Goal: Task Accomplishment & Management: Manage account settings

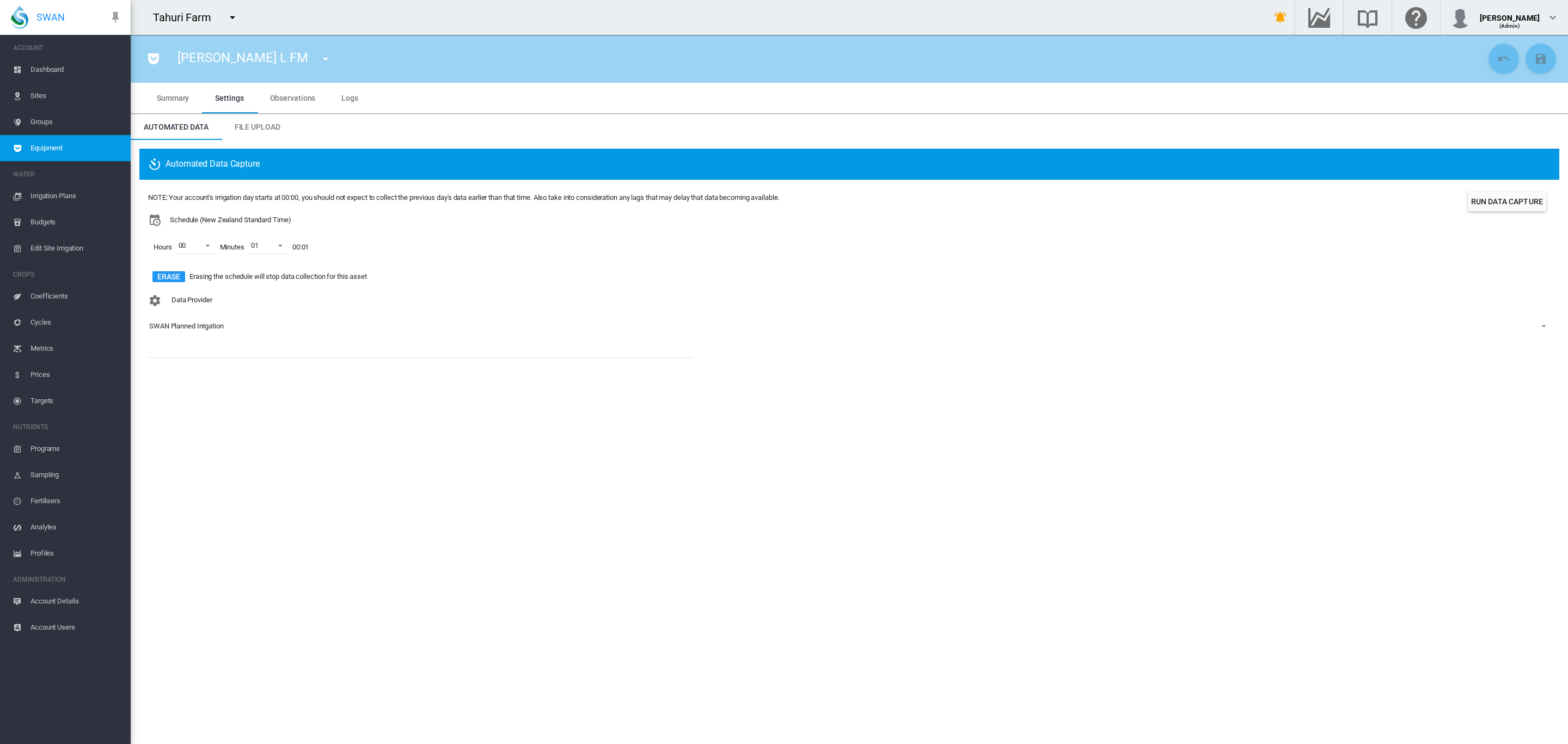
click at [59, 147] on span "Equipment" at bounding box center [76, 147] width 91 height 26
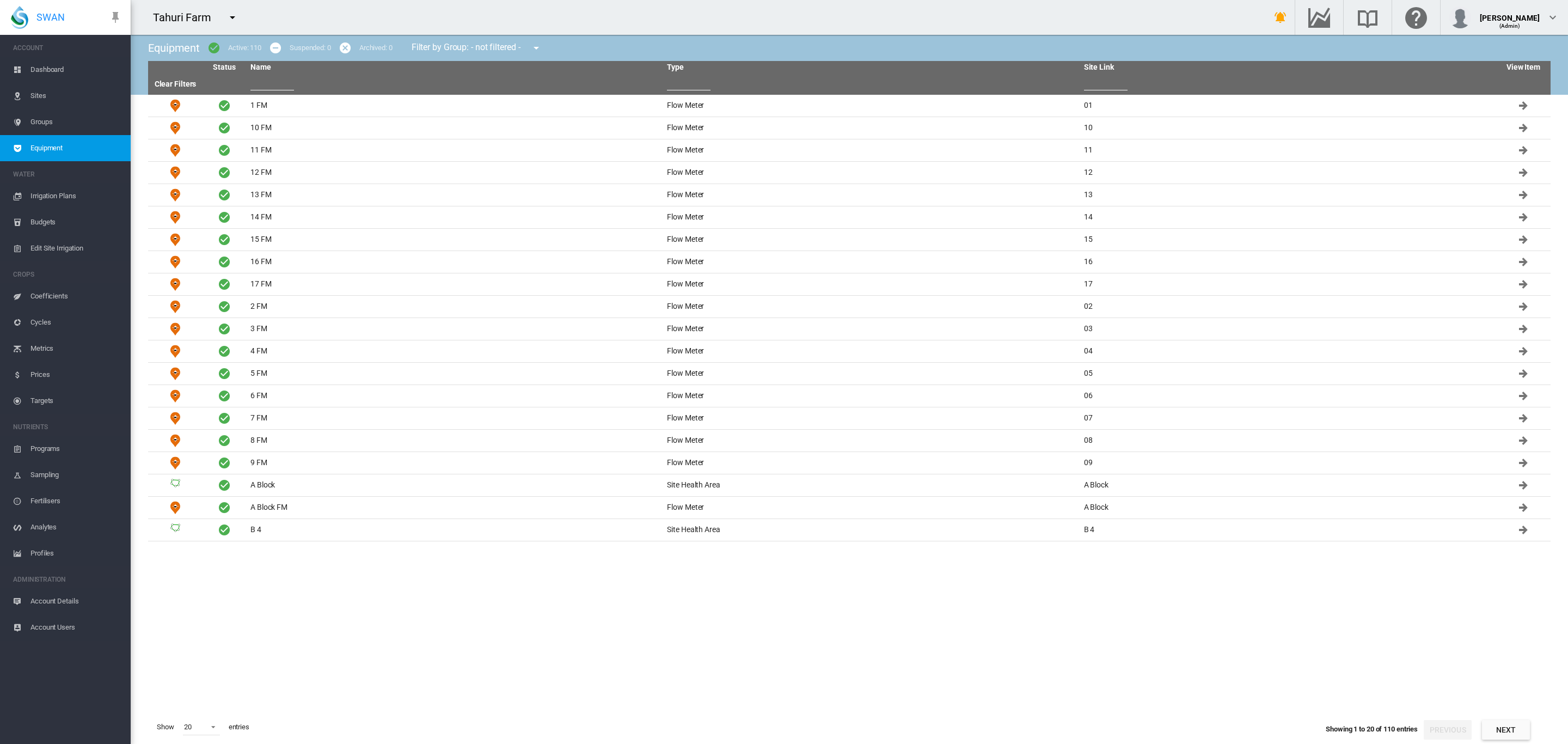
click at [40, 99] on span "Sites" at bounding box center [76, 95] width 91 height 26
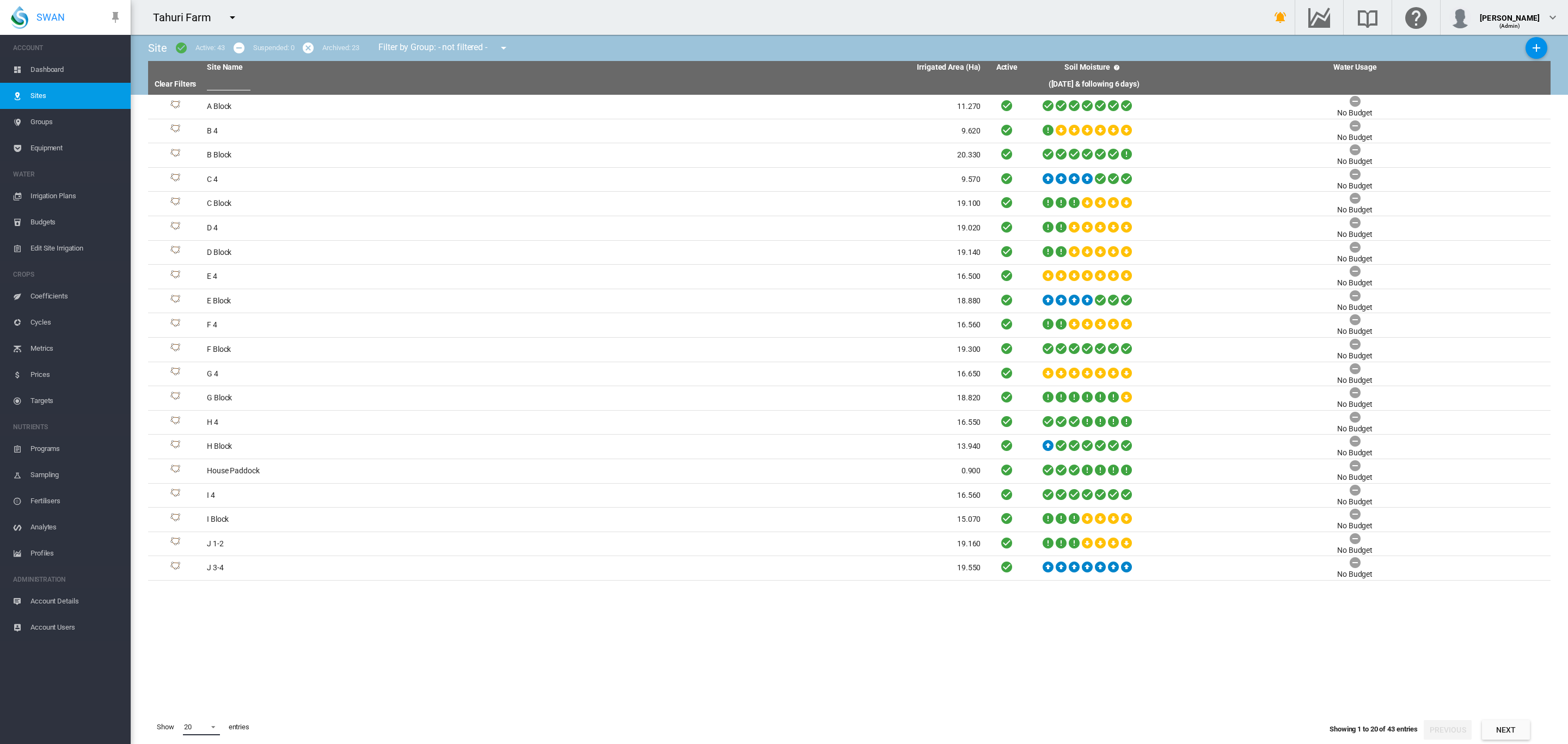
click at [209, 726] on span at bounding box center [210, 726] width 13 height 10
click at [184, 724] on div "200" at bounding box center [190, 727] width 12 height 10
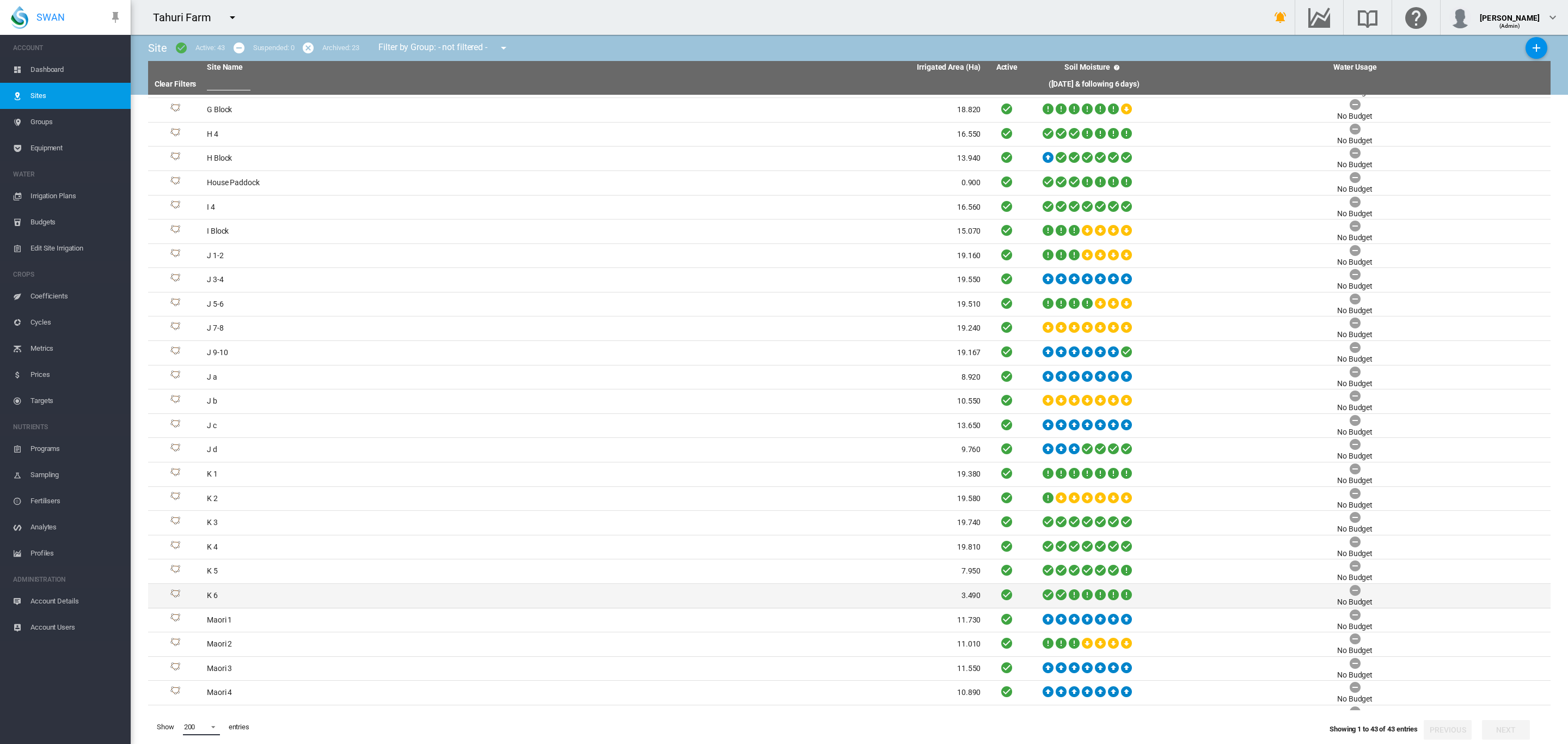
scroll to position [0, 0]
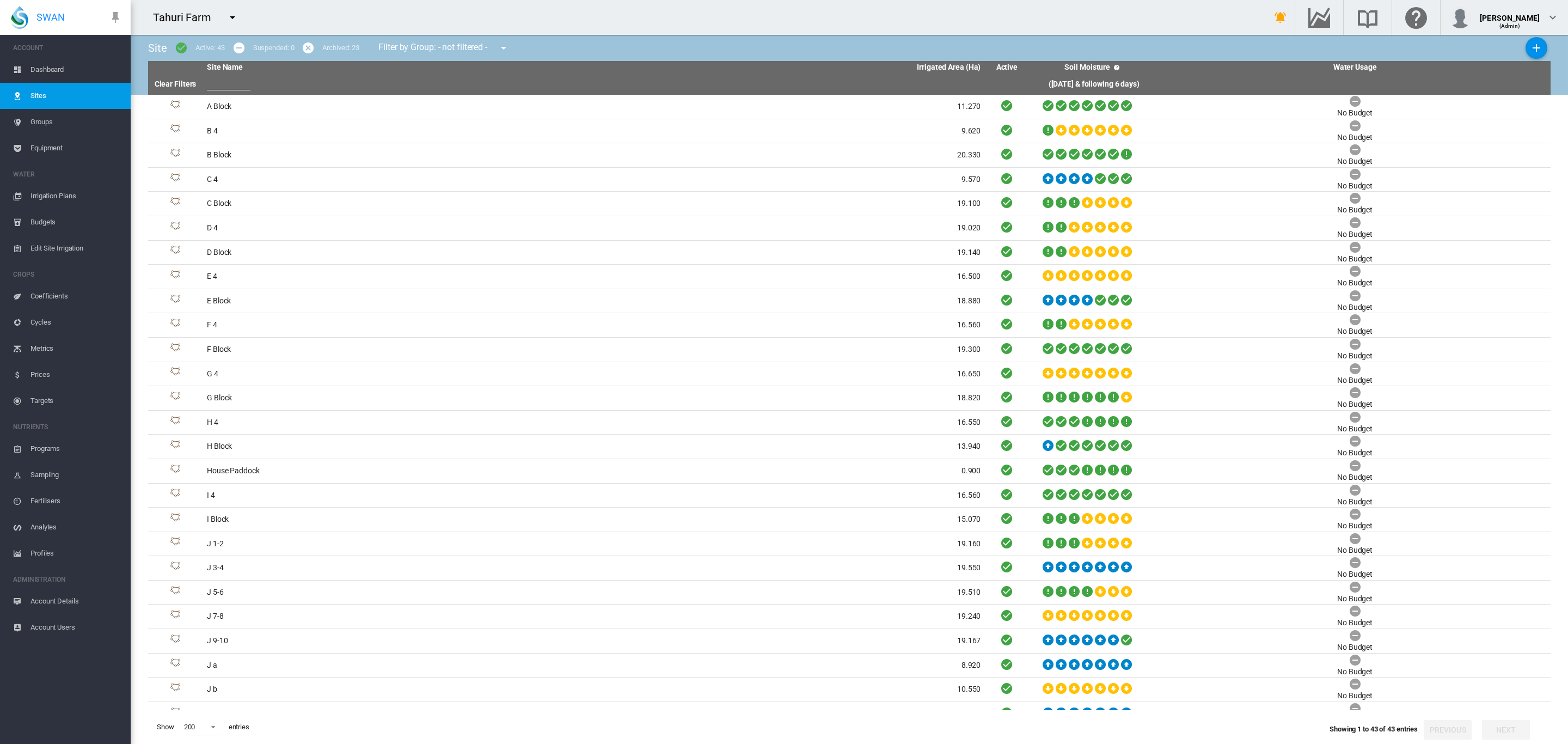
click at [45, 141] on span "Equipment" at bounding box center [76, 147] width 91 height 26
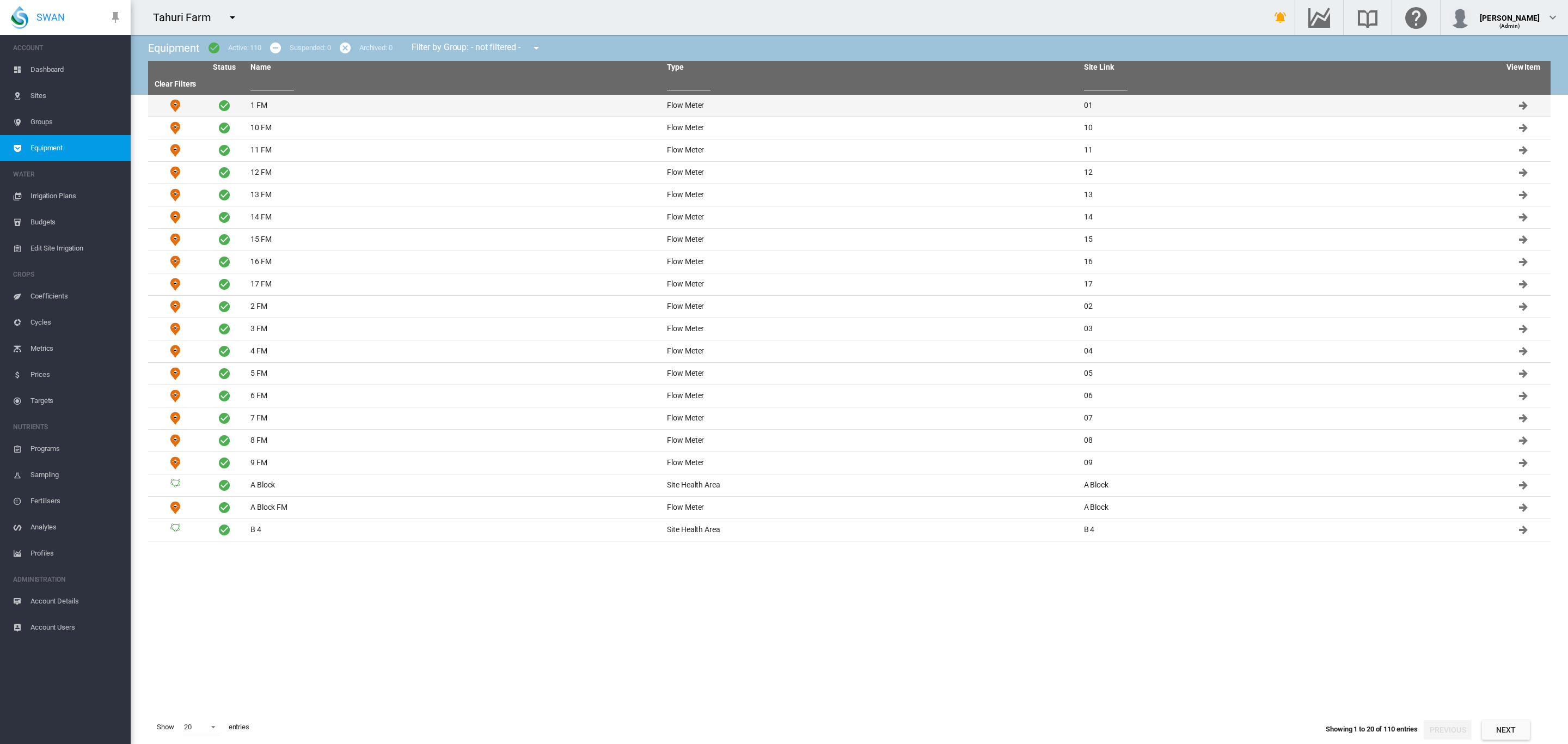
click at [263, 108] on td "1 FM" at bounding box center [455, 105] width 416 height 22
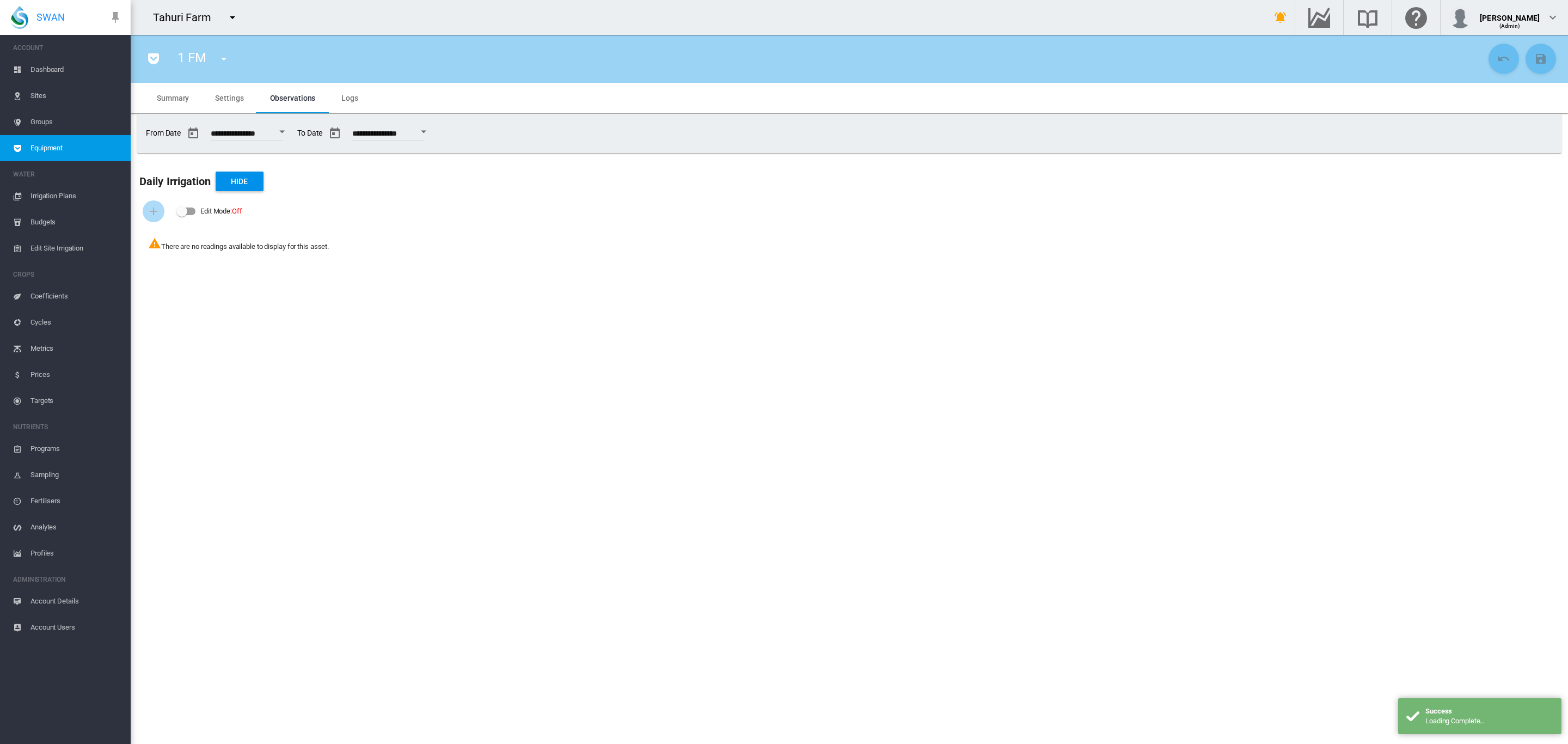
click at [224, 93] on span "Settings" at bounding box center [228, 97] width 28 height 9
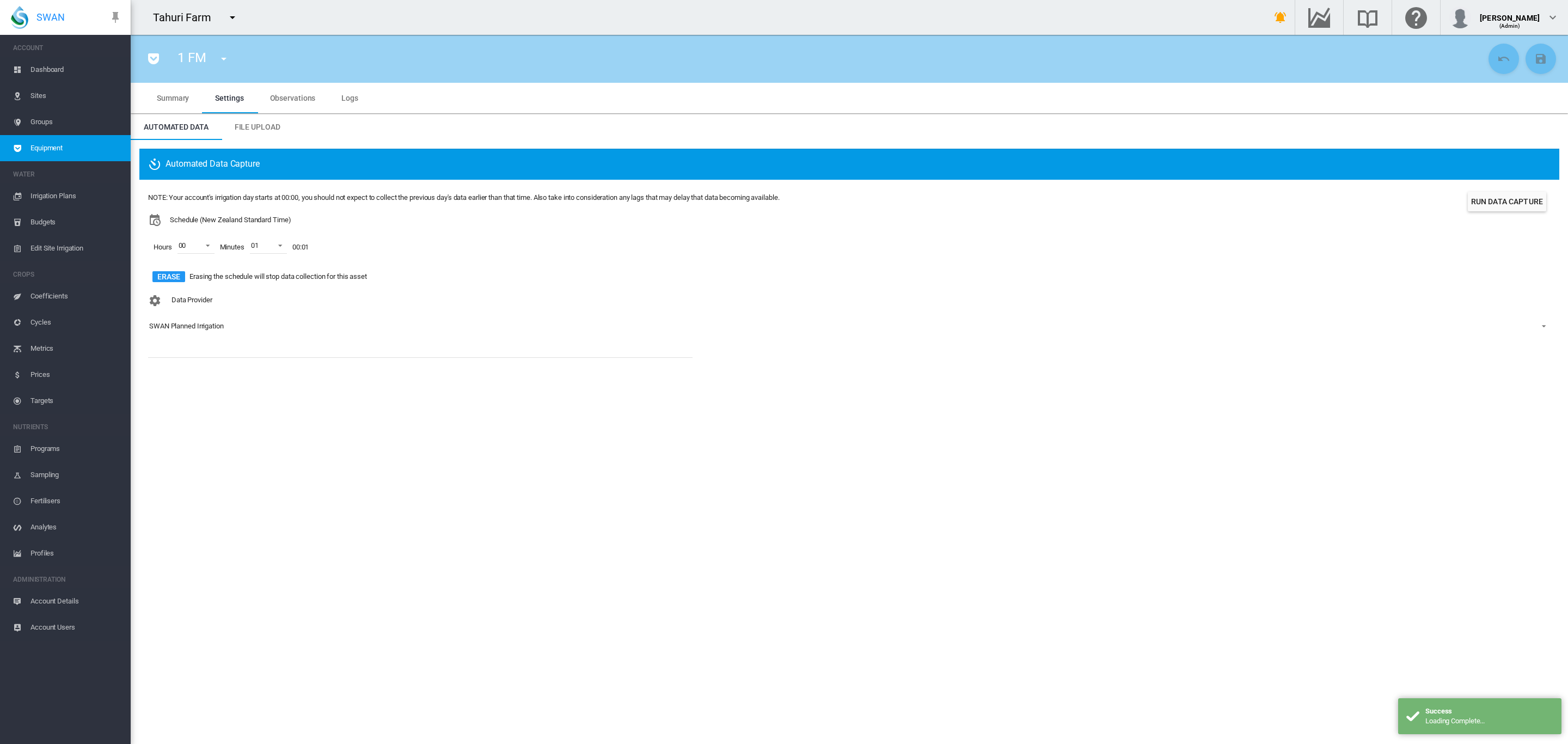
click at [159, 89] on md-tab-item "Summary" at bounding box center [172, 98] width 58 height 31
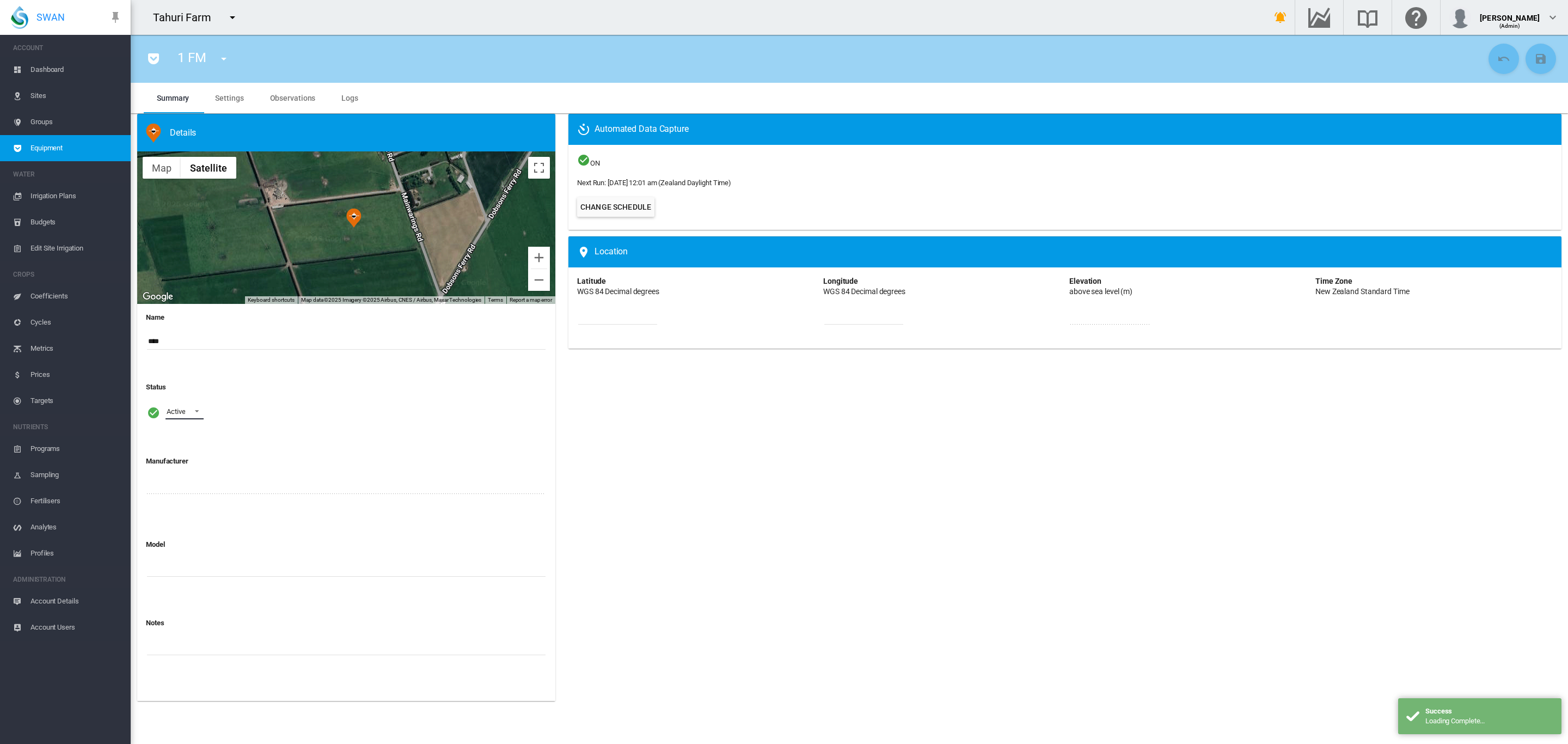
click at [191, 411] on span at bounding box center [194, 411] width 13 height 10
click at [198, 462] on md-option "Archived" at bounding box center [194, 464] width 74 height 26
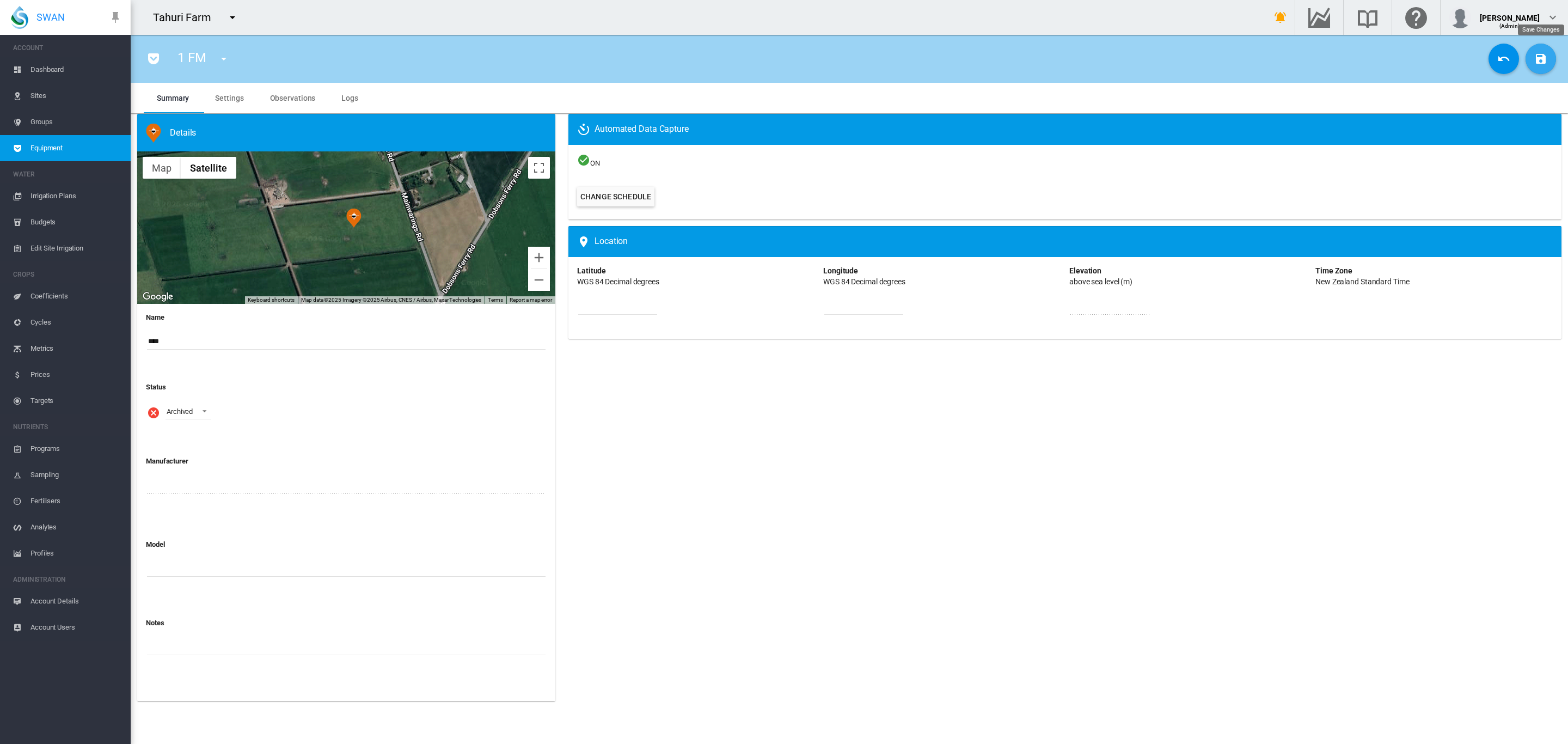
click at [1544, 64] on md-icon "icon-content-save" at bounding box center [1541, 59] width 13 height 13
click at [223, 61] on md-icon "icon-menu-down" at bounding box center [224, 59] width 13 height 13
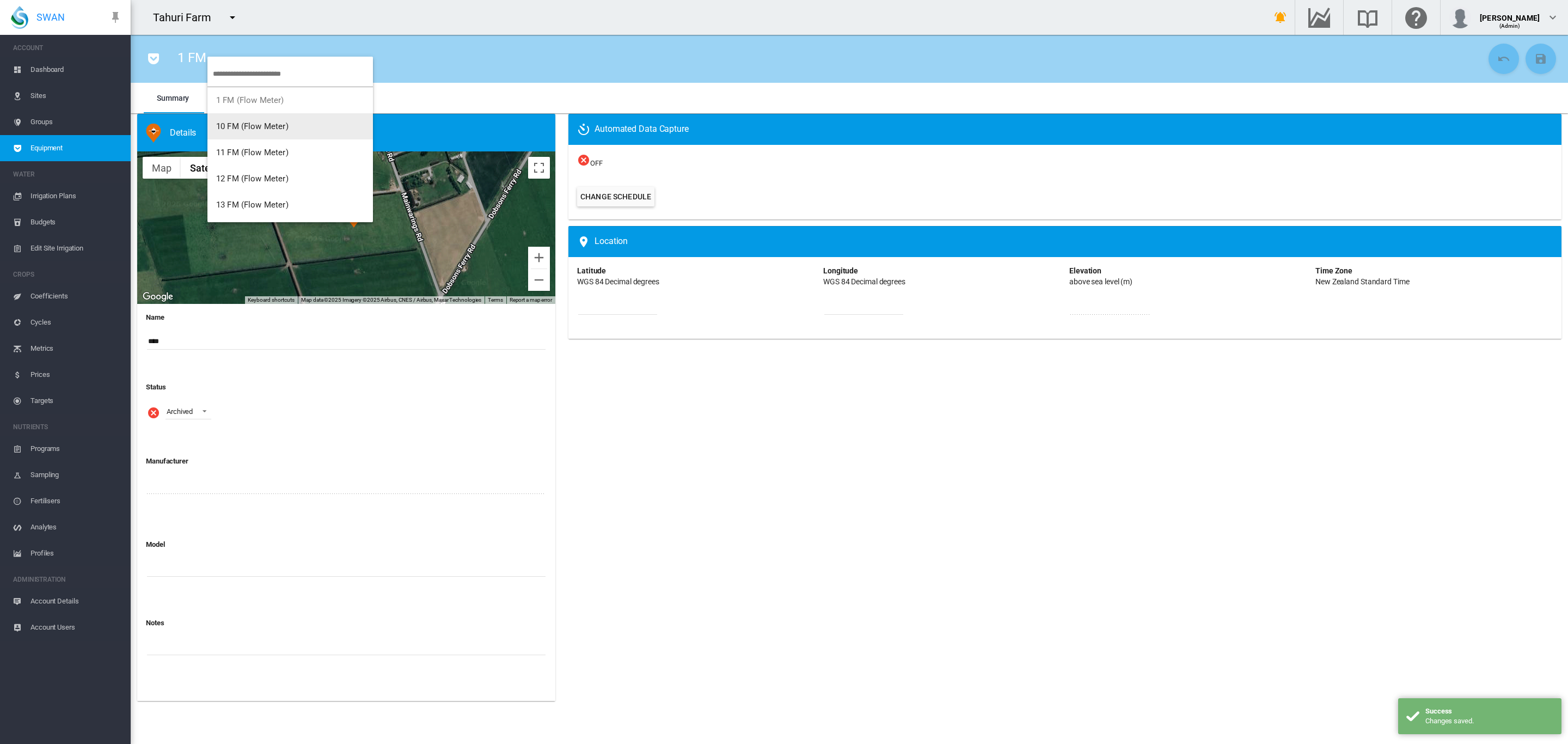
click at [258, 130] on span "10 FM (Flow Meter)" at bounding box center [251, 126] width 72 height 10
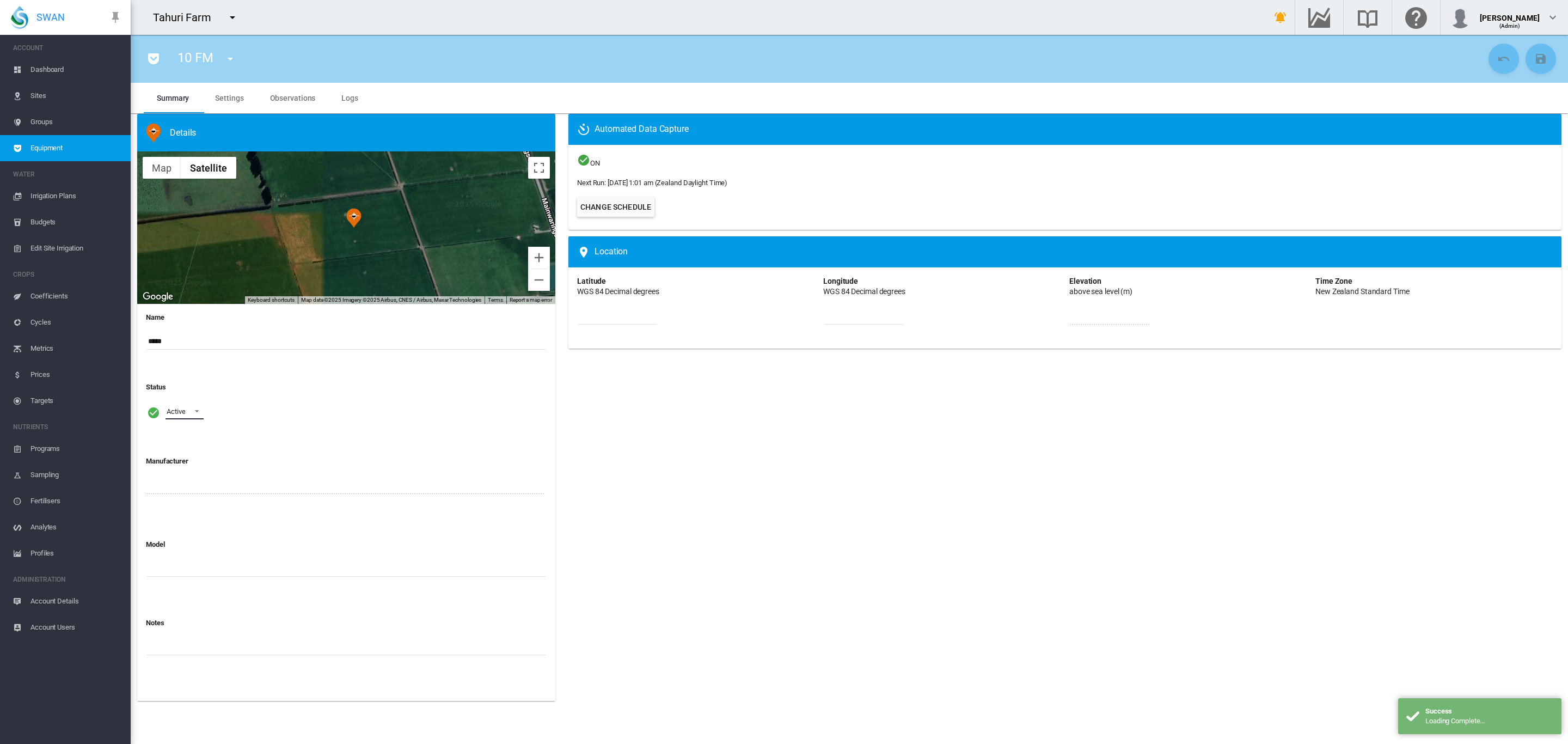
click at [196, 414] on span at bounding box center [194, 411] width 13 height 10
click at [181, 461] on div "Archived" at bounding box center [178, 465] width 26 height 10
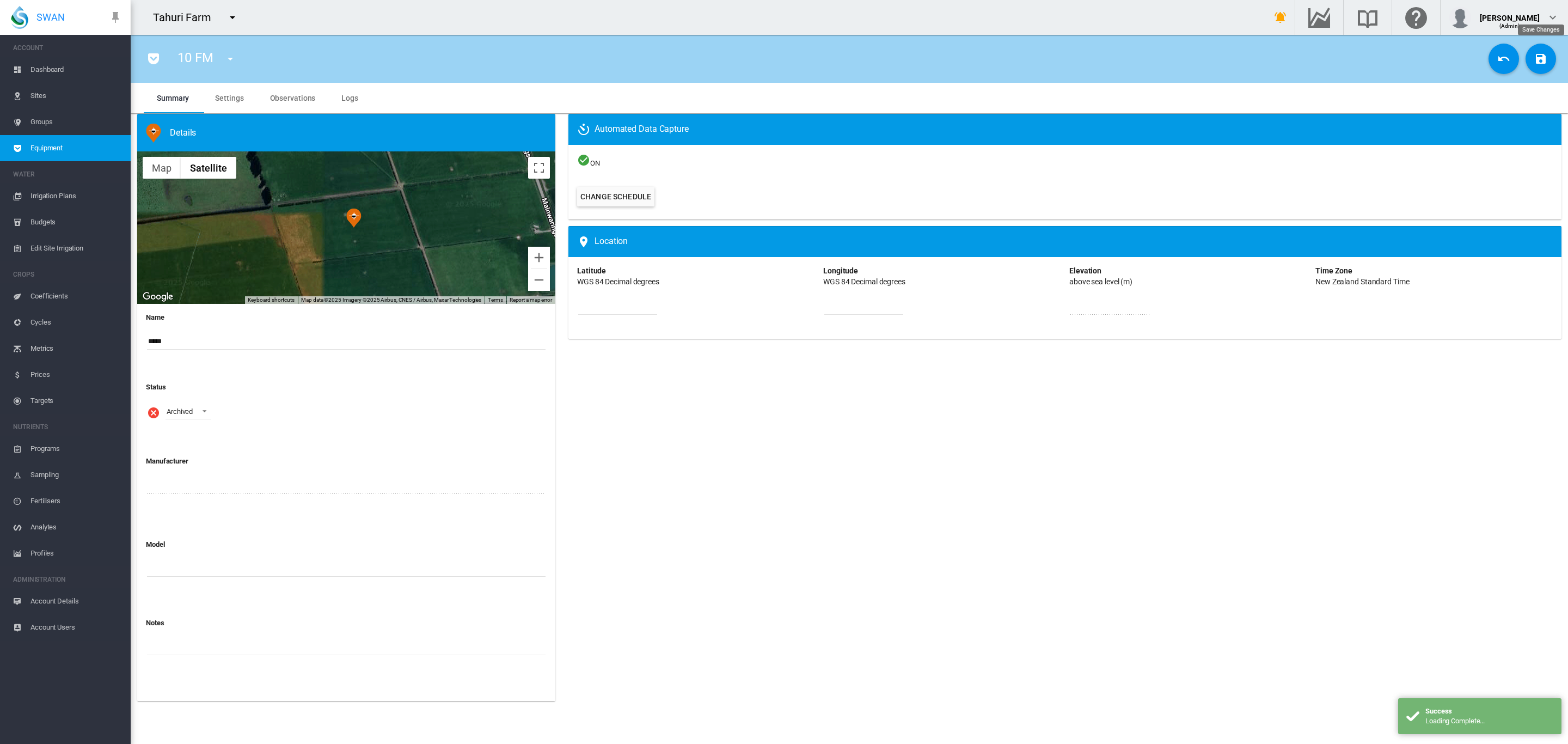
click at [1546, 56] on md-icon "icon-content-save" at bounding box center [1541, 59] width 13 height 13
click at [227, 57] on md-icon "icon-menu-down" at bounding box center [230, 59] width 13 height 13
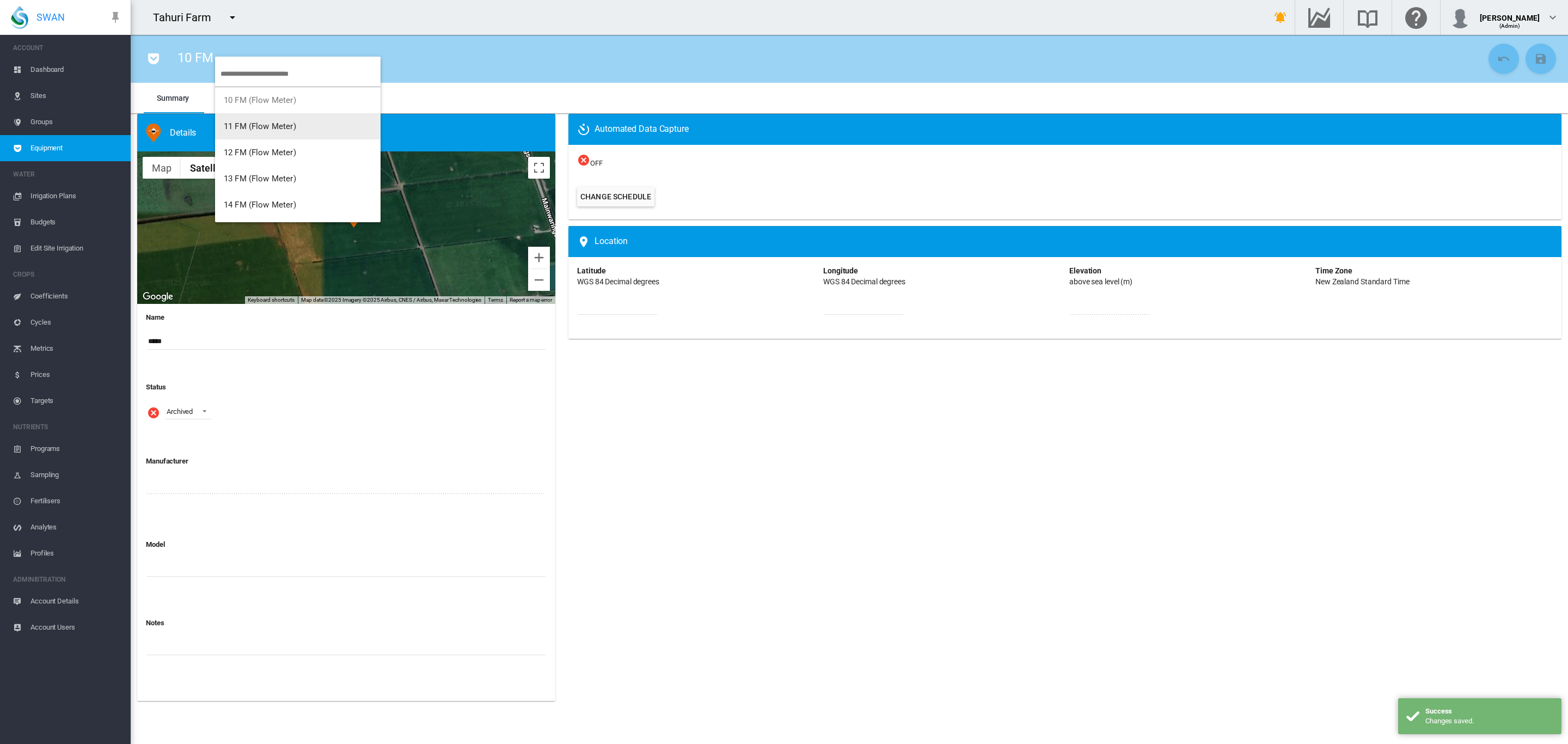
click at [250, 121] on span "11 FM (Flow Meter)" at bounding box center [259, 126] width 72 height 10
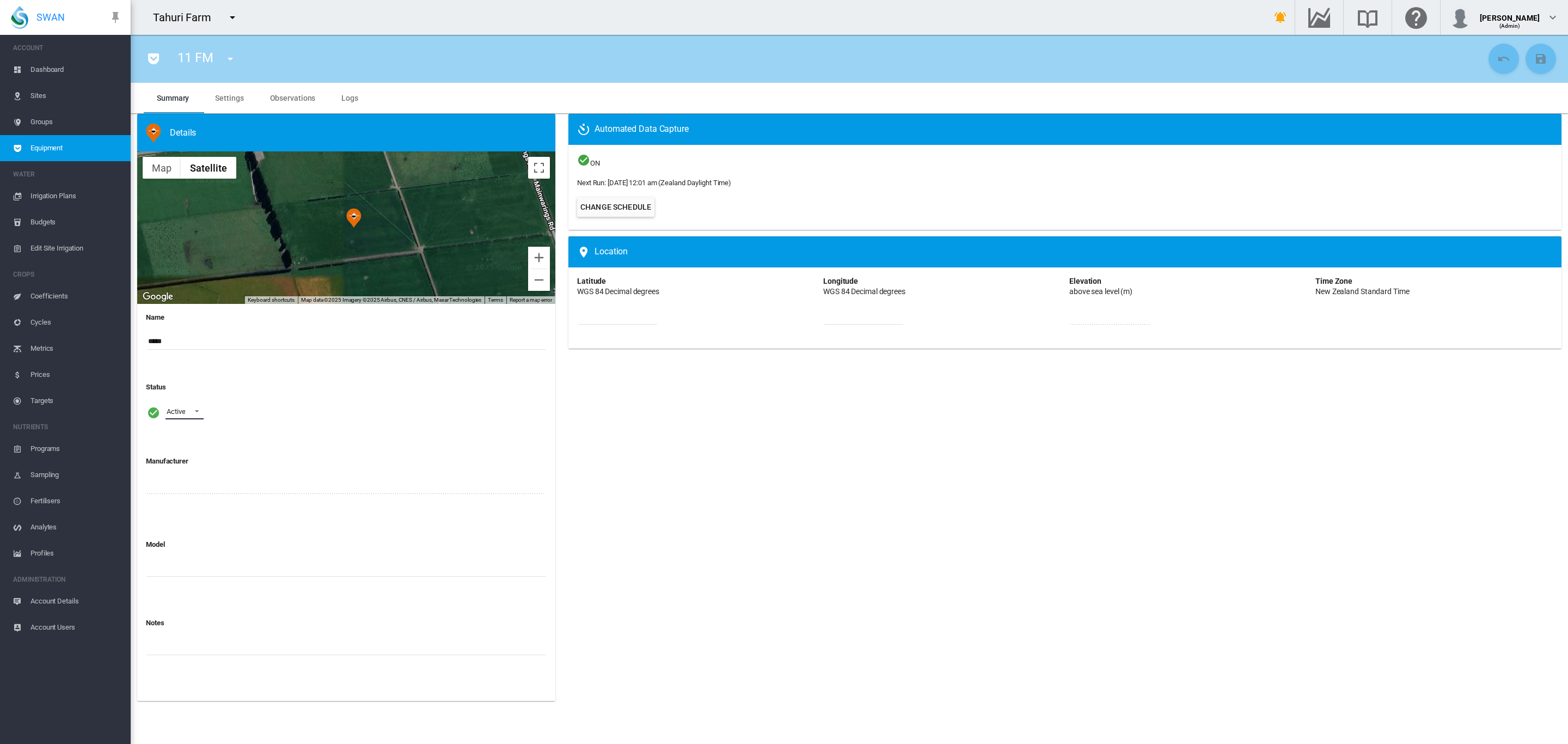
click at [195, 412] on span at bounding box center [194, 411] width 13 height 10
click at [192, 463] on div "Archived" at bounding box center [178, 465] width 26 height 10
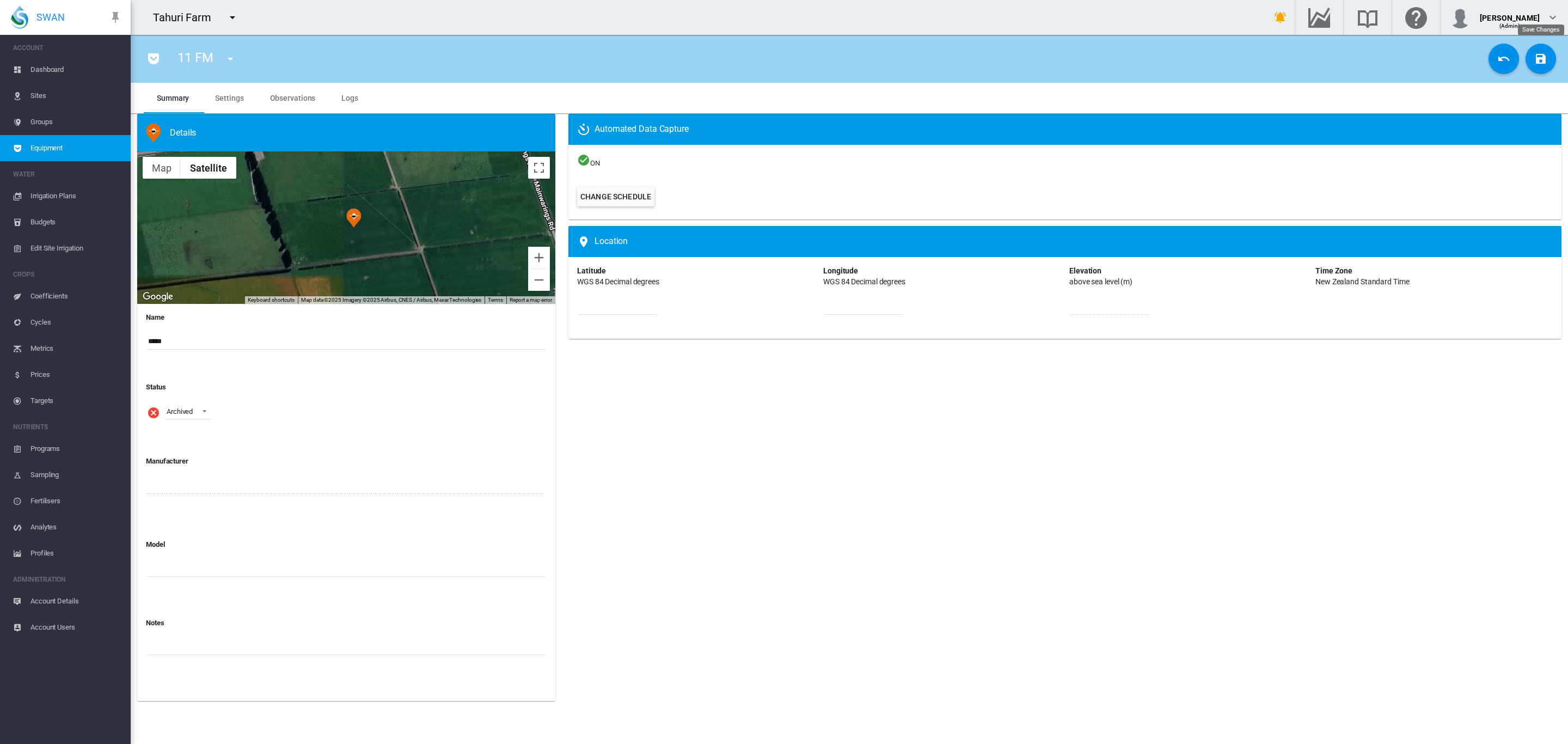
click at [1543, 65] on md-icon "icon-content-save" at bounding box center [1541, 59] width 13 height 13
click at [227, 67] on button "button" at bounding box center [230, 59] width 22 height 22
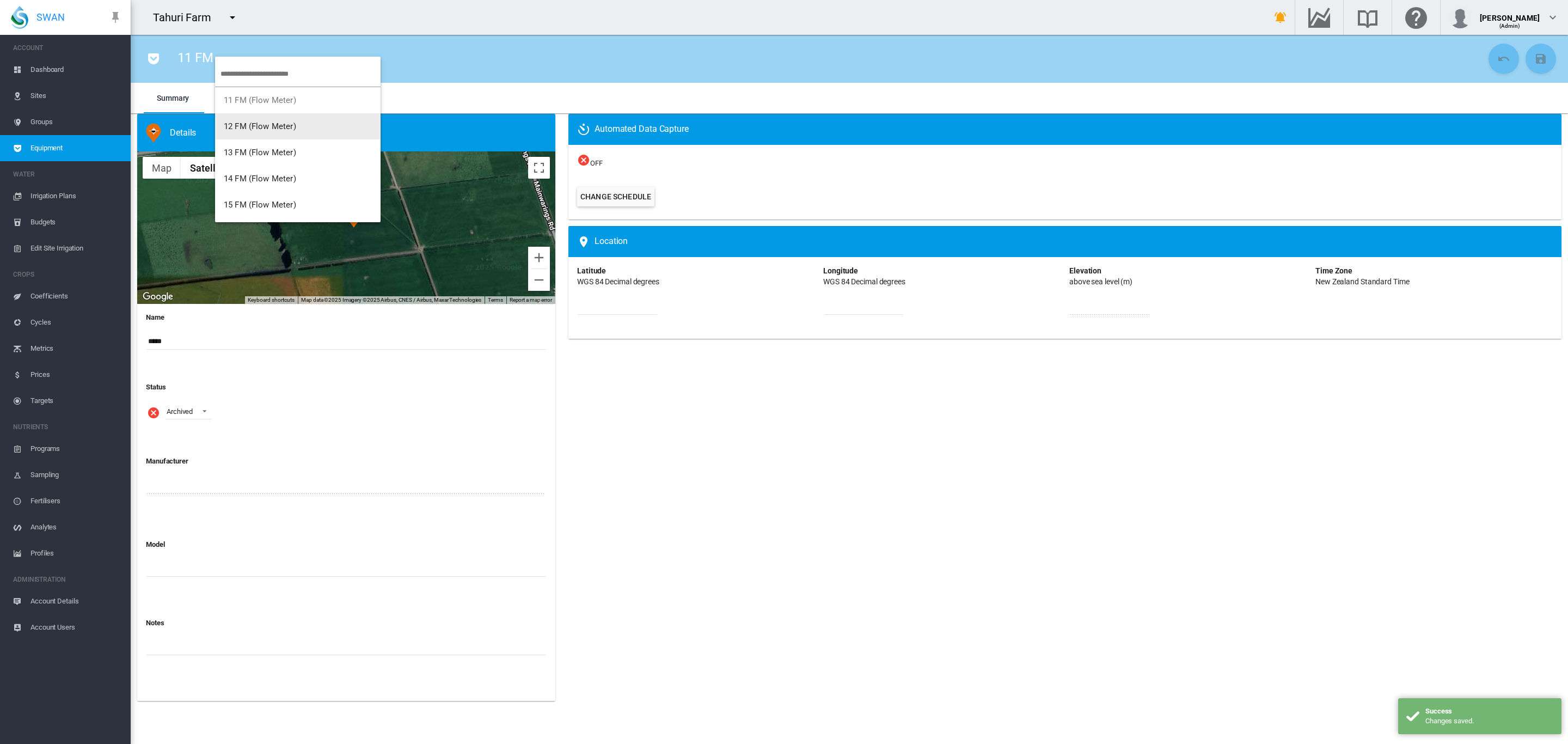
click at [272, 129] on span "12 FM (Flow Meter)" at bounding box center [259, 126] width 72 height 10
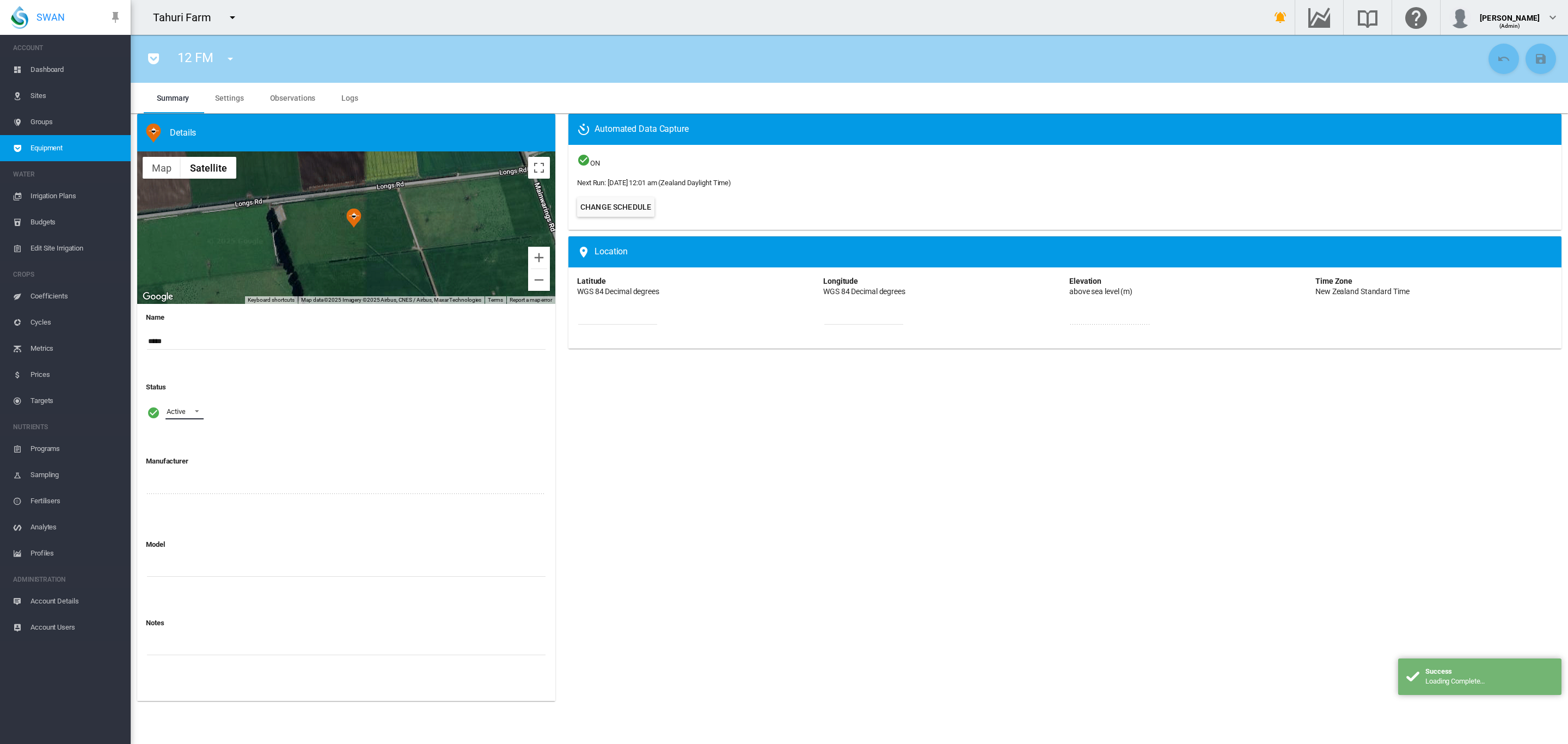
click at [187, 416] on md-select-value "Active" at bounding box center [185, 411] width 39 height 16
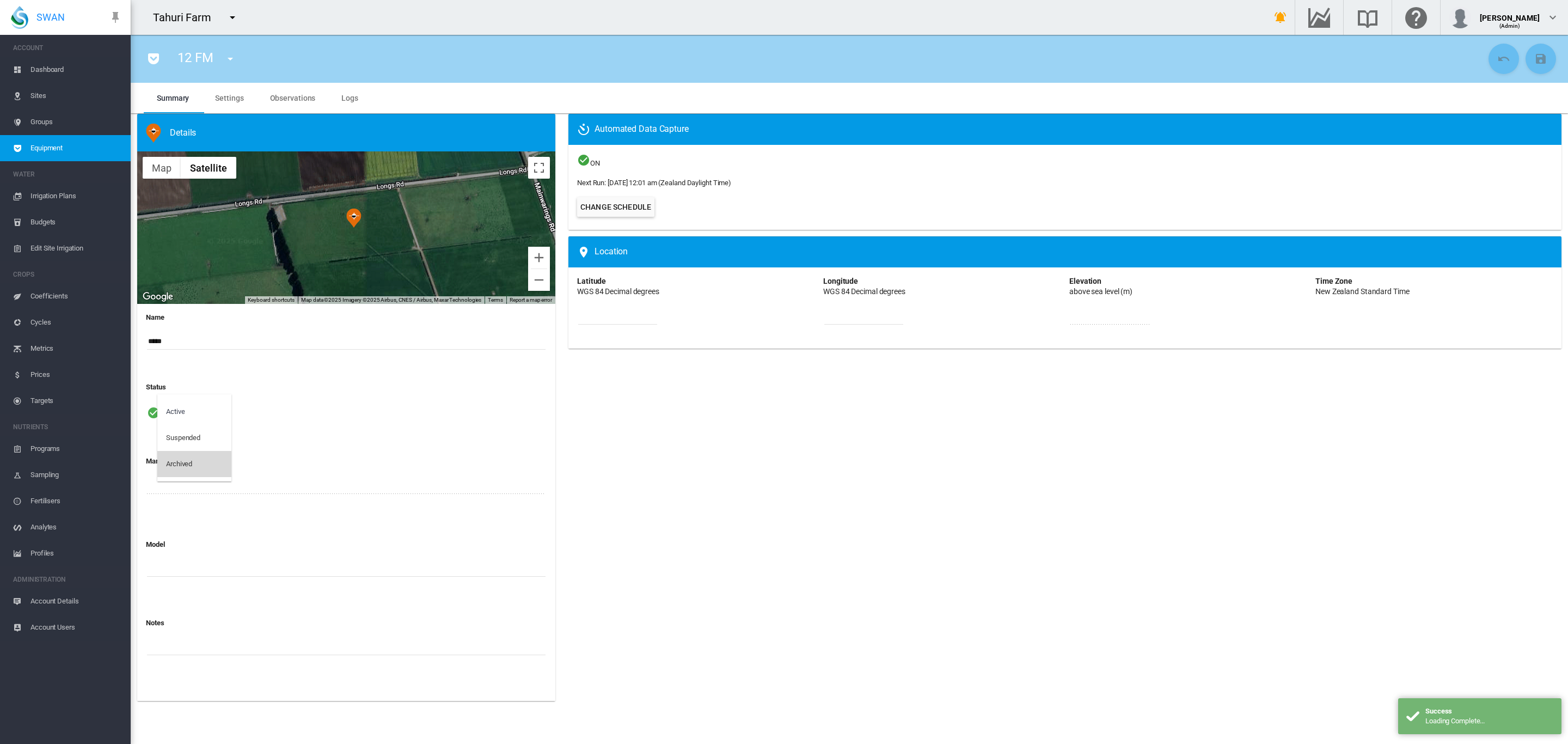
click at [180, 461] on div "Archived" at bounding box center [178, 465] width 26 height 10
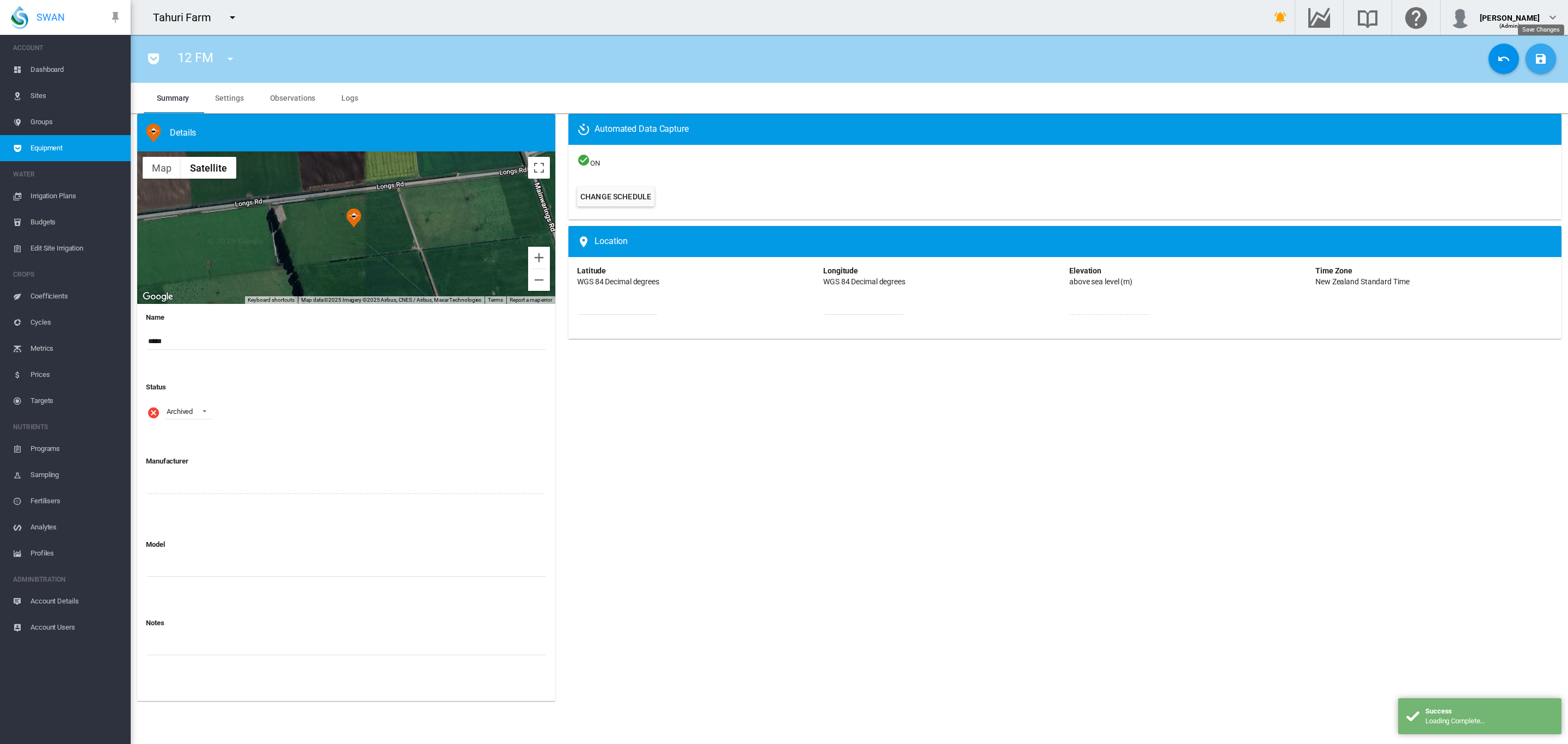
click at [1530, 54] on button "Save Changes" at bounding box center [1541, 59] width 31 height 31
click at [234, 57] on md-icon "icon-menu-down" at bounding box center [230, 59] width 13 height 13
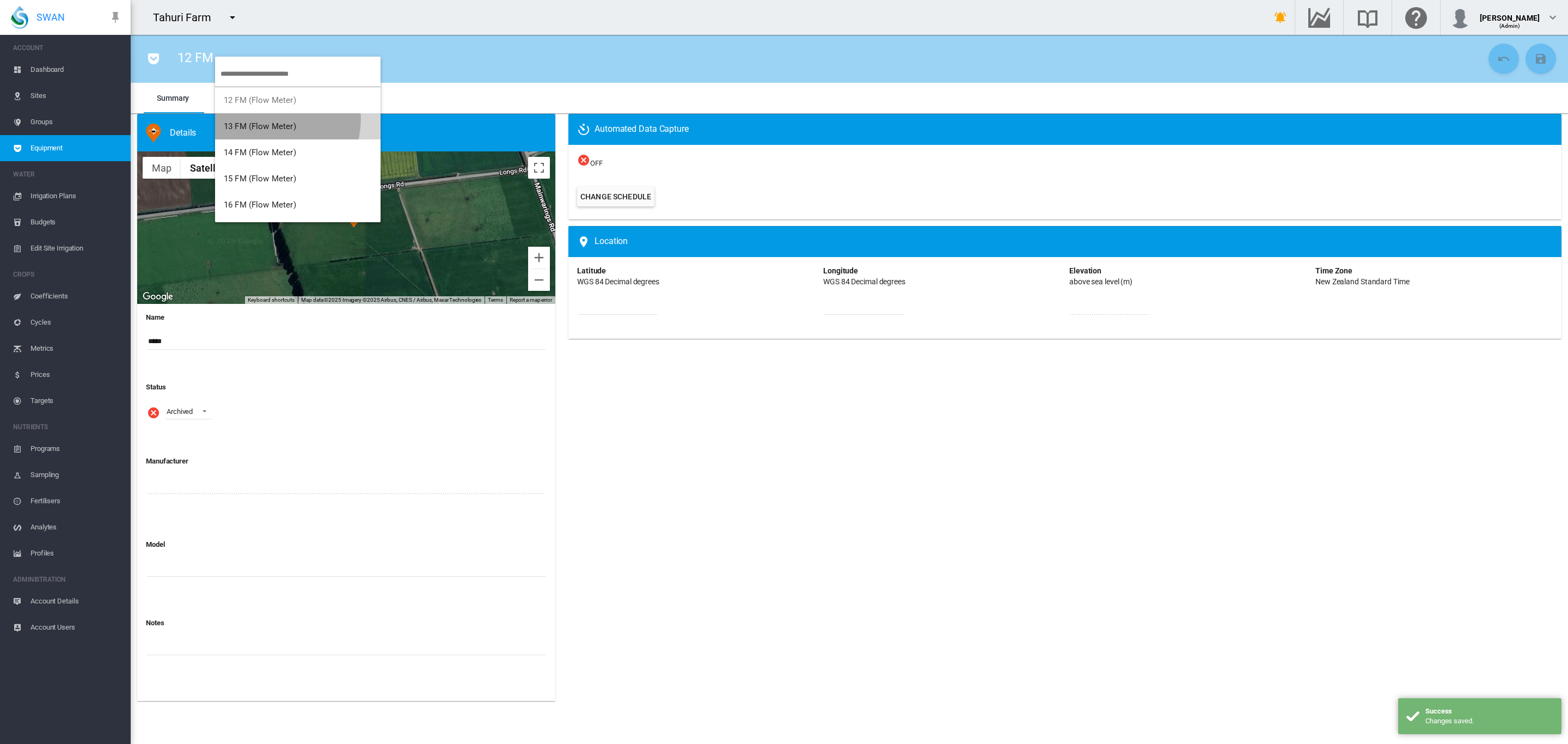
click at [272, 120] on button "13 FM (Flow Meter)" at bounding box center [298, 126] width 166 height 26
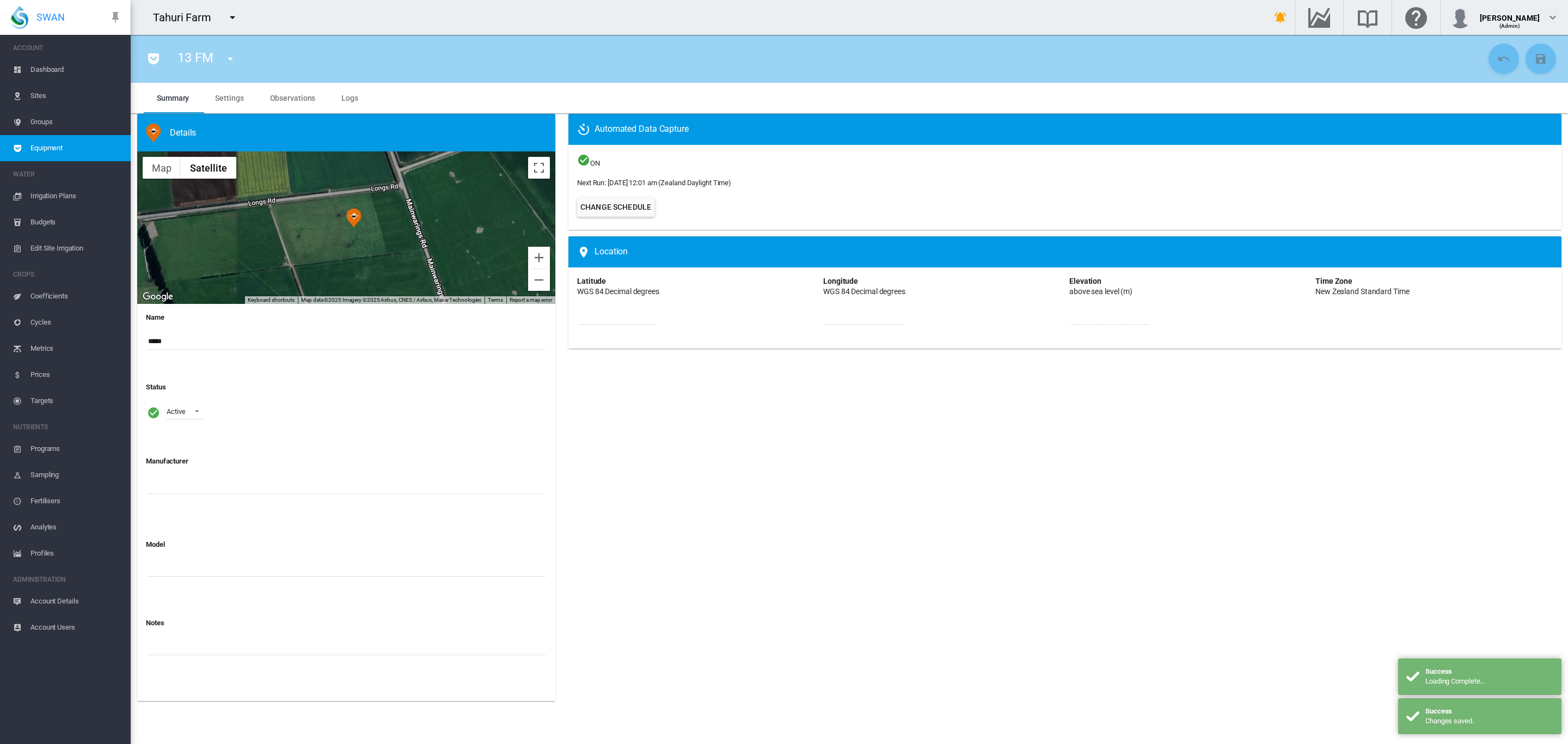
click at [207, 415] on div "Active Active Suspended Archived" at bounding box center [347, 412] width 401 height 39
click at [199, 414] on span at bounding box center [194, 411] width 13 height 10
click at [192, 455] on md-option "Archived" at bounding box center [194, 464] width 74 height 26
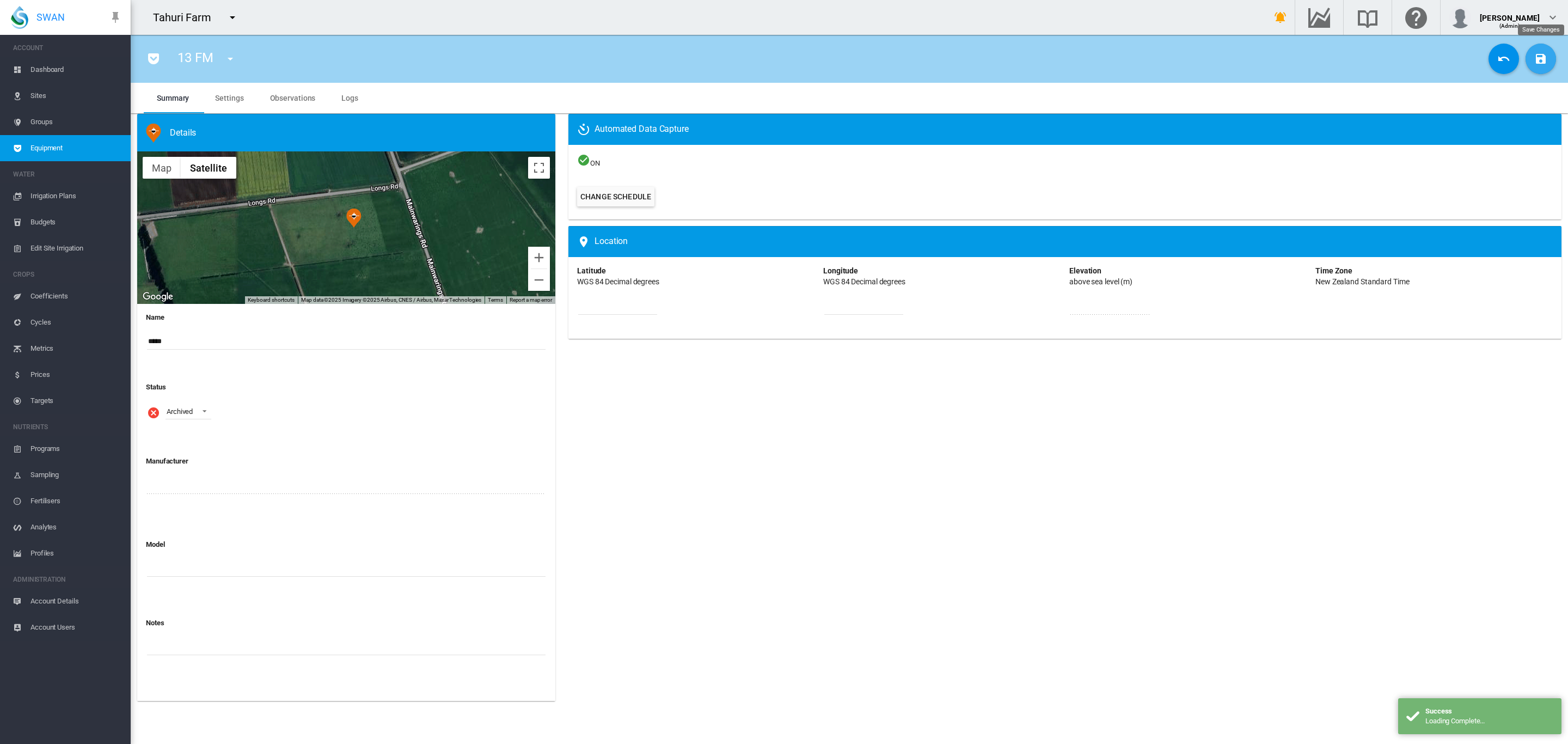
click at [1545, 58] on md-icon "icon-content-save" at bounding box center [1541, 59] width 13 height 13
click at [224, 58] on md-icon "icon-menu-down" at bounding box center [230, 59] width 13 height 13
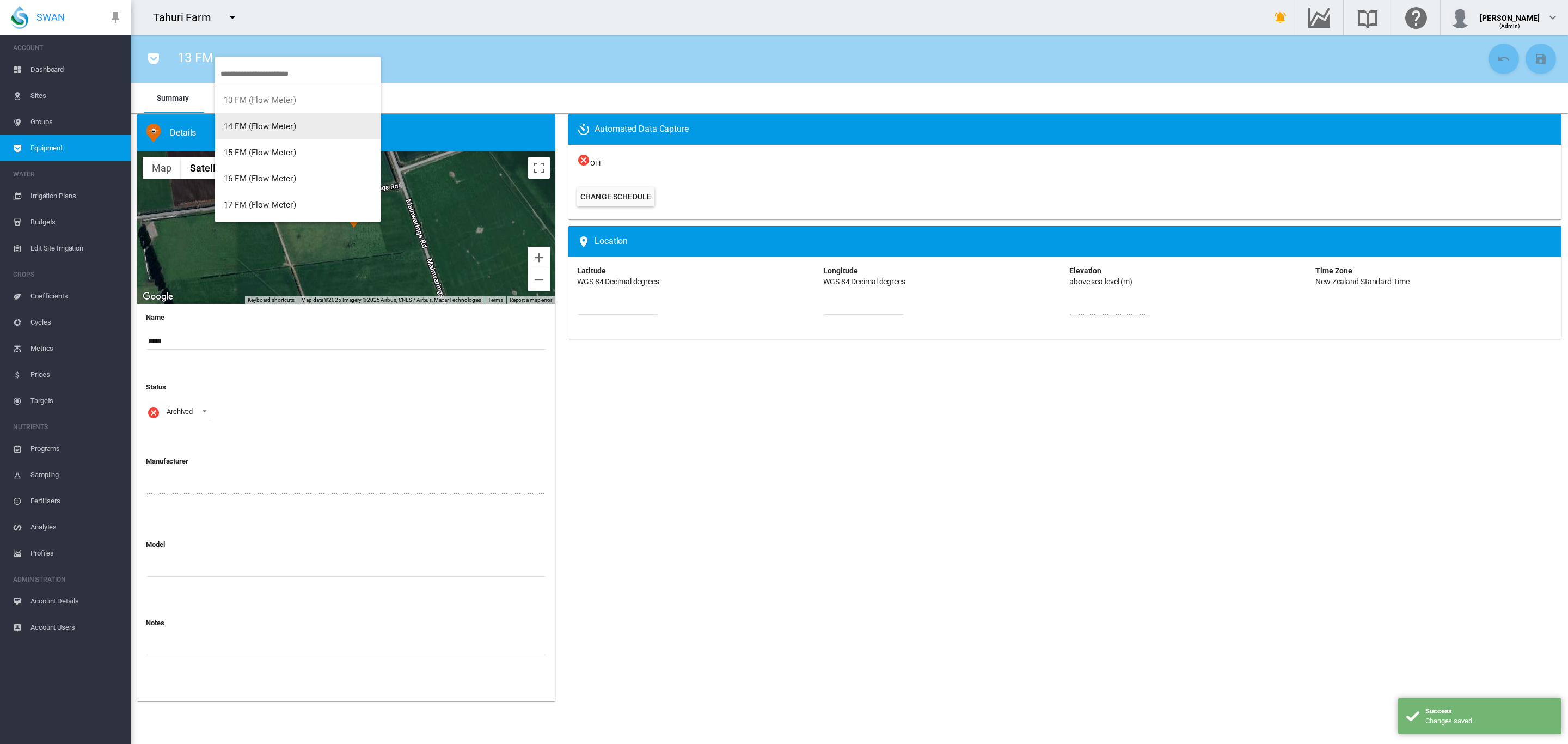
click at [260, 129] on span "14 FM (Flow Meter)" at bounding box center [259, 126] width 72 height 10
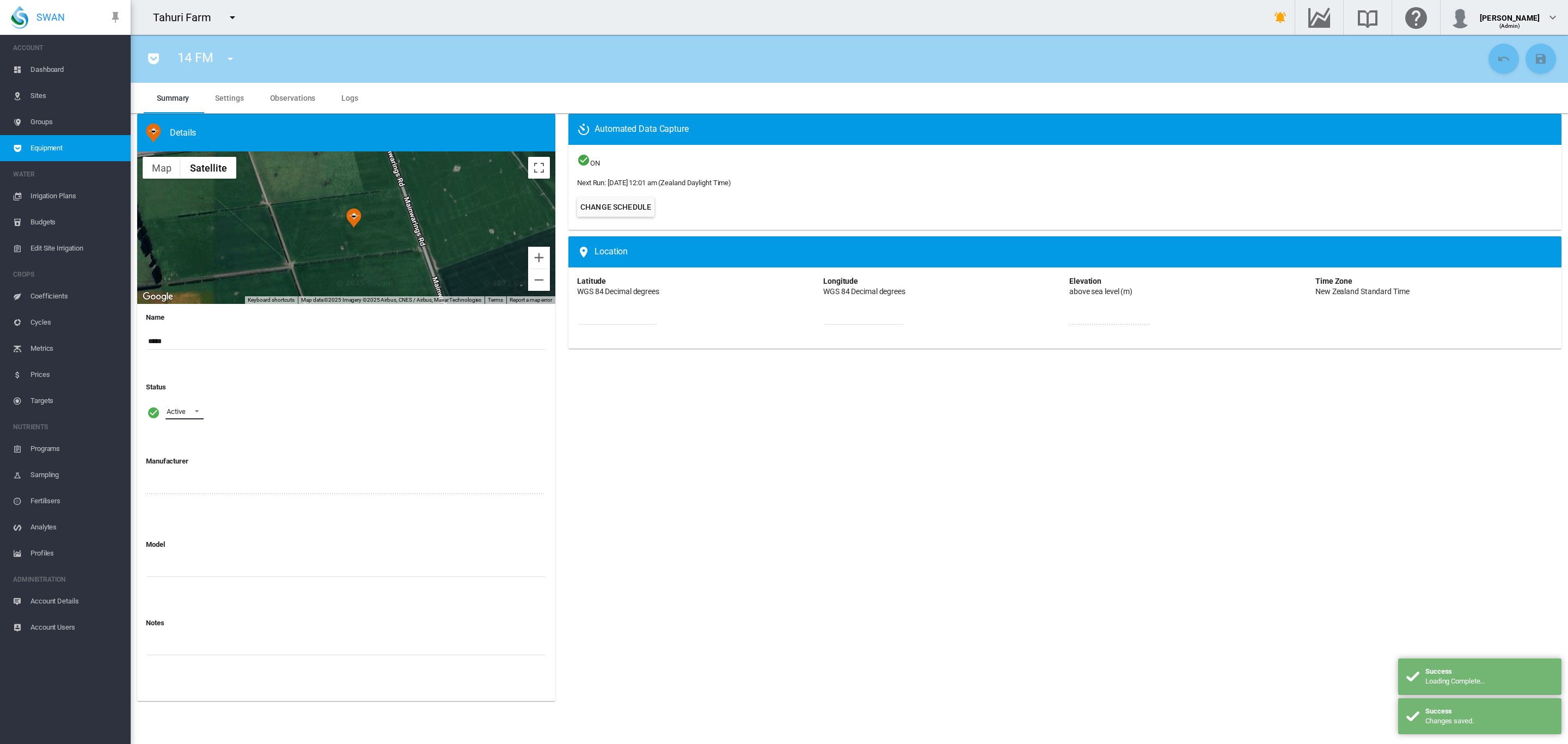
click at [195, 412] on span at bounding box center [194, 411] width 13 height 10
click at [190, 465] on div "Archived" at bounding box center [178, 465] width 26 height 10
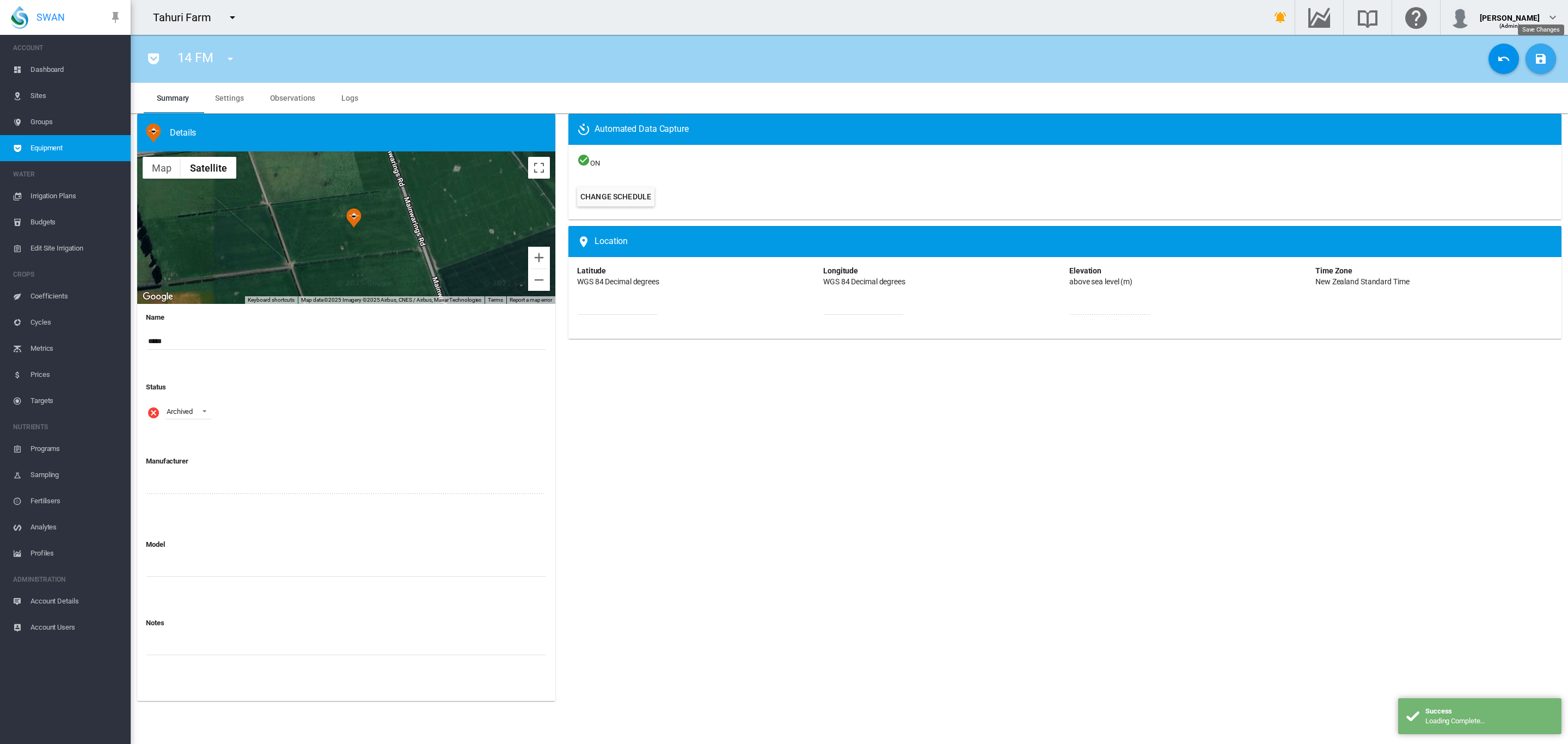
click at [1537, 56] on md-icon "icon-content-save" at bounding box center [1541, 59] width 13 height 13
click at [230, 59] on md-icon "icon-menu-down" at bounding box center [230, 59] width 13 height 13
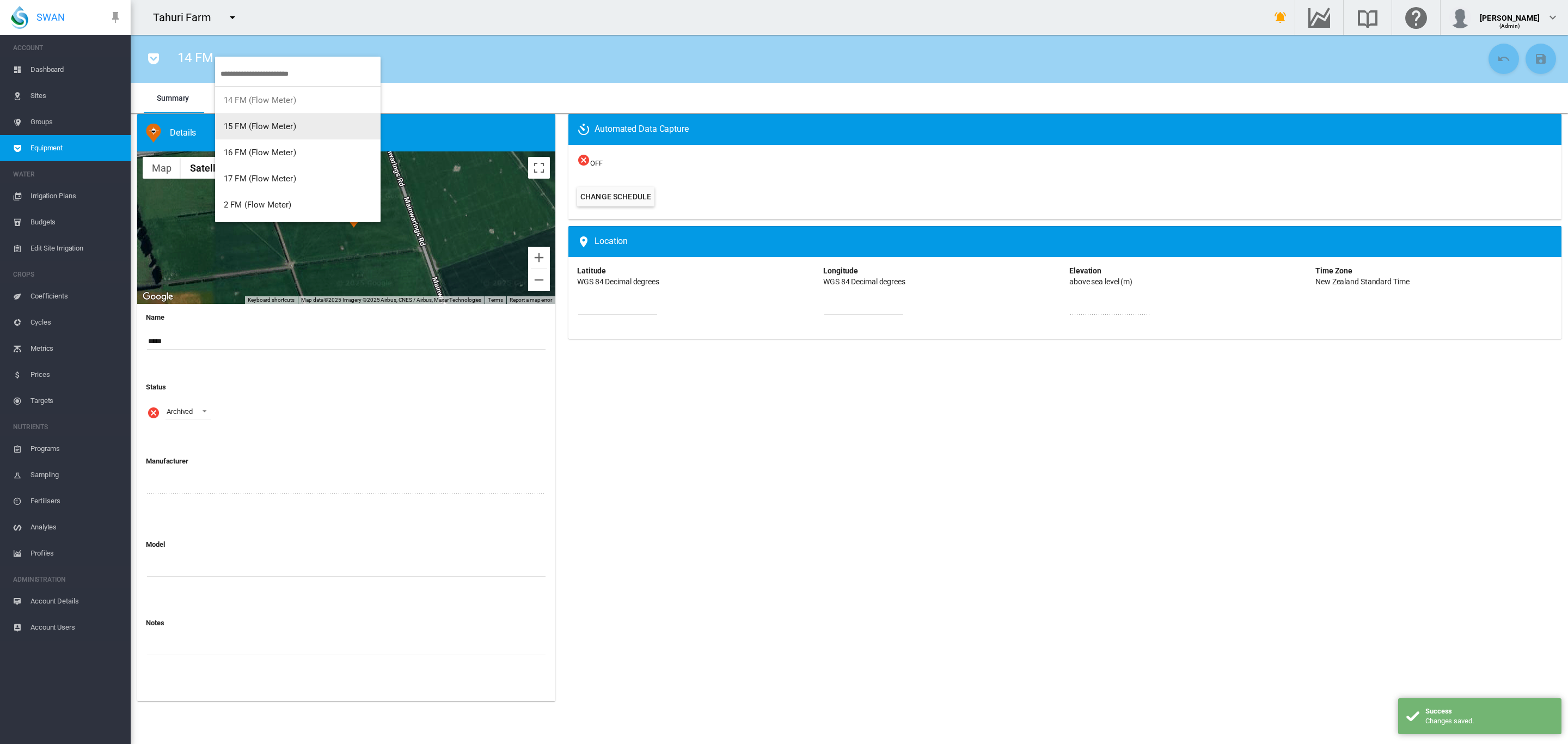
click at [265, 121] on span "15 FM (Flow Meter)" at bounding box center [259, 126] width 72 height 10
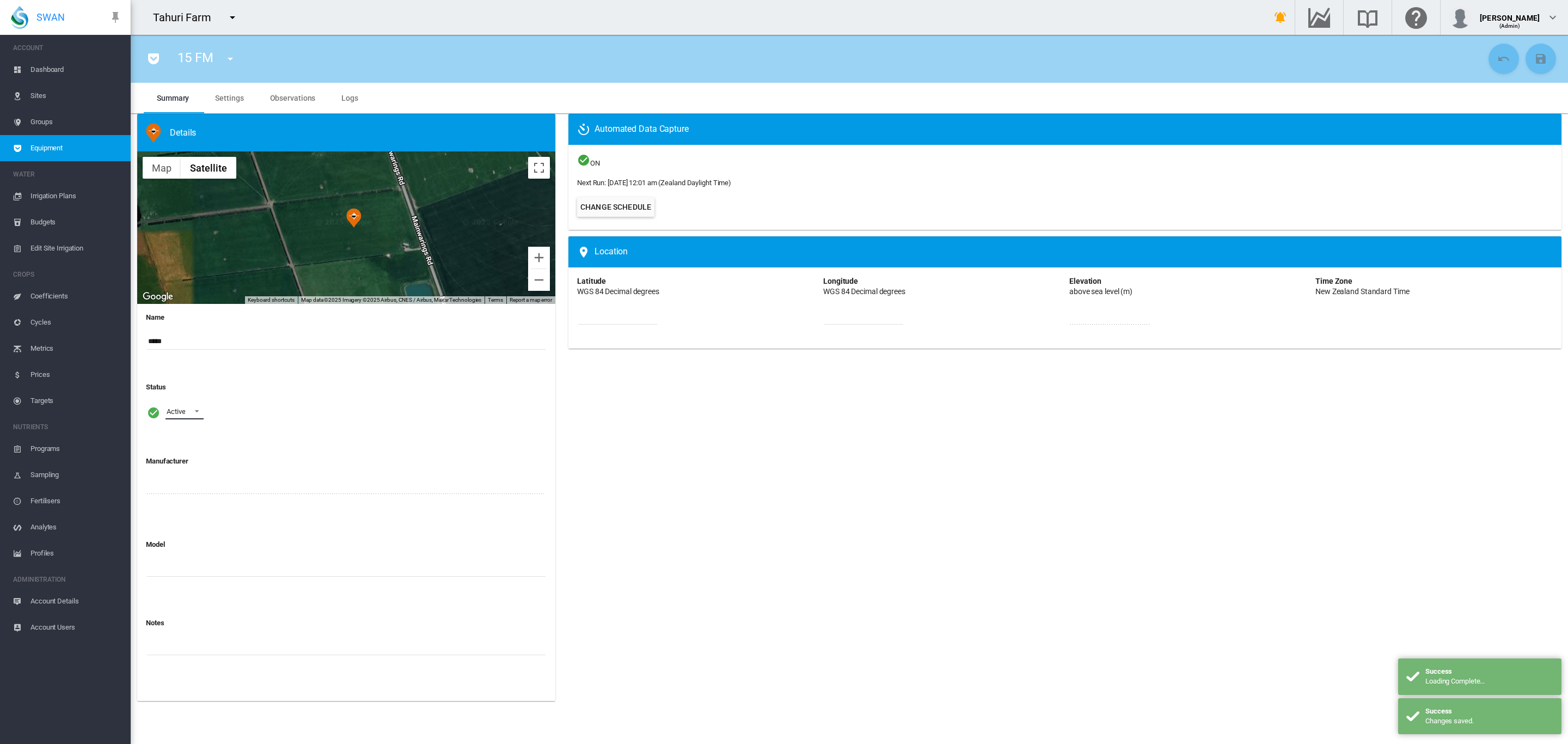
click at [197, 415] on span at bounding box center [194, 411] width 13 height 10
click at [195, 462] on md-option "Archived" at bounding box center [194, 464] width 74 height 26
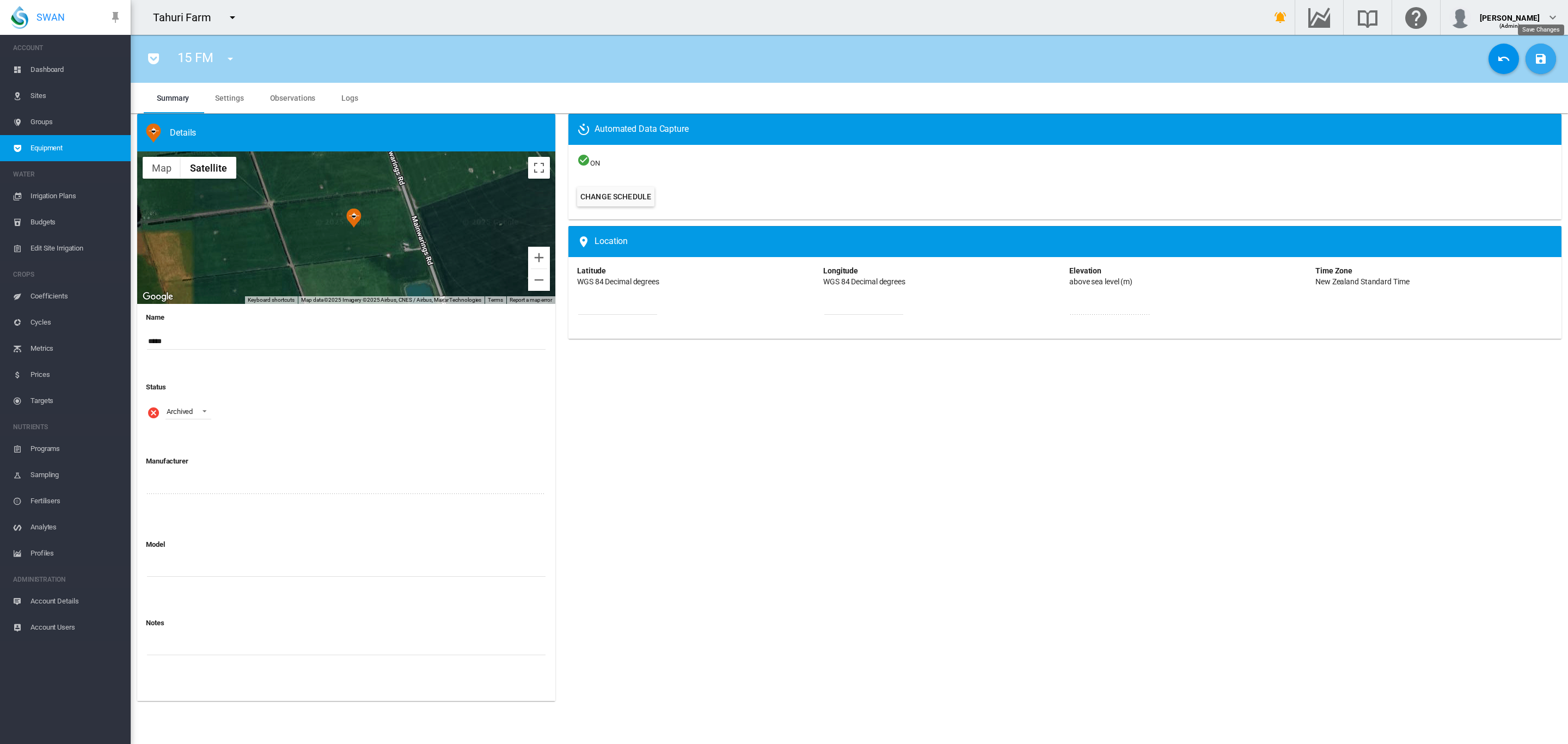
click at [1537, 56] on md-icon "icon-content-save" at bounding box center [1541, 59] width 13 height 13
click at [219, 52] on md-menu "15 FM (Flow Meter) 16 FM (Flow Meter) 17 FM (Flow Meter) 2 FM (Flow Meter) 3 FM…" at bounding box center [229, 58] width 28 height 15
click at [222, 59] on button "button" at bounding box center [230, 59] width 22 height 22
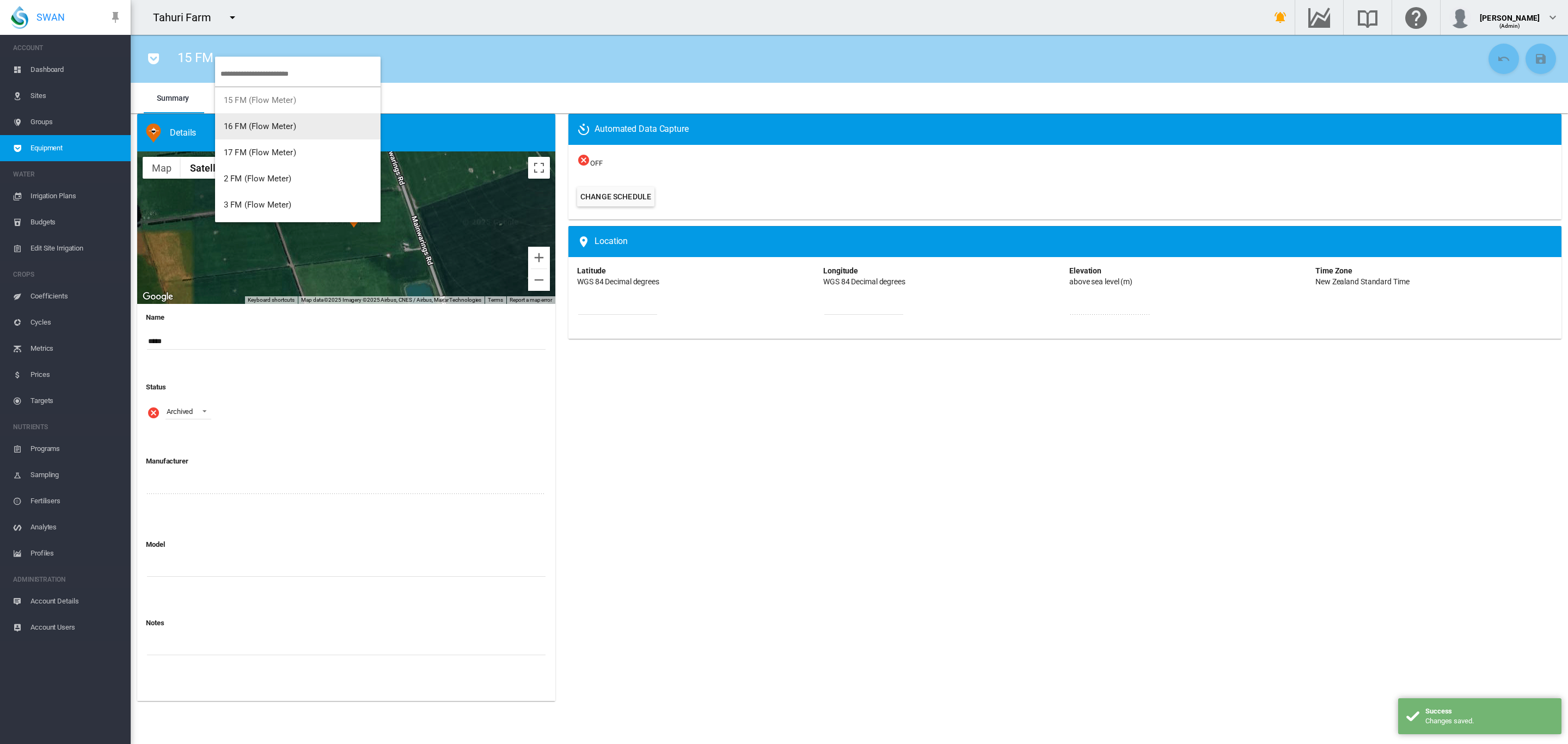
click at [265, 123] on span "16 FM (Flow Meter)" at bounding box center [259, 126] width 72 height 10
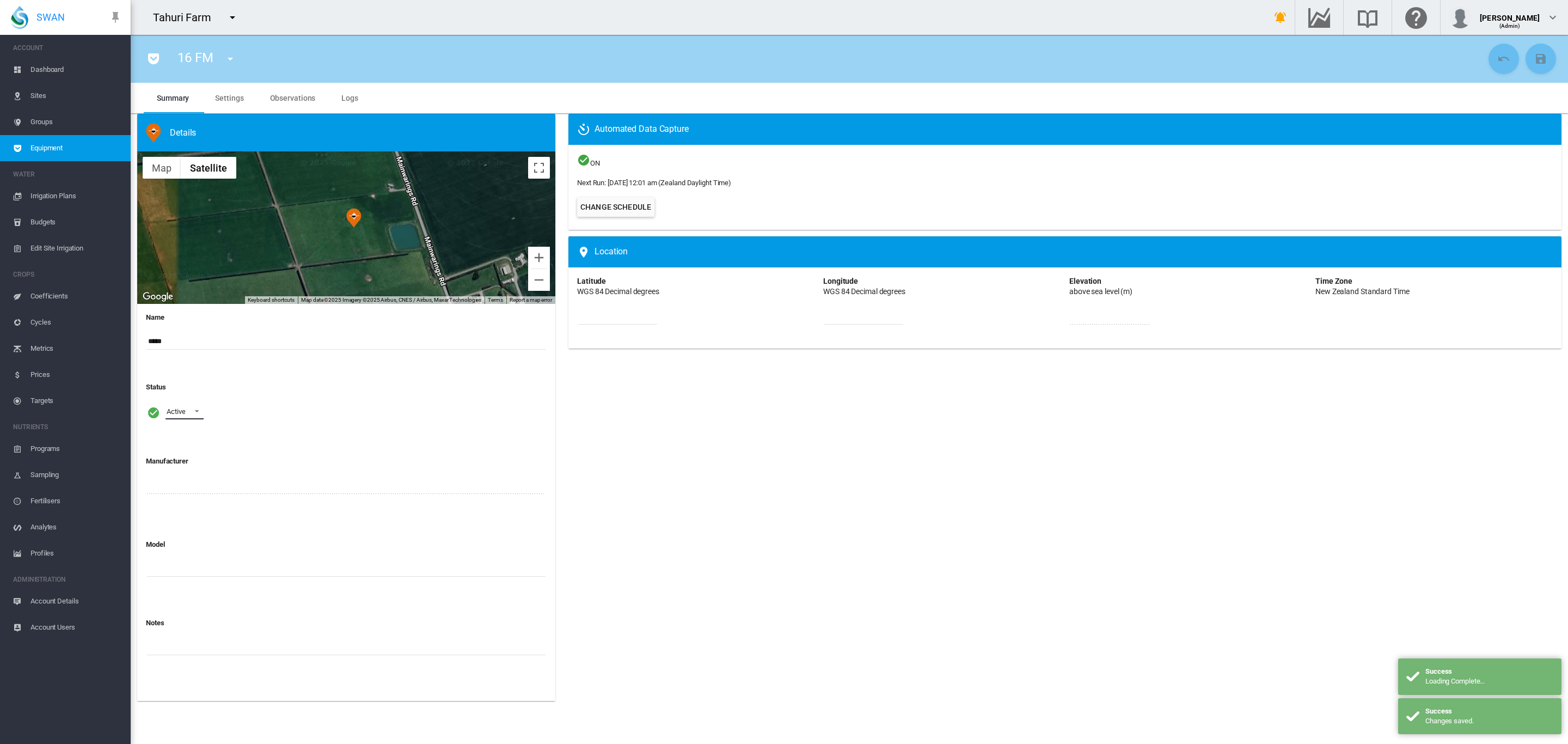
click at [197, 412] on span at bounding box center [194, 411] width 13 height 10
click at [180, 465] on div "Archived" at bounding box center [178, 465] width 26 height 10
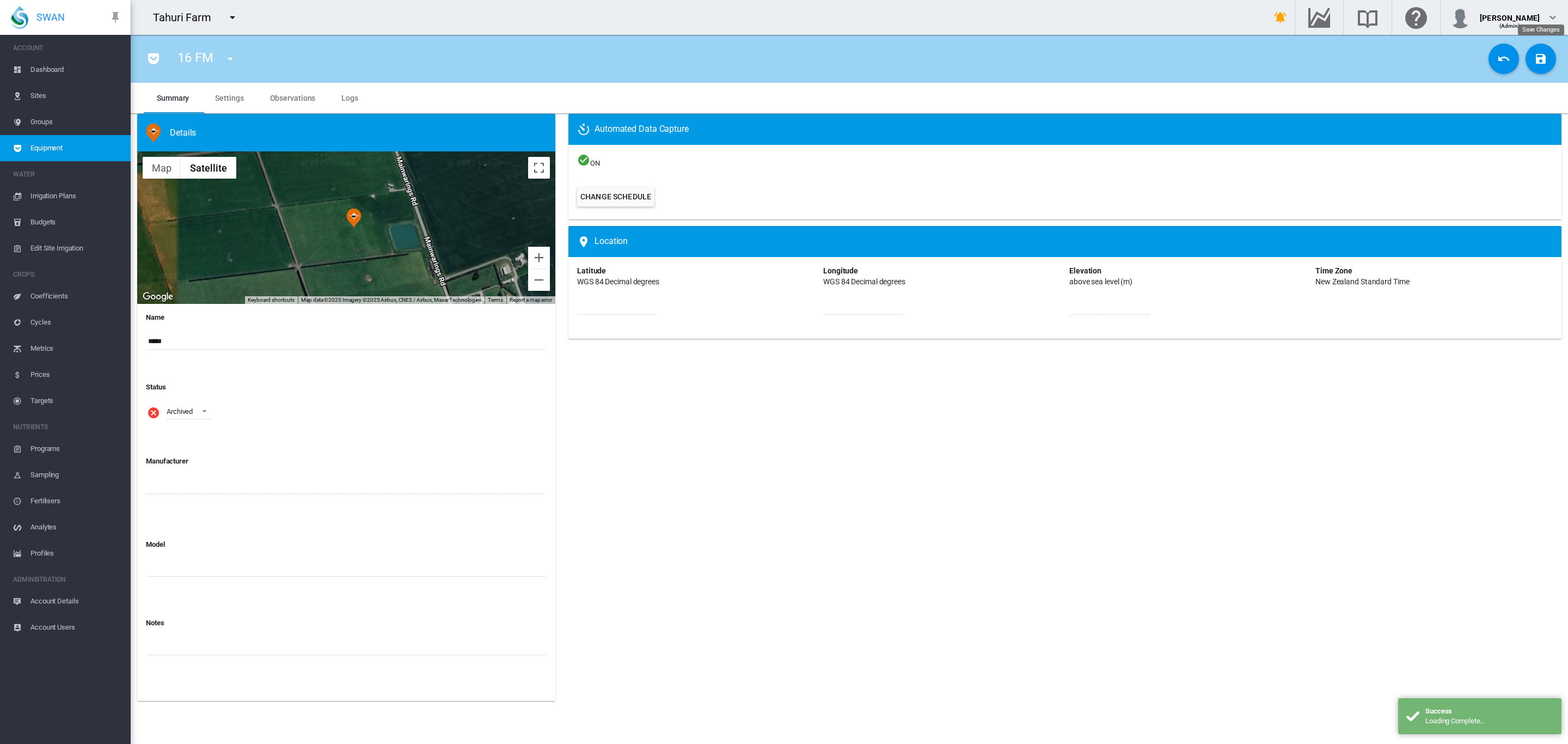
click at [1548, 56] on button "Save Changes" at bounding box center [1541, 59] width 31 height 31
click at [230, 63] on md-icon "icon-menu-down" at bounding box center [230, 59] width 13 height 13
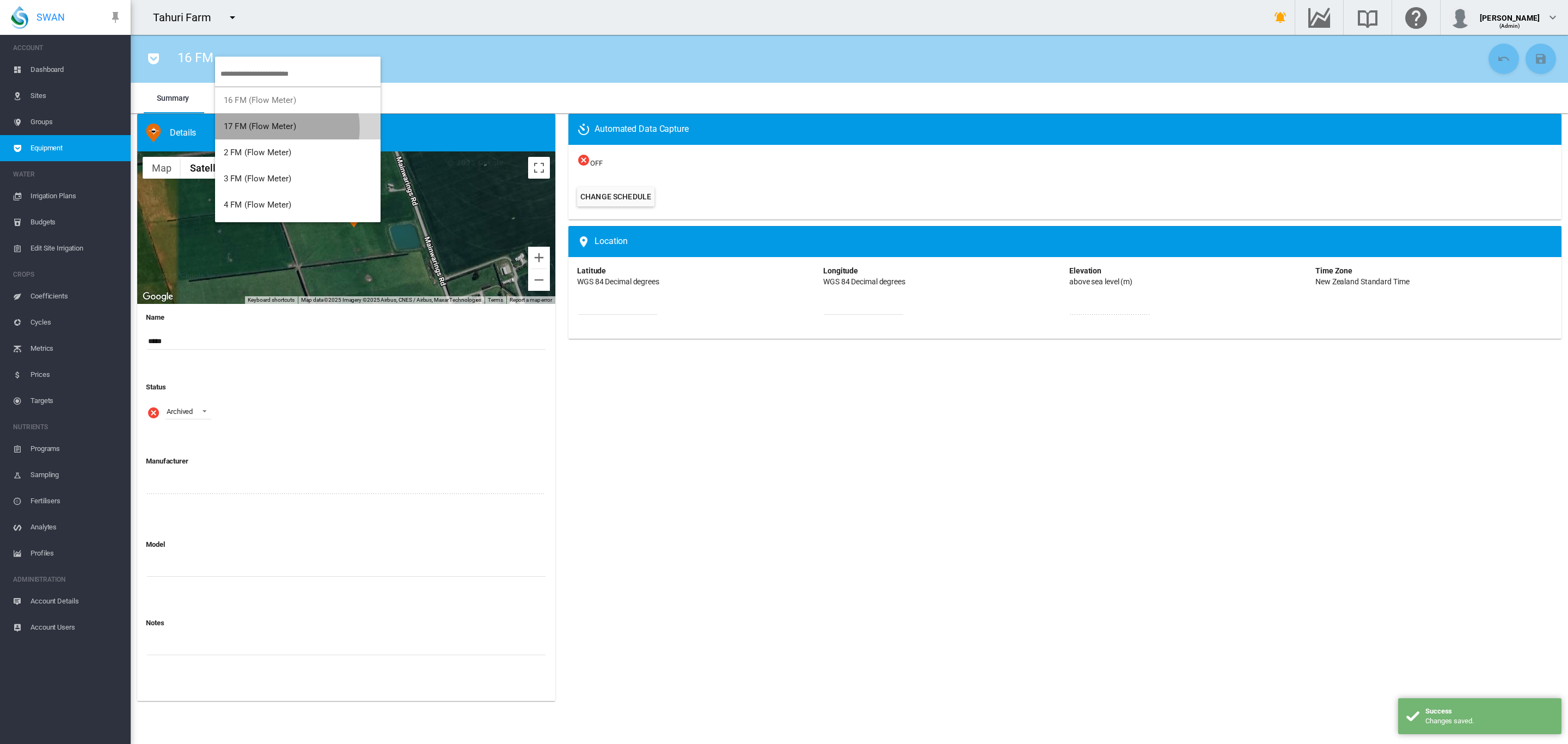
click at [272, 128] on span "17 FM (Flow Meter)" at bounding box center [259, 126] width 72 height 10
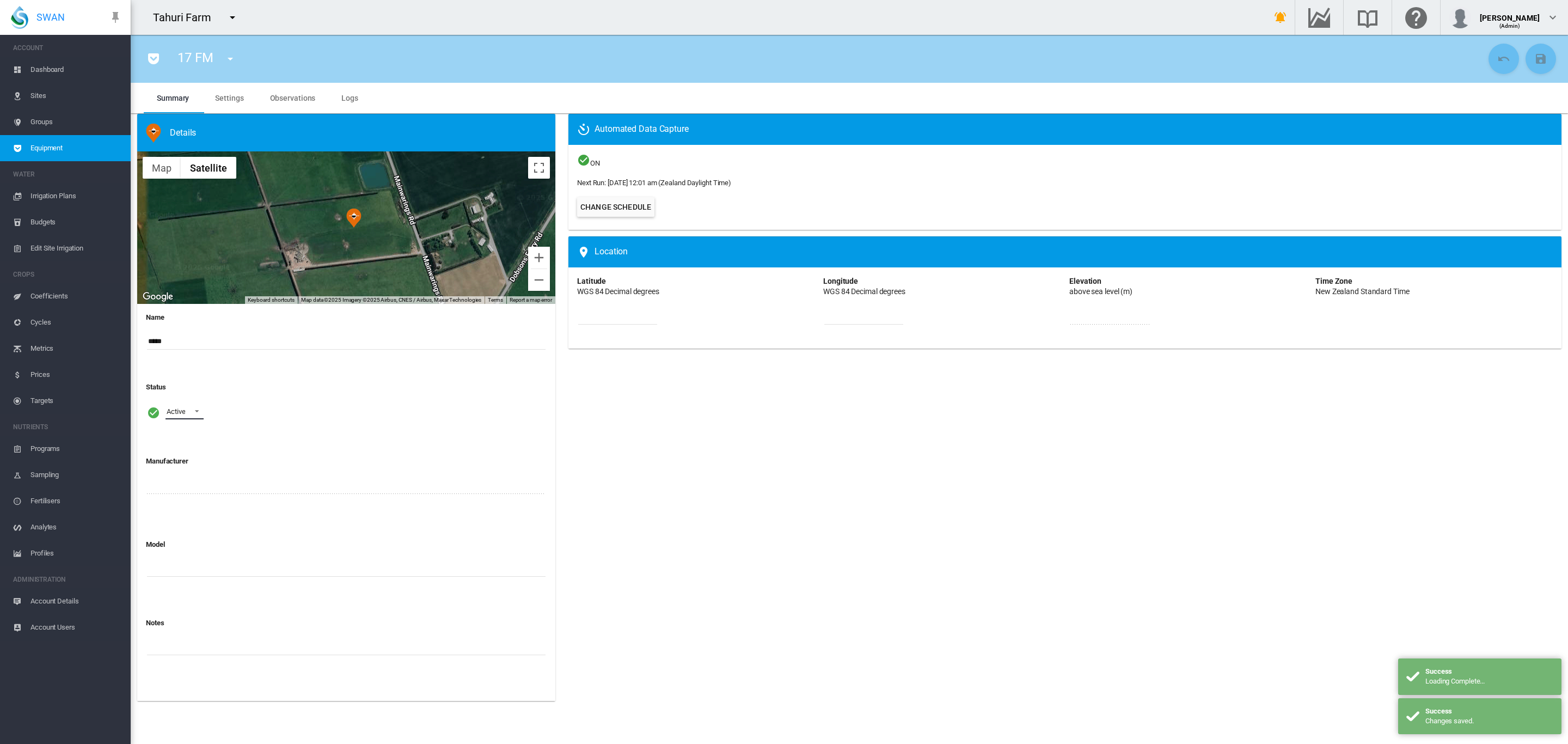
click at [190, 410] on span at bounding box center [194, 411] width 13 height 10
click at [184, 464] on div "Archived" at bounding box center [178, 465] width 26 height 10
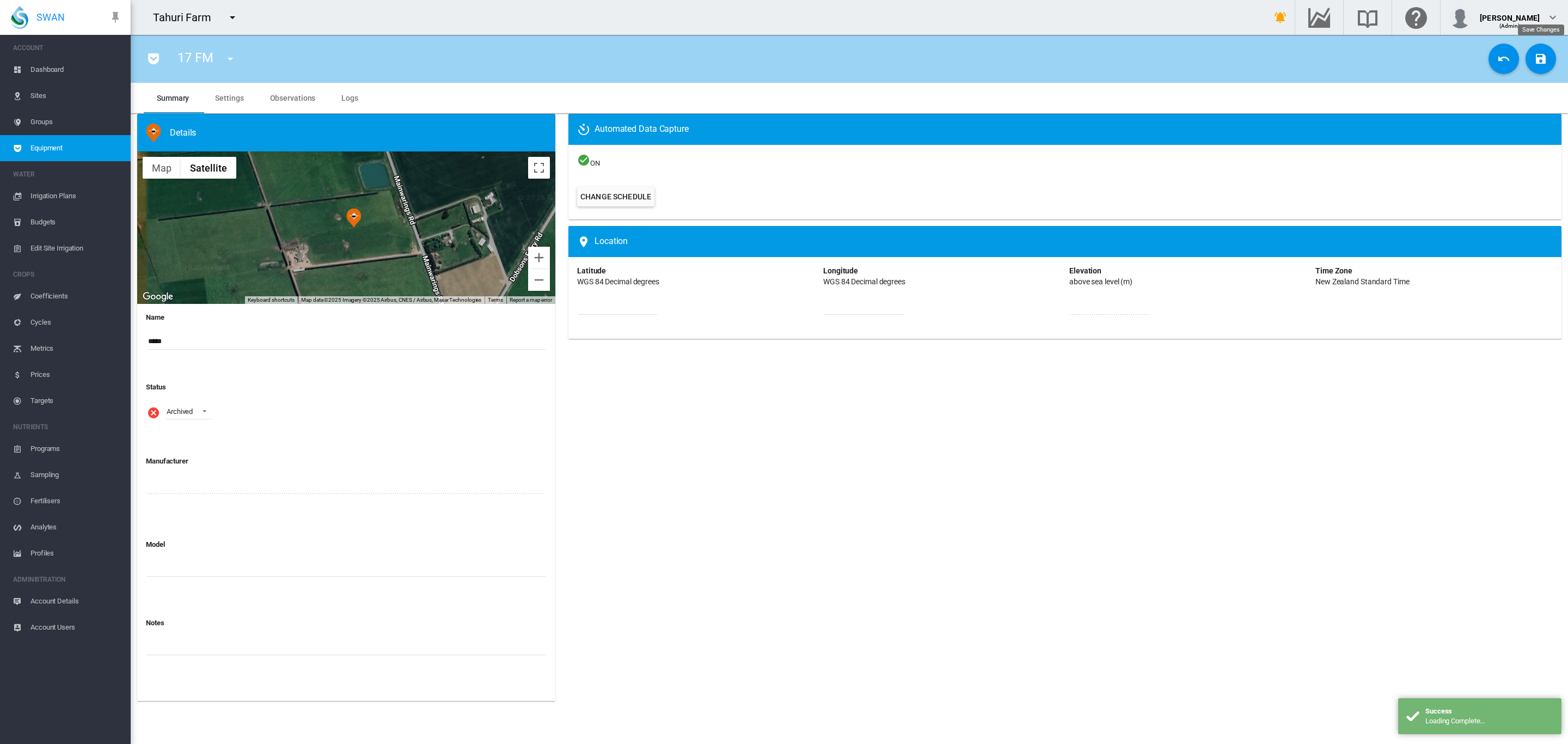
click at [1549, 66] on button "Save Changes" at bounding box center [1541, 59] width 31 height 31
click at [229, 56] on md-icon "icon-menu-down" at bounding box center [230, 59] width 13 height 13
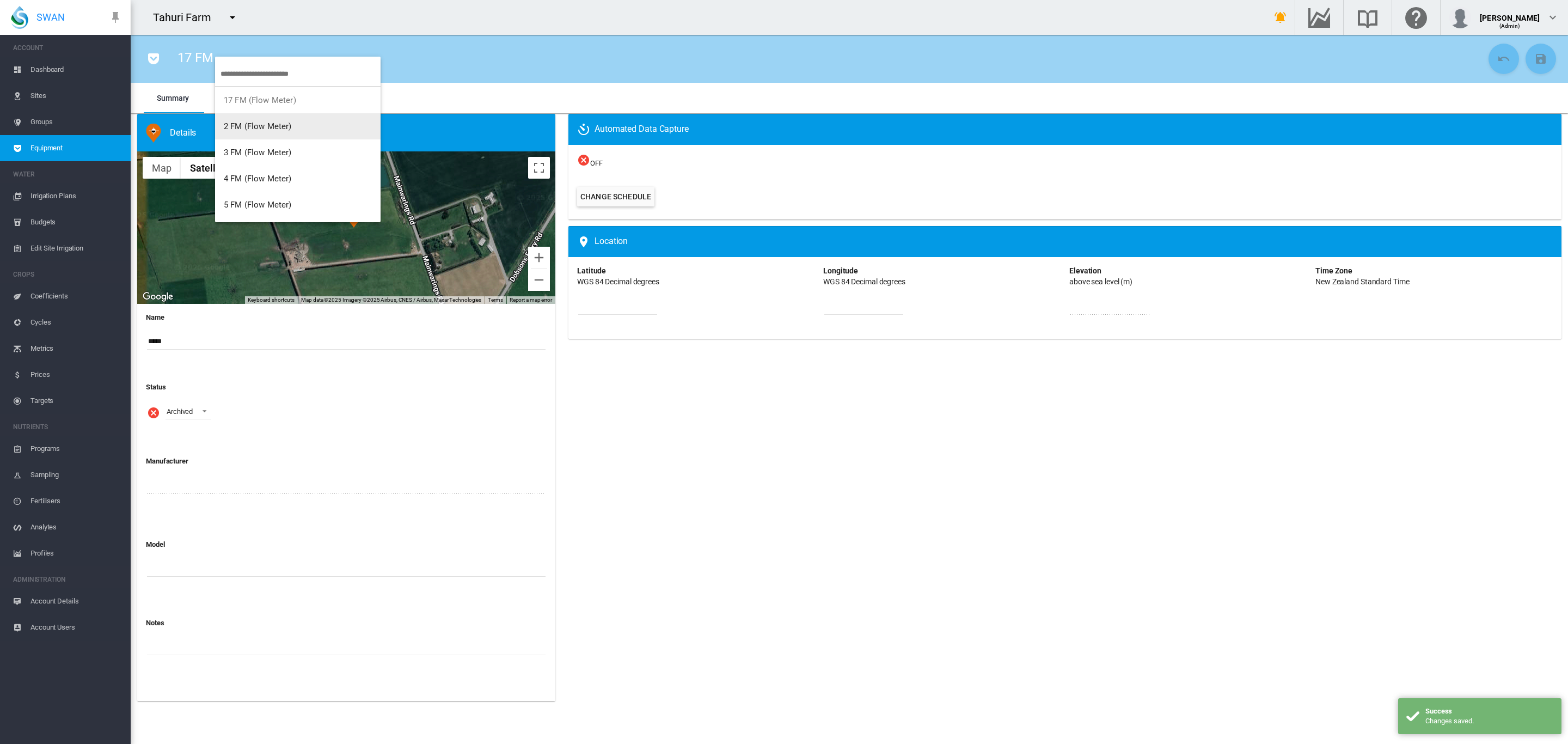
click at [259, 127] on span "2 FM (Flow Meter)" at bounding box center [257, 126] width 68 height 10
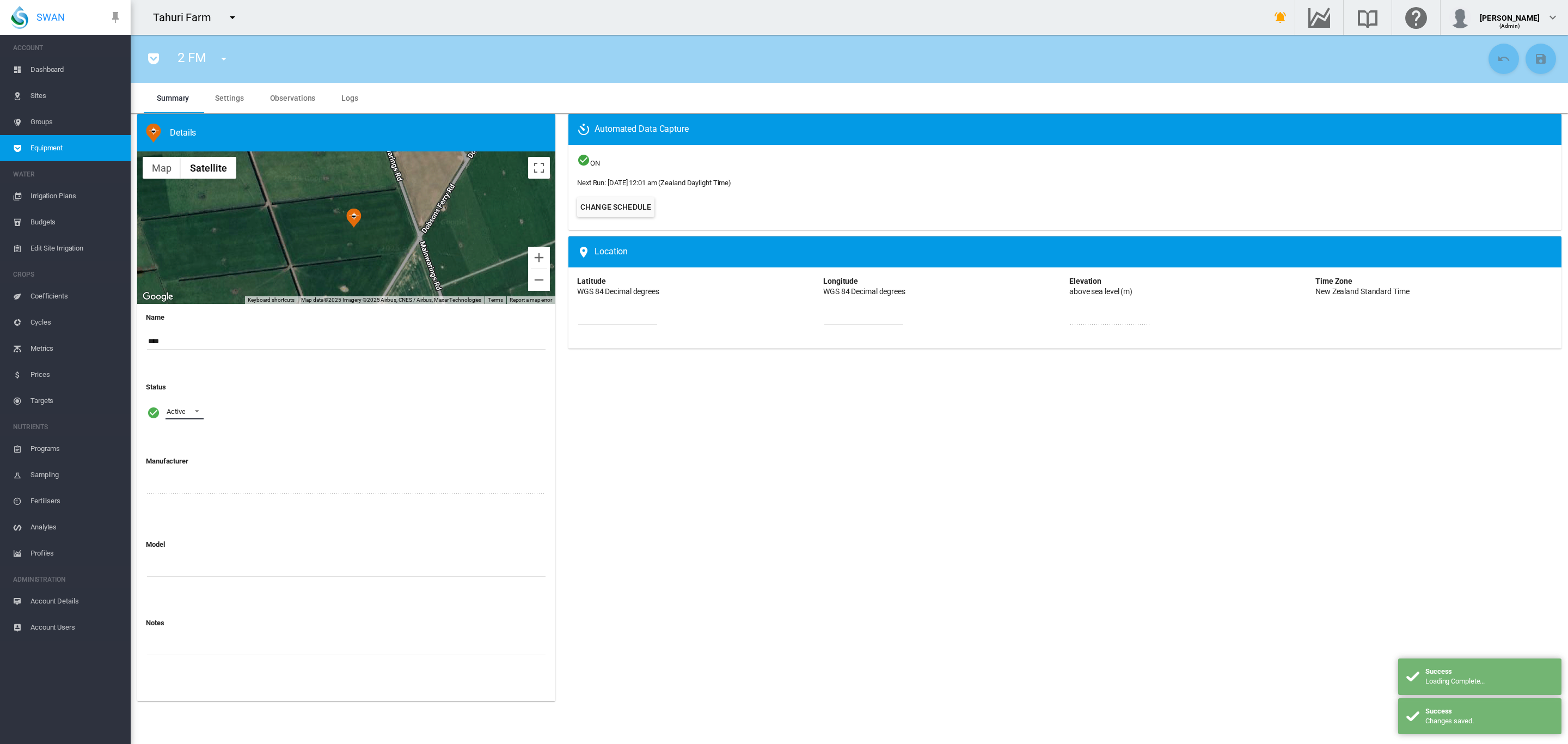
click at [191, 413] on span at bounding box center [194, 411] width 13 height 10
click at [176, 460] on div "Archived" at bounding box center [178, 465] width 26 height 10
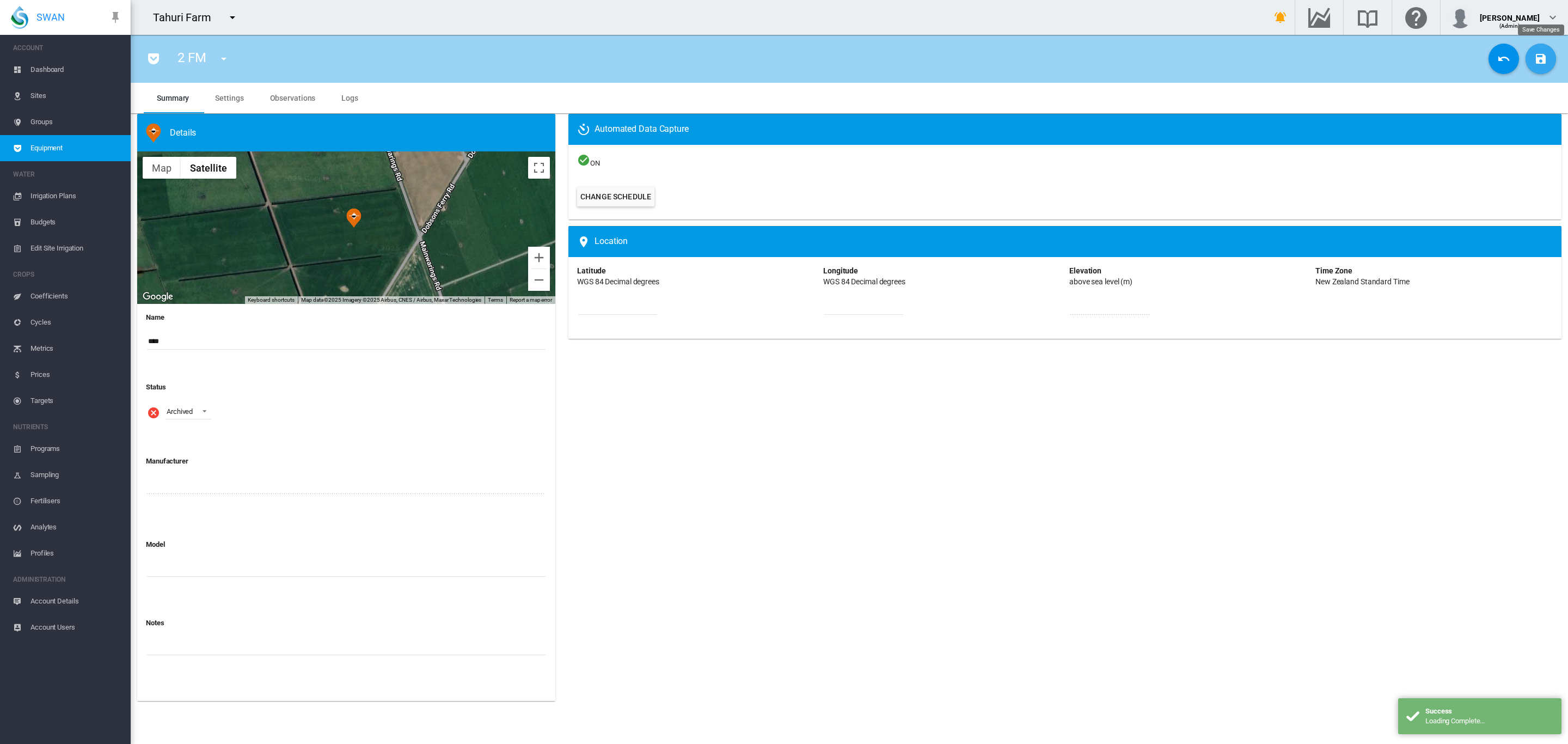
click at [1541, 61] on md-icon "icon-content-save" at bounding box center [1541, 59] width 13 height 13
click at [226, 56] on md-icon "icon-menu-down" at bounding box center [224, 59] width 13 height 13
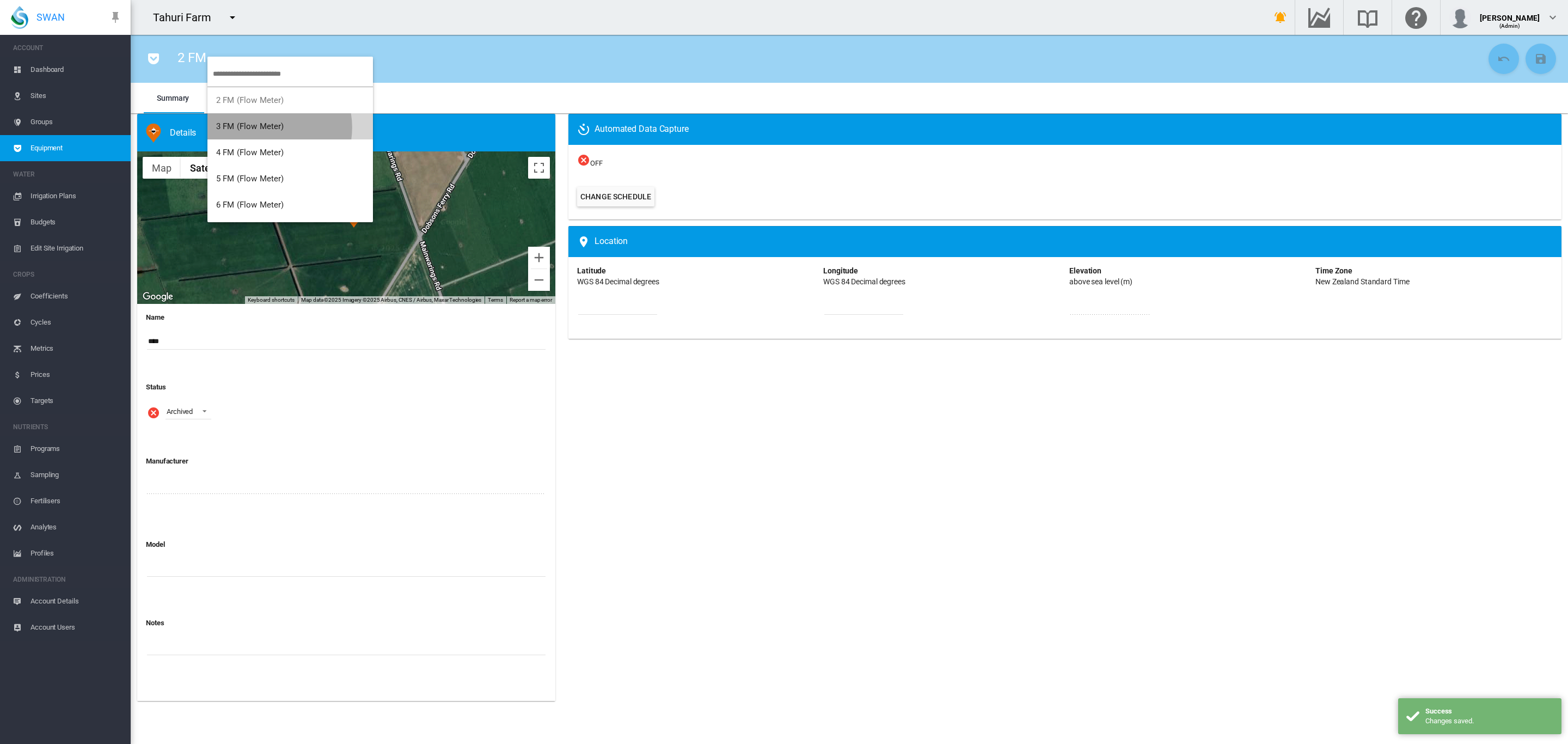
click at [267, 127] on span "3 FM (Flow Meter)" at bounding box center [249, 126] width 68 height 10
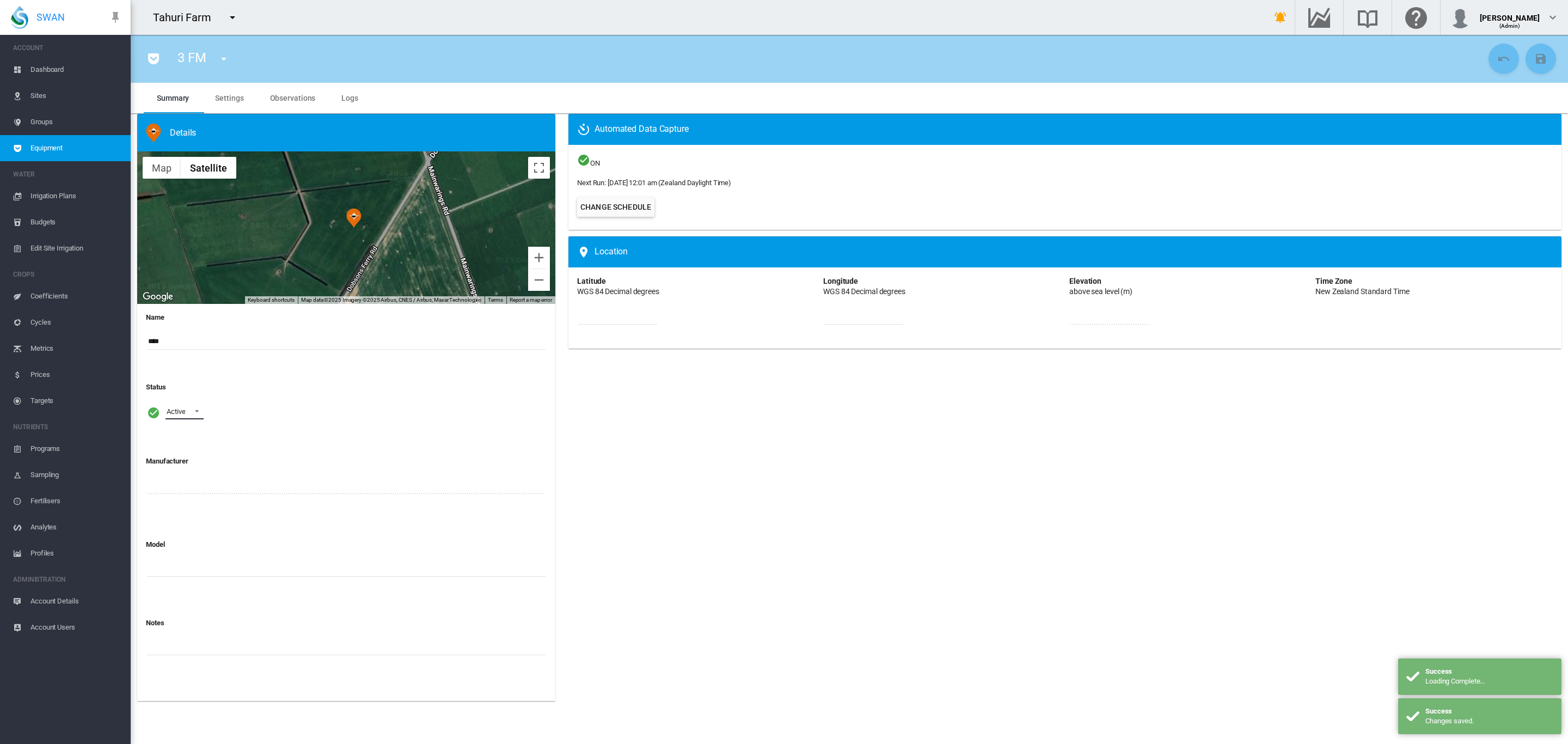
click at [192, 412] on span at bounding box center [194, 411] width 13 height 10
click at [195, 468] on md-option "Archived" at bounding box center [194, 464] width 74 height 26
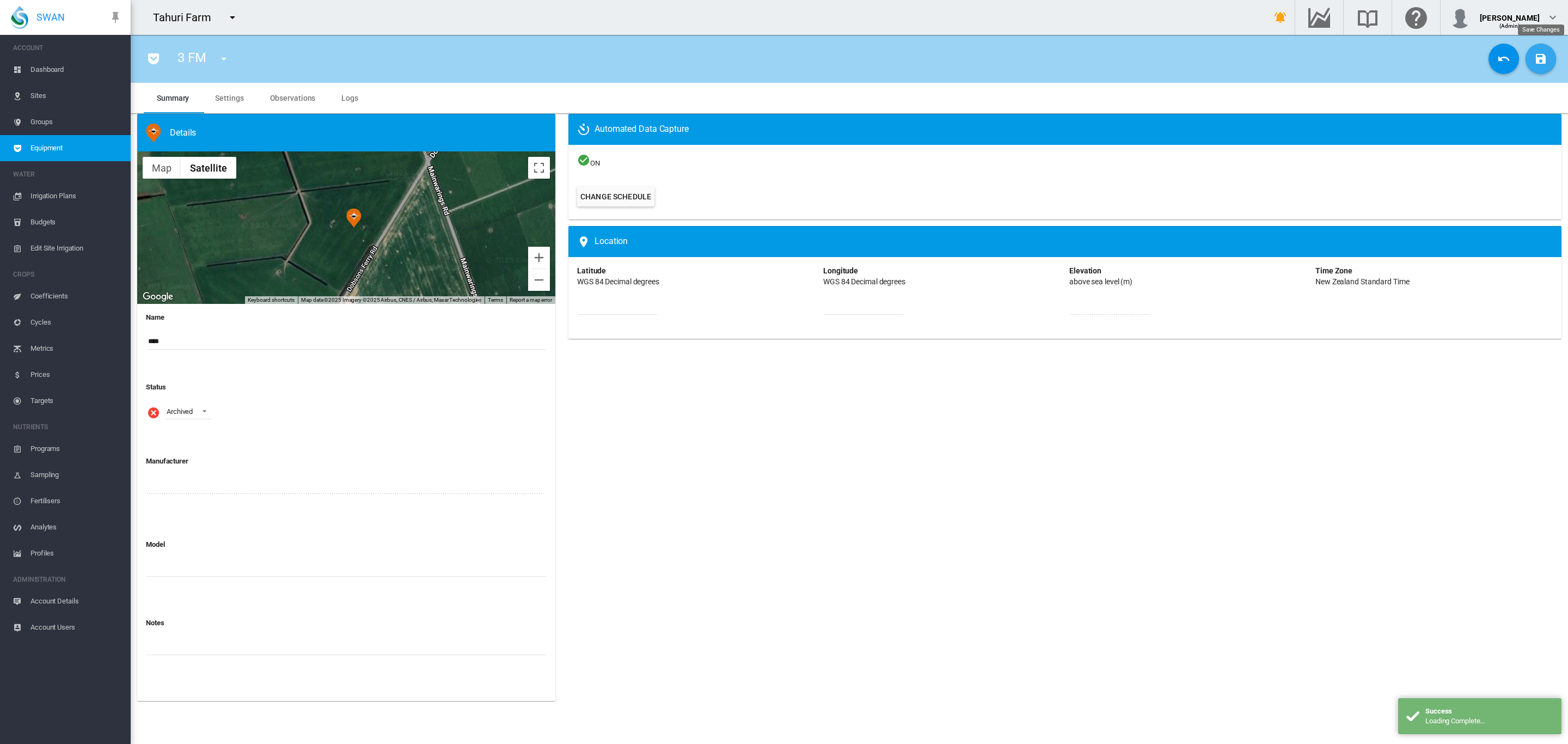
click at [1551, 56] on button "Save Changes" at bounding box center [1541, 59] width 31 height 31
click at [216, 55] on button "button" at bounding box center [223, 59] width 22 height 22
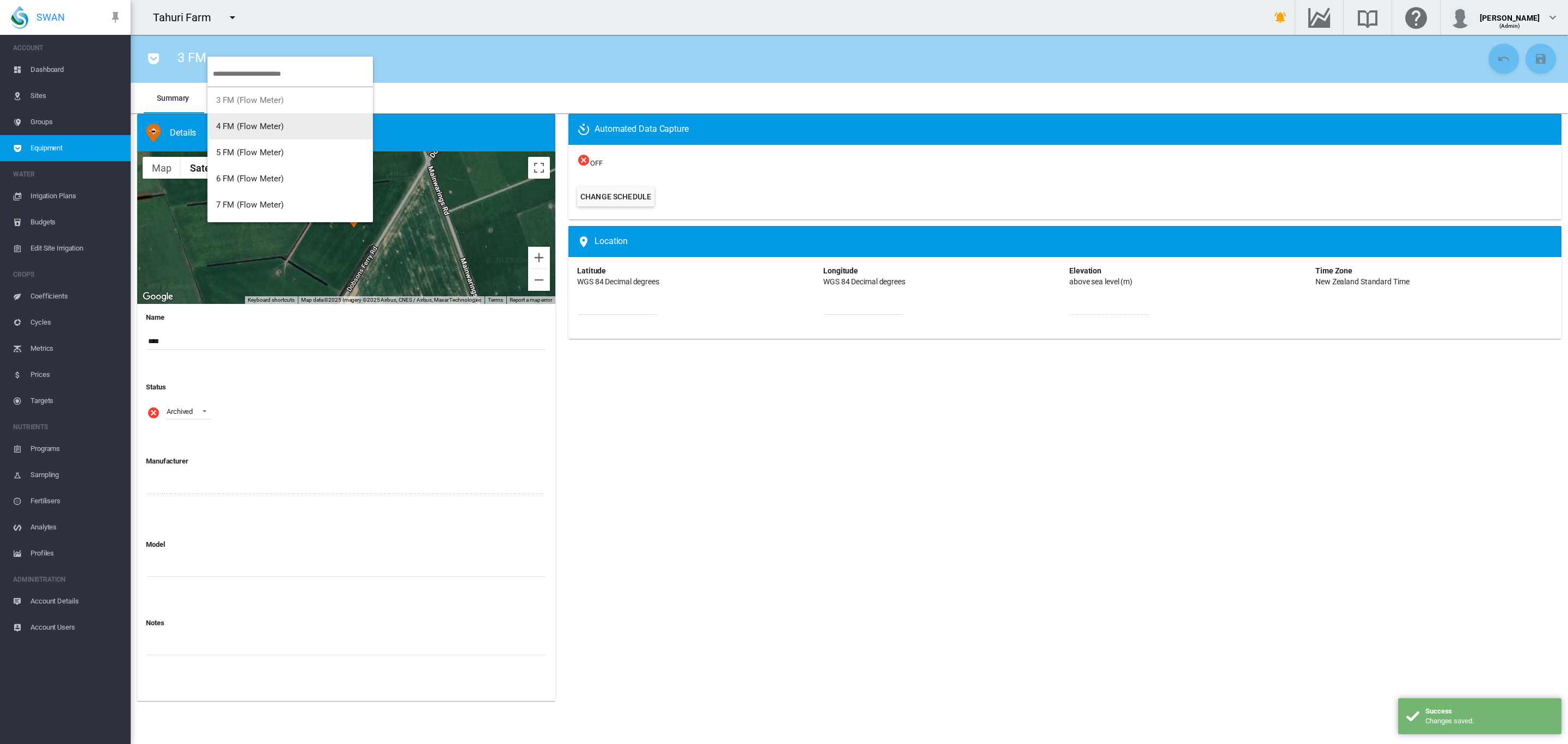
click at [247, 130] on span "4 FM (Flow Meter)" at bounding box center [249, 126] width 68 height 10
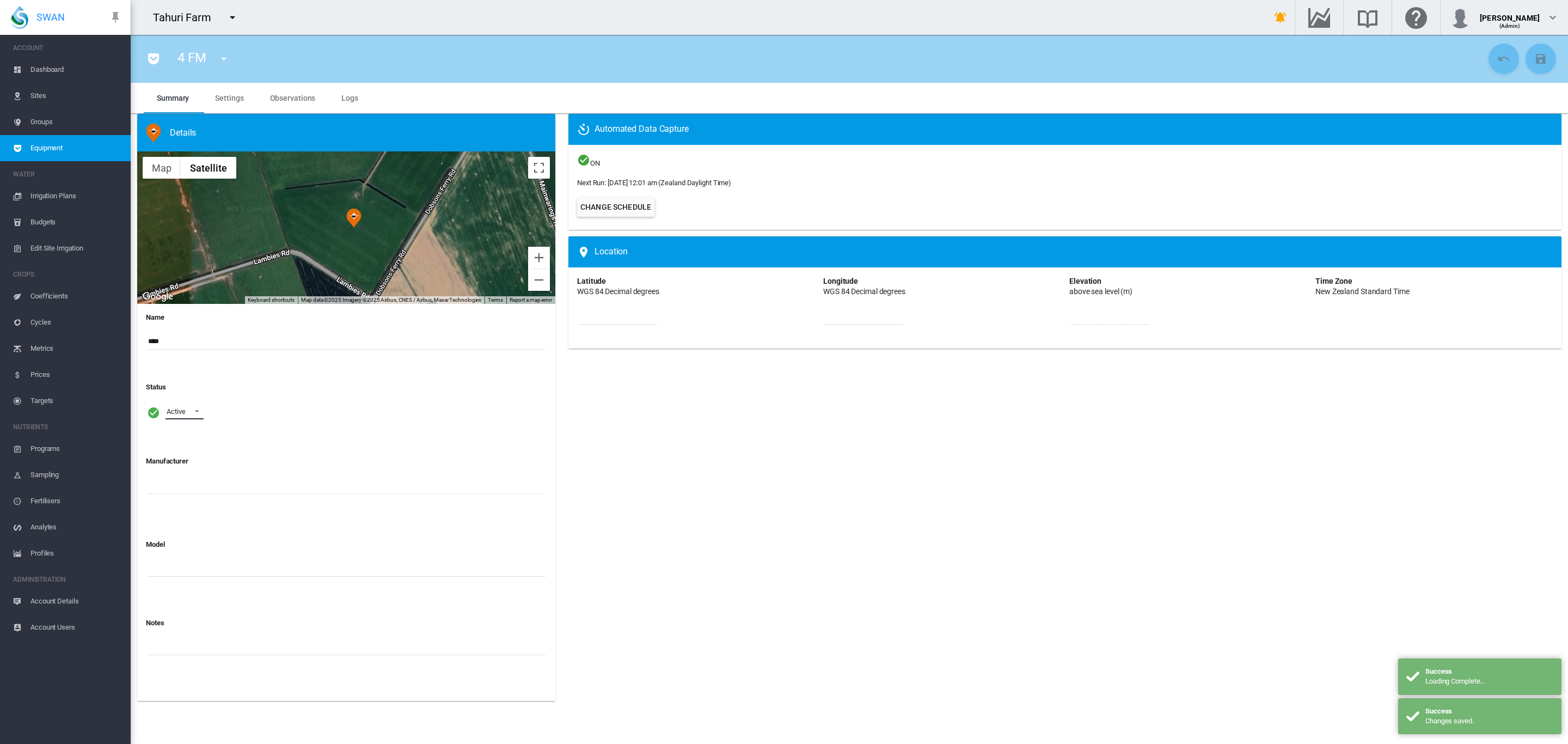
click at [195, 412] on span at bounding box center [194, 411] width 13 height 10
click at [190, 455] on md-option "Archived" at bounding box center [194, 464] width 74 height 26
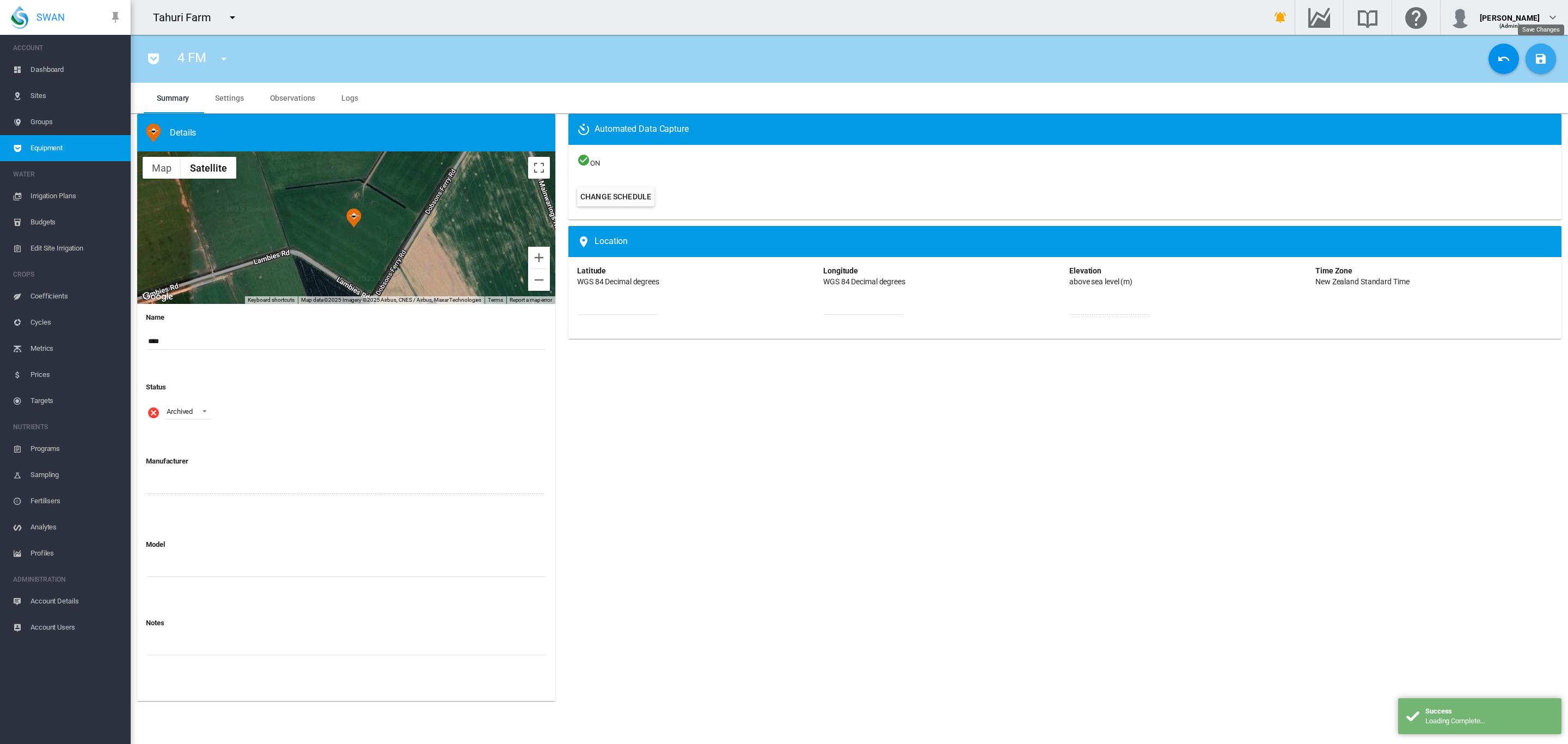
click at [1551, 56] on button "Save Changes" at bounding box center [1541, 59] width 31 height 31
click at [222, 61] on md-icon "icon-menu-down" at bounding box center [224, 59] width 13 height 13
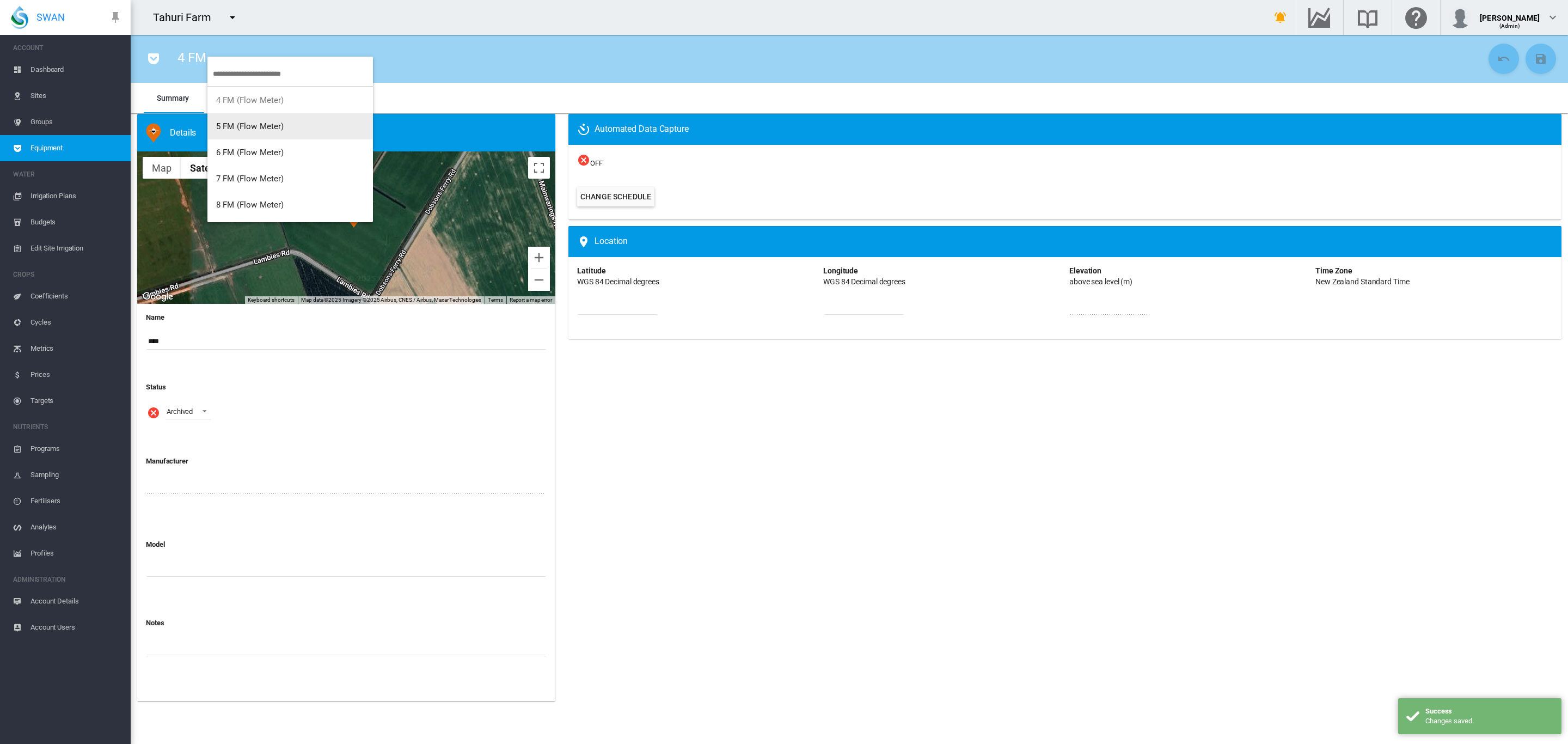
click at [251, 129] on span "5 FM (Flow Meter)" at bounding box center [249, 126] width 68 height 10
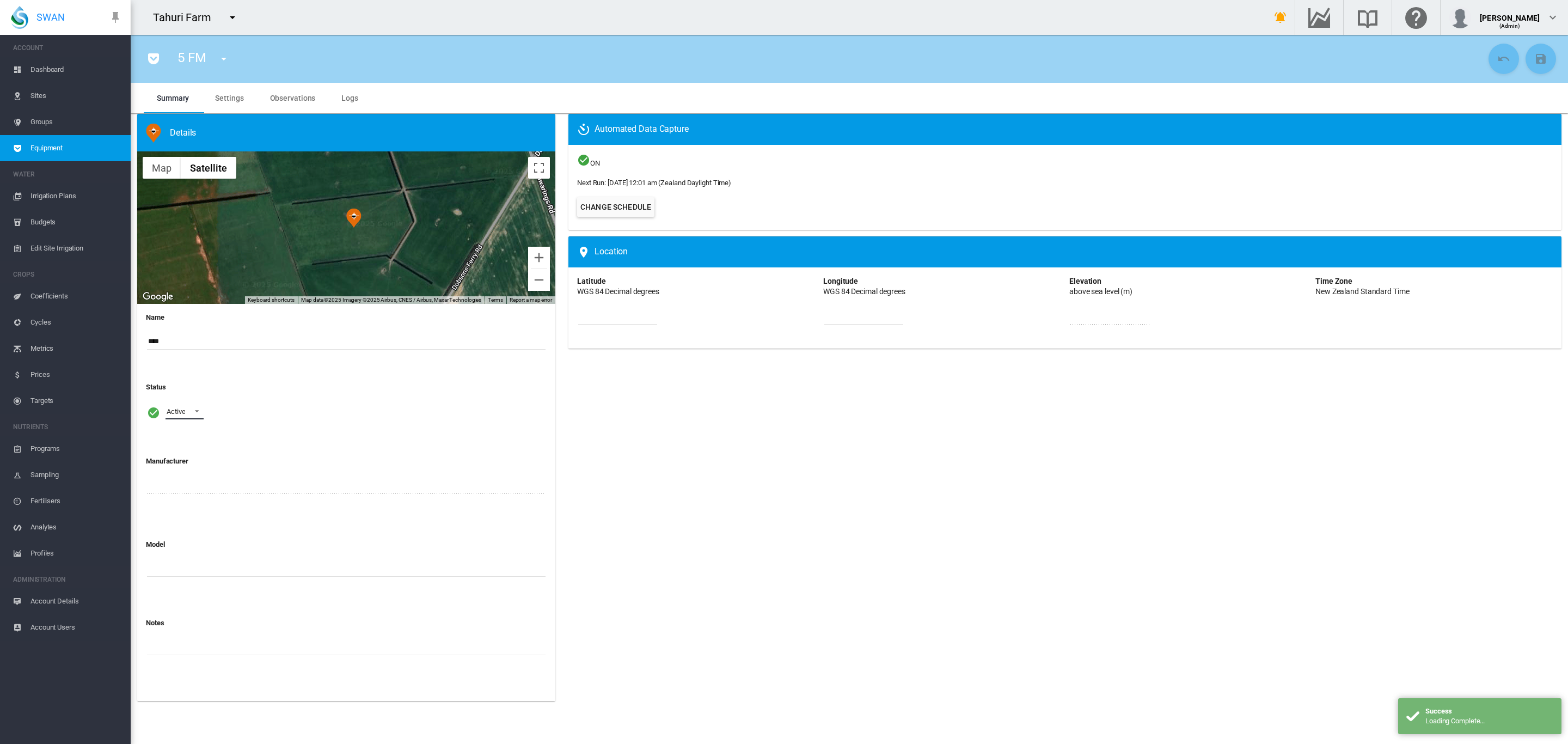
click at [194, 412] on span at bounding box center [194, 411] width 13 height 10
click at [195, 457] on md-option "Archived" at bounding box center [194, 464] width 74 height 26
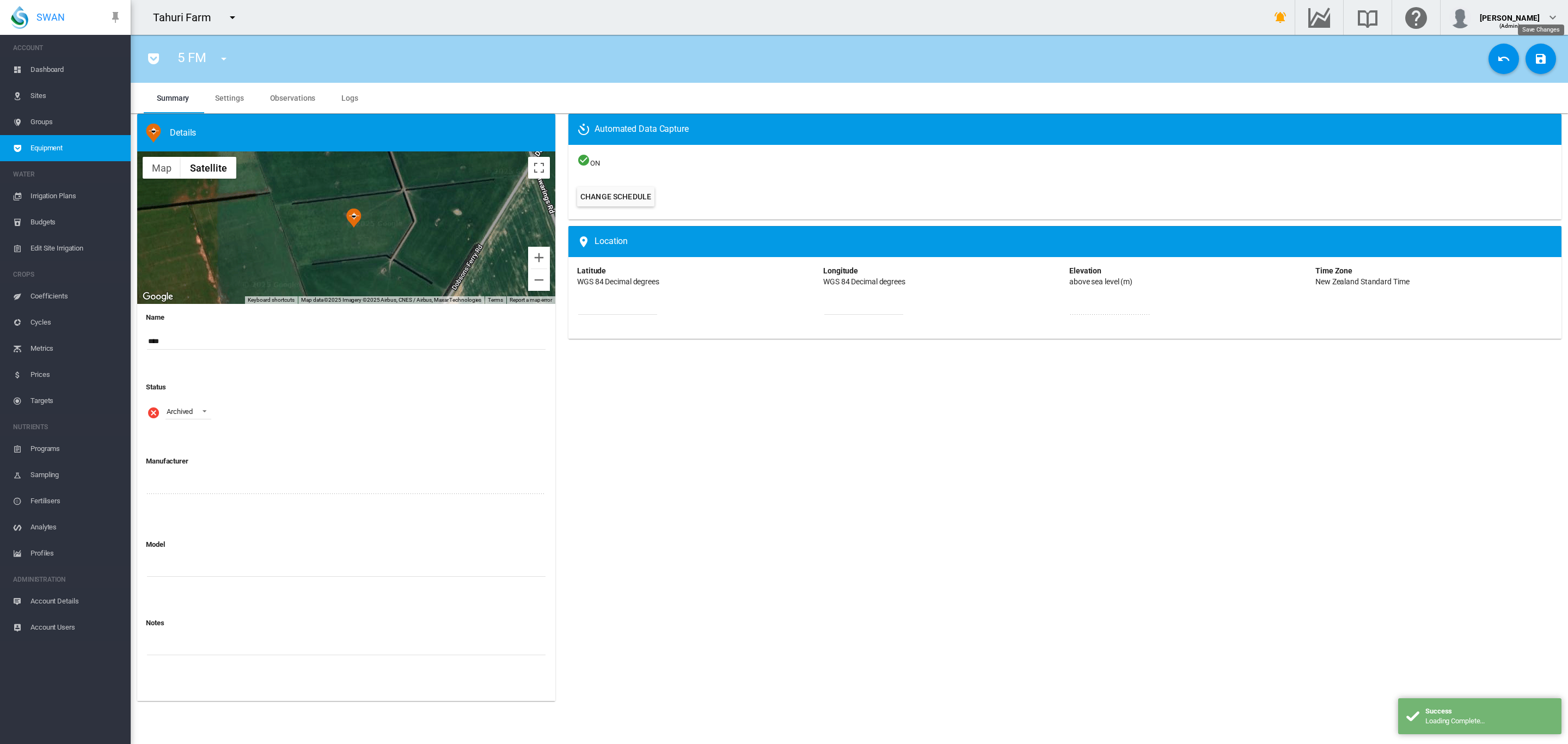
click at [1537, 55] on md-icon "icon-content-save" at bounding box center [1541, 59] width 13 height 13
click at [228, 59] on md-icon "icon-menu-down" at bounding box center [224, 59] width 13 height 13
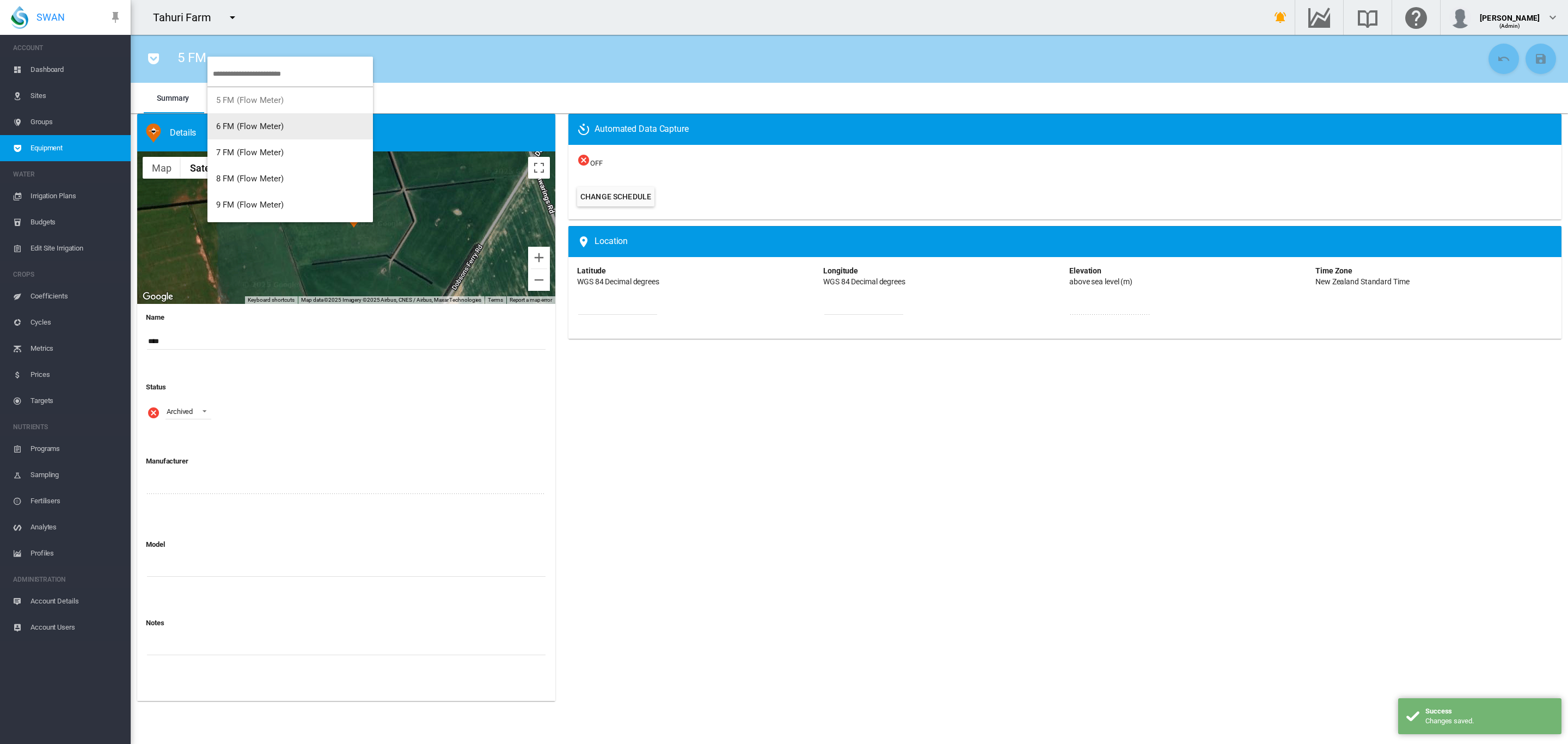
click at [250, 127] on span "6 FM (Flow Meter)" at bounding box center [249, 126] width 68 height 10
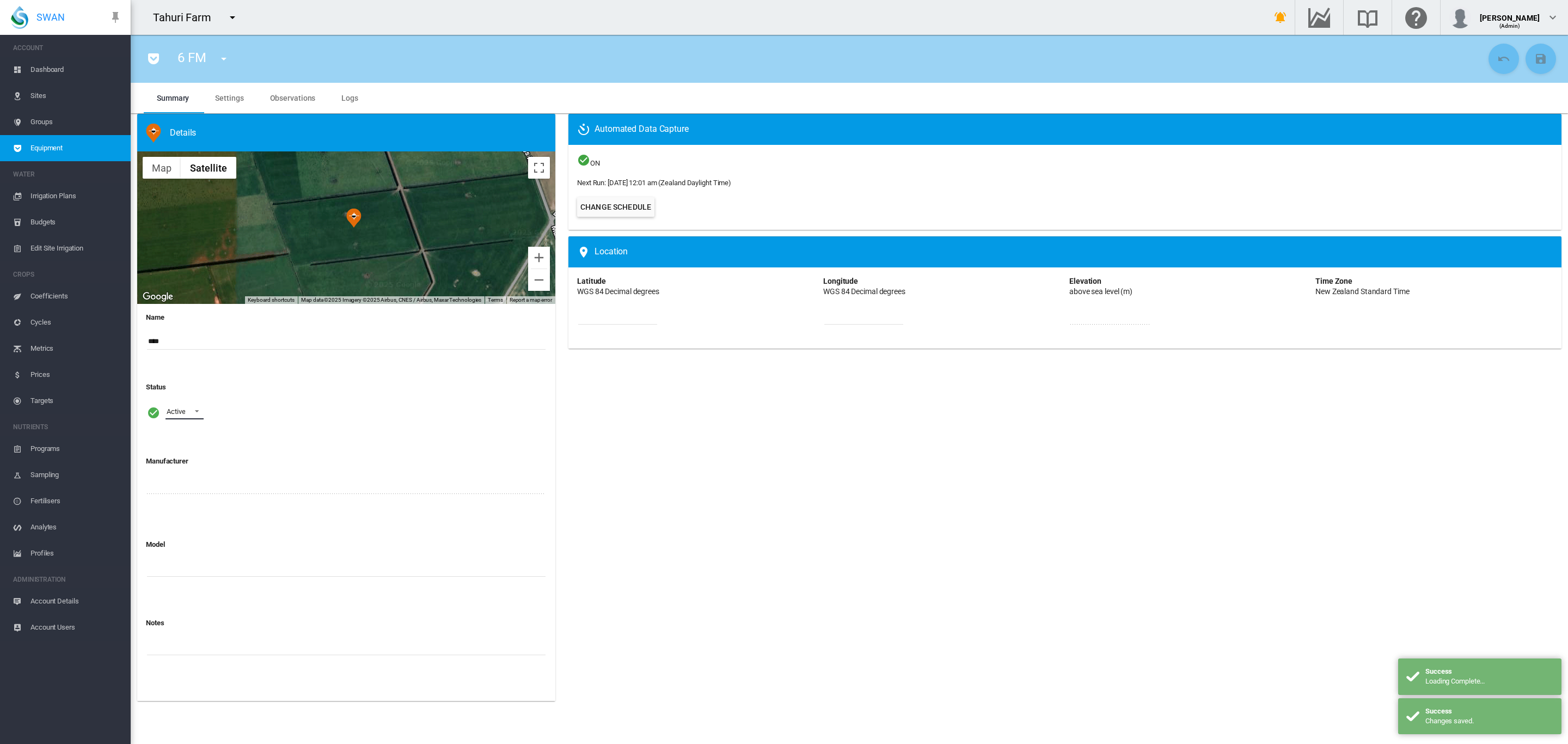
click at [200, 412] on span at bounding box center [194, 411] width 13 height 10
click at [189, 457] on md-option "Archived" at bounding box center [194, 464] width 74 height 26
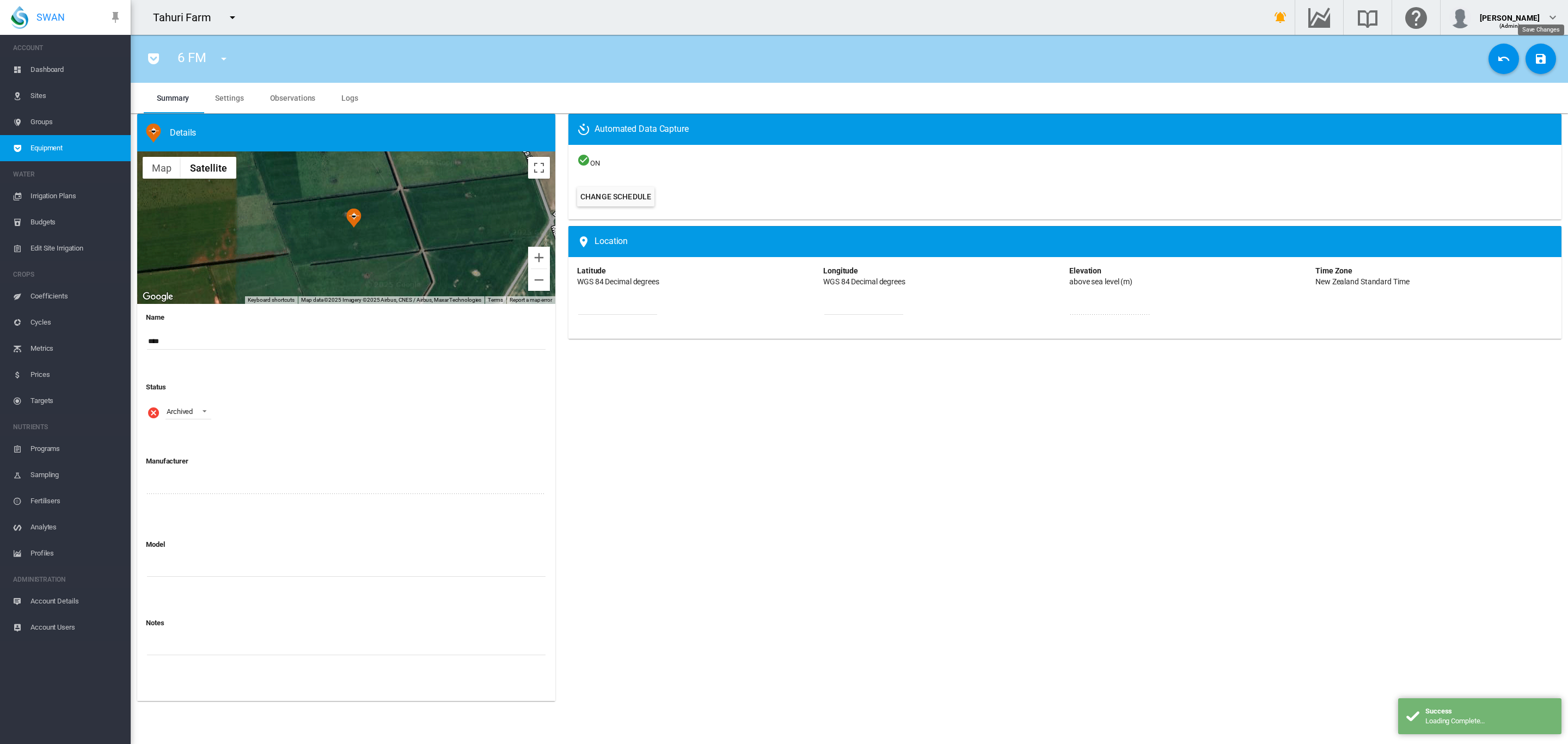
click at [1537, 52] on md-icon "icon-content-save" at bounding box center [1541, 59] width 13 height 13
click at [218, 57] on md-icon "icon-menu-down" at bounding box center [224, 59] width 13 height 13
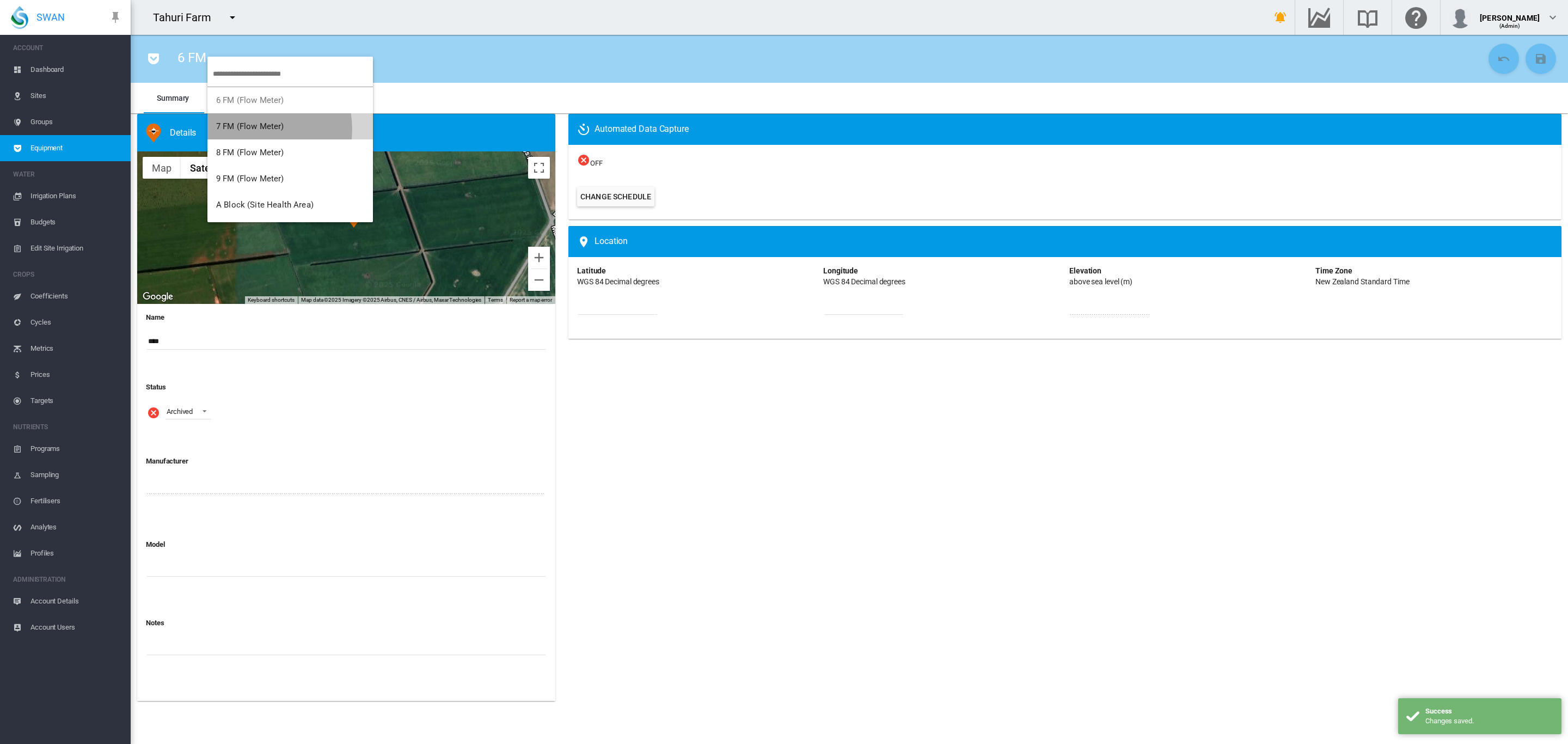
click at [247, 129] on span "7 FM (Flow Meter)" at bounding box center [249, 126] width 68 height 10
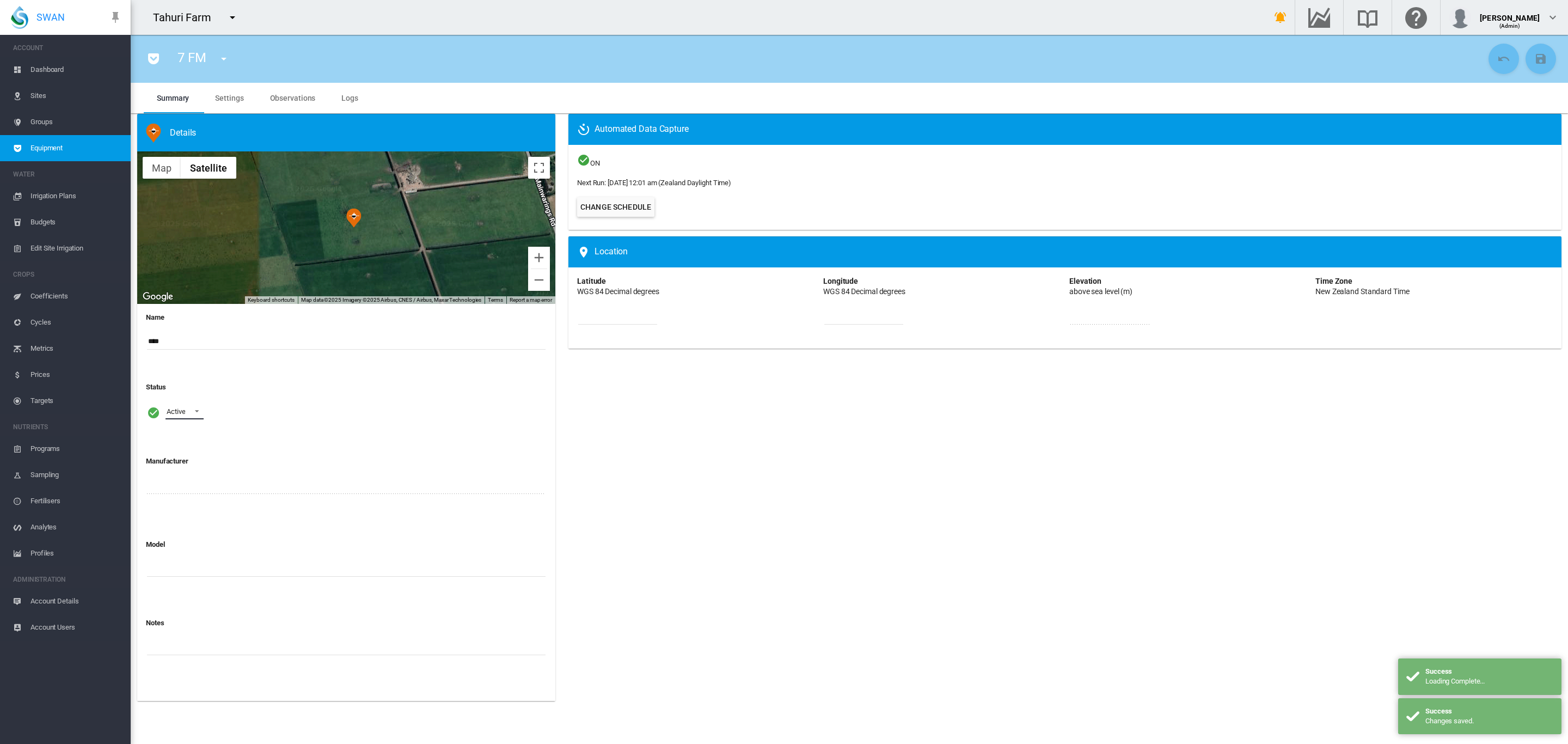
click at [197, 412] on span at bounding box center [194, 411] width 13 height 10
click at [196, 458] on md-option "Archived" at bounding box center [194, 464] width 74 height 26
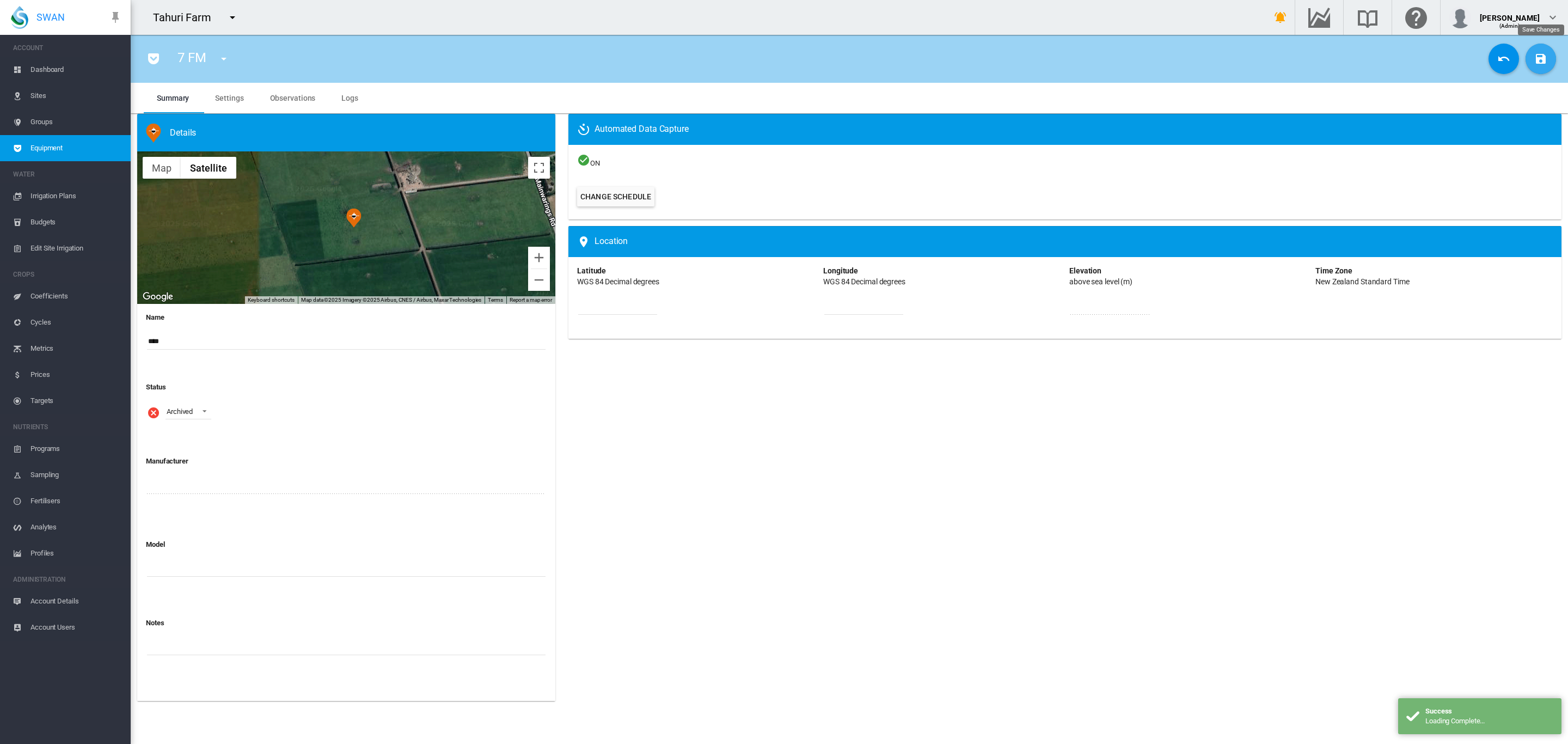
click at [1534, 61] on md-icon "icon-content-save" at bounding box center [1541, 59] width 13 height 13
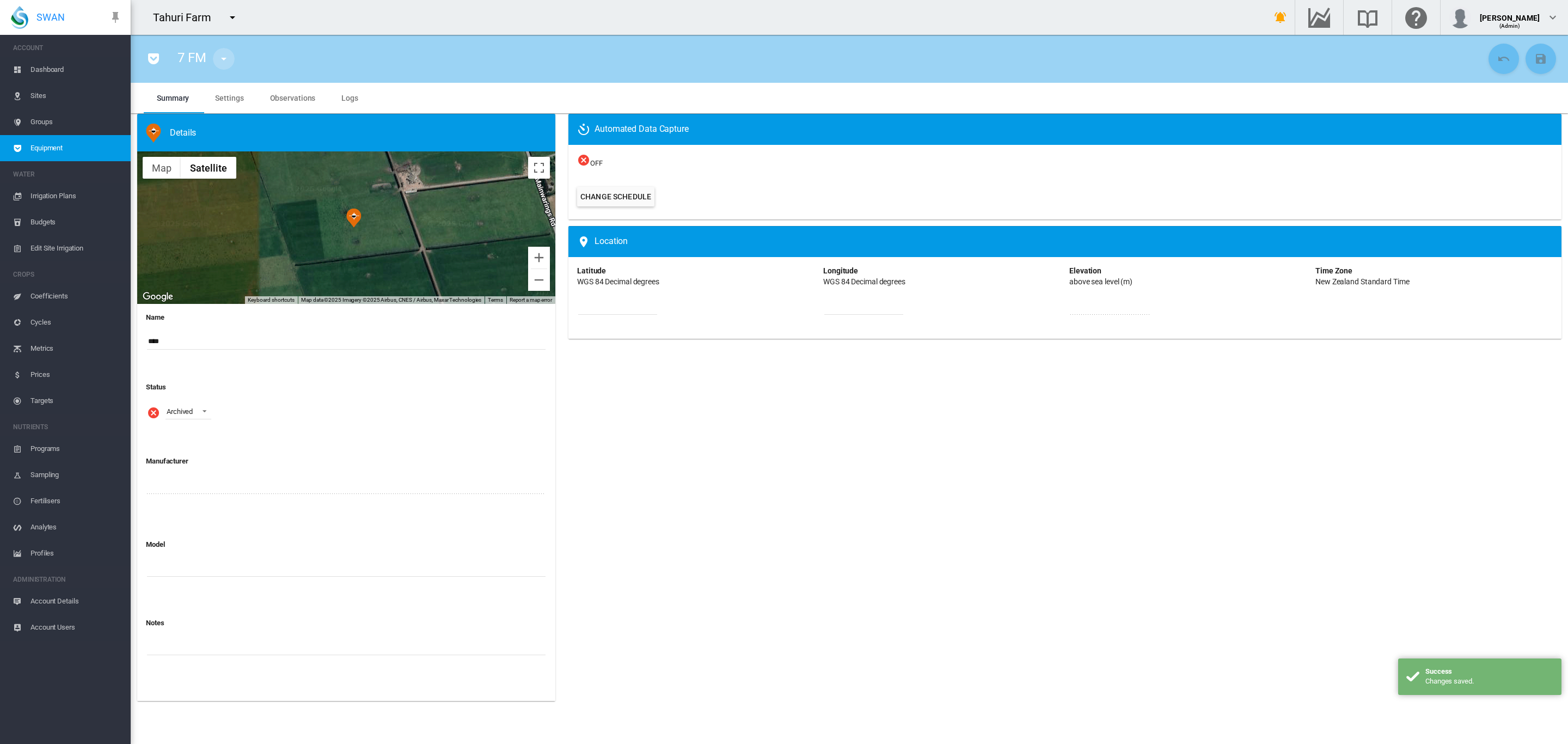
click at [222, 53] on md-icon "icon-menu-down" at bounding box center [224, 59] width 13 height 13
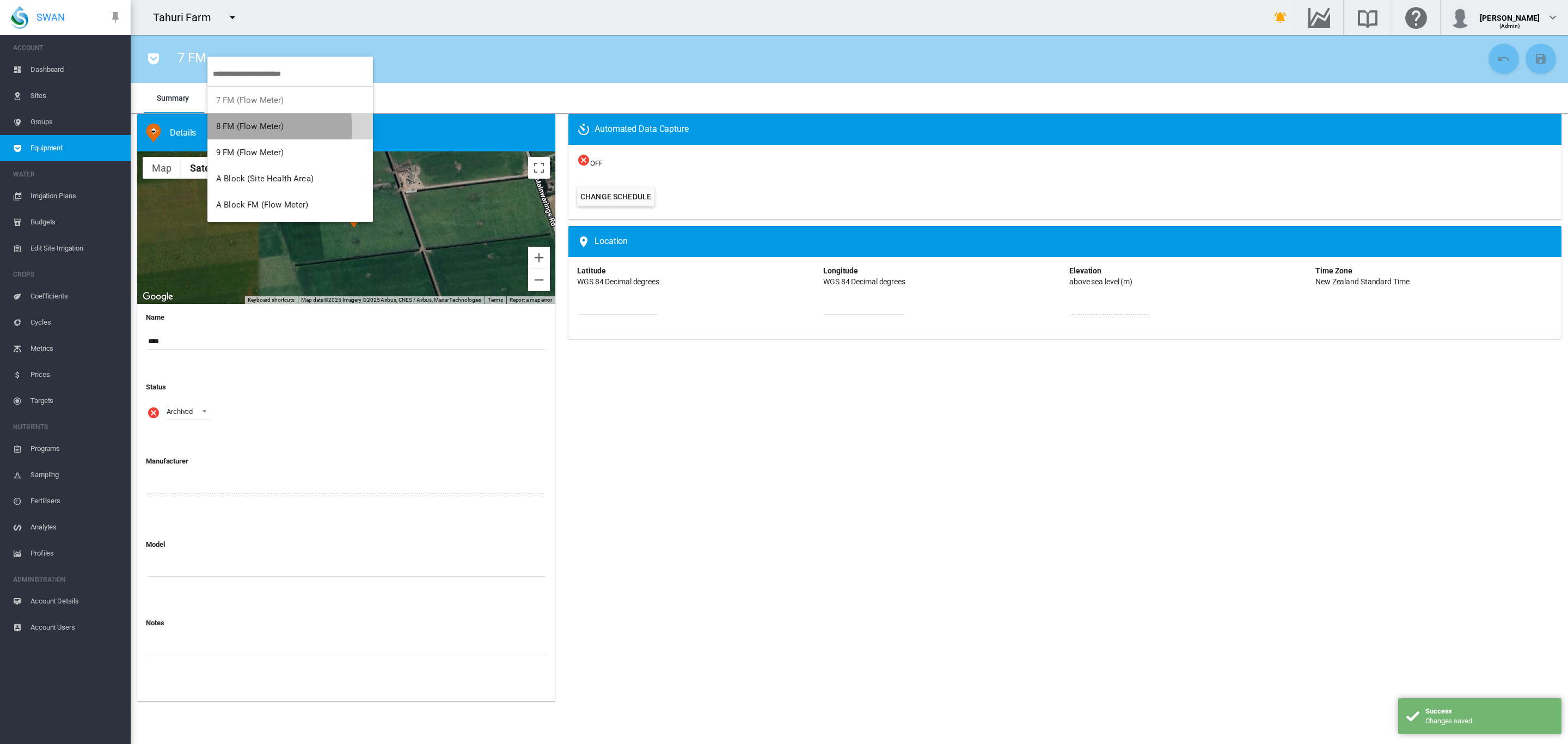
click at [256, 128] on span "8 FM (Flow Meter)" at bounding box center [249, 126] width 68 height 10
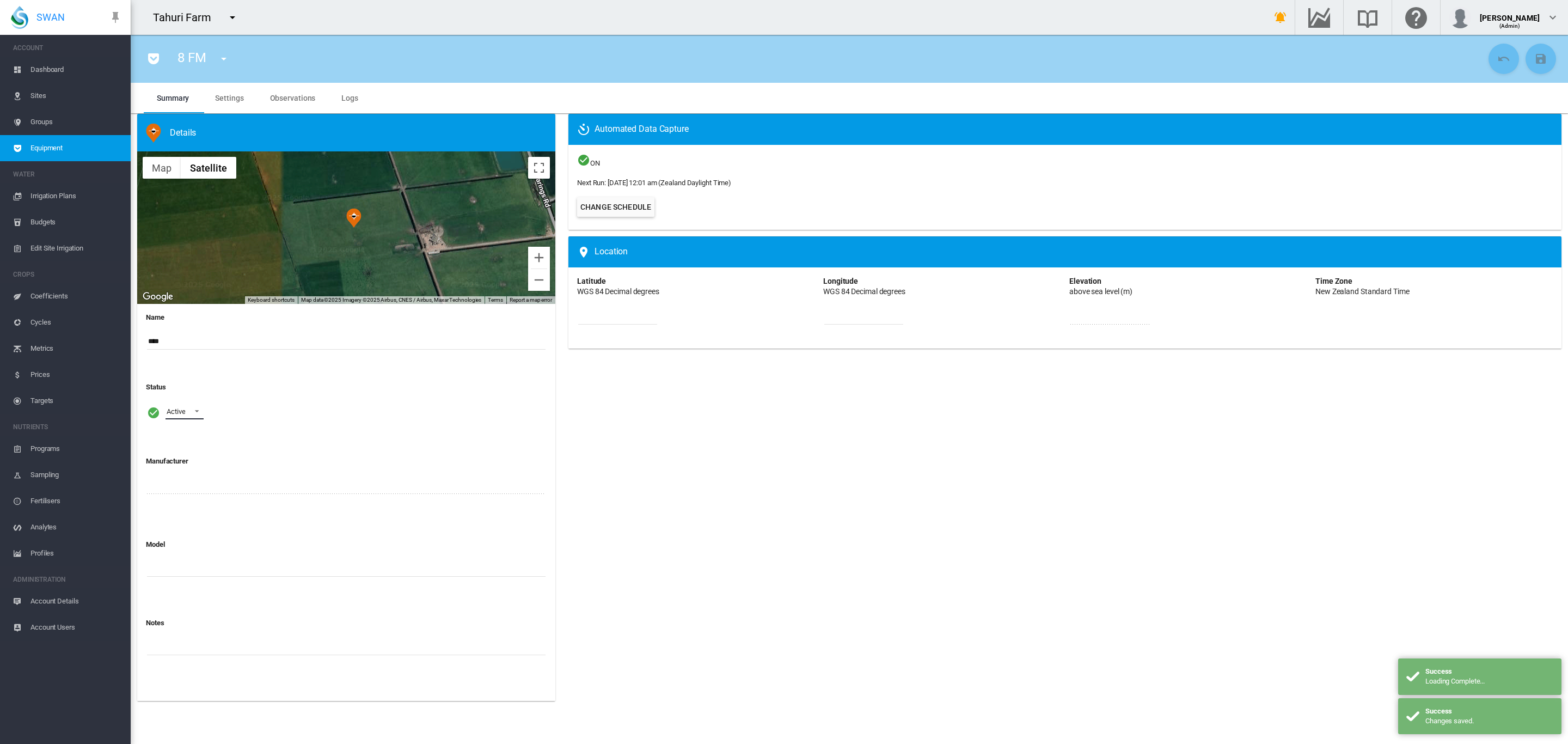
click at [186, 411] on md-select-value "Active" at bounding box center [185, 411] width 39 height 16
click at [199, 461] on md-option "Archived" at bounding box center [194, 464] width 74 height 26
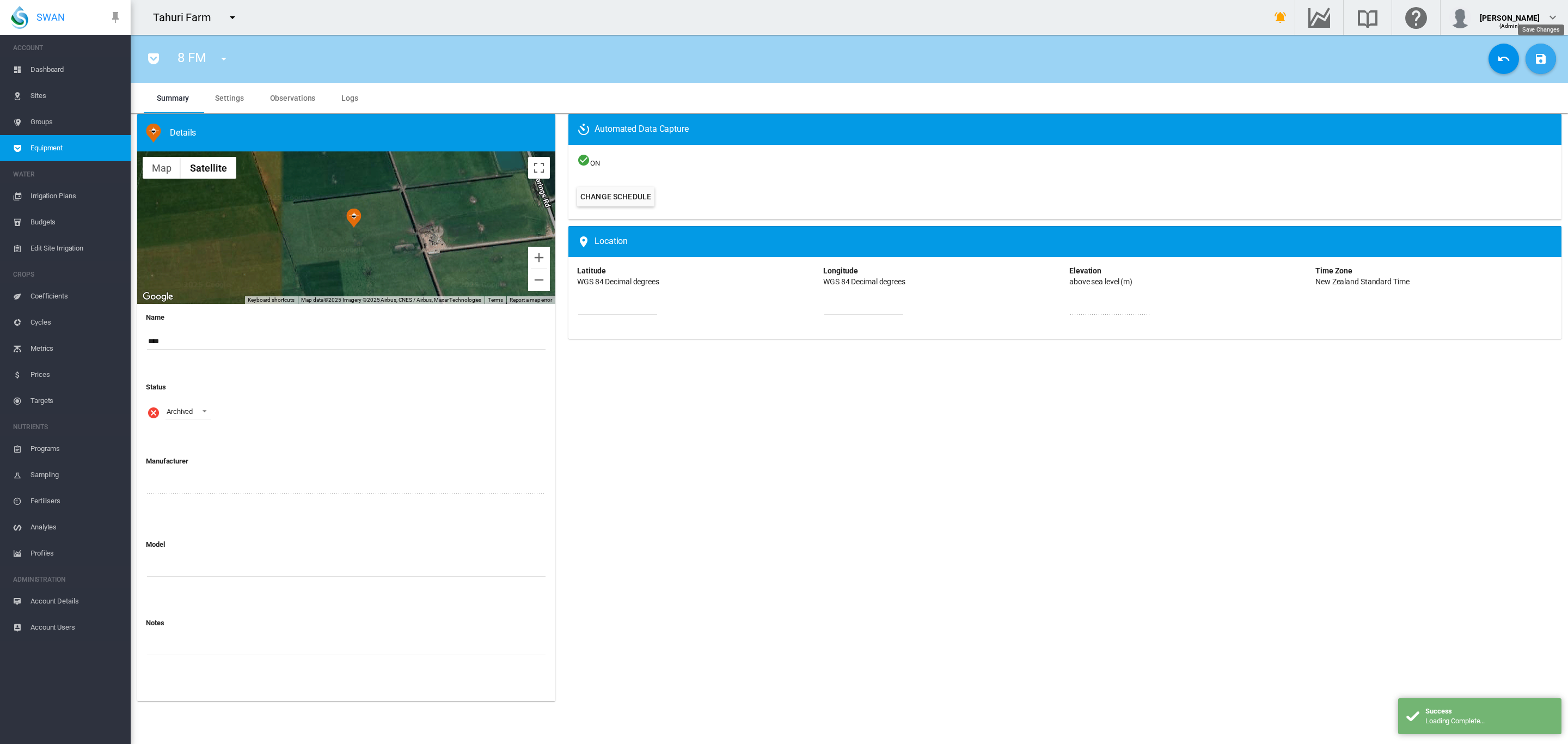
click at [1550, 61] on button "Save Changes" at bounding box center [1541, 59] width 31 height 31
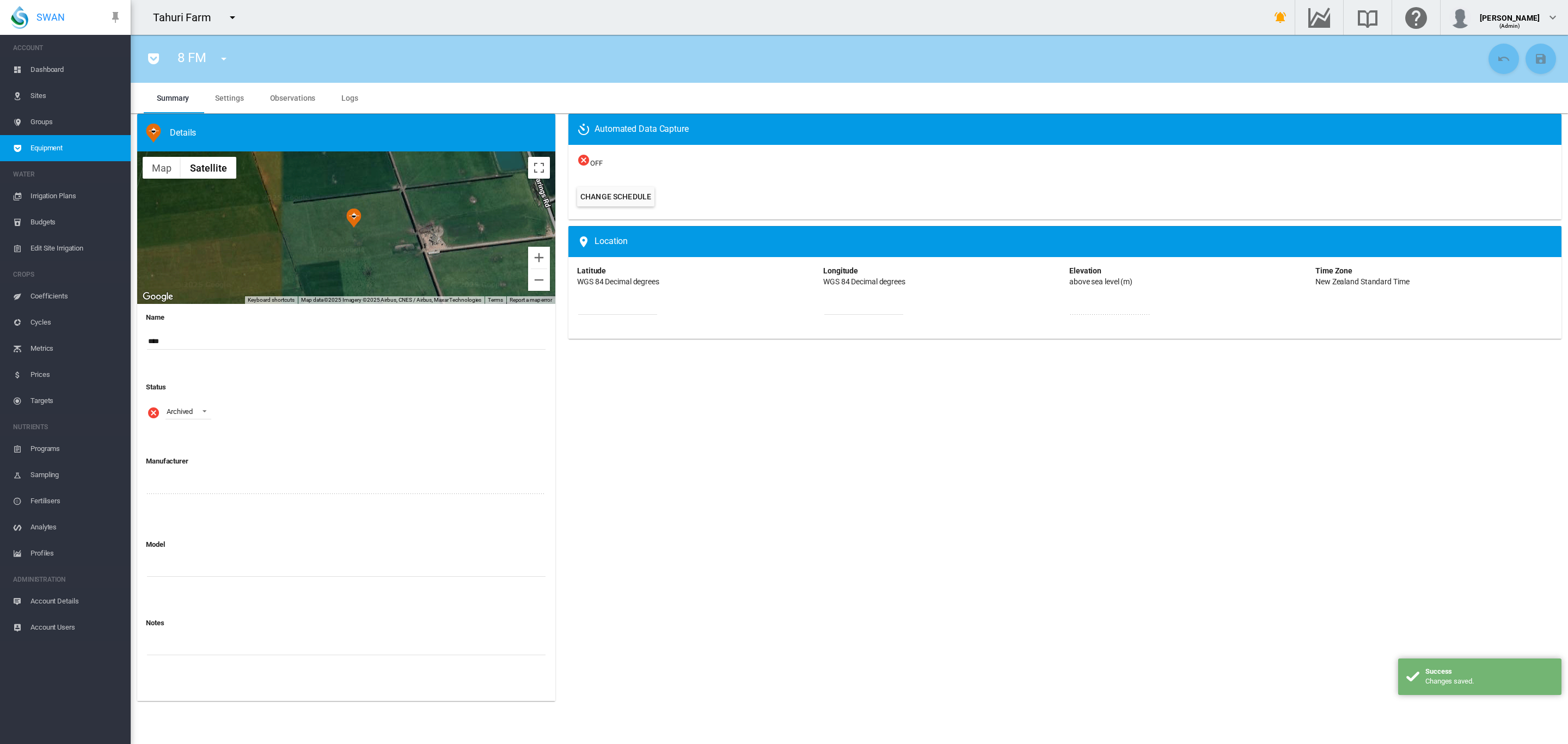
click at [222, 61] on md-icon "icon-menu-down" at bounding box center [224, 59] width 13 height 13
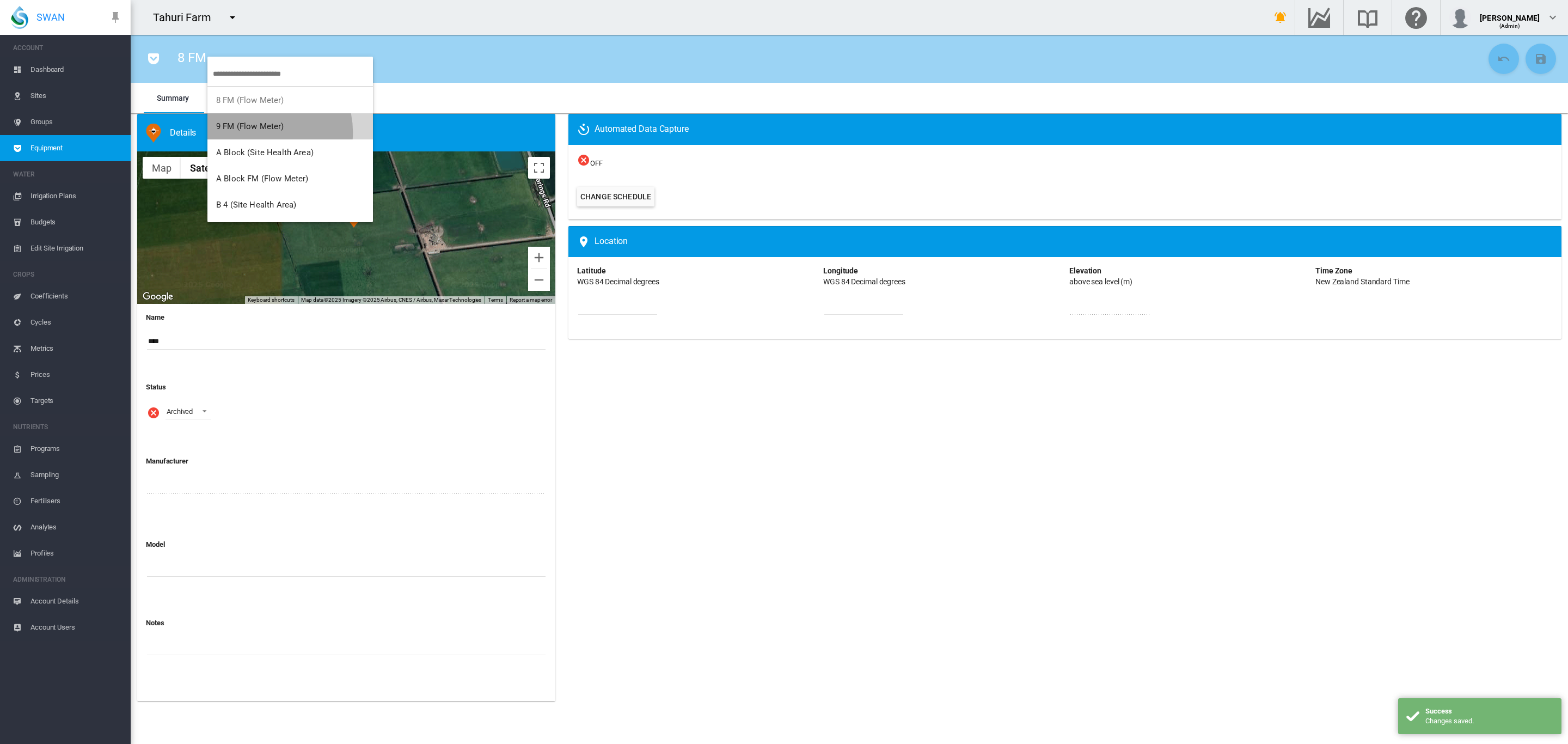
click at [262, 132] on button "9 FM (Flow Meter)" at bounding box center [290, 126] width 166 height 26
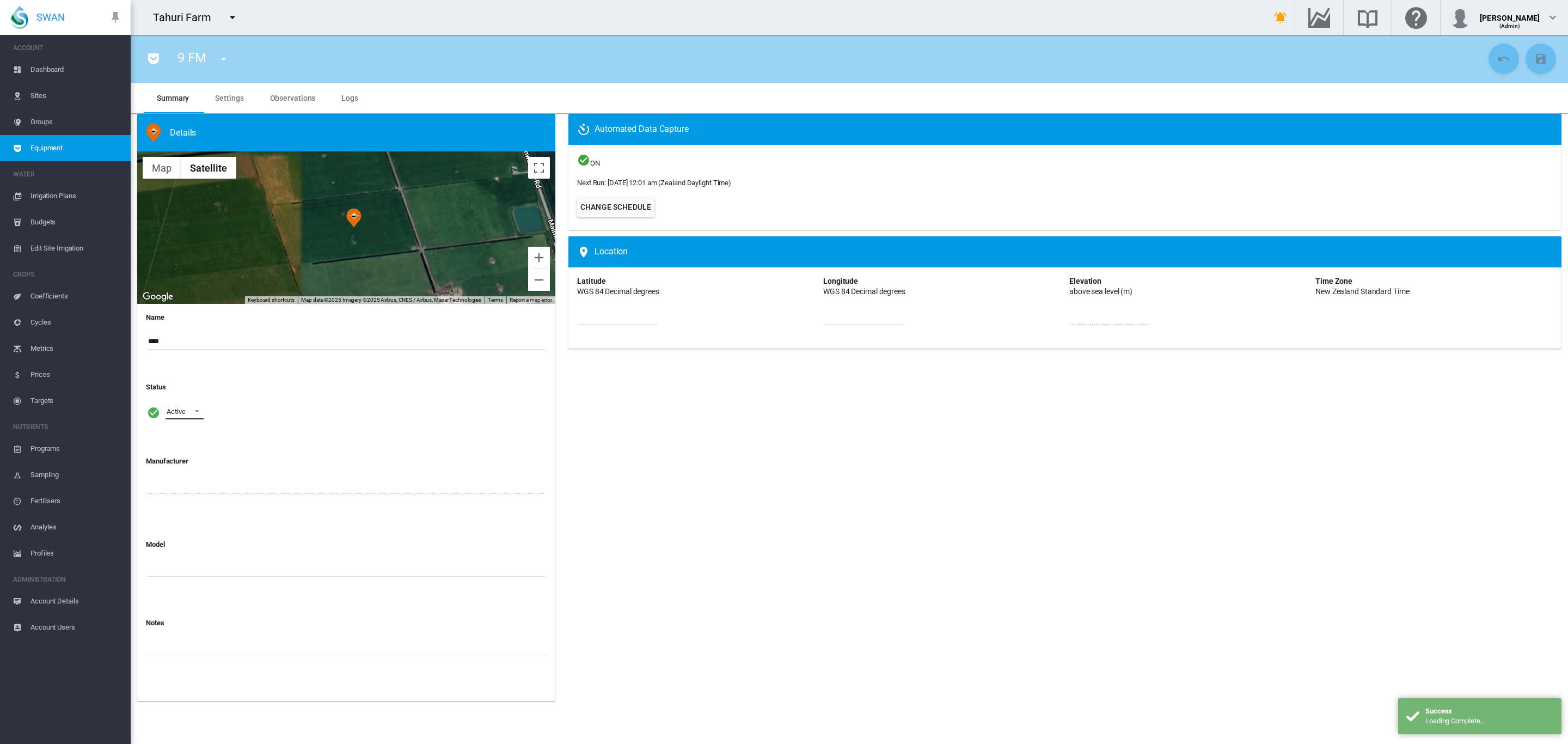
click at [190, 411] on span at bounding box center [194, 411] width 13 height 10
click at [196, 460] on md-option "Archived" at bounding box center [194, 464] width 74 height 26
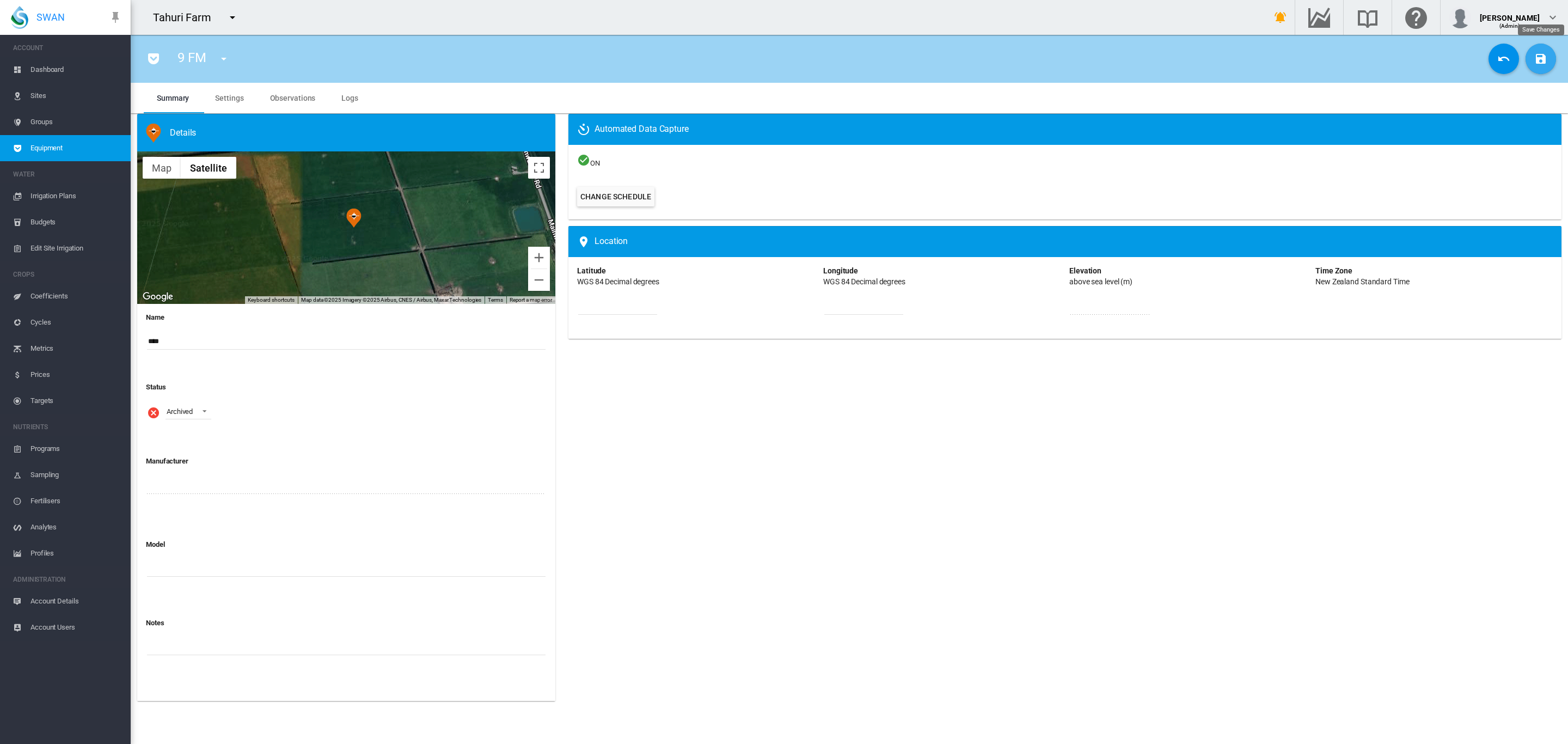
click at [1530, 58] on button "Save Changes" at bounding box center [1541, 59] width 31 height 31
click at [219, 67] on button "button" at bounding box center [223, 59] width 22 height 22
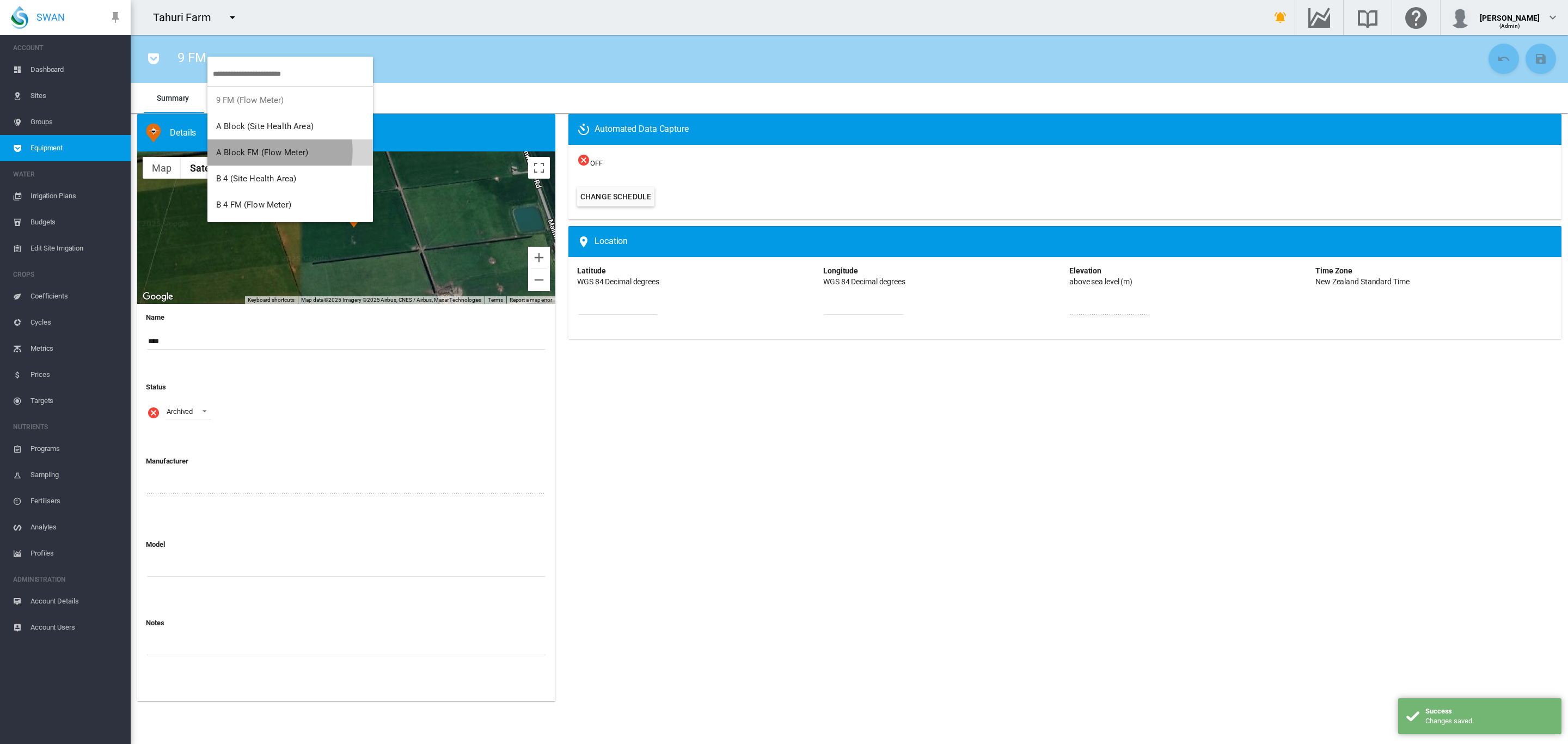
click at [265, 151] on span "A Block FM (Flow Meter)" at bounding box center [262, 152] width 92 height 10
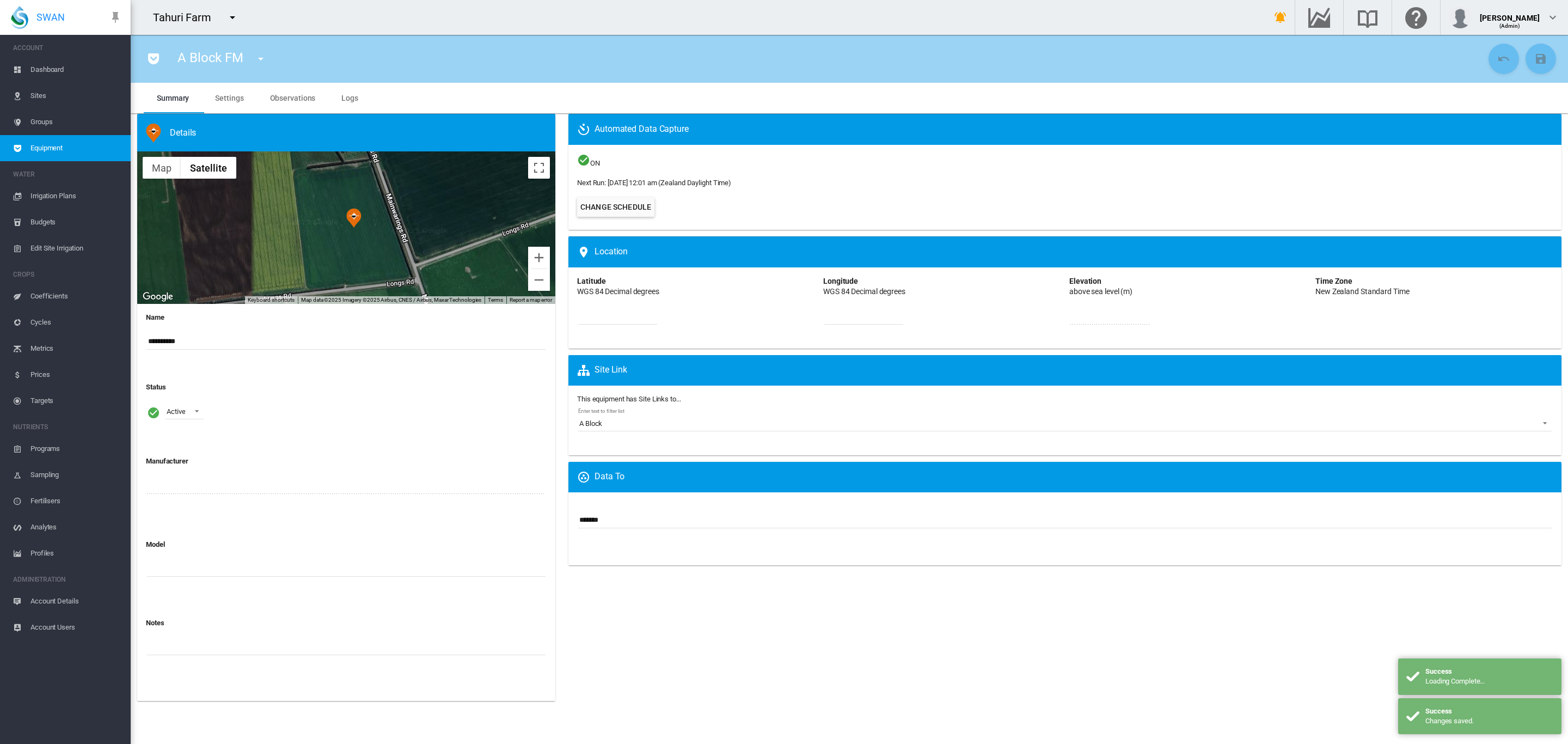
click at [229, 98] on span "Settings" at bounding box center [228, 97] width 28 height 9
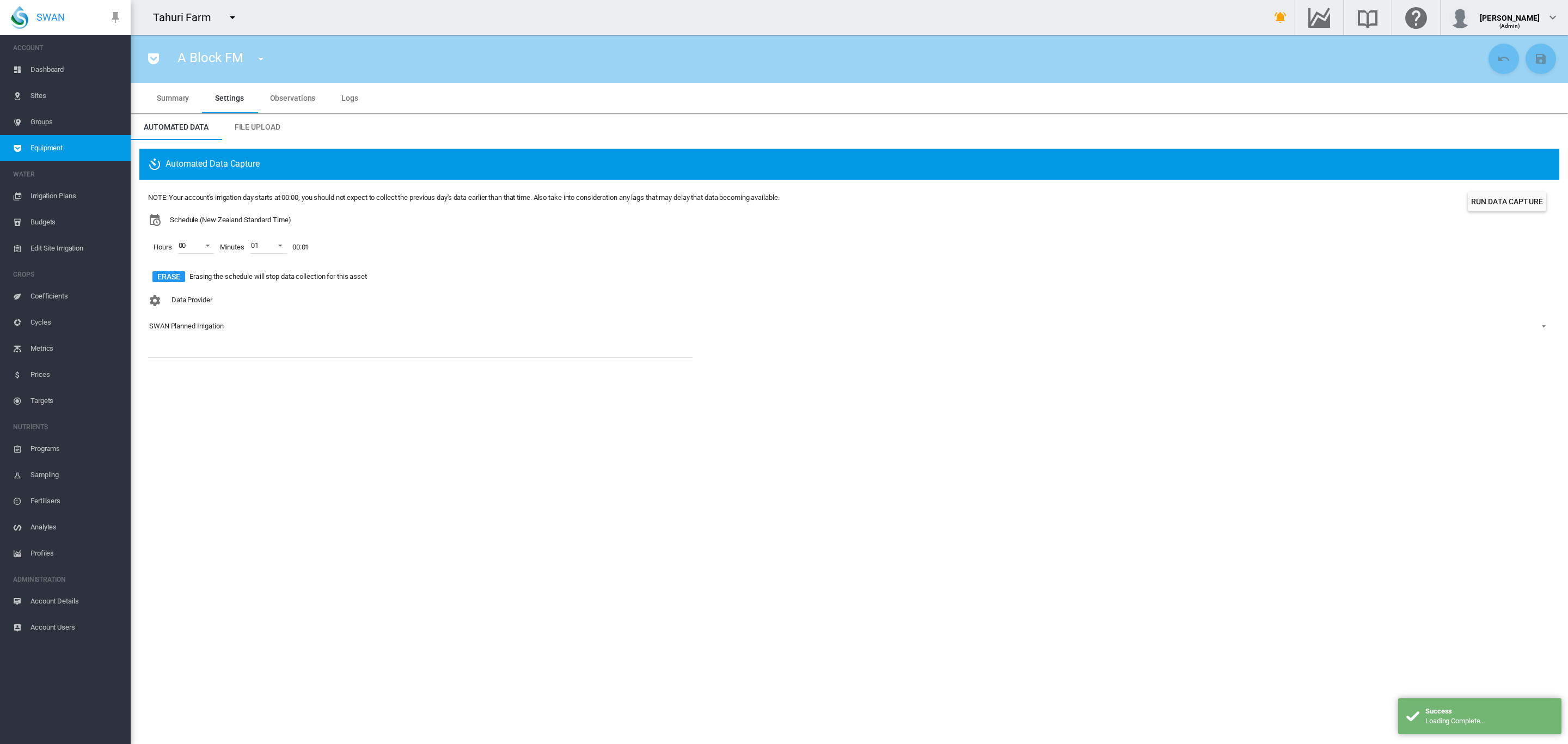
click at [195, 331] on div "SWAN Planned Irrigation" at bounding box center [186, 326] width 74 height 8
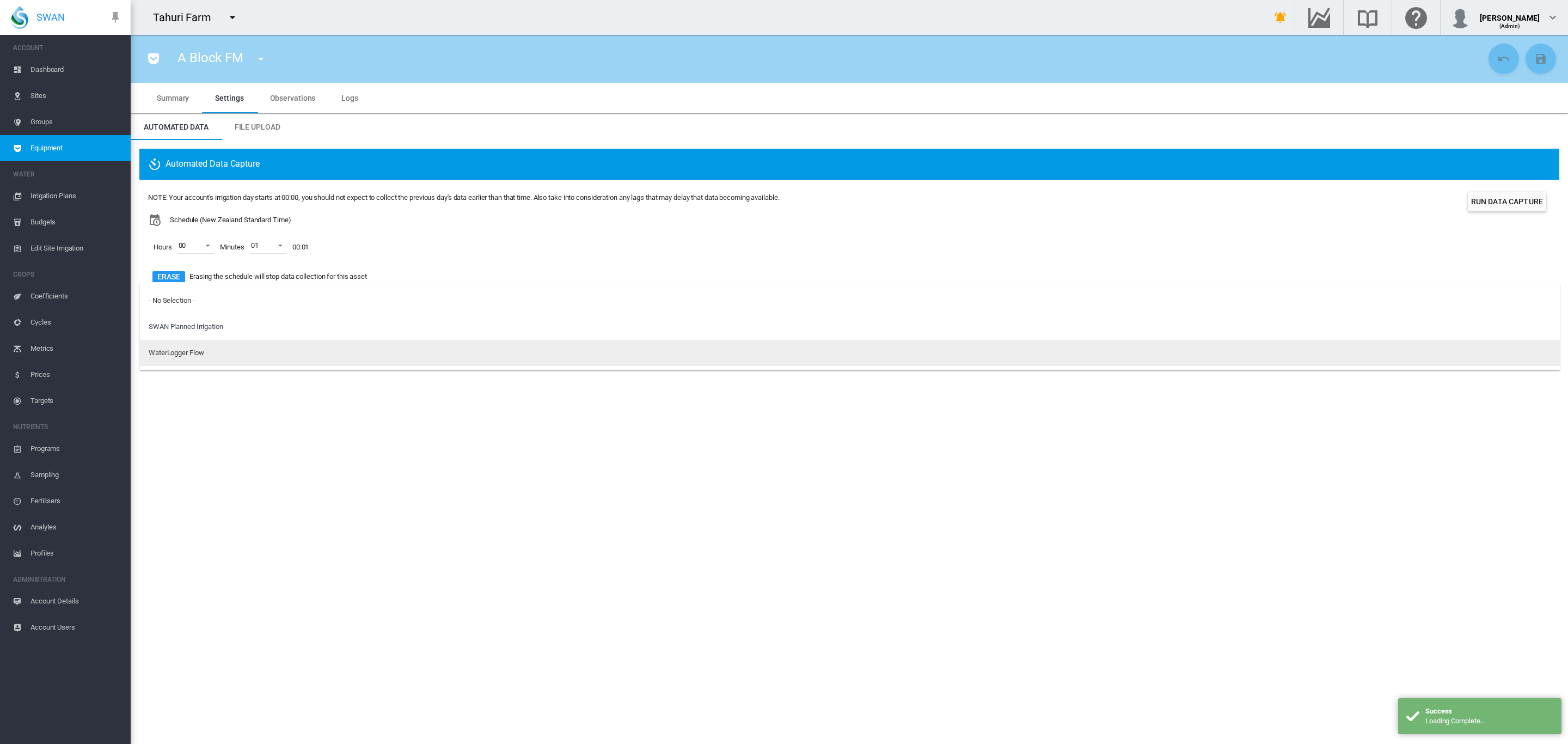
click at [188, 348] on div "WaterLogger Flow" at bounding box center [175, 353] width 55 height 10
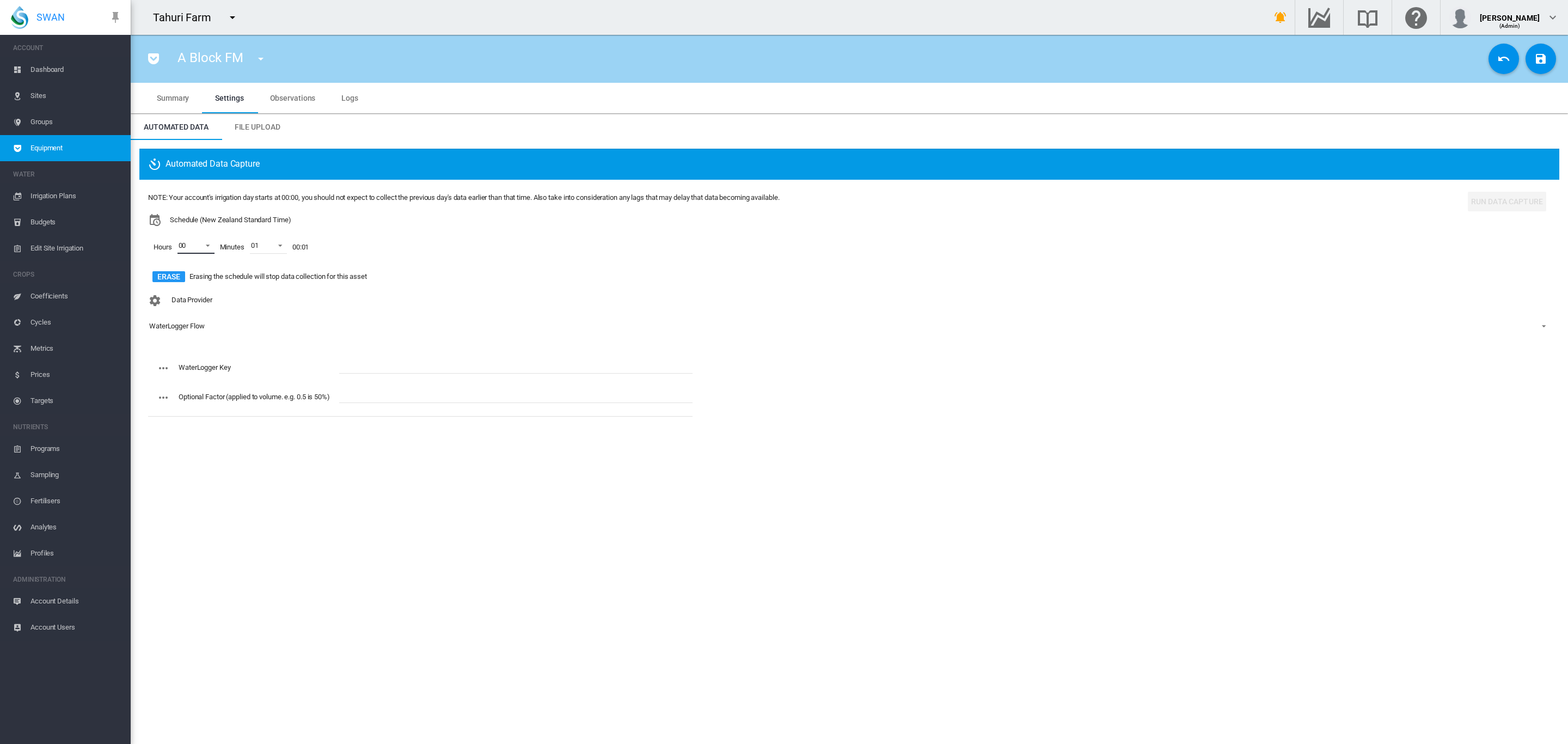
click at [207, 250] on md-select-value "00" at bounding box center [196, 245] width 37 height 16
click at [173, 267] on div at bounding box center [168, 272] width 11 height 11
click at [170, 293] on div at bounding box center [168, 298] width 11 height 11
click at [438, 293] on md-backdrop at bounding box center [784, 372] width 1568 height 744
click at [389, 360] on input "text" at bounding box center [515, 365] width 353 height 16
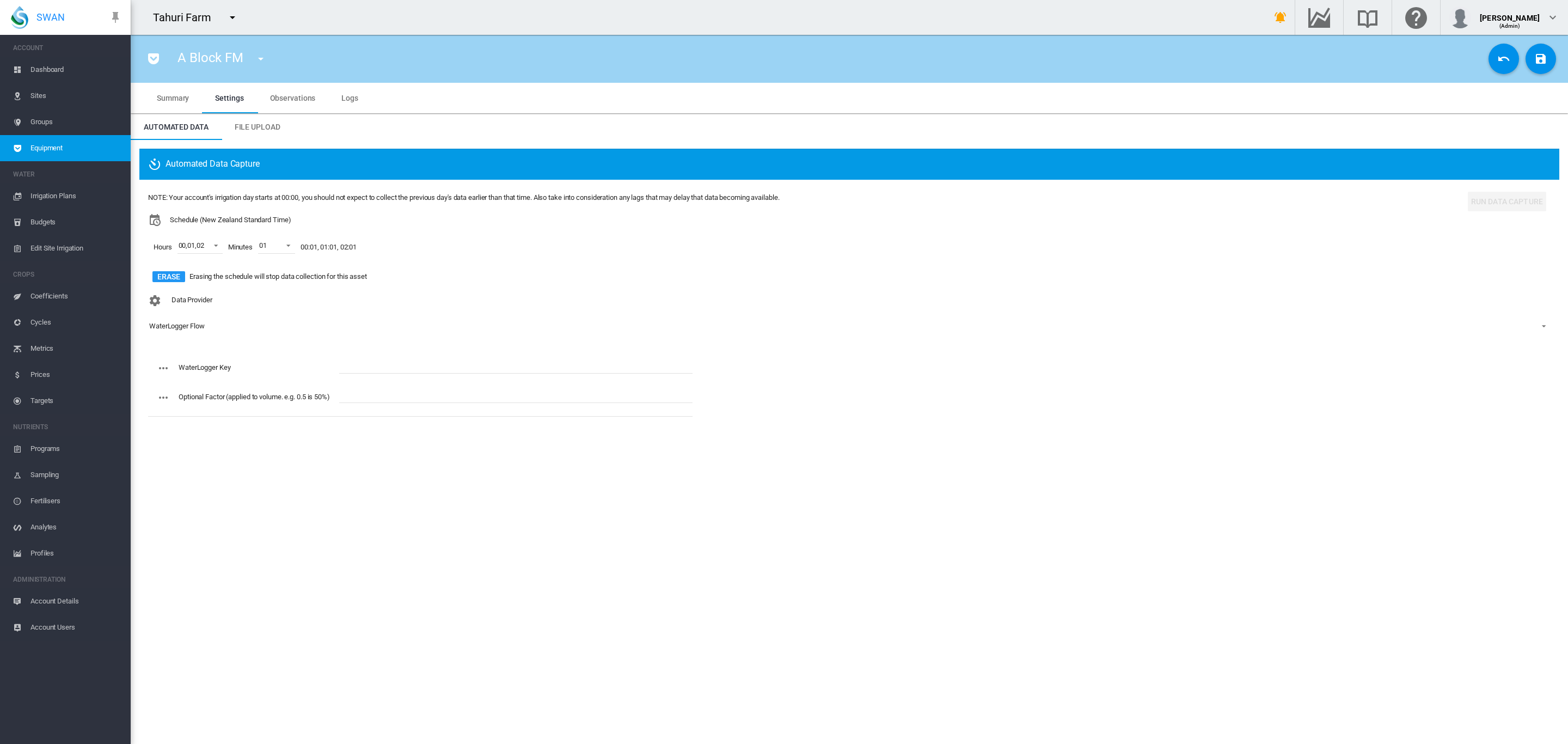
click at [353, 358] on input "text" at bounding box center [515, 365] width 353 height 16
paste input "**********"
type input "**********"
click at [1534, 55] on md-icon "icon-content-save" at bounding box center [1541, 59] width 13 height 13
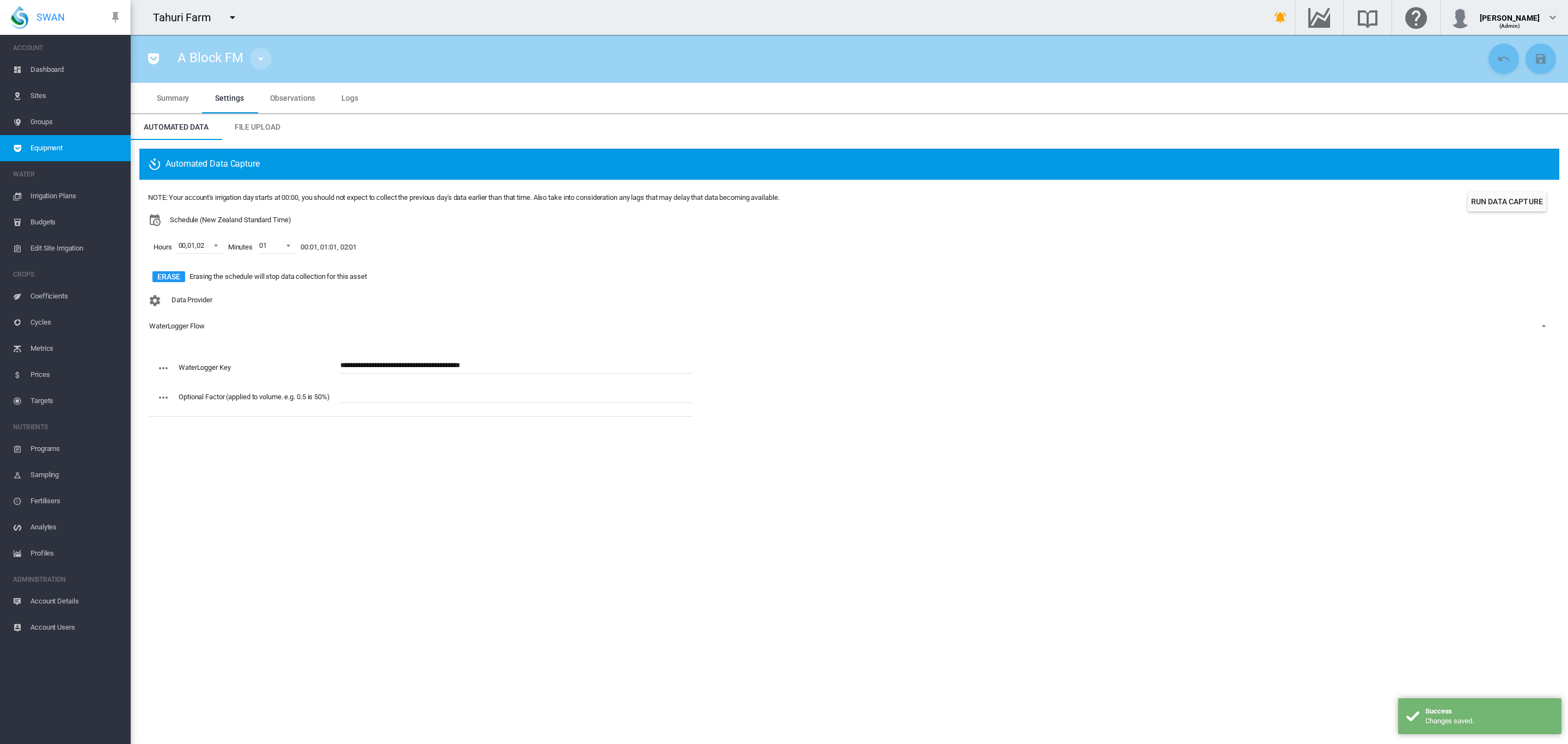
click at [262, 61] on md-icon "icon-menu-down" at bounding box center [261, 59] width 13 height 13
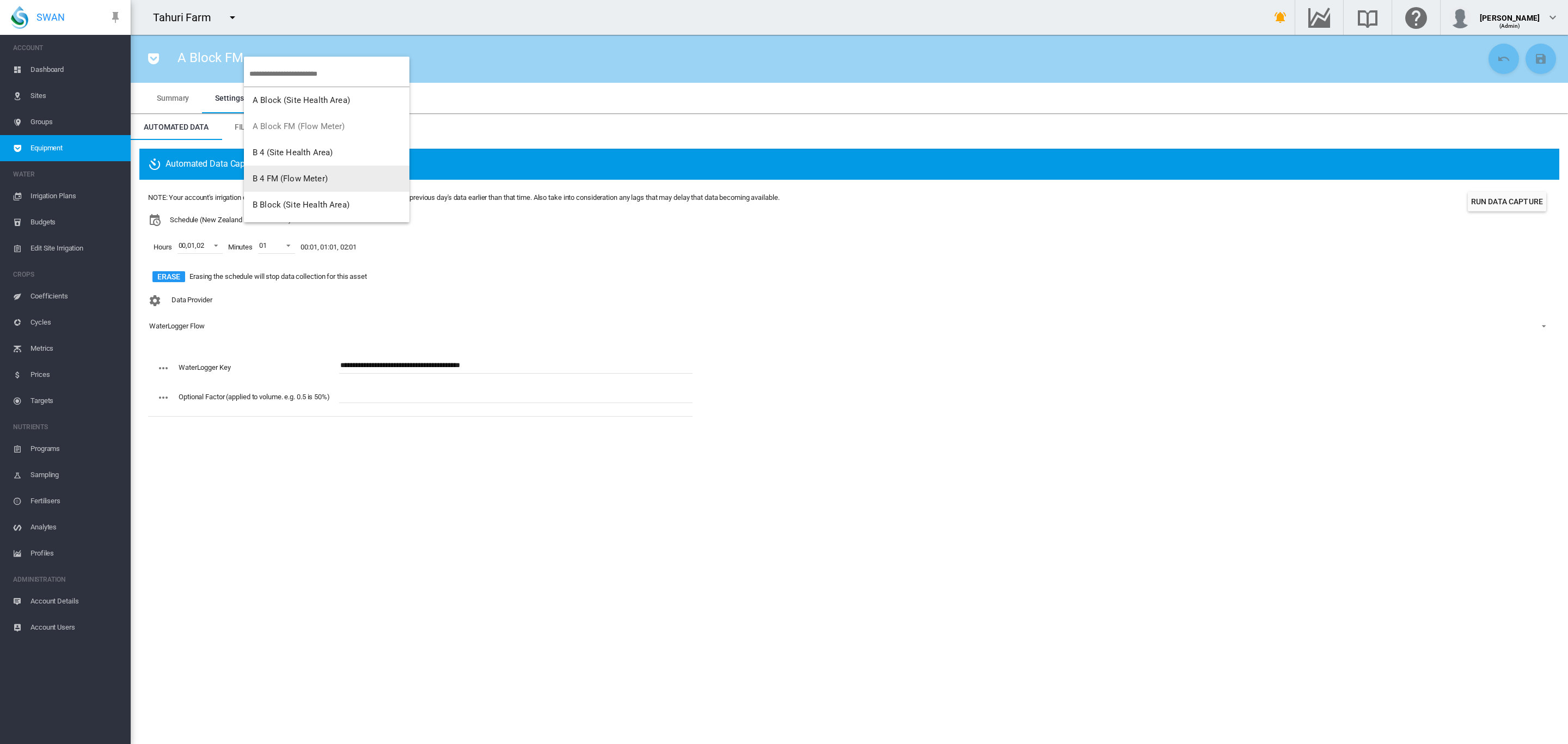
click at [307, 180] on span "B 4 FM (Flow Meter)" at bounding box center [290, 178] width 75 height 10
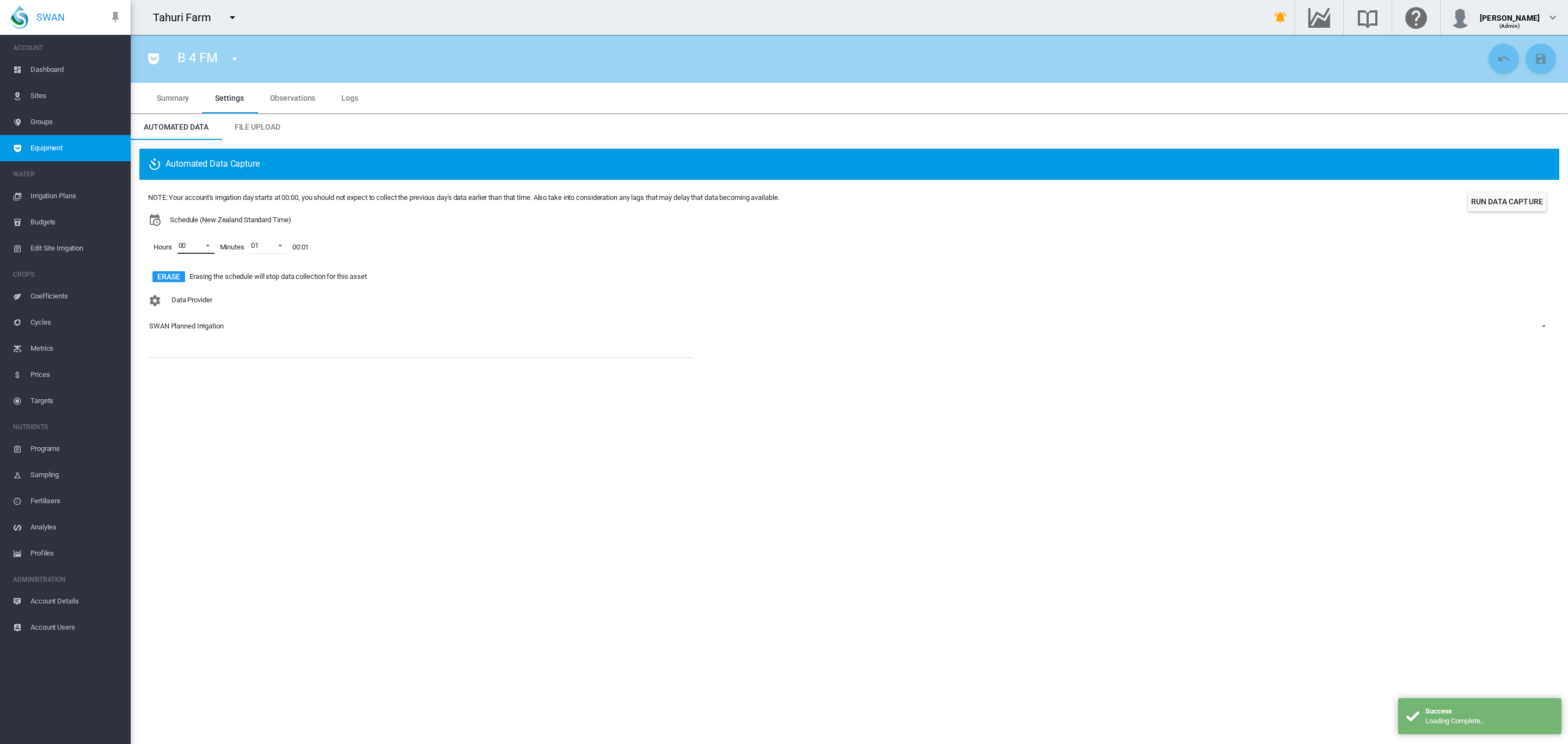
click at [208, 243] on span at bounding box center [205, 245] width 13 height 10
drag, startPoint x: 182, startPoint y: 269, endPoint x: 176, endPoint y: 283, distance: 15.2
click at [180, 270] on div "01" at bounding box center [182, 273] width 8 height 10
click at [173, 293] on div at bounding box center [168, 298] width 11 height 11
click at [450, 297] on md-backdrop at bounding box center [784, 372] width 1568 height 744
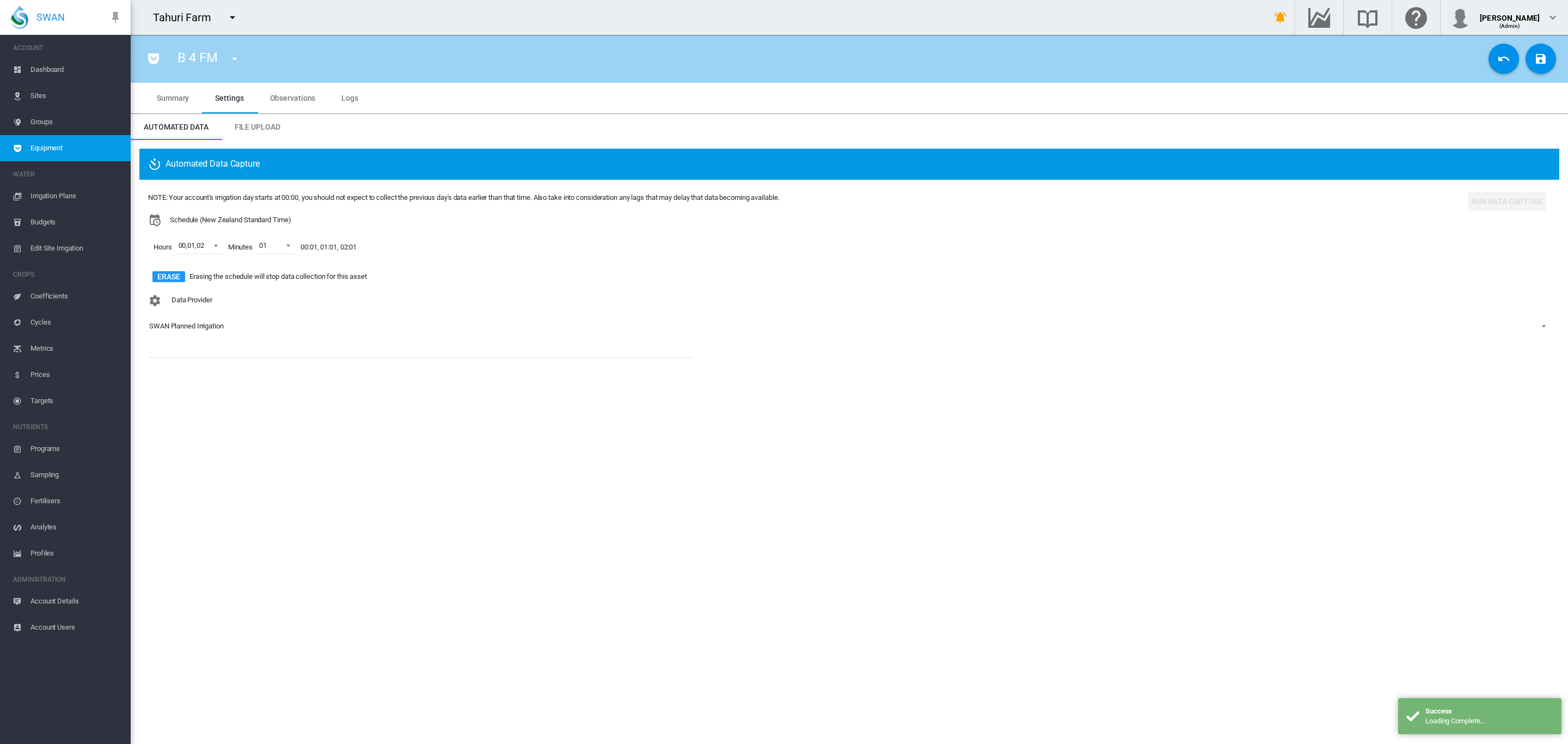
click at [212, 325] on div "SWAN Planned Irrigation" at bounding box center [186, 326] width 74 height 8
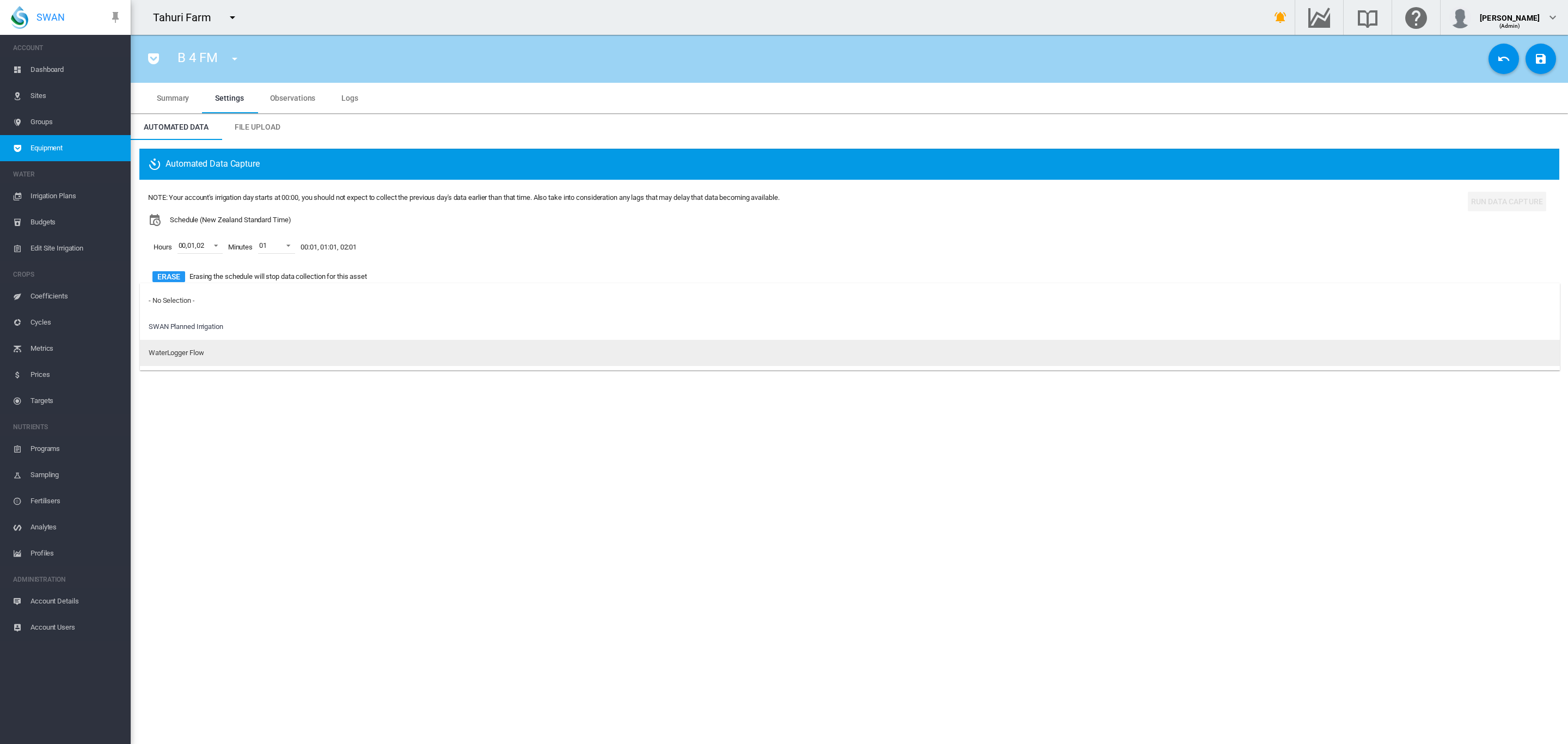
click at [202, 357] on div "WaterLogger Flow" at bounding box center [175, 353] width 55 height 10
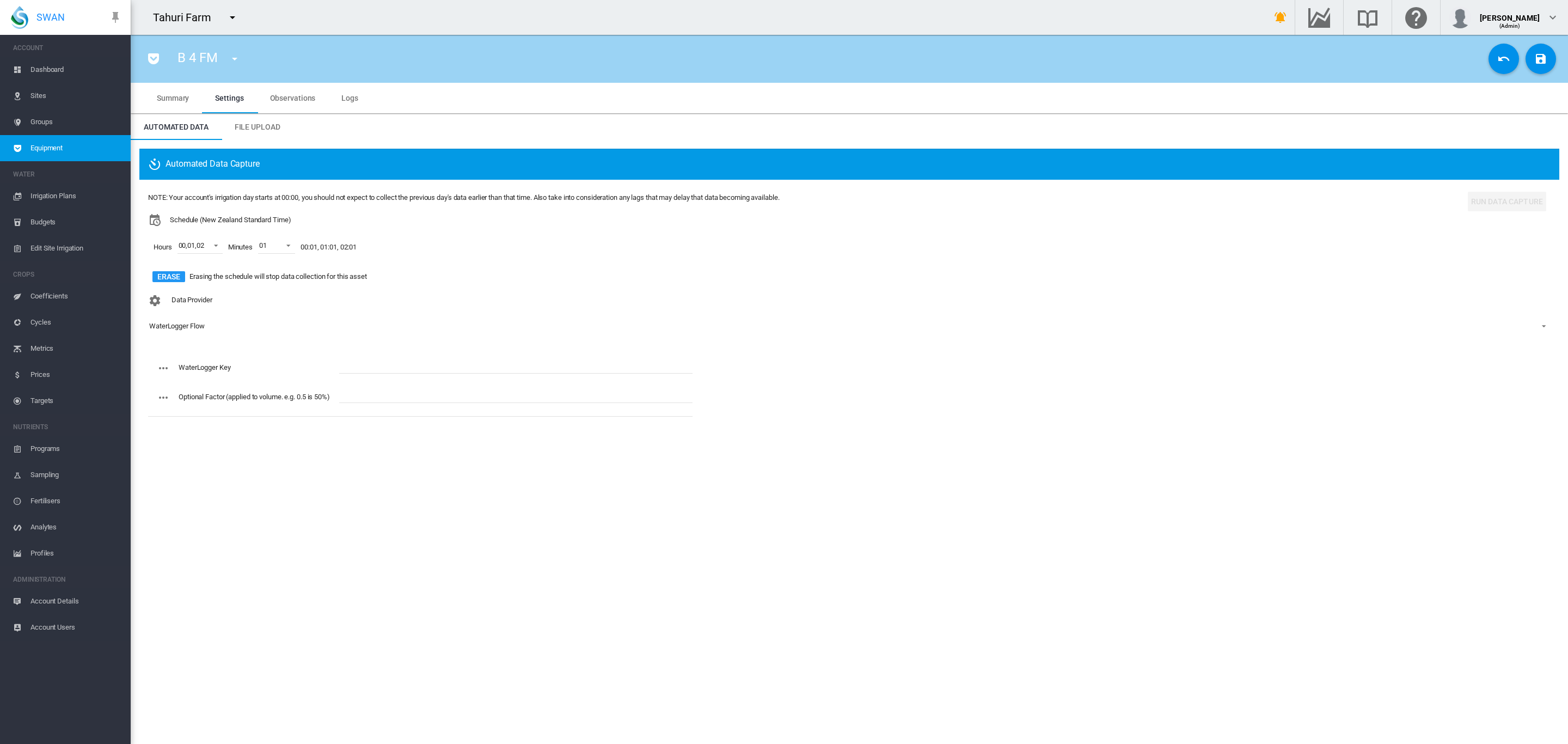
click at [408, 370] on input "text" at bounding box center [515, 365] width 353 height 16
paste input "**********"
type input "**********"
click at [1539, 61] on md-icon "icon-content-save" at bounding box center [1541, 59] width 13 height 13
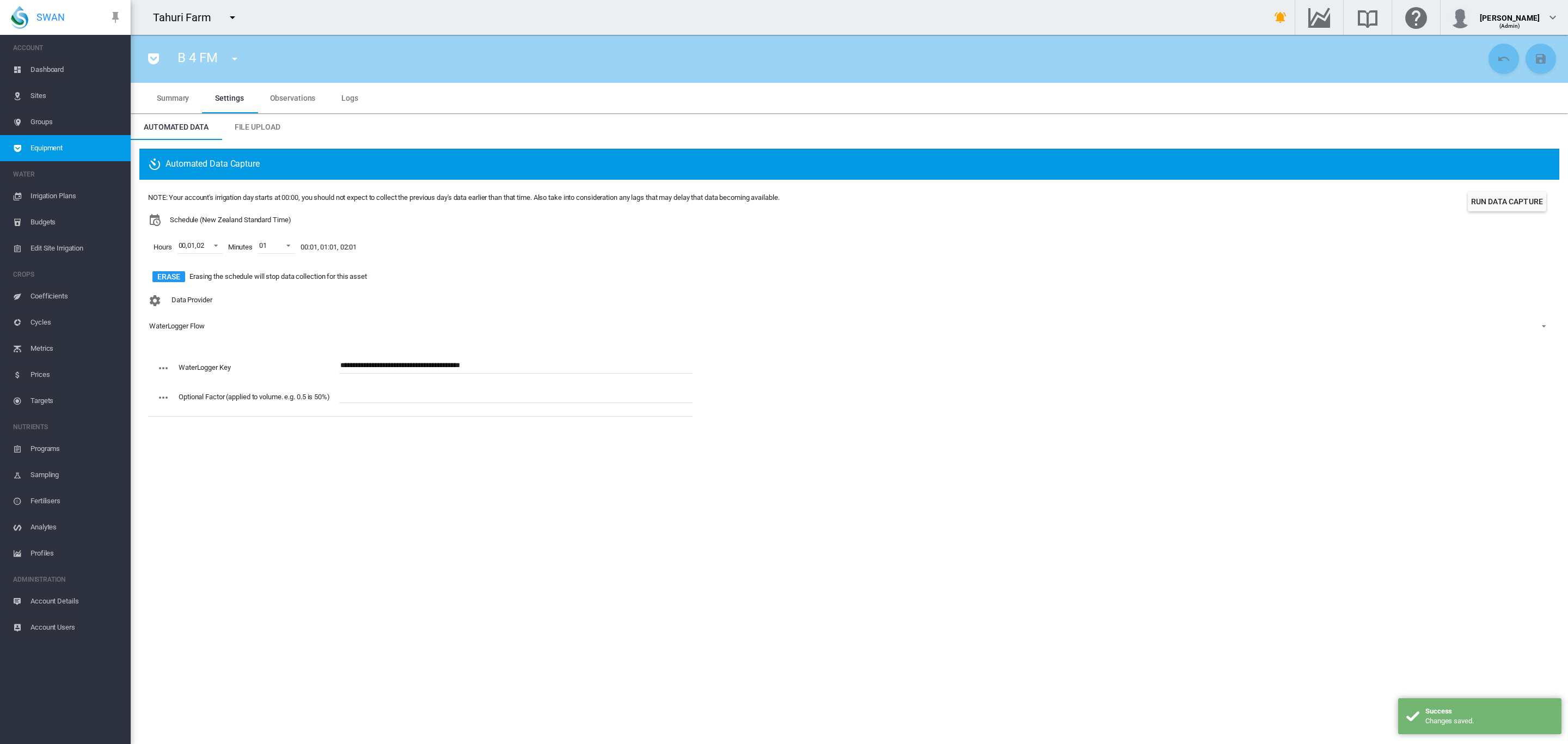
click at [243, 55] on button "button" at bounding box center [234, 59] width 22 height 22
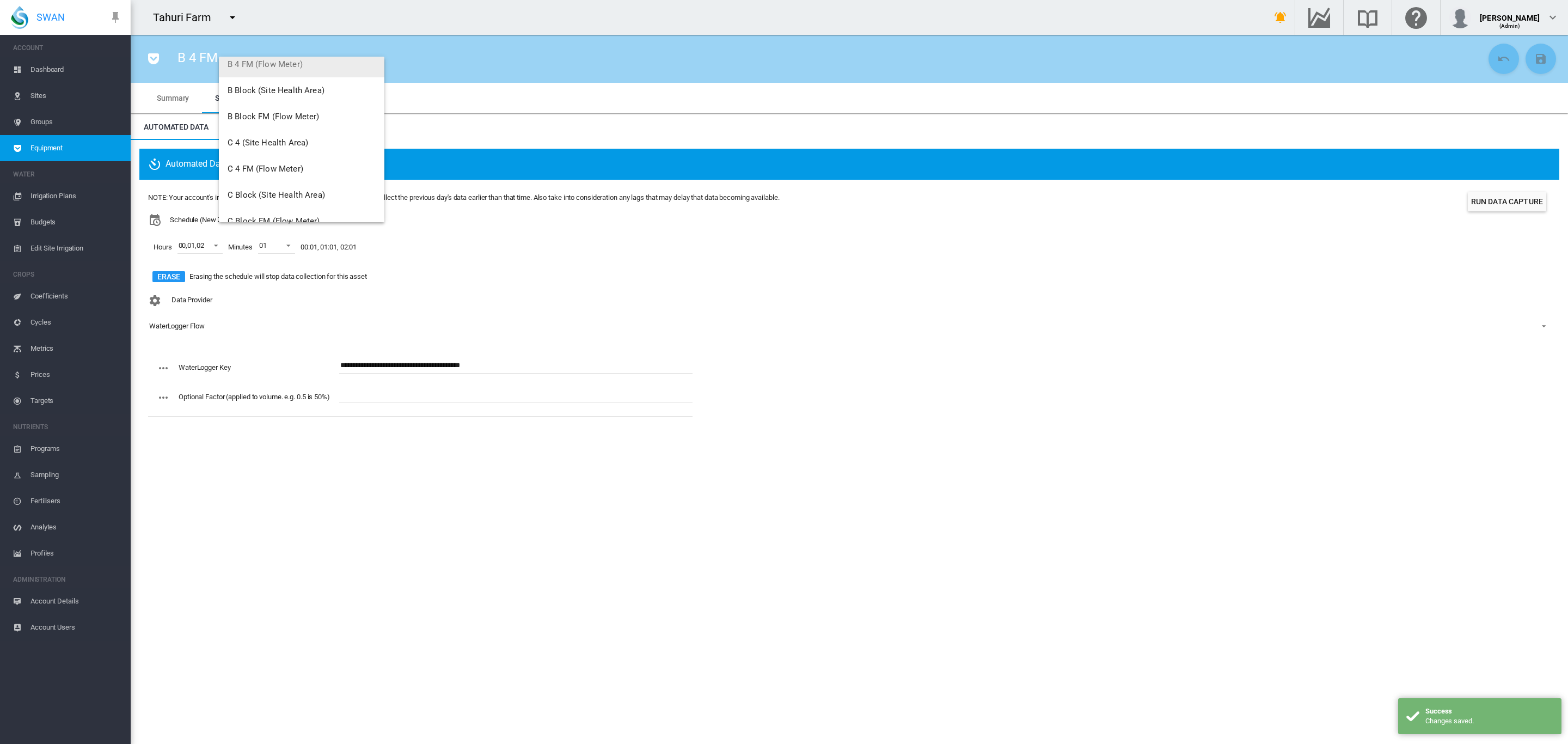
scroll to position [122, 0]
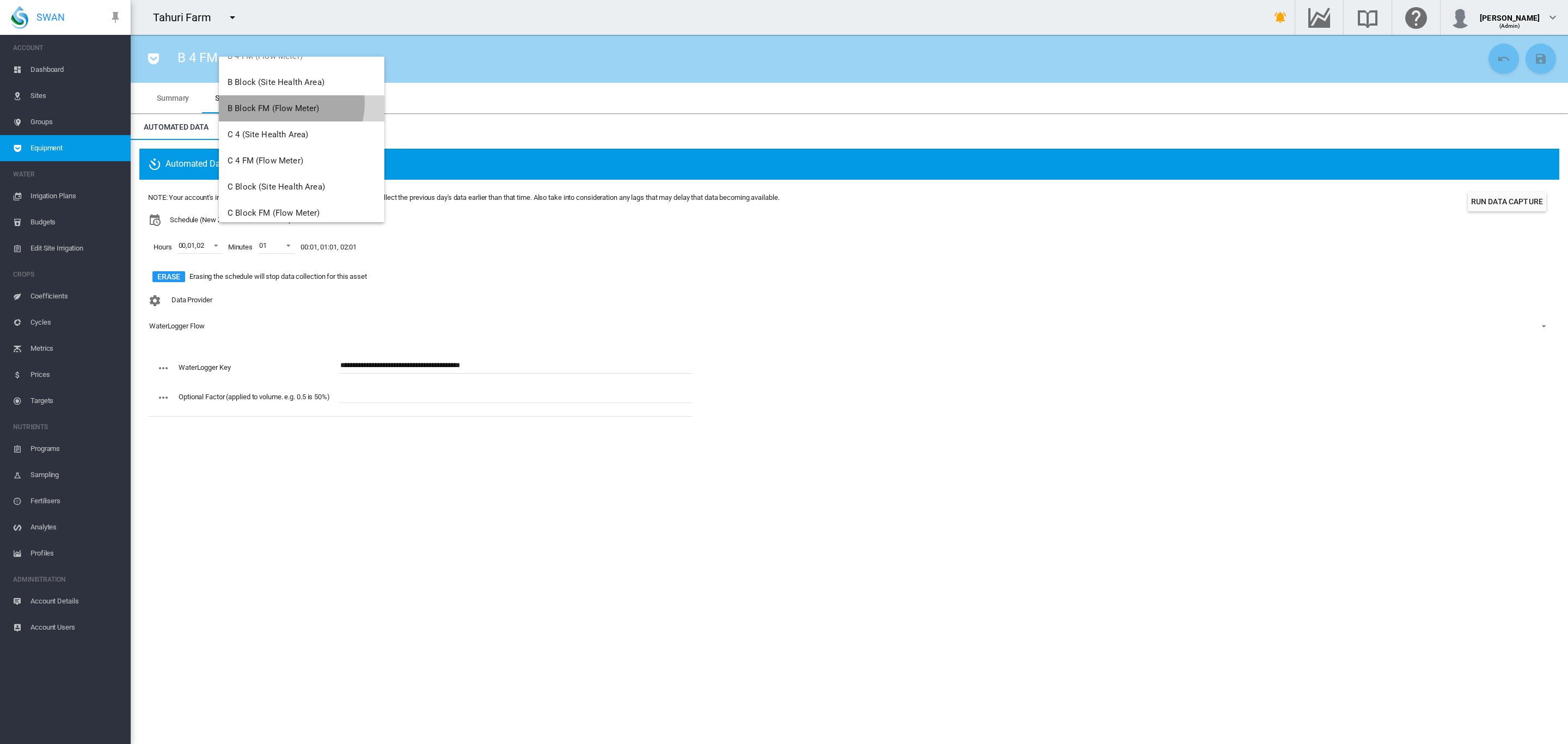
click at [286, 103] on span "B Block FM (Flow Meter)" at bounding box center [273, 108] width 91 height 10
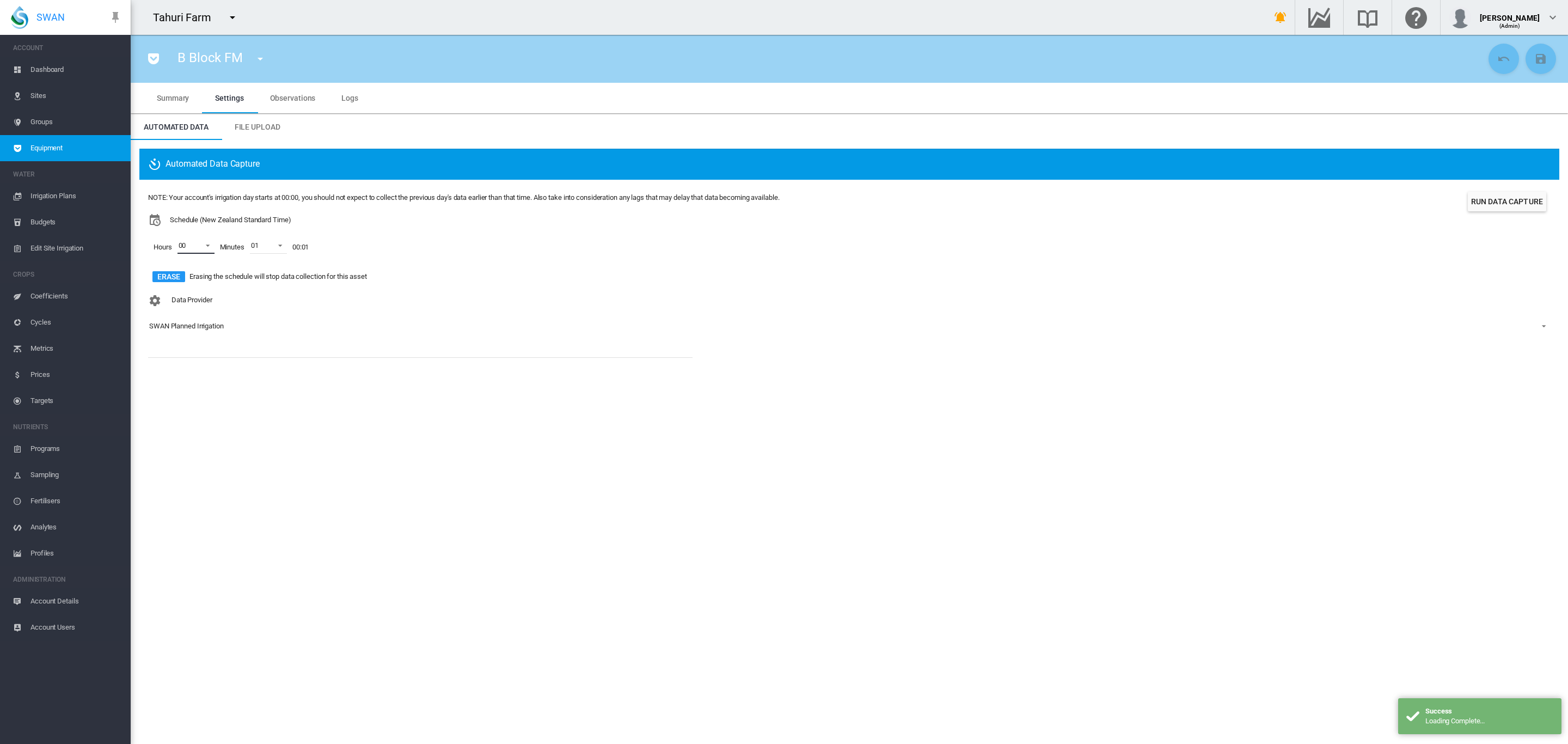
click at [210, 248] on span at bounding box center [205, 245] width 13 height 10
click at [192, 270] on md-option "01" at bounding box center [194, 272] width 74 height 26
click at [185, 294] on div "02" at bounding box center [182, 299] width 8 height 10
click at [285, 331] on md-backdrop at bounding box center [784, 372] width 1568 height 744
click at [282, 347] on div "Data Provider SWAN Planned Irrigation - No Selection - SWAN Planned Irrigation …" at bounding box center [849, 322] width 1402 height 64
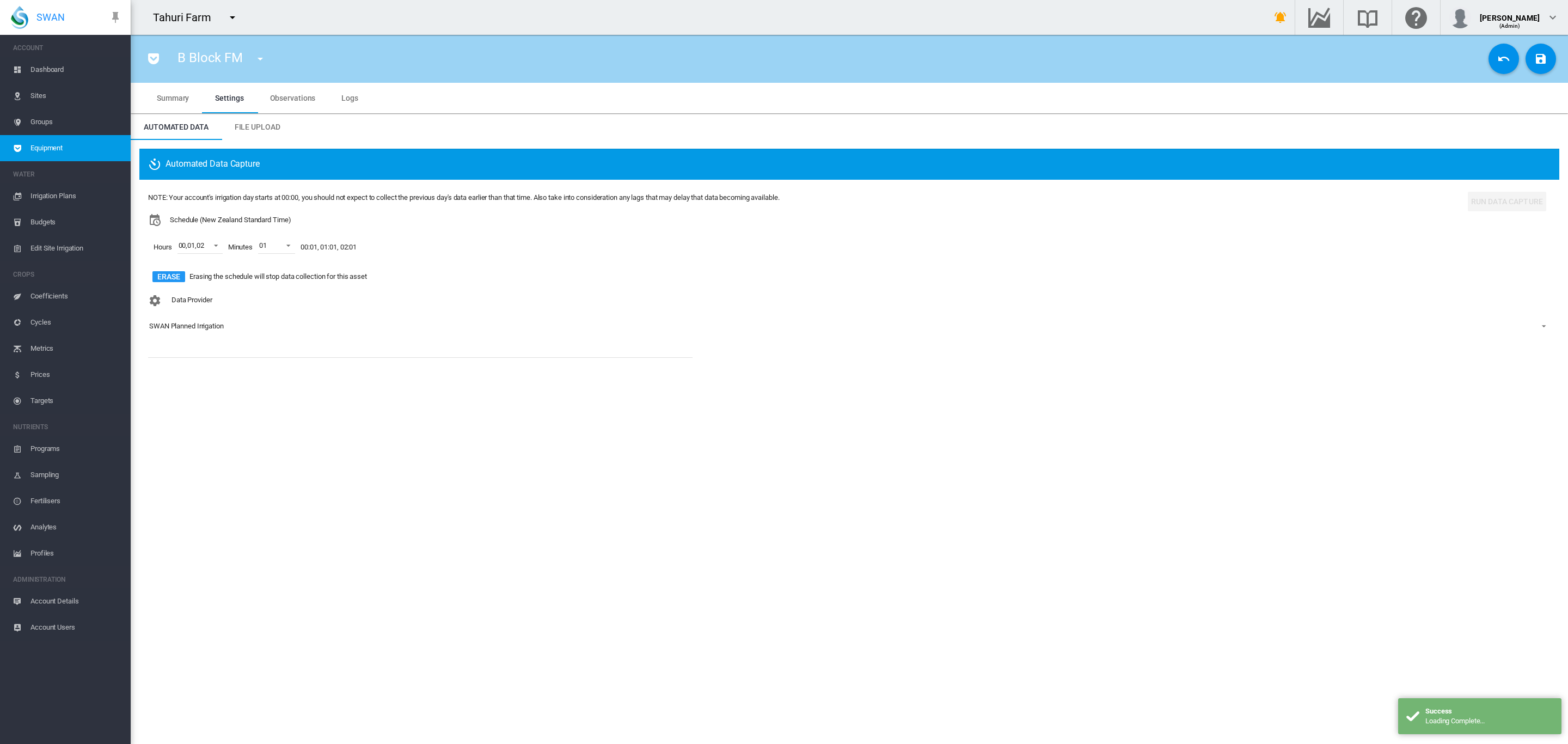
click at [207, 320] on md-select-value "SWAN Planned Irrigation" at bounding box center [849, 326] width 1402 height 16
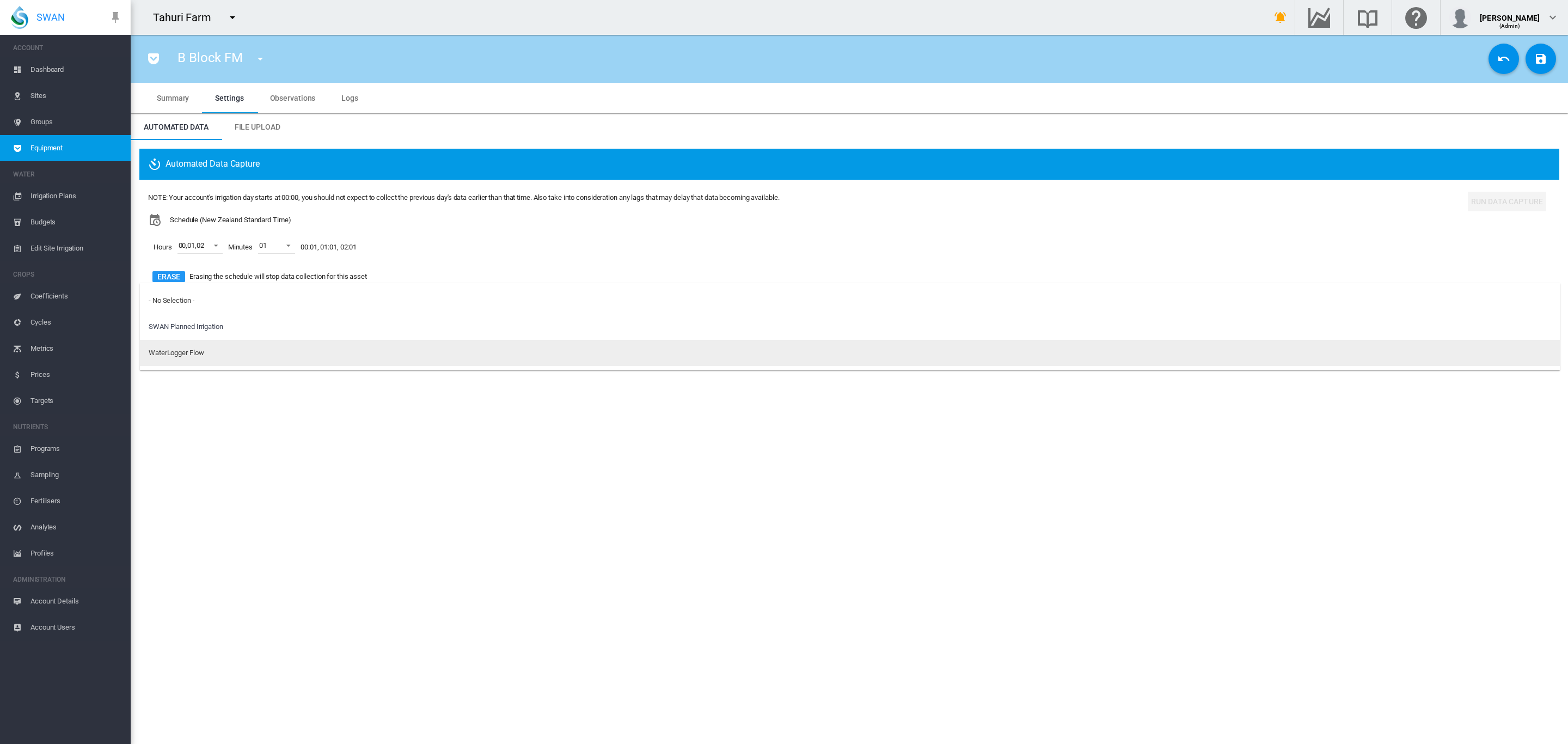
click at [228, 349] on md-option "WaterLogger Flow" at bounding box center [849, 353] width 1420 height 26
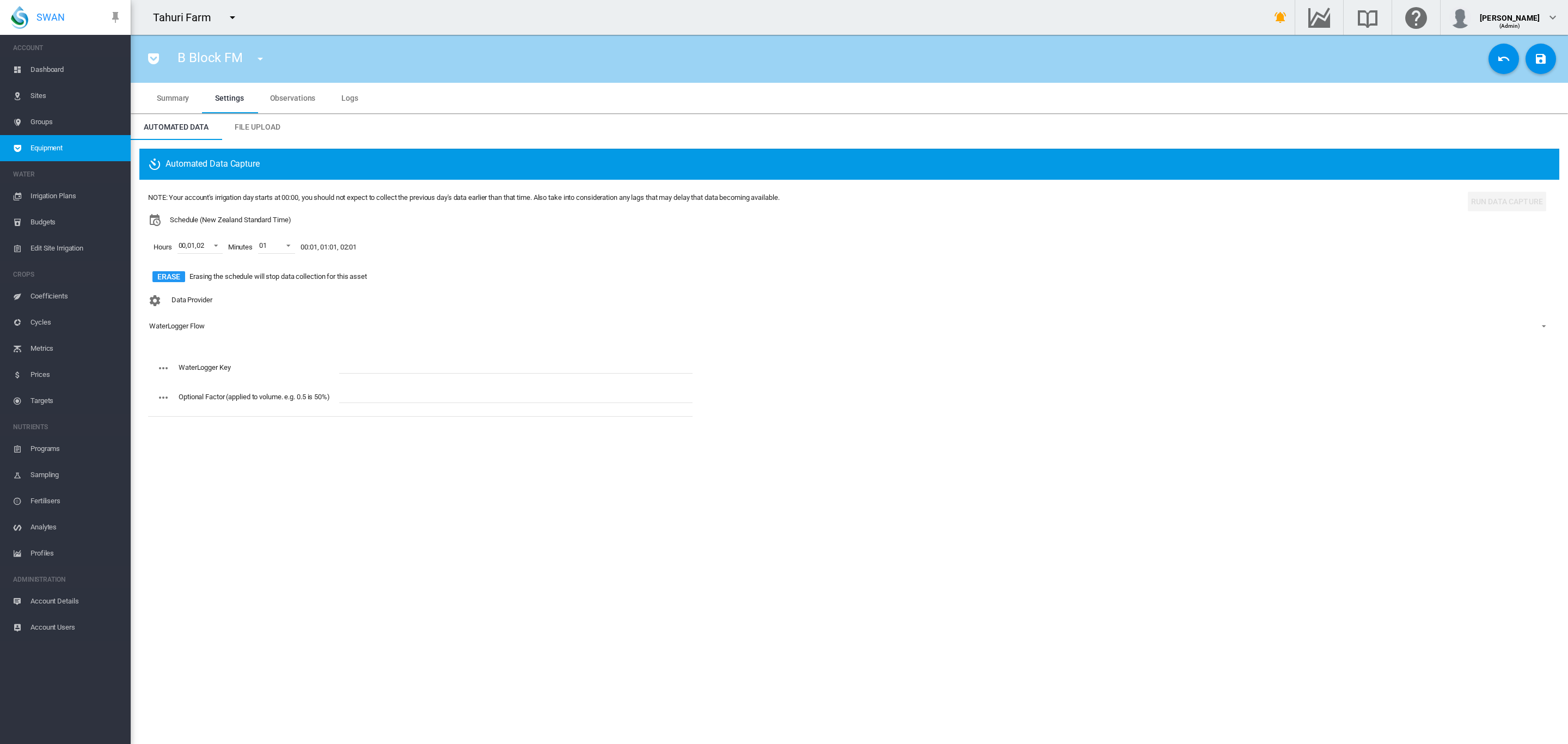
click at [340, 359] on input "text" at bounding box center [515, 365] width 353 height 16
paste input "**********"
type input "**********"
click at [1537, 61] on md-icon "icon-content-save" at bounding box center [1541, 59] width 13 height 13
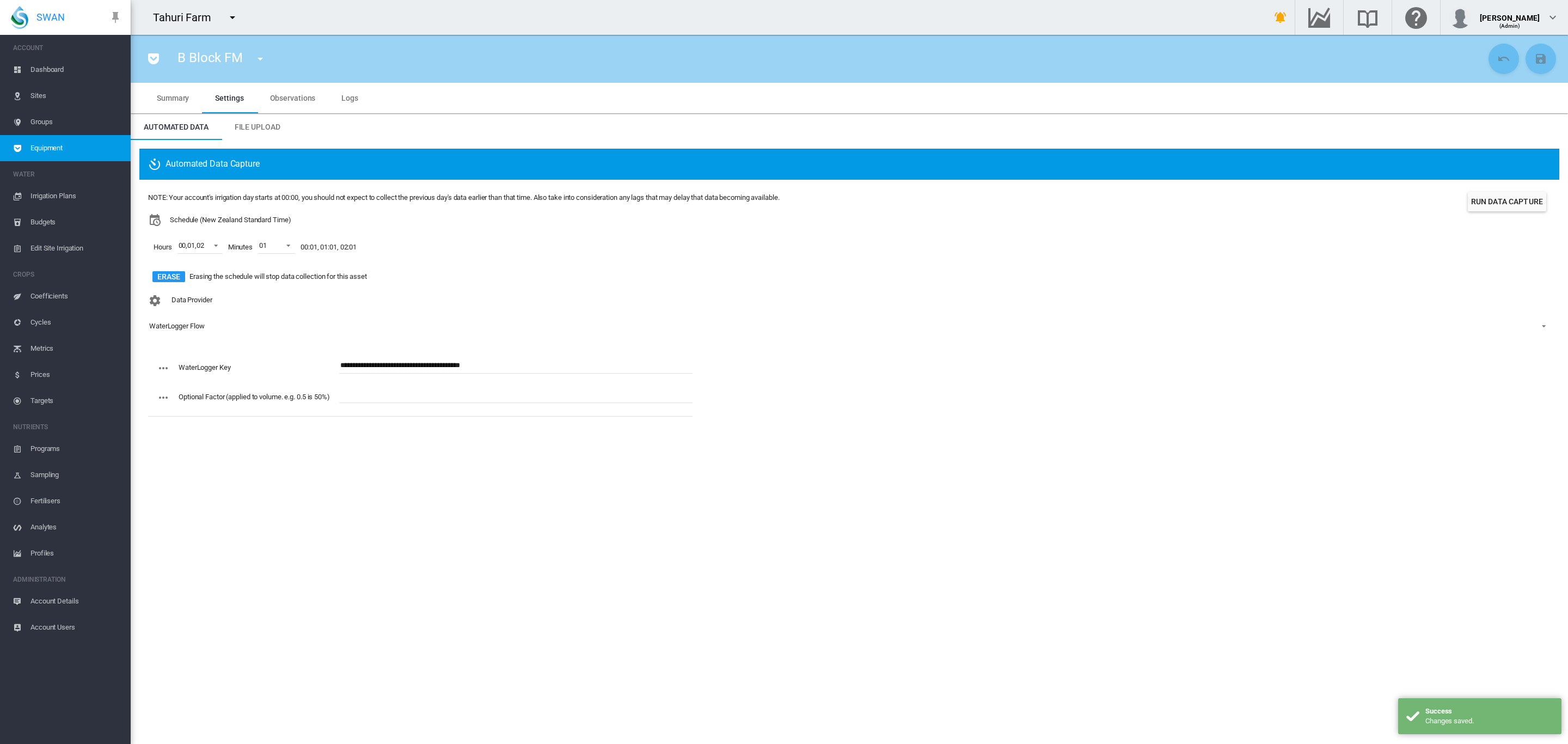
click at [252, 52] on button "button" at bounding box center [260, 59] width 22 height 22
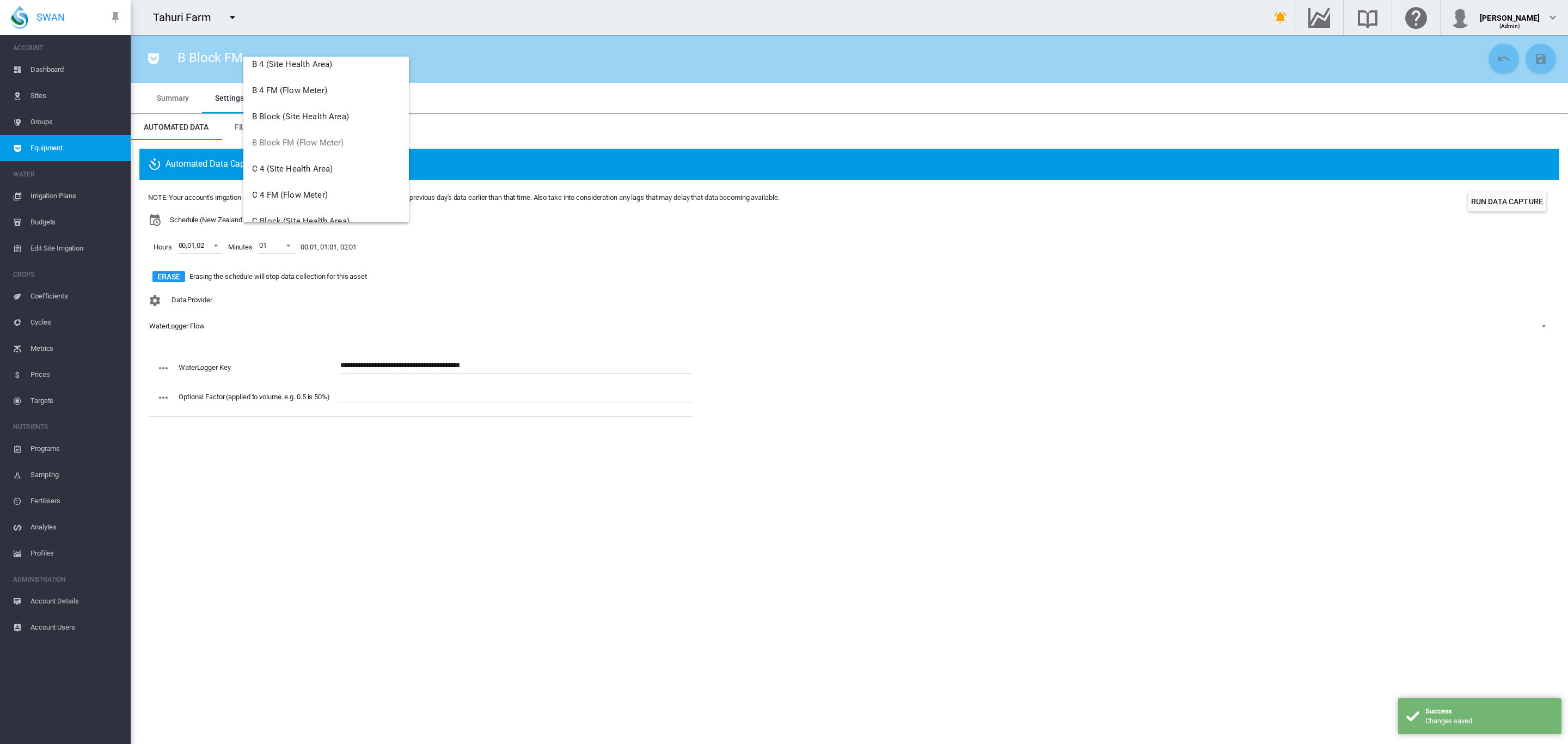
scroll to position [102, 0]
click at [301, 178] on span "C 4 FM (Flow Meter)" at bounding box center [290, 181] width 76 height 10
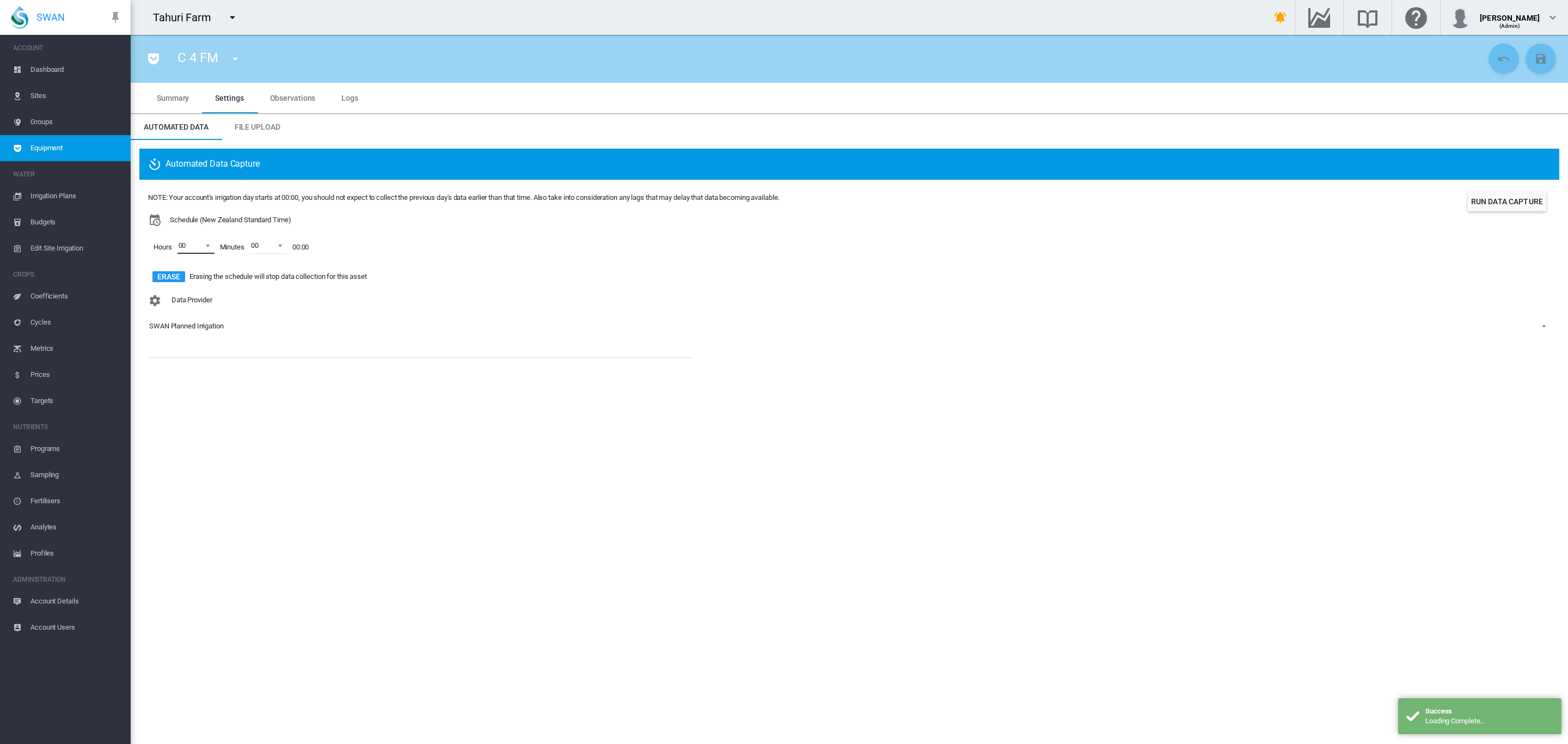
click at [204, 249] on span at bounding box center [205, 245] width 13 height 10
click at [172, 274] on div at bounding box center [168, 272] width 11 height 11
click at [169, 296] on div at bounding box center [168, 298] width 11 height 11
click at [454, 328] on md-backdrop at bounding box center [784, 372] width 1568 height 744
click at [215, 331] on div "SWAN Planned Irrigation" at bounding box center [186, 326] width 74 height 8
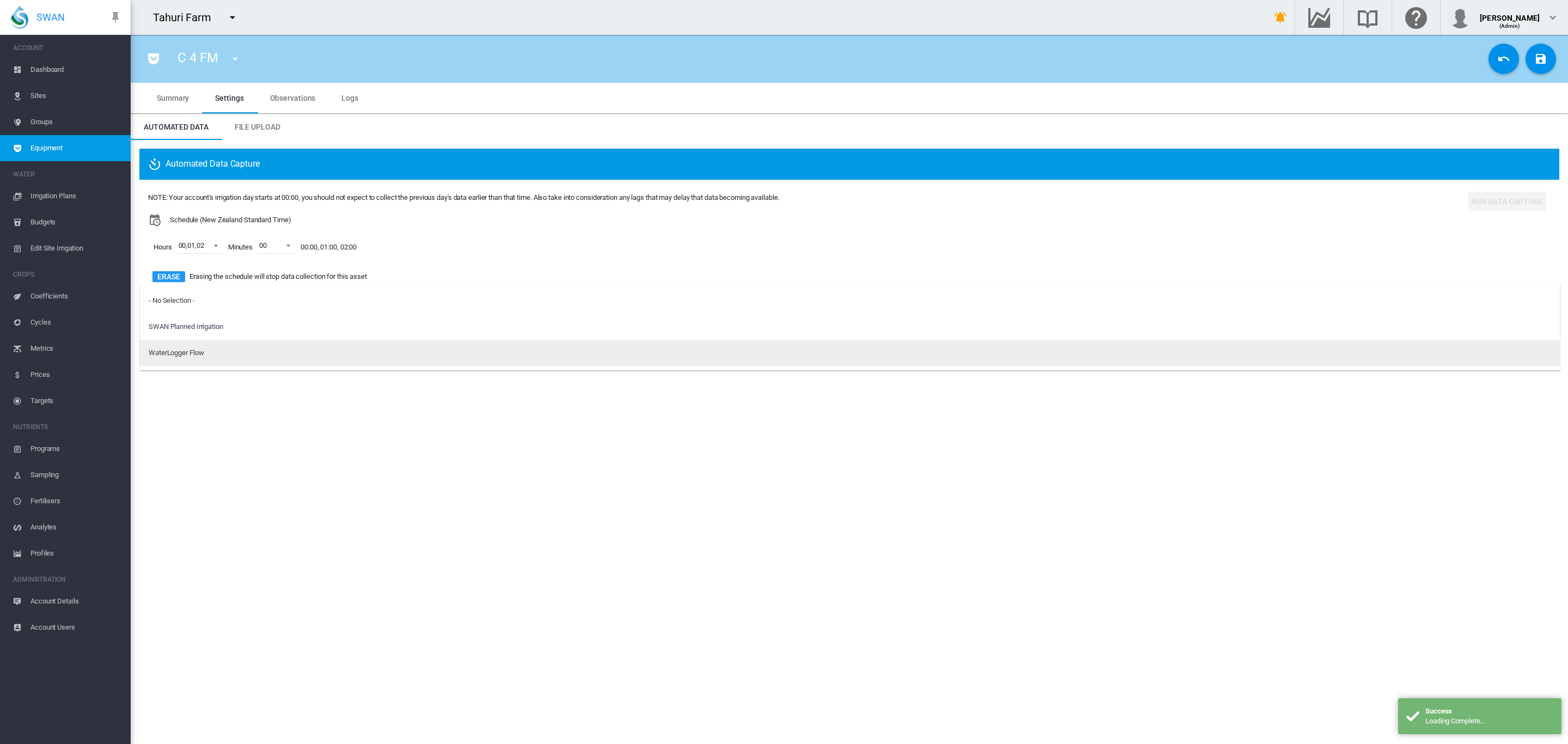
click at [216, 360] on md-option "WaterLogger Flow" at bounding box center [849, 353] width 1420 height 26
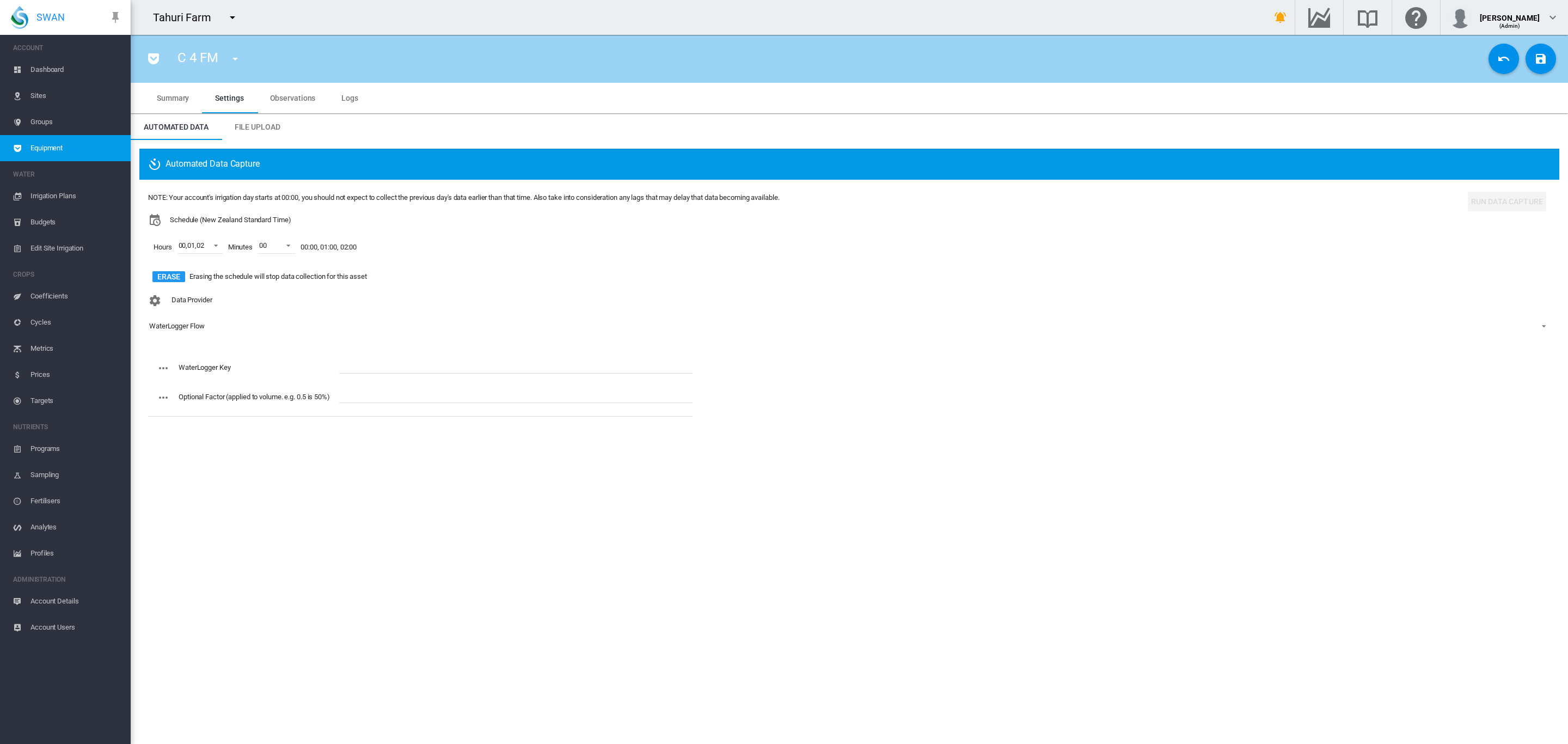
click at [397, 361] on input "text" at bounding box center [515, 365] width 353 height 16
paste input "**********"
type input "**********"
click at [1537, 56] on md-icon "icon-content-save" at bounding box center [1541, 59] width 13 height 13
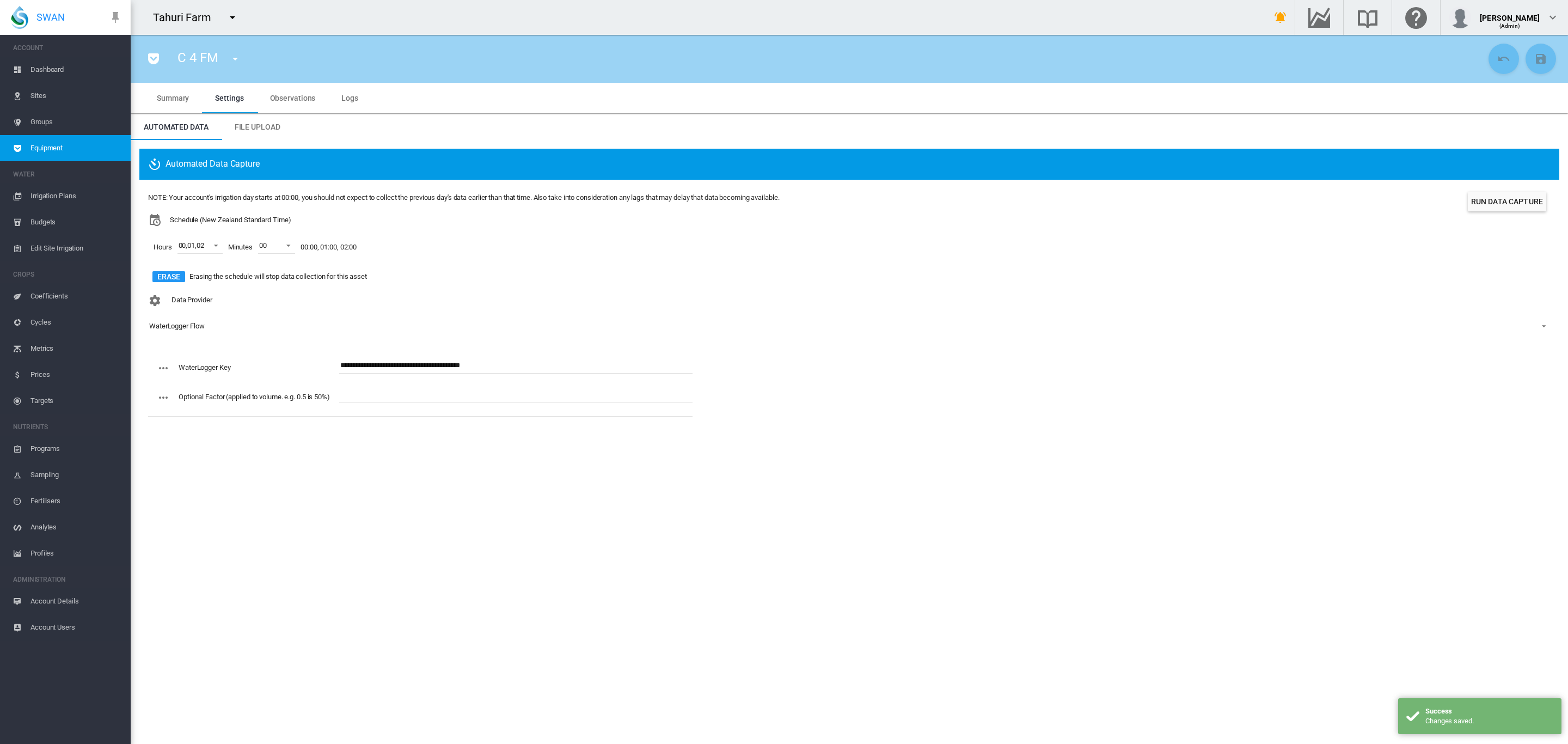
click at [226, 63] on button "button" at bounding box center [235, 59] width 22 height 22
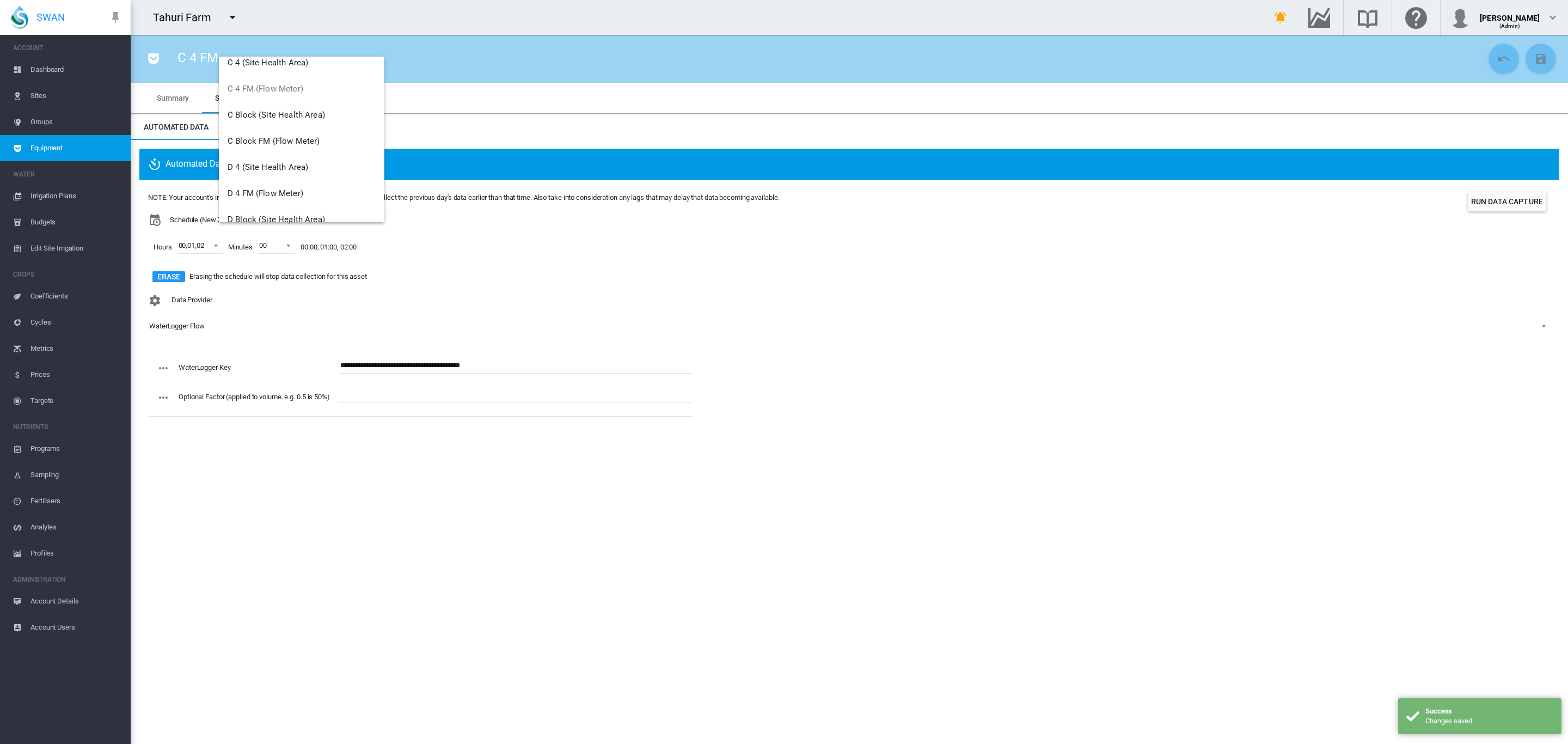
scroll to position [204, 0]
click at [274, 126] on span "C Block FM (Flow Meter)" at bounding box center [274, 131] width 92 height 10
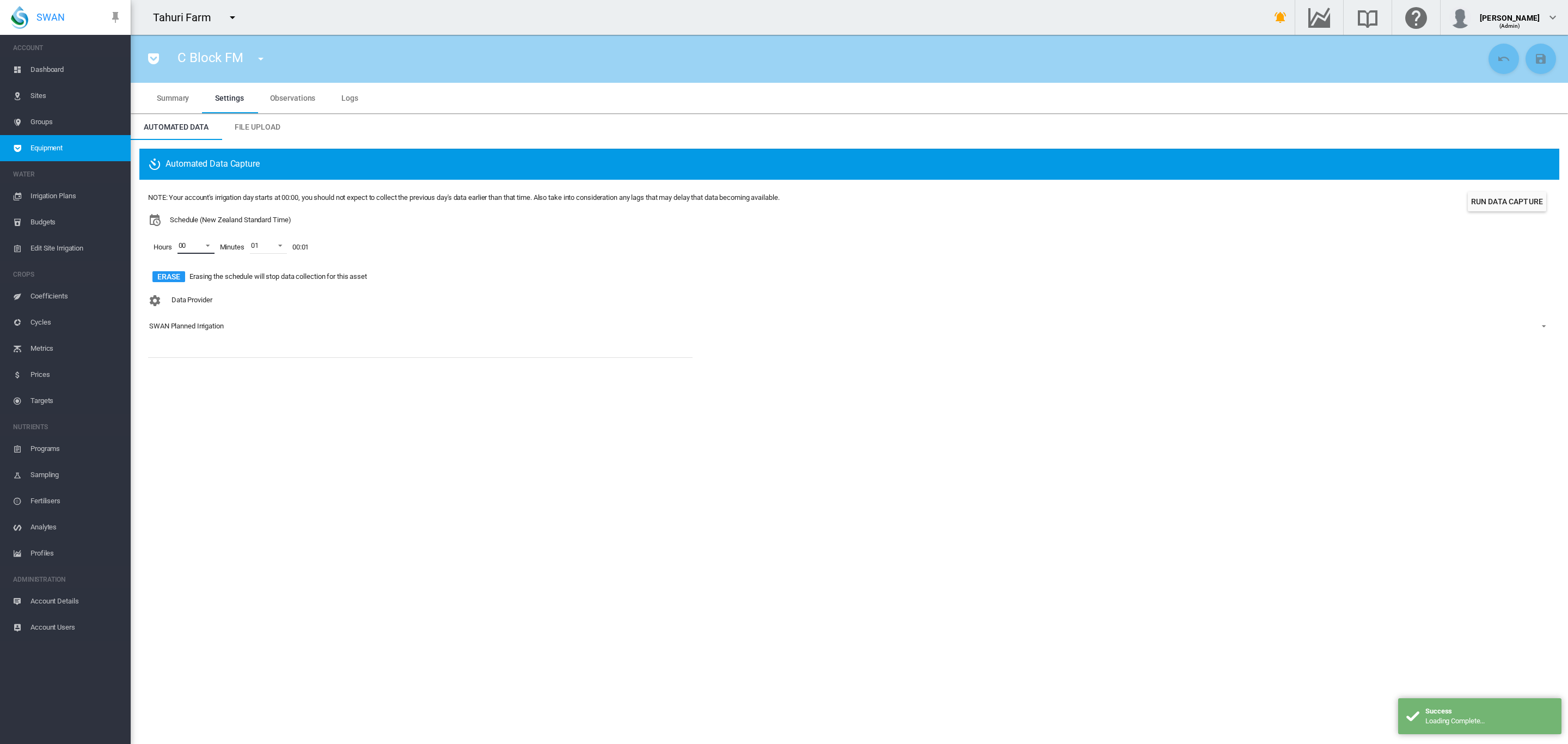
click at [209, 247] on span at bounding box center [205, 245] width 13 height 10
click at [194, 273] on md-option "01" at bounding box center [194, 272] width 74 height 26
click at [173, 293] on div at bounding box center [168, 298] width 11 height 11
click at [281, 341] on md-backdrop at bounding box center [784, 372] width 1568 height 744
click at [222, 325] on div "SWAN Planned Irrigation" at bounding box center [186, 326] width 74 height 8
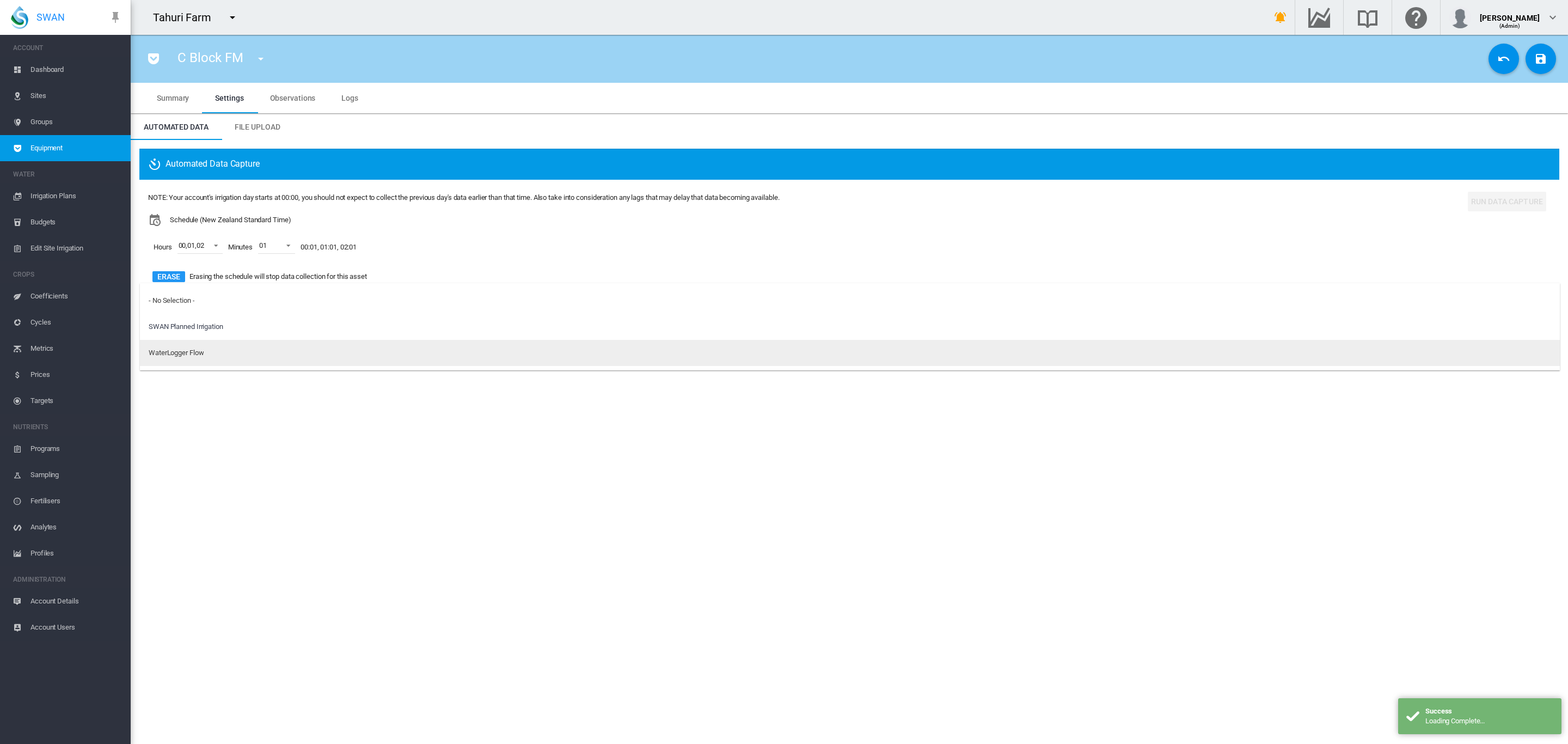
click at [206, 348] on md-option "WaterLogger Flow" at bounding box center [849, 353] width 1420 height 26
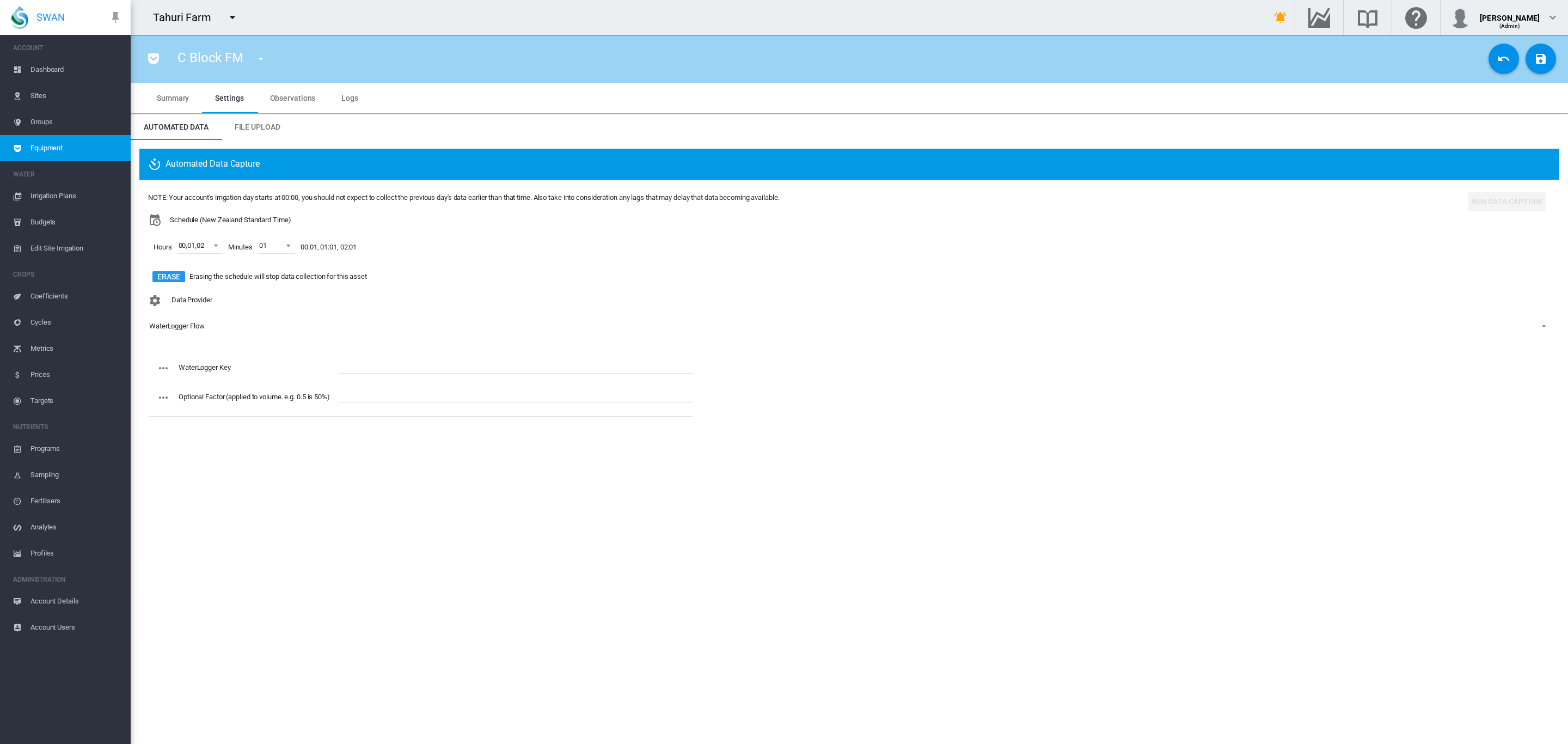
click at [373, 357] on div "WaterLogger Key Optional Factor (applied to volume. e.g. 0.5 is 50%)" at bounding box center [420, 386] width 544 height 68
paste input "**********"
type input "**********"
drag, startPoint x: 1550, startPoint y: 54, endPoint x: 1555, endPoint y: 53, distance: 5.1
click at [1555, 53] on div "C Block FM A Block (Site Health Area) A Block FM (Flow Meter) B 4 (Site Health …" at bounding box center [849, 59] width 1420 height 31
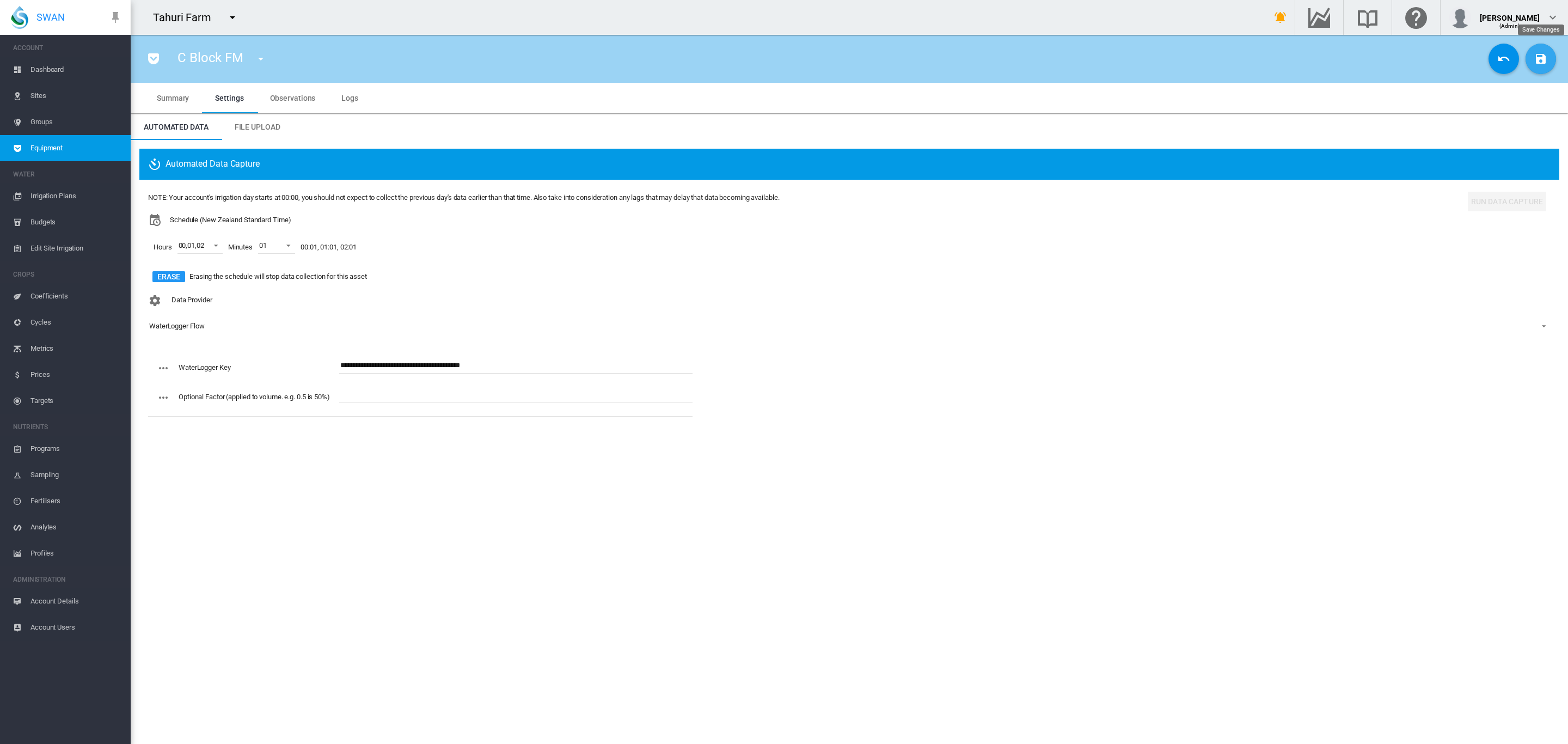
click at [1547, 56] on md-icon "icon-content-save" at bounding box center [1541, 59] width 13 height 13
click at [802, 228] on div "NOTE: Your account's irrigation day starts at 00:00, you should not expect to c…" at bounding box center [849, 239] width 1402 height 101
click at [250, 58] on button "button" at bounding box center [260, 59] width 22 height 22
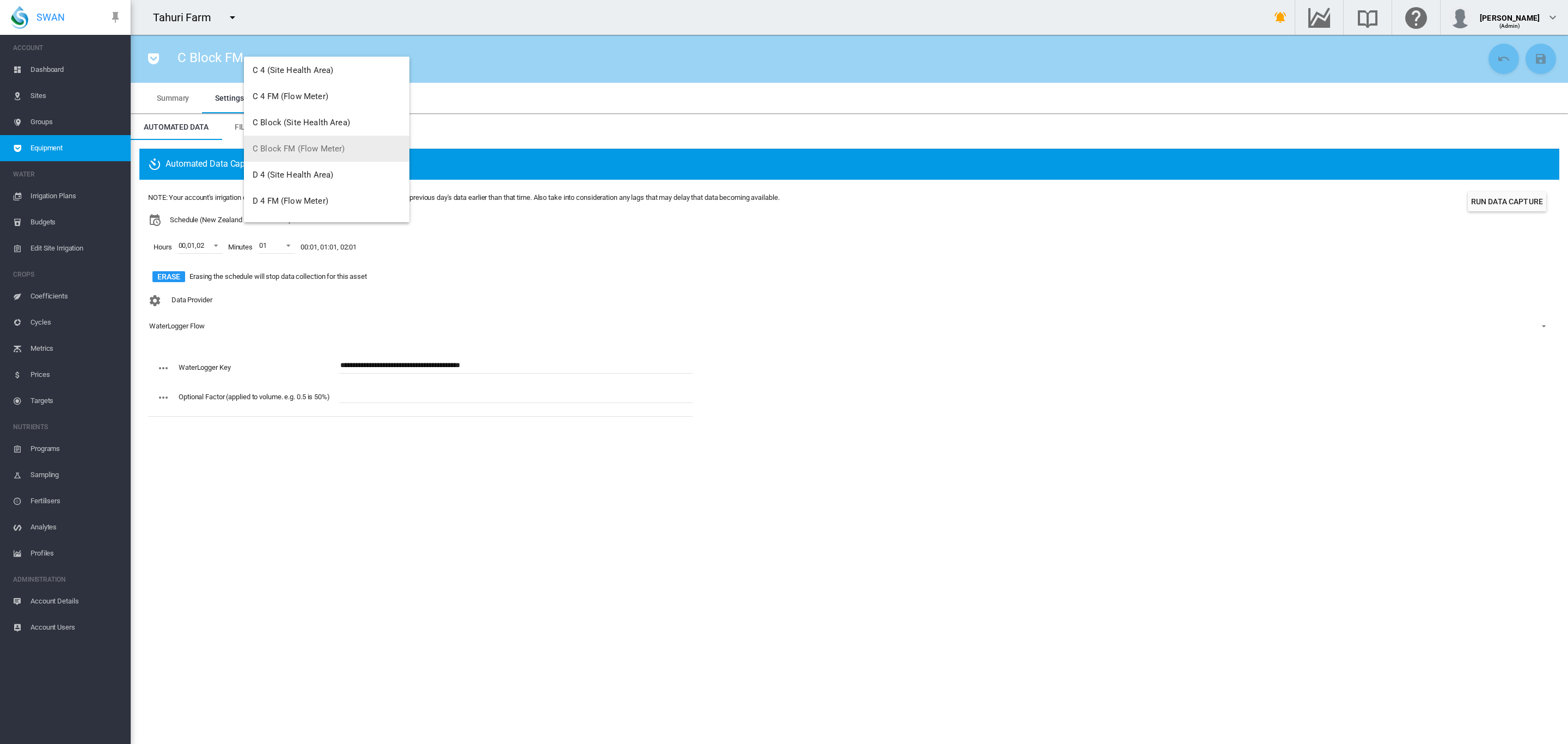
scroll to position [225, 0]
click at [319, 165] on span "D 4 FM (Flow Meter)" at bounding box center [290, 164] width 76 height 10
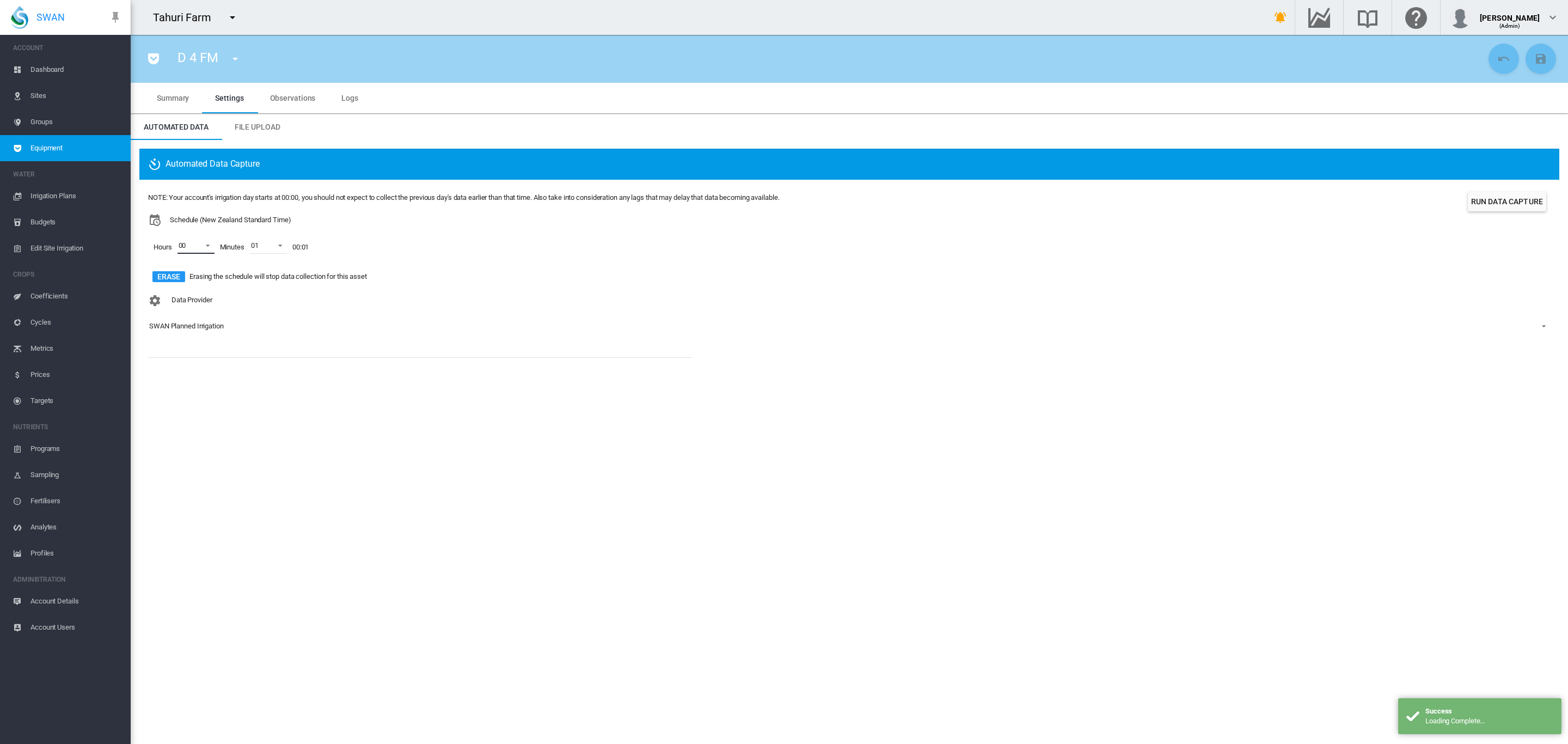
click at [206, 246] on span at bounding box center [205, 245] width 13 height 10
drag, startPoint x: 177, startPoint y: 275, endPoint x: 172, endPoint y: 291, distance: 16.8
click at [173, 275] on div at bounding box center [168, 272] width 11 height 11
click at [173, 298] on div at bounding box center [168, 298] width 11 height 11
click at [483, 304] on md-backdrop at bounding box center [784, 372] width 1568 height 744
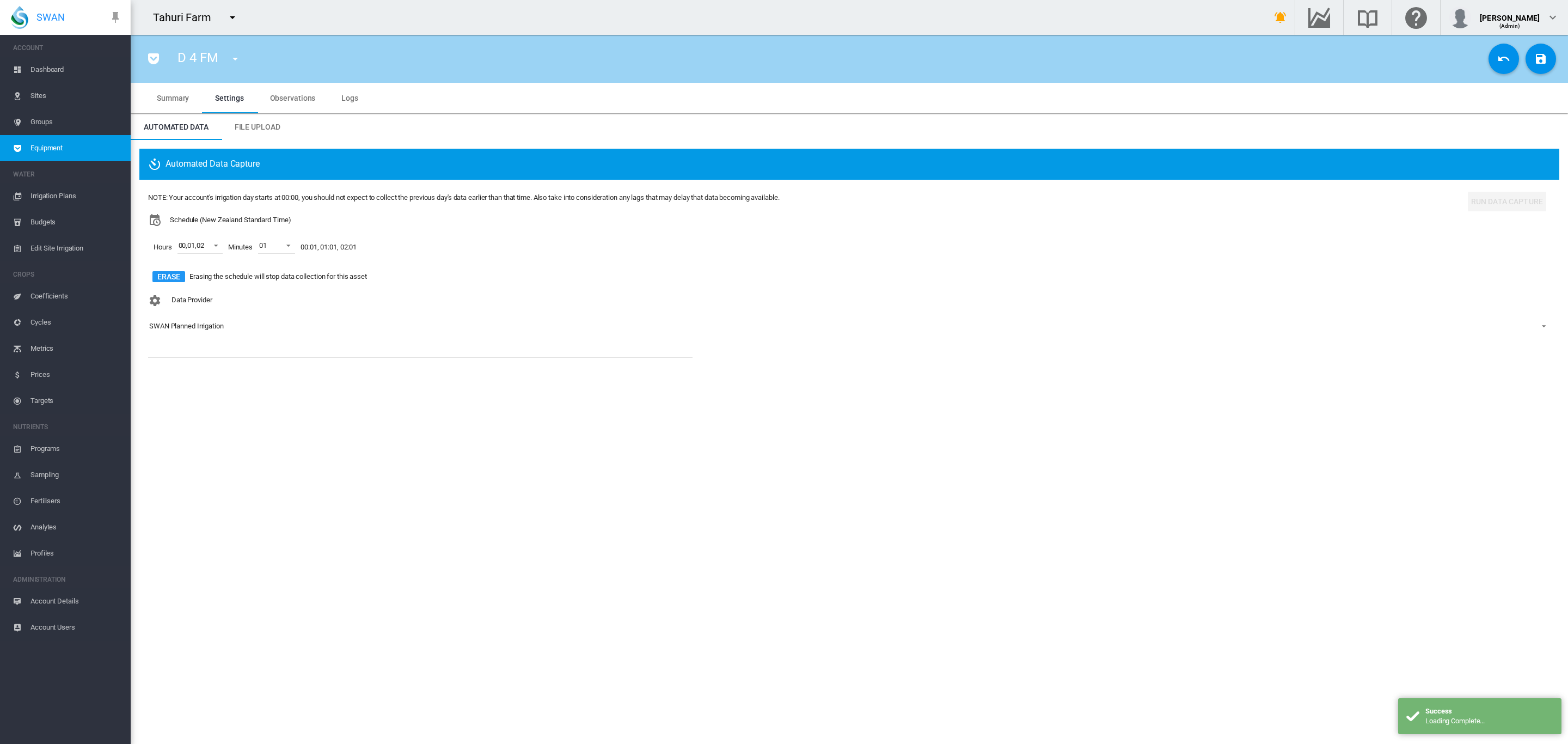
click at [197, 319] on md-select-value "SWAN Planned Irrigation" at bounding box center [849, 326] width 1402 height 16
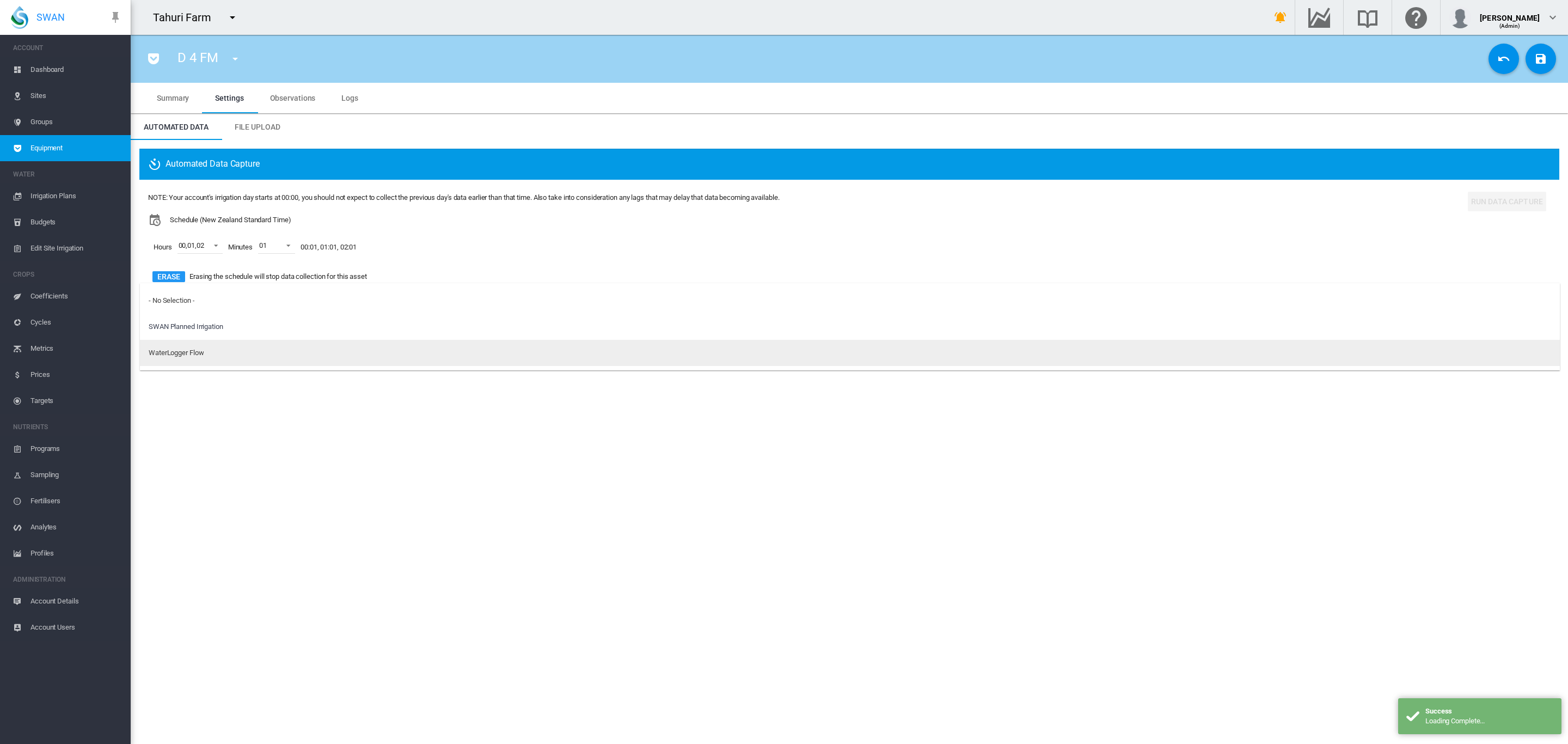
click at [211, 350] on md-option "WaterLogger Flow" at bounding box center [849, 353] width 1420 height 26
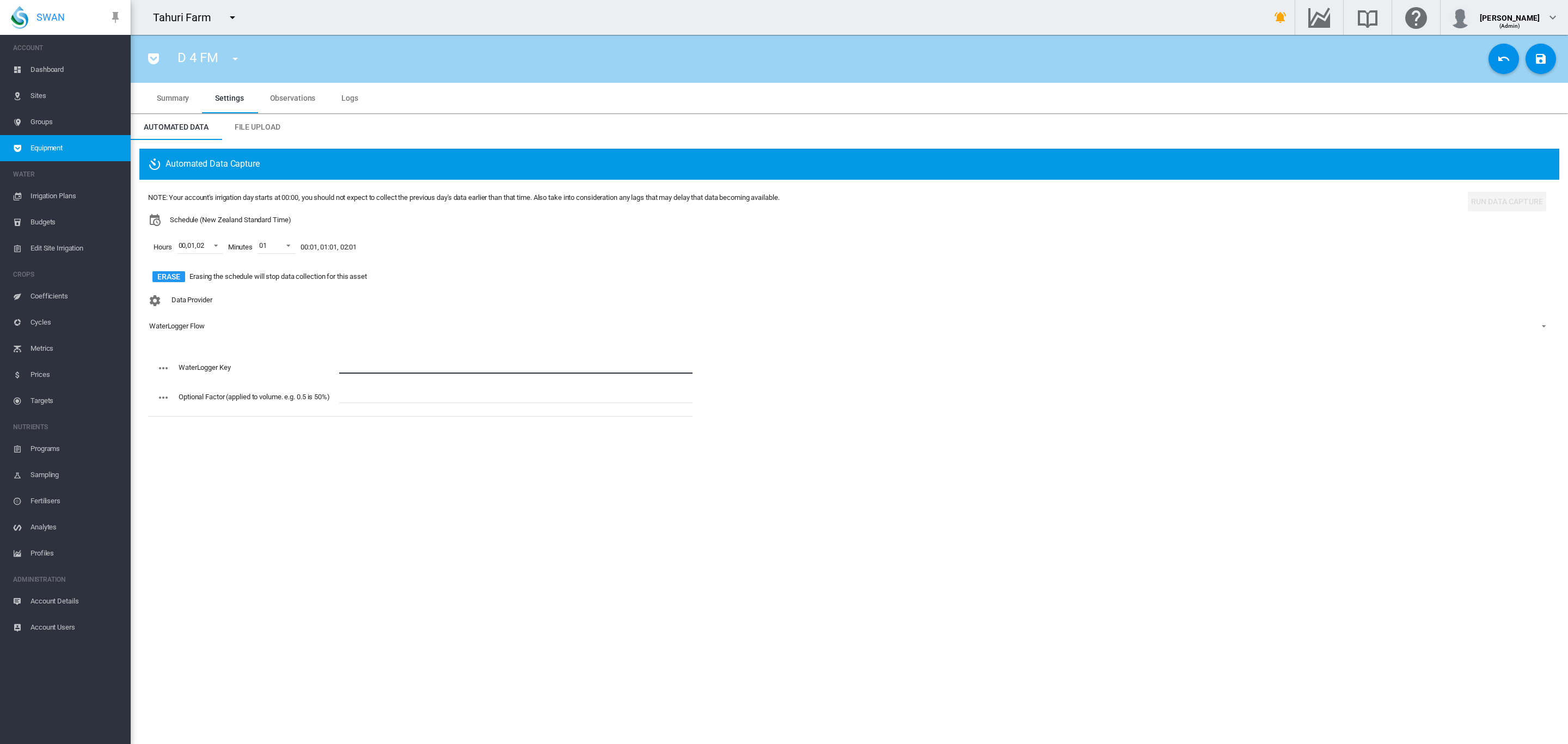
click at [356, 366] on input "text" at bounding box center [515, 365] width 353 height 16
paste input "**********"
type input "**********"
click at [1544, 63] on md-icon "icon-content-save" at bounding box center [1541, 59] width 13 height 13
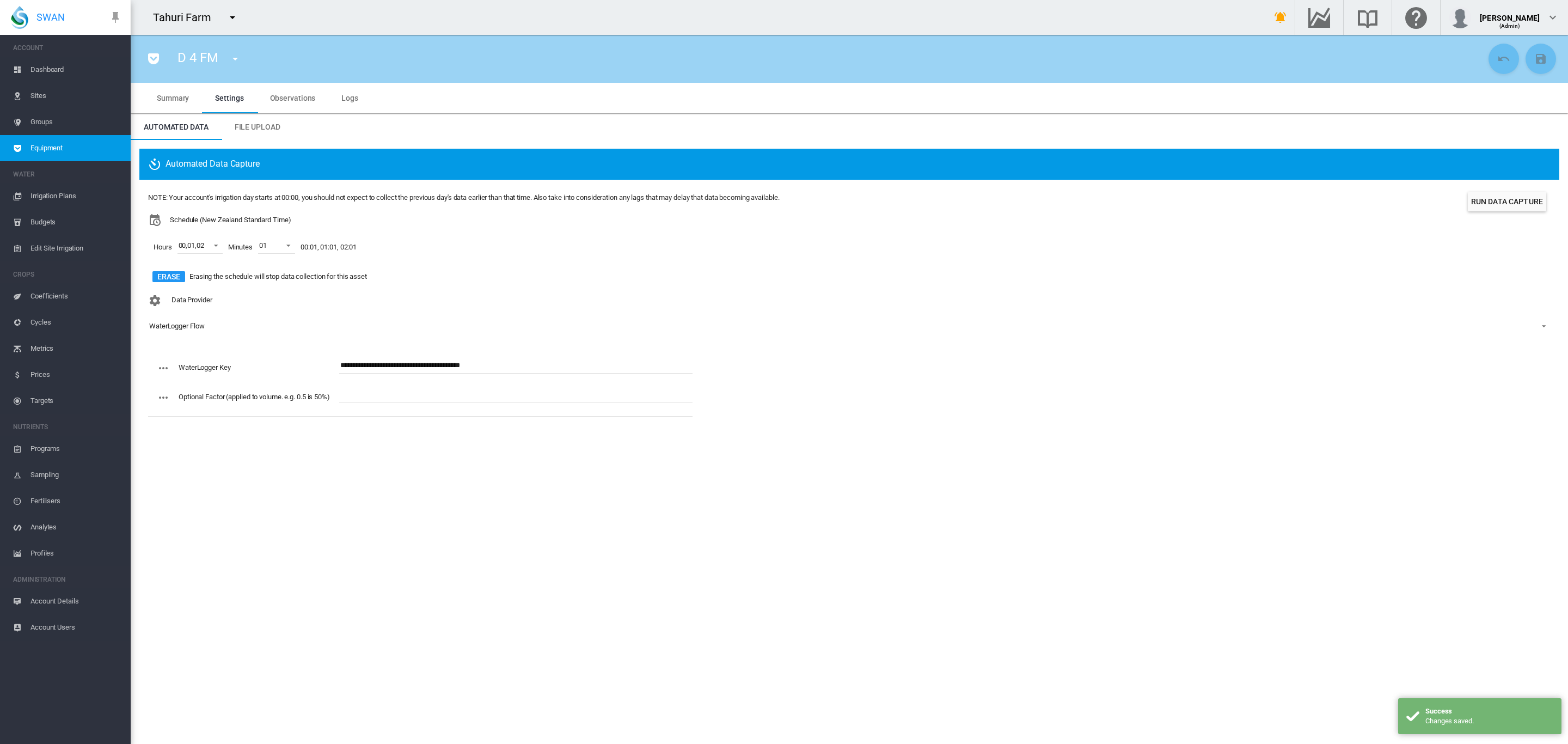
click at [237, 59] on md-icon "icon-menu-down" at bounding box center [235, 59] width 13 height 13
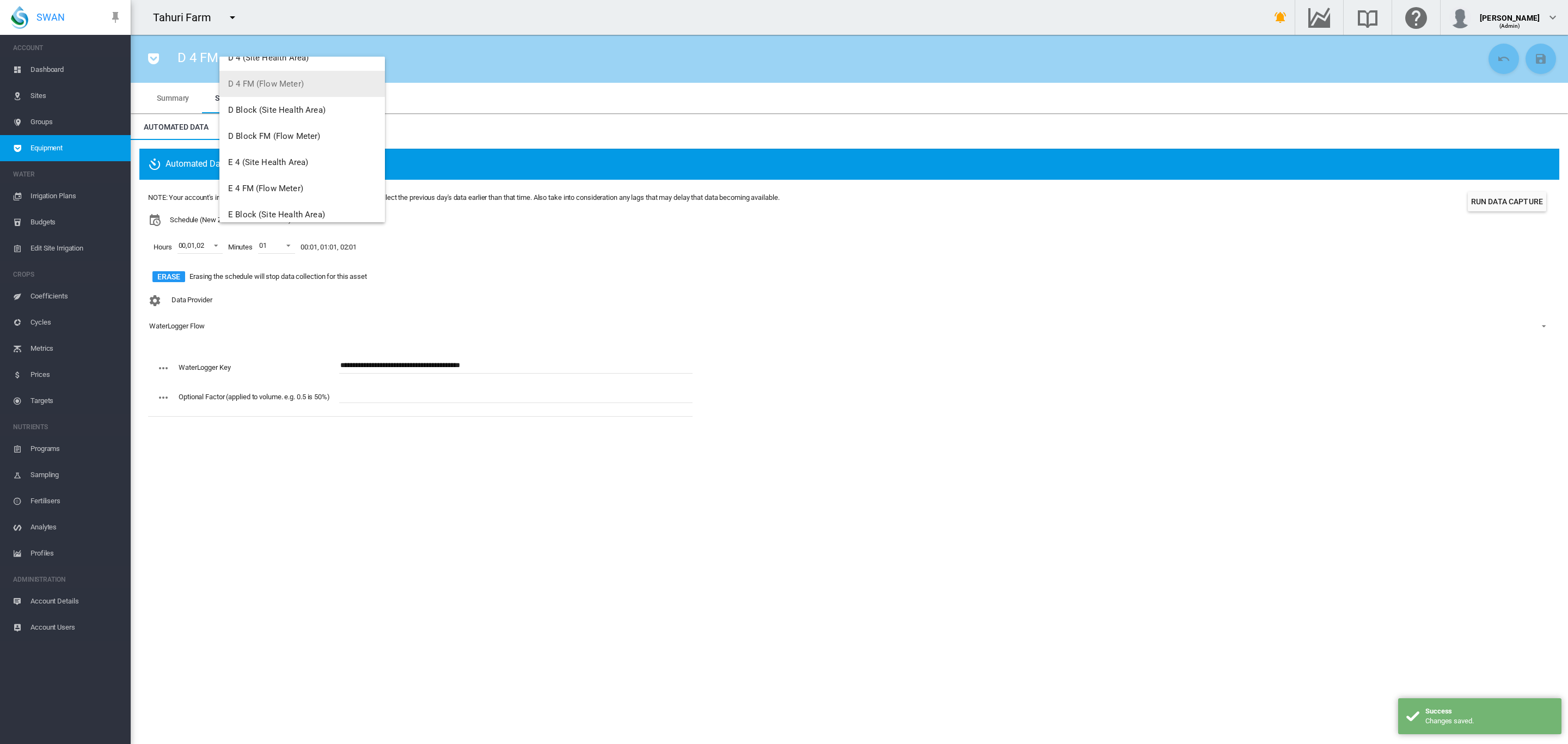
scroll to position [328, 0]
click at [282, 114] on span "D Block FM (Flow Meter)" at bounding box center [274, 113] width 92 height 10
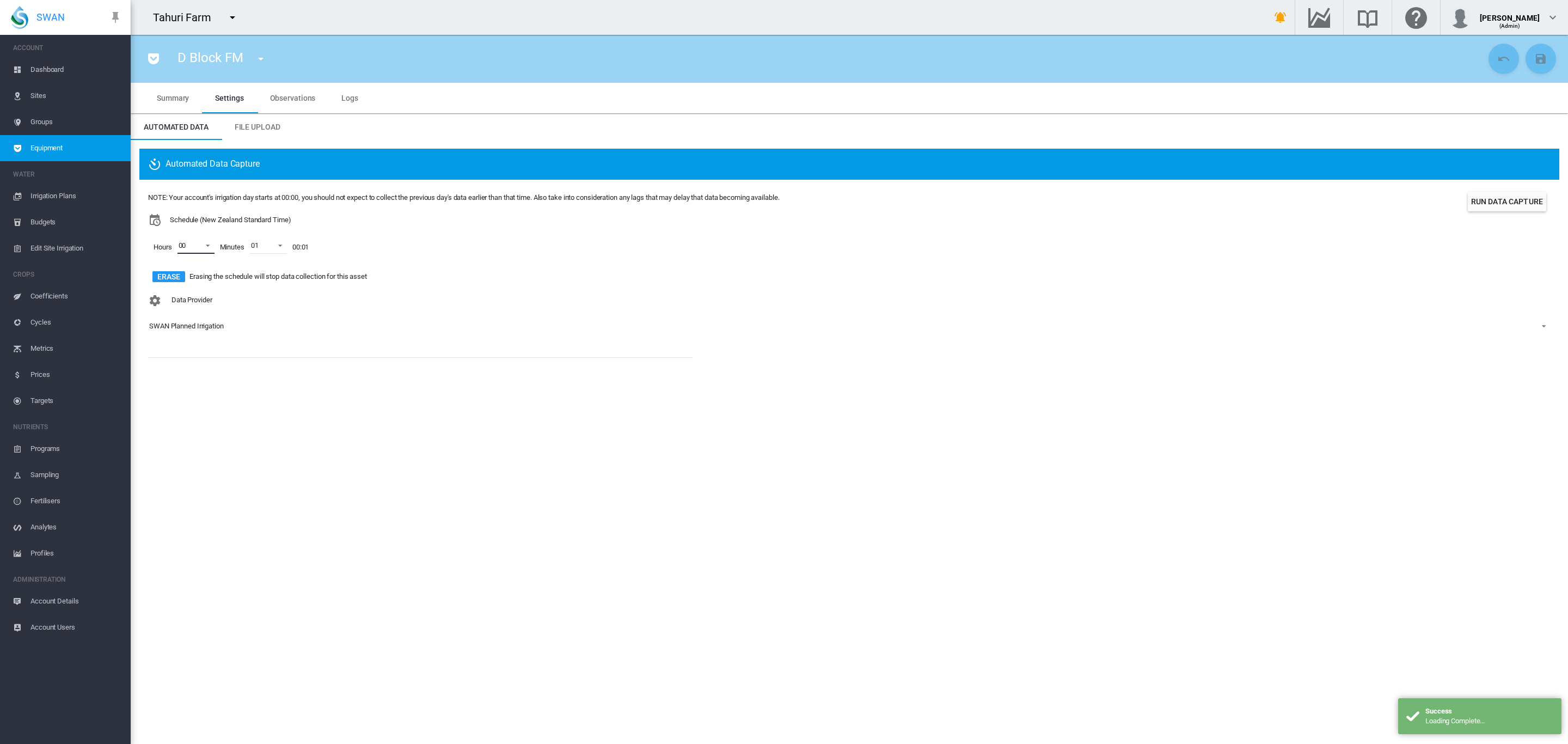
click at [202, 237] on md-select-value "00" at bounding box center [196, 245] width 37 height 16
click at [189, 268] on md-option "01" at bounding box center [194, 272] width 74 height 26
drag, startPoint x: 173, startPoint y: 296, endPoint x: 219, endPoint y: 307, distance: 47.3
click at [173, 296] on div at bounding box center [168, 298] width 11 height 11
click at [293, 345] on md-backdrop at bounding box center [784, 372] width 1568 height 744
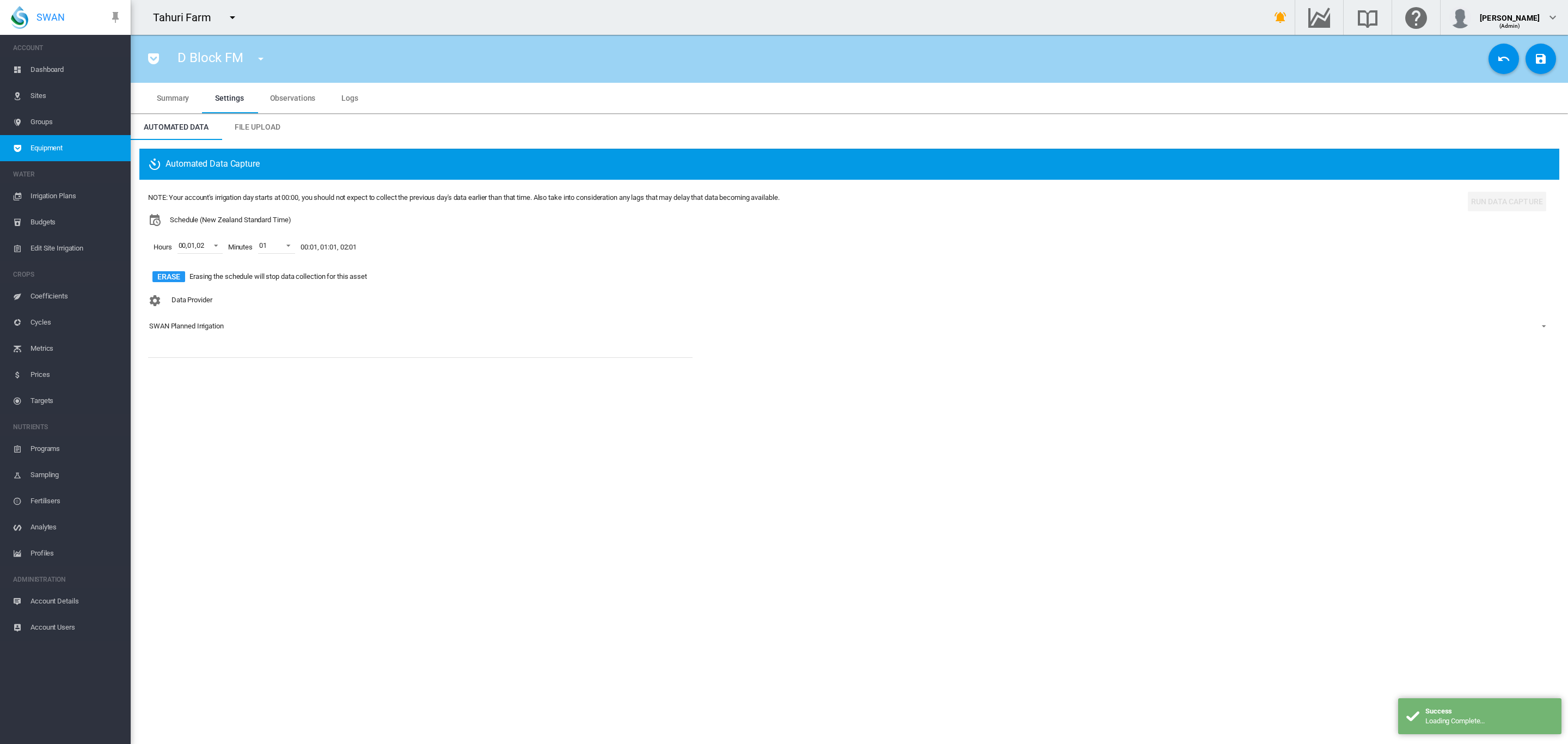
click at [216, 331] on div "SWAN Planned Irrigation" at bounding box center [186, 326] width 74 height 8
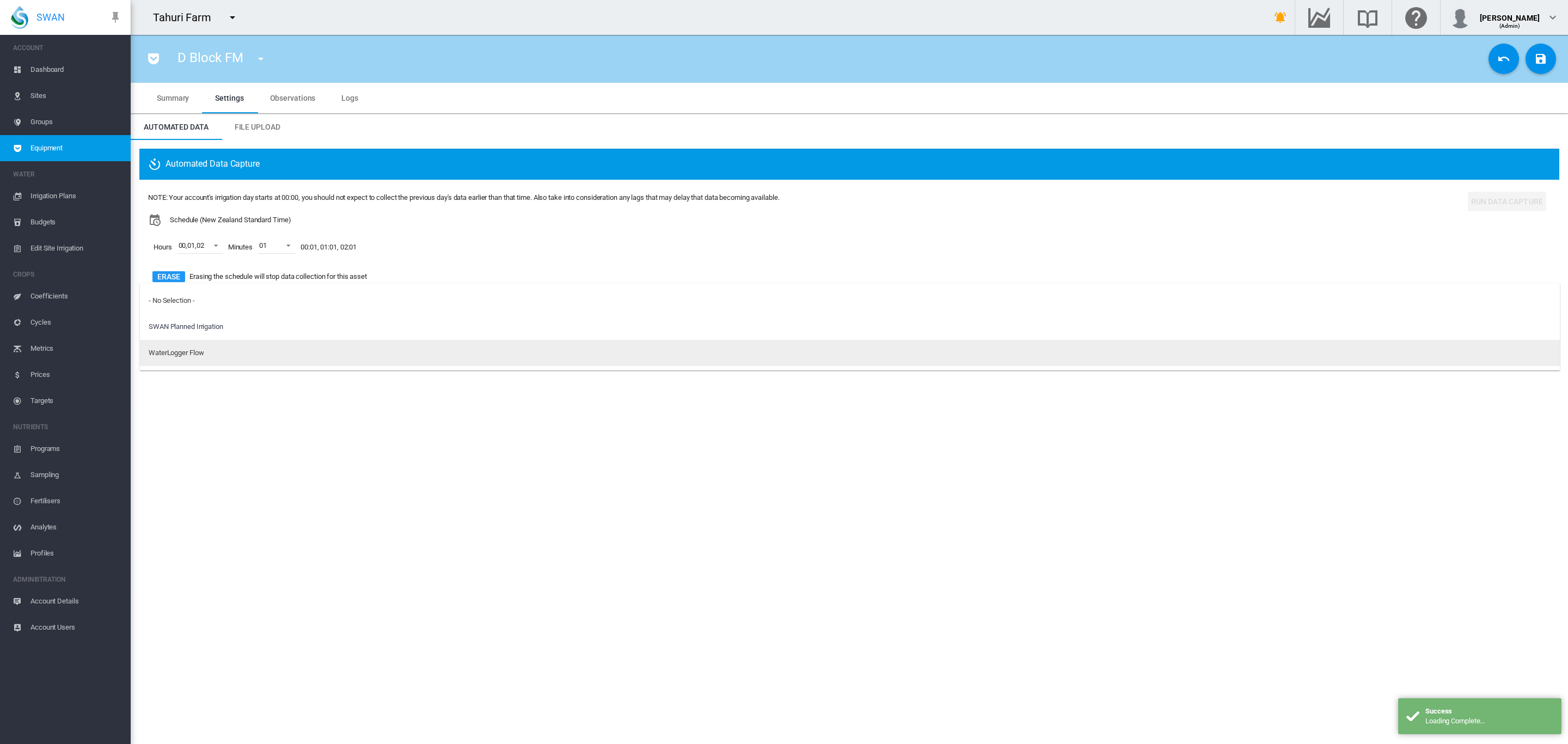
click at [201, 356] on div "WaterLogger Flow" at bounding box center [175, 353] width 55 height 10
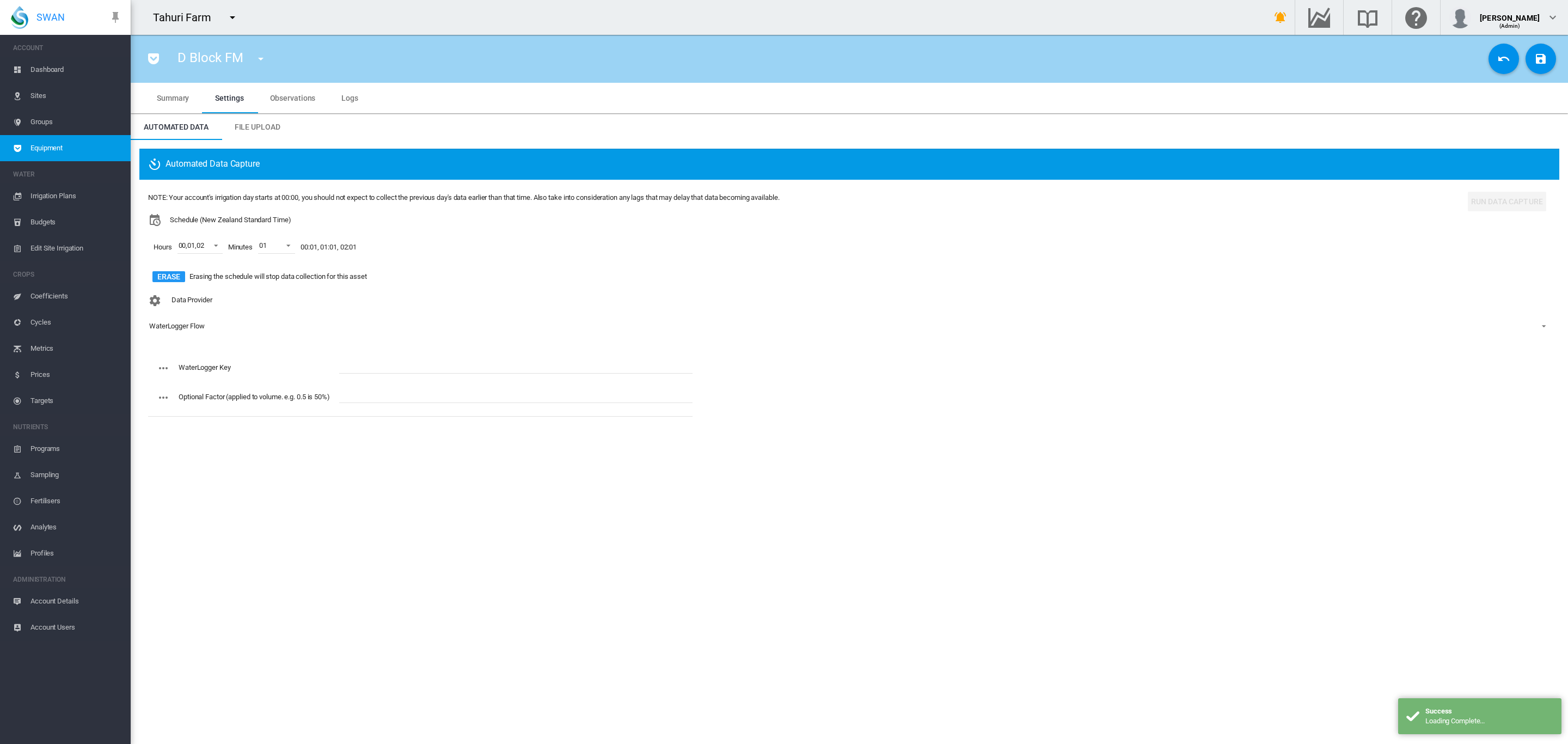
click at [378, 360] on input "text" at bounding box center [515, 365] width 353 height 16
paste input "**********"
type input "**********"
click at [1543, 53] on md-icon "icon-content-save" at bounding box center [1541, 59] width 13 height 13
click at [254, 57] on md-icon "icon-menu-down" at bounding box center [261, 59] width 13 height 13
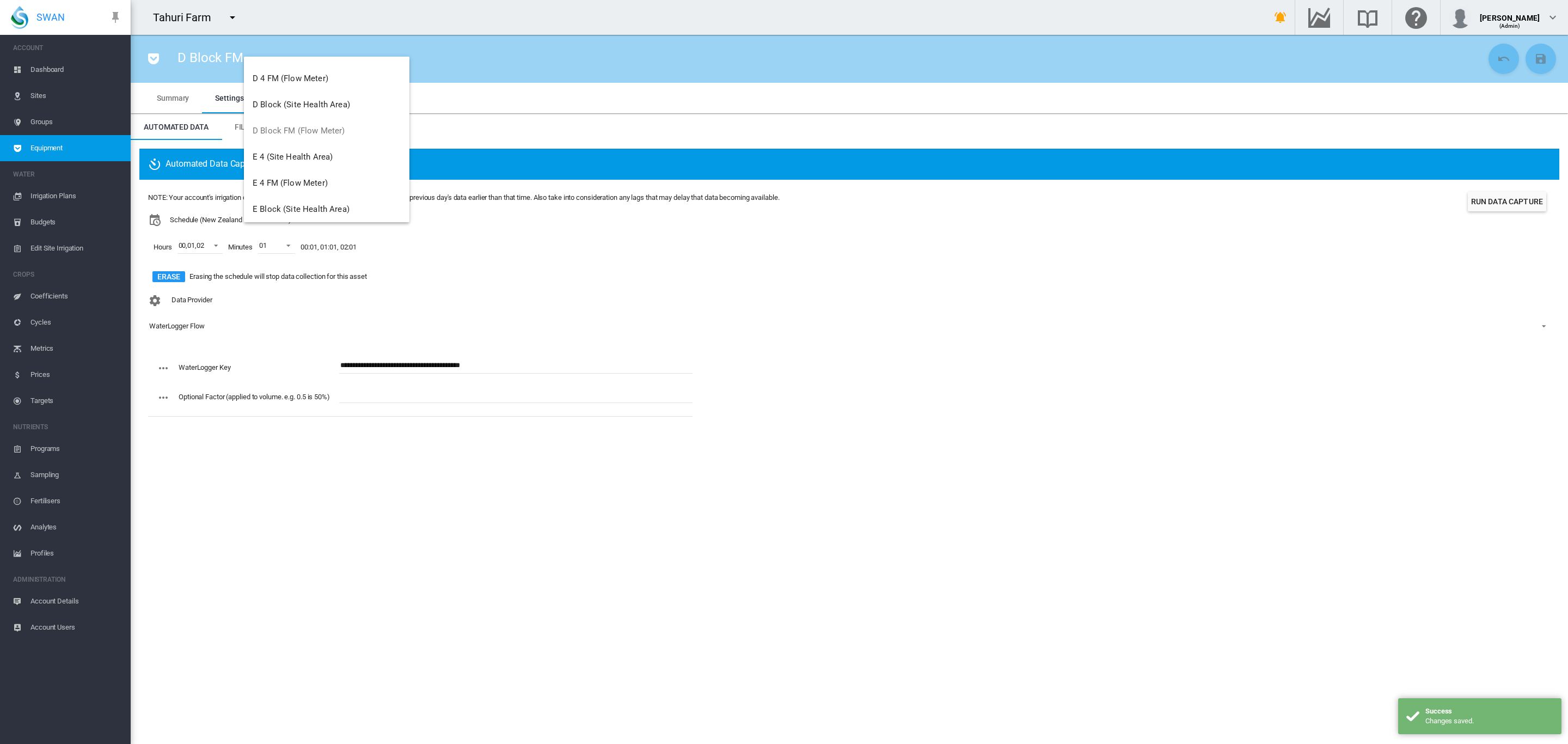
scroll to position [327, 0]
click at [302, 169] on span "E 4 FM (Flow Meter)" at bounding box center [290, 166] width 75 height 10
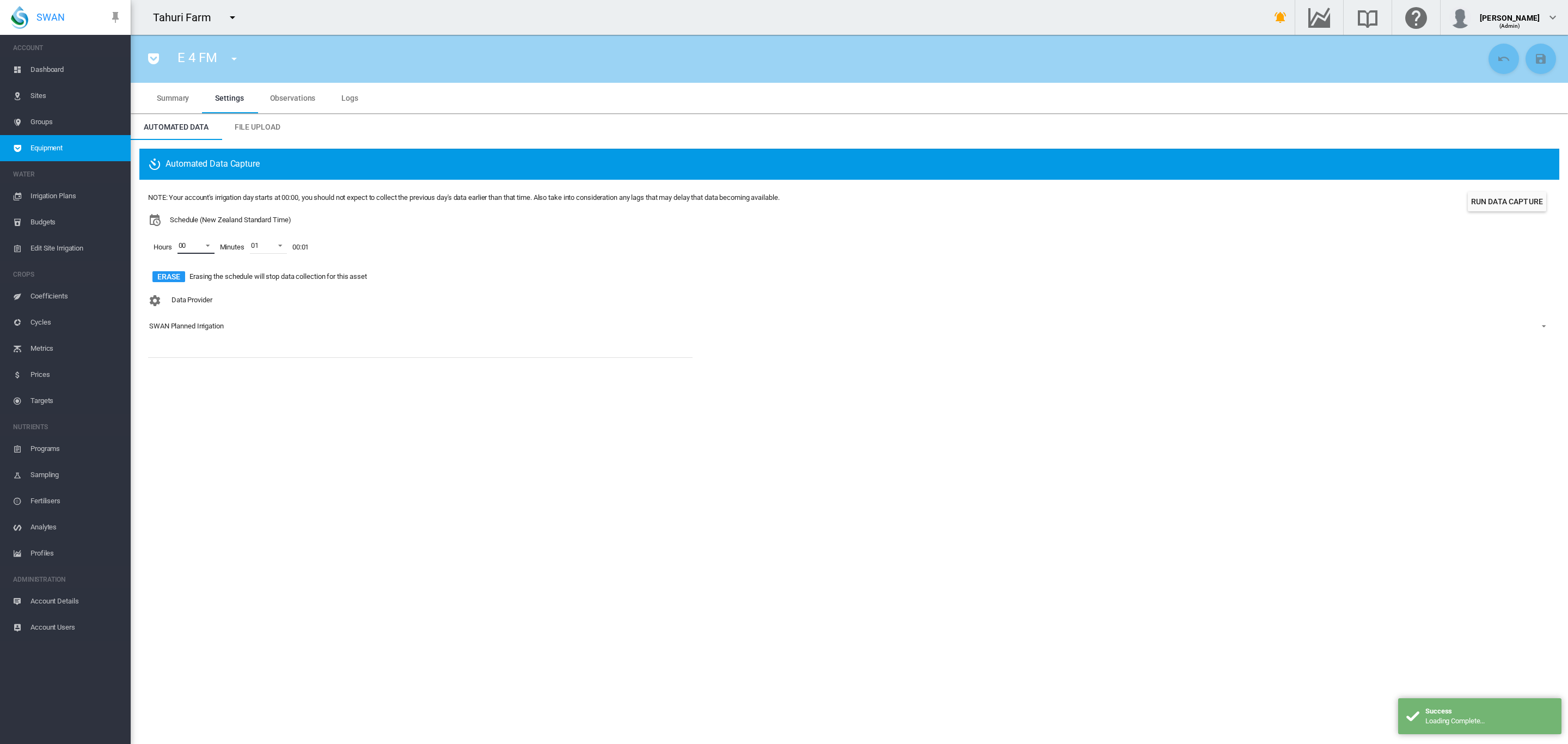
click at [211, 249] on md-select-value "00" at bounding box center [196, 245] width 37 height 16
click at [187, 275] on md-option "01" at bounding box center [194, 272] width 74 height 26
click at [186, 298] on div "02" at bounding box center [182, 299] width 8 height 10
click at [270, 332] on md-backdrop at bounding box center [784, 372] width 1568 height 744
click at [198, 331] on div "SWAN Planned Irrigation" at bounding box center [186, 326] width 74 height 8
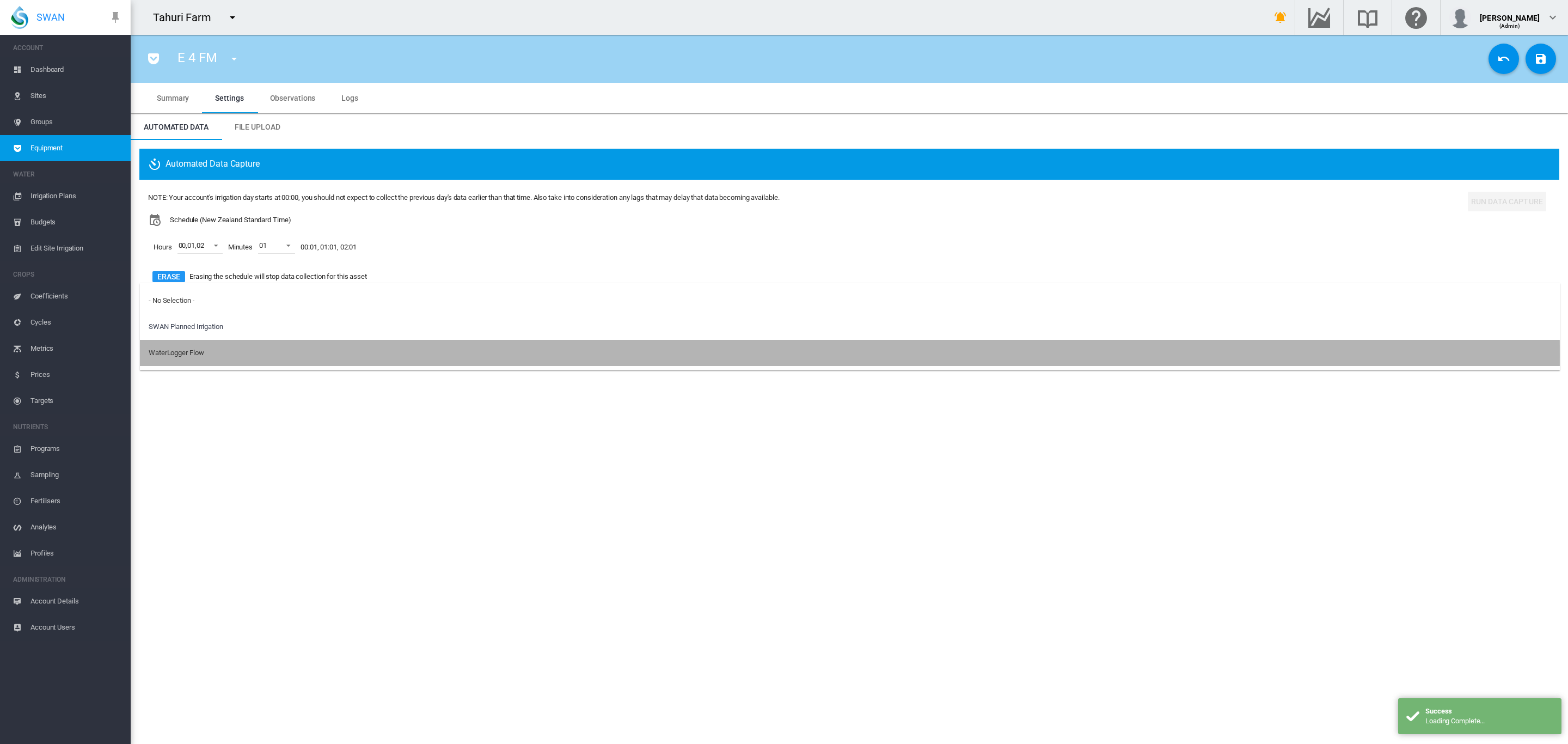
click at [182, 356] on div "WaterLogger Flow" at bounding box center [175, 353] width 55 height 10
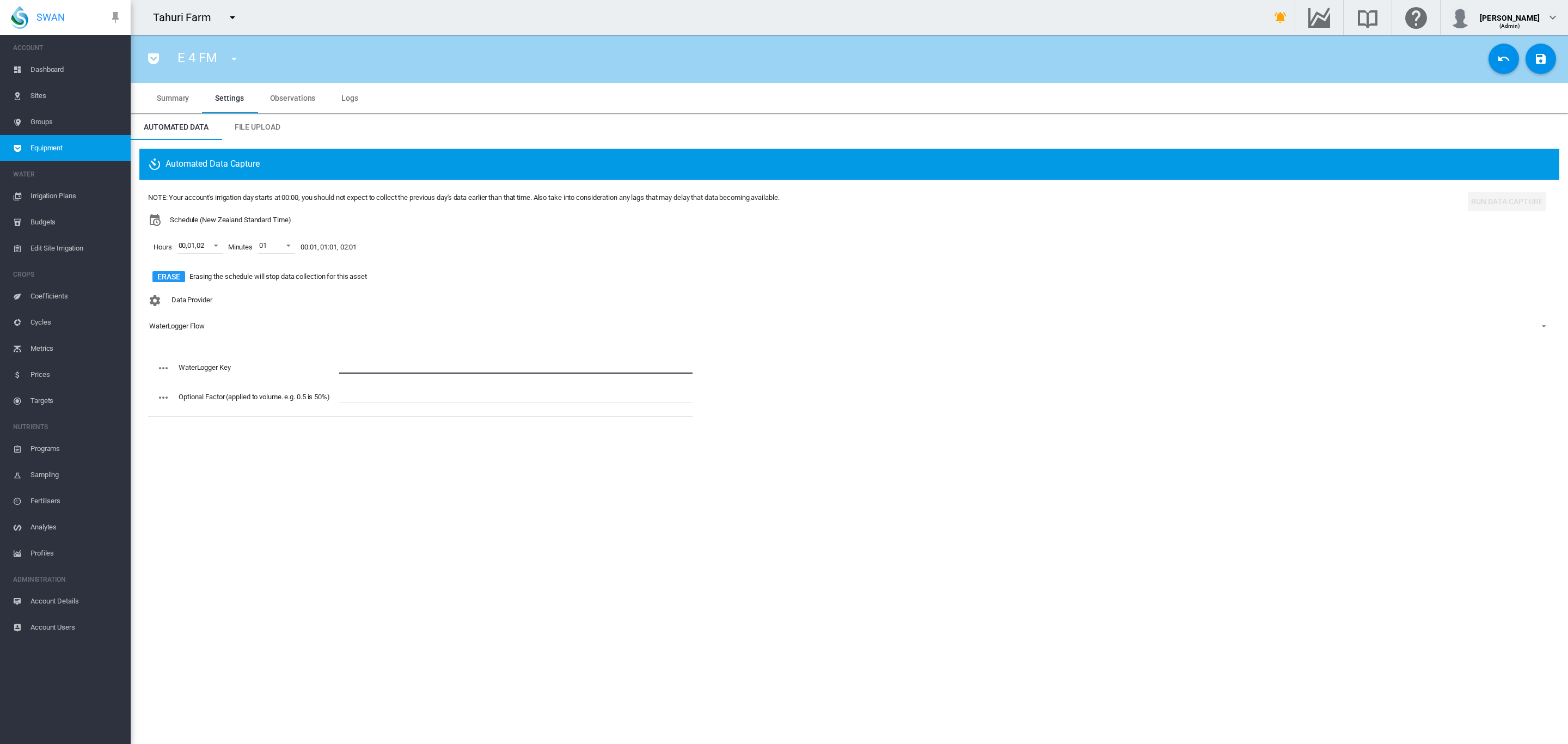
click at [370, 359] on input "text" at bounding box center [515, 365] width 353 height 16
paste input "**********"
type input "**********"
click at [1541, 66] on button "Save Changes" at bounding box center [1541, 59] width 31 height 31
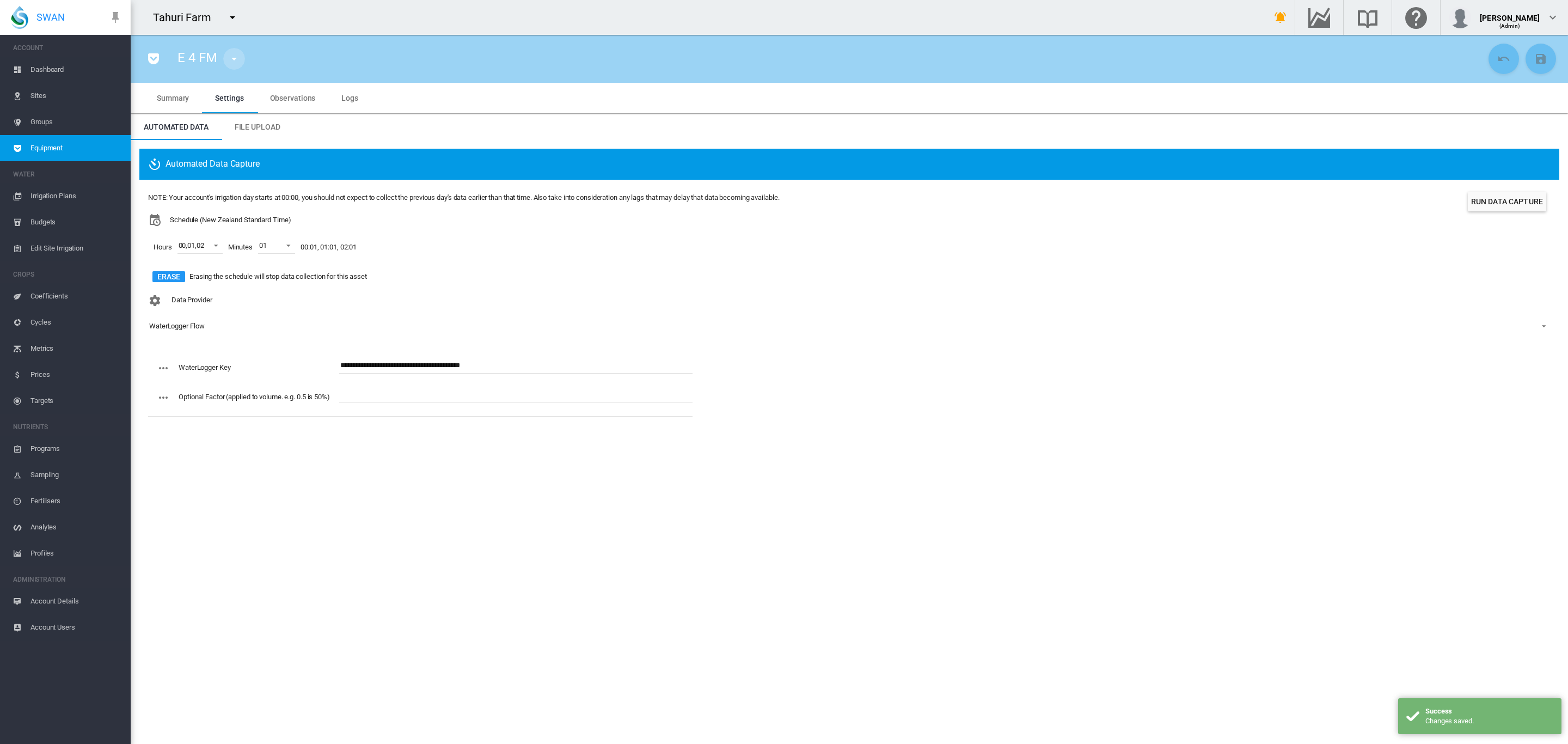
click at [234, 67] on button "button" at bounding box center [234, 59] width 22 height 22
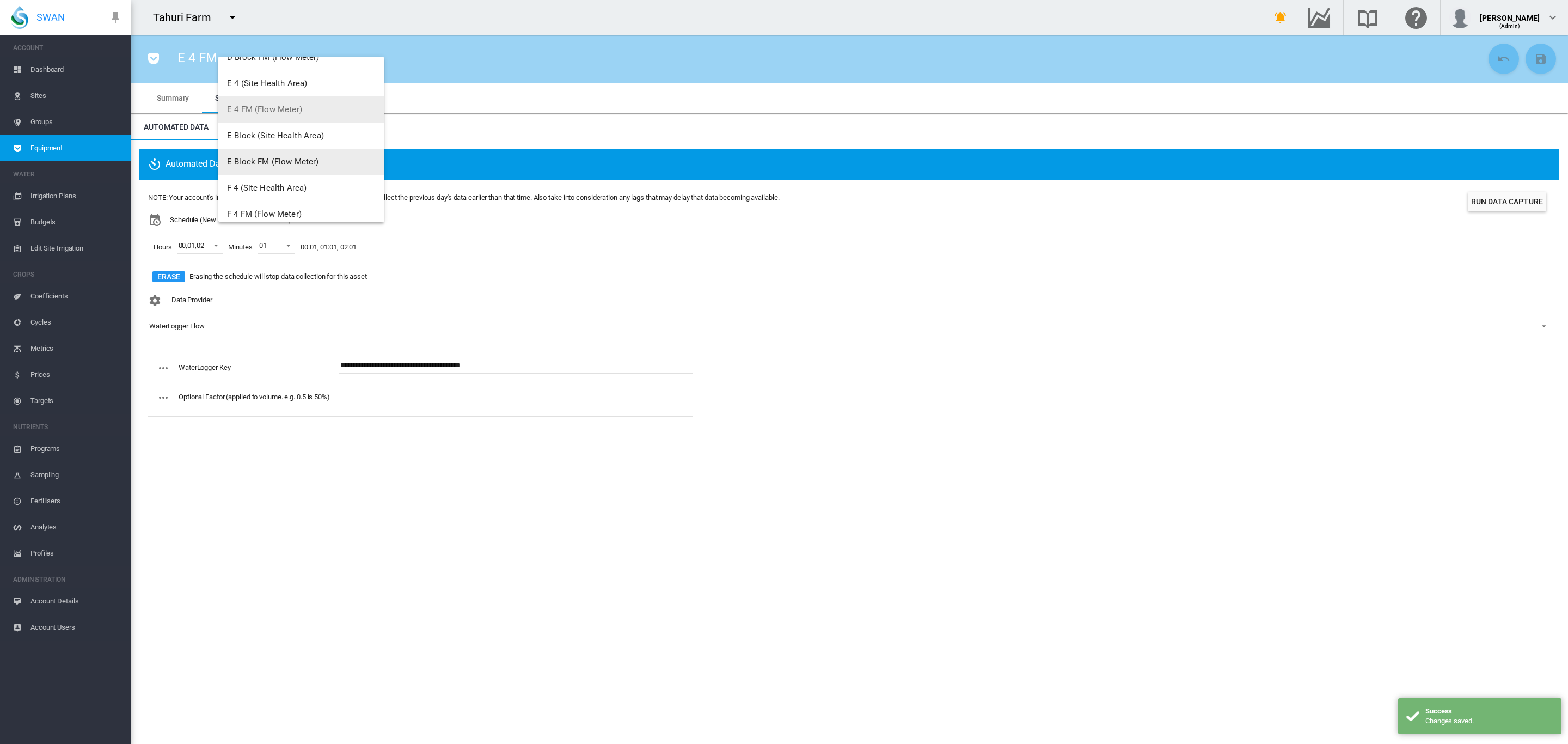
scroll to position [388, 0]
click at [298, 157] on span "E Block FM (Flow Meter)" at bounding box center [273, 157] width 91 height 10
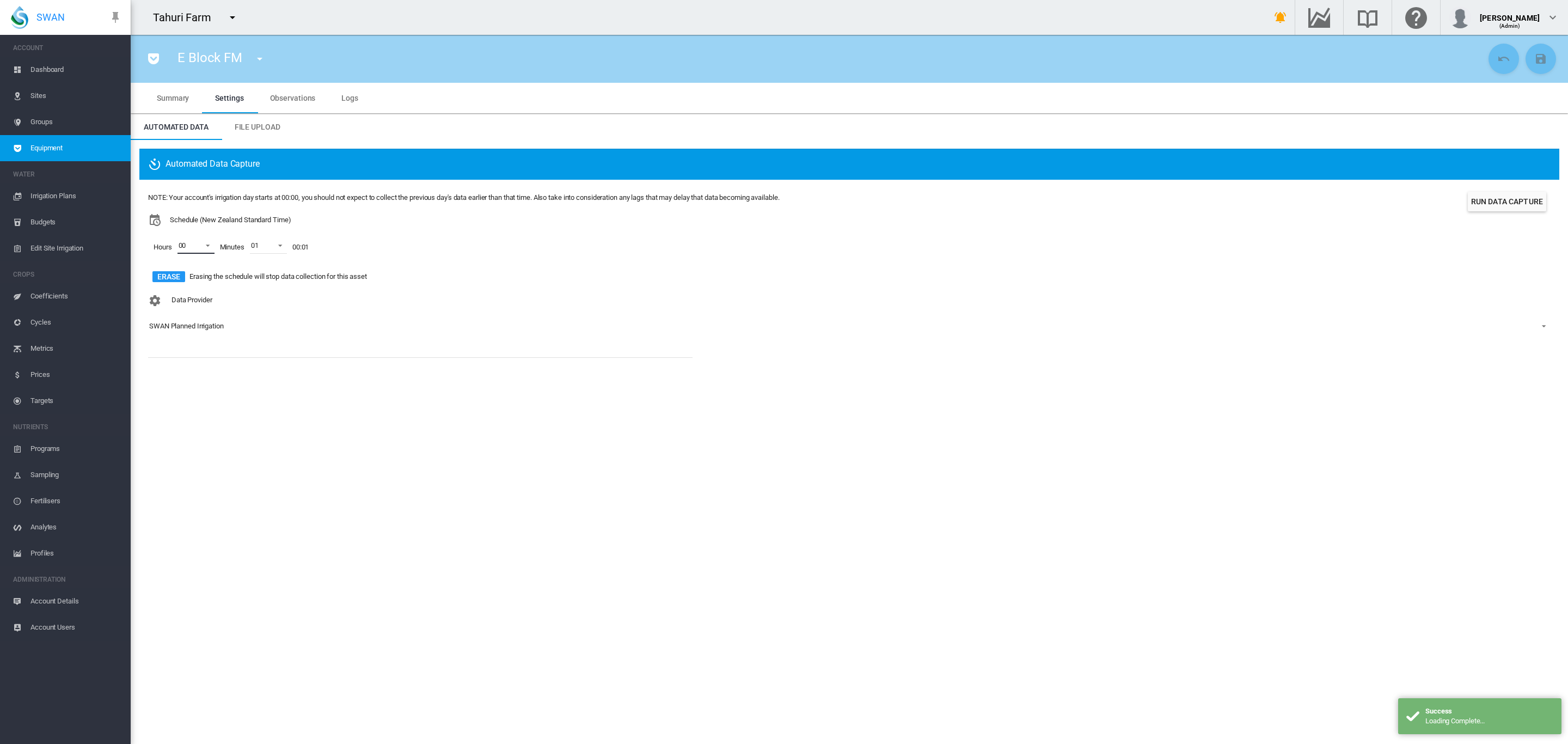
click at [208, 241] on span at bounding box center [205, 245] width 13 height 10
click at [194, 269] on md-option "01" at bounding box center [194, 272] width 74 height 26
click at [173, 297] on div at bounding box center [168, 298] width 11 height 11
click at [408, 307] on md-backdrop at bounding box center [784, 372] width 1568 height 744
click at [201, 331] on div "SWAN Planned Irrigation" at bounding box center [186, 326] width 74 height 8
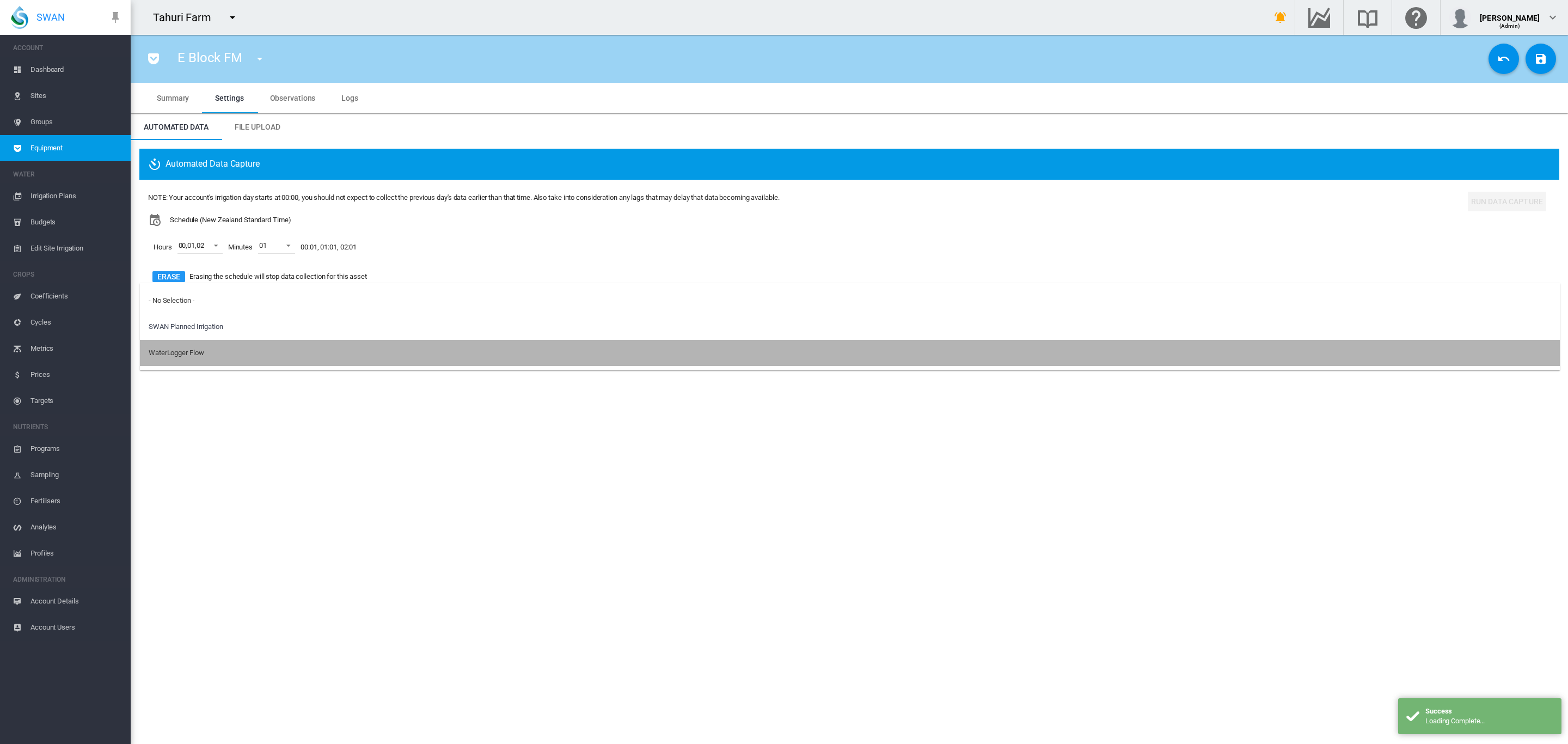
click at [184, 347] on md-option "WaterLogger Flow" at bounding box center [849, 353] width 1420 height 26
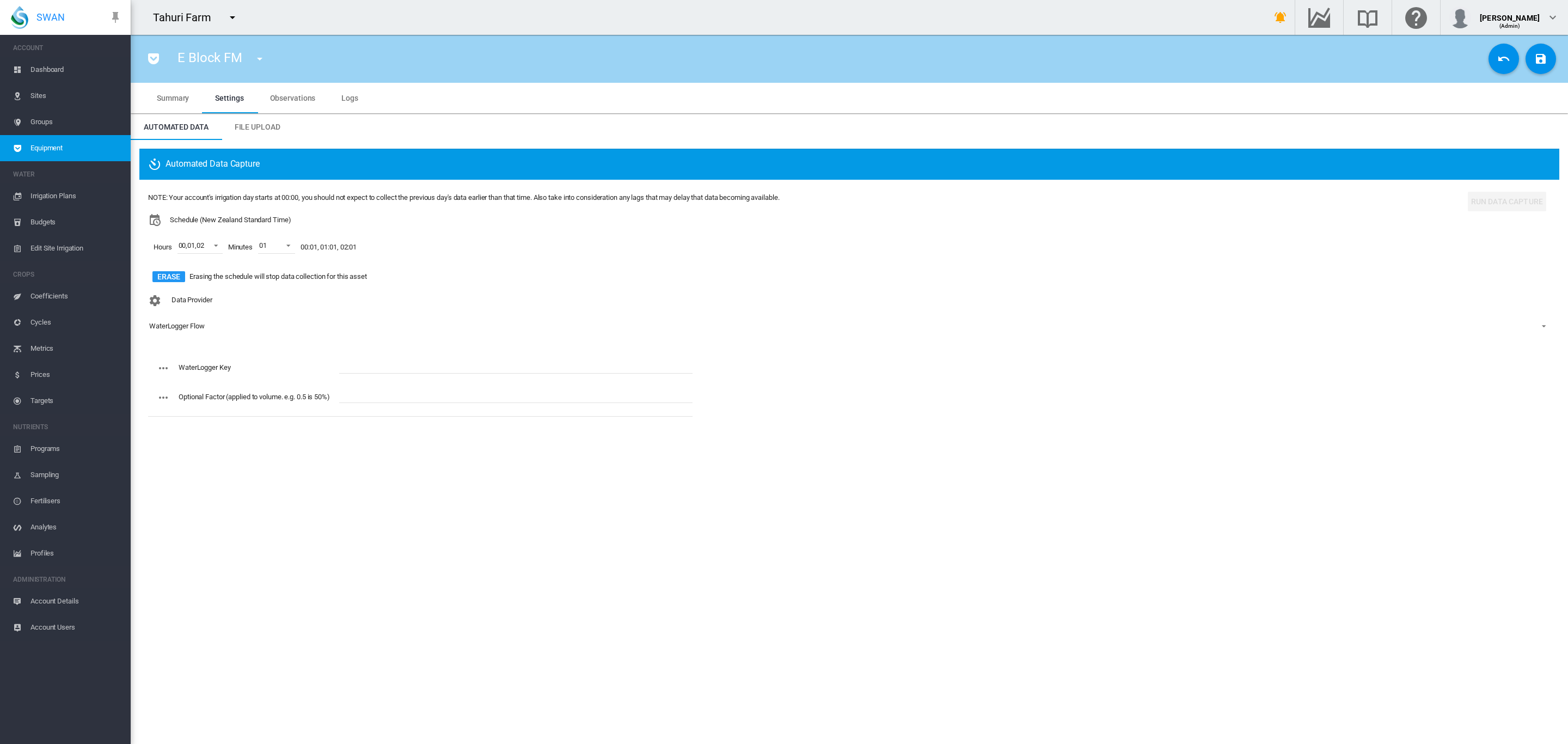
click at [384, 358] on input "text" at bounding box center [515, 365] width 353 height 16
paste input "**********"
type input "**********"
click at [1537, 56] on md-icon "icon-content-save" at bounding box center [1541, 59] width 13 height 13
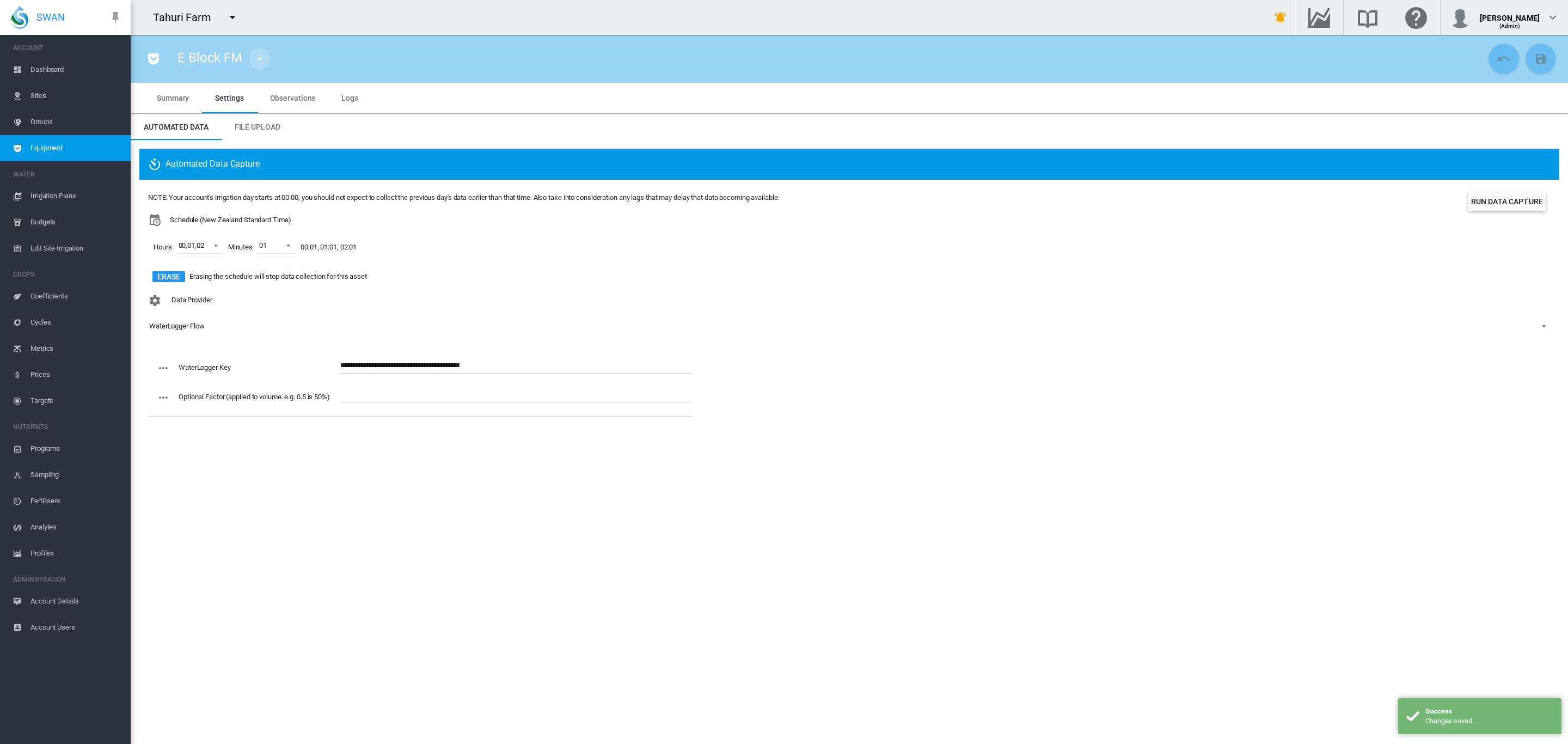
click at [260, 60] on md-icon "icon-menu-down" at bounding box center [260, 59] width 13 height 13
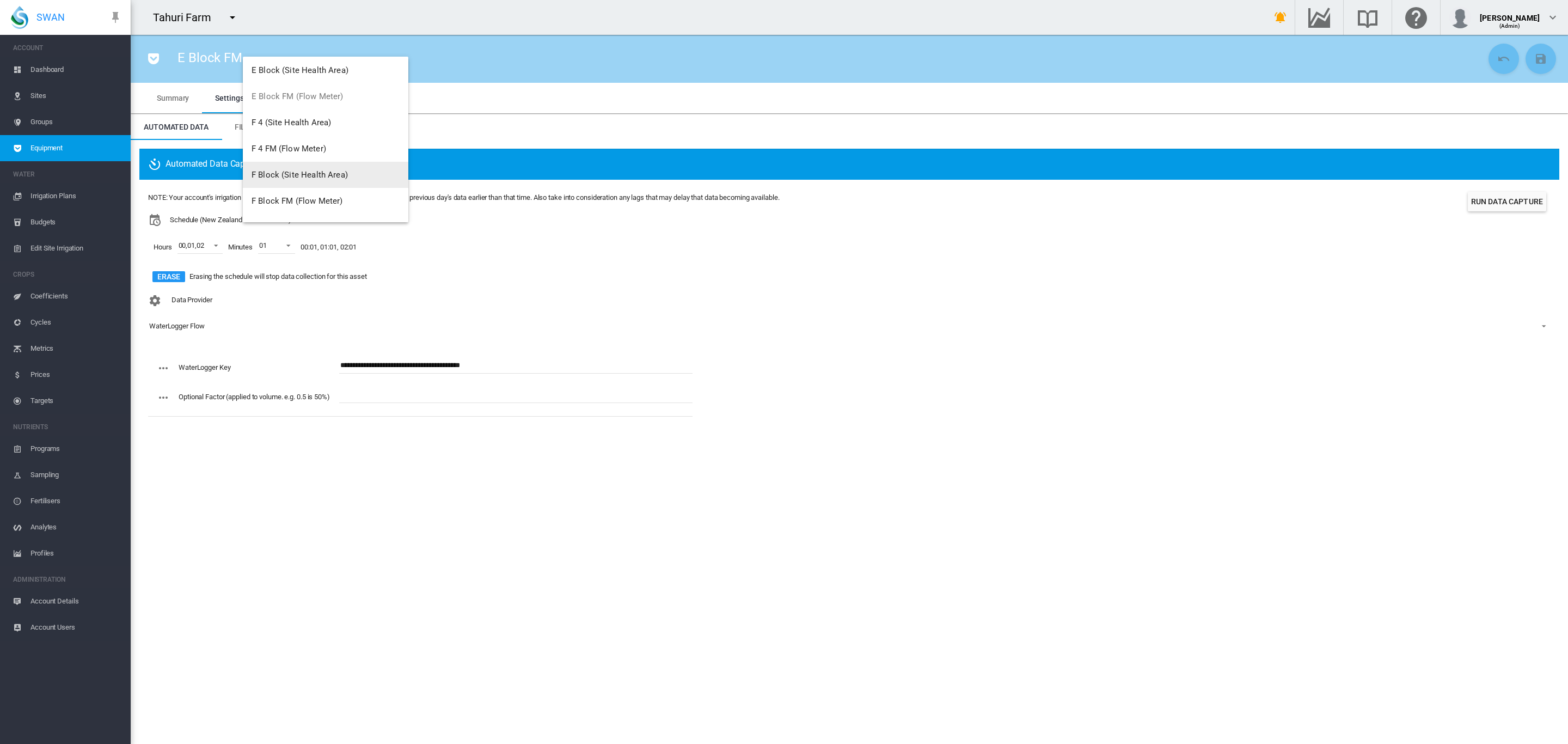
scroll to position [449, 0]
click at [303, 146] on span "F 4 FM (Flow Meter)" at bounding box center [288, 147] width 74 height 10
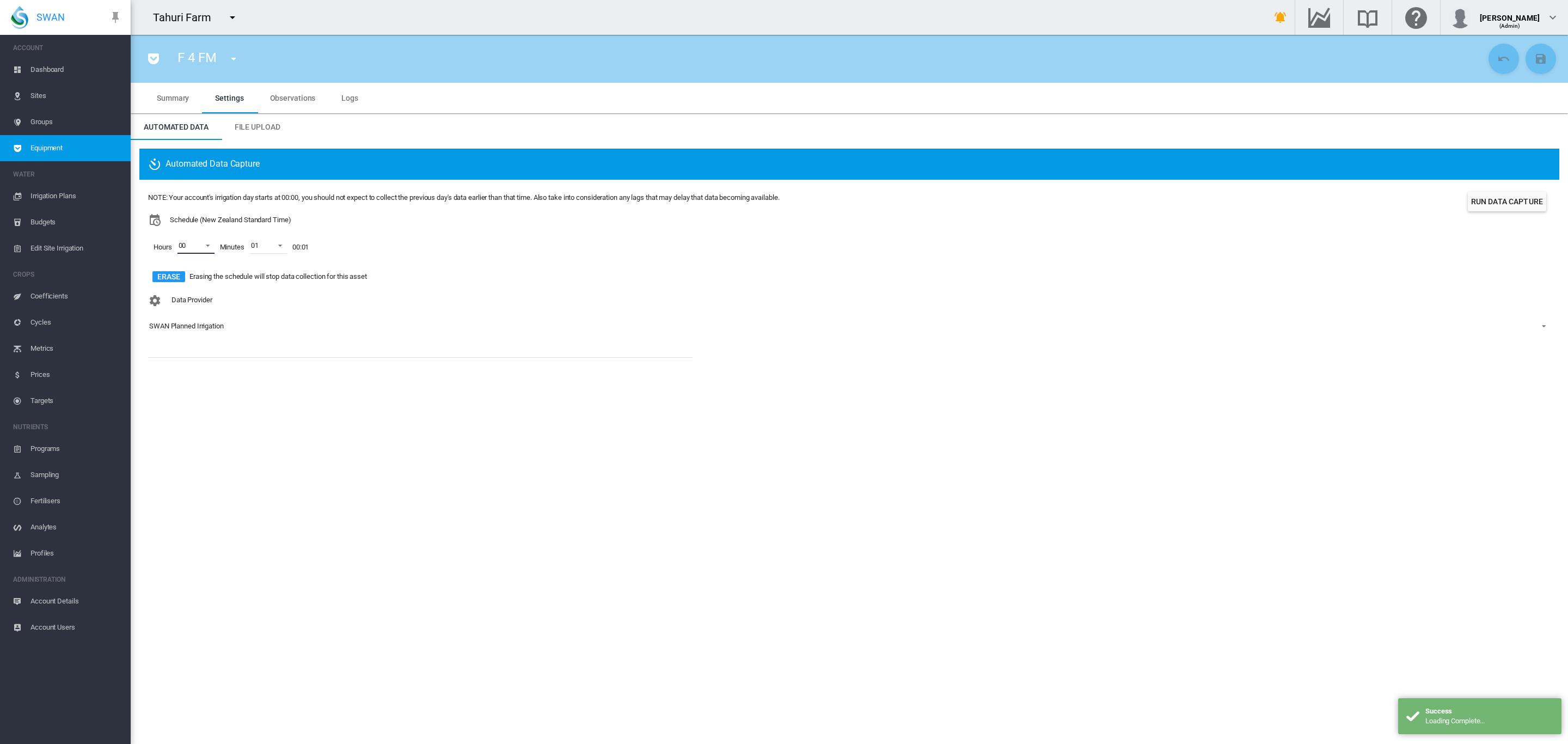
click at [206, 245] on span at bounding box center [205, 245] width 13 height 10
click at [187, 273] on md-option "01" at bounding box center [194, 272] width 74 height 26
click at [173, 299] on div at bounding box center [168, 298] width 11 height 11
click at [302, 357] on md-backdrop at bounding box center [784, 372] width 1568 height 744
click at [196, 327] on div "SWAN Planned Irrigation" at bounding box center [186, 326] width 74 height 8
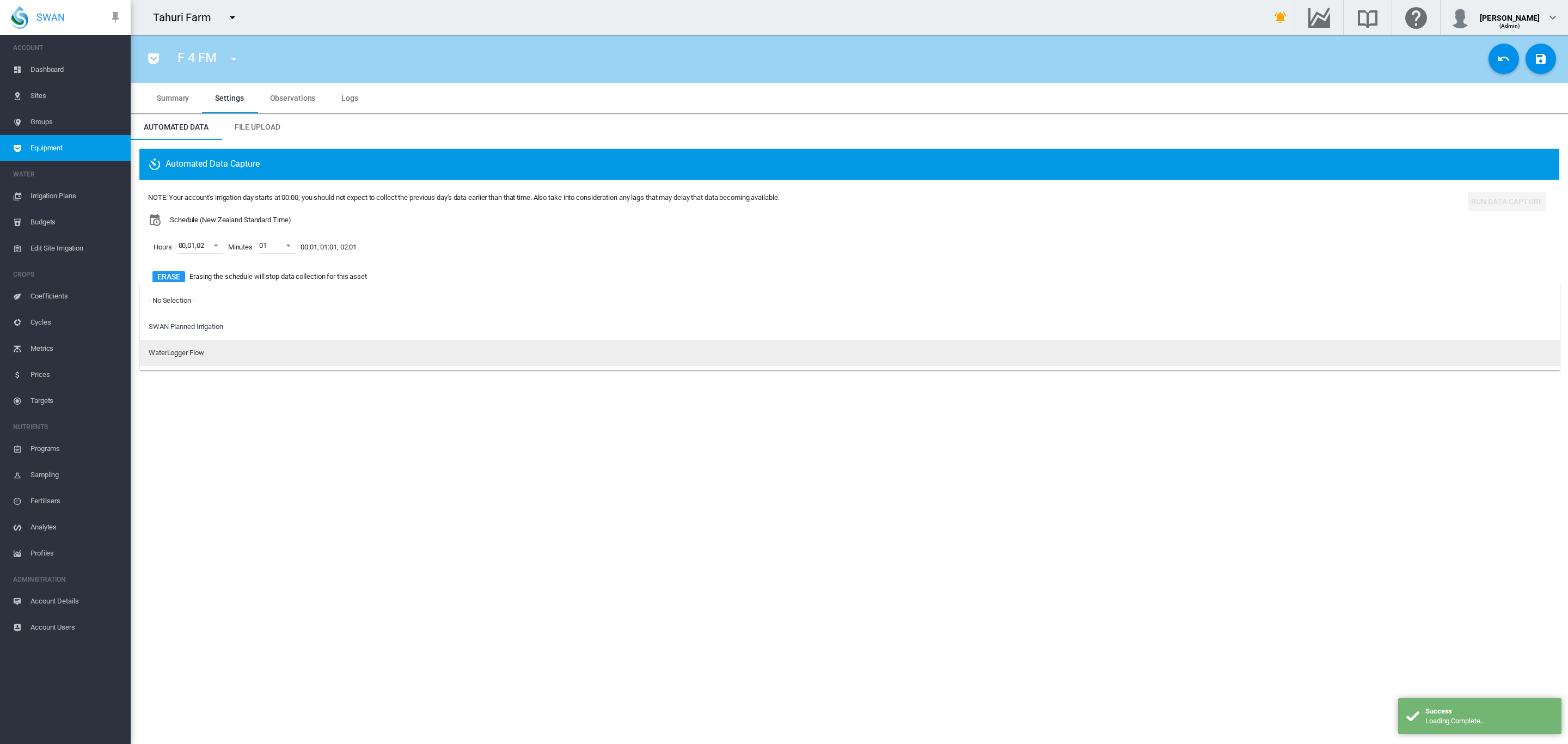
click at [197, 352] on div "WaterLogger Flow" at bounding box center [175, 353] width 55 height 10
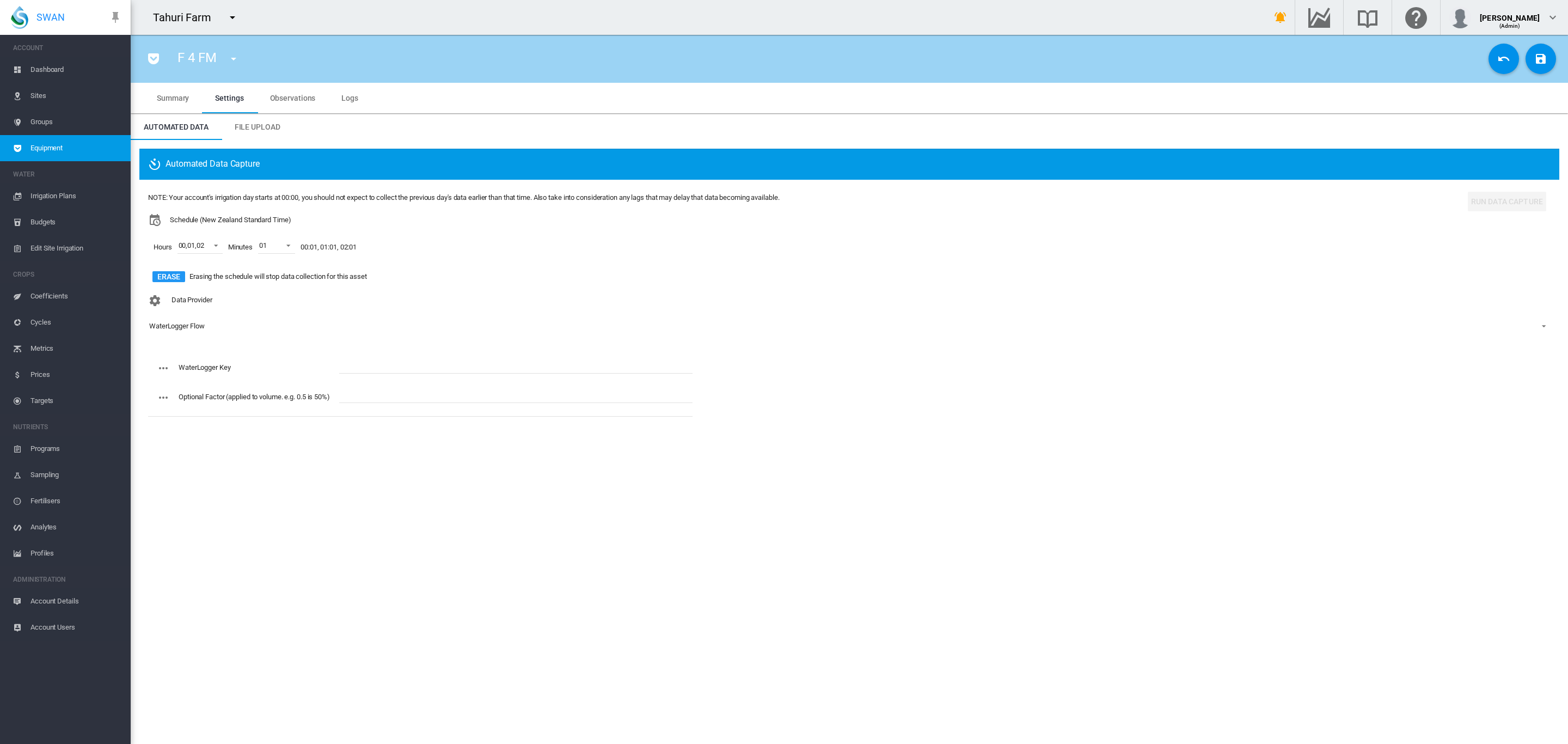
click at [343, 357] on div "WaterLogger Key Optional Factor (applied to volume. e.g. 0.5 is 50%)" at bounding box center [420, 386] width 544 height 68
paste input "**********"
type input "**********"
click at [1543, 57] on md-icon "icon-content-save" at bounding box center [1541, 59] width 13 height 13
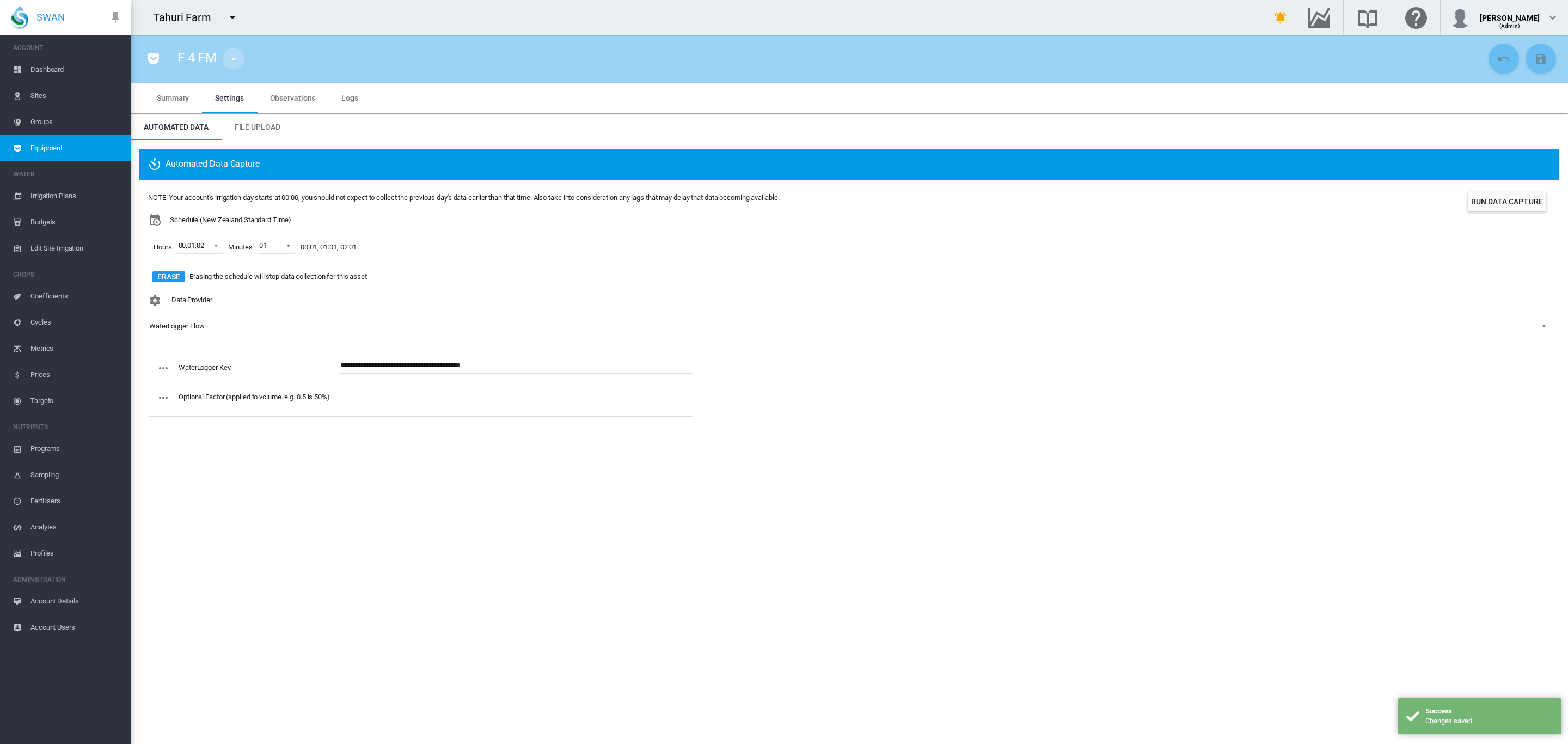
click at [228, 63] on md-icon "icon-menu-down" at bounding box center [234, 59] width 13 height 13
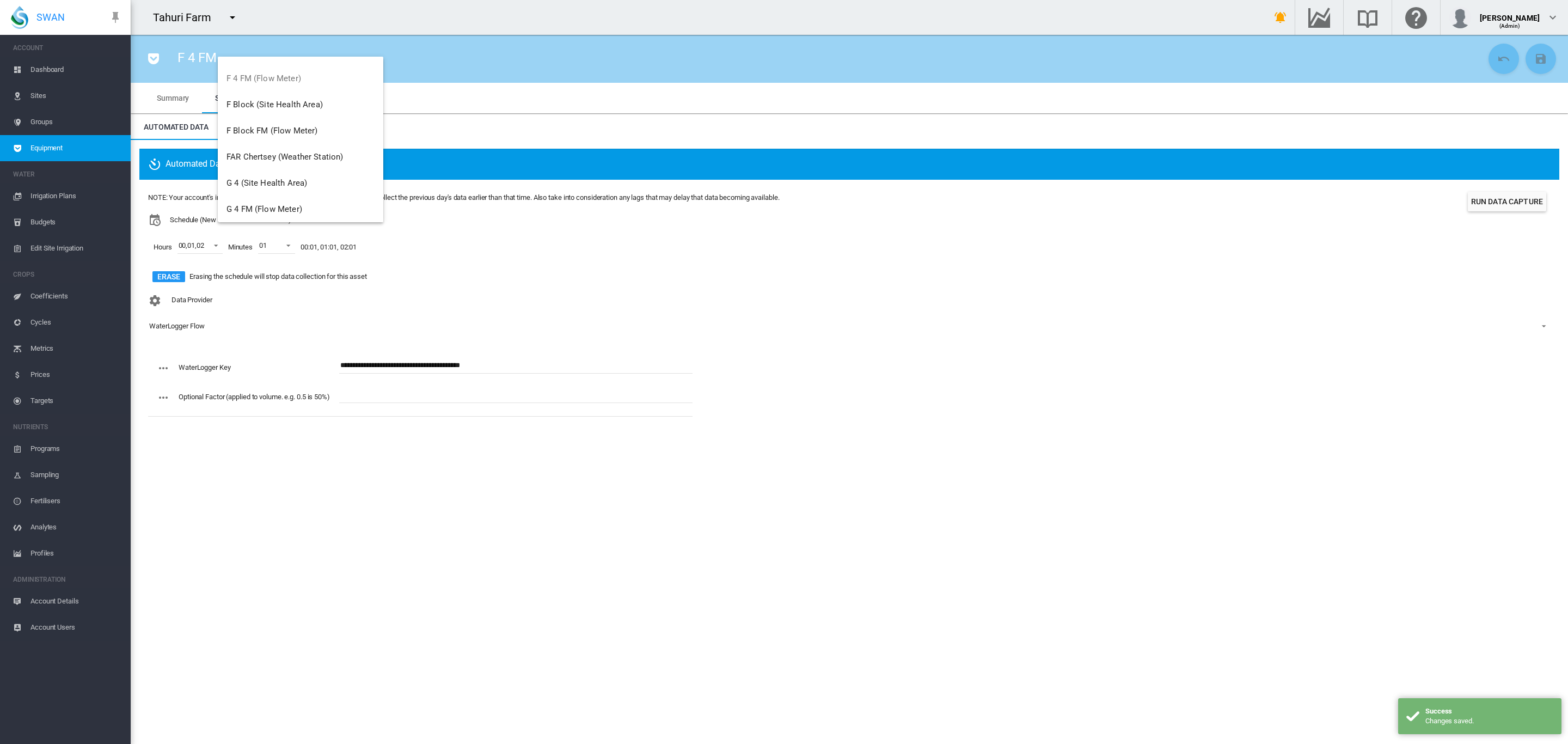
scroll to position [531, 0]
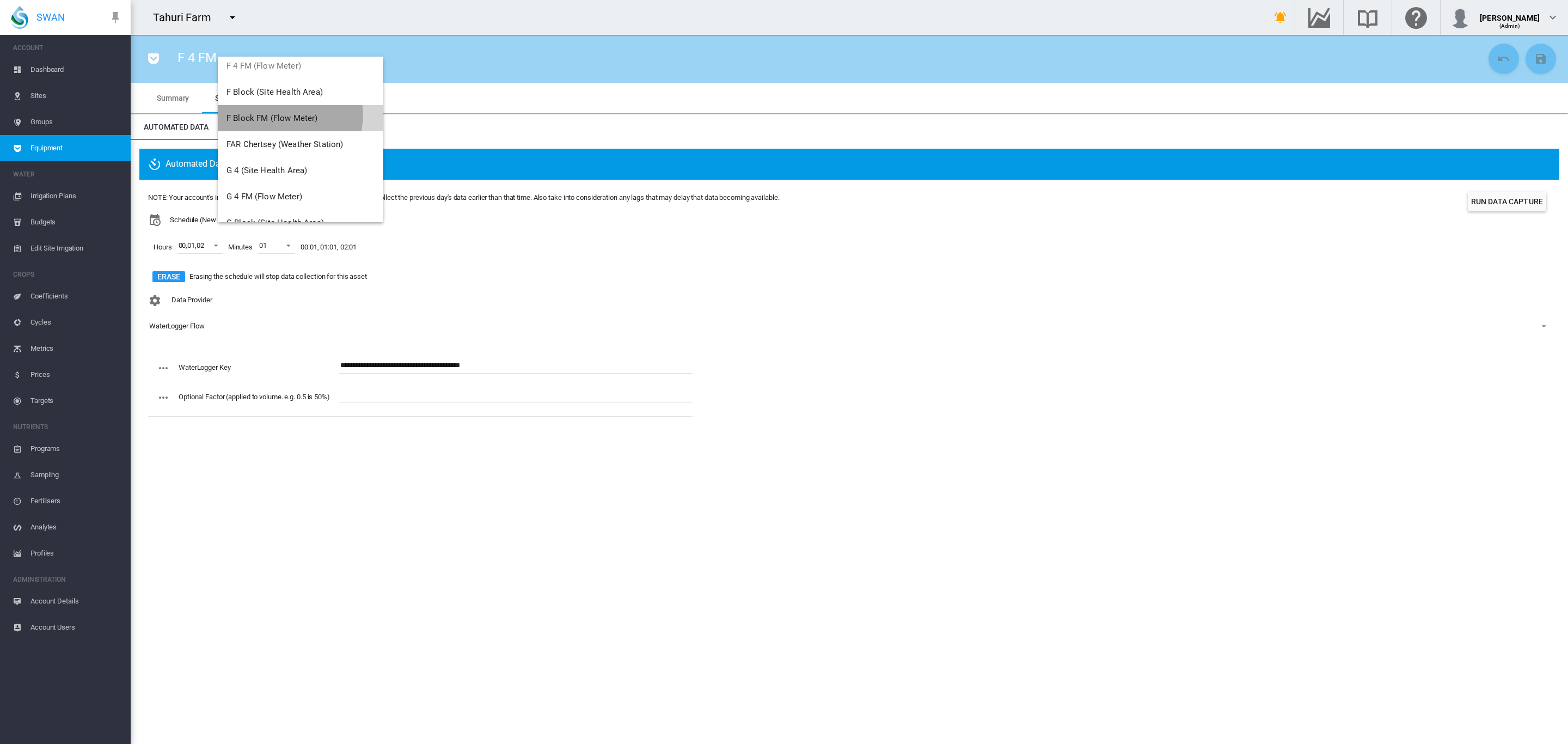
click at [285, 115] on span "F Block FM (Flow Meter)" at bounding box center [272, 119] width 91 height 10
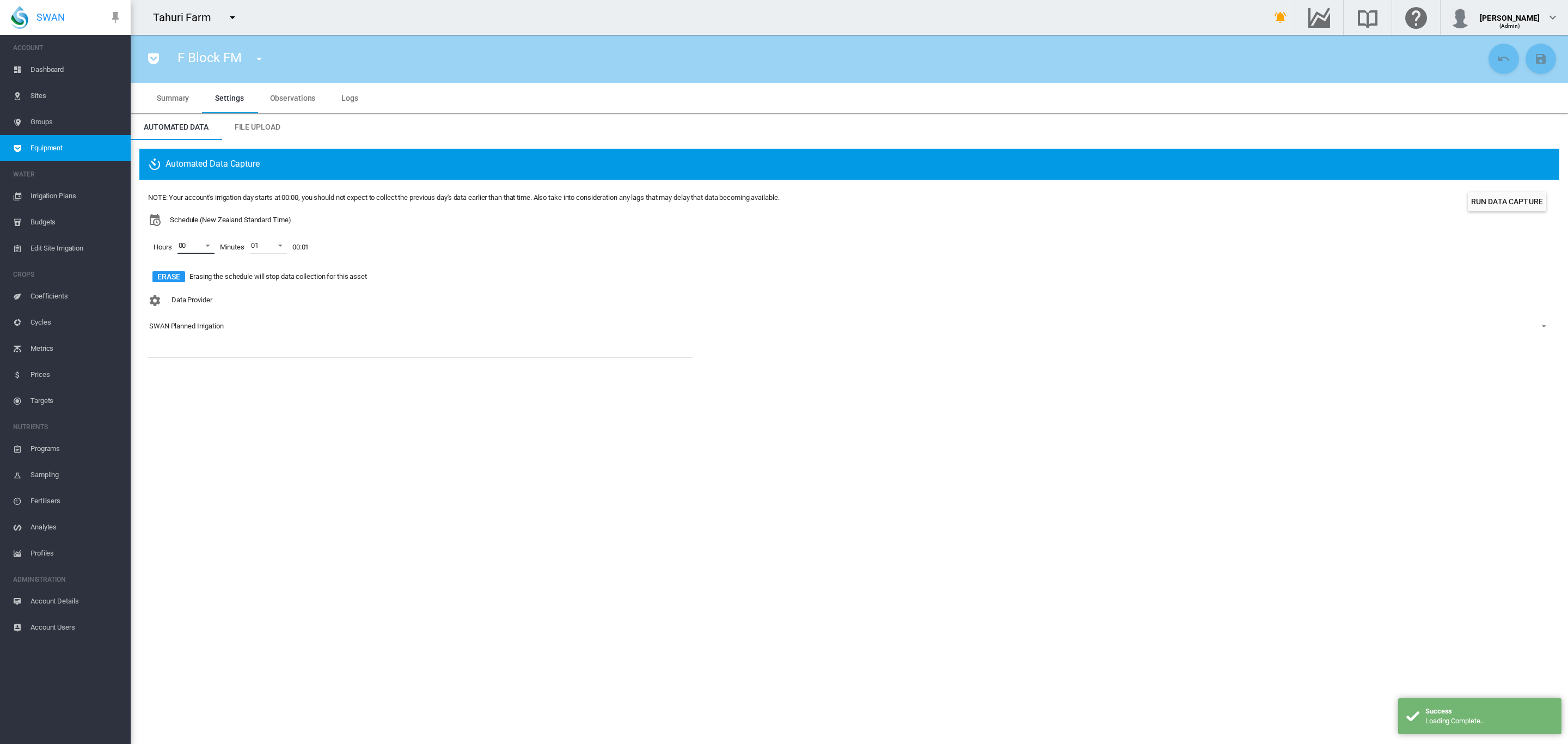
click at [207, 244] on span at bounding box center [205, 245] width 13 height 10
click at [166, 269] on div at bounding box center [168, 272] width 11 height 11
click at [173, 294] on div at bounding box center [168, 298] width 11 height 11
click at [309, 332] on md-backdrop at bounding box center [784, 372] width 1568 height 744
click at [212, 324] on div "SWAN Planned Irrigation" at bounding box center [186, 326] width 74 height 8
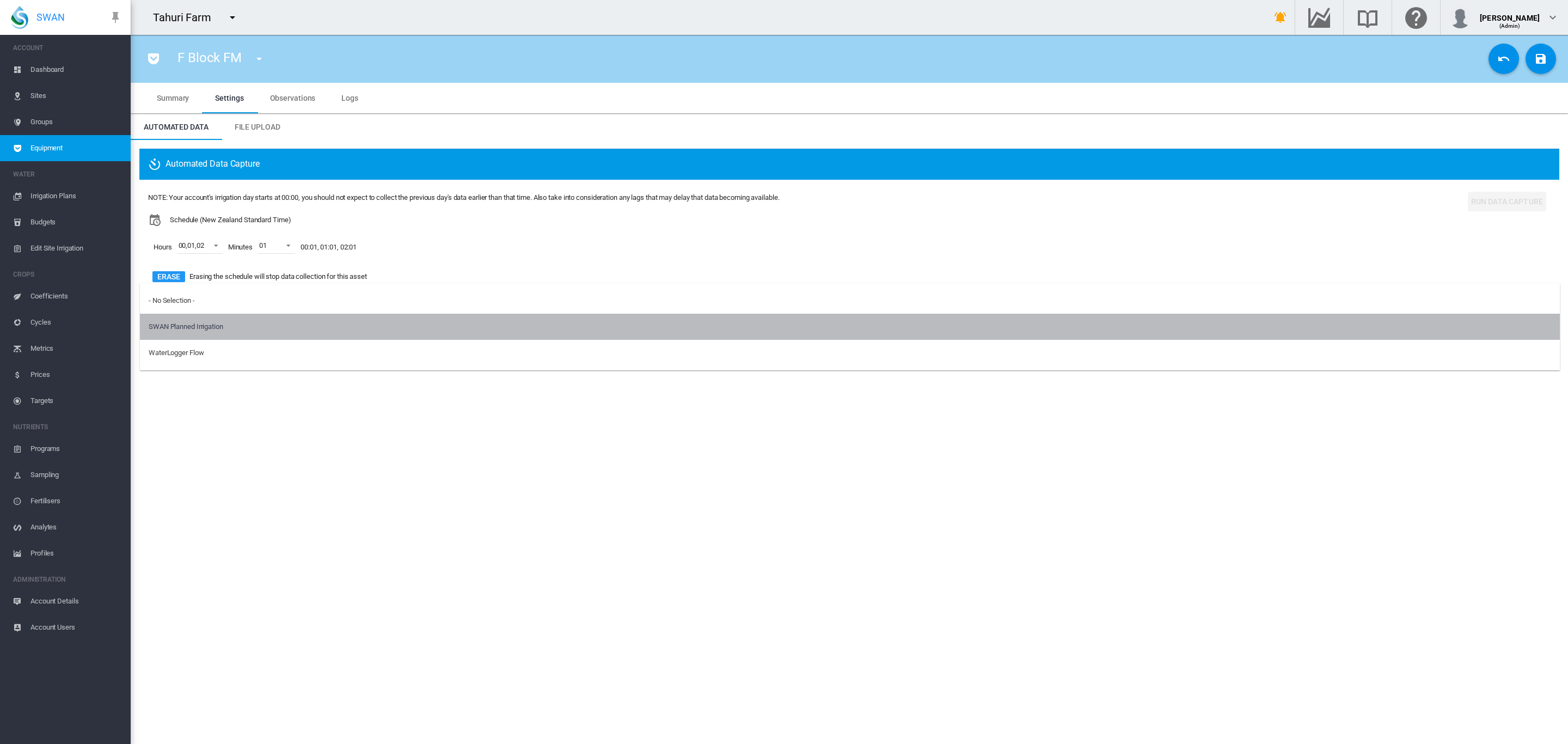
click at [195, 319] on md-option "SWAN Planned Irrigation" at bounding box center [849, 327] width 1420 height 26
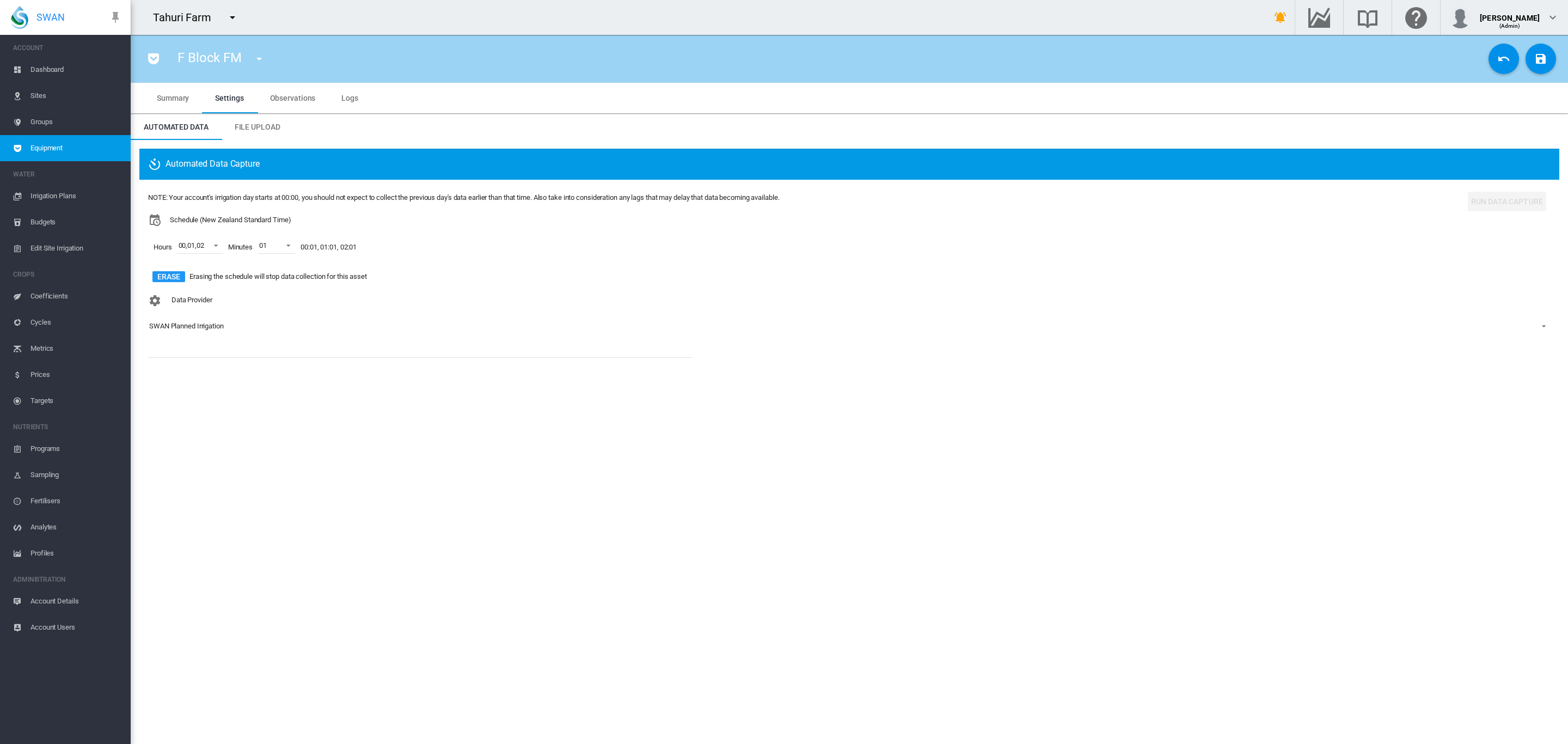
click at [203, 315] on div "Data Provider SWAN Planned Irrigation" at bounding box center [849, 322] width 1402 height 64
click at [214, 327] on div "SWAN Planned Irrigation" at bounding box center [186, 326] width 74 height 8
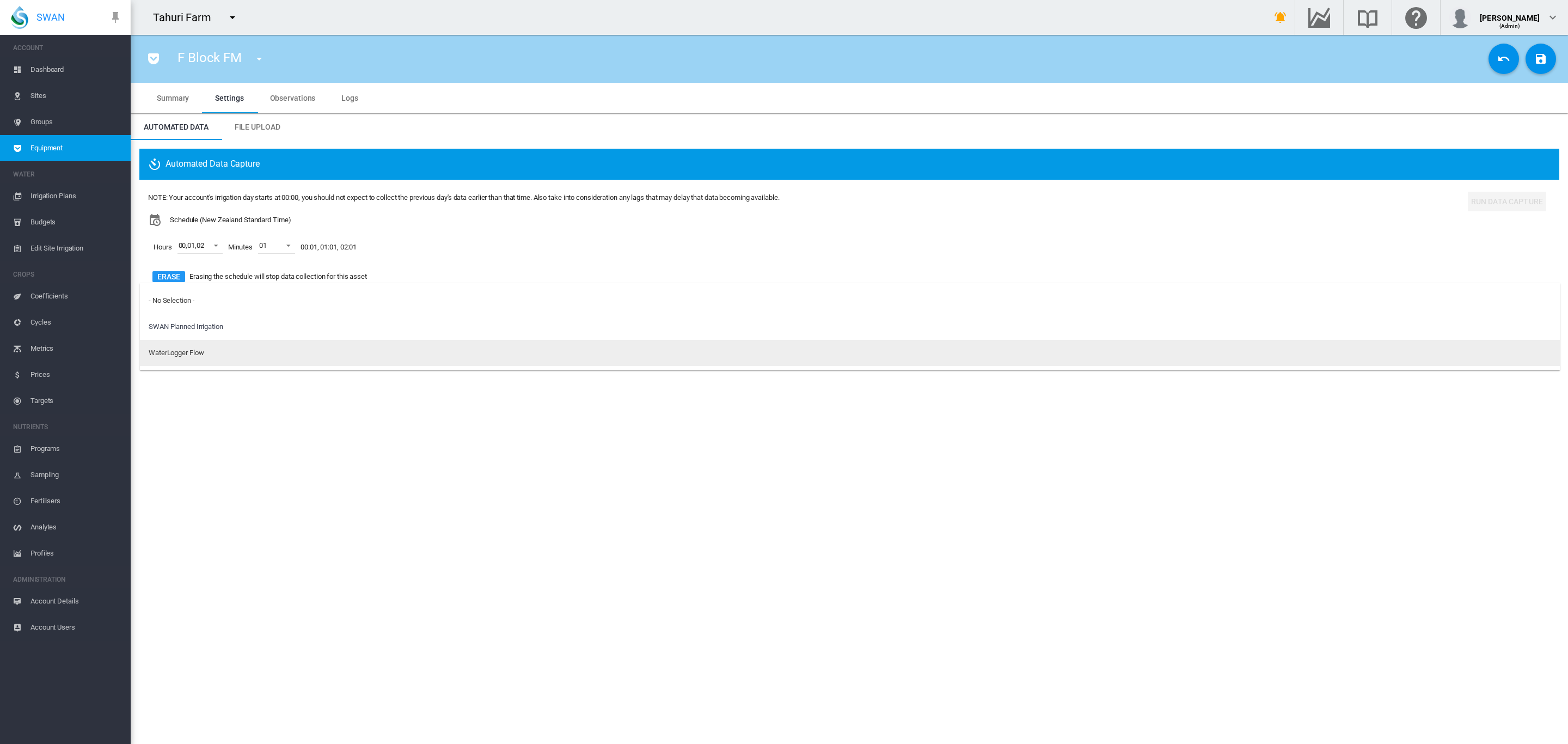
click at [175, 349] on div "WaterLogger Flow" at bounding box center [175, 353] width 55 height 10
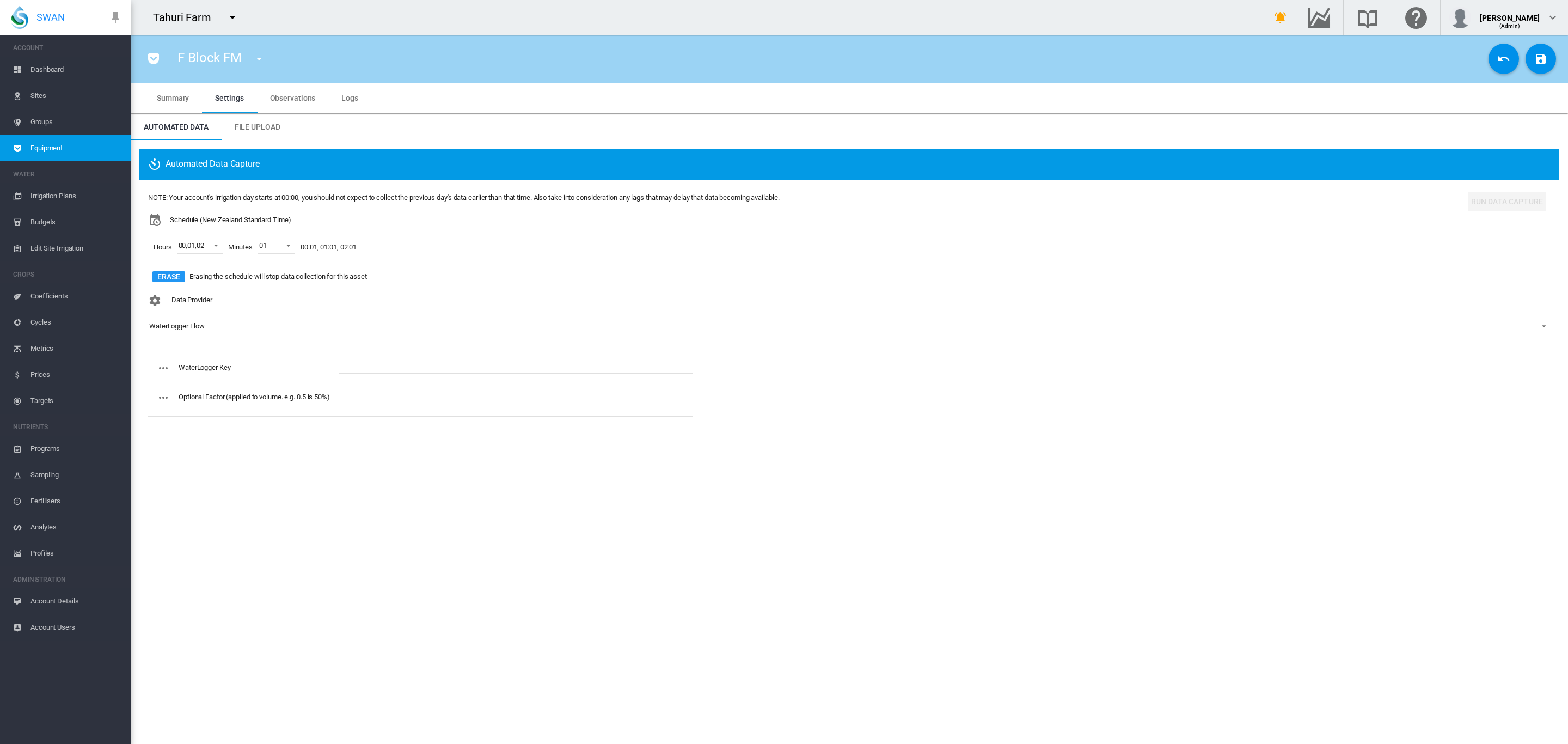
click at [391, 360] on input "text" at bounding box center [515, 365] width 353 height 16
paste input "**********"
type input "**********"
click at [1531, 56] on button "Save Changes" at bounding box center [1541, 59] width 31 height 31
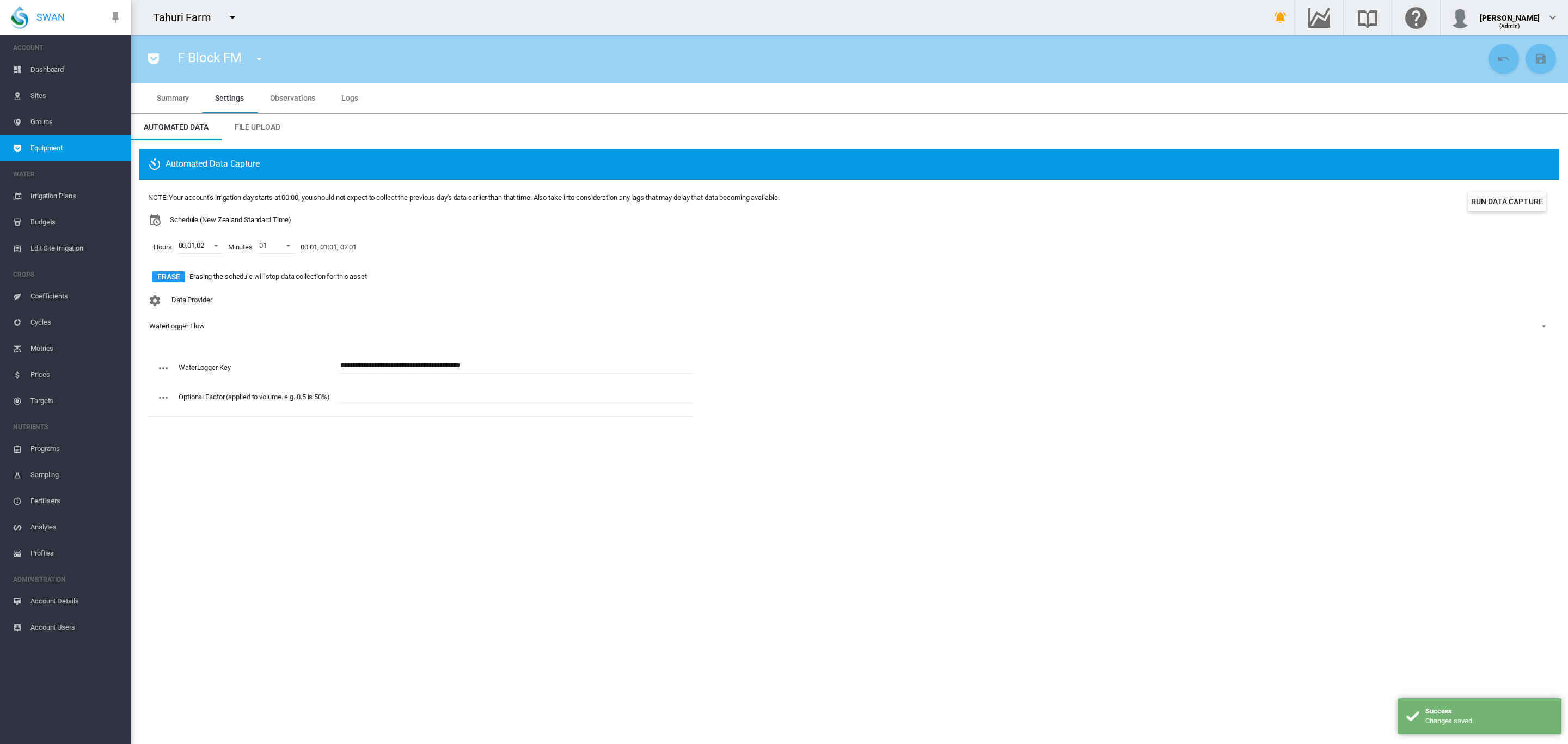
click at [256, 57] on md-icon "icon-menu-down" at bounding box center [259, 59] width 13 height 13
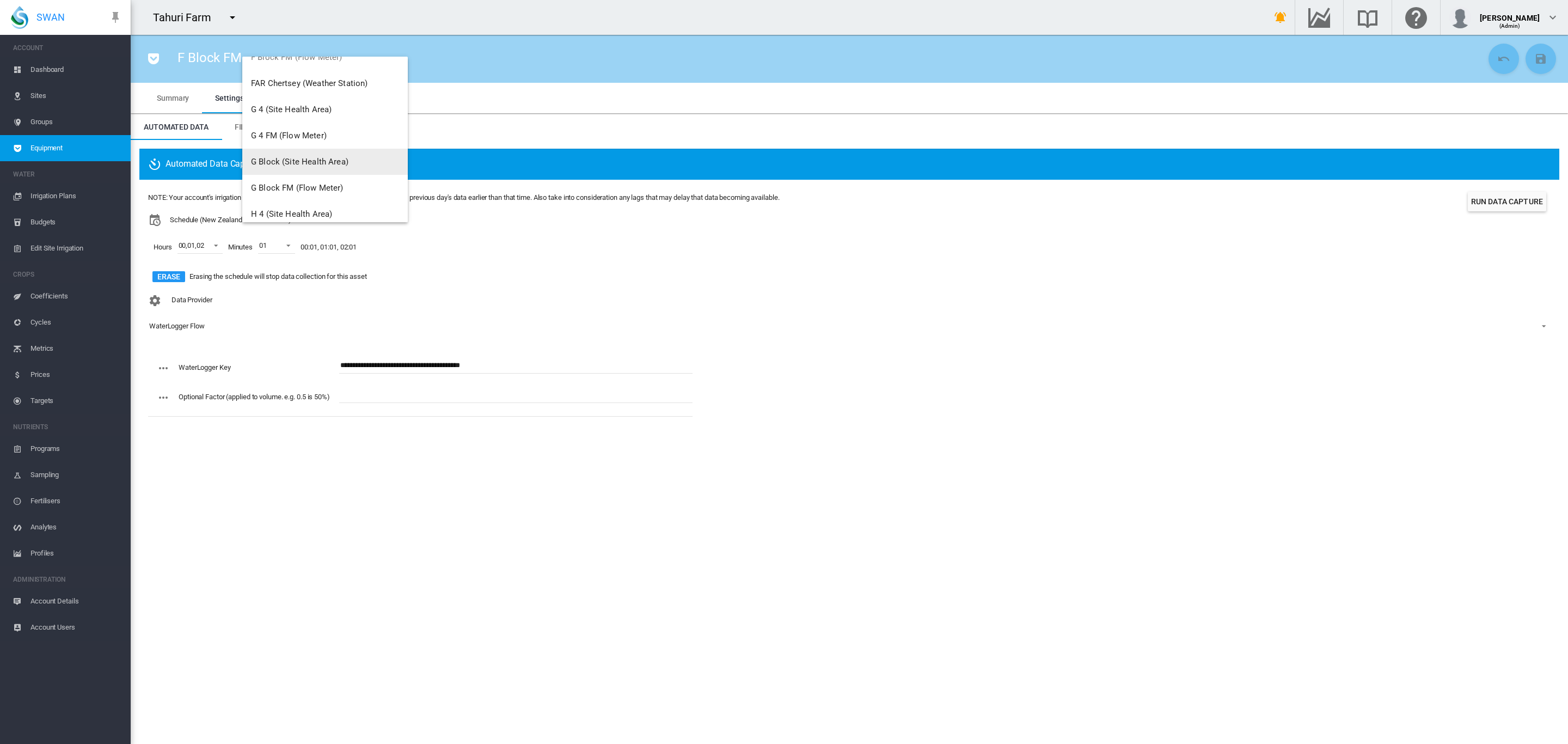
scroll to position [572, 0]
click at [310, 157] on span "G 4 FM (Flow Meter)" at bounding box center [289, 156] width 76 height 10
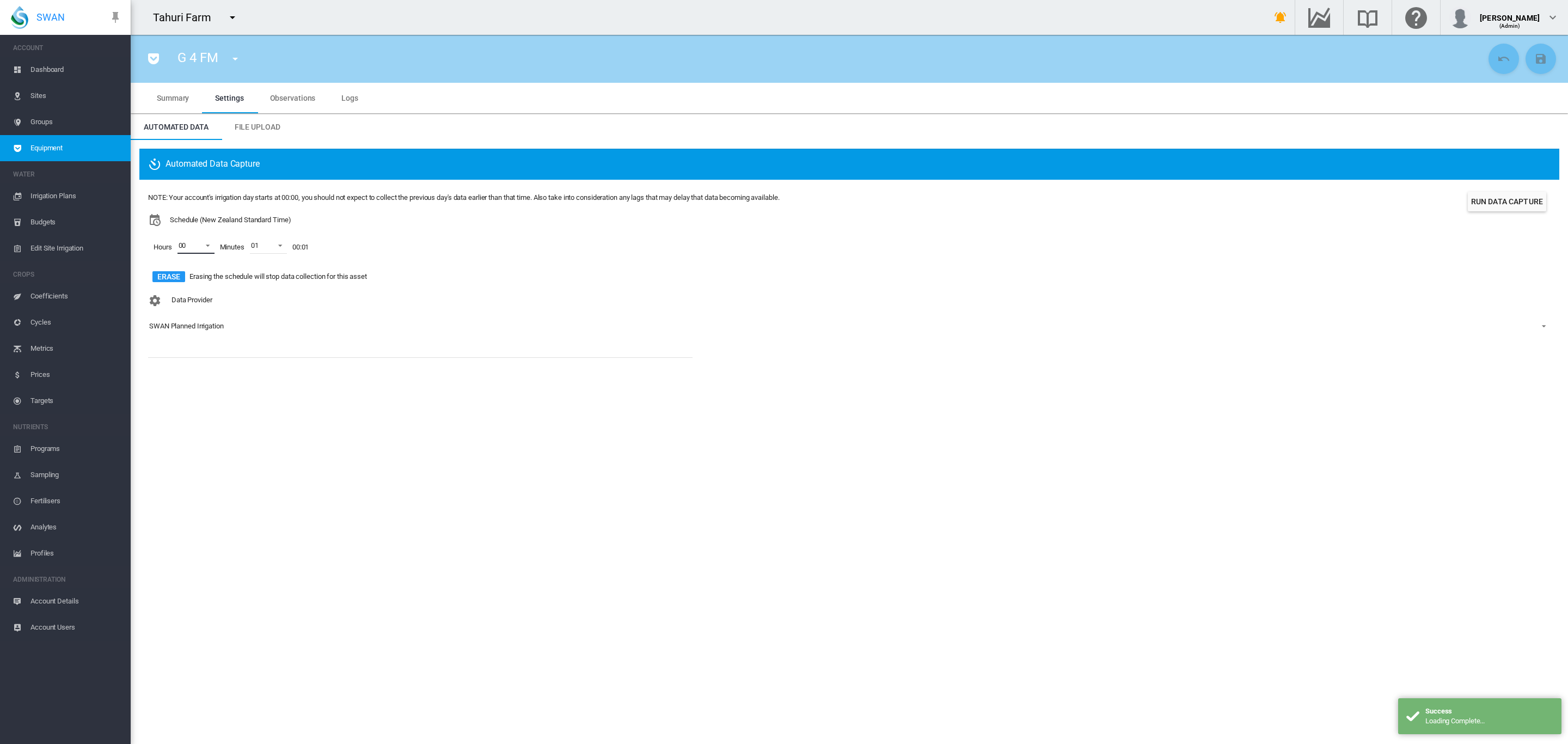
click at [208, 249] on span at bounding box center [205, 245] width 13 height 10
click at [180, 275] on div "01" at bounding box center [182, 273] width 8 height 10
click at [173, 293] on div at bounding box center [168, 298] width 11 height 11
click at [318, 345] on md-backdrop at bounding box center [784, 372] width 1568 height 744
click at [205, 325] on div "SWAN Planned Irrigation" at bounding box center [186, 326] width 74 height 8
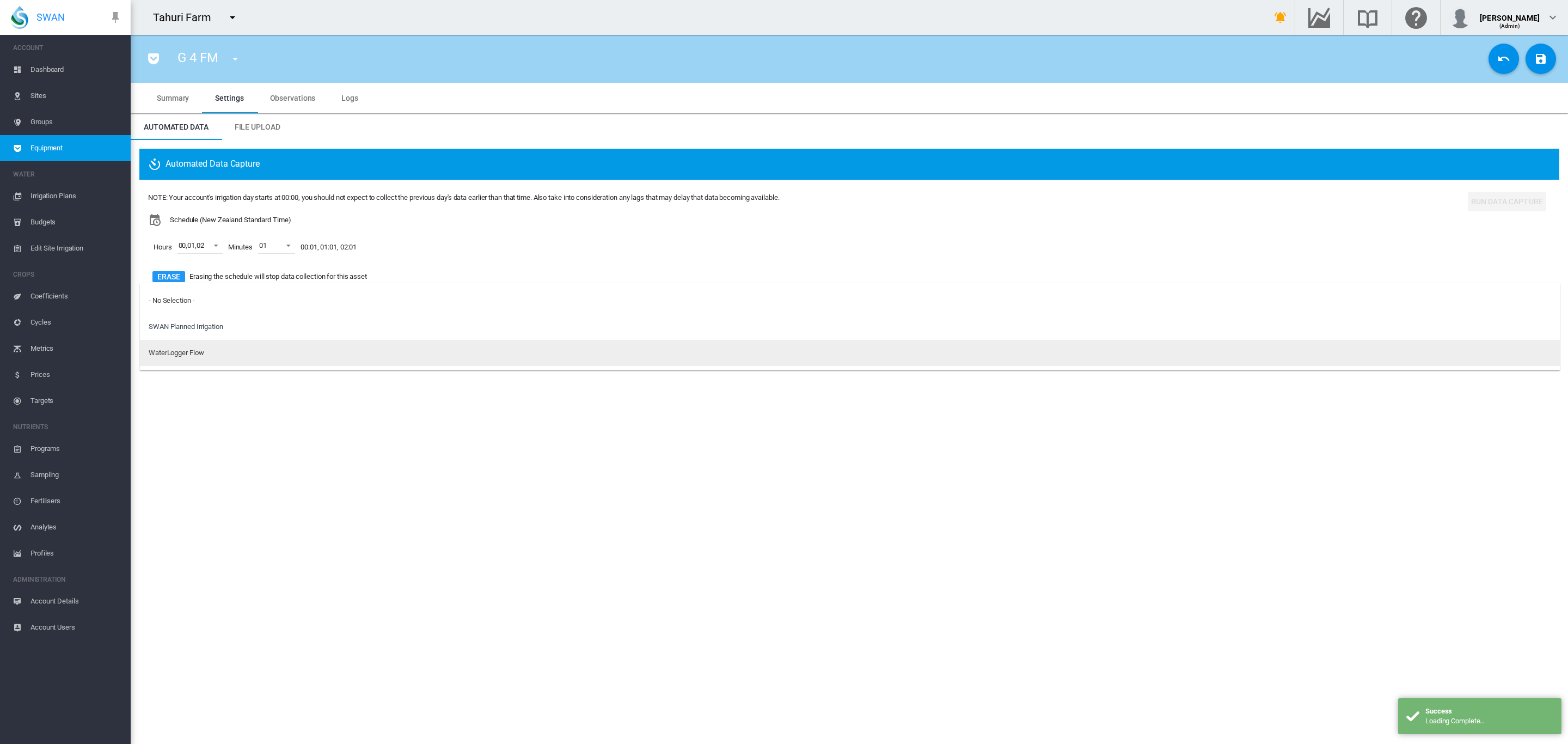
click at [202, 356] on div "WaterLogger Flow" at bounding box center [175, 353] width 55 height 10
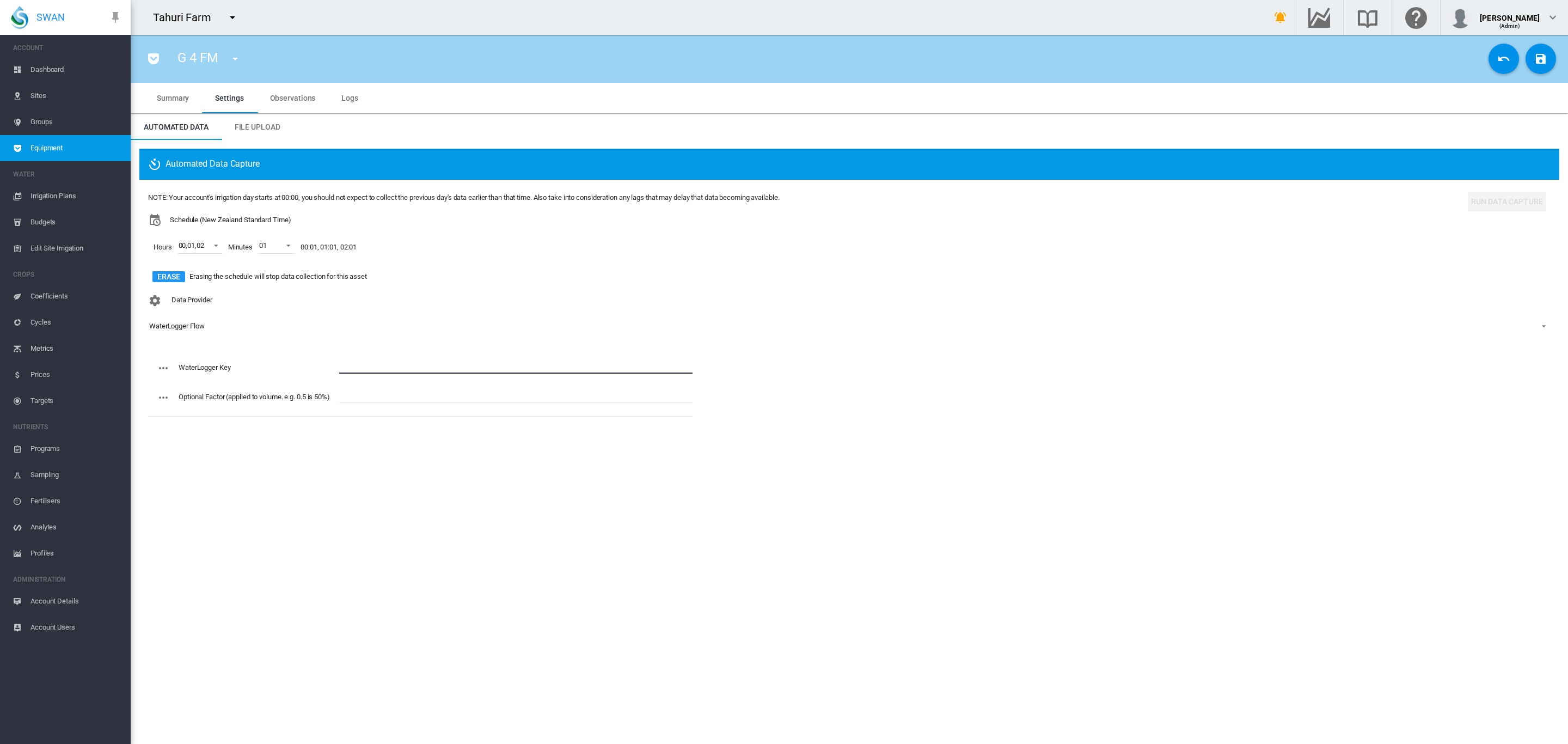
click at [375, 364] on input "text" at bounding box center [515, 365] width 353 height 16
paste input "**********"
type input "**********"
click at [1546, 57] on md-icon "icon-content-save" at bounding box center [1541, 59] width 13 height 13
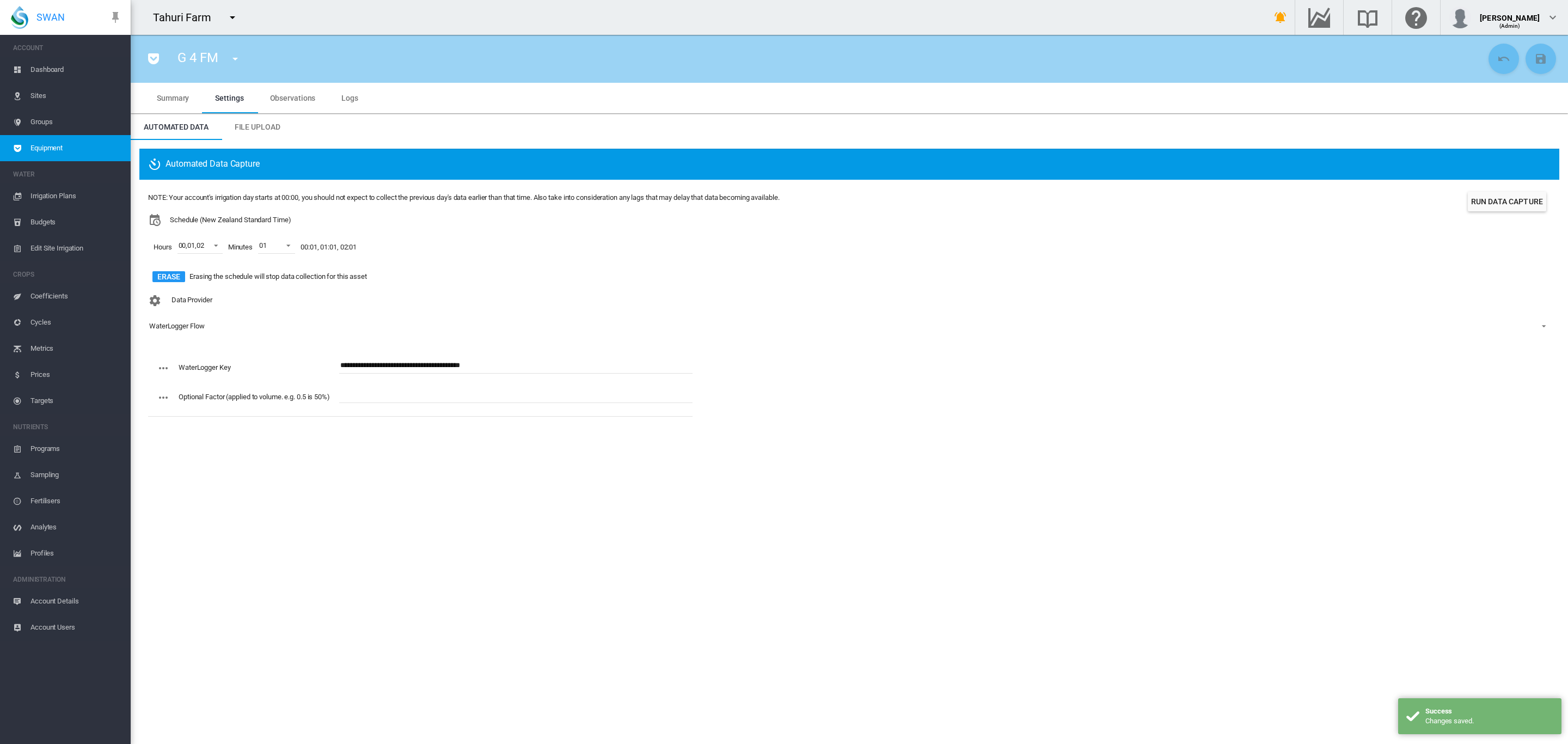
click at [232, 63] on md-icon "icon-menu-down" at bounding box center [235, 59] width 13 height 13
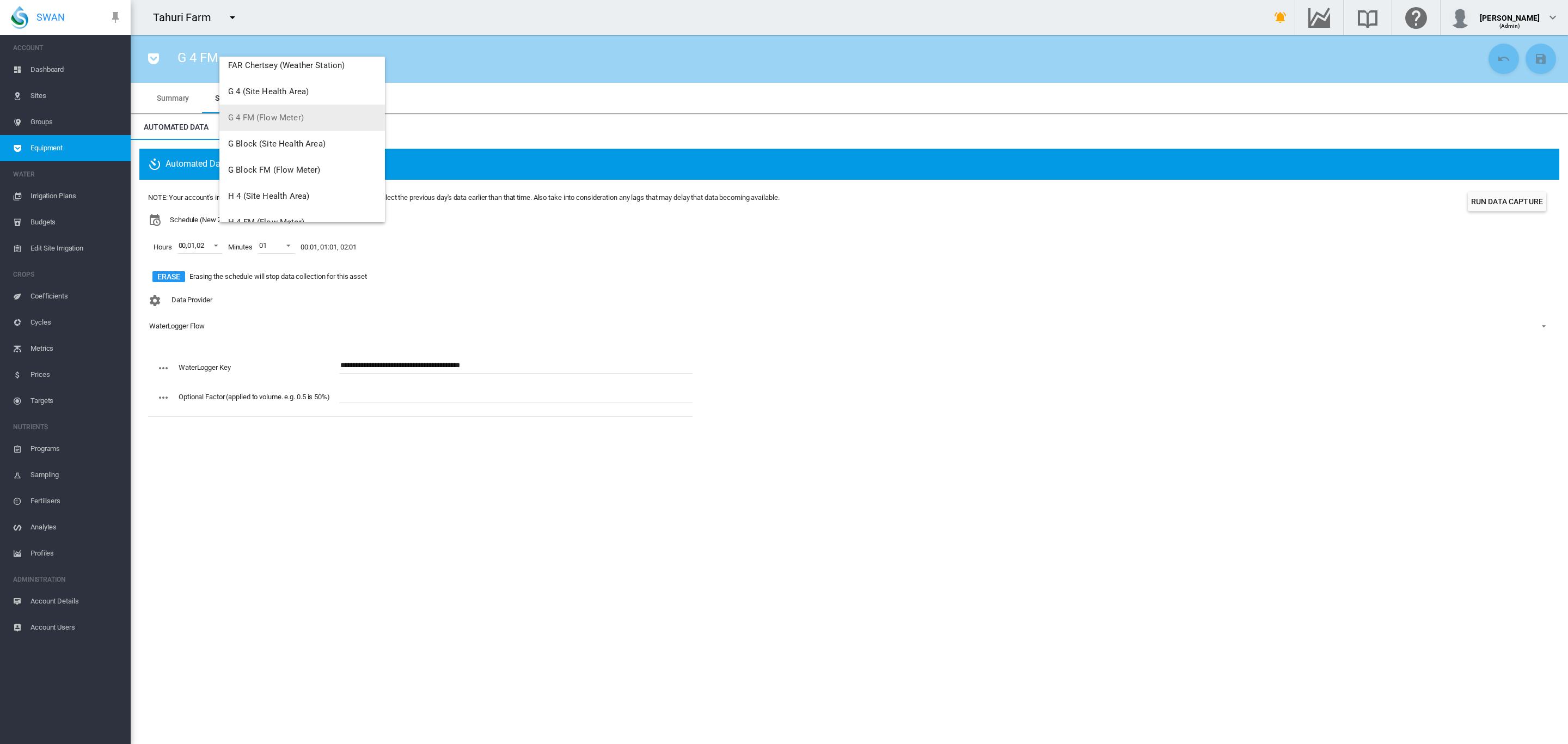
scroll to position [613, 0]
click at [290, 166] on span "G Block FM (Flow Meter)" at bounding box center [274, 167] width 92 height 10
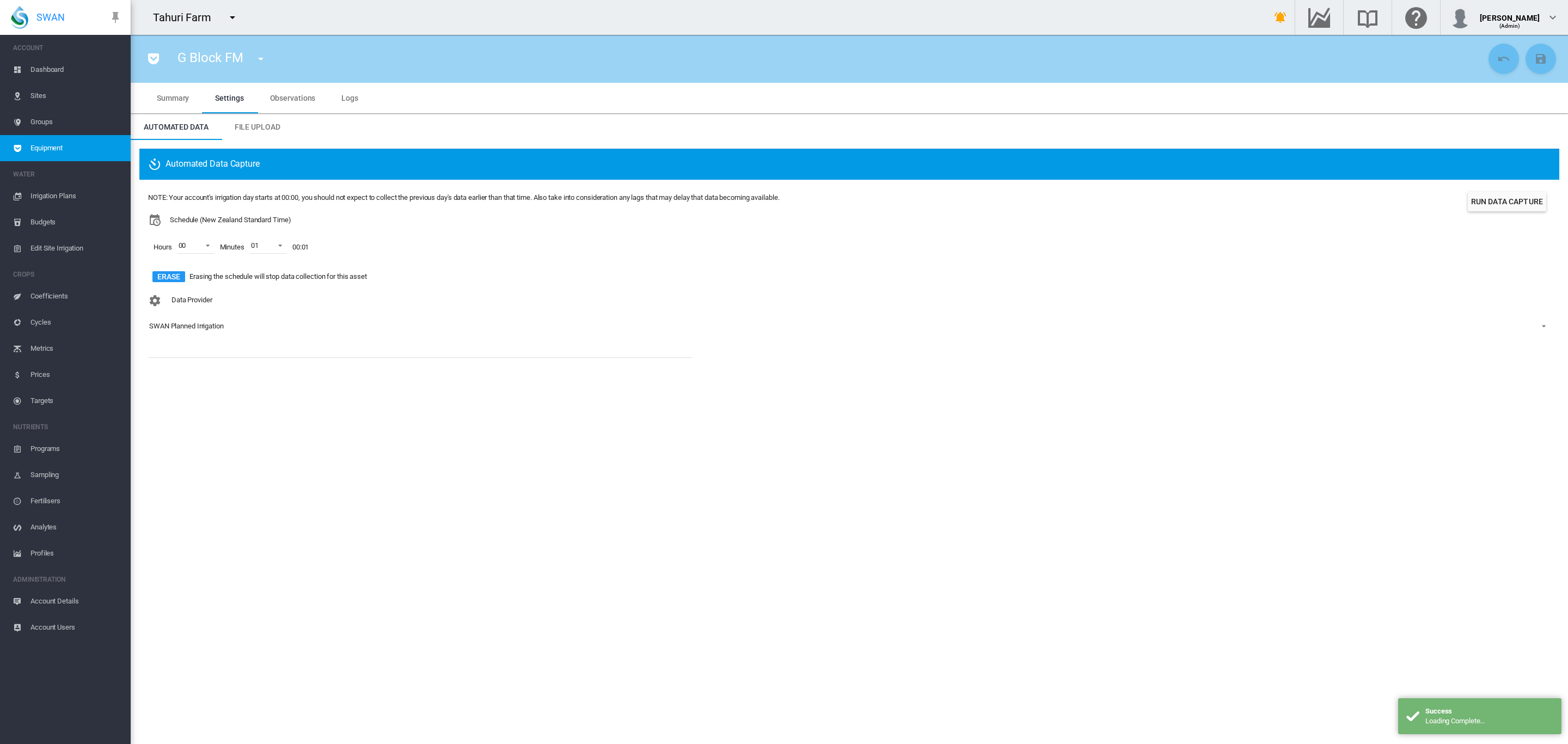
click at [193, 320] on md-select-value "SWAN Planned Irrigation" at bounding box center [849, 326] width 1402 height 16
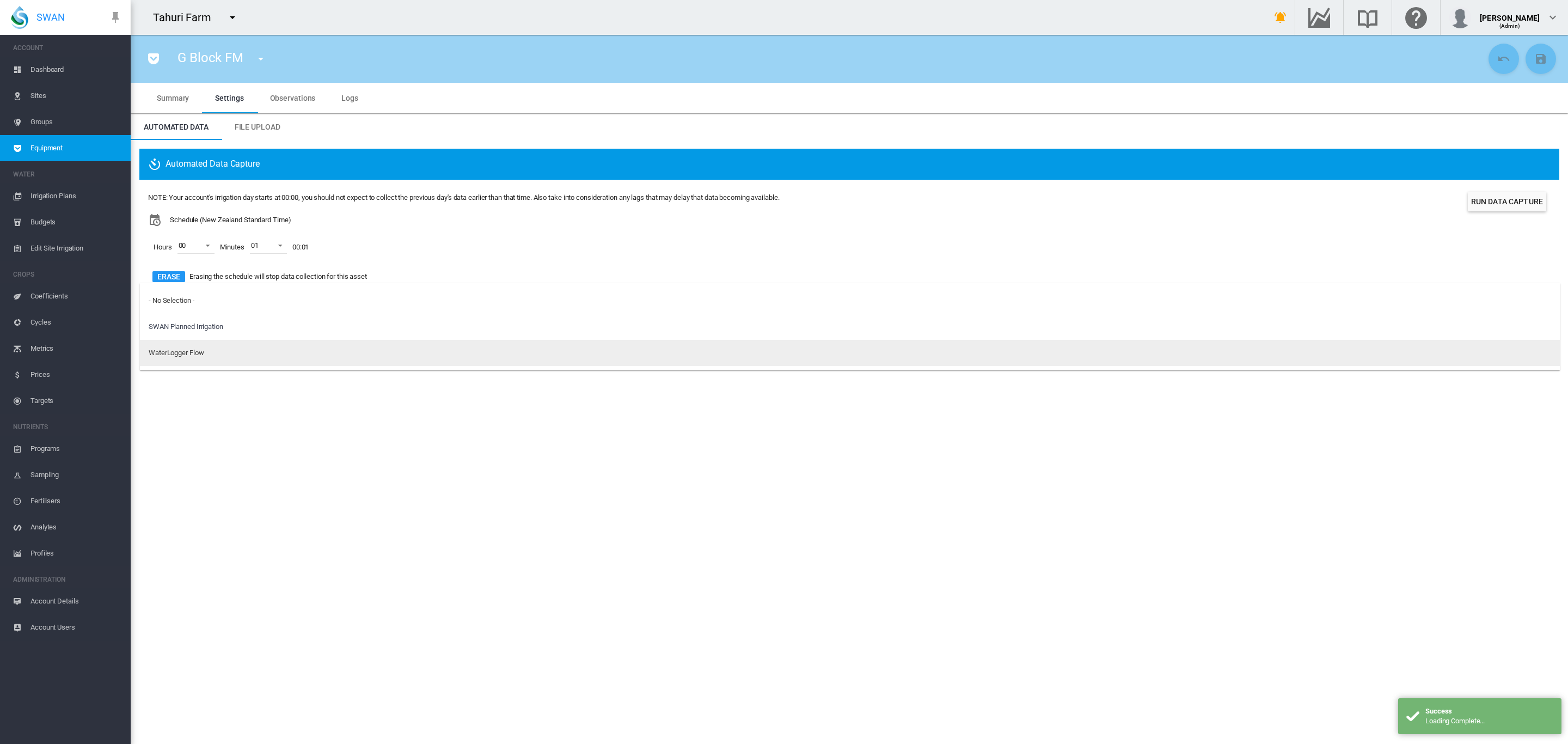
click at [193, 350] on div "WaterLogger Flow" at bounding box center [175, 353] width 55 height 10
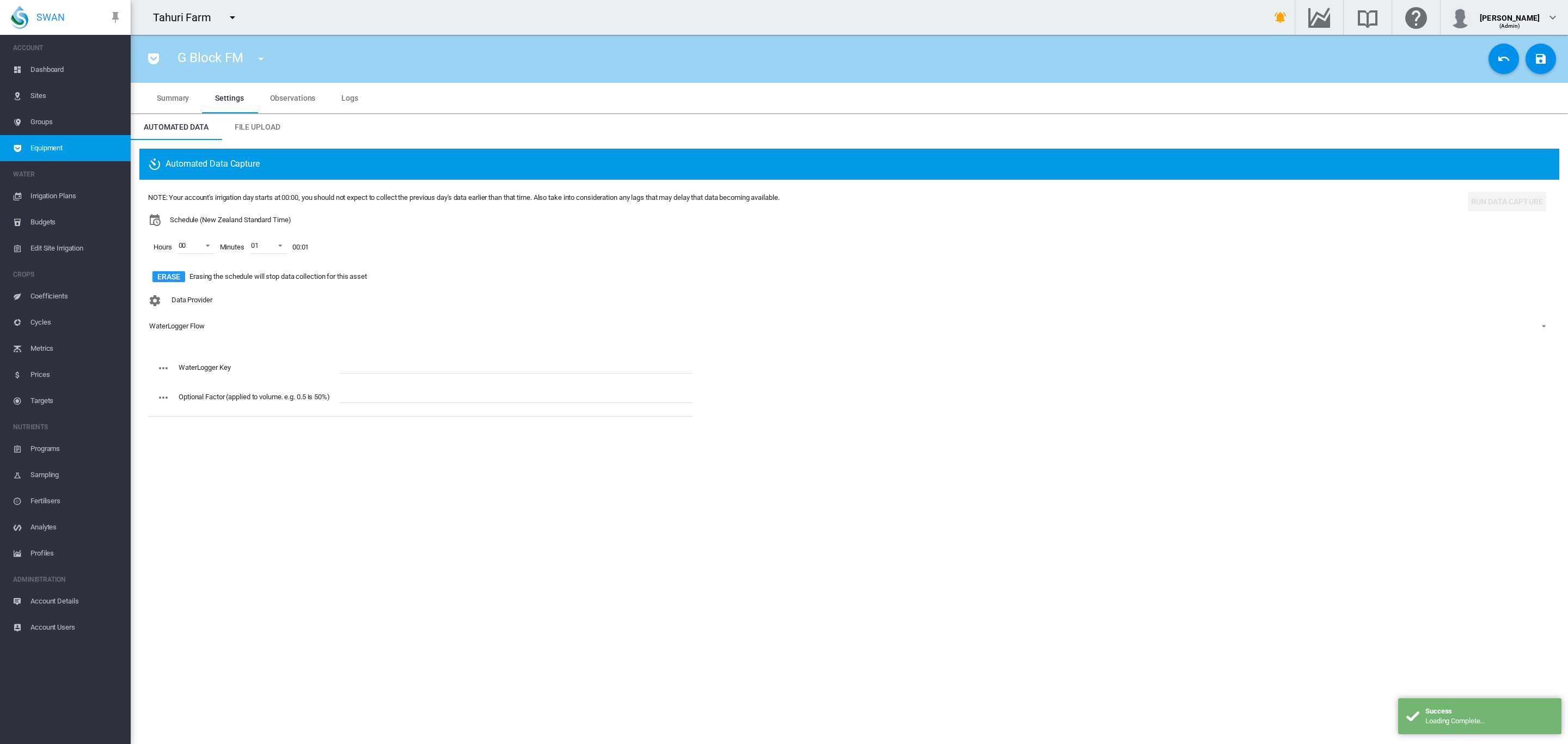
click at [360, 359] on input "text" at bounding box center [515, 365] width 353 height 16
paste input "**********"
type input "**********"
click at [208, 248] on span at bounding box center [205, 245] width 13 height 10
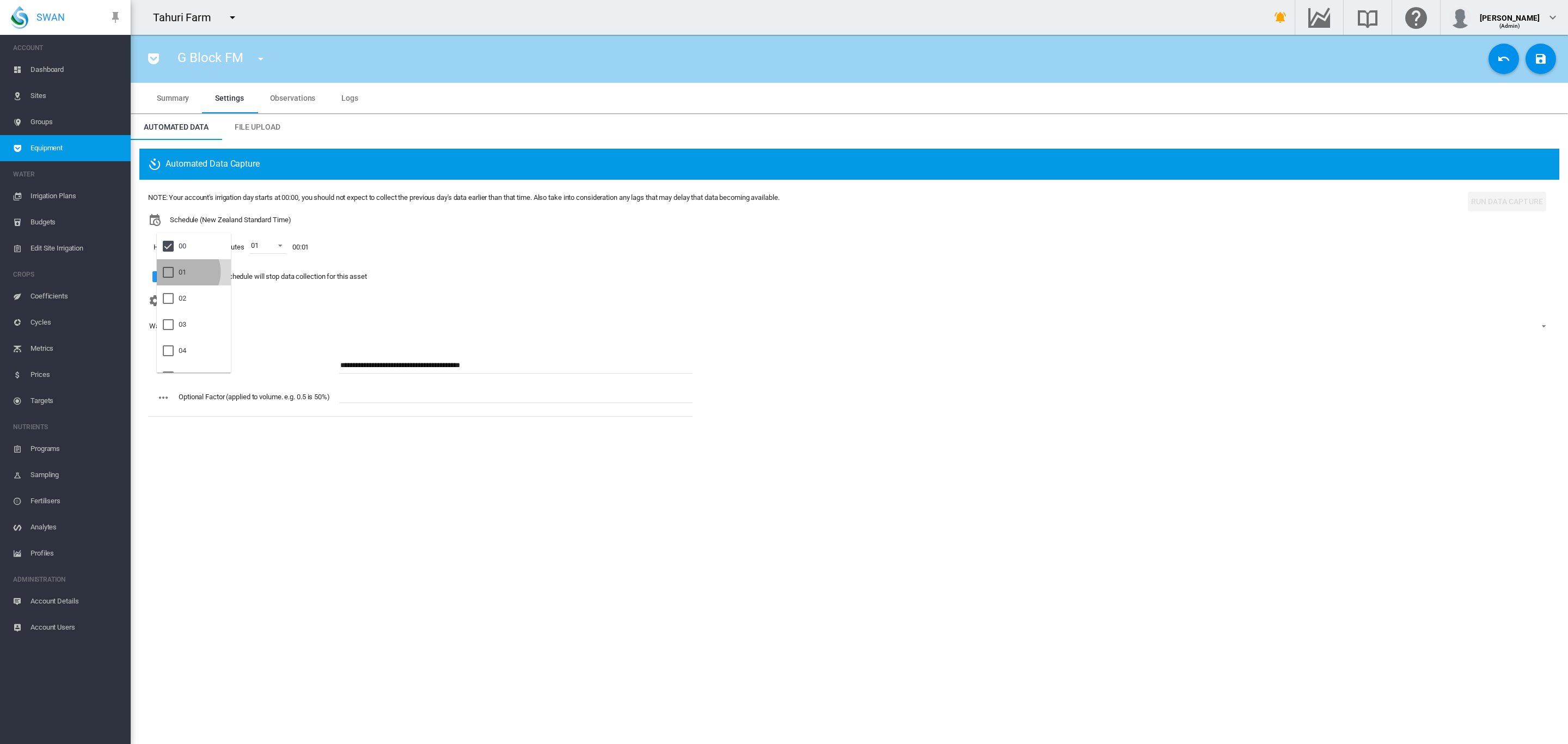
click at [182, 272] on div "01" at bounding box center [182, 273] width 8 height 10
click at [173, 296] on div at bounding box center [168, 298] width 11 height 11
click at [675, 293] on md-backdrop at bounding box center [784, 372] width 1568 height 744
click at [1539, 48] on button "Save Changes" at bounding box center [1541, 59] width 31 height 31
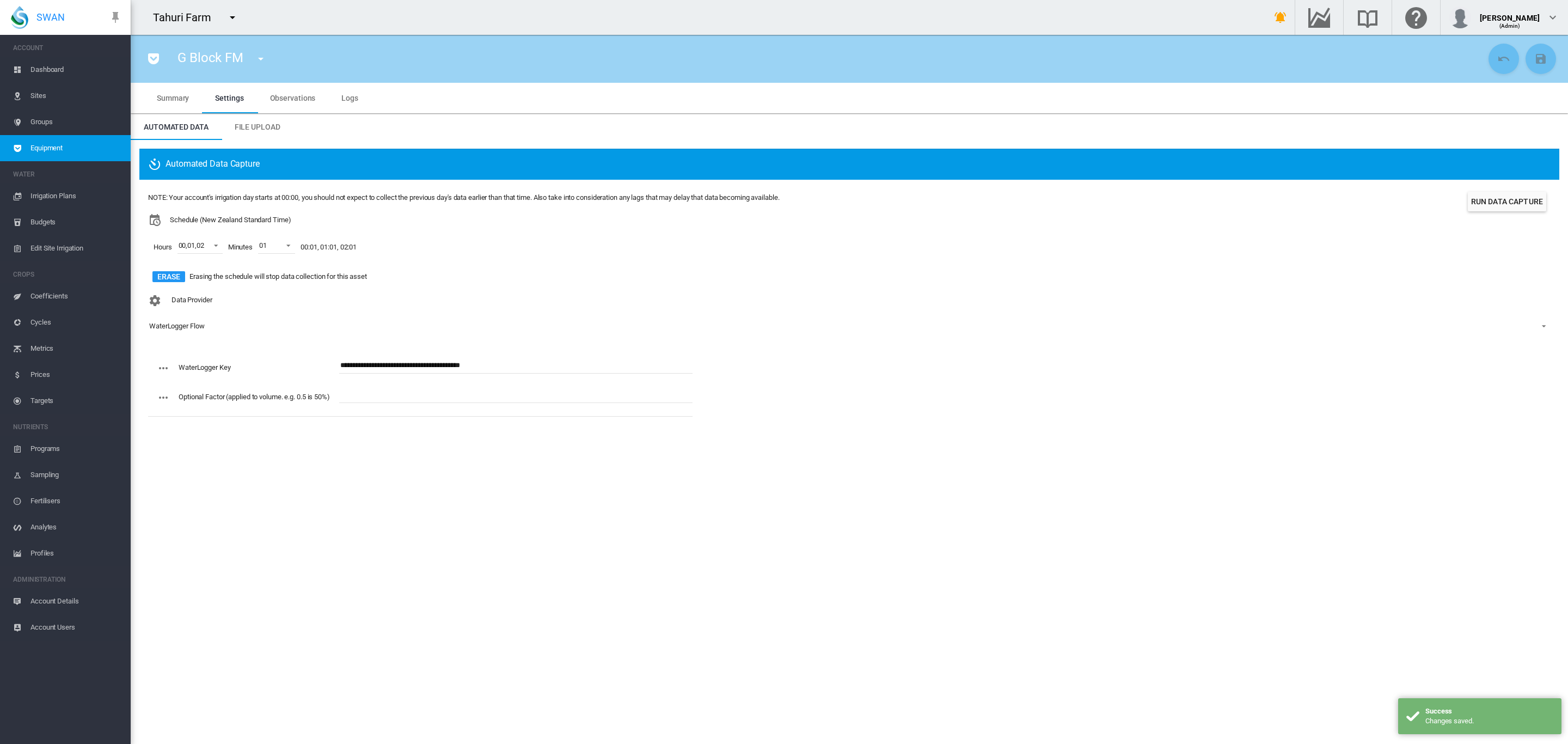
click at [254, 56] on md-icon "icon-menu-down" at bounding box center [261, 59] width 13 height 13
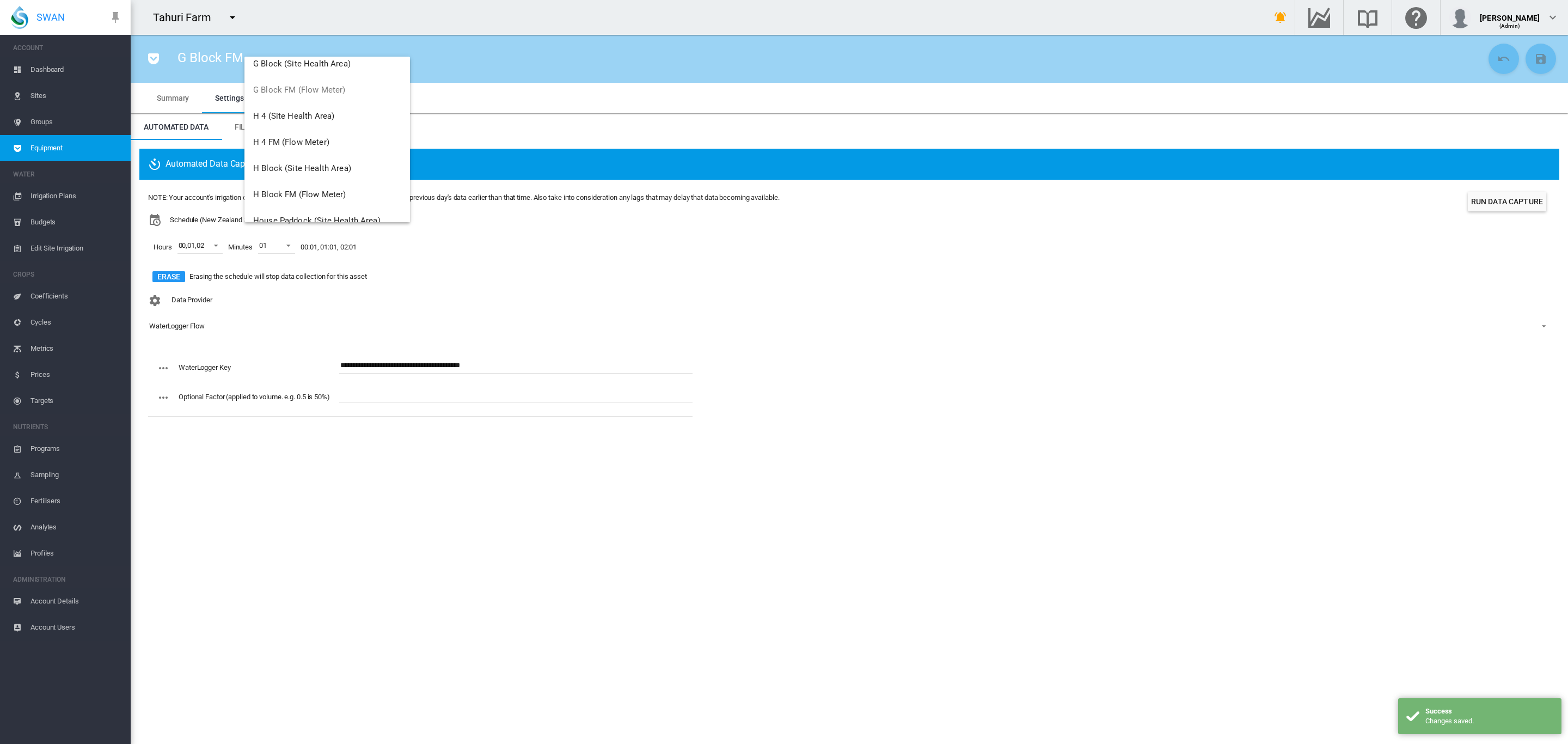
scroll to position [695, 0]
click at [319, 137] on span "H 4 FM (Flow Meter)" at bounding box center [291, 138] width 76 height 10
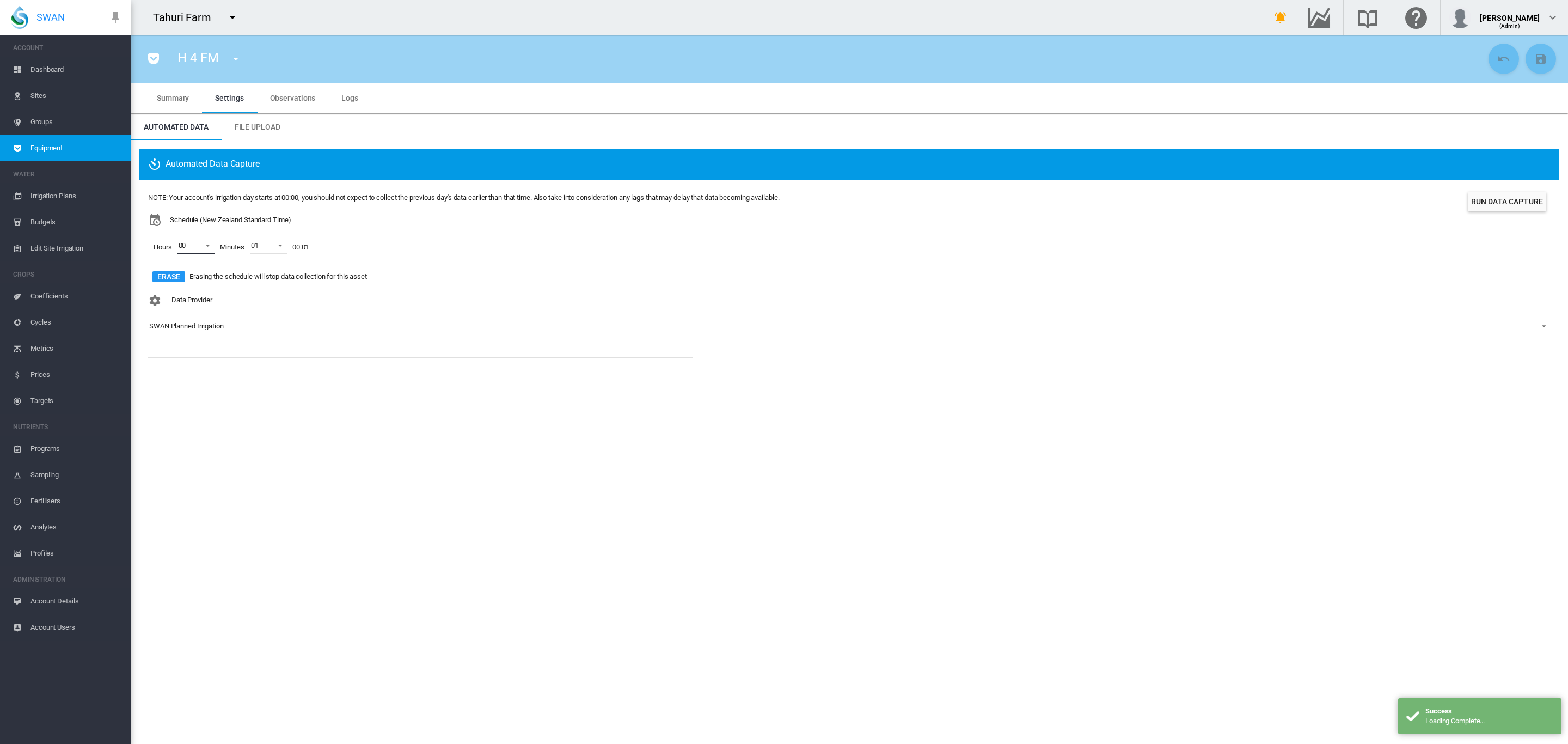
click at [210, 252] on md-select-value "00" at bounding box center [196, 245] width 37 height 16
click at [195, 270] on md-option "01" at bounding box center [194, 272] width 74 height 26
click at [185, 305] on md-option "02" at bounding box center [194, 298] width 74 height 26
click at [406, 337] on md-backdrop at bounding box center [784, 372] width 1568 height 744
click at [203, 323] on div "SWAN Planned Irrigation" at bounding box center [186, 326] width 74 height 8
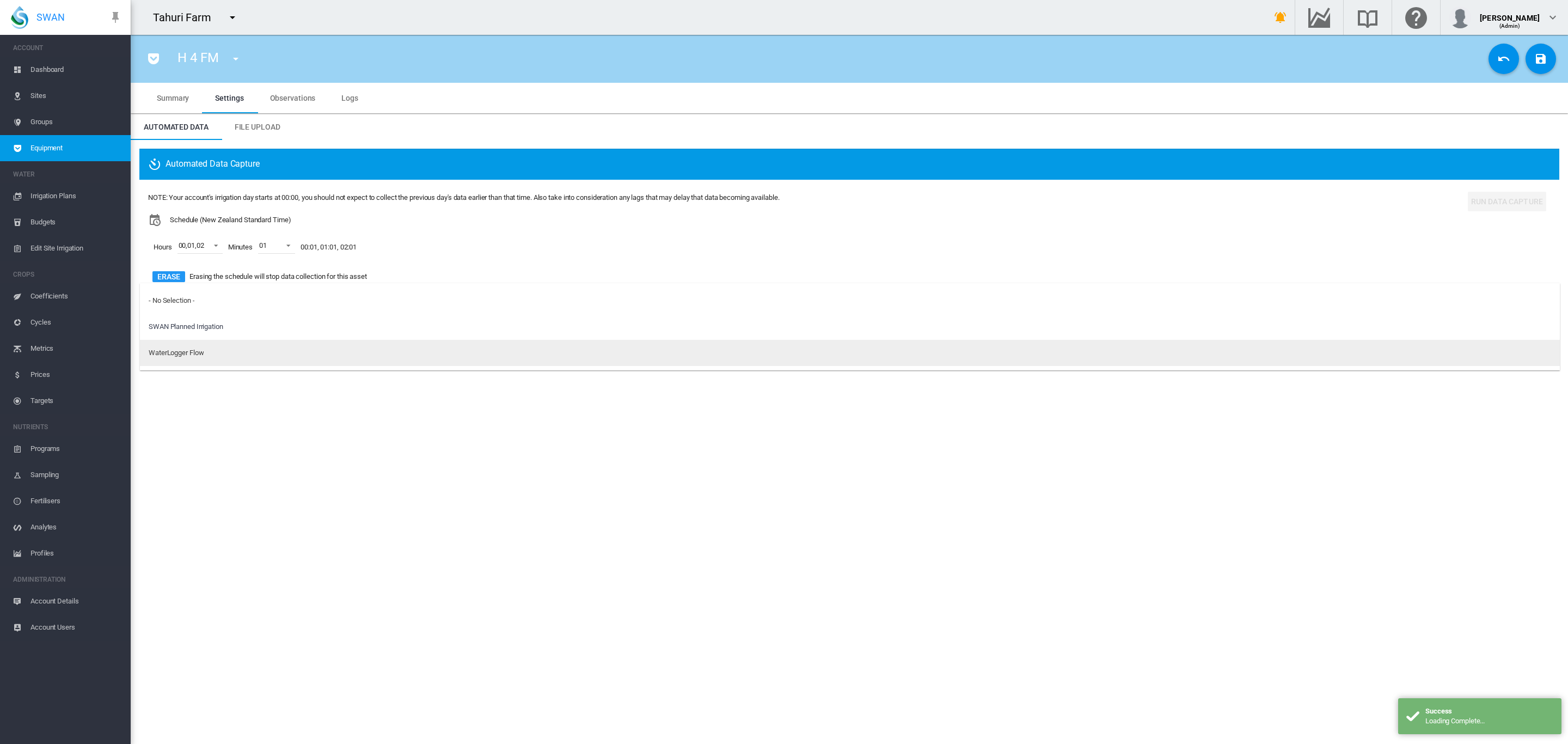
click at [211, 357] on md-option "WaterLogger Flow" at bounding box center [849, 353] width 1420 height 26
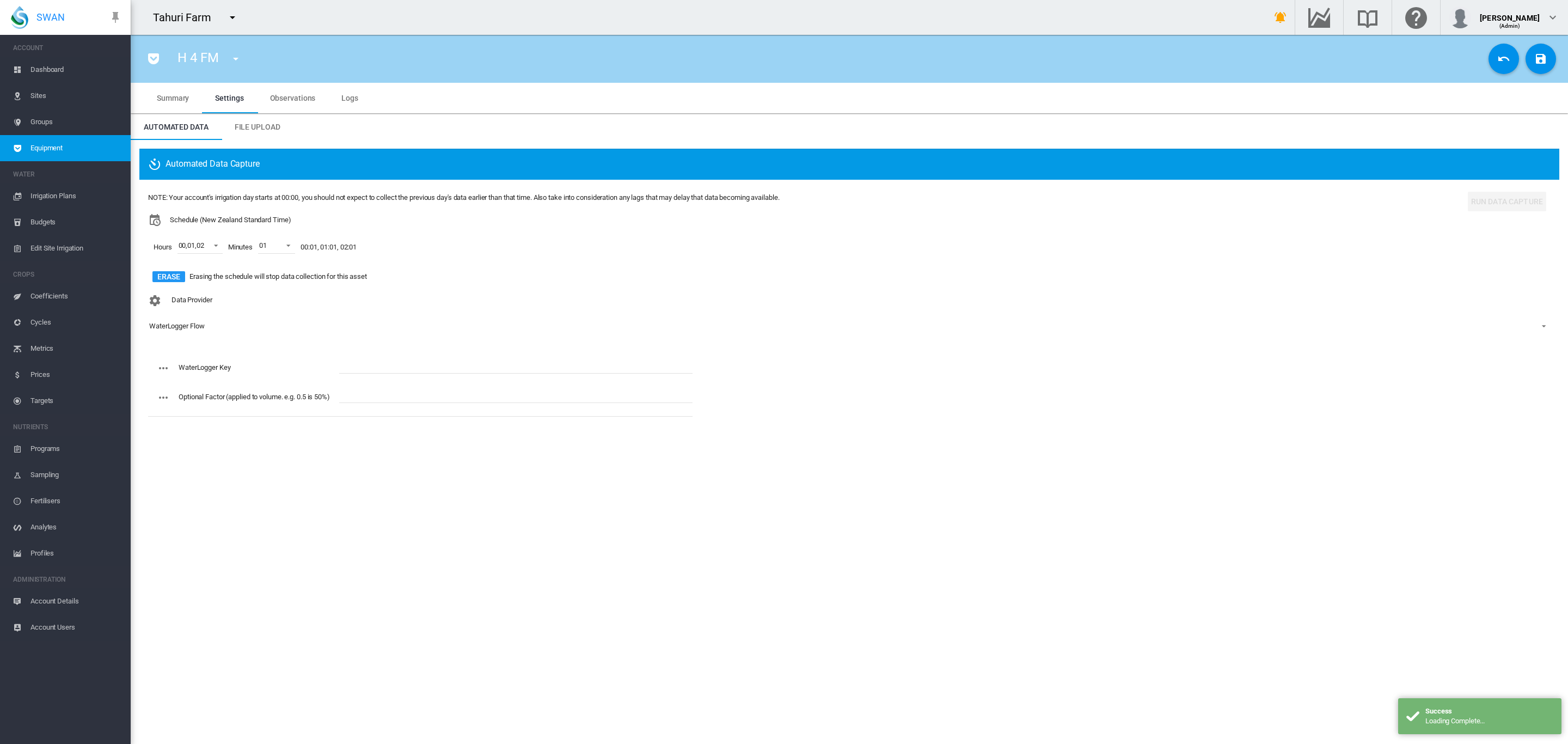
click at [403, 356] on div "WaterLogger Key Optional Factor (applied to volume. e.g. 0.5 is 50%)" at bounding box center [420, 386] width 544 height 68
click at [403, 360] on input "text" at bounding box center [515, 365] width 353 height 16
paste input "**********"
type input "**********"
click at [1544, 54] on md-icon "icon-content-save" at bounding box center [1541, 59] width 13 height 13
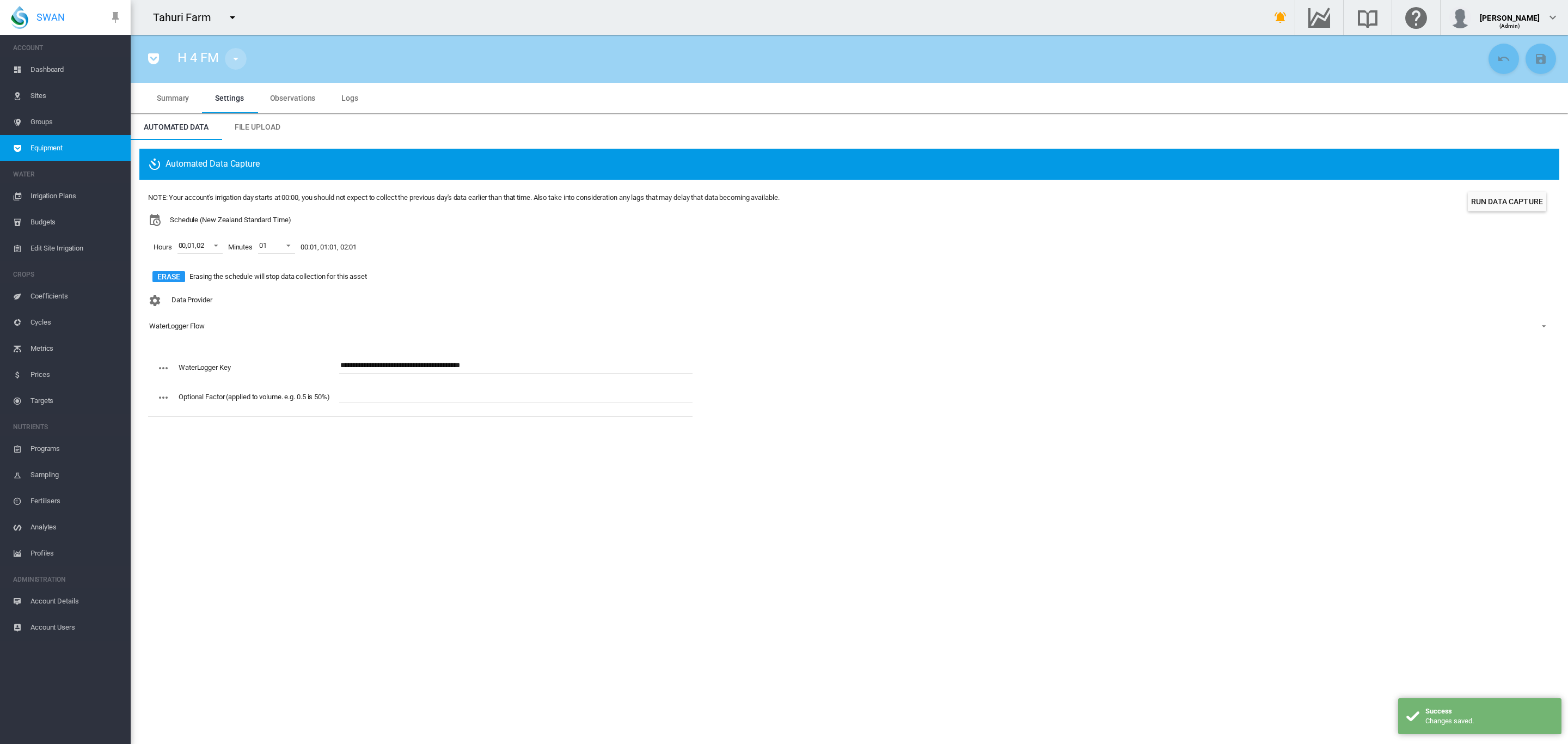
click at [234, 57] on md-icon "icon-menu-down" at bounding box center [236, 59] width 13 height 13
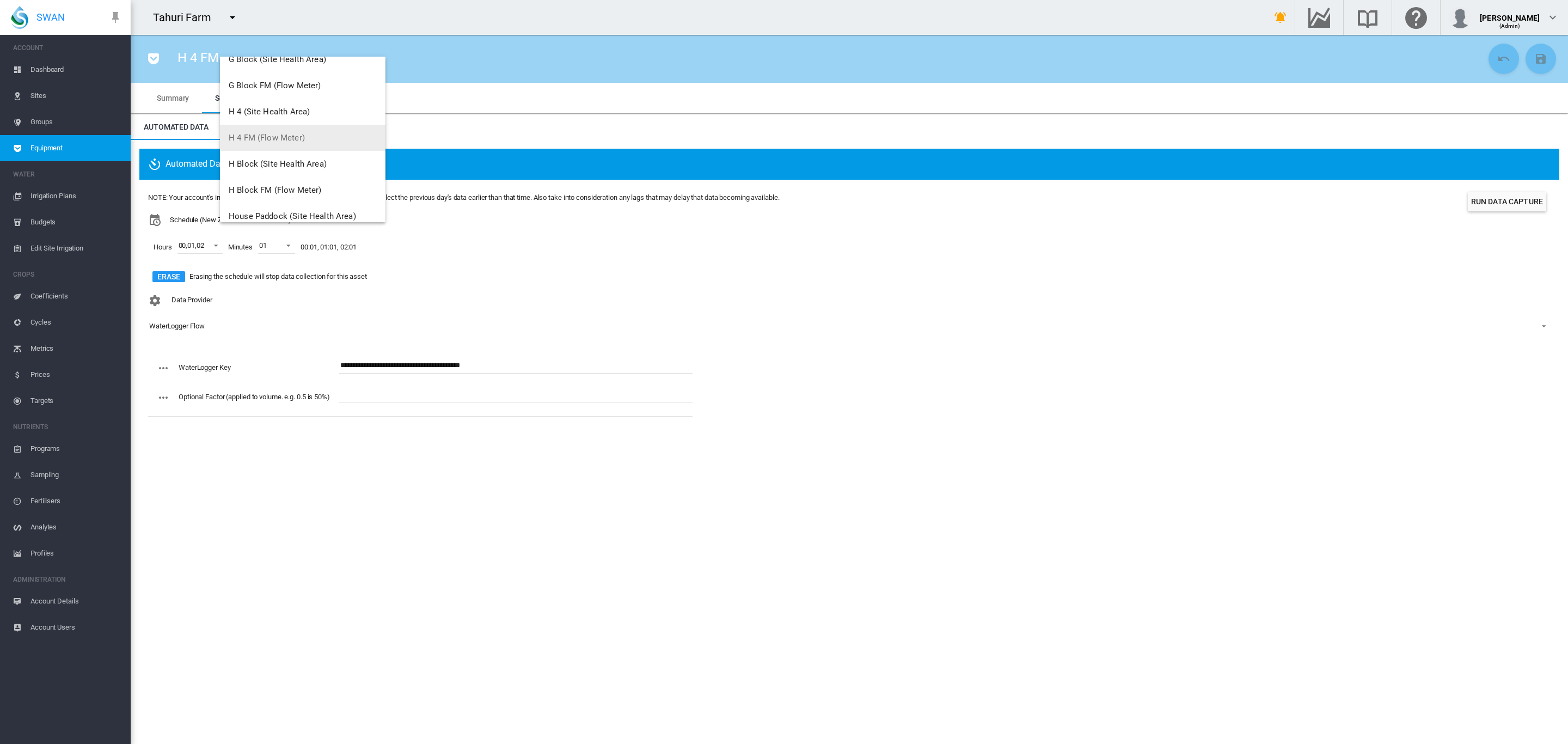
scroll to position [756, 0]
click at [282, 130] on span "H Block FM (Flow Meter)" at bounding box center [274, 129] width 92 height 10
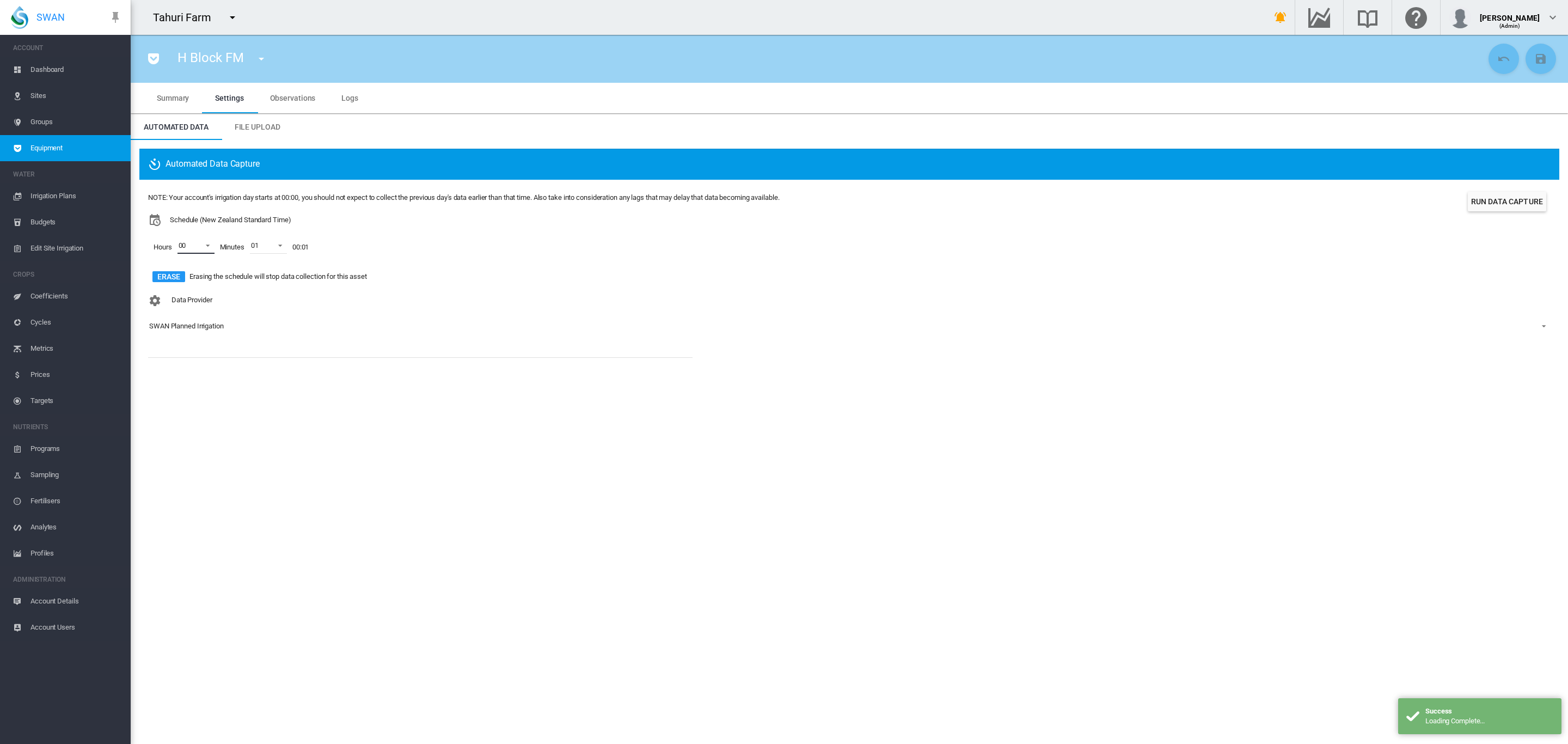
click at [207, 245] on span at bounding box center [205, 245] width 13 height 10
drag, startPoint x: 188, startPoint y: 275, endPoint x: 177, endPoint y: 307, distance: 33.8
click at [187, 277] on md-option "01" at bounding box center [194, 272] width 74 height 26
click at [173, 300] on div at bounding box center [168, 298] width 11 height 11
click at [358, 332] on md-backdrop at bounding box center [784, 372] width 1568 height 744
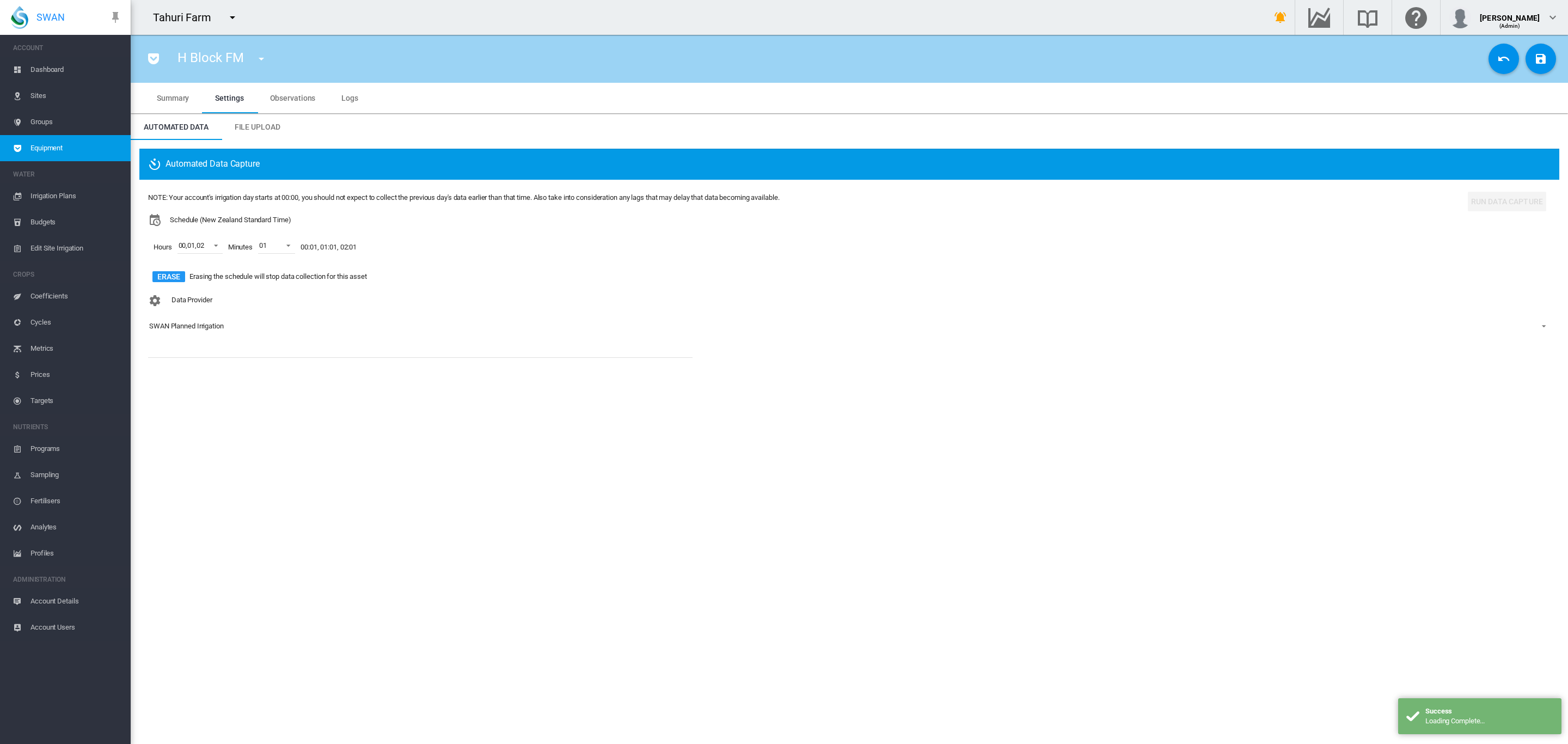
click at [191, 329] on div "SWAN Planned Irrigation" at bounding box center [186, 326] width 74 height 8
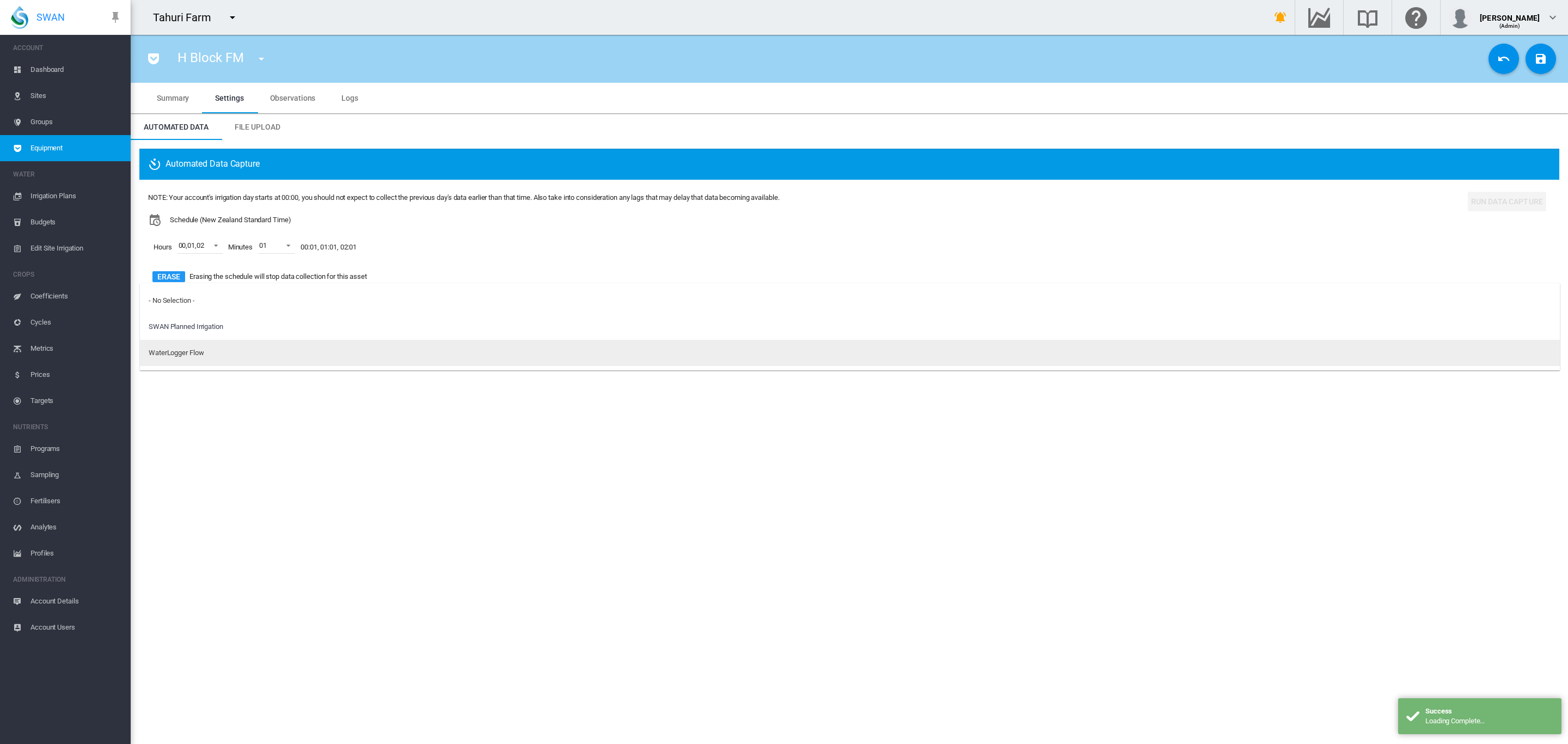
click at [202, 356] on div "WaterLogger Flow" at bounding box center [175, 353] width 55 height 10
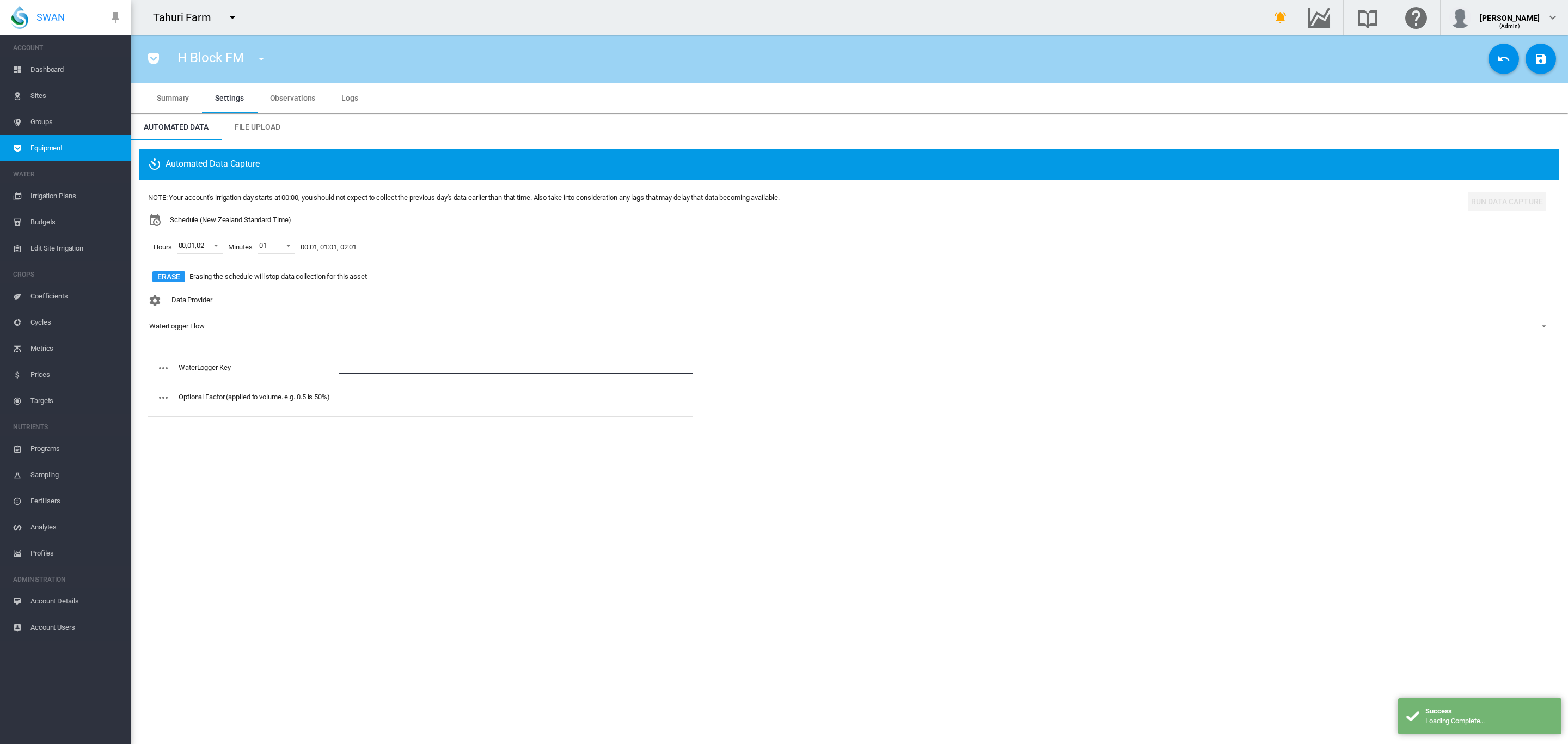
click at [352, 370] on input "text" at bounding box center [515, 365] width 353 height 16
paste input "**********"
type input "**********"
click at [1539, 56] on md-icon "icon-content-save" at bounding box center [1541, 59] width 13 height 13
click at [251, 56] on button "button" at bounding box center [261, 59] width 22 height 22
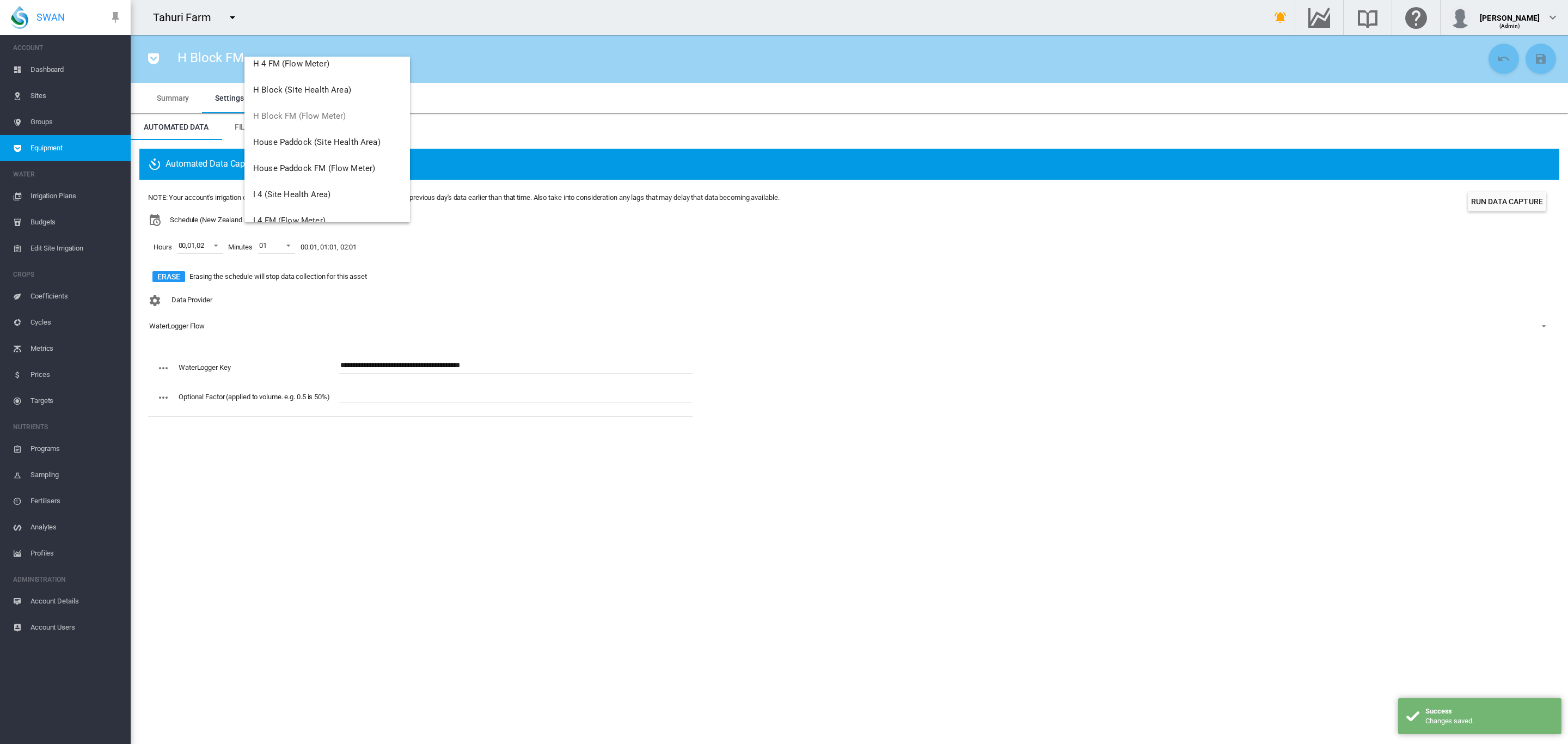
scroll to position [797, 0]
click at [347, 146] on button "House Paddock FM (Flow Meter)" at bounding box center [327, 140] width 166 height 26
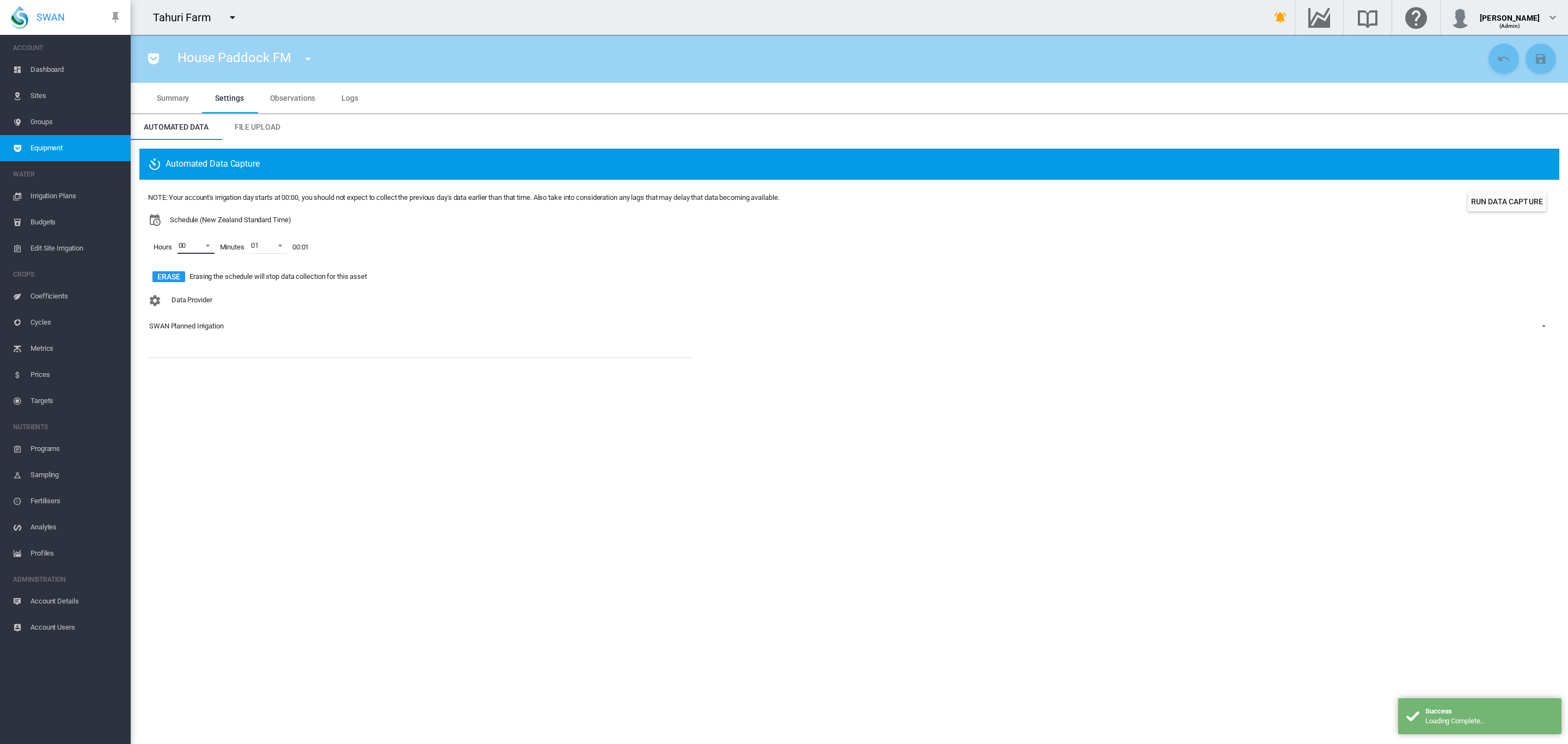
click at [205, 244] on span at bounding box center [205, 245] width 13 height 10
click at [201, 272] on md-option "01" at bounding box center [194, 272] width 74 height 26
click at [190, 293] on md-option "02" at bounding box center [194, 298] width 74 height 26
click at [385, 311] on md-backdrop at bounding box center [784, 372] width 1568 height 744
click at [199, 331] on div "SWAN Planned Irrigation" at bounding box center [186, 326] width 74 height 8
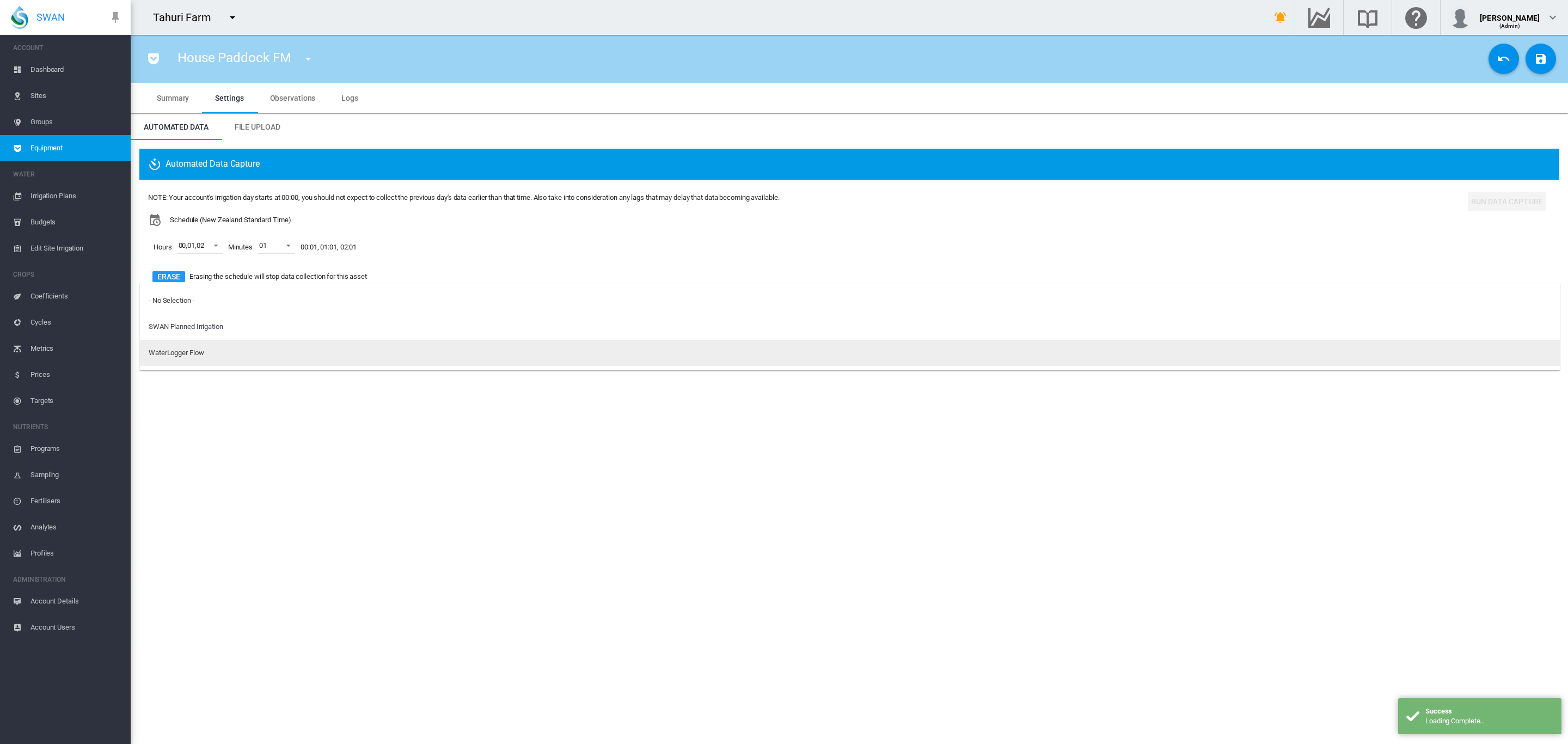
click at [195, 357] on div "WaterLogger Flow" at bounding box center [175, 353] width 55 height 10
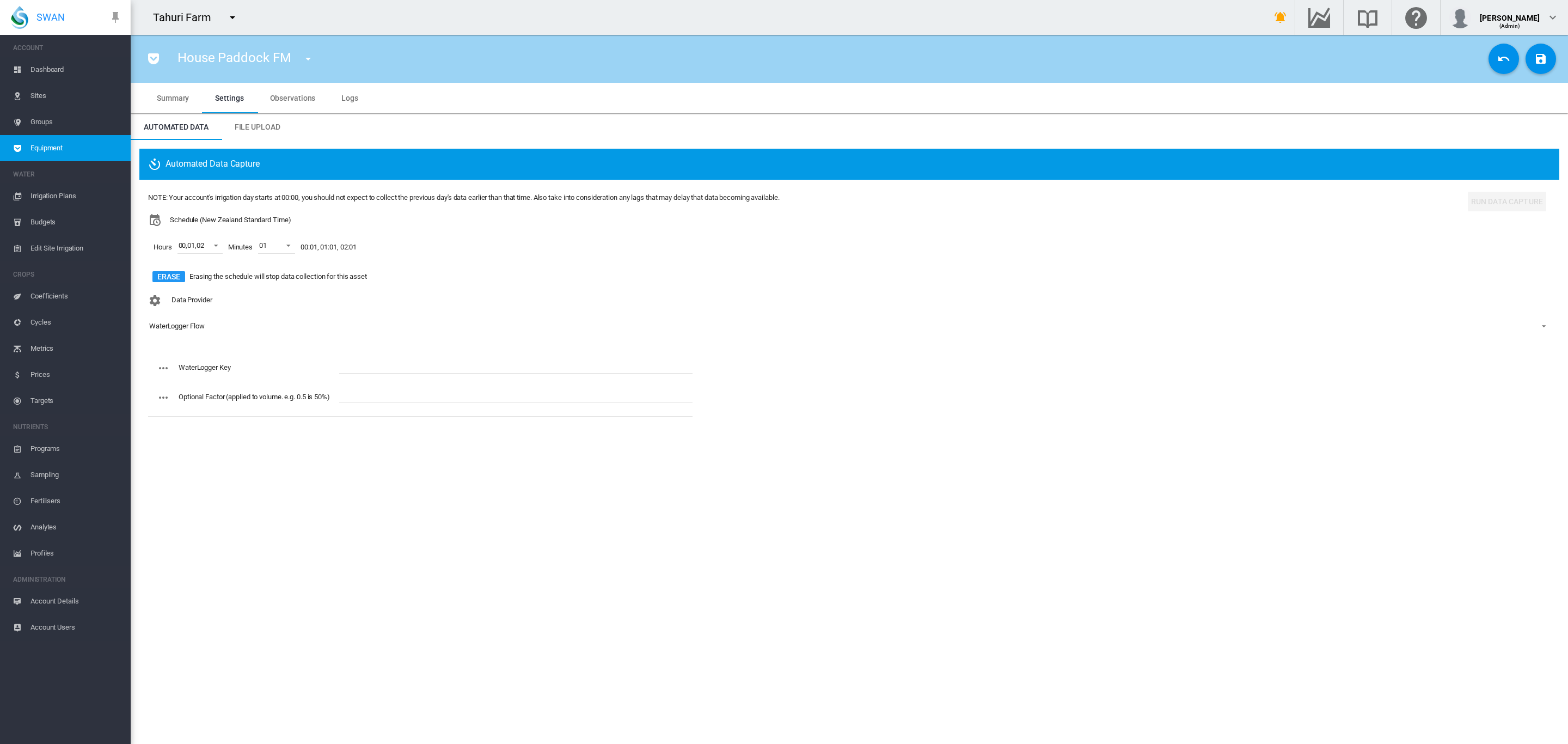
click at [356, 366] on input "text" at bounding box center [515, 365] width 353 height 16
paste input "**********"
type input "**********"
click at [1535, 61] on md-icon "icon-content-save" at bounding box center [1541, 59] width 13 height 13
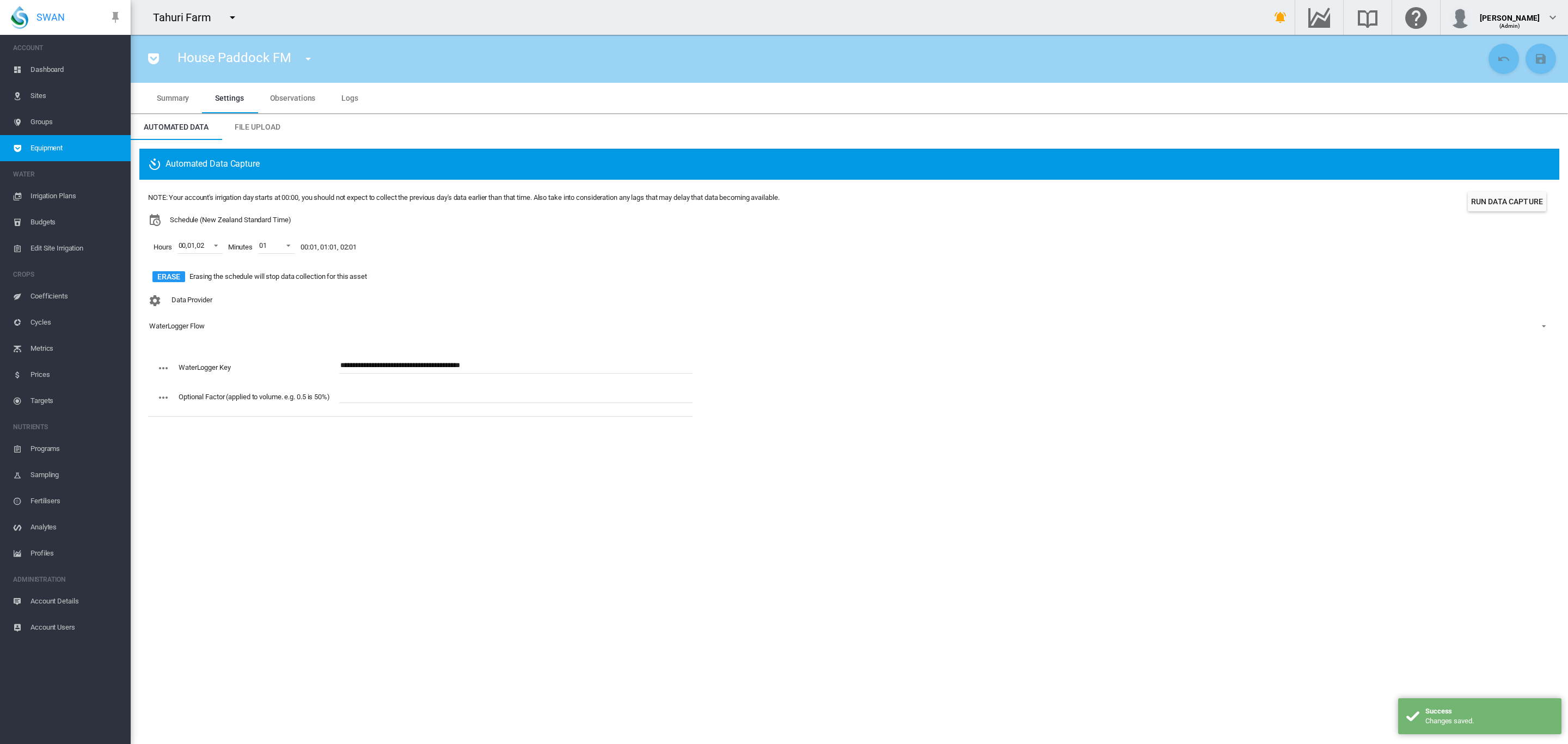
click at [305, 61] on md-icon "icon-menu-down" at bounding box center [308, 59] width 13 height 13
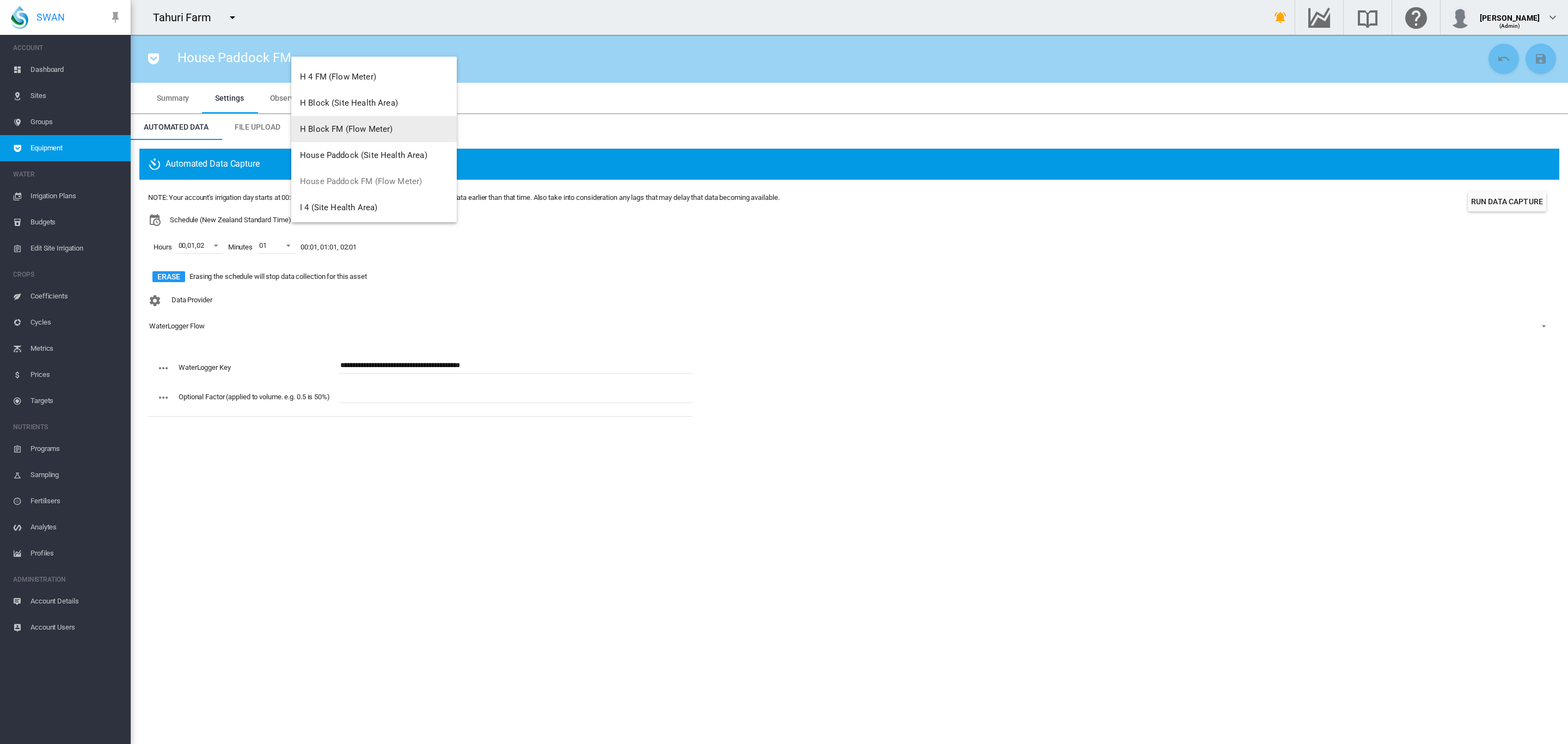
scroll to position [817, 0]
click at [356, 173] on span "I 4 FM (Flow Meter)" at bounding box center [335, 173] width 72 height 10
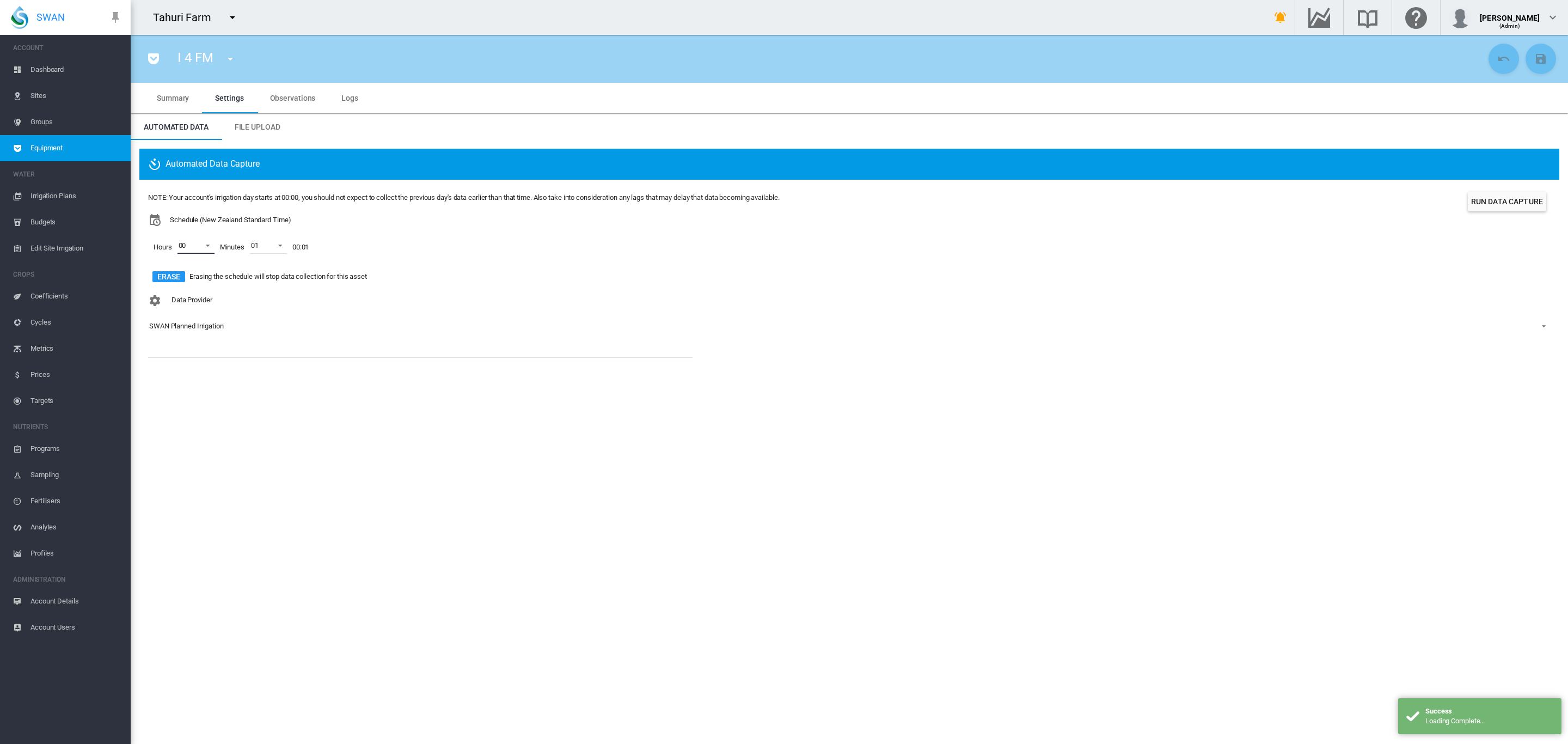
click at [211, 246] on span at bounding box center [205, 245] width 13 height 10
click at [201, 269] on md-option "01" at bounding box center [194, 272] width 74 height 26
click at [173, 295] on div at bounding box center [168, 298] width 11 height 11
click at [353, 321] on md-backdrop at bounding box center [784, 372] width 1568 height 744
click at [219, 329] on div "SWAN Planned Irrigation" at bounding box center [186, 326] width 74 height 8
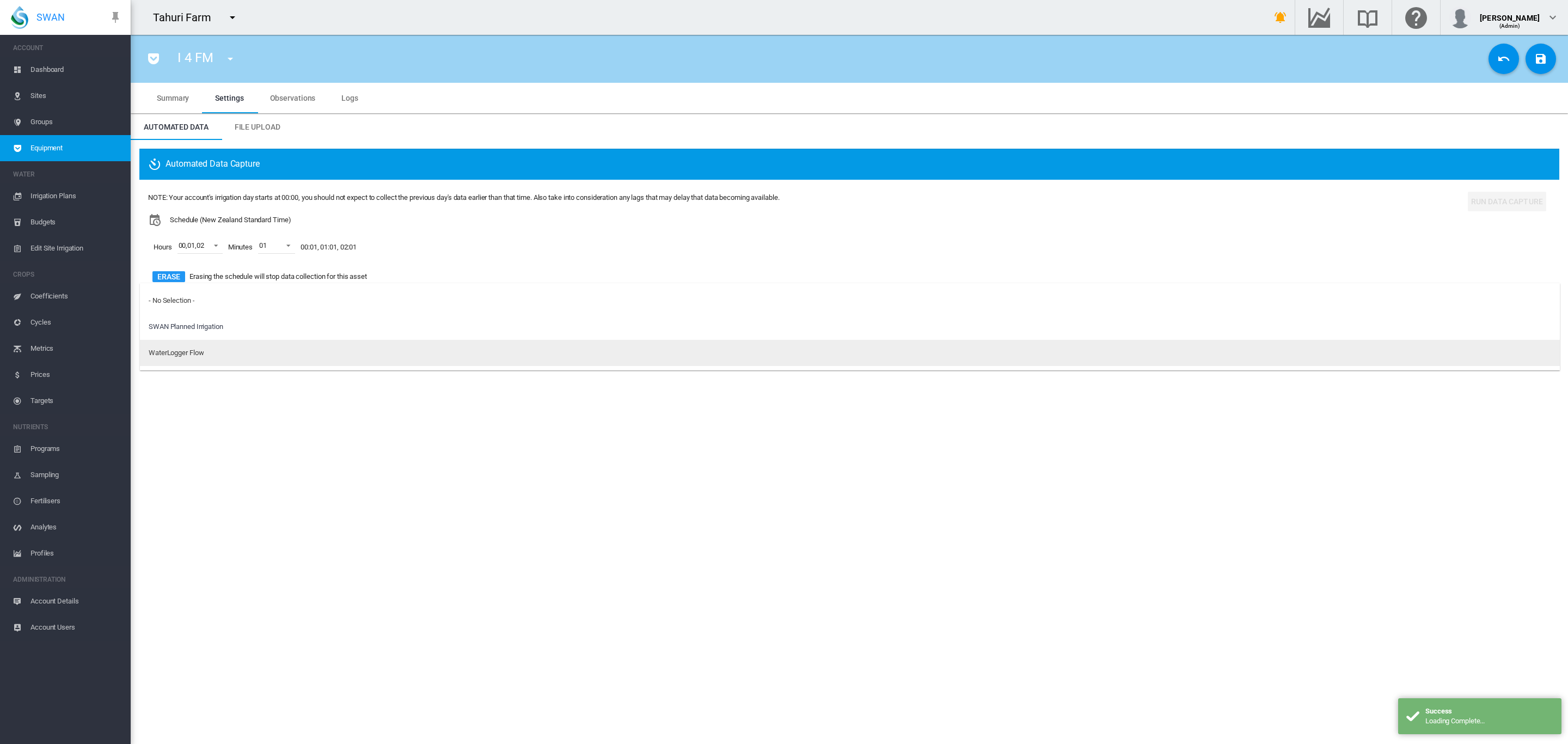
click at [201, 354] on div "WaterLogger Flow" at bounding box center [175, 353] width 55 height 10
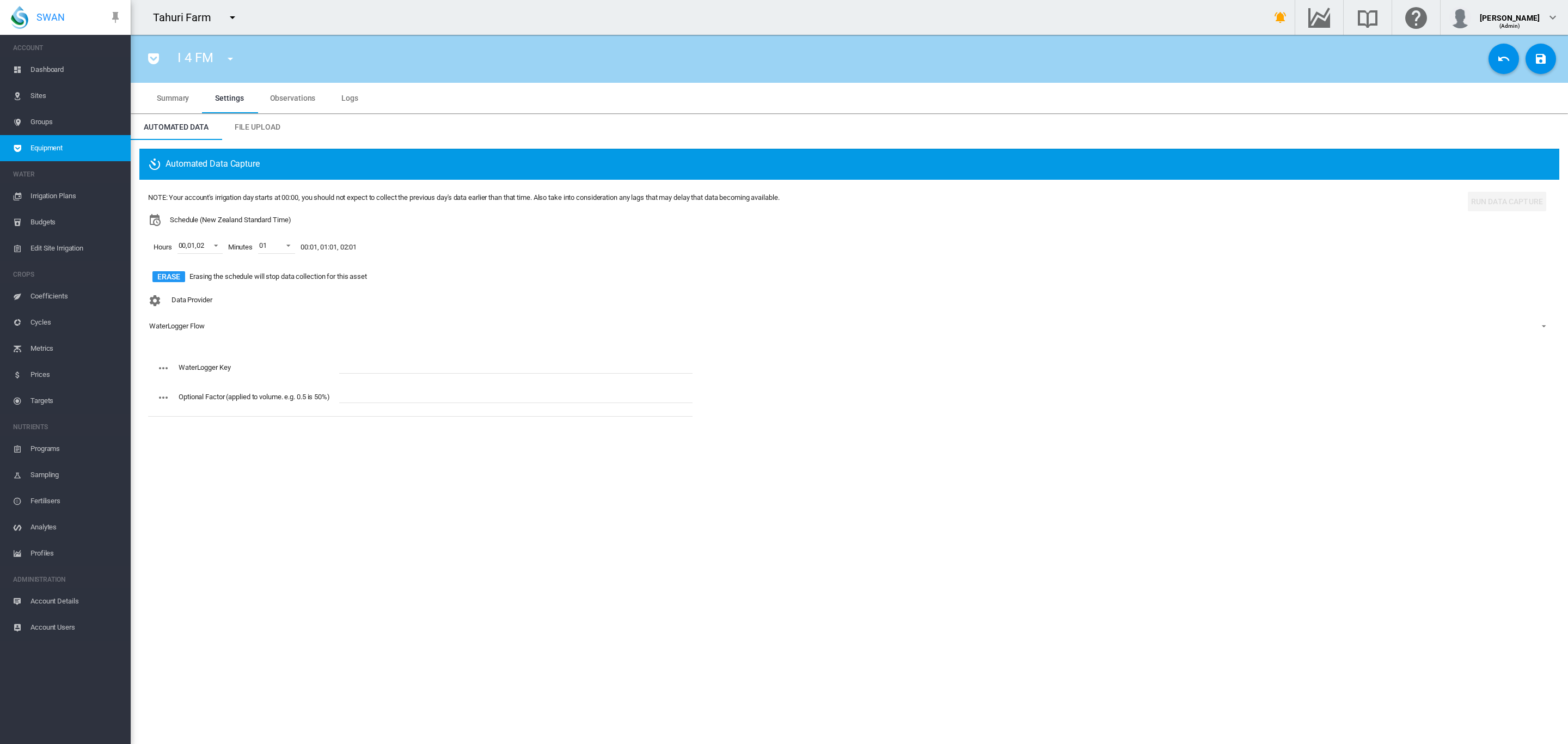
click at [366, 370] on input "text" at bounding box center [515, 365] width 353 height 16
paste input "**********"
type input "**********"
click at [1543, 61] on md-icon "icon-content-save" at bounding box center [1541, 59] width 13 height 13
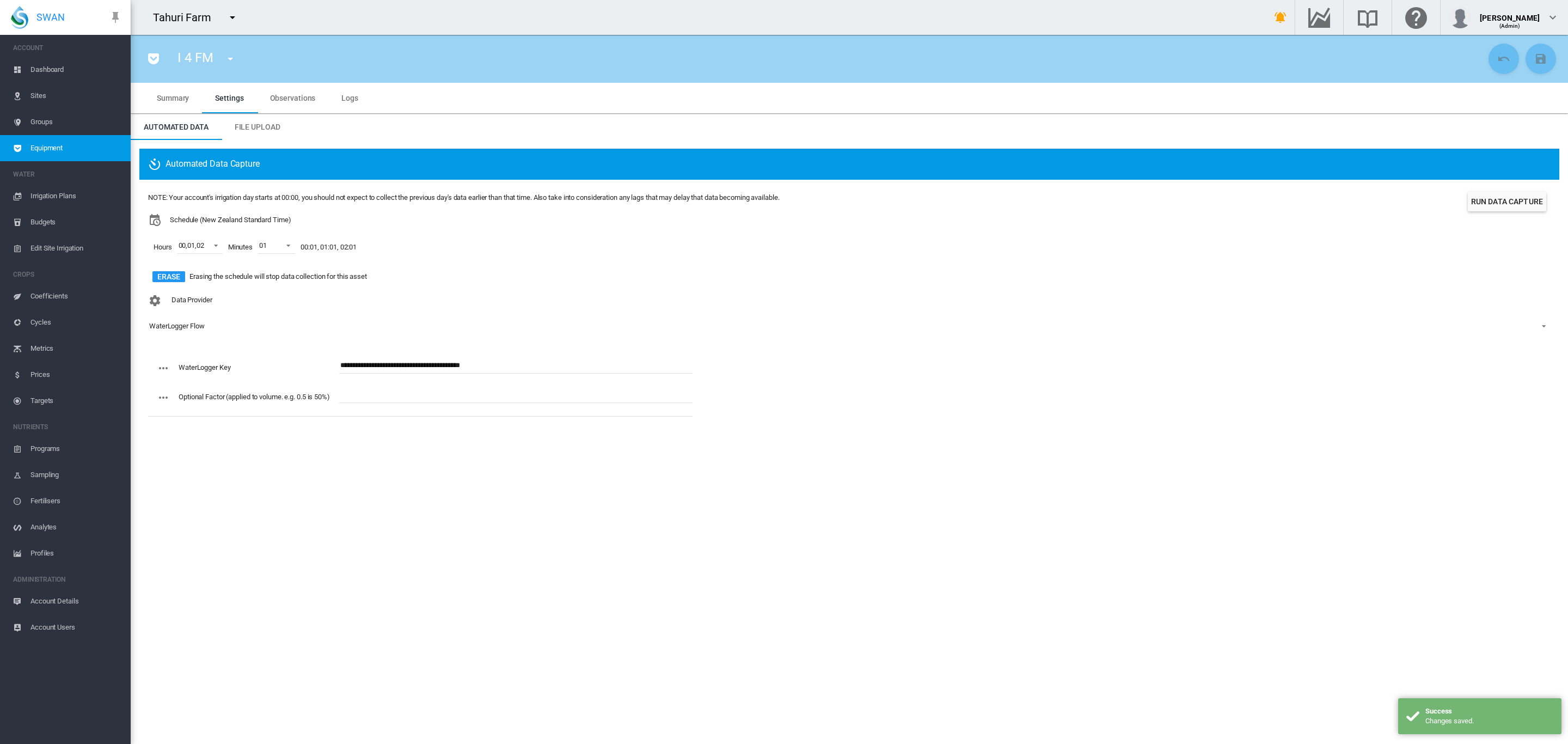
click at [234, 63] on md-icon "icon-menu-down" at bounding box center [230, 59] width 13 height 13
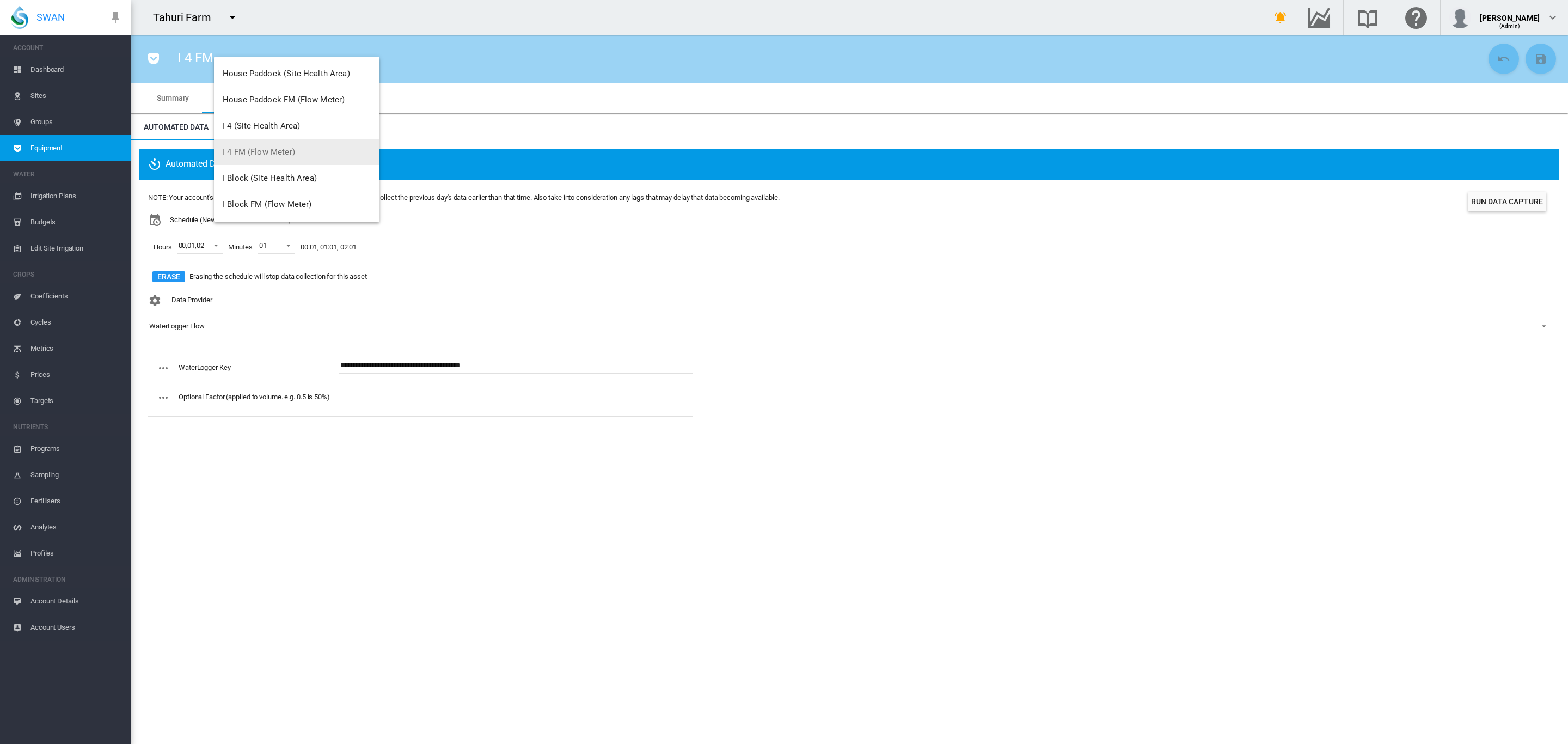
scroll to position [878, 0]
click at [281, 156] on button "I Block FM (Flow Meter)" at bounding box center [297, 163] width 166 height 26
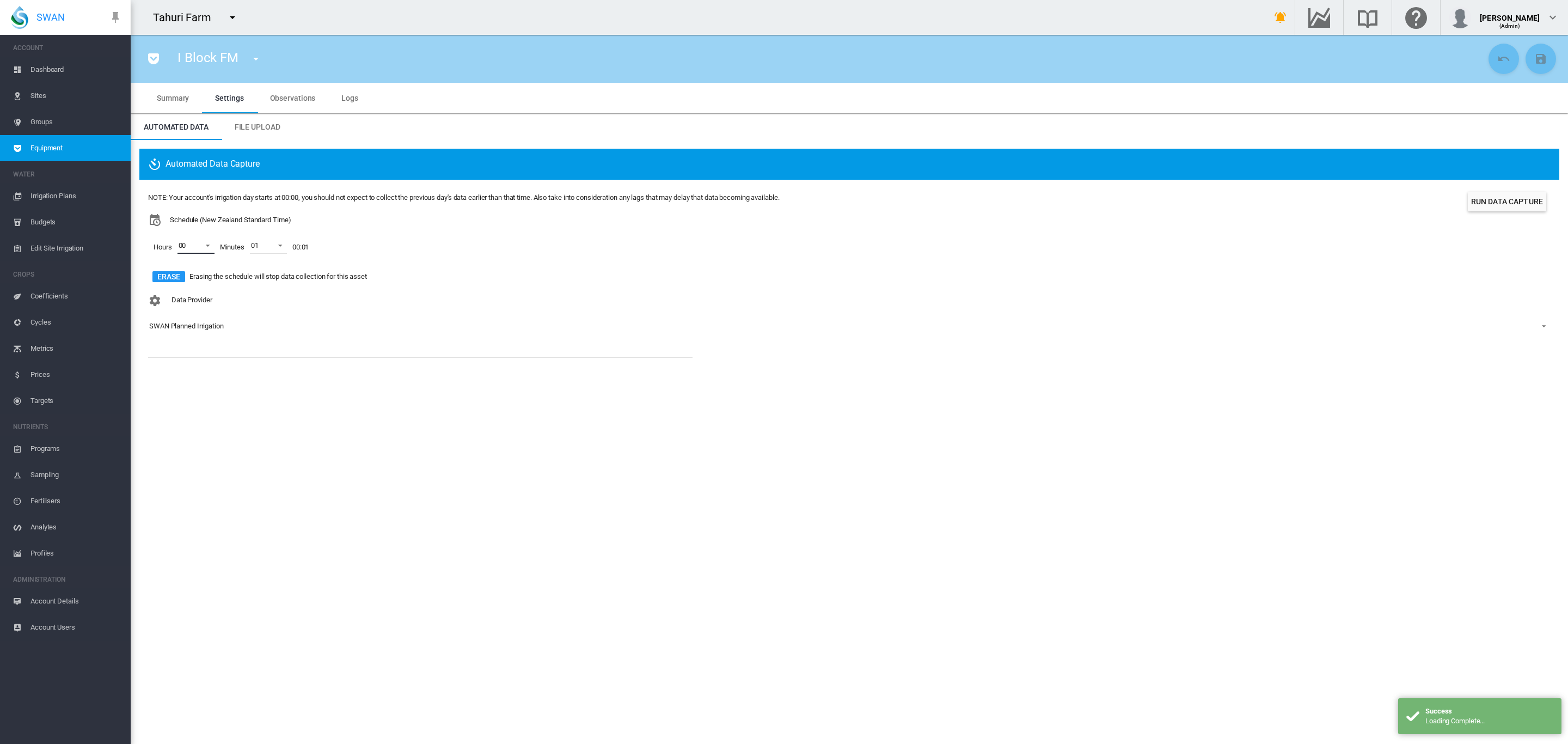
click at [207, 245] on span at bounding box center [205, 245] width 13 height 10
drag, startPoint x: 201, startPoint y: 277, endPoint x: 196, endPoint y: 281, distance: 6.4
click at [201, 275] on md-option "01" at bounding box center [194, 272] width 74 height 26
click at [185, 291] on md-option "02" at bounding box center [194, 298] width 74 height 26
click at [389, 357] on md-backdrop at bounding box center [784, 372] width 1568 height 744
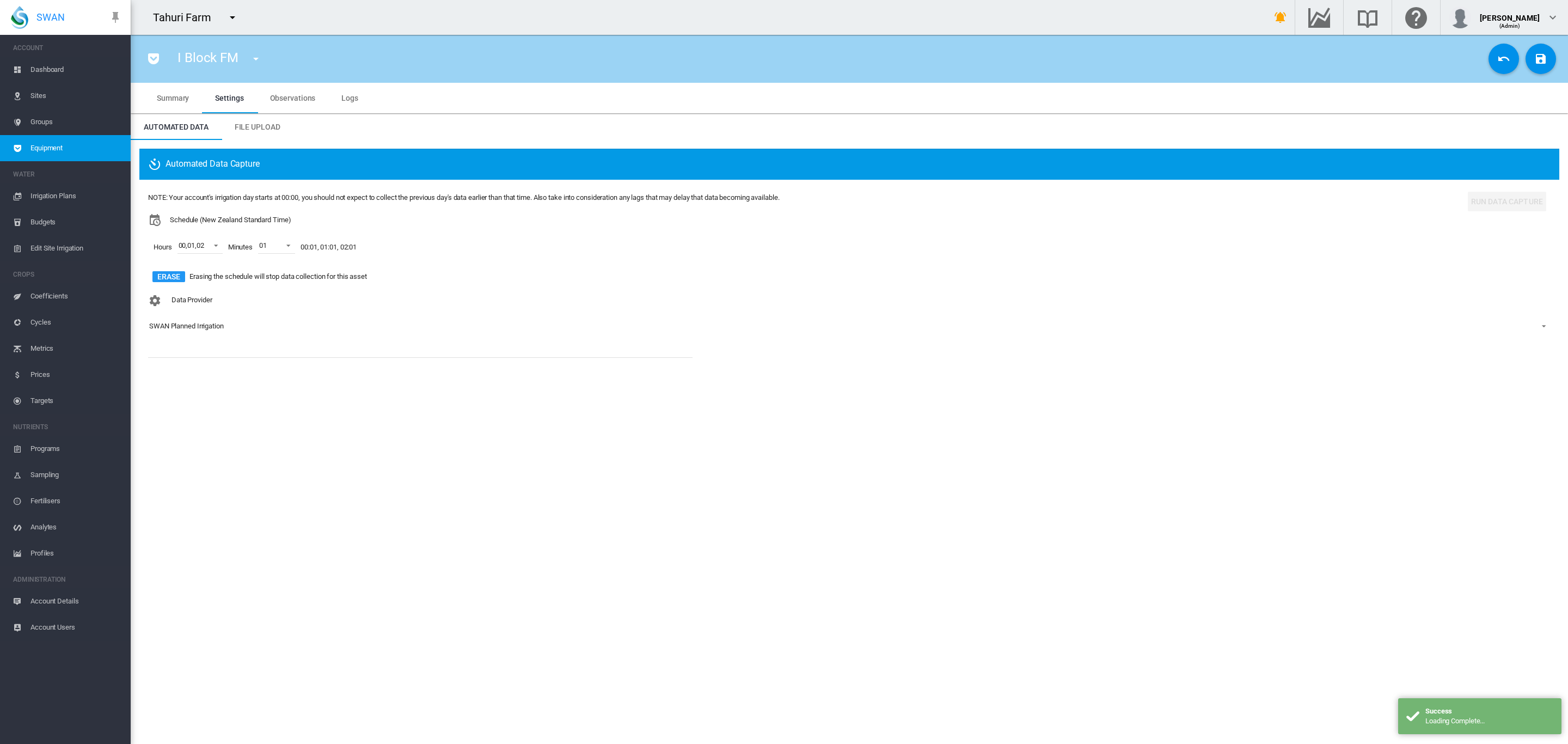
click at [185, 329] on div "SWAN Planned Irrigation" at bounding box center [186, 326] width 74 height 8
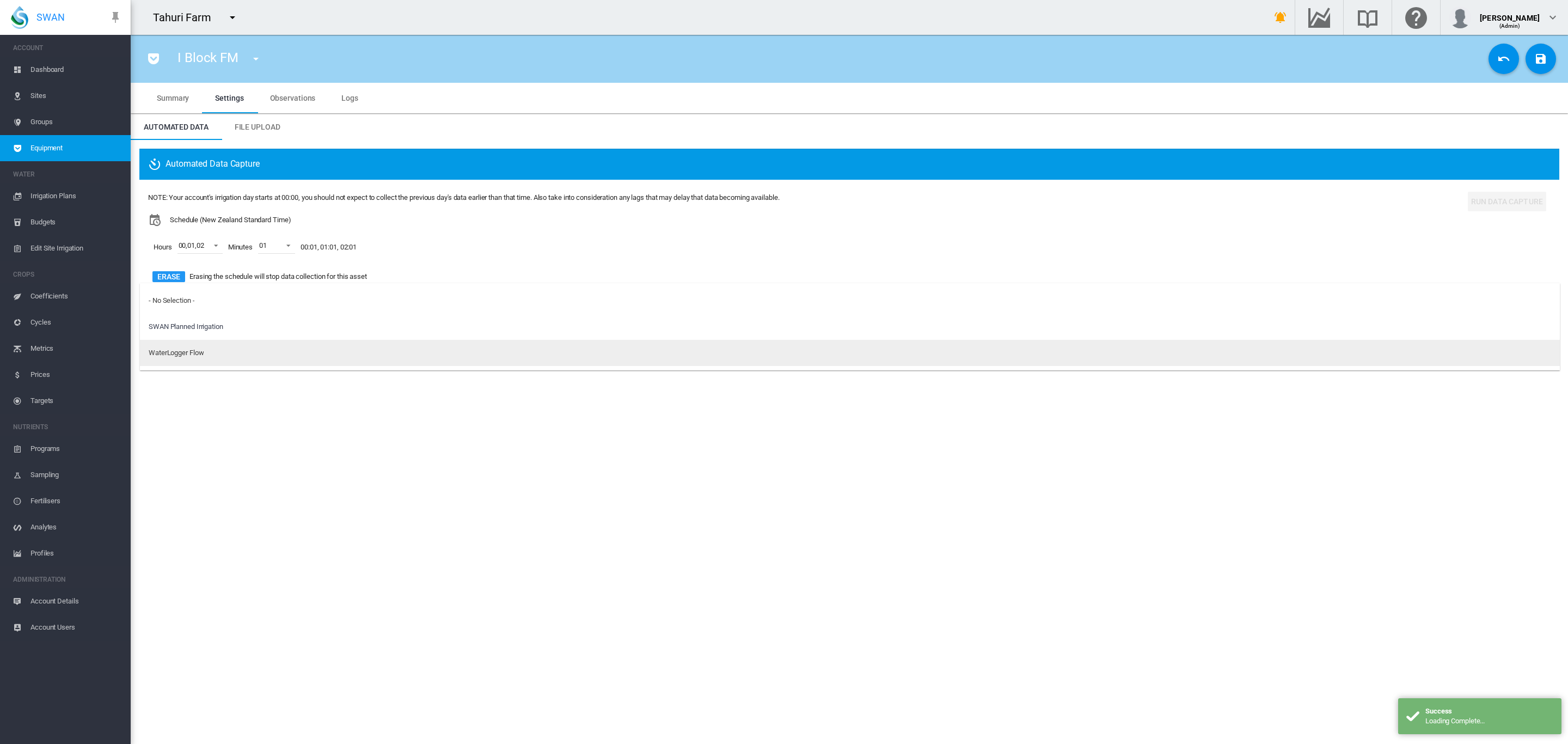
click at [195, 352] on div "WaterLogger Flow" at bounding box center [175, 353] width 55 height 10
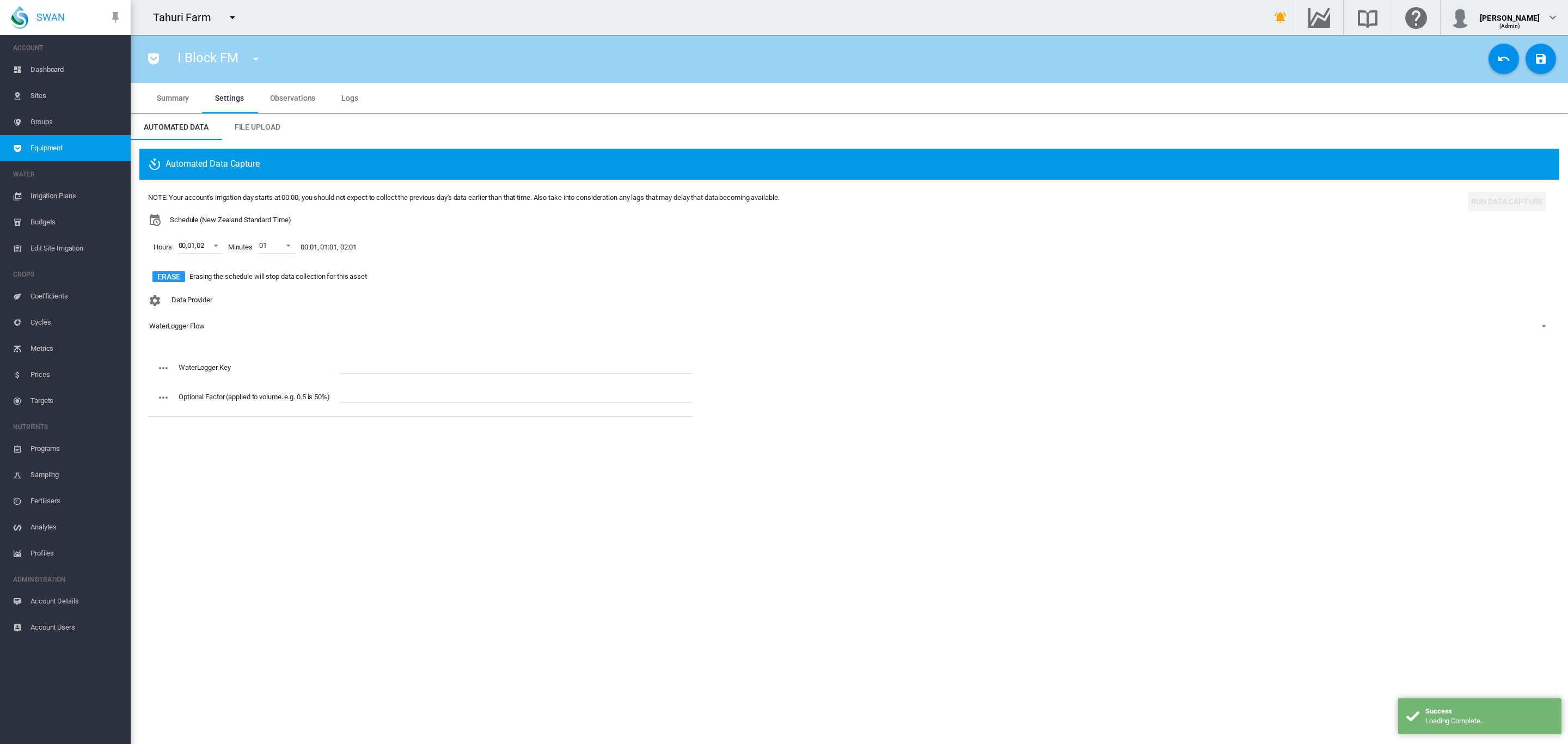
click at [373, 368] on input "text" at bounding box center [515, 365] width 353 height 16
paste input "**********"
type input "**********"
click at [1546, 67] on button "Save Changes" at bounding box center [1541, 59] width 31 height 31
click at [249, 52] on md-icon "icon-menu-down" at bounding box center [256, 59] width 13 height 13
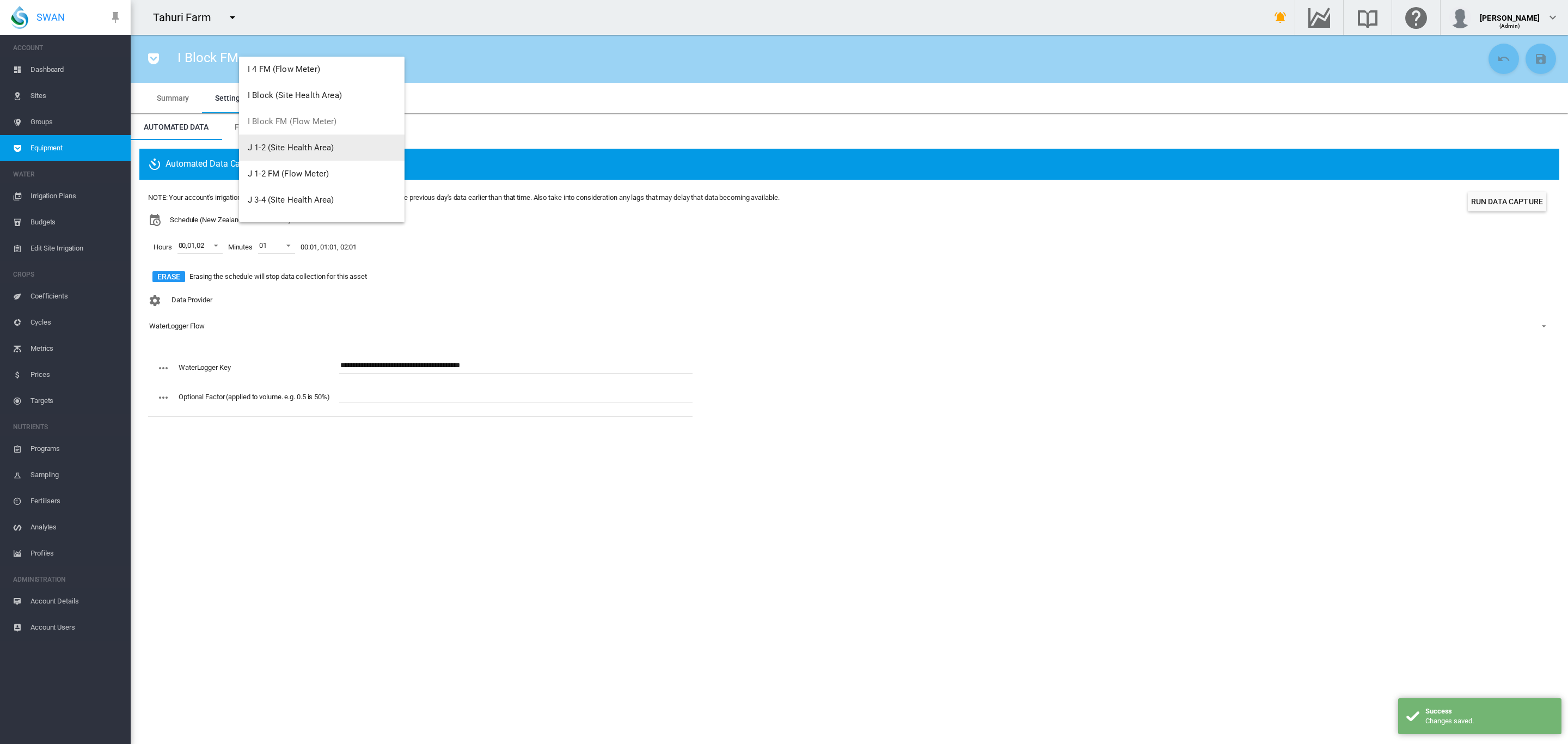
scroll to position [960, 0]
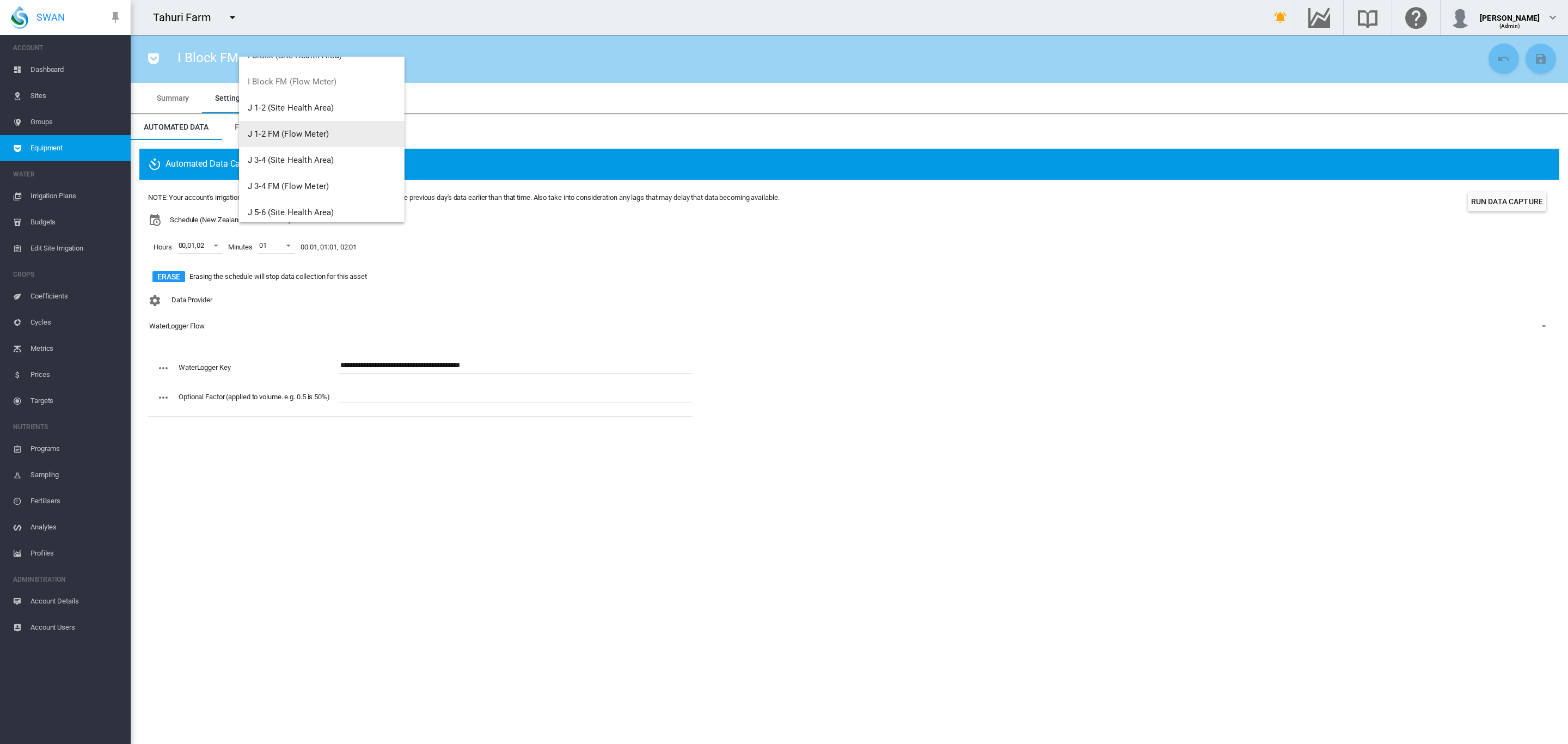
click at [299, 135] on span "J 1-2 FM (Flow Meter)" at bounding box center [288, 134] width 81 height 10
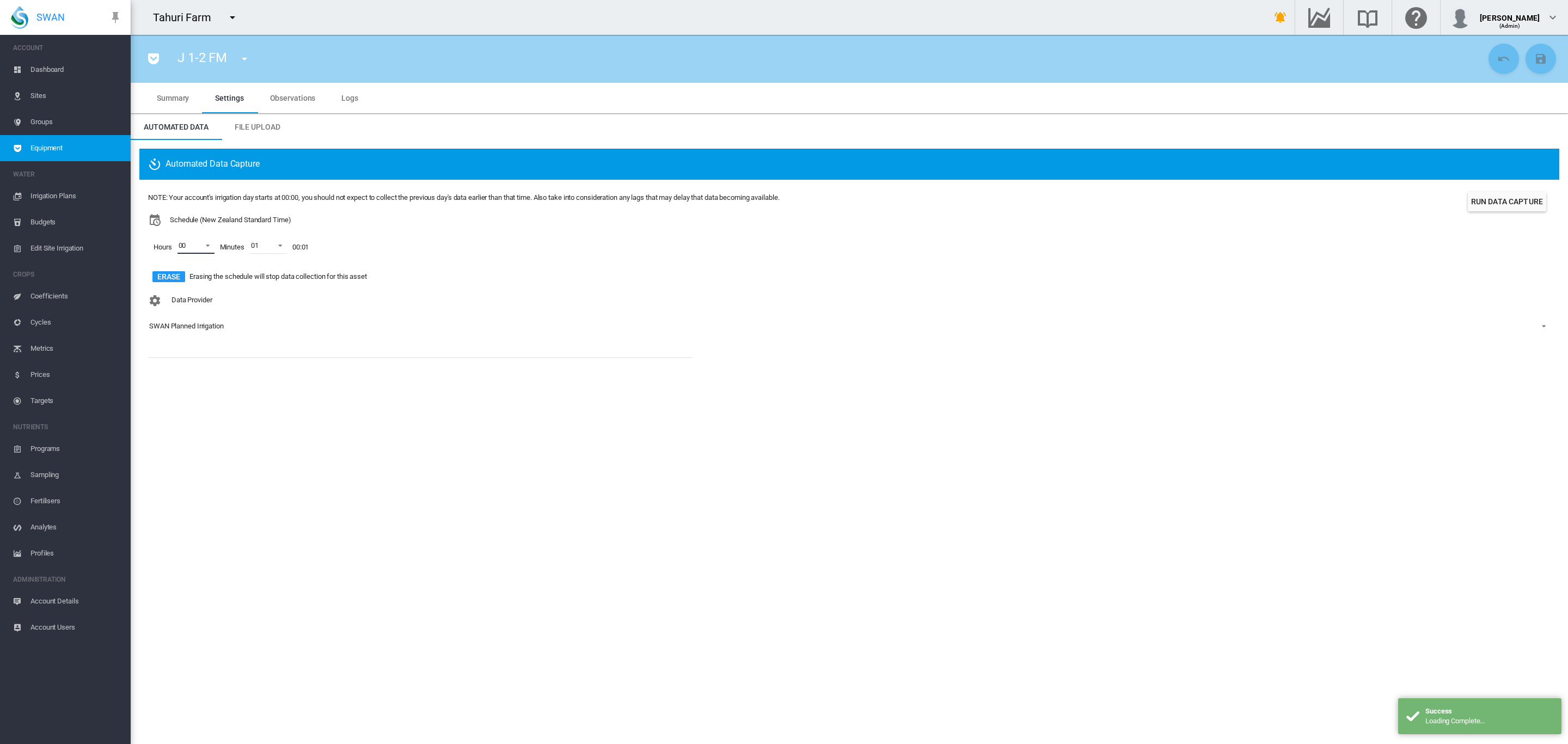
click at [210, 249] on span at bounding box center [205, 245] width 13 height 10
click at [194, 272] on md-option "01" at bounding box center [194, 272] width 74 height 26
click at [185, 295] on div "02" at bounding box center [182, 299] width 8 height 10
click at [340, 343] on md-backdrop at bounding box center [784, 372] width 1568 height 744
click at [216, 324] on div "SWAN Planned Irrigation" at bounding box center [186, 326] width 74 height 8
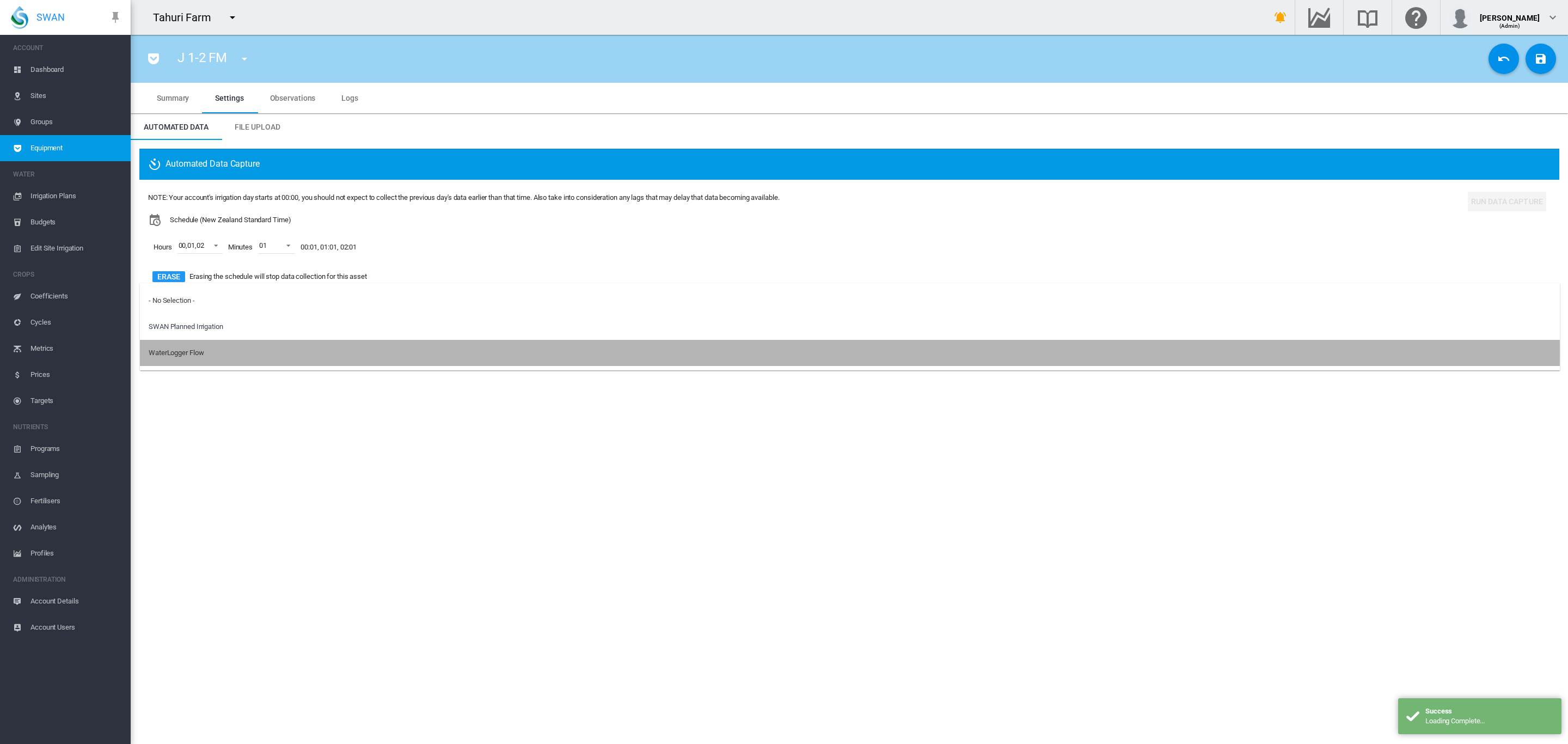
click at [205, 352] on md-option "WaterLogger Flow" at bounding box center [849, 353] width 1420 height 26
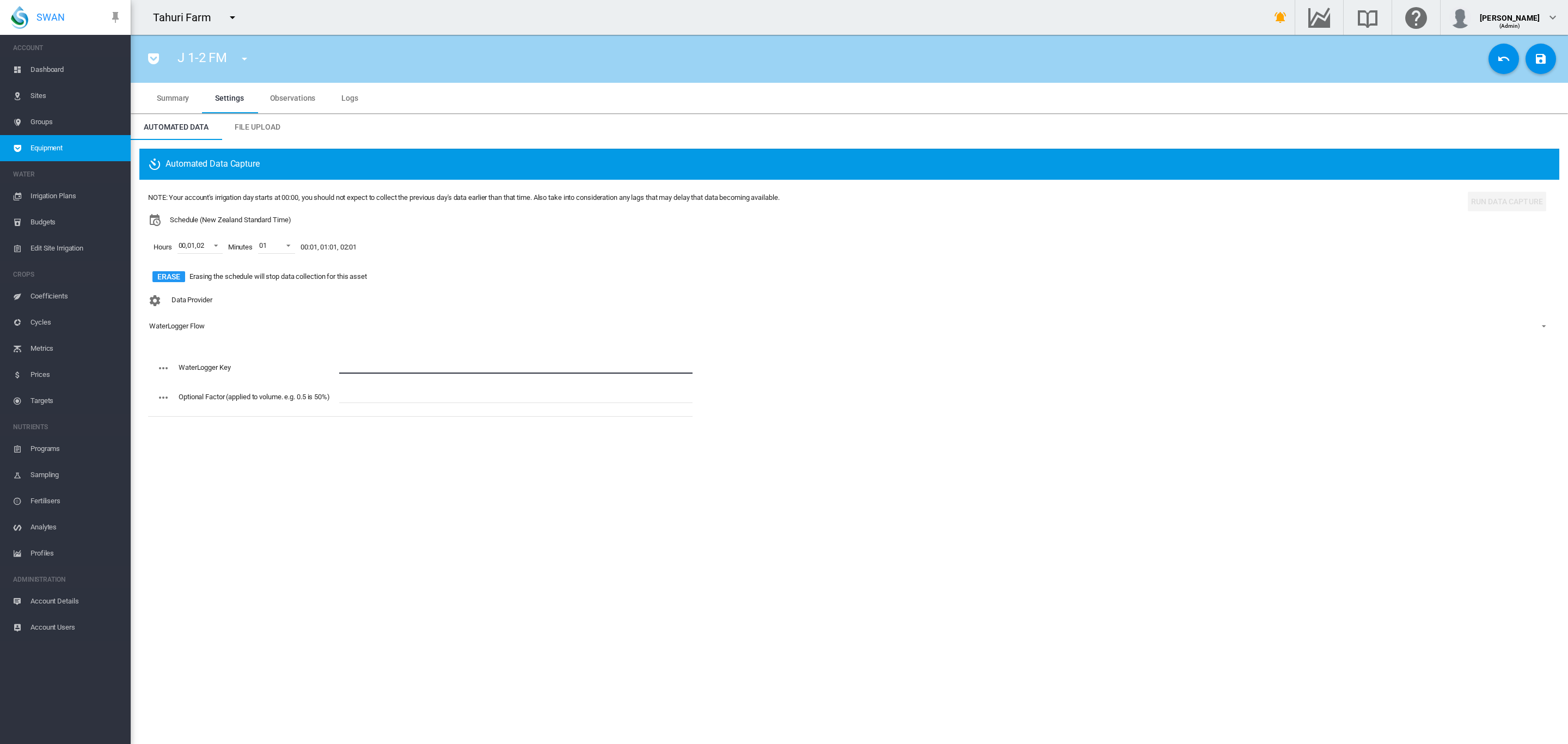
click at [361, 363] on input "text" at bounding box center [515, 365] width 353 height 16
paste input "**********"
type input "**********"
click at [1535, 59] on md-icon "icon-content-save" at bounding box center [1541, 59] width 13 height 13
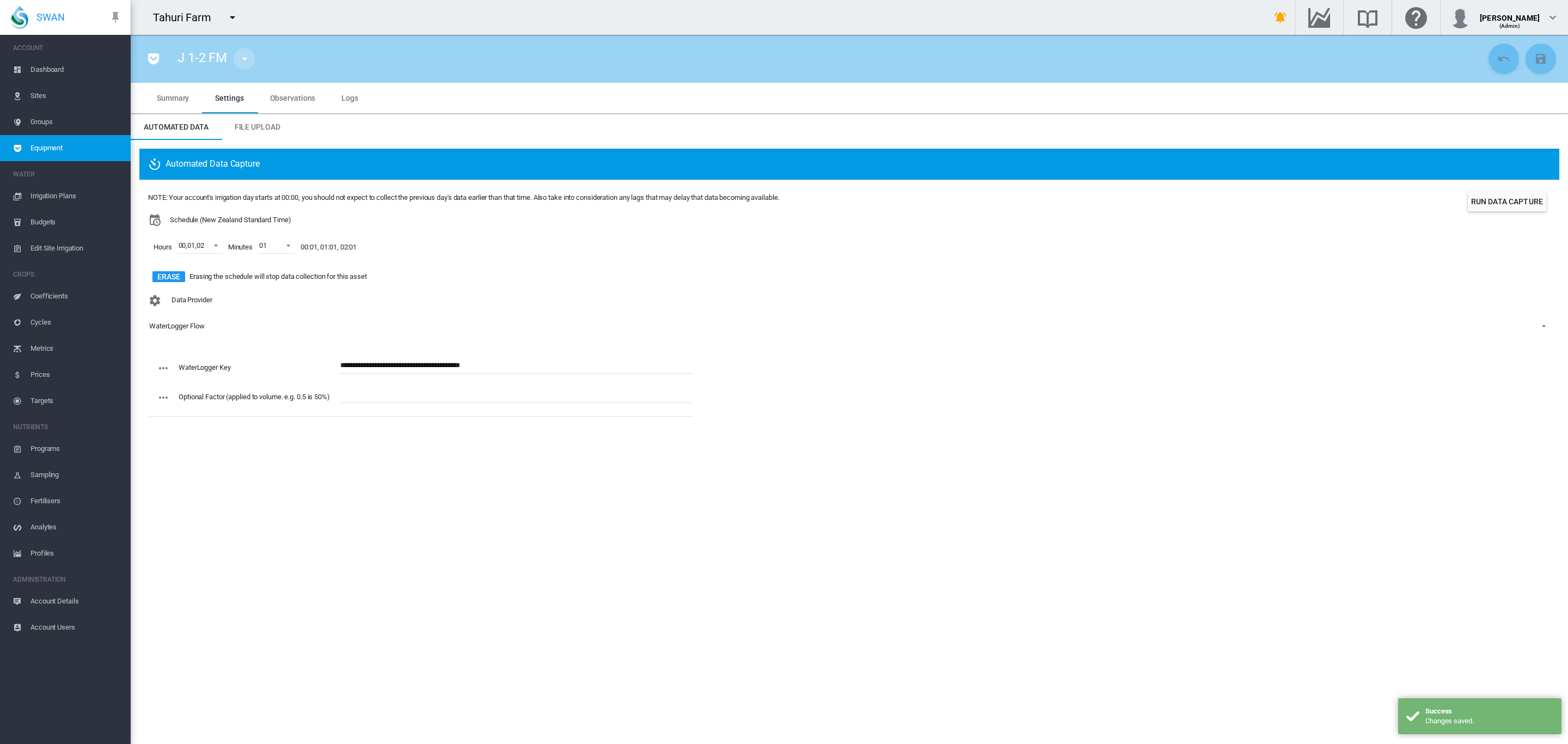
click at [247, 58] on md-icon "icon-menu-down" at bounding box center [245, 59] width 13 height 13
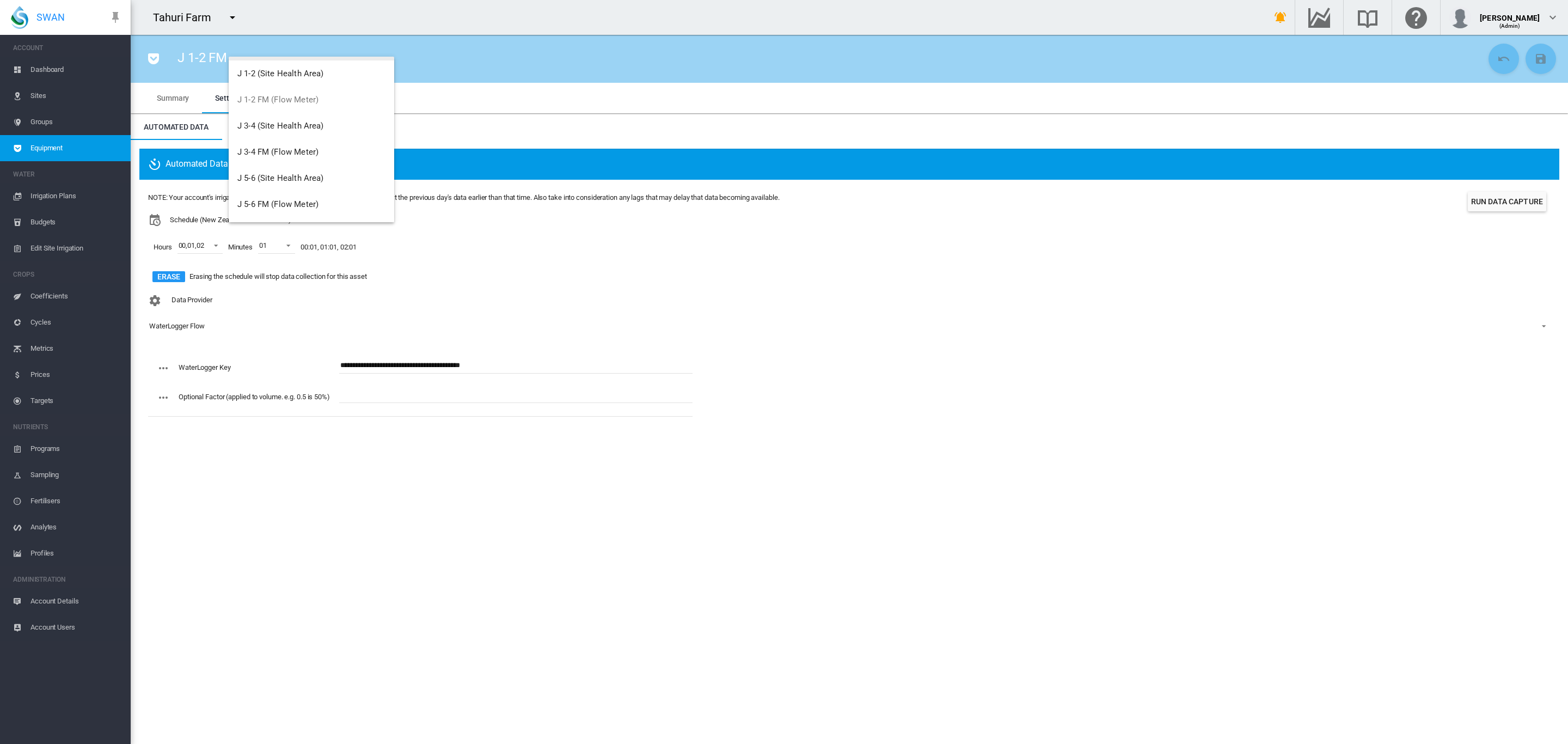
scroll to position [1000, 0]
click at [301, 144] on span "J 3-4 FM (Flow Meter)" at bounding box center [277, 146] width 81 height 10
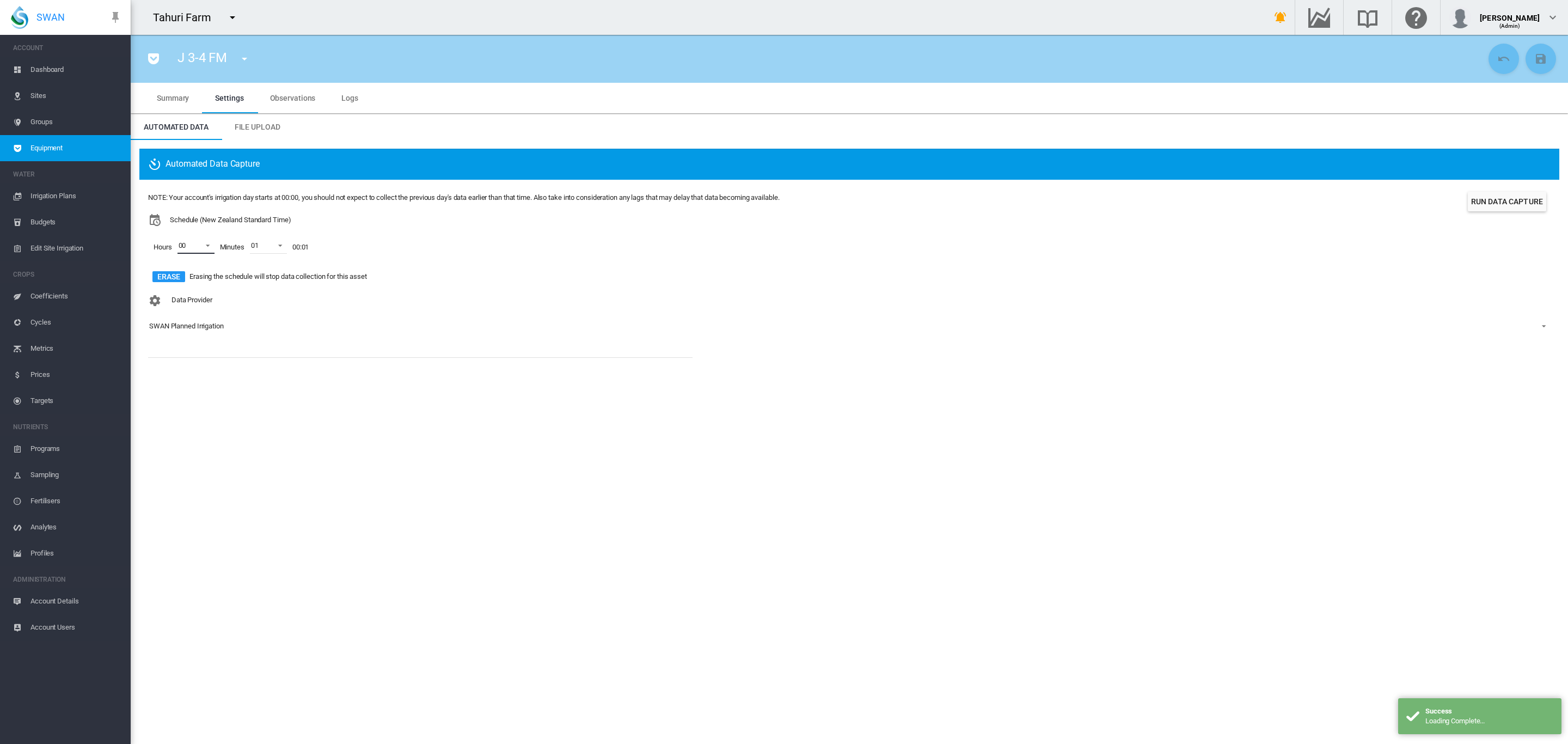
click at [214, 249] on md-select-value "00" at bounding box center [196, 245] width 37 height 16
click at [197, 274] on md-option "01" at bounding box center [194, 272] width 74 height 26
click at [186, 293] on md-option "02" at bounding box center [194, 298] width 74 height 26
click at [363, 315] on md-backdrop at bounding box center [784, 372] width 1568 height 744
click at [210, 331] on div "SWAN Planned Irrigation" at bounding box center [186, 326] width 74 height 8
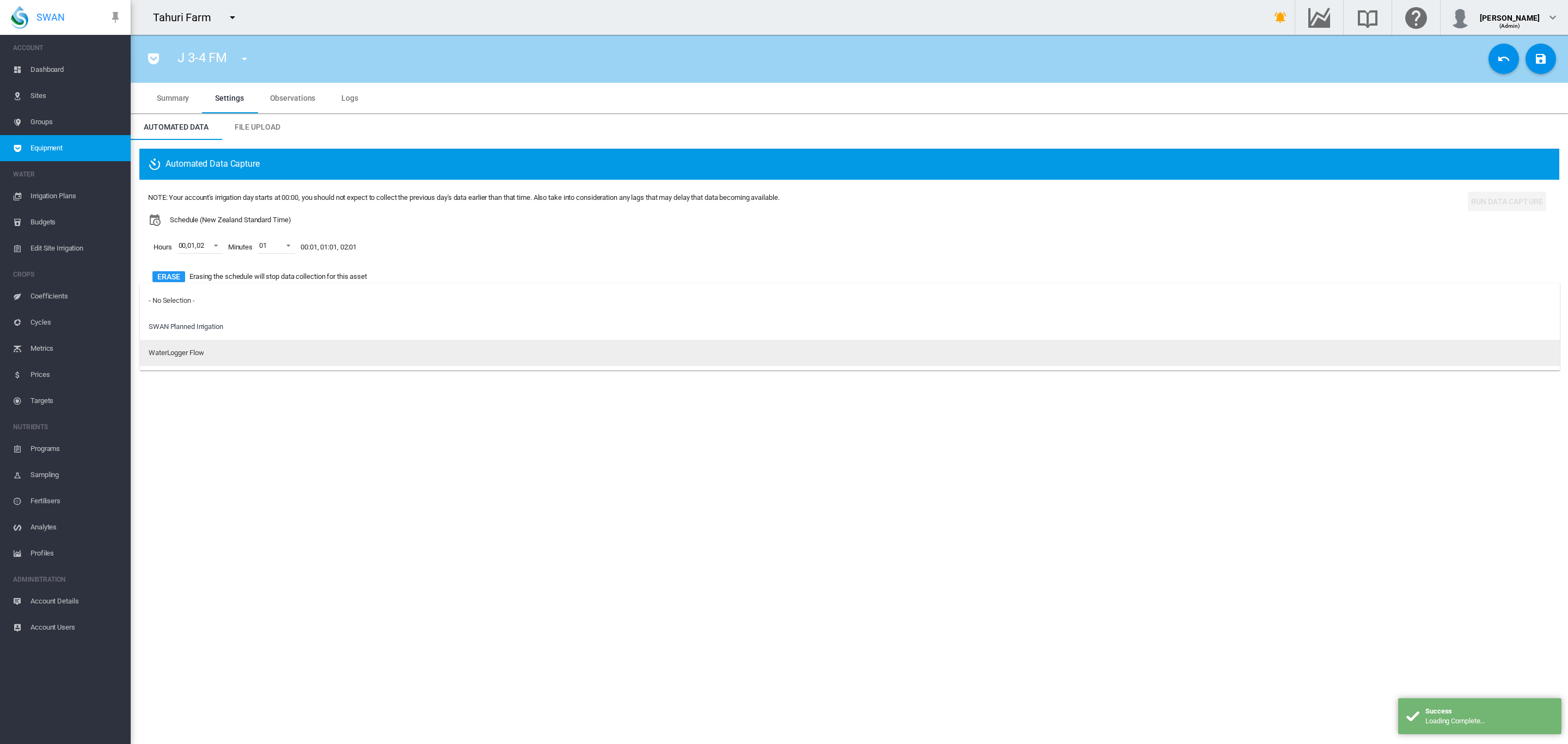
drag, startPoint x: 203, startPoint y: 345, endPoint x: 229, endPoint y: 342, distance: 26.2
click at [202, 345] on md-option "WaterLogger Flow" at bounding box center [849, 353] width 1420 height 26
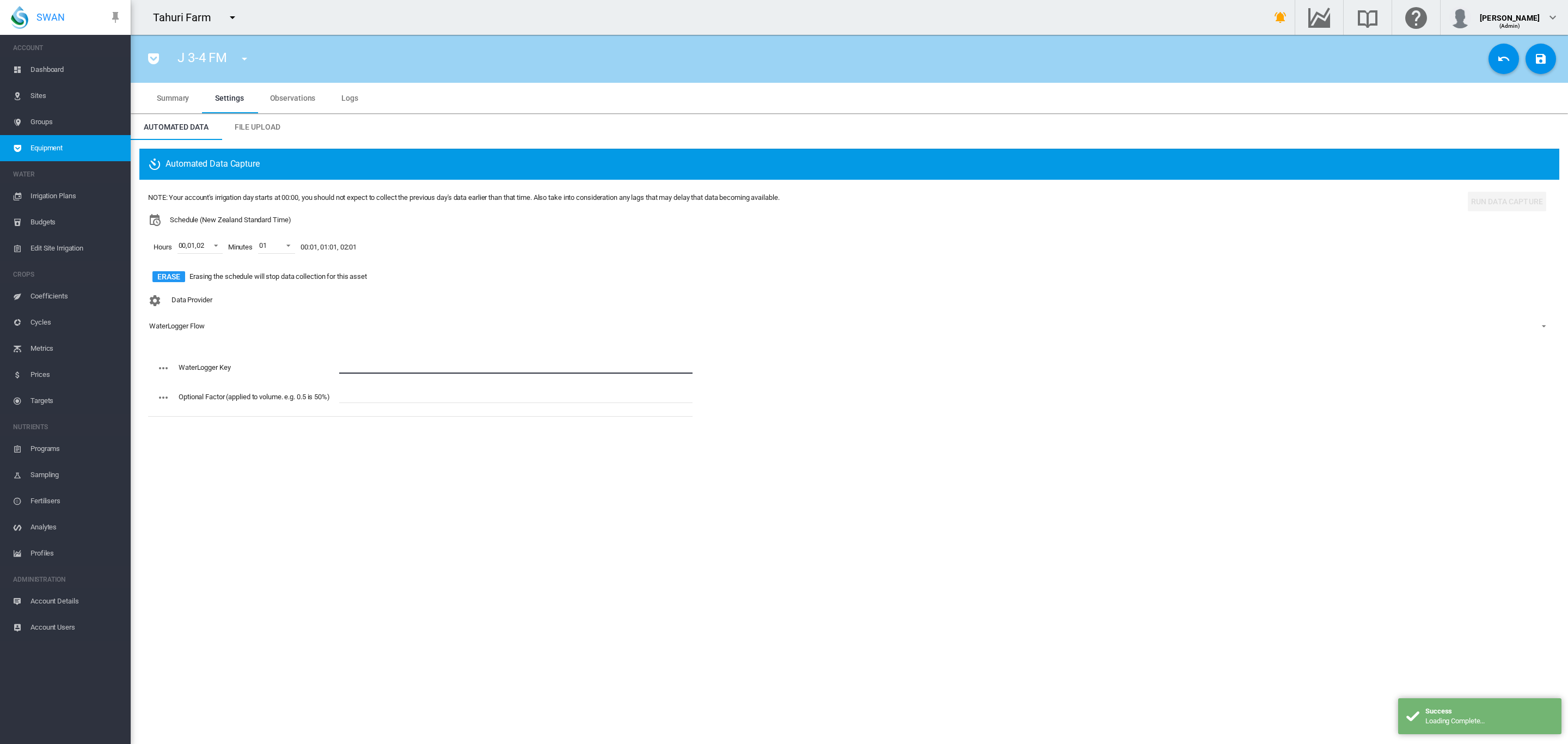
click at [373, 366] on input "text" at bounding box center [515, 365] width 353 height 16
paste input "**********"
type input "**********"
click at [1534, 64] on md-icon "icon-content-save" at bounding box center [1541, 59] width 13 height 13
click at [250, 58] on button "button" at bounding box center [245, 59] width 22 height 22
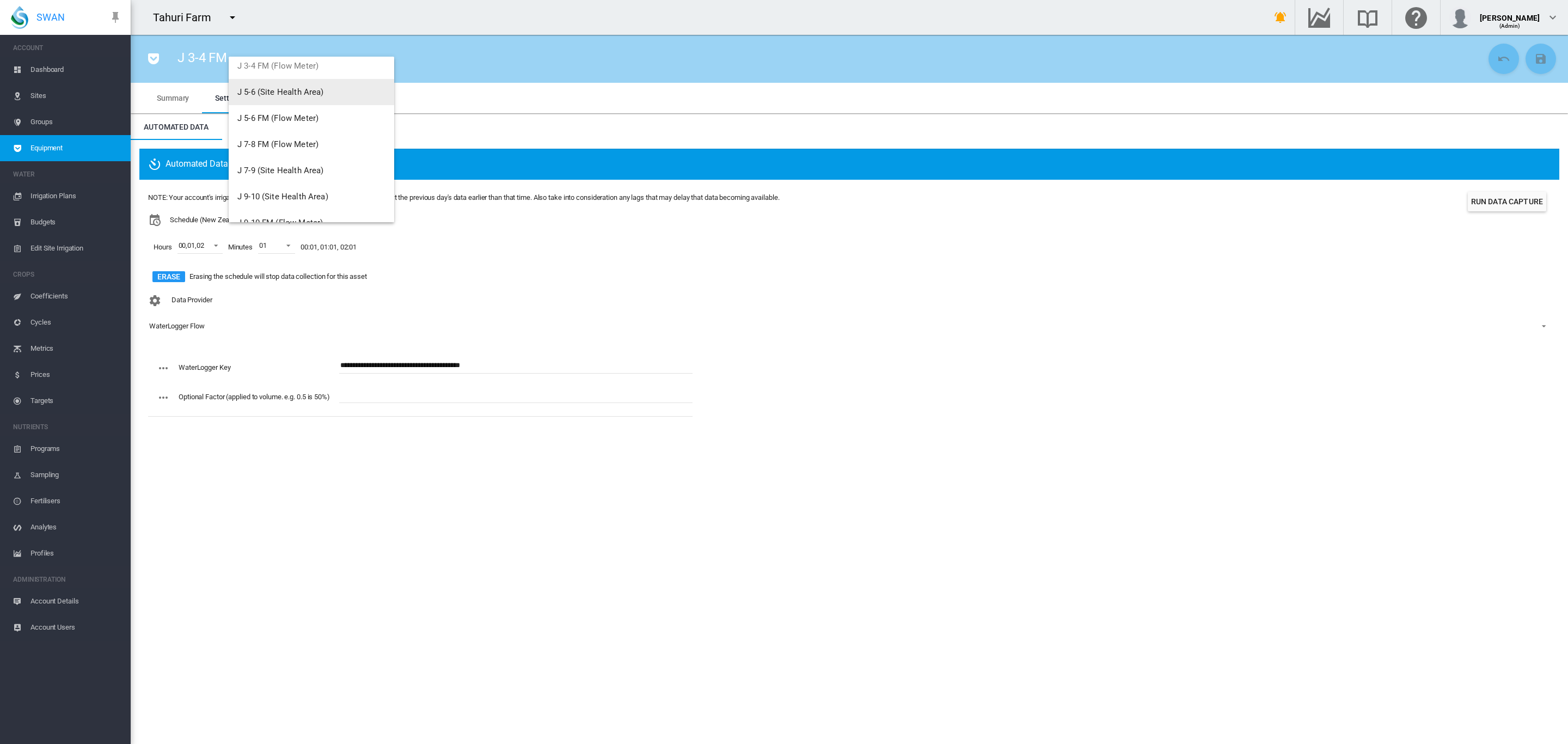
scroll to position [1082, 0]
click at [312, 120] on span "J 5-6 FM (Flow Meter)" at bounding box center [277, 116] width 81 height 10
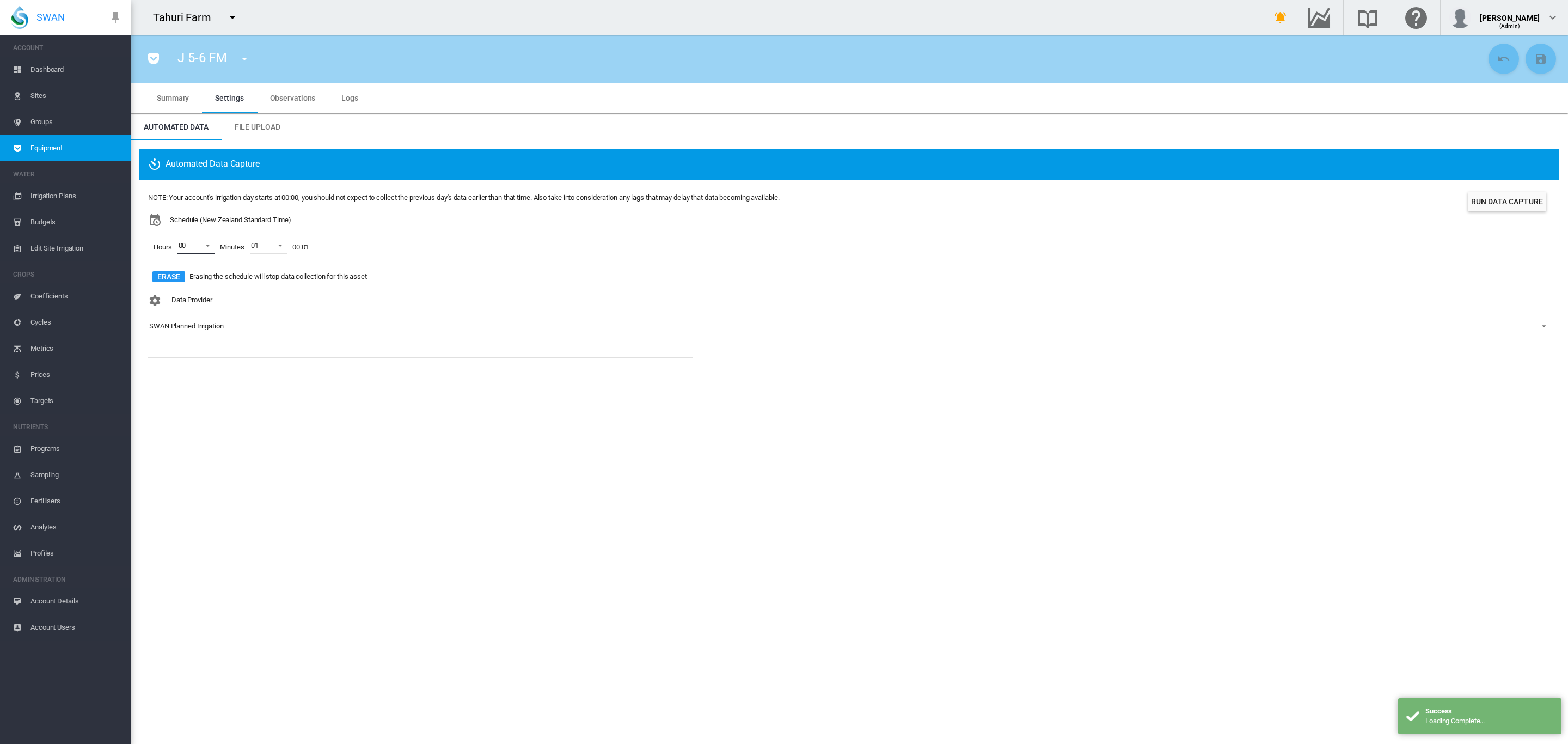
click at [208, 246] on span at bounding box center [205, 245] width 13 height 10
click at [189, 269] on md-option "01" at bounding box center [194, 272] width 74 height 26
click at [173, 293] on div at bounding box center [168, 298] width 11 height 11
click at [404, 332] on md-backdrop at bounding box center [784, 372] width 1568 height 744
click at [201, 325] on div "SWAN Planned Irrigation" at bounding box center [186, 326] width 74 height 8
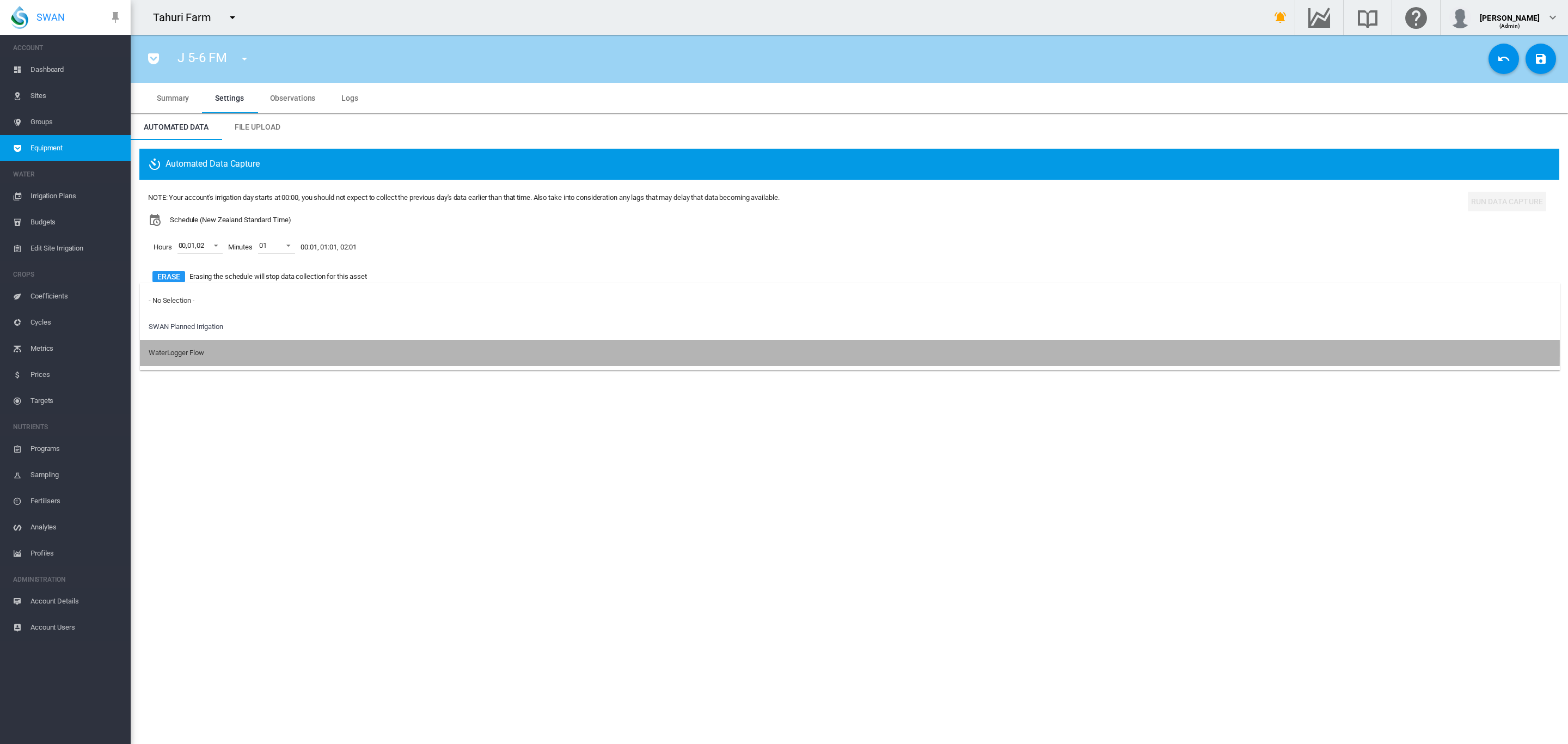
click at [218, 348] on md-option "WaterLogger Flow" at bounding box center [849, 353] width 1420 height 26
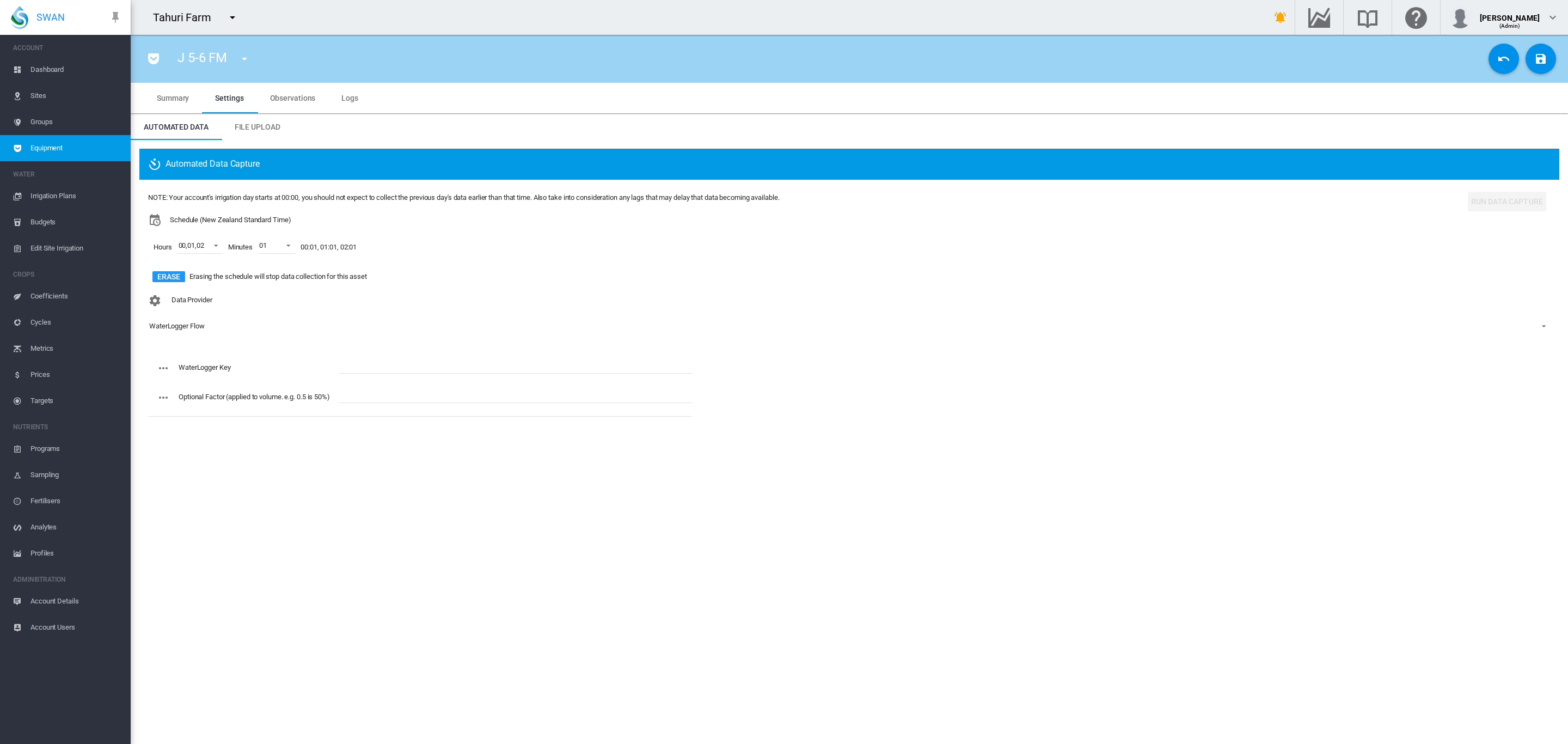
click at [380, 361] on input "text" at bounding box center [515, 365] width 353 height 16
paste input "**********"
type input "**********"
click at [1537, 54] on md-icon "icon-content-save" at bounding box center [1541, 59] width 13 height 13
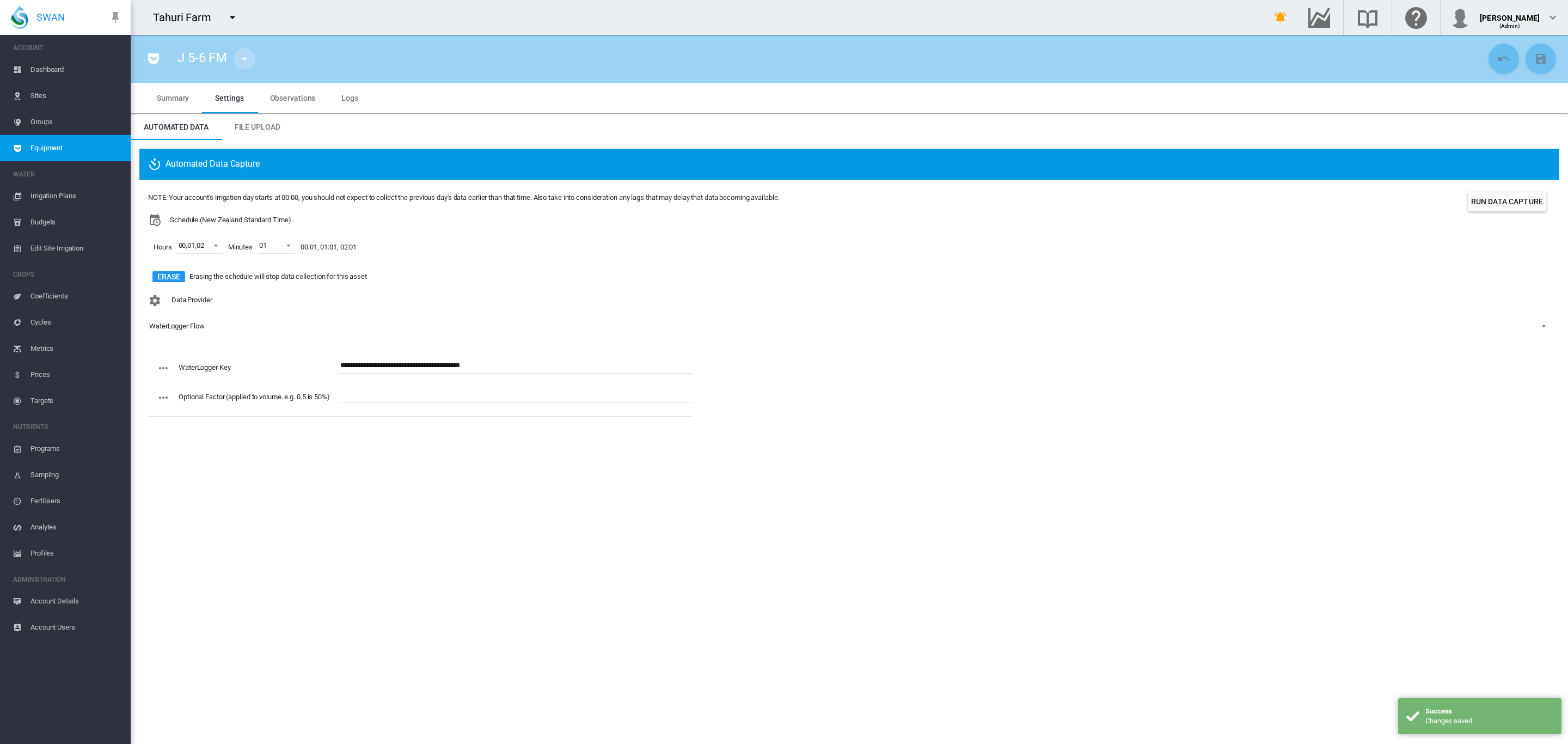
click at [235, 61] on button "button" at bounding box center [245, 59] width 22 height 22
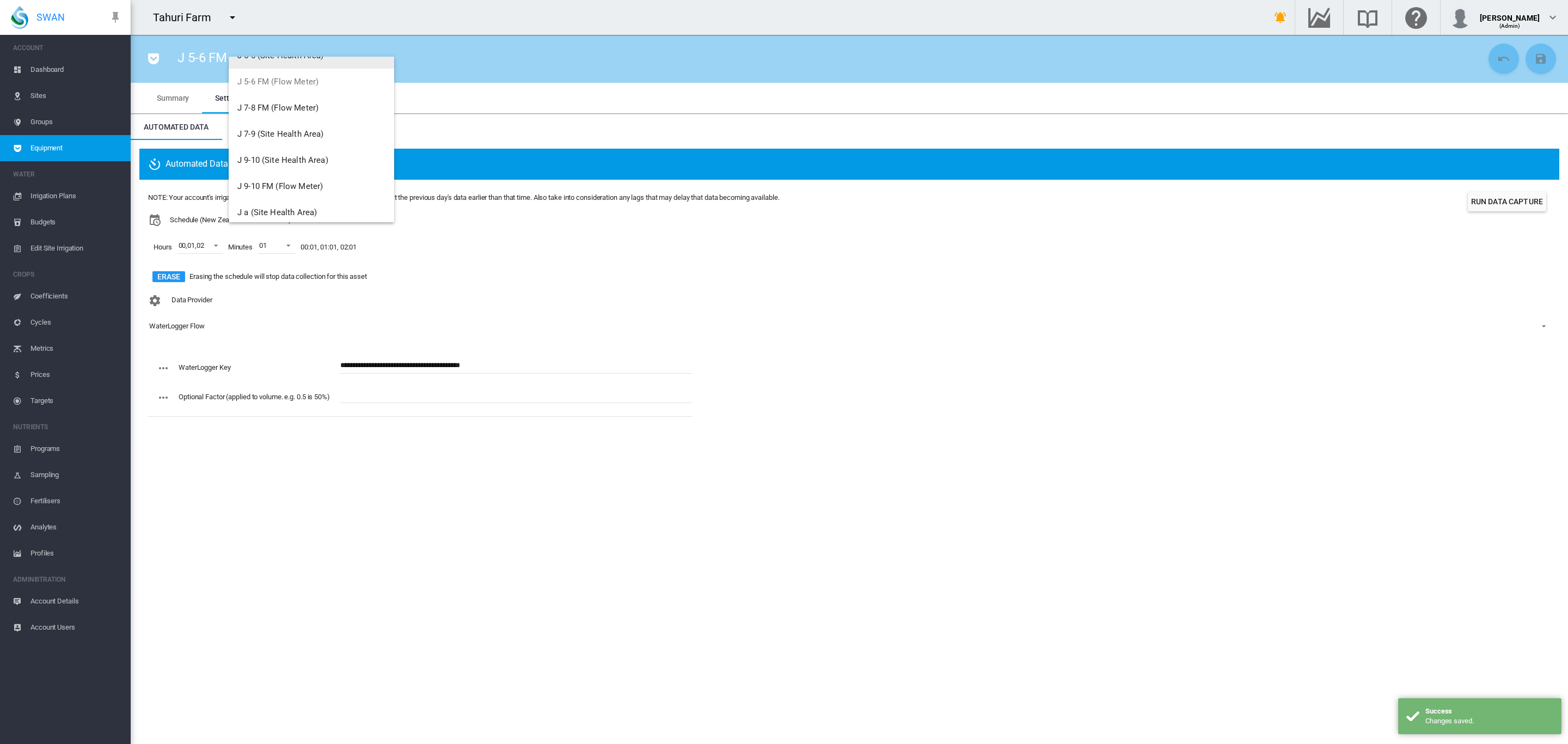
scroll to position [1124, 0]
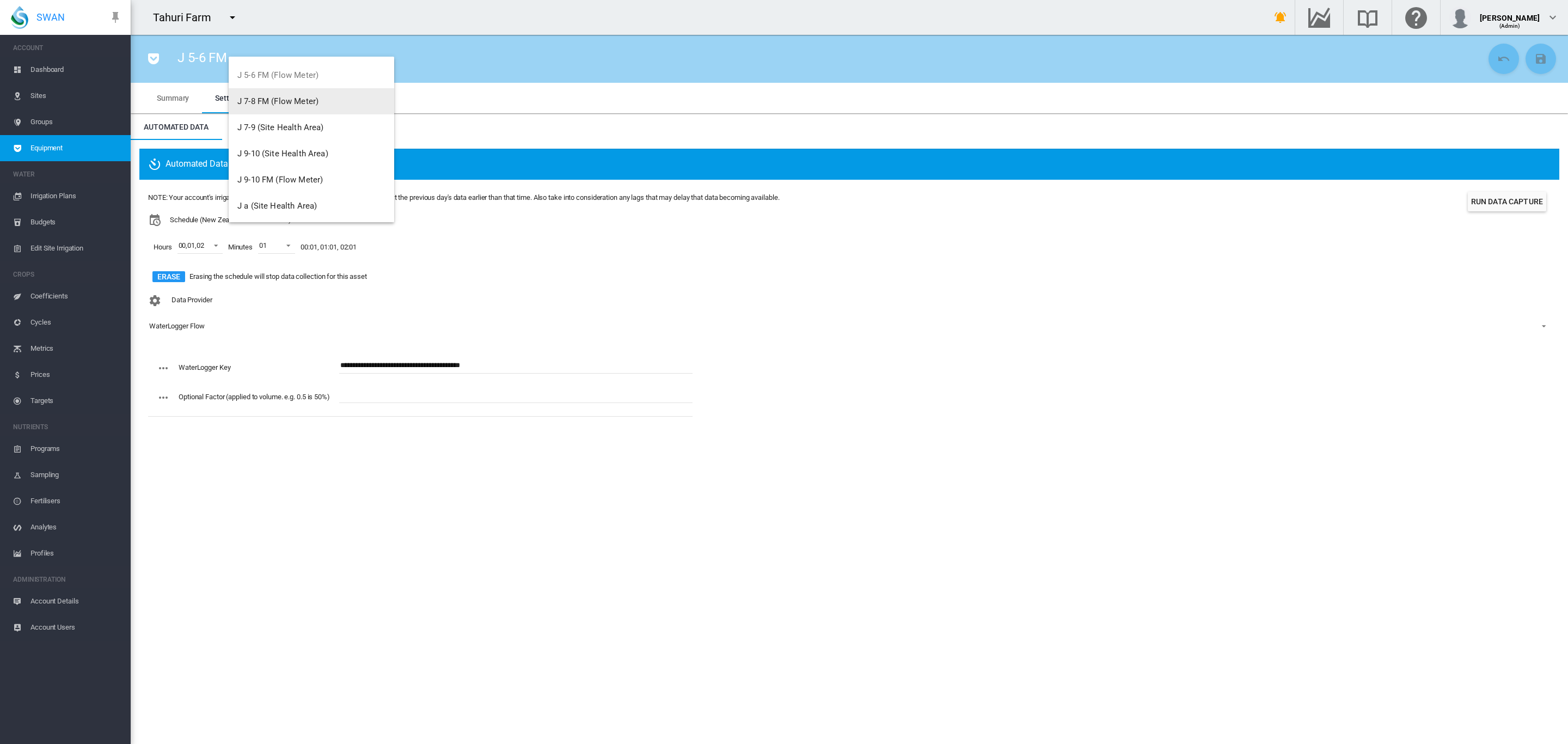
click at [306, 100] on span "J 7-8 FM (Flow Meter)" at bounding box center [277, 101] width 81 height 10
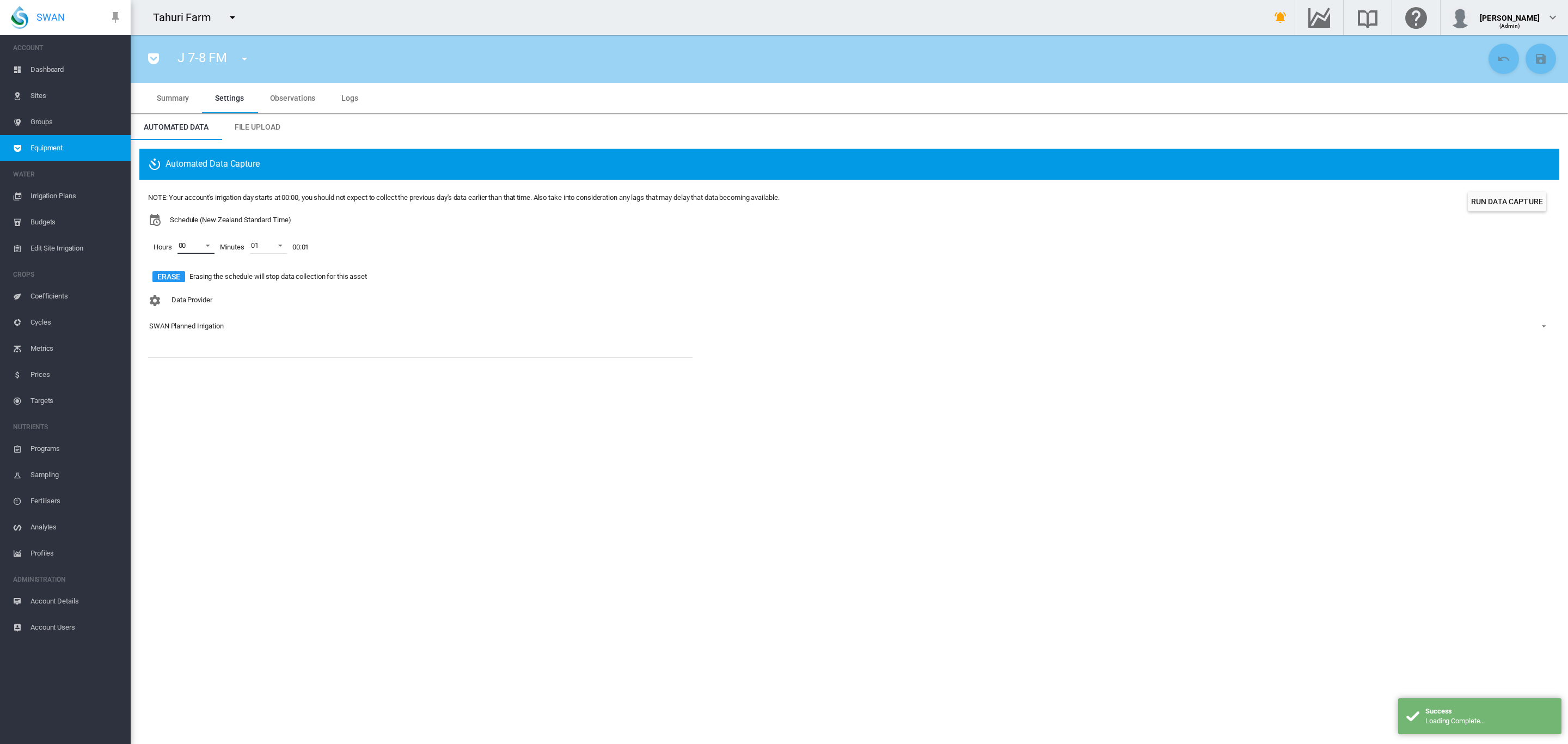
click at [205, 246] on span at bounding box center [205, 245] width 13 height 10
click at [192, 267] on md-option "01" at bounding box center [194, 272] width 74 height 26
click at [181, 290] on md-option "02" at bounding box center [194, 298] width 74 height 26
click at [368, 314] on md-backdrop at bounding box center [784, 372] width 1568 height 744
click at [201, 329] on div "SWAN Planned Irrigation" at bounding box center [186, 326] width 74 height 8
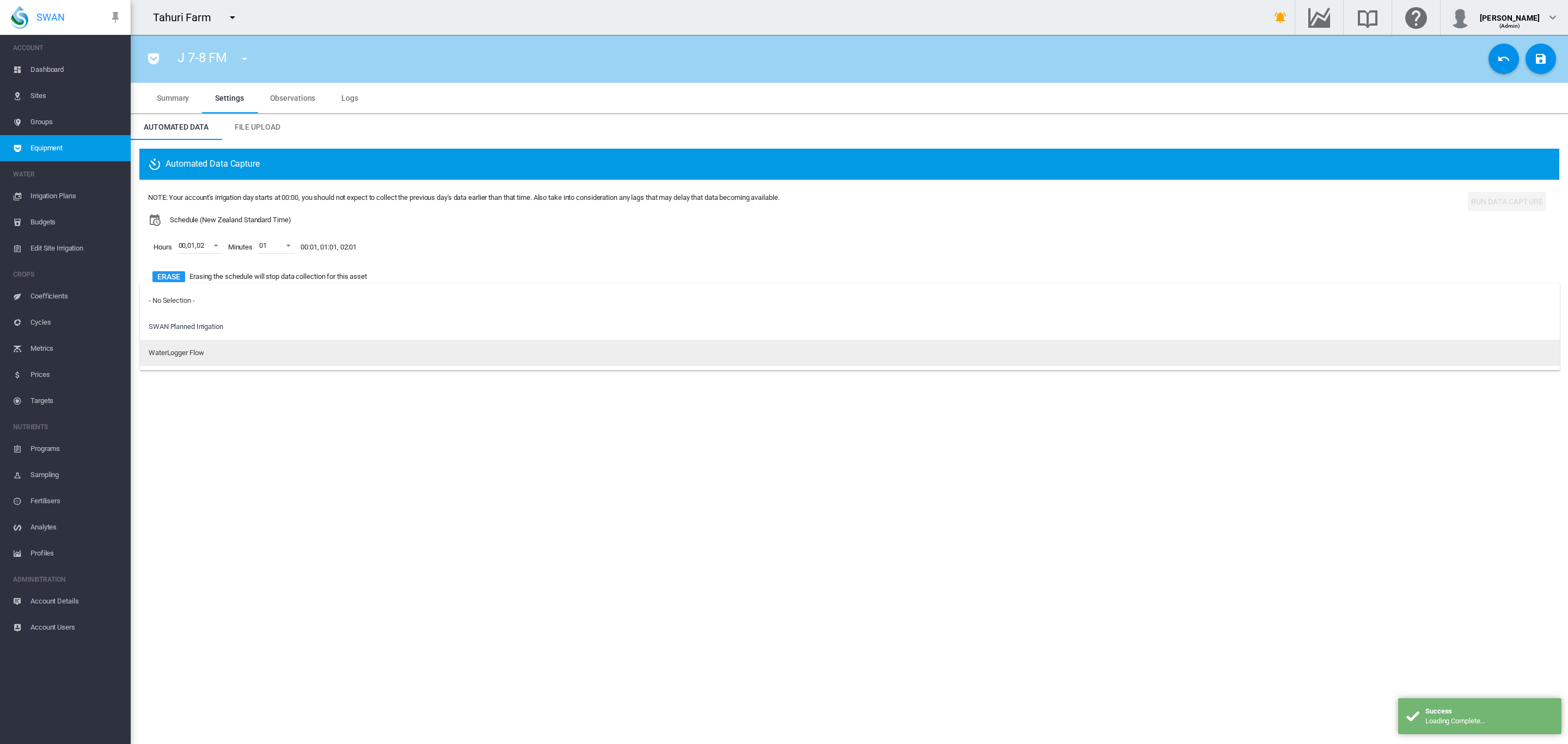
click at [194, 355] on div "WaterLogger Flow" at bounding box center [175, 353] width 55 height 10
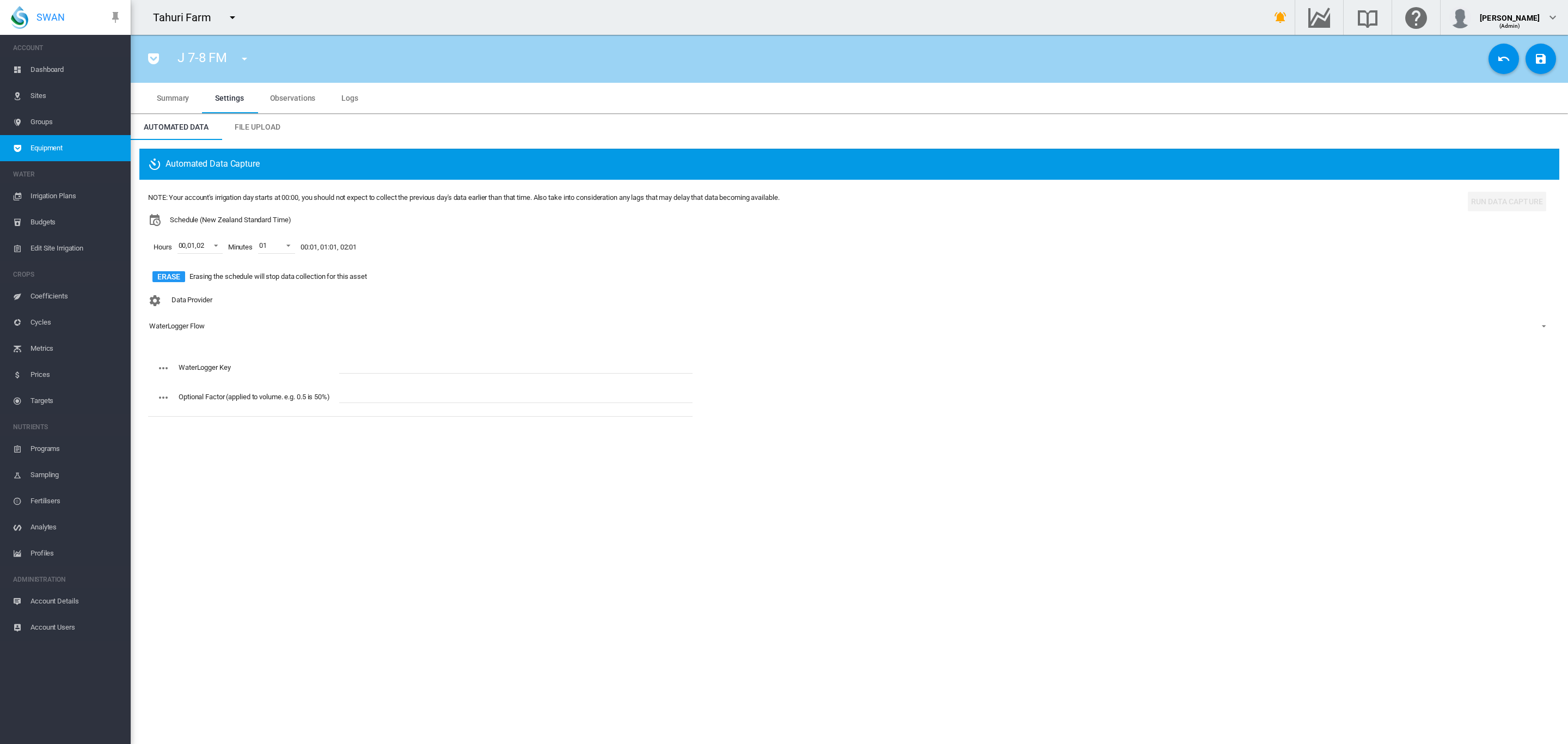
click at [211, 366] on label "WaterLogger Key" at bounding box center [204, 367] width 52 height 8
click at [393, 370] on input "text" at bounding box center [515, 365] width 353 height 16
paste input "**********"
type input "**********"
click at [1542, 49] on button "Save Changes" at bounding box center [1541, 59] width 31 height 31
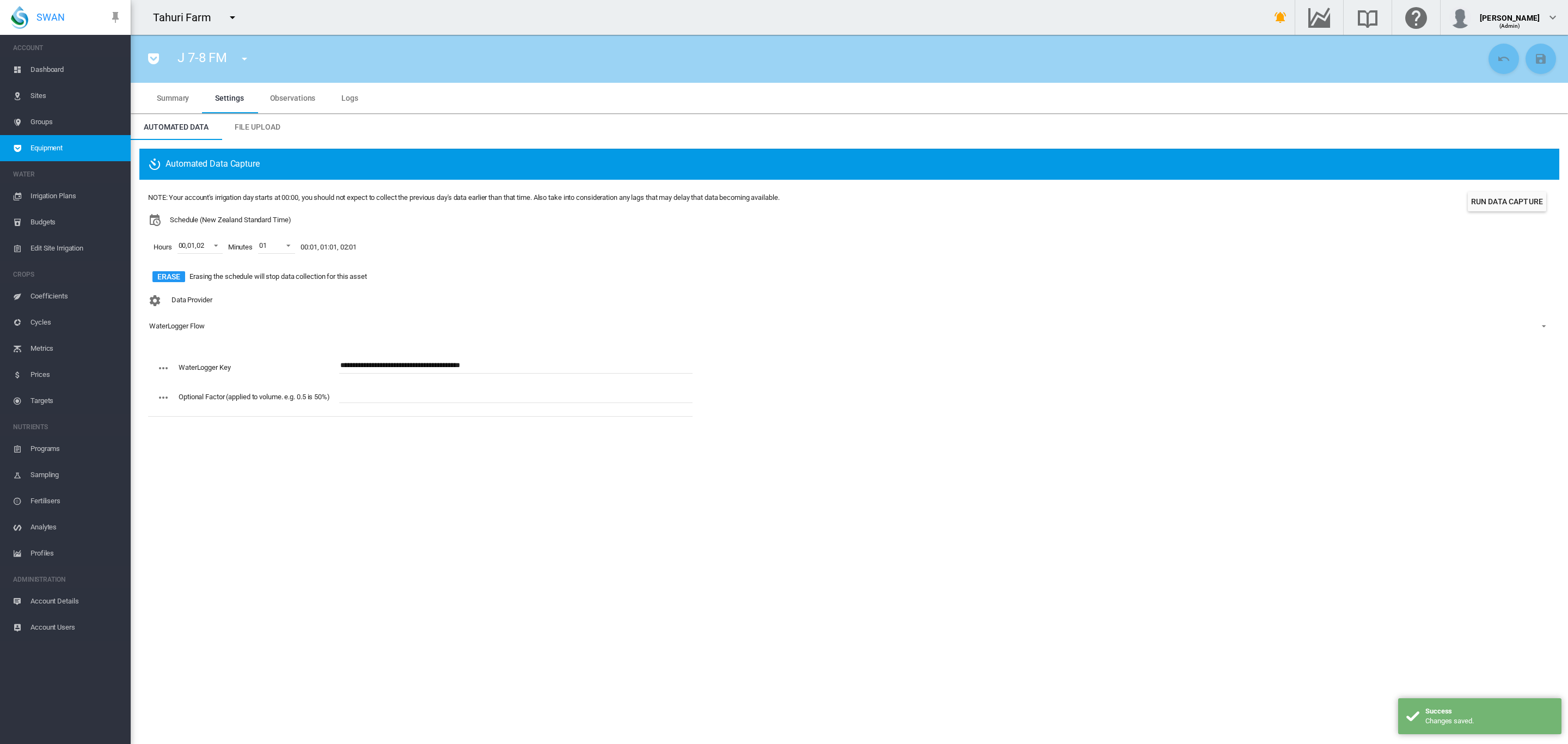
click at [248, 64] on md-icon "icon-menu-down" at bounding box center [245, 59] width 13 height 13
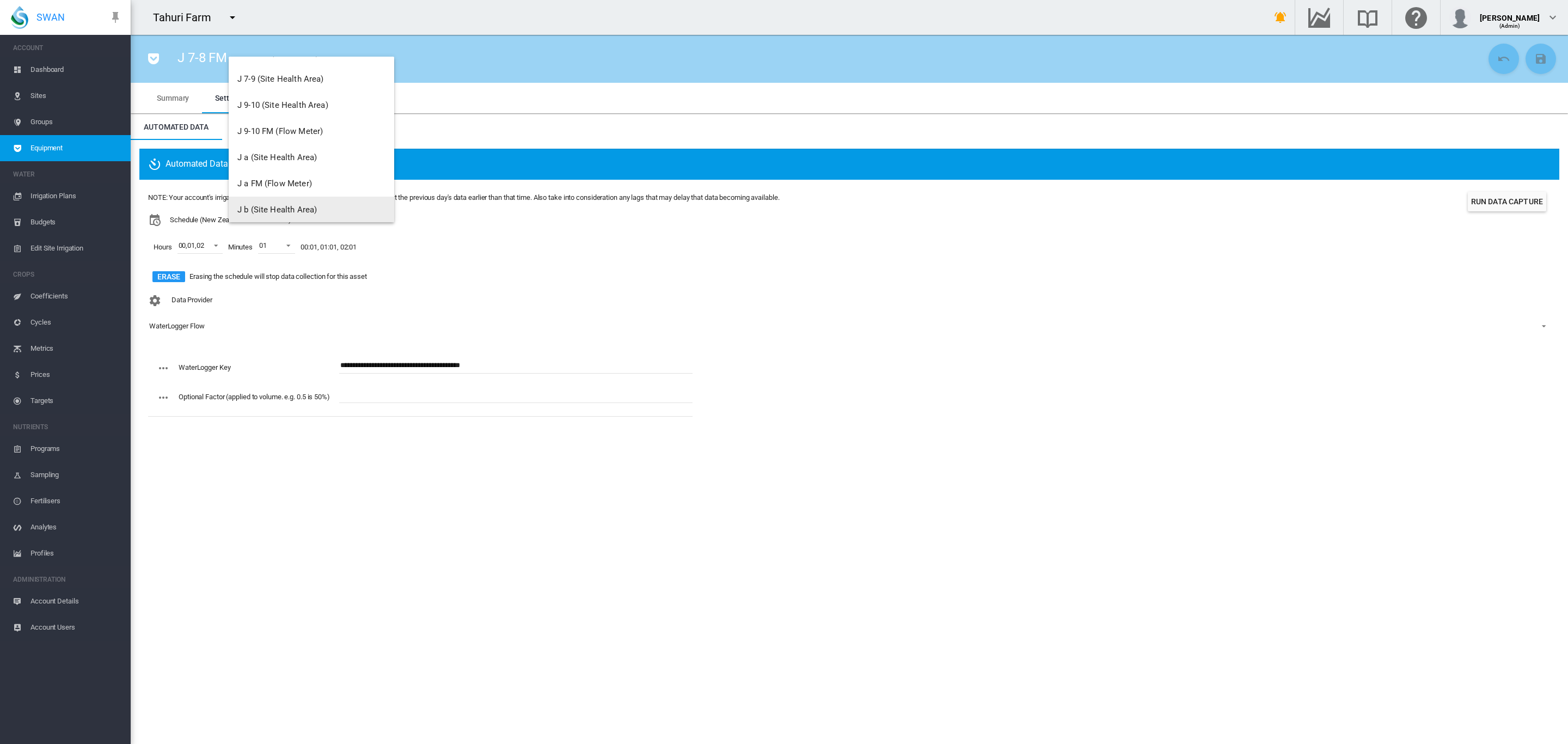
scroll to position [1144, 0]
click at [287, 161] on span "J 9-10 FM (Flow Meter)" at bounding box center [279, 159] width 86 height 10
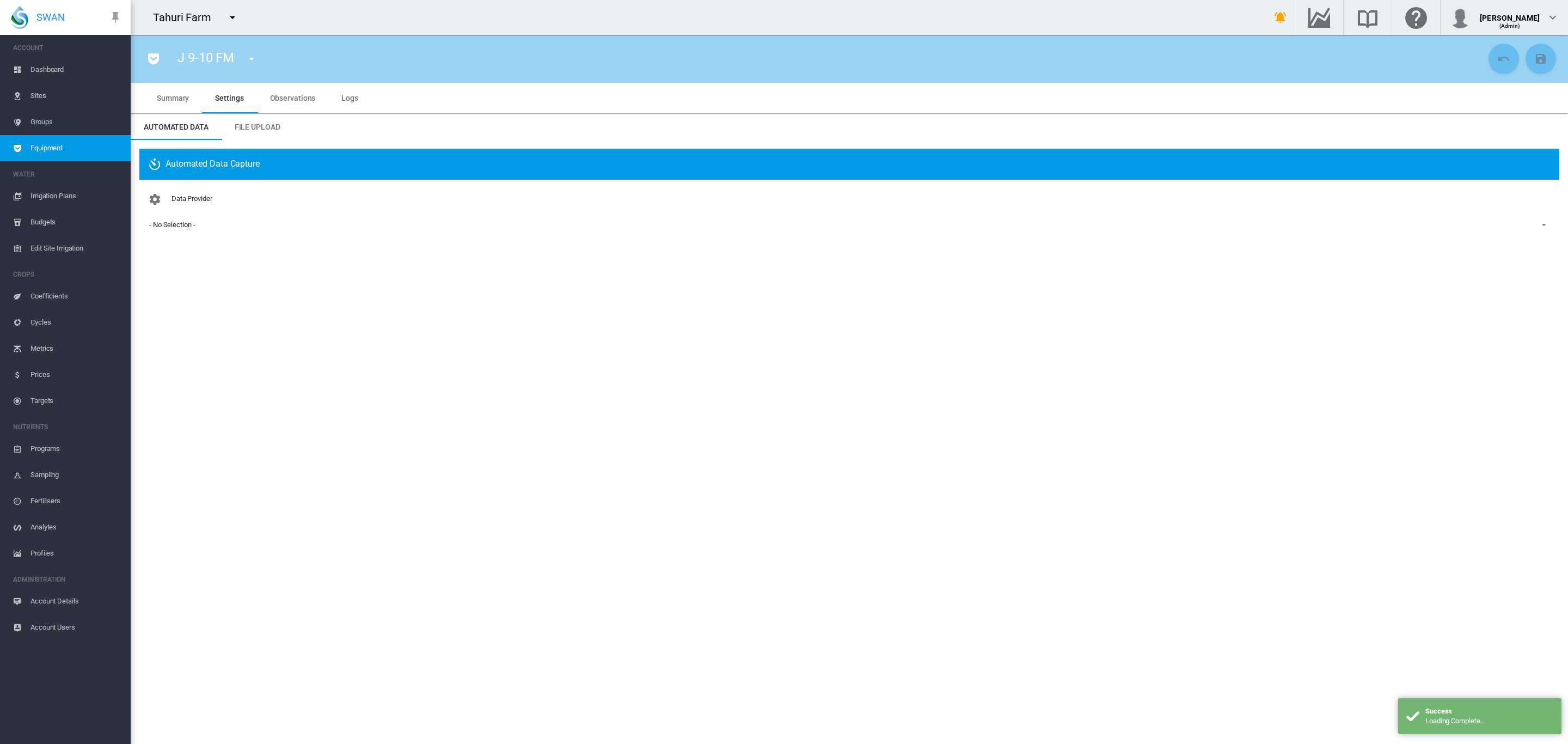
click at [185, 226] on div "- No Selection -" at bounding box center [171, 225] width 45 height 8
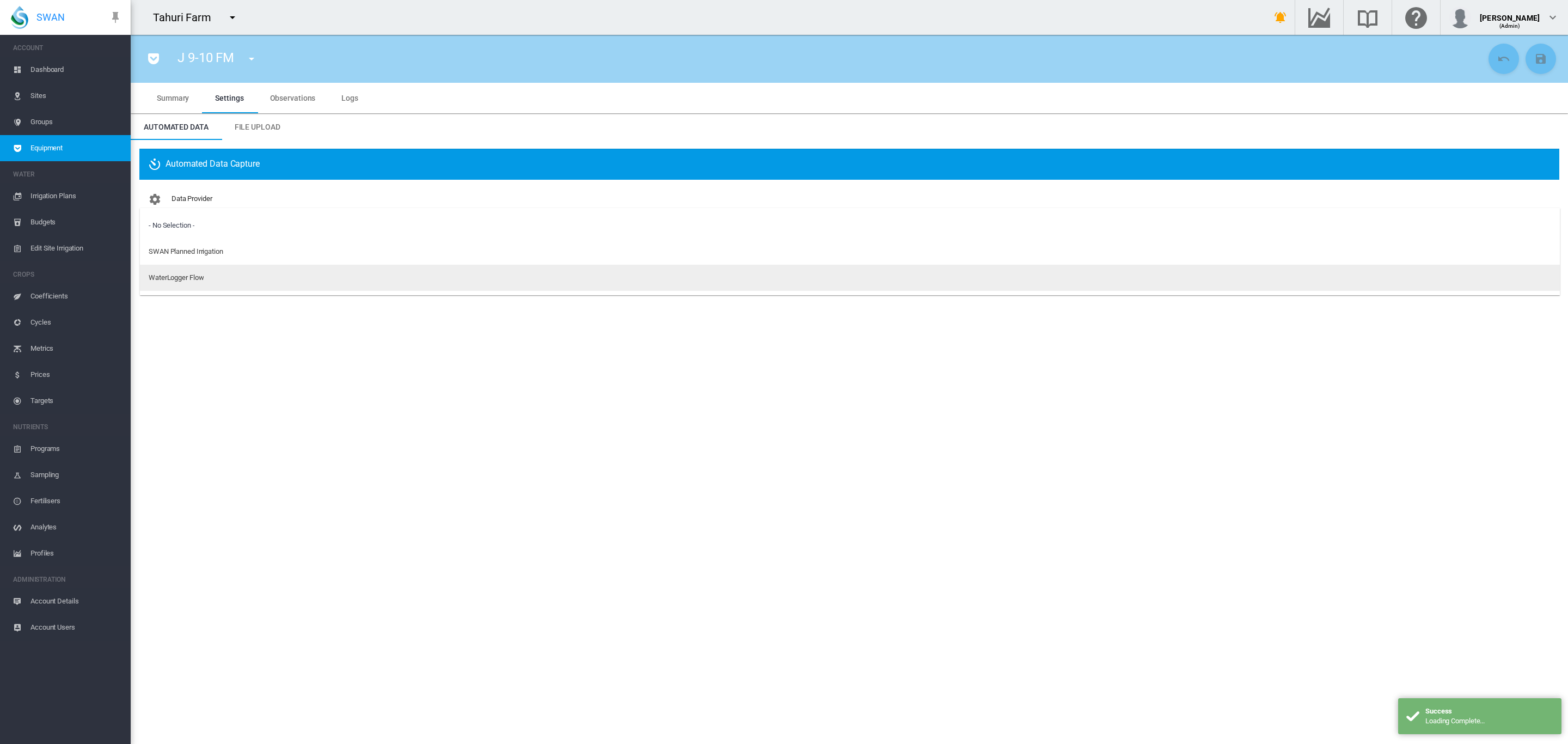
click at [177, 279] on div "WaterLogger Flow" at bounding box center [175, 278] width 55 height 10
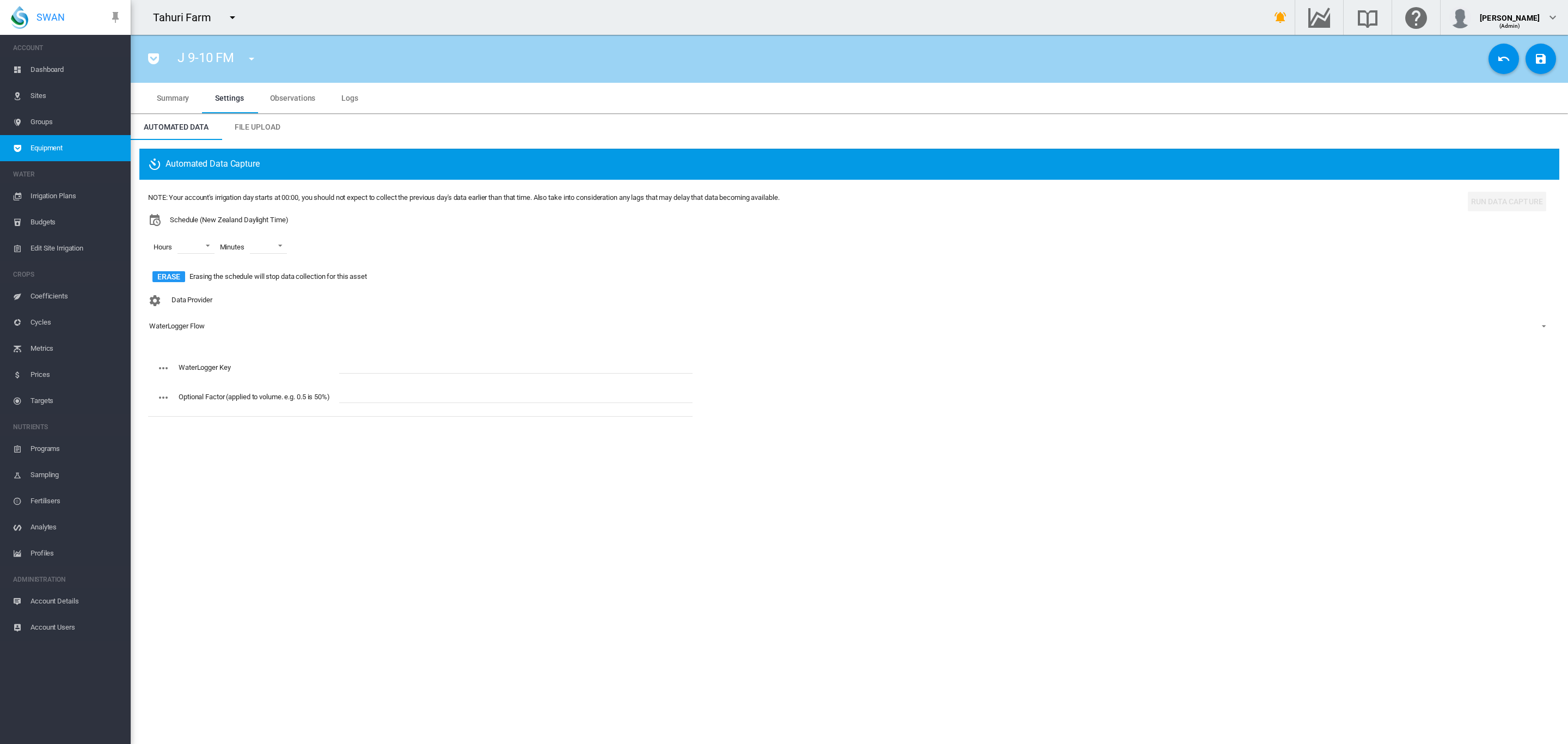
click at [370, 365] on input "text" at bounding box center [515, 365] width 353 height 16
paste input "**********"
type input "**********"
click at [208, 241] on md-select "00 01 02 03 04 05 06 07 08 09 10 11 12 13 14 15 16 17 18 19 20 21 22 23" at bounding box center [196, 245] width 37 height 16
click at [181, 247] on div "00" at bounding box center [182, 246] width 8 height 10
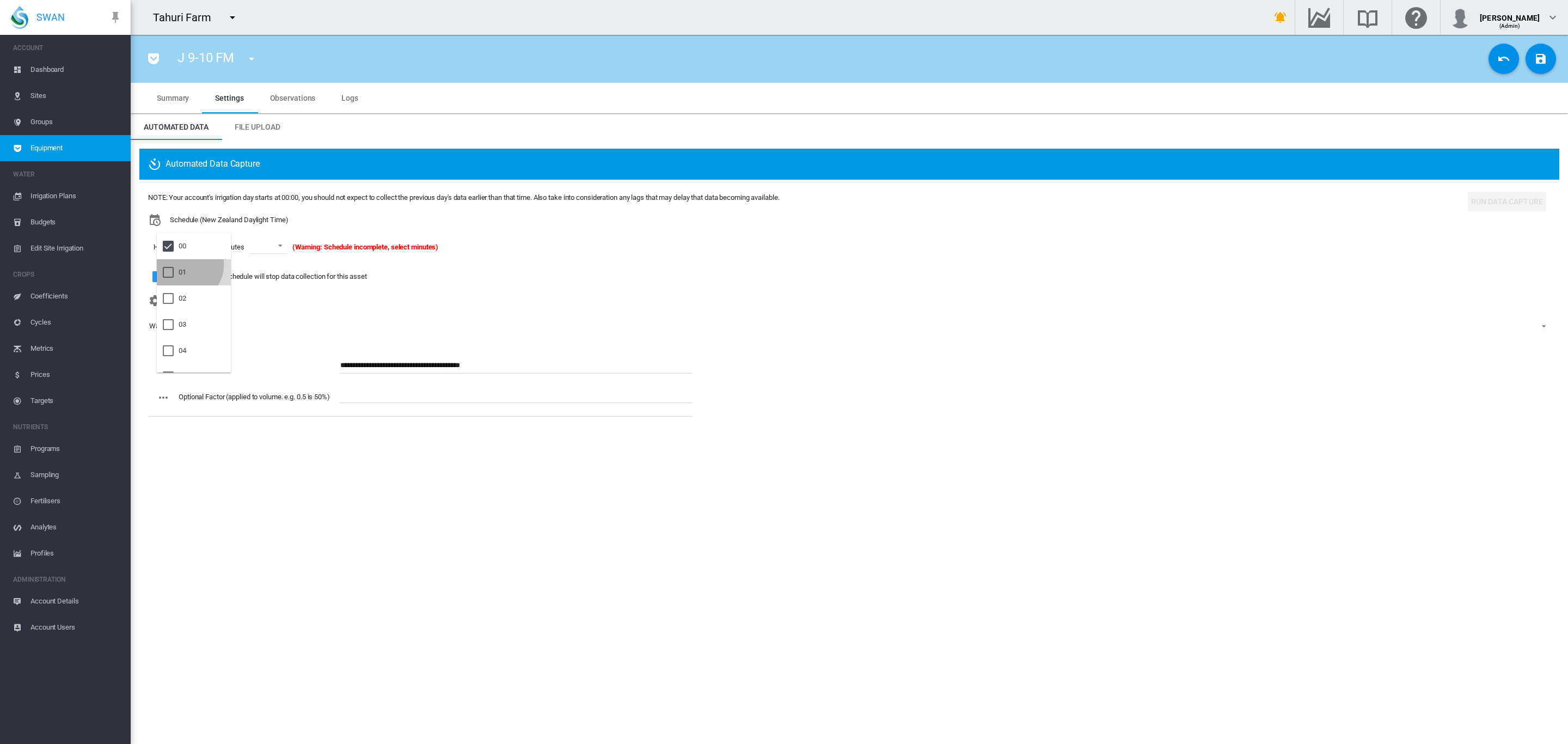
click at [185, 265] on md-option "01" at bounding box center [194, 272] width 74 height 26
click at [169, 295] on div at bounding box center [168, 298] width 11 height 11
click at [289, 250] on md-backdrop at bounding box center [784, 372] width 1568 height 744
click at [288, 243] on span at bounding box center [285, 245] width 13 height 10
click at [270, 275] on md-option "00" at bounding box center [288, 272] width 74 height 26
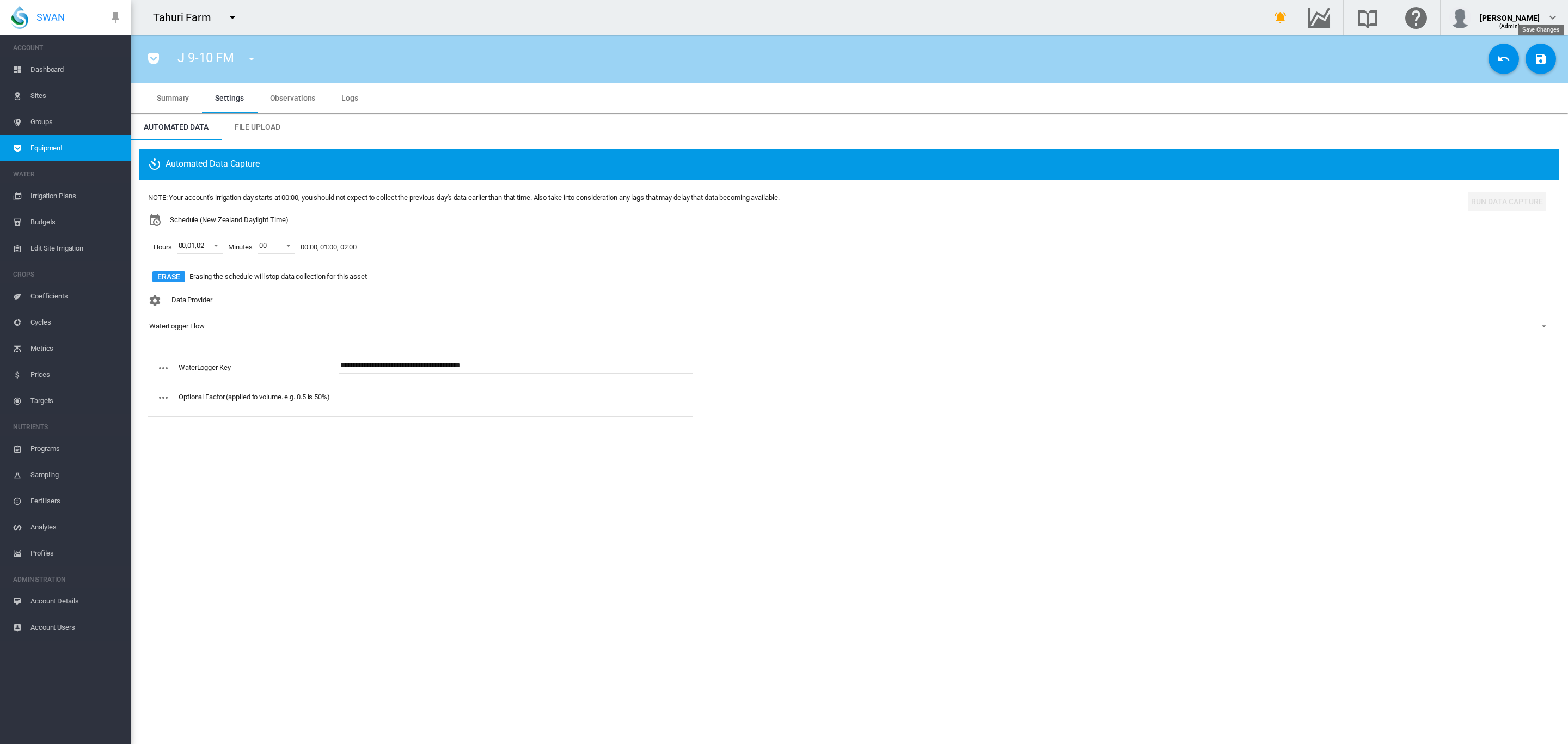
click at [1539, 62] on md-icon "icon-content-save" at bounding box center [1541, 59] width 13 height 13
click at [245, 56] on md-icon "icon-menu-down" at bounding box center [251, 59] width 13 height 13
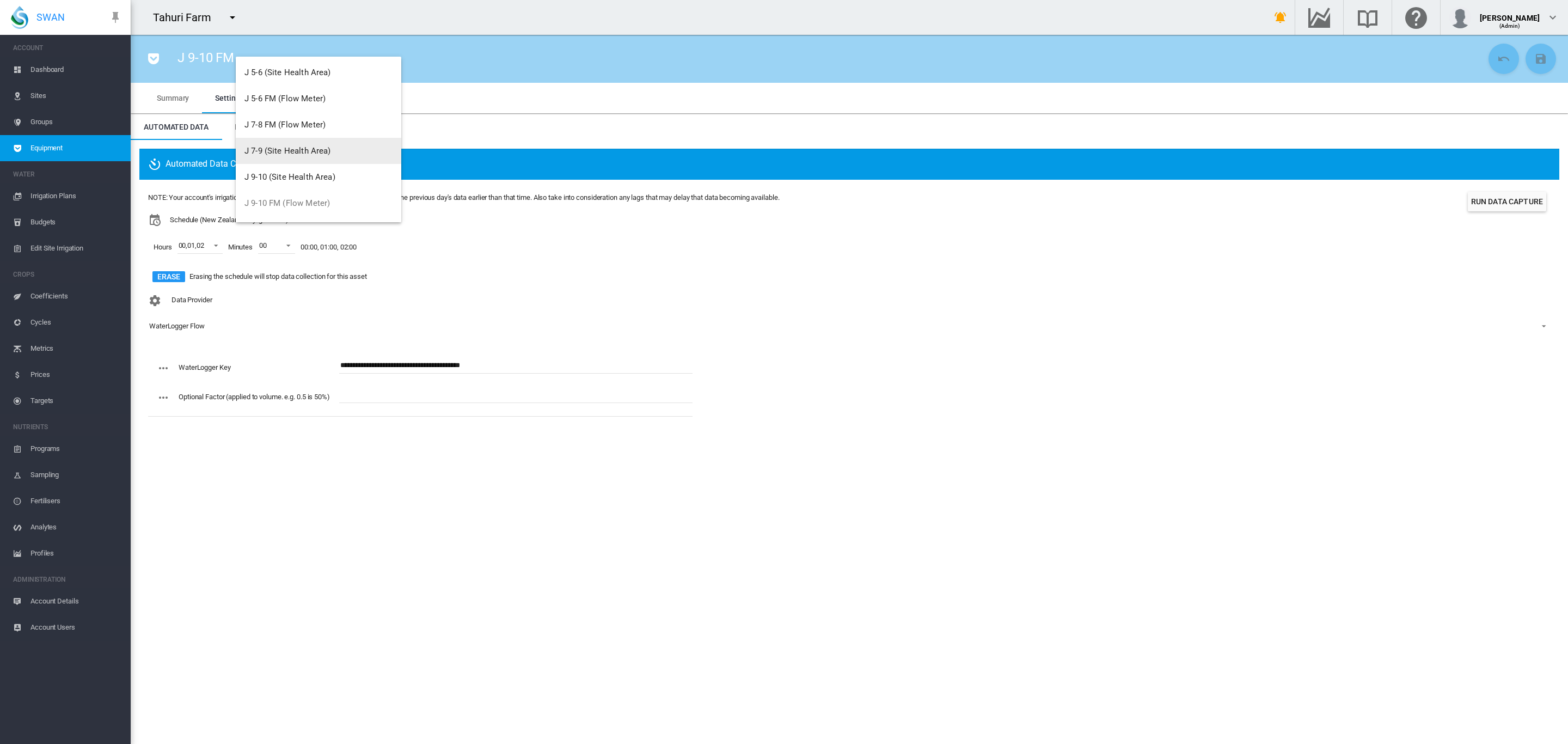
scroll to position [1103, 0]
click at [310, 146] on span "J 7-9 (Site Health Area)" at bounding box center [288, 147] width 87 height 10
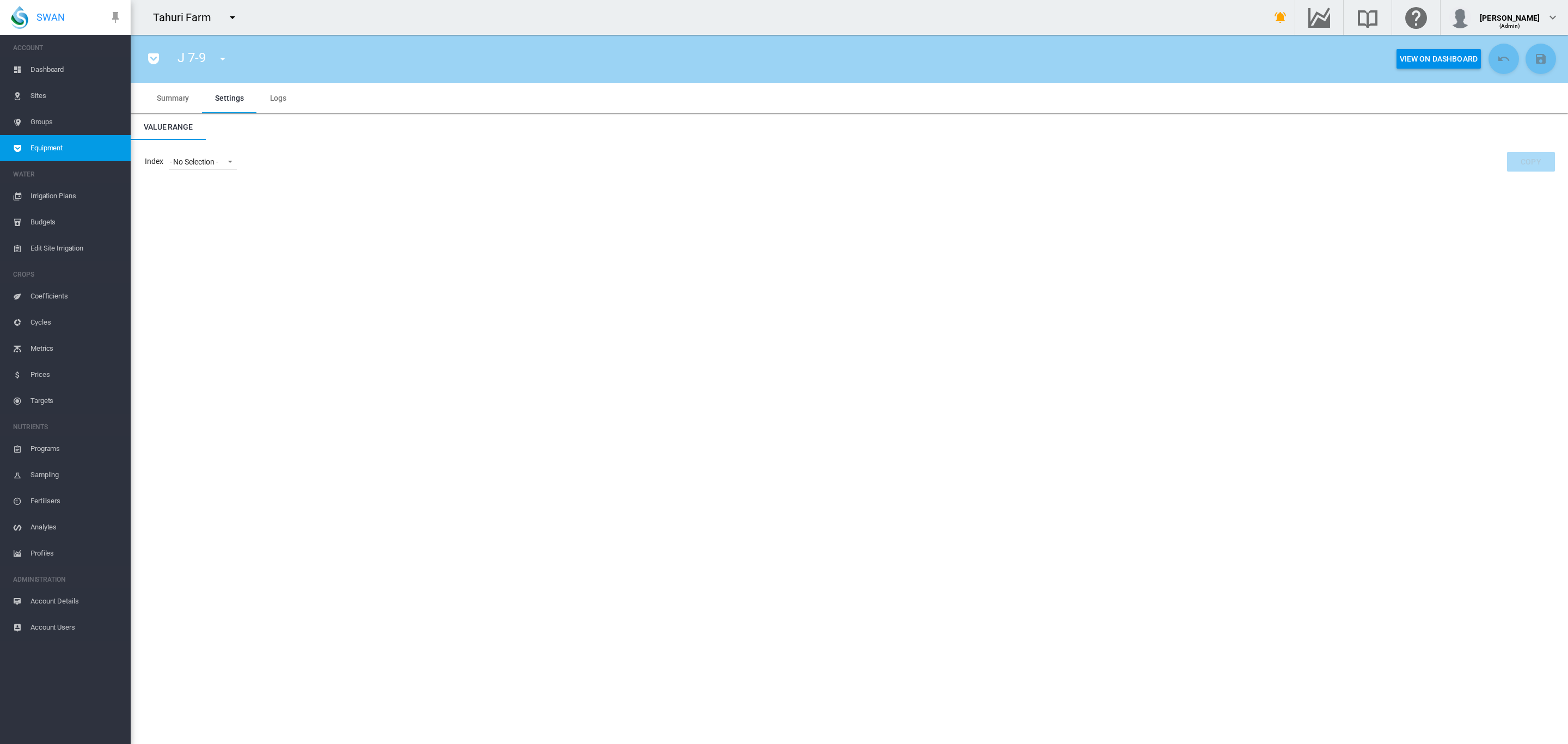
click at [178, 98] on span "Summary" at bounding box center [172, 97] width 32 height 9
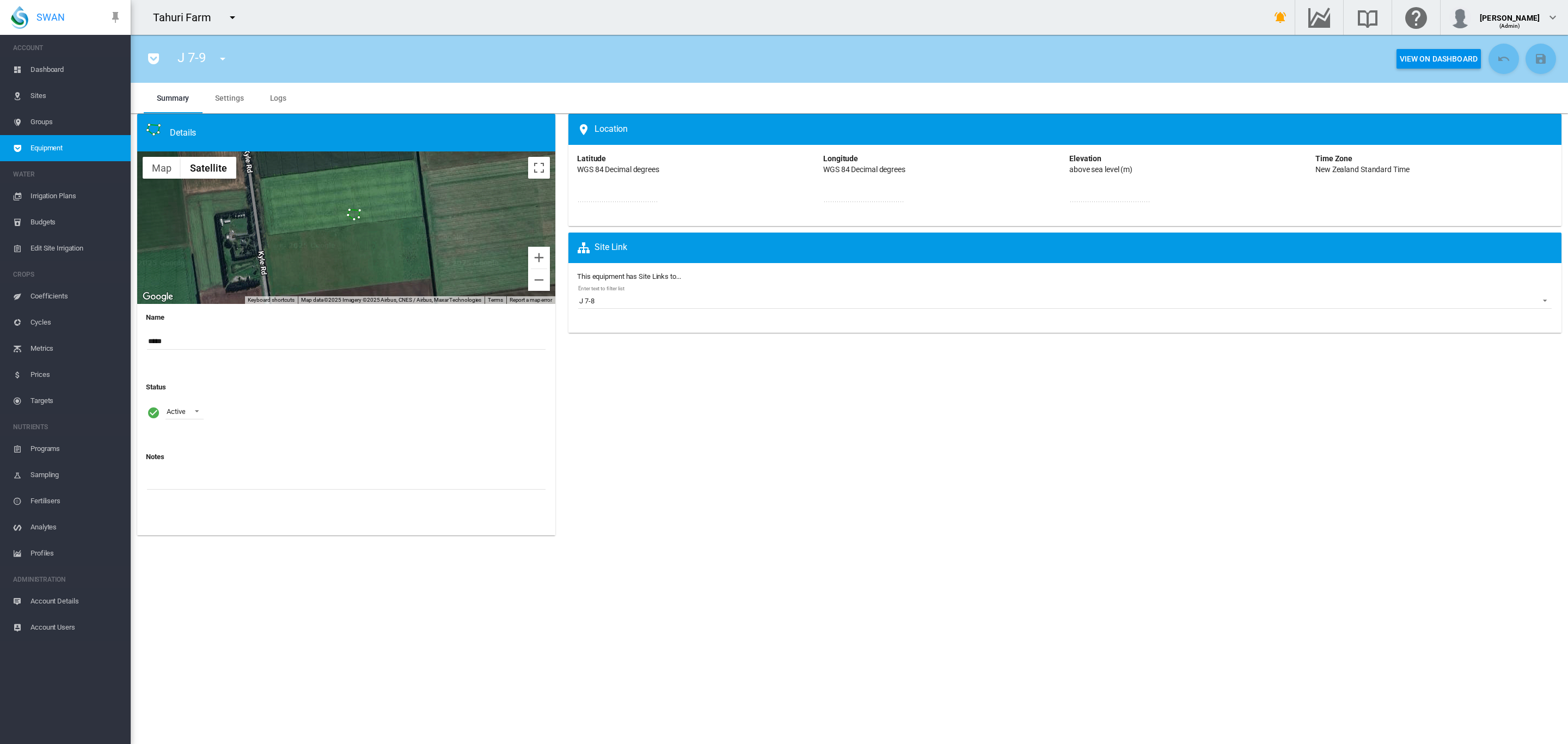
click at [172, 336] on input "*****" at bounding box center [347, 341] width 399 height 16
type input "*****"
click at [1534, 59] on md-icon "icon-content-save" at bounding box center [1541, 59] width 13 height 13
click at [225, 56] on md-icon "icon-menu-down" at bounding box center [222, 59] width 13 height 13
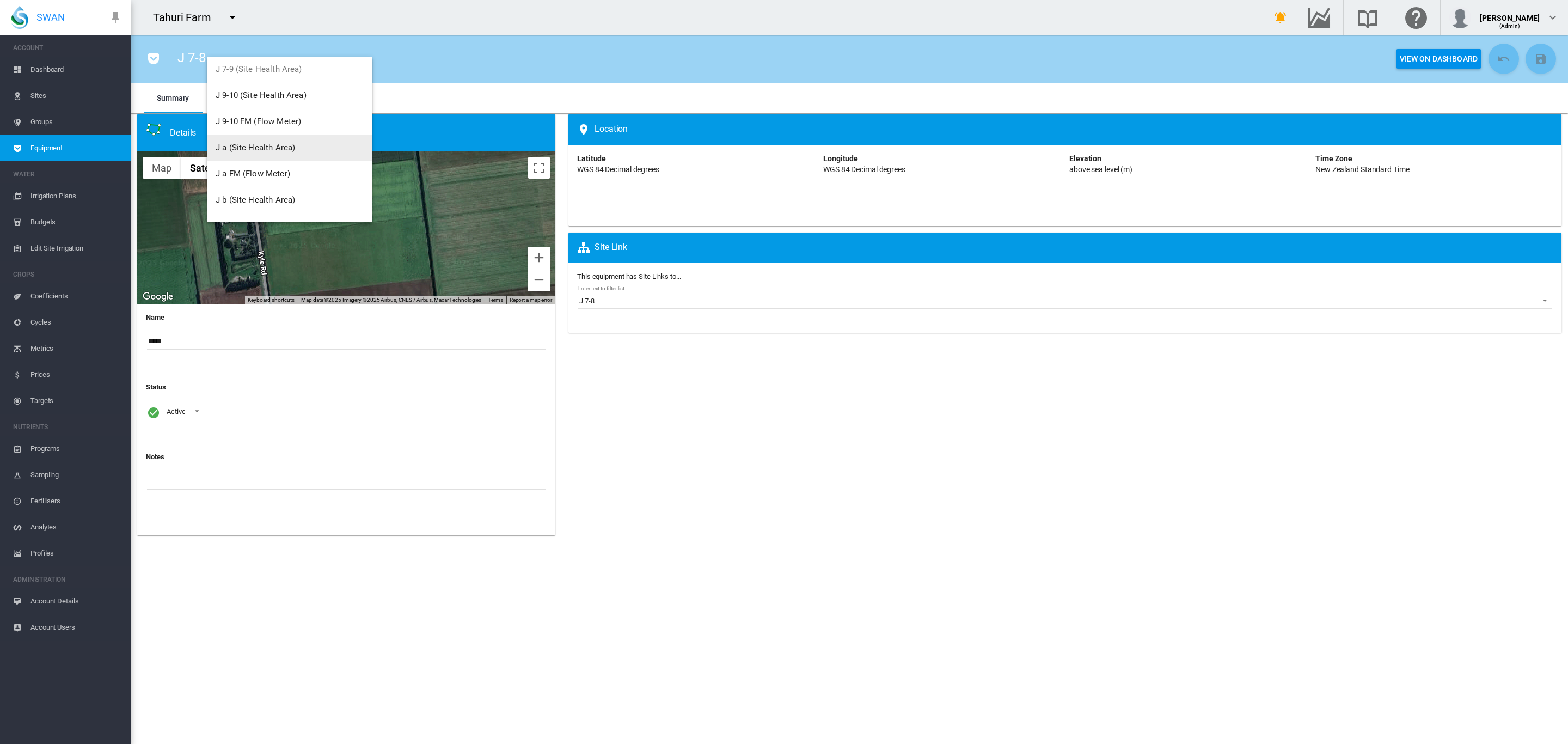
scroll to position [1185, 0]
click at [276, 170] on span "J a FM (Flow Meter)" at bounding box center [252, 171] width 74 height 10
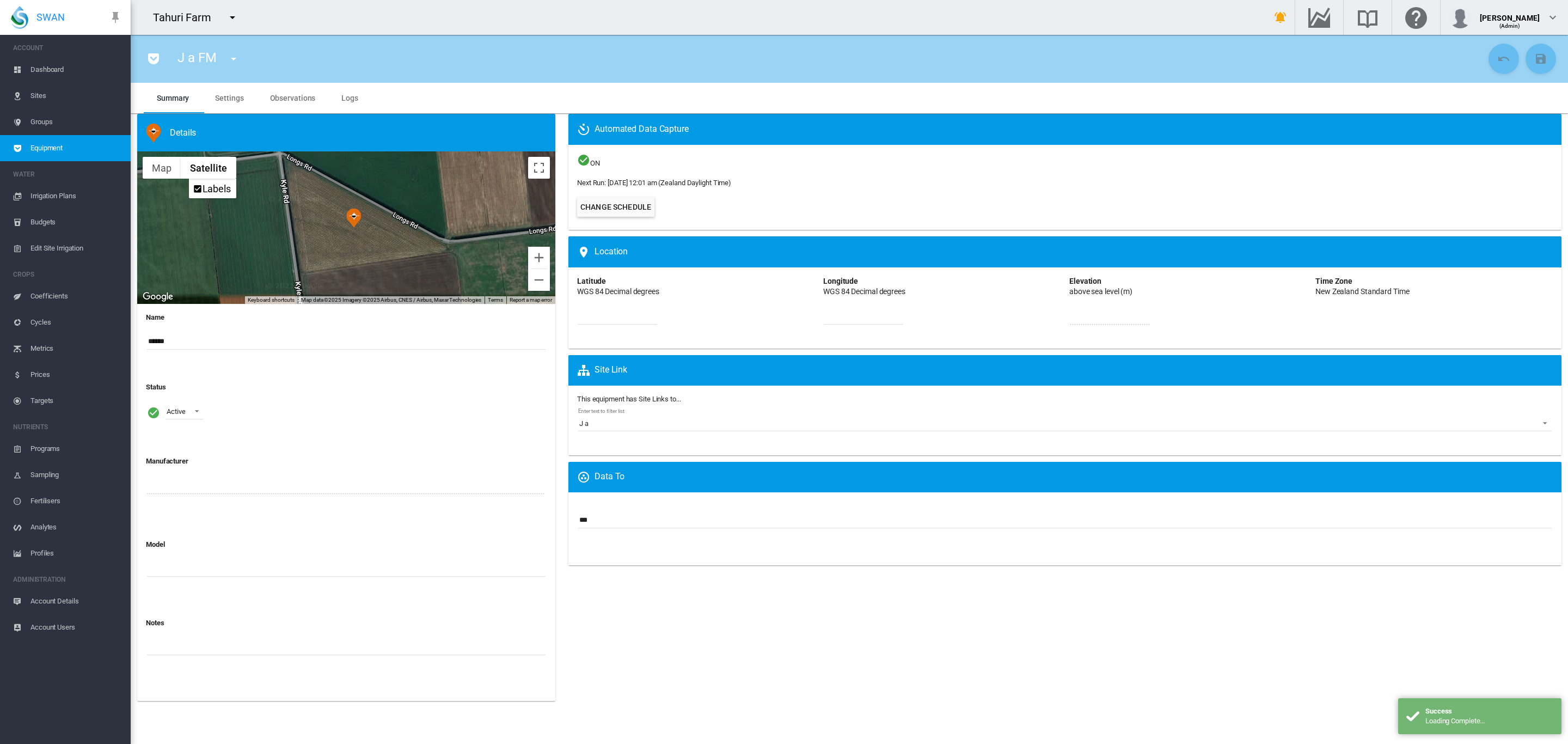
click at [232, 103] on md-tab-item "Settings" at bounding box center [229, 98] width 55 height 31
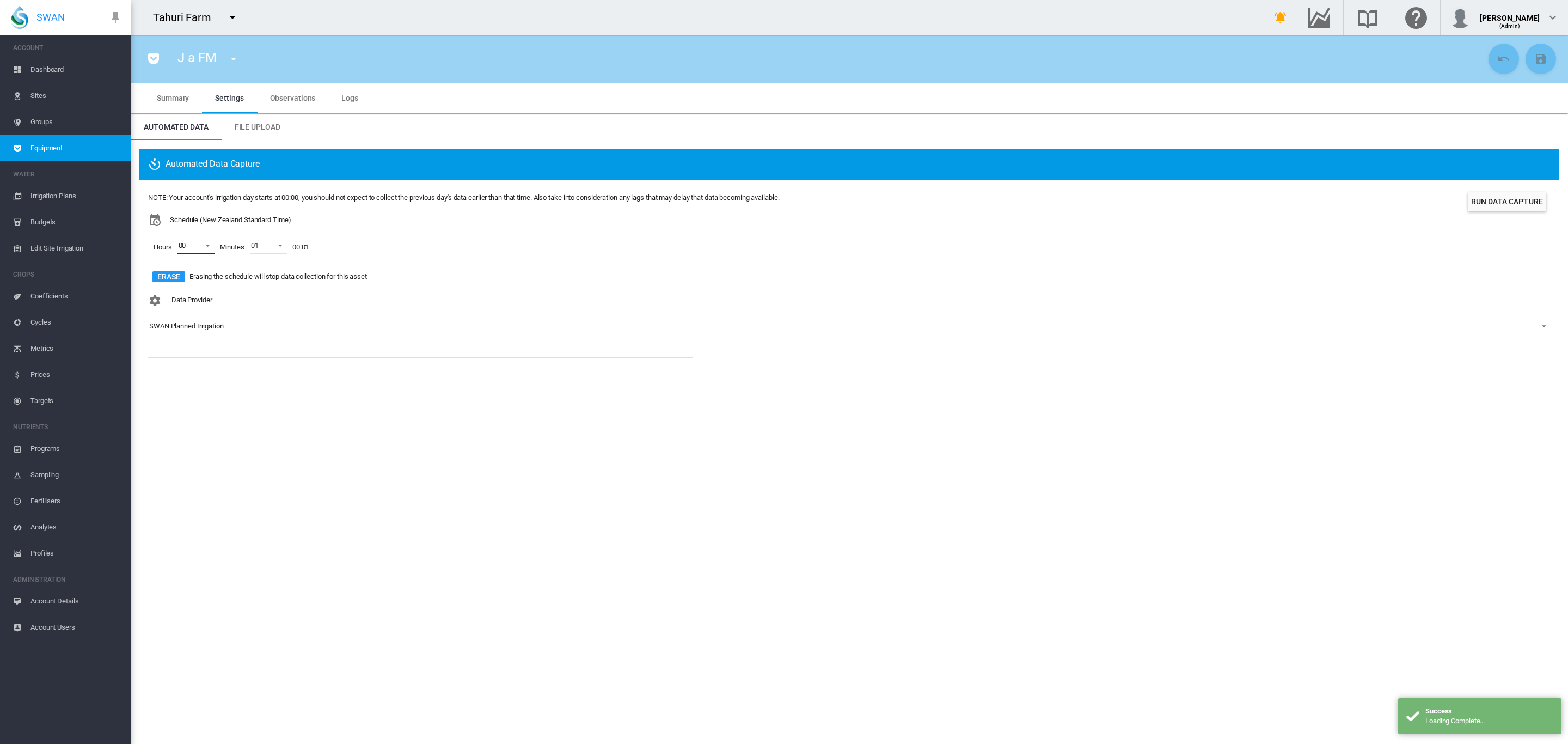
click at [208, 244] on span at bounding box center [205, 245] width 13 height 10
click at [182, 270] on div "01" at bounding box center [182, 273] width 8 height 10
click at [173, 293] on div at bounding box center [168, 298] width 11 height 11
click at [348, 343] on md-backdrop at bounding box center [784, 372] width 1568 height 744
click at [215, 324] on div "SWAN Planned Irrigation" at bounding box center [186, 326] width 74 height 8
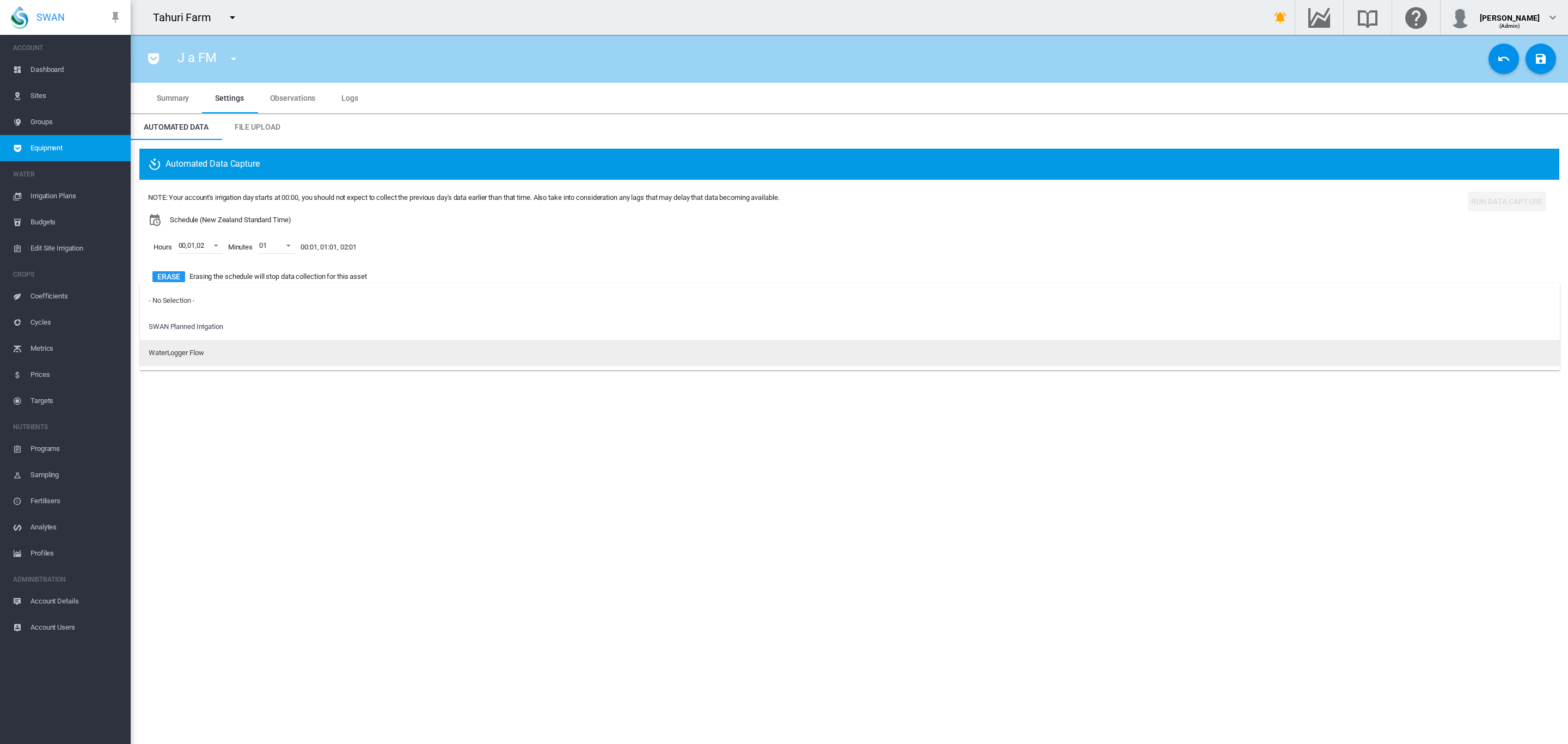
click at [194, 352] on div "WaterLogger Flow" at bounding box center [175, 353] width 55 height 10
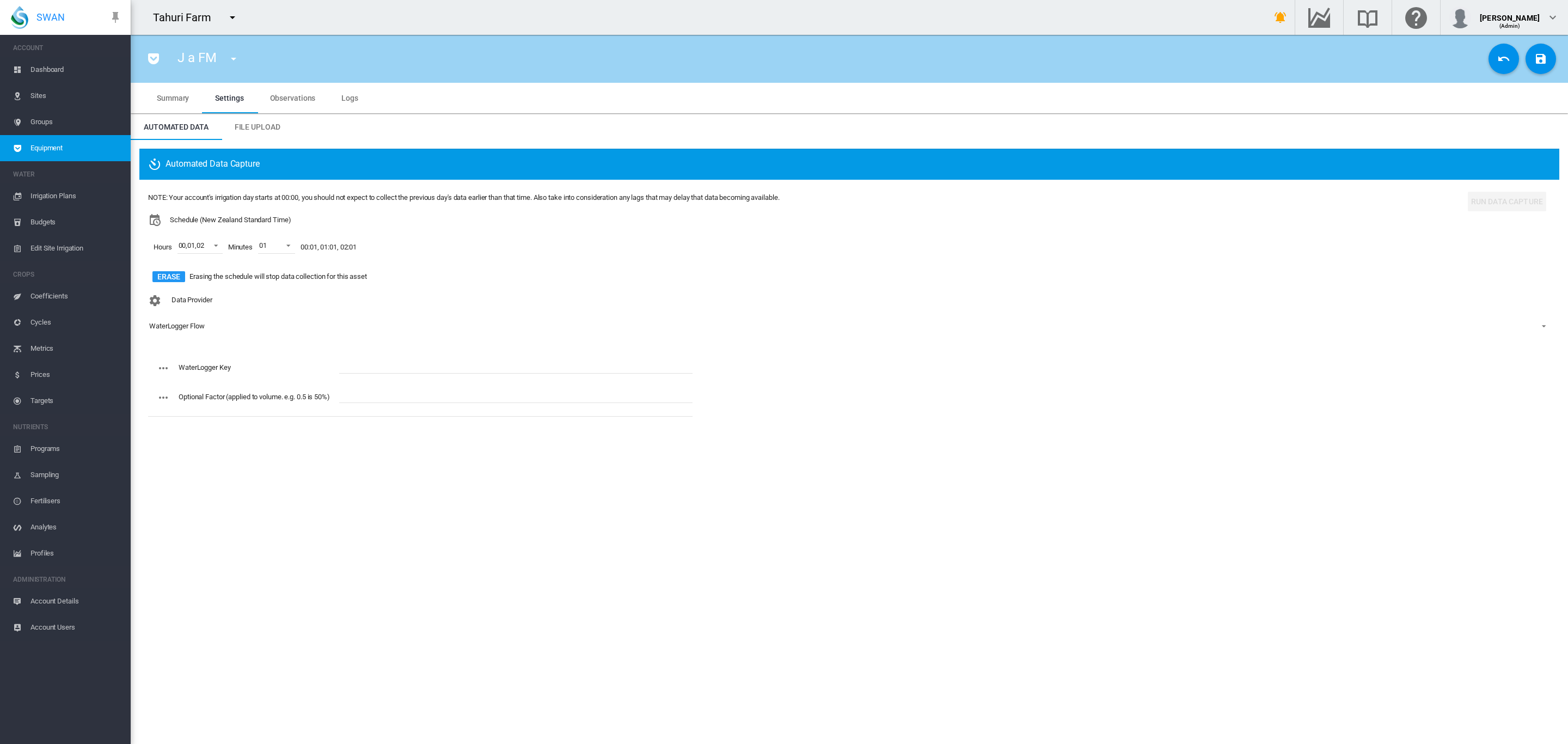
click at [371, 360] on input "text" at bounding box center [515, 365] width 353 height 16
paste input "**********"
type input "**********"
click at [1539, 61] on md-icon "icon-content-save" at bounding box center [1541, 59] width 13 height 13
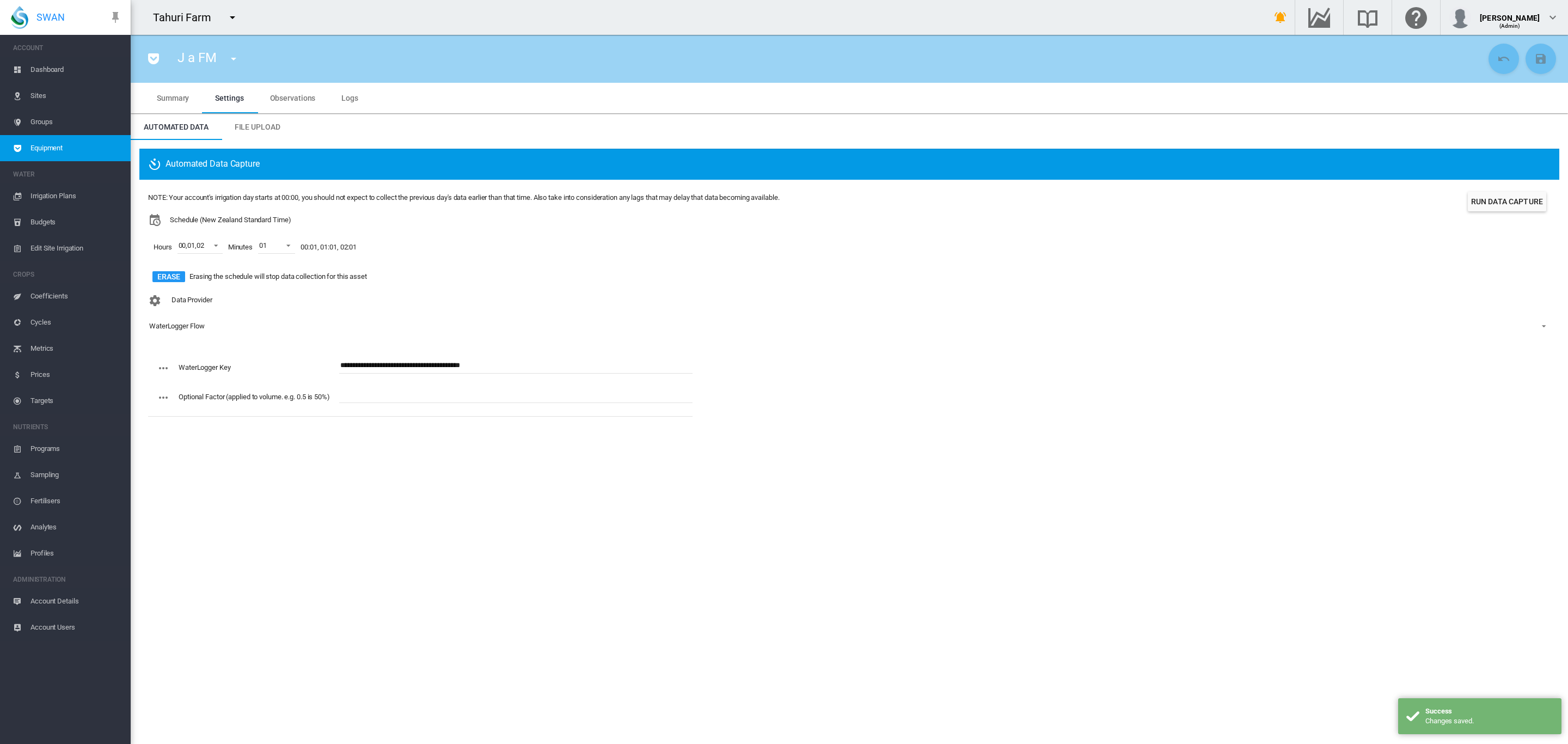
click at [231, 59] on md-icon "icon-menu-down" at bounding box center [234, 59] width 13 height 13
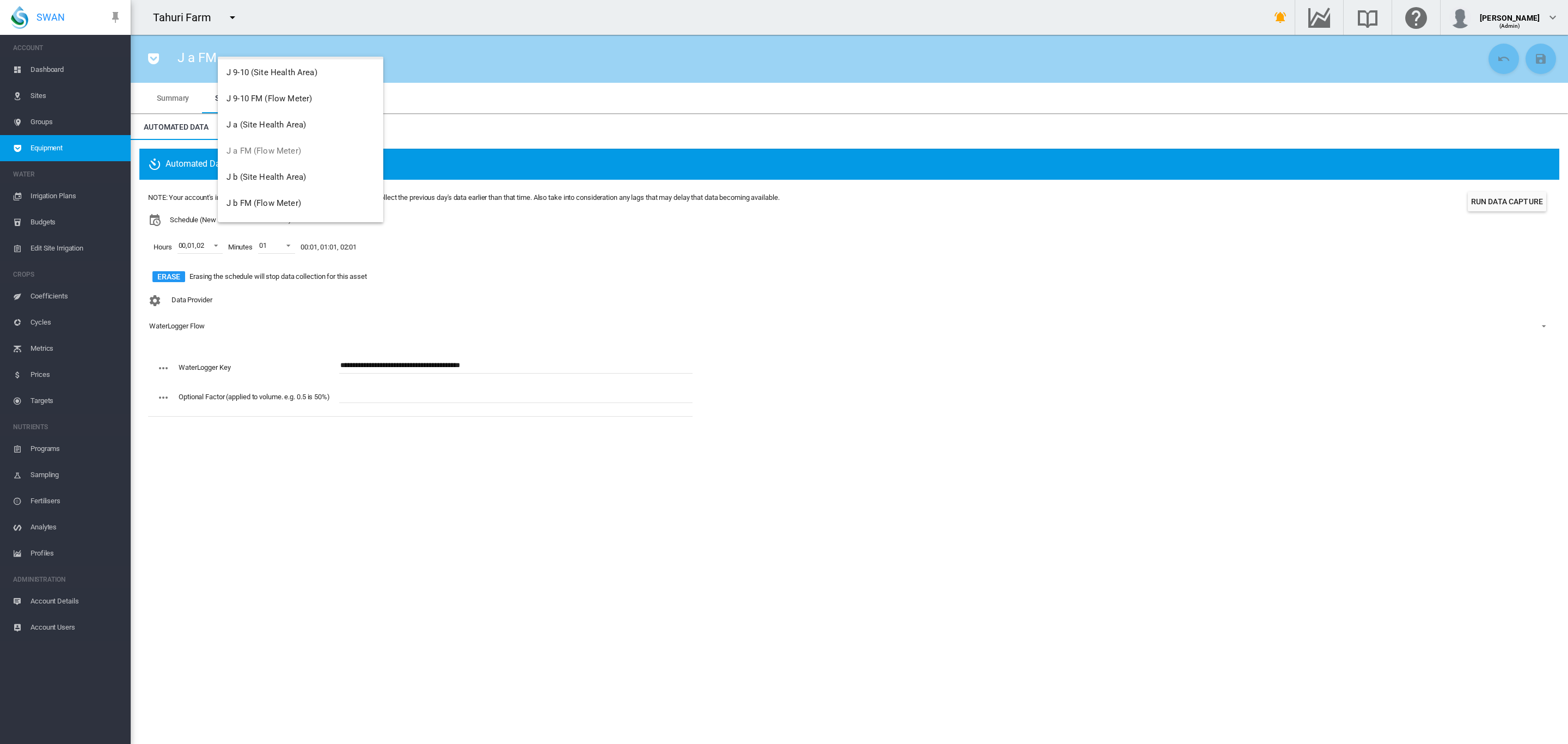
scroll to position [1205, 0]
click at [277, 195] on button "J b FM (Flow Meter)" at bounding box center [301, 202] width 166 height 26
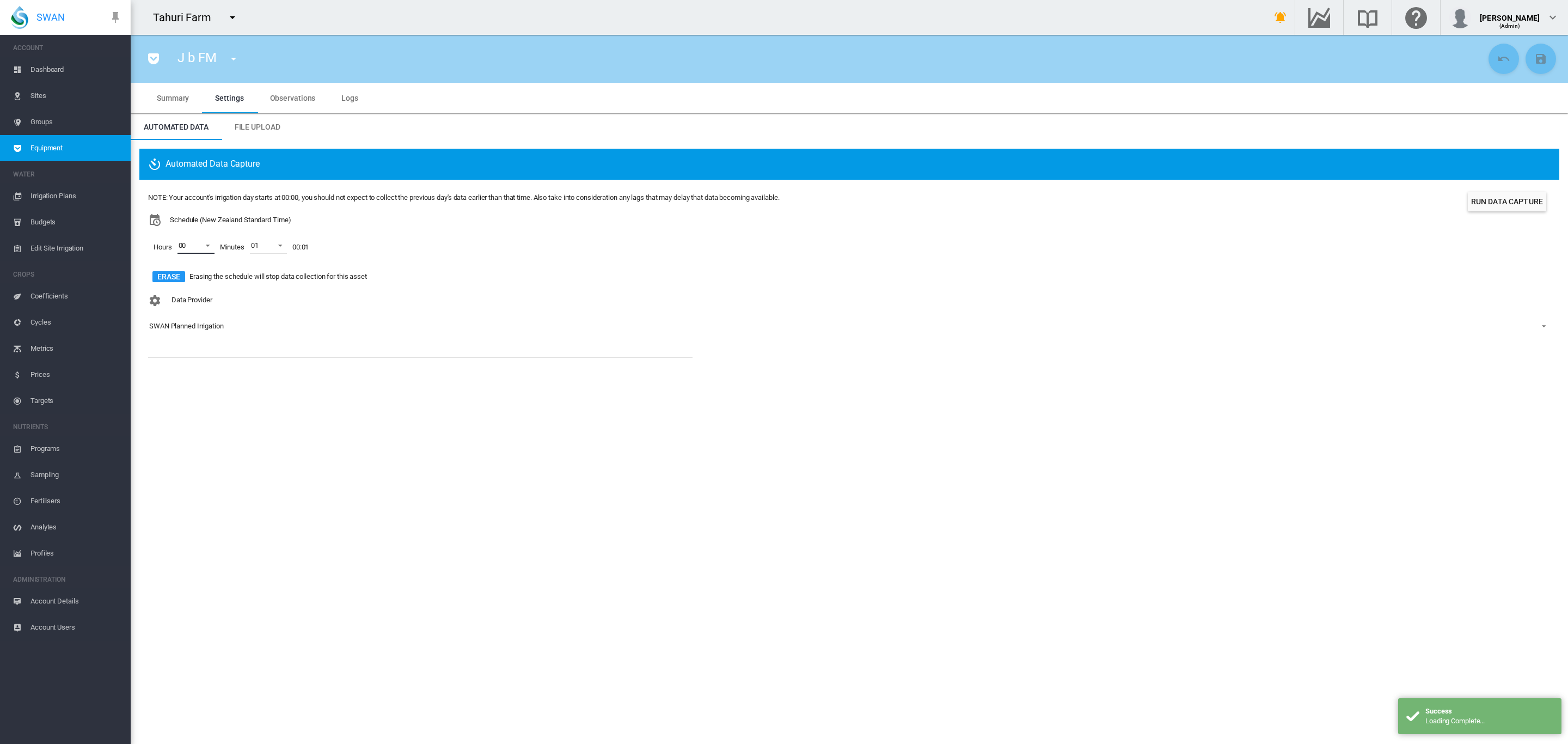
click at [208, 248] on span at bounding box center [205, 245] width 13 height 10
click at [186, 279] on md-option "01" at bounding box center [194, 272] width 74 height 26
click at [173, 293] on div at bounding box center [168, 298] width 11 height 11
click at [290, 242] on md-backdrop at bounding box center [784, 372] width 1568 height 744
click at [290, 242] on span at bounding box center [285, 245] width 13 height 10
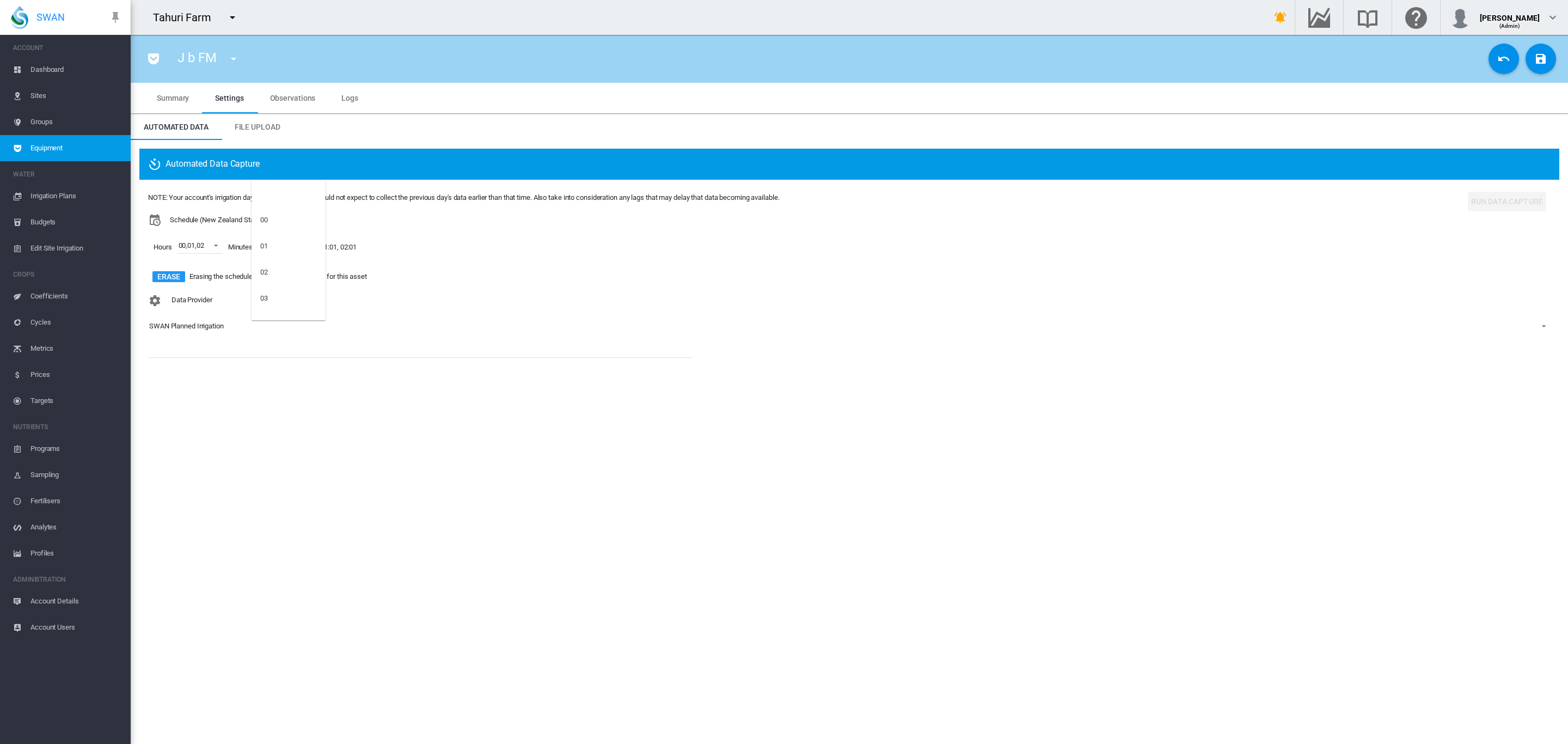
click at [211, 332] on md-backdrop at bounding box center [784, 372] width 1568 height 744
click at [211, 322] on div "SWAN Planned Irrigation" at bounding box center [186, 326] width 74 height 8
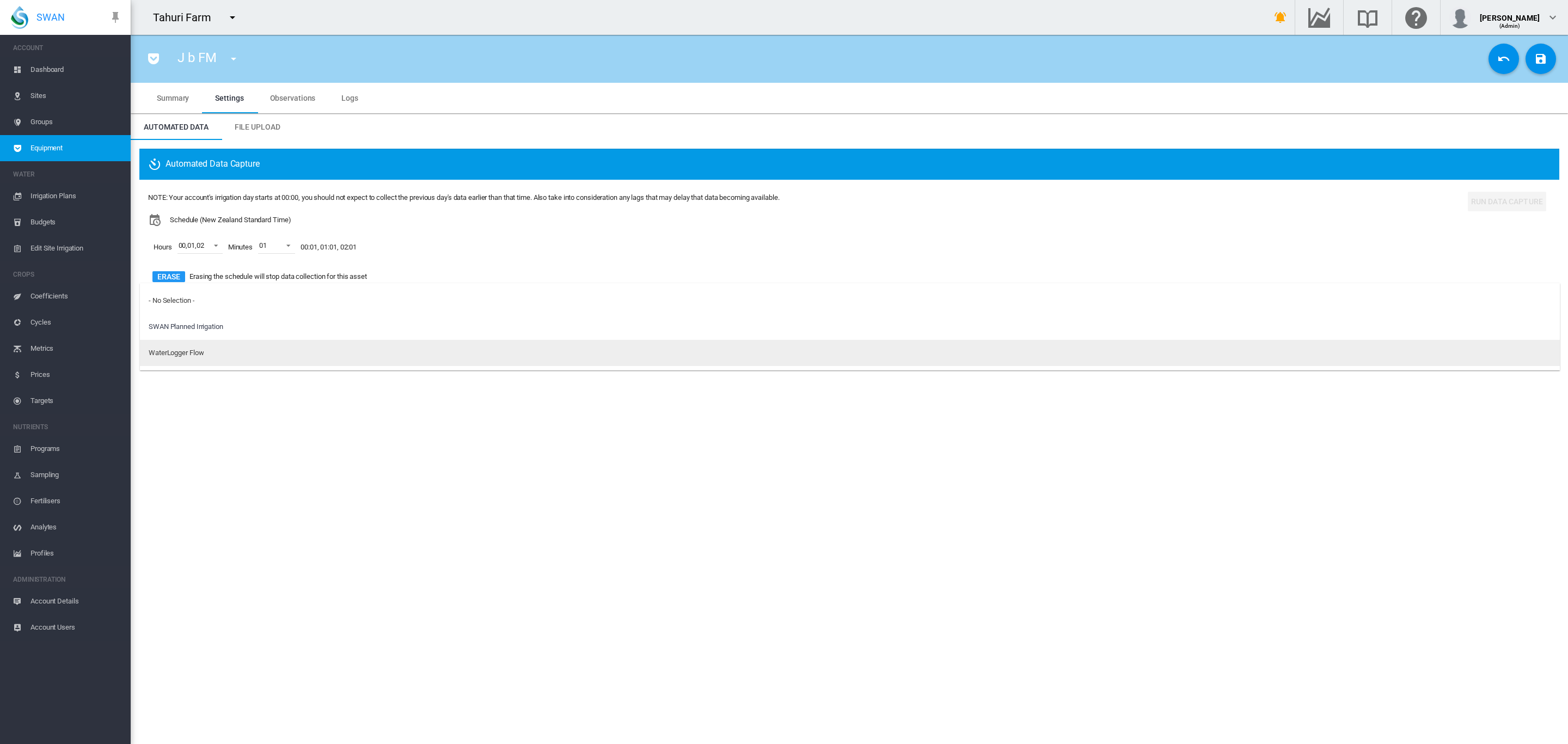
click at [191, 354] on div "WaterLogger Flow" at bounding box center [175, 353] width 55 height 10
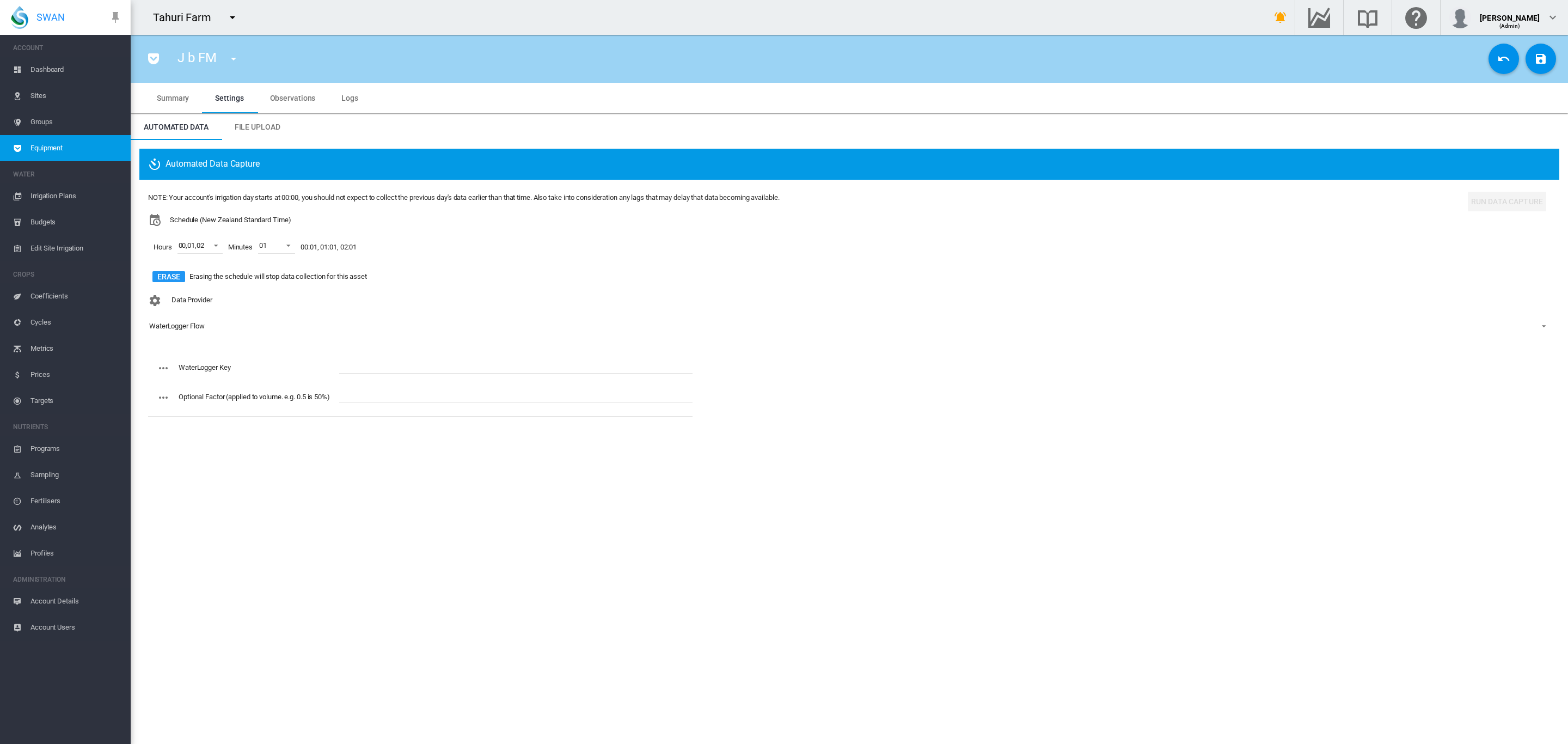
click at [353, 361] on input "text" at bounding box center [515, 365] width 353 height 16
paste input "**********"
type input "**********"
click at [1531, 57] on button "Save Changes" at bounding box center [1541, 59] width 31 height 31
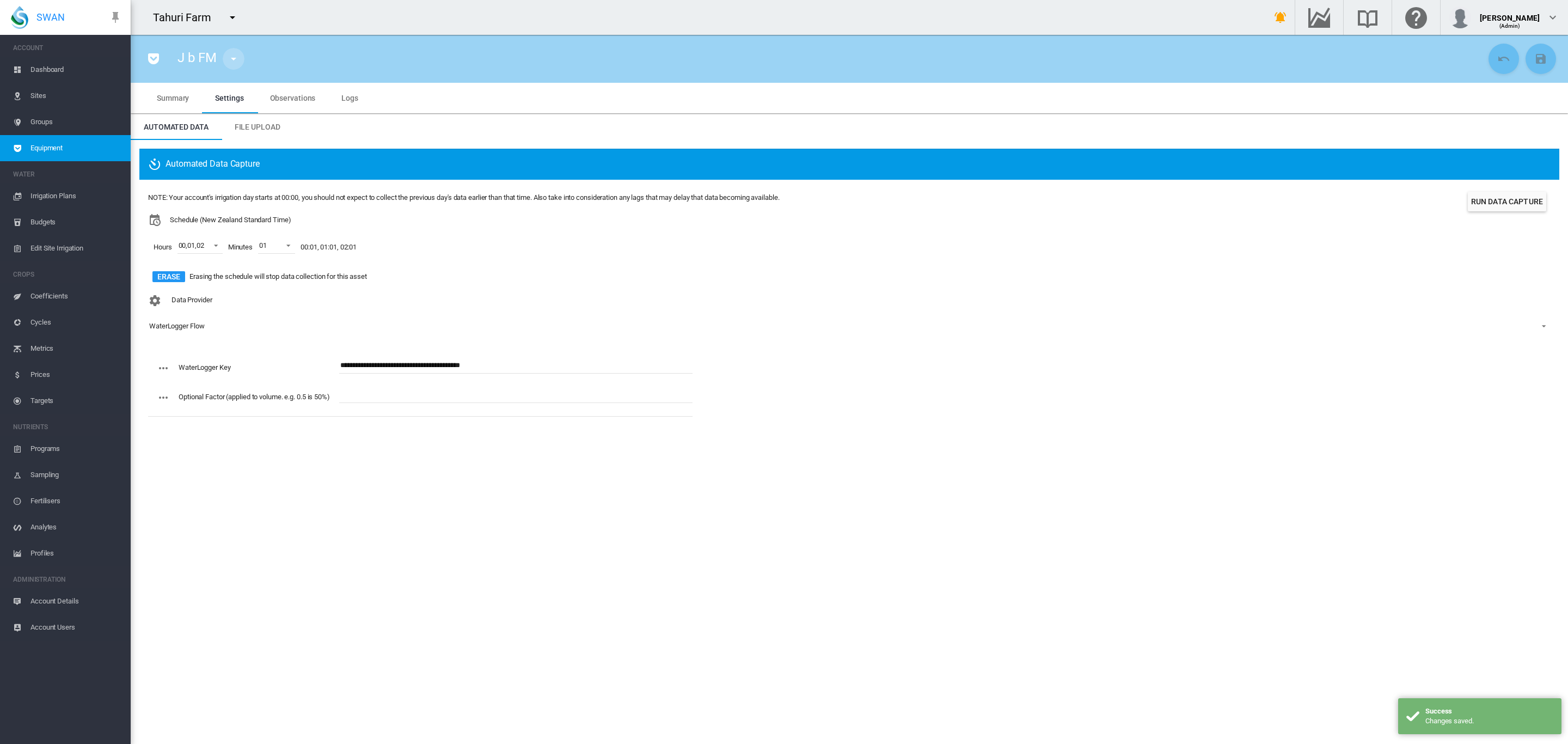
click at [240, 66] on button "button" at bounding box center [233, 59] width 22 height 22
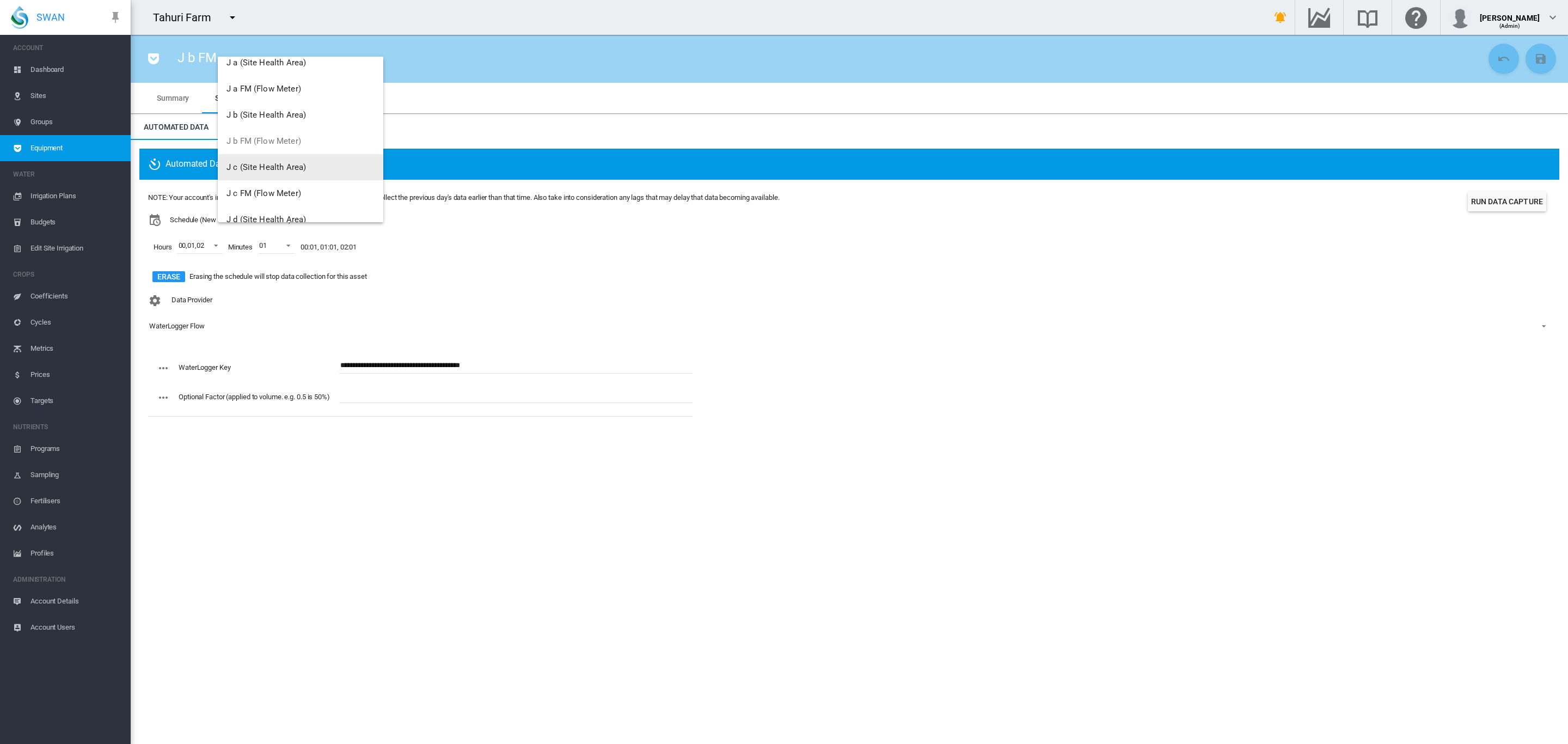
scroll to position [1287, 0]
click at [281, 172] on span "J c FM (Flow Meter)" at bounding box center [263, 173] width 74 height 10
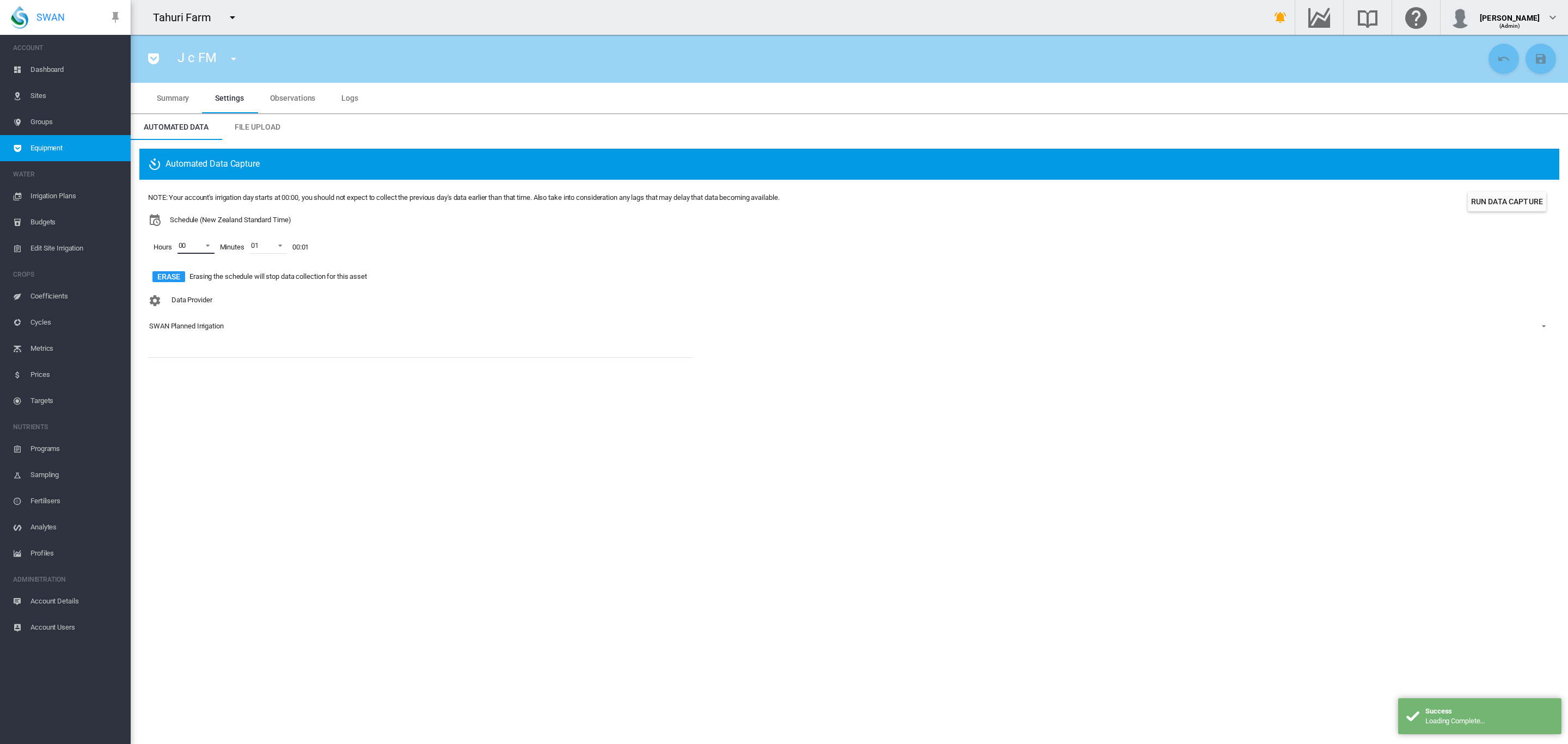
click at [212, 250] on md-select-value "00" at bounding box center [196, 245] width 37 height 16
drag, startPoint x: 196, startPoint y: 272, endPoint x: 191, endPoint y: 277, distance: 7.1
click at [195, 272] on md-option "01" at bounding box center [194, 272] width 74 height 26
click at [182, 298] on div "02" at bounding box center [182, 299] width 8 height 10
click at [331, 350] on md-backdrop at bounding box center [784, 372] width 1568 height 744
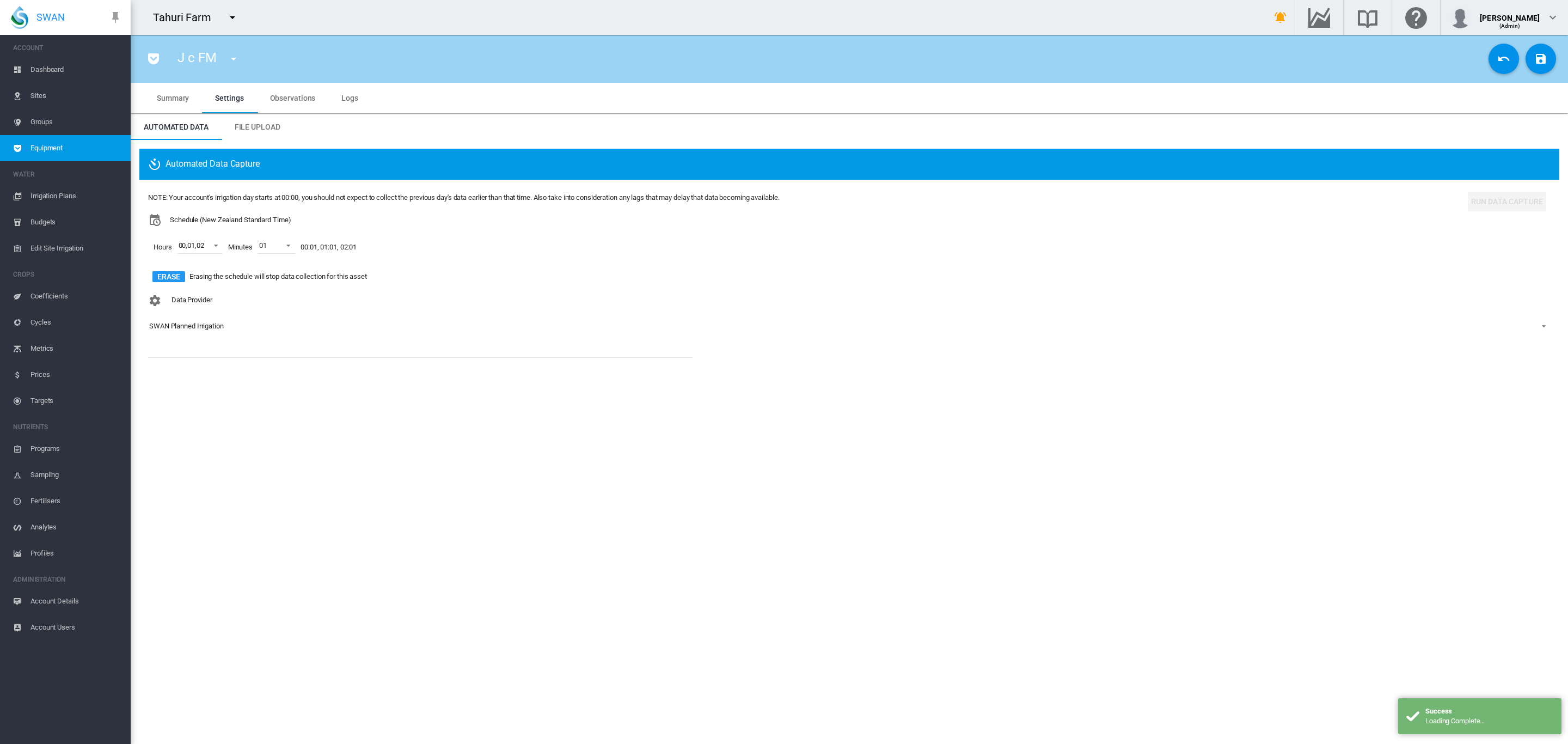
click at [204, 336] on div "Data Provider SWAN Planned Irrigation - No Selection - SWAN Planned Irrigation …" at bounding box center [849, 322] width 1402 height 64
click at [204, 332] on span "SWAN Planned Irrigation" at bounding box center [841, 327] width 1383 height 10
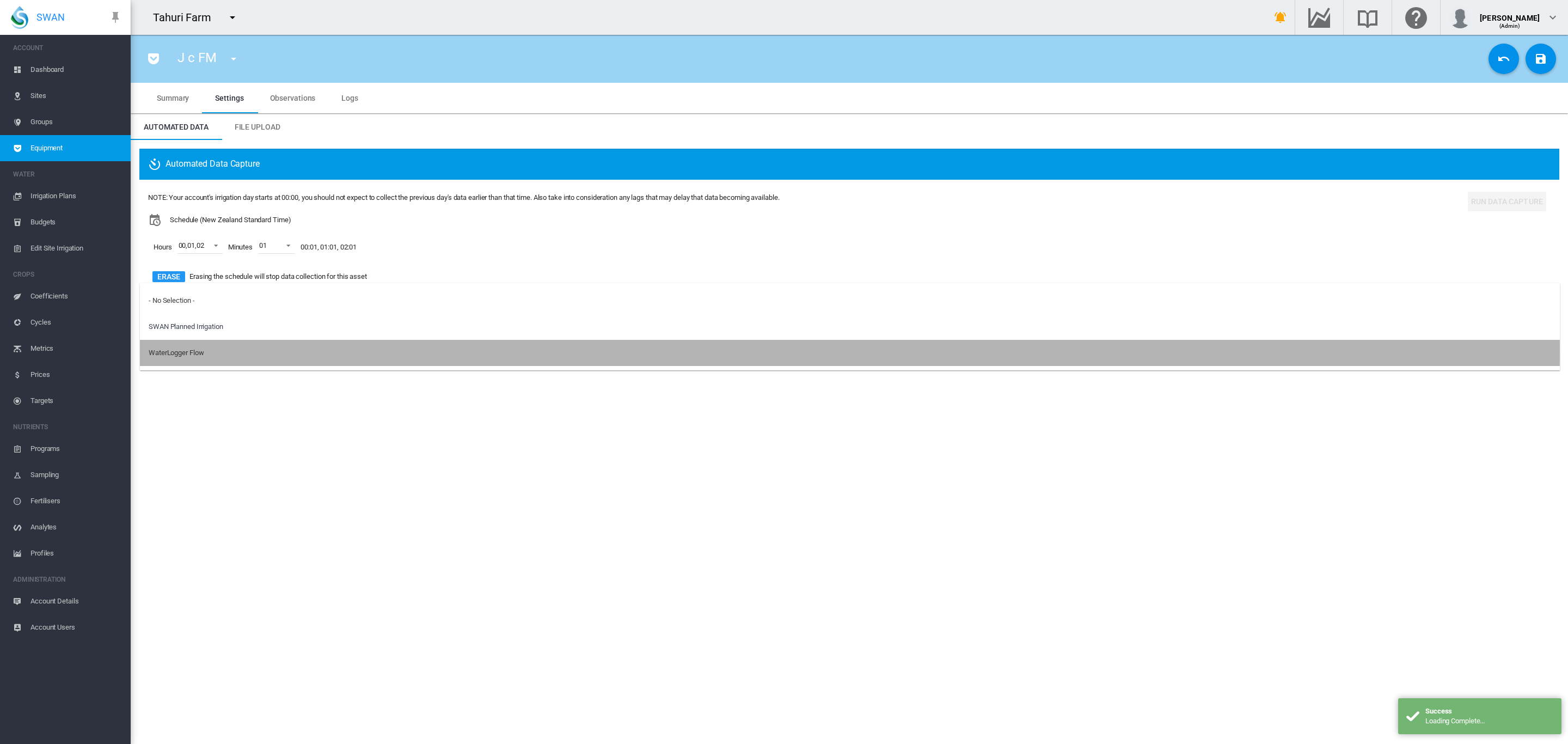
click at [195, 352] on div "WaterLogger Flow" at bounding box center [175, 353] width 55 height 10
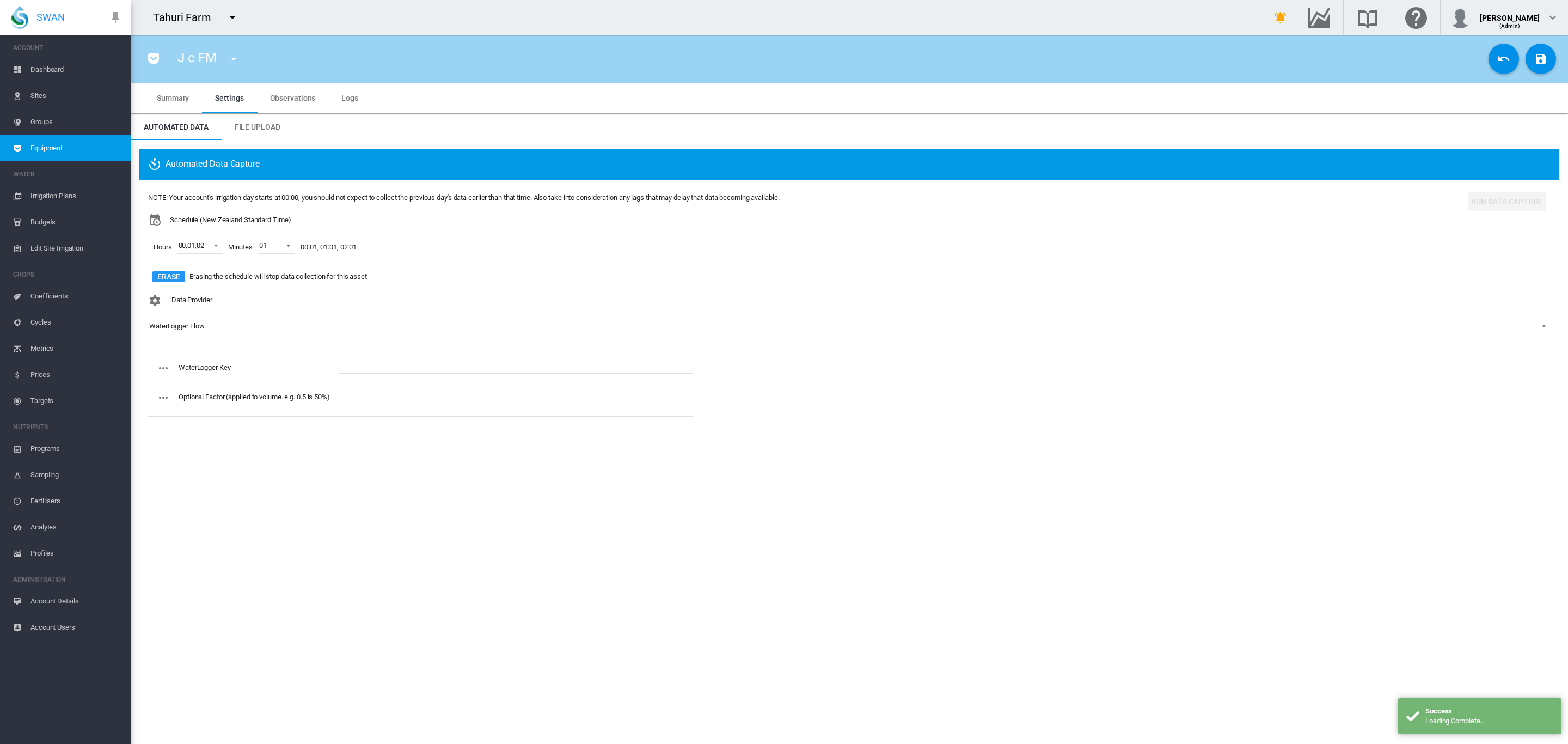
click at [372, 361] on input "text" at bounding box center [515, 365] width 353 height 16
paste input "**********"
type input "**********"
click at [1535, 61] on md-icon "icon-content-save" at bounding box center [1541, 59] width 13 height 13
click at [232, 61] on md-icon "icon-menu-down" at bounding box center [234, 59] width 13 height 13
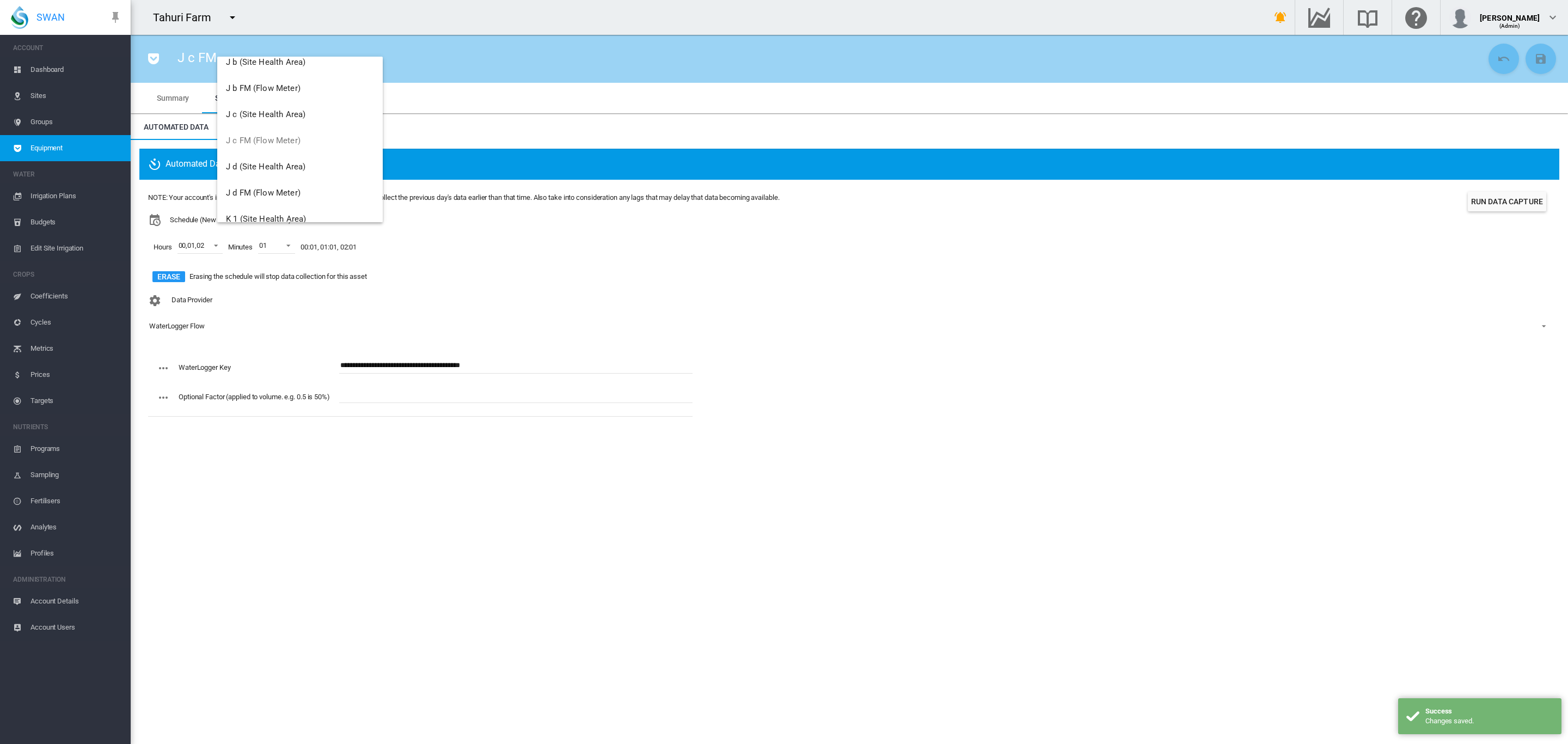
scroll to position [1328, 0]
click at [286, 185] on span "J d FM (Flow Meter)" at bounding box center [263, 185] width 74 height 10
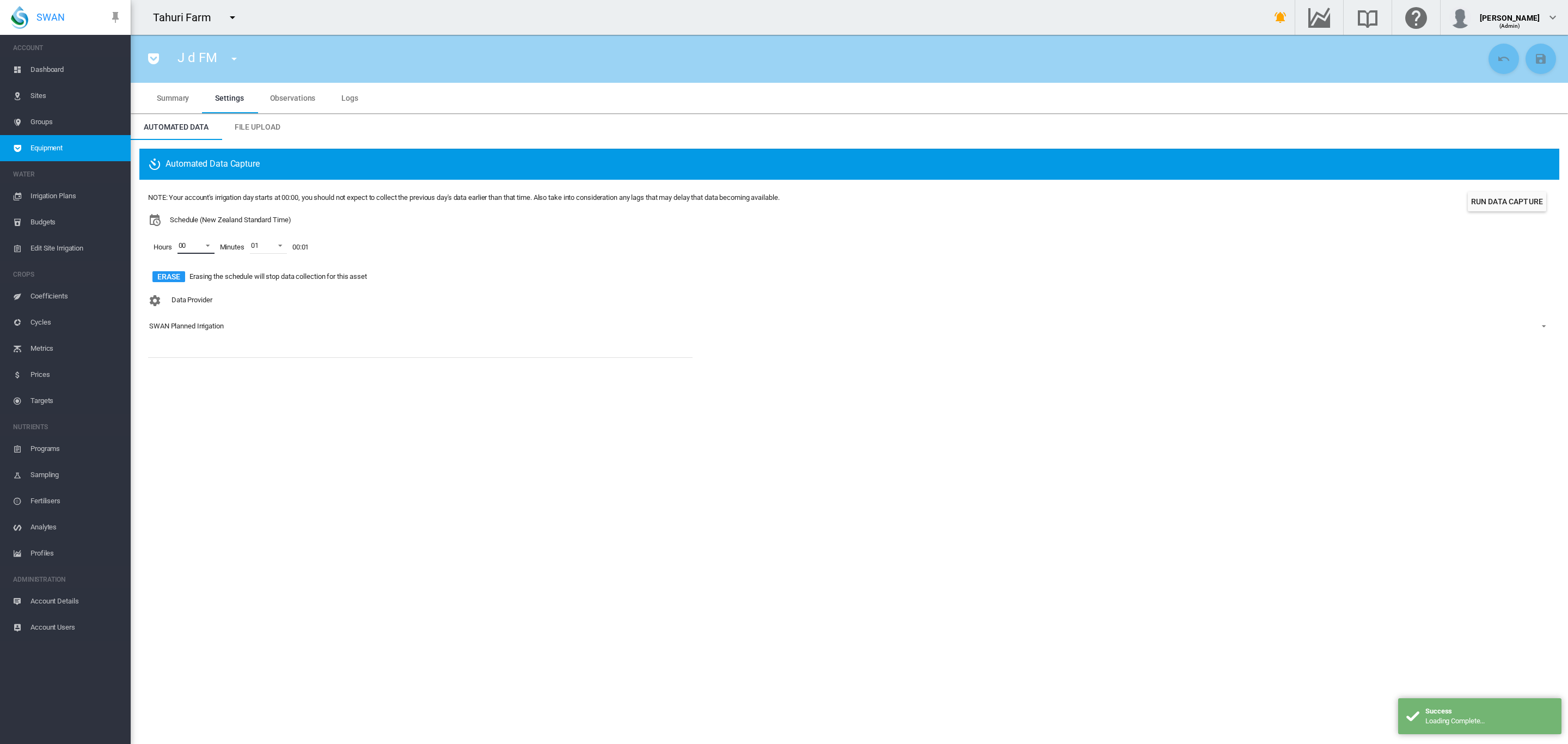
click at [210, 241] on span at bounding box center [205, 245] width 13 height 10
click at [173, 275] on div at bounding box center [168, 272] width 11 height 11
drag, startPoint x: 177, startPoint y: 294, endPoint x: 227, endPoint y: 314, distance: 53.9
click at [173, 295] on div at bounding box center [168, 298] width 11 height 11
click at [309, 345] on md-backdrop at bounding box center [784, 372] width 1568 height 744
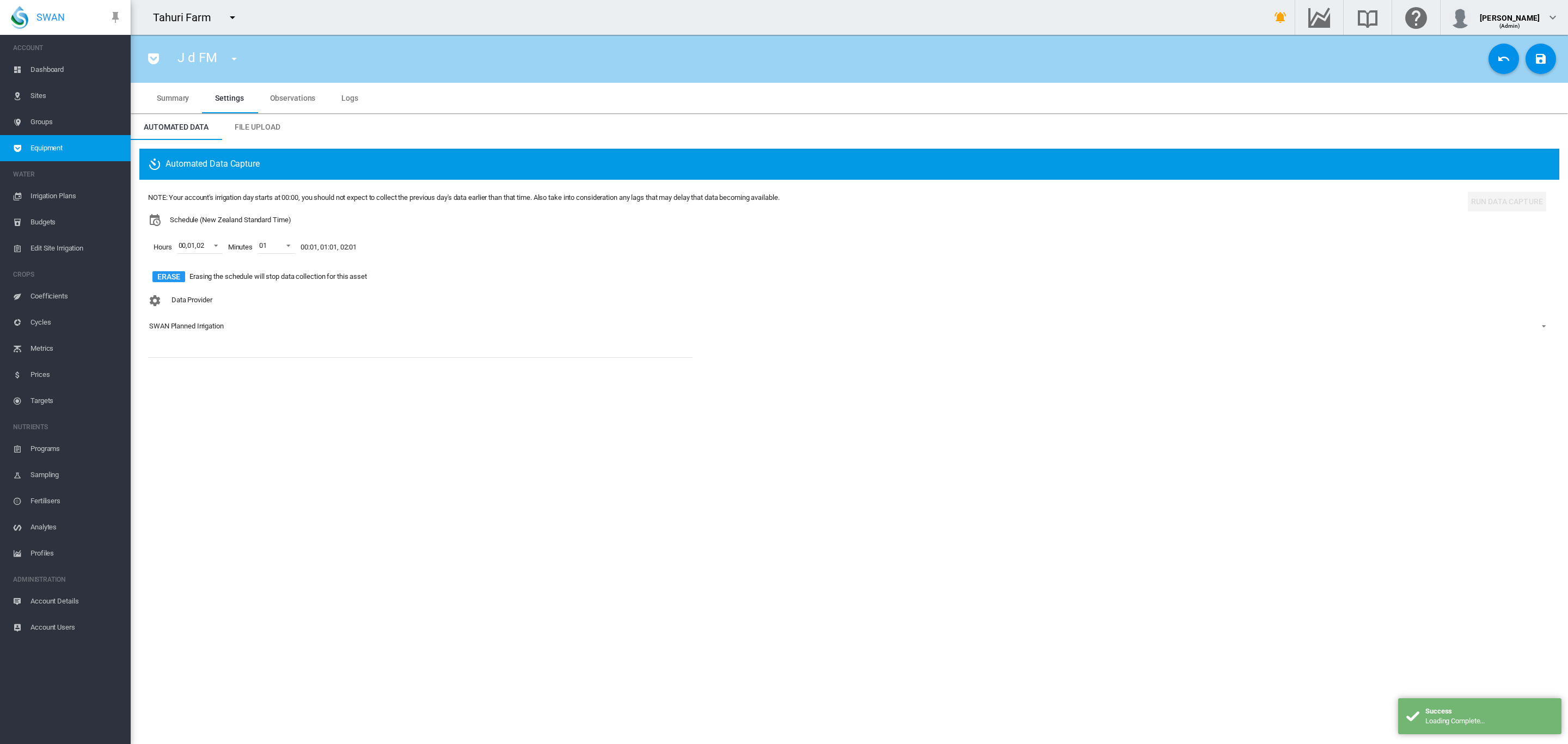
click at [181, 329] on div "SWAN Planned Irrigation" at bounding box center [186, 326] width 74 height 8
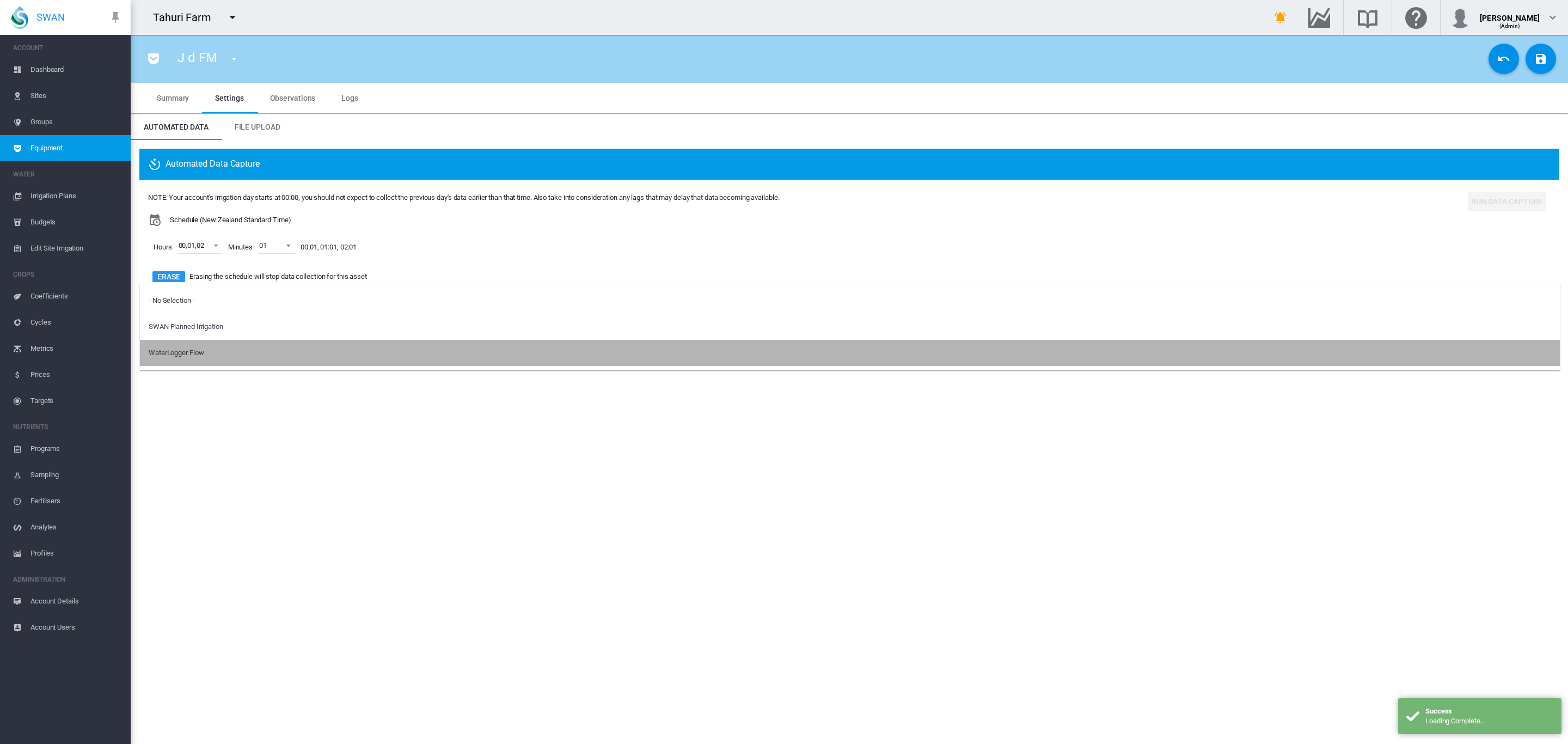
click at [190, 354] on div "WaterLogger Flow" at bounding box center [175, 353] width 55 height 10
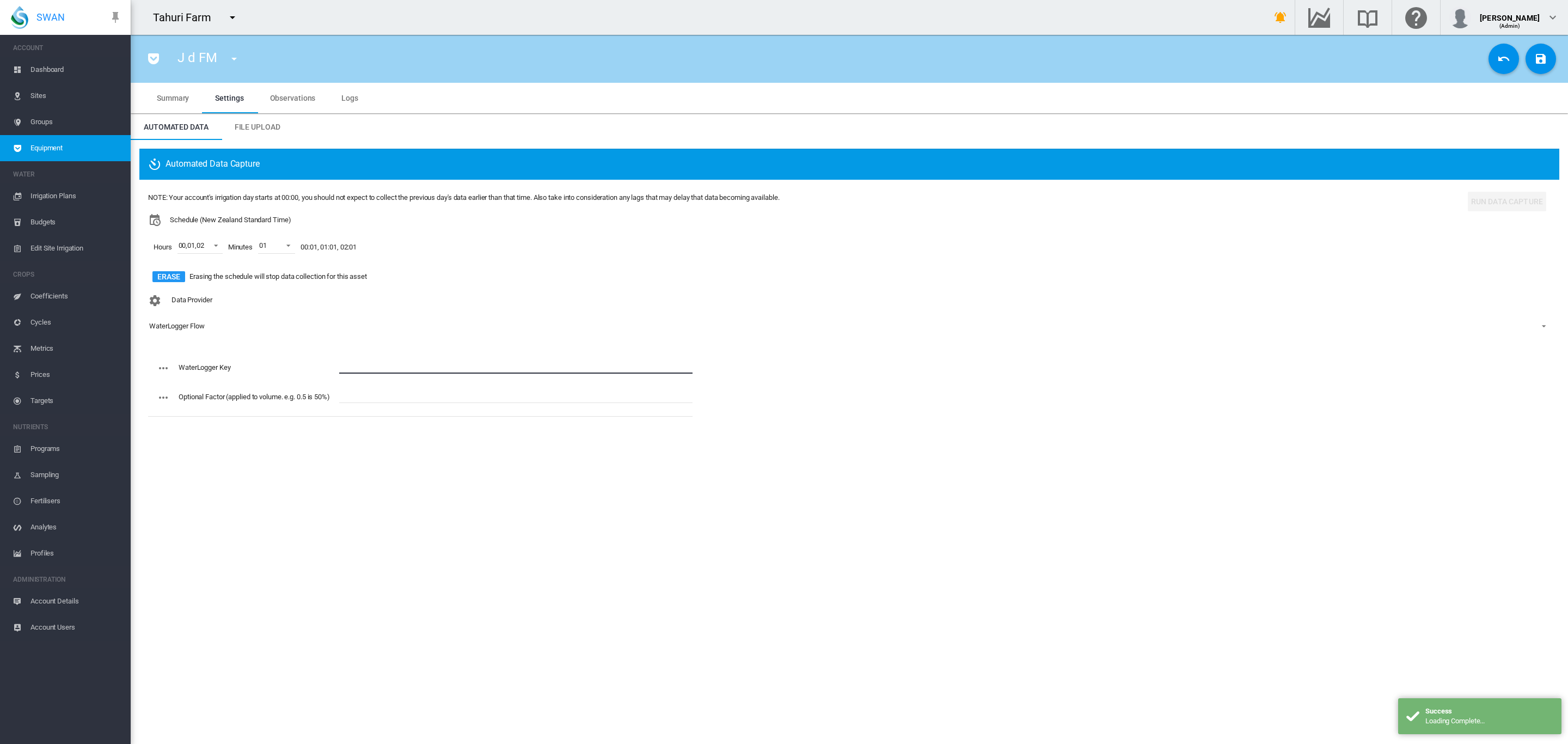
click at [363, 368] on input "text" at bounding box center [515, 365] width 353 height 16
paste input "**********"
type input "**********"
click at [1549, 57] on button "Save Changes" at bounding box center [1541, 59] width 31 height 31
click at [231, 65] on md-icon "icon-menu-down" at bounding box center [234, 59] width 13 height 13
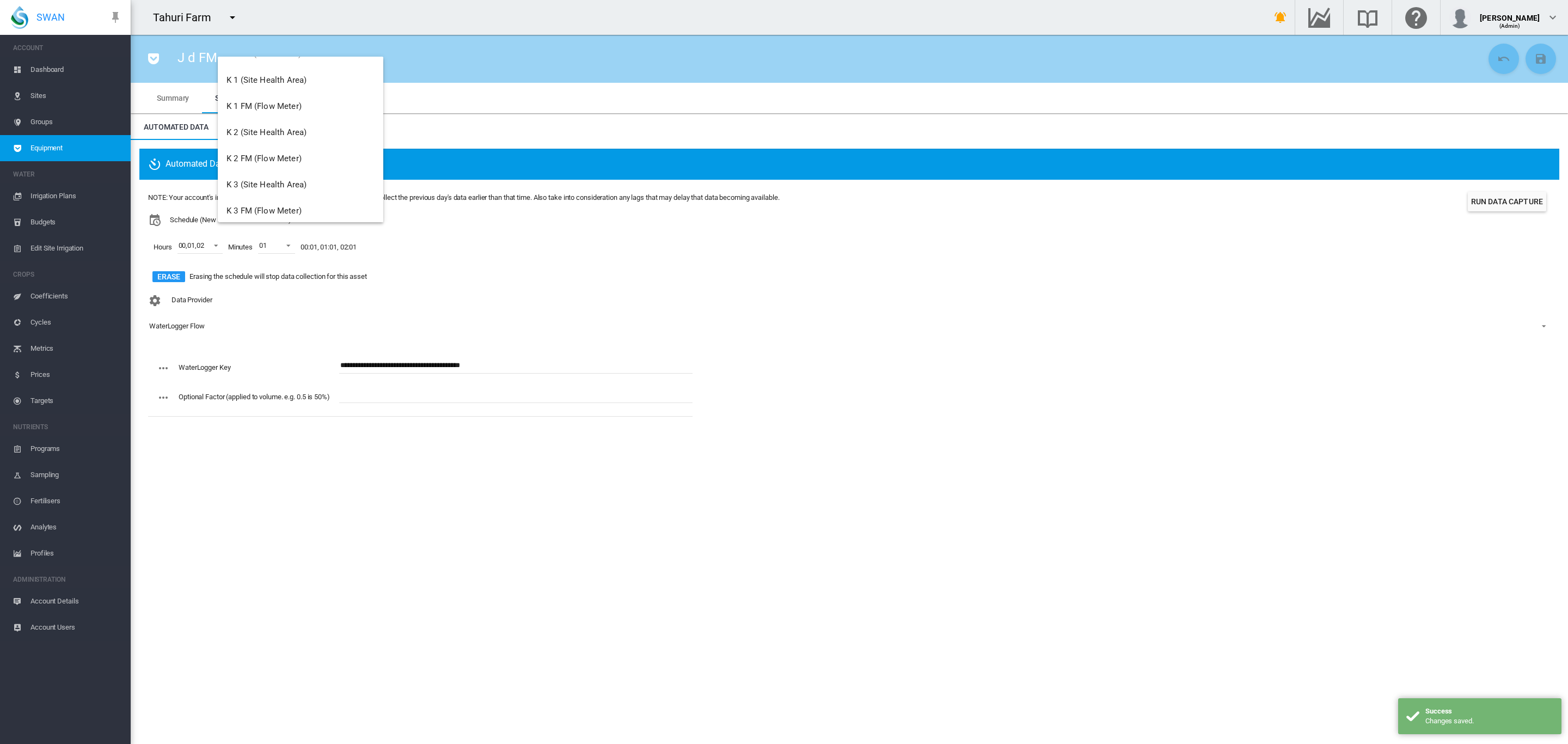
scroll to position [1471, 0]
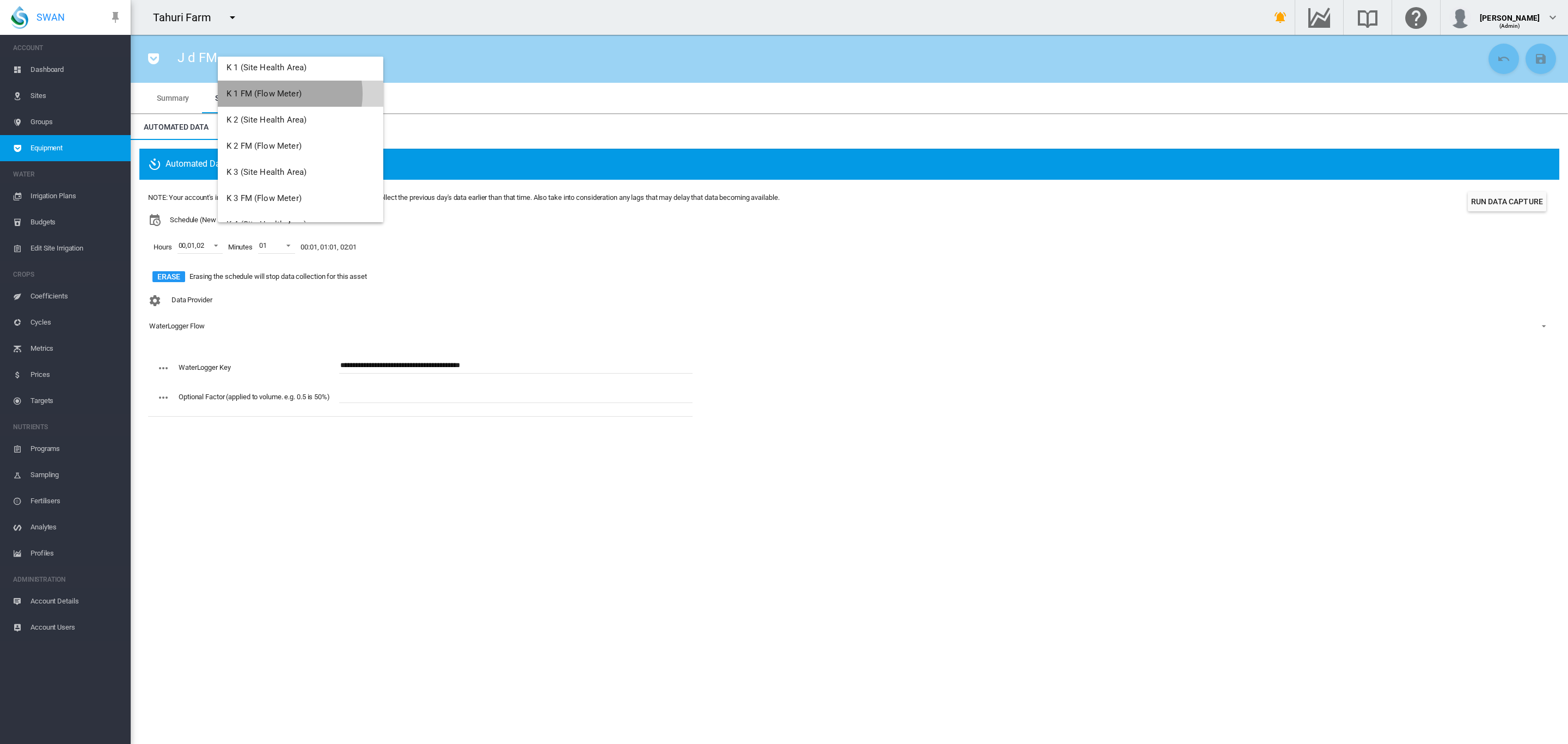
click at [280, 93] on span "K 1 FM (Flow Meter)" at bounding box center [264, 93] width 75 height 10
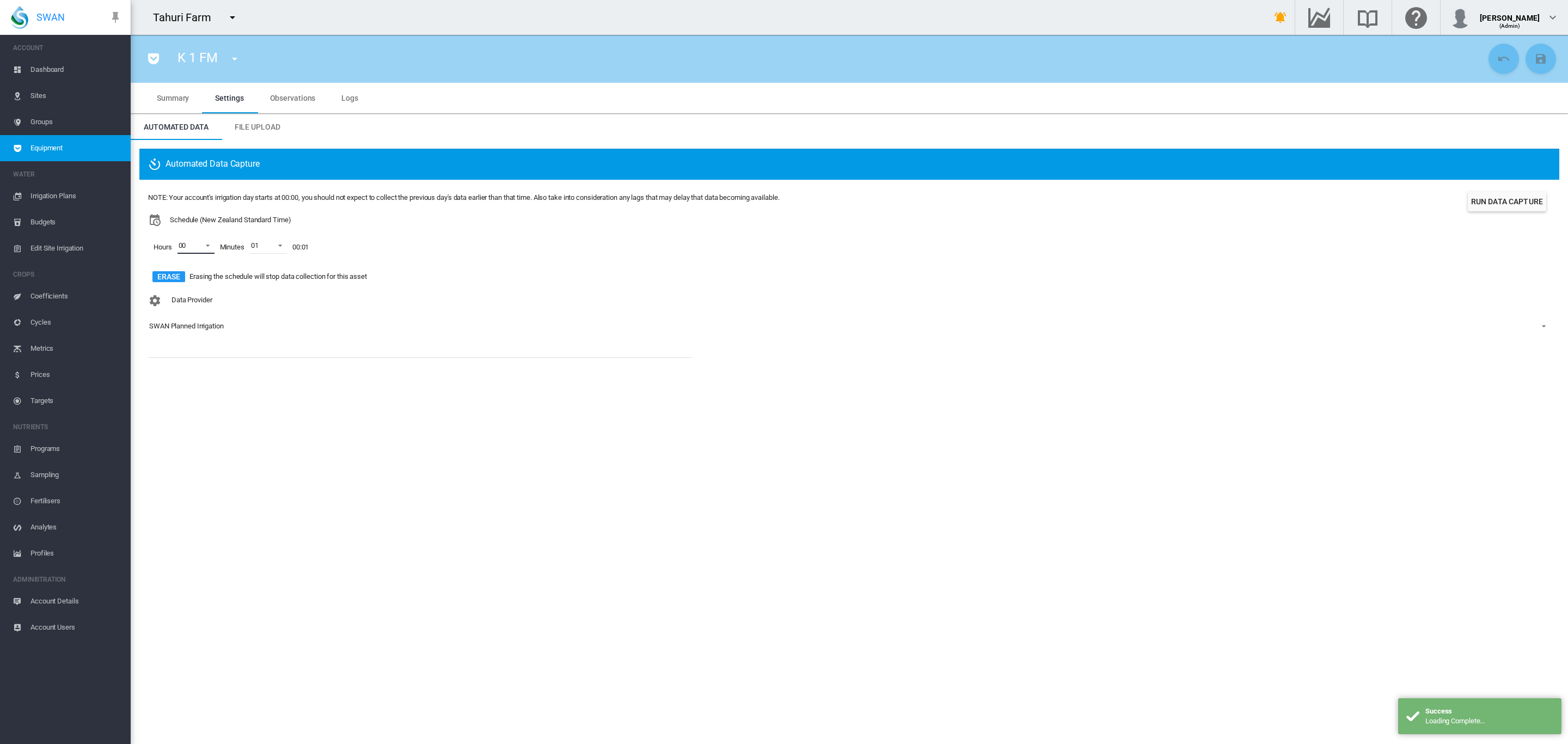
click at [206, 244] on span at bounding box center [205, 245] width 13 height 10
click at [180, 272] on div "01" at bounding box center [182, 273] width 8 height 10
click at [173, 298] on div at bounding box center [168, 298] width 11 height 11
click at [356, 310] on md-backdrop at bounding box center [784, 372] width 1568 height 744
click at [196, 328] on div "SWAN Planned Irrigation" at bounding box center [186, 326] width 74 height 8
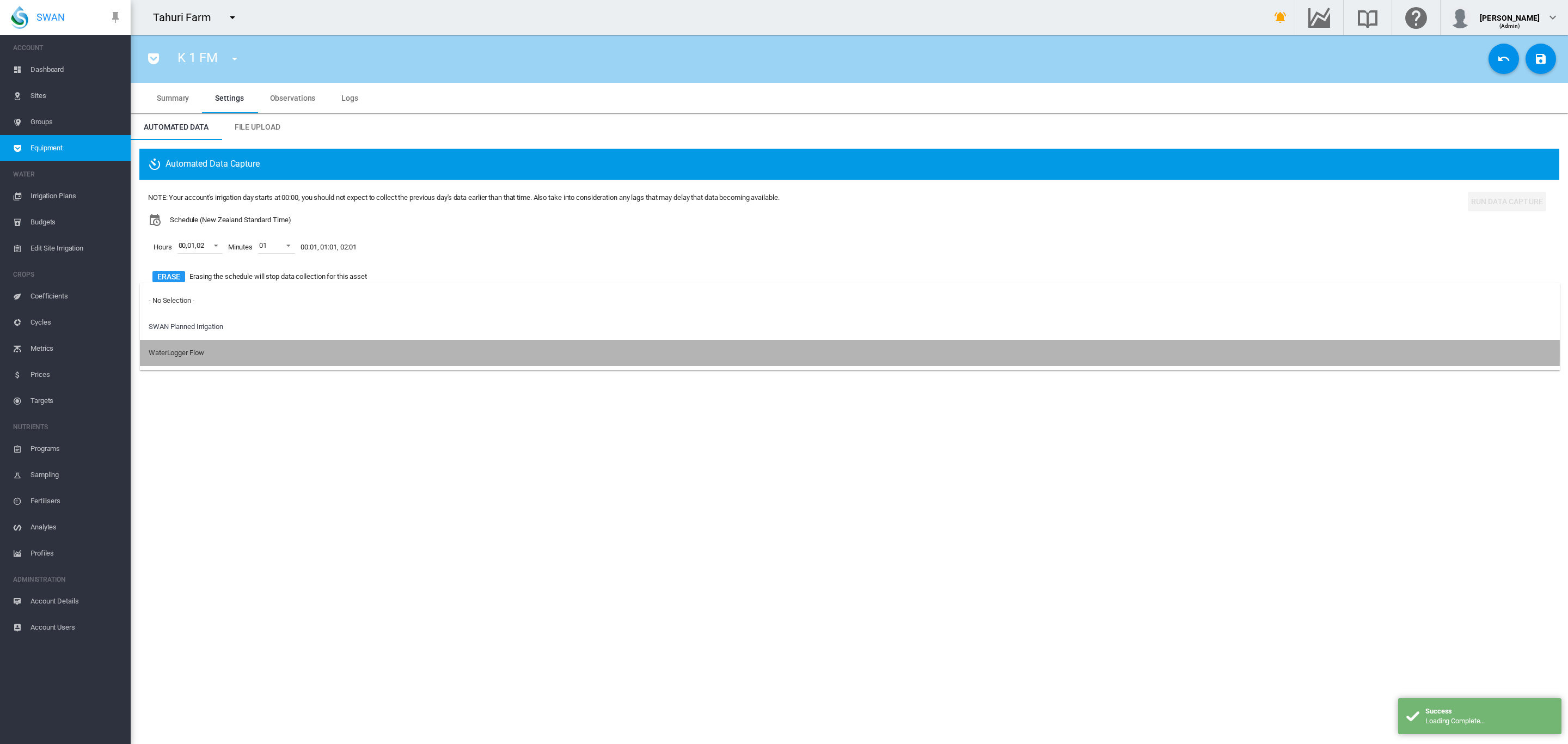
click at [201, 350] on div "WaterLogger Flow" at bounding box center [175, 353] width 55 height 10
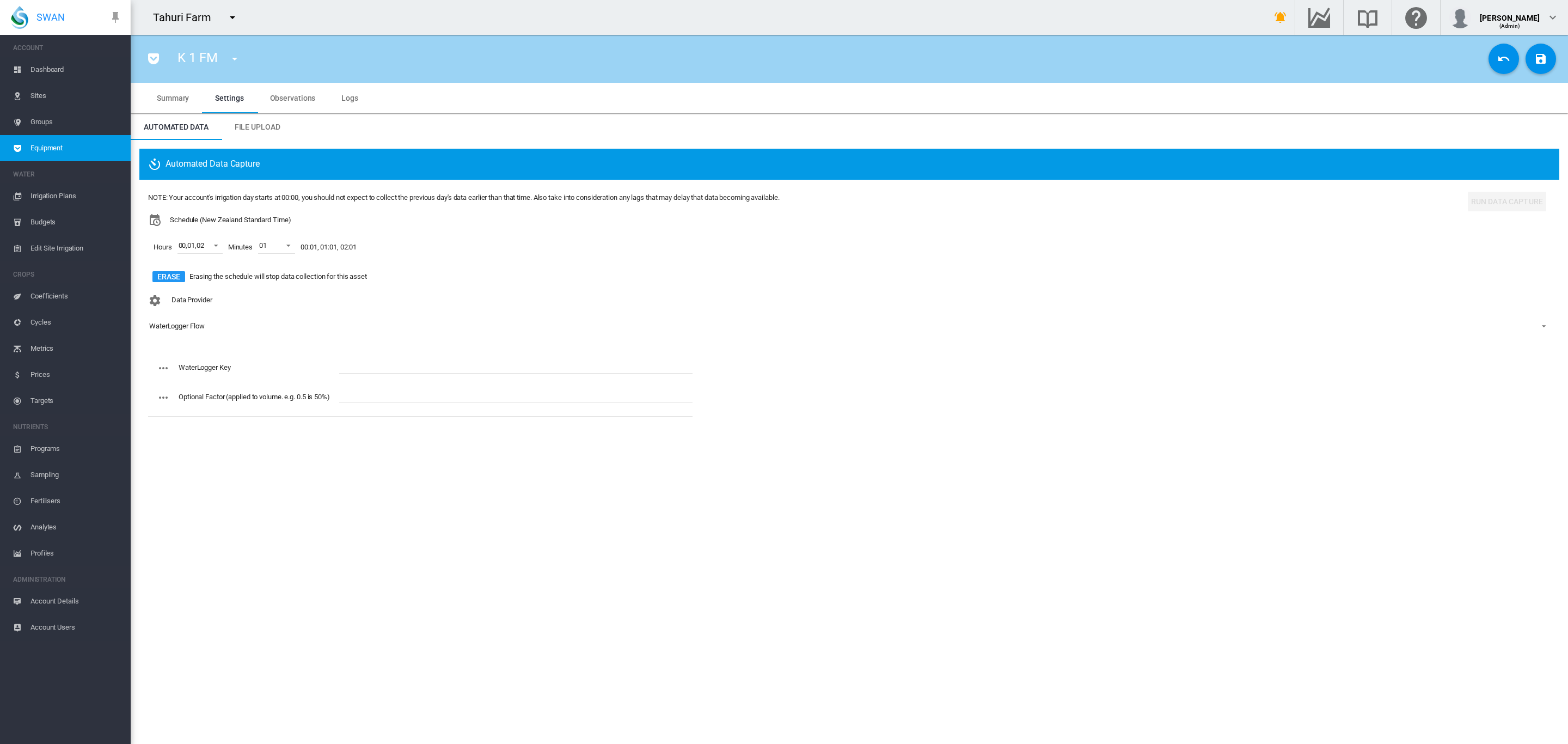
click at [374, 359] on input "text" at bounding box center [515, 365] width 353 height 16
paste input "**********"
type input "**********"
click at [1539, 67] on button "Save Changes" at bounding box center [1541, 59] width 31 height 31
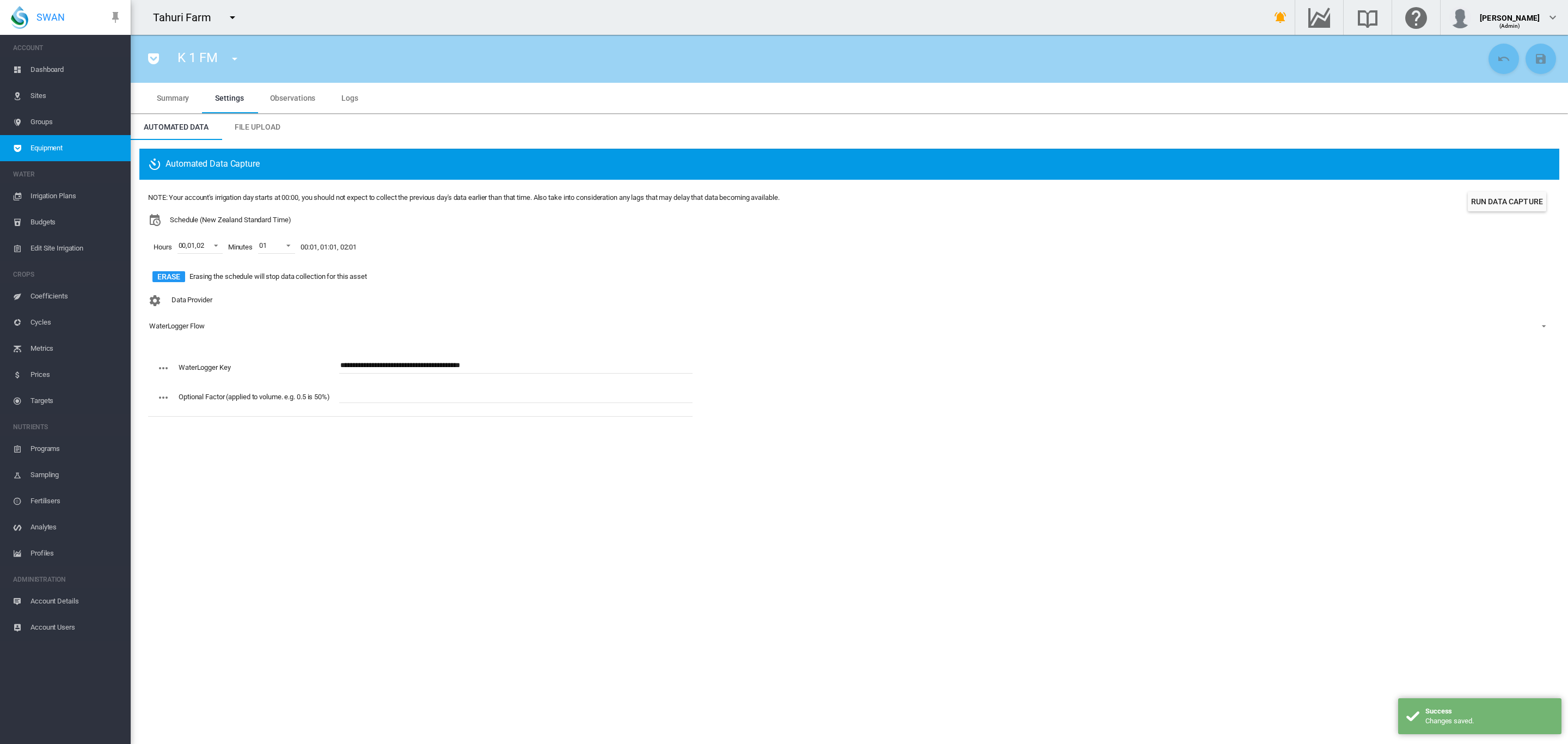
click at [235, 64] on md-icon "icon-menu-down" at bounding box center [235, 59] width 13 height 13
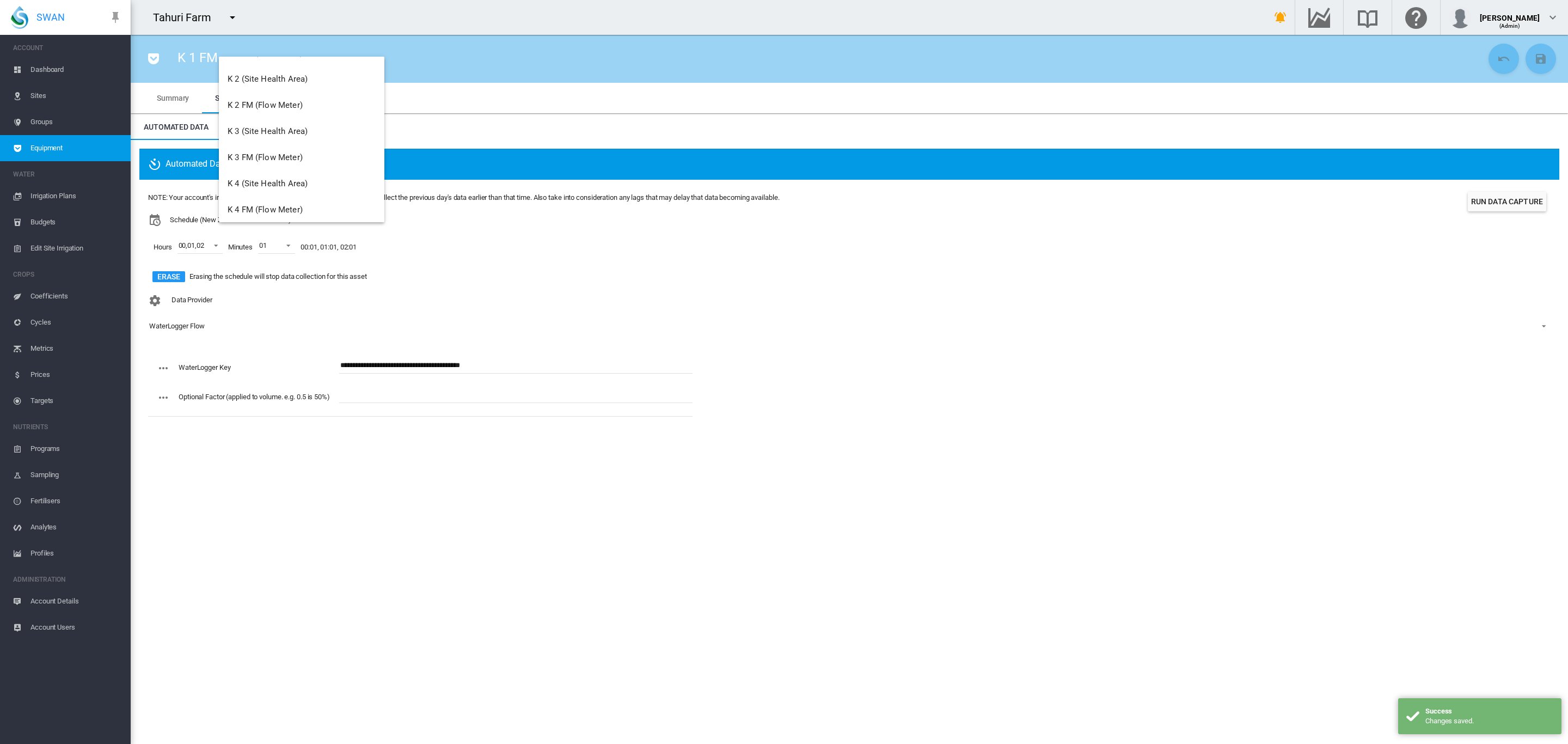
scroll to position [1511, 0]
click at [281, 110] on span "K 2 FM (Flow Meter)" at bounding box center [265, 106] width 75 height 10
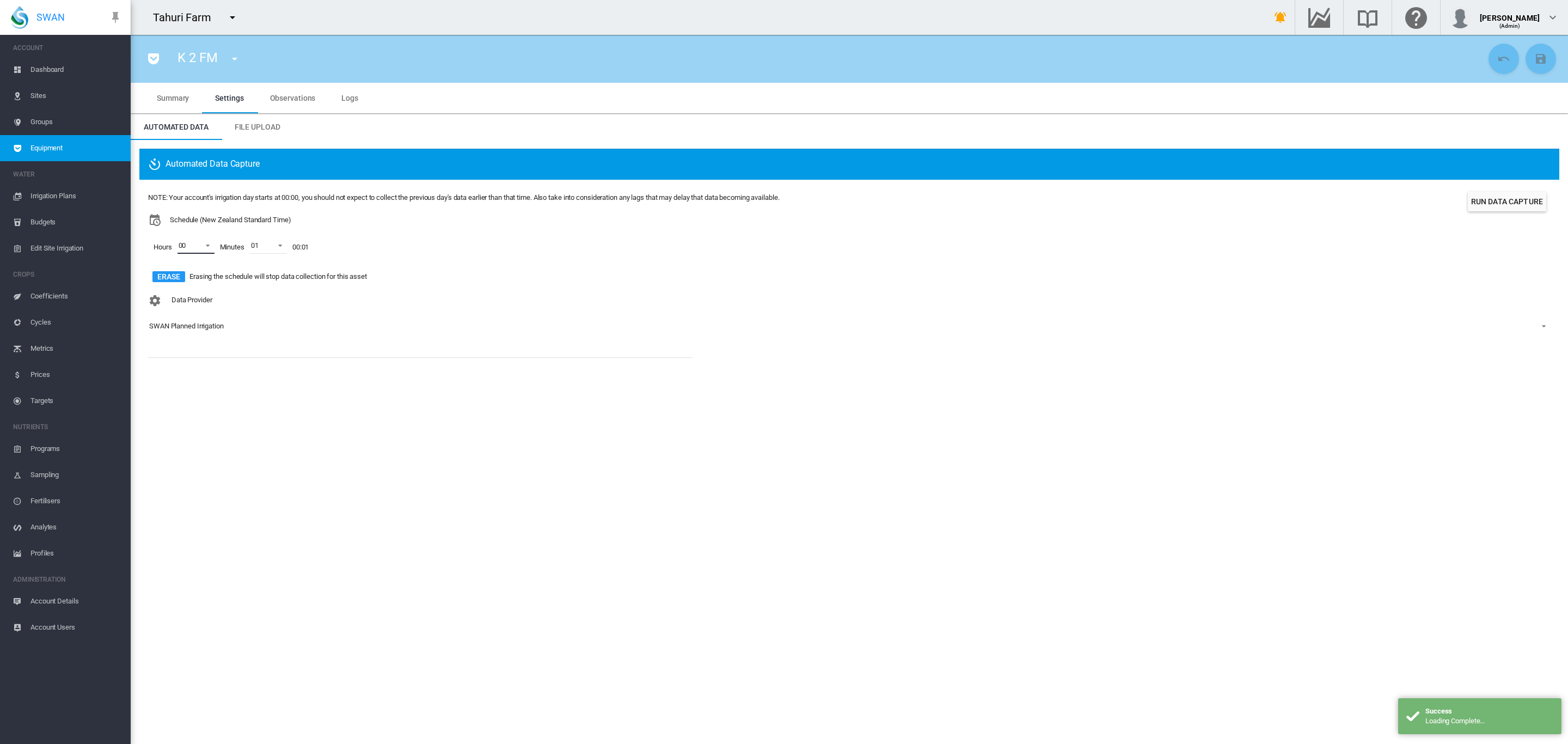
click at [207, 249] on span at bounding box center [205, 245] width 13 height 10
click at [192, 273] on md-option "01" at bounding box center [194, 272] width 74 height 26
click at [173, 298] on div at bounding box center [168, 298] width 11 height 11
click at [323, 353] on md-backdrop at bounding box center [784, 372] width 1568 height 744
click at [182, 328] on div "SWAN Planned Irrigation" at bounding box center [186, 326] width 74 height 8
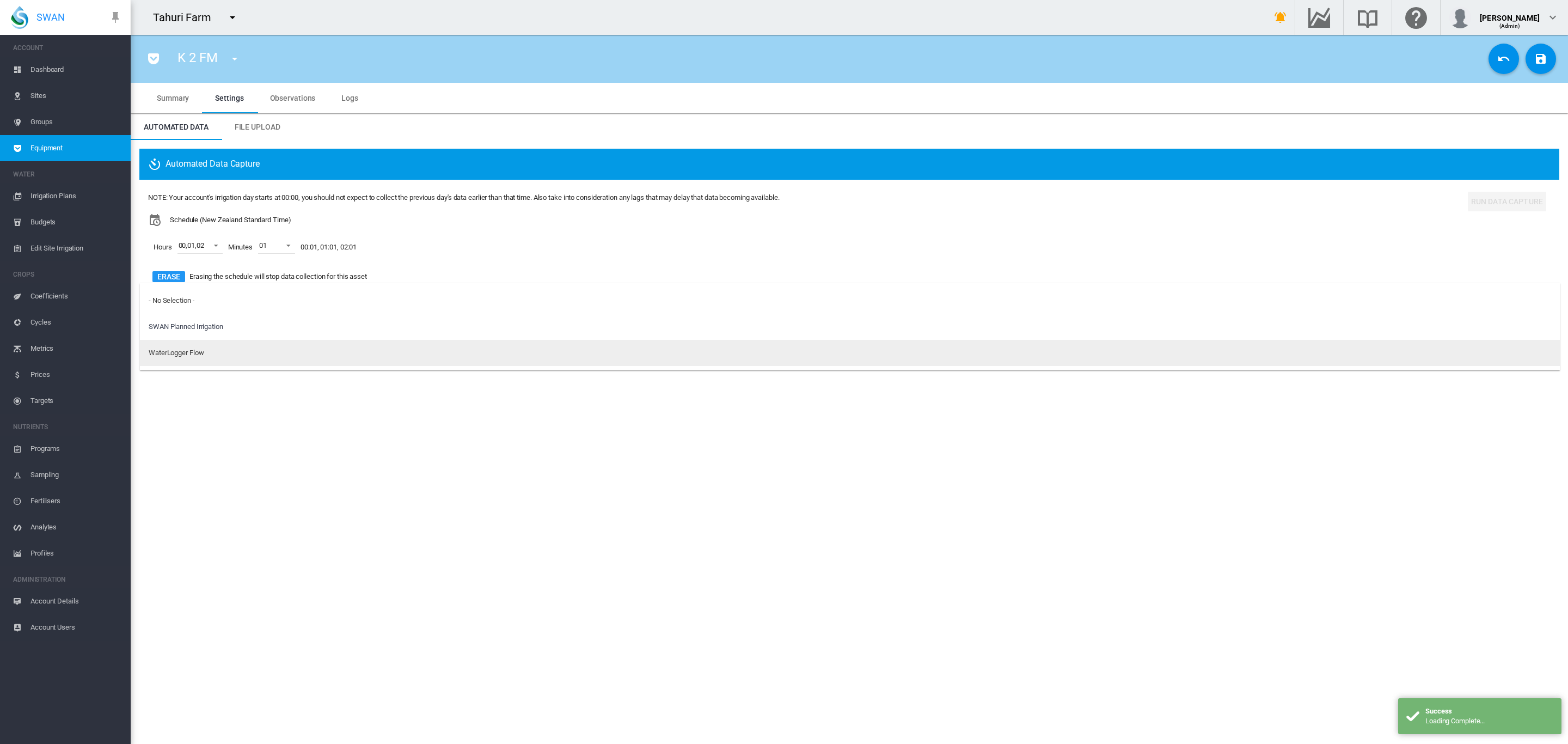
click at [196, 352] on div "WaterLogger Flow" at bounding box center [175, 353] width 55 height 10
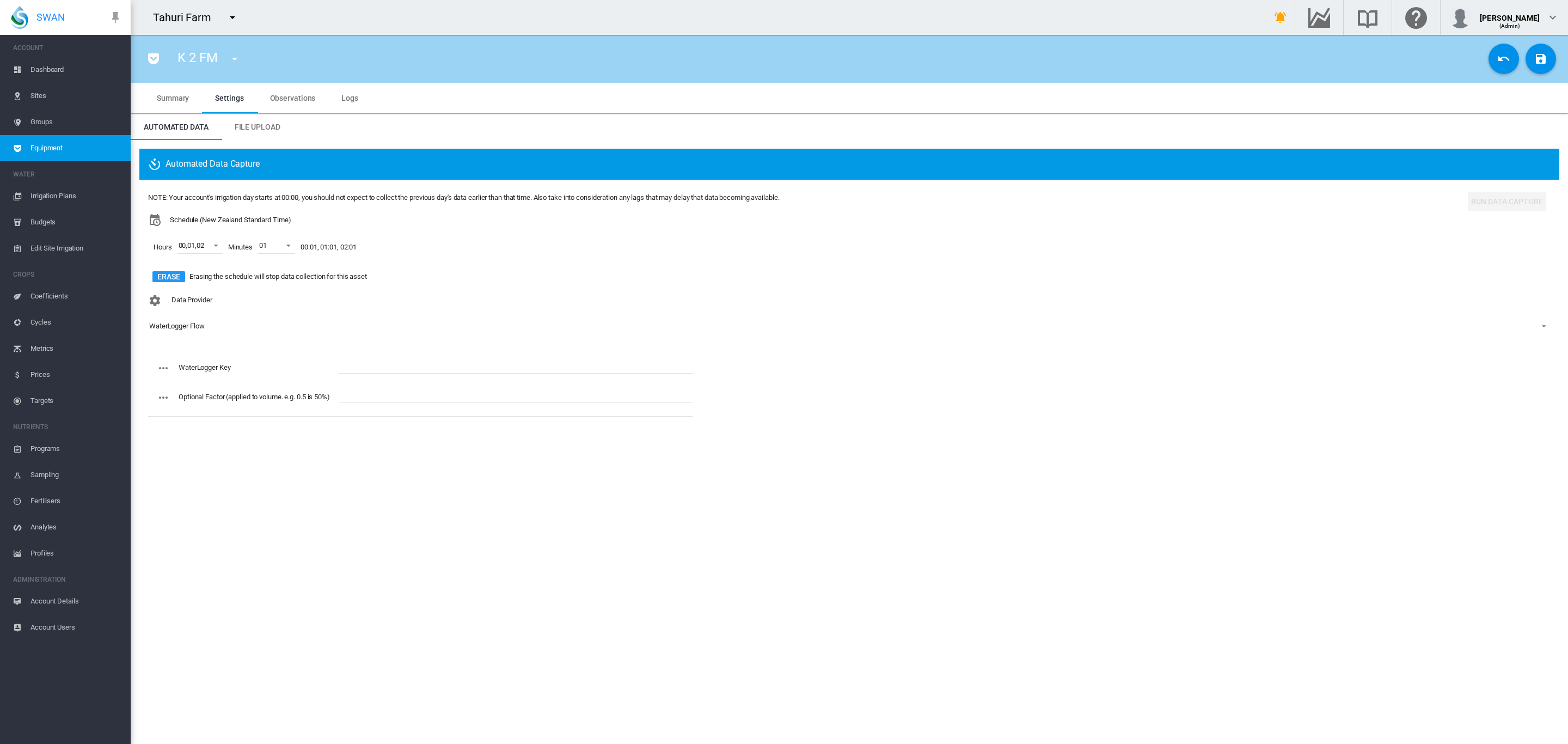
click at [355, 359] on input "text" at bounding box center [515, 365] width 353 height 16
paste input "**********"
type input "**********"
click at [1534, 61] on md-icon "icon-content-save" at bounding box center [1541, 59] width 13 height 13
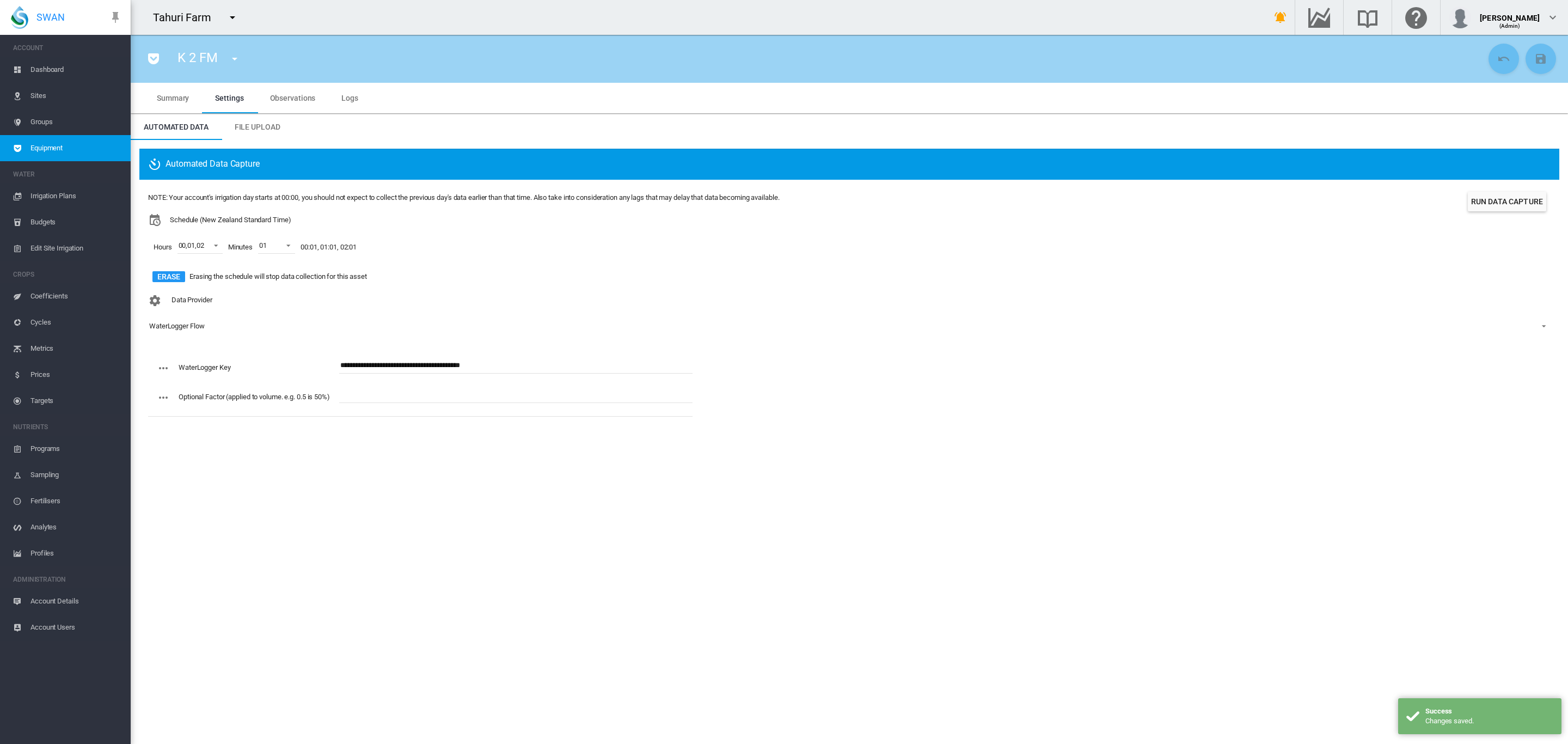
click at [234, 61] on md-icon "icon-menu-down" at bounding box center [235, 59] width 13 height 13
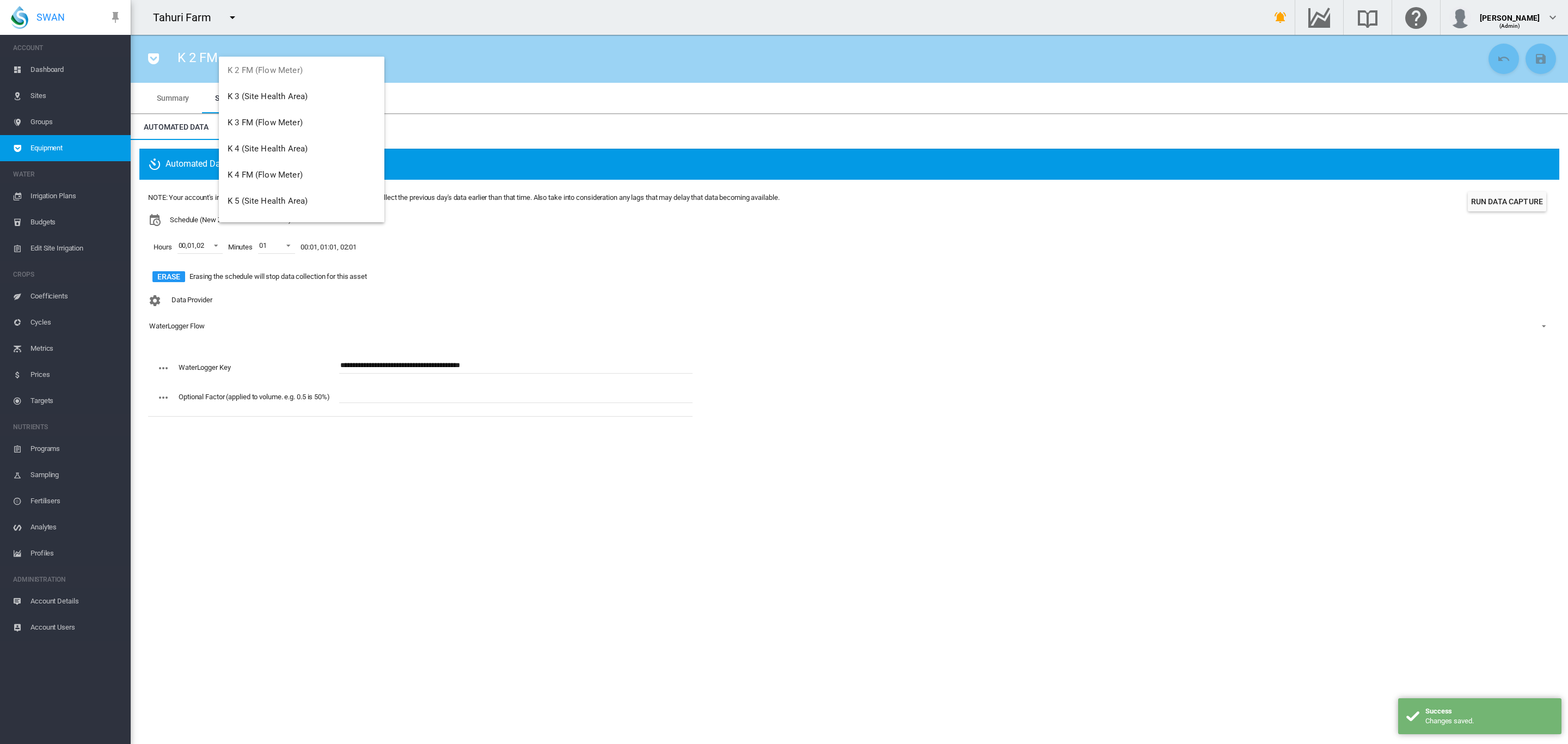
scroll to position [1573, 0]
click at [285, 99] on span "K 3 FM (Flow Meter)" at bounding box center [265, 96] width 75 height 10
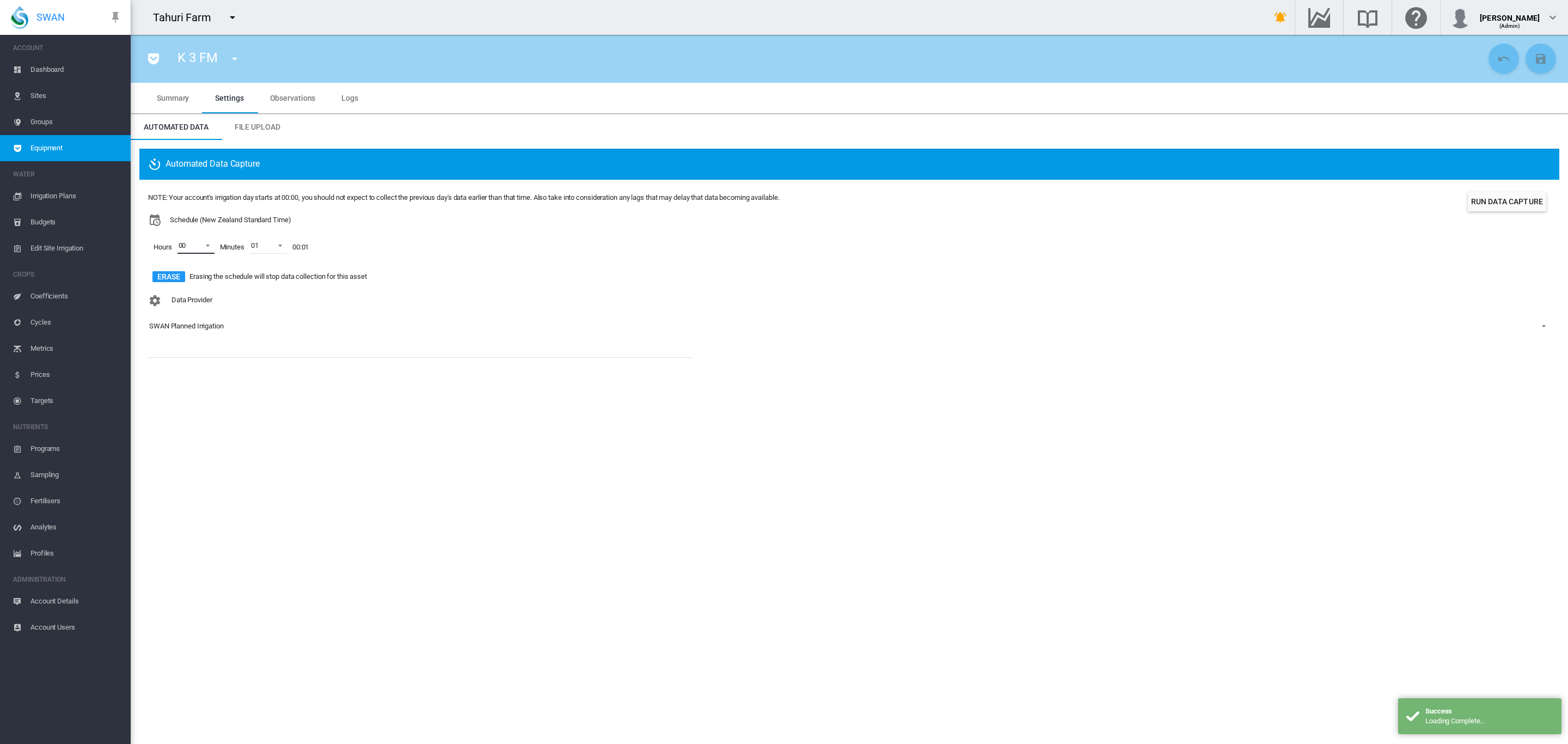
click at [210, 252] on md-select-value "00" at bounding box center [196, 245] width 37 height 16
click at [194, 274] on md-option "01" at bounding box center [194, 272] width 74 height 26
click at [186, 290] on md-option "02" at bounding box center [194, 298] width 74 height 26
click at [323, 337] on md-backdrop at bounding box center [784, 372] width 1568 height 744
click at [168, 329] on div "SWAN Planned Irrigation" at bounding box center [186, 326] width 74 height 8
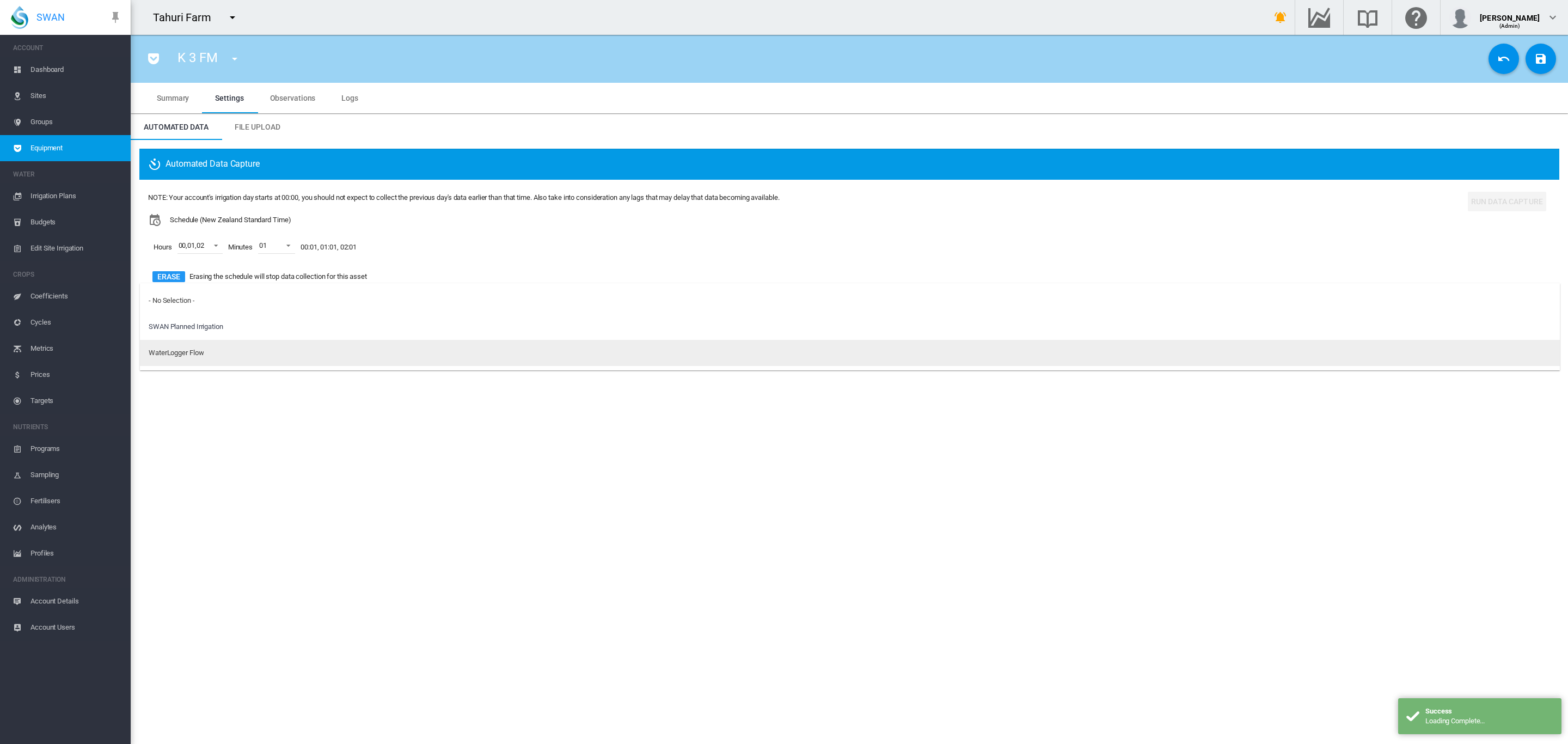
click at [185, 354] on div "WaterLogger Flow" at bounding box center [175, 353] width 55 height 10
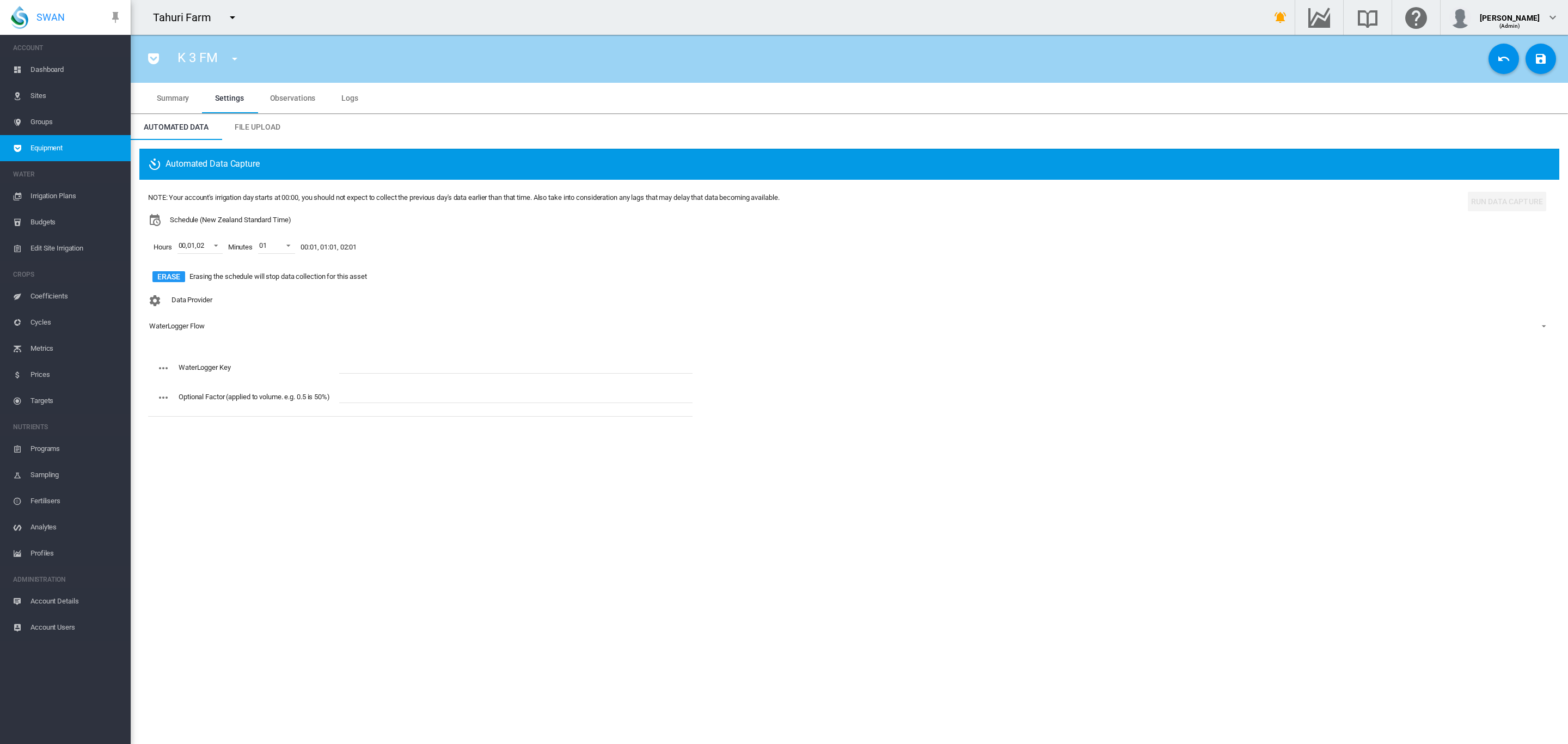
click at [378, 365] on input "text" at bounding box center [515, 365] width 353 height 16
paste input "**********"
type input "**********"
click at [1536, 53] on md-icon "icon-content-save" at bounding box center [1541, 59] width 13 height 13
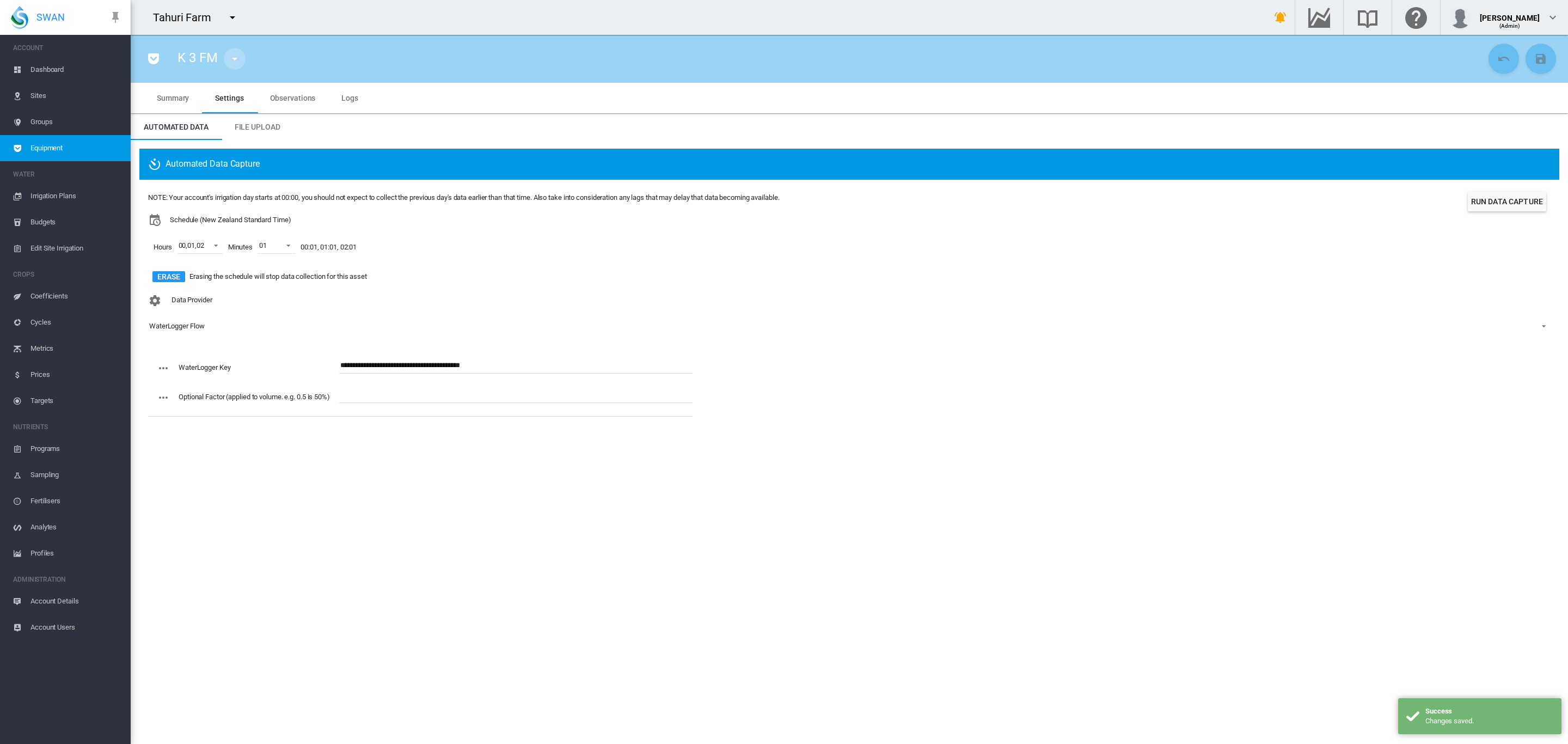
click at [234, 58] on md-icon "icon-menu-down" at bounding box center [235, 59] width 13 height 13
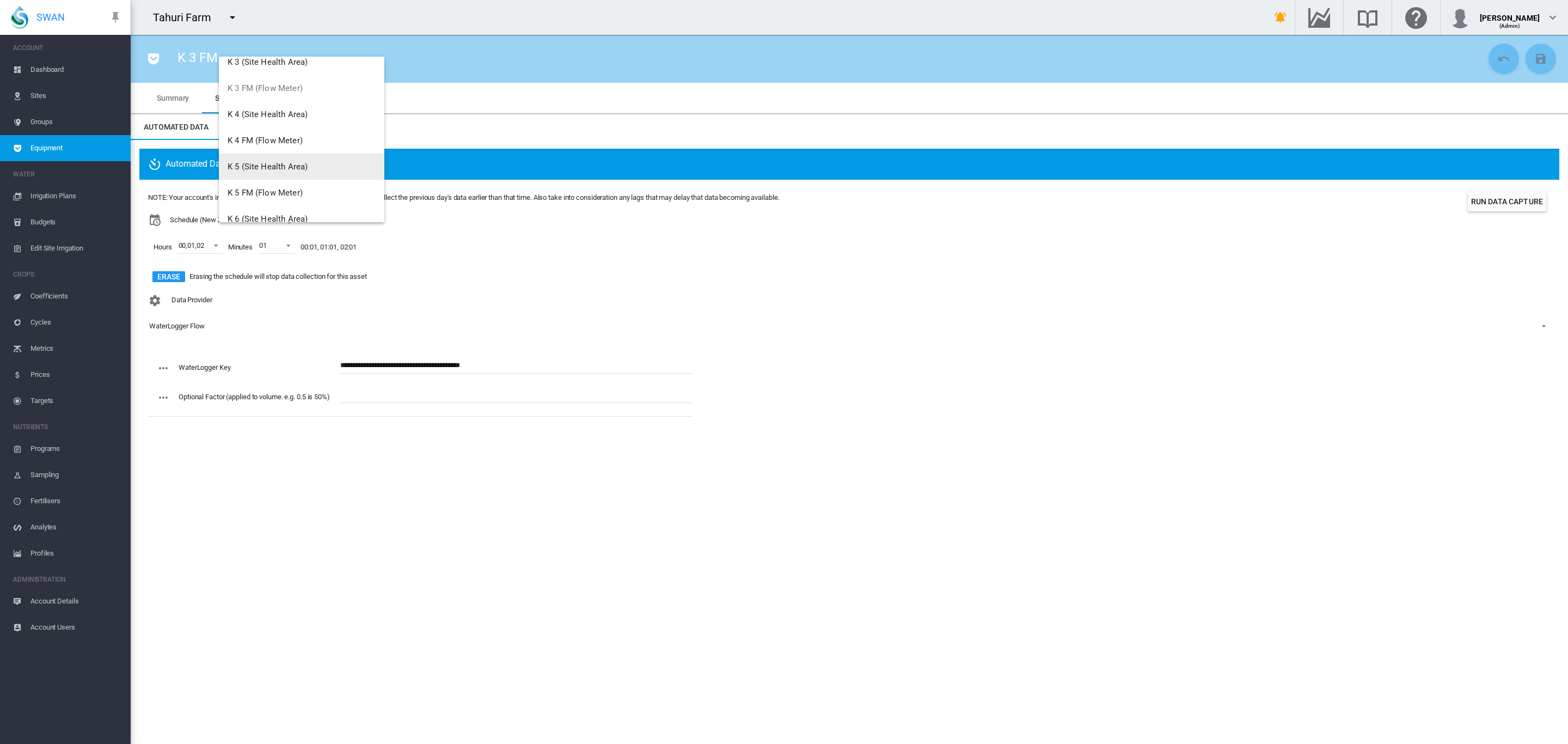
scroll to position [1594, 0]
click at [290, 124] on span "K 4 FM (Flow Meter)" at bounding box center [265, 128] width 75 height 10
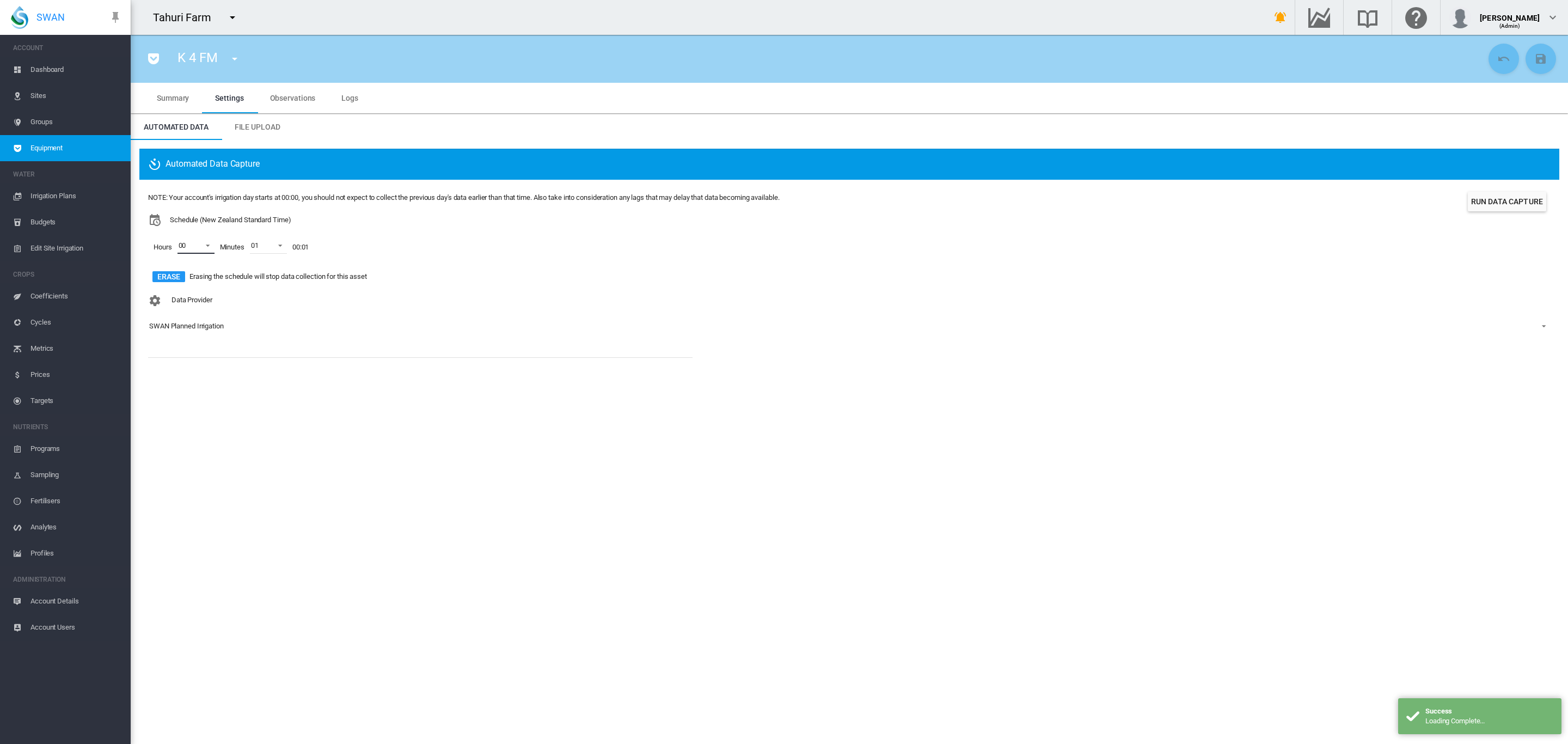
click at [211, 242] on md-select-value "00" at bounding box center [196, 245] width 37 height 16
click at [201, 269] on md-option "01" at bounding box center [194, 272] width 74 height 26
click at [173, 293] on div at bounding box center [168, 298] width 11 height 11
click at [433, 283] on md-backdrop at bounding box center [784, 372] width 1568 height 744
click at [170, 327] on div "SWAN Planned Irrigation" at bounding box center [186, 326] width 74 height 8
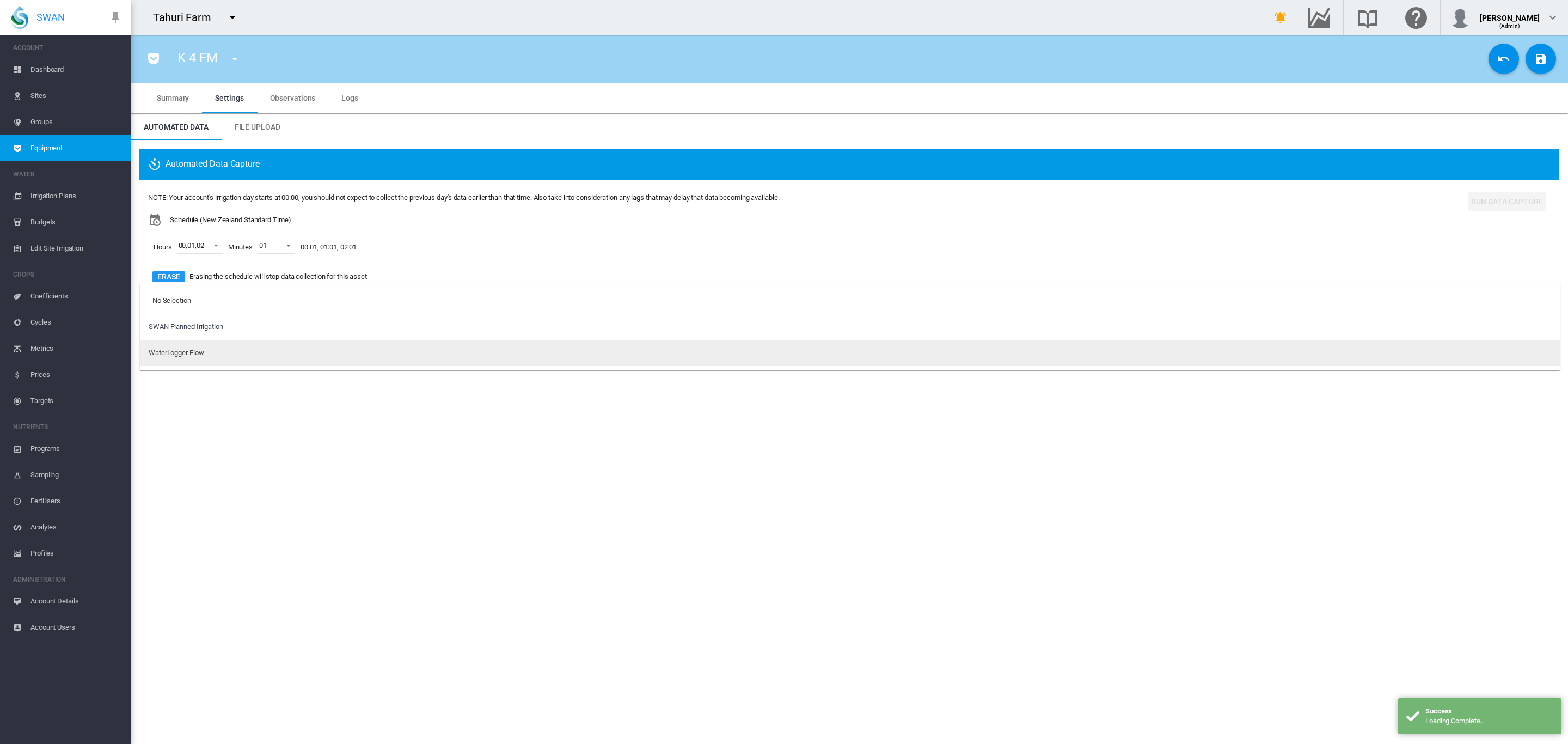
click at [181, 352] on div "WaterLogger Flow" at bounding box center [175, 353] width 55 height 10
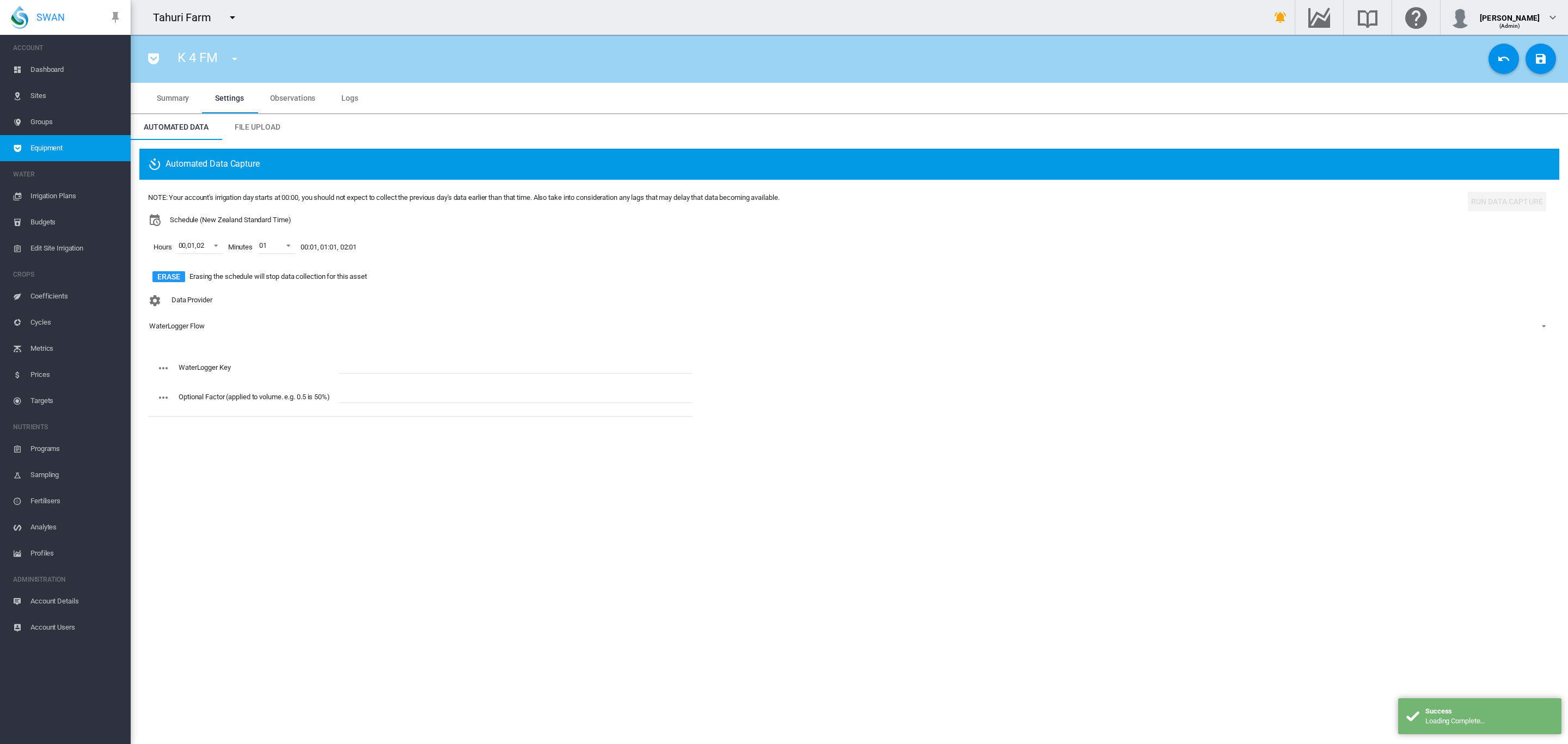
click at [417, 366] on input "text" at bounding box center [515, 365] width 353 height 16
paste input "**********"
type input "**********"
click at [1544, 53] on md-icon "icon-content-save" at bounding box center [1541, 59] width 13 height 13
click at [234, 54] on md-icon "icon-menu-down" at bounding box center [235, 59] width 13 height 13
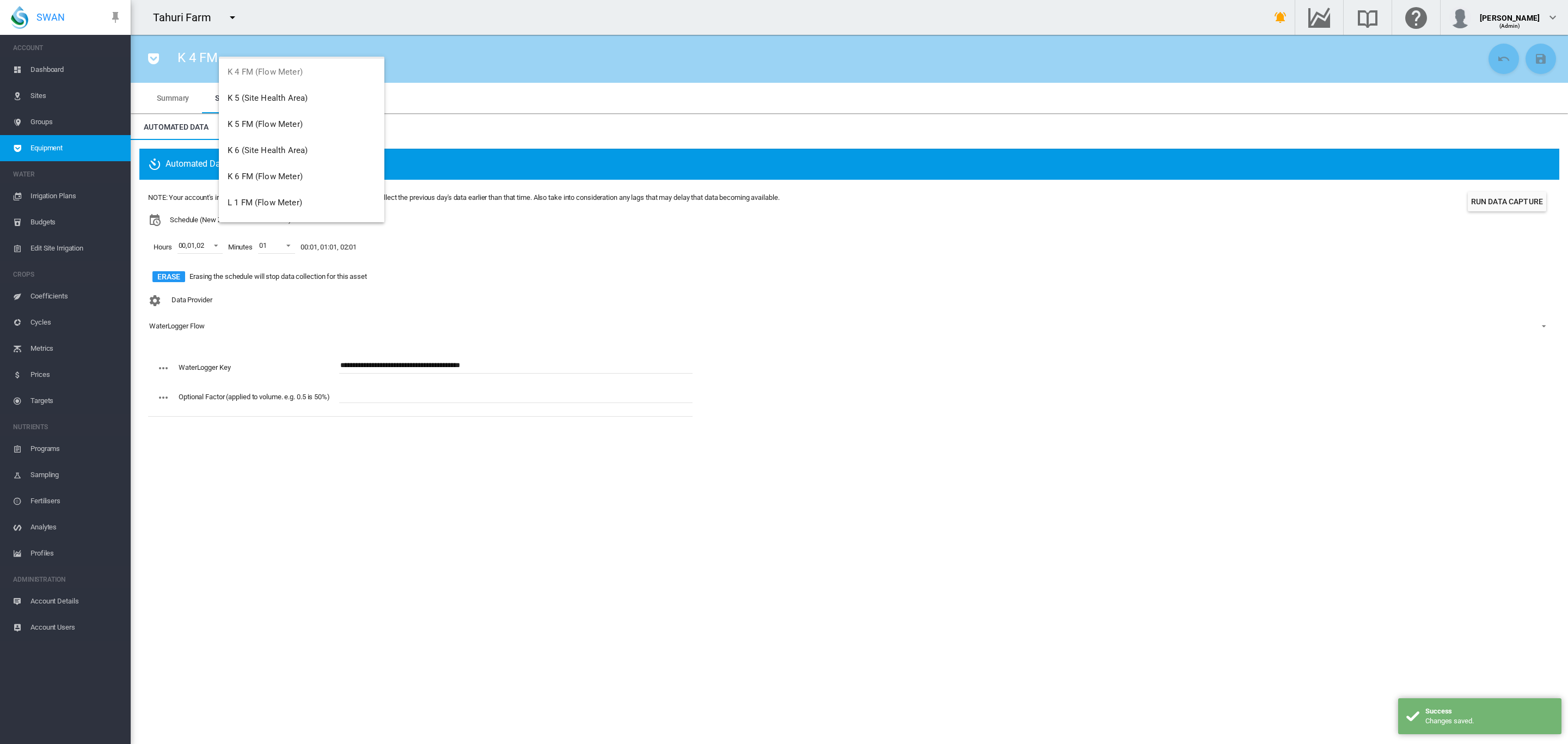
scroll to position [1655, 0]
click at [283, 121] on span "K 5 FM (Flow Meter)" at bounding box center [265, 120] width 75 height 10
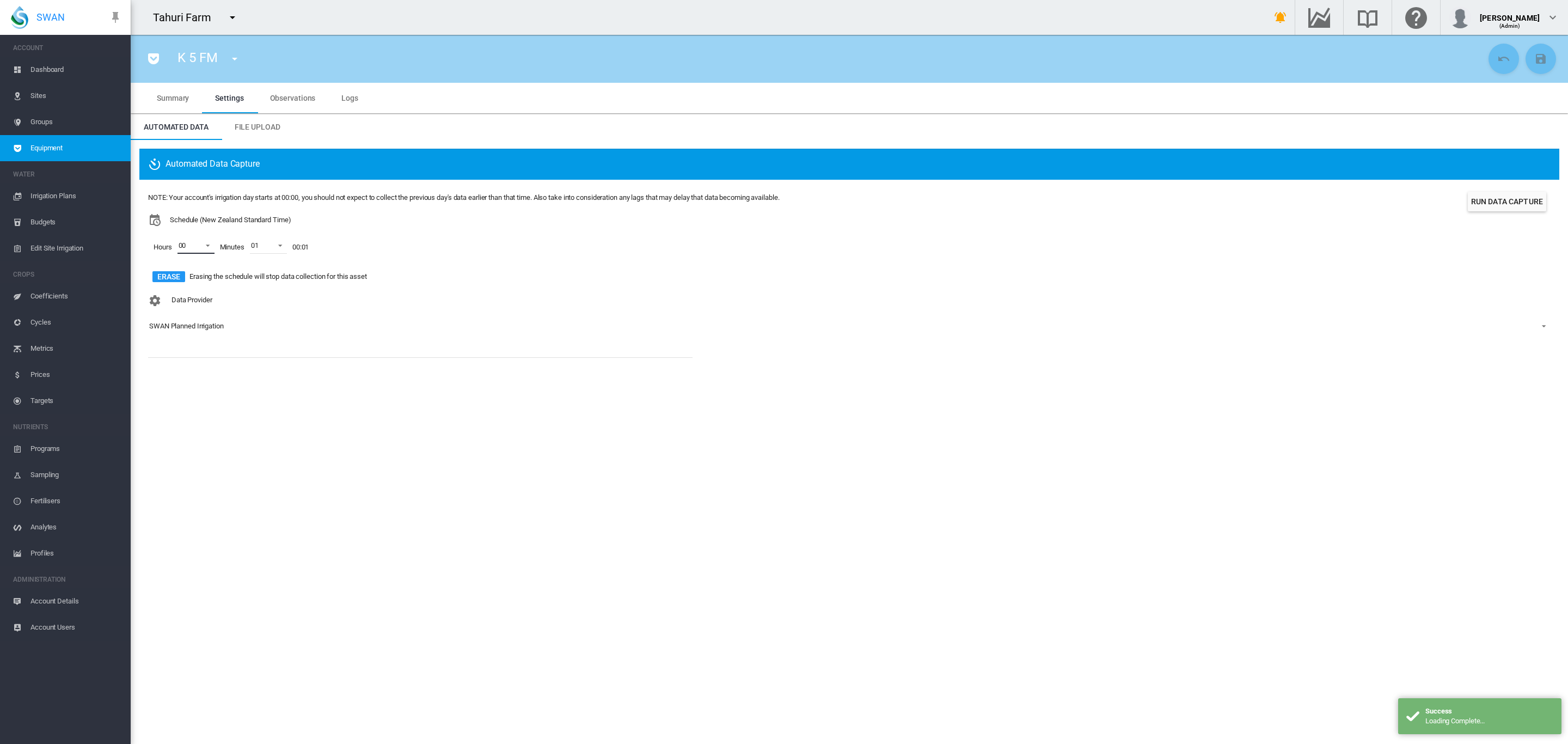
click at [203, 243] on span at bounding box center [205, 245] width 13 height 10
click at [169, 275] on div at bounding box center [168, 272] width 11 height 11
click at [169, 293] on div at bounding box center [168, 298] width 11 height 11
click at [321, 340] on md-backdrop at bounding box center [784, 372] width 1568 height 744
click at [211, 327] on div "SWAN Planned Irrigation" at bounding box center [186, 326] width 74 height 8
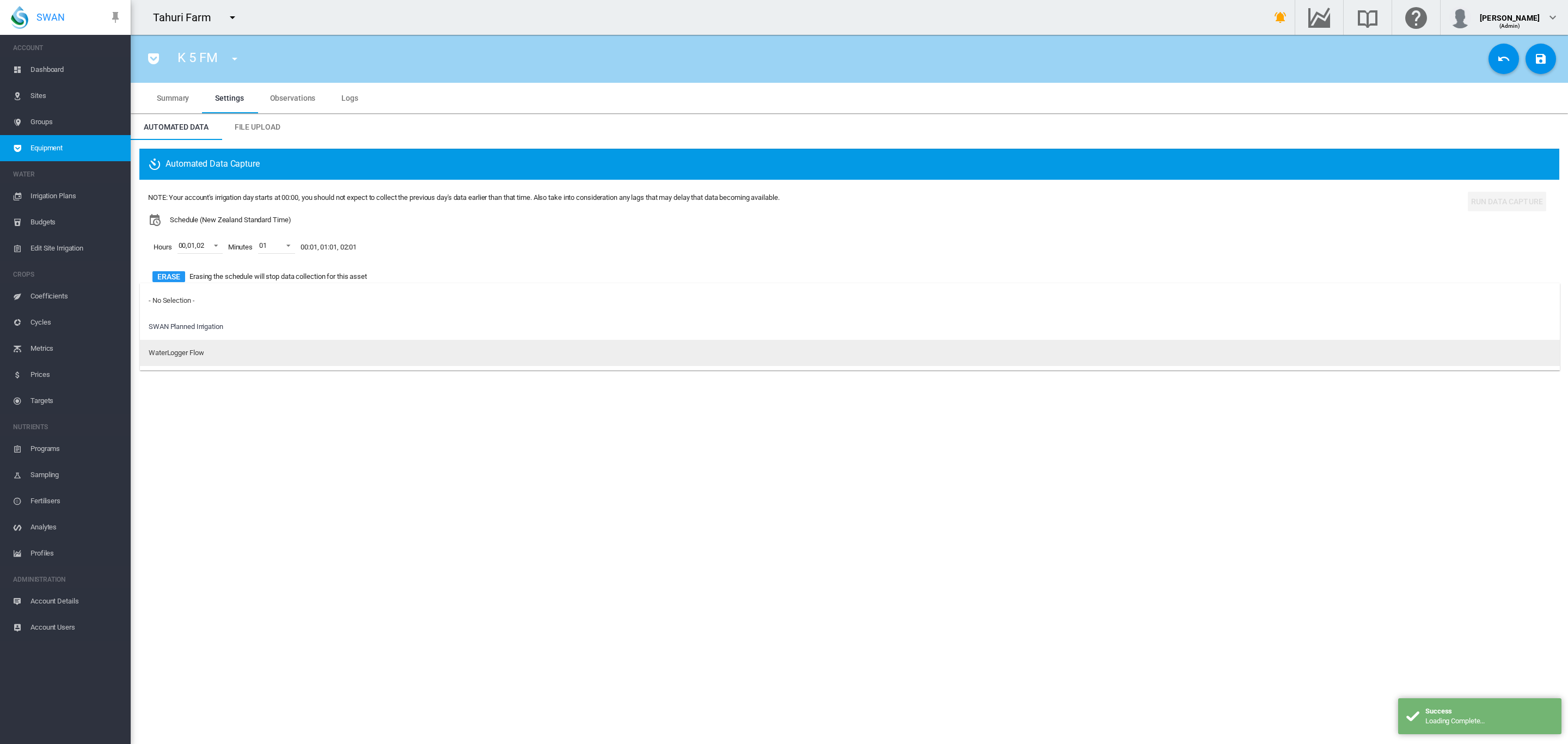
click at [205, 348] on md-option "WaterLogger Flow" at bounding box center [849, 353] width 1420 height 26
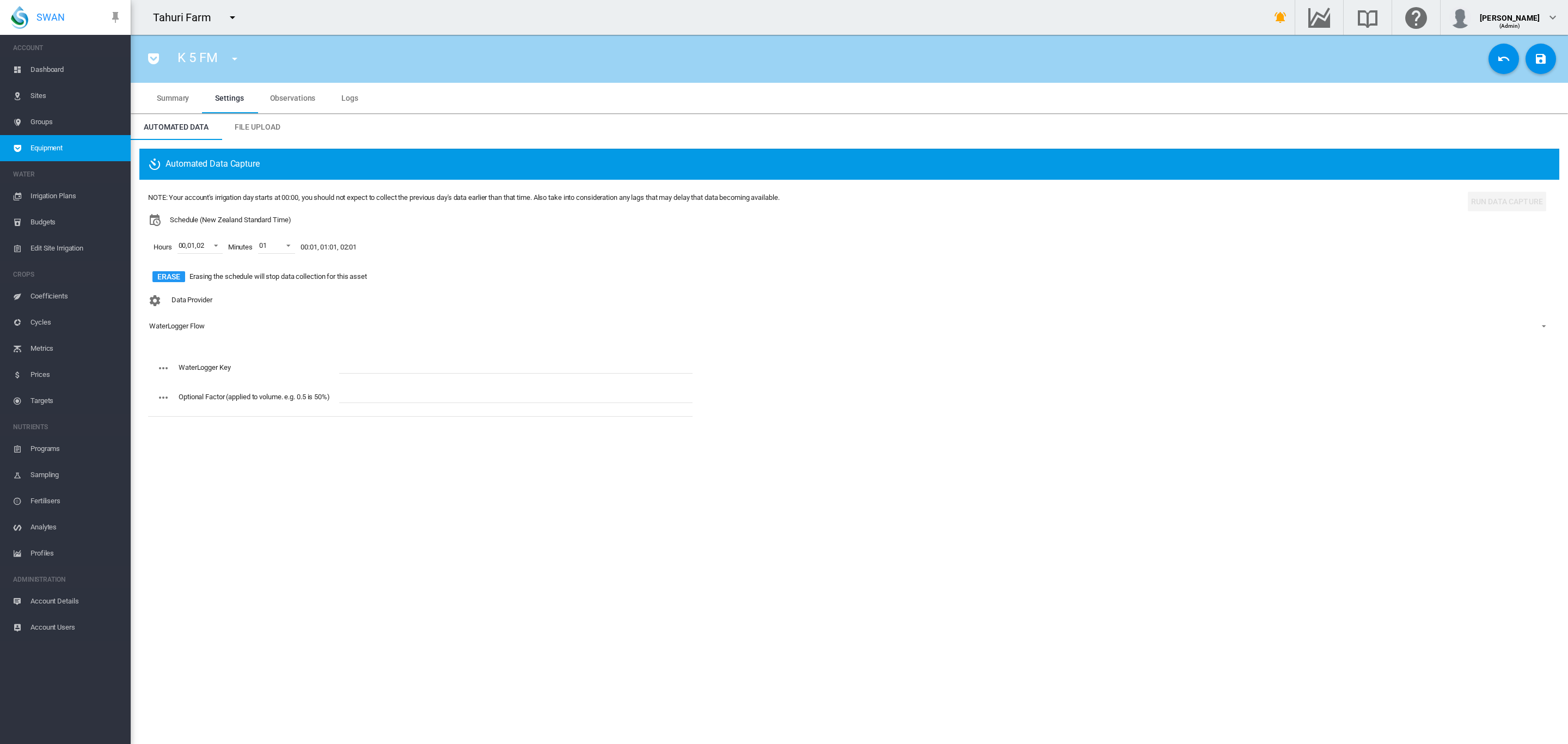
click at [370, 370] on input "text" at bounding box center [515, 365] width 353 height 16
paste input "**********"
type input "**********"
click at [1537, 56] on md-icon "icon-content-save" at bounding box center [1541, 59] width 13 height 13
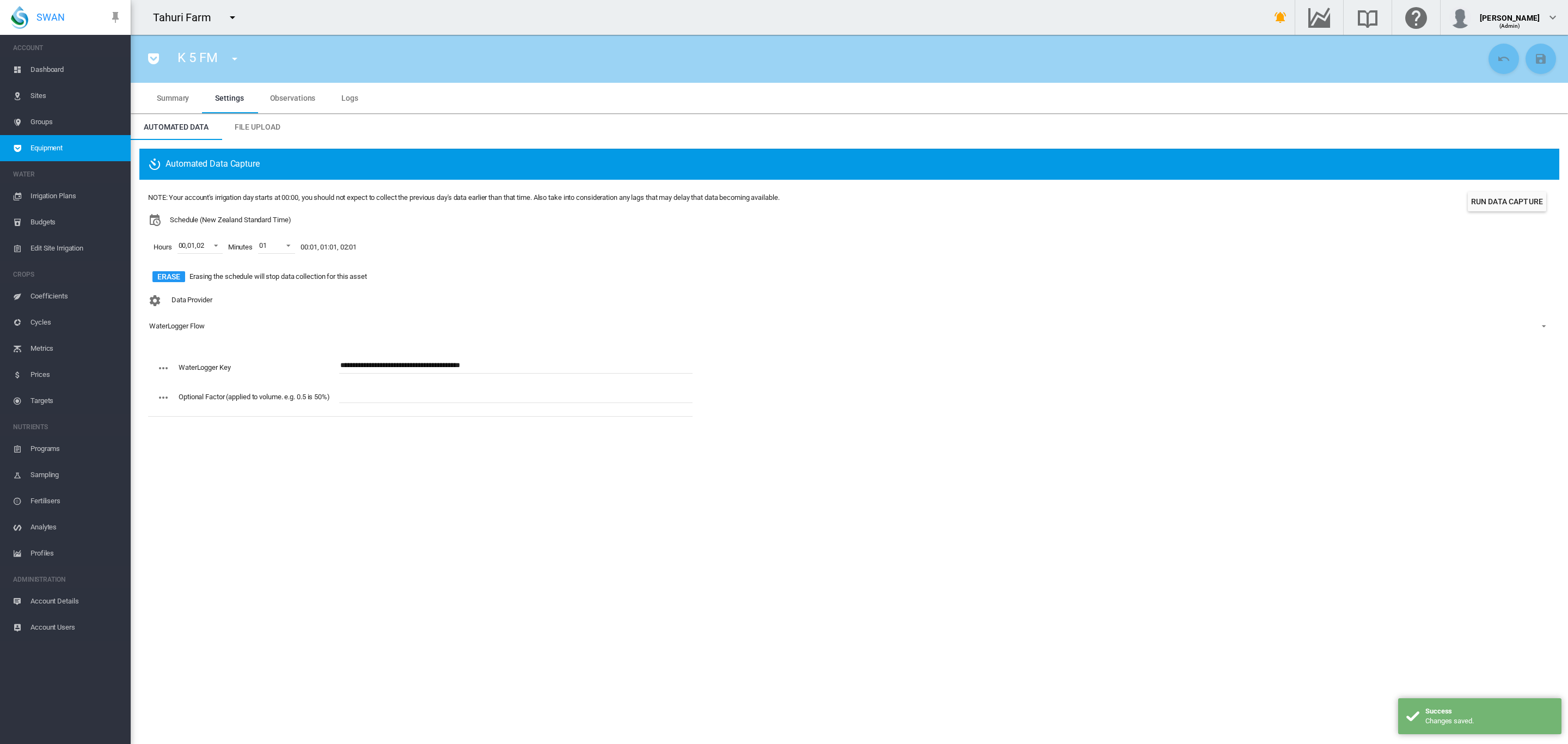
click at [239, 60] on md-icon "icon-menu-down" at bounding box center [235, 59] width 13 height 13
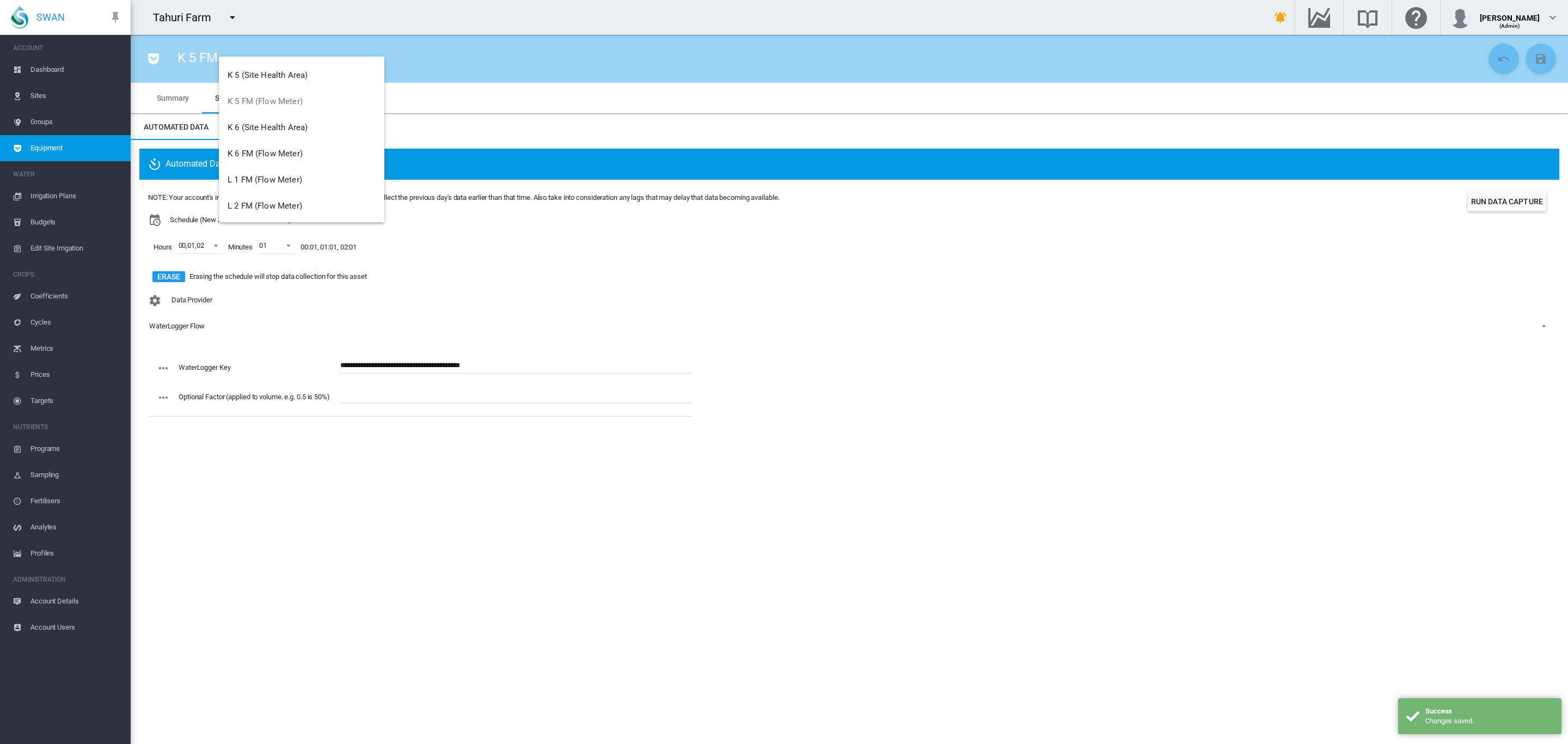
scroll to position [1695, 0]
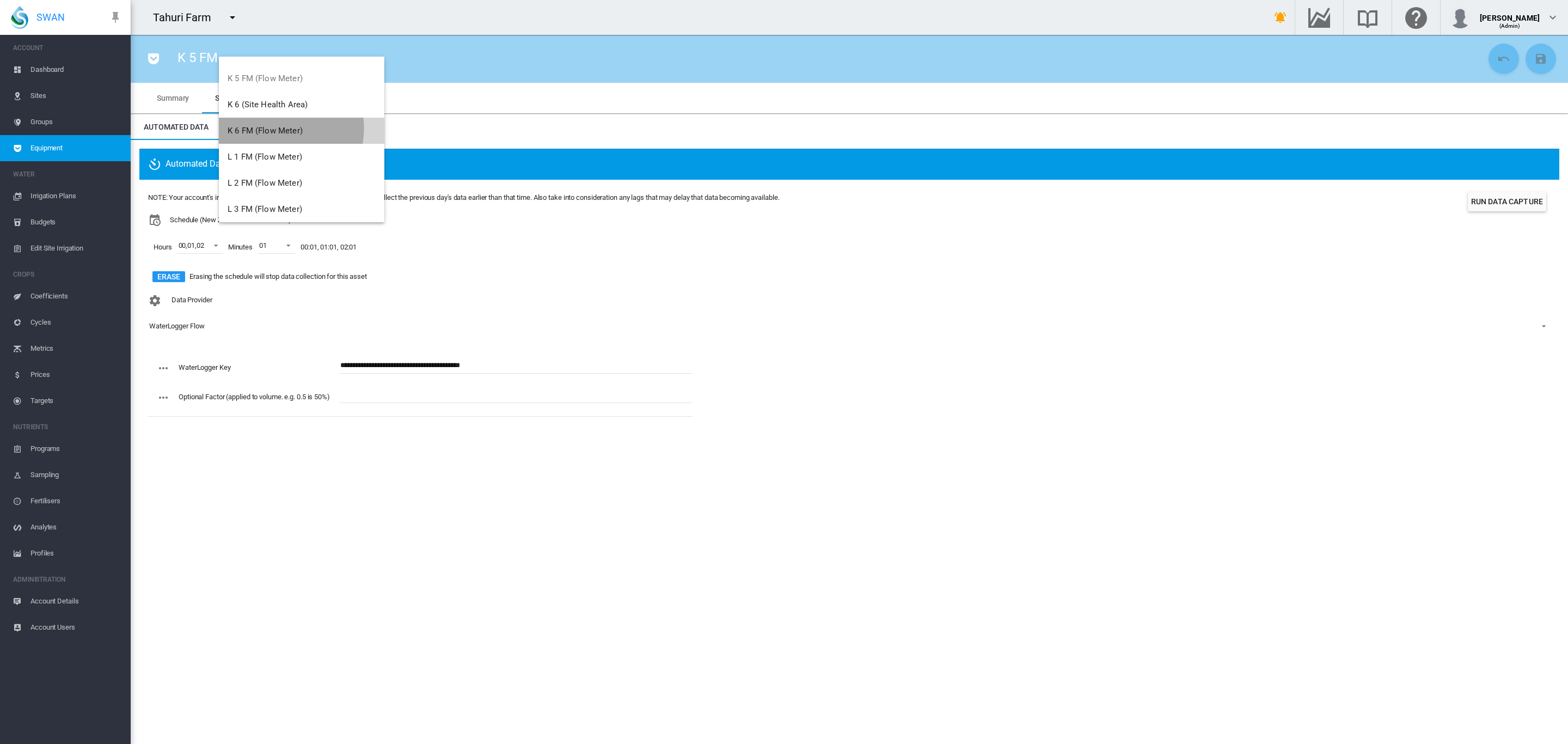
click at [272, 128] on span "K 6 FM (Flow Meter)" at bounding box center [265, 131] width 75 height 10
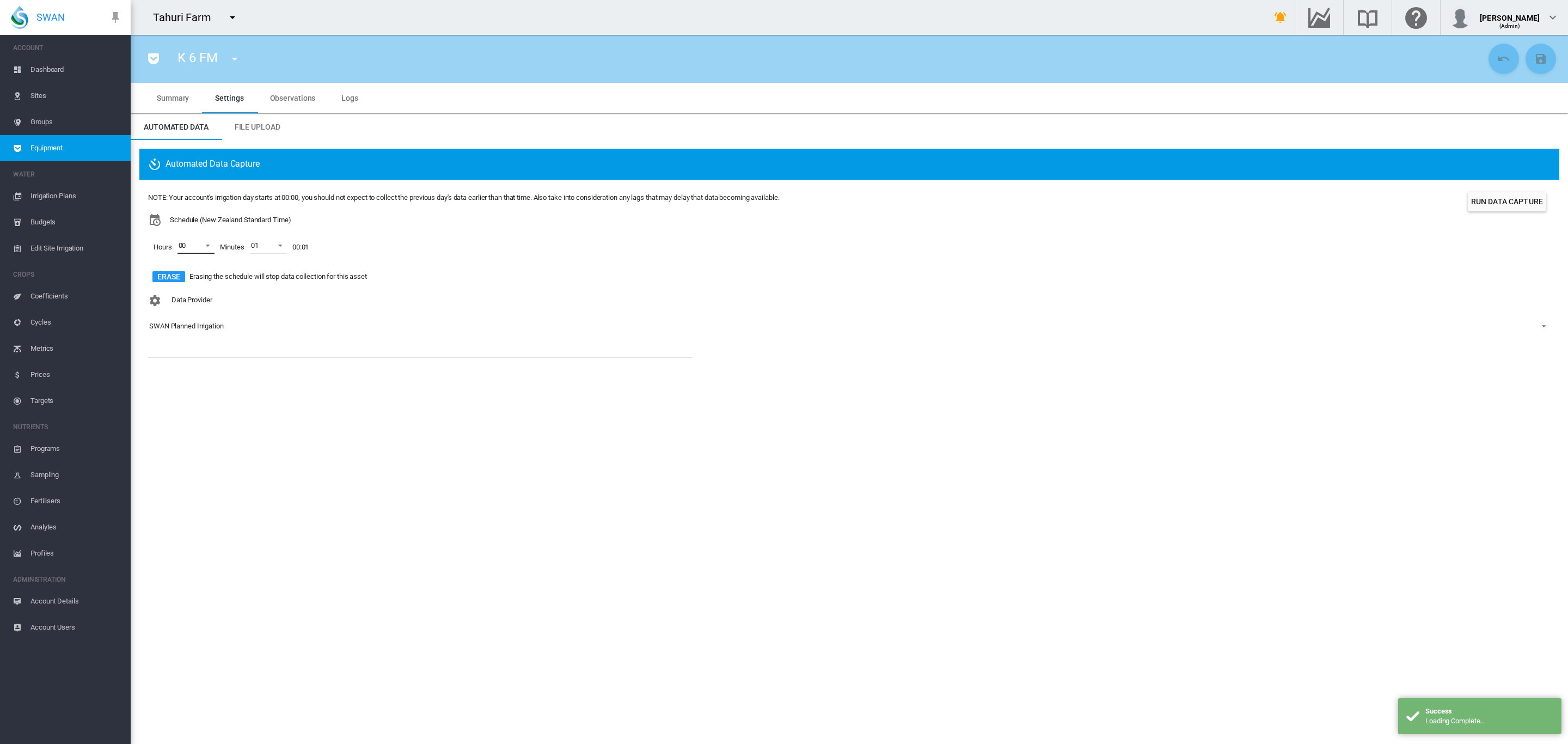
click at [206, 249] on span at bounding box center [205, 245] width 13 height 10
click at [173, 272] on div at bounding box center [168, 272] width 11 height 11
drag, startPoint x: 173, startPoint y: 291, endPoint x: 229, endPoint y: 307, distance: 58.2
click at [173, 293] on div at bounding box center [168, 298] width 11 height 11
click at [317, 315] on md-backdrop at bounding box center [784, 372] width 1568 height 744
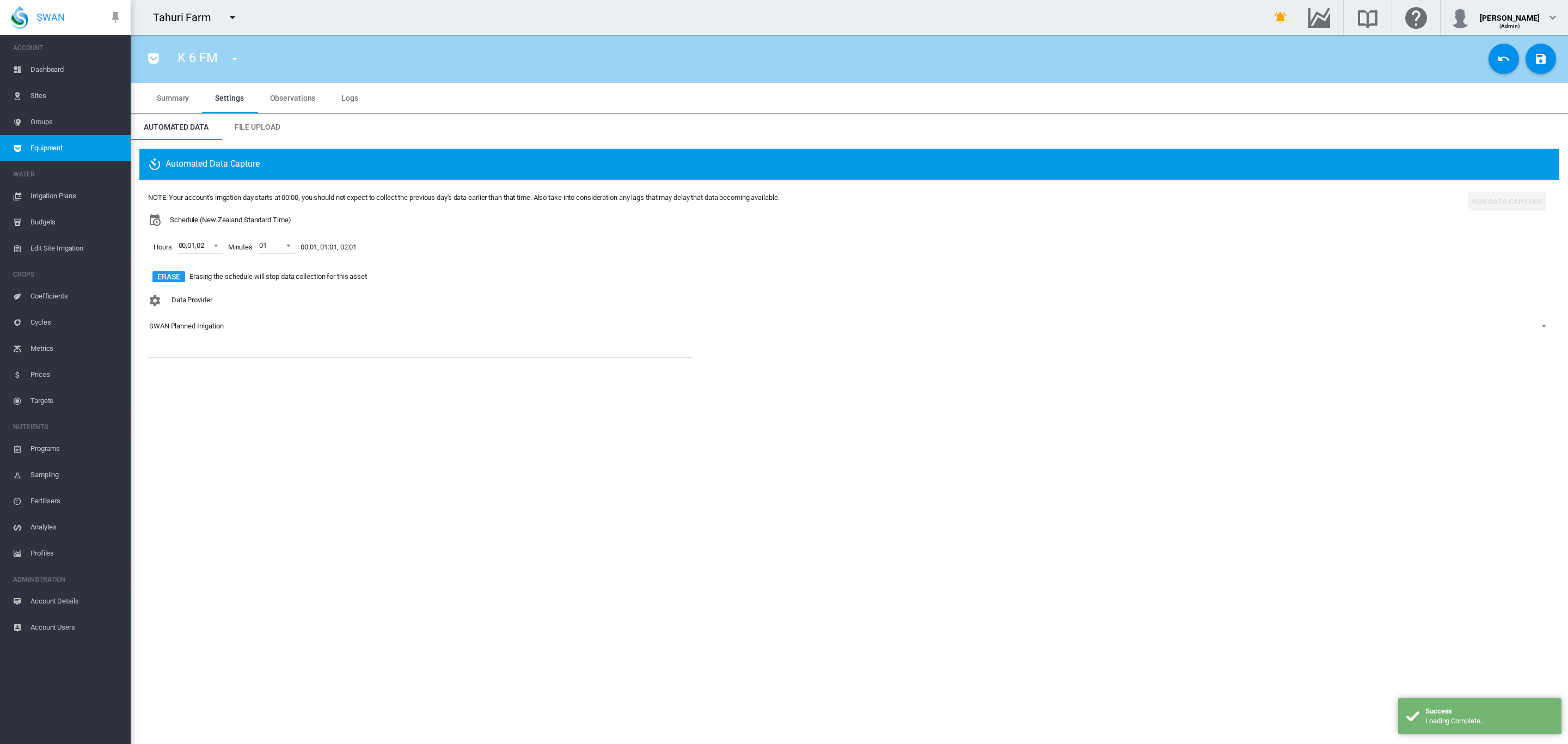
click at [178, 329] on div "SWAN Planned Irrigation" at bounding box center [186, 326] width 74 height 8
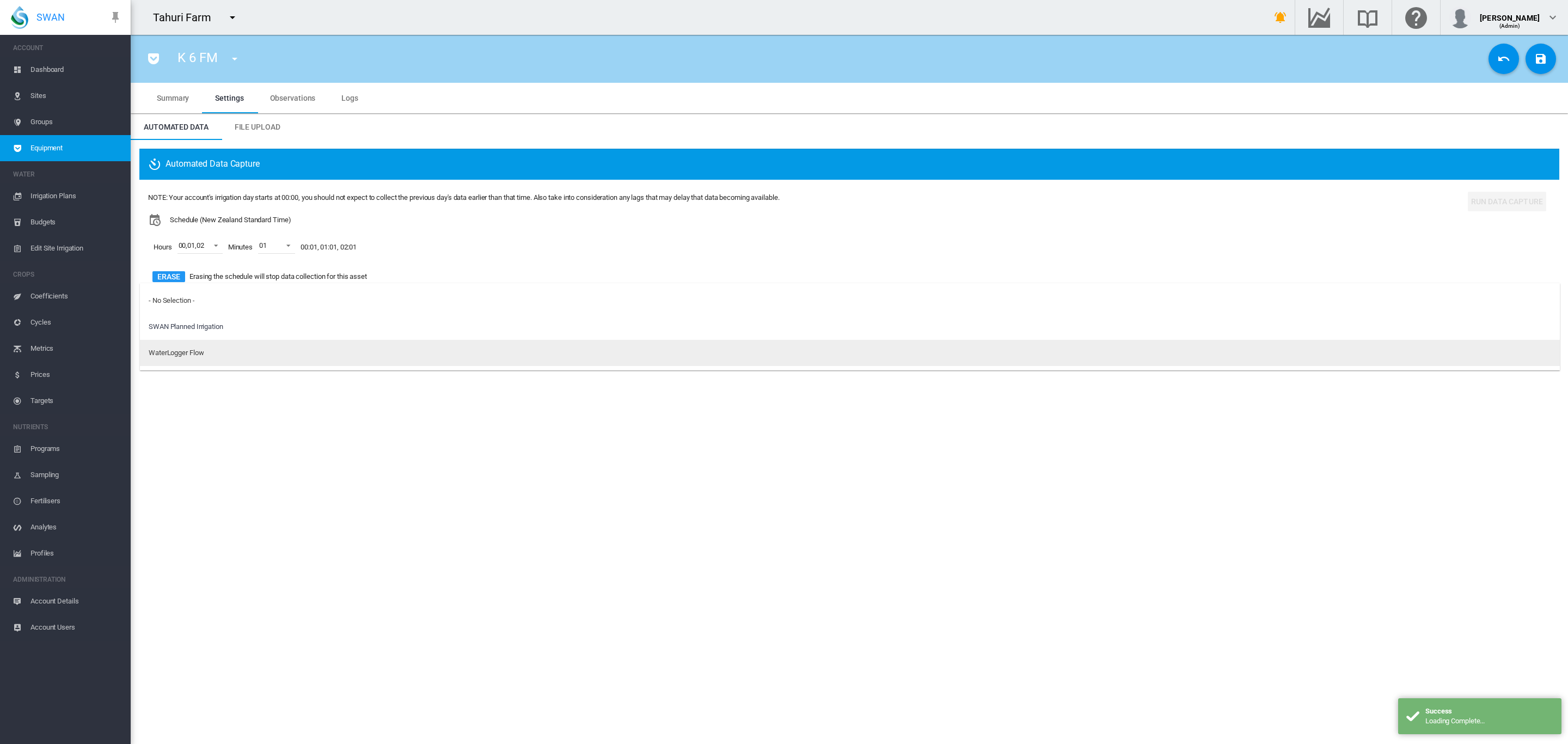
click at [185, 348] on div "WaterLogger Flow" at bounding box center [175, 353] width 55 height 10
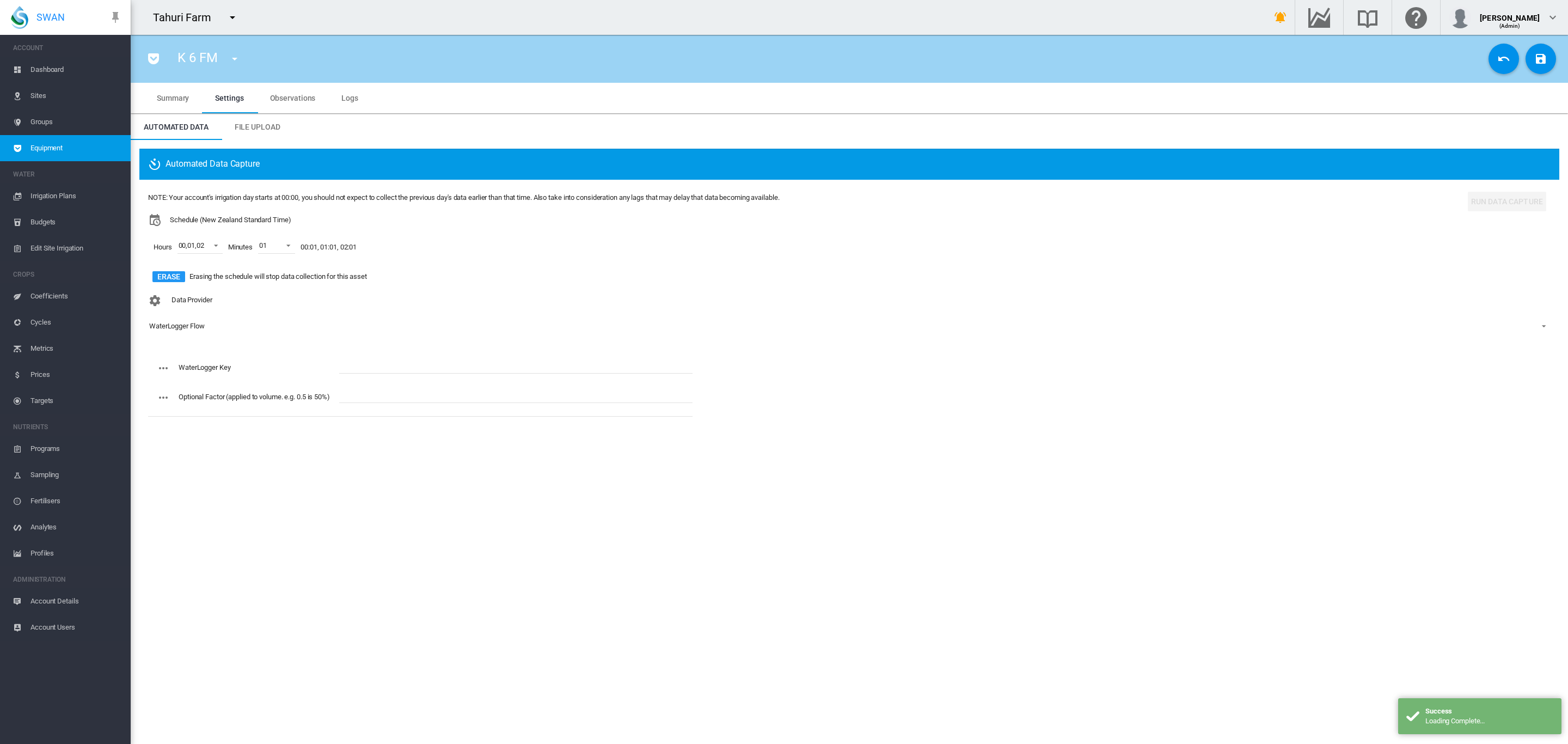
drag, startPoint x: 358, startPoint y: 364, endPoint x: 363, endPoint y: 368, distance: 6.4
click at [363, 368] on input "text" at bounding box center [515, 365] width 353 height 16
paste input "**********"
type input "**********"
click at [1534, 66] on button "Save Changes" at bounding box center [1541, 59] width 31 height 31
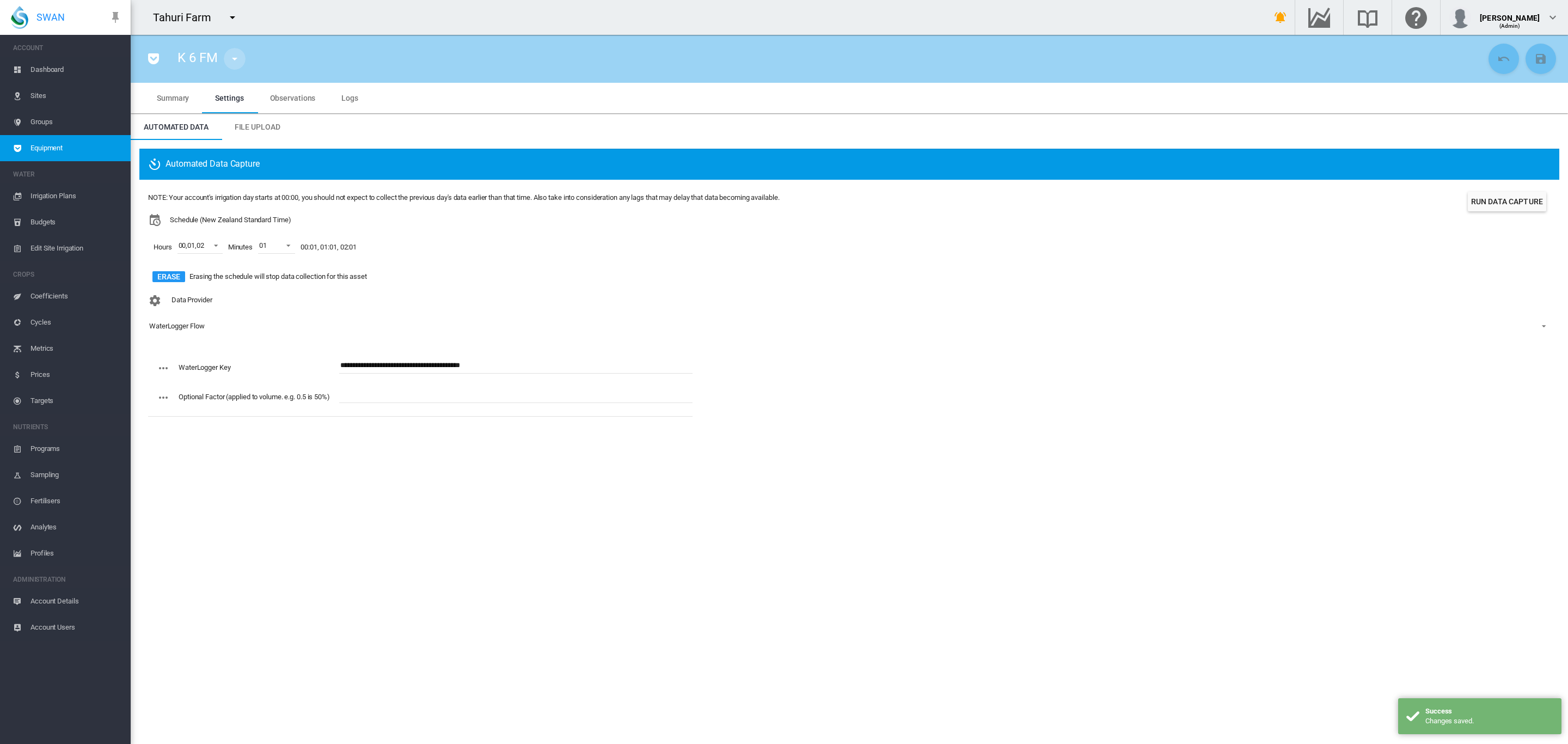
click at [228, 61] on md-icon "icon-menu-down" at bounding box center [235, 59] width 13 height 13
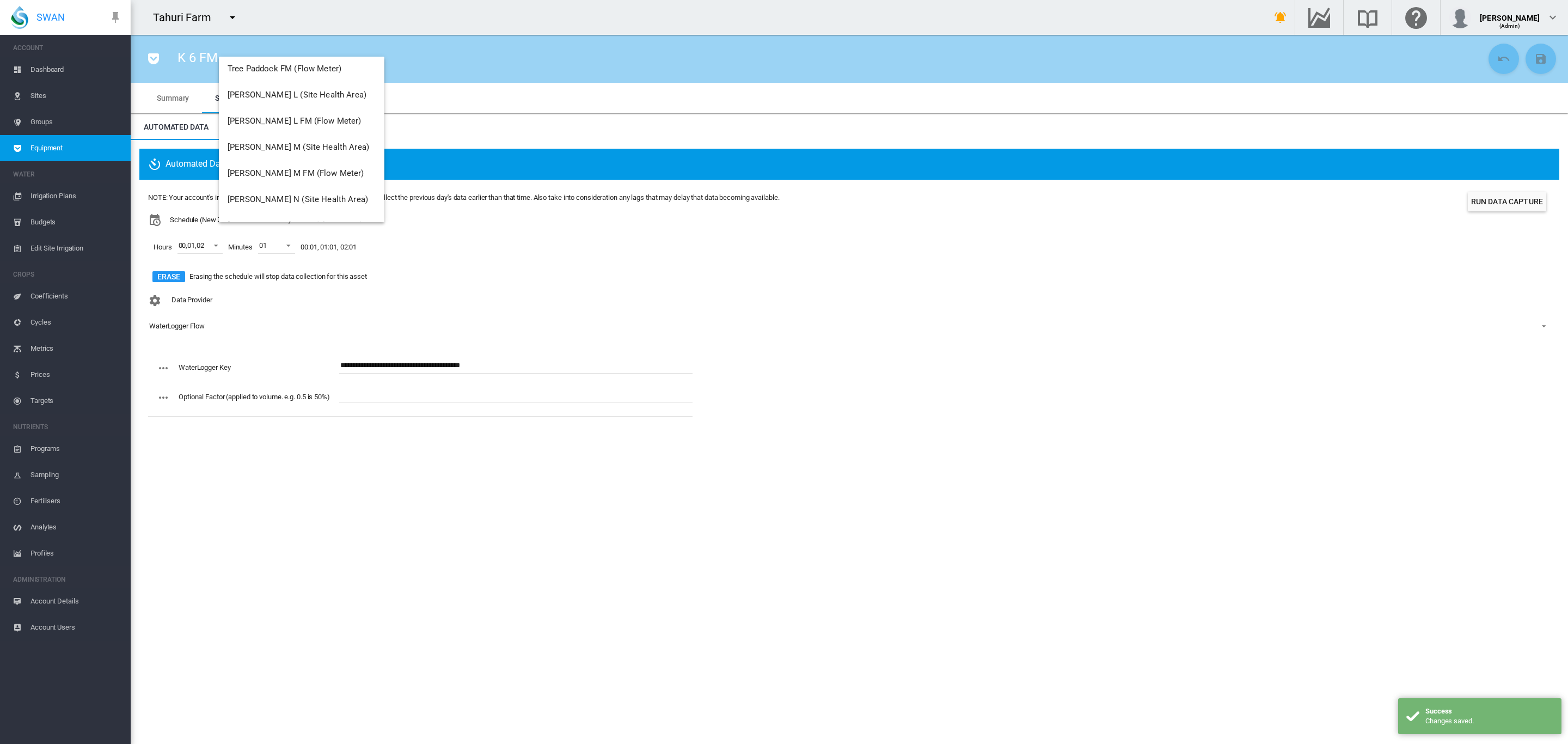
scroll to position [2301, 0]
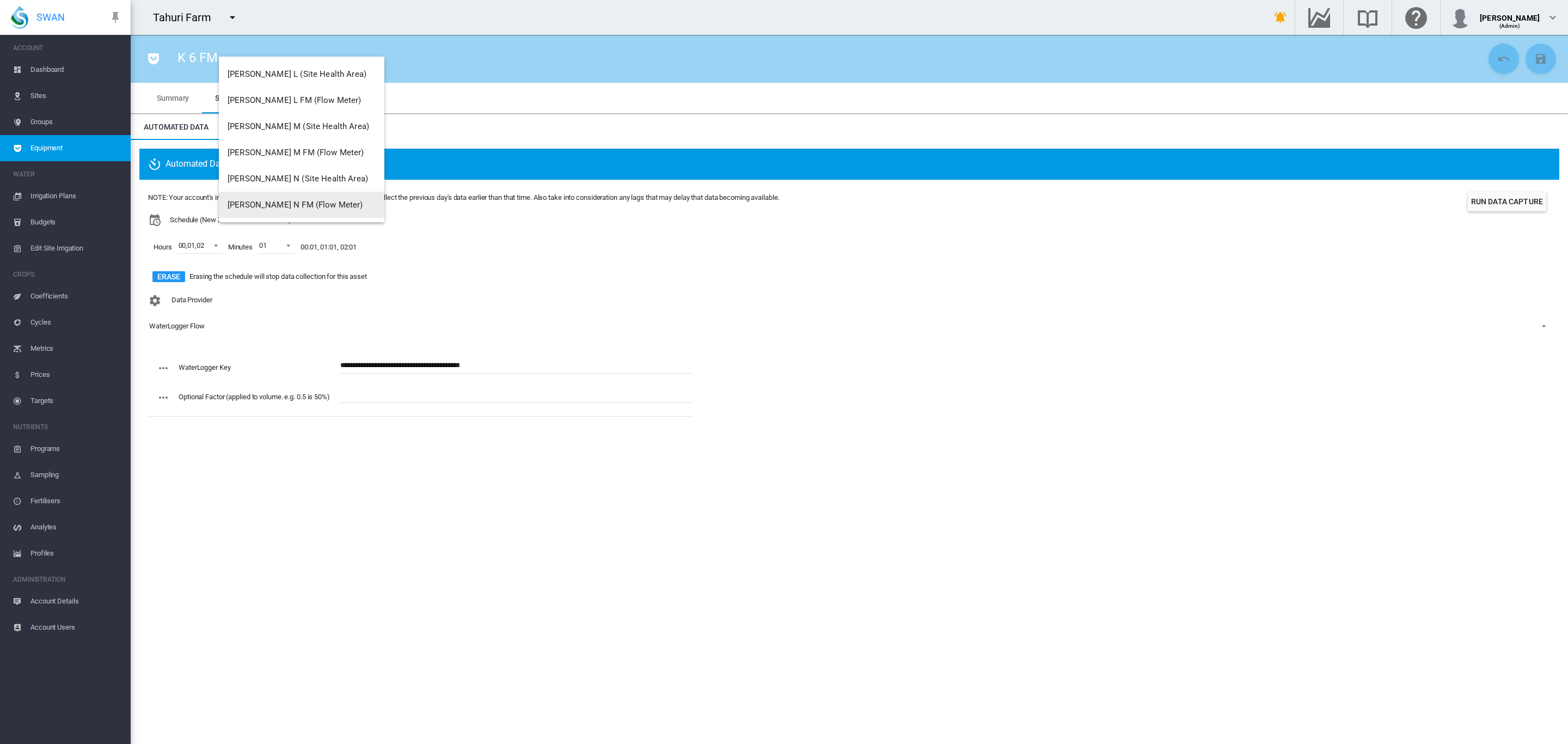
click at [286, 202] on span "[PERSON_NAME] N FM (Flow Meter)" at bounding box center [295, 204] width 136 height 10
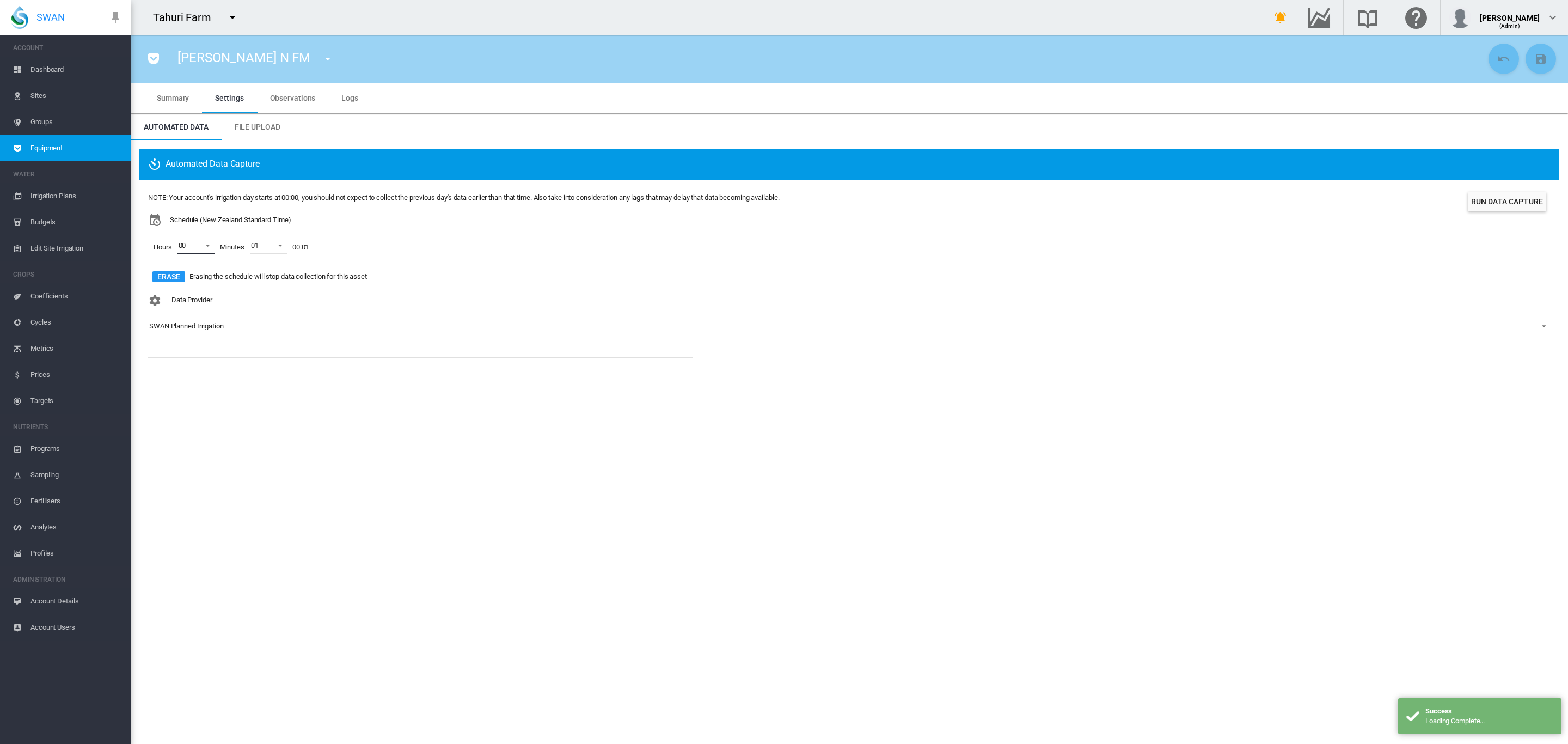
click at [206, 249] on span at bounding box center [205, 245] width 13 height 10
click at [188, 274] on md-option "01" at bounding box center [194, 272] width 74 height 26
click at [173, 297] on div at bounding box center [168, 298] width 11 height 11
click at [378, 319] on md-backdrop at bounding box center [784, 372] width 1568 height 744
click at [201, 328] on div "SWAN Planned Irrigation" at bounding box center [186, 326] width 74 height 8
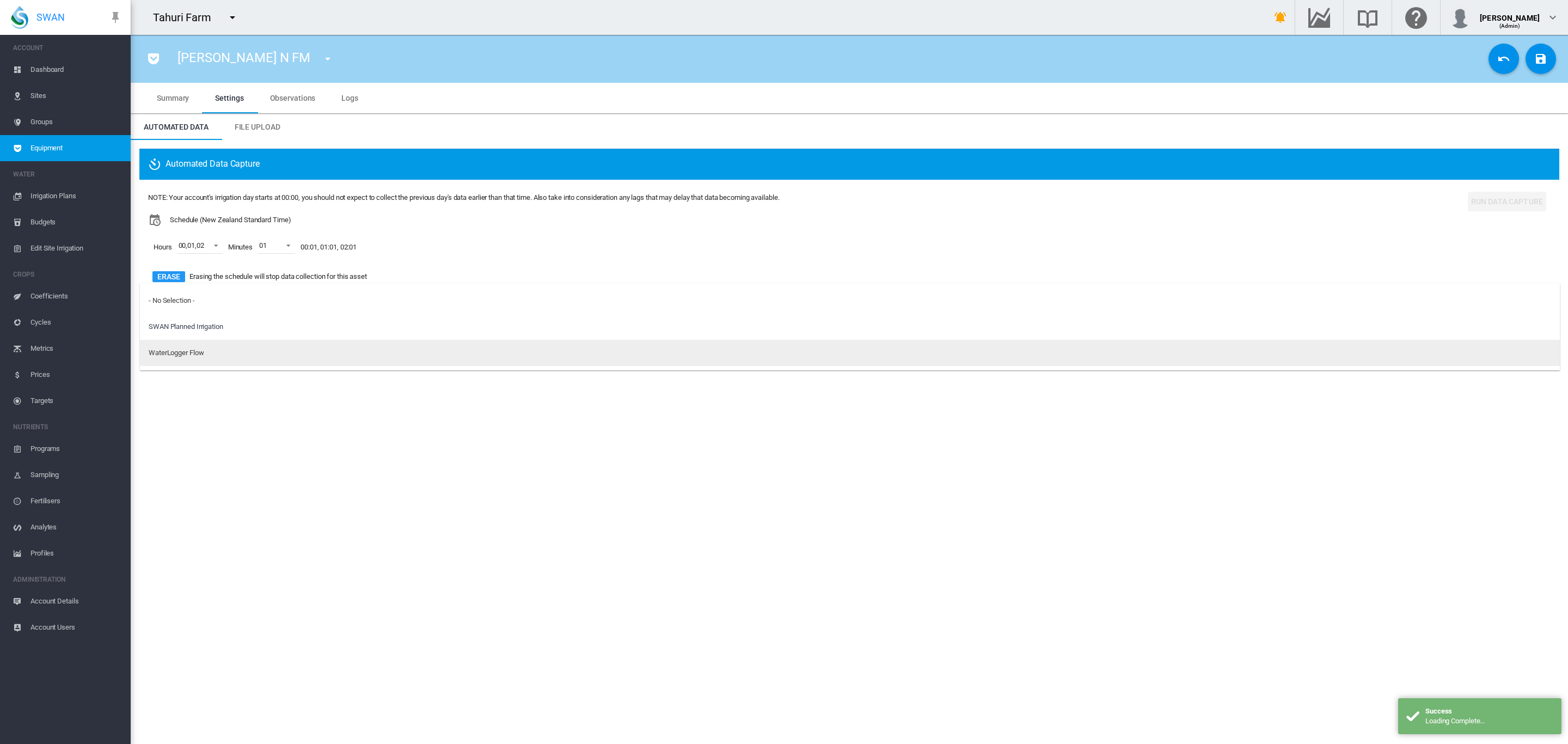
click at [196, 350] on div "WaterLogger Flow" at bounding box center [175, 353] width 55 height 10
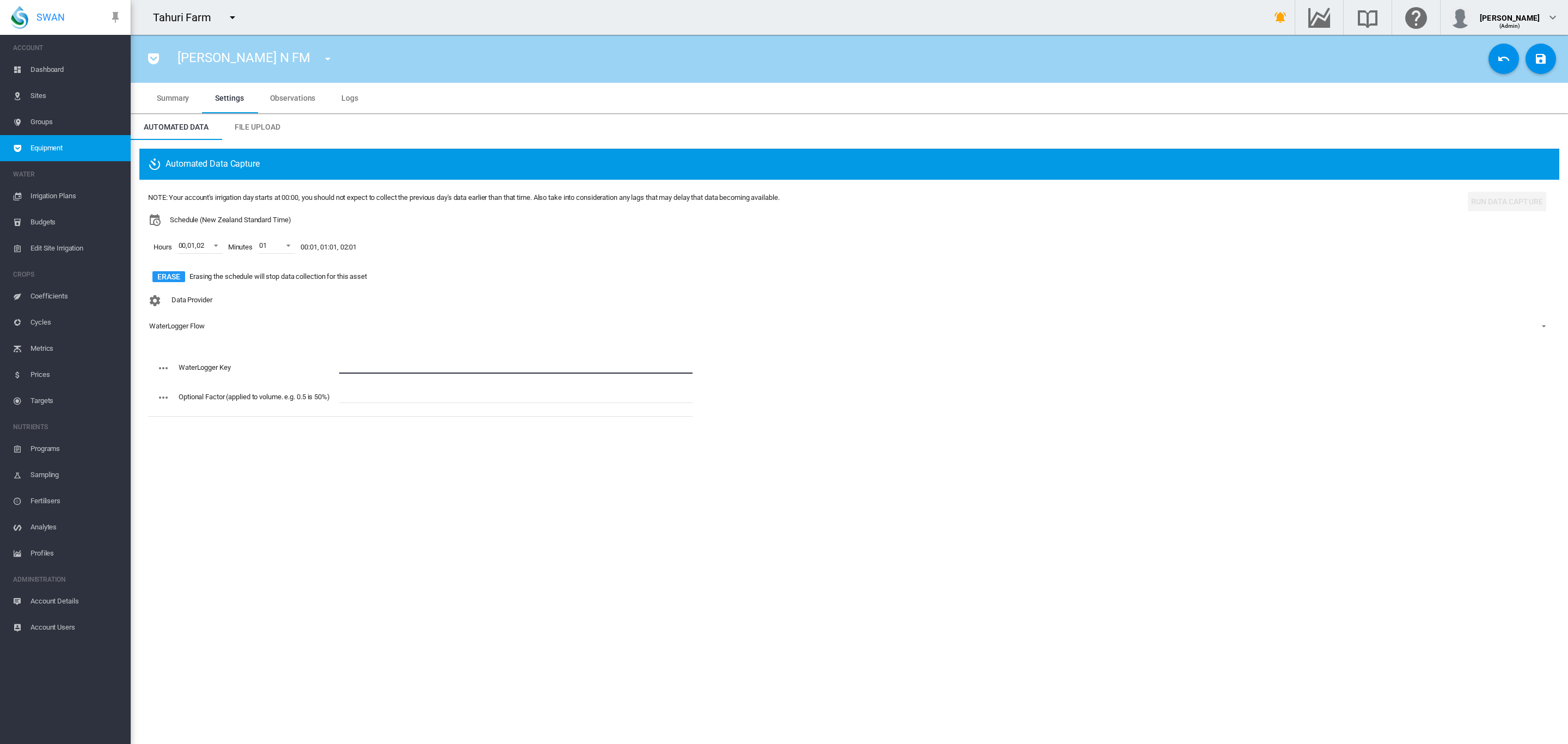
click at [358, 366] on input "text" at bounding box center [515, 365] width 353 height 16
paste input "**********"
type input "**********"
click at [1544, 54] on md-icon "icon-content-save" at bounding box center [1541, 59] width 13 height 13
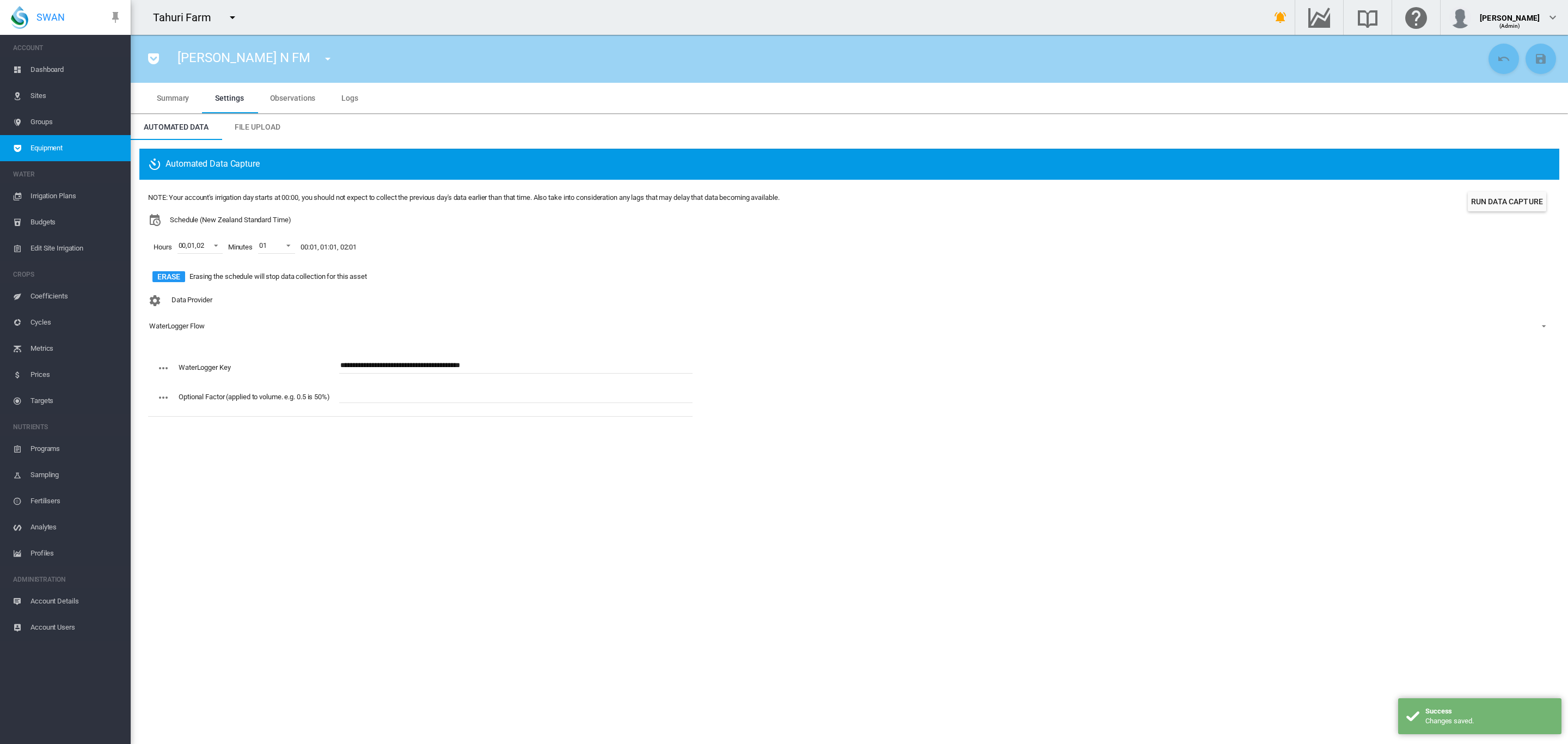
click at [322, 56] on md-icon "icon-menu-down" at bounding box center [328, 59] width 13 height 13
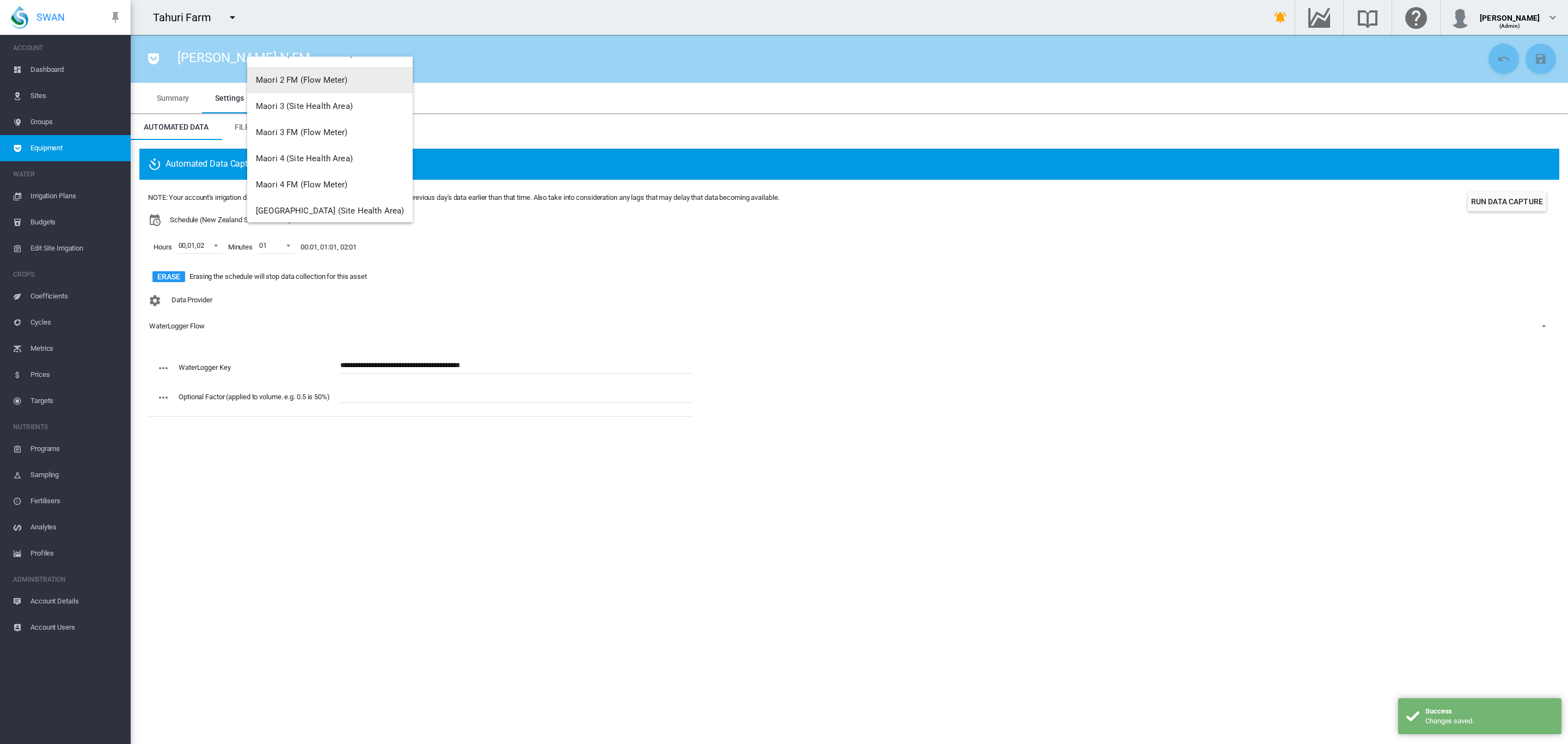
scroll to position [2301, 0]
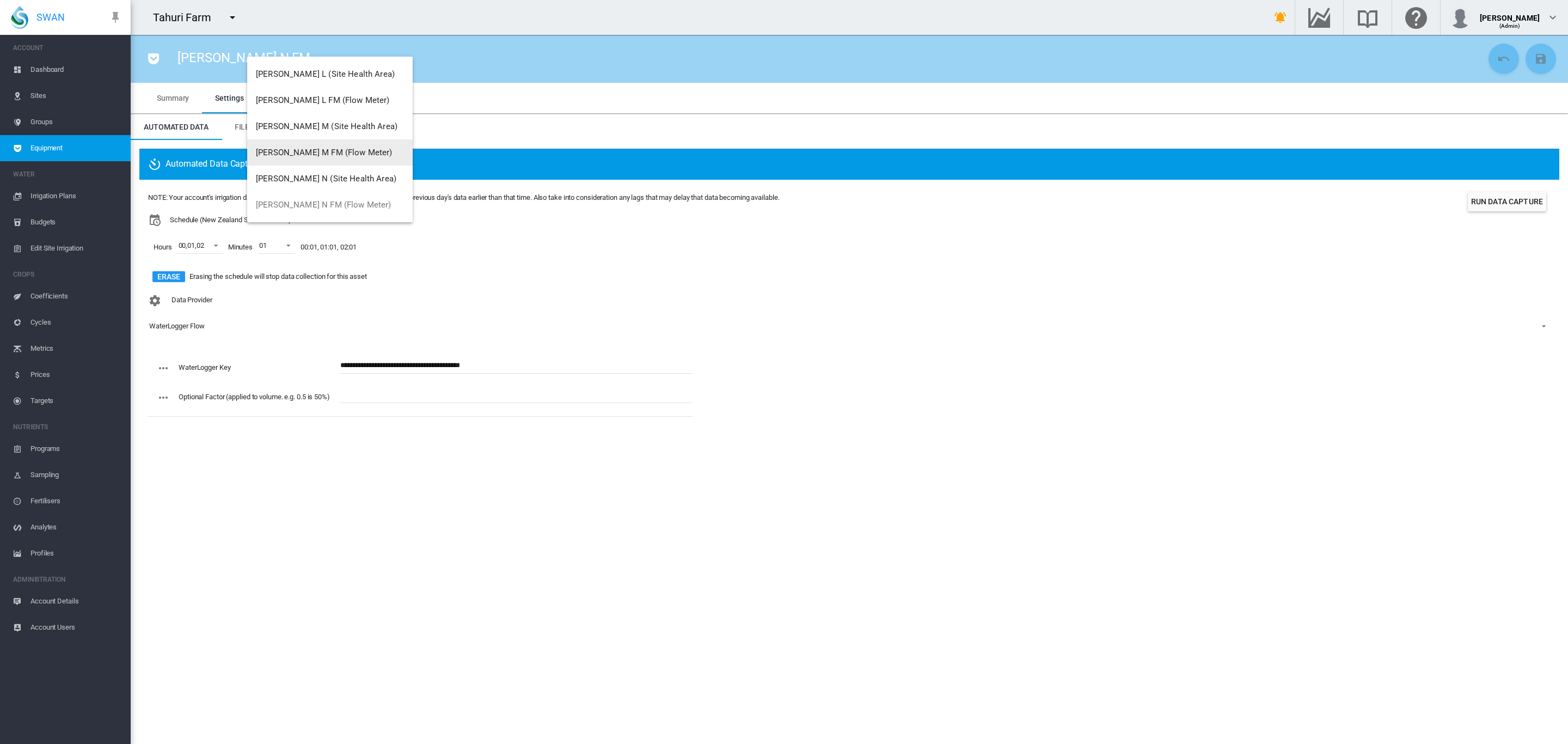
click at [328, 149] on span "[PERSON_NAME] M FM (Flow Meter)" at bounding box center [325, 152] width 137 height 10
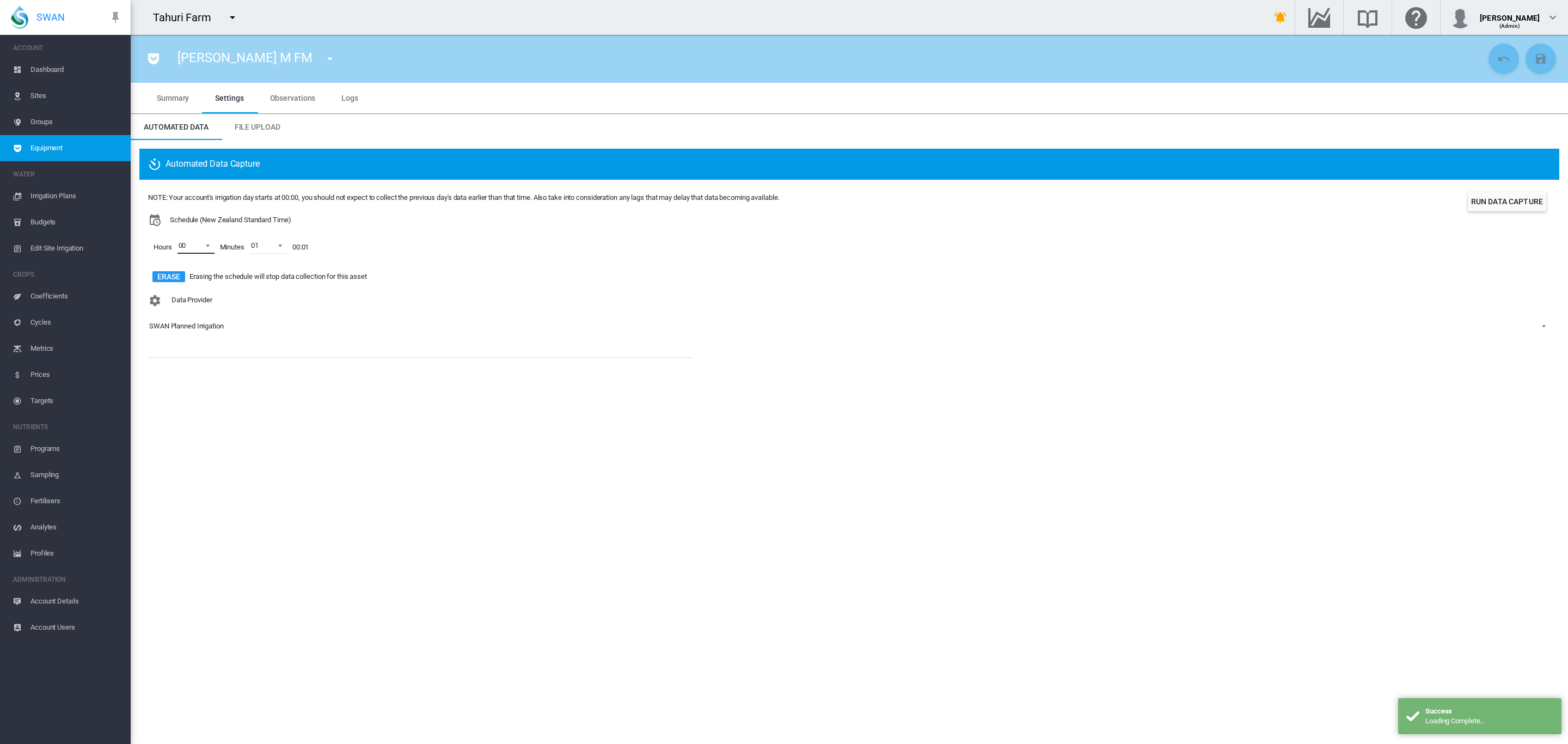
click at [211, 251] on md-select-value "00" at bounding box center [196, 245] width 37 height 16
click at [173, 275] on div at bounding box center [168, 272] width 11 height 11
click at [173, 293] on div at bounding box center [168, 298] width 11 height 11
click at [281, 339] on md-backdrop at bounding box center [784, 372] width 1568 height 744
click at [190, 326] on div "SWAN Planned Irrigation" at bounding box center [186, 326] width 74 height 8
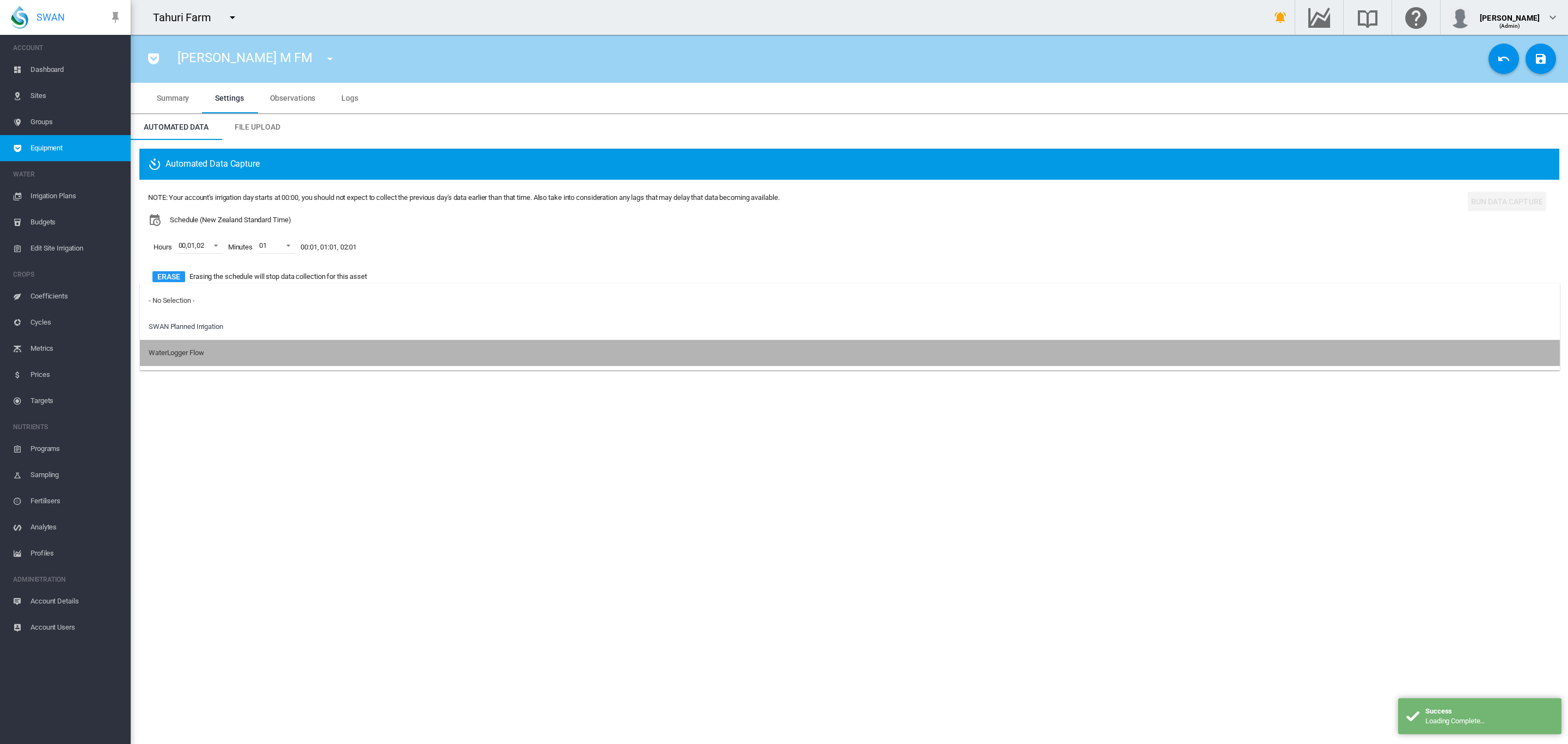
click at [187, 354] on div "WaterLogger Flow" at bounding box center [175, 353] width 55 height 10
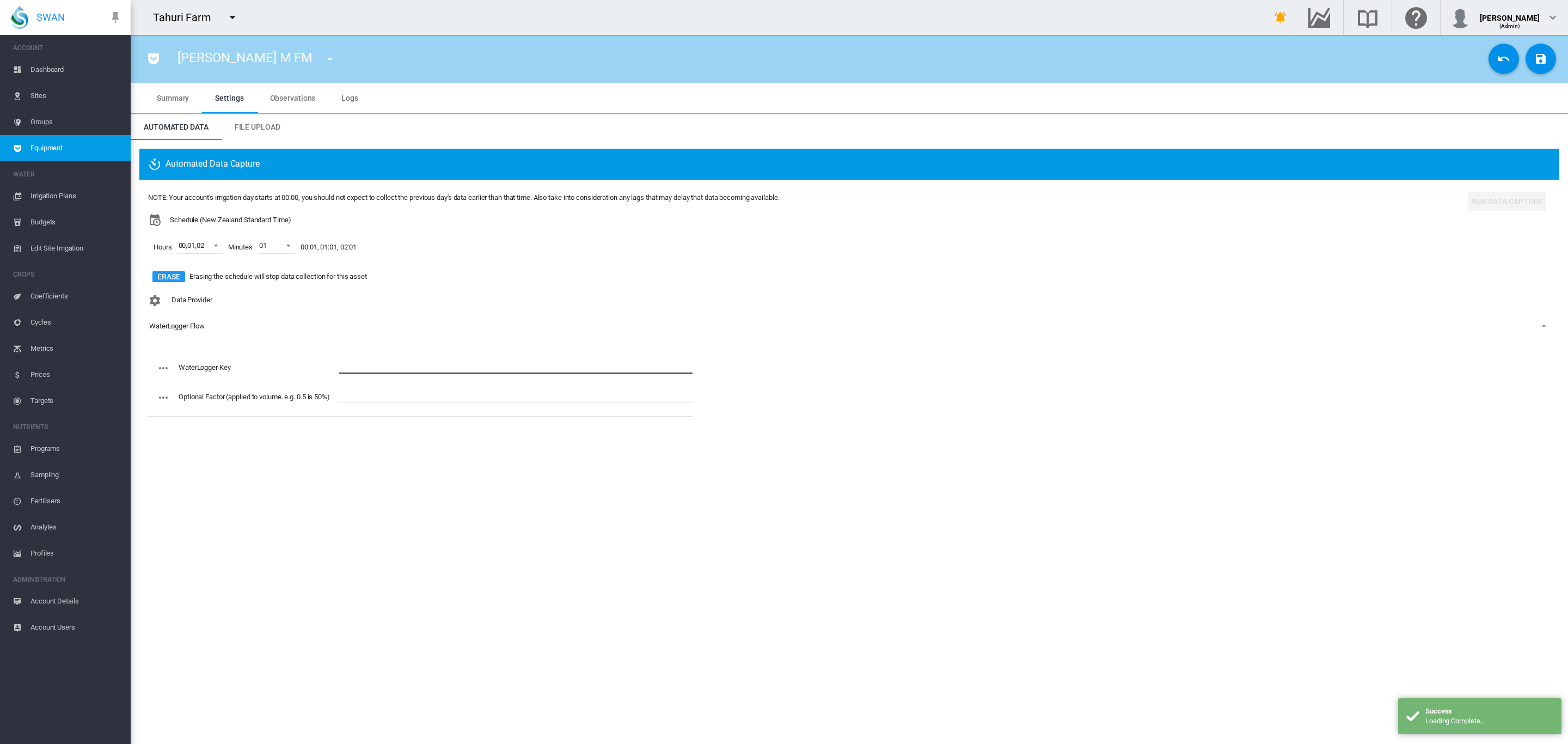
click at [386, 373] on input "text" at bounding box center [515, 365] width 353 height 16
paste input "**********"
type input "**********"
click at [1534, 62] on md-icon "icon-content-save" at bounding box center [1541, 59] width 13 height 13
click at [319, 56] on button "button" at bounding box center [329, 59] width 22 height 22
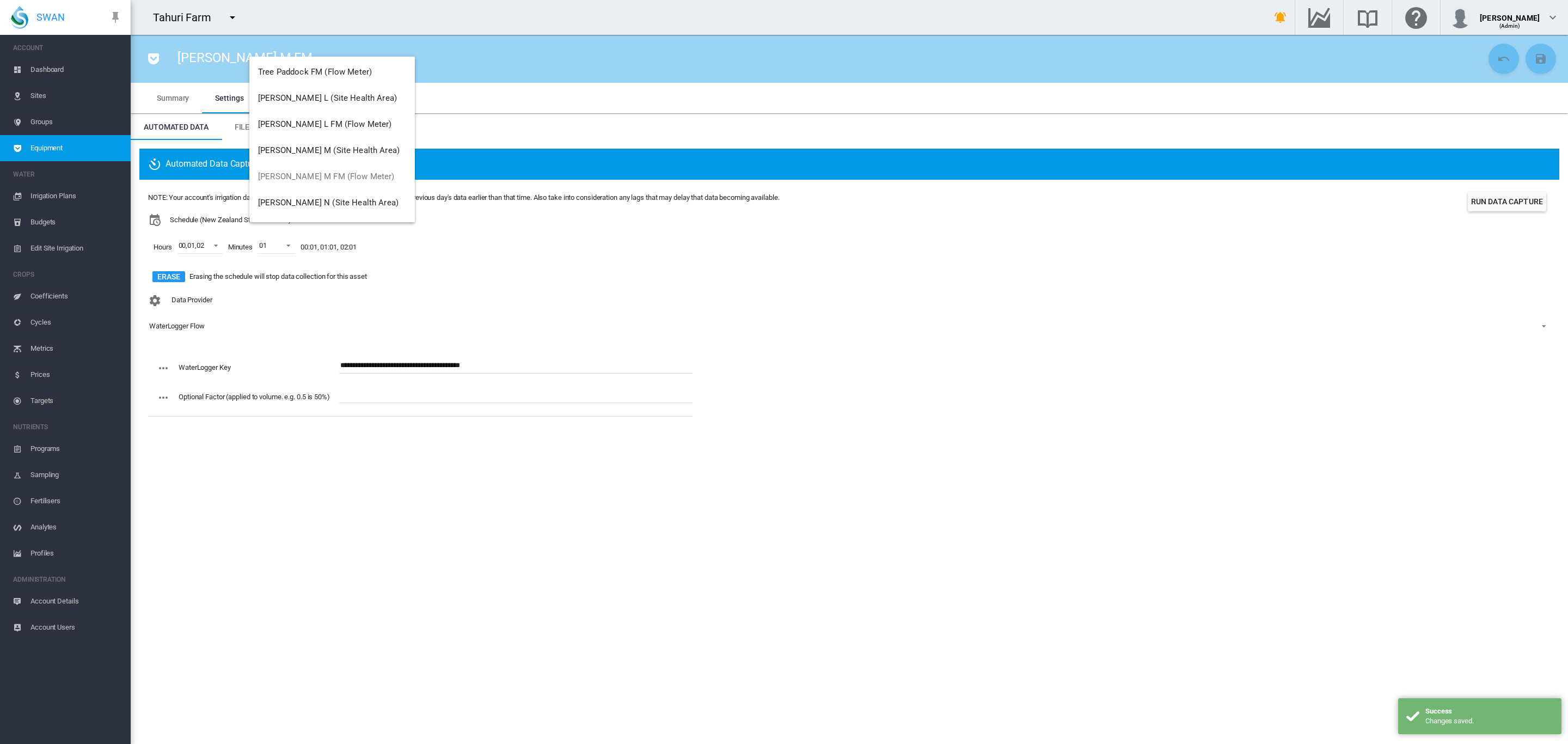
scroll to position [2301, 0]
click at [315, 103] on span "[PERSON_NAME] L FM (Flow Meter)" at bounding box center [325, 100] width 134 height 10
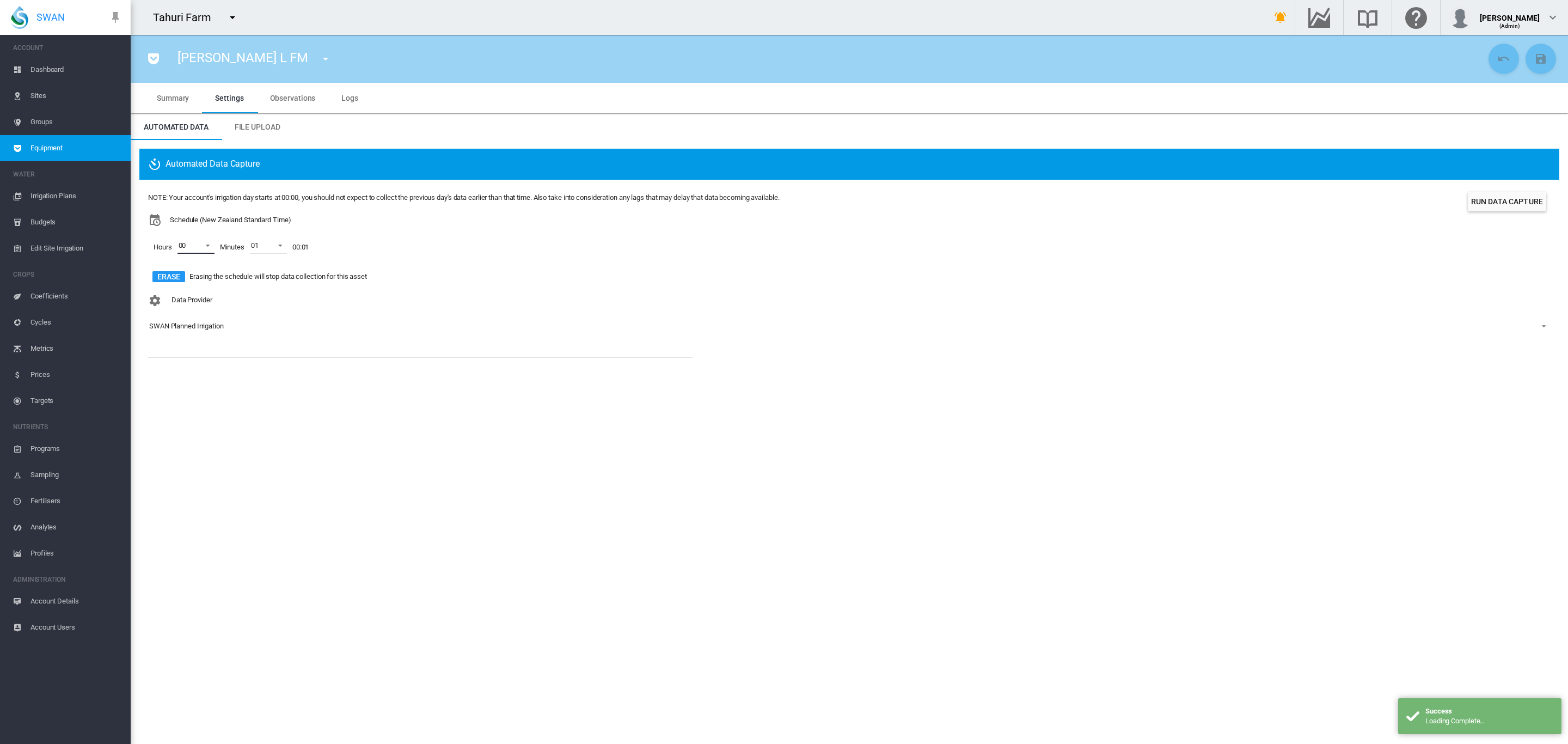
click at [203, 247] on span at bounding box center [205, 245] width 13 height 10
click at [192, 272] on md-option "01" at bounding box center [194, 272] width 74 height 26
click at [185, 286] on md-option "02" at bounding box center [194, 298] width 74 height 26
click at [348, 327] on md-backdrop at bounding box center [784, 372] width 1568 height 744
click at [210, 329] on div "SWAN Planned Irrigation" at bounding box center [186, 326] width 74 height 8
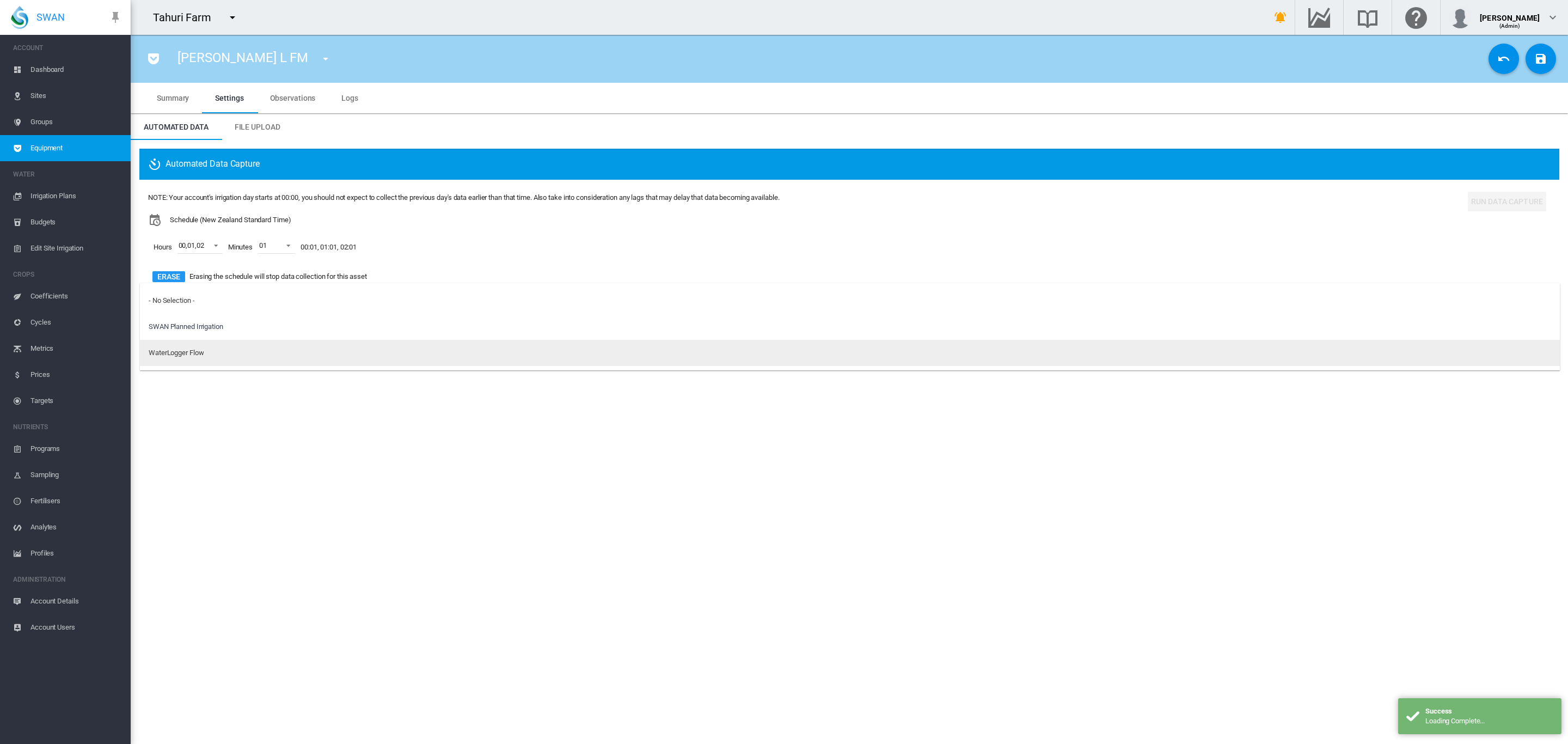
click at [211, 348] on md-option "WaterLogger Flow" at bounding box center [849, 353] width 1420 height 26
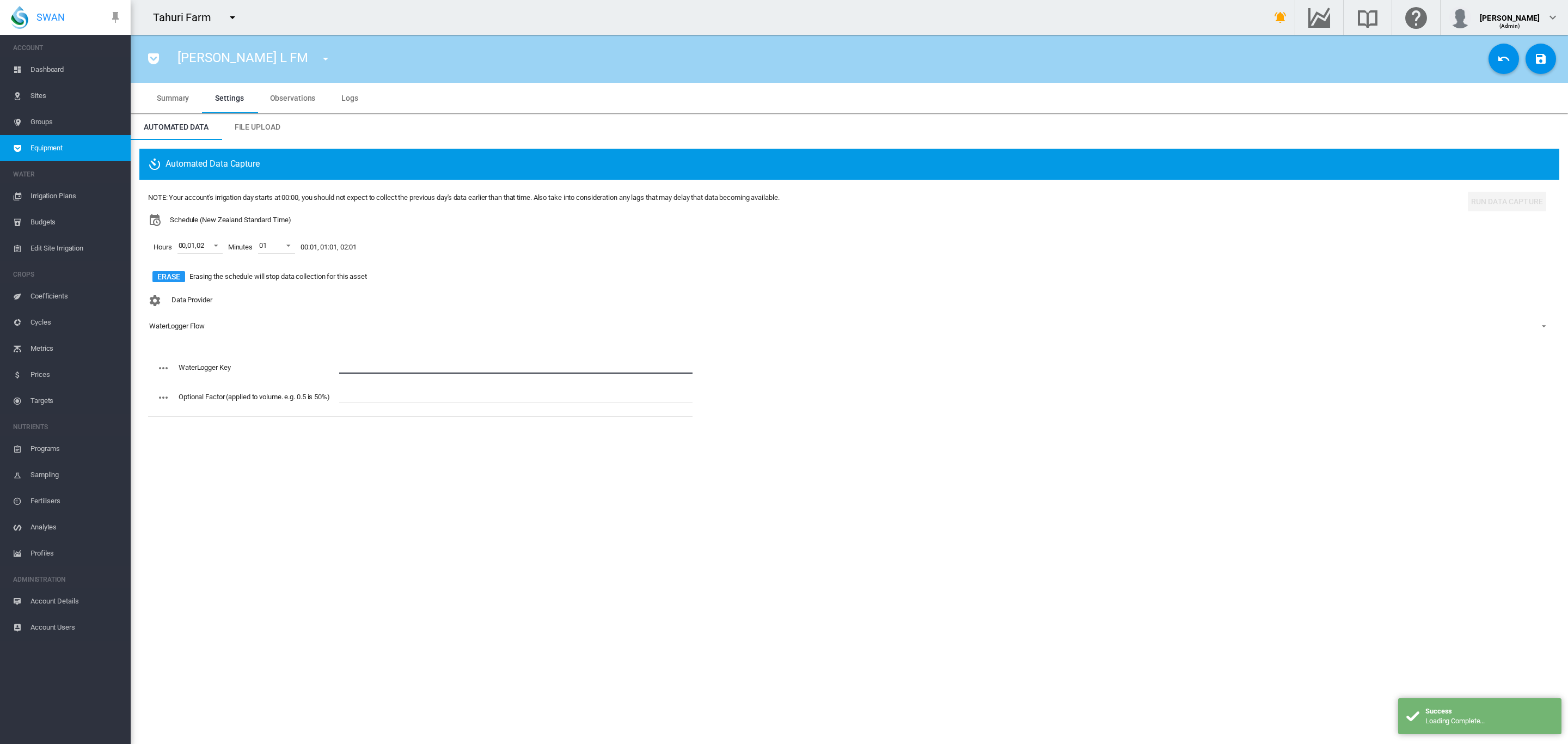
click at [365, 371] on input "text" at bounding box center [515, 365] width 353 height 16
paste input "**********"
type input "**********"
click at [1541, 59] on md-icon "icon-content-save" at bounding box center [1541, 59] width 13 height 13
click at [319, 57] on md-icon "icon-menu-down" at bounding box center [326, 59] width 13 height 13
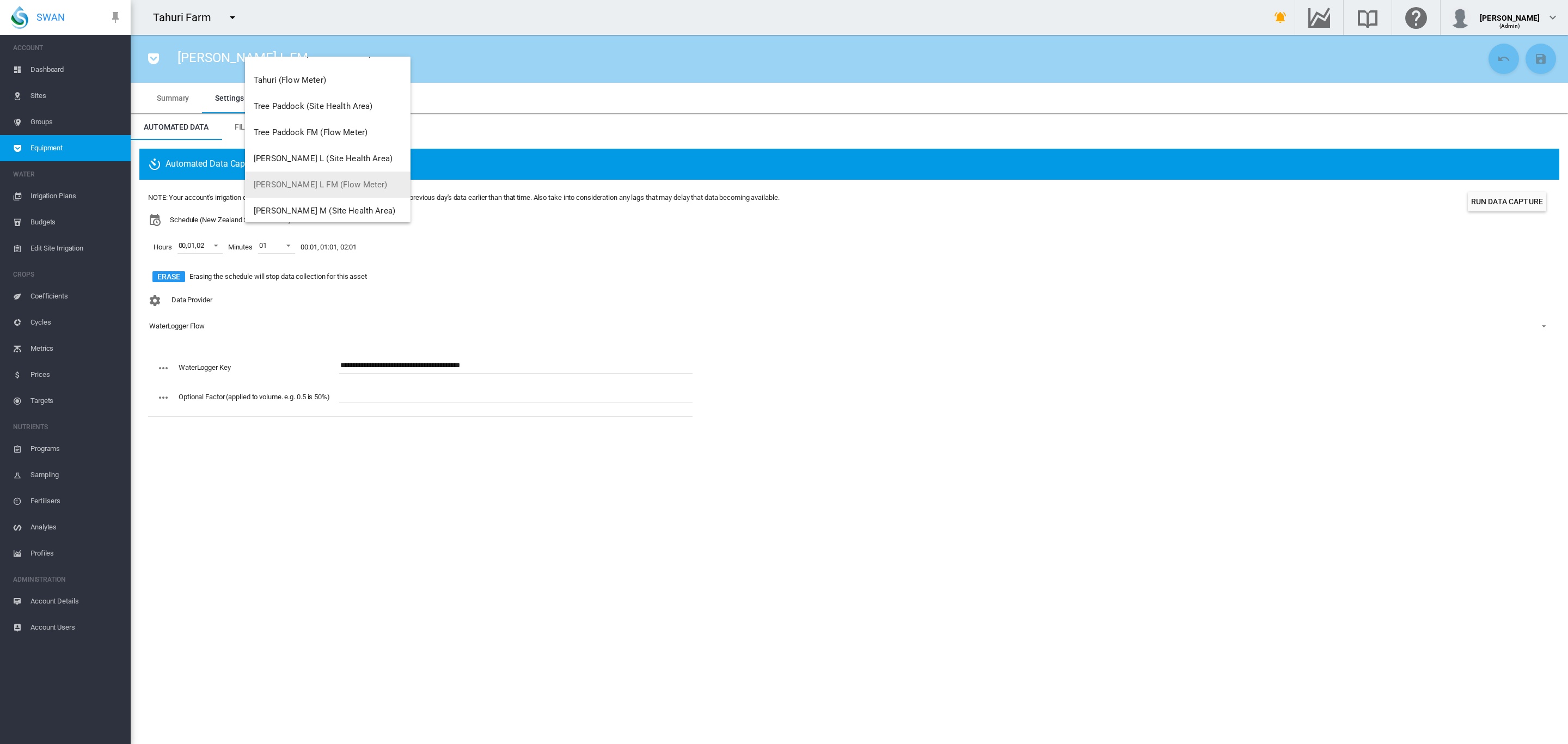
scroll to position [2199, 0]
click at [301, 154] on span "Tree Paddock FM (Flow Meter)" at bounding box center [310, 150] width 114 height 10
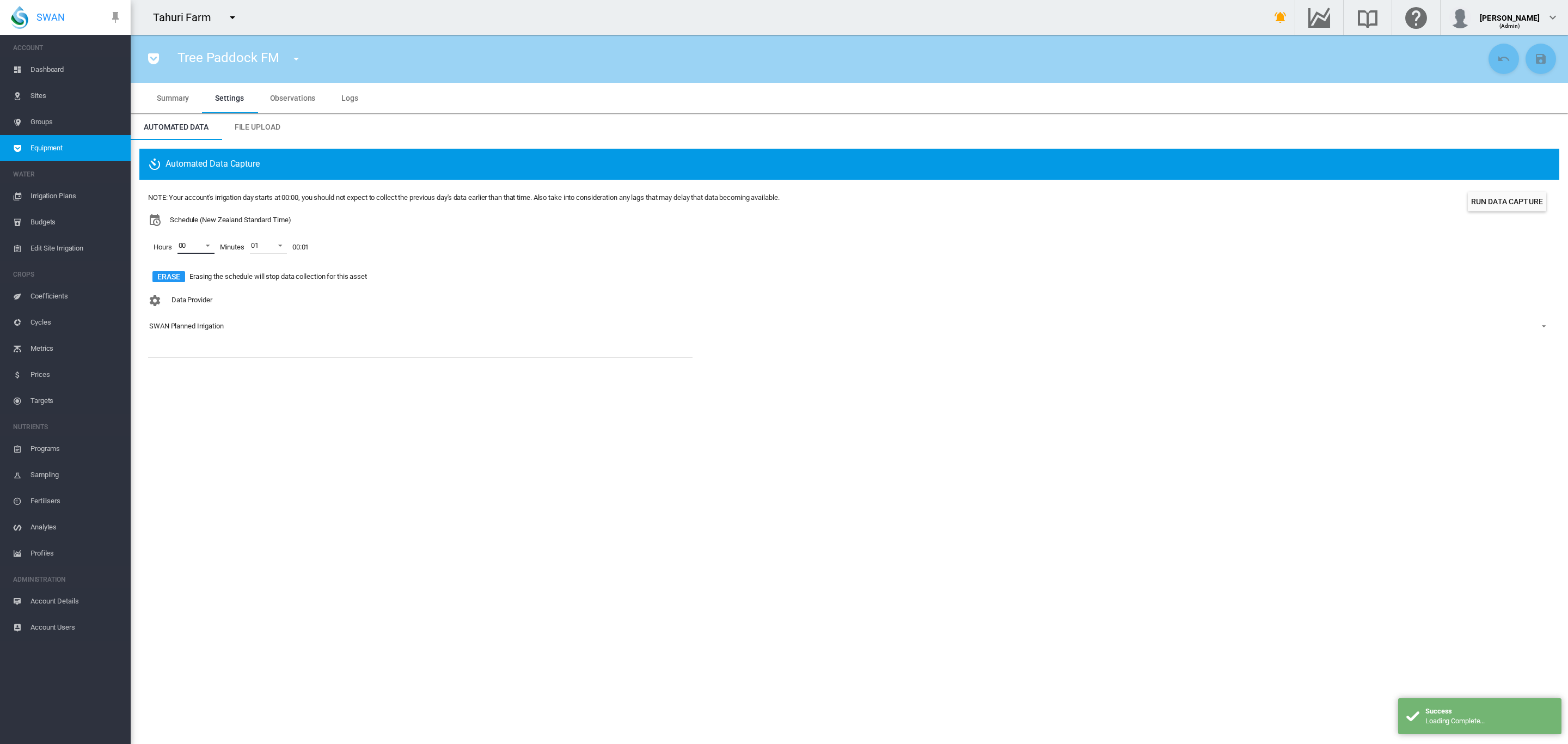
click at [210, 250] on md-select-value "00" at bounding box center [196, 245] width 37 height 16
drag, startPoint x: 192, startPoint y: 277, endPoint x: 187, endPoint y: 286, distance: 10.3
click at [191, 277] on md-option "01" at bounding box center [194, 272] width 74 height 26
click at [173, 298] on div at bounding box center [168, 298] width 11 height 11
click at [379, 311] on md-backdrop at bounding box center [784, 372] width 1568 height 744
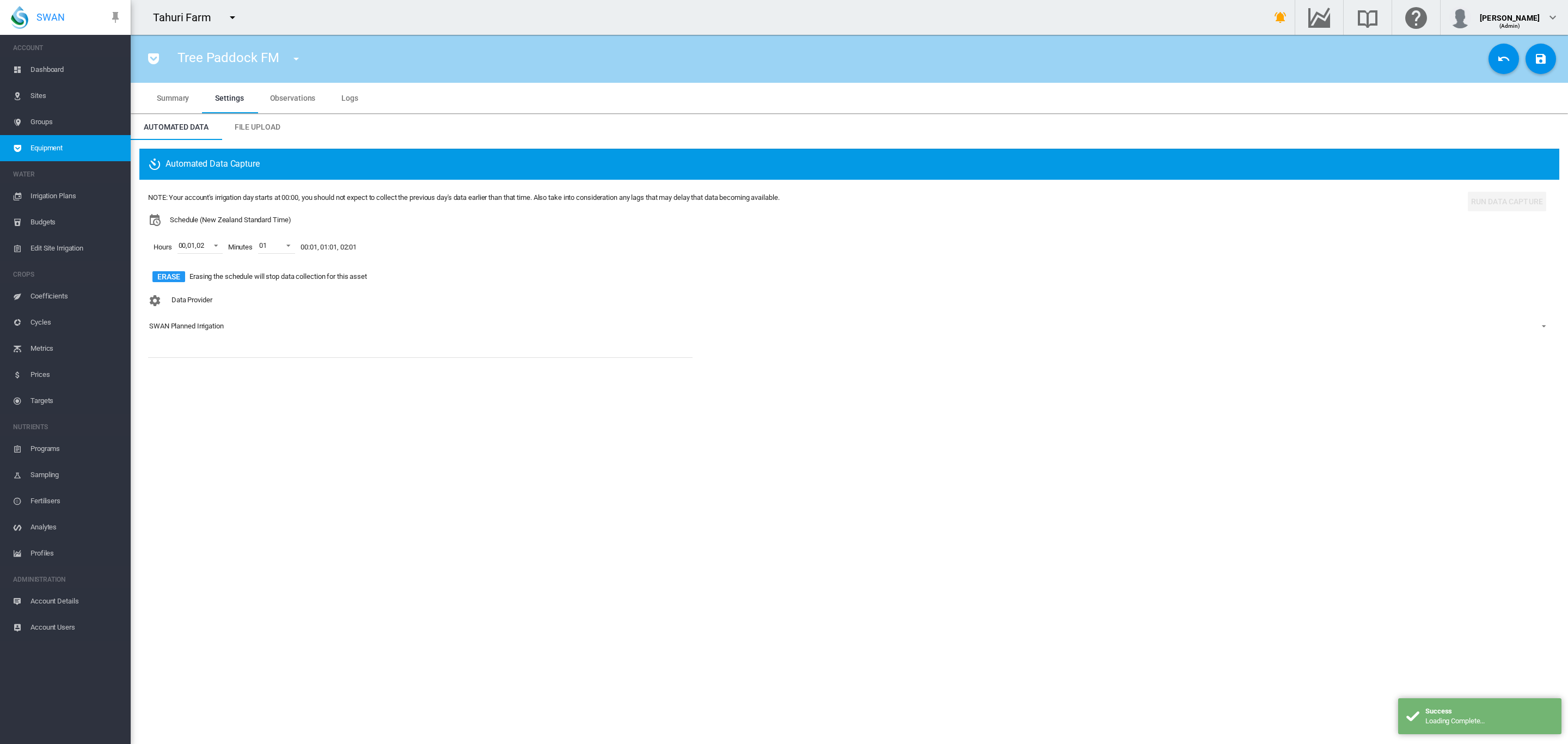
click at [201, 325] on div "SWAN Planned Irrigation" at bounding box center [186, 326] width 74 height 8
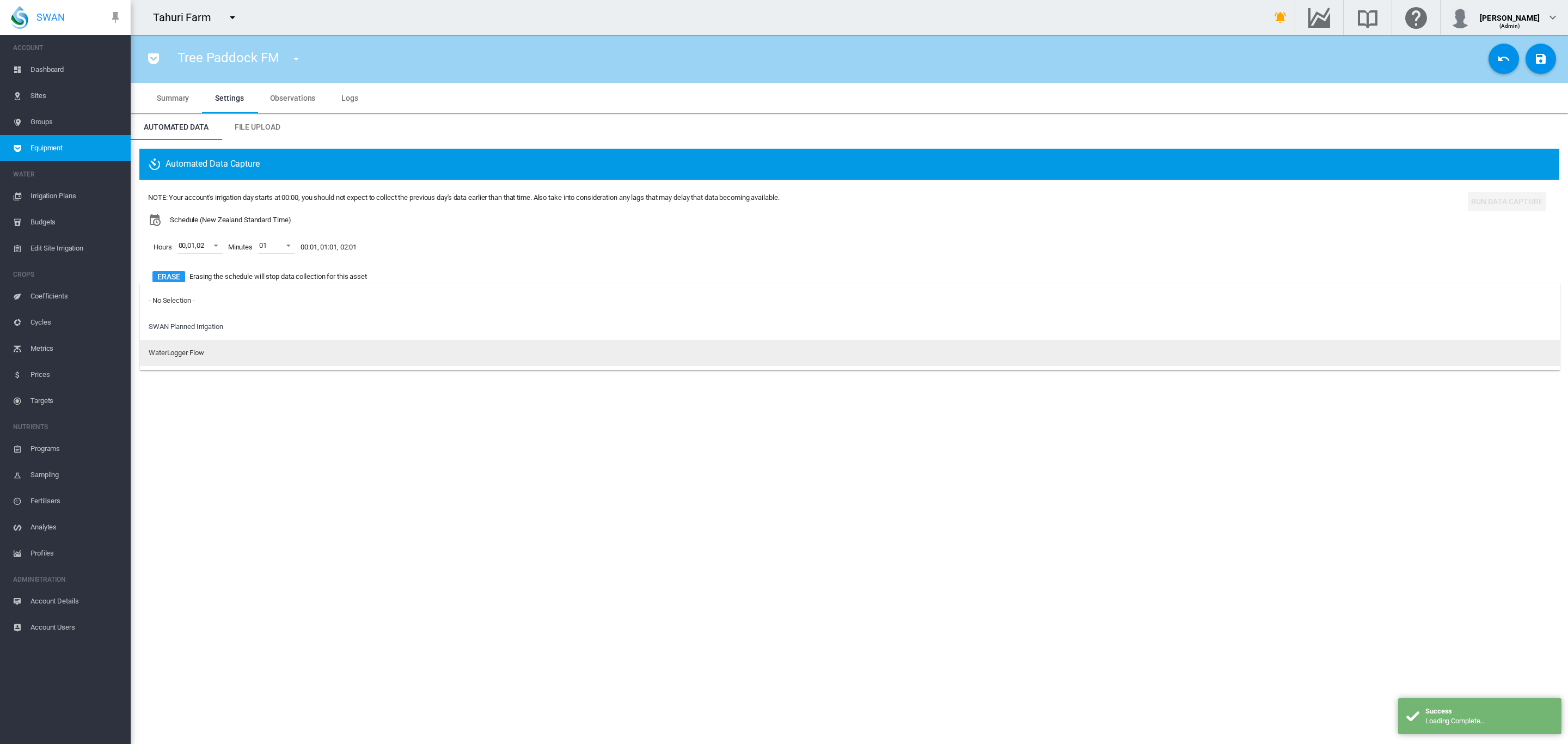
click at [196, 358] on div "WaterLogger Flow" at bounding box center [175, 353] width 55 height 10
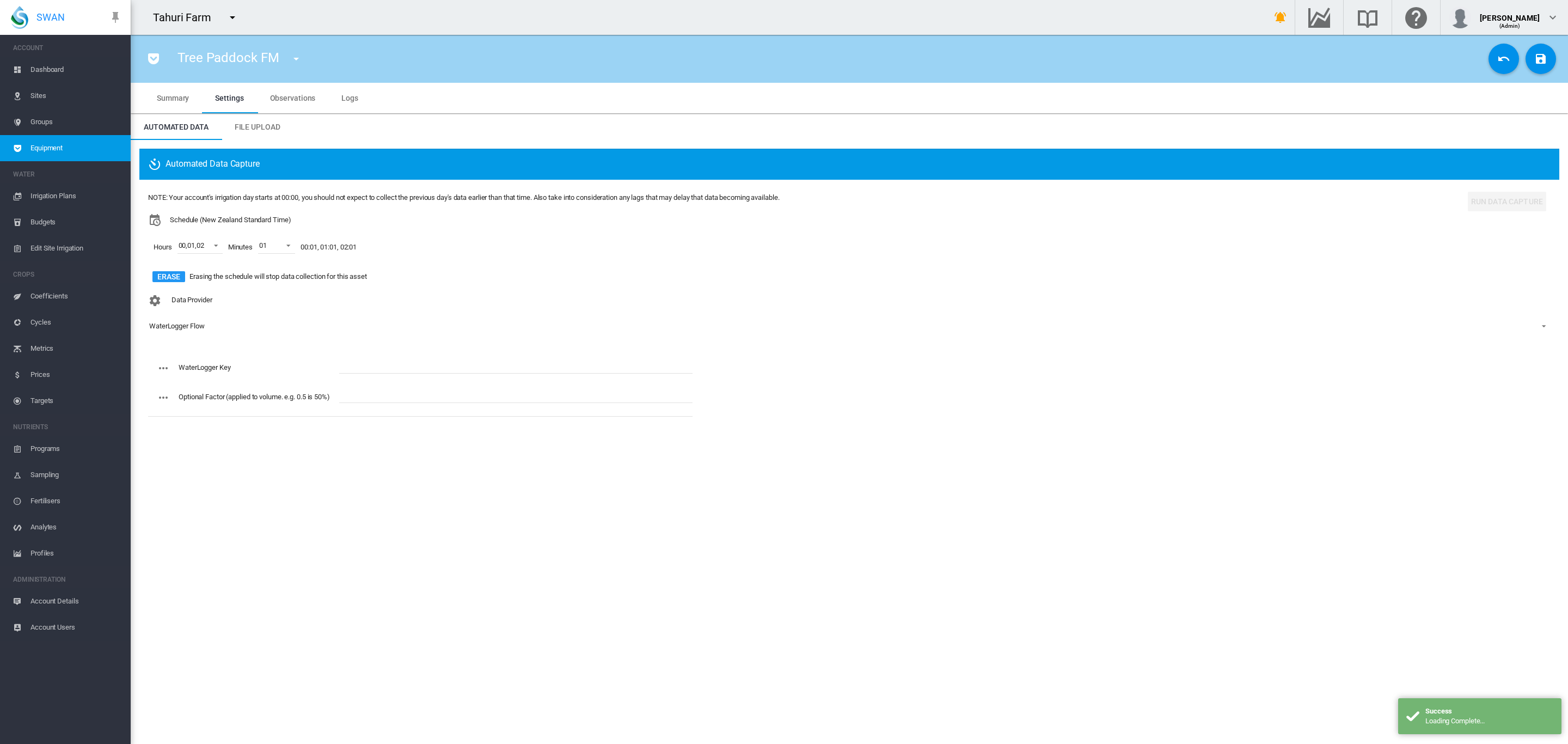
click at [350, 368] on input "text" at bounding box center [515, 365] width 353 height 16
paste input "**********"
type input "**********"
click at [1548, 52] on button "Save Changes" at bounding box center [1541, 59] width 31 height 31
click at [296, 63] on md-icon "icon-menu-down" at bounding box center [297, 59] width 13 height 13
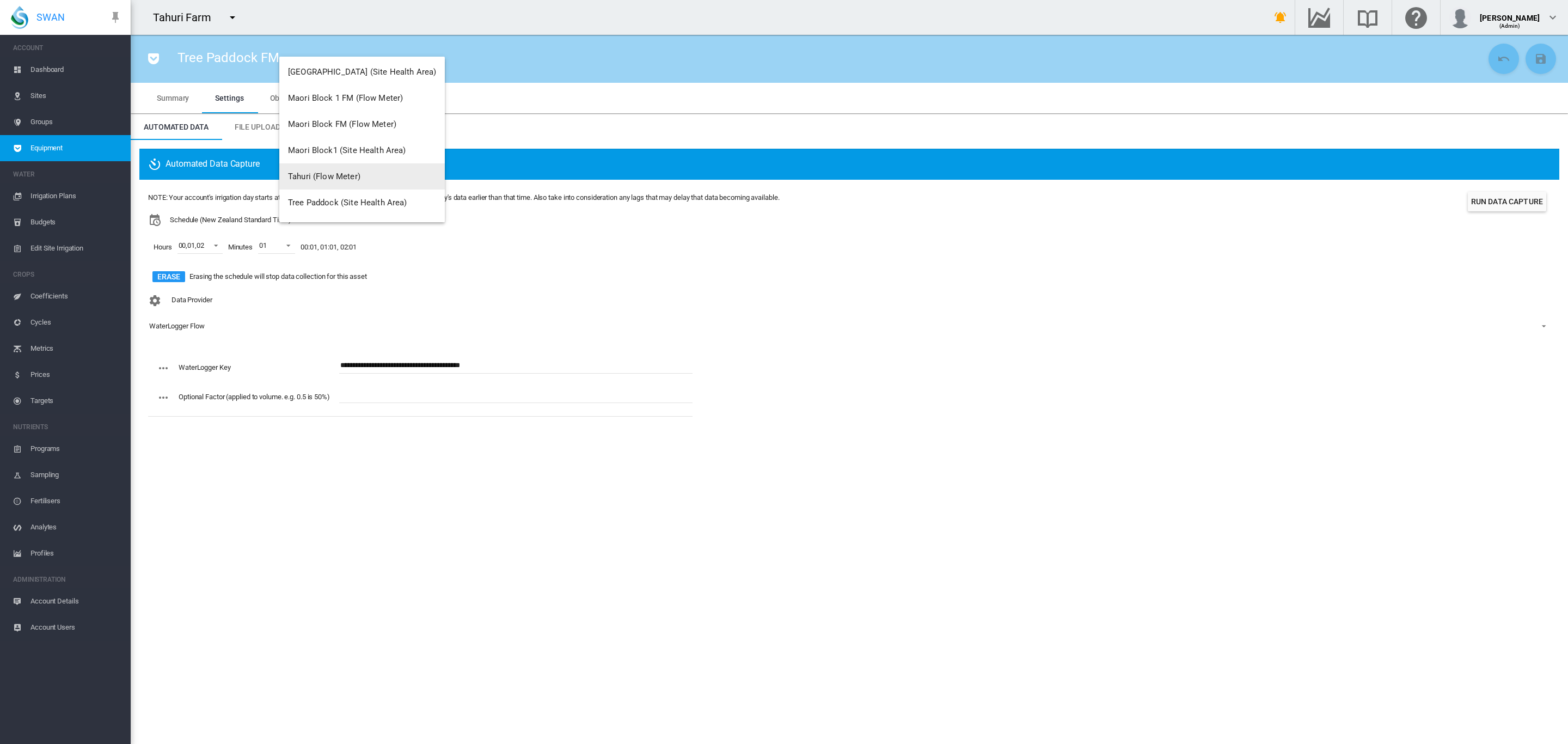
scroll to position [2117, 0]
click at [352, 177] on span "Tahuri (Flow Meter)" at bounding box center [324, 179] width 72 height 10
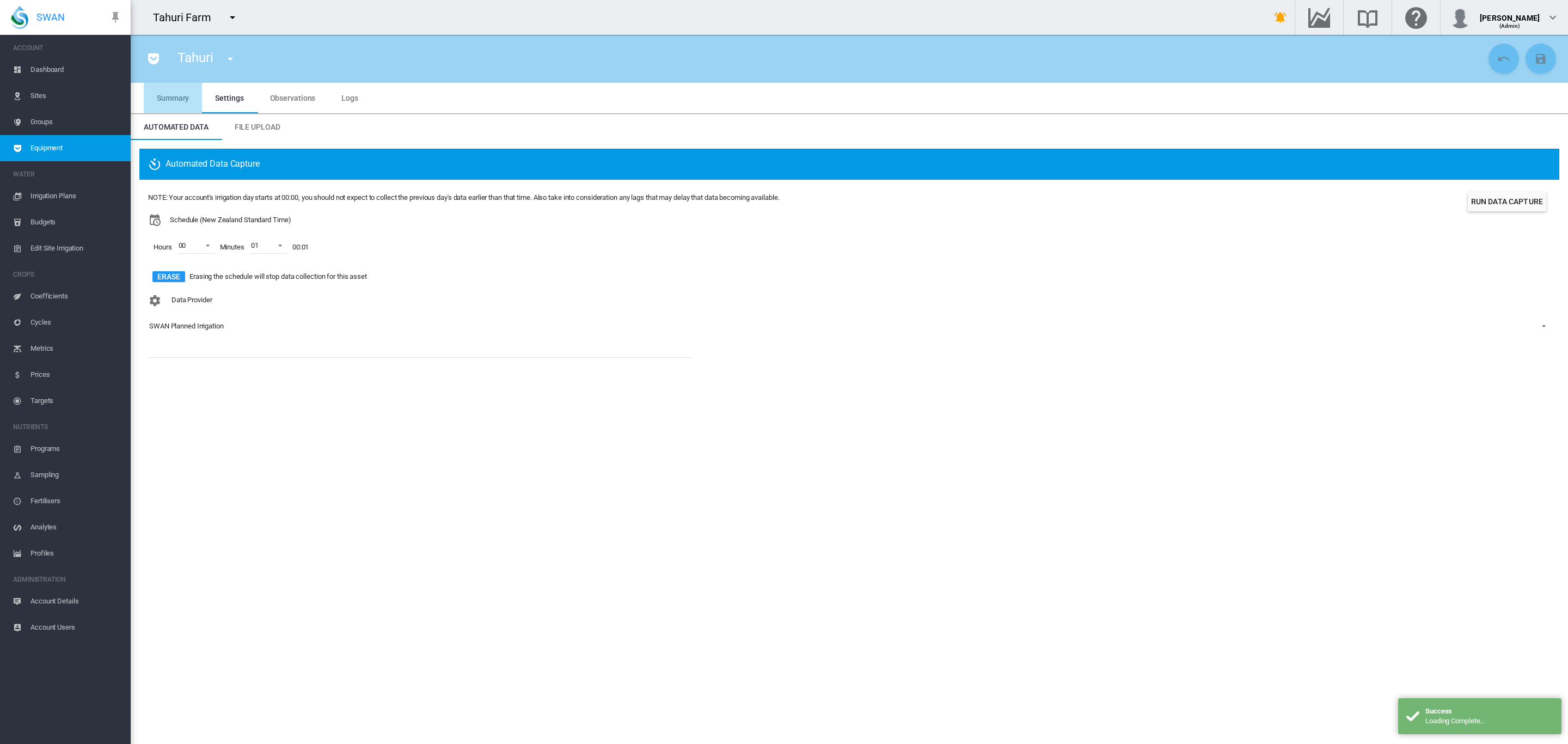
click at [185, 105] on md-tab-item "Summary" at bounding box center [172, 98] width 58 height 31
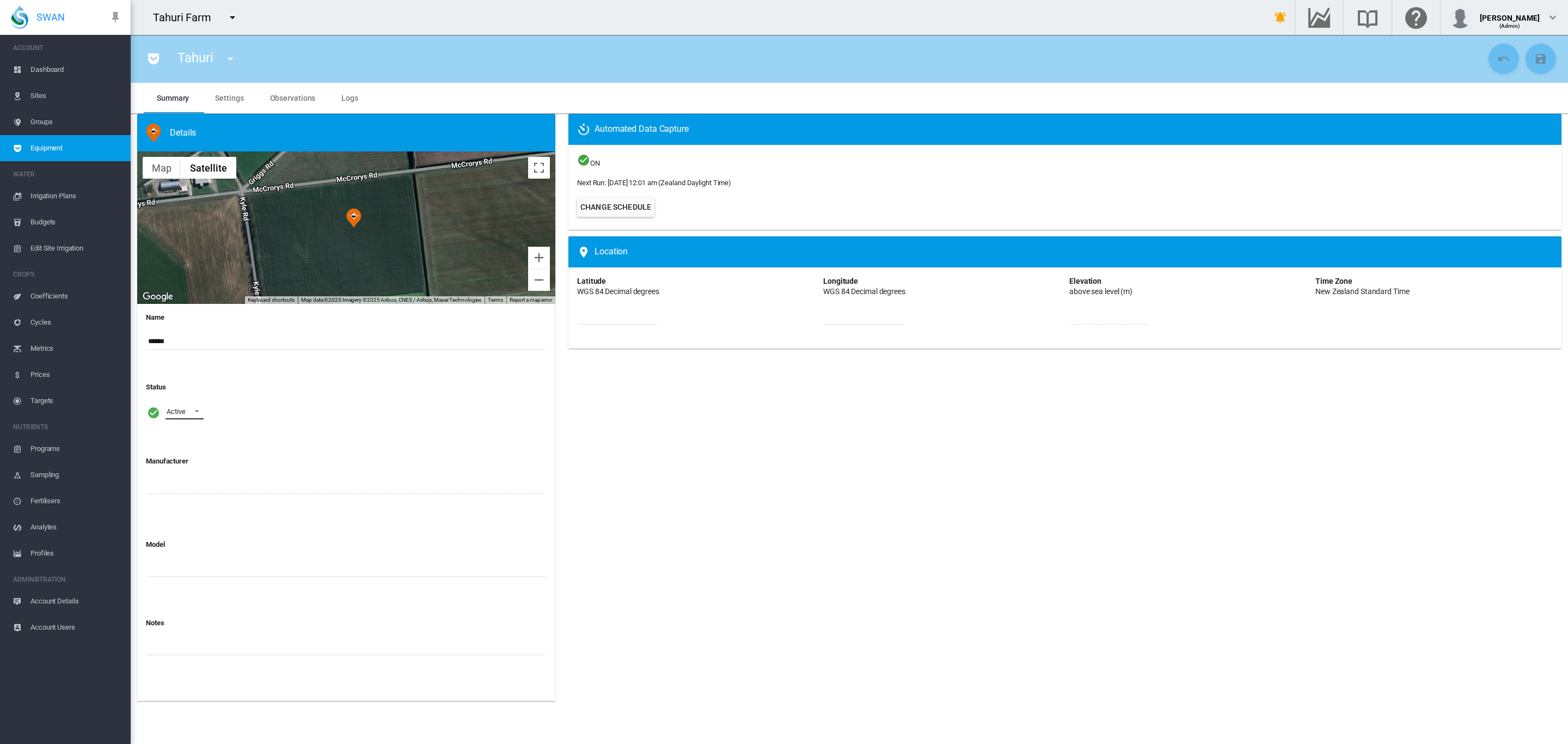
click at [195, 412] on span at bounding box center [194, 411] width 13 height 10
click at [188, 465] on div "Archived" at bounding box center [178, 465] width 26 height 10
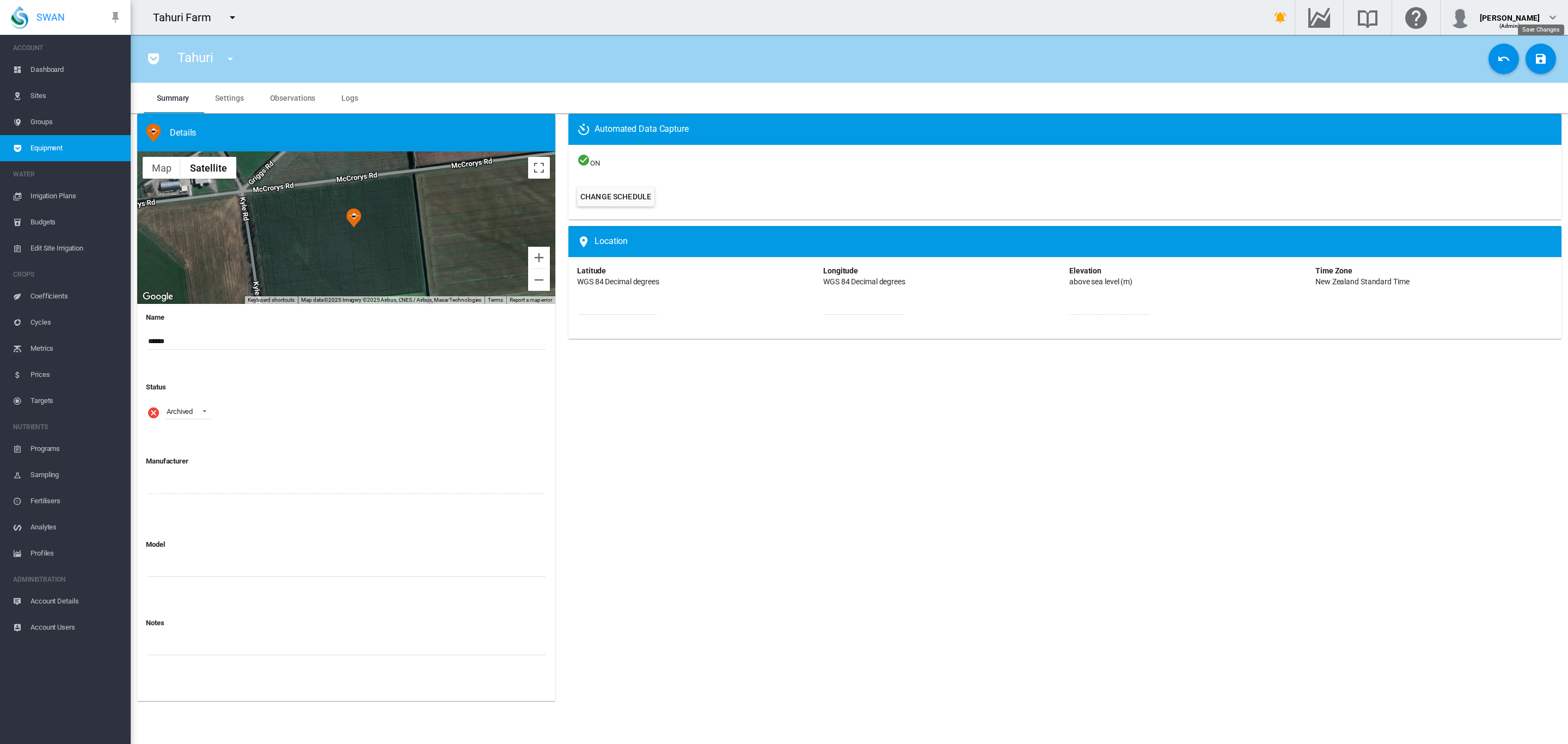
click at [1539, 52] on md-icon "icon-content-save" at bounding box center [1541, 59] width 13 height 13
click at [227, 58] on md-icon "icon-menu-down" at bounding box center [230, 59] width 13 height 13
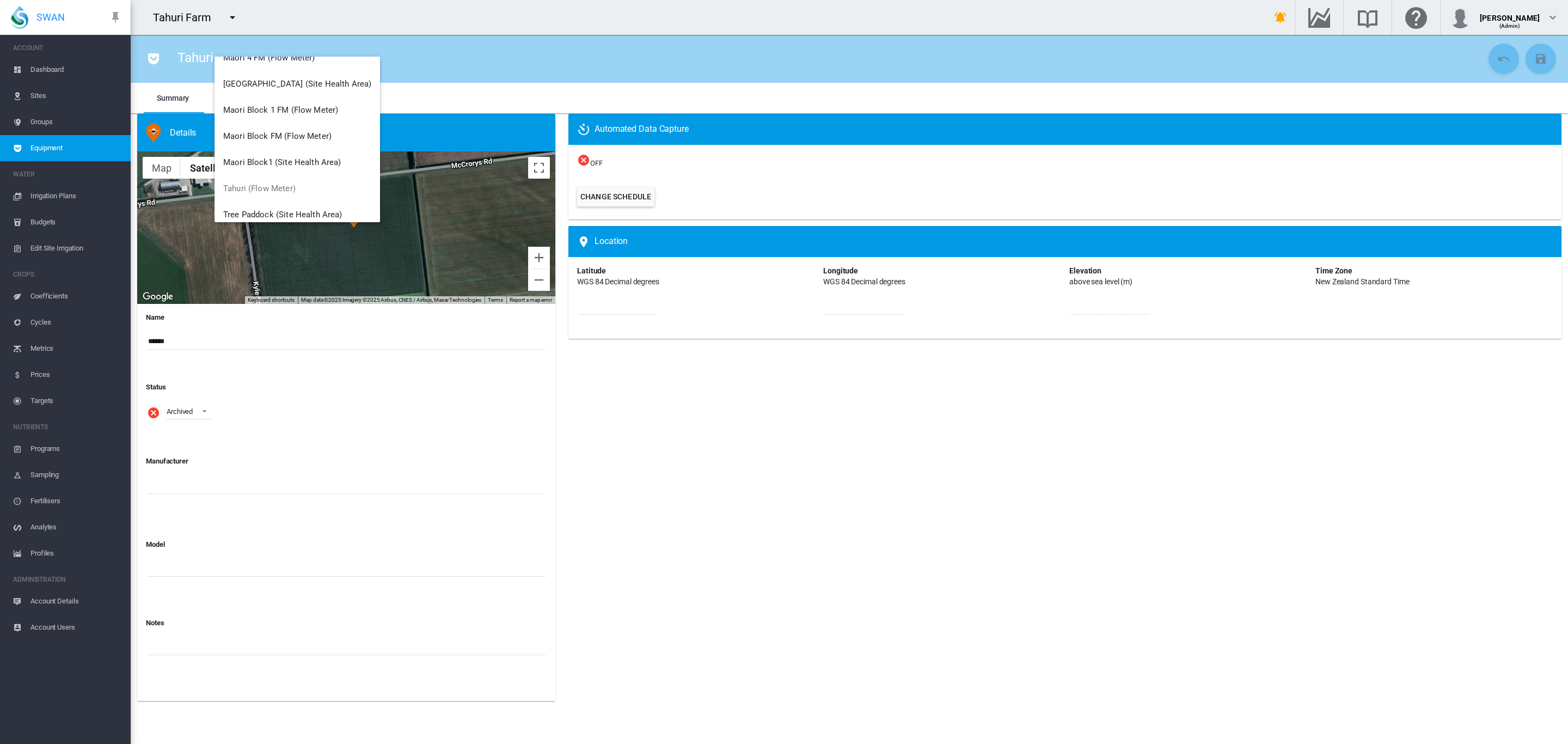
scroll to position [2097, 0]
click at [293, 147] on span "Maori Block FM (Flow Meter)" at bounding box center [277, 147] width 108 height 10
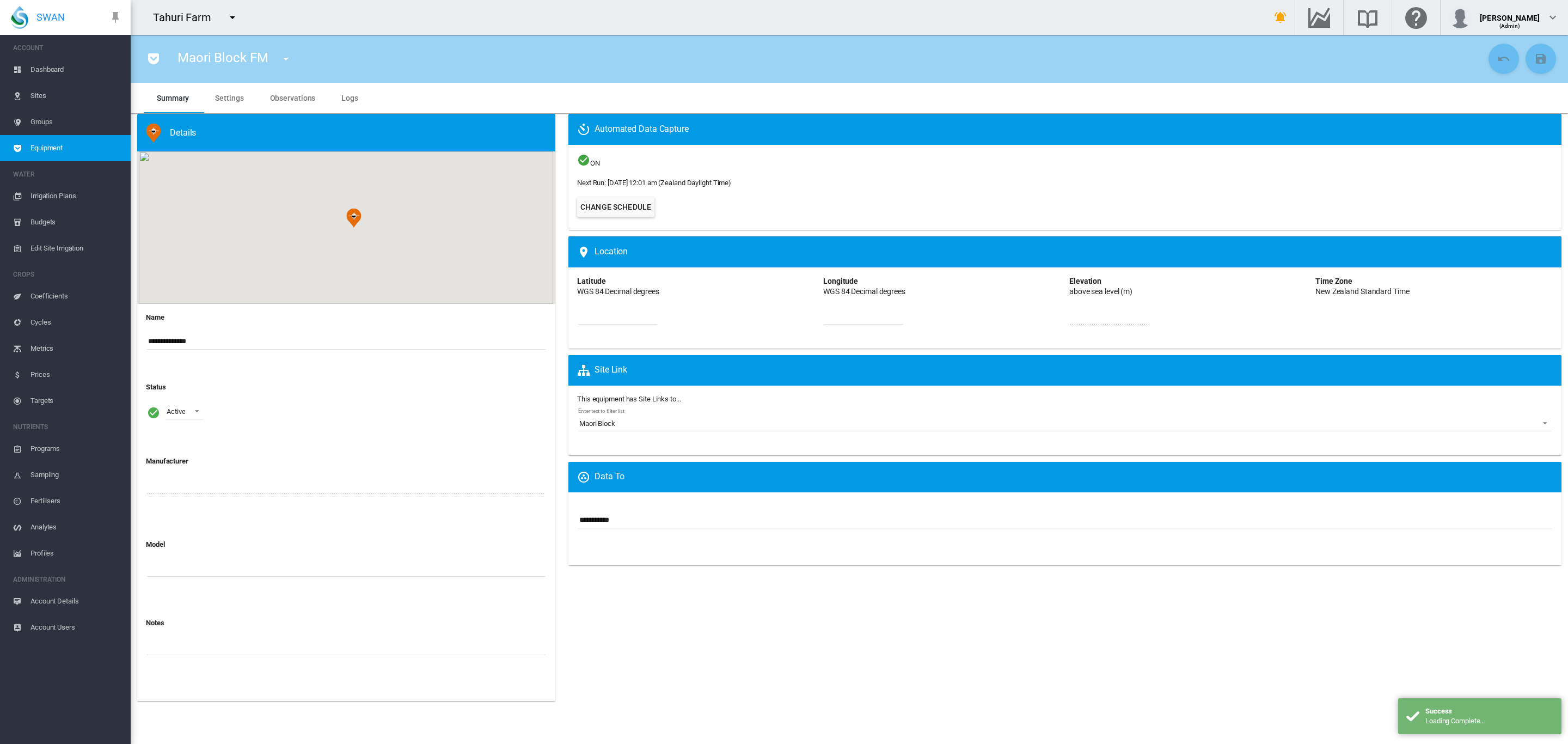
click at [232, 103] on md-tab-item "Settings" at bounding box center [229, 98] width 55 height 31
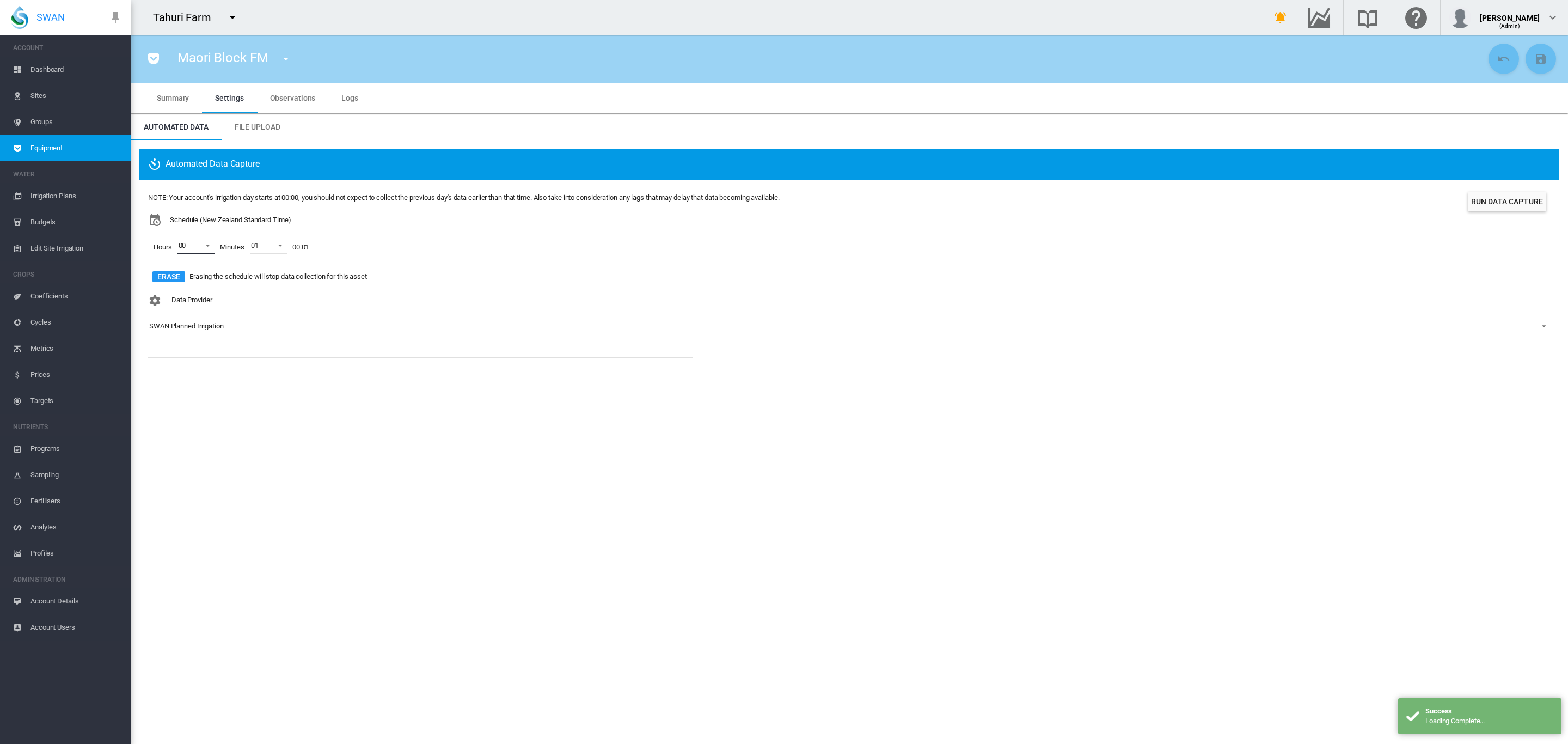
click at [204, 242] on span at bounding box center [205, 245] width 13 height 10
click at [169, 274] on div at bounding box center [168, 272] width 11 height 11
click at [171, 299] on div at bounding box center [168, 298] width 11 height 11
drag, startPoint x: 302, startPoint y: 335, endPoint x: 273, endPoint y: 339, distance: 29.3
click at [302, 335] on md-backdrop at bounding box center [784, 372] width 1568 height 744
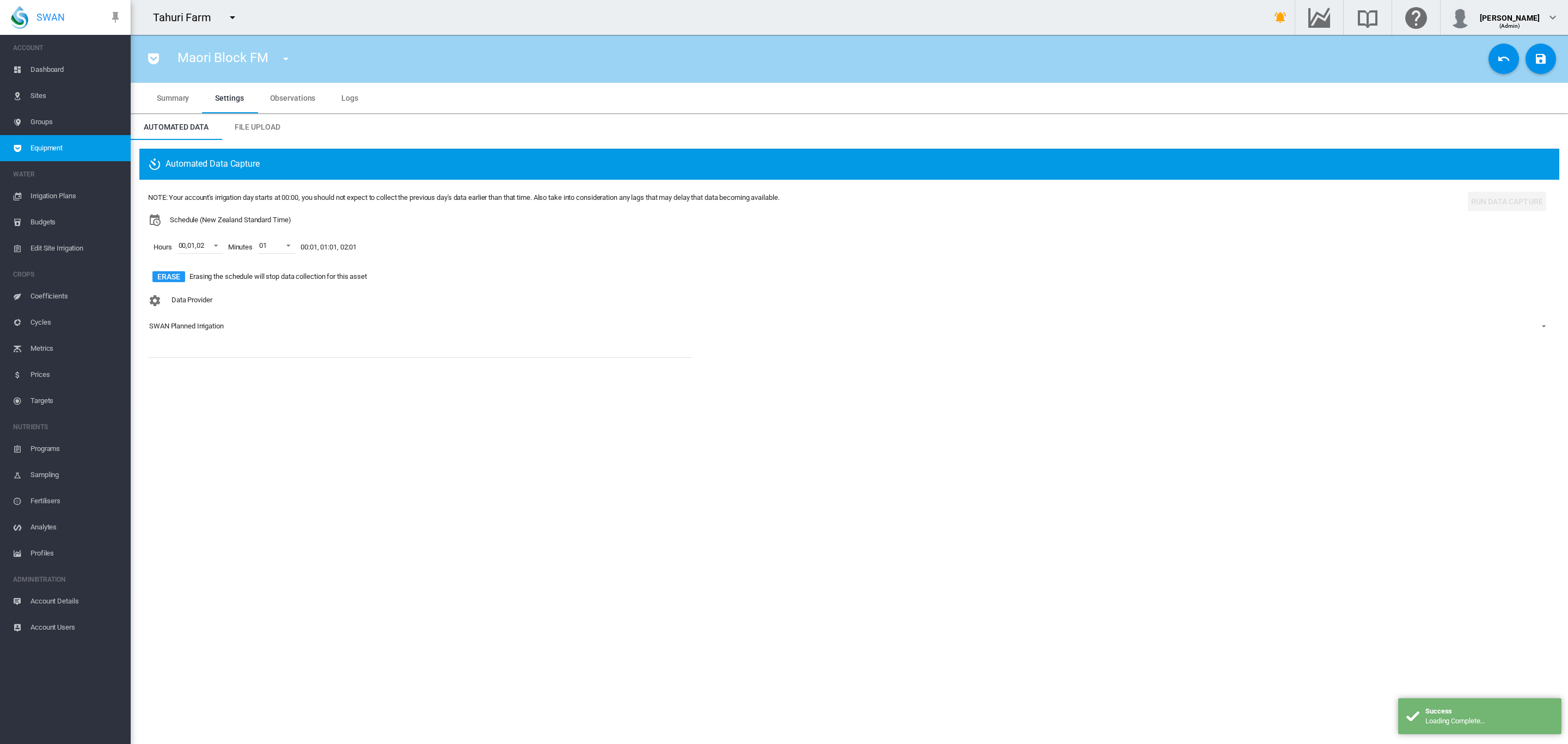
click at [172, 329] on div "SWAN Planned Irrigation" at bounding box center [186, 326] width 74 height 8
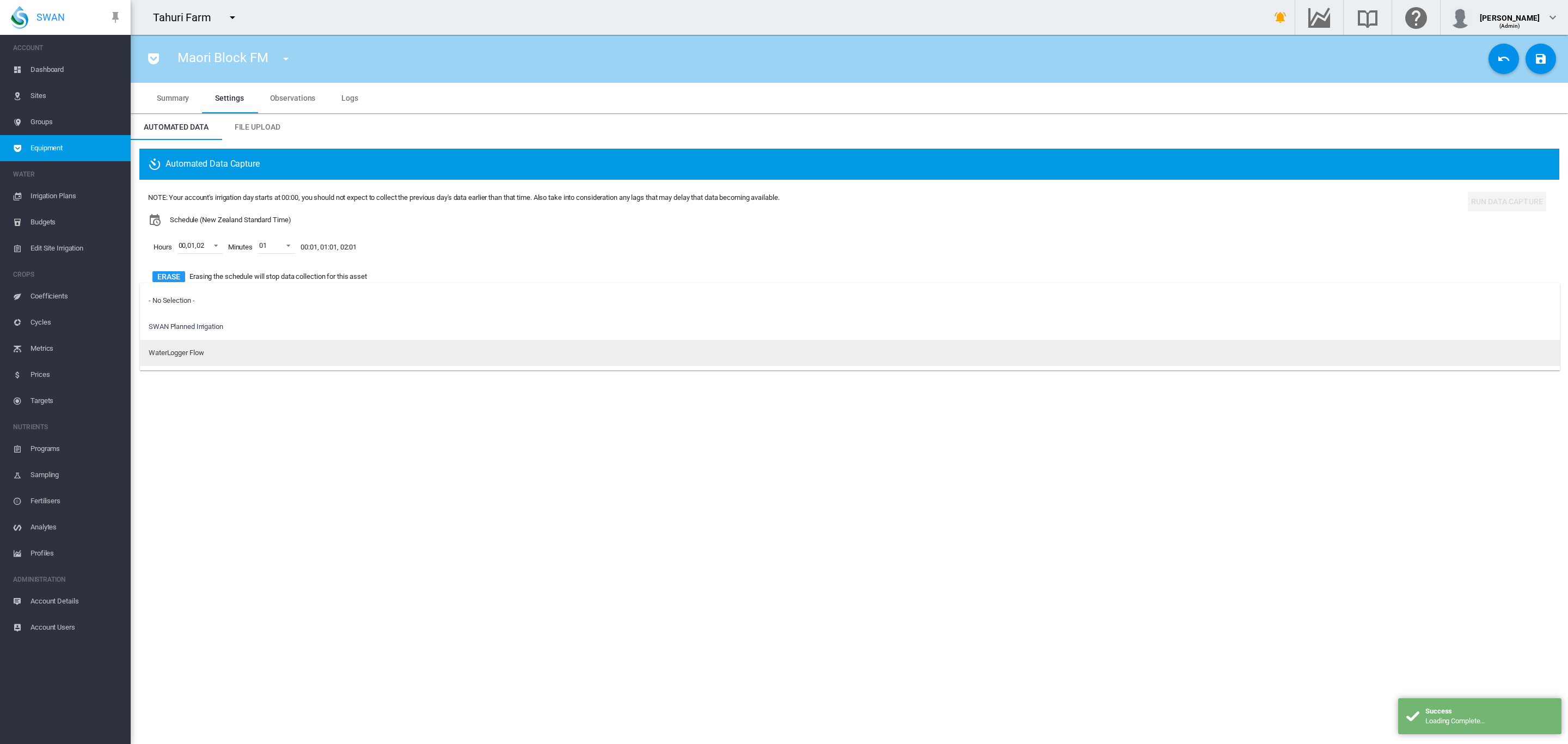
click at [201, 352] on div "WaterLogger Flow" at bounding box center [175, 353] width 55 height 10
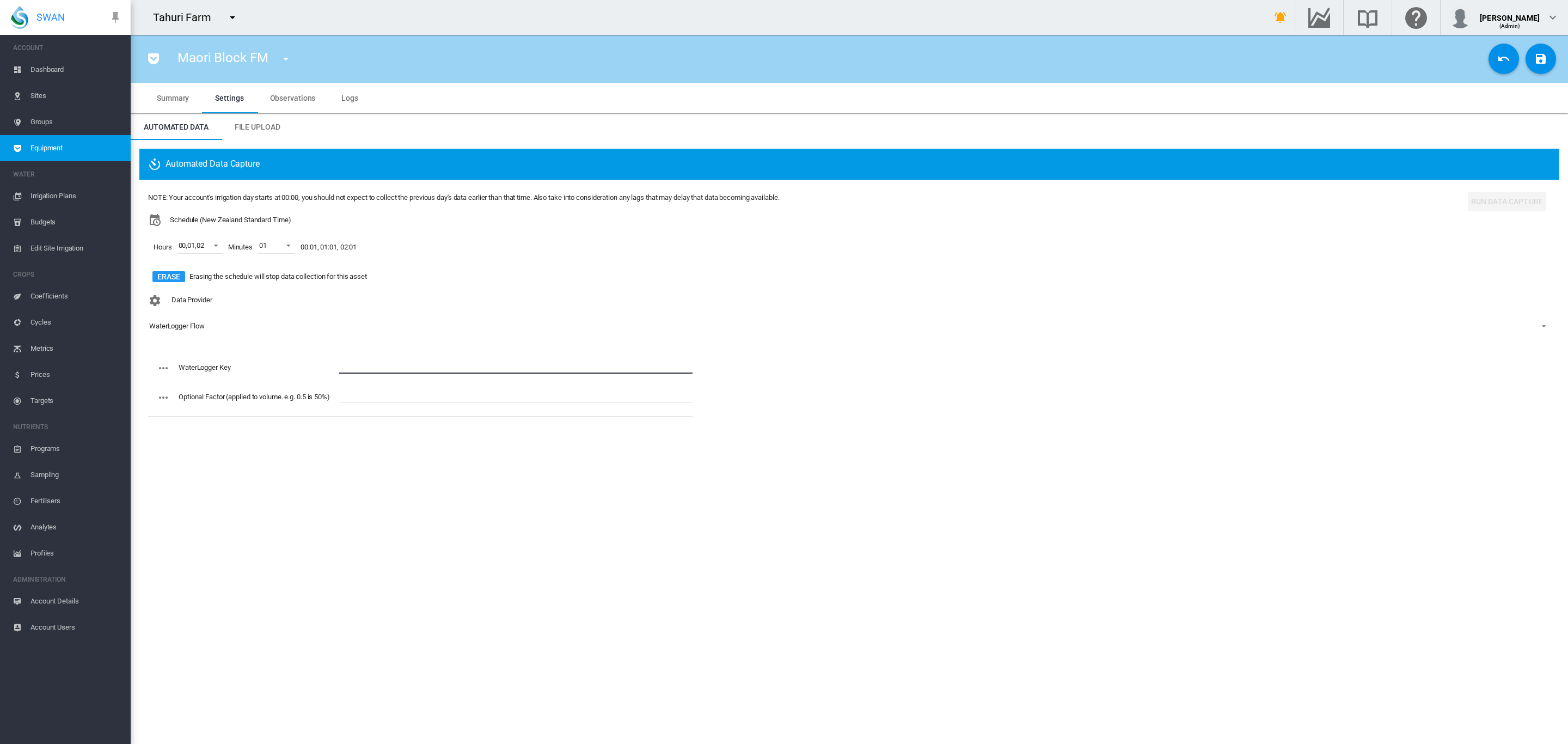
click at [378, 358] on input "text" at bounding box center [515, 365] width 353 height 16
paste input "**********"
type input "**********"
click at [1550, 56] on button "Save Changes" at bounding box center [1541, 59] width 31 height 31
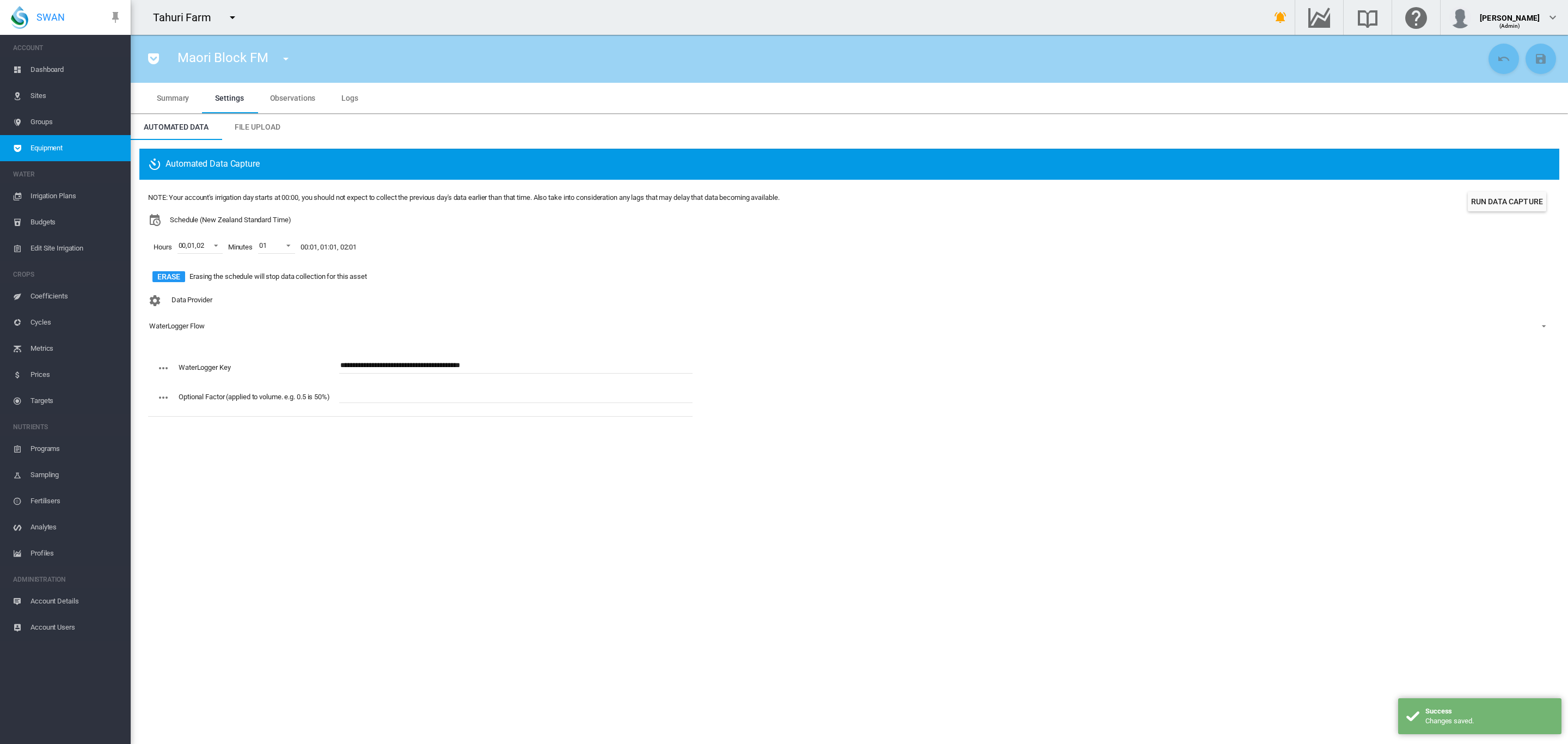
click at [281, 56] on md-icon "icon-menu-down" at bounding box center [286, 59] width 13 height 13
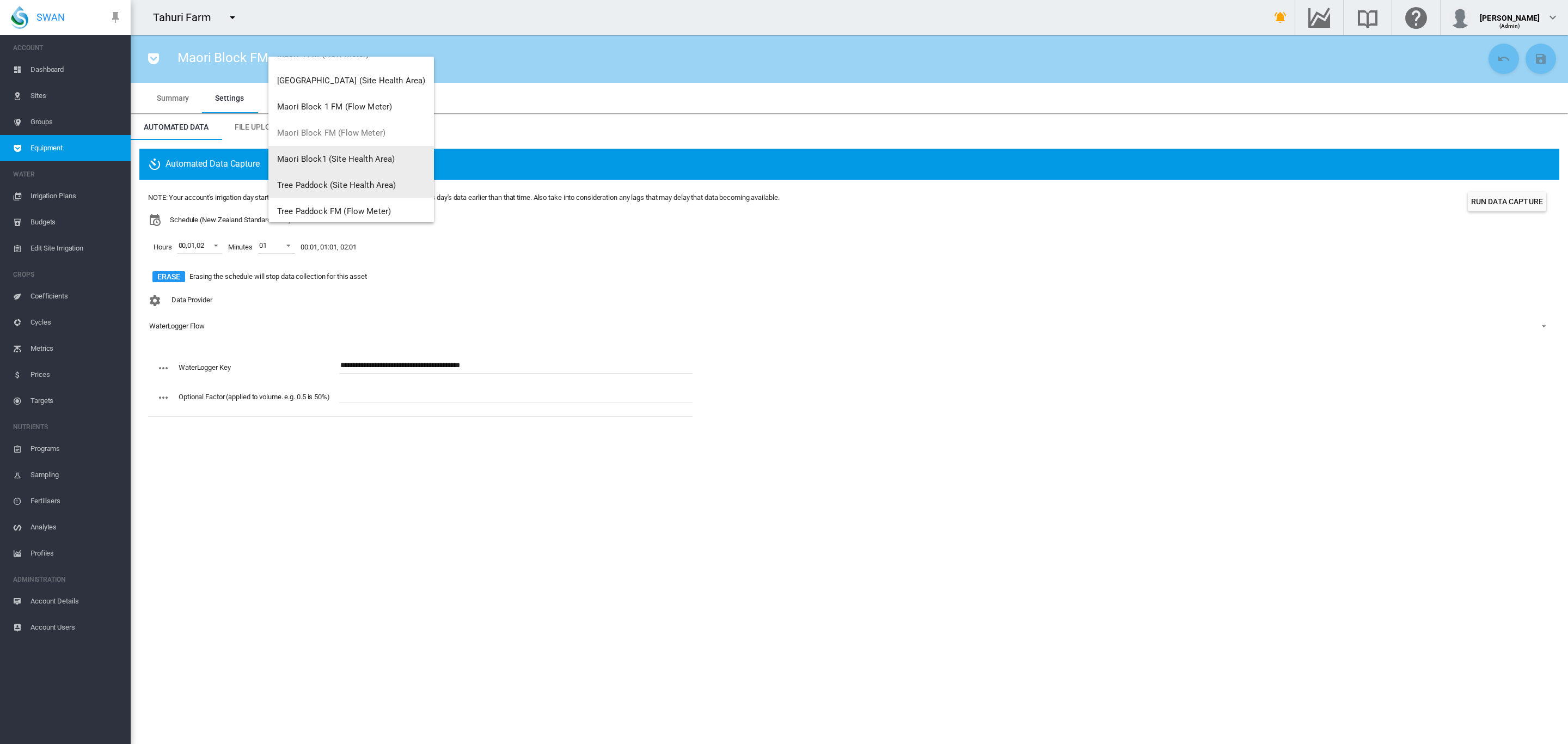
scroll to position [2091, 0]
click at [366, 128] on span "Maori Block 1 FM (Flow Meter)" at bounding box center [334, 127] width 115 height 10
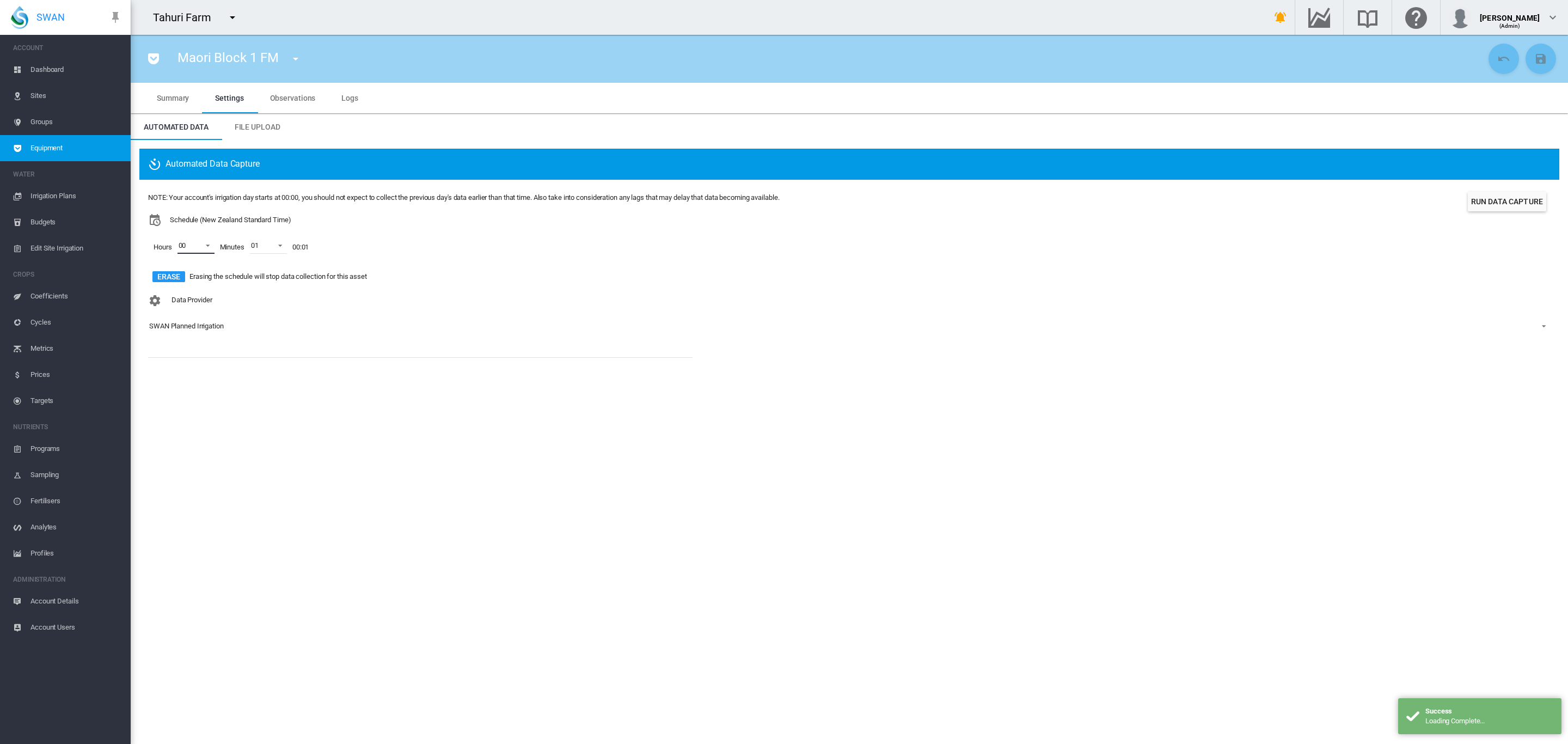
click at [208, 250] on span at bounding box center [205, 245] width 13 height 10
click at [163, 272] on div at bounding box center [168, 272] width 11 height 11
drag, startPoint x: 169, startPoint y: 289, endPoint x: 172, endPoint y: 295, distance: 6.7
click at [170, 293] on div at bounding box center [168, 298] width 11 height 11
click at [379, 331] on md-backdrop at bounding box center [784, 372] width 1568 height 744
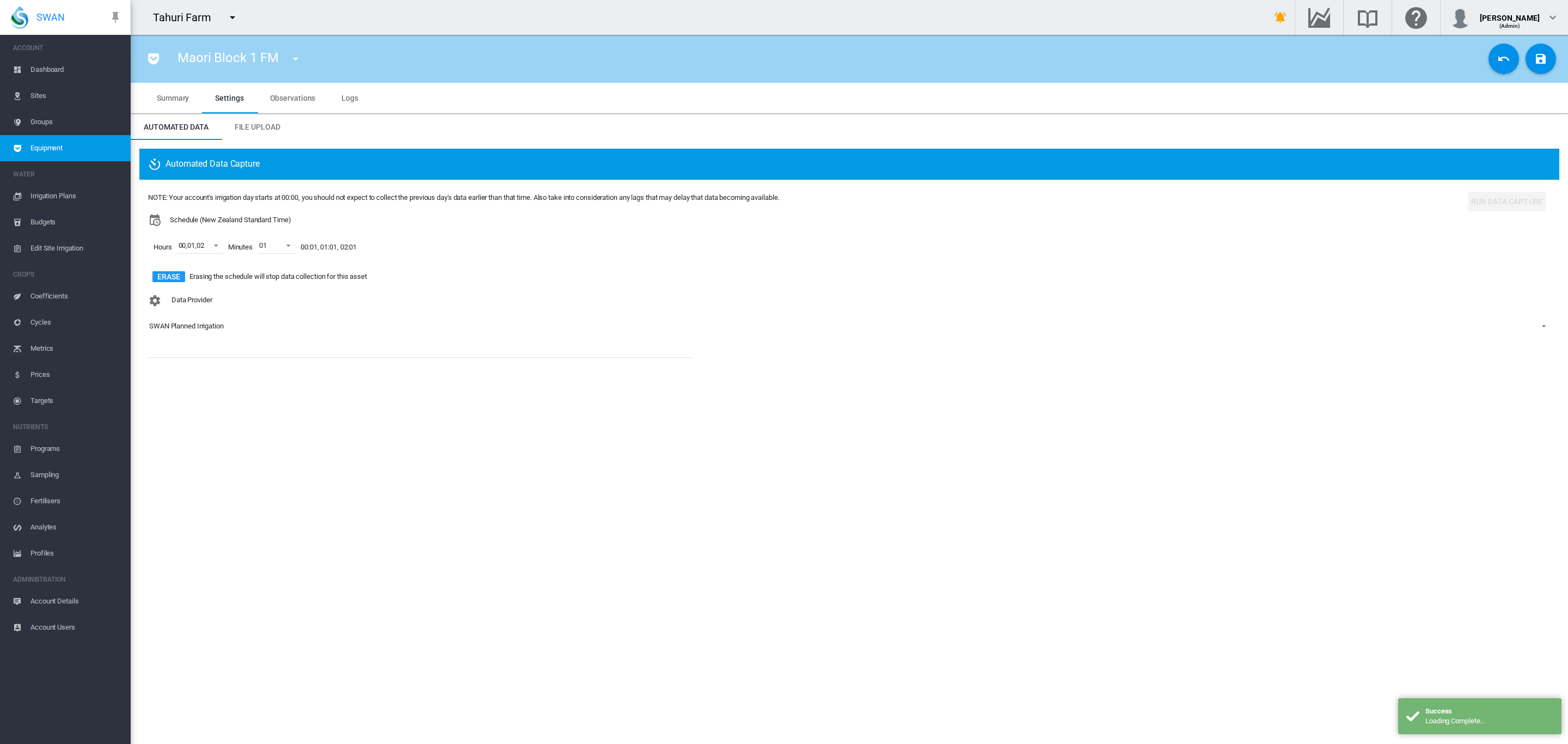
click at [198, 324] on div "SWAN Planned Irrigation" at bounding box center [186, 326] width 74 height 8
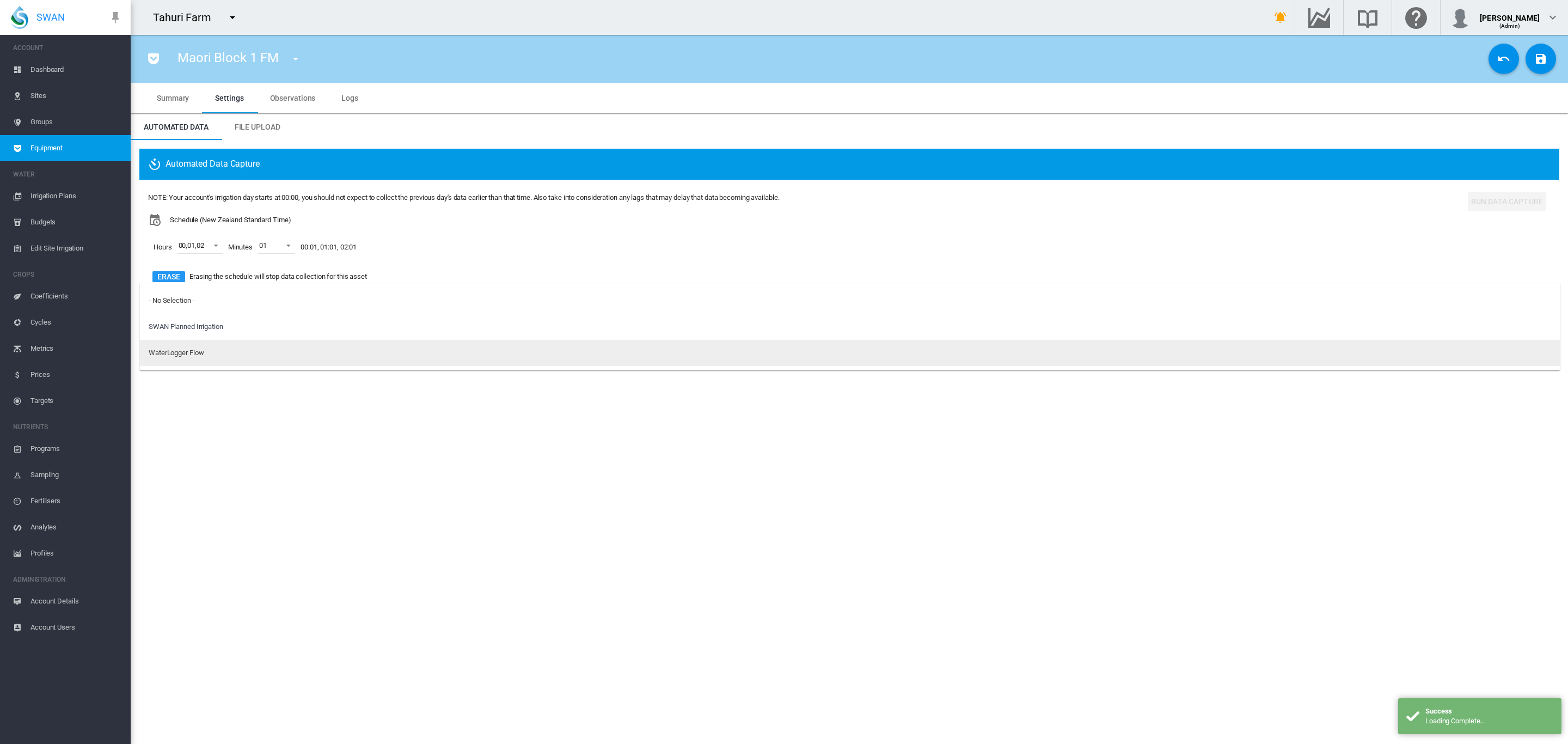
click at [185, 348] on div "WaterLogger Flow" at bounding box center [175, 353] width 55 height 10
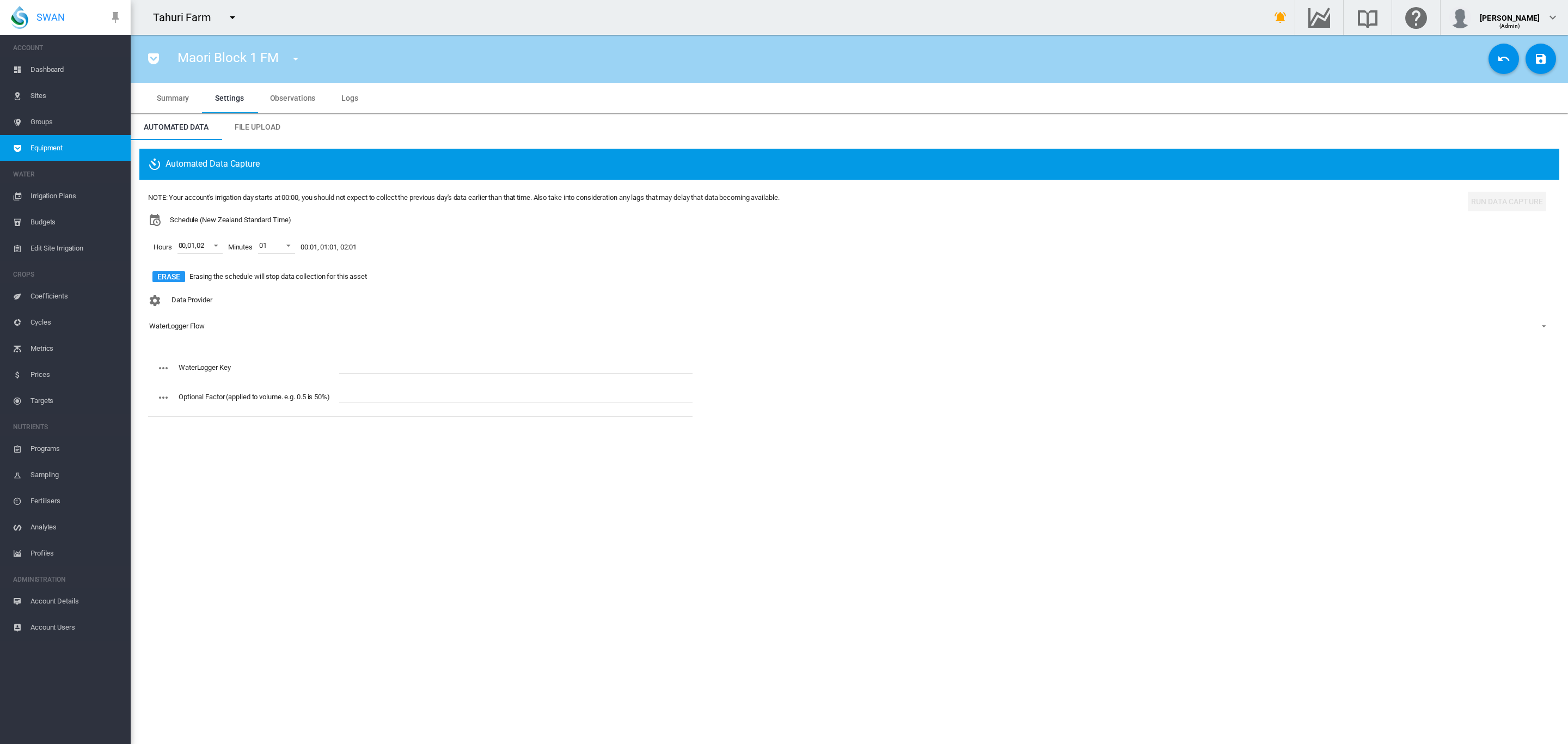
click at [361, 355] on div "WaterLogger Key Optional Factor (applied to volume. e.g. 0.5 is 50%)" at bounding box center [420, 386] width 544 height 68
click at [364, 366] on input "text" at bounding box center [515, 365] width 353 height 16
paste input "**********"
type input "**********"
click at [1534, 52] on md-icon "icon-content-save" at bounding box center [1541, 59] width 13 height 13
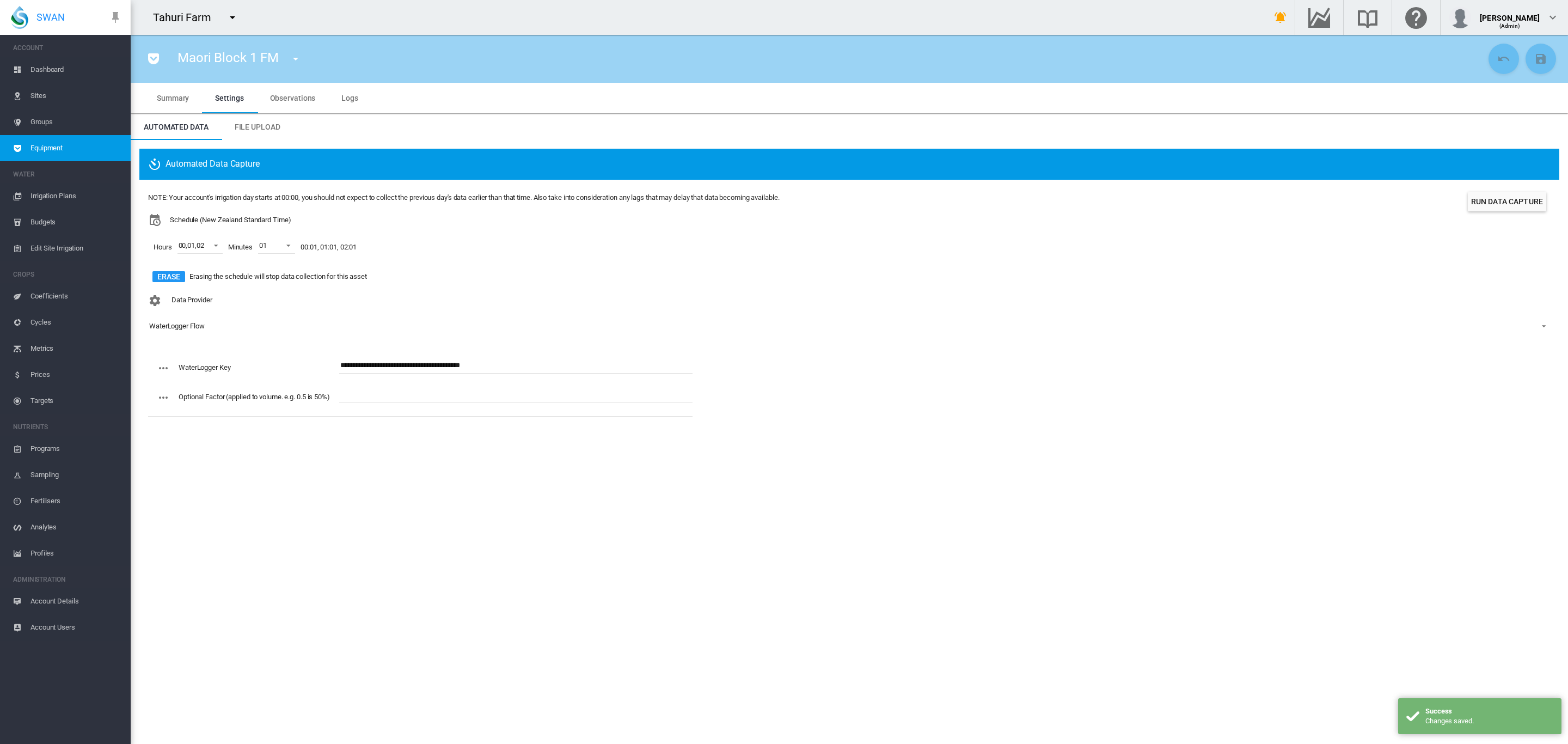
click at [290, 61] on md-icon "icon-menu-down" at bounding box center [296, 59] width 13 height 13
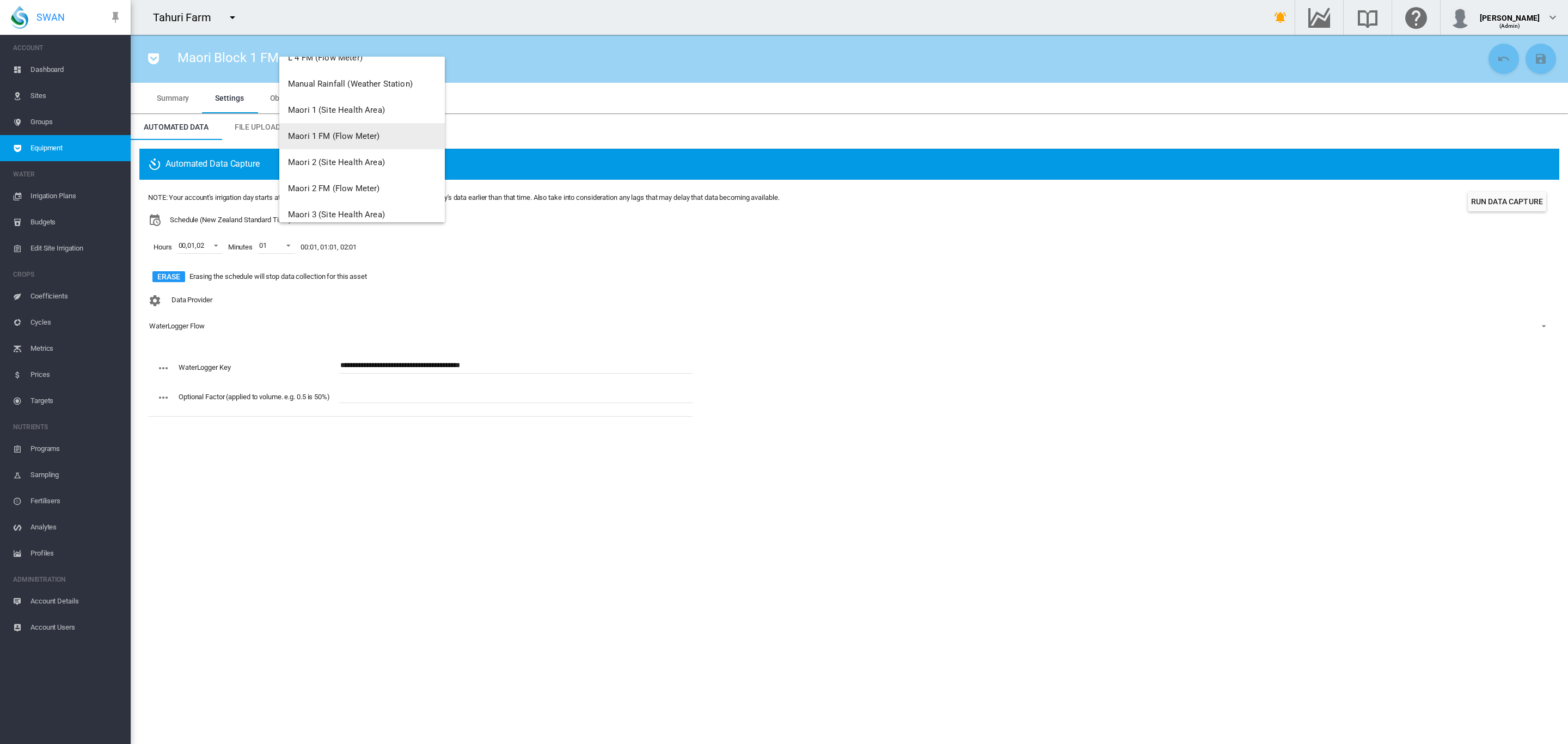
scroll to position [1900, 0]
click at [353, 108] on span "Maori 1 FM (Flow Meter)" at bounding box center [333, 110] width 91 height 10
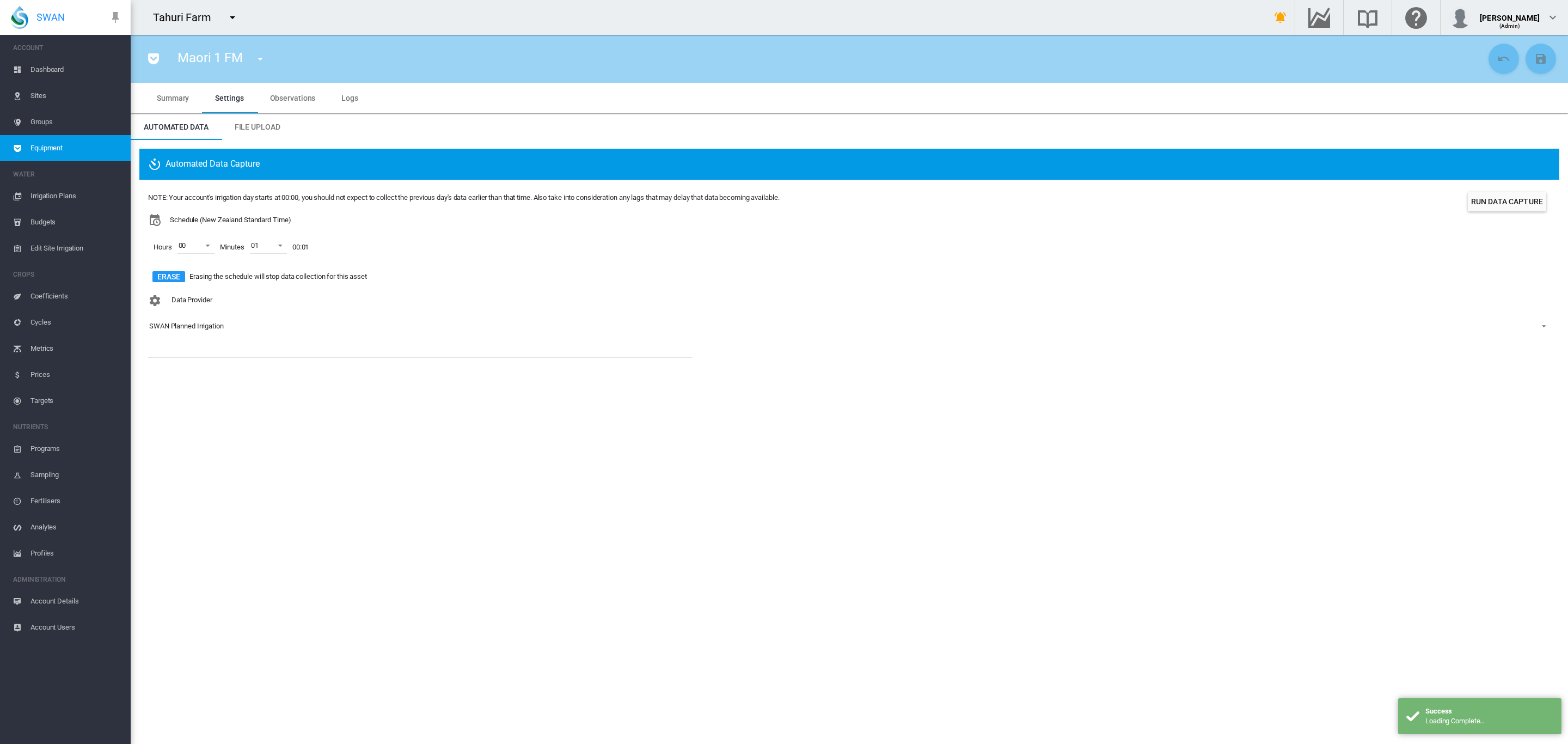
click at [199, 320] on md-select-value "SWAN Planned Irrigation" at bounding box center [849, 326] width 1402 height 16
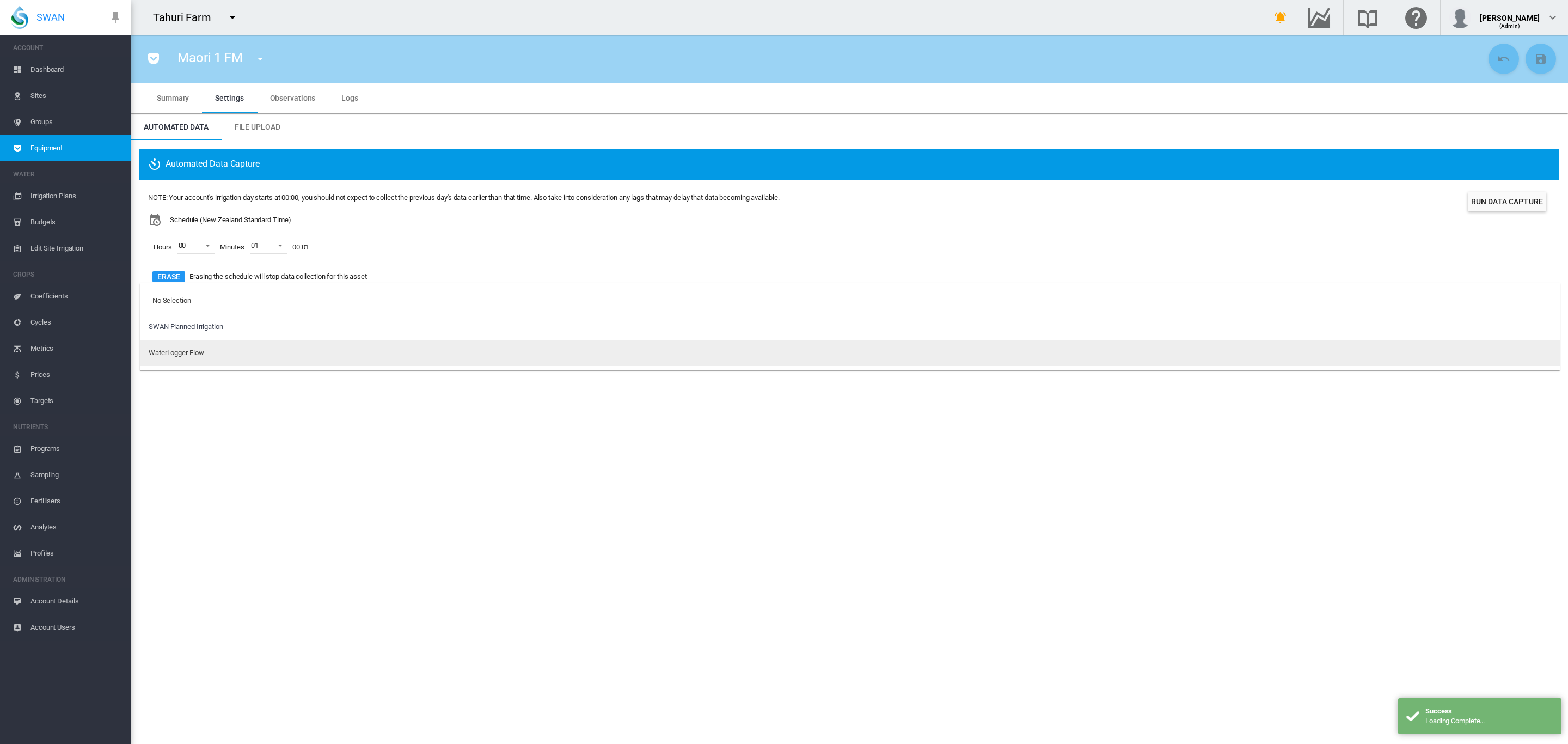
click at [195, 357] on div "WaterLogger Flow" at bounding box center [175, 353] width 55 height 10
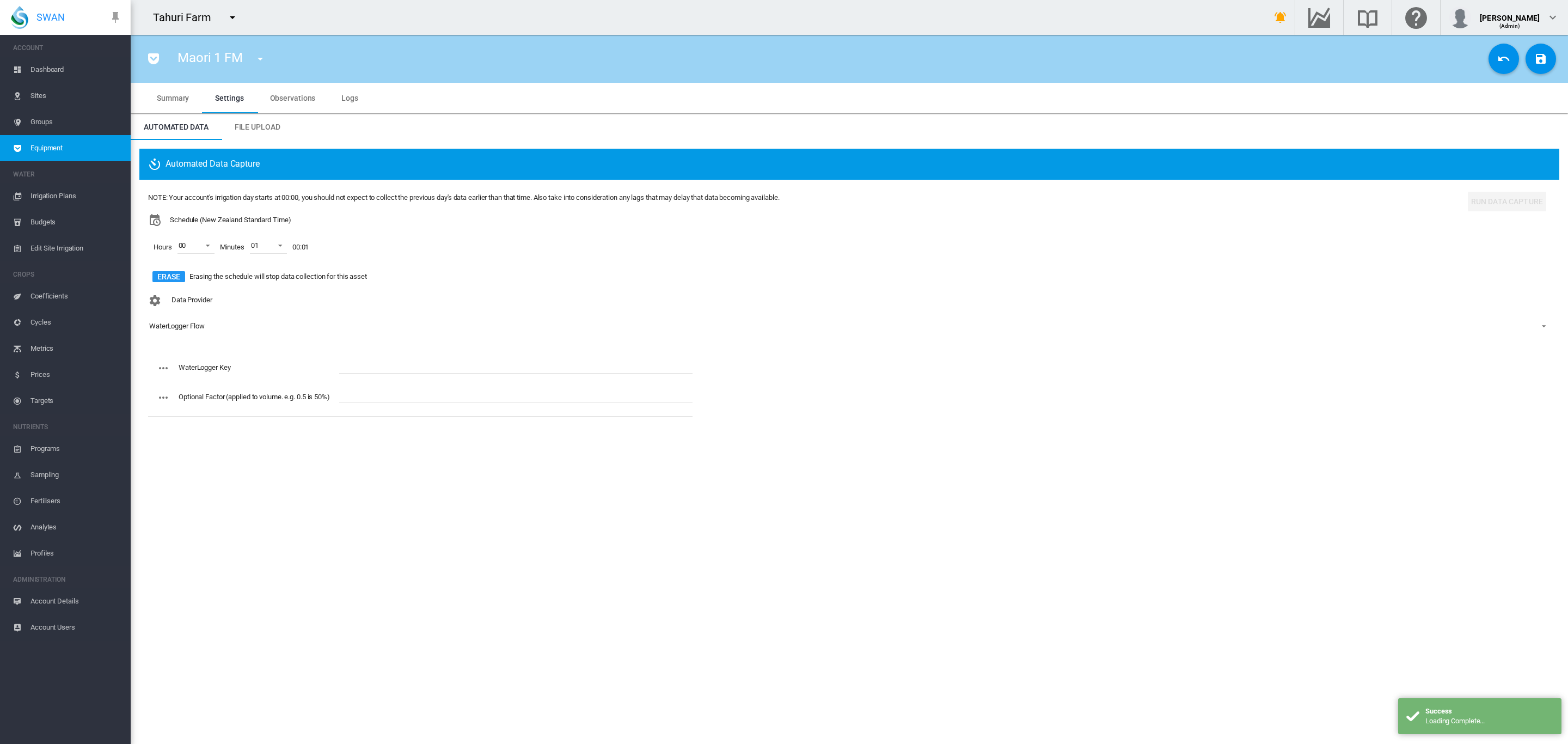
click at [214, 369] on label "WaterLogger Key" at bounding box center [204, 367] width 52 height 8
click at [379, 371] on input "text" at bounding box center [515, 365] width 353 height 16
paste input "**********"
type input "**********"
click at [206, 241] on span at bounding box center [205, 245] width 13 height 10
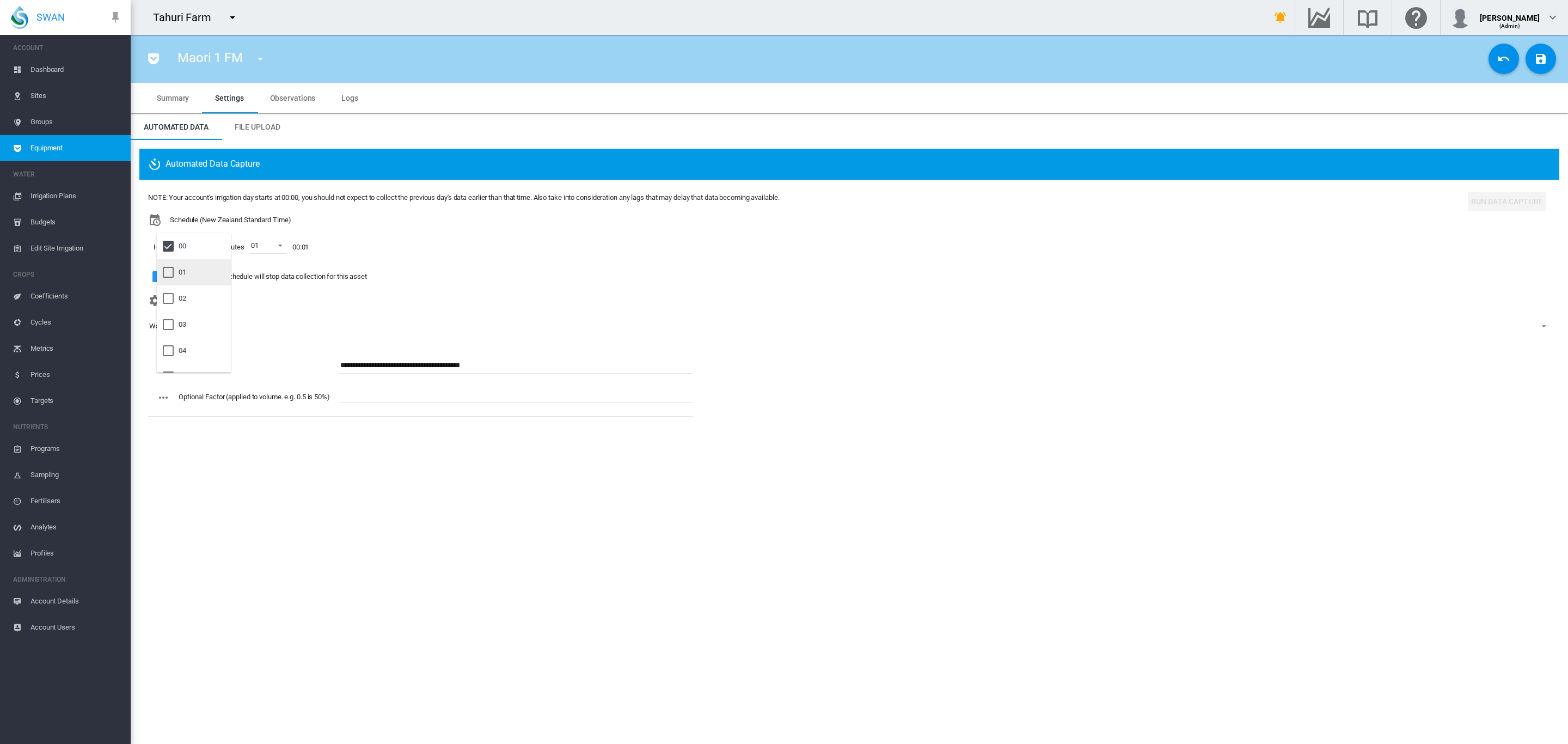
click at [184, 275] on div "01" at bounding box center [182, 273] width 8 height 10
click at [173, 298] on div at bounding box center [168, 298] width 11 height 11
click at [1532, 51] on md-backdrop at bounding box center [784, 372] width 1568 height 744
click at [1534, 66] on button "Save Changes" at bounding box center [1541, 59] width 31 height 31
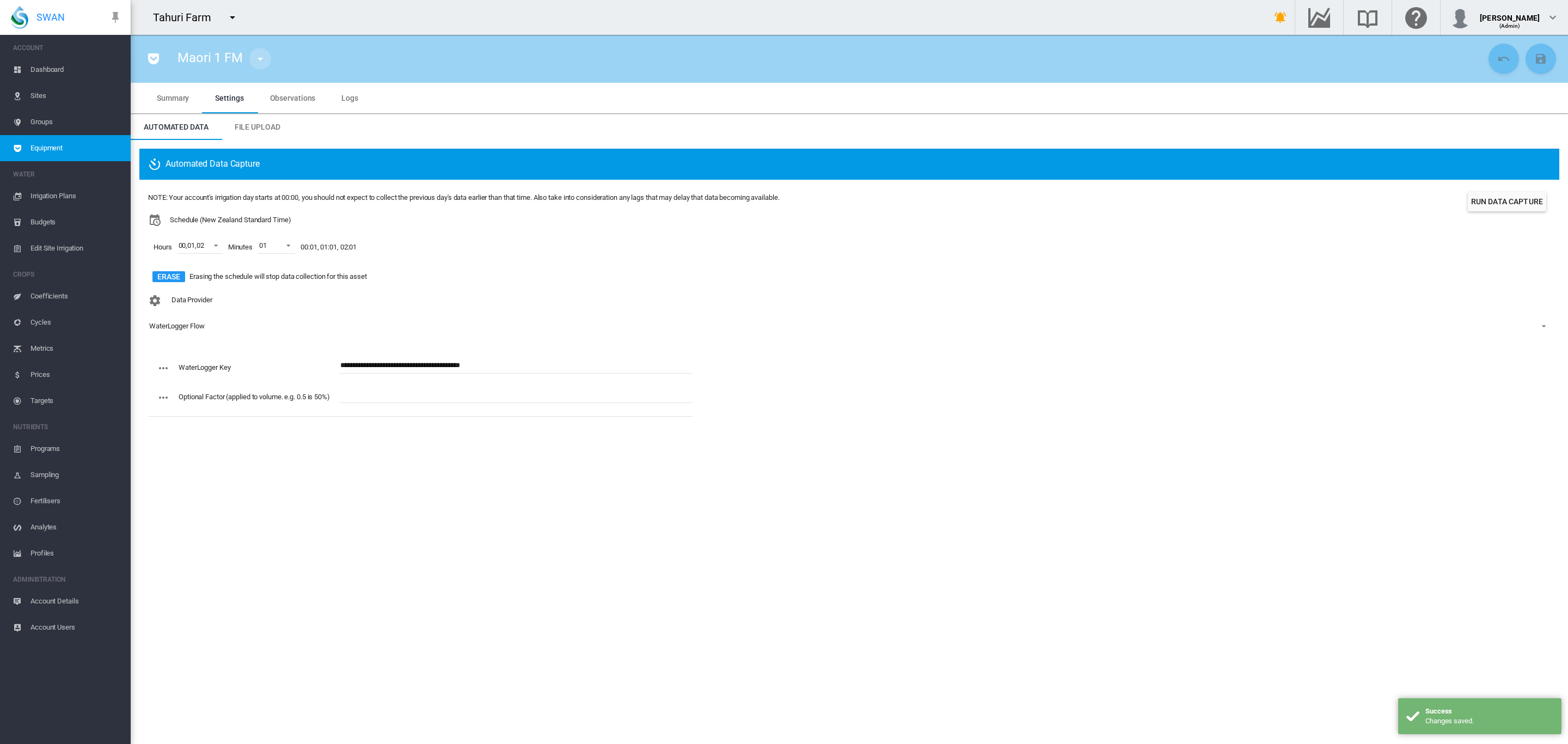
click at [259, 61] on md-icon "icon-menu-down" at bounding box center [260, 59] width 13 height 13
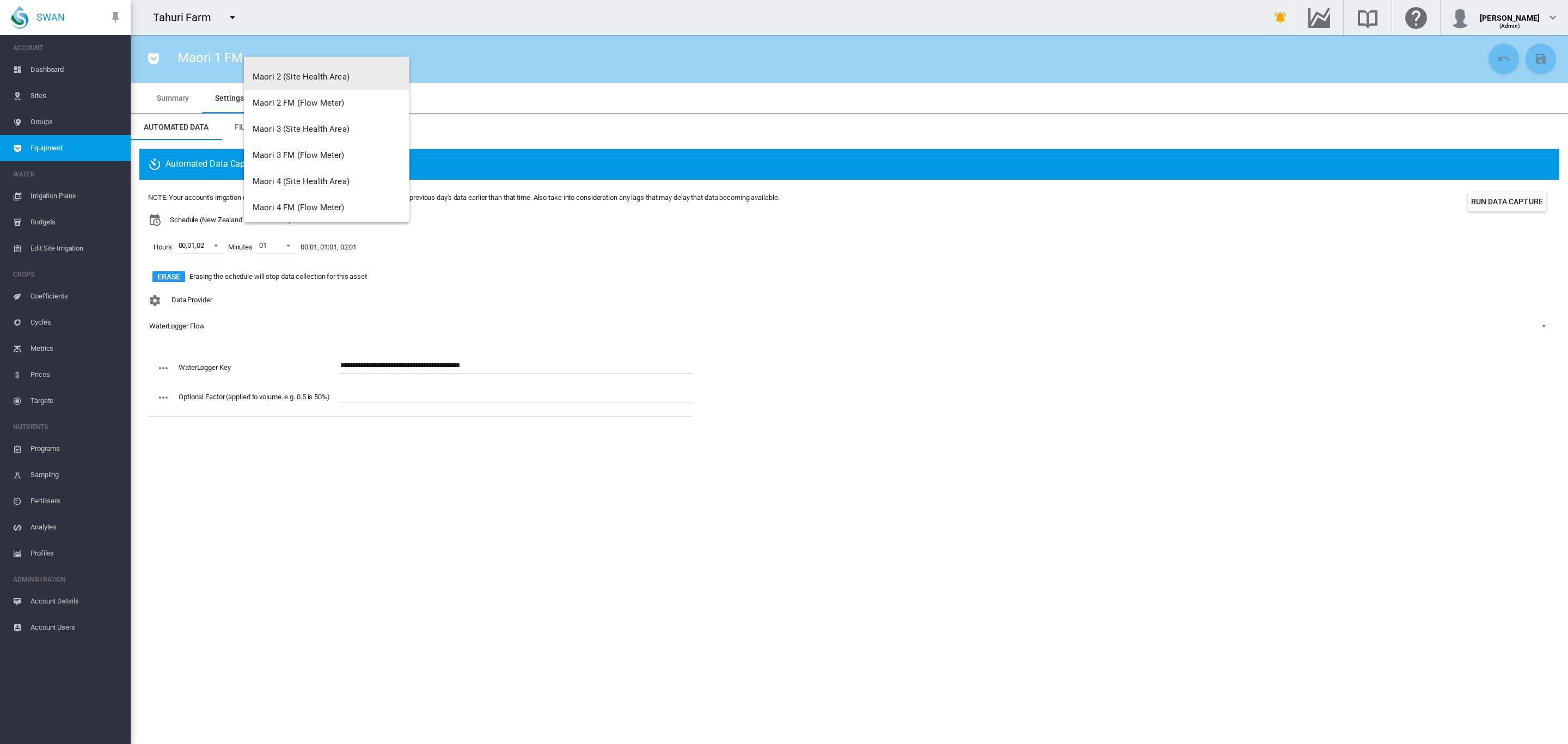
scroll to position [1961, 0]
click at [335, 103] on span "Maori 2 FM (Flow Meter)" at bounding box center [298, 100] width 91 height 10
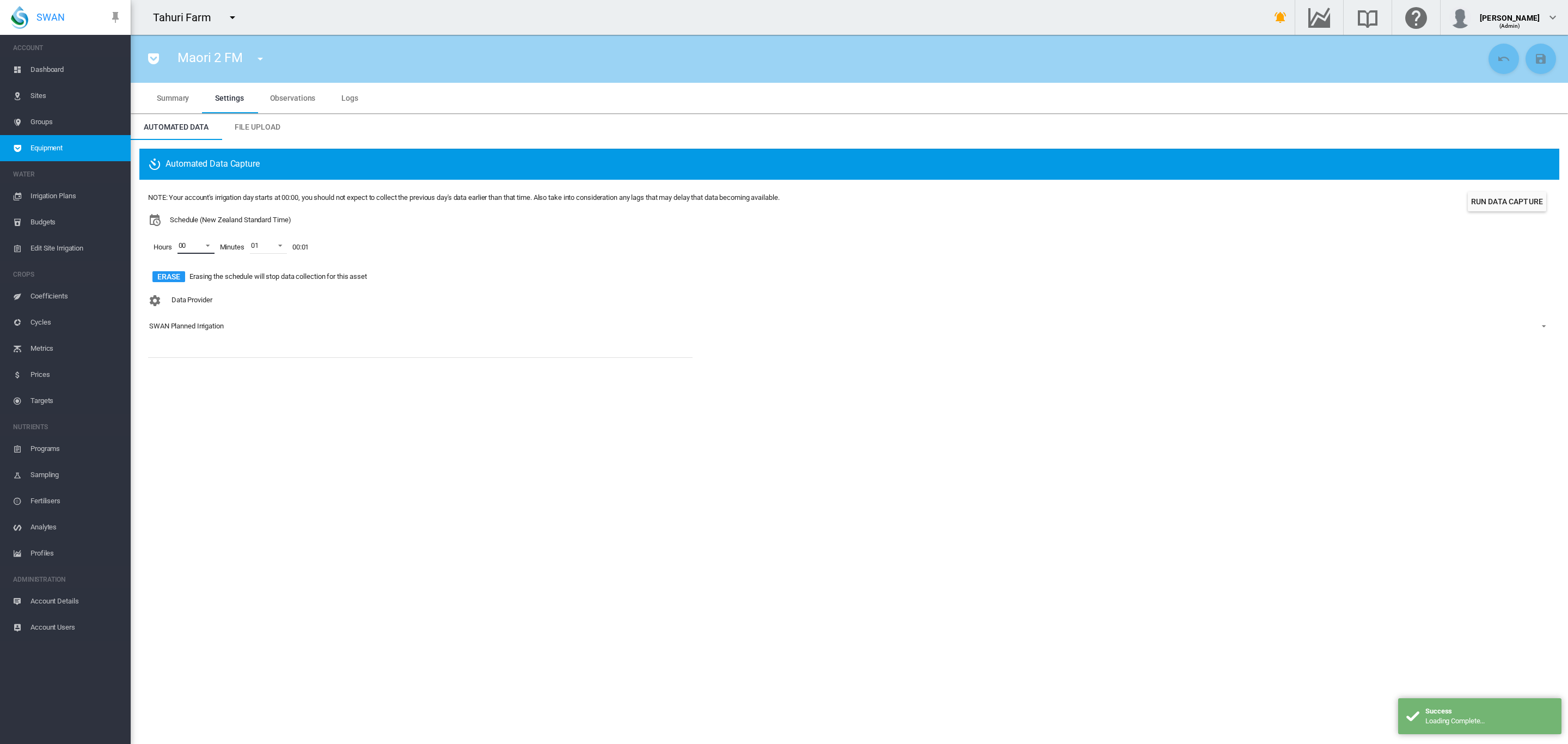
click at [210, 249] on span at bounding box center [205, 245] width 13 height 10
click at [185, 275] on div "01" at bounding box center [182, 273] width 8 height 10
drag, startPoint x: 184, startPoint y: 293, endPoint x: 276, endPoint y: 314, distance: 94.4
click at [182, 293] on md-option "02" at bounding box center [194, 298] width 74 height 26
click at [369, 314] on md-backdrop at bounding box center [784, 372] width 1568 height 744
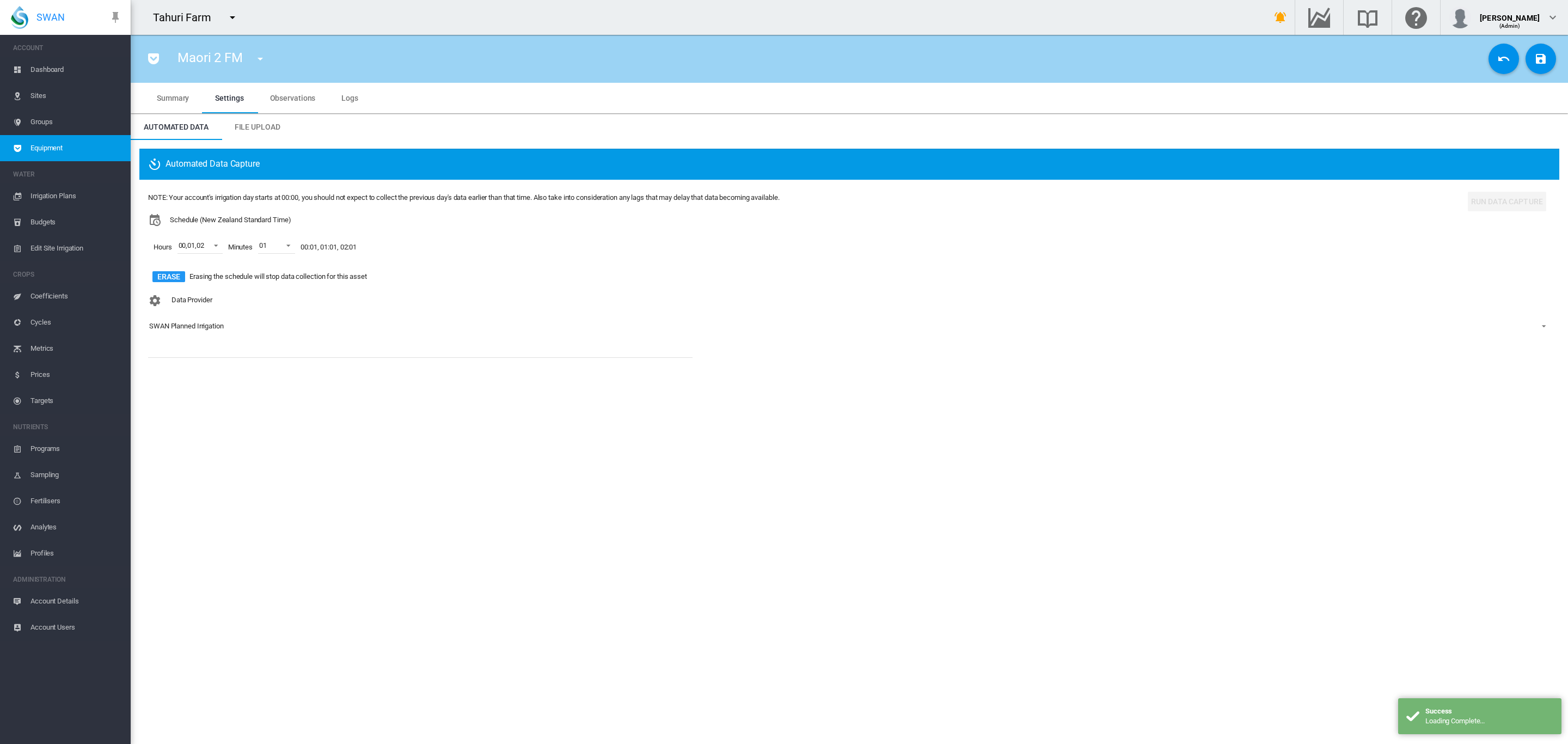
click at [195, 328] on div "SWAN Planned Irrigation" at bounding box center [186, 326] width 74 height 8
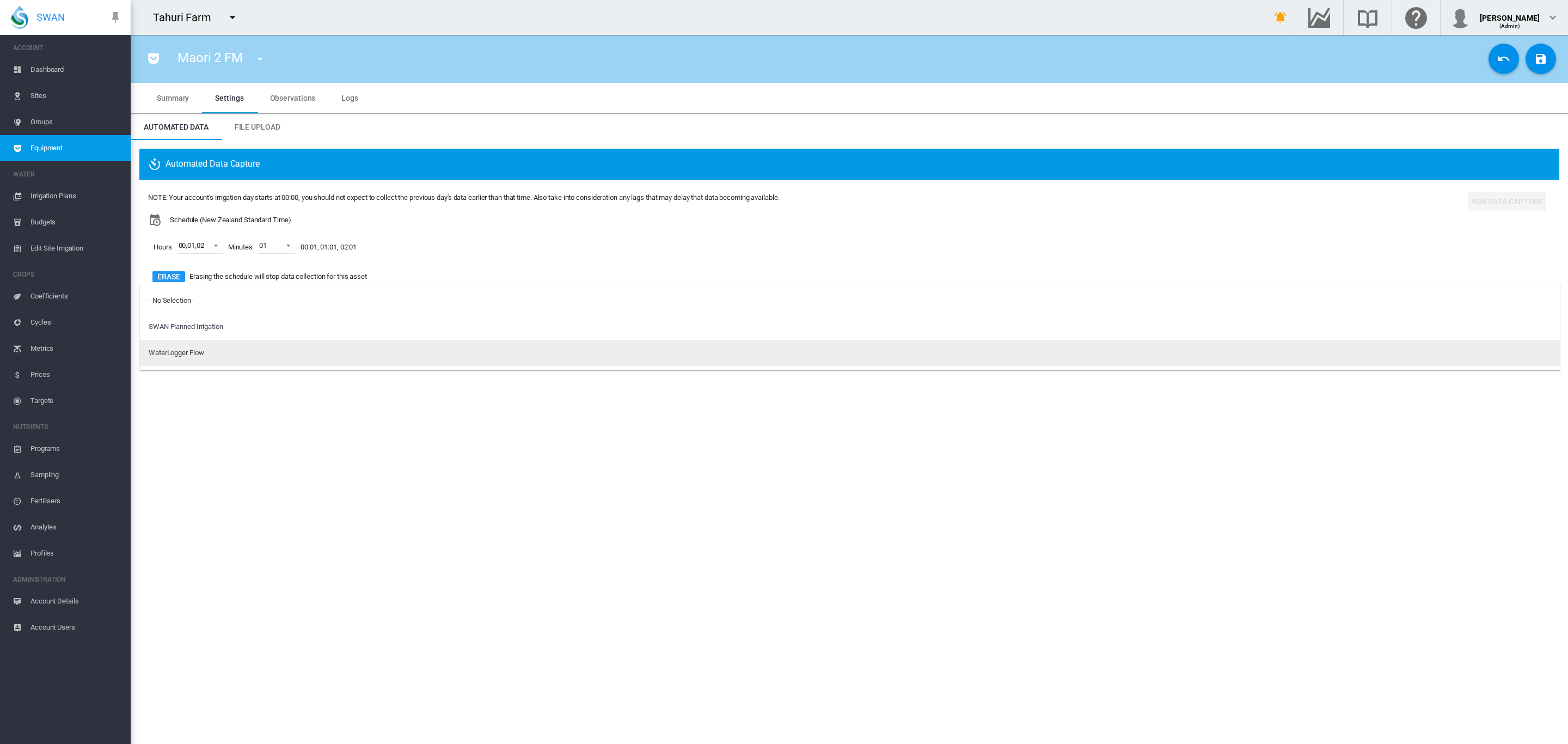
click at [201, 352] on div "WaterLogger Flow" at bounding box center [175, 353] width 55 height 10
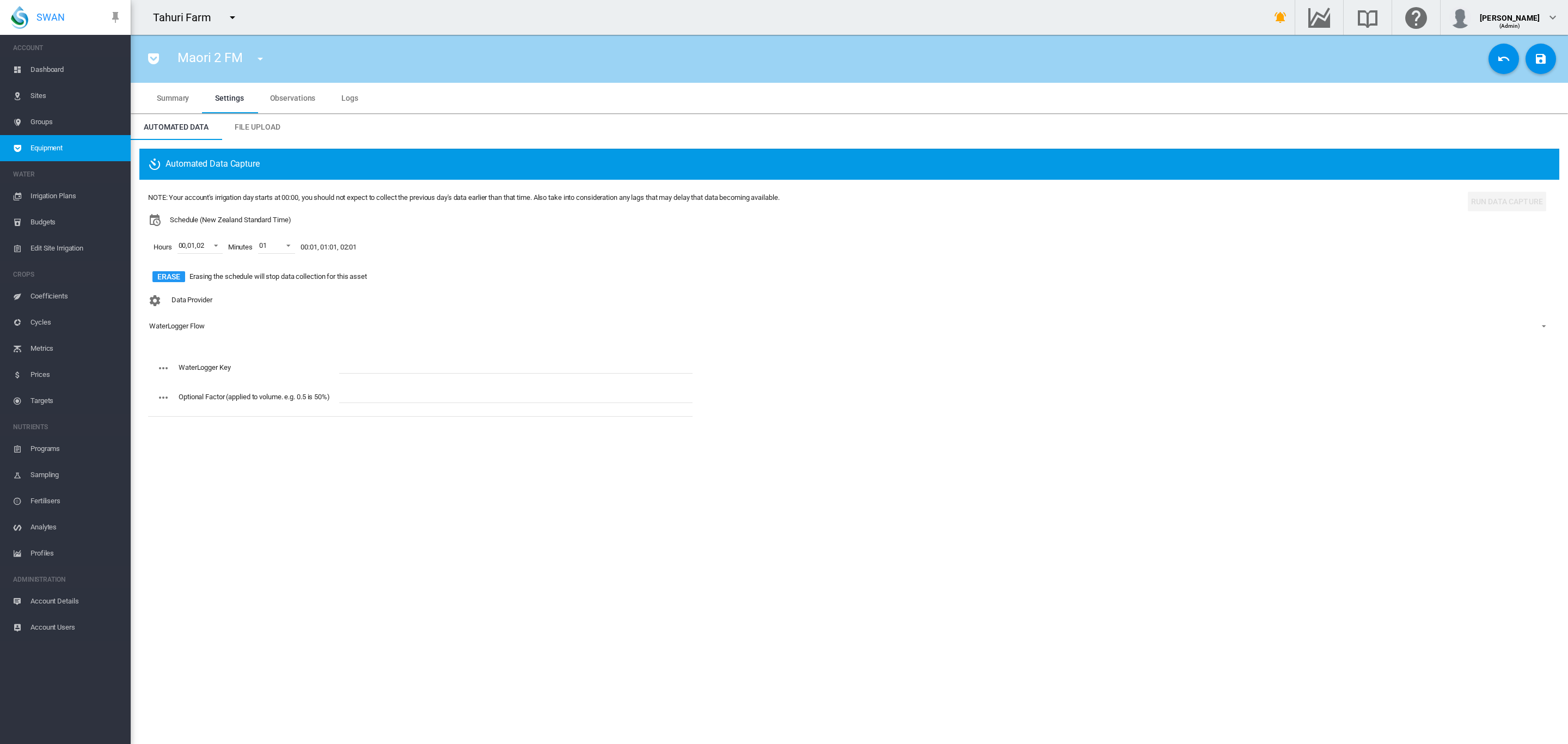
click at [438, 347] on div "Data Provider WaterLogger Flow" at bounding box center [849, 322] width 1402 height 64
click at [432, 359] on input "text" at bounding box center [515, 365] width 353 height 16
paste input "**********"
type input "**********"
click at [1537, 56] on md-icon "icon-content-save" at bounding box center [1541, 59] width 13 height 13
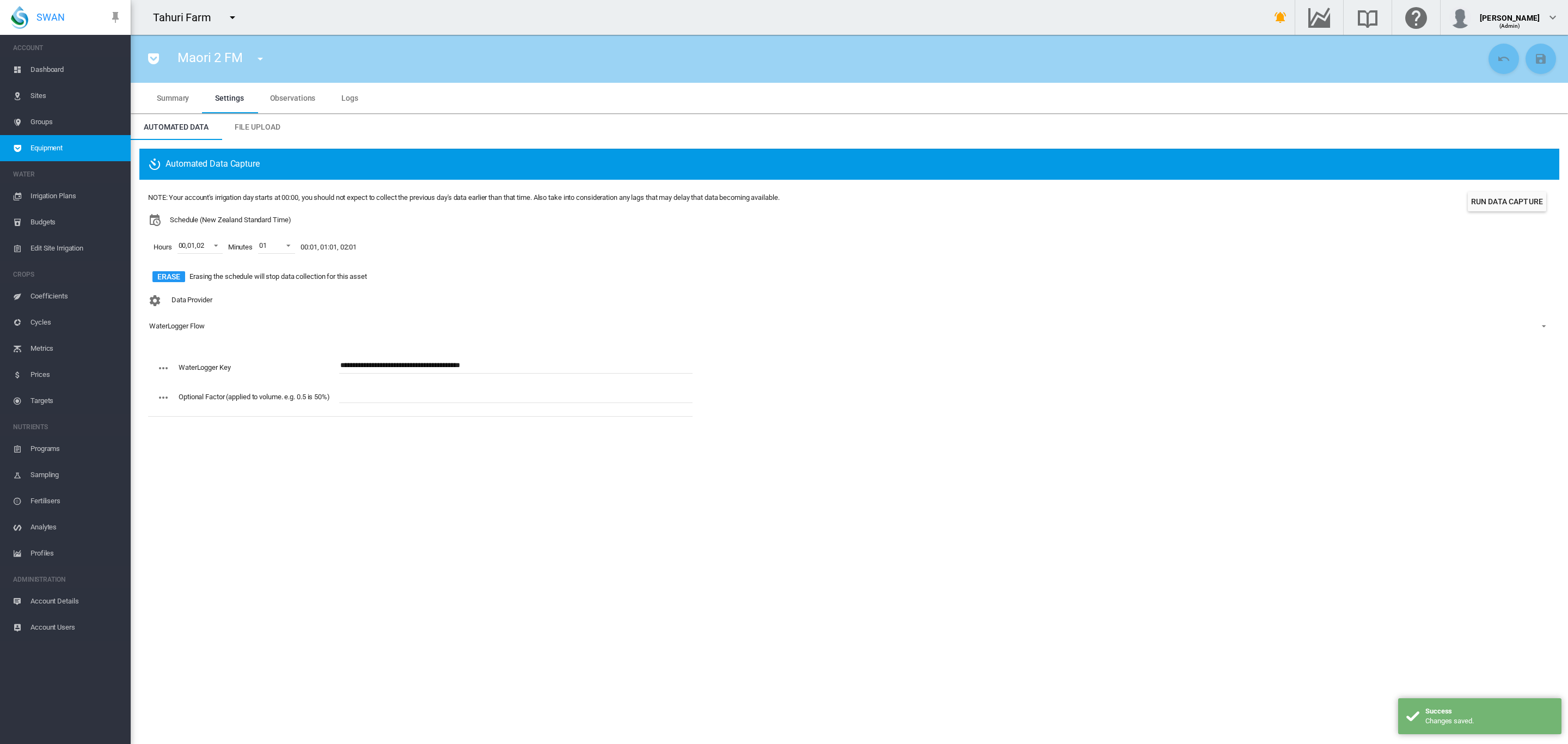
click at [57, 68] on span "Dashboard" at bounding box center [76, 69] width 91 height 26
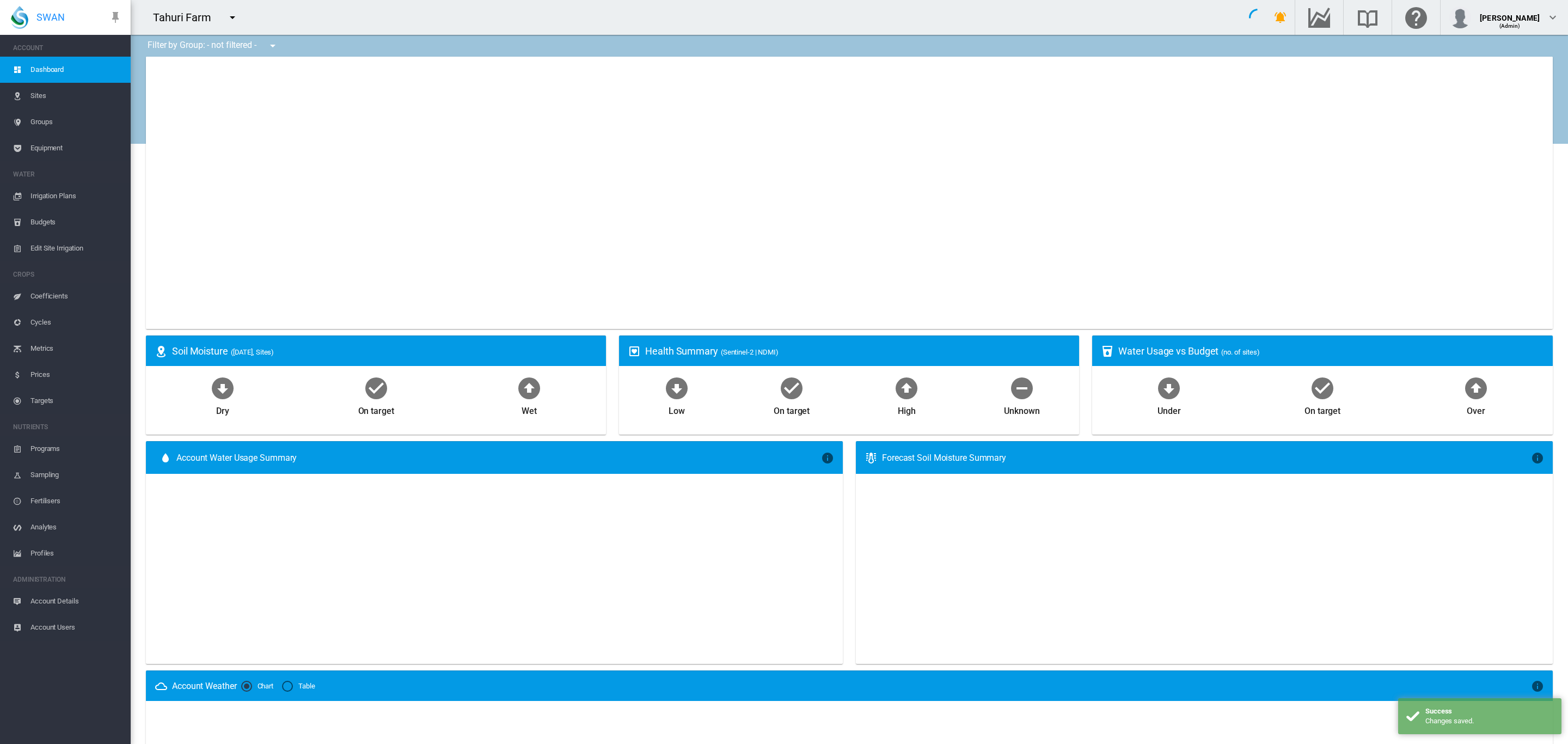
type input "**********"
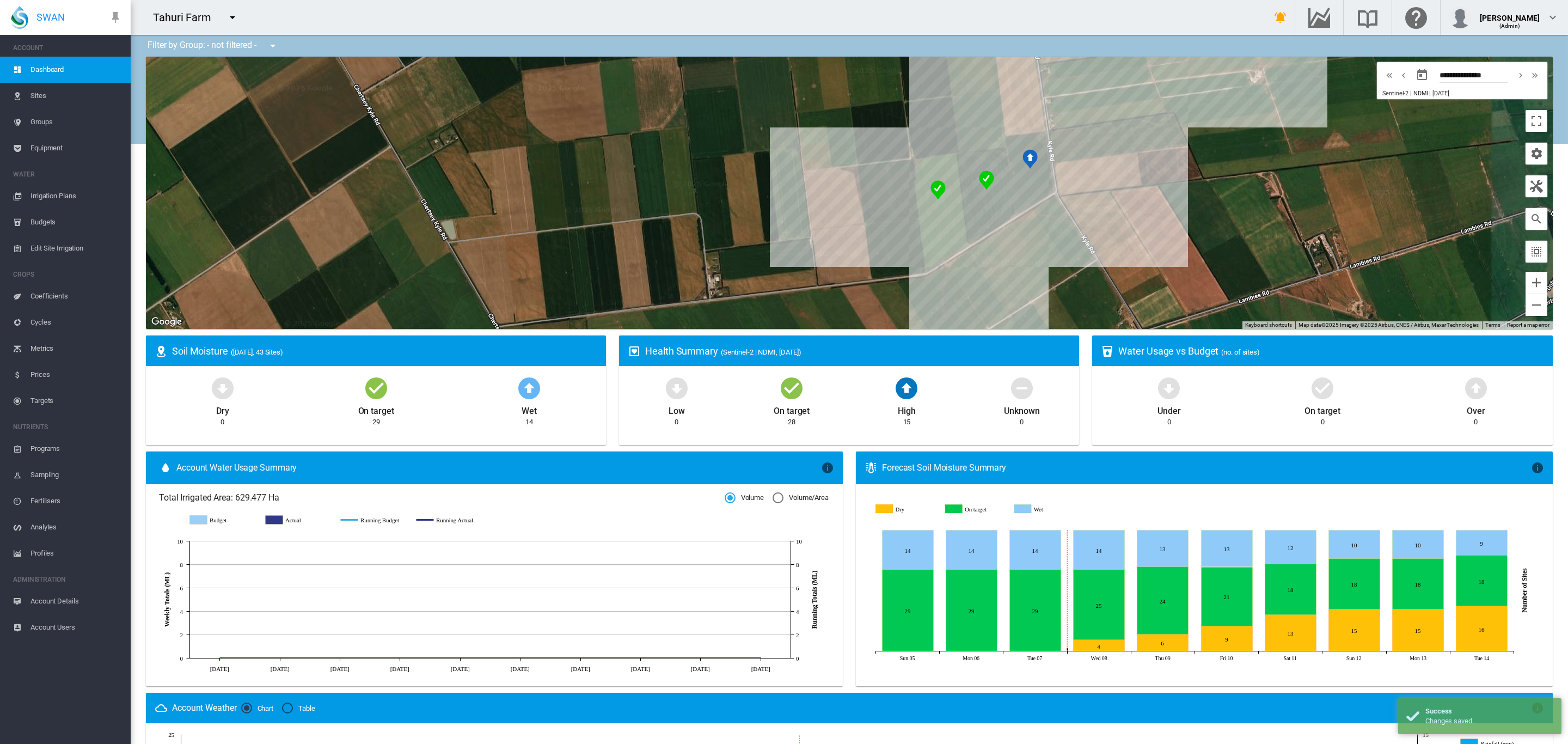
drag, startPoint x: 787, startPoint y: 226, endPoint x: 505, endPoint y: 237, distance: 282.2
click at [514, 242] on div at bounding box center [849, 193] width 1407 height 273
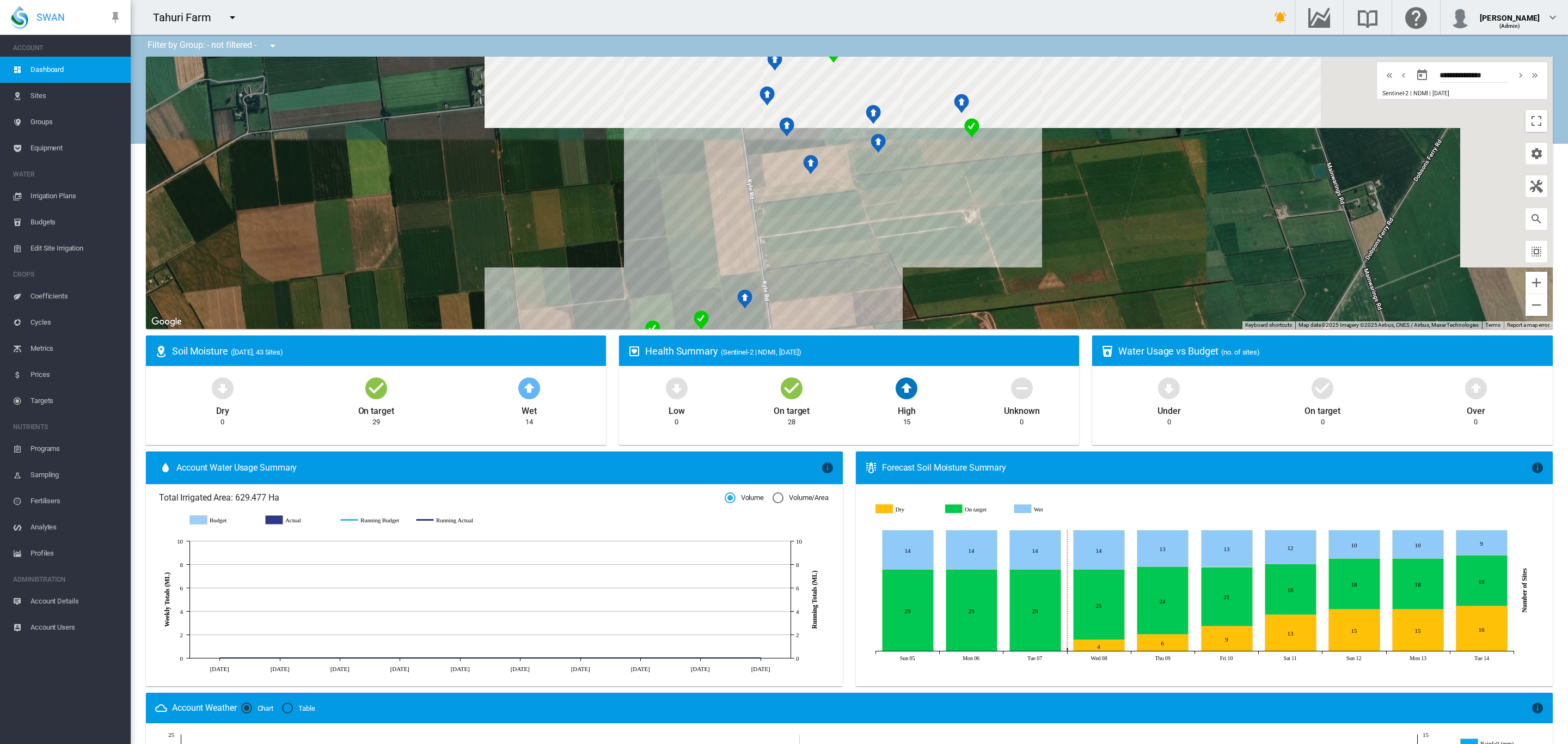
drag, startPoint x: 1063, startPoint y: 117, endPoint x: 797, endPoint y: 284, distance: 314.1
click at [845, 282] on div at bounding box center [849, 193] width 1407 height 273
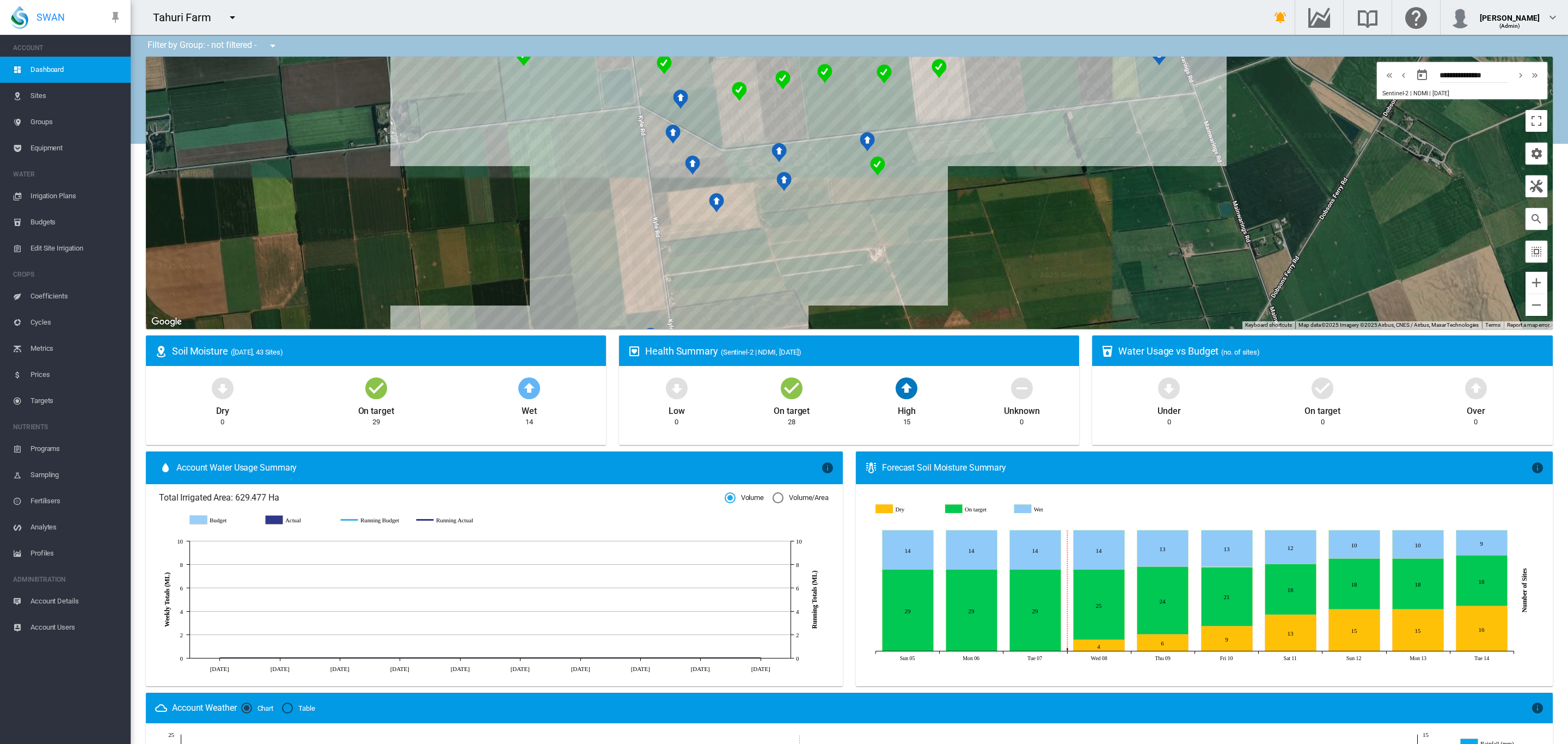
click at [59, 145] on span "Equipment" at bounding box center [76, 147] width 91 height 26
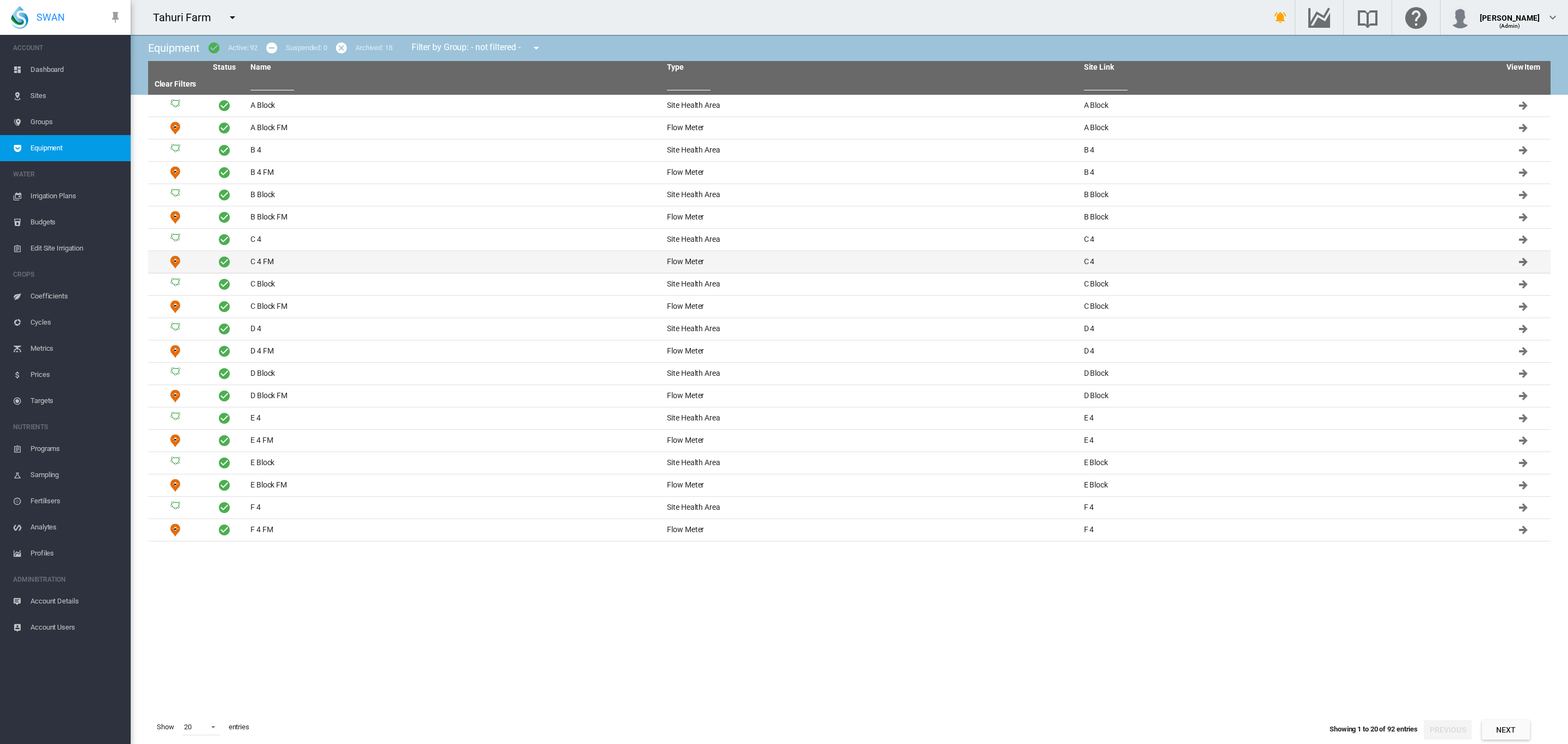
click at [289, 268] on td "C 4 FM" at bounding box center [455, 262] width 416 height 22
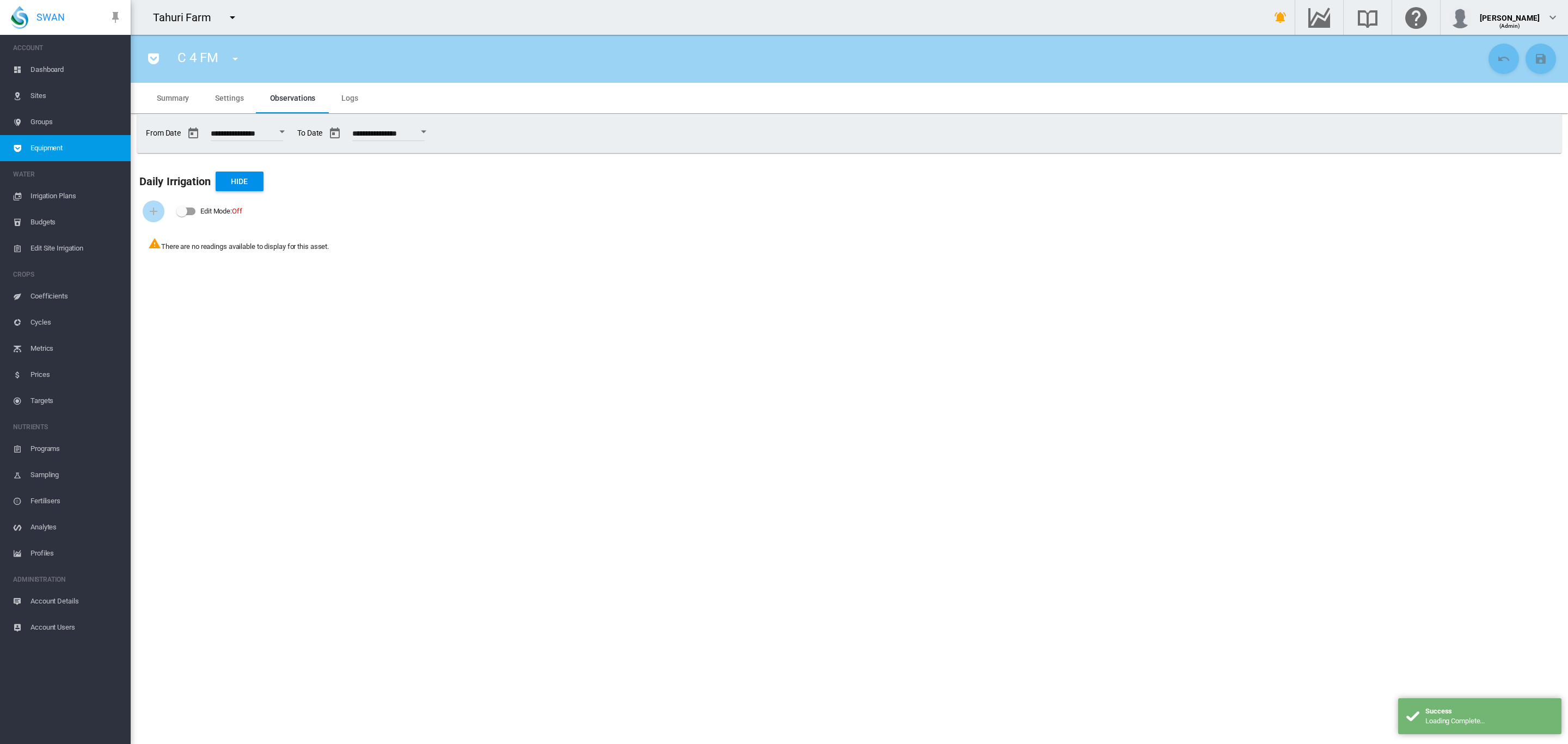
click at [239, 64] on md-icon "icon-menu-down" at bounding box center [235, 59] width 13 height 13
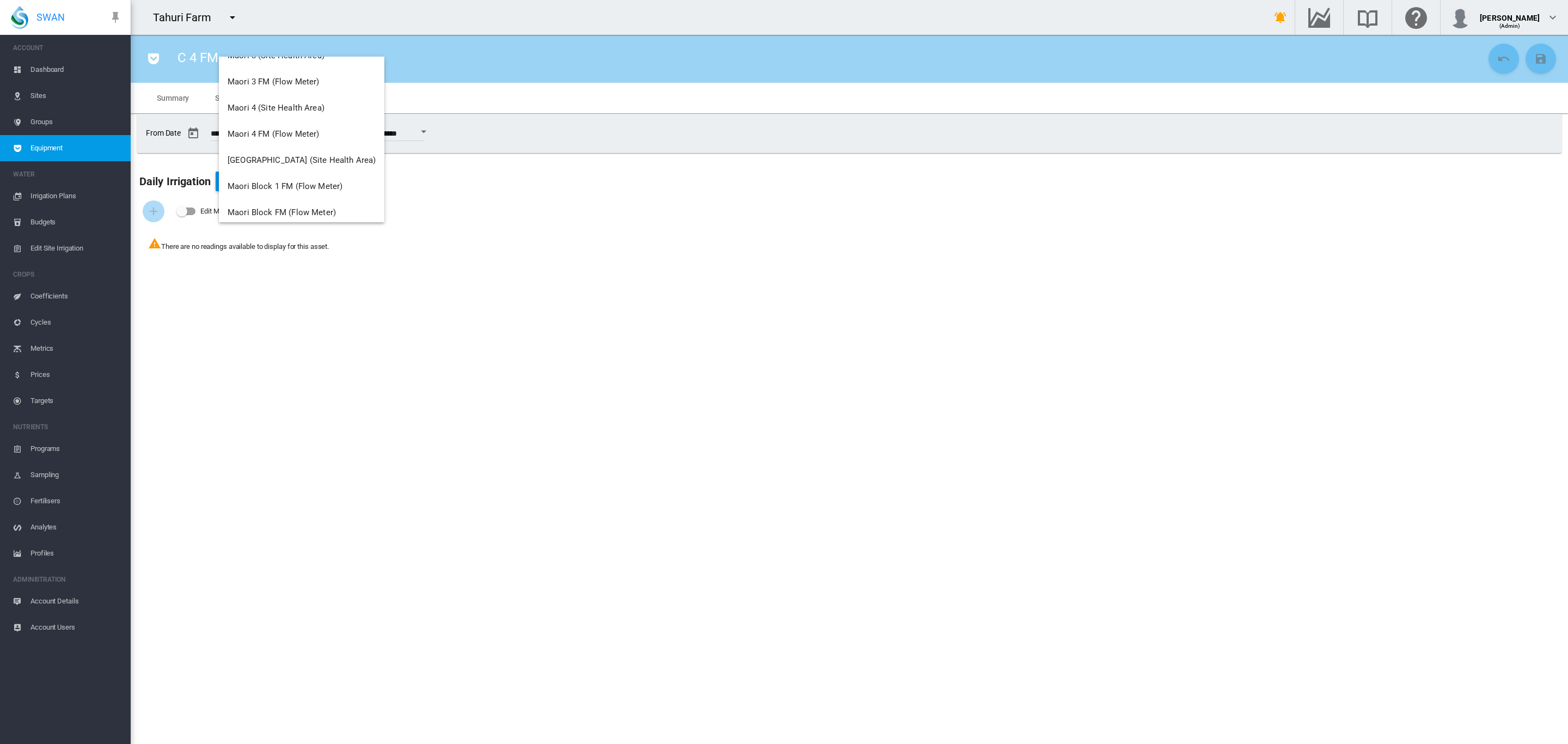
scroll to position [2003, 0]
click at [284, 111] on span "Maori 3 FM (Flow Meter)" at bounding box center [273, 112] width 91 height 10
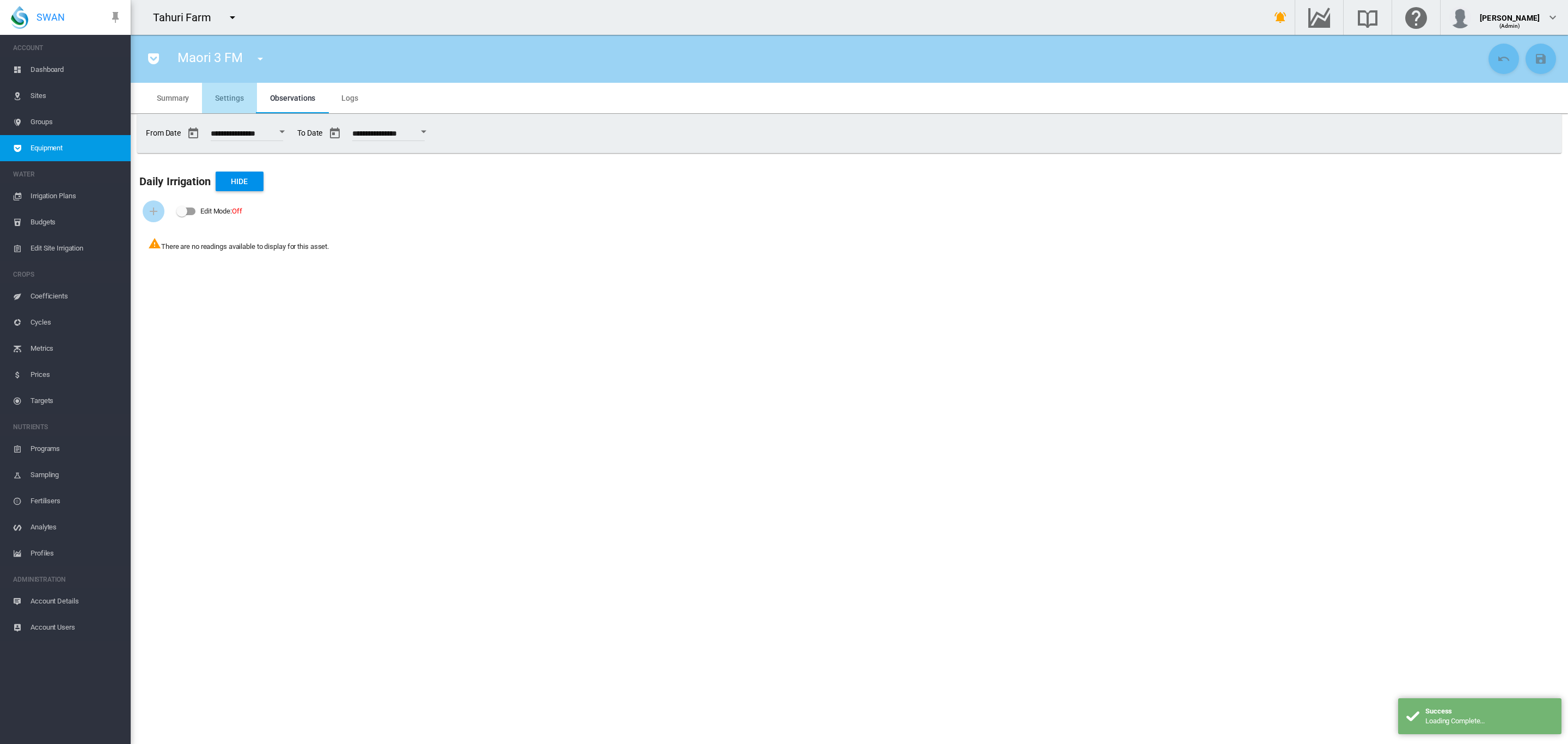
click at [232, 98] on span "Settings" at bounding box center [228, 97] width 28 height 9
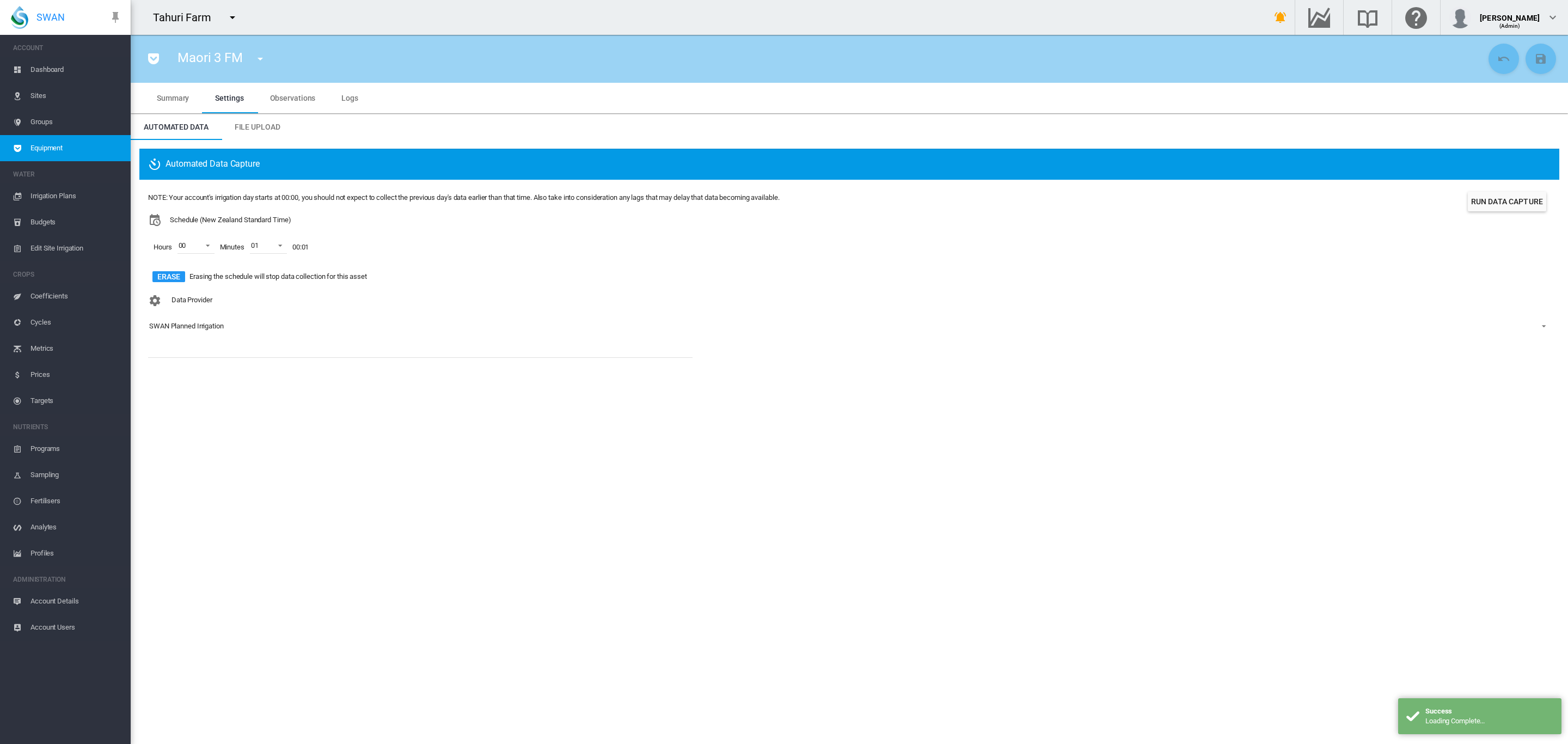
click at [196, 319] on md-select-value "SWAN Planned Irrigation" at bounding box center [849, 326] width 1402 height 16
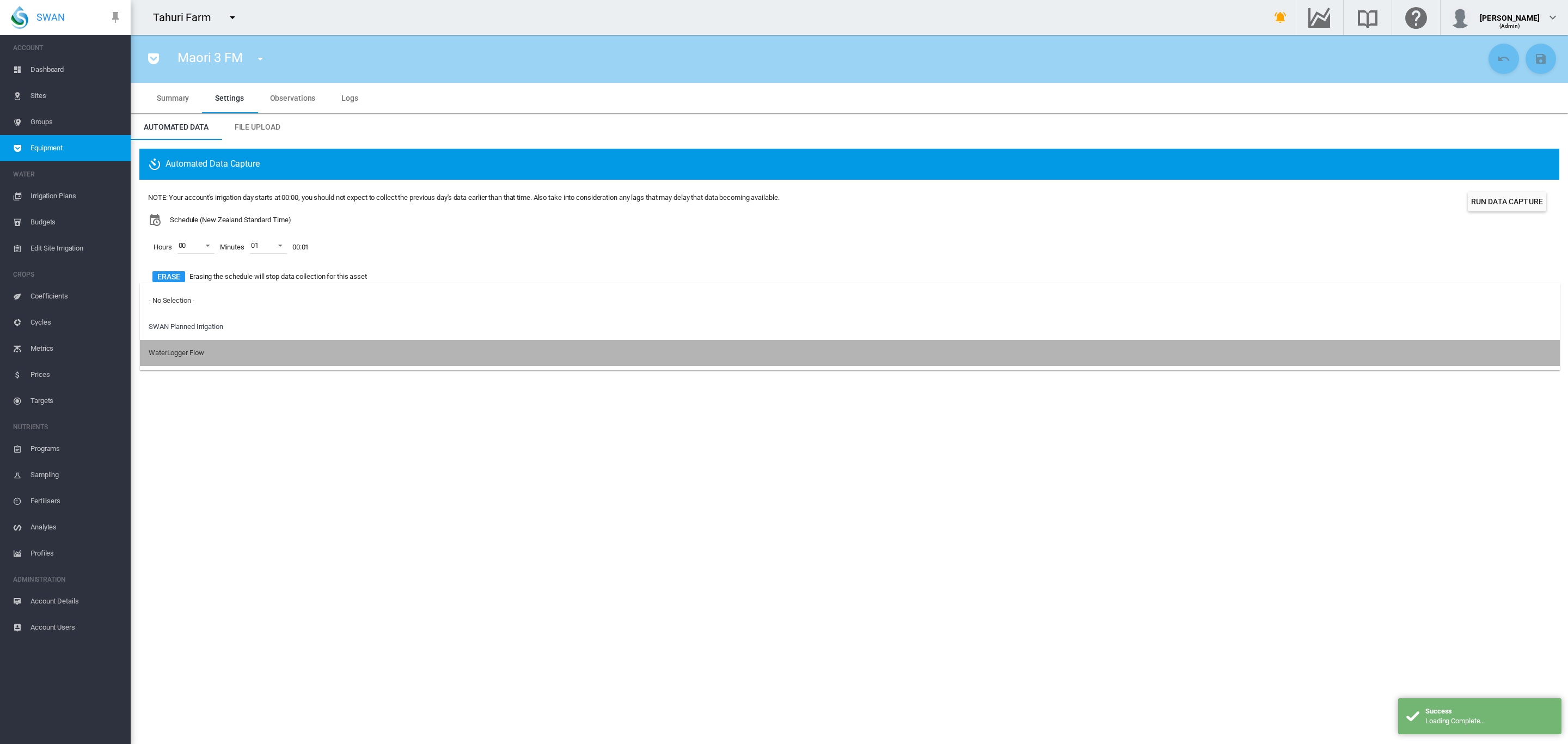
click at [187, 345] on md-option "WaterLogger Flow" at bounding box center [849, 353] width 1420 height 26
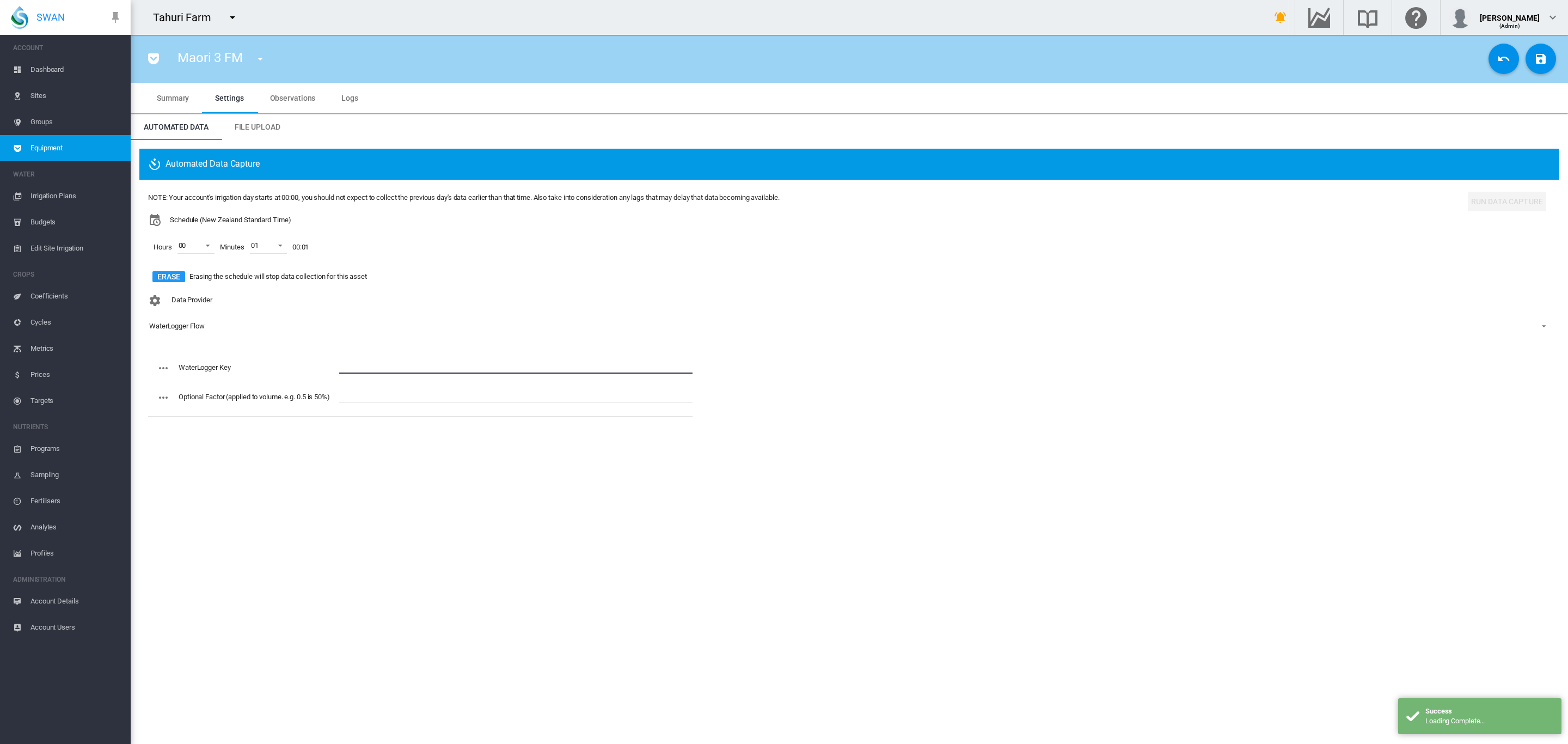
click at [360, 366] on input "text" at bounding box center [515, 365] width 353 height 16
paste input "**********"
type input "**********"
click at [205, 247] on span at bounding box center [205, 245] width 13 height 10
drag, startPoint x: 197, startPoint y: 267, endPoint x: 180, endPoint y: 293, distance: 31.1
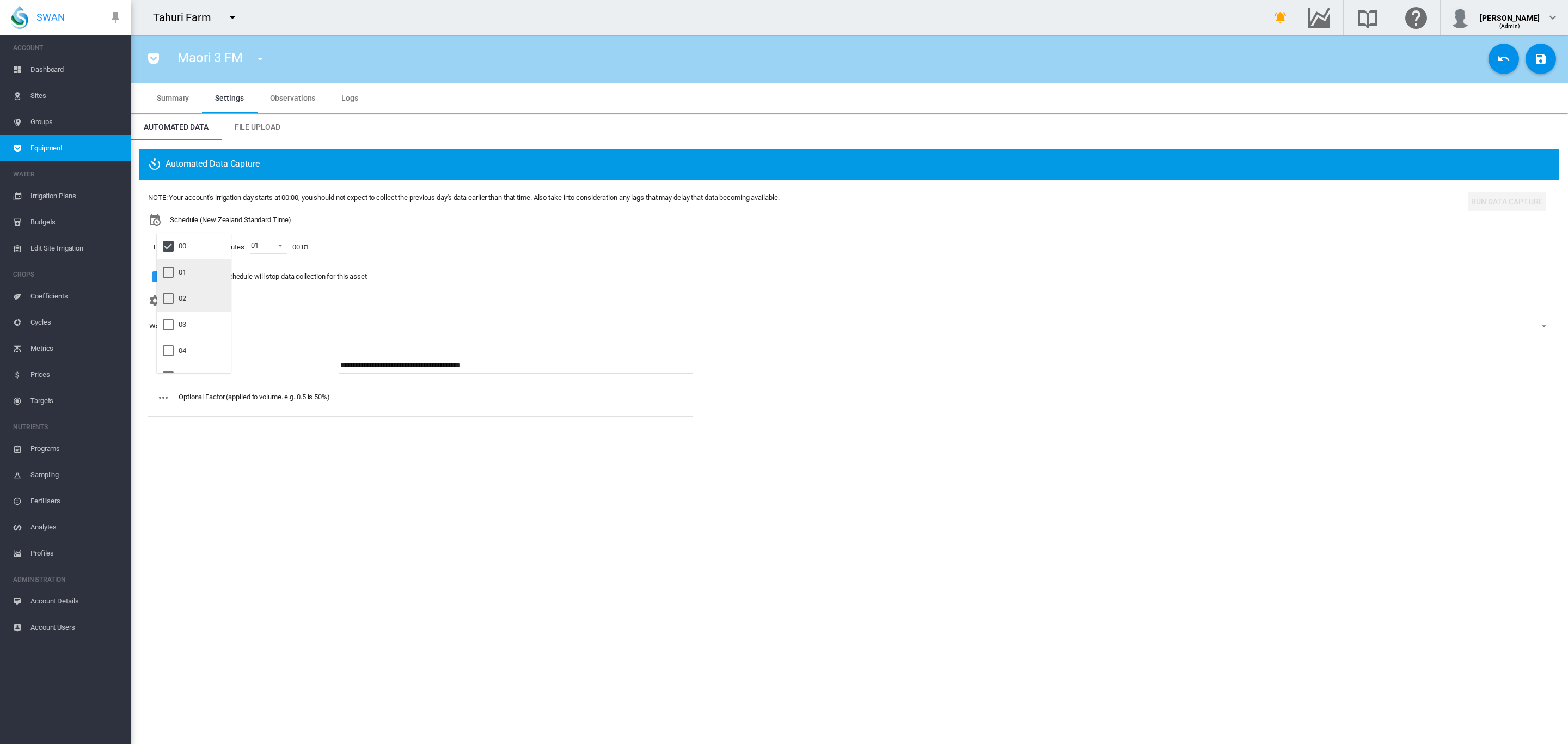
click at [196, 268] on md-option "01" at bounding box center [194, 272] width 74 height 26
click at [173, 297] on div at bounding box center [168, 298] width 11 height 11
click at [1532, 65] on md-backdrop at bounding box center [784, 372] width 1568 height 744
click at [1546, 61] on md-icon "icon-content-save" at bounding box center [1541, 59] width 13 height 13
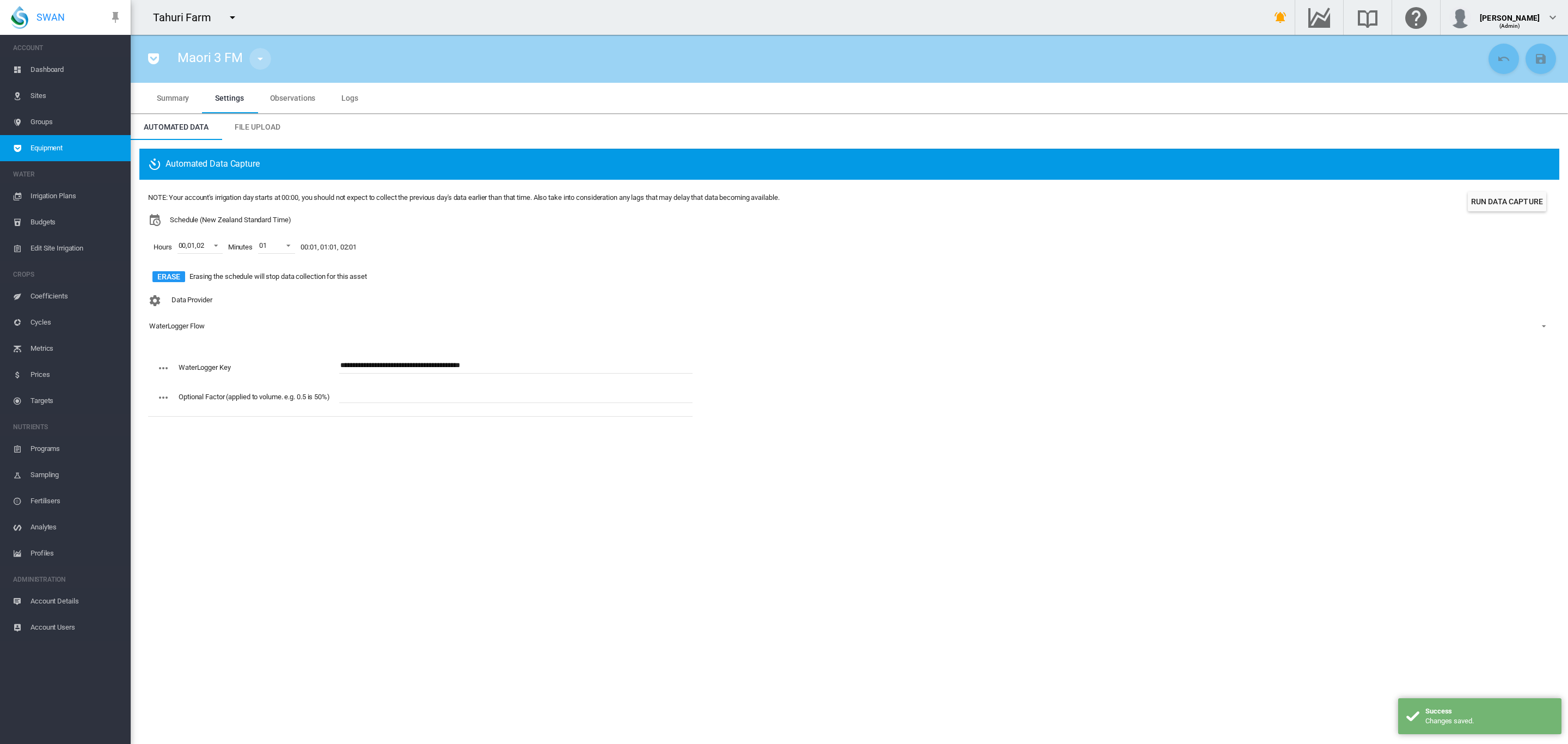
click at [257, 56] on md-icon "icon-menu-down" at bounding box center [260, 59] width 13 height 13
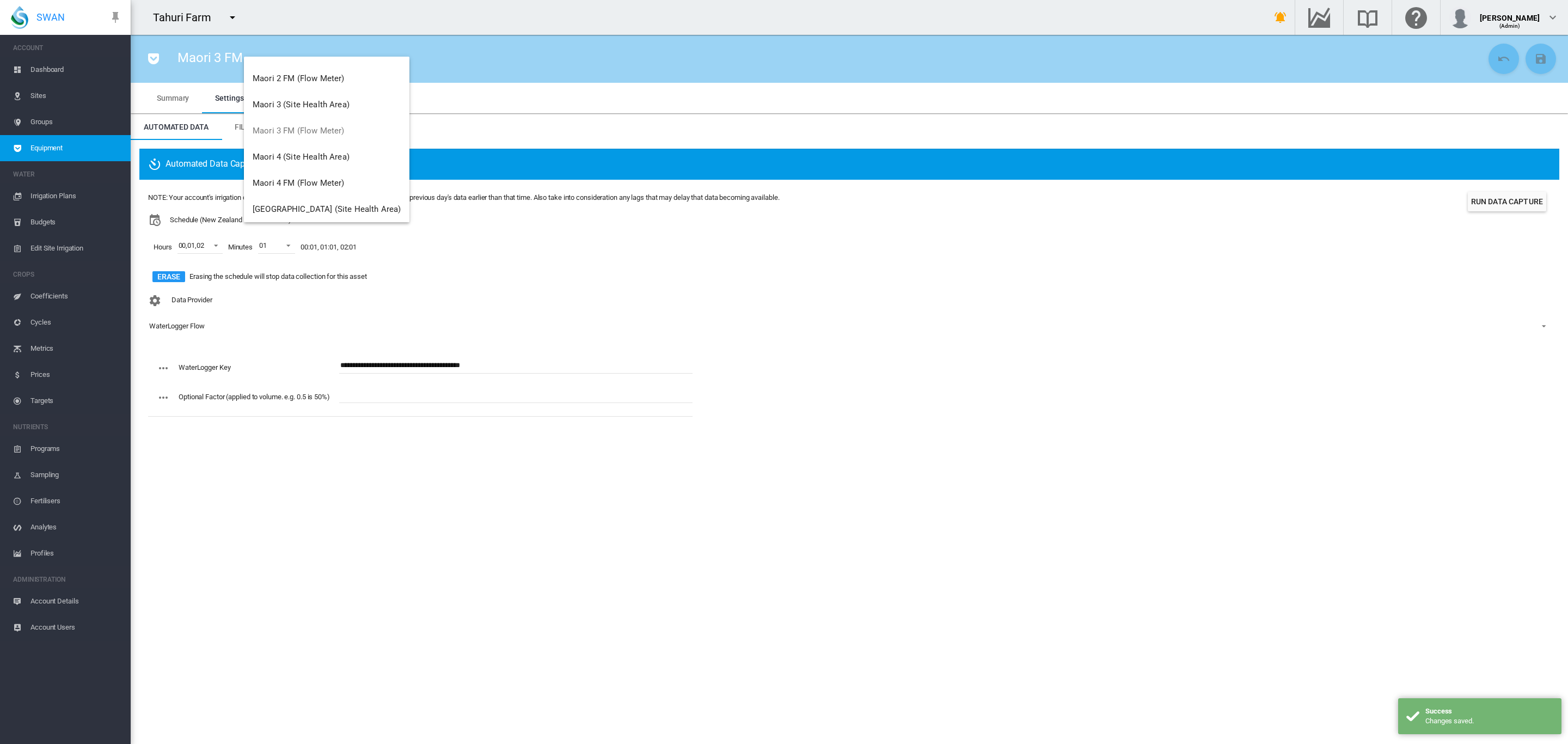
scroll to position [2003, 0]
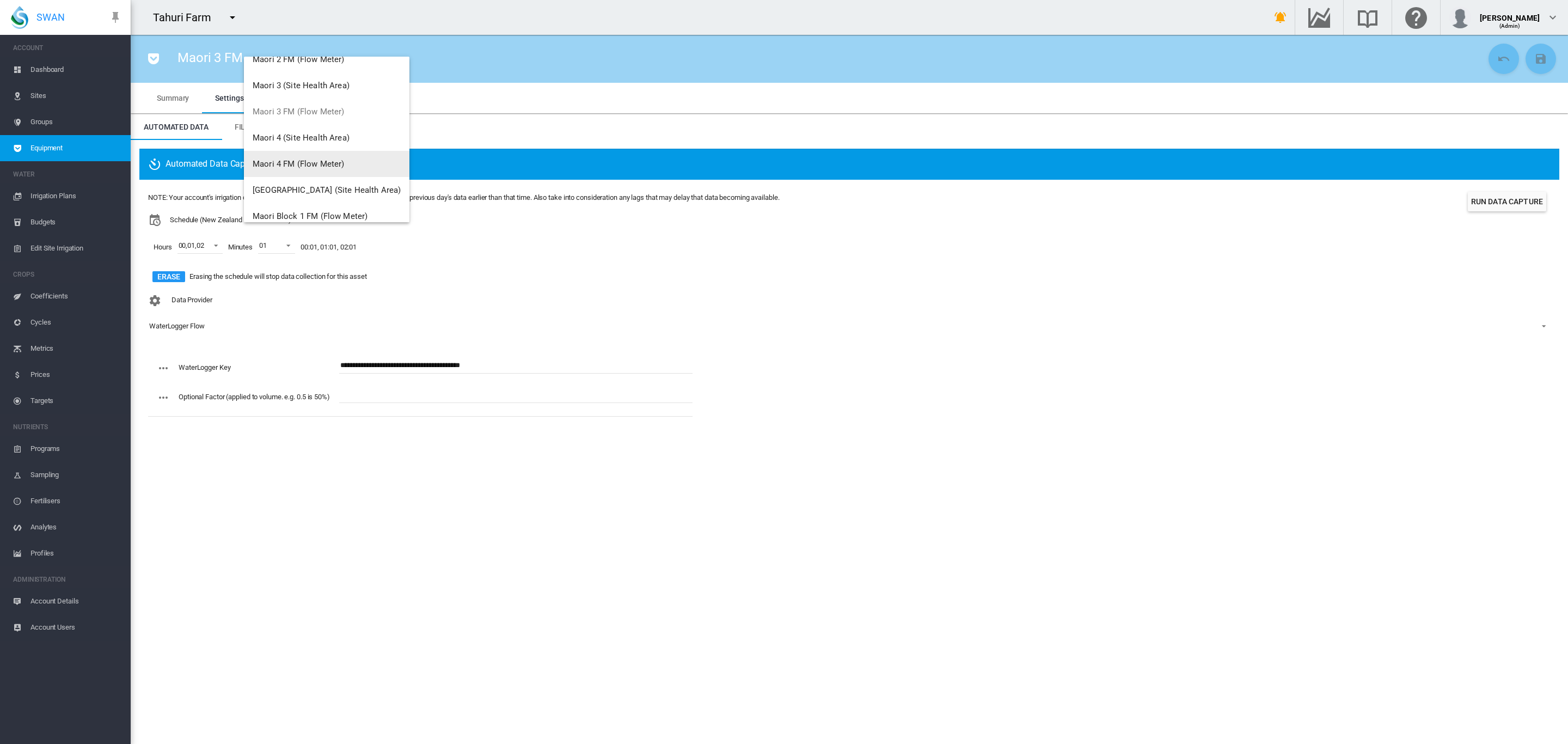
click at [319, 164] on span "Maori 4 FM (Flow Meter)" at bounding box center [298, 164] width 91 height 10
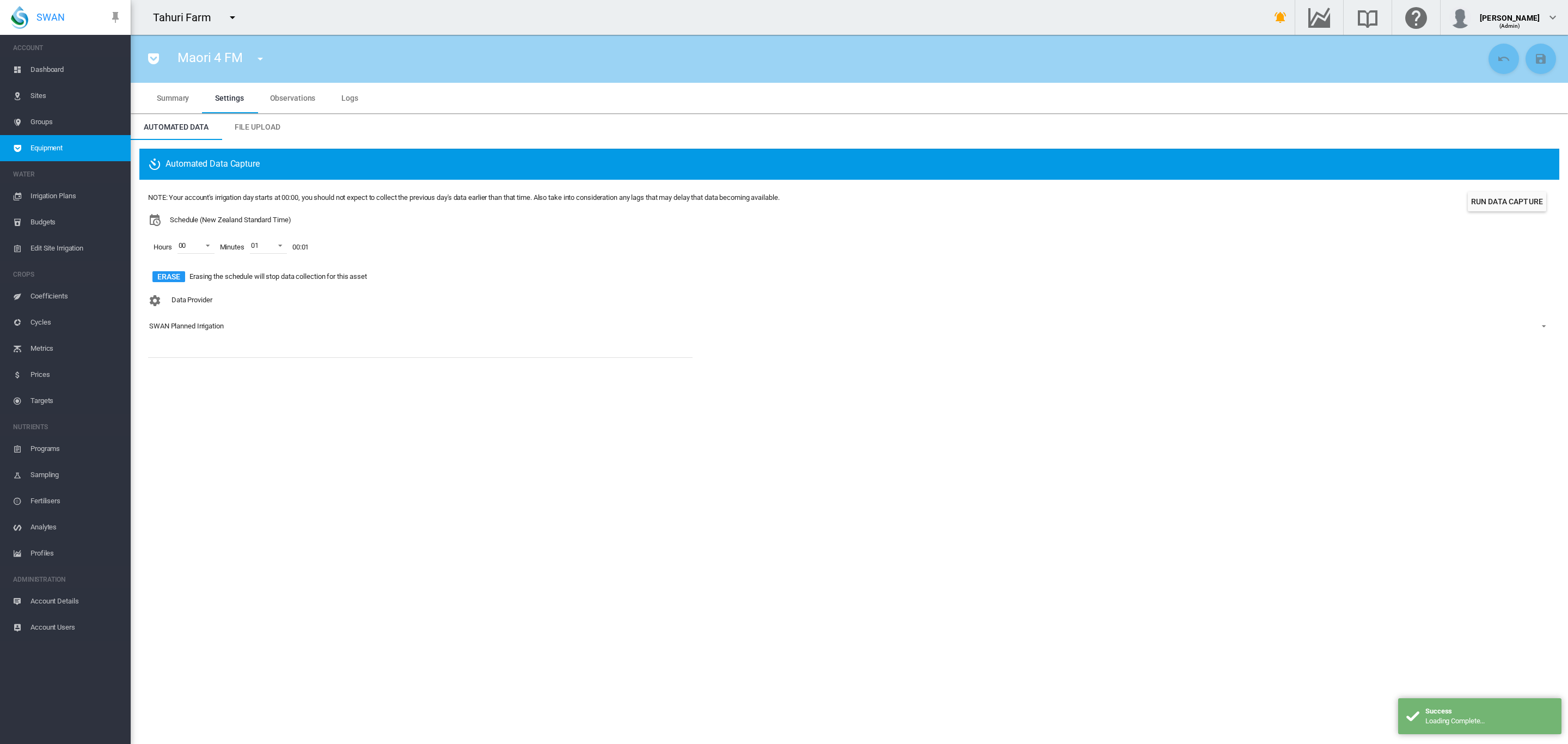
click at [201, 323] on div "SWAN Planned Irrigation" at bounding box center [186, 326] width 74 height 8
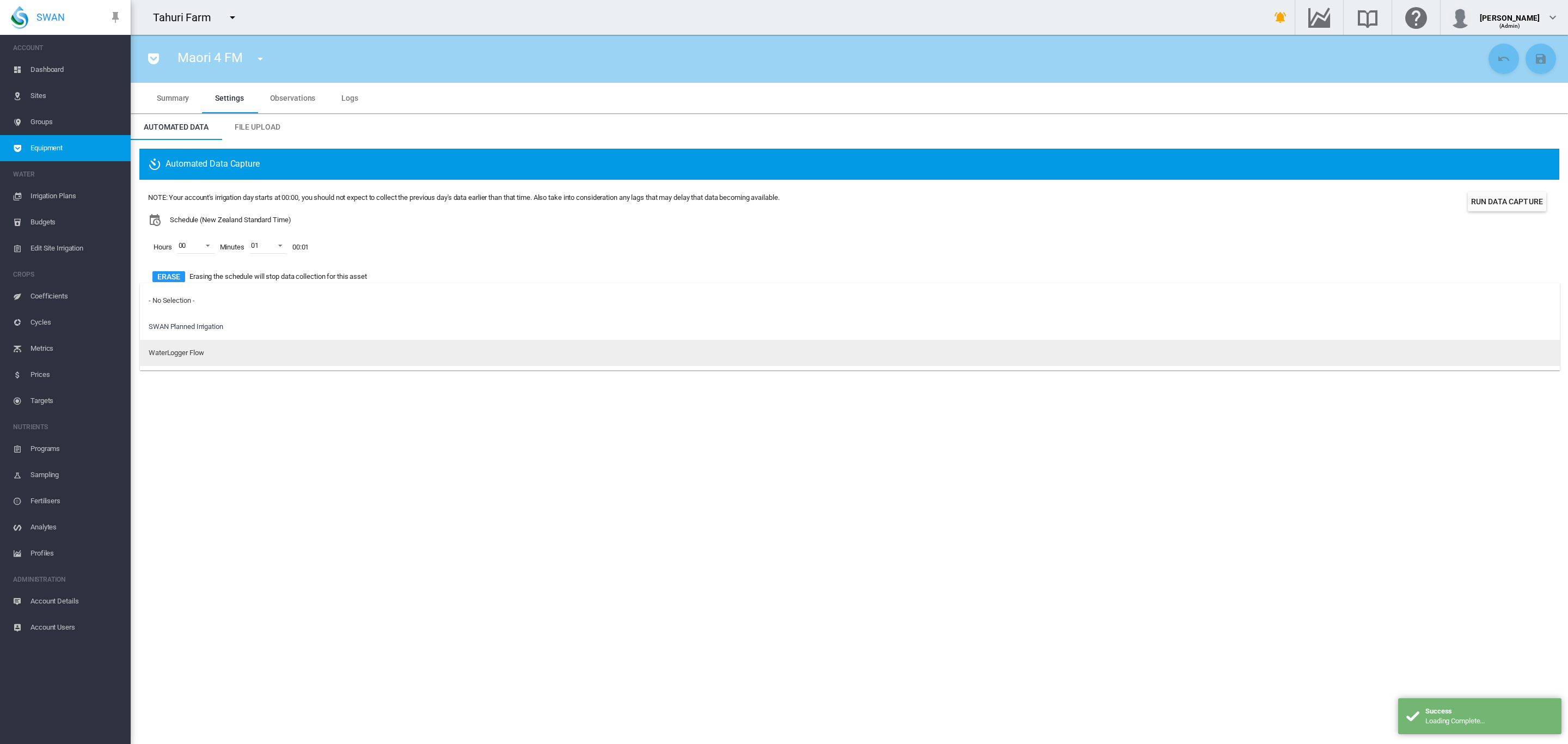
click at [186, 356] on div "WaterLogger Flow" at bounding box center [175, 353] width 55 height 10
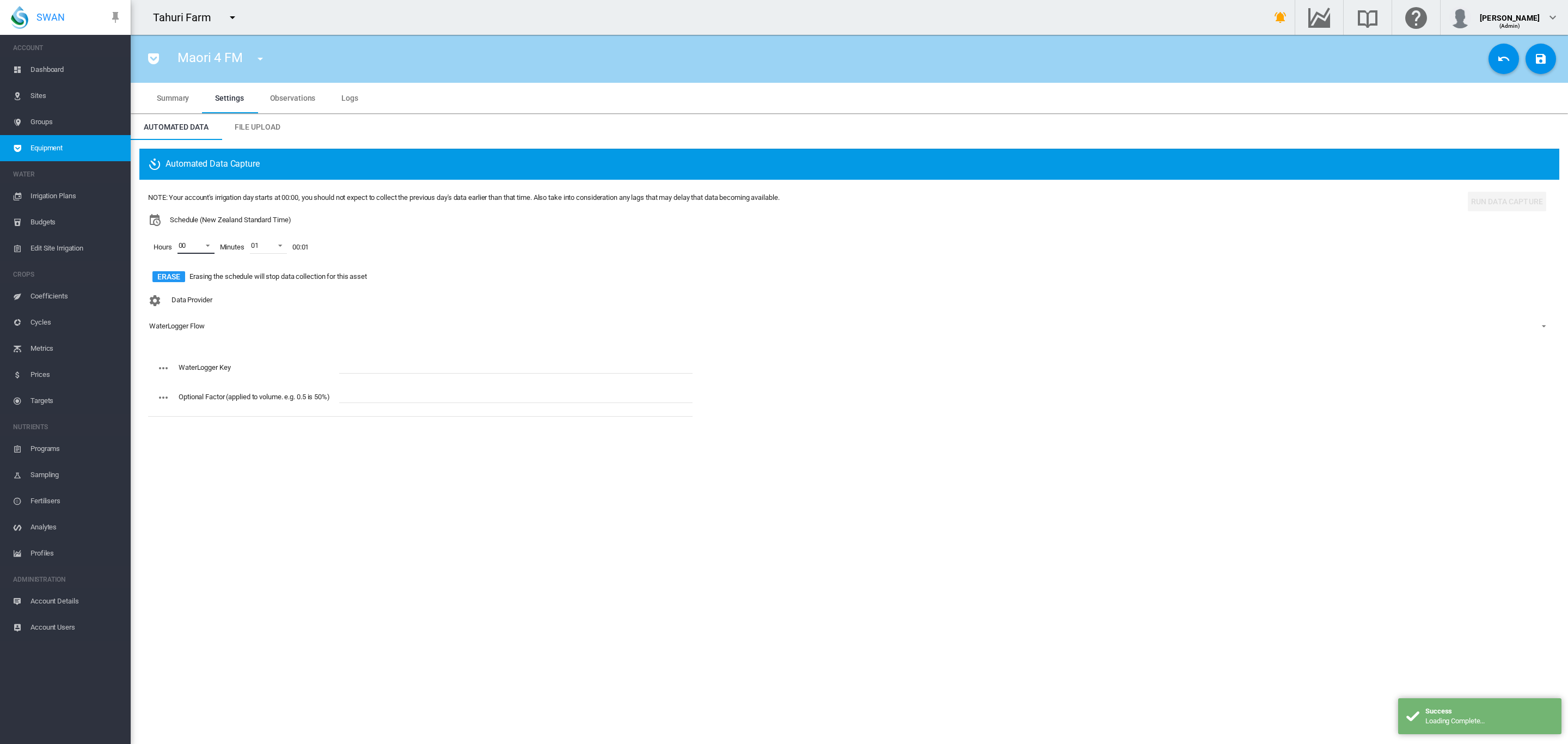
click at [211, 248] on span at bounding box center [205, 245] width 13 height 10
click at [188, 270] on md-option "01" at bounding box center [194, 272] width 74 height 26
click at [185, 301] on div "02" at bounding box center [182, 299] width 8 height 10
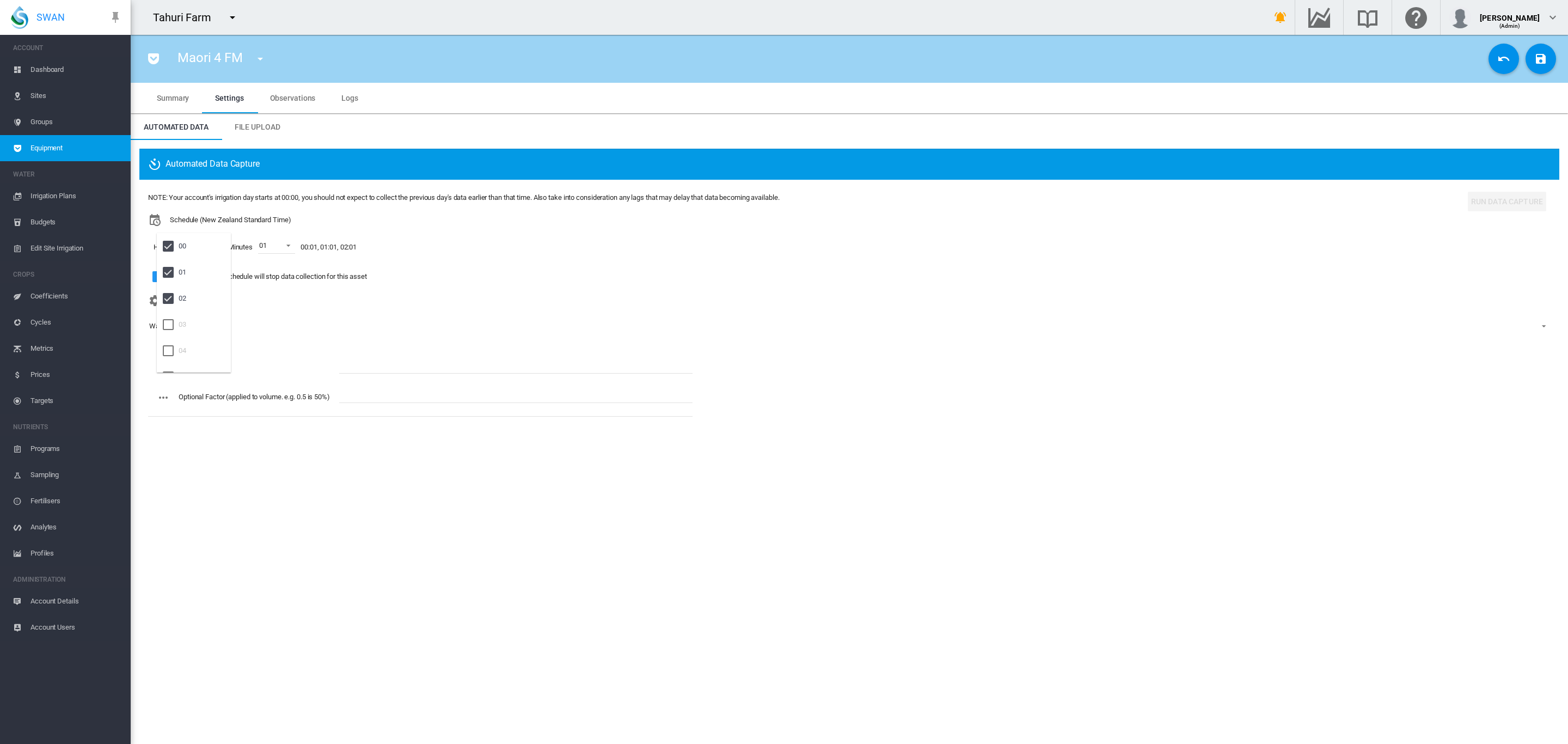
click at [384, 360] on md-backdrop at bounding box center [784, 372] width 1568 height 744
click at [366, 368] on input "text" at bounding box center [515, 365] width 353 height 16
paste input "**********"
type input "**********"
click at [1544, 65] on md-icon "icon-content-save" at bounding box center [1541, 59] width 13 height 13
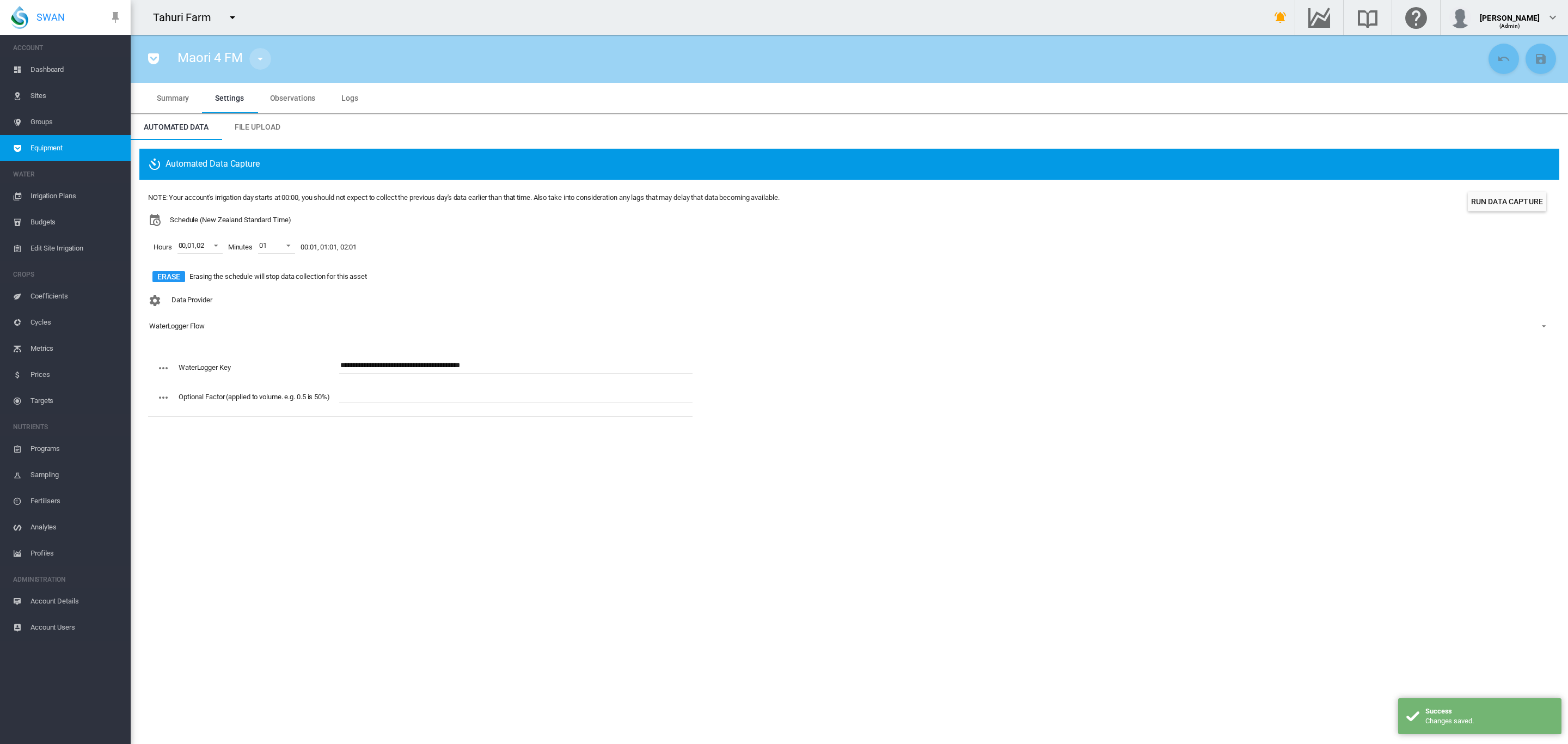
click at [255, 57] on md-icon "icon-menu-down" at bounding box center [260, 59] width 13 height 13
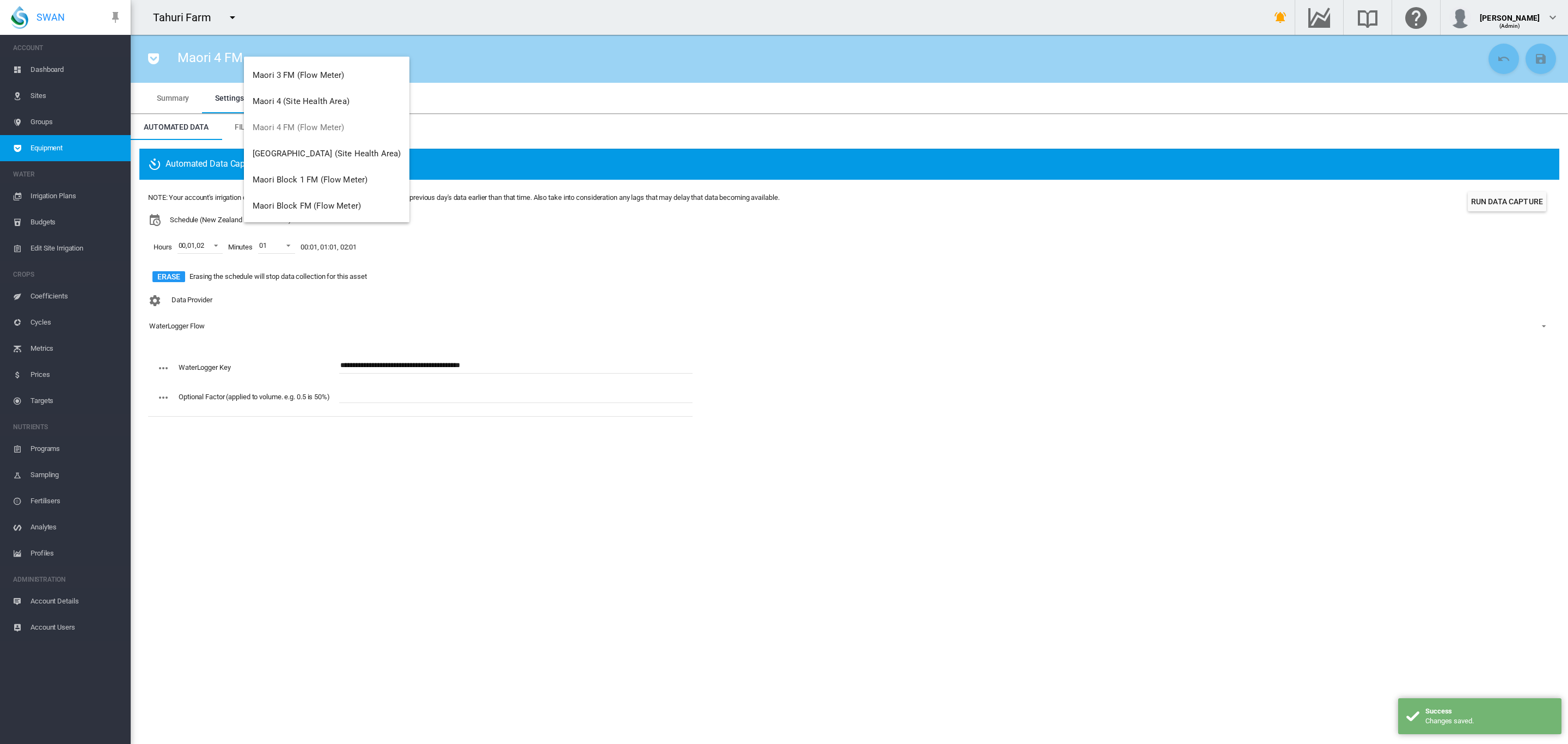
scroll to position [2063, 0]
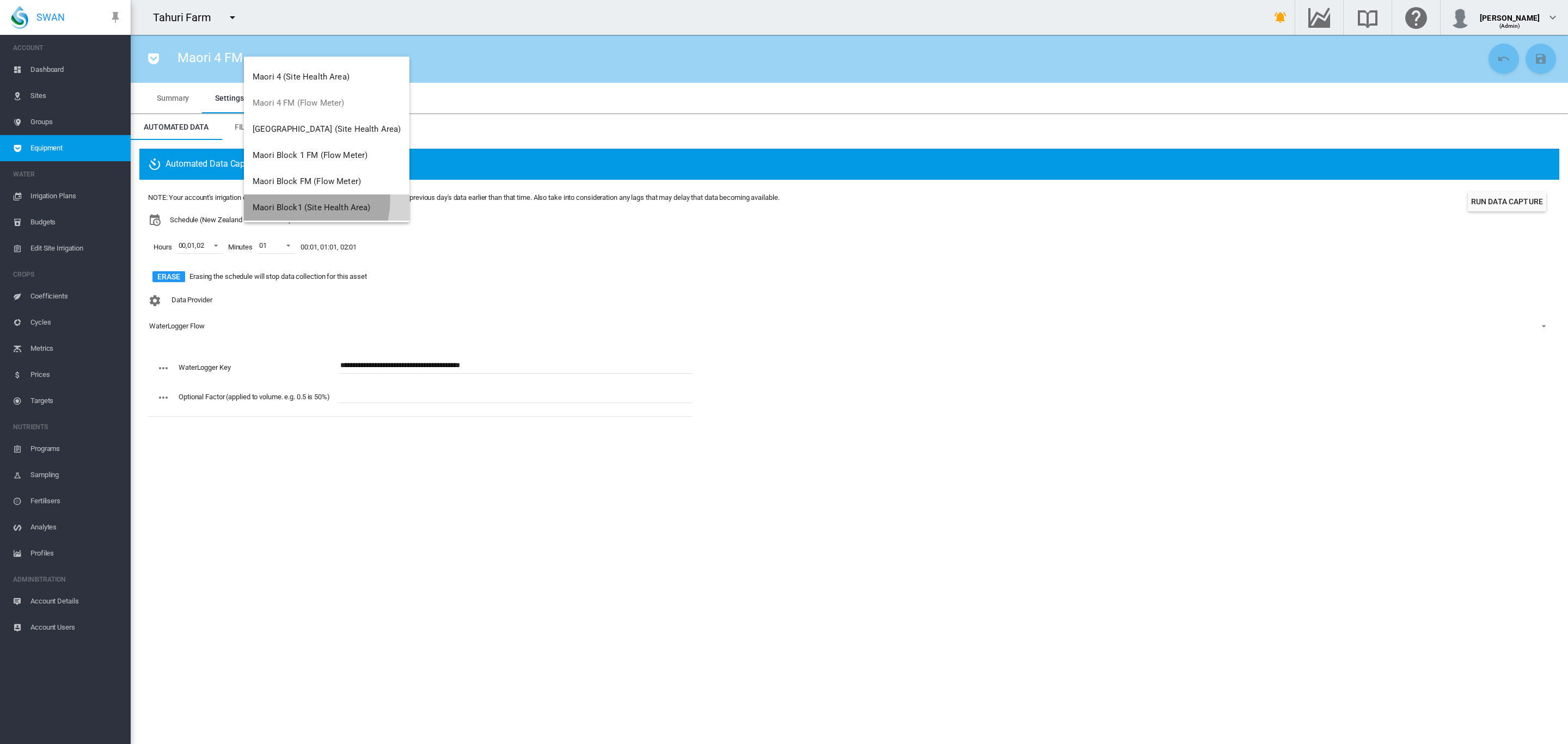
click at [302, 199] on button "Maori Block1 (Site Health Area)" at bounding box center [327, 207] width 166 height 26
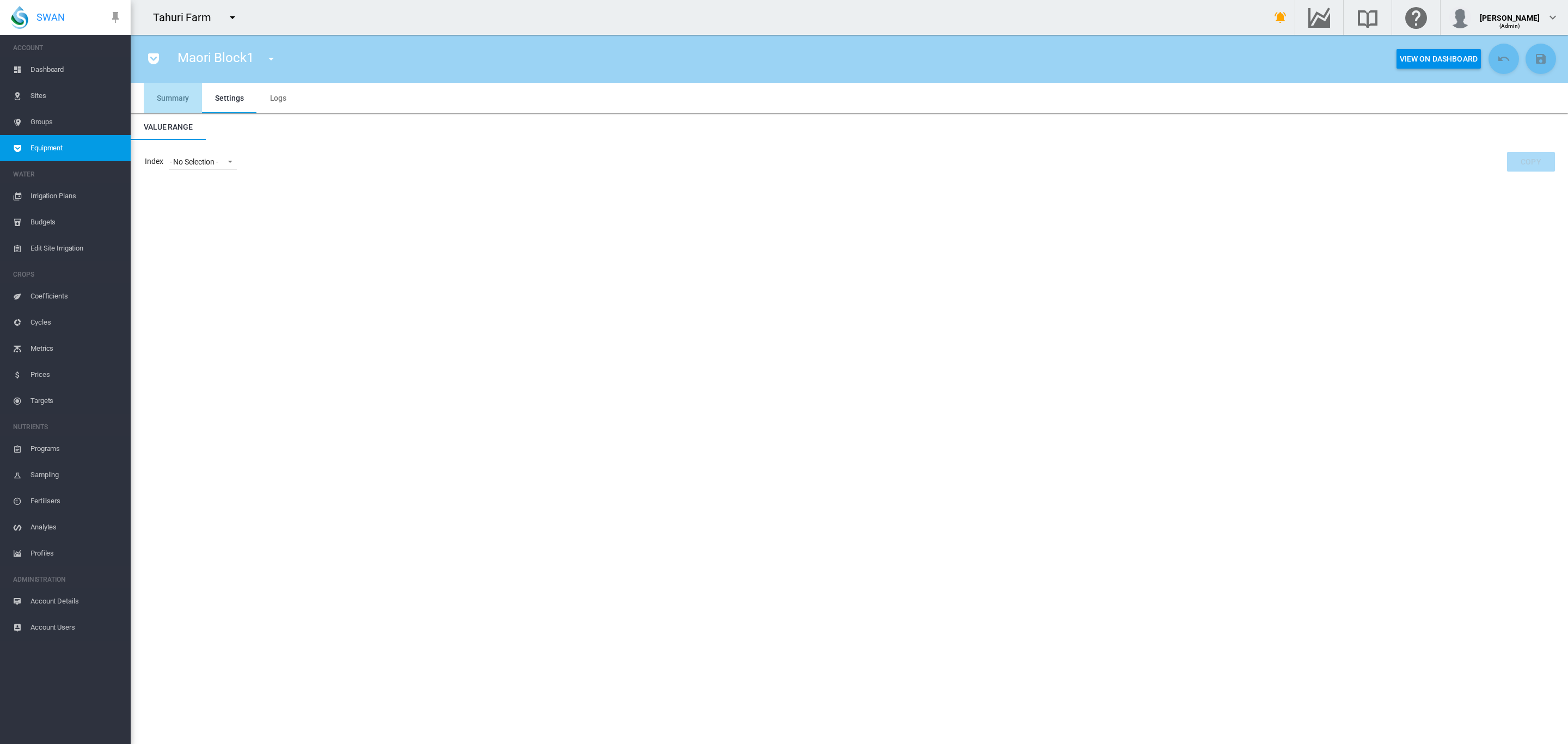
click at [169, 98] on span "Summary" at bounding box center [172, 97] width 32 height 9
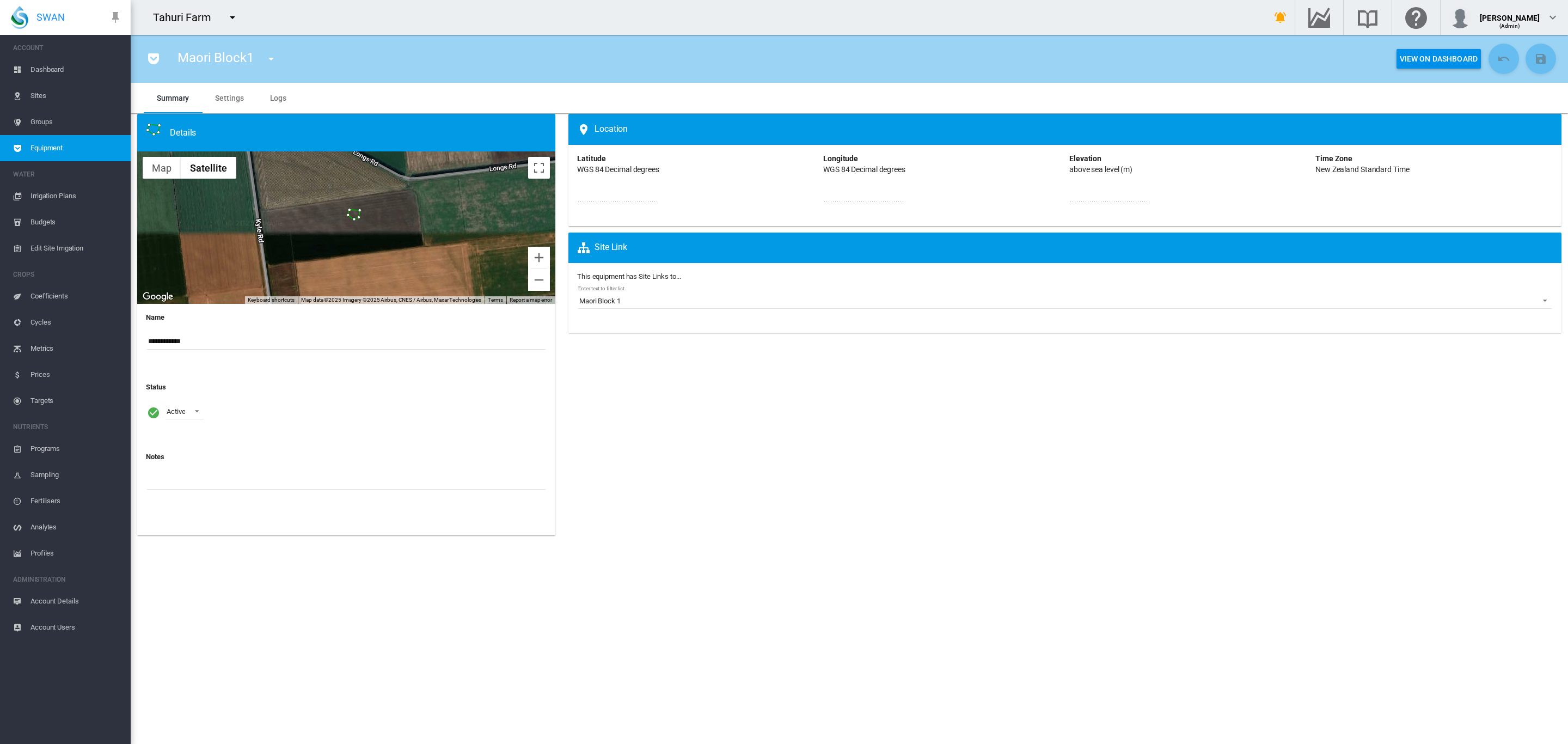
click at [186, 343] on input "**********" at bounding box center [347, 341] width 399 height 16
type input "**********"
click at [1540, 59] on md-icon "icon-content-save" at bounding box center [1541, 59] width 13 height 13
click at [272, 61] on md-icon "icon-menu-down" at bounding box center [274, 59] width 13 height 13
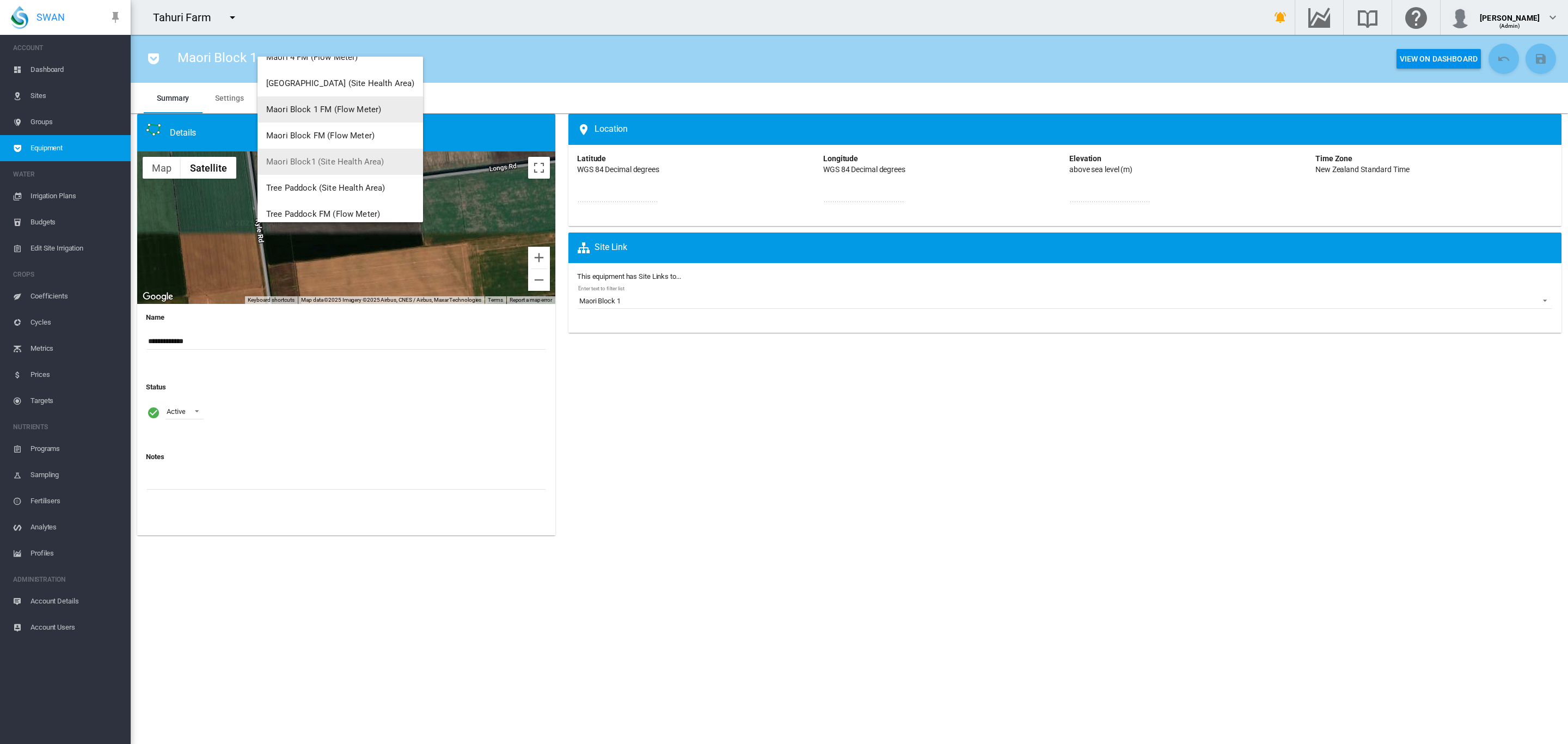
scroll to position [2124, 0]
click at [353, 118] on span "Maori Block FM (Flow Meter)" at bounding box center [320, 120] width 108 height 10
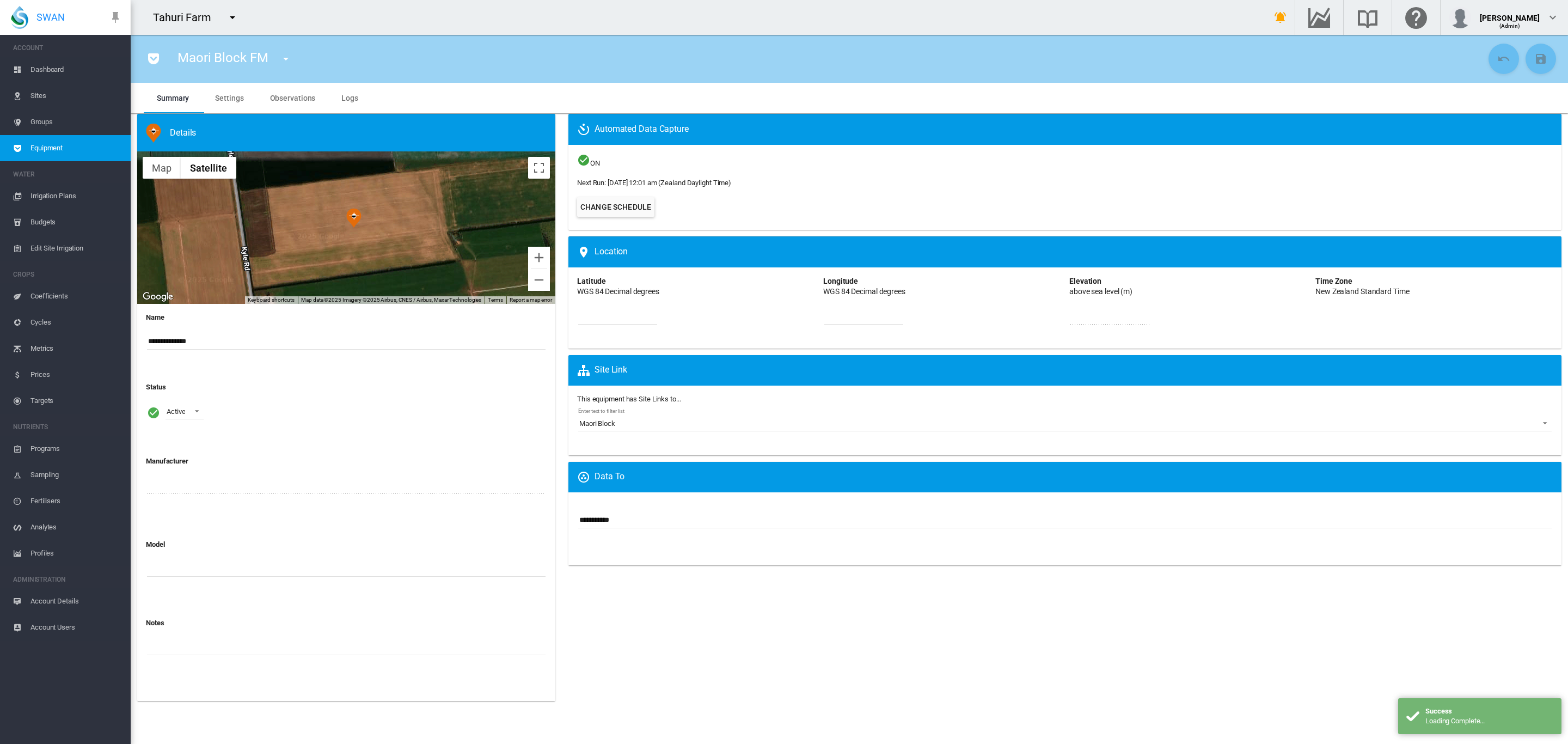
click at [236, 95] on span "Settings" at bounding box center [228, 97] width 28 height 9
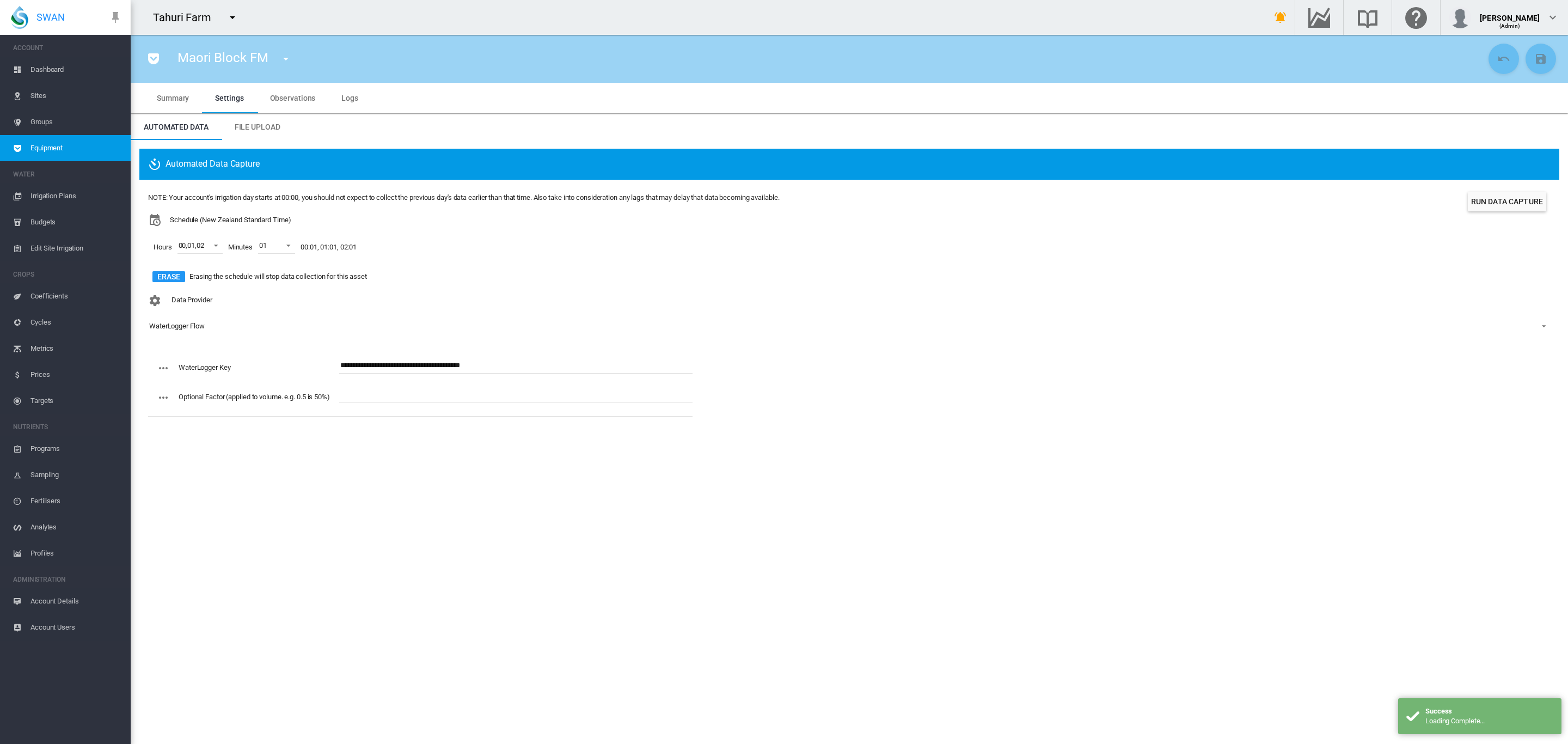
click at [284, 59] on md-icon "icon-menu-down" at bounding box center [286, 59] width 13 height 13
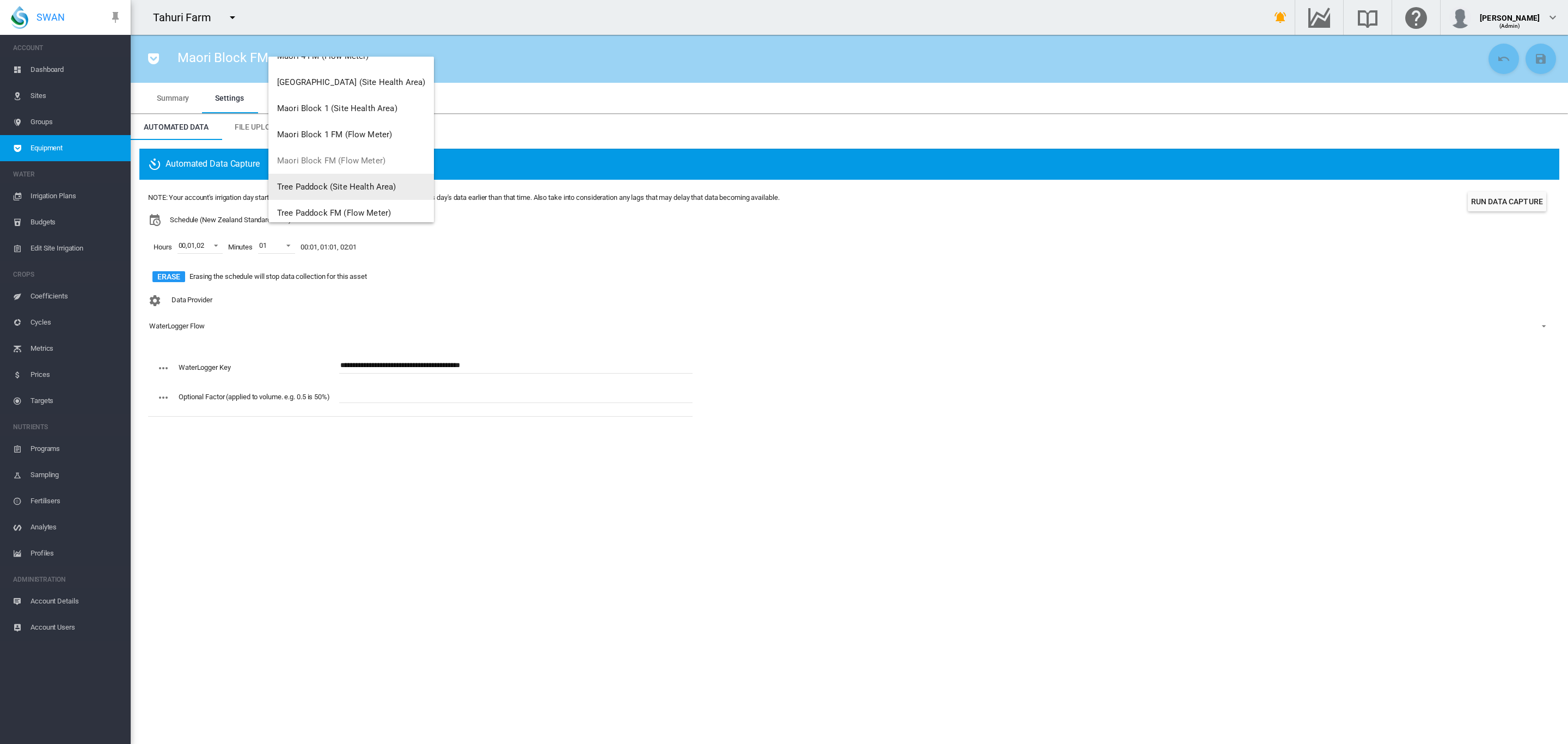
scroll to position [2084, 0]
click at [335, 159] on span "Maori Block 1 FM (Flow Meter)" at bounding box center [334, 161] width 115 height 10
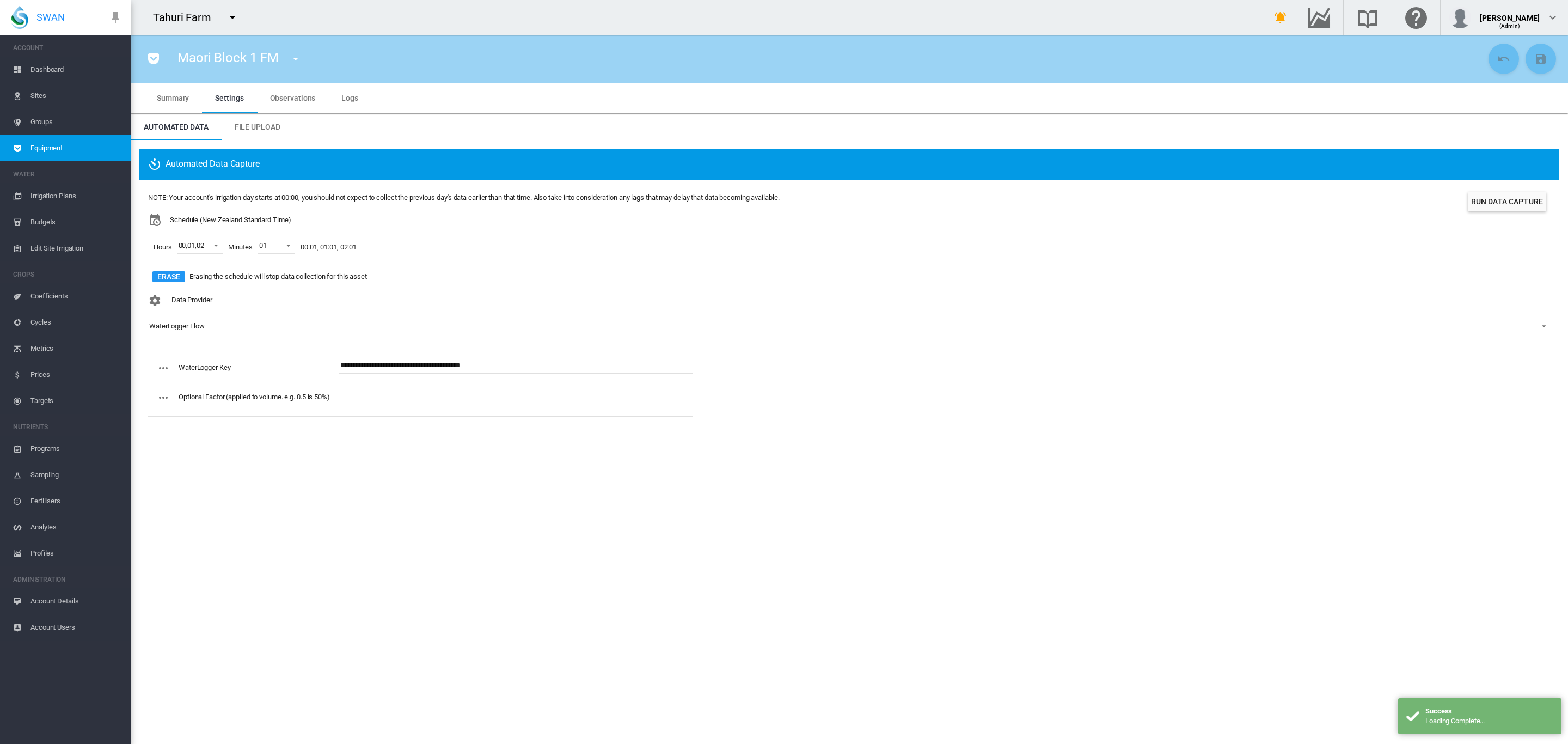
click at [298, 57] on md-icon "icon-menu-down" at bounding box center [296, 59] width 13 height 13
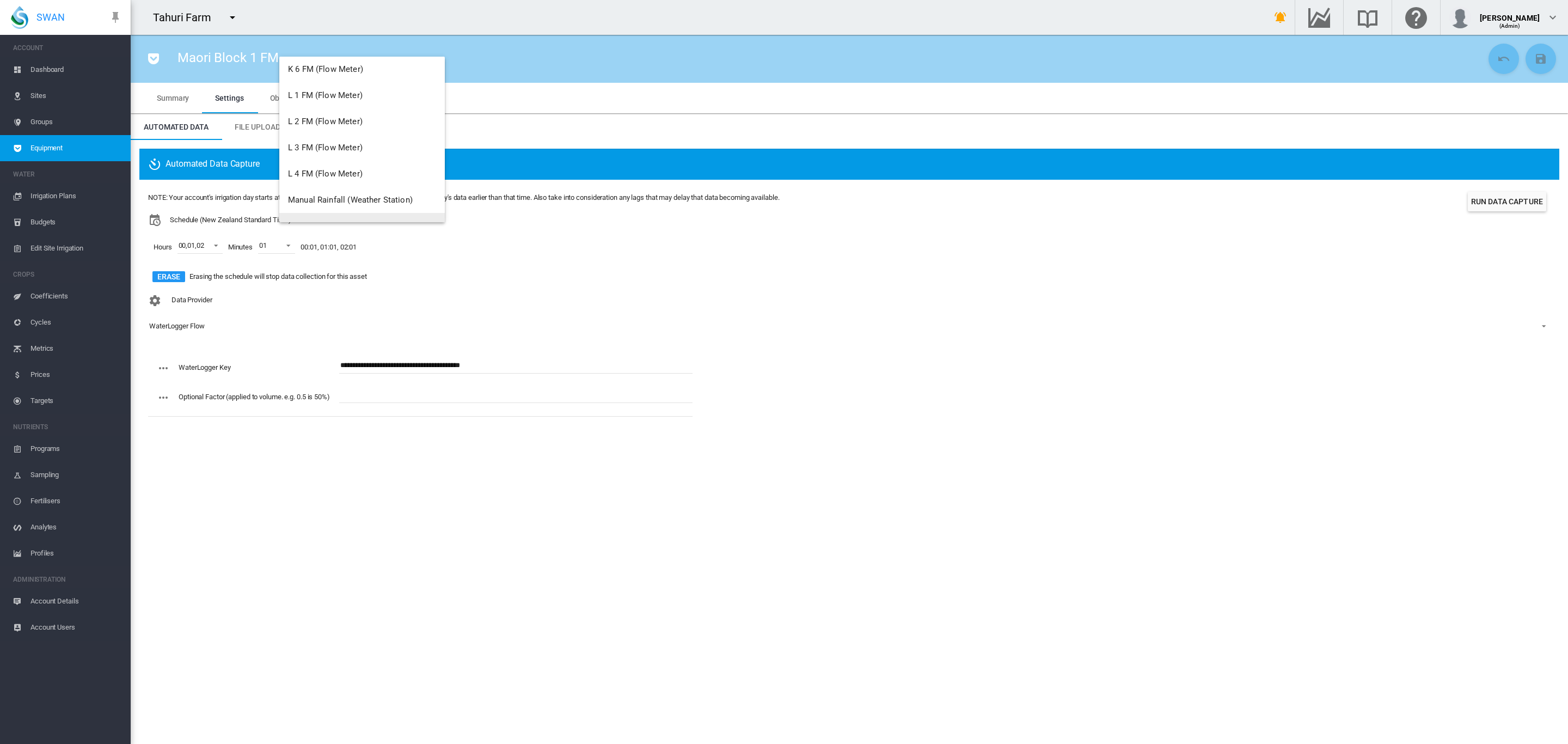
scroll to position [1737, 0]
click at [332, 190] on span "L 4 FM (Flow Meter)" at bounding box center [325, 195] width 74 height 10
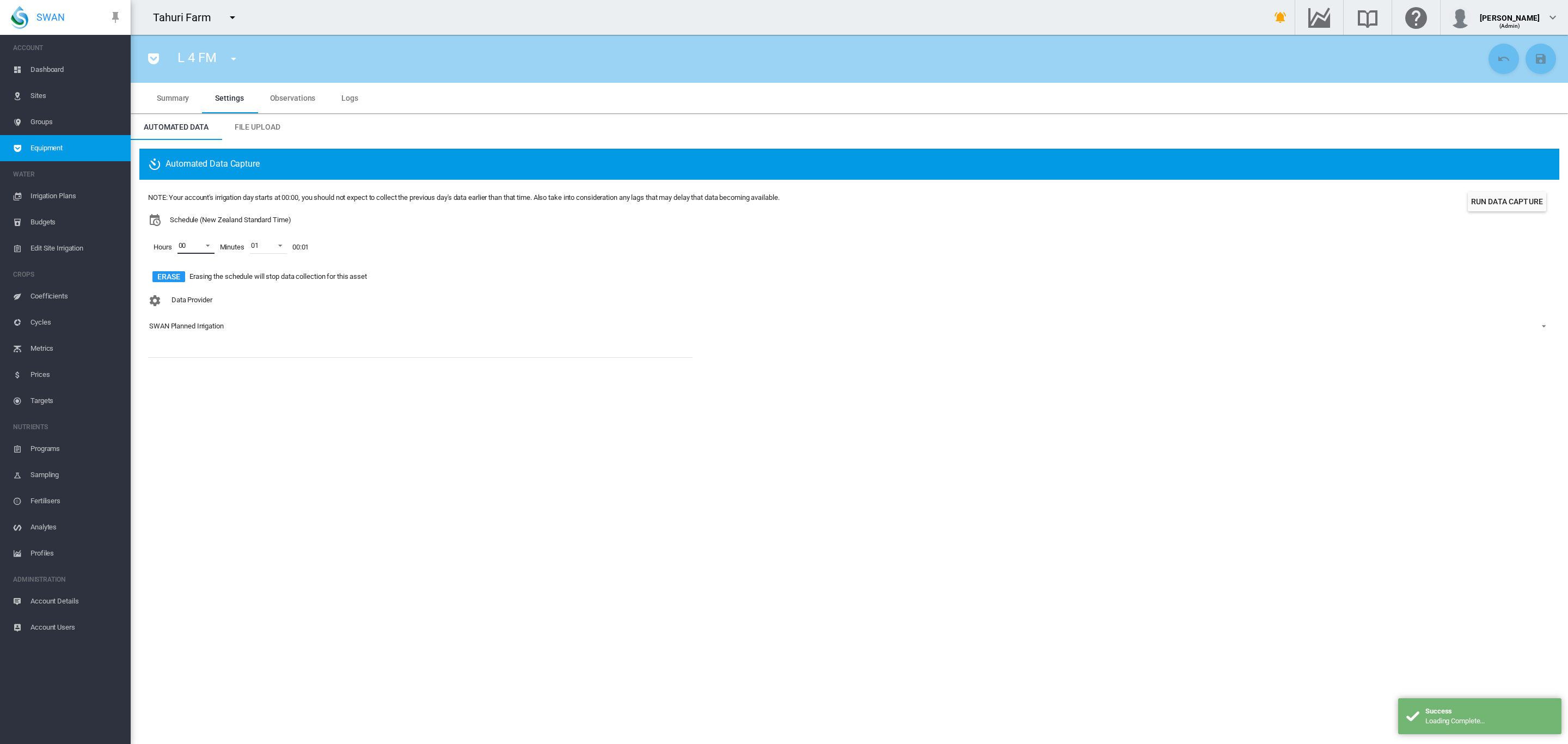
click at [204, 248] on span at bounding box center [205, 245] width 13 height 10
click at [189, 272] on md-option "01" at bounding box center [194, 272] width 74 height 26
click at [170, 299] on div at bounding box center [168, 298] width 11 height 11
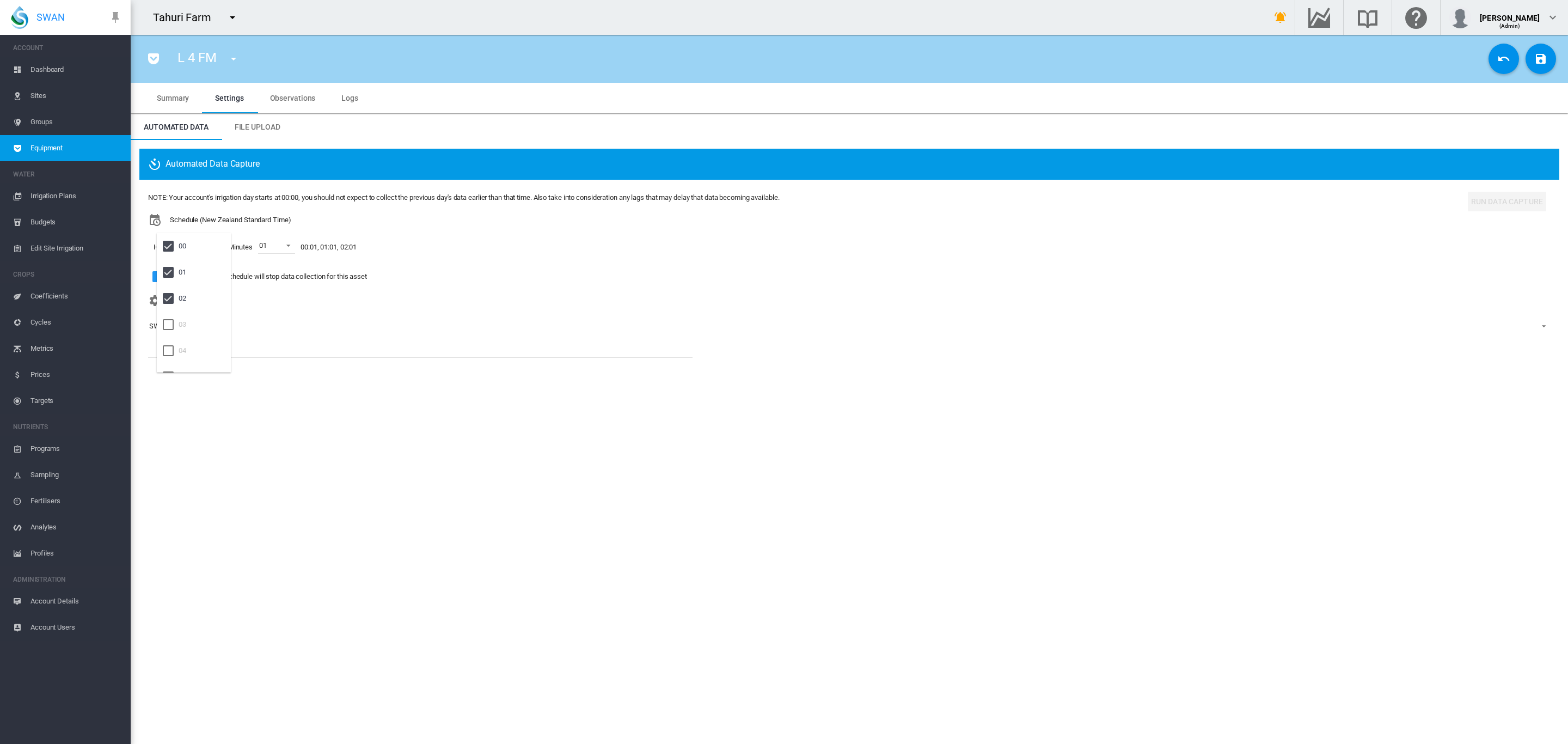
click at [502, 273] on md-backdrop at bounding box center [784, 372] width 1568 height 744
click at [220, 325] on div "SWAN Planned Irrigation" at bounding box center [186, 326] width 74 height 8
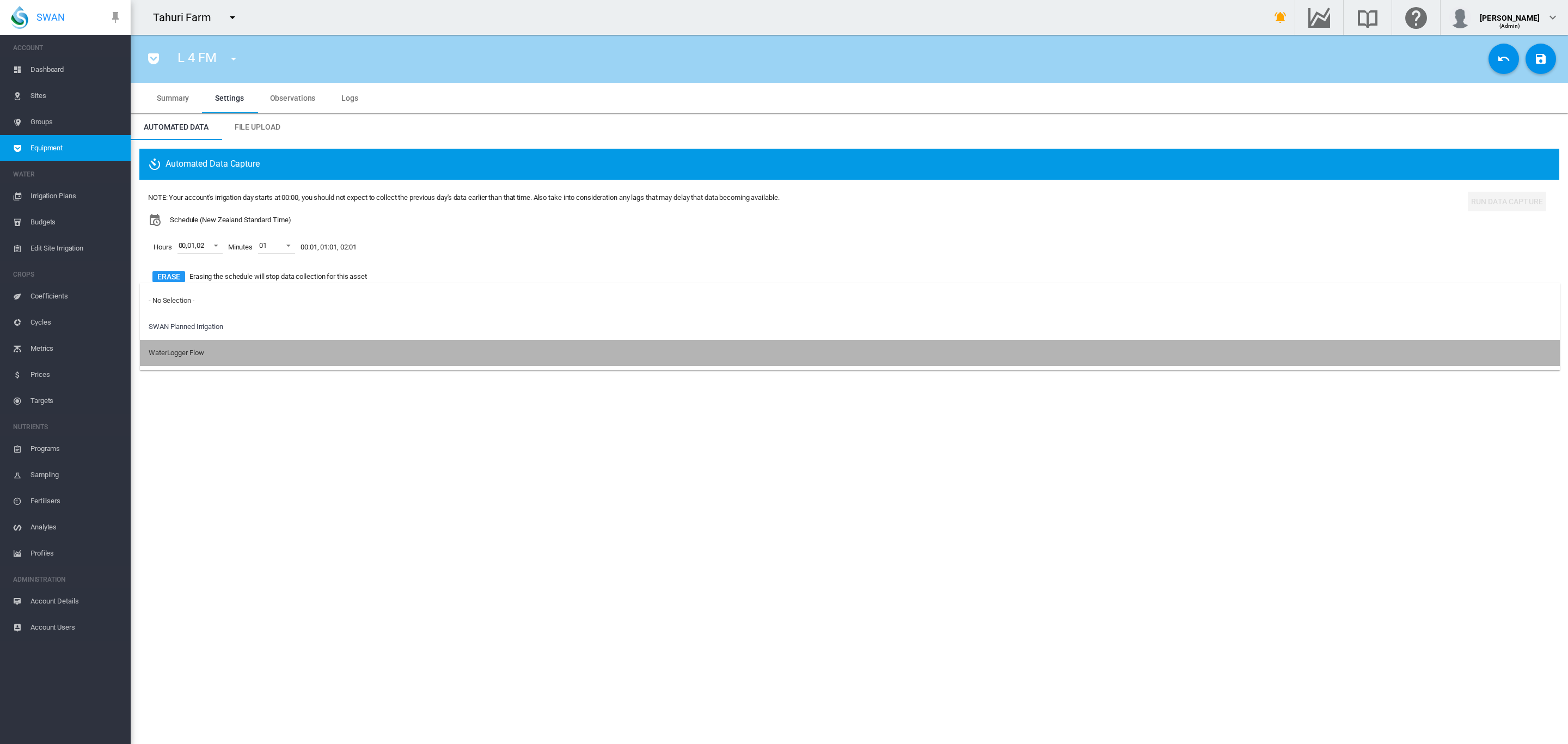
click at [195, 347] on md-option "WaterLogger Flow" at bounding box center [849, 353] width 1420 height 26
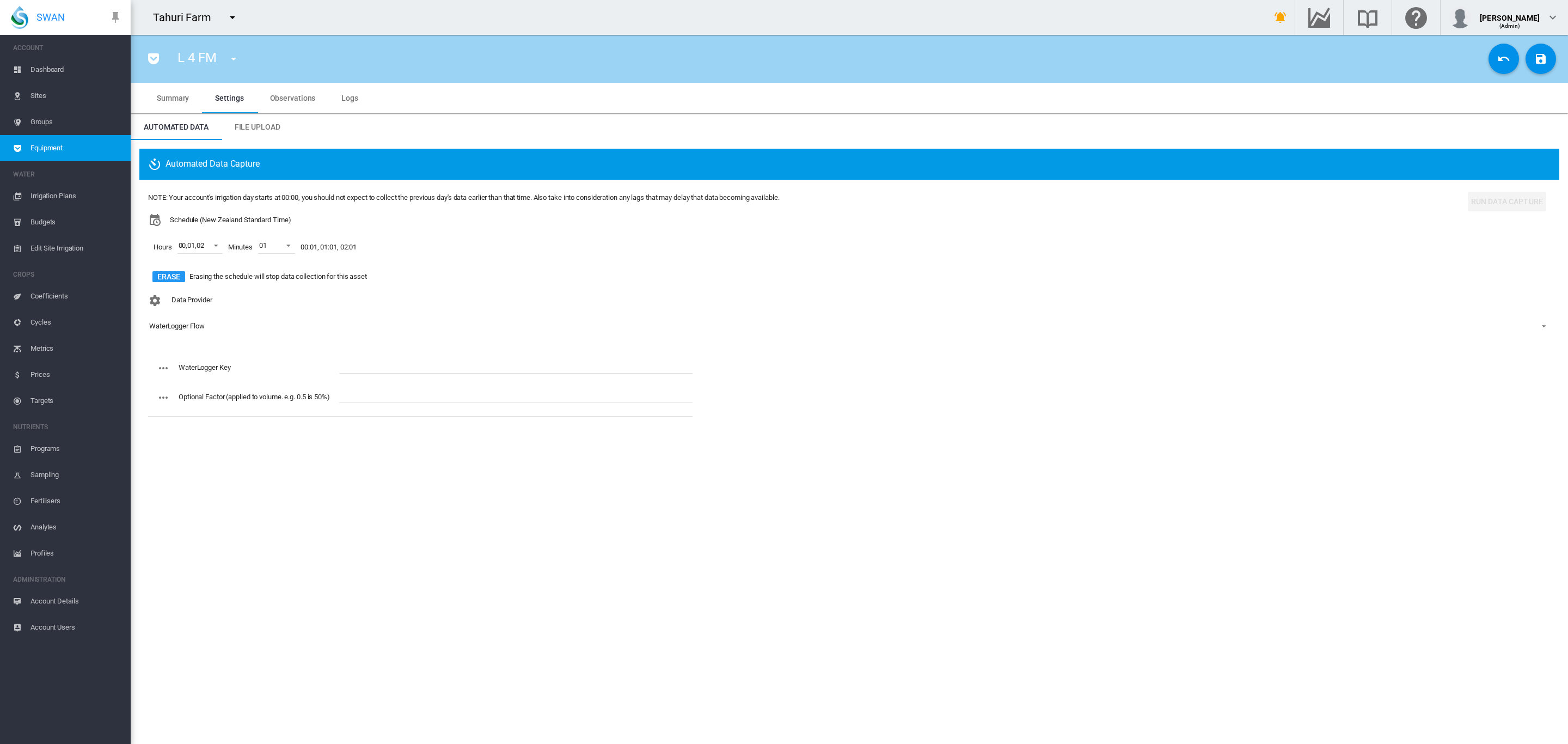
click at [395, 363] on input "text" at bounding box center [515, 365] width 353 height 16
paste input "**********"
type input "**********"
click at [1542, 60] on md-icon "icon-content-save" at bounding box center [1541, 59] width 13 height 13
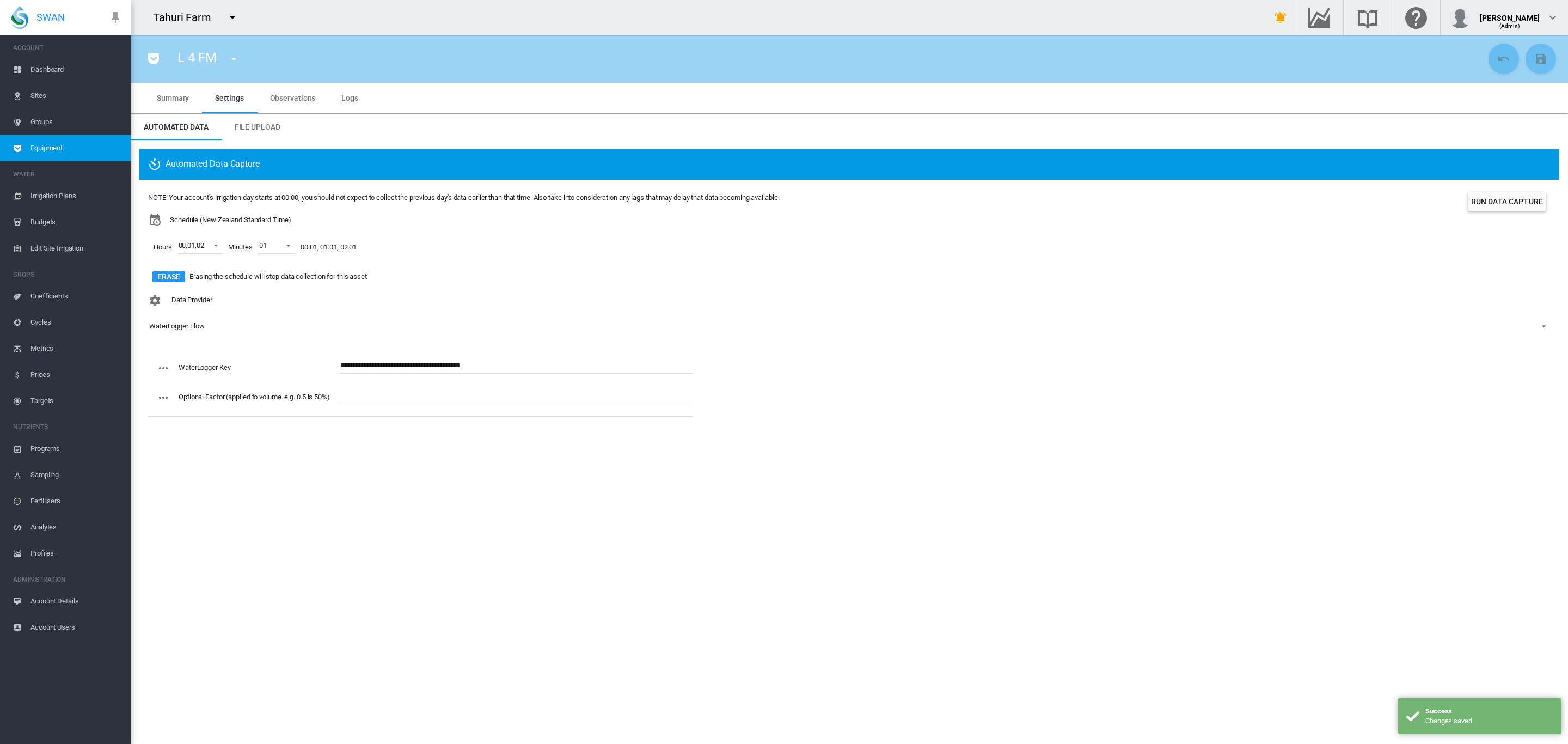
click at [63, 70] on span "Dashboard" at bounding box center [76, 69] width 91 height 26
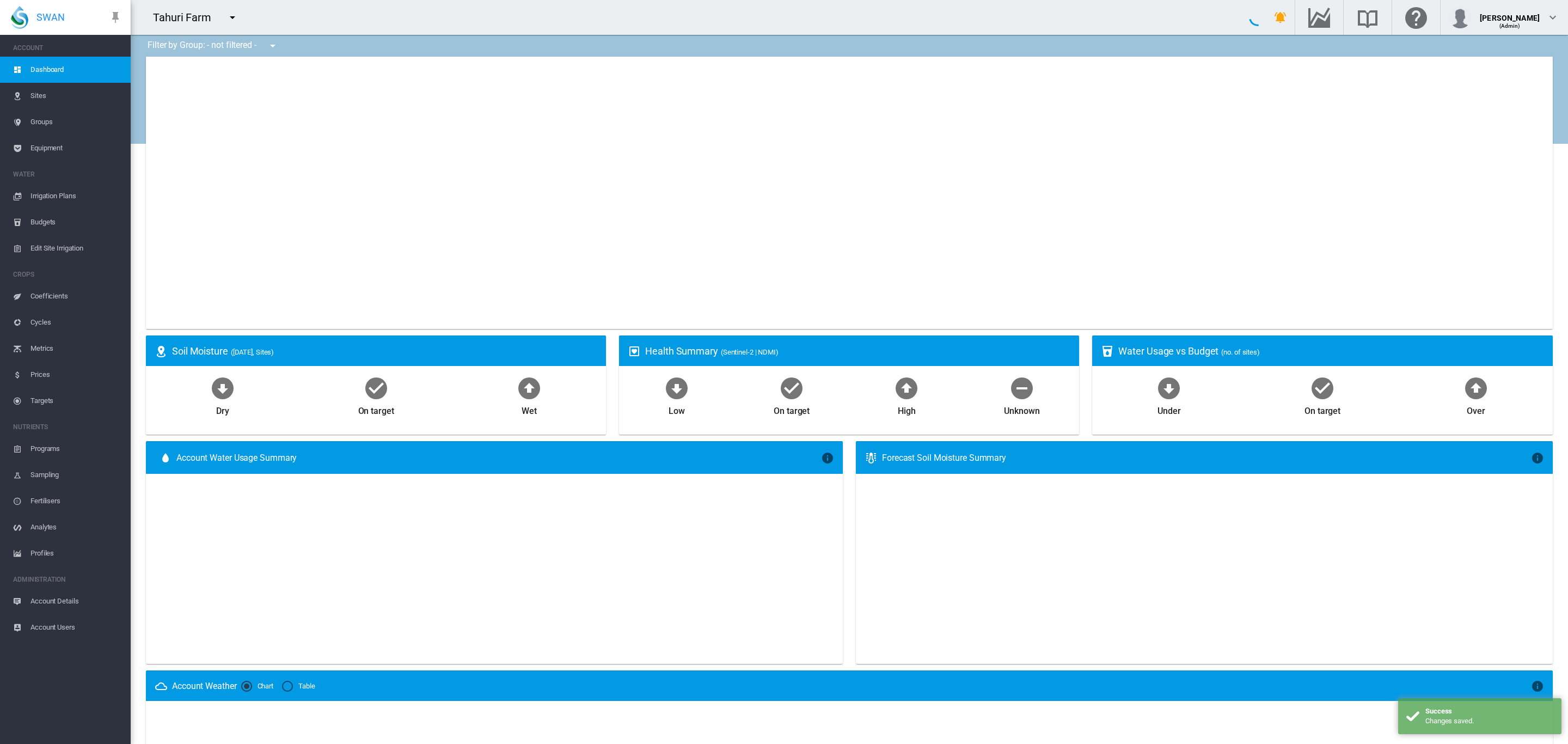
type input "**********"
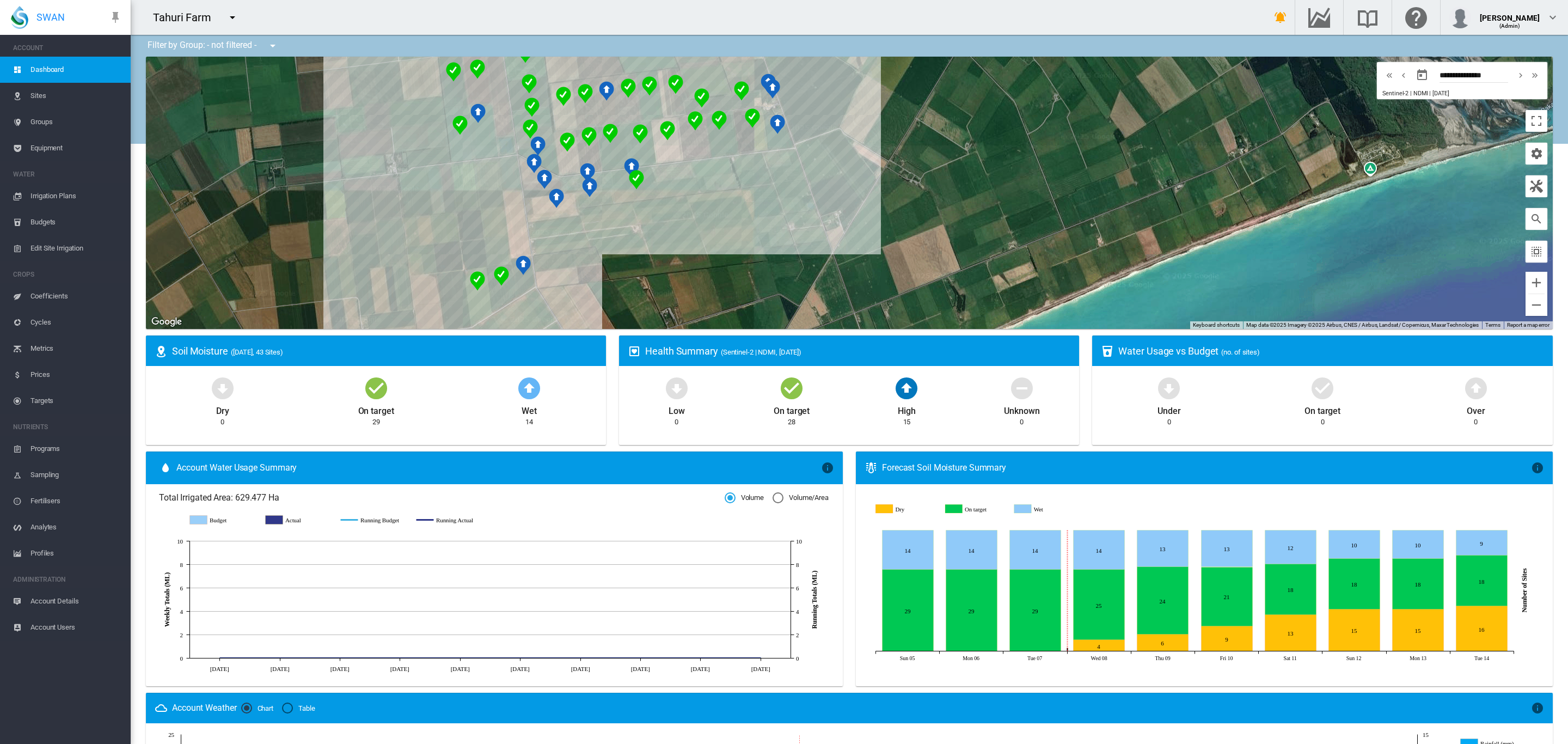
drag, startPoint x: 667, startPoint y: 105, endPoint x: 728, endPoint y: 229, distance: 138.2
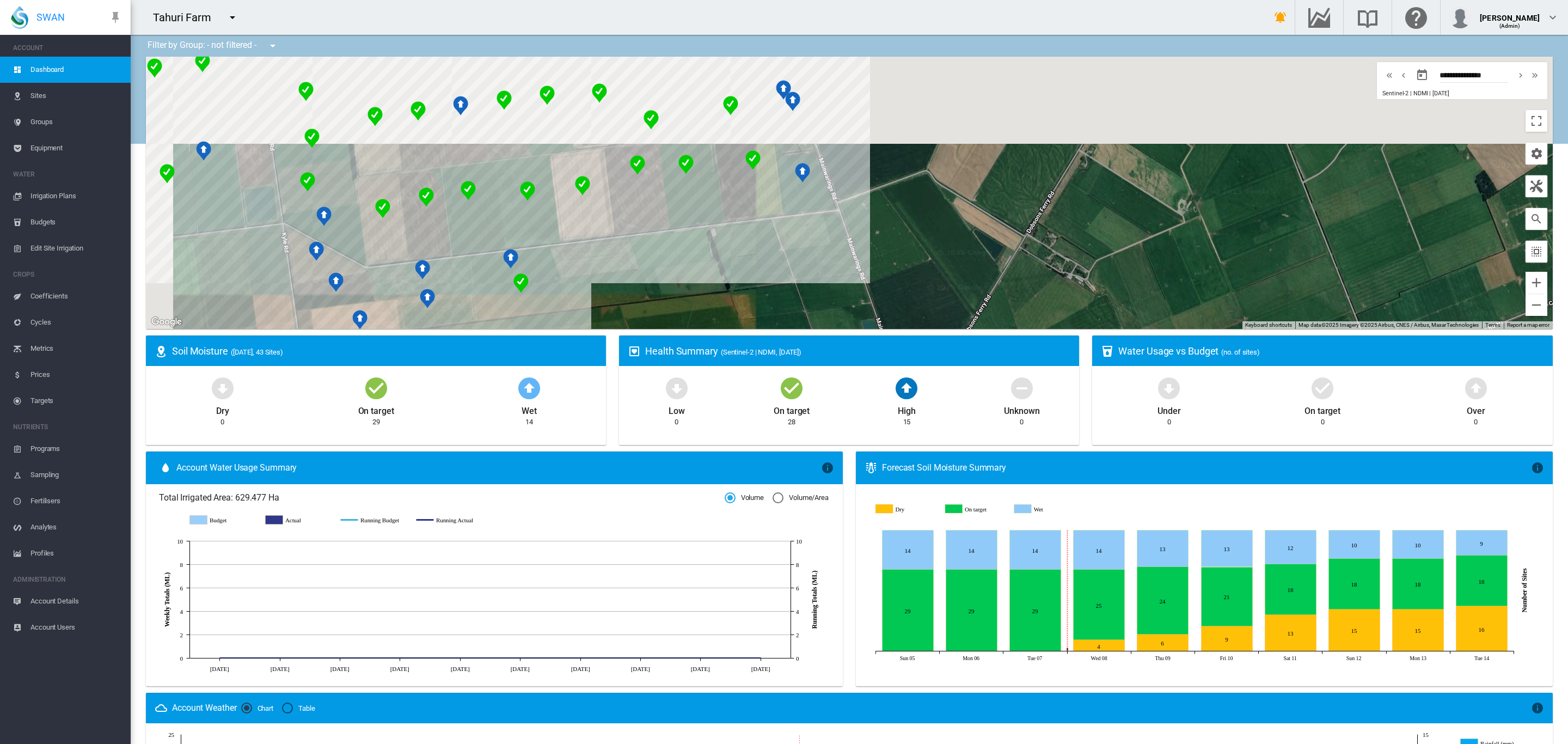
drag, startPoint x: 853, startPoint y: 183, endPoint x: 1194, endPoint y: 439, distance: 426.4
click at [1188, 438] on div "Filter by Group: - not filtered - - not filtered - 4 Paddocks Lateral 4 Paddock…" at bounding box center [849, 553] width 1437 height 1037
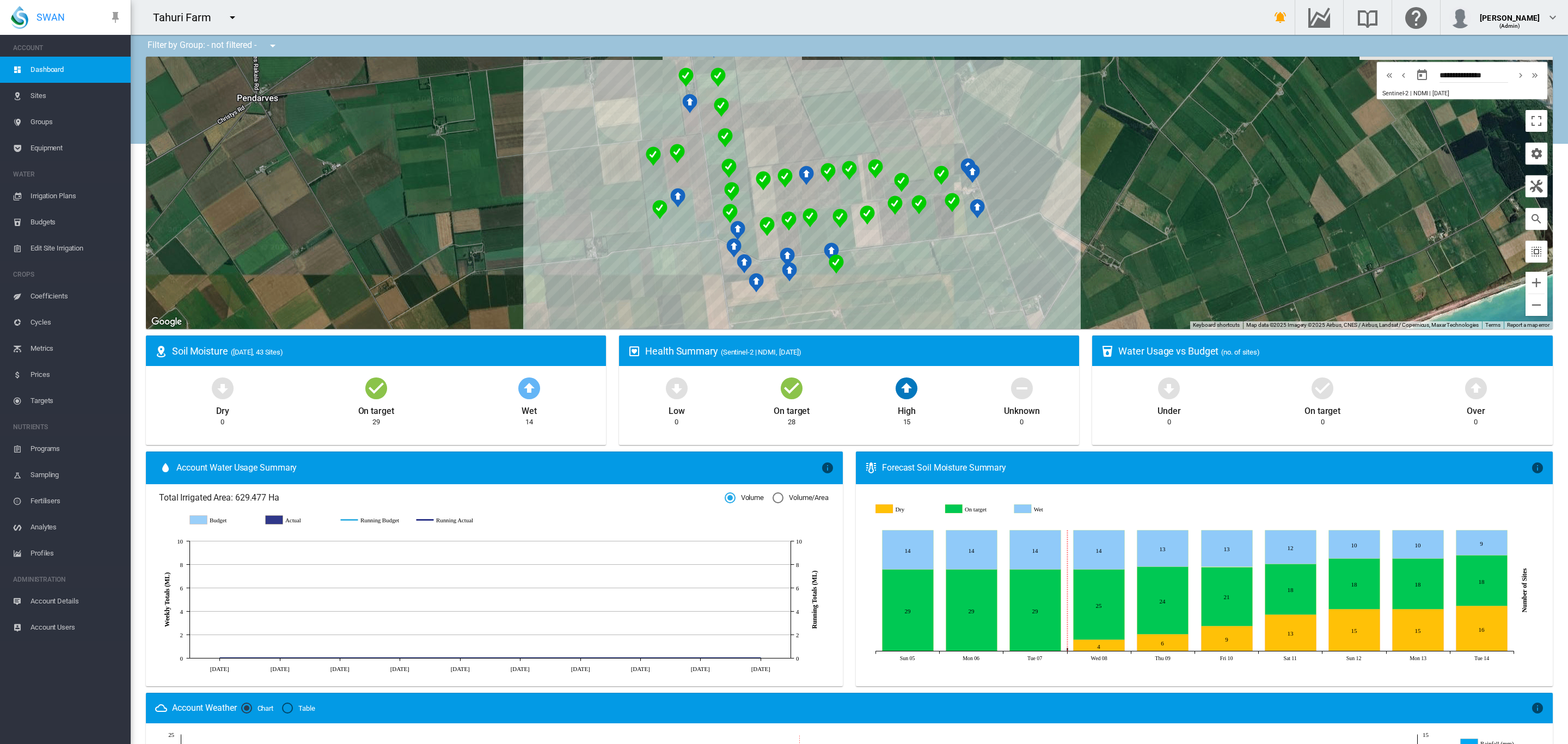
drag, startPoint x: 1094, startPoint y: 243, endPoint x: 880, endPoint y: 66, distance: 277.7
click at [889, 61] on div at bounding box center [849, 193] width 1407 height 273
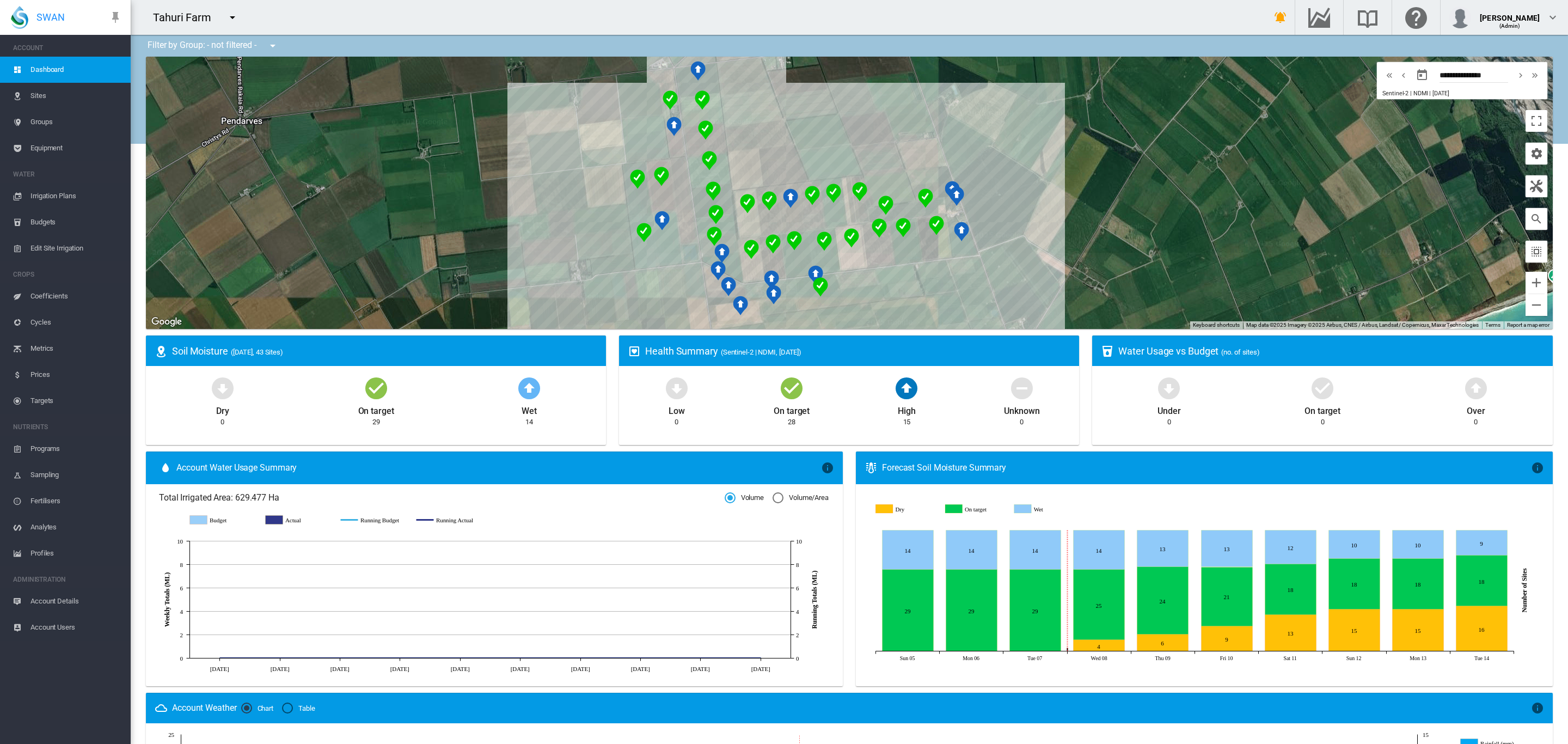
drag, startPoint x: 544, startPoint y: 124, endPoint x: 535, endPoint y: 220, distance: 96.4
click at [535, 220] on div at bounding box center [849, 193] width 1407 height 273
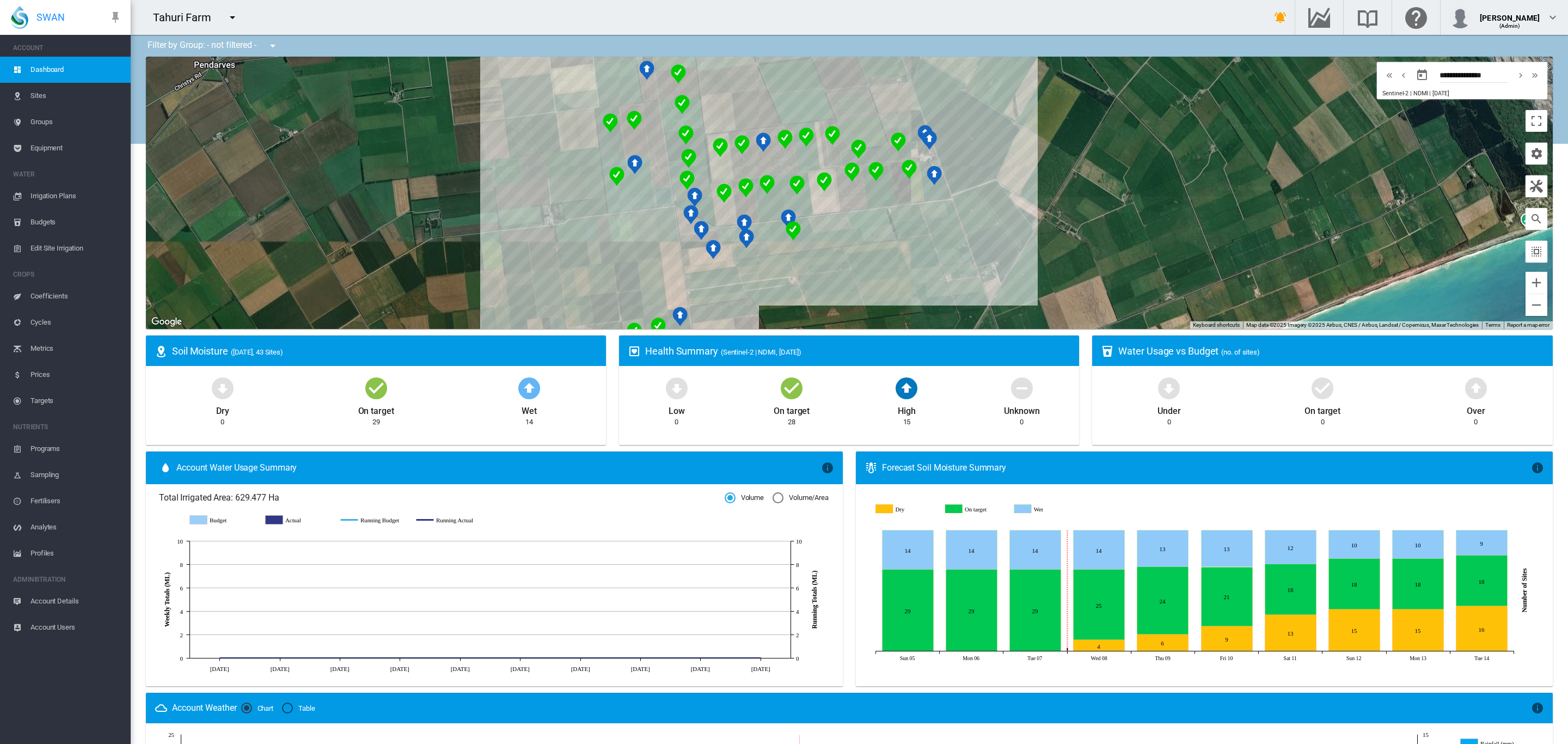
drag, startPoint x: 532, startPoint y: 209, endPoint x: 528, endPoint y: 74, distance: 135.1
click at [528, 74] on div at bounding box center [849, 193] width 1407 height 273
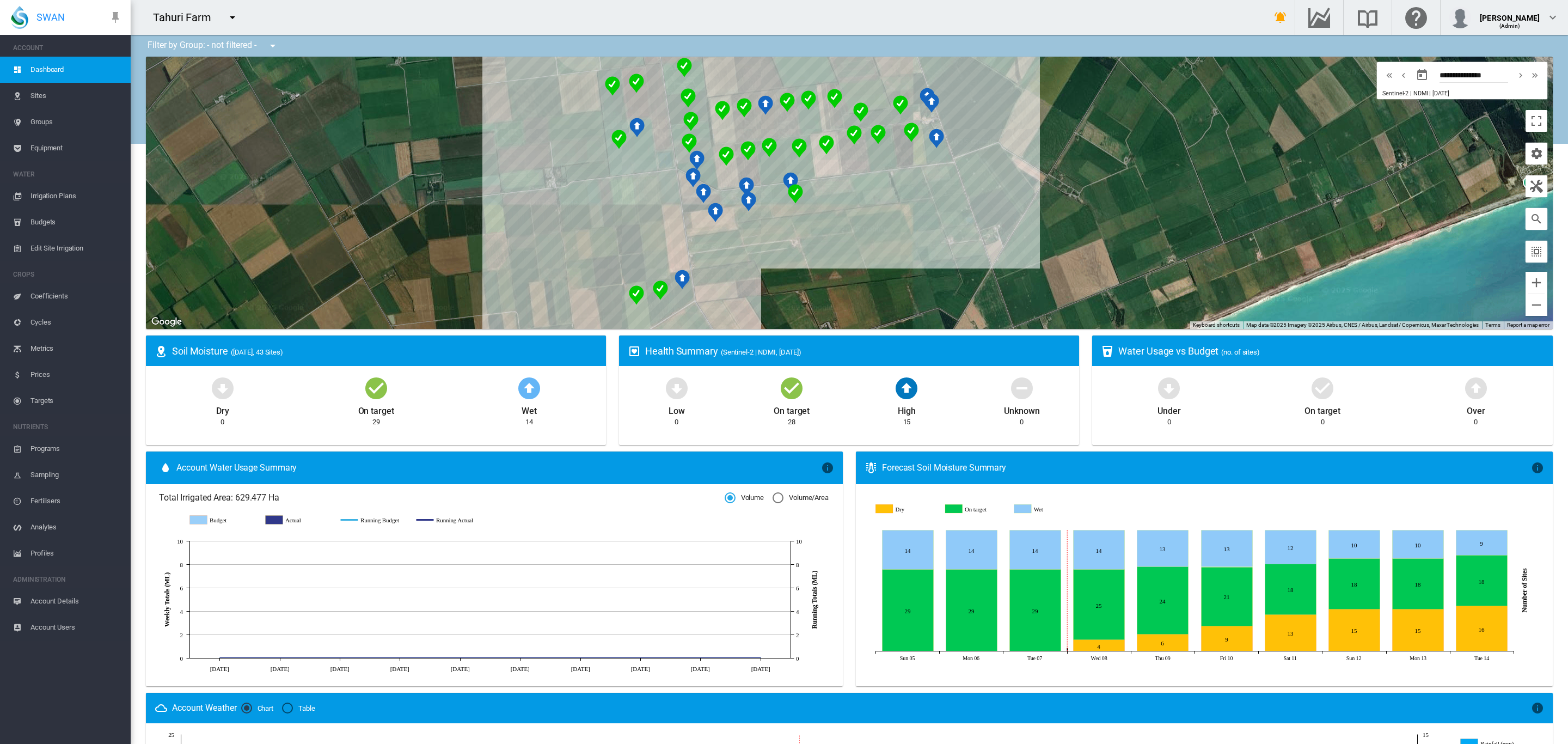
drag, startPoint x: 506, startPoint y: 223, endPoint x: 519, endPoint y: 155, distance: 69.2
click at [519, 155] on div at bounding box center [849, 193] width 1407 height 273
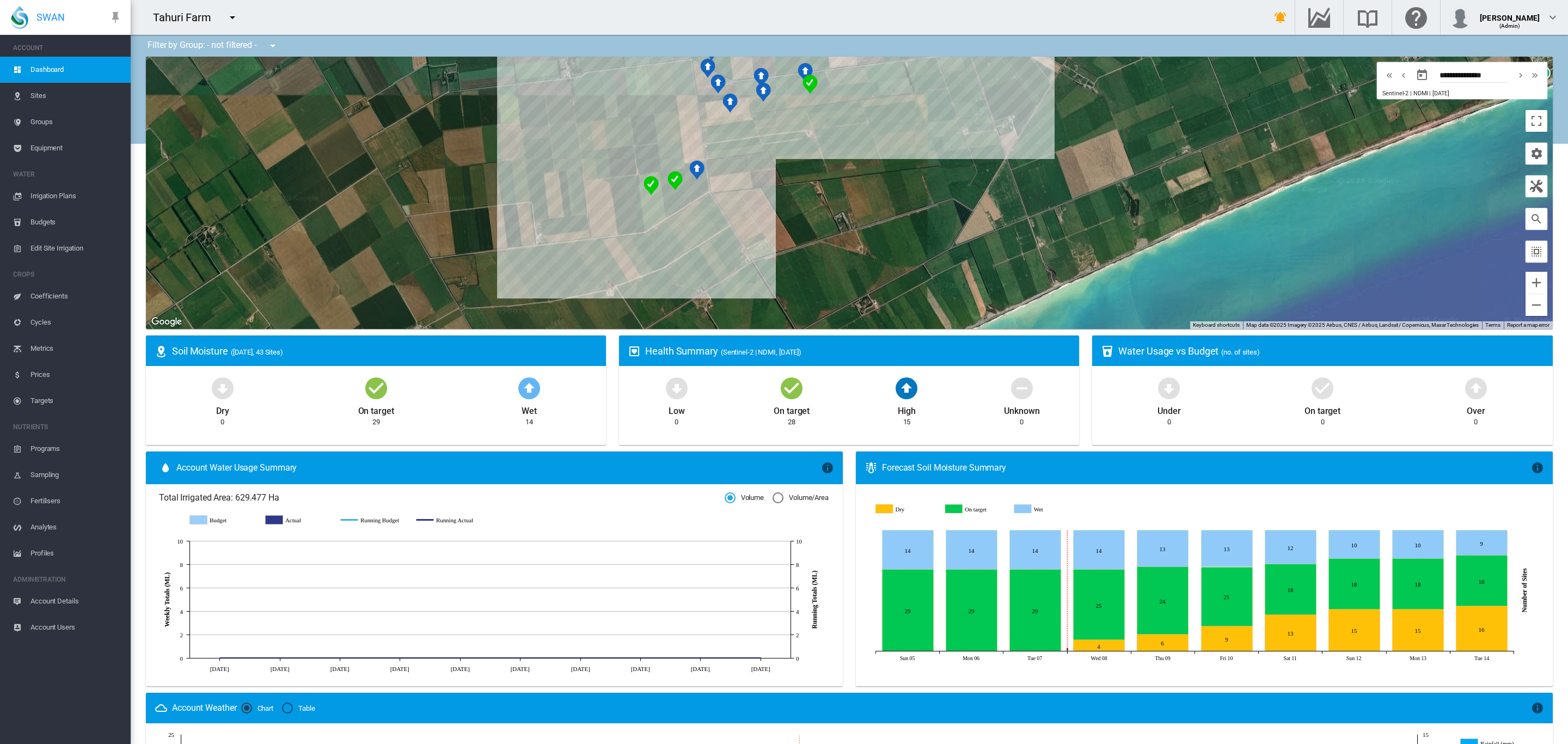
click at [65, 148] on span "Equipment" at bounding box center [76, 147] width 91 height 26
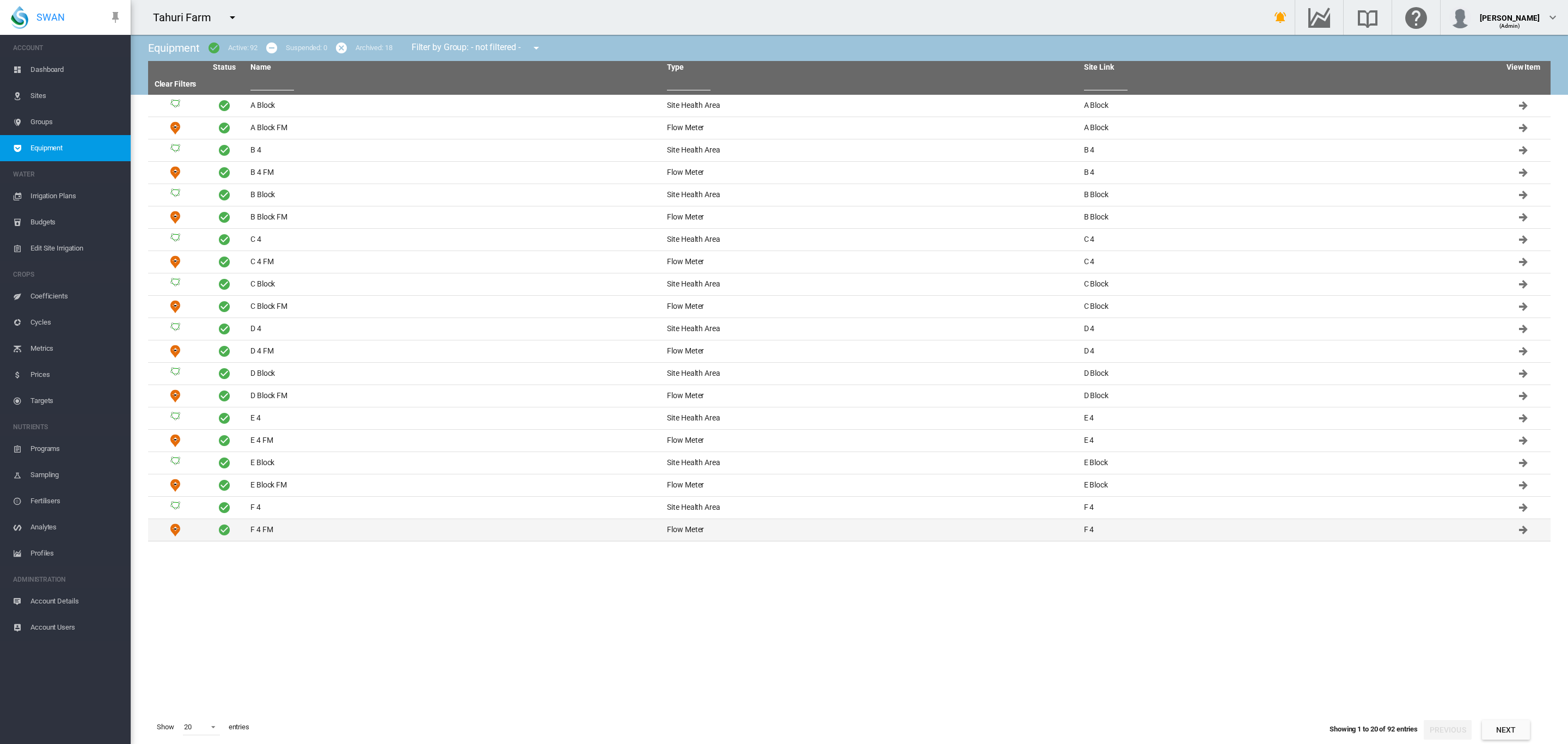
click at [276, 536] on td "F 4 FM" at bounding box center [455, 530] width 416 height 22
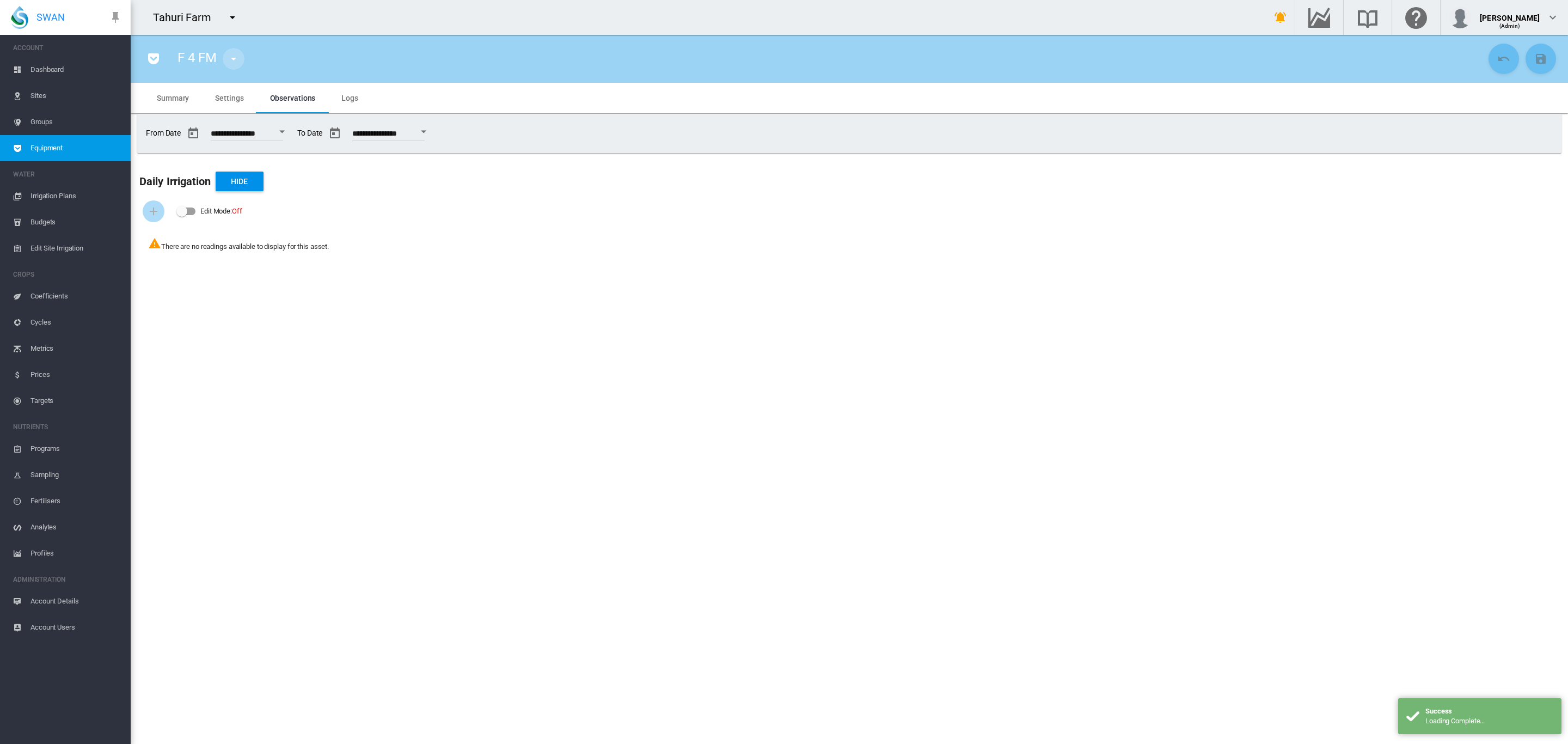
click at [227, 55] on md-icon "icon-menu-down" at bounding box center [234, 59] width 13 height 13
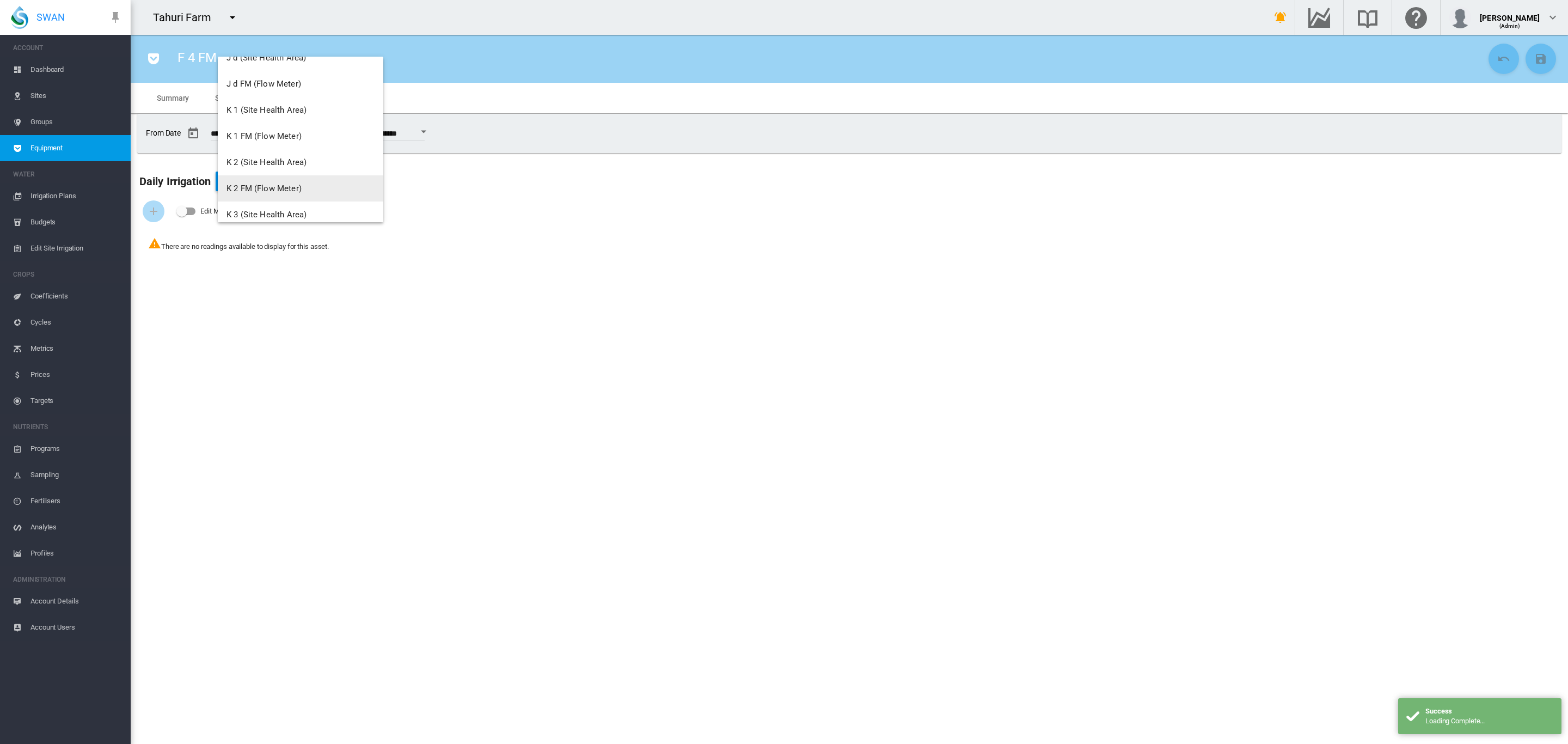
scroll to position [1381, 0]
click at [28, 87] on md-backdrop at bounding box center [784, 372] width 1568 height 744
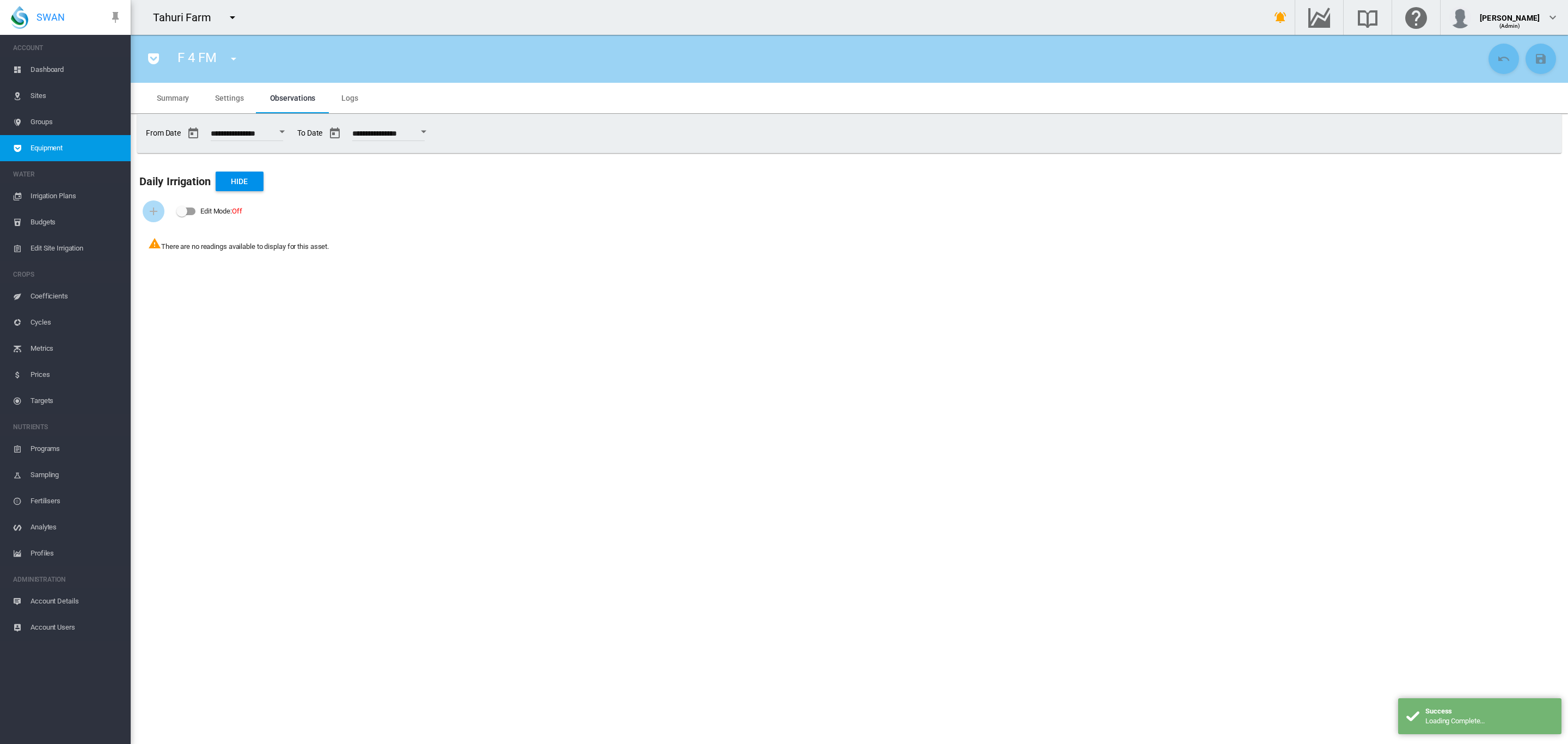
click at [31, 91] on span "Sites" at bounding box center [76, 95] width 91 height 26
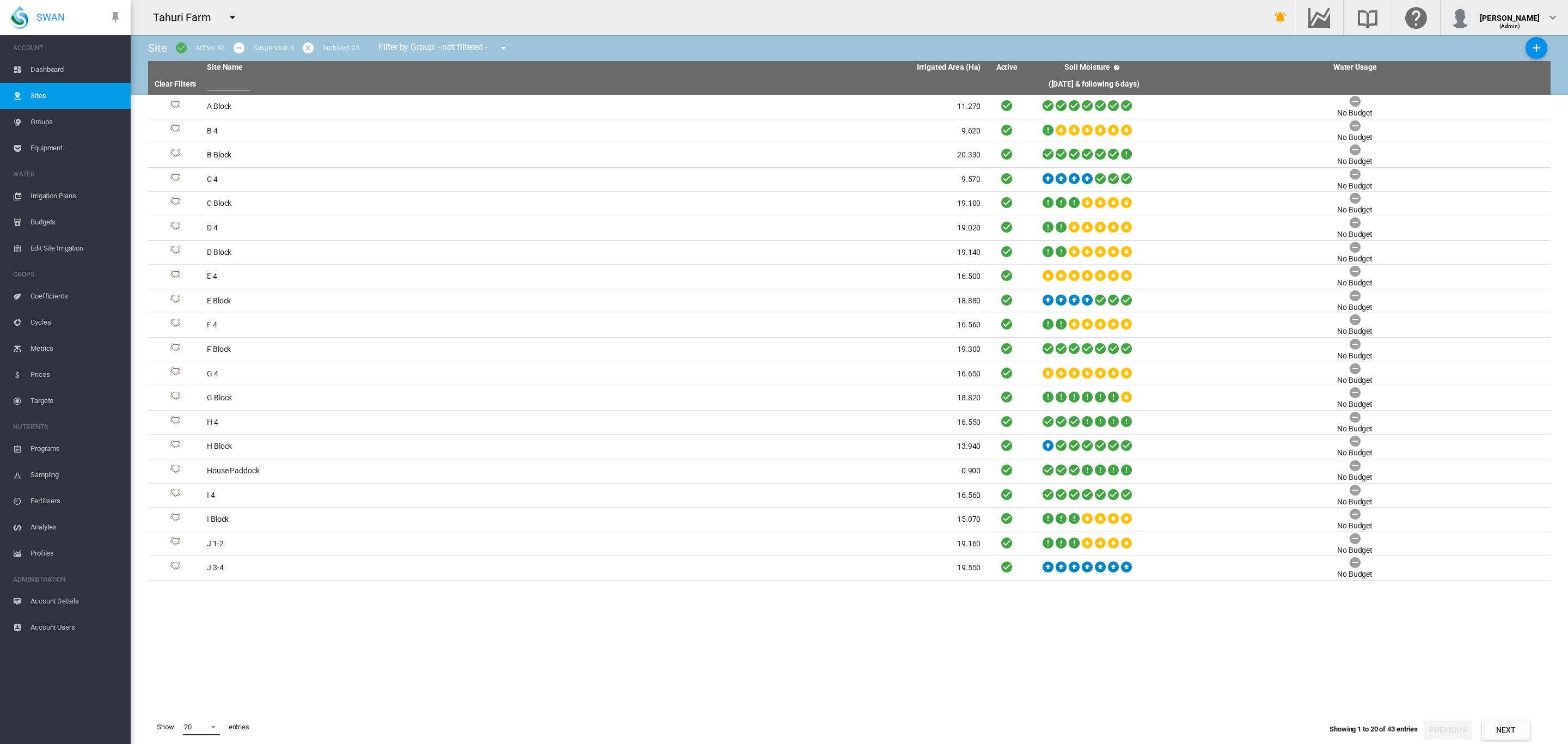
click at [204, 731] on span at bounding box center [210, 726] width 13 height 10
click at [206, 719] on md-option "50" at bounding box center [211, 717] width 74 height 26
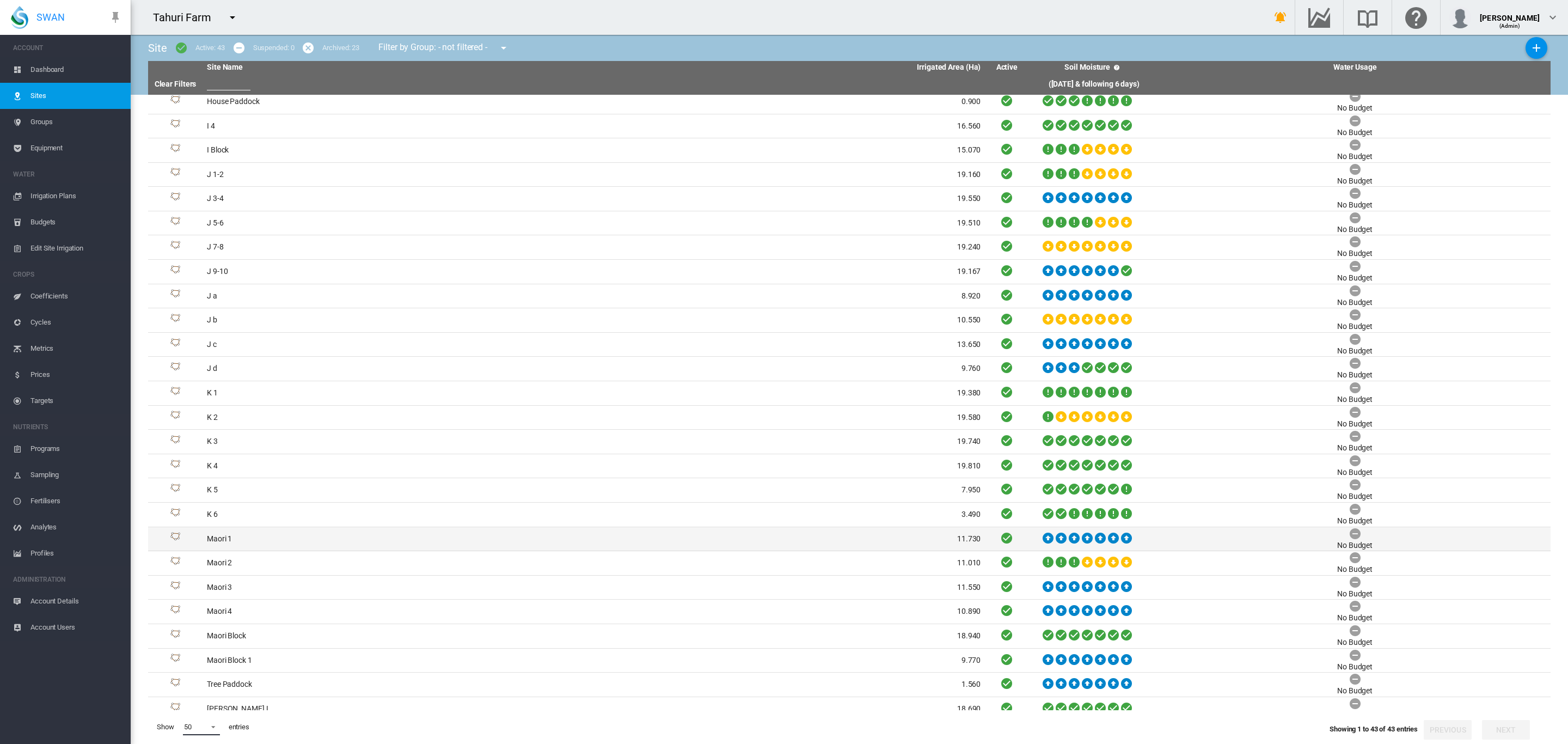
scroll to position [439, 0]
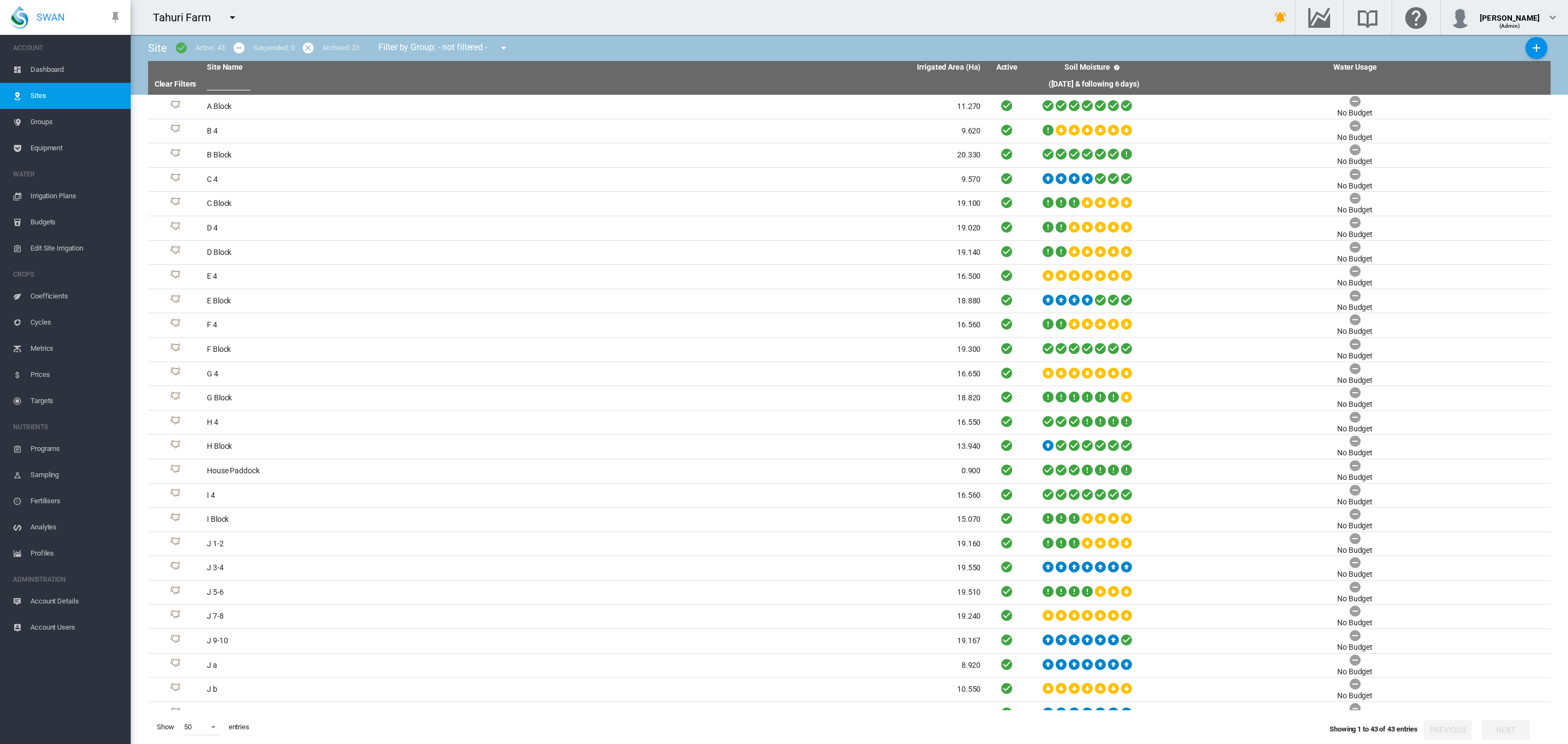
click at [49, 148] on span "Equipment" at bounding box center [76, 147] width 91 height 26
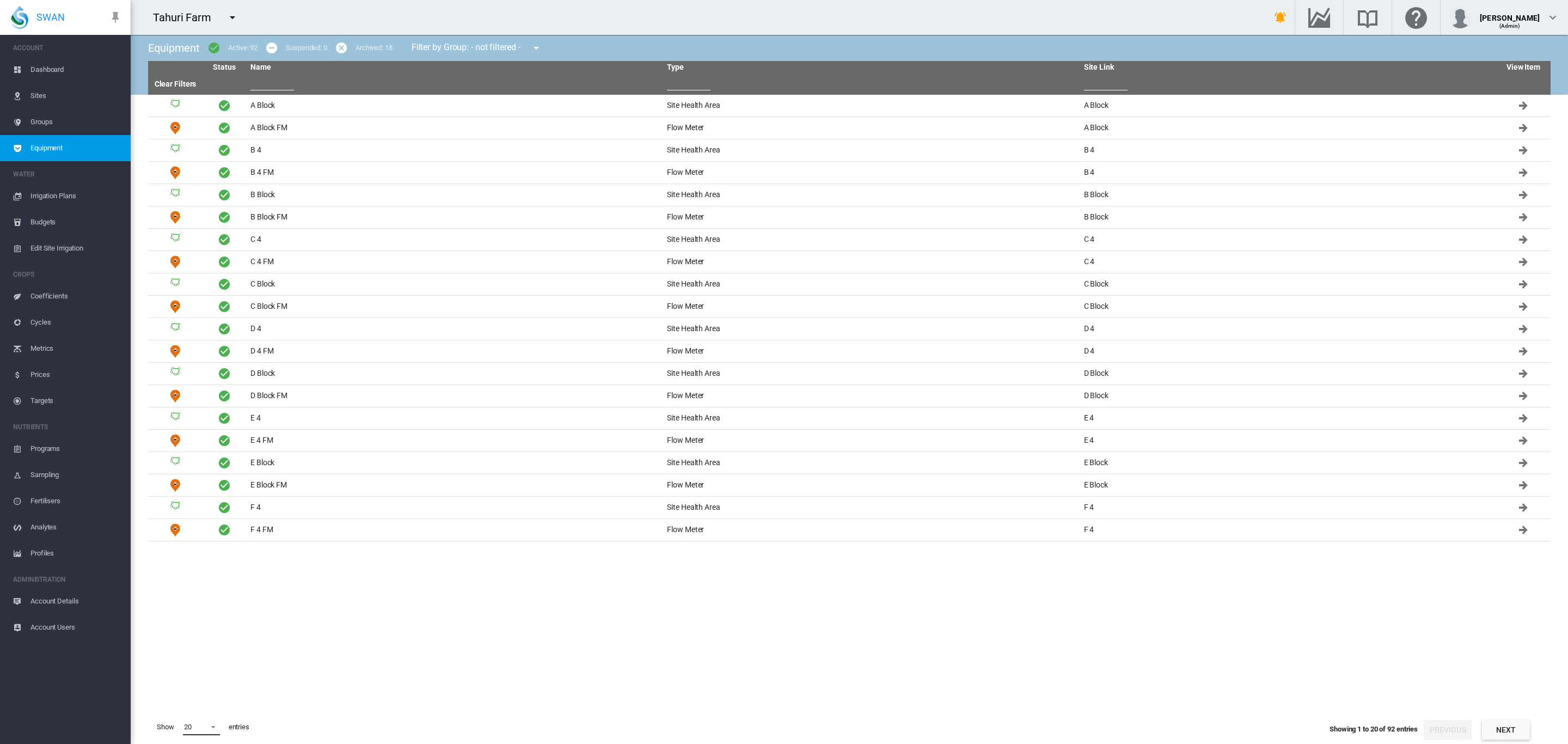
click at [215, 733] on md-select-value "20" at bounding box center [201, 727] width 37 height 16
click at [210, 718] on md-option "50" at bounding box center [211, 717] width 74 height 26
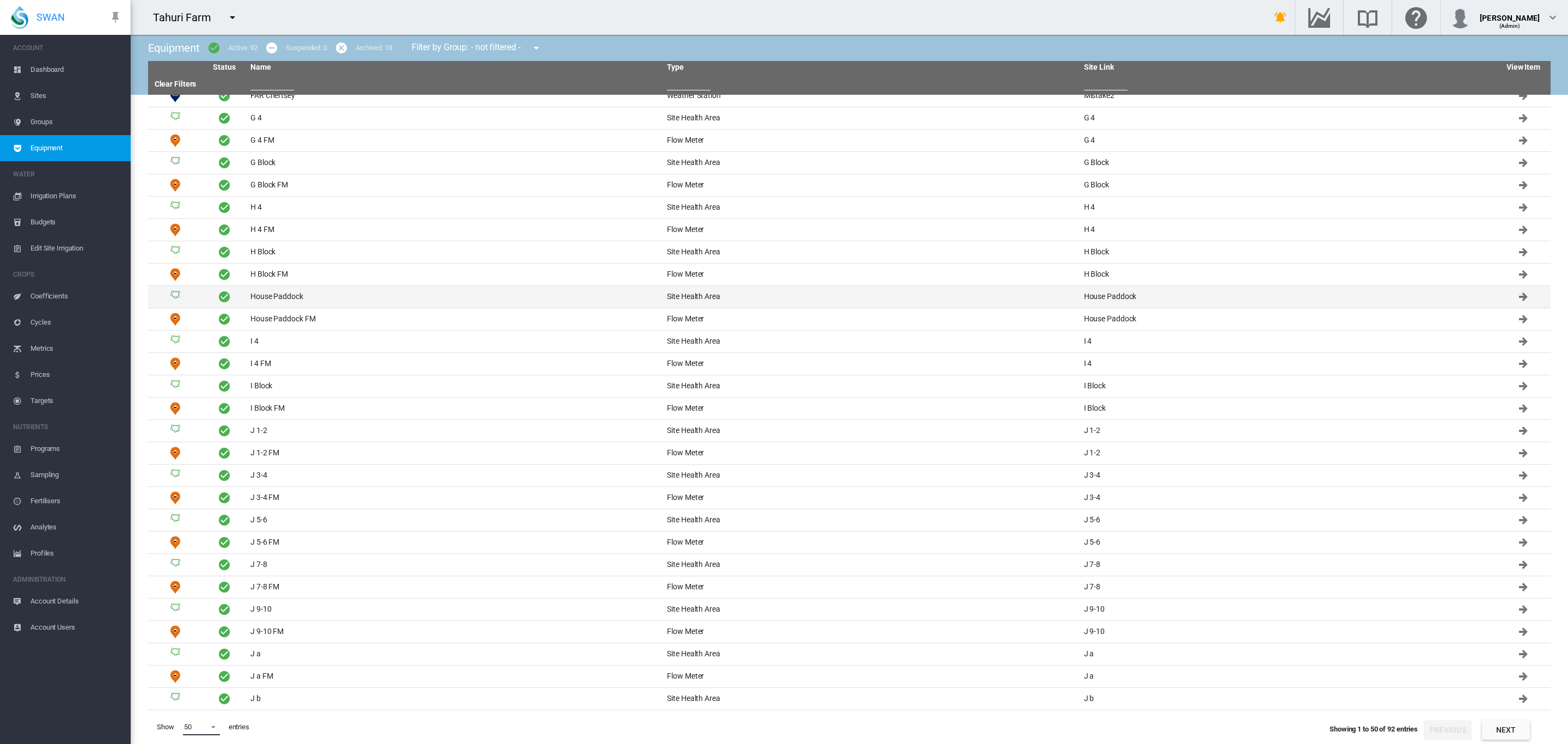
scroll to position [514, 0]
click at [215, 731] on span at bounding box center [210, 726] width 13 height 10
click at [196, 716] on md-option "50" at bounding box center [211, 717] width 74 height 26
click at [210, 731] on span at bounding box center [210, 726] width 13 height 10
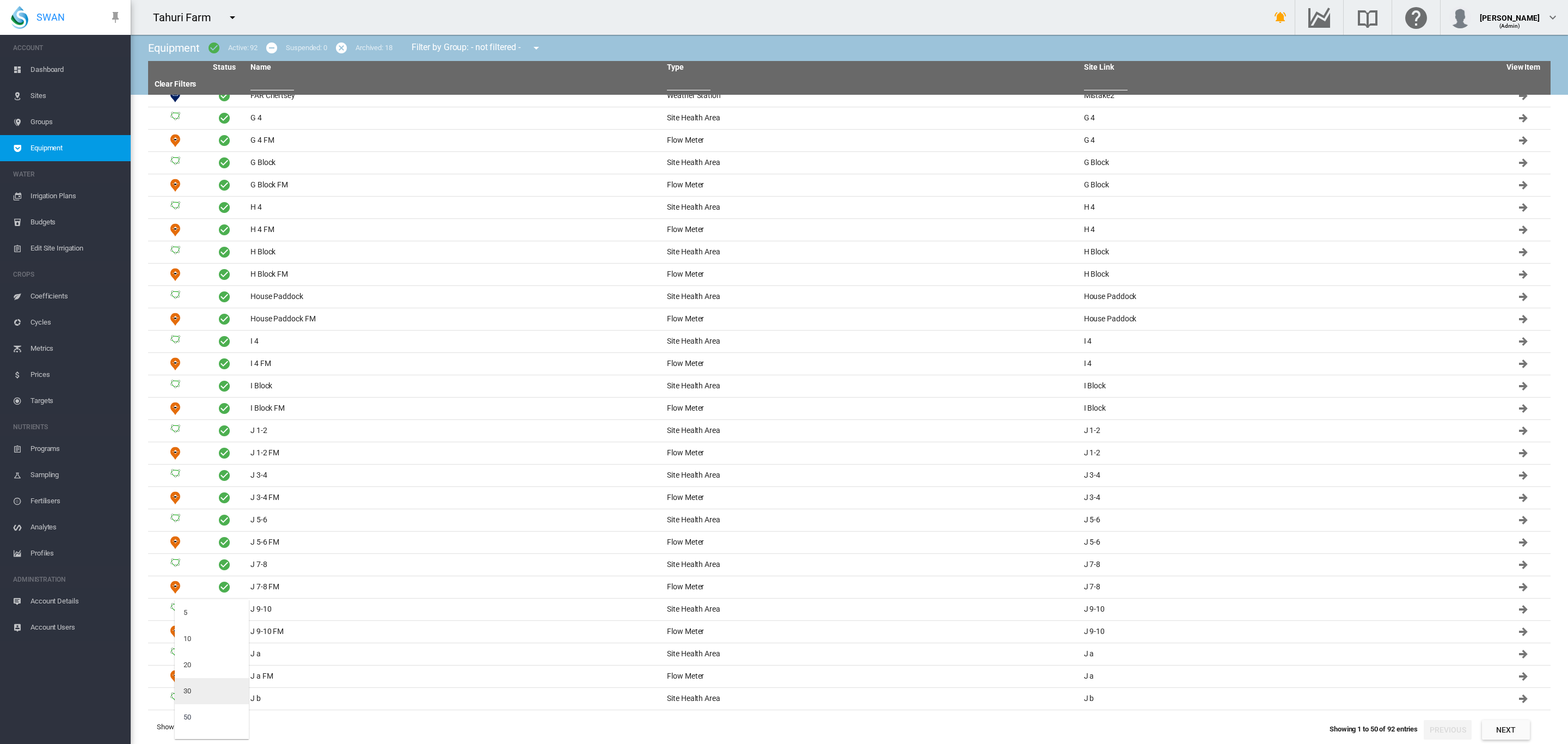
scroll to position [43, 0]
click at [204, 723] on md-option "200" at bounding box center [211, 727] width 74 height 26
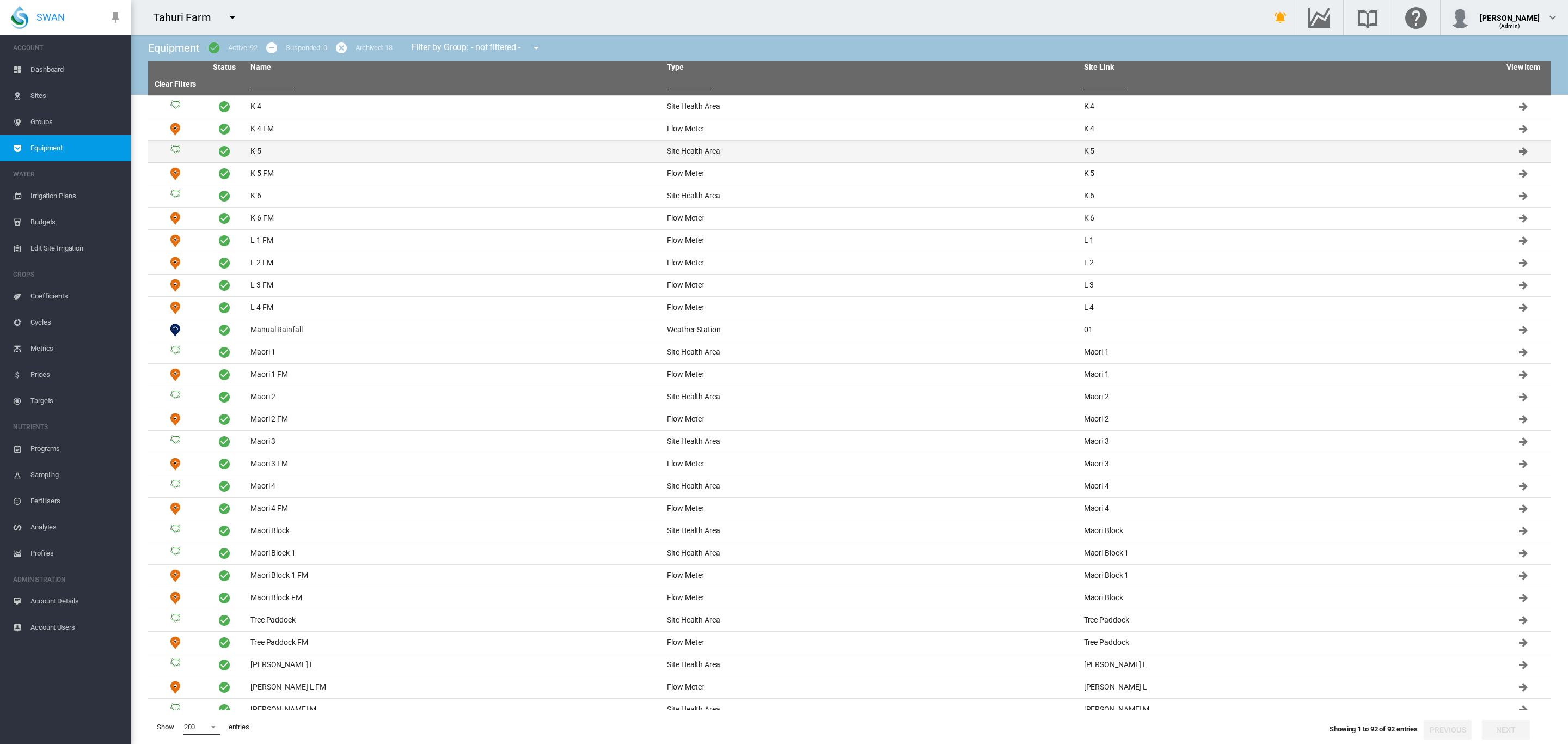
scroll to position [1371, 0]
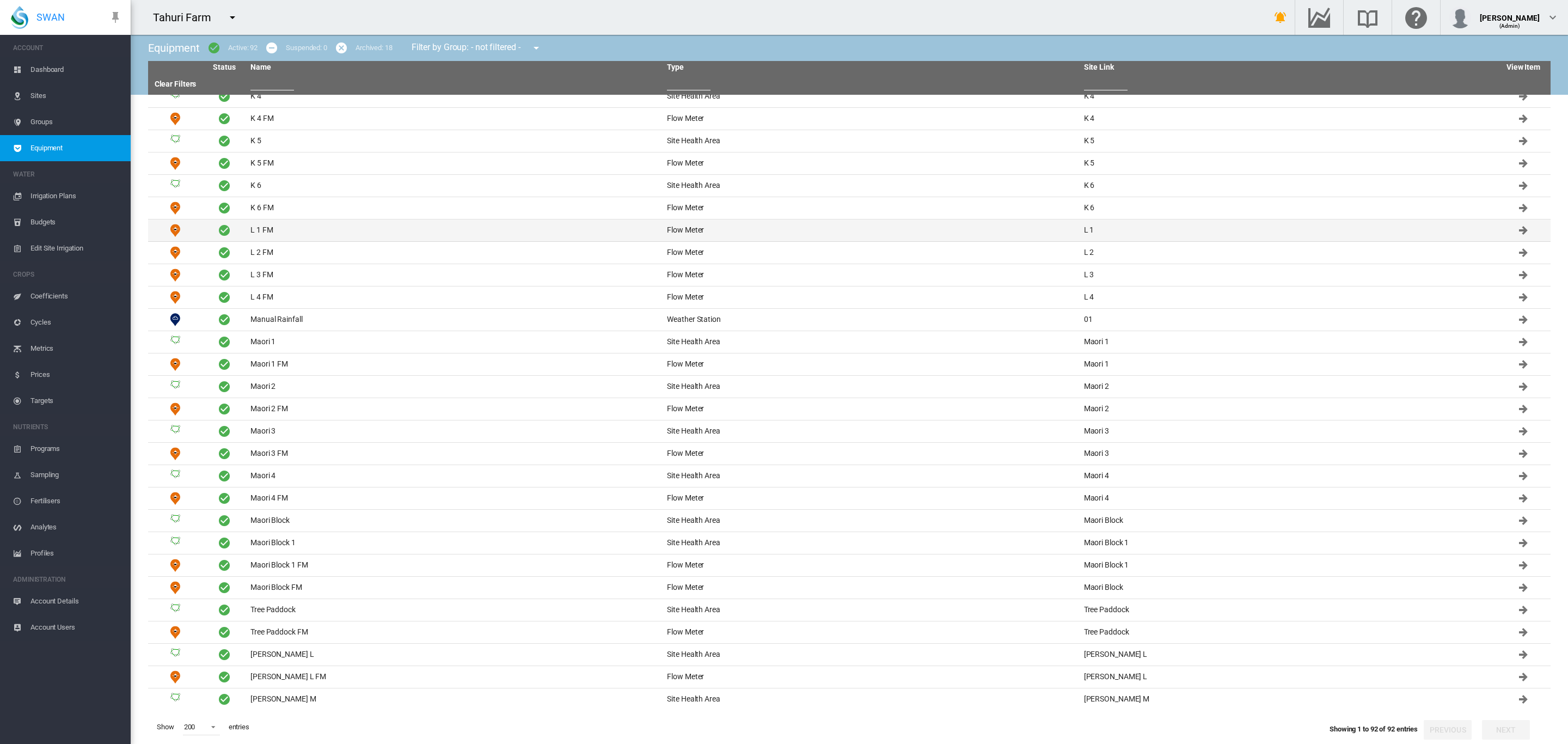
click at [256, 241] on td "L 1 FM" at bounding box center [455, 230] width 416 height 22
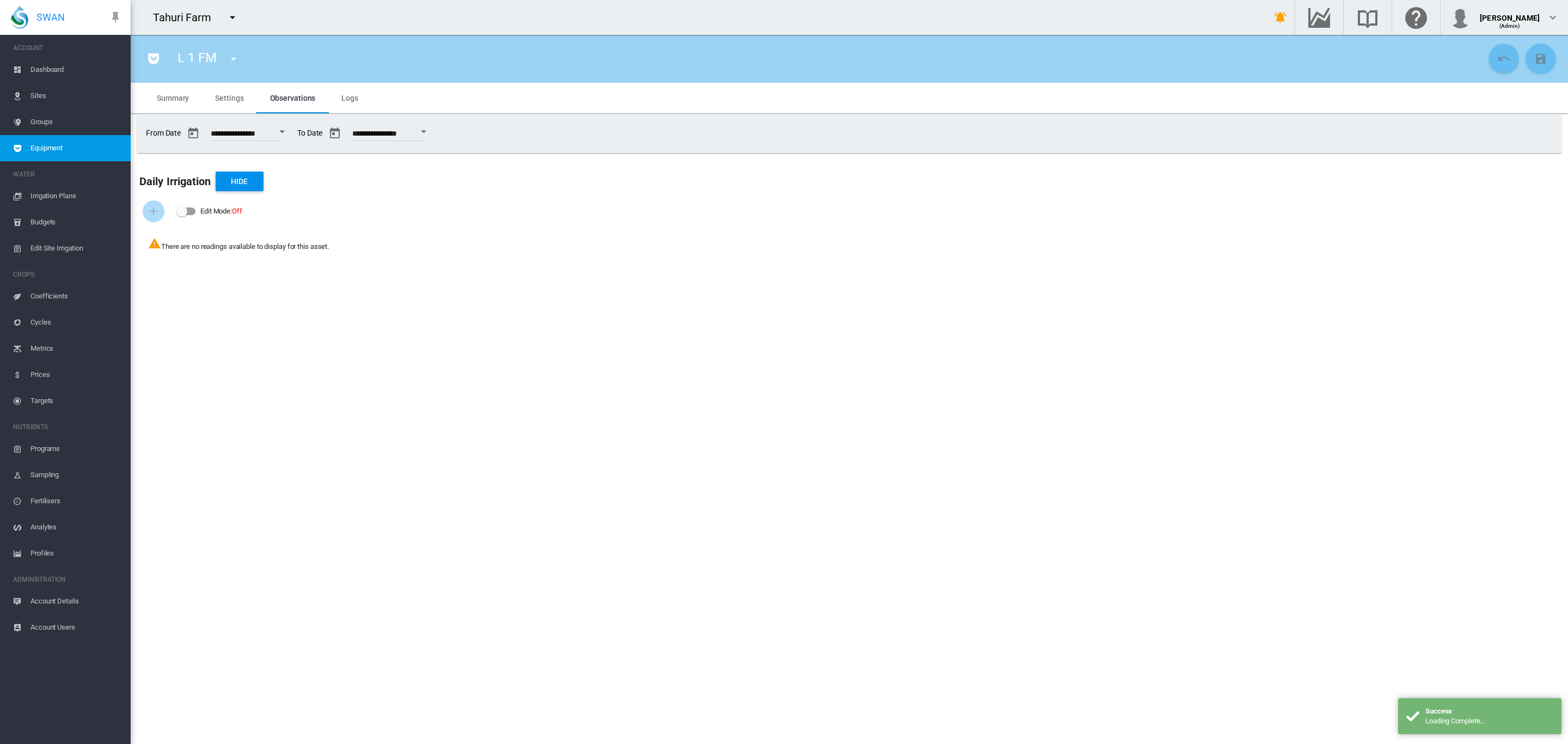
click at [178, 99] on span "Summary" at bounding box center [172, 97] width 32 height 9
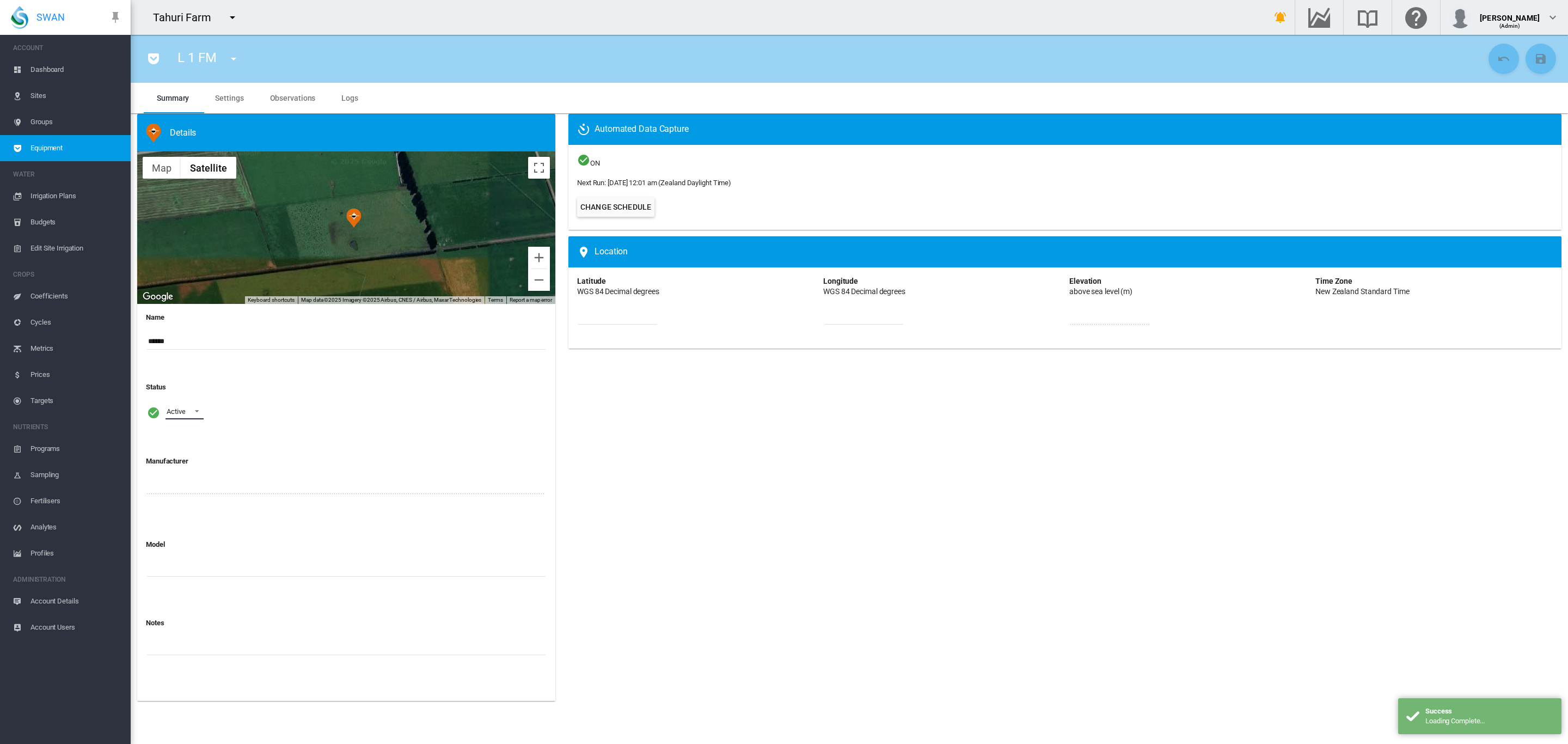
click at [198, 415] on span at bounding box center [194, 411] width 13 height 10
click at [185, 467] on div "Archived" at bounding box center [178, 465] width 26 height 10
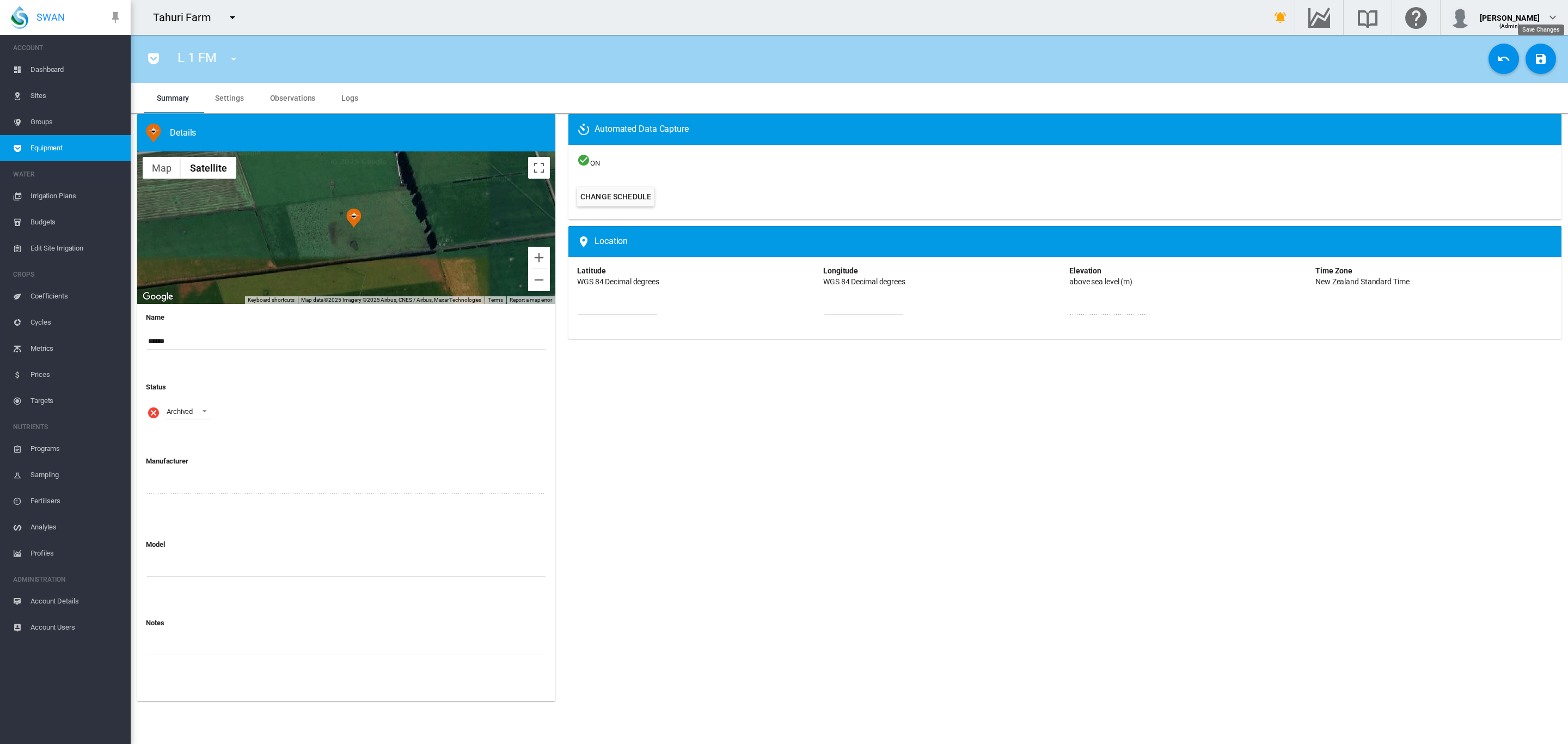
click at [1544, 55] on md-icon "icon-content-save" at bounding box center [1541, 59] width 13 height 13
click at [236, 58] on md-icon "icon-menu-down" at bounding box center [234, 59] width 13 height 13
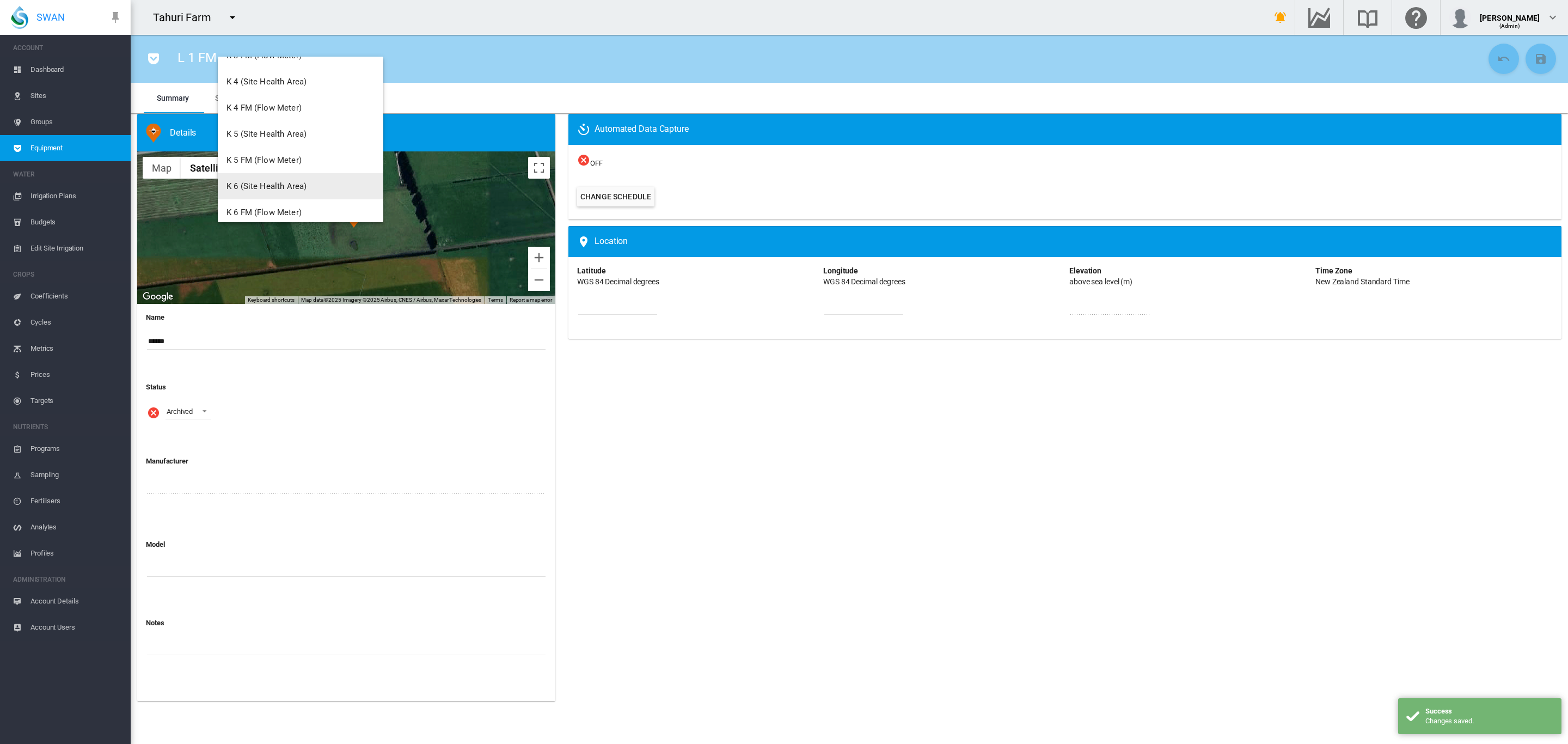
scroll to position [1695, 0]
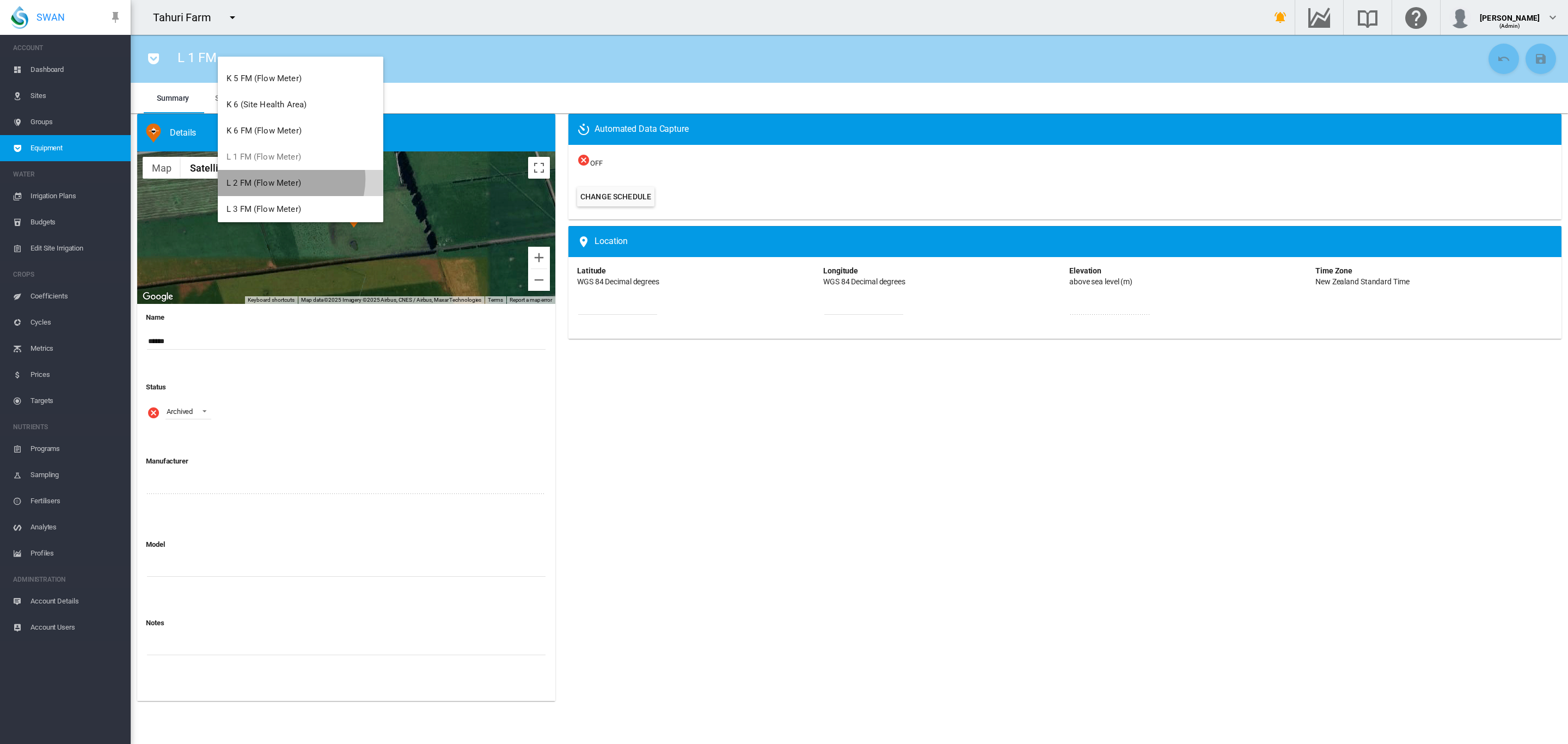
click at [291, 178] on span "L 2 FM (Flow Meter)" at bounding box center [263, 183] width 74 height 10
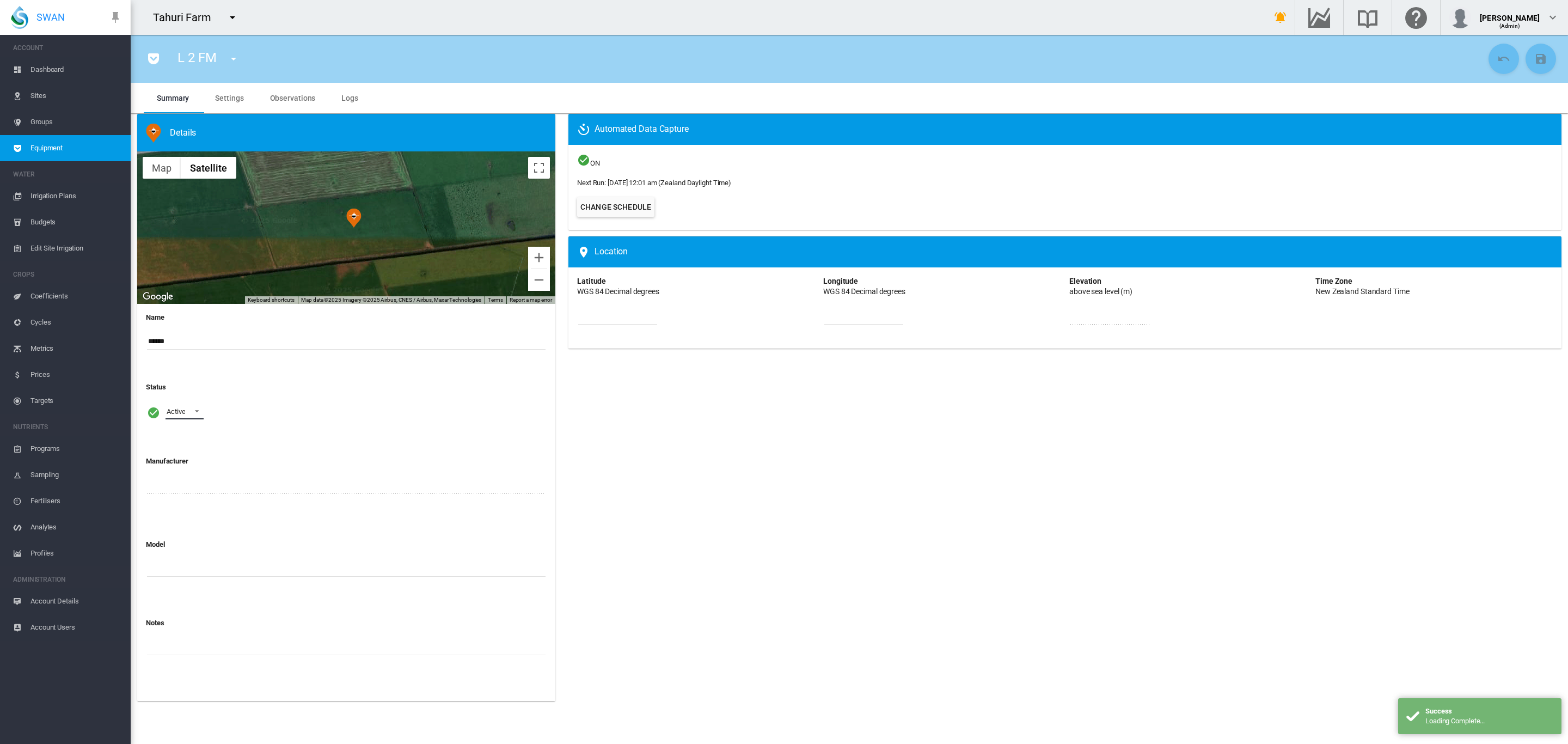
click at [194, 412] on span at bounding box center [194, 411] width 13 height 10
click at [181, 466] on div "Archived" at bounding box center [178, 465] width 26 height 10
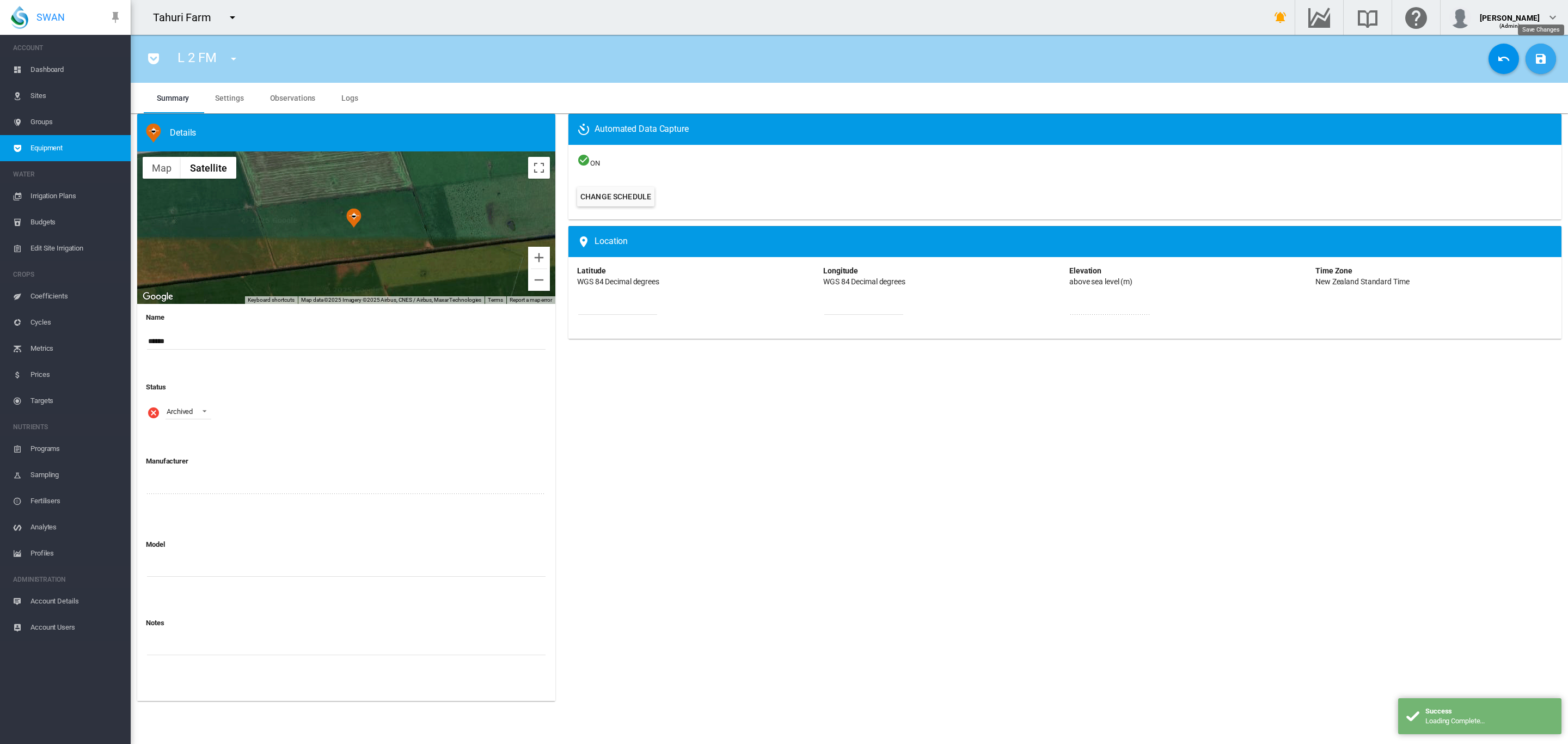
click at [1541, 57] on md-icon "icon-content-save" at bounding box center [1541, 59] width 13 height 13
click at [232, 55] on md-icon "icon-menu-down" at bounding box center [234, 59] width 13 height 13
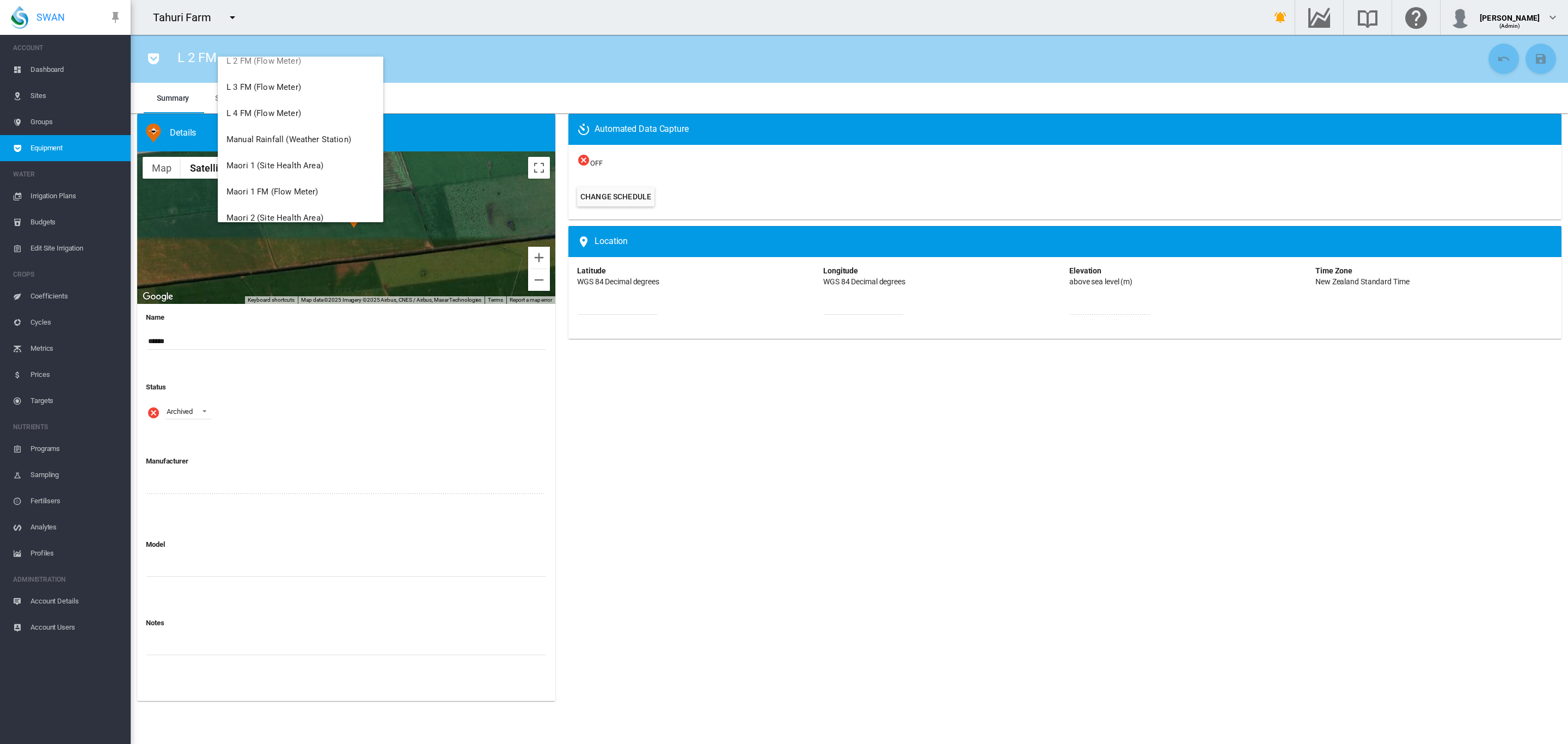
scroll to position [1798, 0]
click at [276, 82] on span "L 3 FM (Flow Meter)" at bounding box center [263, 81] width 74 height 10
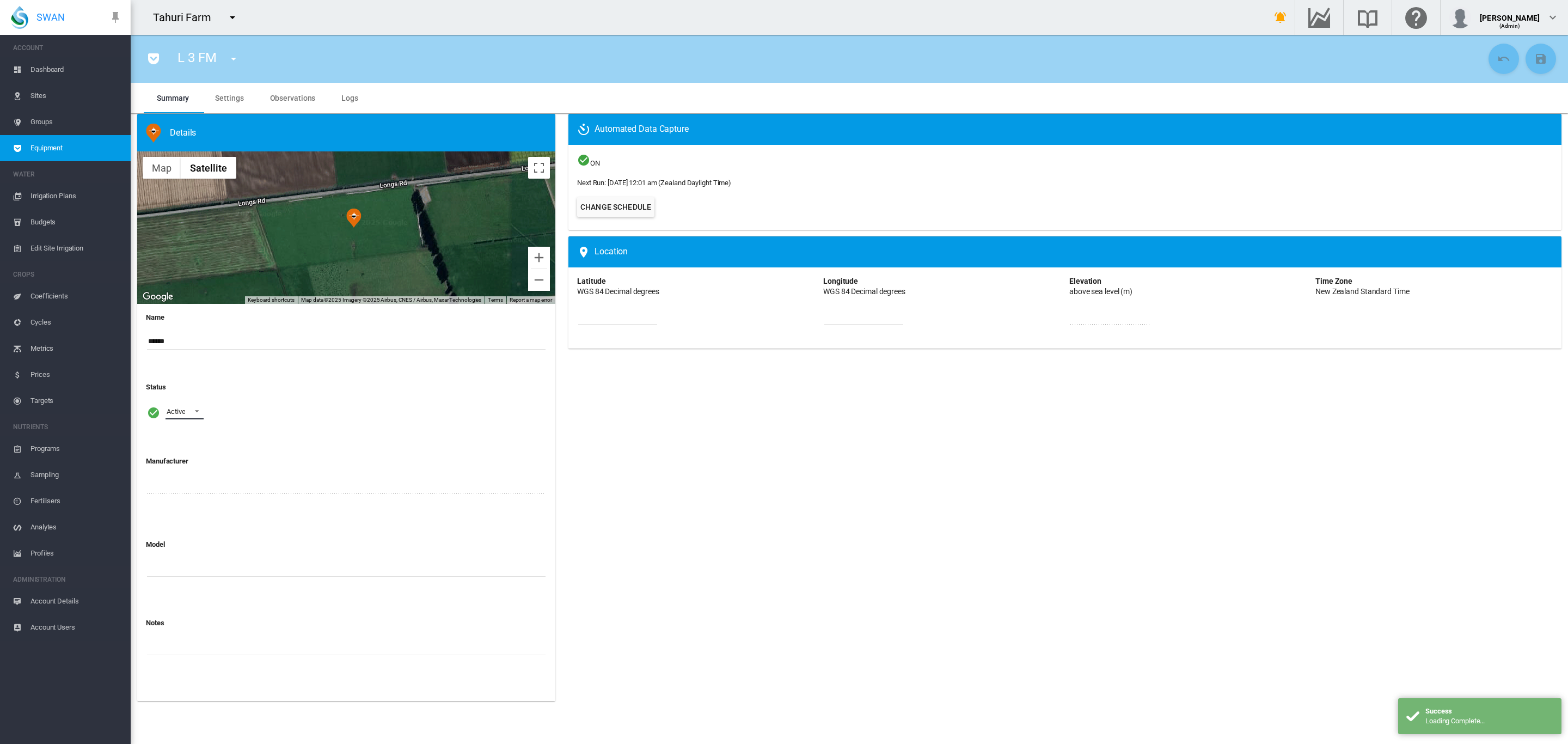
click at [196, 406] on span at bounding box center [194, 411] width 13 height 10
click at [187, 460] on div "Archived" at bounding box center [178, 465] width 26 height 10
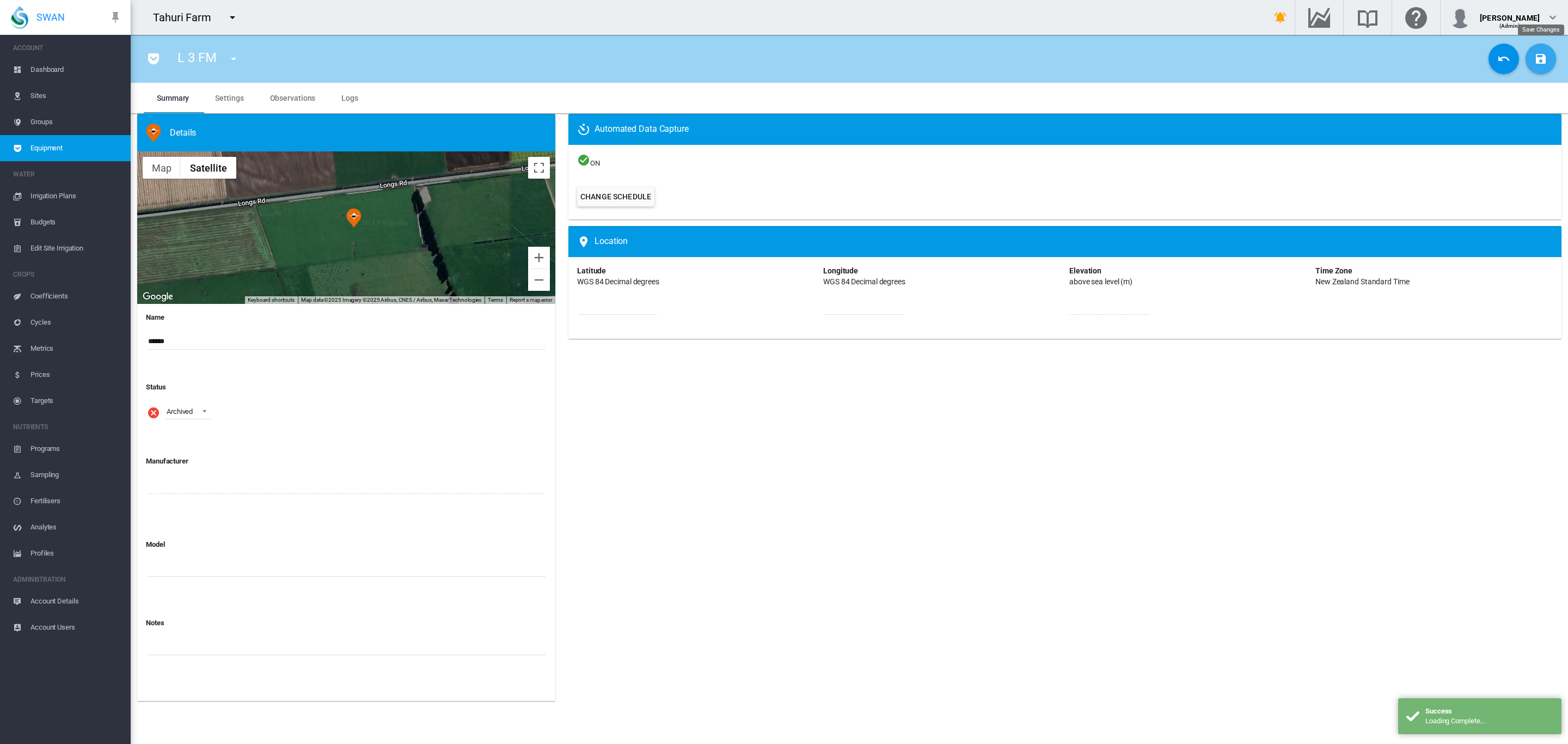
click at [1542, 56] on md-icon "icon-content-save" at bounding box center [1541, 59] width 13 height 13
click at [231, 58] on md-icon "icon-menu-down" at bounding box center [234, 59] width 13 height 13
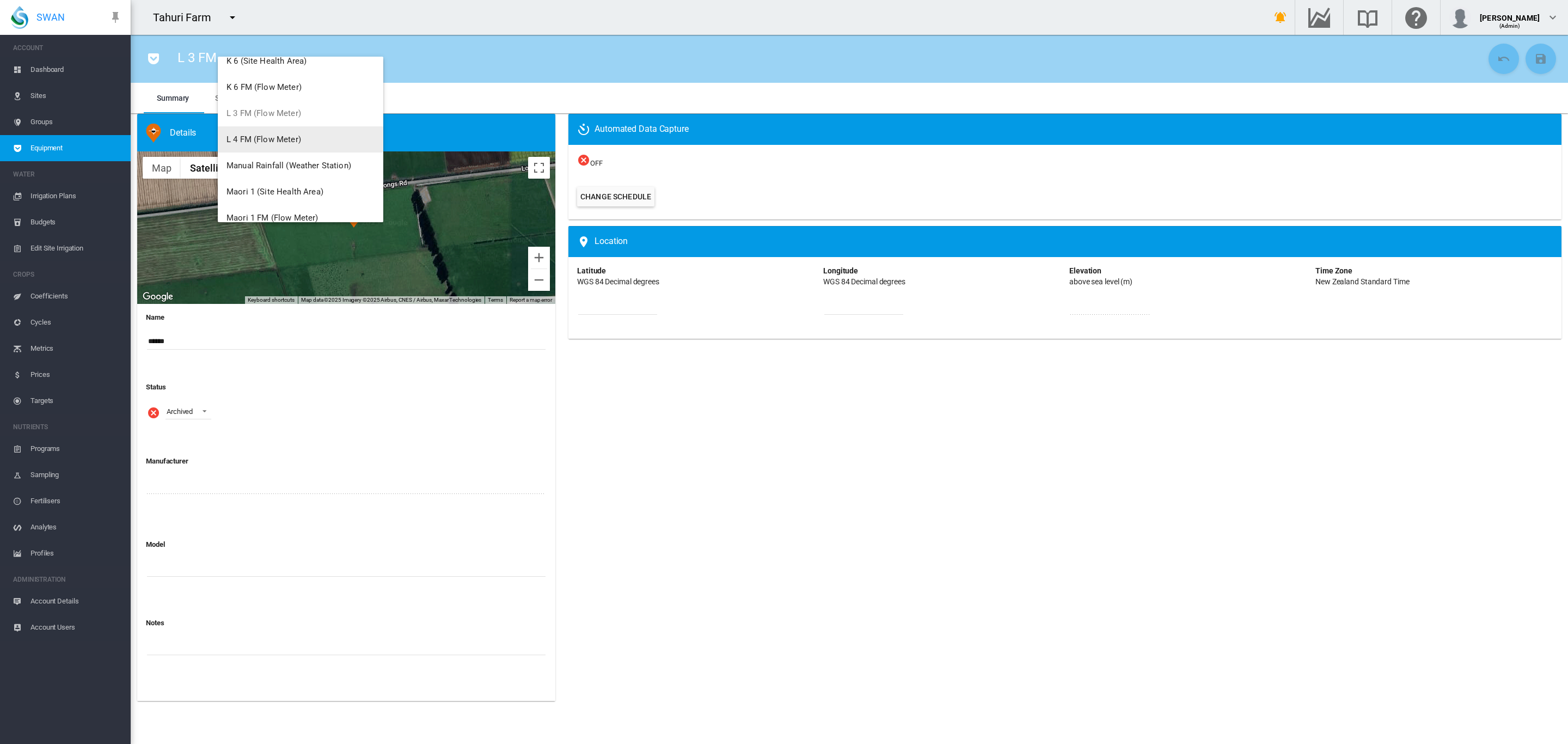
scroll to position [1737, 0]
click at [284, 138] on span "L 4 FM (Flow Meter)" at bounding box center [263, 142] width 74 height 10
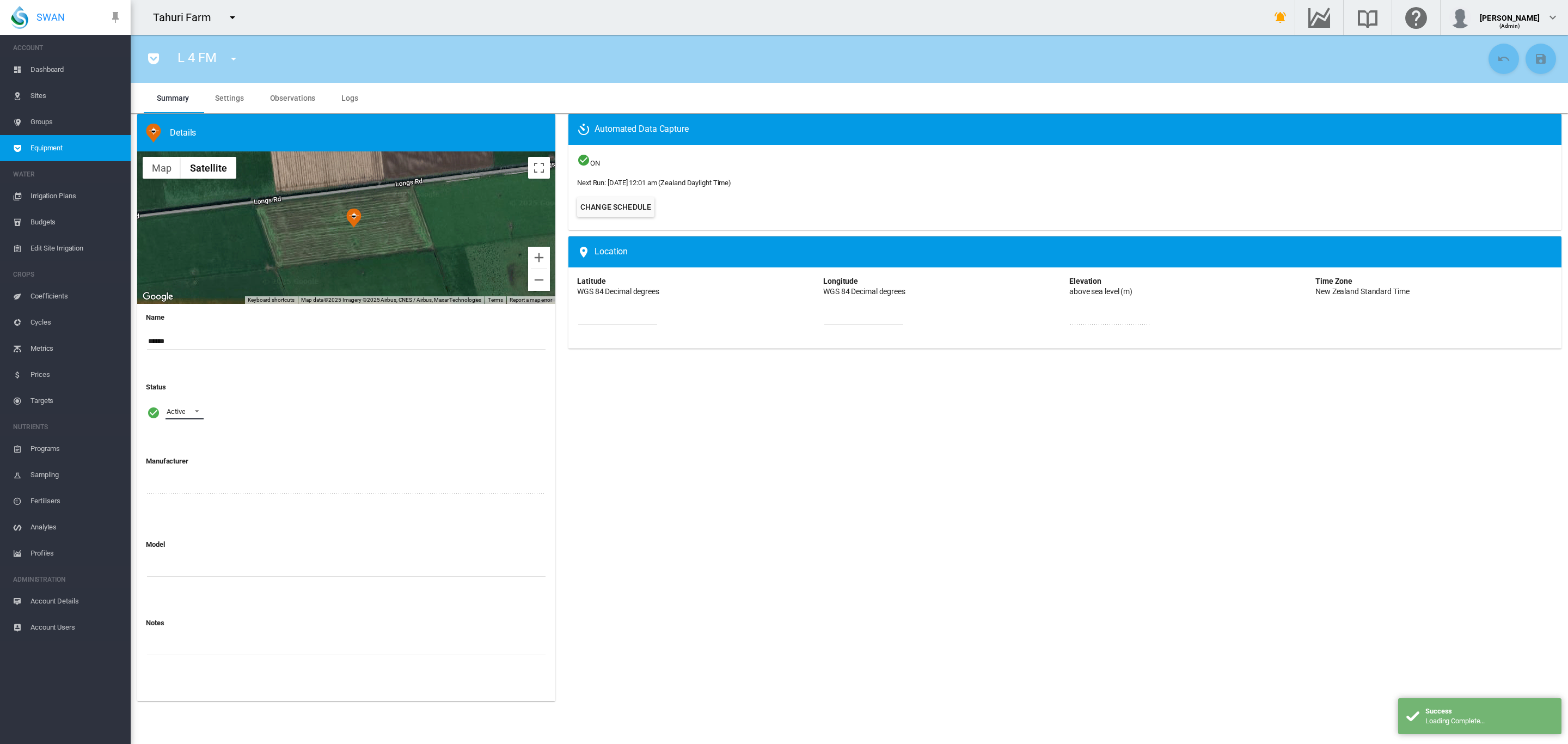
click at [195, 412] on span at bounding box center [194, 411] width 13 height 10
click at [186, 460] on div "Archived" at bounding box center [178, 465] width 26 height 10
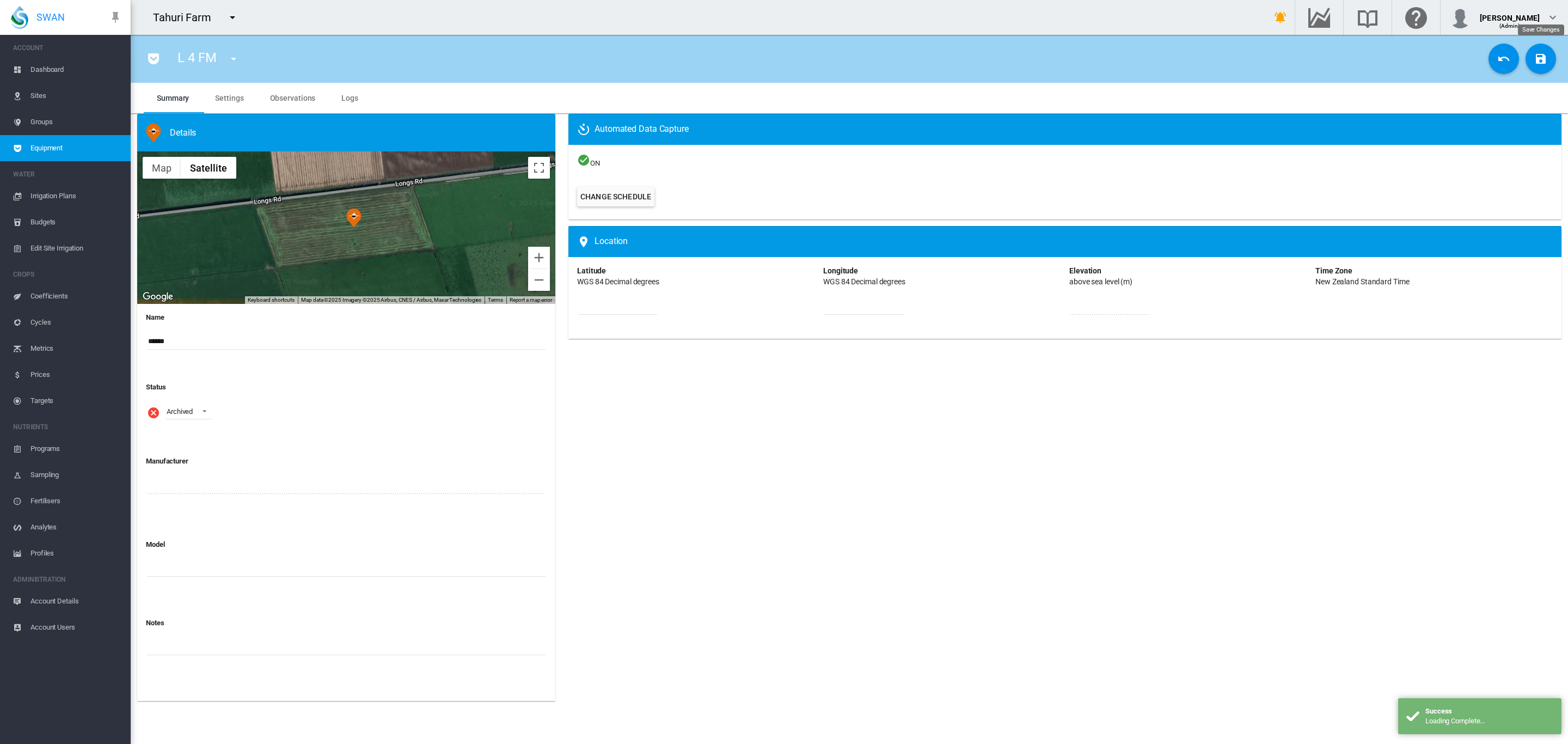
click at [1543, 52] on md-icon "icon-content-save" at bounding box center [1541, 59] width 13 height 13
click at [44, 69] on span "Dashboard" at bounding box center [76, 69] width 91 height 26
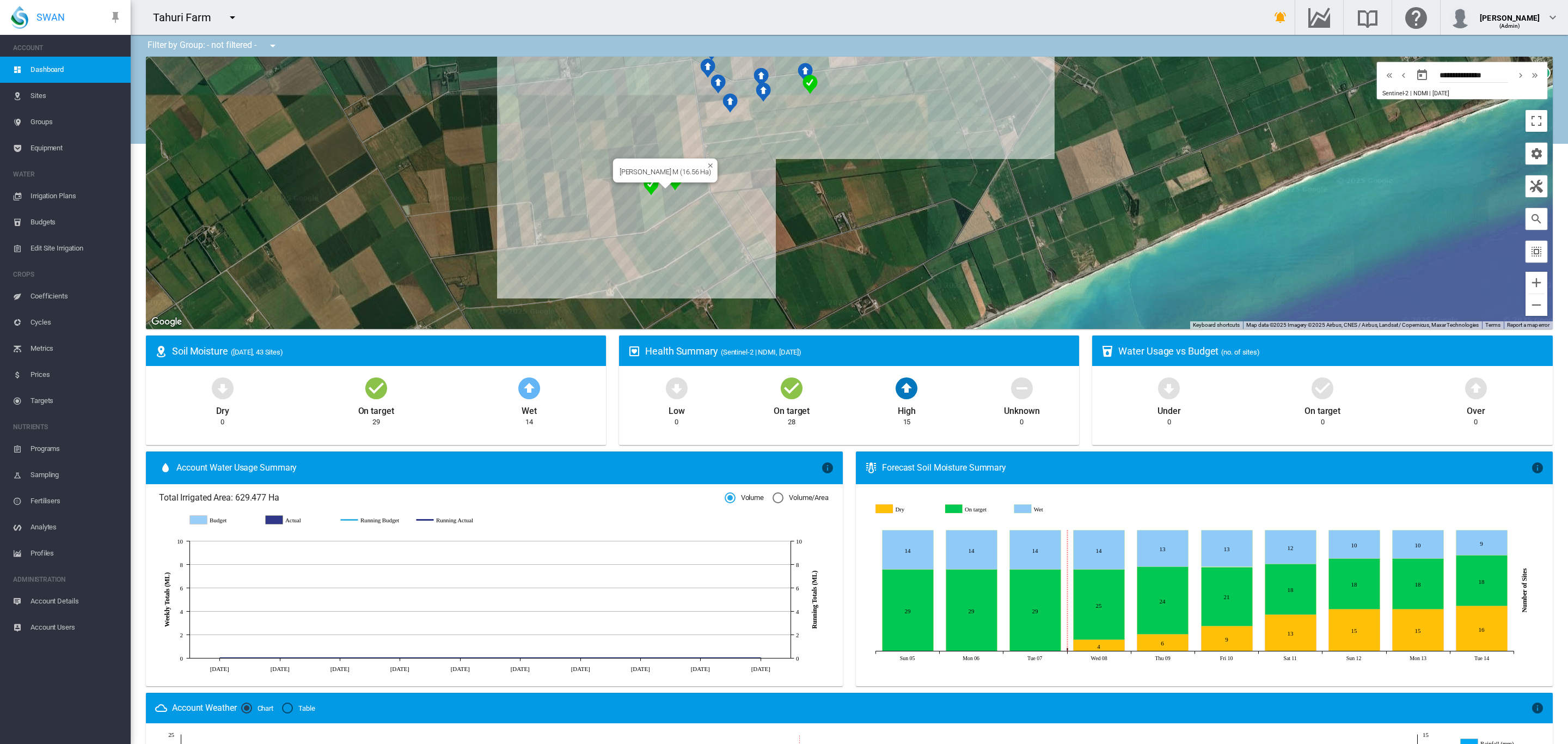
click at [675, 187] on img "NDMI: Turley M" at bounding box center [675, 181] width 15 height 19
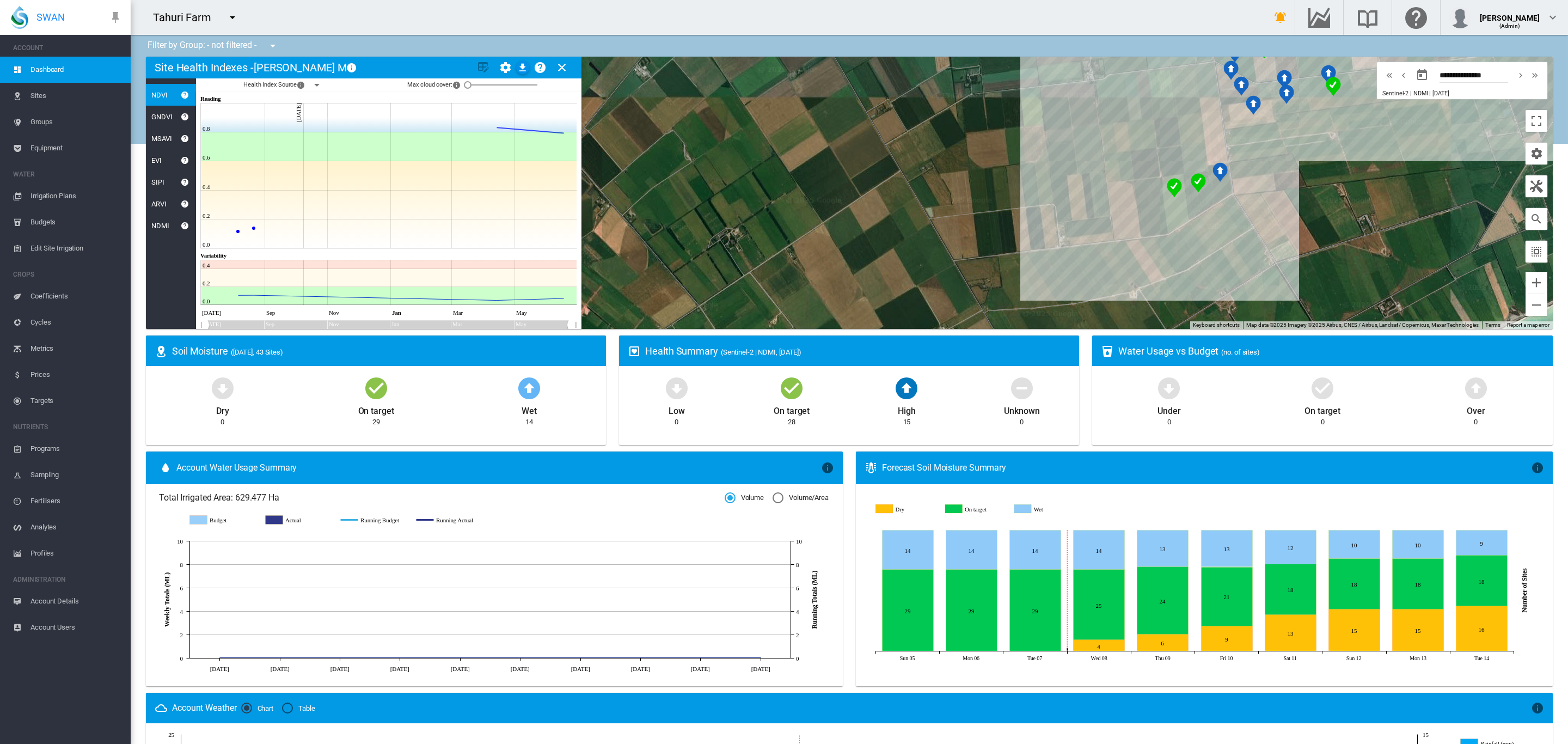
click at [1027, 235] on div at bounding box center [849, 193] width 1407 height 273
click at [1173, 219] on div "Turley L (18.69 Ha)" at bounding box center [849, 193] width 1407 height 273
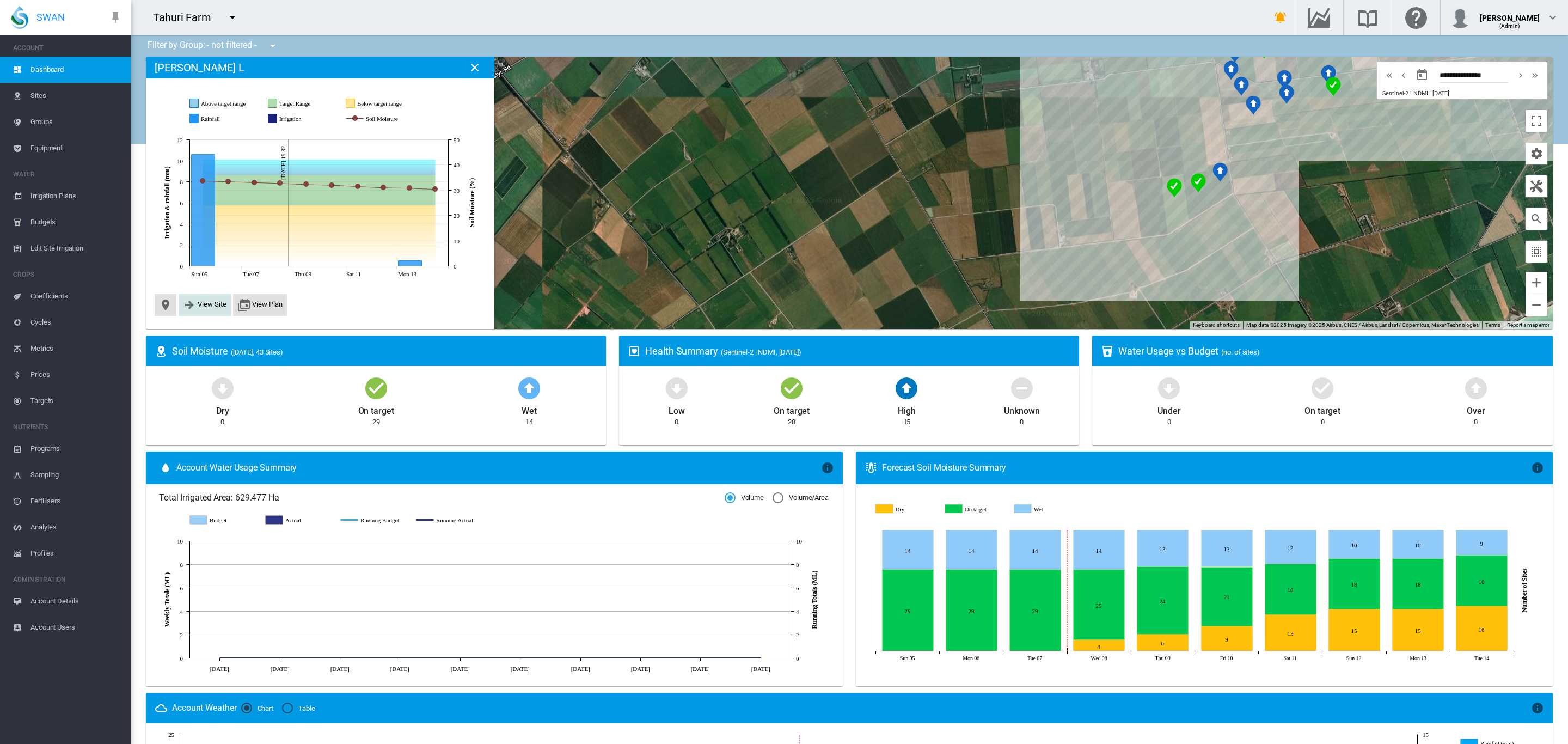
click at [210, 307] on span "View Site" at bounding box center [212, 304] width 29 height 8
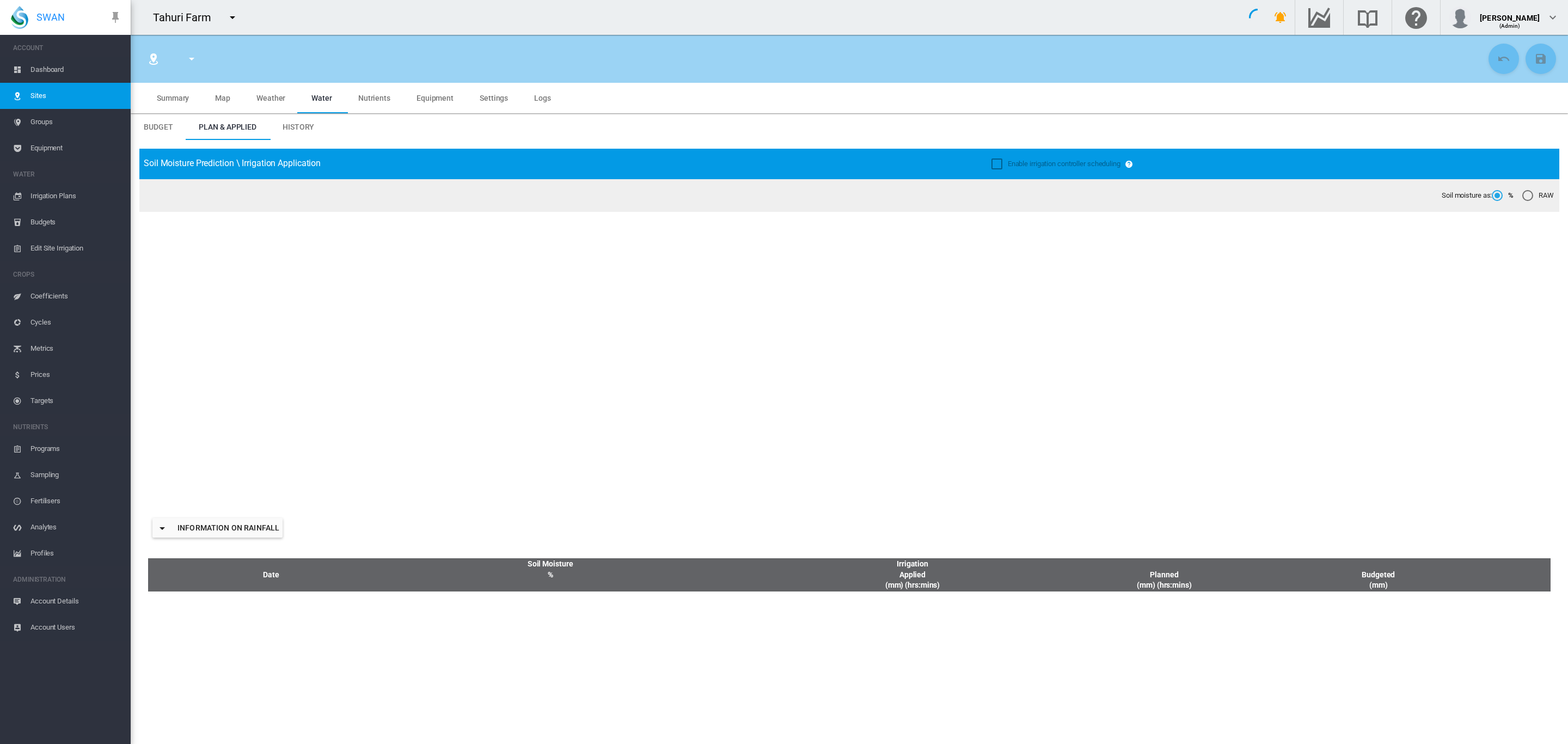
type input "********"
type input "*********"
type input "**"
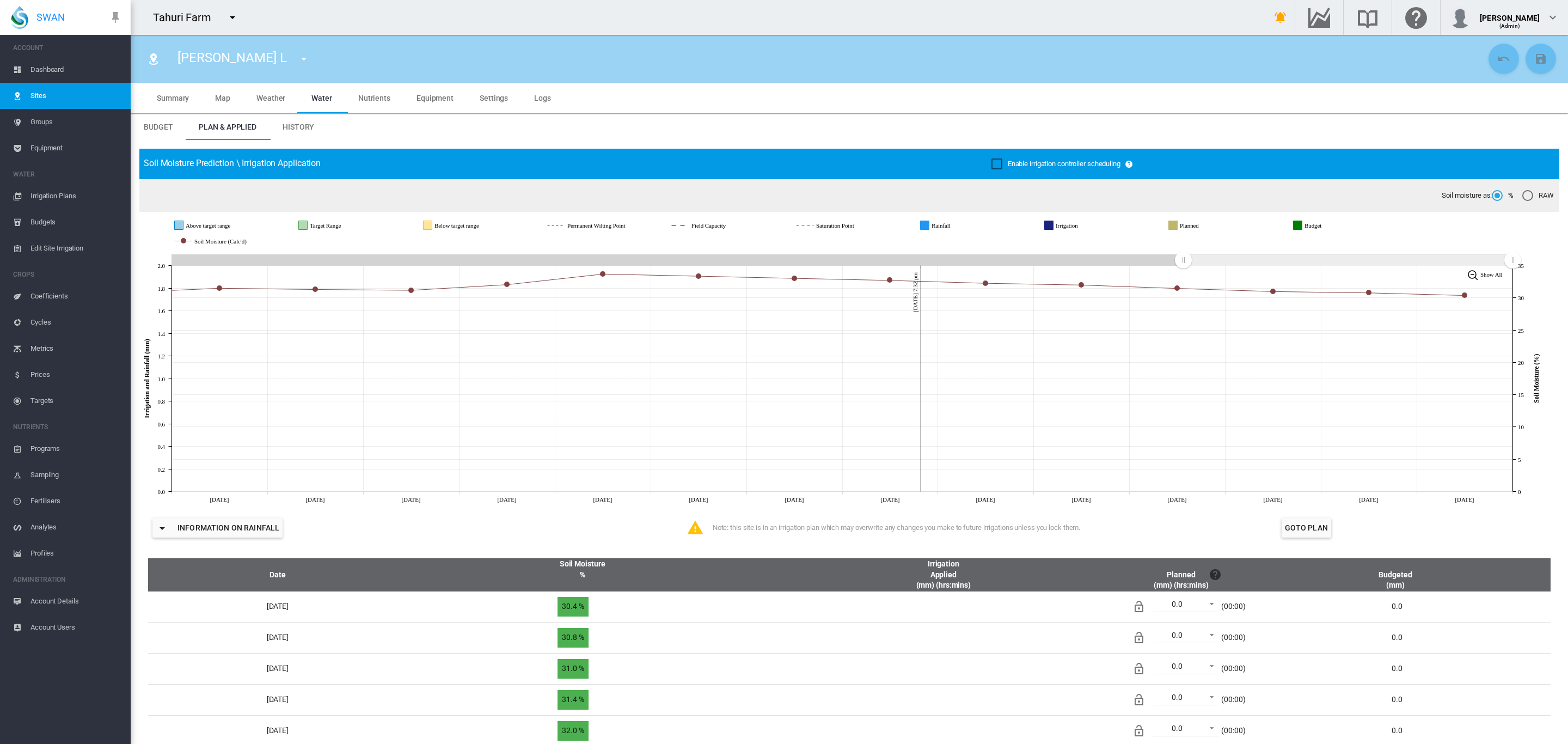
click at [492, 99] on span "Settings" at bounding box center [493, 97] width 28 height 9
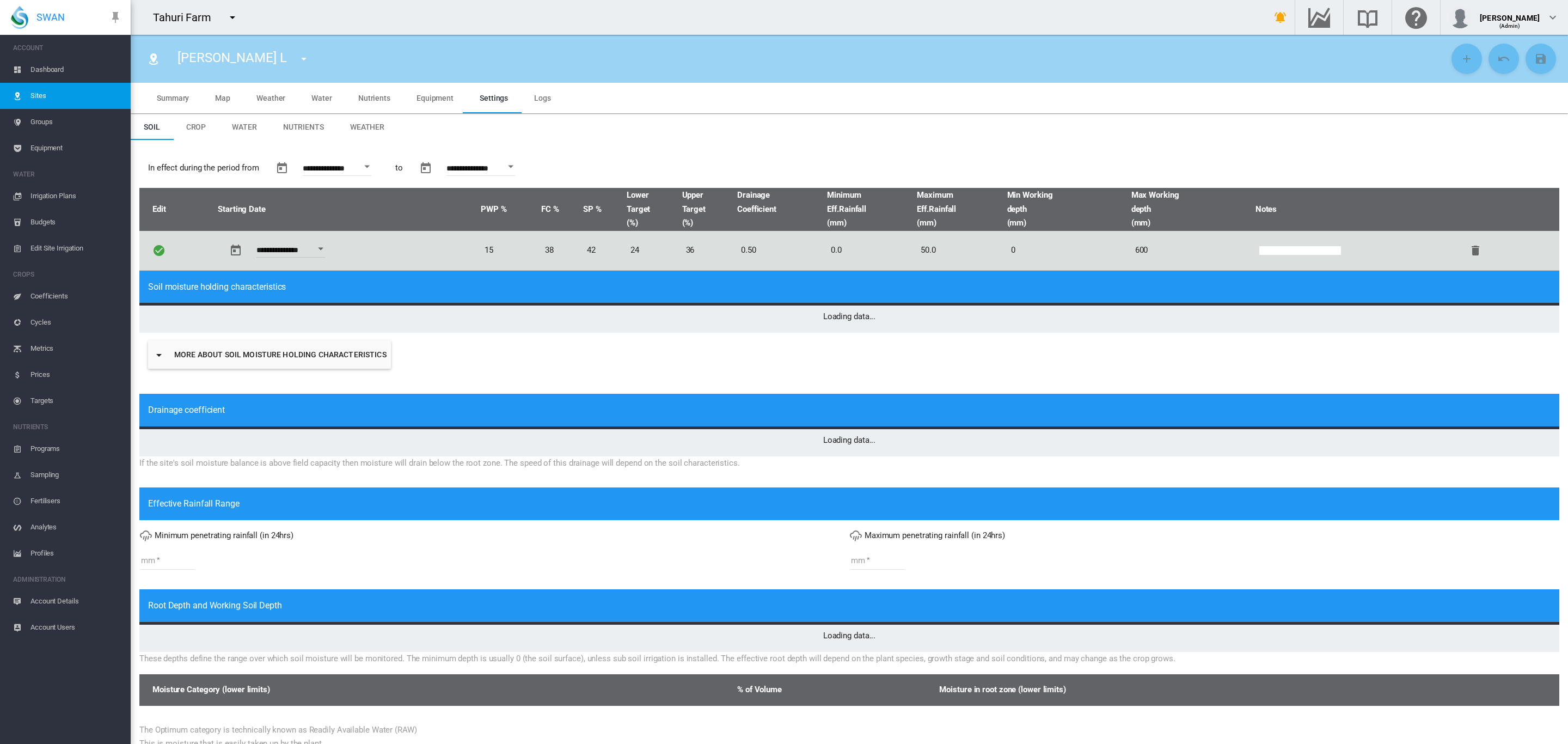
type input "*"
type input "**"
type input "*****"
type input "***"
type input "*****"
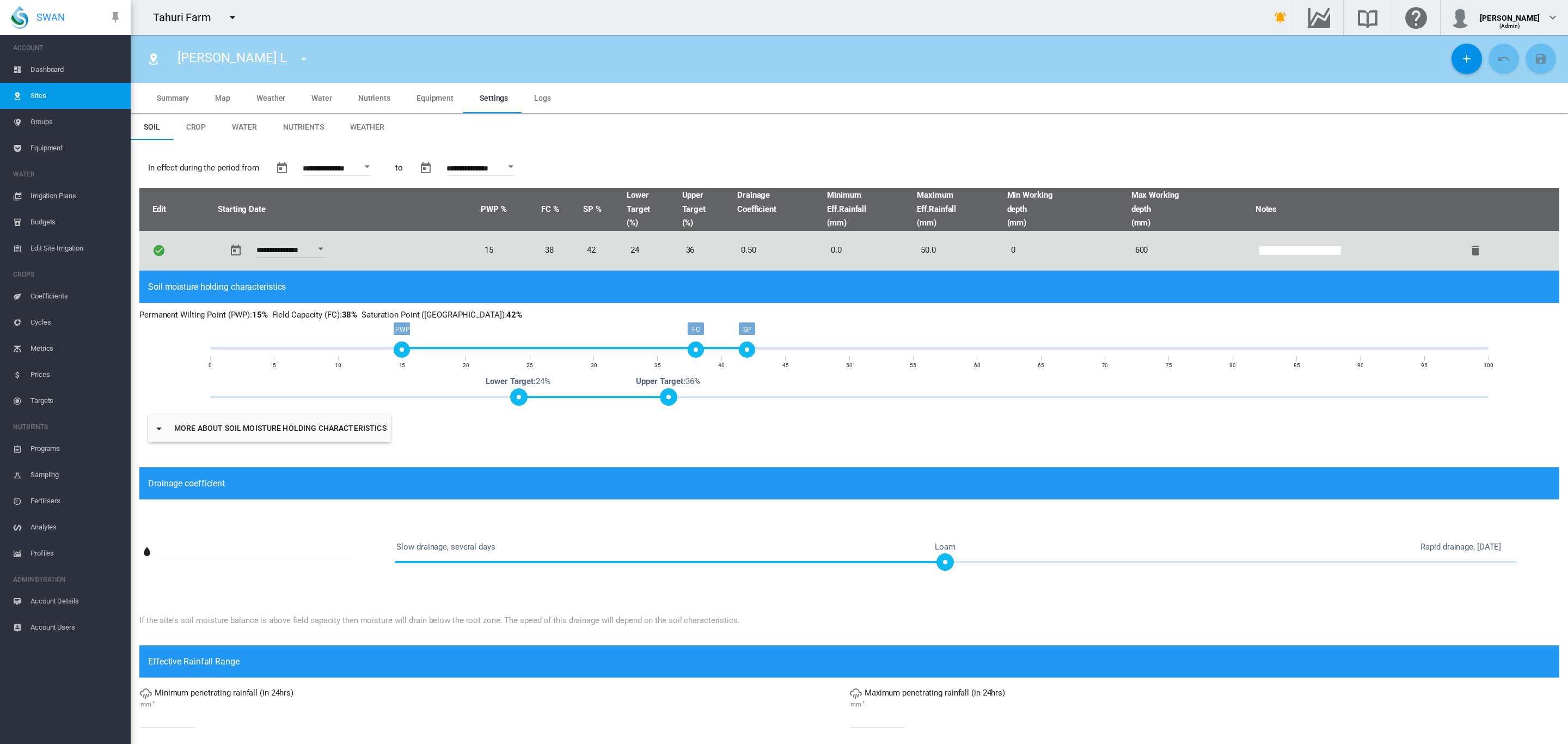
click at [55, 148] on span "Equipment" at bounding box center [76, 147] width 91 height 26
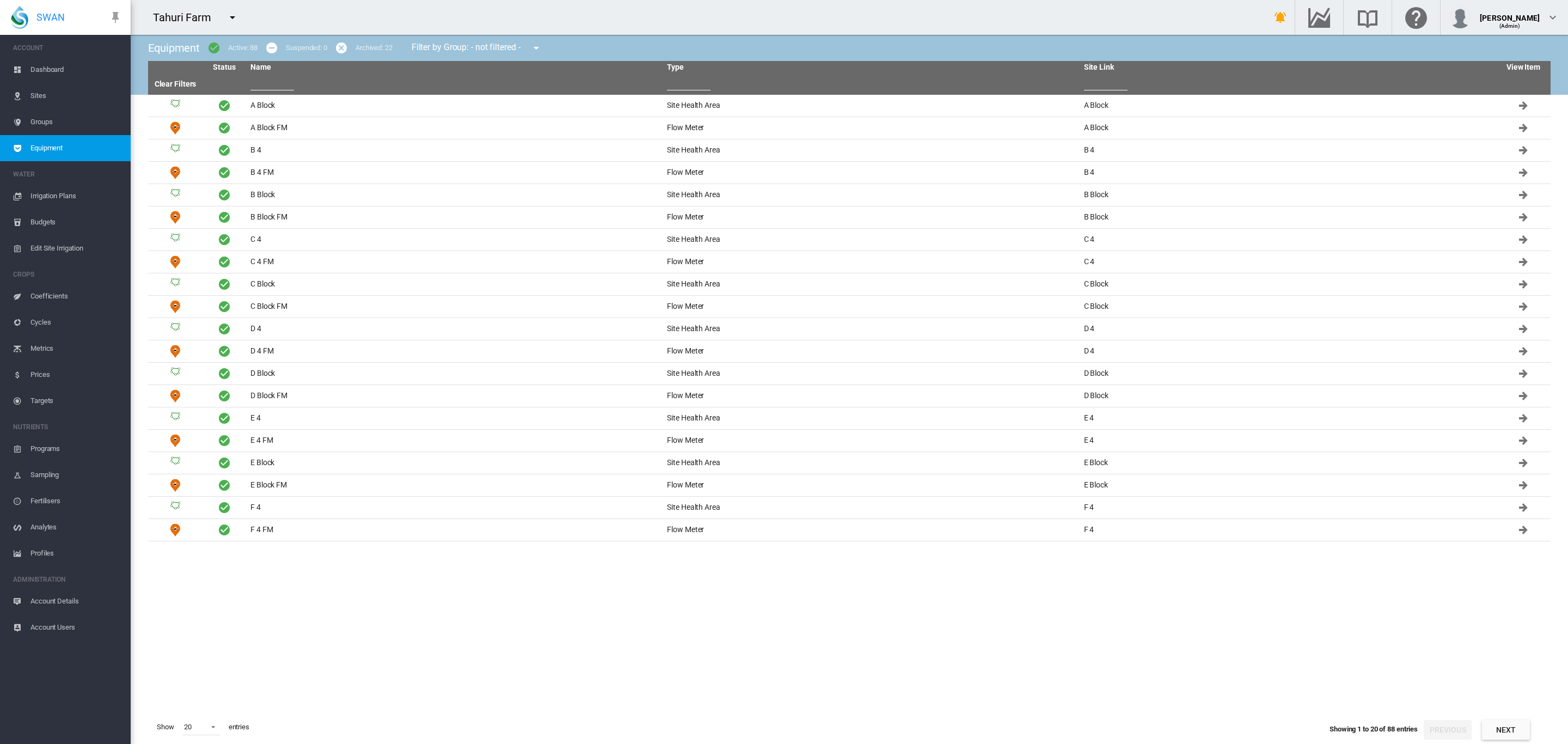
click at [67, 190] on span "Irrigation Plans" at bounding box center [76, 196] width 91 height 26
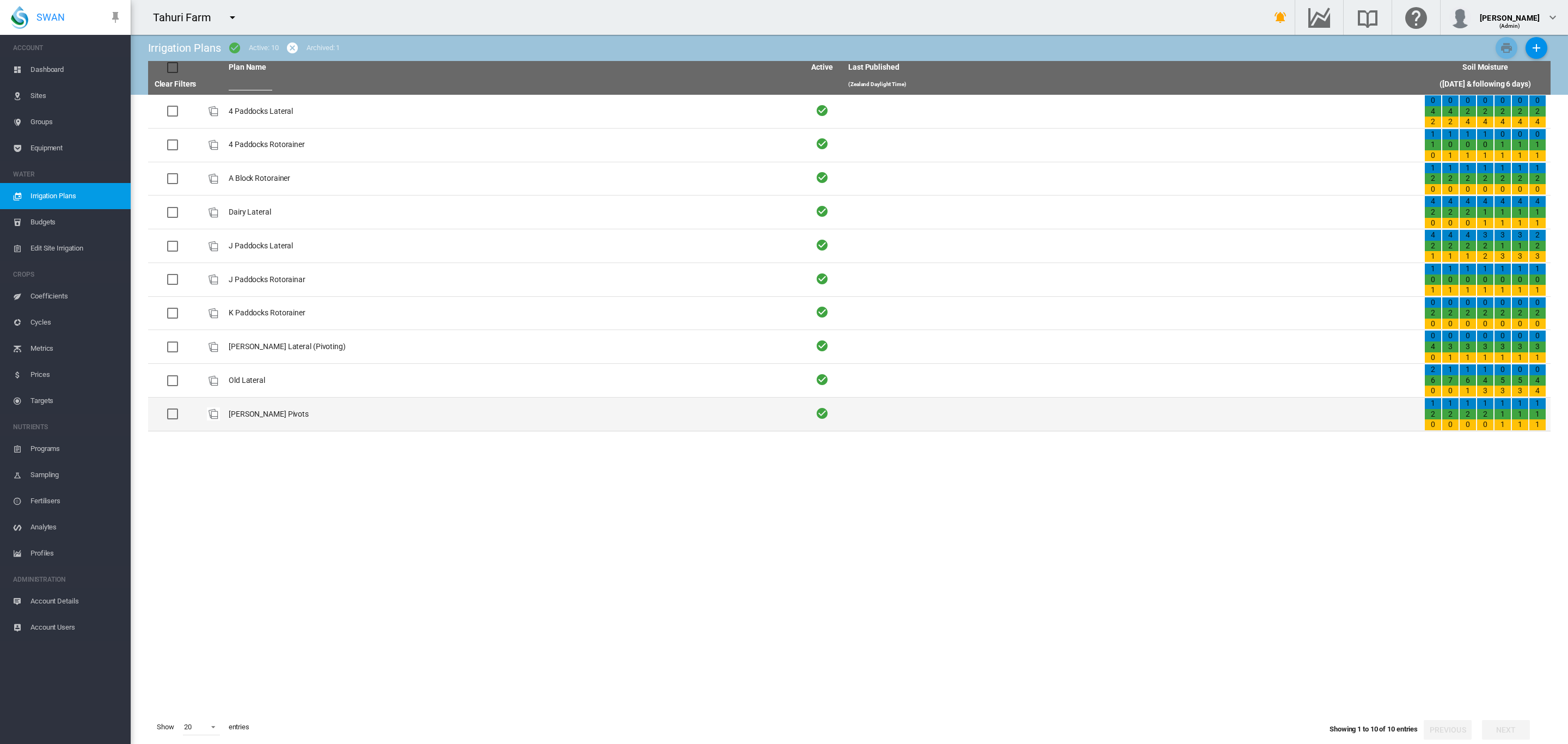
click at [268, 415] on td "[PERSON_NAME] Pivots" at bounding box center [512, 414] width 576 height 33
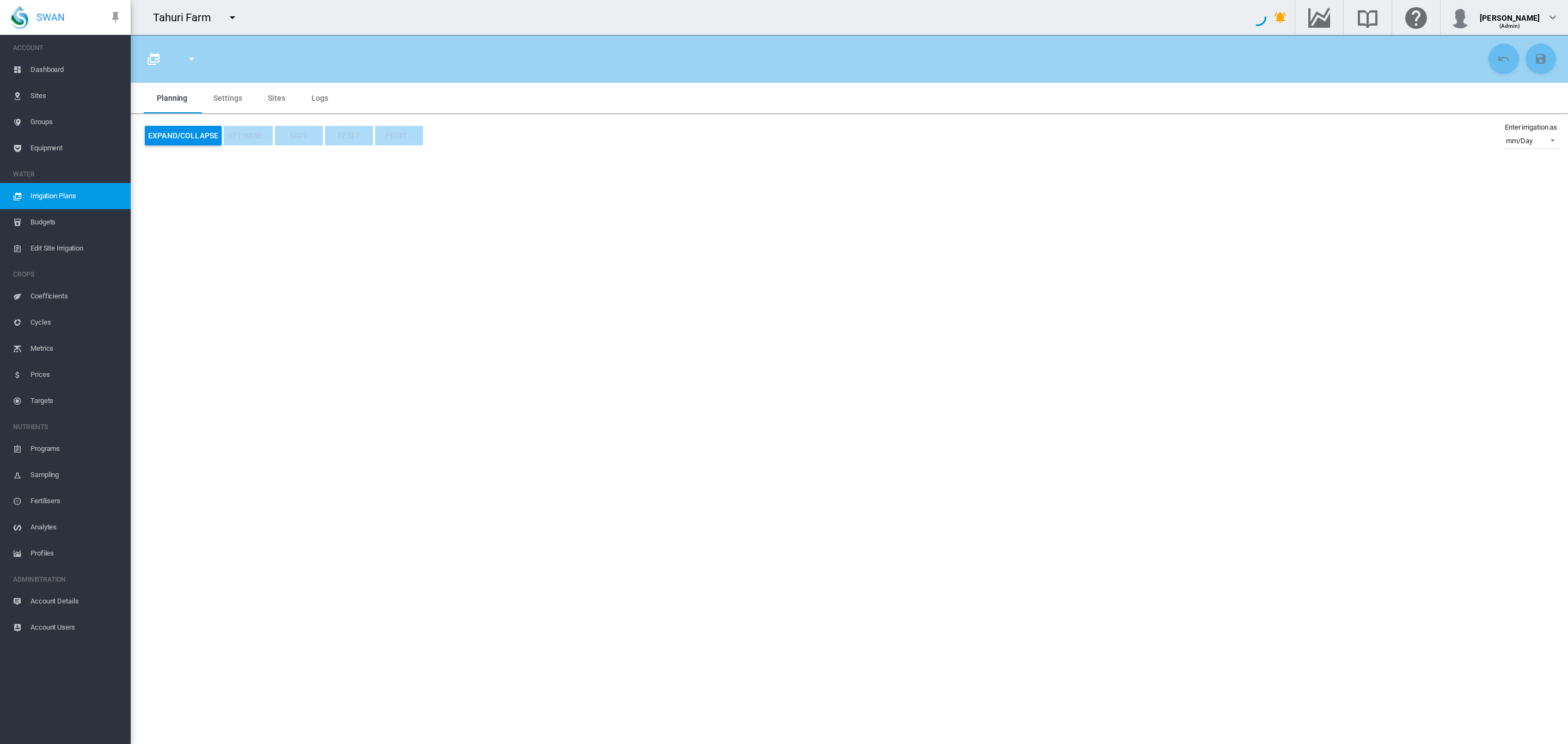
type input "**********"
type input "*"
type input "****"
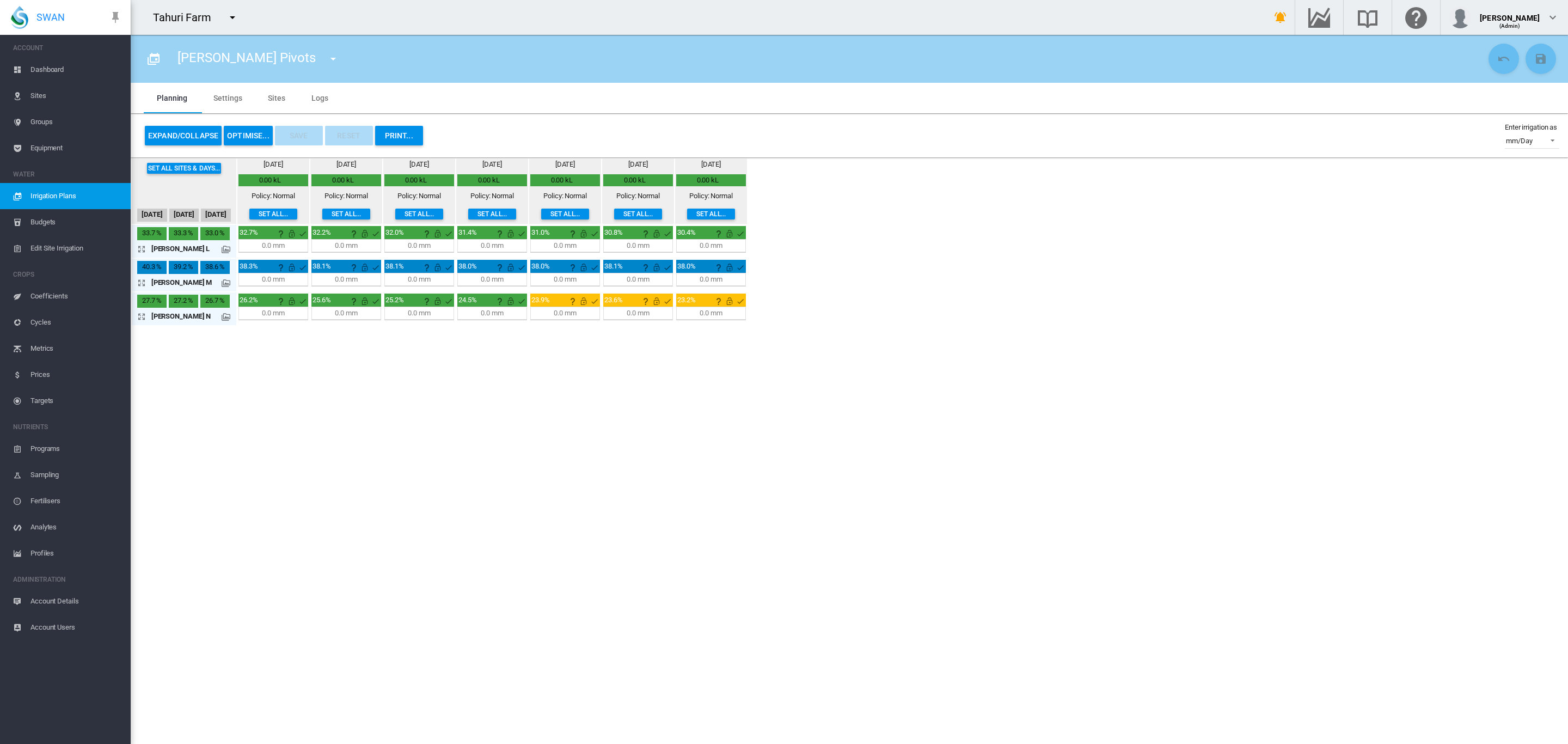
click at [265, 98] on md-tab-item "Sites" at bounding box center [276, 98] width 43 height 31
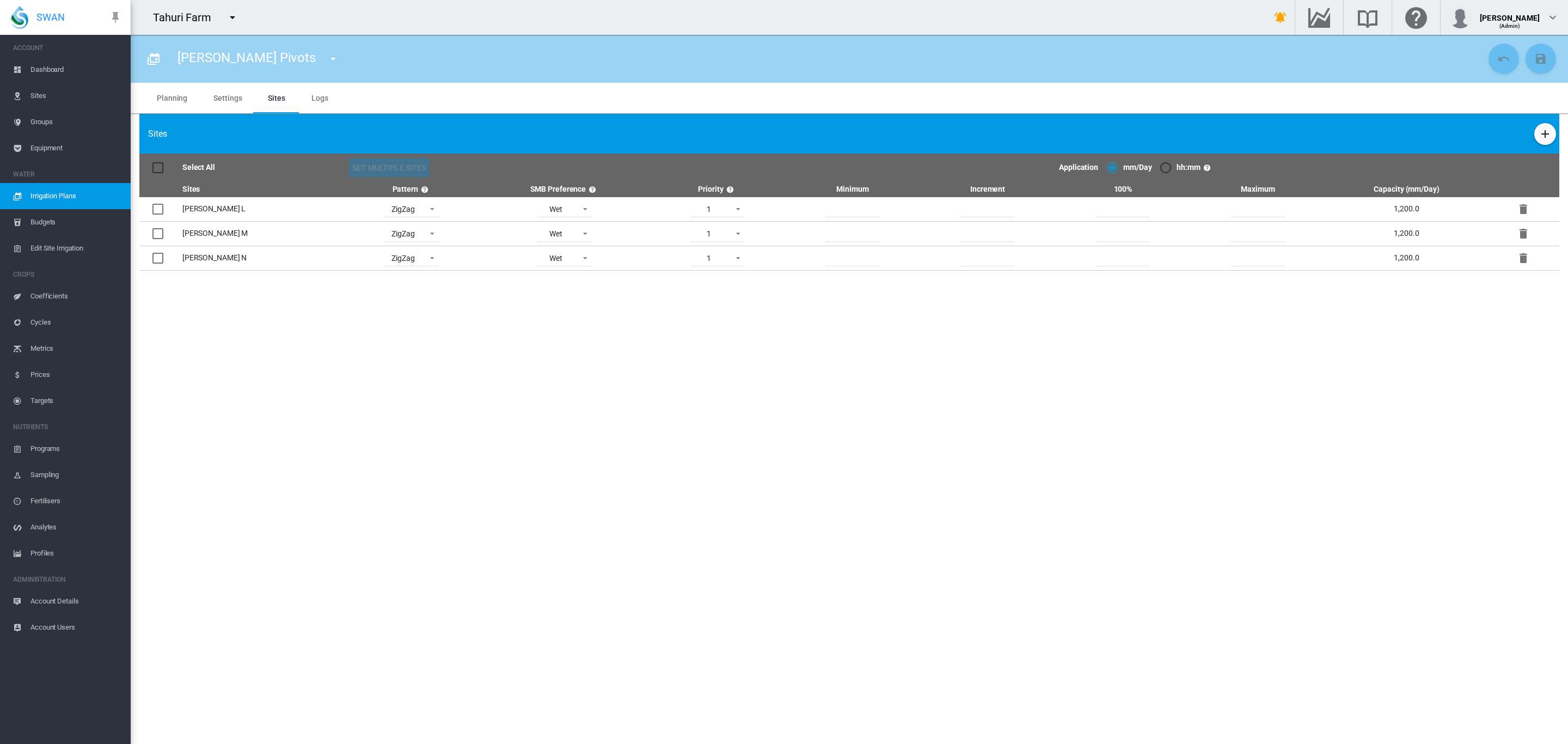
click at [227, 100] on md-tab-item "Settings" at bounding box center [227, 98] width 55 height 31
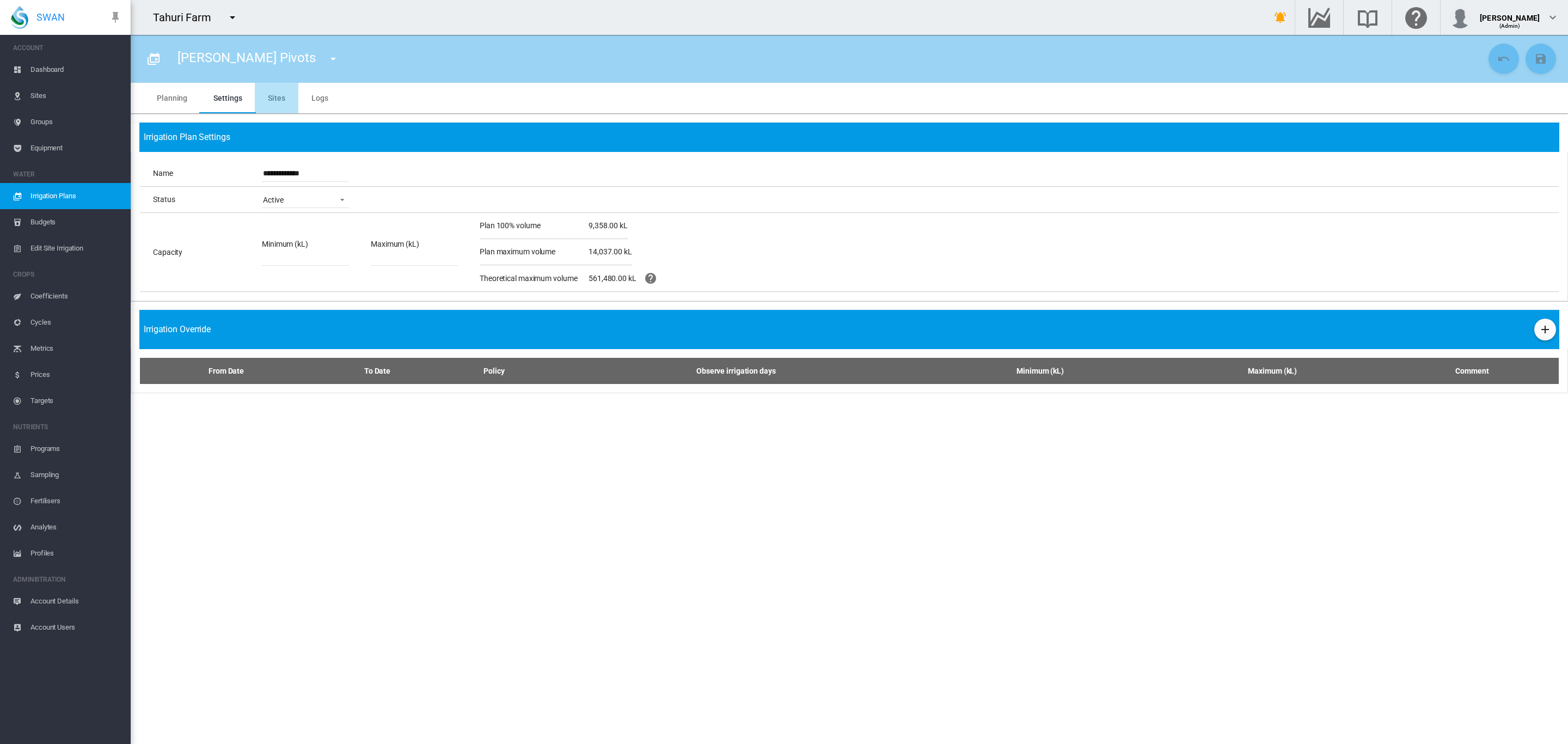
click at [272, 98] on md-tab-item "Sites" at bounding box center [276, 98] width 43 height 31
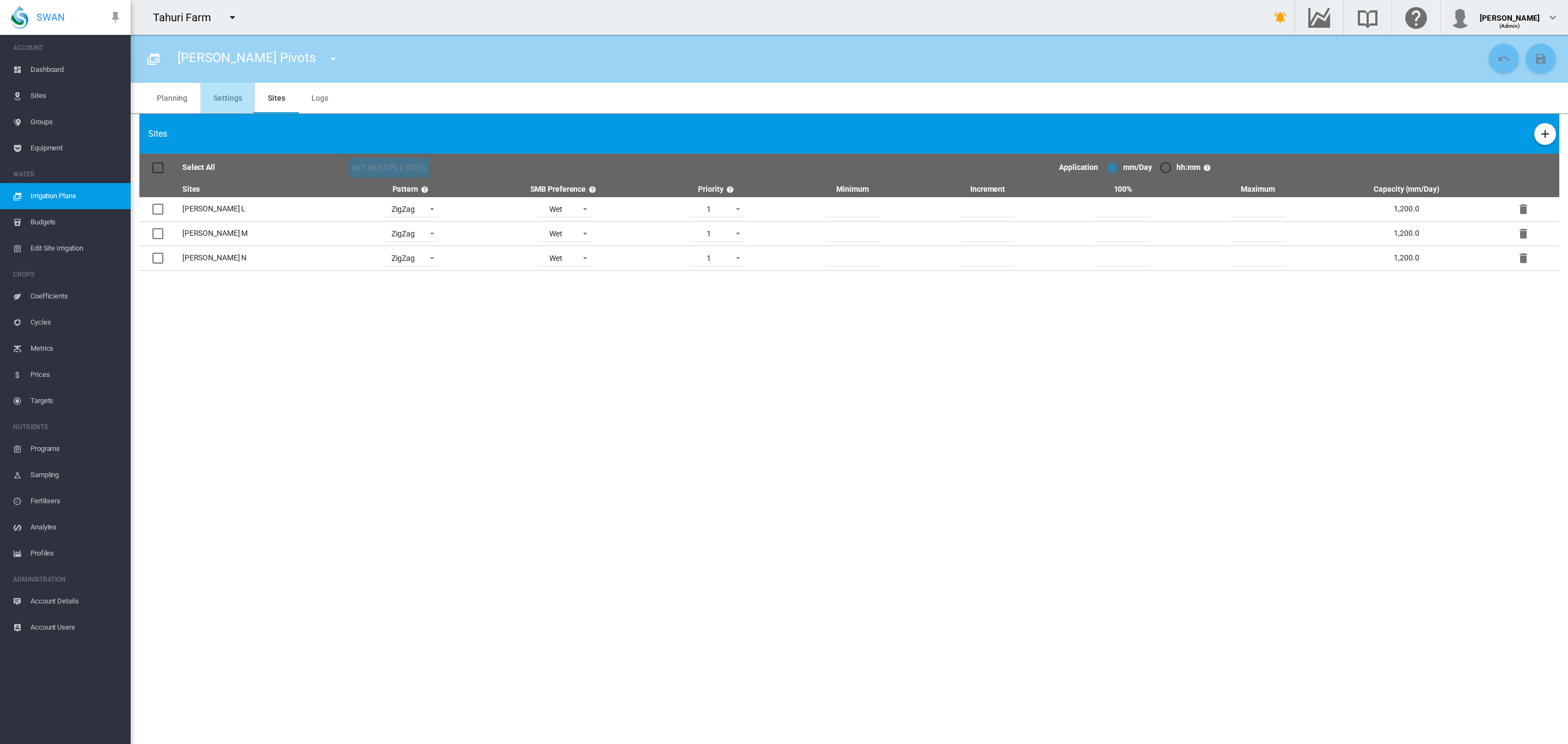
click at [229, 100] on md-tab-item "Settings" at bounding box center [227, 98] width 55 height 31
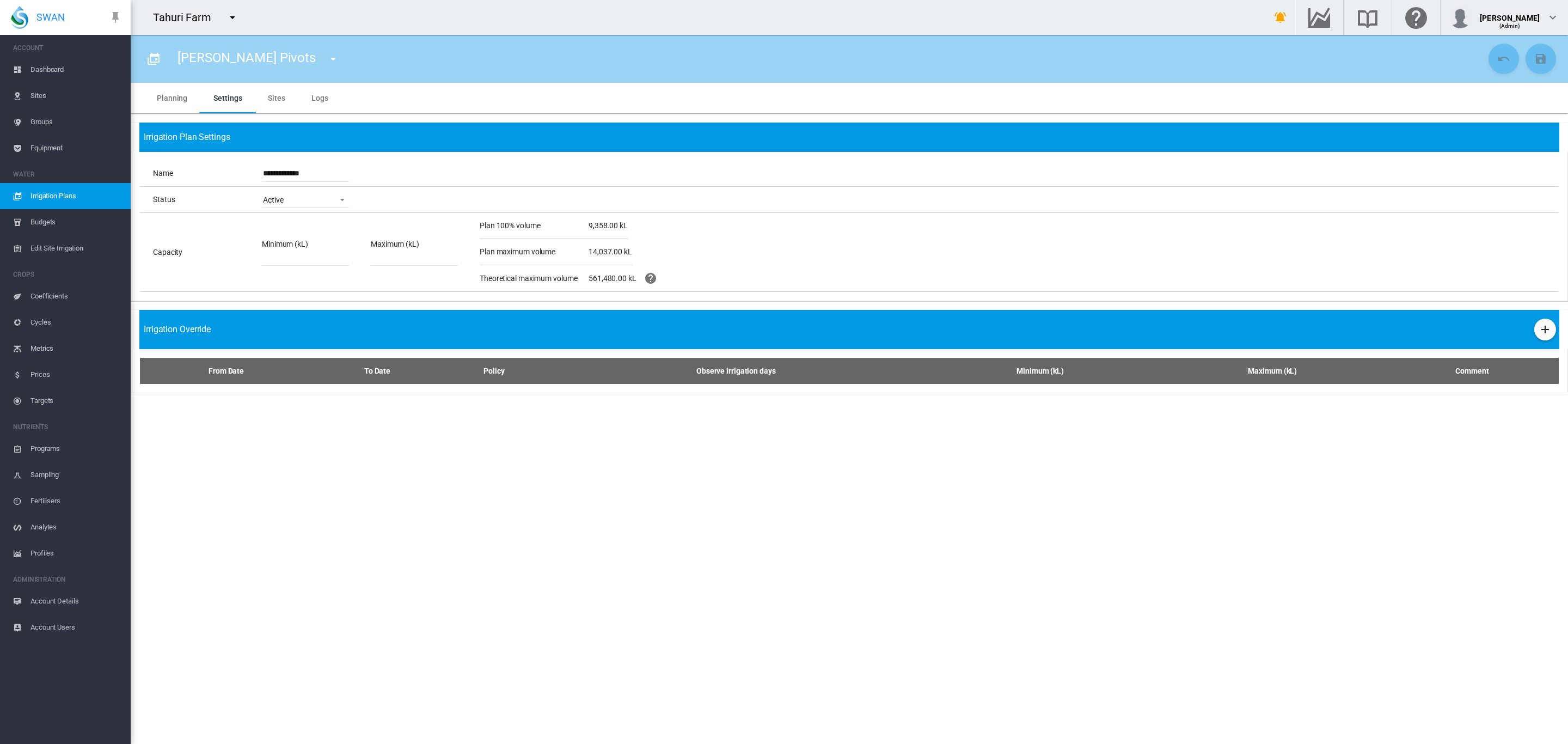
click at [273, 98] on md-tab-item "Sites" at bounding box center [276, 98] width 43 height 31
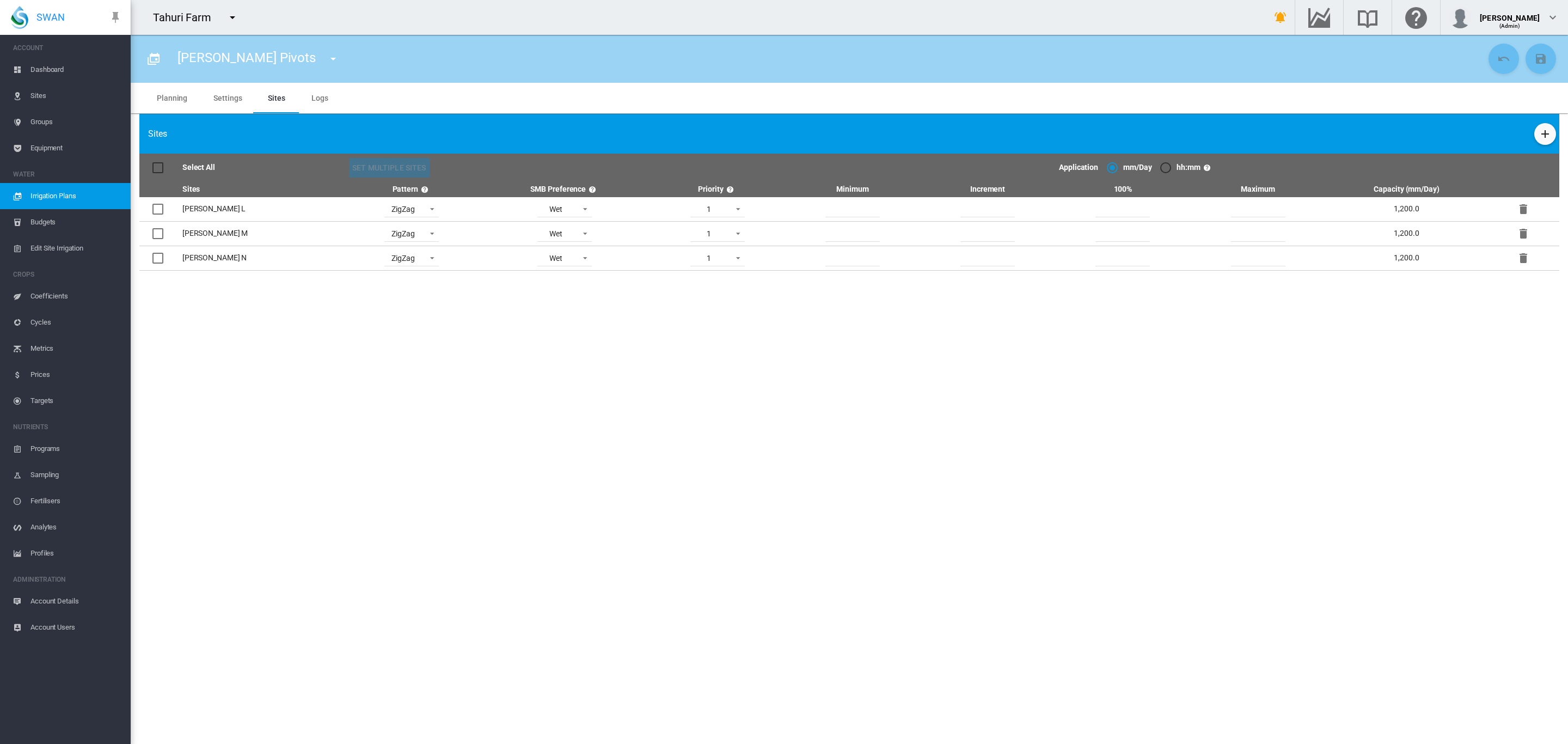
click at [49, 123] on span "Groups" at bounding box center [76, 121] width 91 height 26
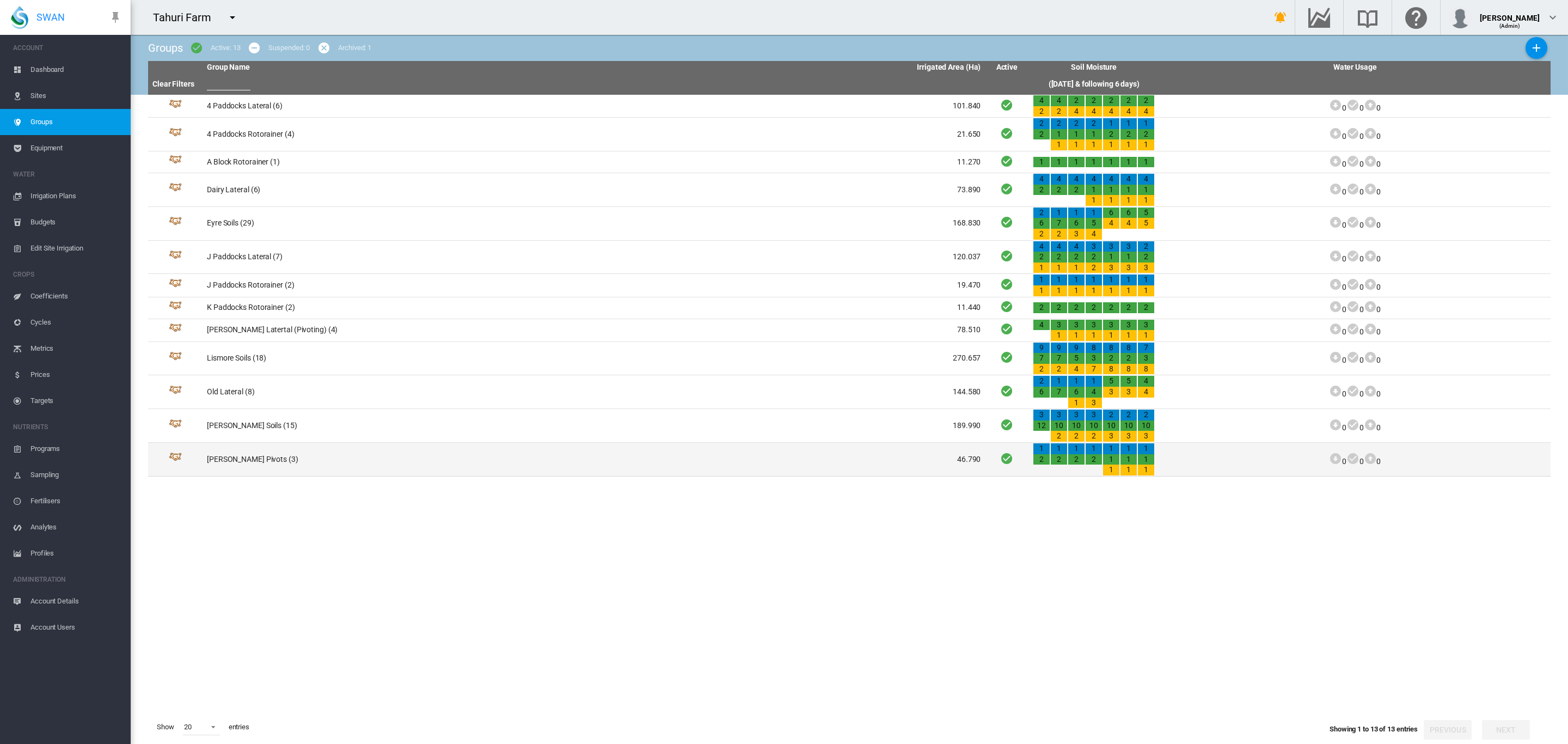
click at [236, 458] on td "Turley Pivots (3)" at bounding box center [398, 460] width 391 height 33
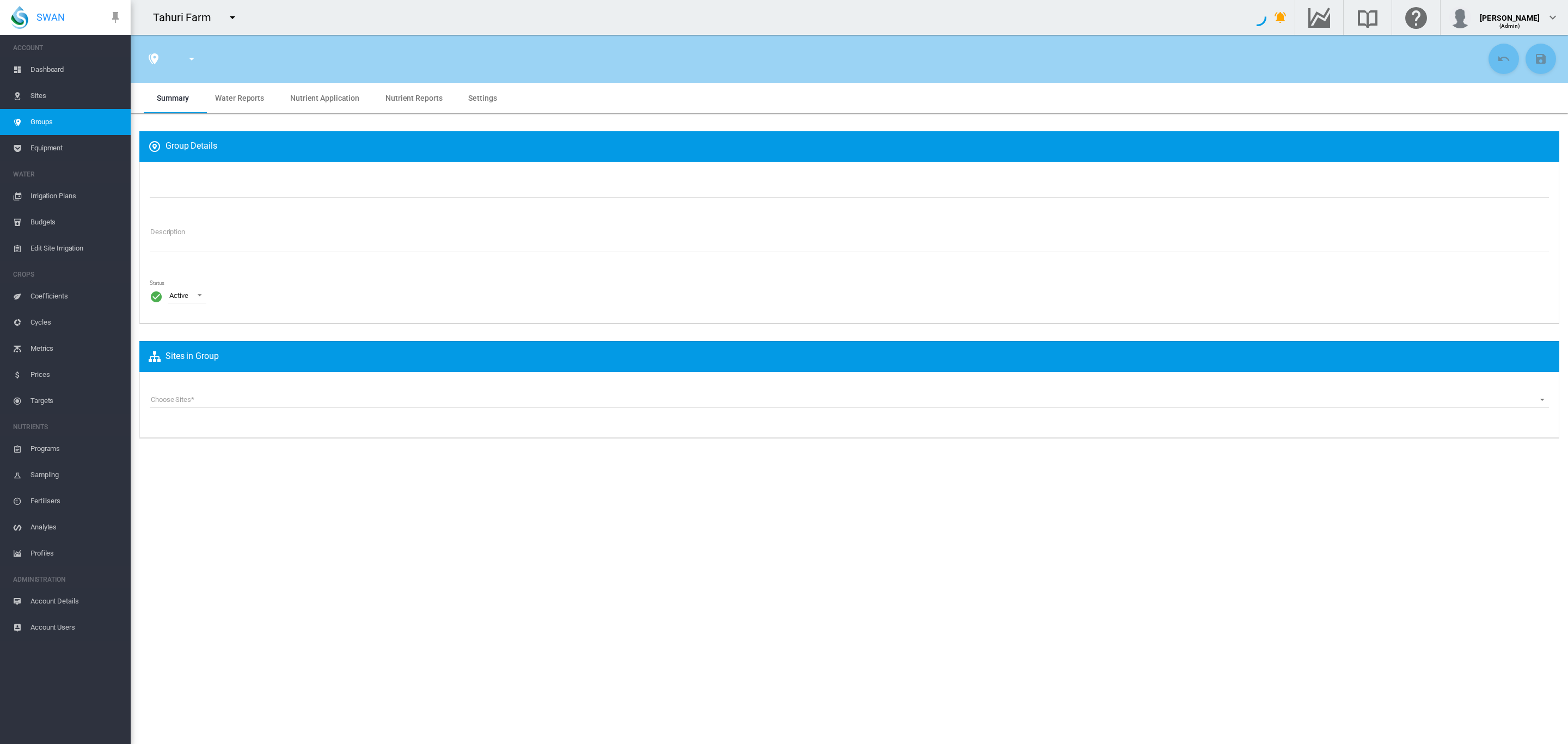
type input "**********"
type textarea "**********"
click at [471, 98] on span "Settings" at bounding box center [482, 97] width 28 height 9
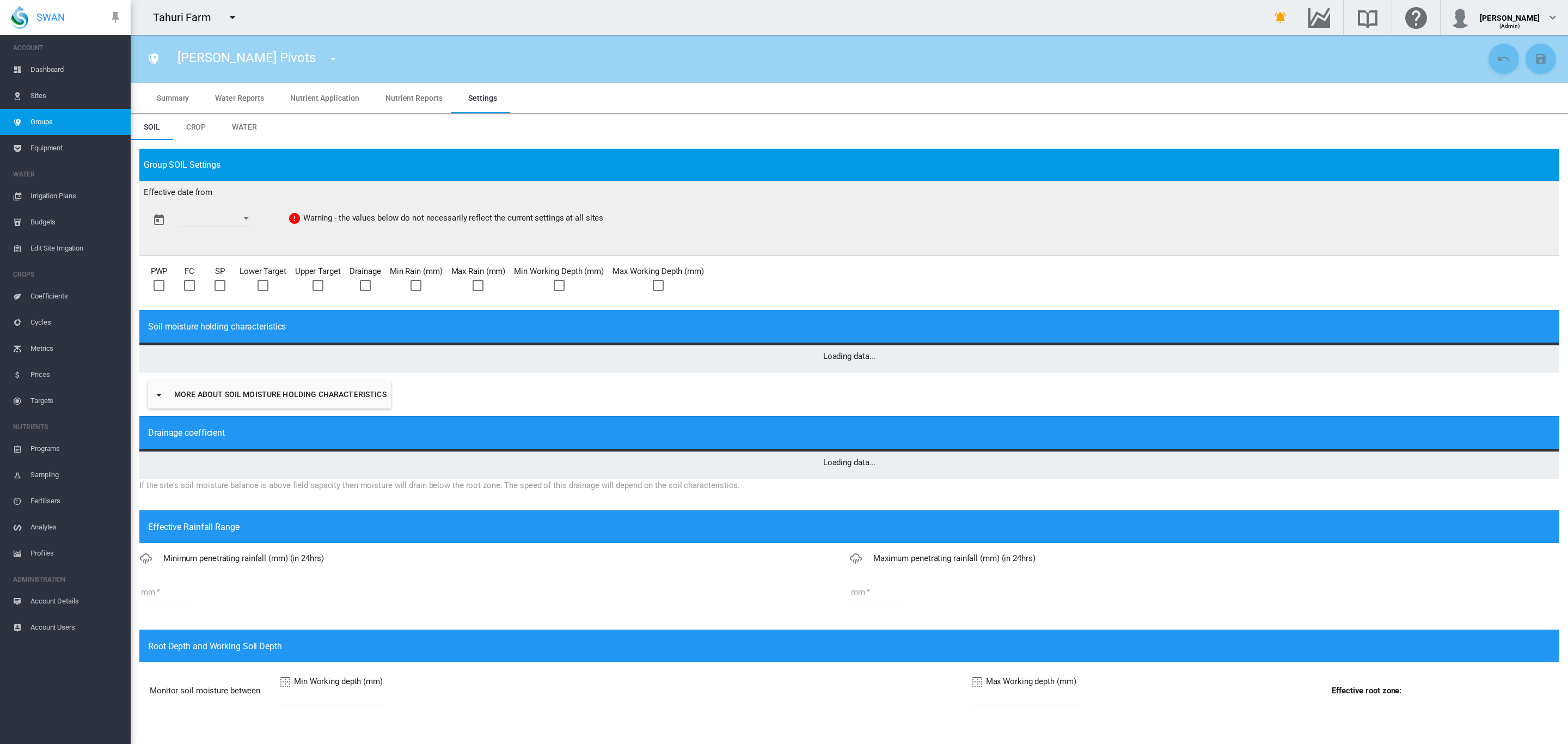
click at [250, 130] on span "Water" at bounding box center [245, 126] width 25 height 9
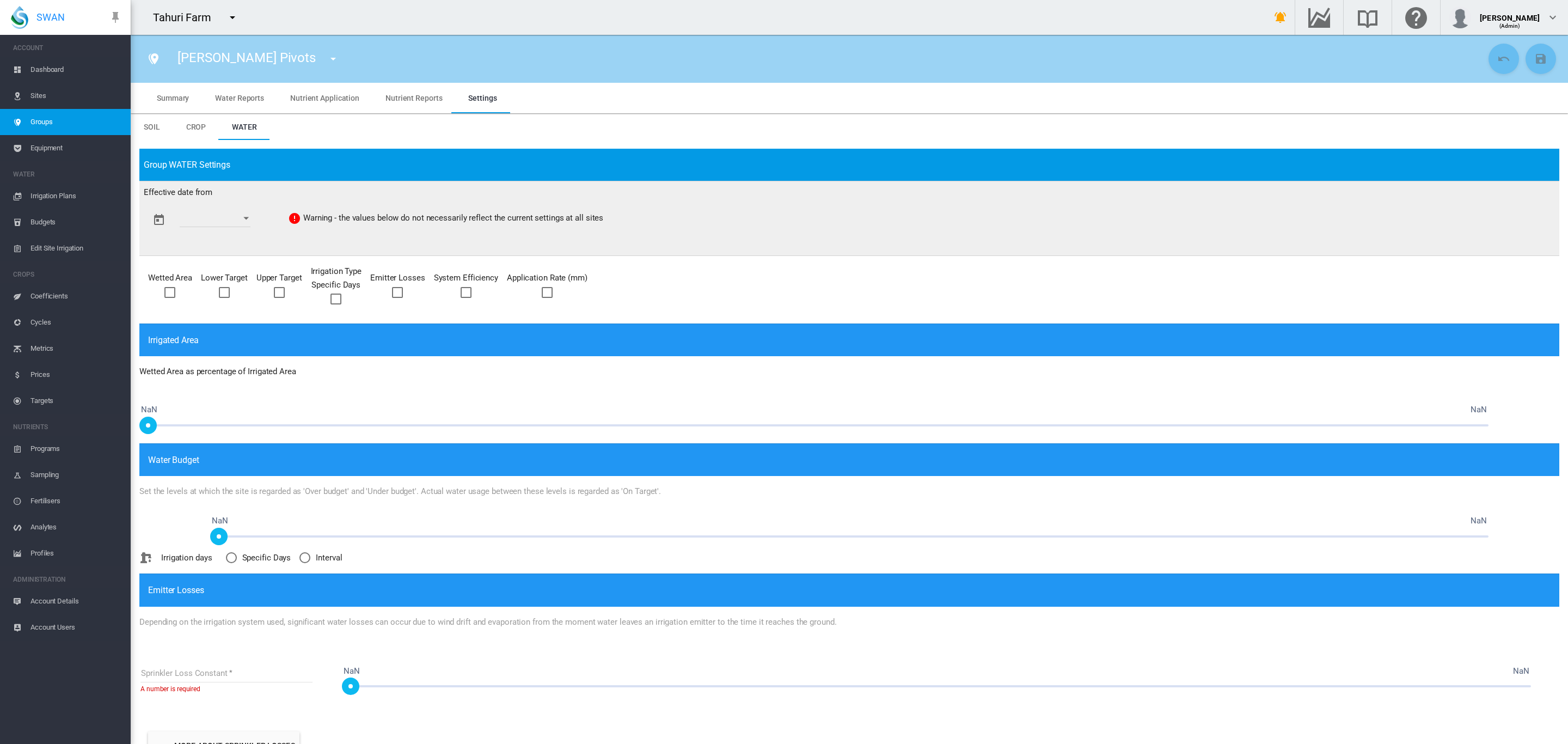
click at [248, 220] on div "Open calendar" at bounding box center [247, 219] width 6 height 3
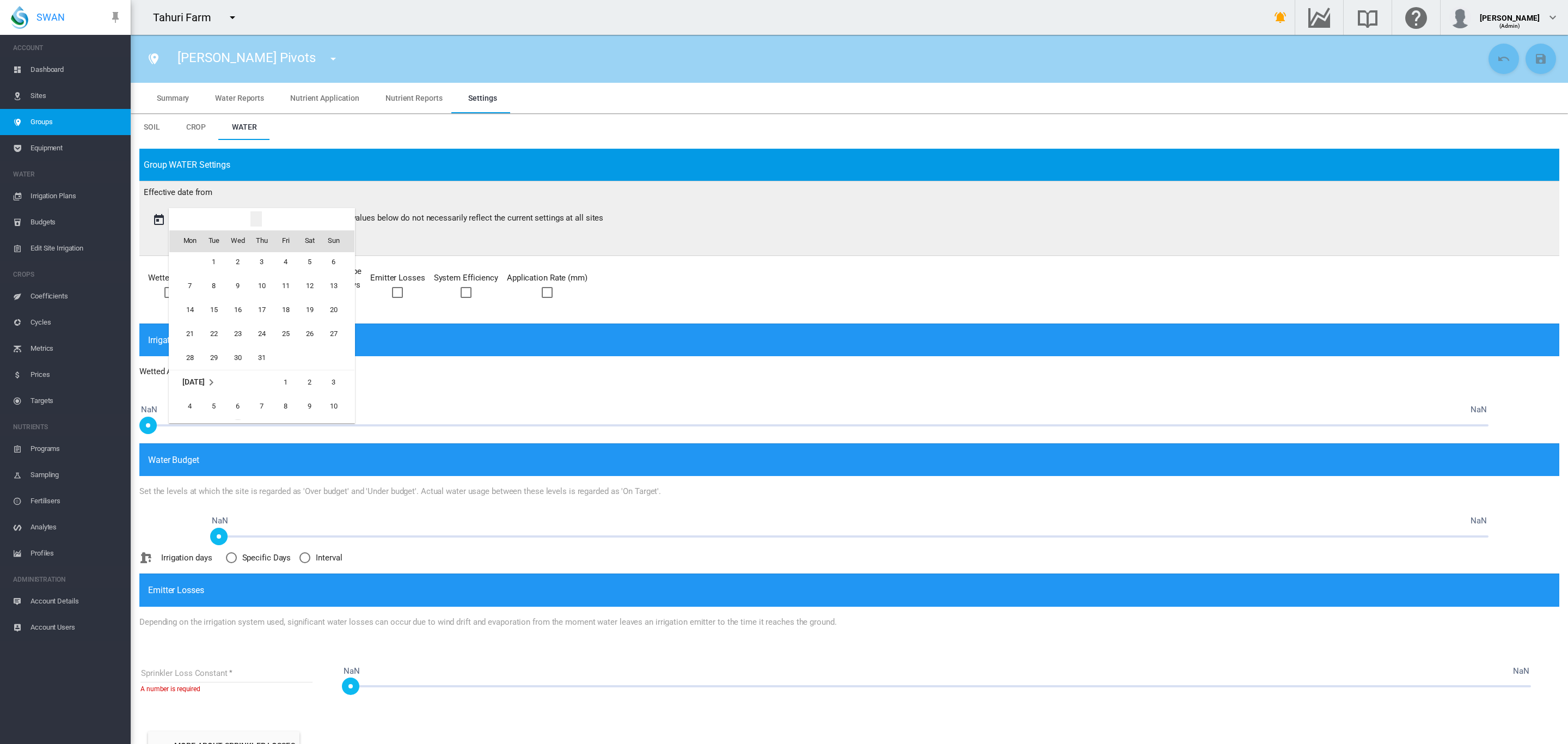
scroll to position [1716, 0]
click at [216, 305] on span "1" at bounding box center [214, 305] width 22 height 22
type input "**********"
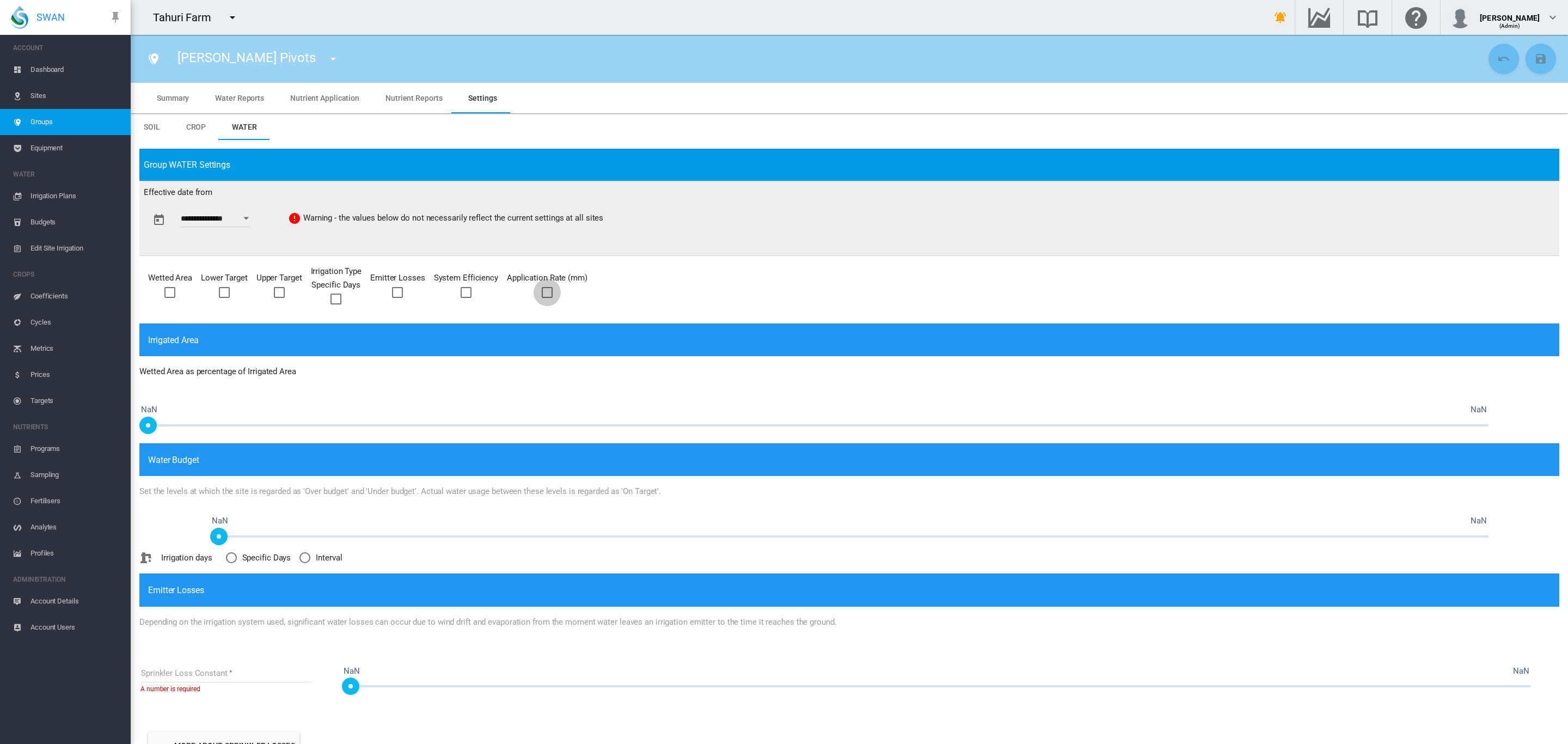
click at [545, 294] on div at bounding box center [546, 292] width 11 height 11
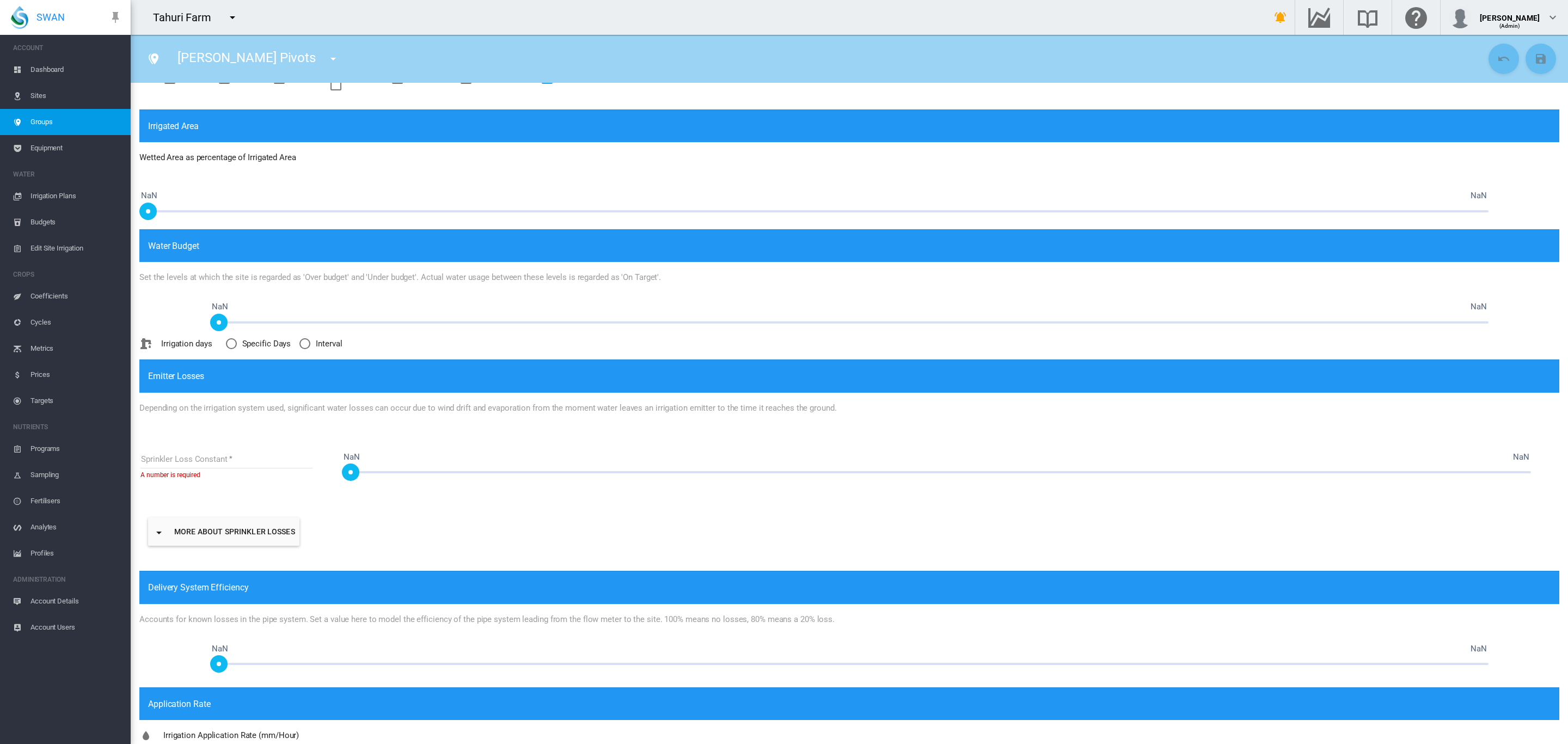
scroll to position [286, 0]
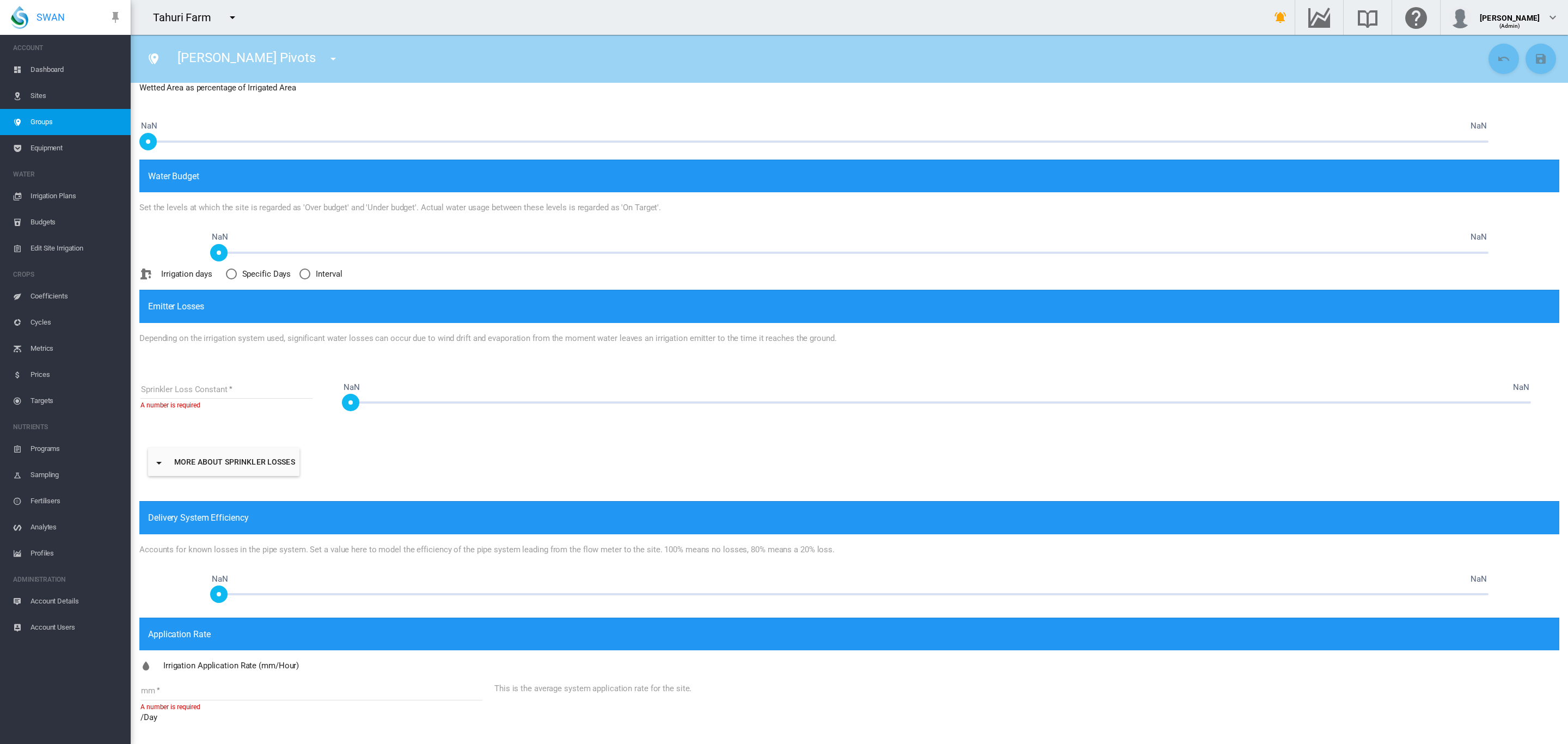
click at [198, 693] on input "mm" at bounding box center [311, 692] width 342 height 16
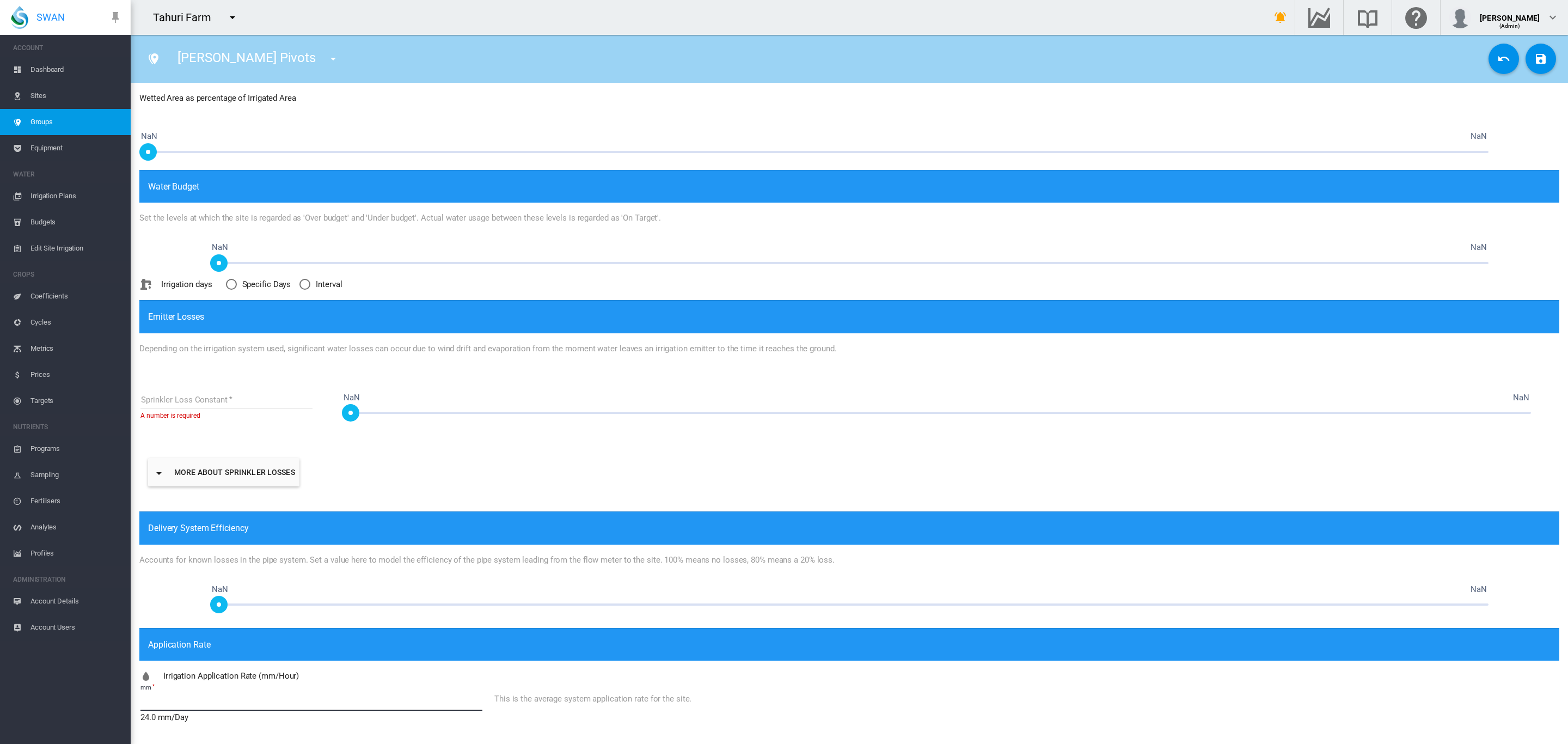
scroll to position [275, 0]
type input "****"
click at [1534, 63] on md-icon "icon-content-save" at bounding box center [1541, 59] width 13 height 13
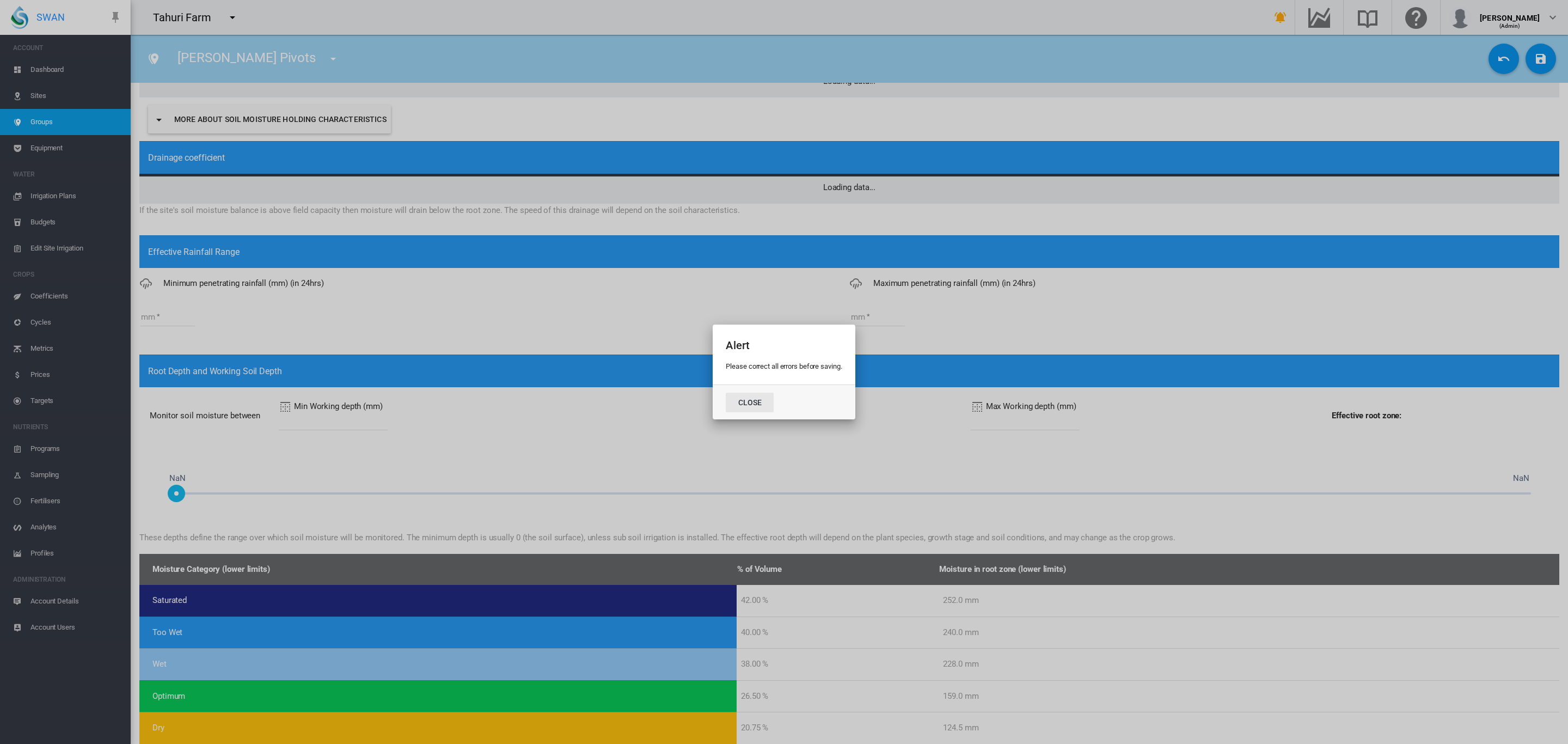
click at [762, 404] on button "Close" at bounding box center [750, 403] width 48 height 19
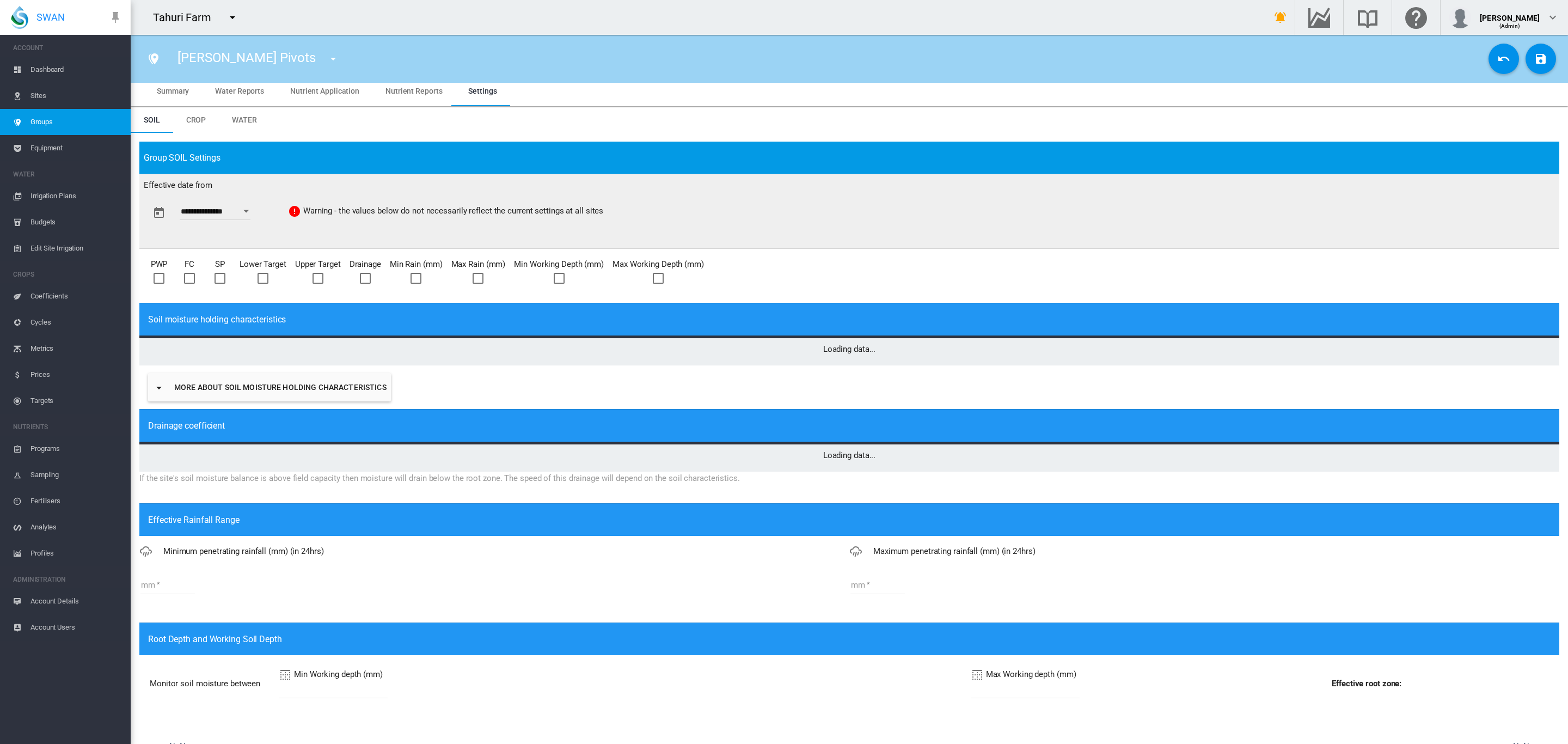
scroll to position [0, 0]
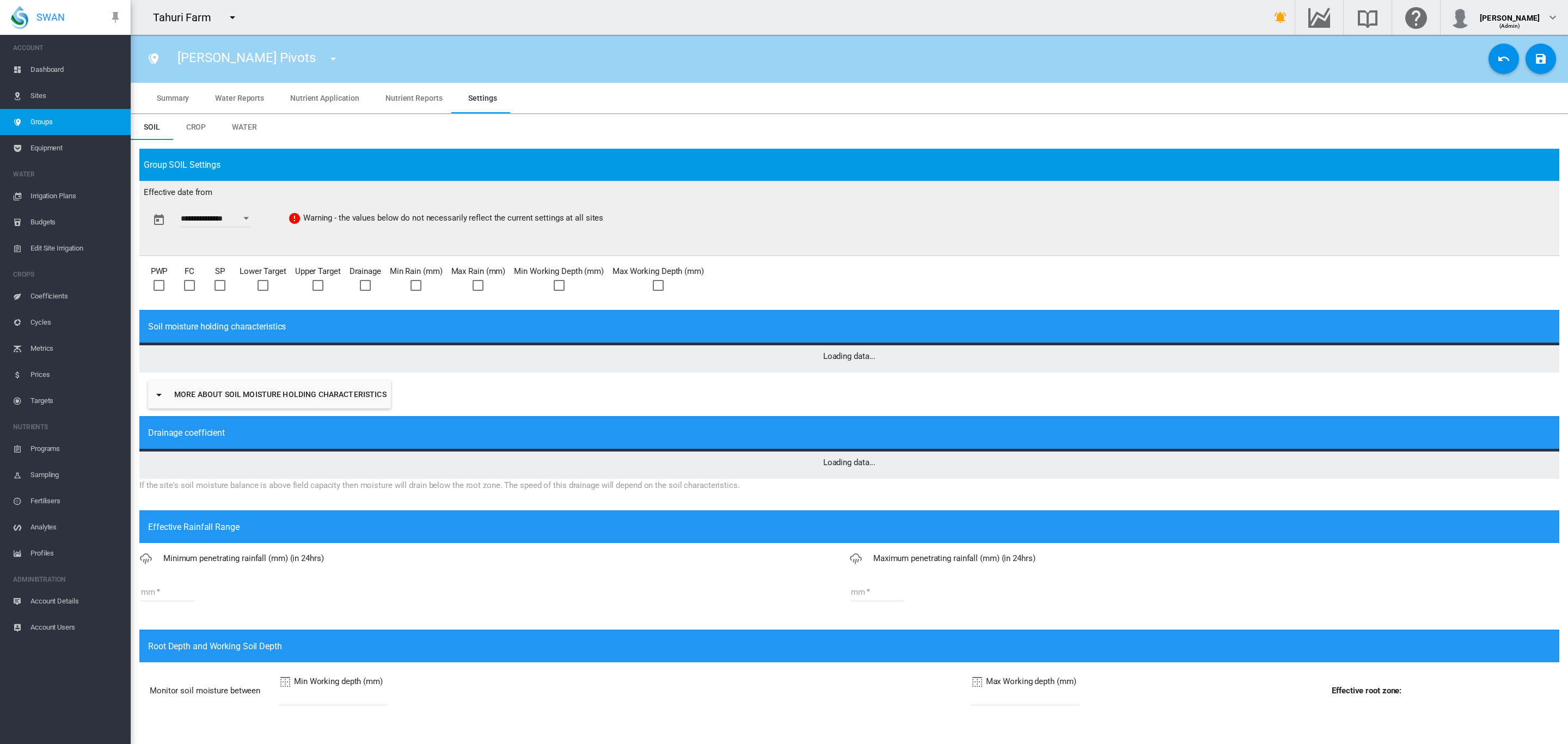
click at [248, 127] on span "Water" at bounding box center [245, 126] width 25 height 9
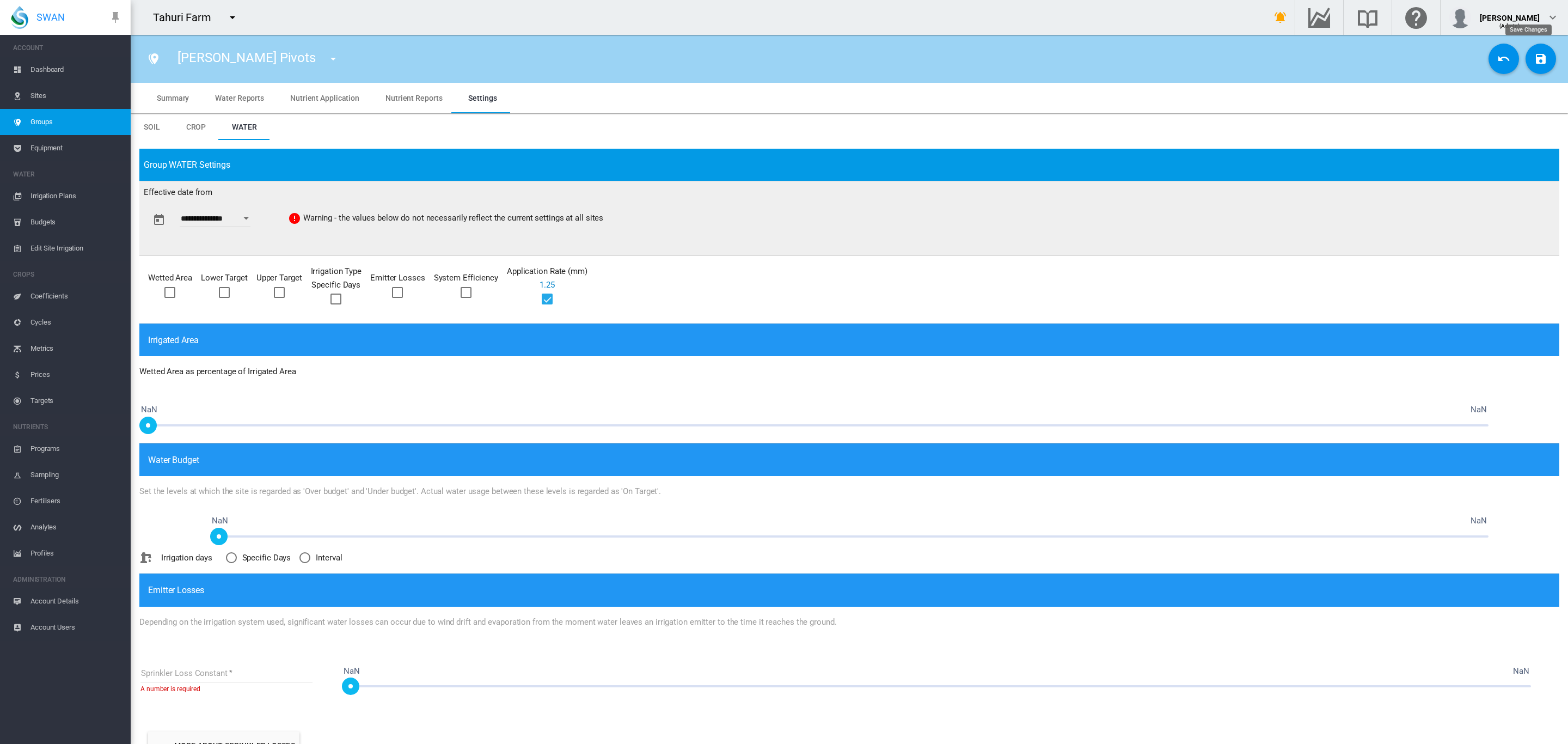
click at [1534, 55] on md-icon "icon-content-save" at bounding box center [1541, 59] width 13 height 13
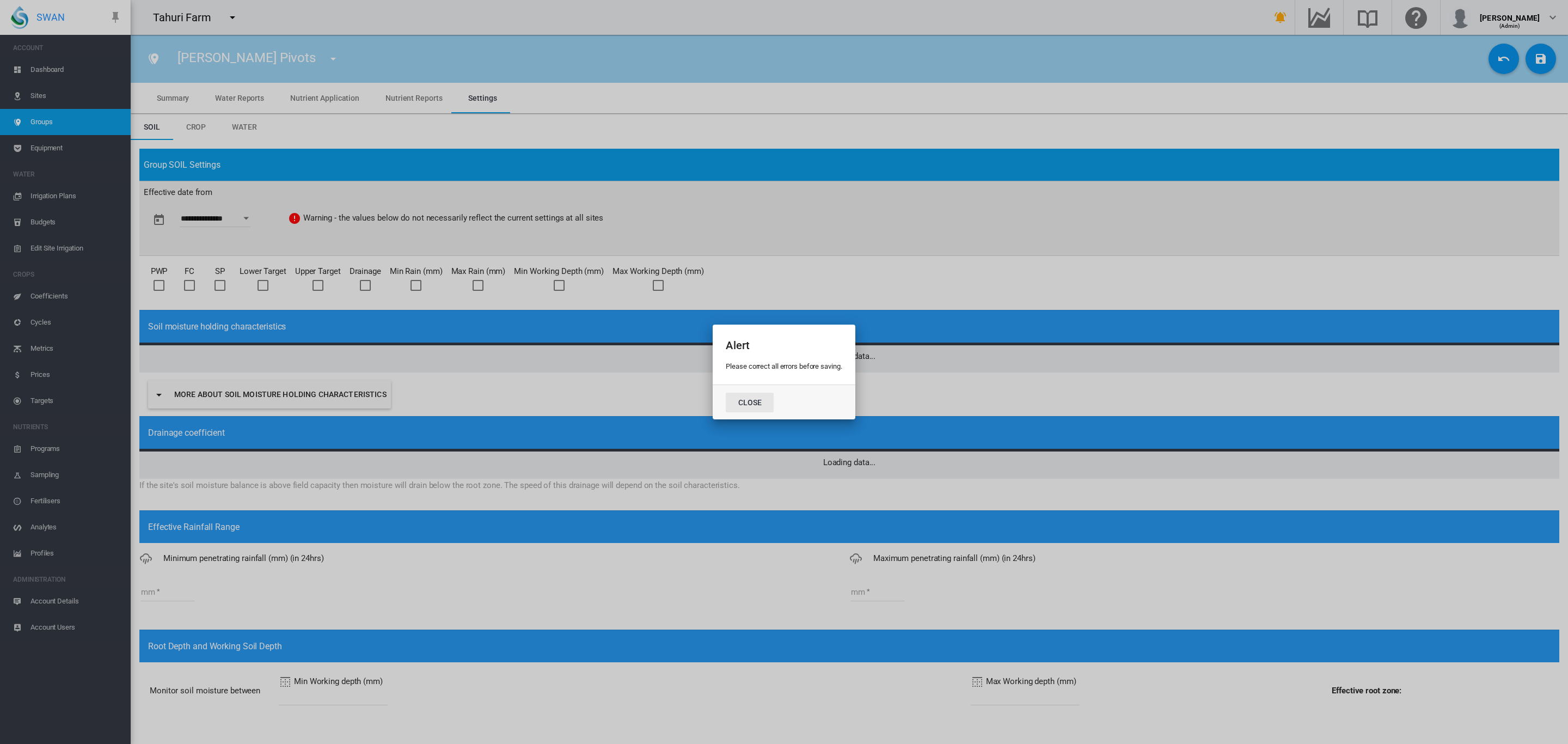
click at [747, 398] on button "Close" at bounding box center [750, 403] width 48 height 19
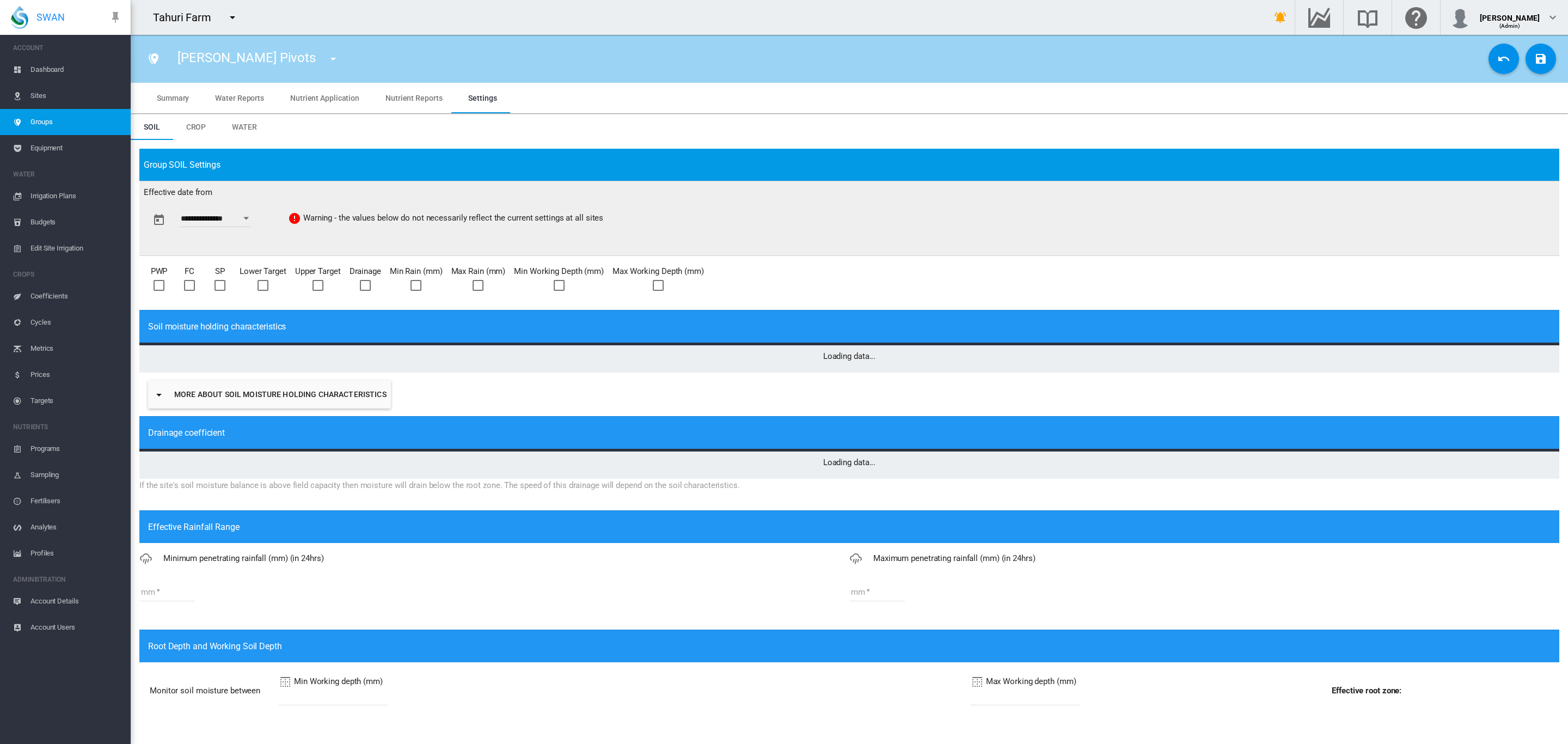
click at [25, 93] on link "Sites" at bounding box center [65, 95] width 131 height 26
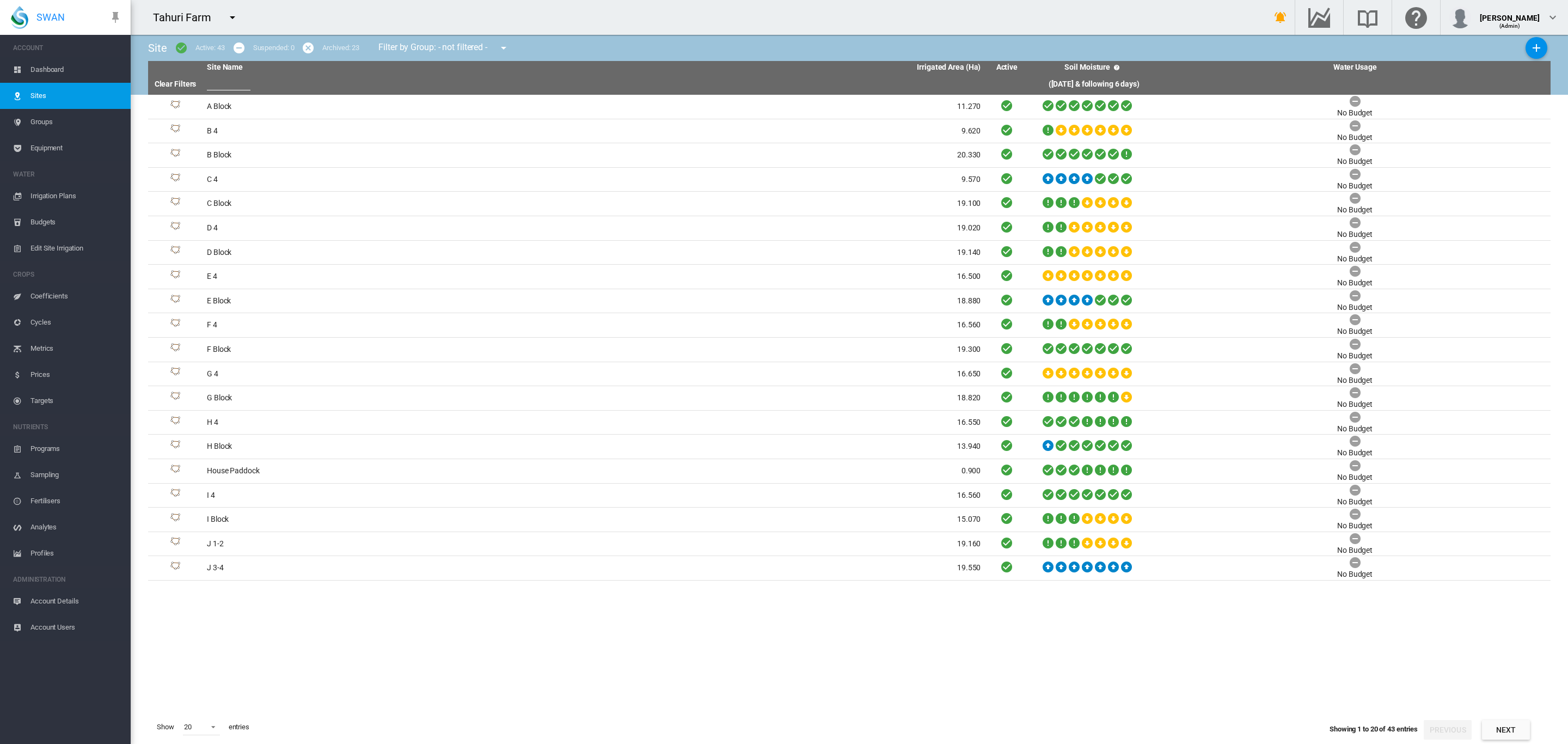
click at [36, 124] on span "Groups" at bounding box center [76, 121] width 91 height 26
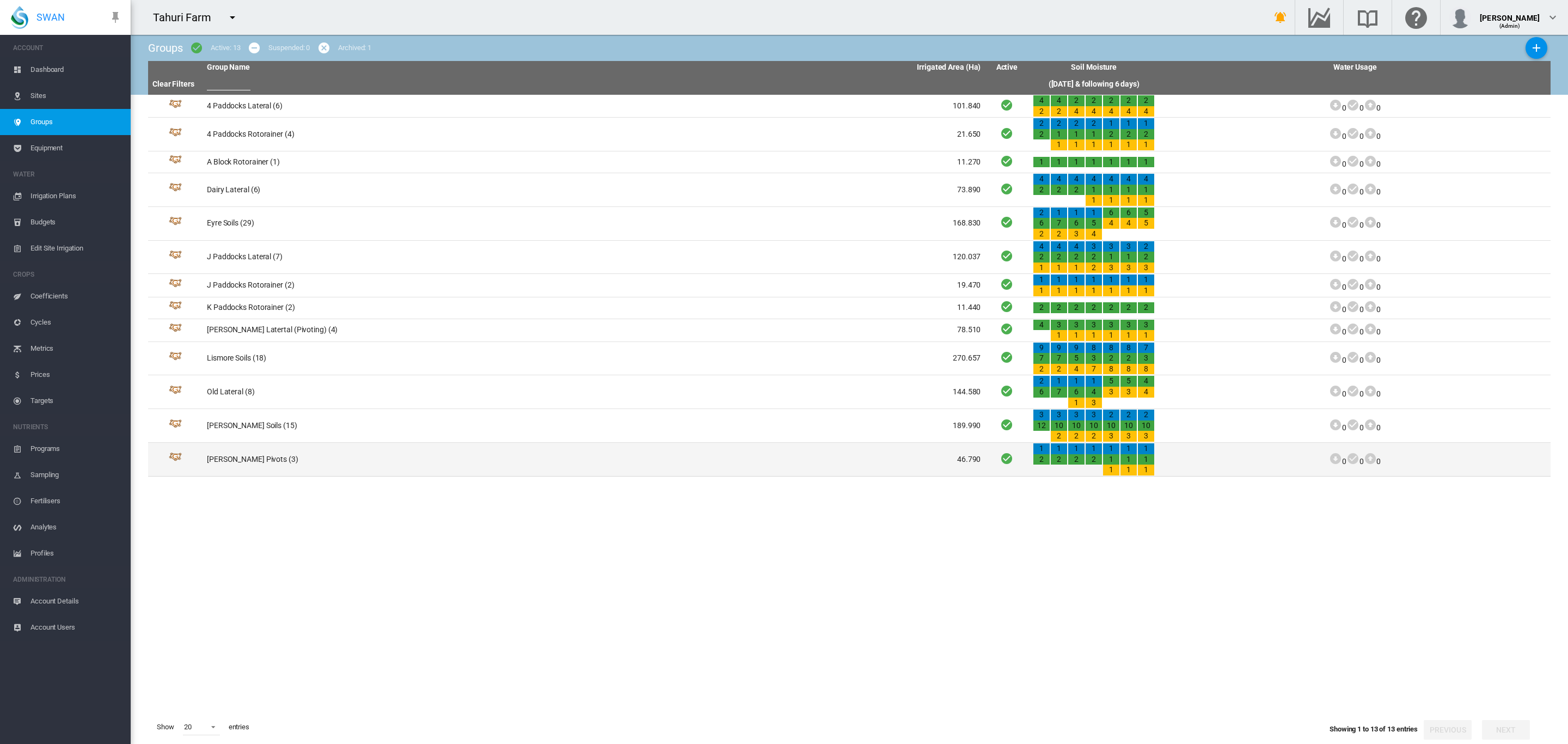
click at [237, 467] on td "Turley Pivots (3)" at bounding box center [398, 460] width 391 height 33
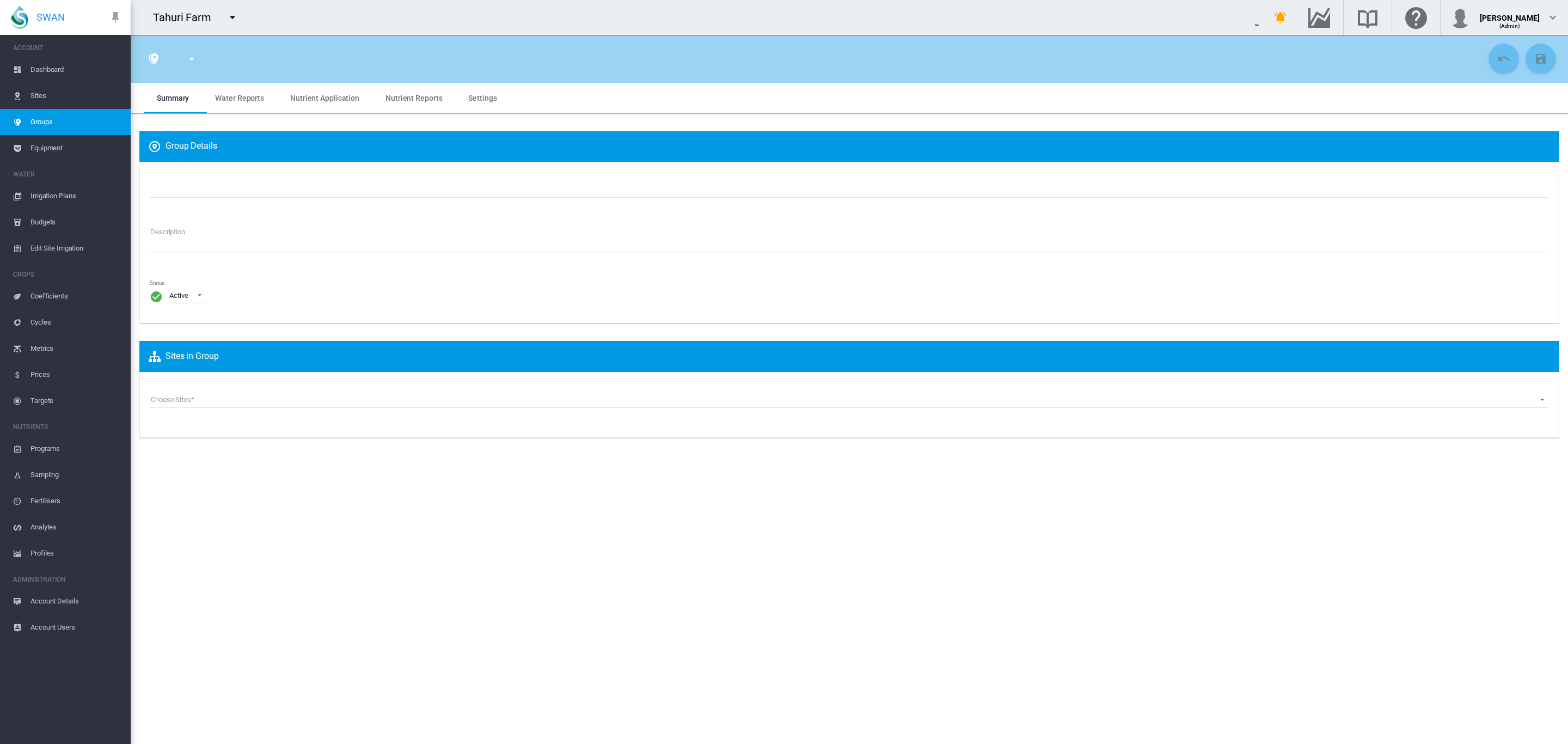
type input "**********"
type textarea "**********"
type input "*"
type input "**"
type input "*"
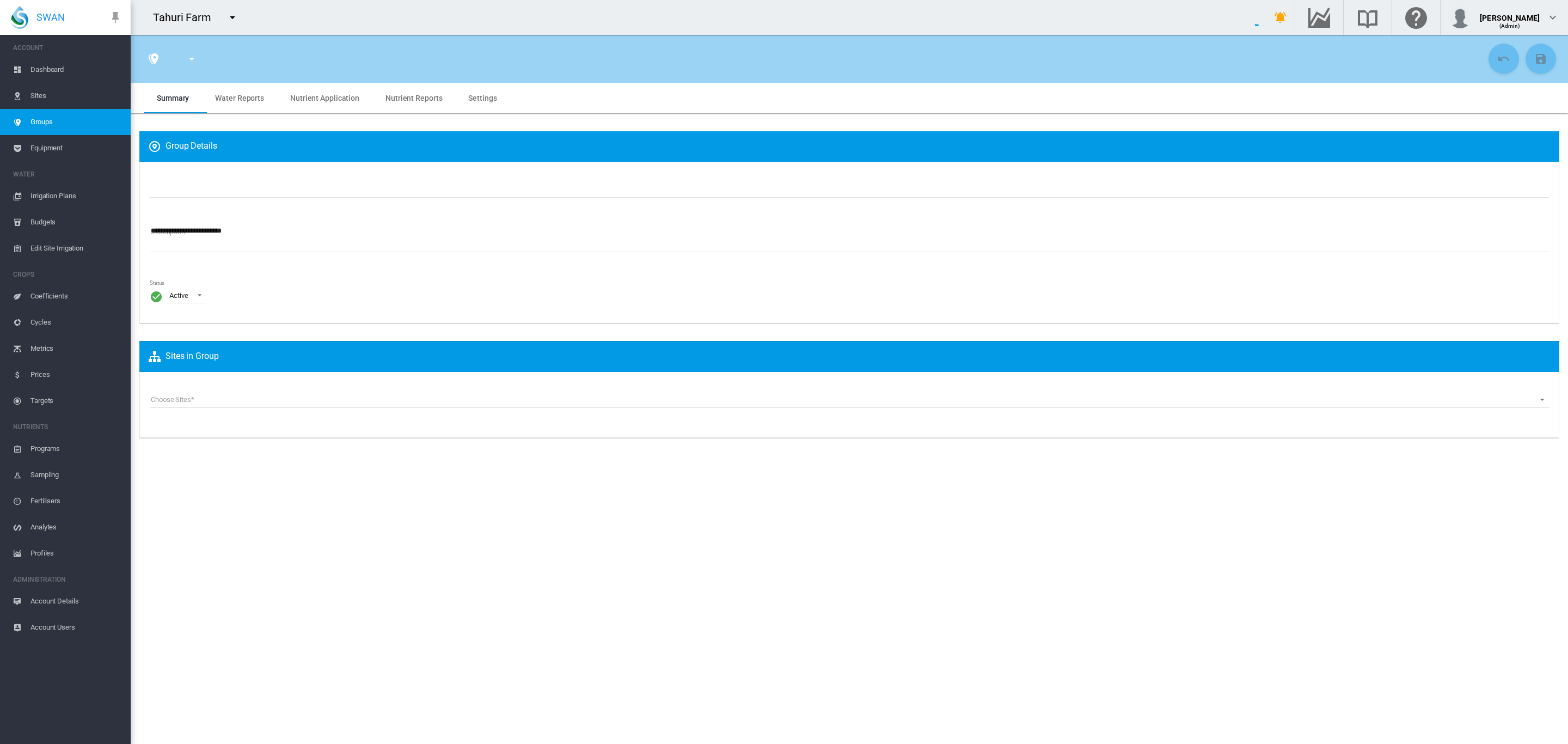
type input "***"
click at [474, 96] on span "Settings" at bounding box center [482, 97] width 28 height 9
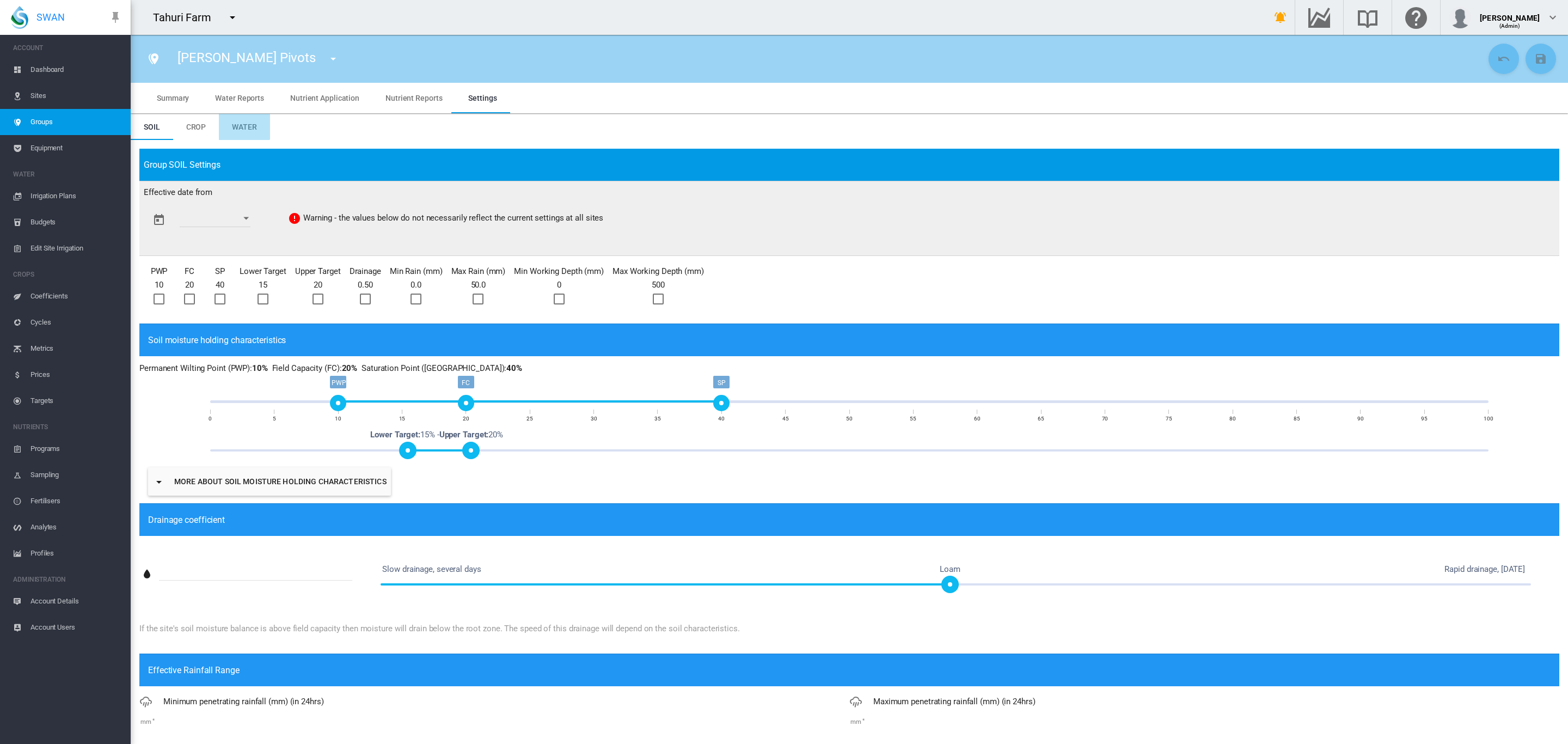
click at [235, 126] on span "Water" at bounding box center [245, 126] width 25 height 9
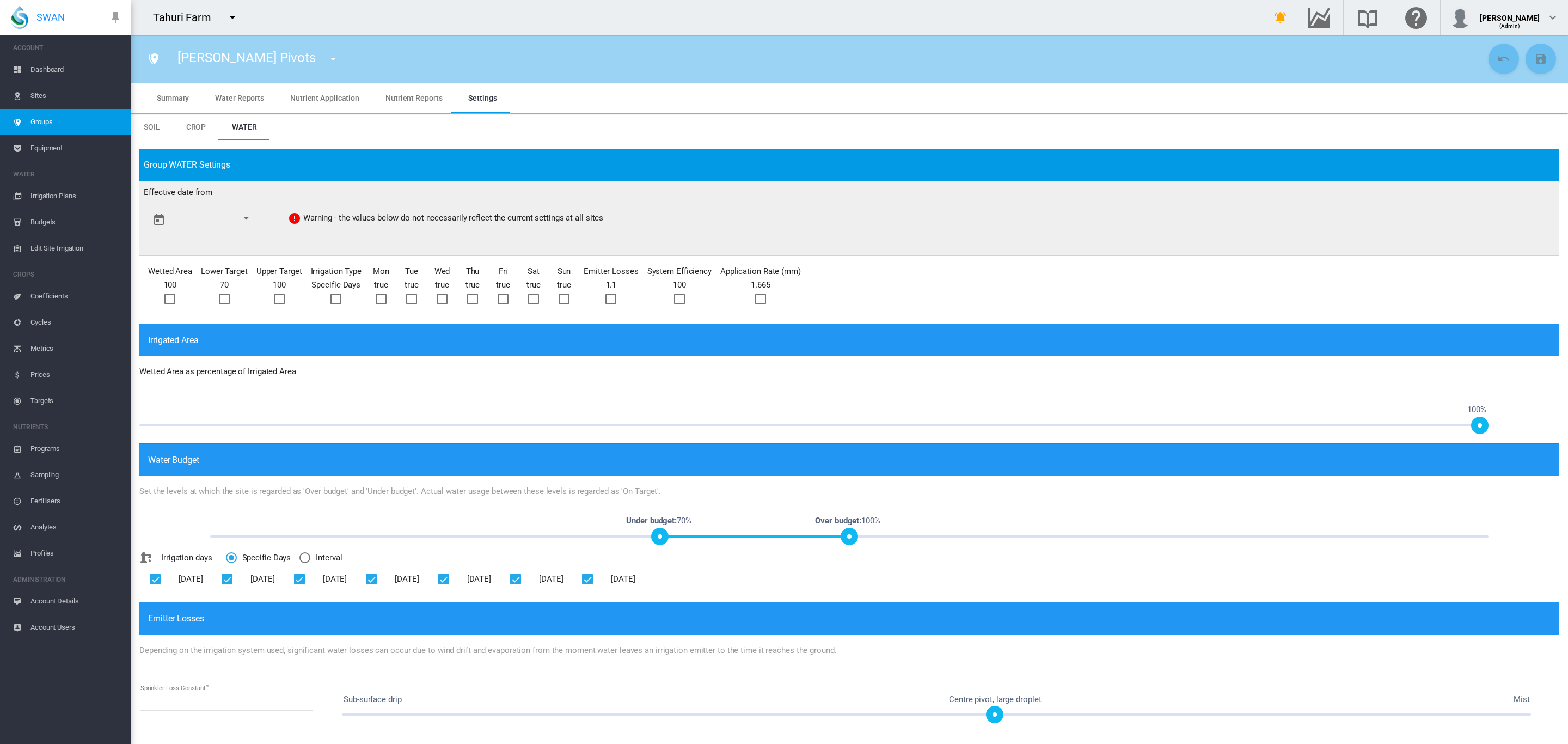
click at [758, 298] on div at bounding box center [760, 299] width 11 height 11
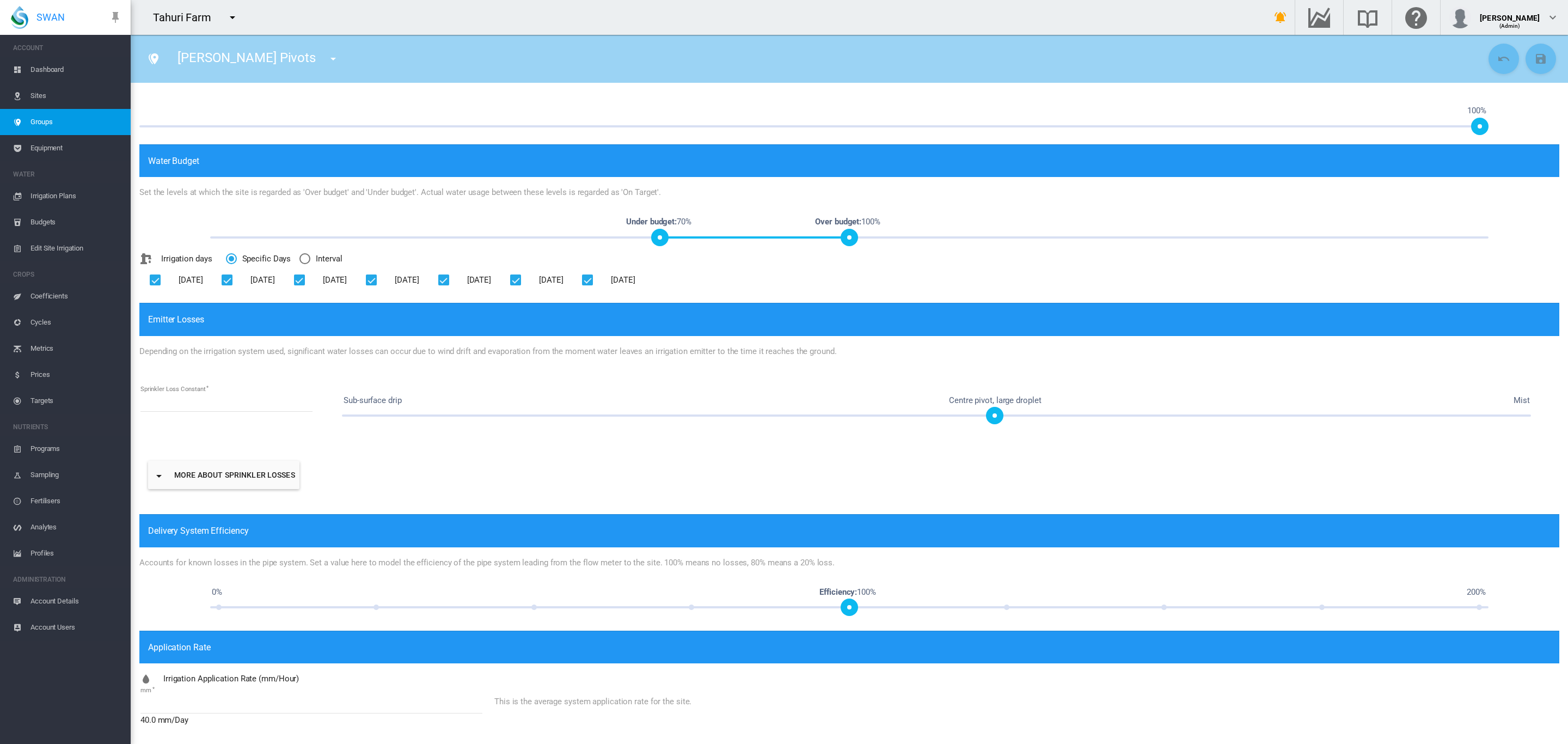
scroll to position [303, 0]
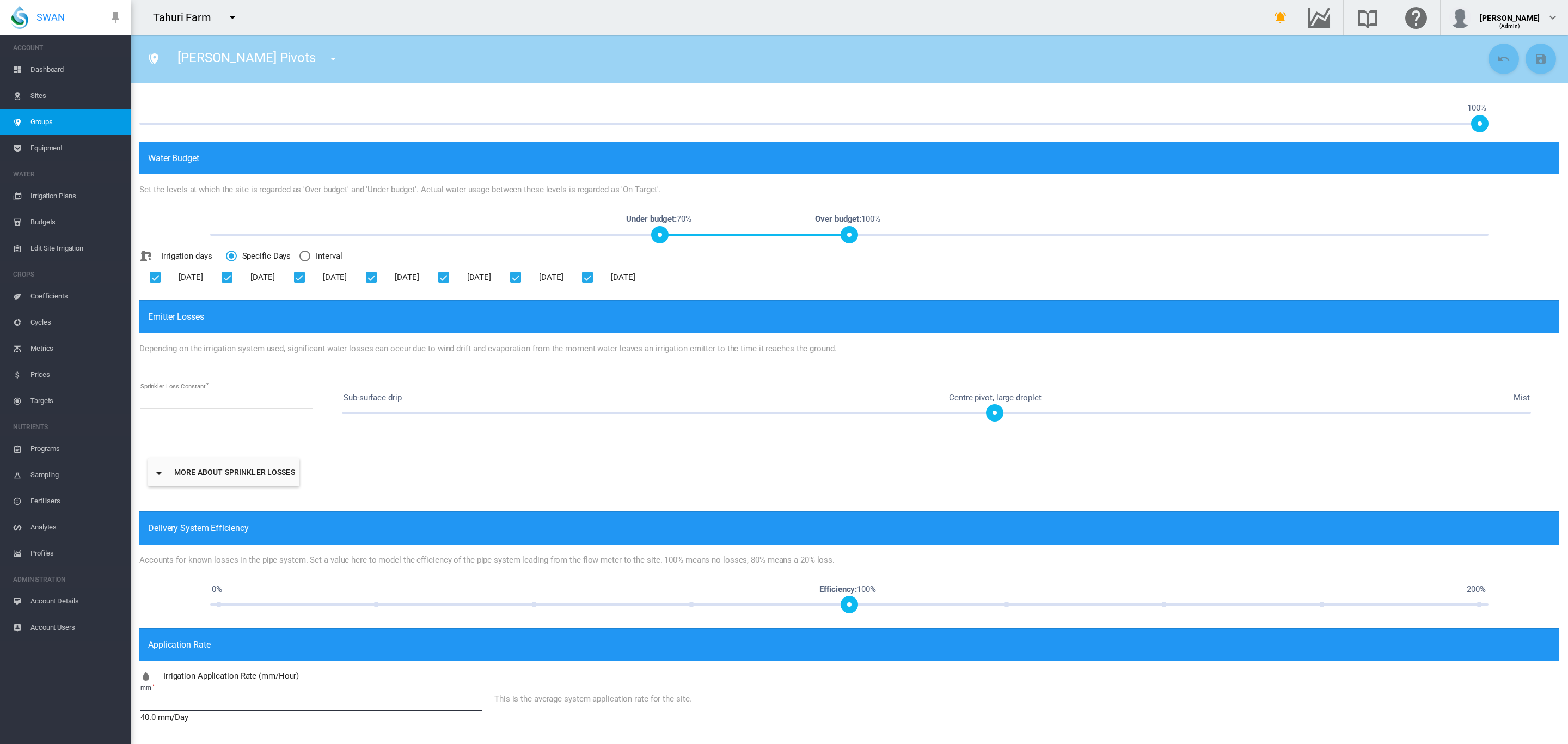
click at [180, 695] on input "*****" at bounding box center [311, 703] width 342 height 16
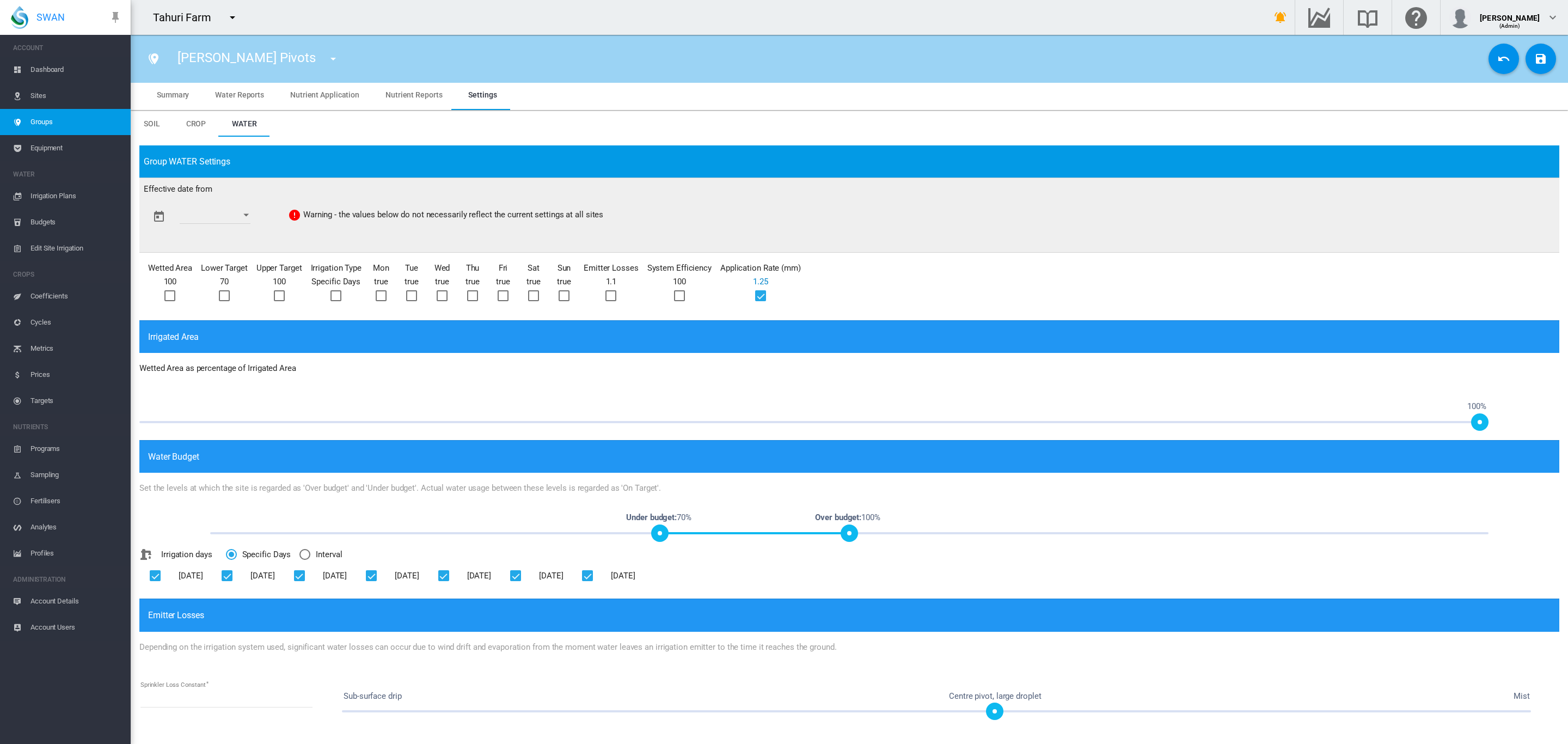
scroll to position [0, 0]
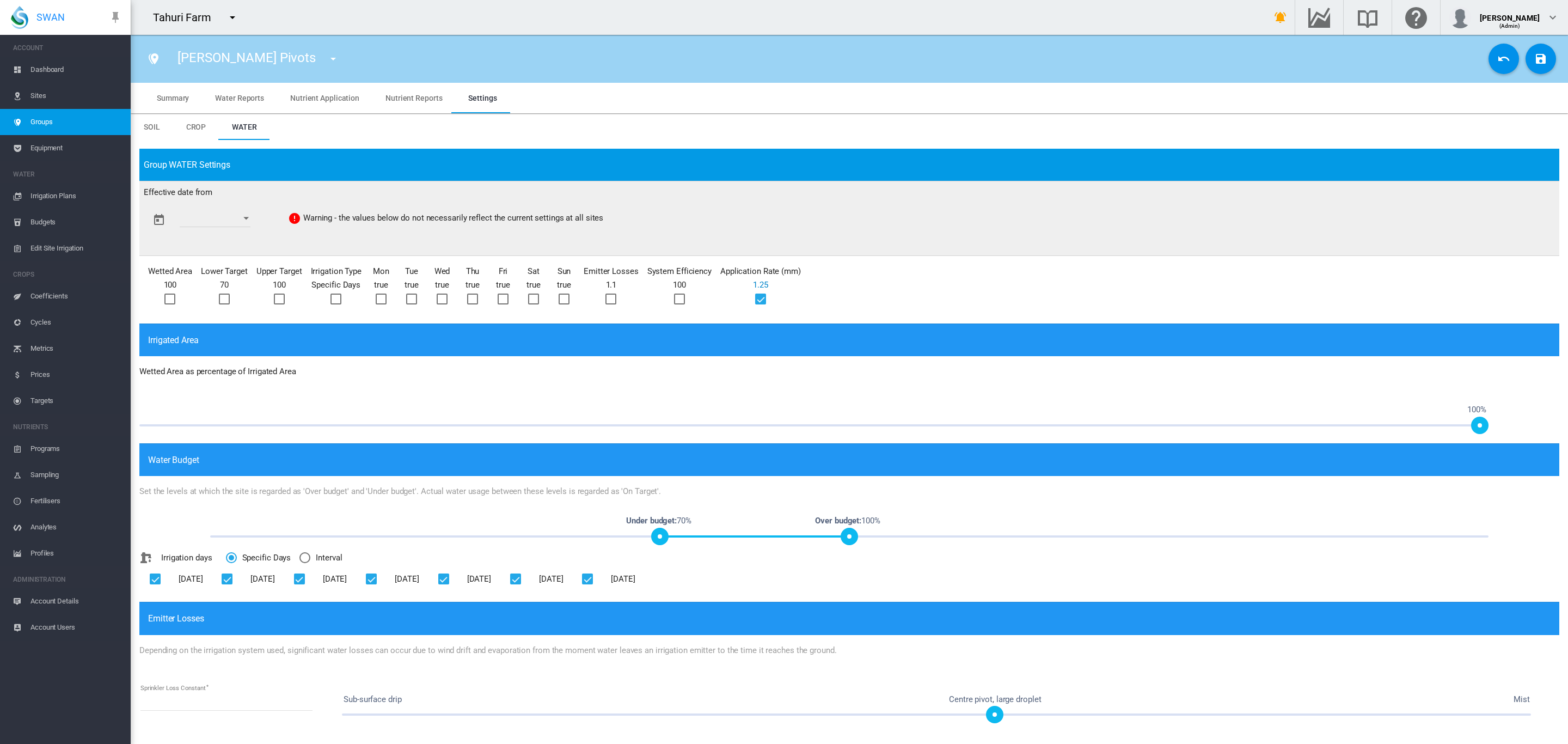
type input "****"
click at [248, 218] on div "Open calendar" at bounding box center [247, 219] width 6 height 3
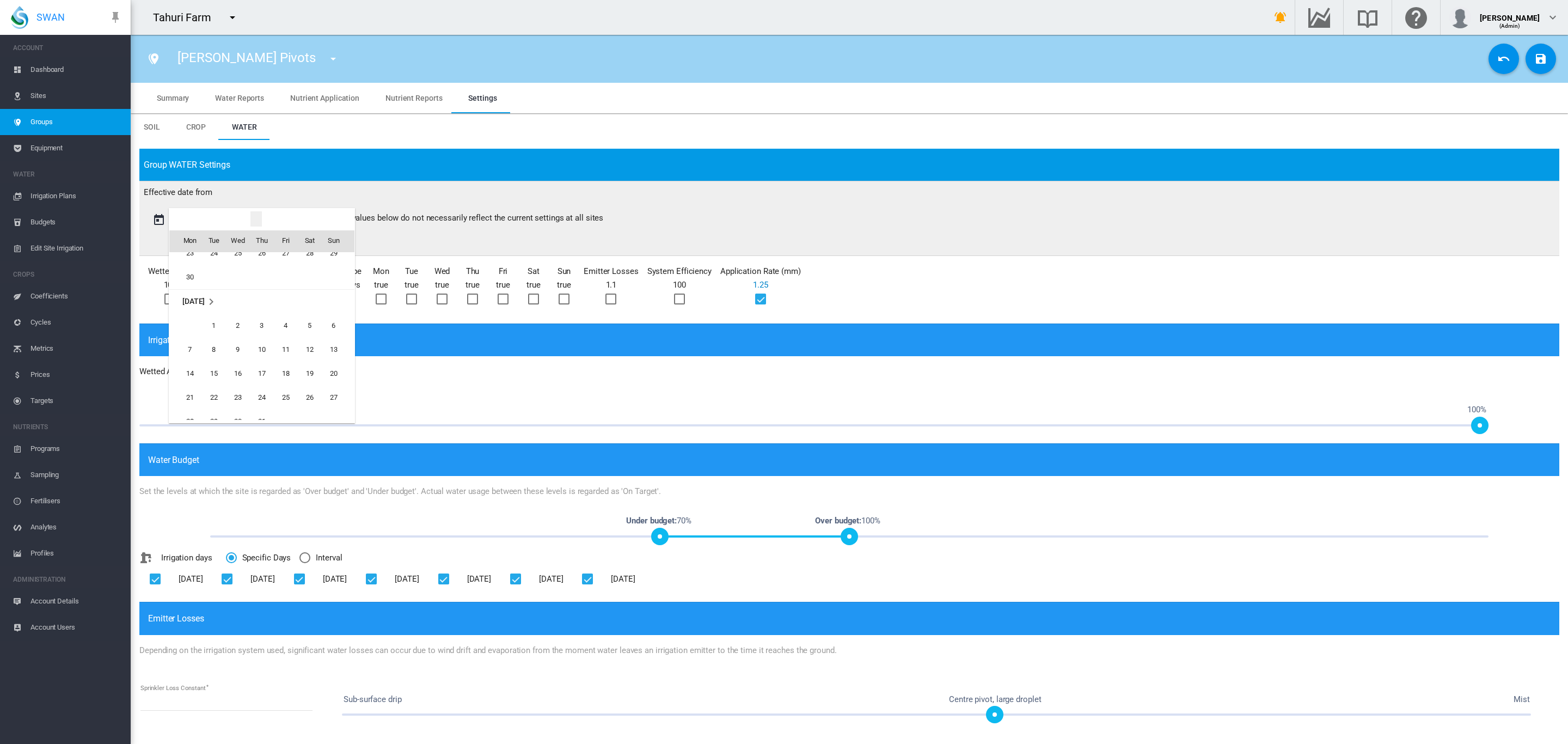
scroll to position [1634, 0]
click at [214, 386] on span "1" at bounding box center [214, 386] width 22 height 22
type input "**********"
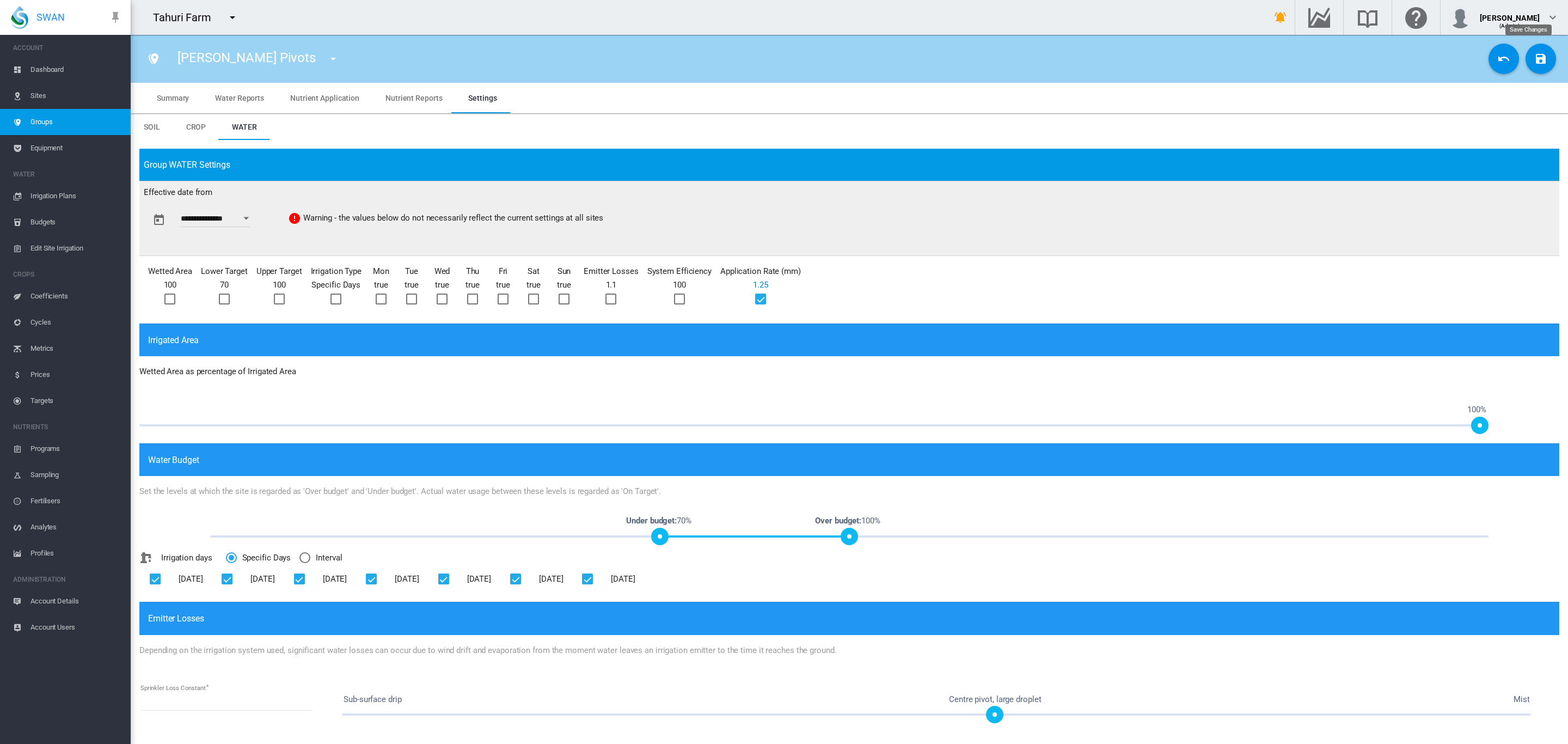
click at [1534, 62] on md-icon "icon-content-save" at bounding box center [1541, 59] width 13 height 13
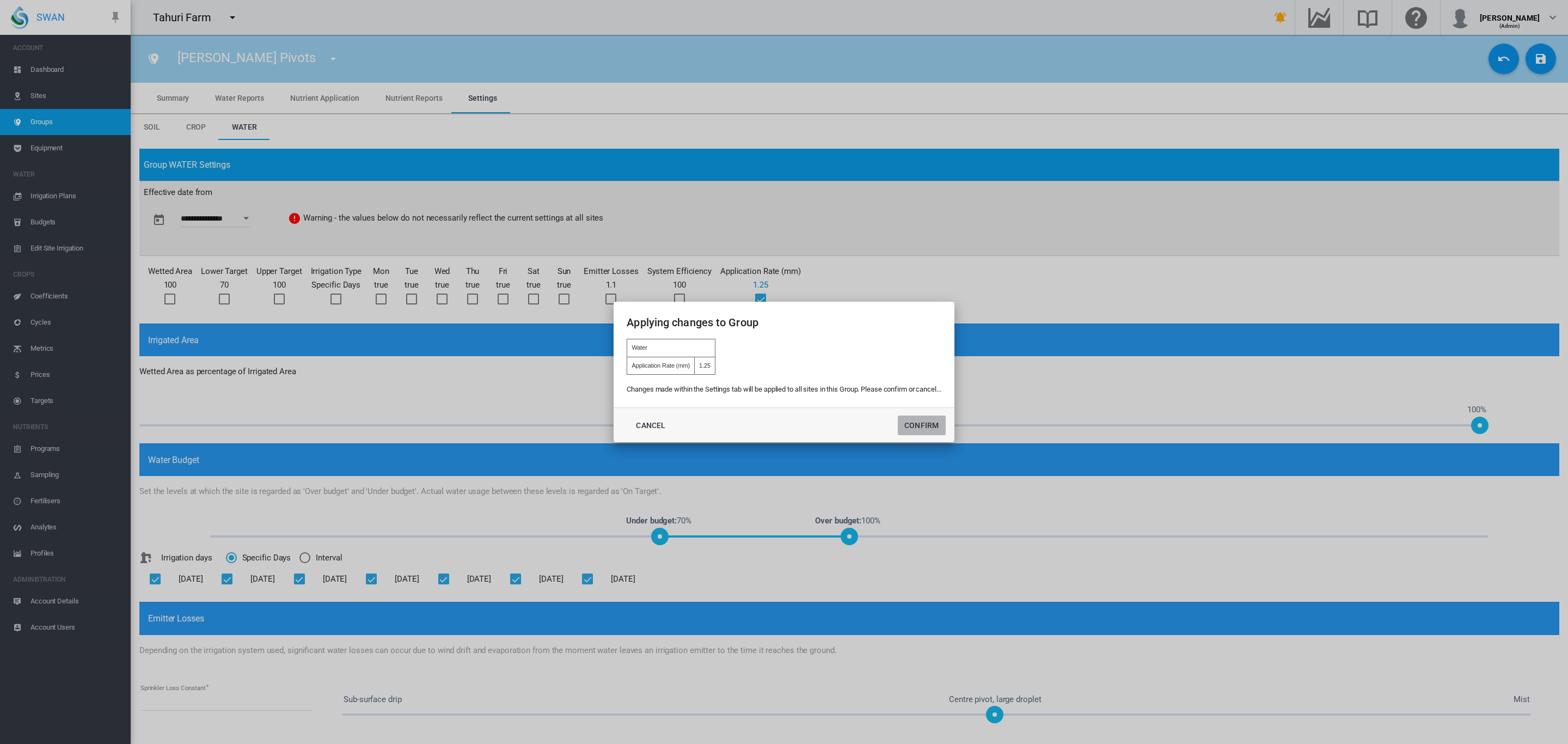
click at [907, 428] on button "Confirm" at bounding box center [922, 425] width 48 height 19
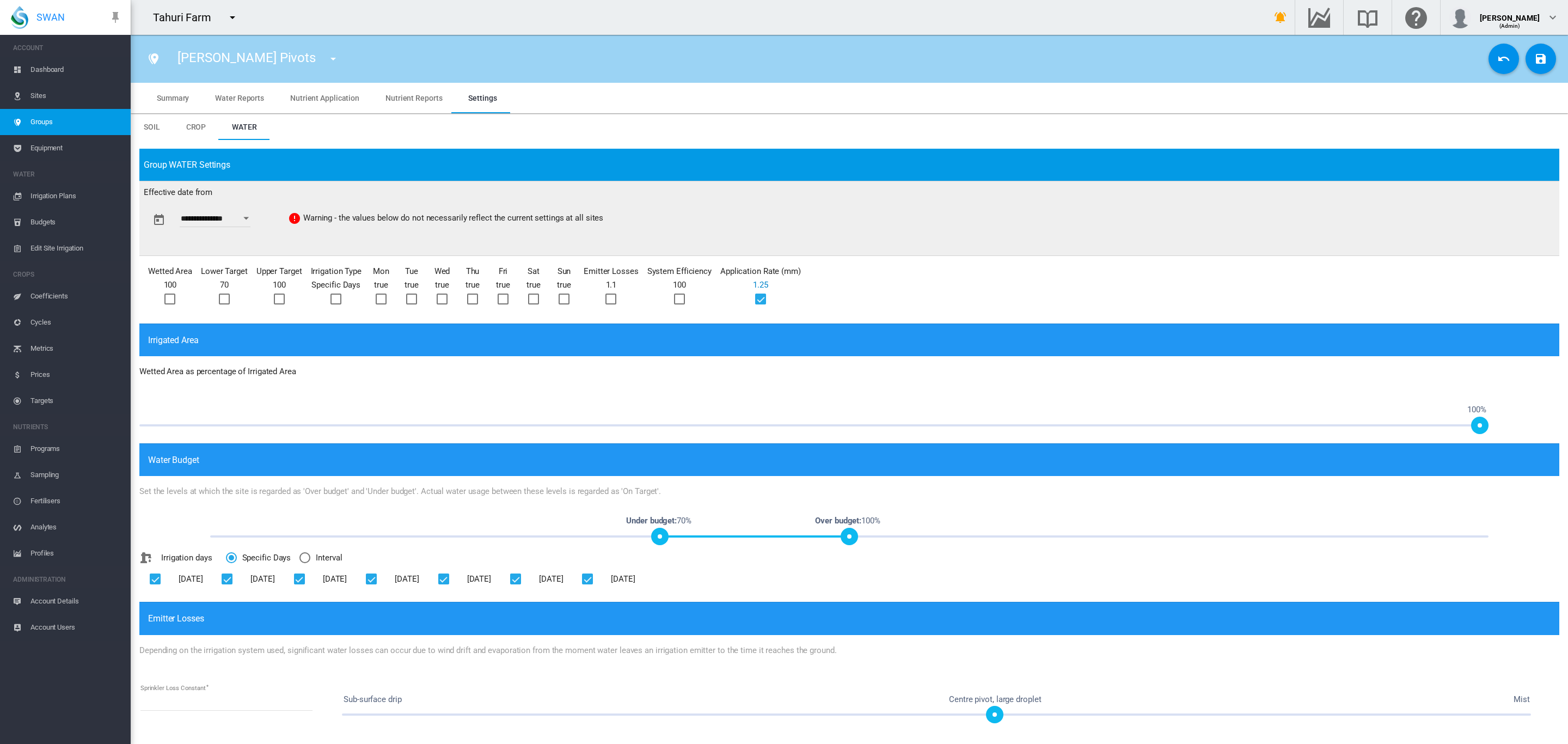
type input "**********"
click at [46, 192] on span "Irrigation Plans" at bounding box center [76, 196] width 91 height 26
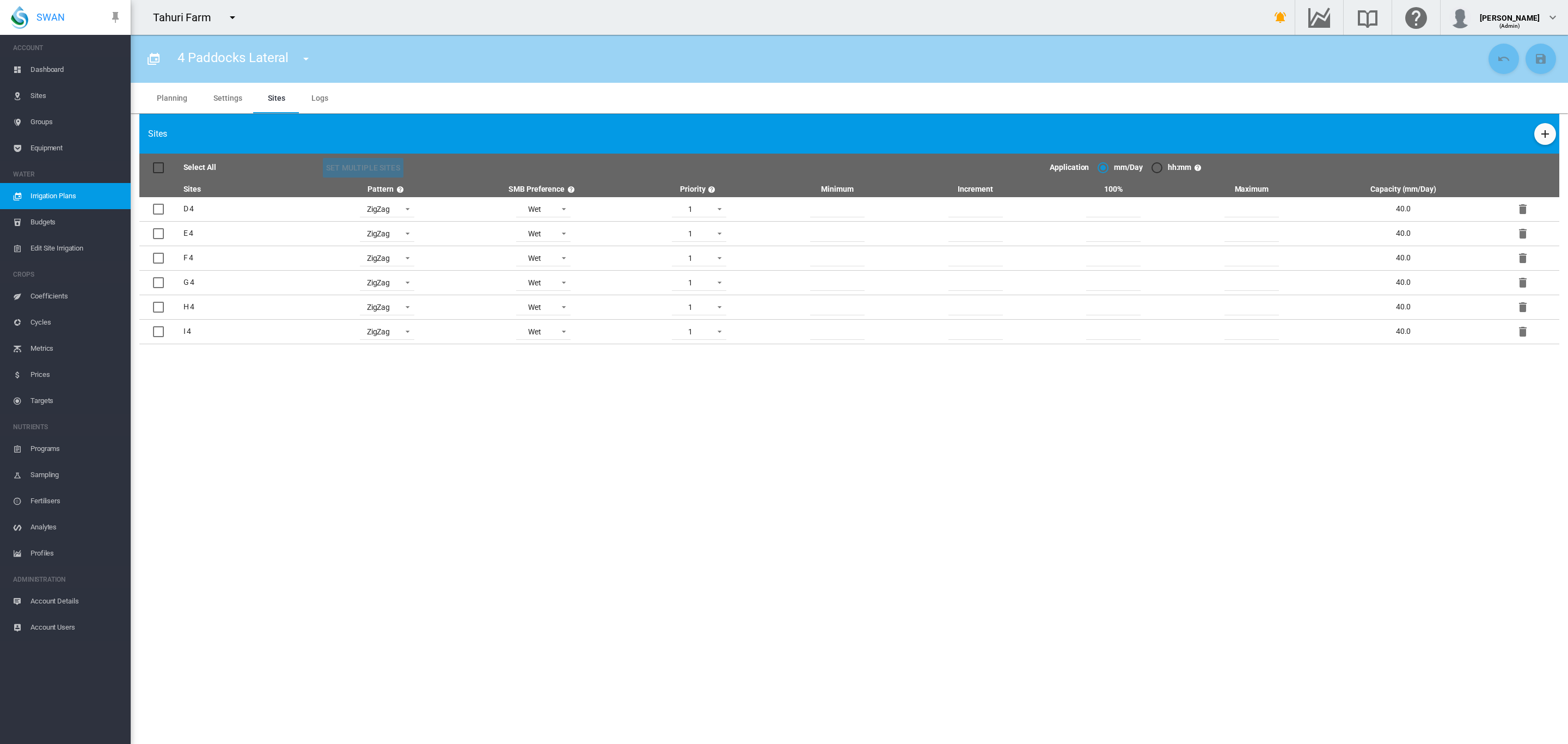
click at [40, 129] on span "Groups" at bounding box center [76, 121] width 91 height 26
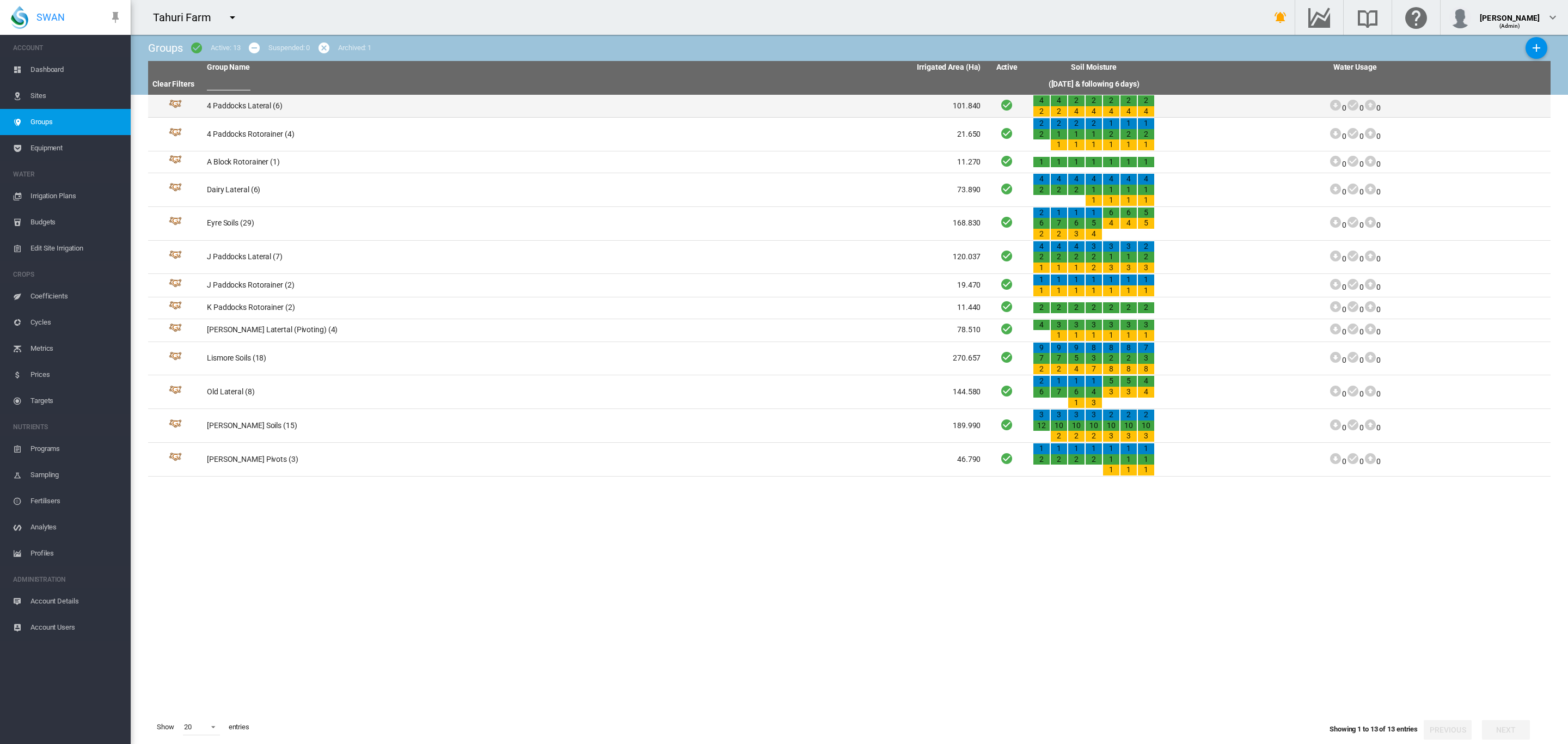
click at [244, 110] on td "4 Paddocks Lateral (6)" at bounding box center [398, 105] width 391 height 22
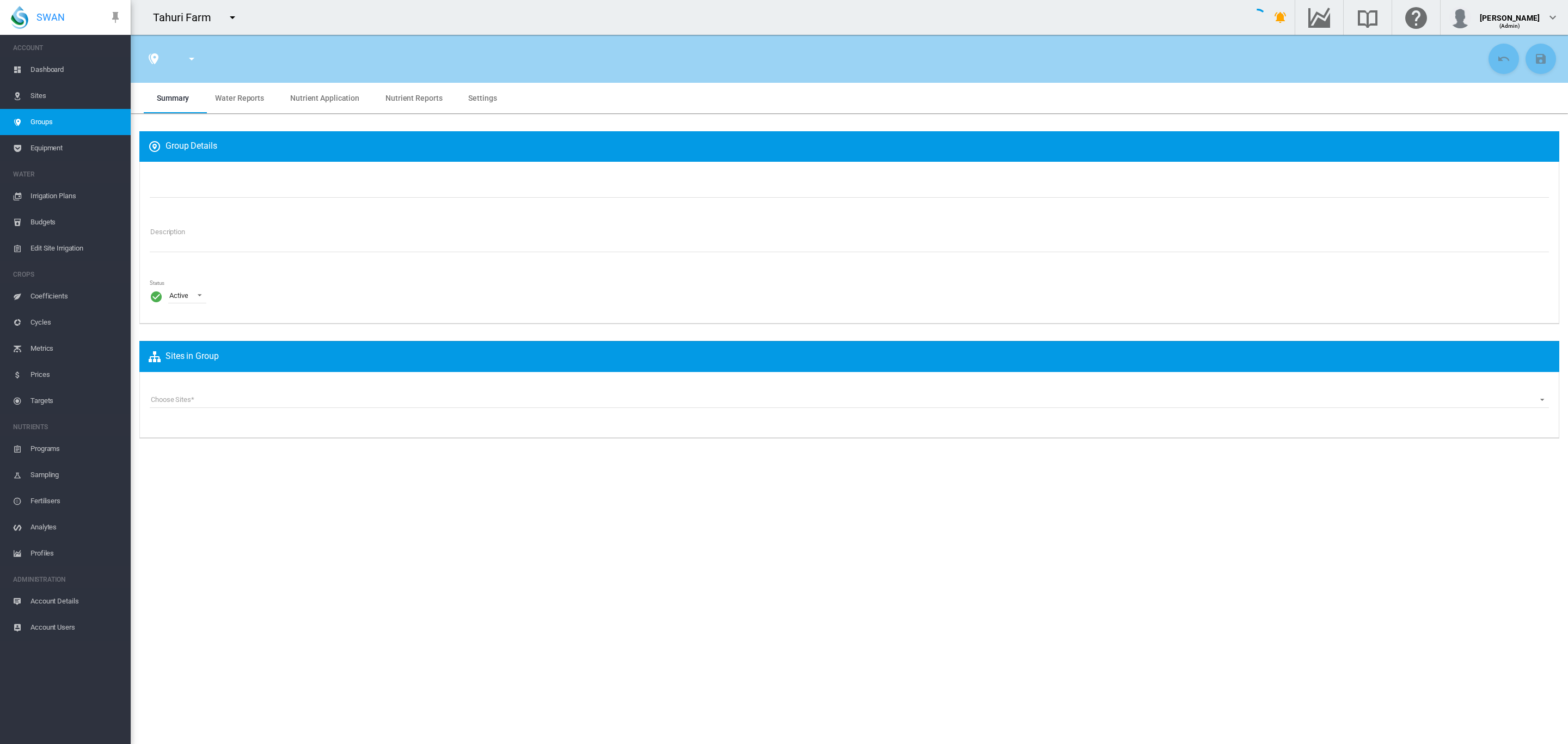
type input "**********"
type textarea "**********"
click at [468, 100] on span "Settings" at bounding box center [482, 97] width 28 height 9
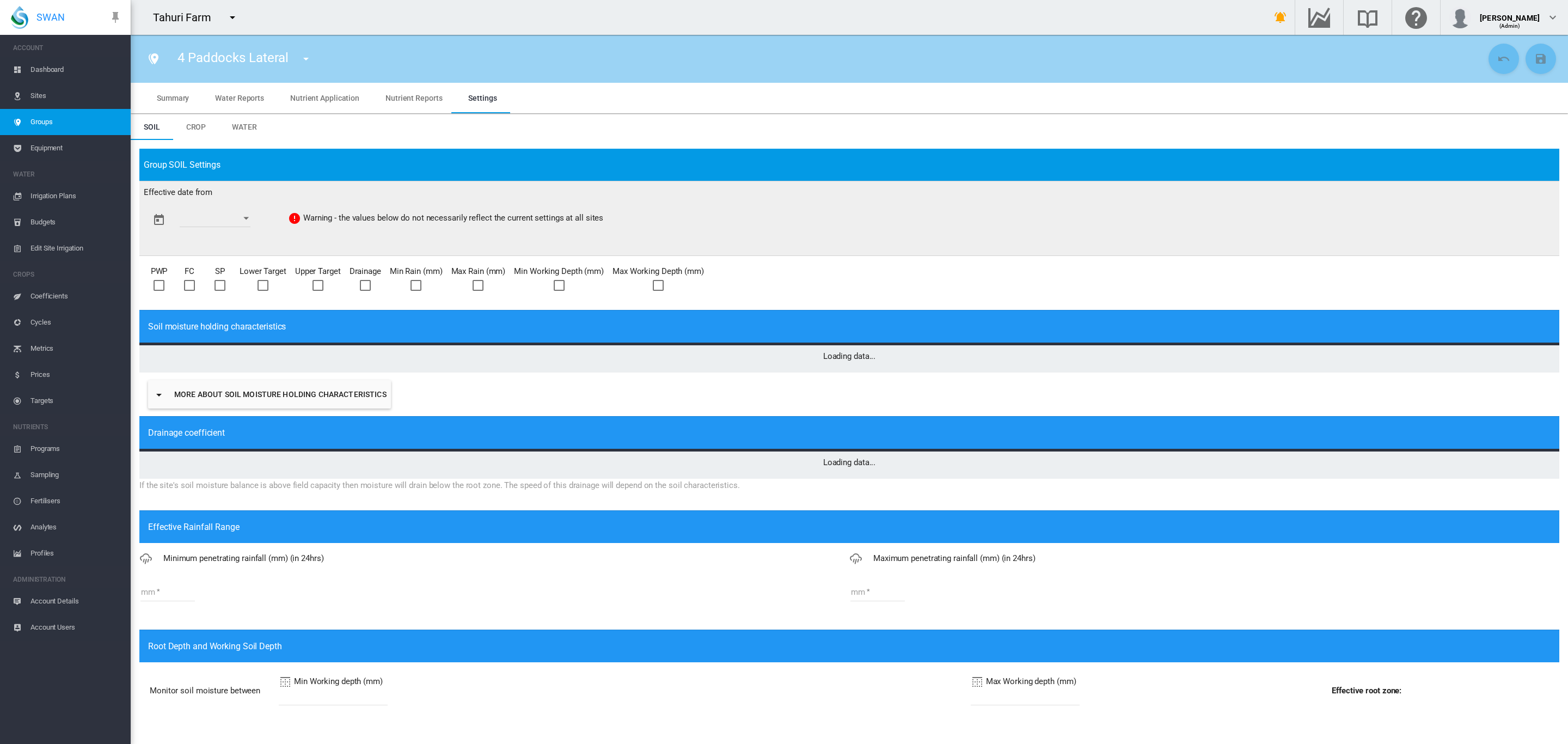
click at [253, 127] on span "Water" at bounding box center [245, 126] width 25 height 9
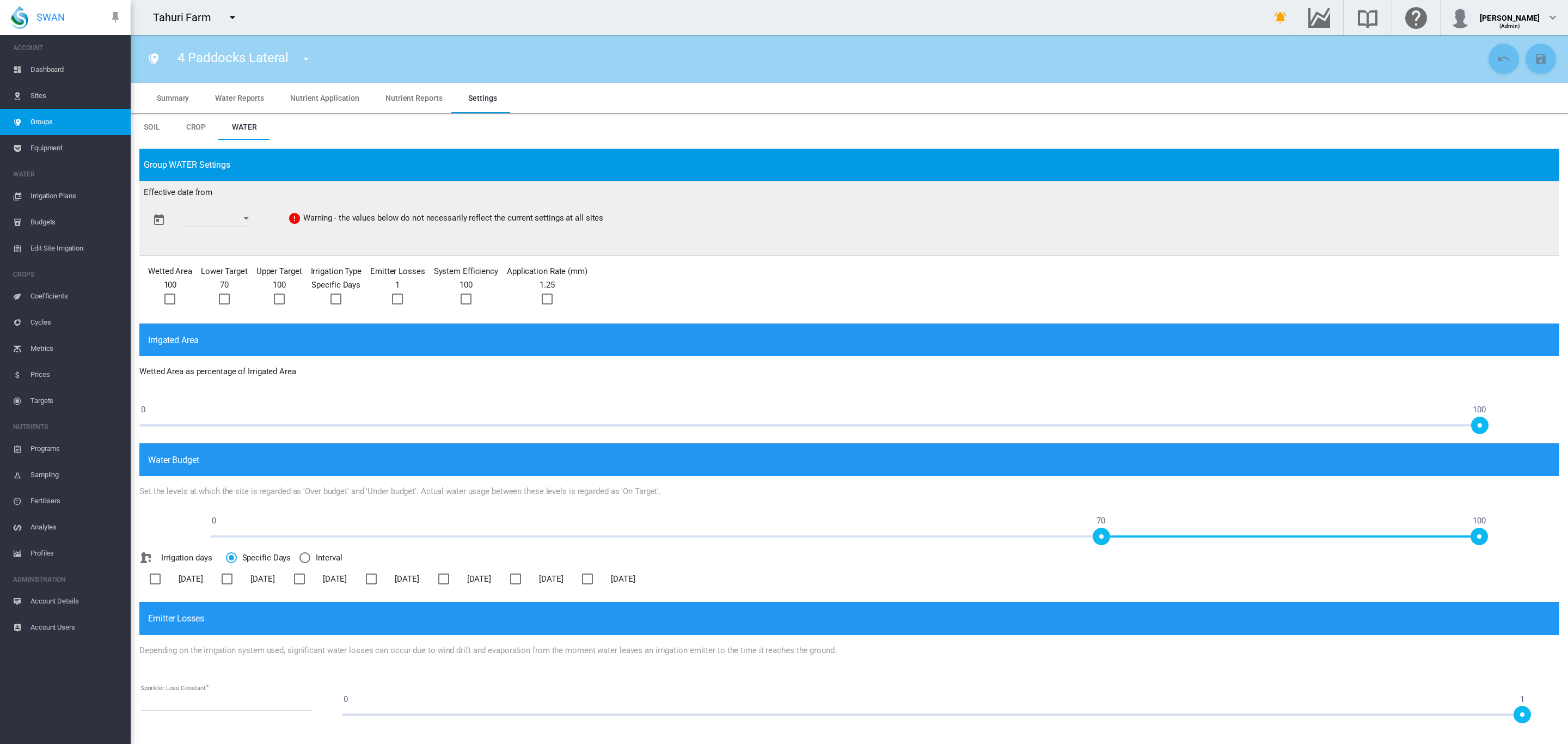
click at [544, 299] on div at bounding box center [546, 299] width 11 height 11
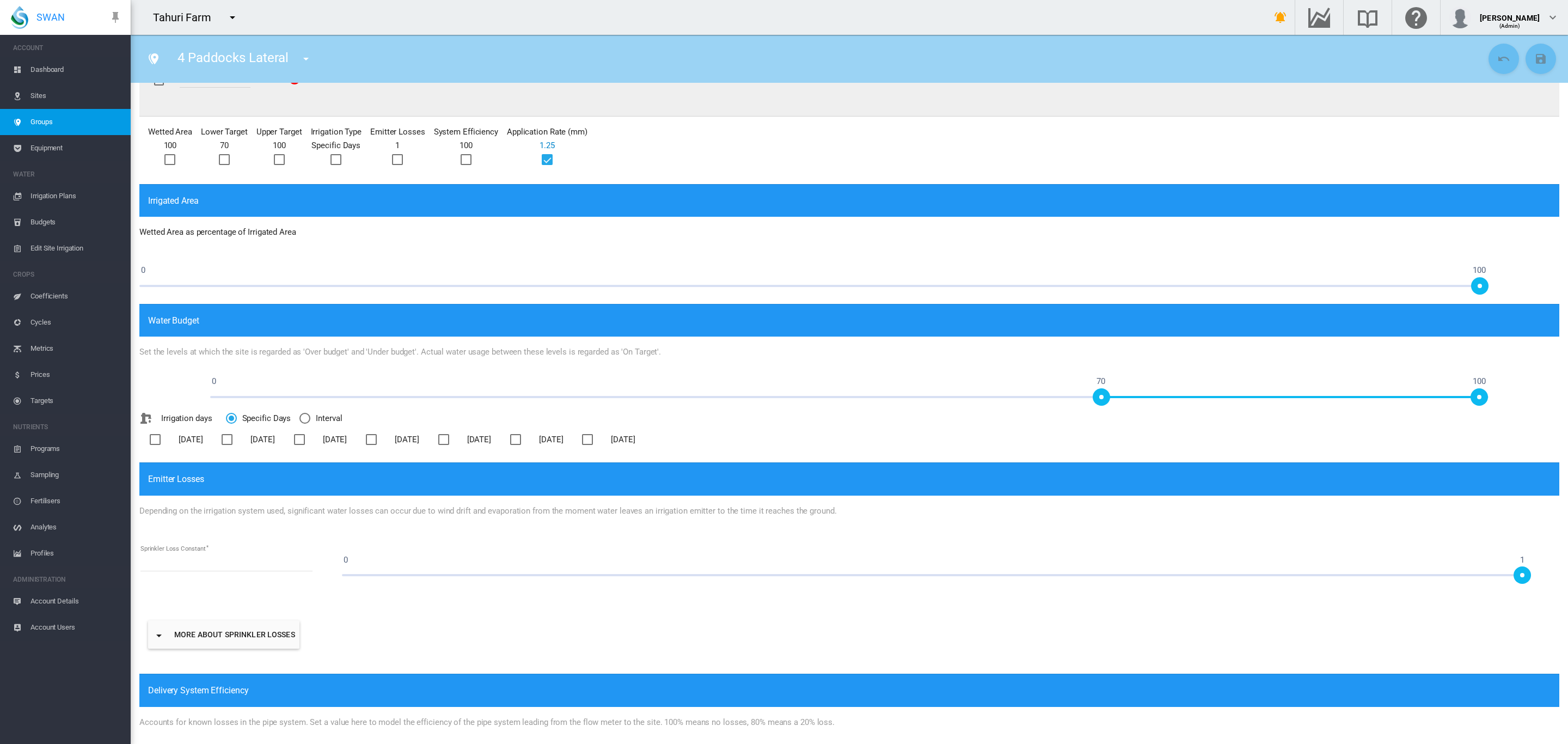
scroll to position [303, 0]
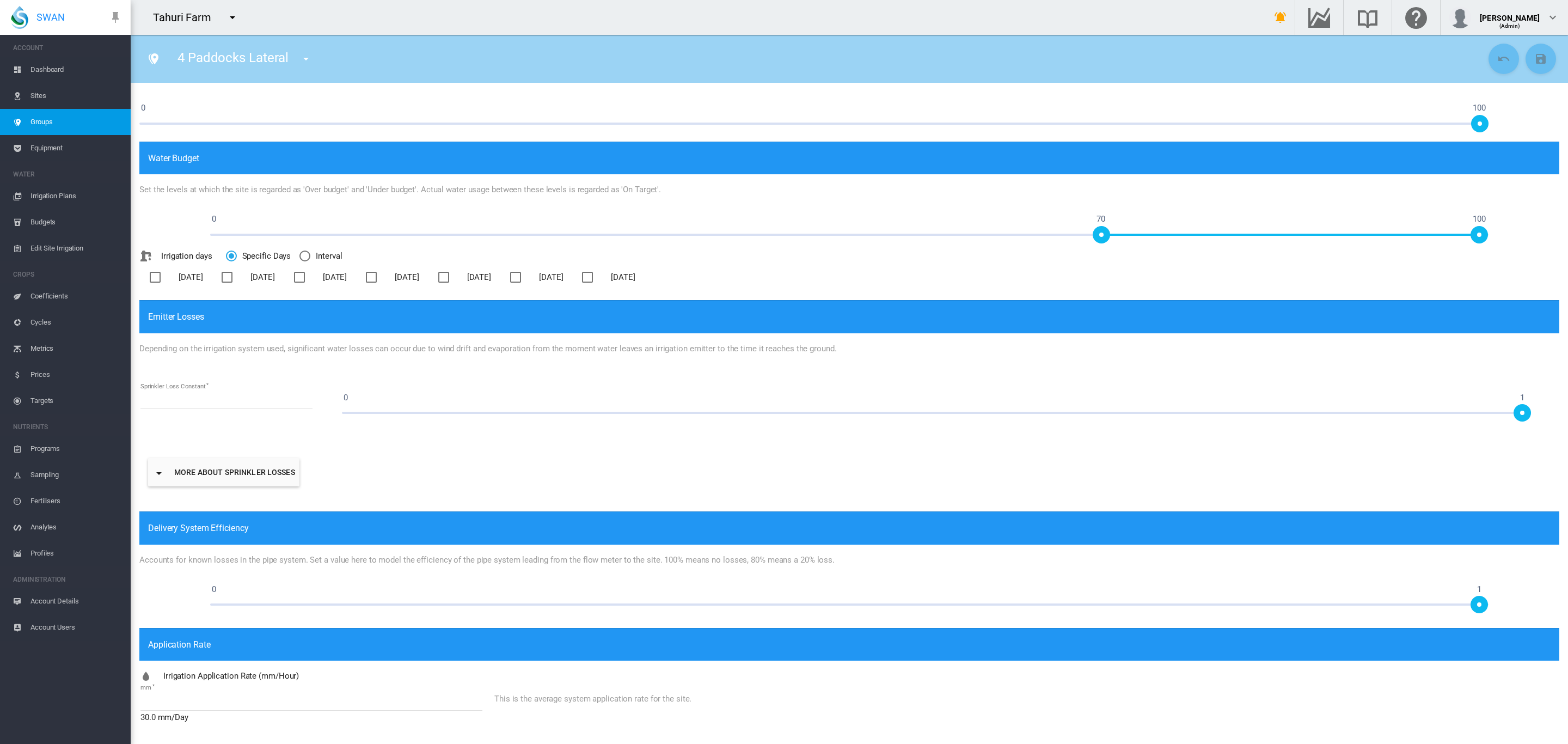
click at [185, 704] on input "****" at bounding box center [311, 703] width 342 height 16
type input "****"
click at [1534, 63] on md-icon "icon-content-save" at bounding box center [1541, 59] width 13 height 13
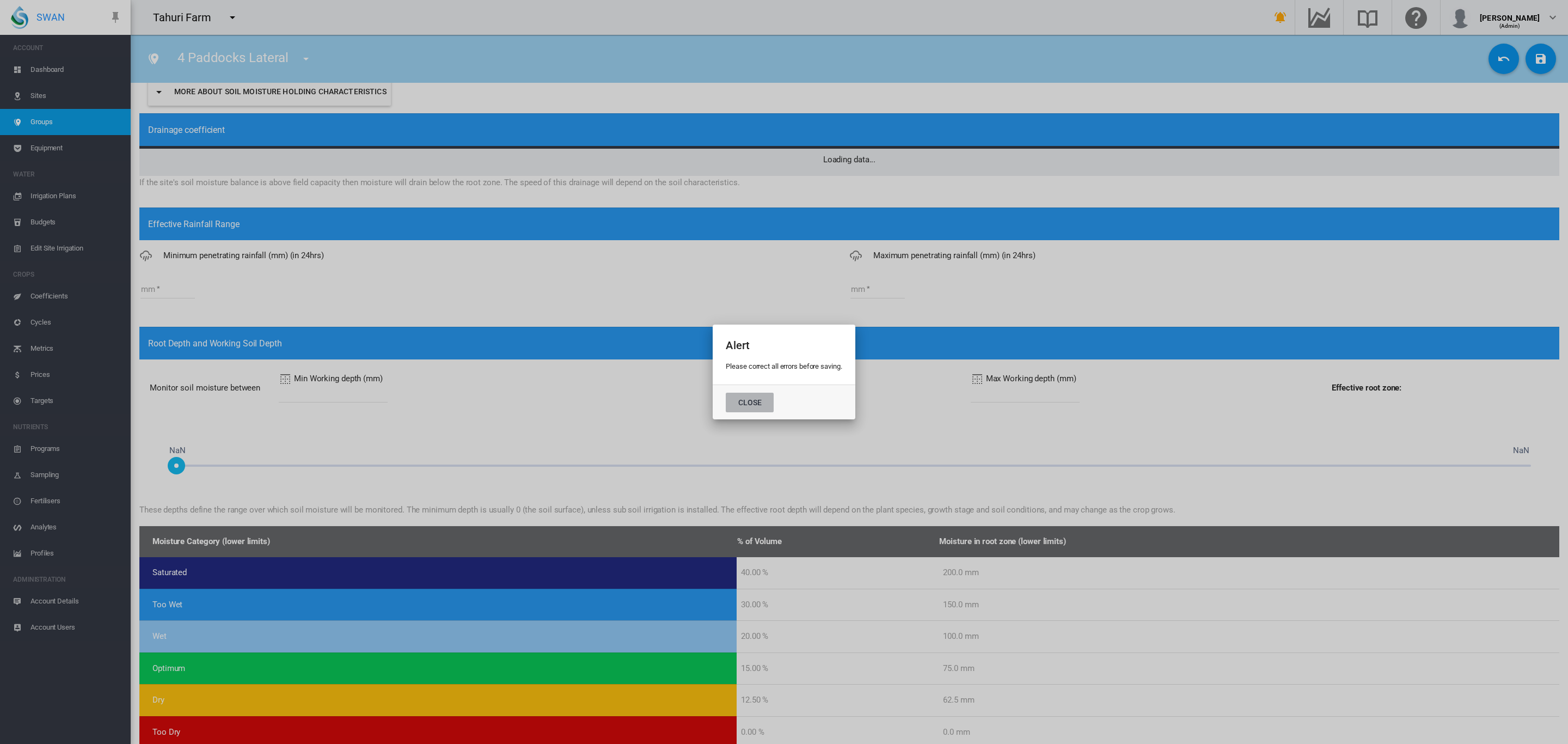
click at [760, 412] on button "Close" at bounding box center [750, 403] width 48 height 19
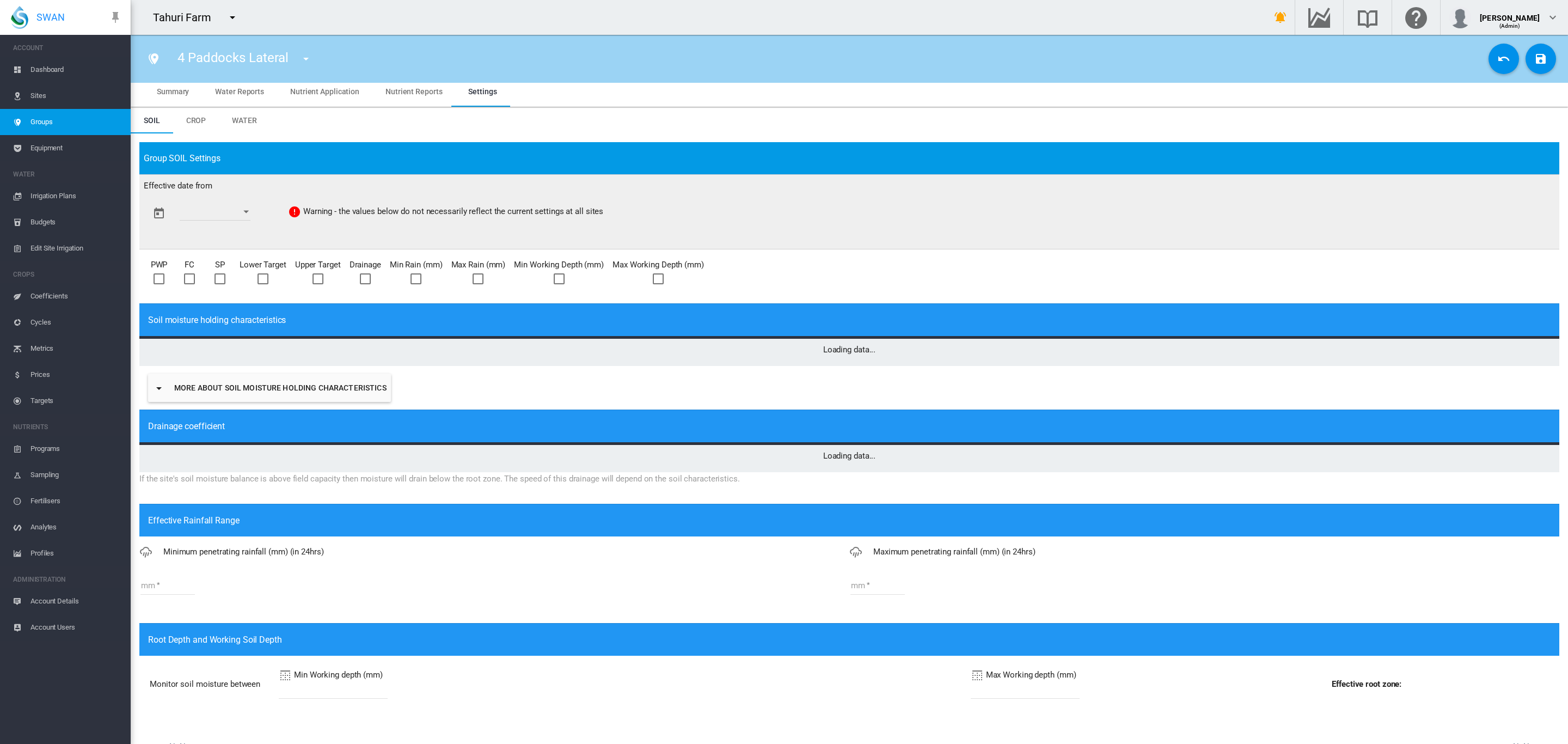
scroll to position [0, 0]
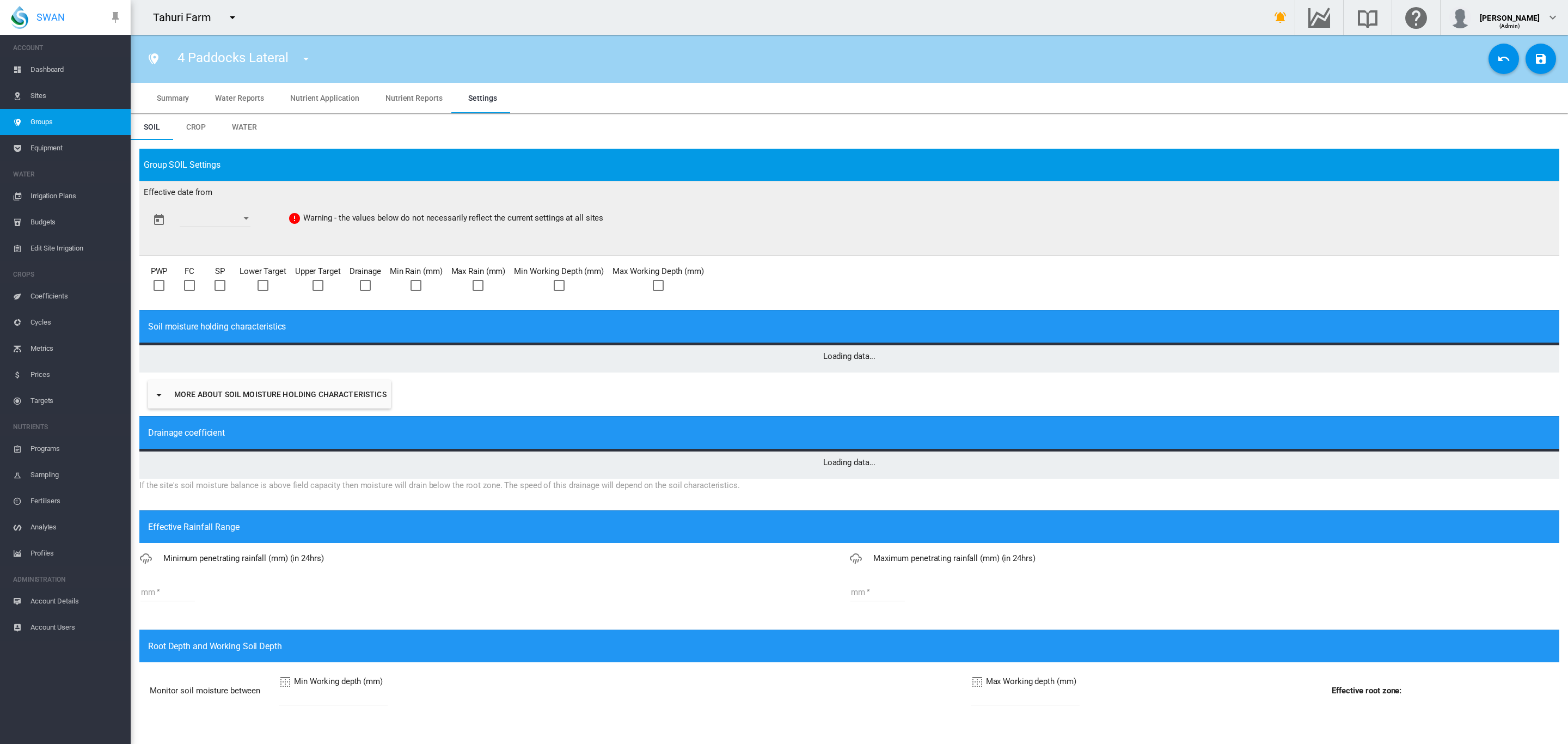
click at [55, 150] on span "Equipment" at bounding box center [76, 147] width 91 height 26
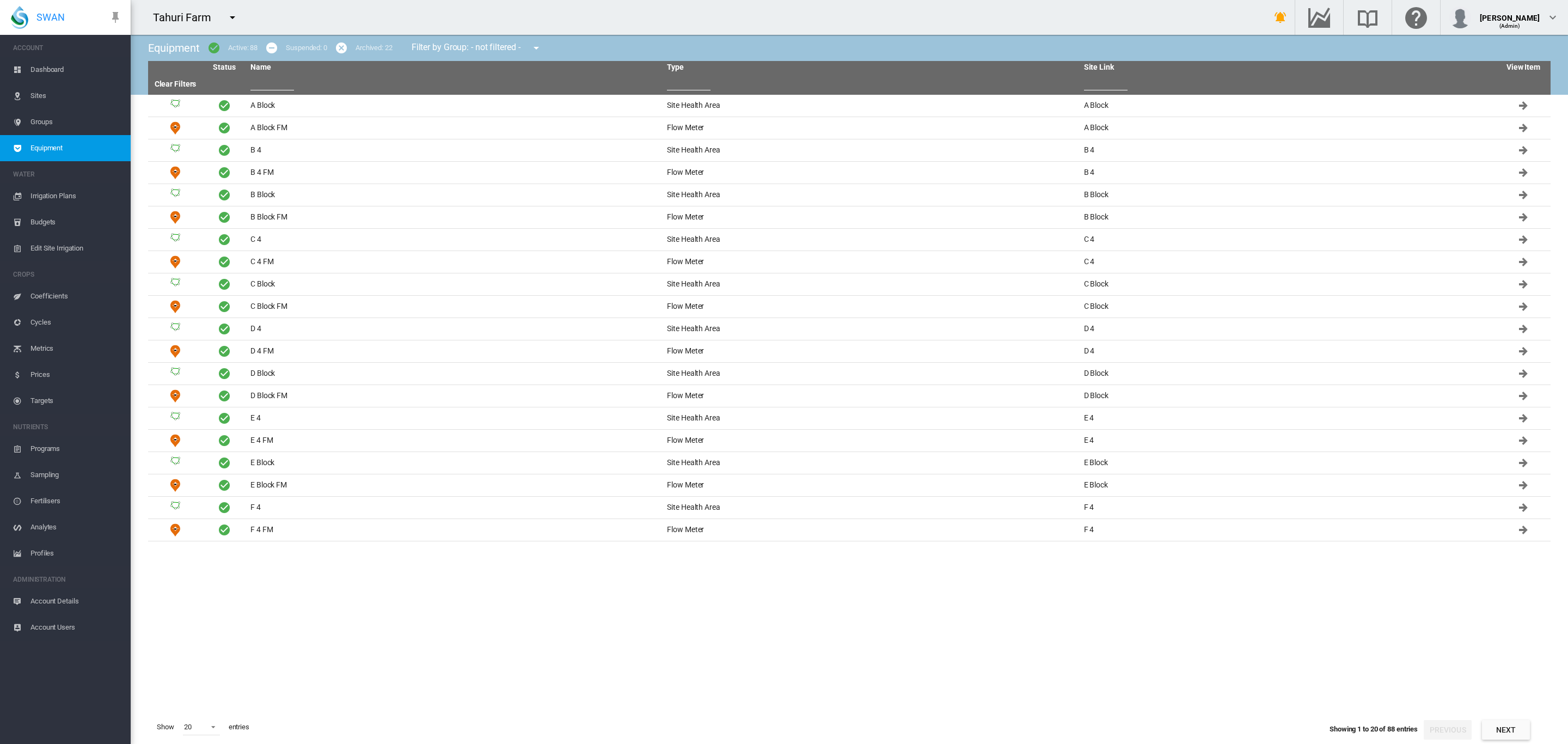
click at [44, 122] on span "Groups" at bounding box center [76, 121] width 91 height 26
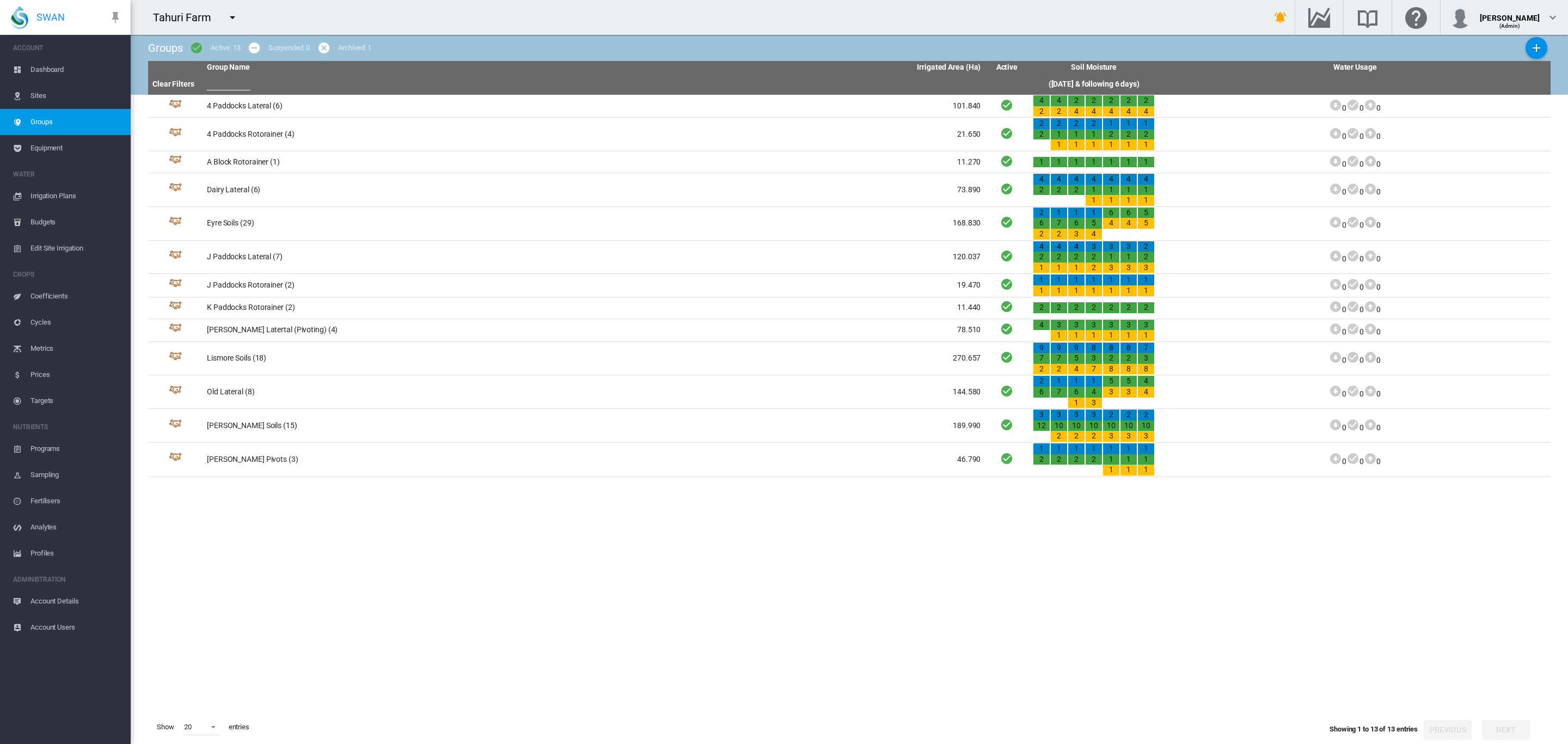
click at [44, 98] on span "Sites" at bounding box center [76, 95] width 91 height 26
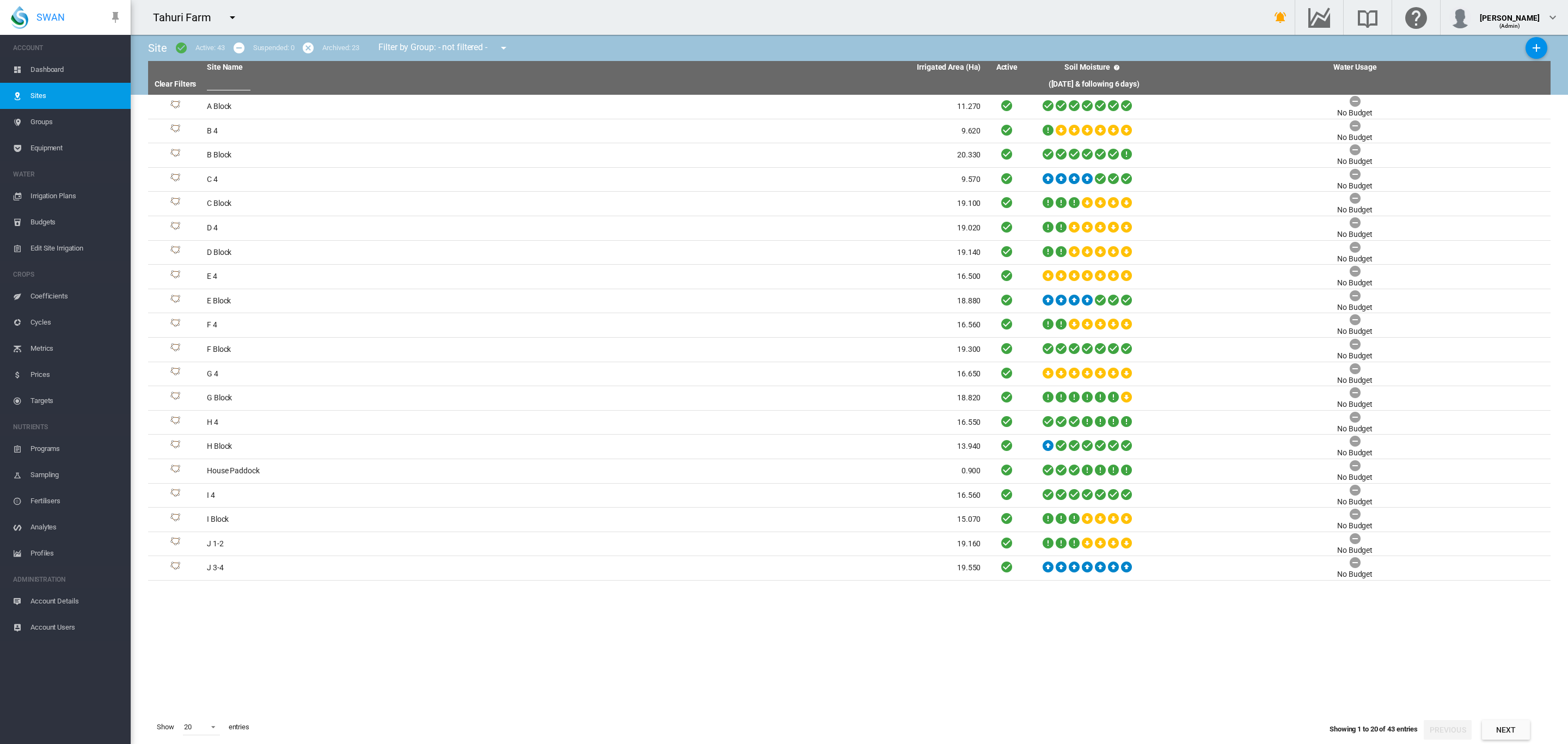
click at [46, 115] on span "Groups" at bounding box center [76, 121] width 91 height 26
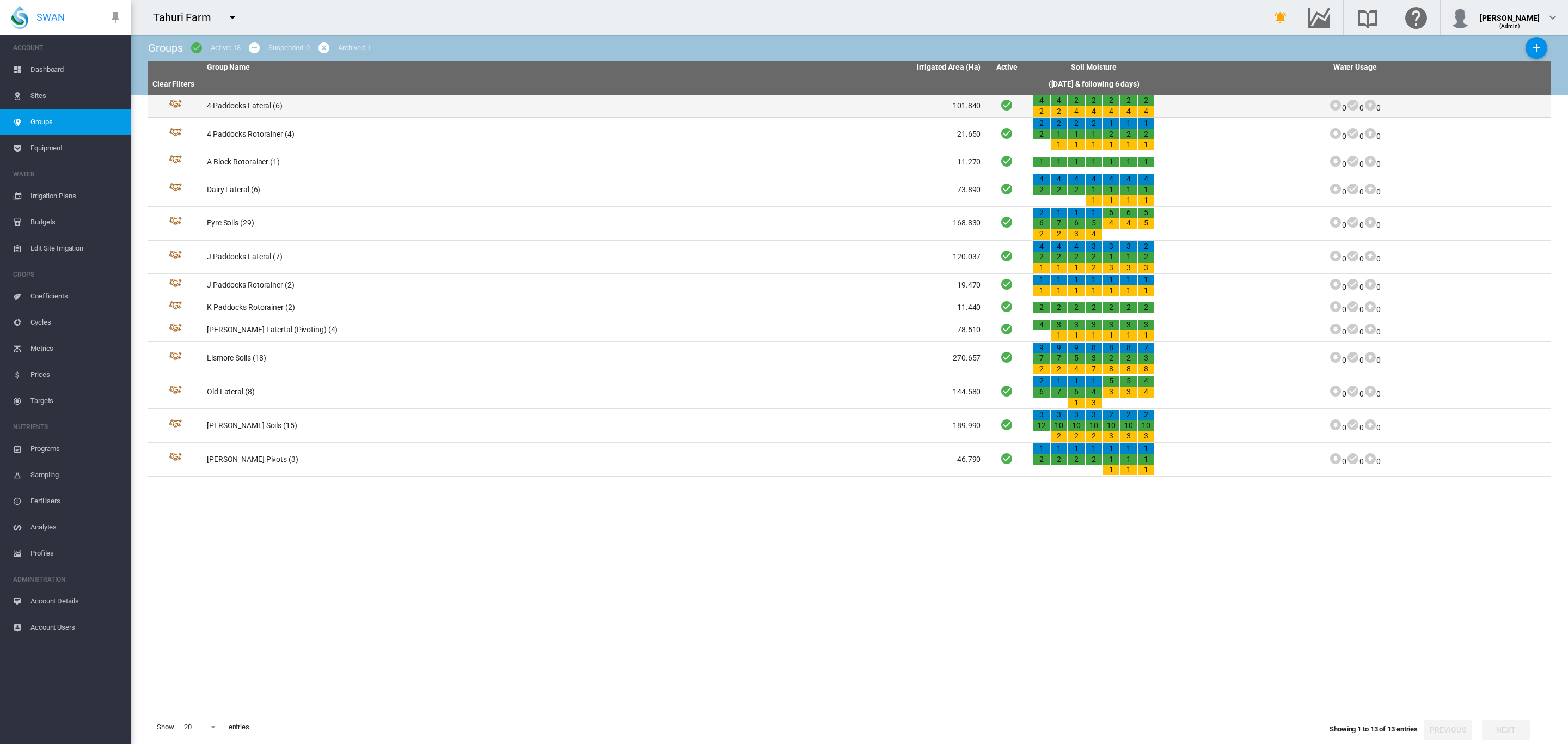
click at [261, 103] on td "4 Paddocks Lateral (6)" at bounding box center [398, 105] width 391 height 22
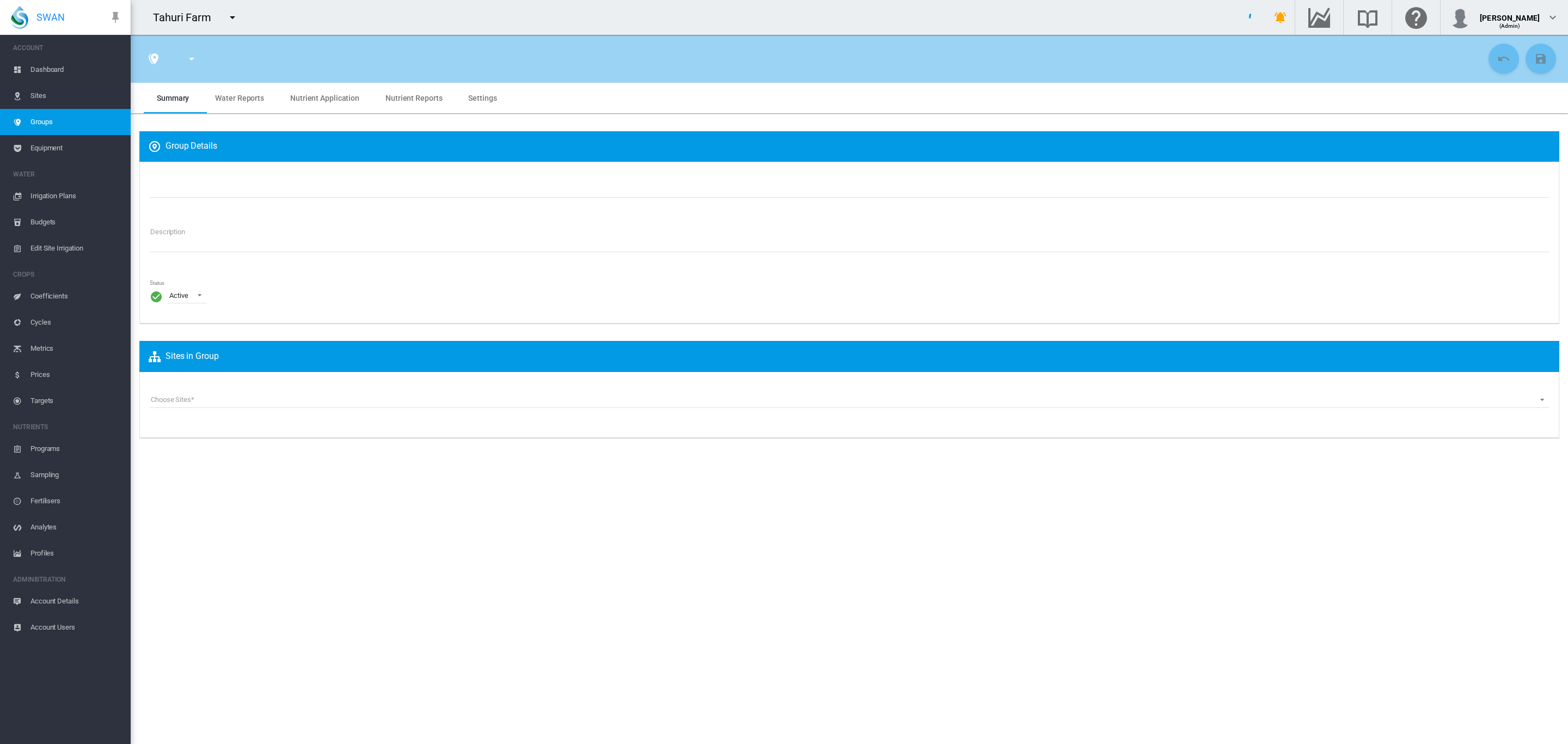
type input "**********"
type textarea "**********"
type input "*"
type input "**"
type input "*"
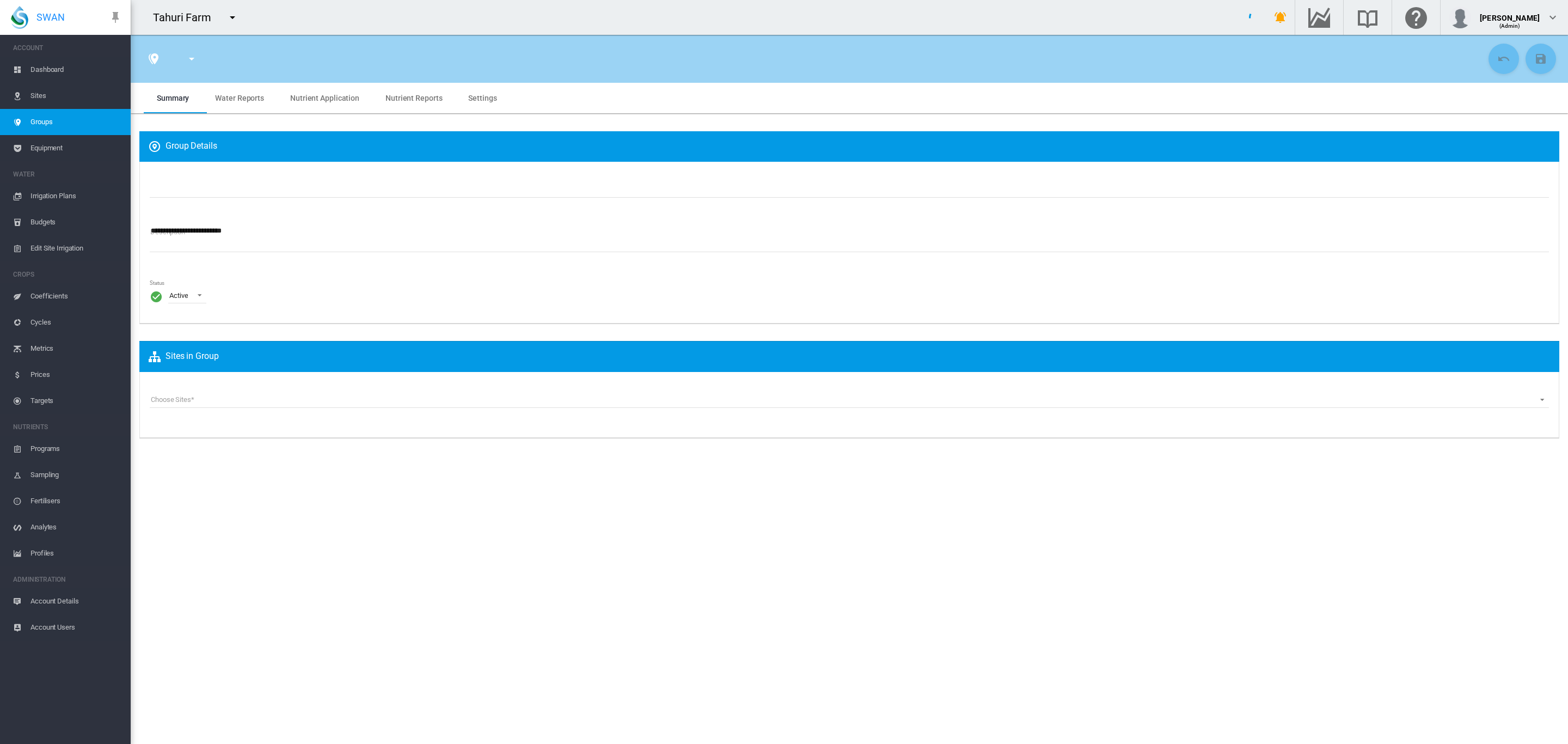
type input "***"
type input "*****"
click at [478, 97] on span "Settings" at bounding box center [482, 97] width 28 height 9
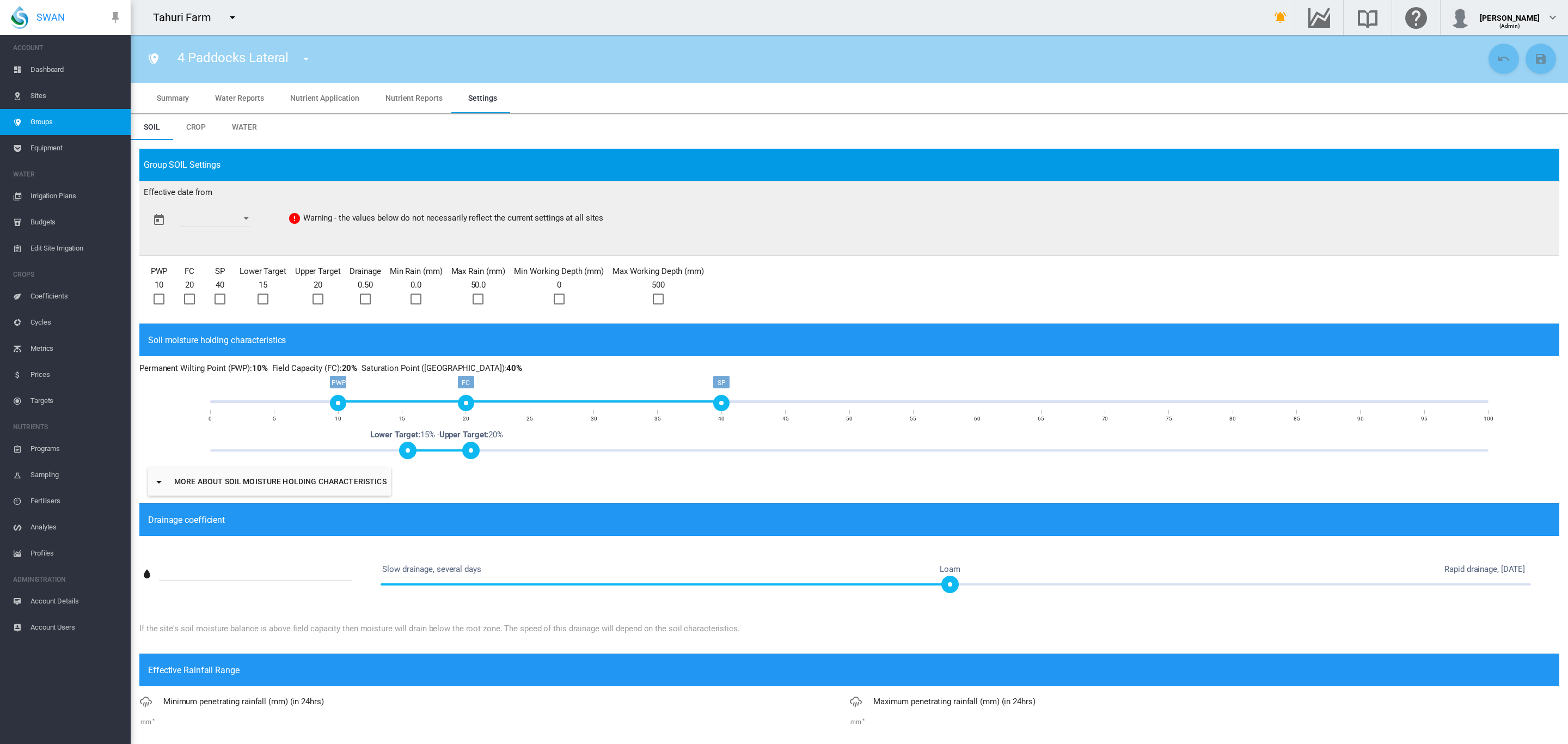
click at [235, 129] on span "Water" at bounding box center [245, 126] width 25 height 9
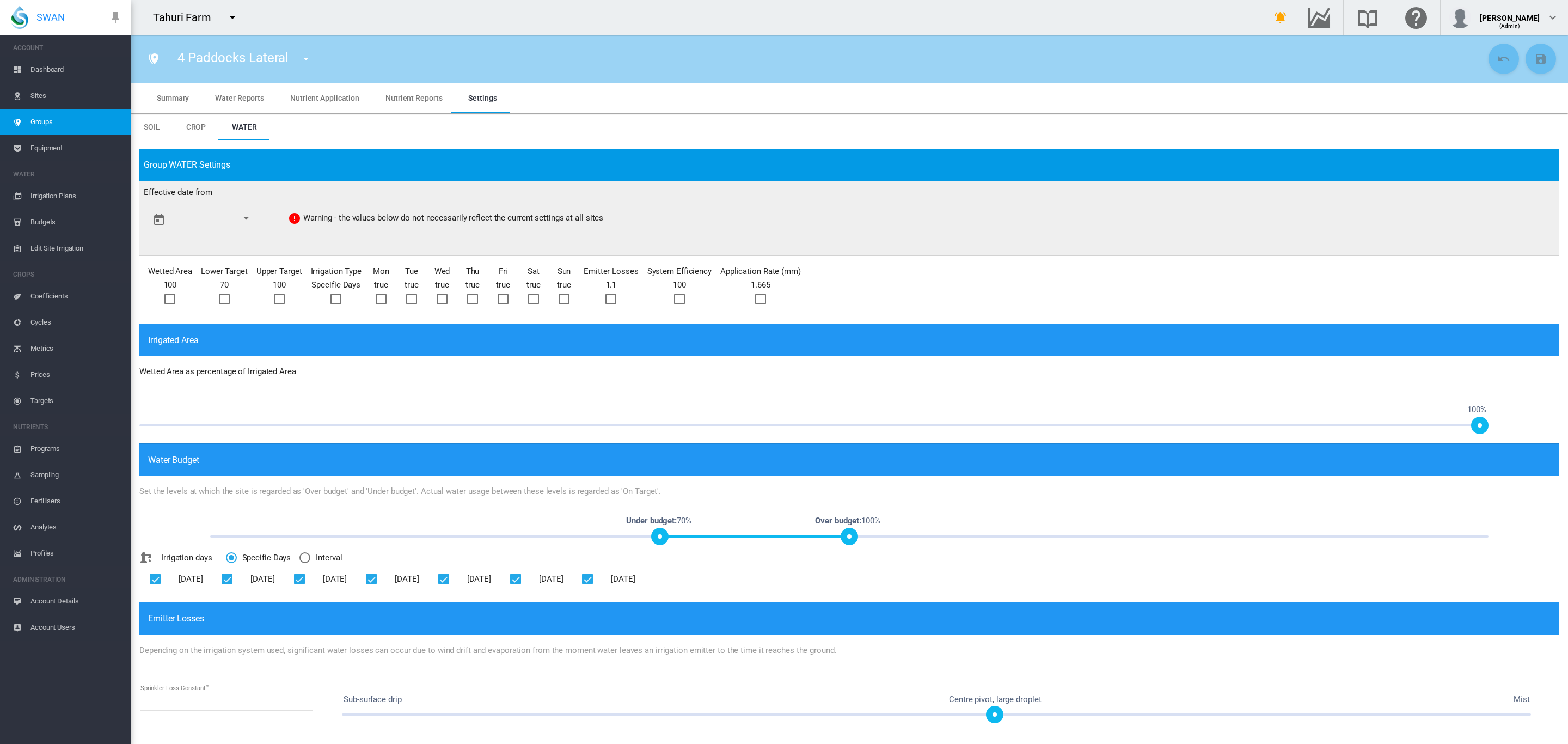
click at [755, 296] on div at bounding box center [760, 299] width 11 height 11
click at [256, 214] on button "Open calendar" at bounding box center [246, 219] width 19 height 19
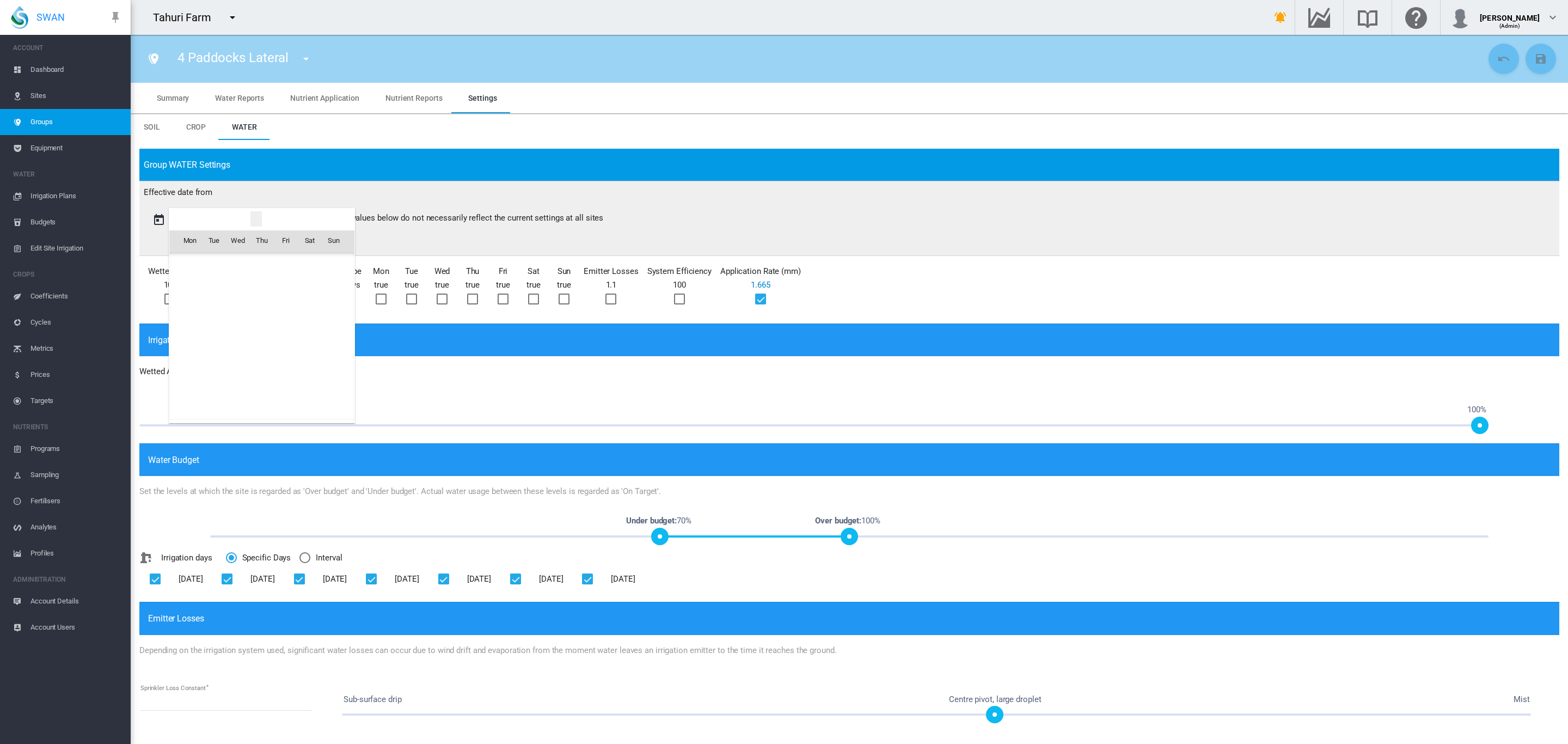
scroll to position [2166, 0]
click at [232, 286] on span "1" at bounding box center [238, 288] width 22 height 22
type input "**********"
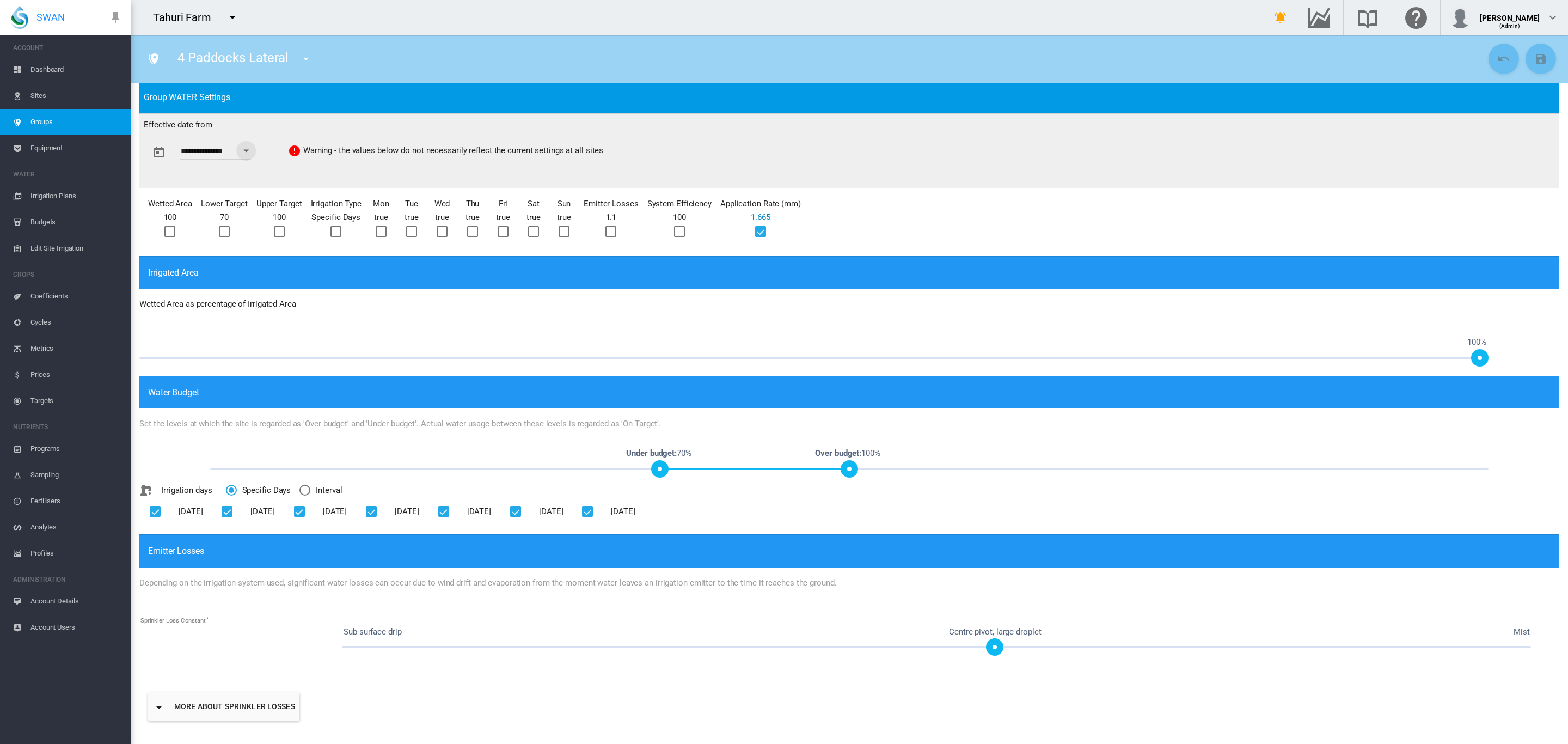
scroll to position [0, 0]
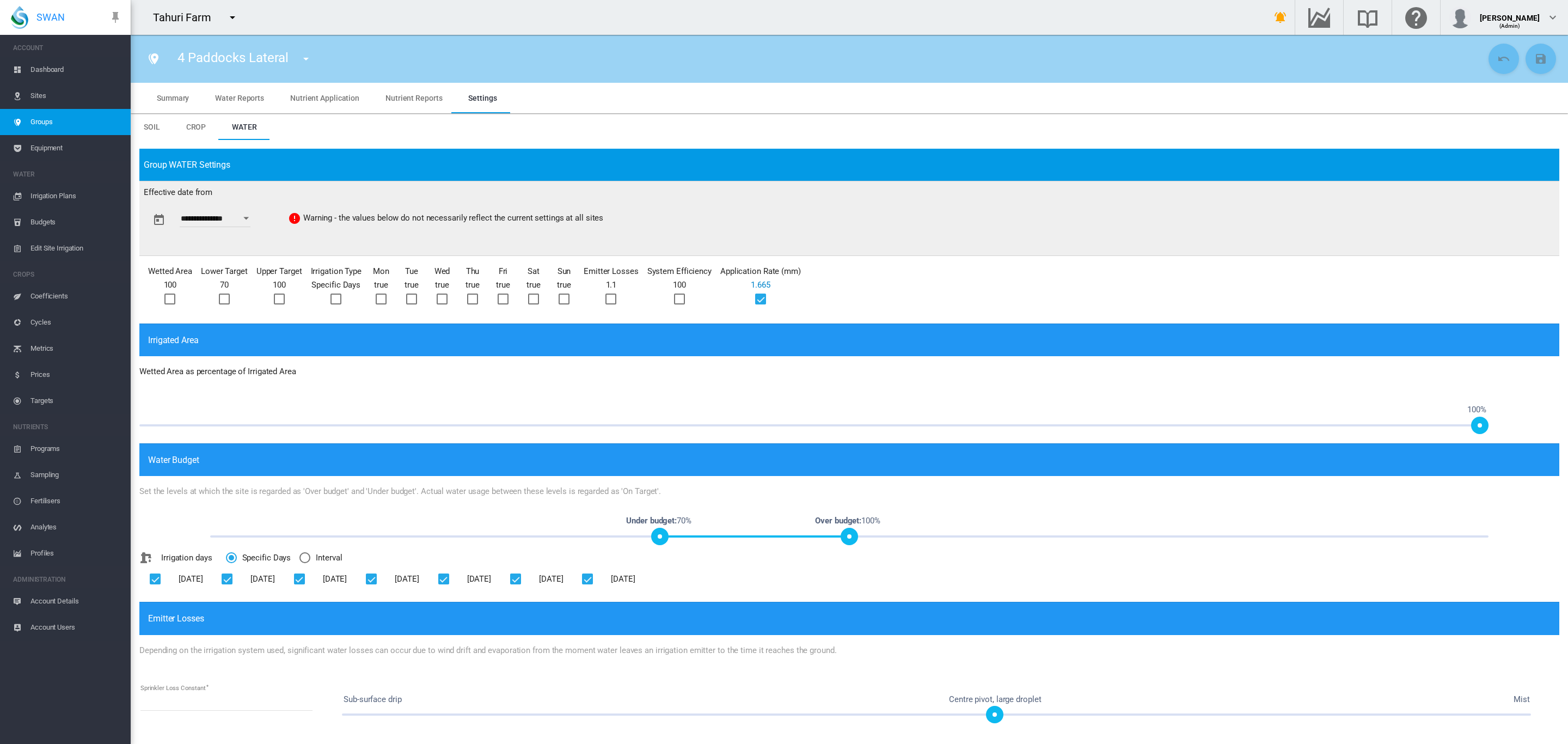
click at [256, 225] on button "Open calendar" at bounding box center [246, 219] width 19 height 19
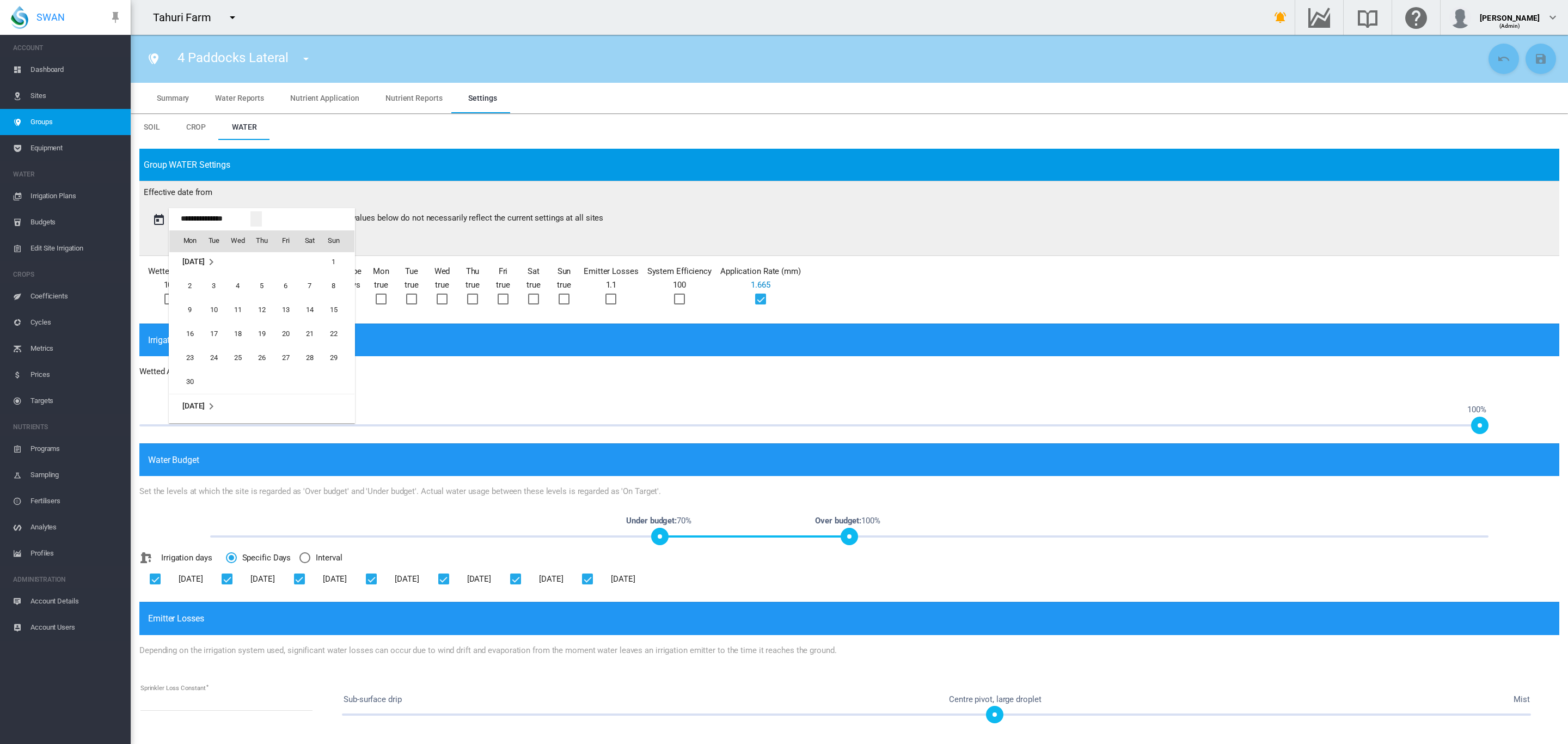
scroll to position [1613, 0]
click at [216, 397] on td "1" at bounding box center [214, 407] width 24 height 24
type input "**********"
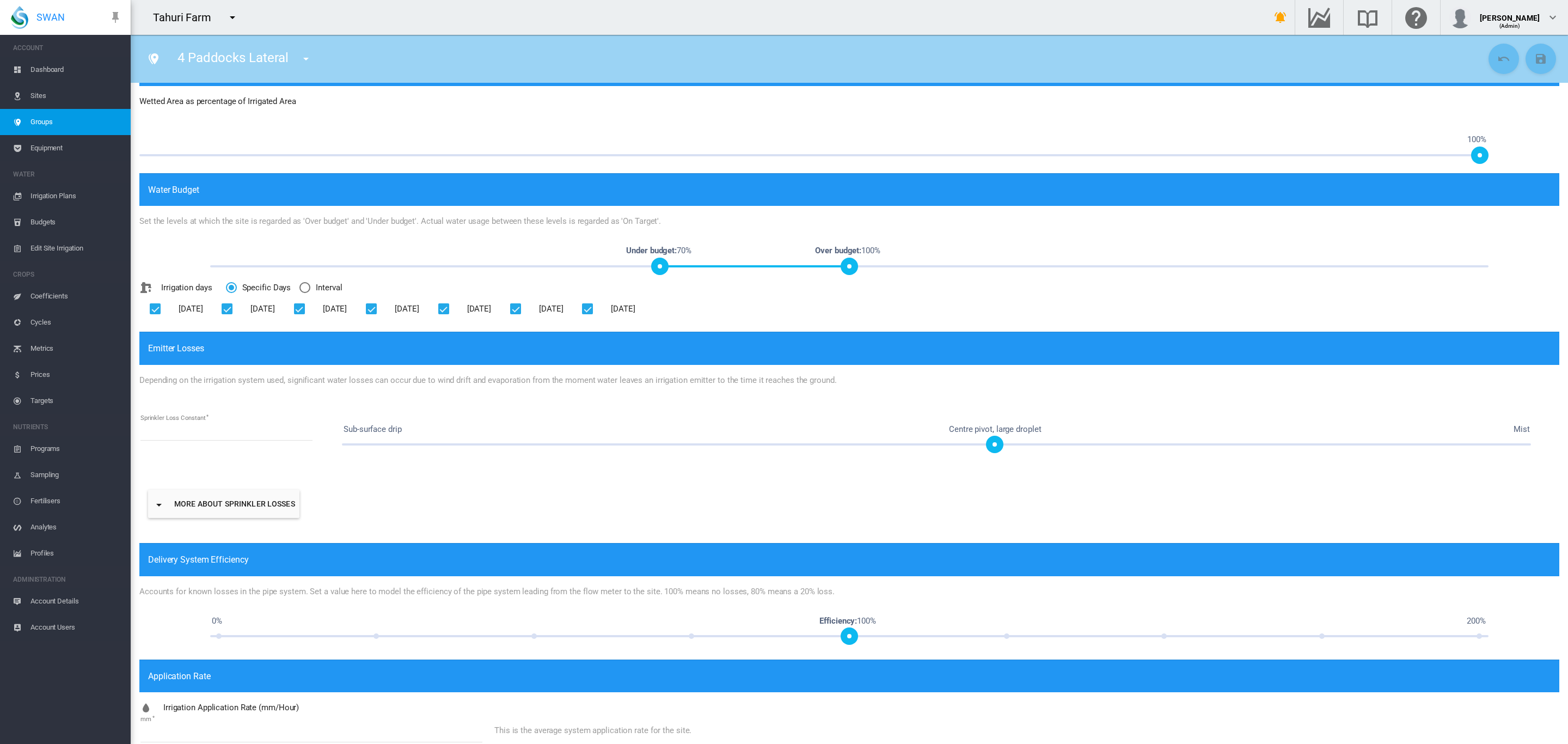
scroll to position [303, 0]
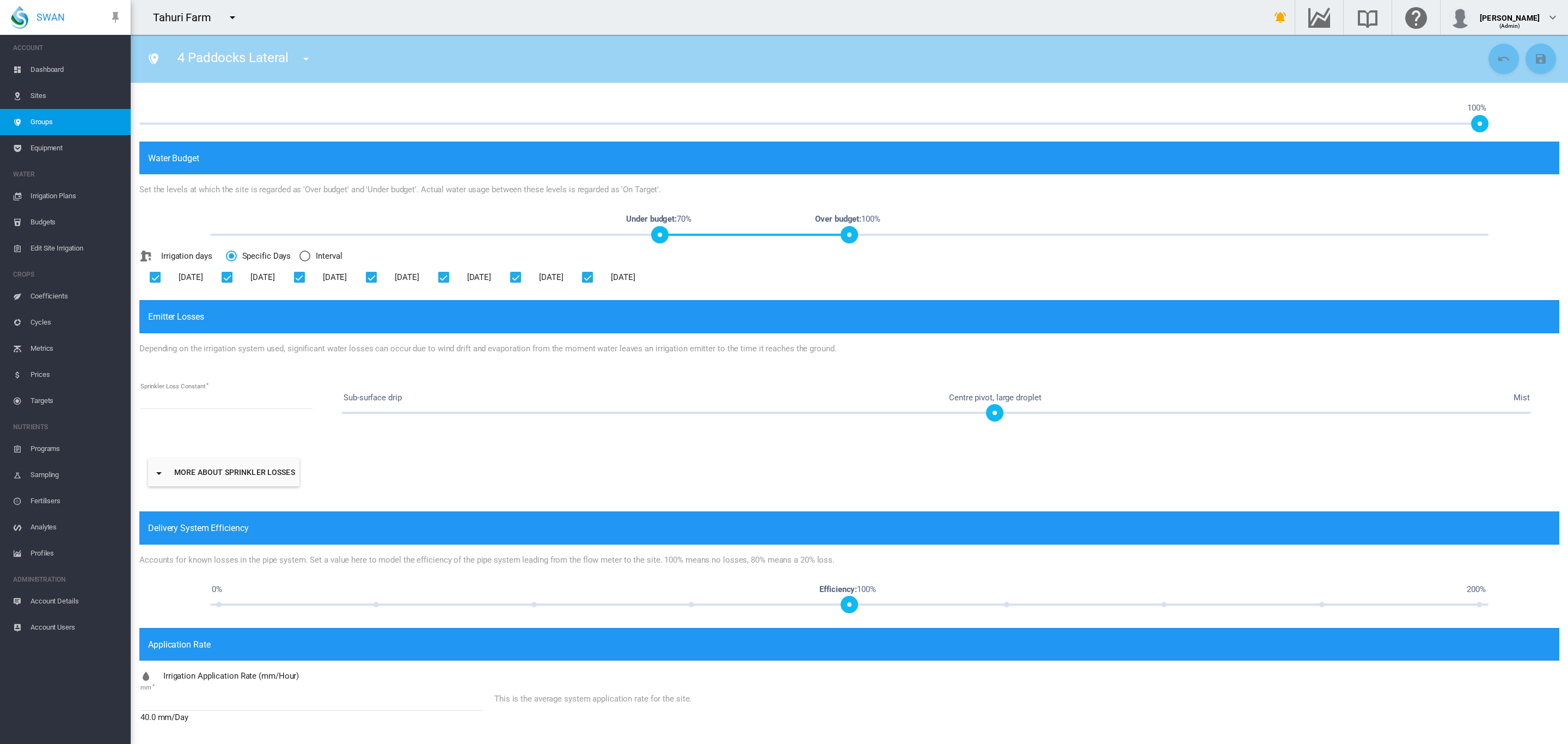
click at [181, 694] on md-input-container "mm ***** 40.0 mm/Day" at bounding box center [311, 710] width 344 height 33
click at [177, 700] on input "*****" at bounding box center [311, 703] width 342 height 16
type input "****"
click at [1534, 52] on md-icon "icon-content-save" at bounding box center [1541, 59] width 13 height 13
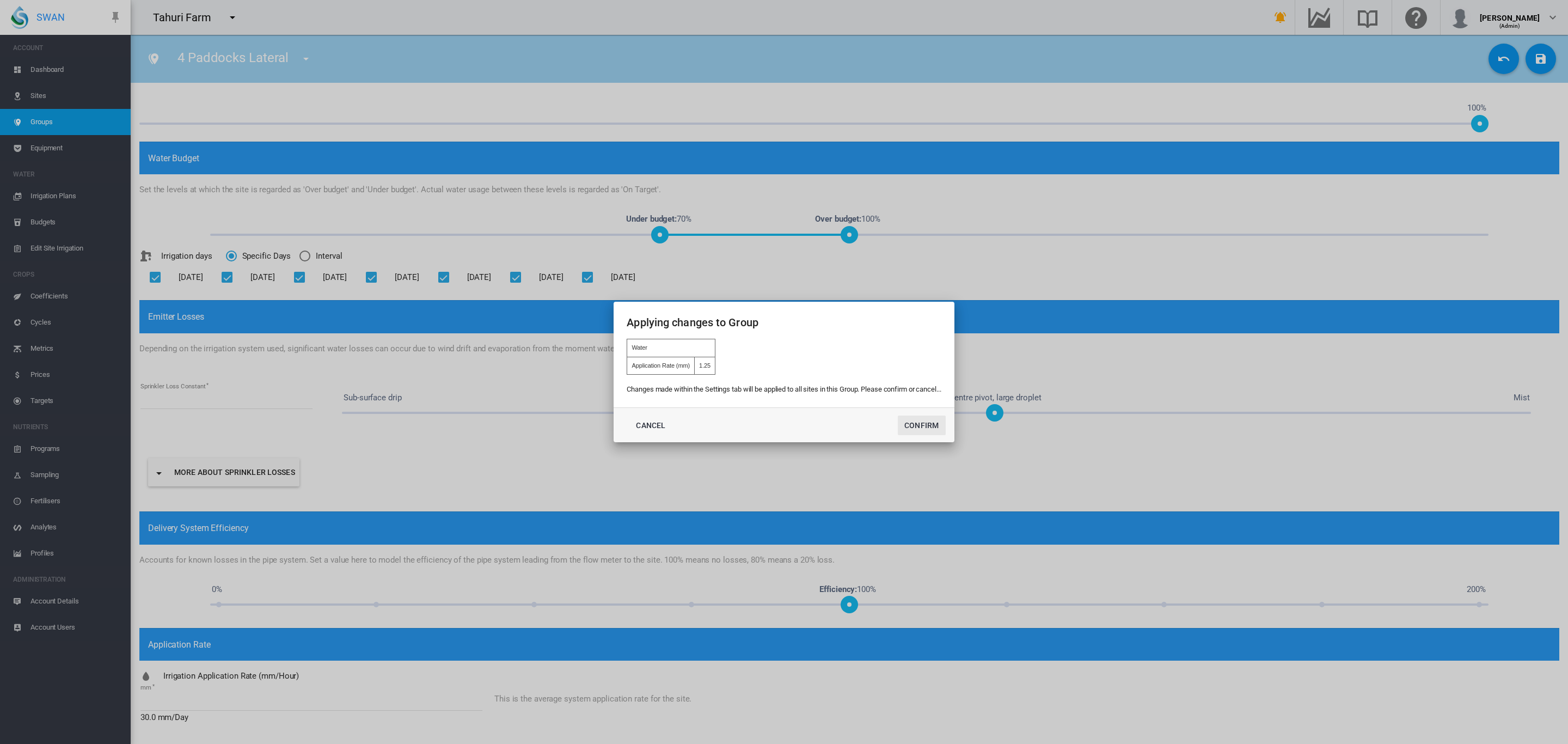
click at [925, 428] on button "Confirm" at bounding box center [922, 425] width 48 height 19
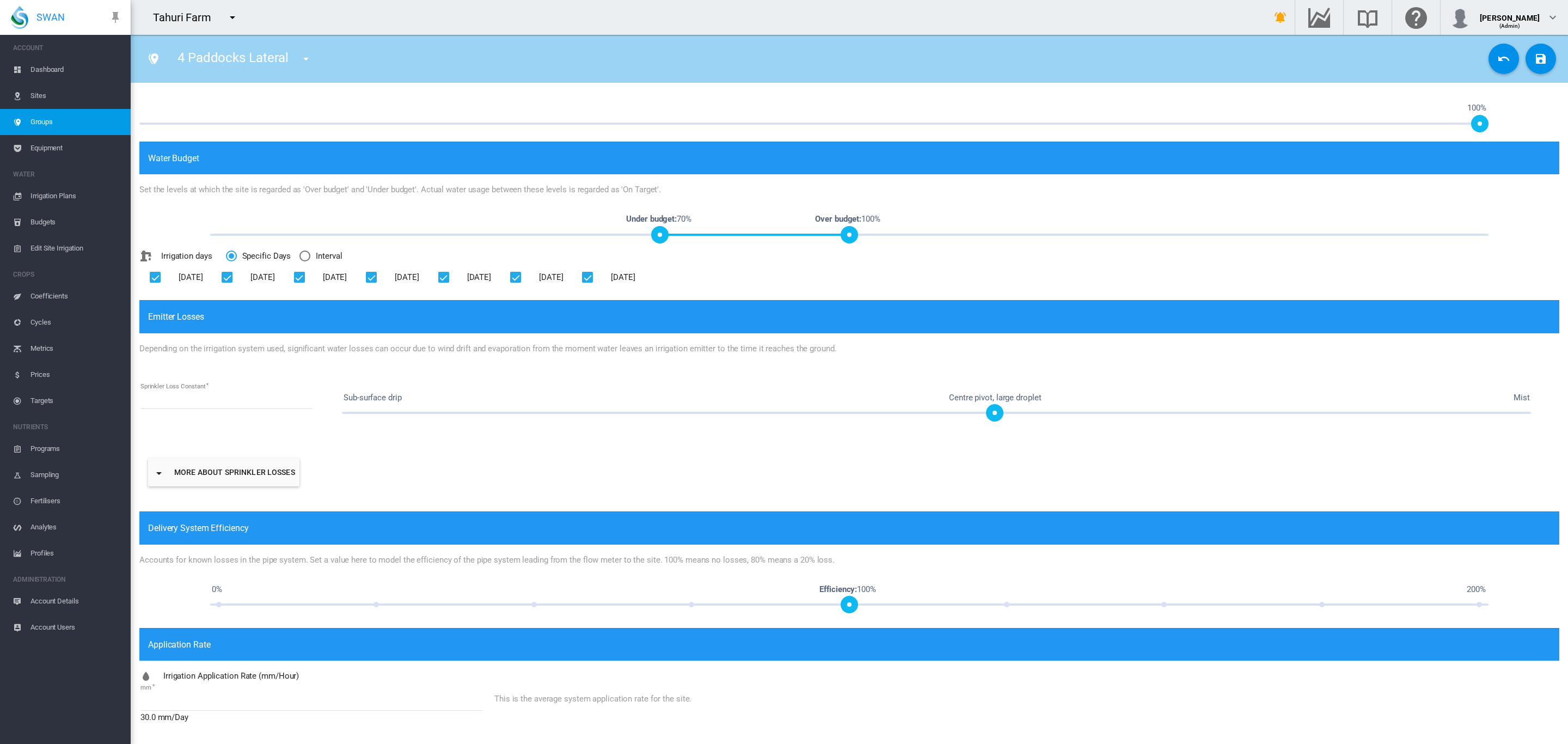
type input "**********"
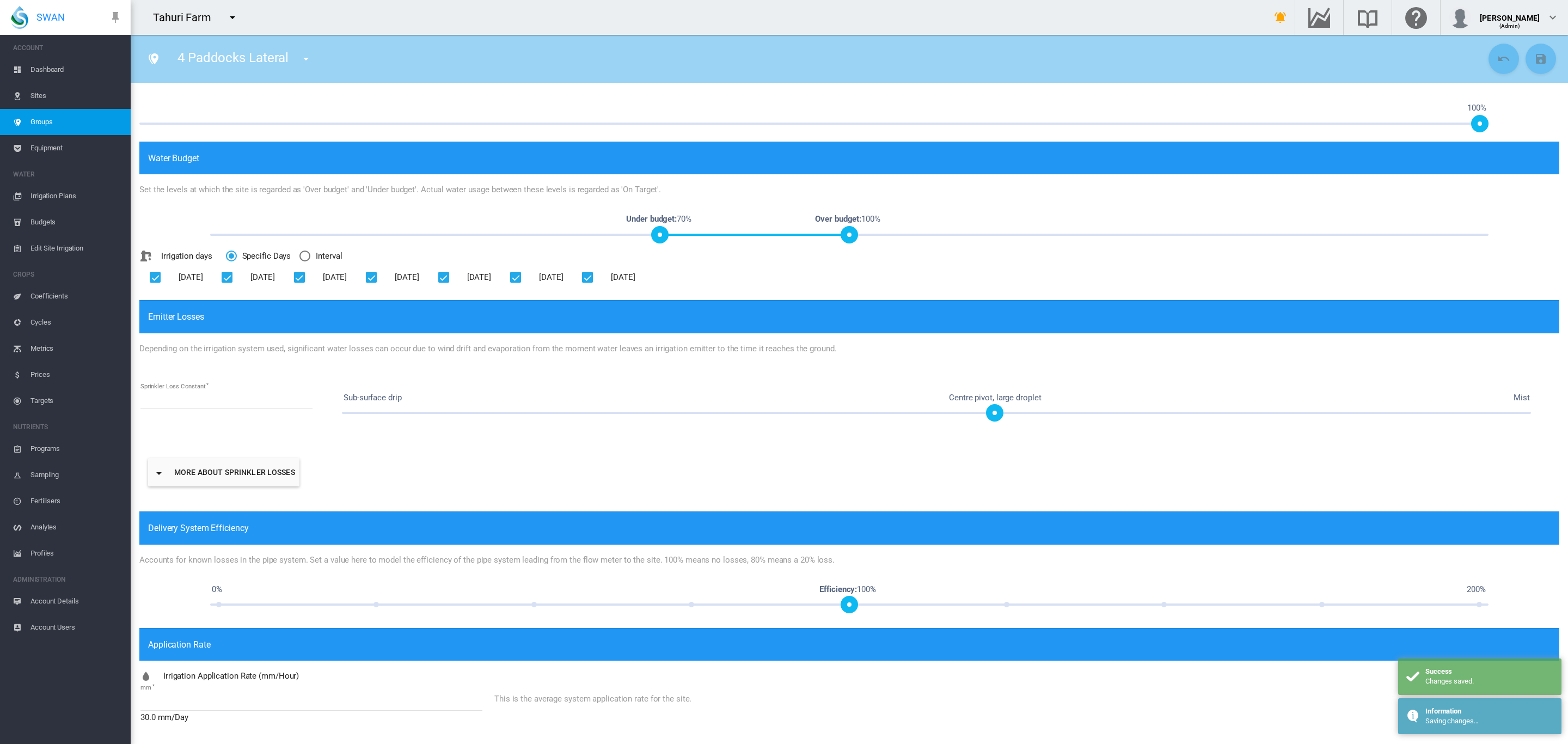
click at [70, 199] on span "Irrigation Plans" at bounding box center [76, 196] width 91 height 26
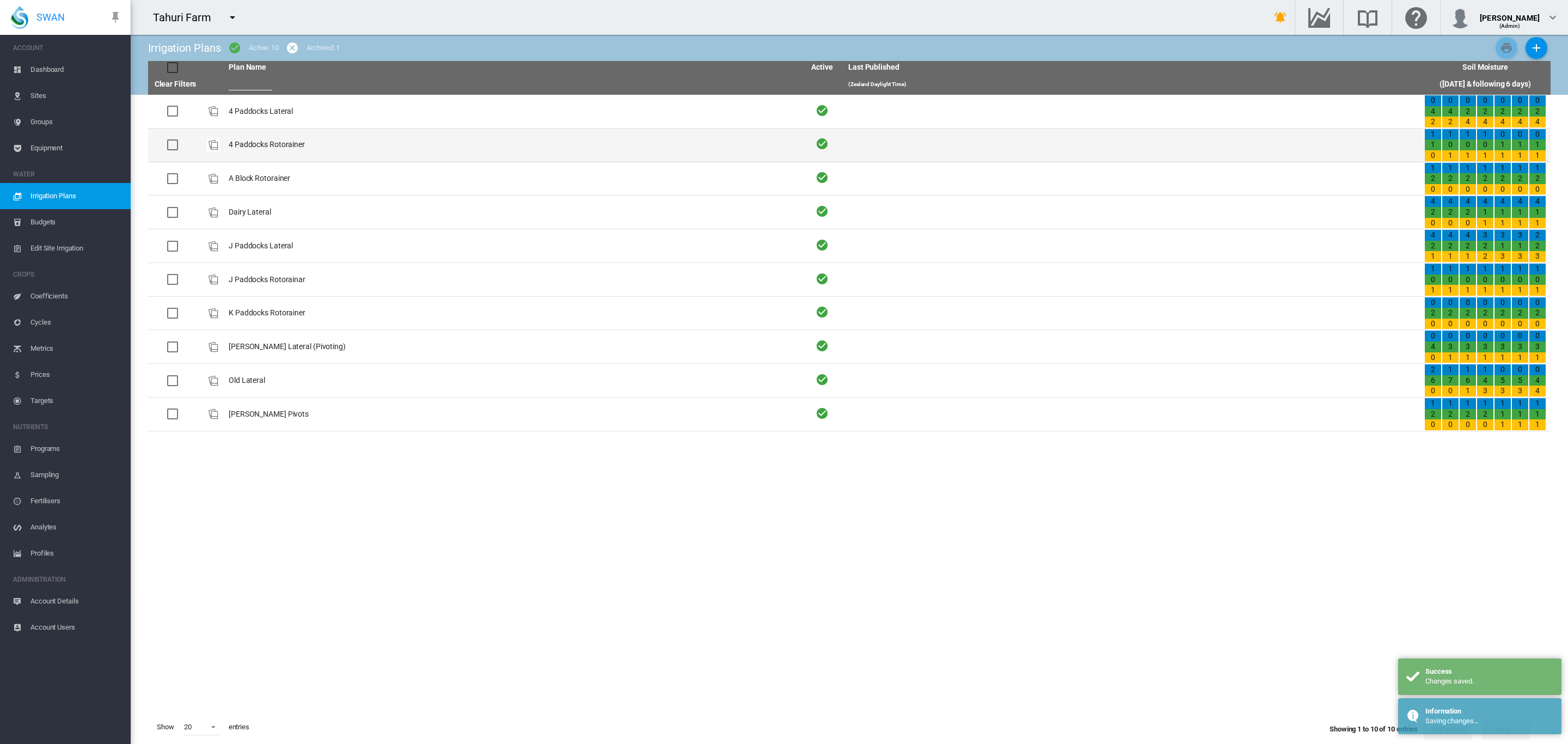
click at [281, 152] on td "4 Paddocks Rotorainer" at bounding box center [512, 145] width 576 height 33
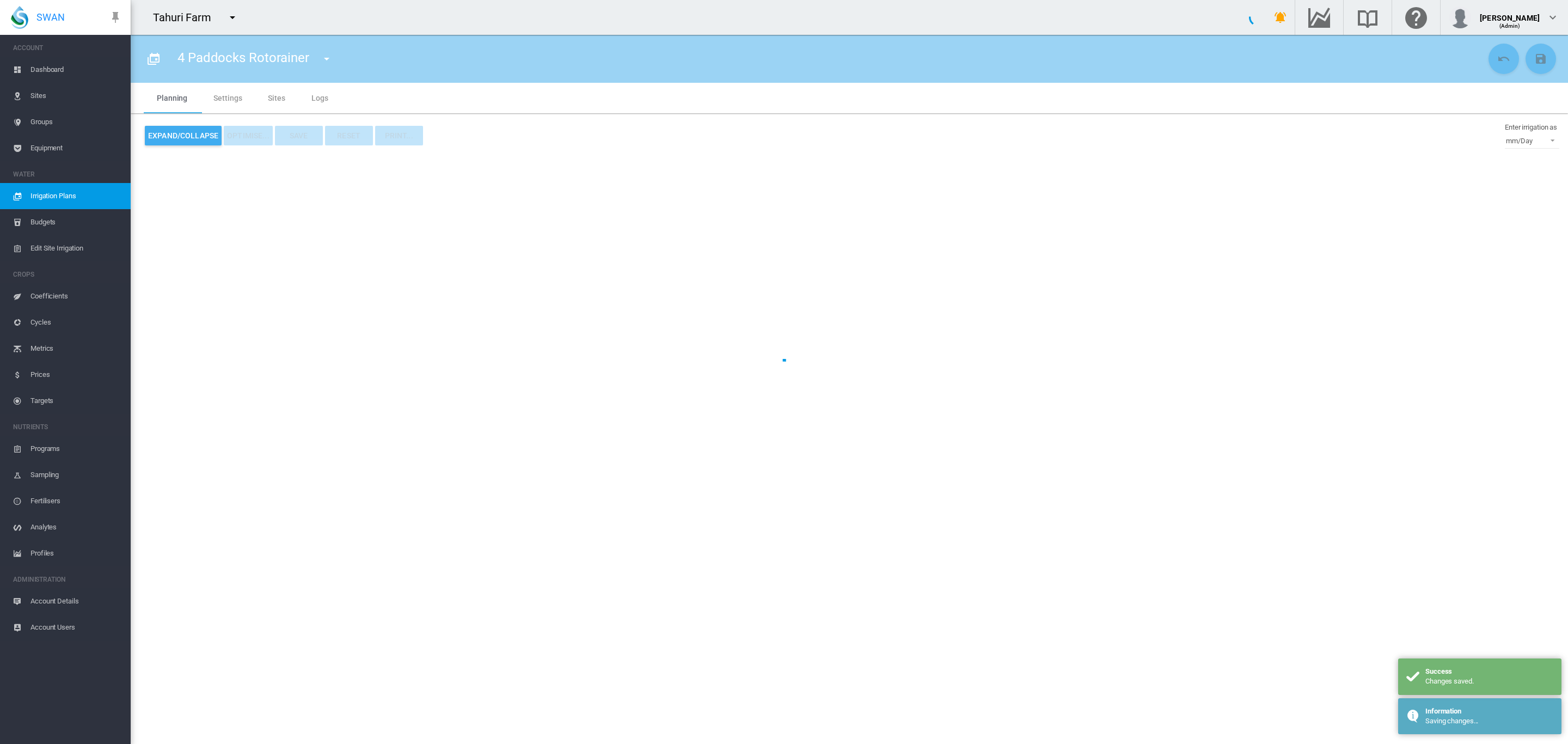
type input "**********"
type input "*"
type input "****"
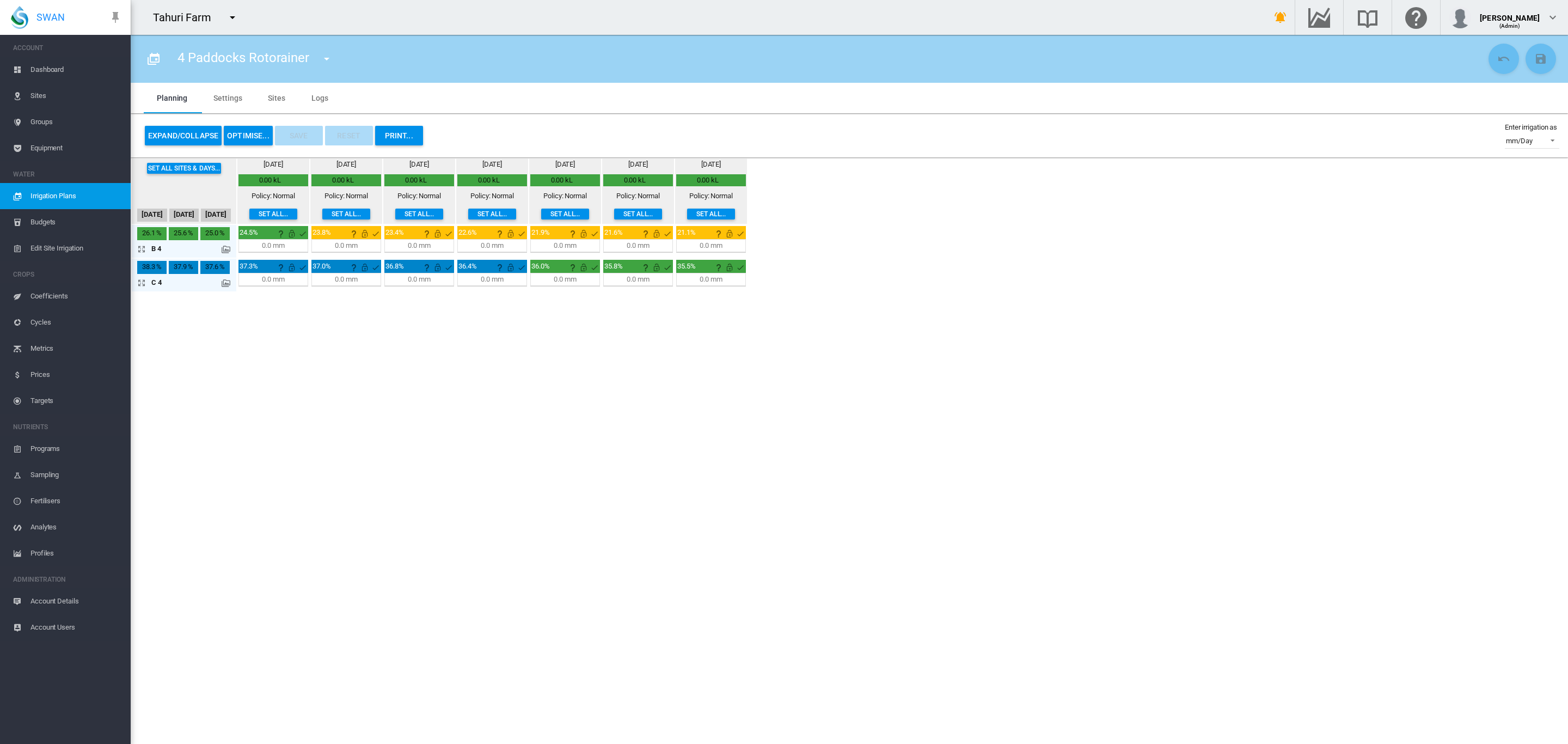
click at [285, 100] on md-tab-item "Sites" at bounding box center [276, 98] width 43 height 31
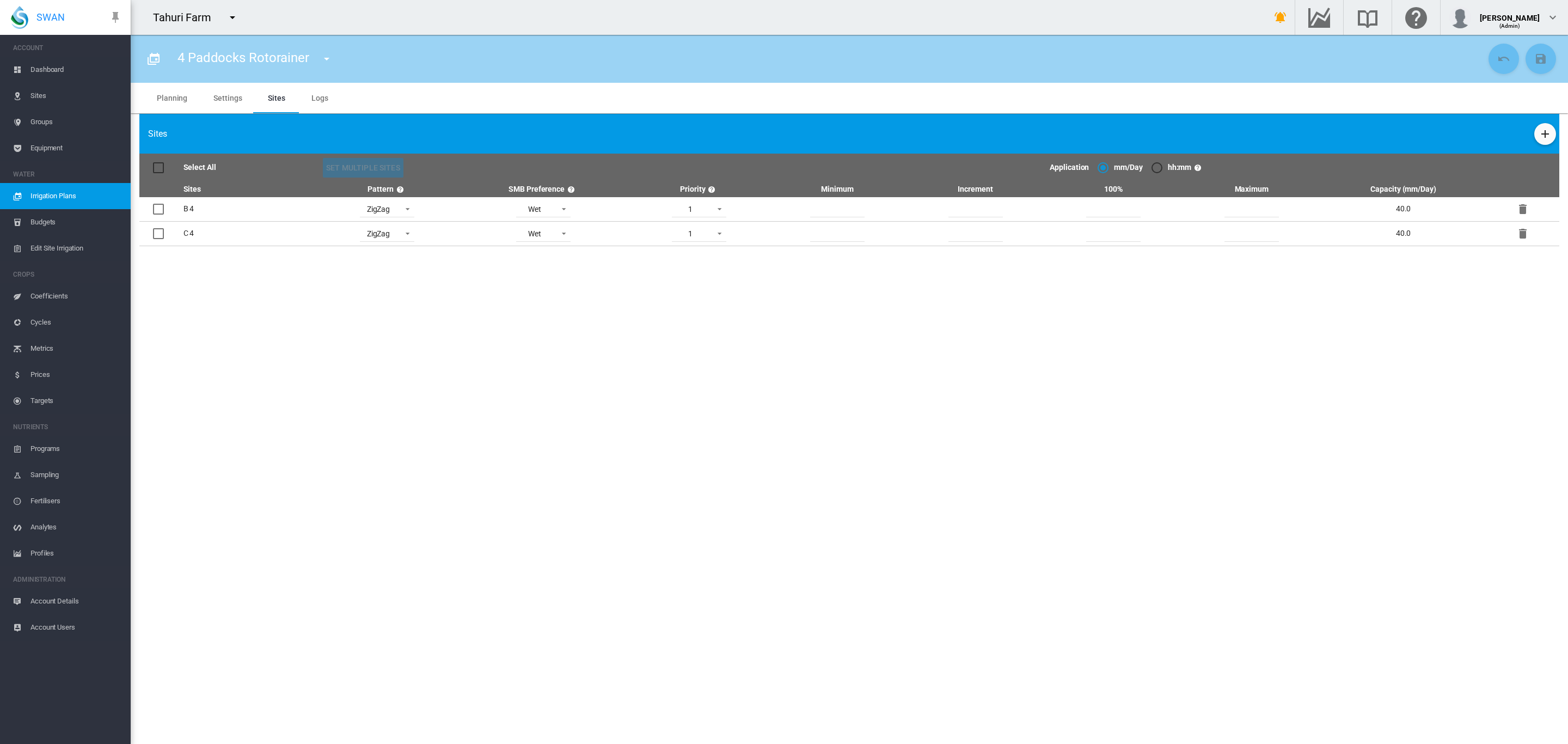
click at [65, 192] on span "Irrigation Plans" at bounding box center [76, 196] width 91 height 26
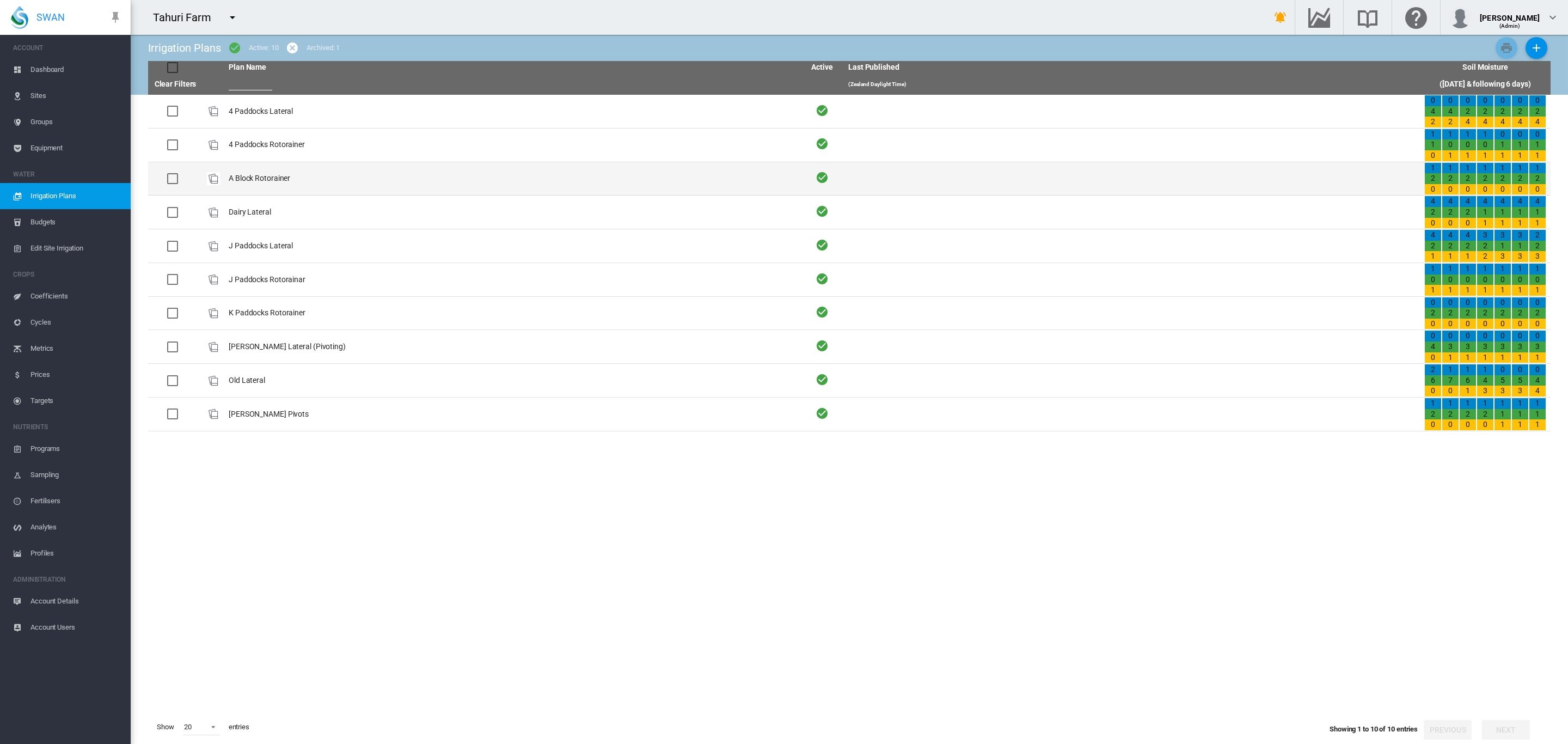
click at [286, 184] on td "A Block Rotorainer" at bounding box center [512, 178] width 576 height 33
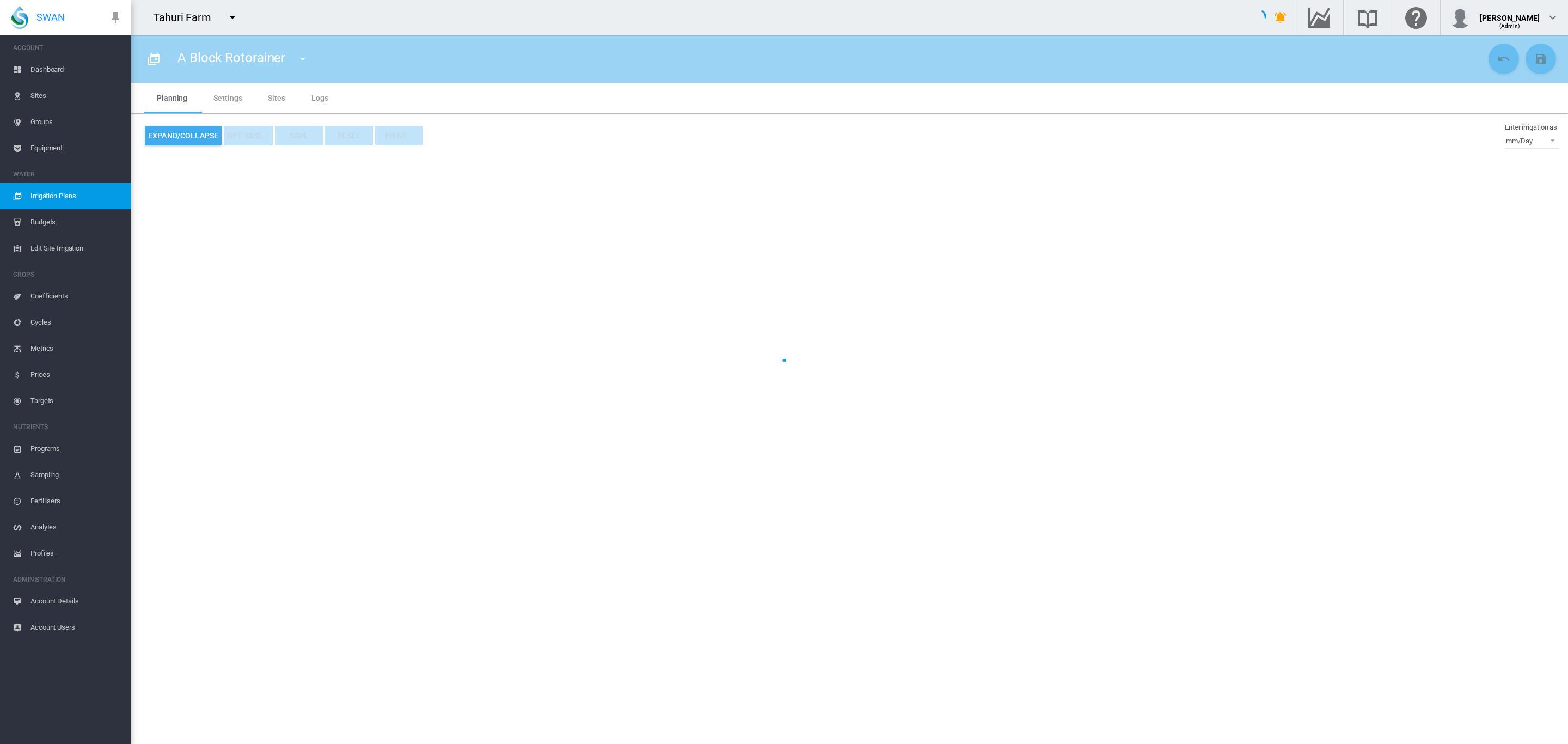
type input "**********"
type input "*"
type input "****"
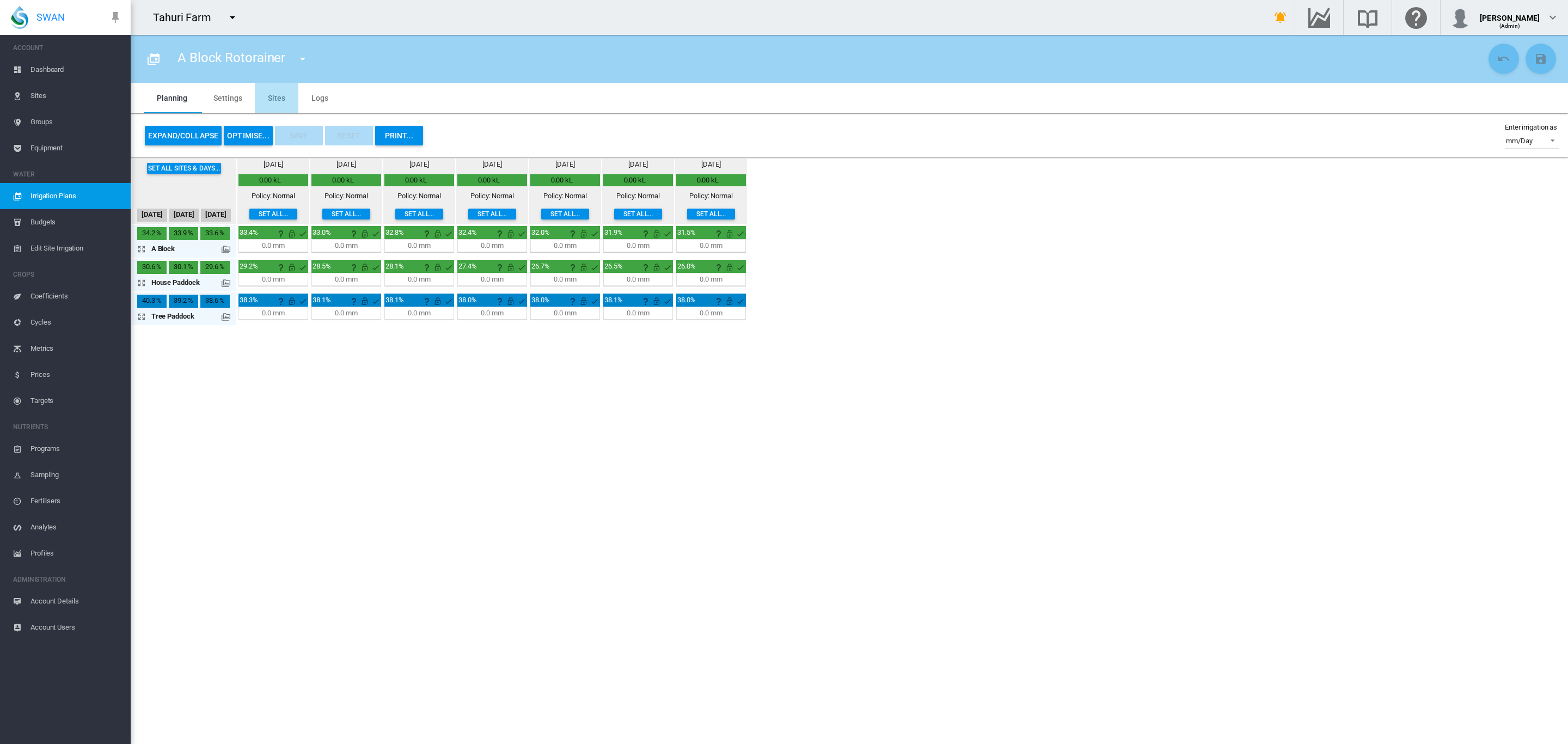
click at [276, 101] on md-tab-item "Sites" at bounding box center [276, 98] width 43 height 31
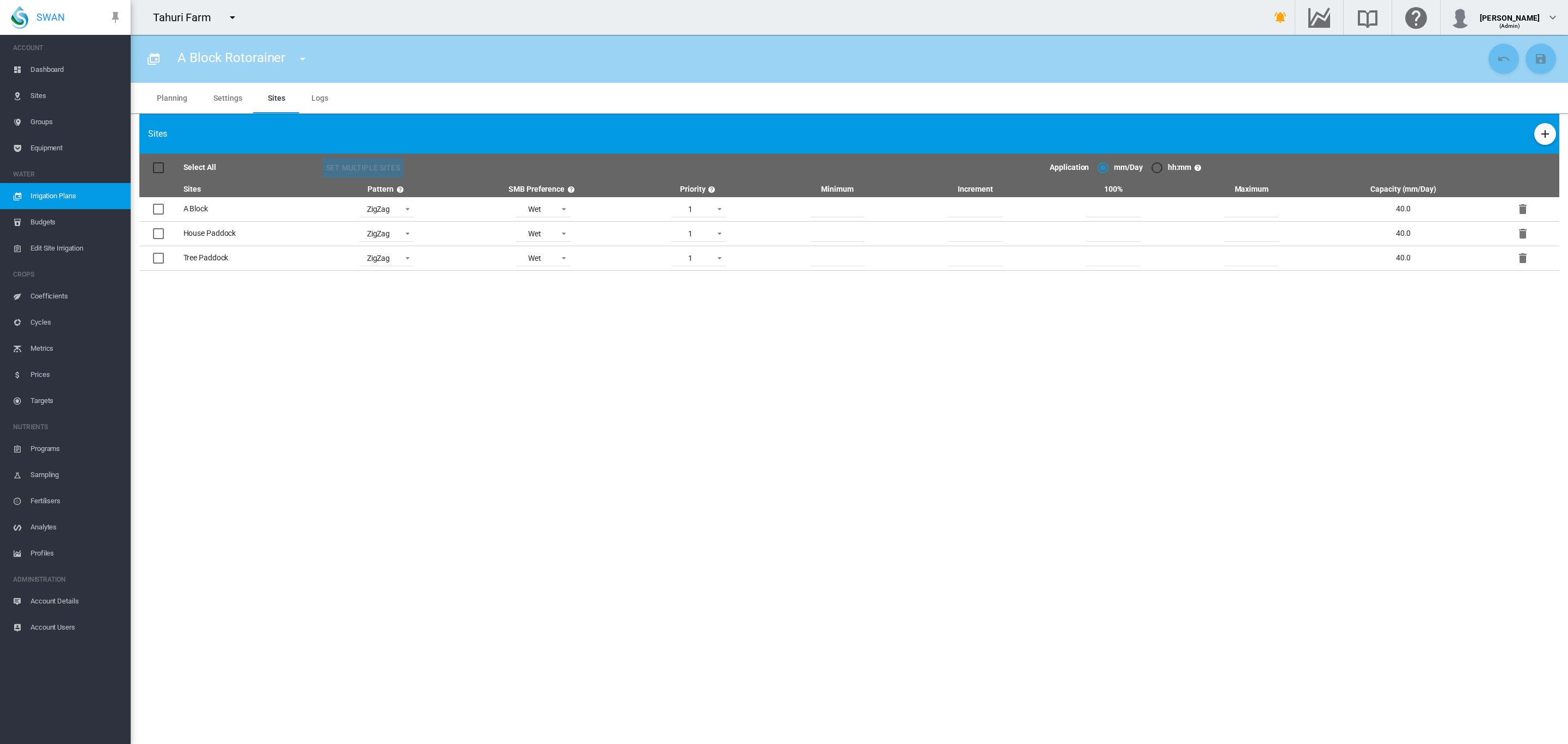
click at [78, 201] on span "Irrigation Plans" at bounding box center [76, 196] width 91 height 26
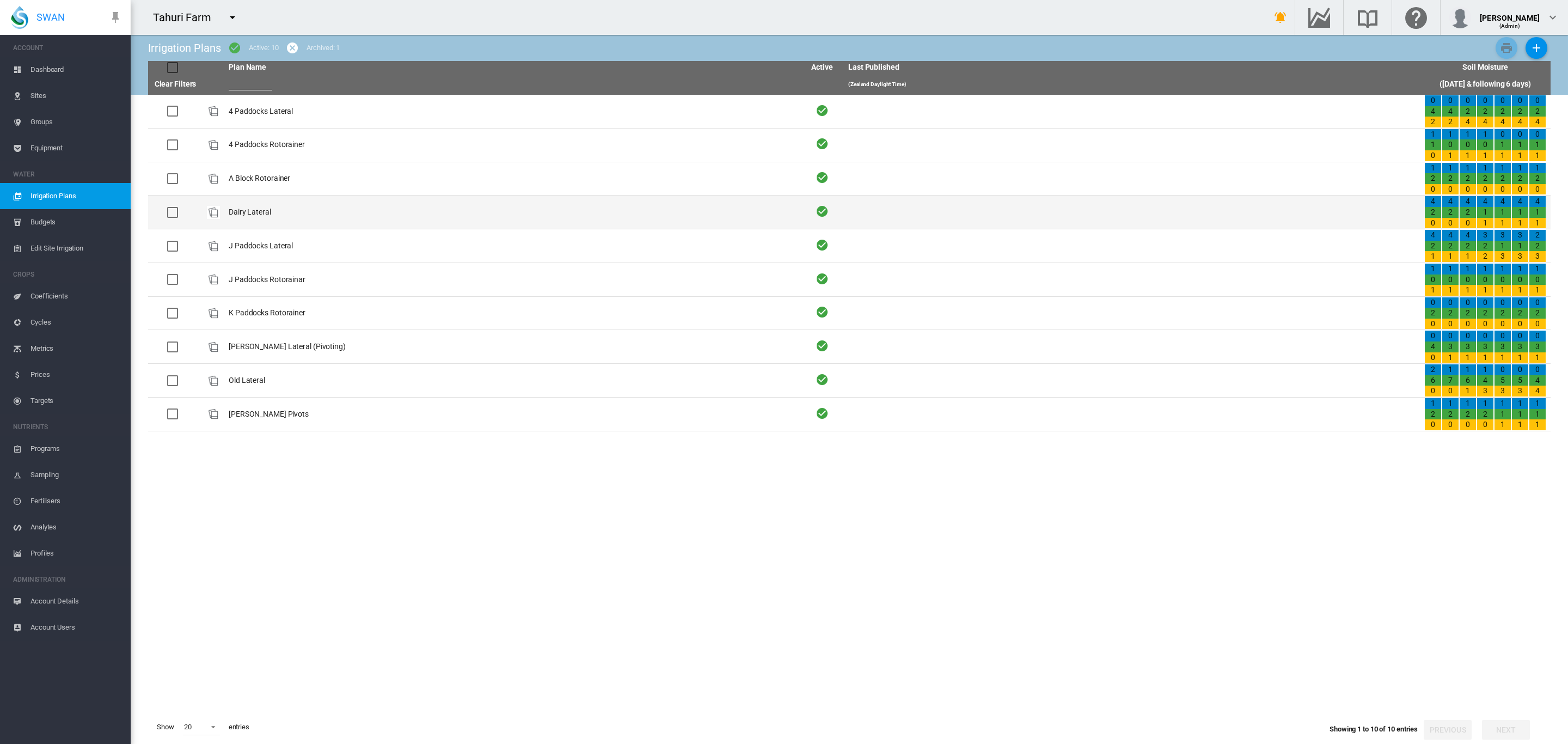
click at [255, 215] on td "Dairy Lateral" at bounding box center [512, 212] width 576 height 33
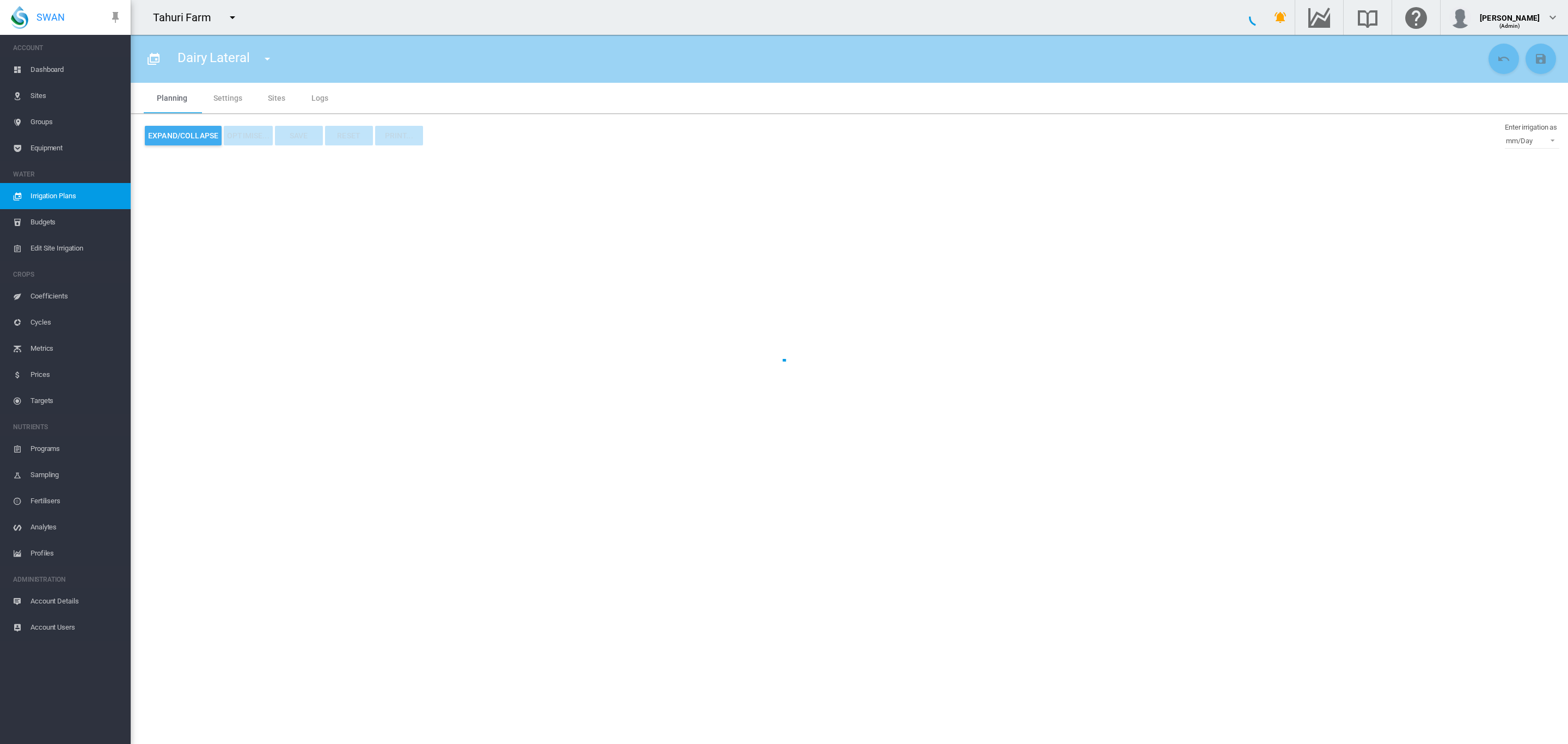
type input "**********"
type input "*"
type input "****"
click at [269, 98] on md-tab-item "Sites" at bounding box center [276, 98] width 43 height 31
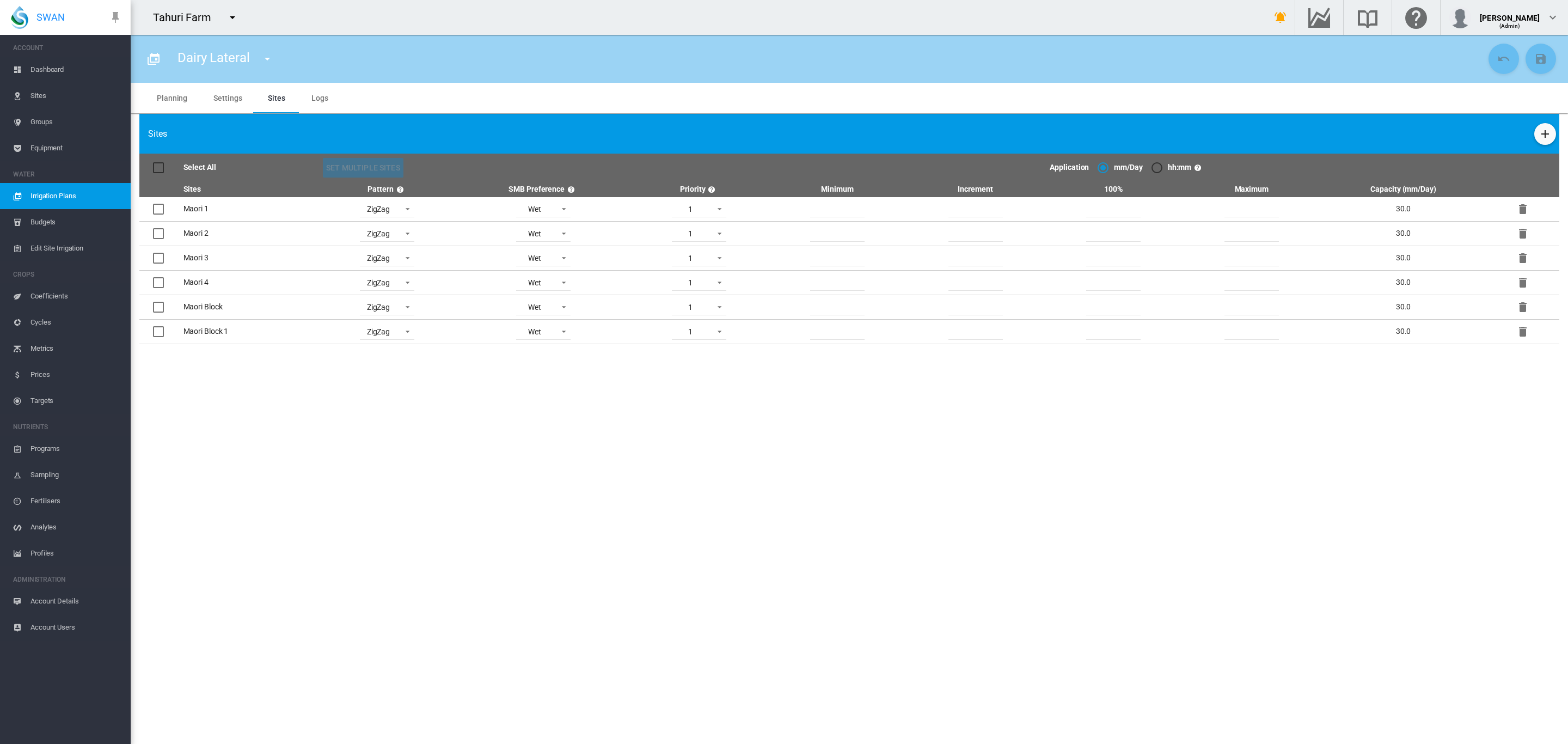
click at [70, 190] on span "Irrigation Plans" at bounding box center [76, 196] width 91 height 26
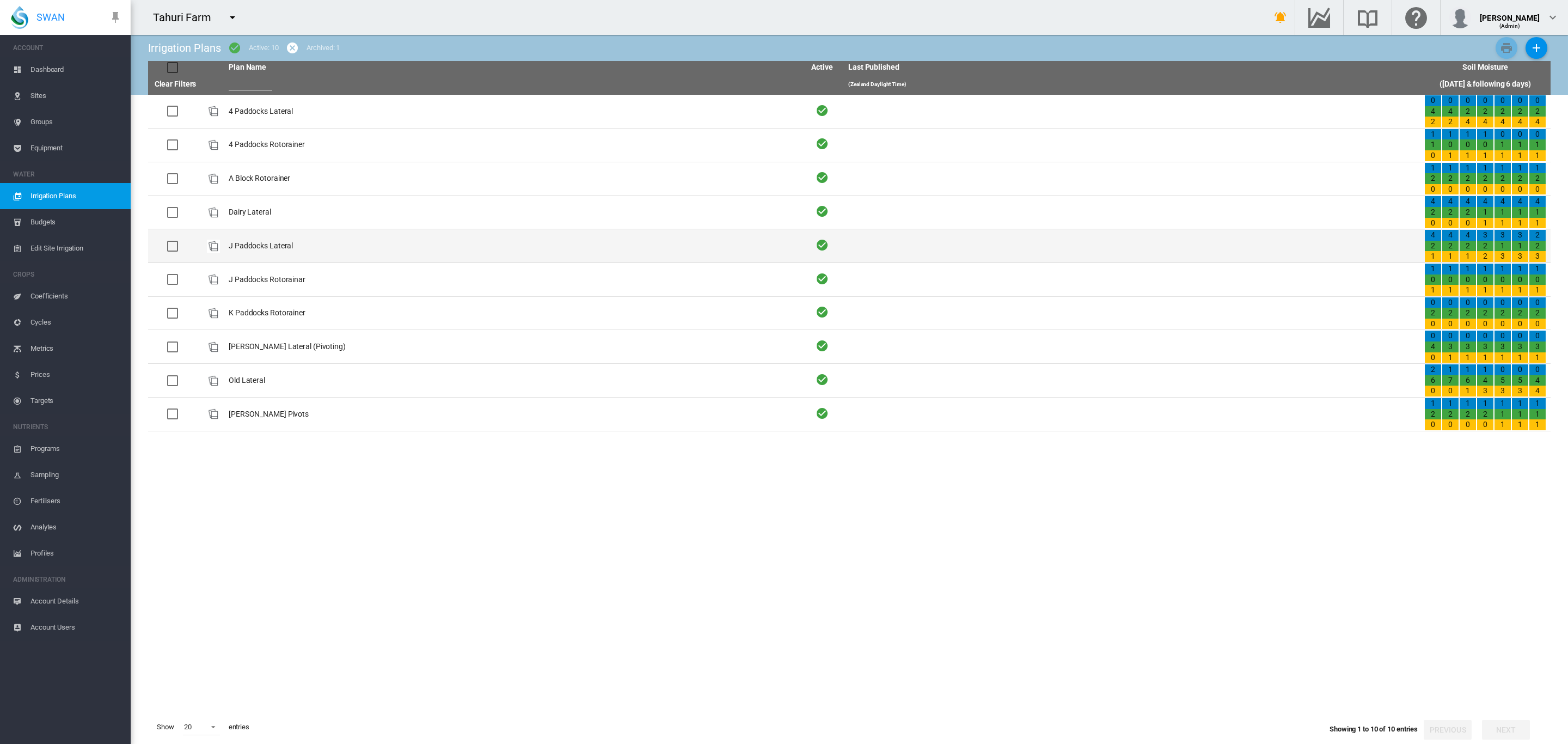
click at [262, 251] on td "J Paddocks Lateral" at bounding box center [512, 246] width 576 height 33
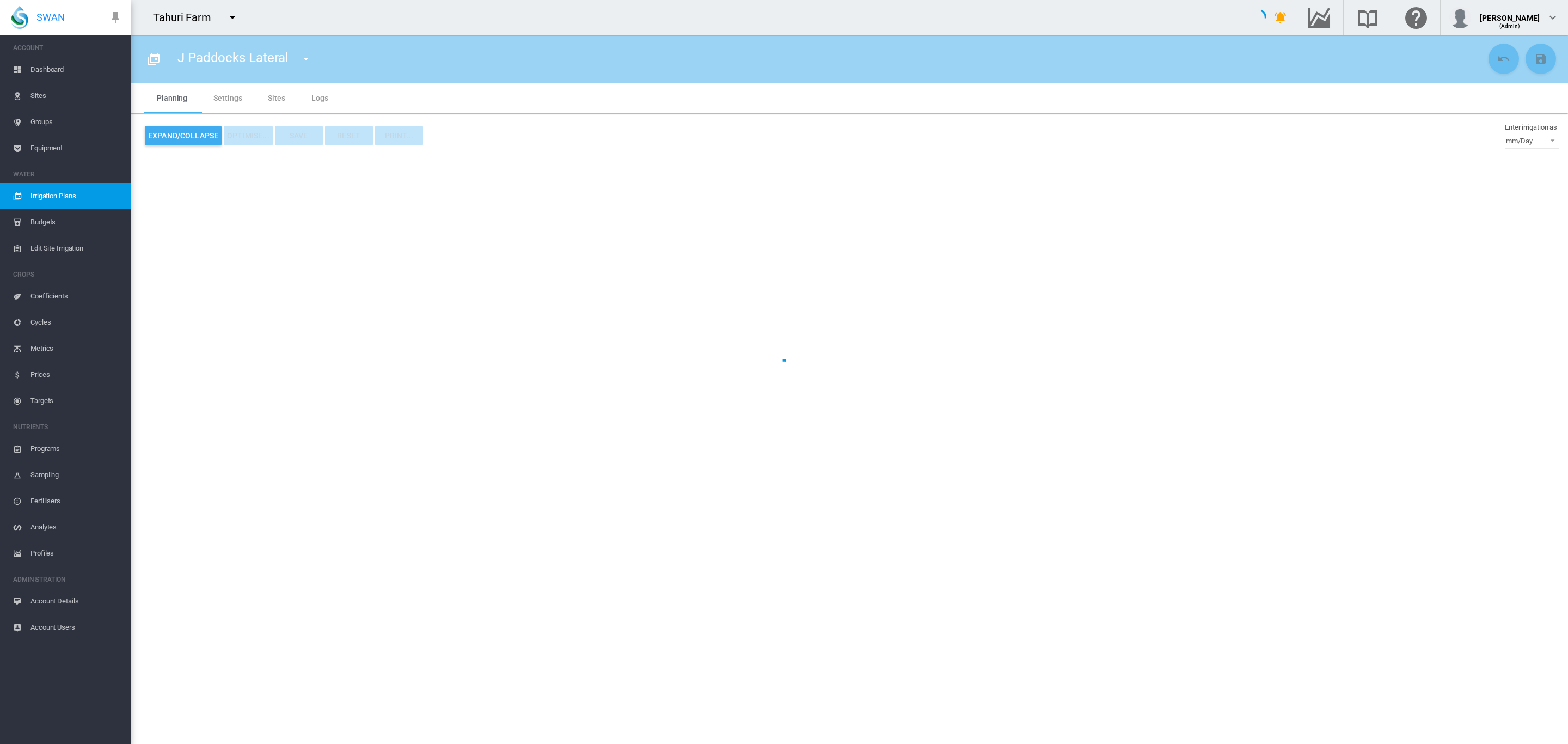
type input "**********"
type input "*"
type input "****"
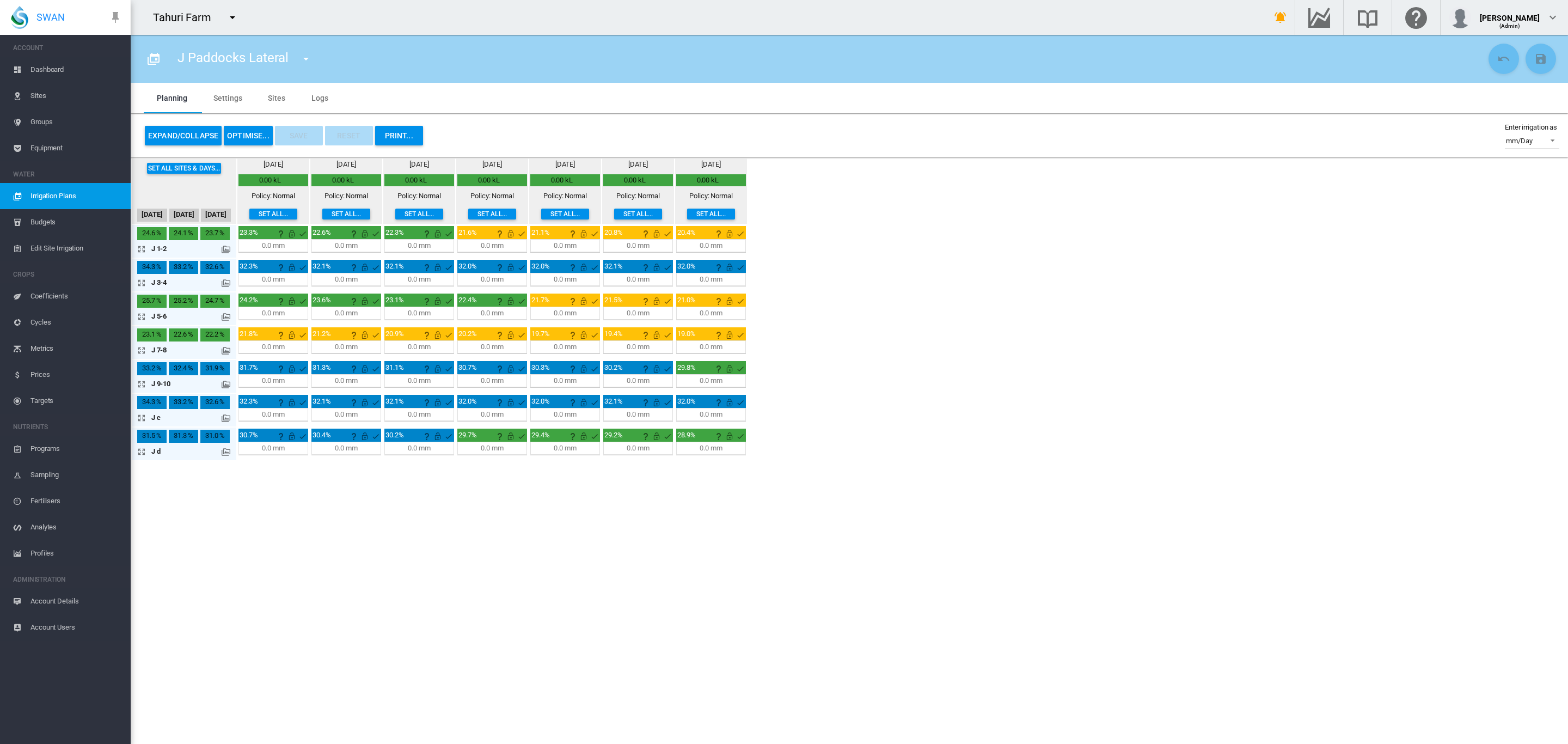
click at [276, 102] on md-tab-item "Sites" at bounding box center [276, 98] width 43 height 31
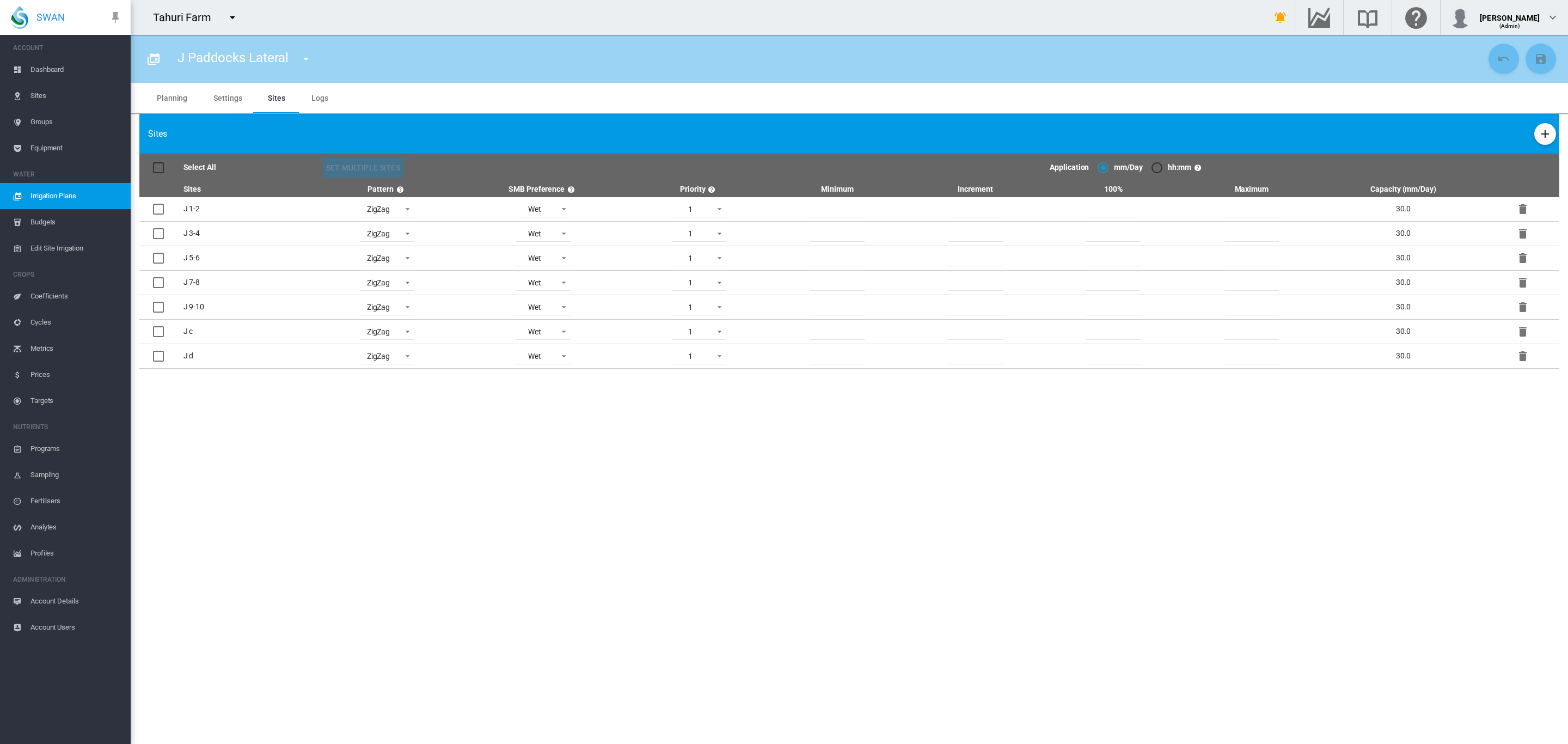
click at [67, 195] on span "Irrigation Plans" at bounding box center [76, 196] width 91 height 26
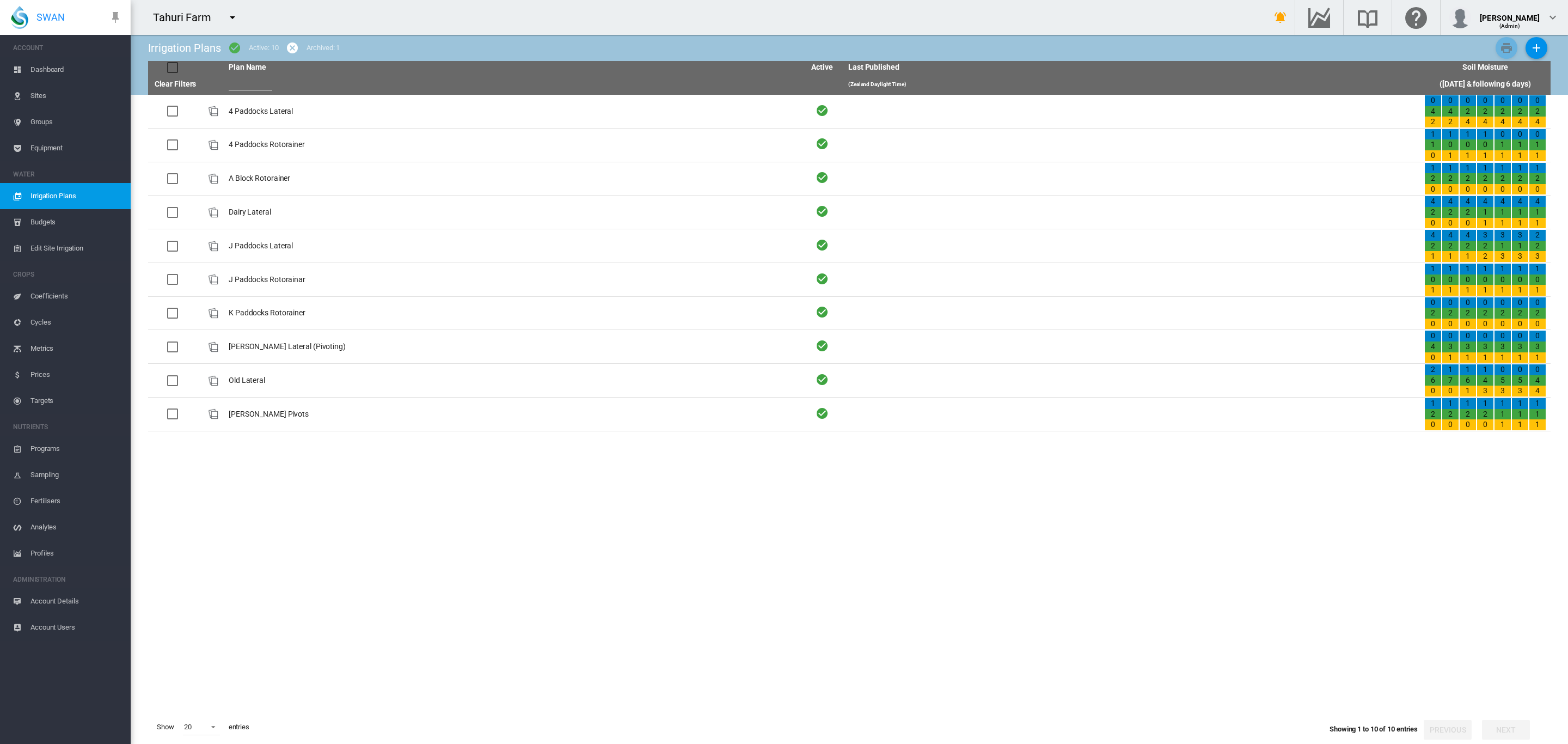
click at [72, 195] on span "Irrigation Plans" at bounding box center [76, 196] width 91 height 26
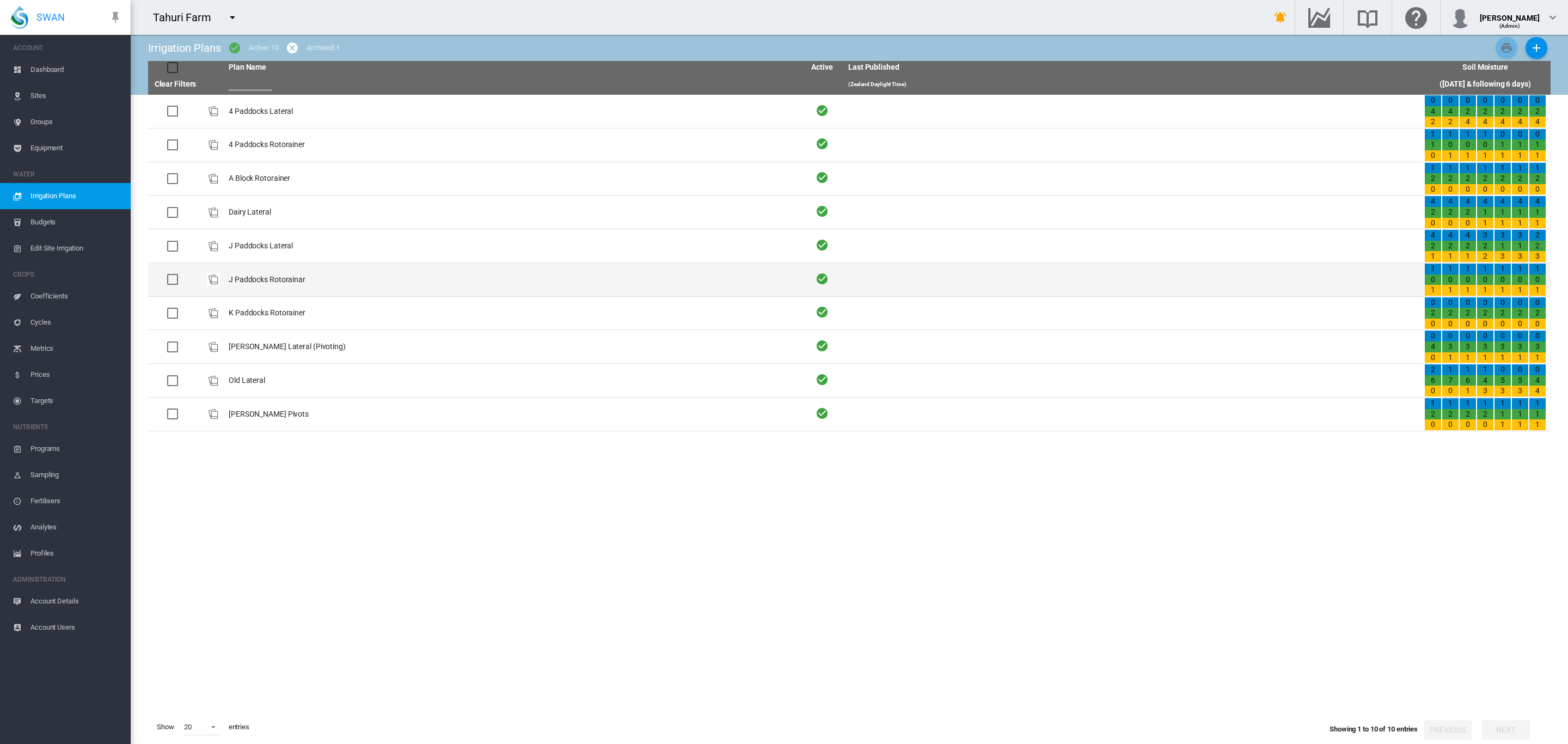
click at [297, 279] on td "J Paddocks Rotorainar" at bounding box center [512, 279] width 576 height 33
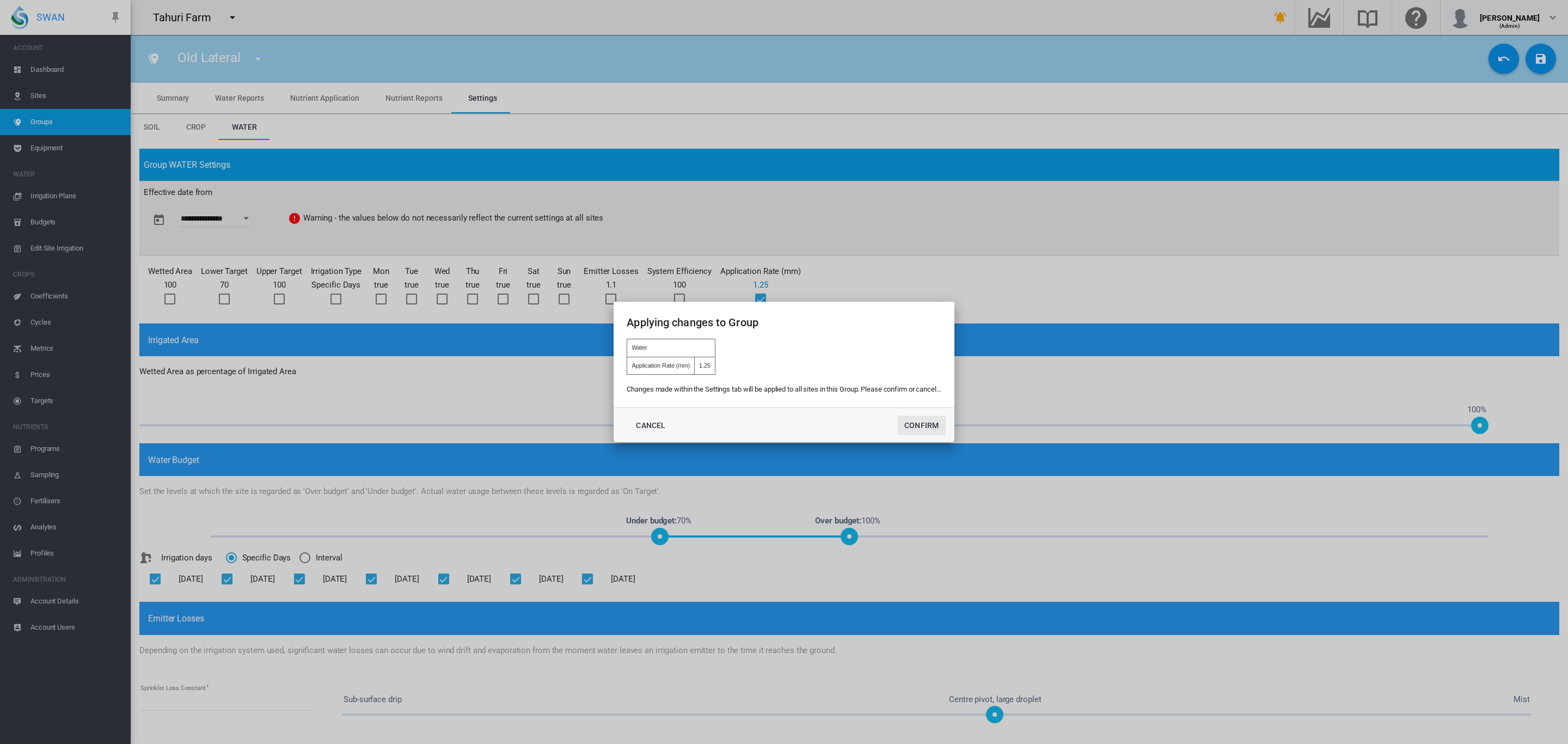
scroll to position [303, 0]
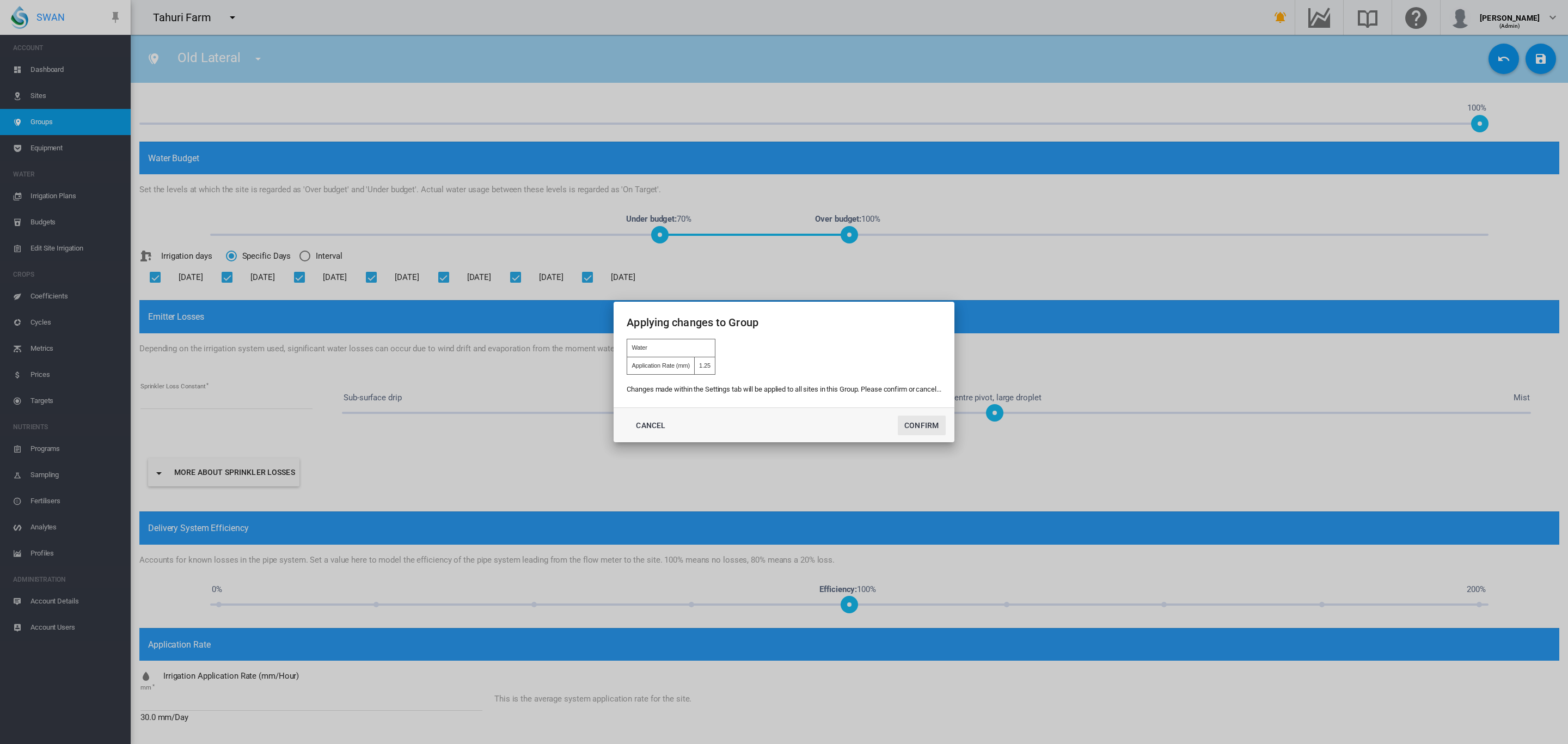
click at [920, 431] on button "Confirm" at bounding box center [922, 425] width 48 height 19
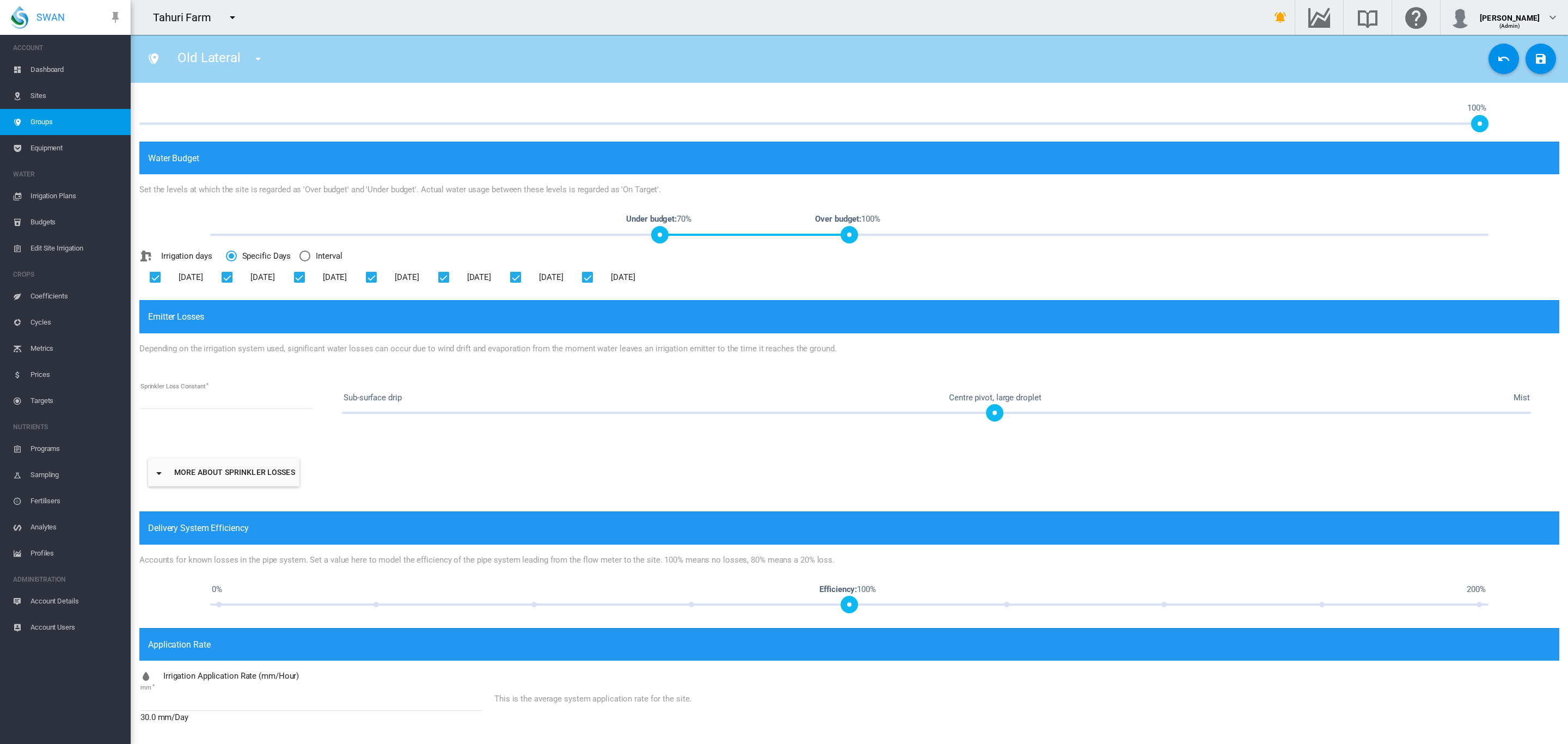
type input "**********"
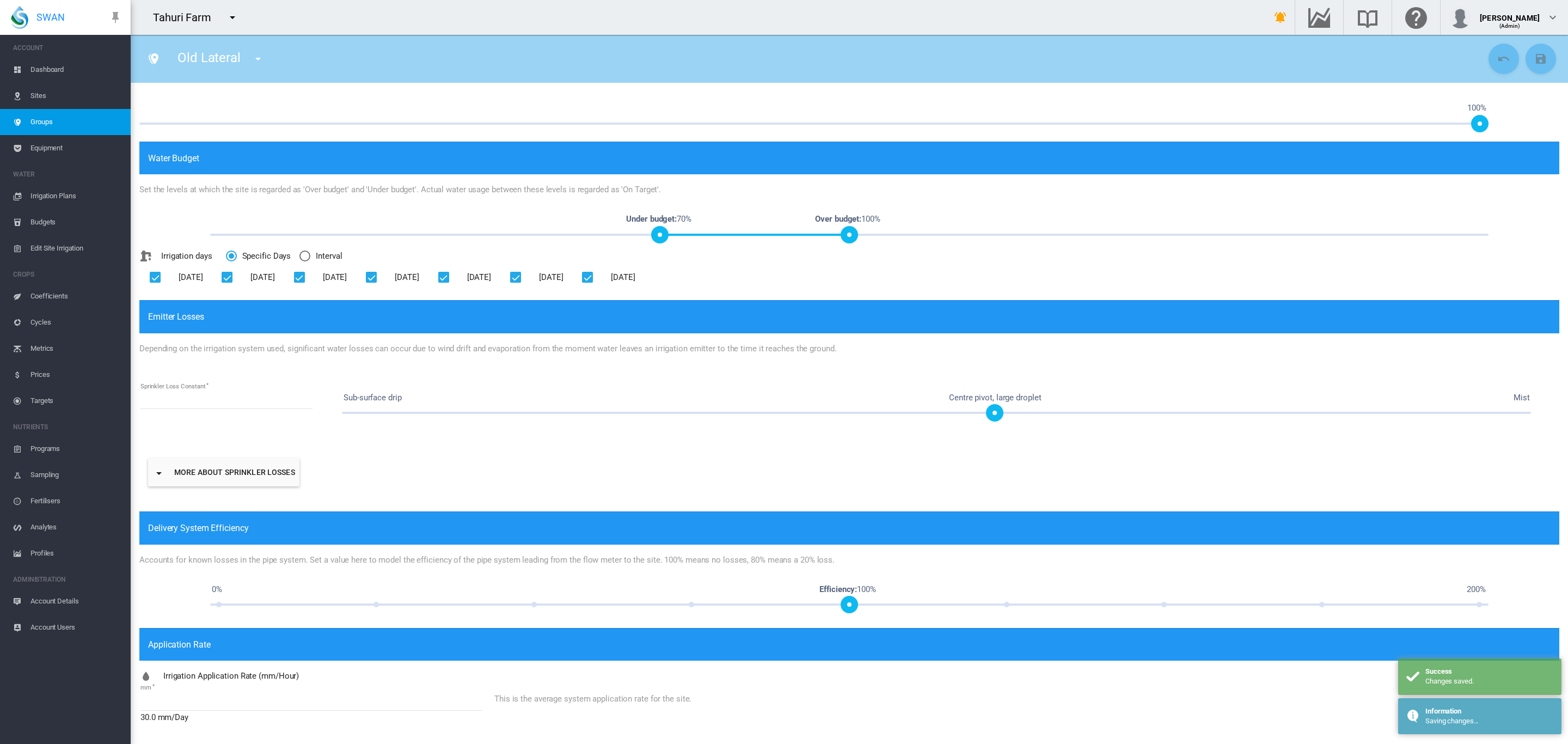
click at [65, 201] on span "Irrigation Plans" at bounding box center [76, 196] width 91 height 26
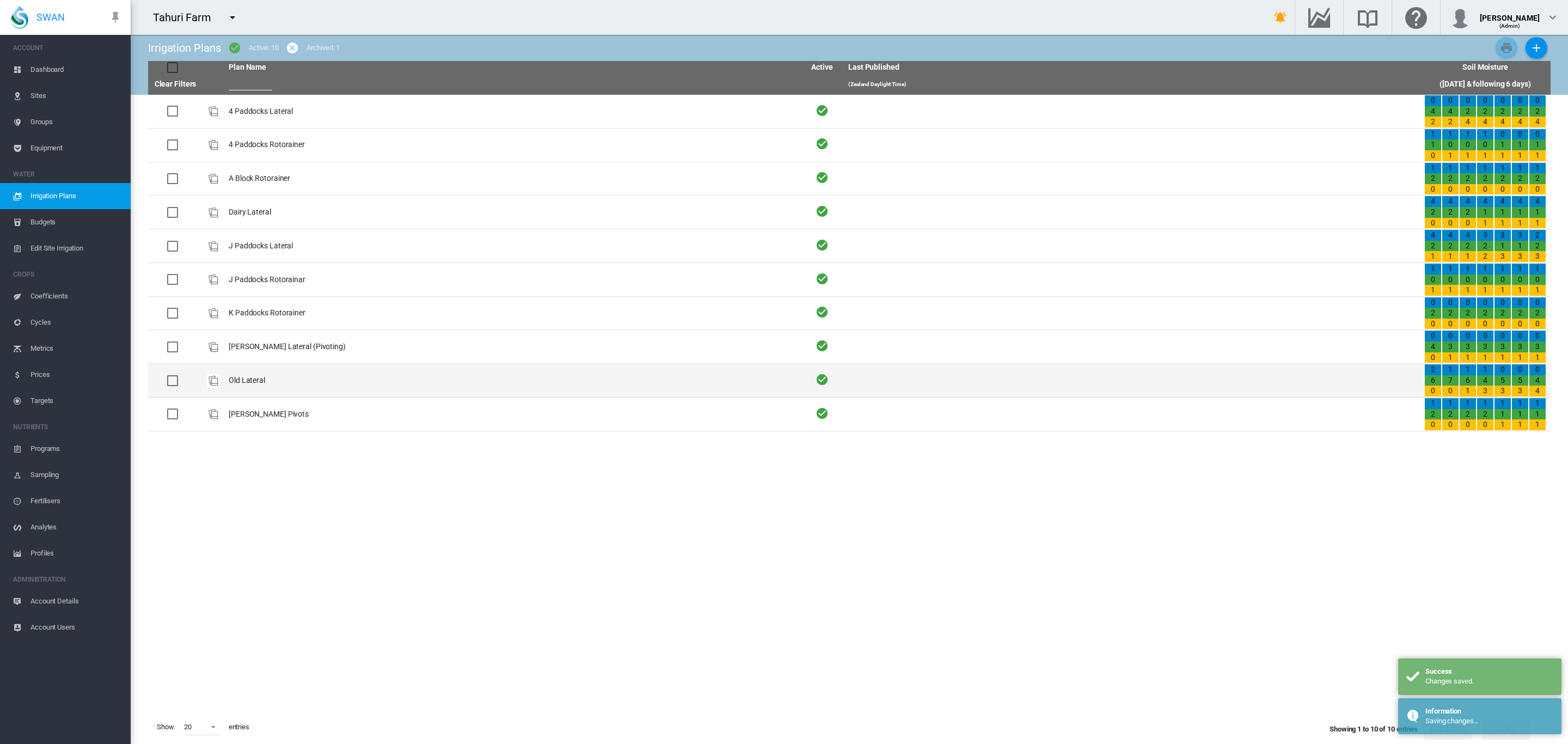
click at [249, 369] on td "Old Lateral" at bounding box center [512, 381] width 576 height 33
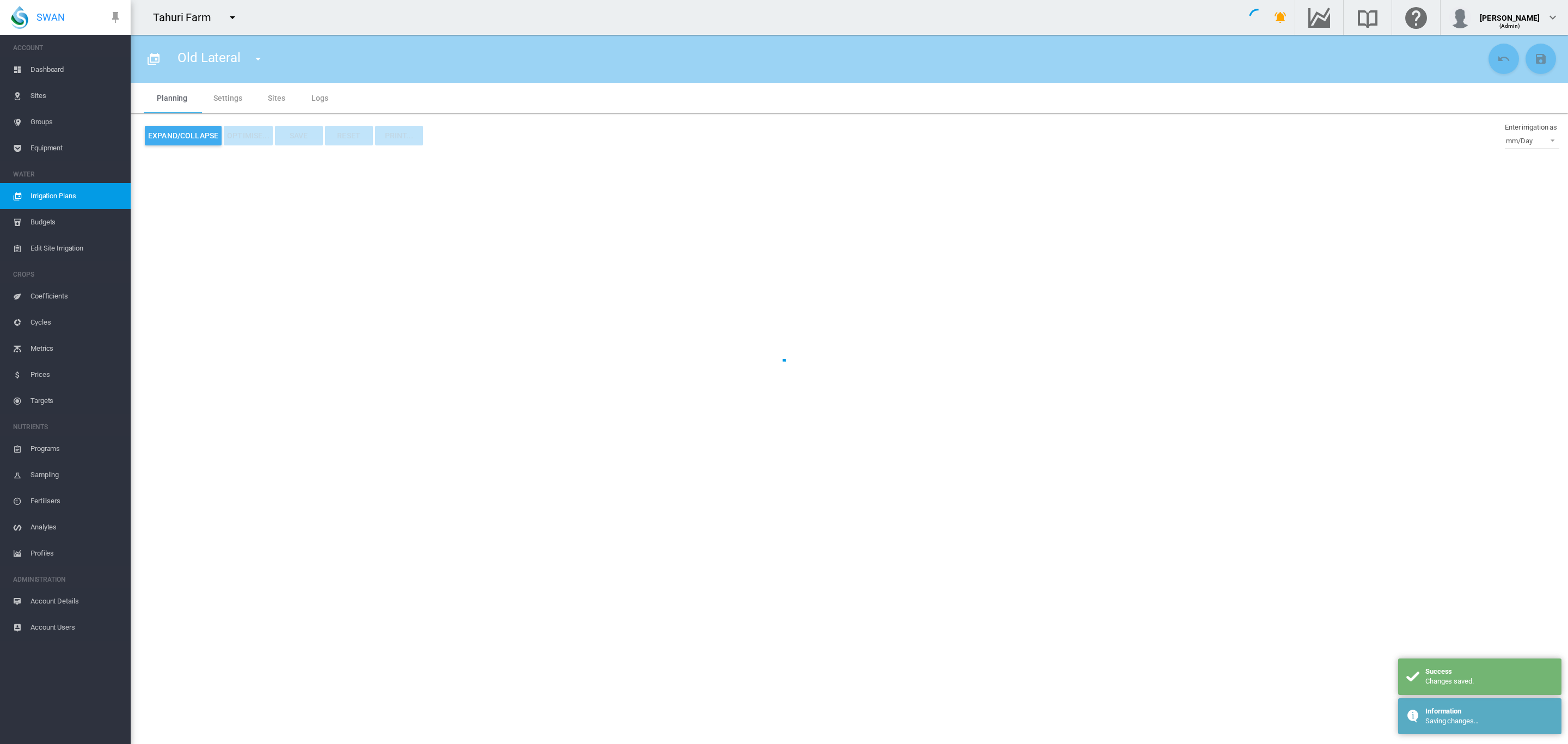
type input "**********"
type input "*"
type input "****"
click at [277, 103] on md-tab-item "Sites" at bounding box center [276, 98] width 43 height 31
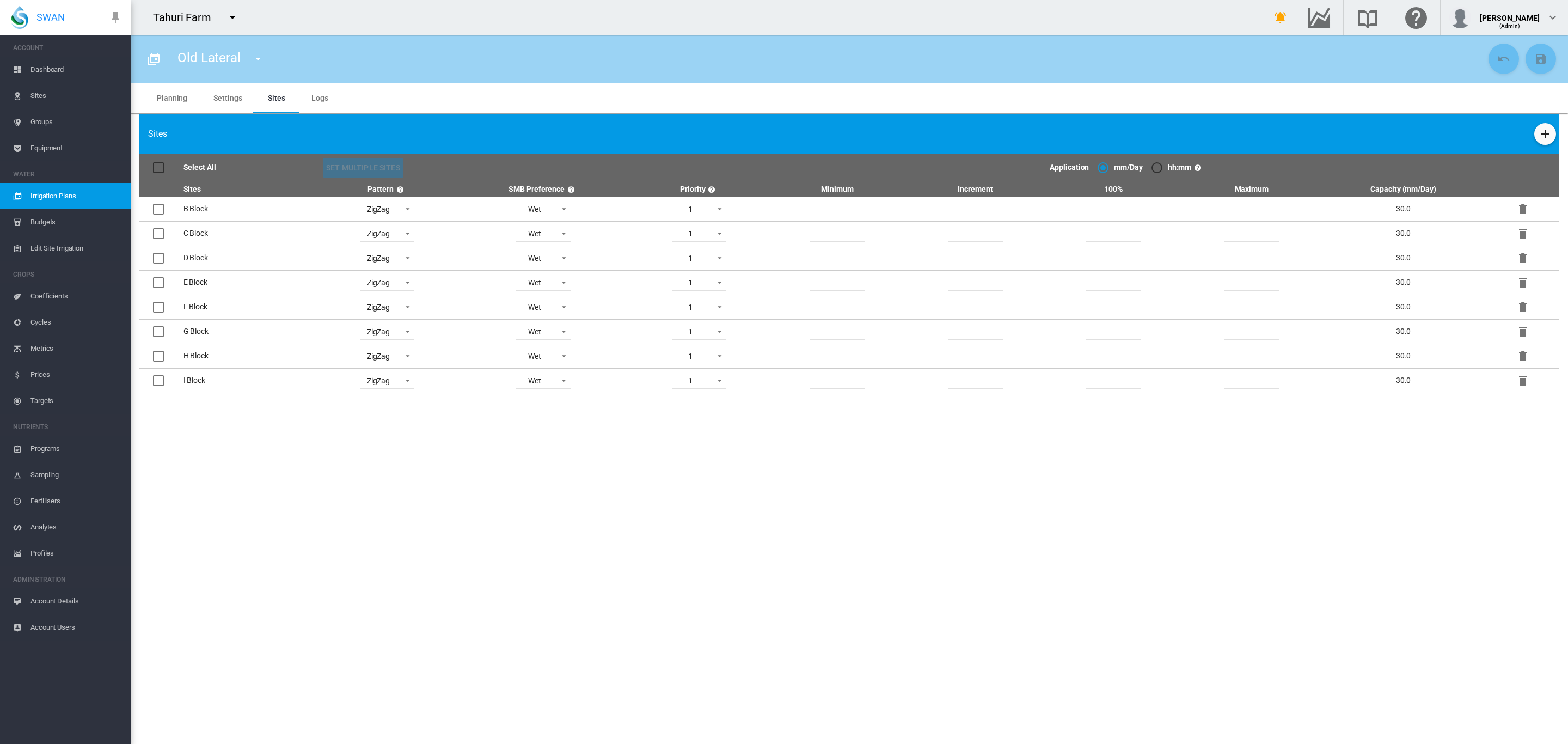
click at [274, 98] on md-tab-item "Sites" at bounding box center [276, 98] width 43 height 31
click at [228, 18] on md-icon "icon-menu-down" at bounding box center [233, 17] width 13 height 13
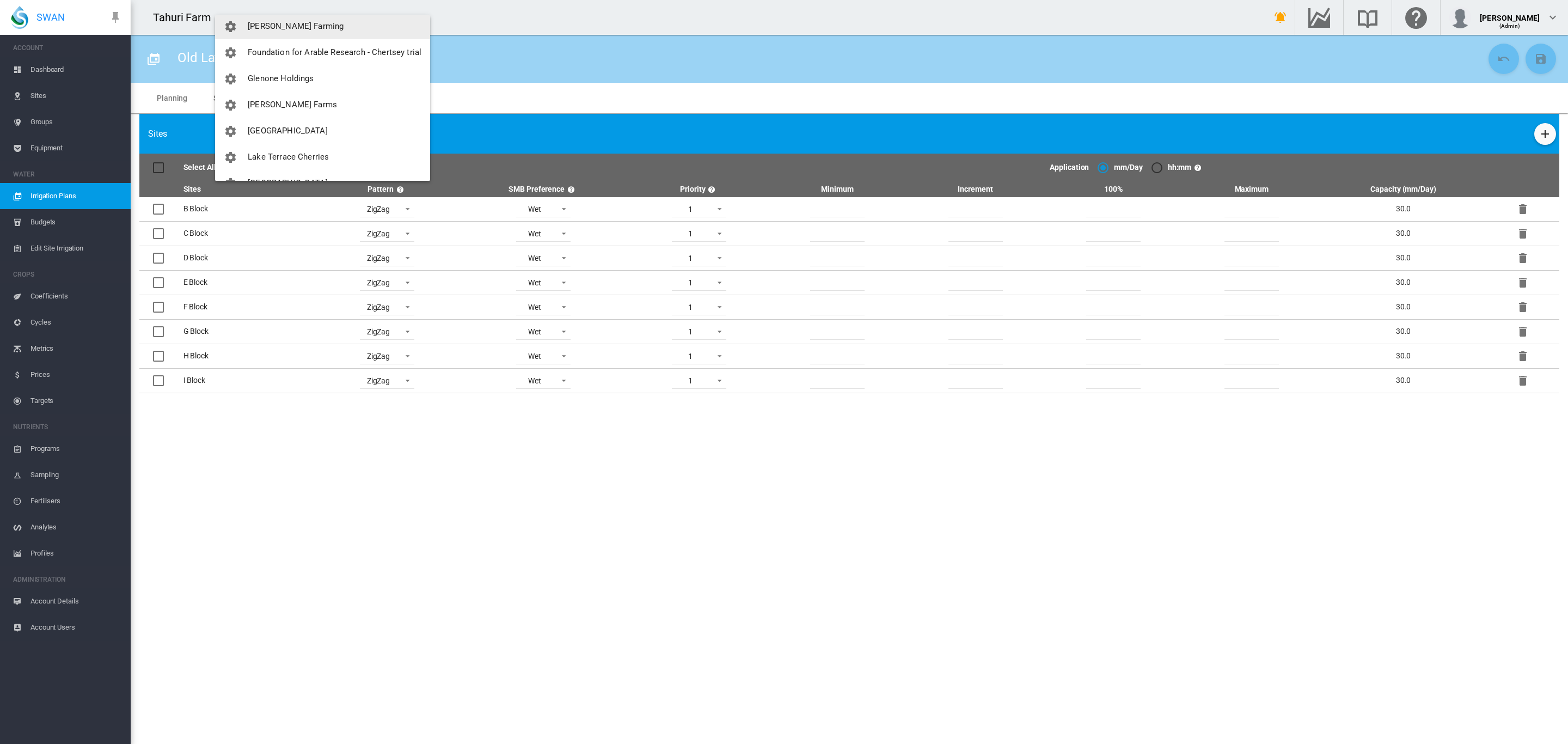
scroll to position [161, 0]
click at [286, 27] on span "[PERSON_NAME] Farming" at bounding box center [295, 29] width 95 height 10
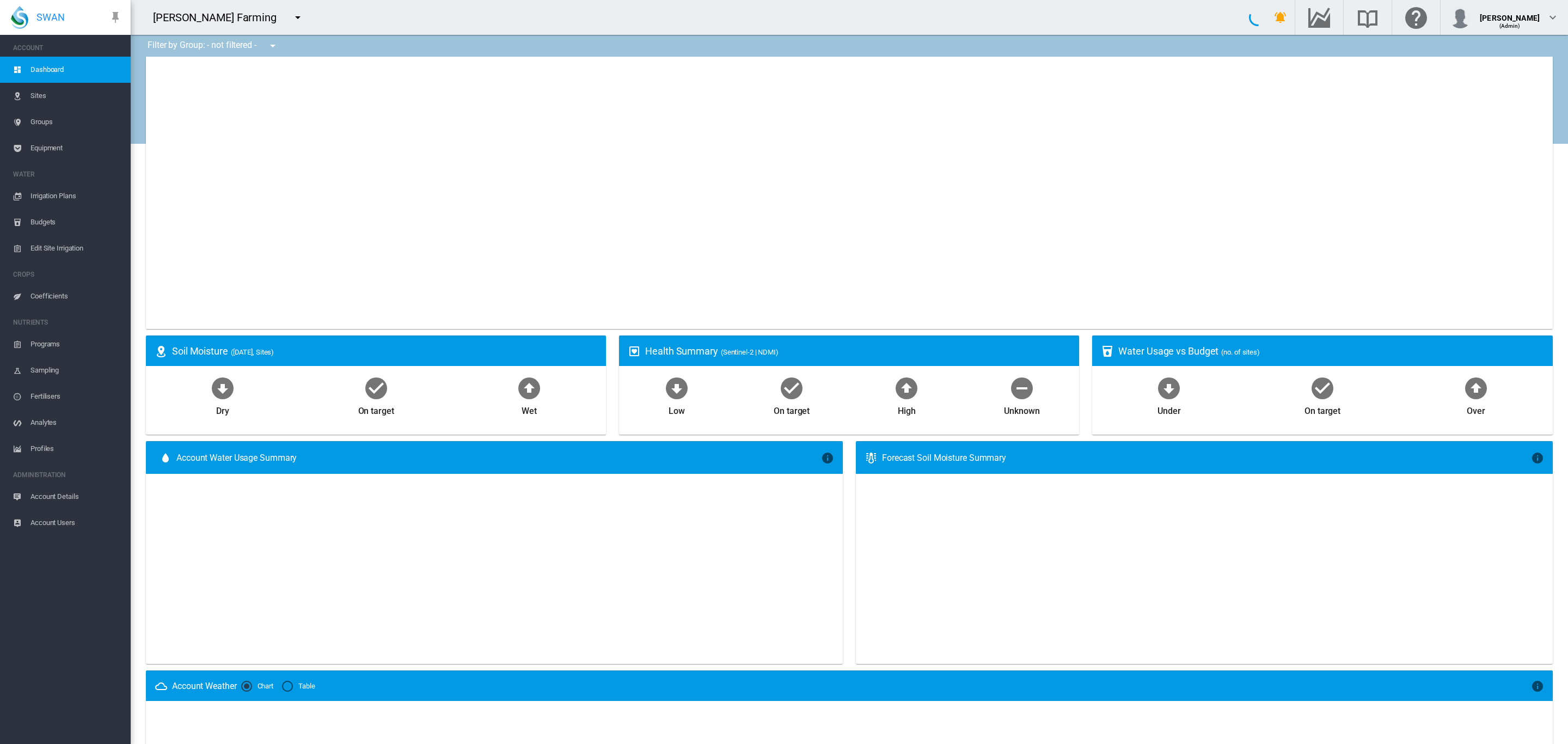
type input "**********"
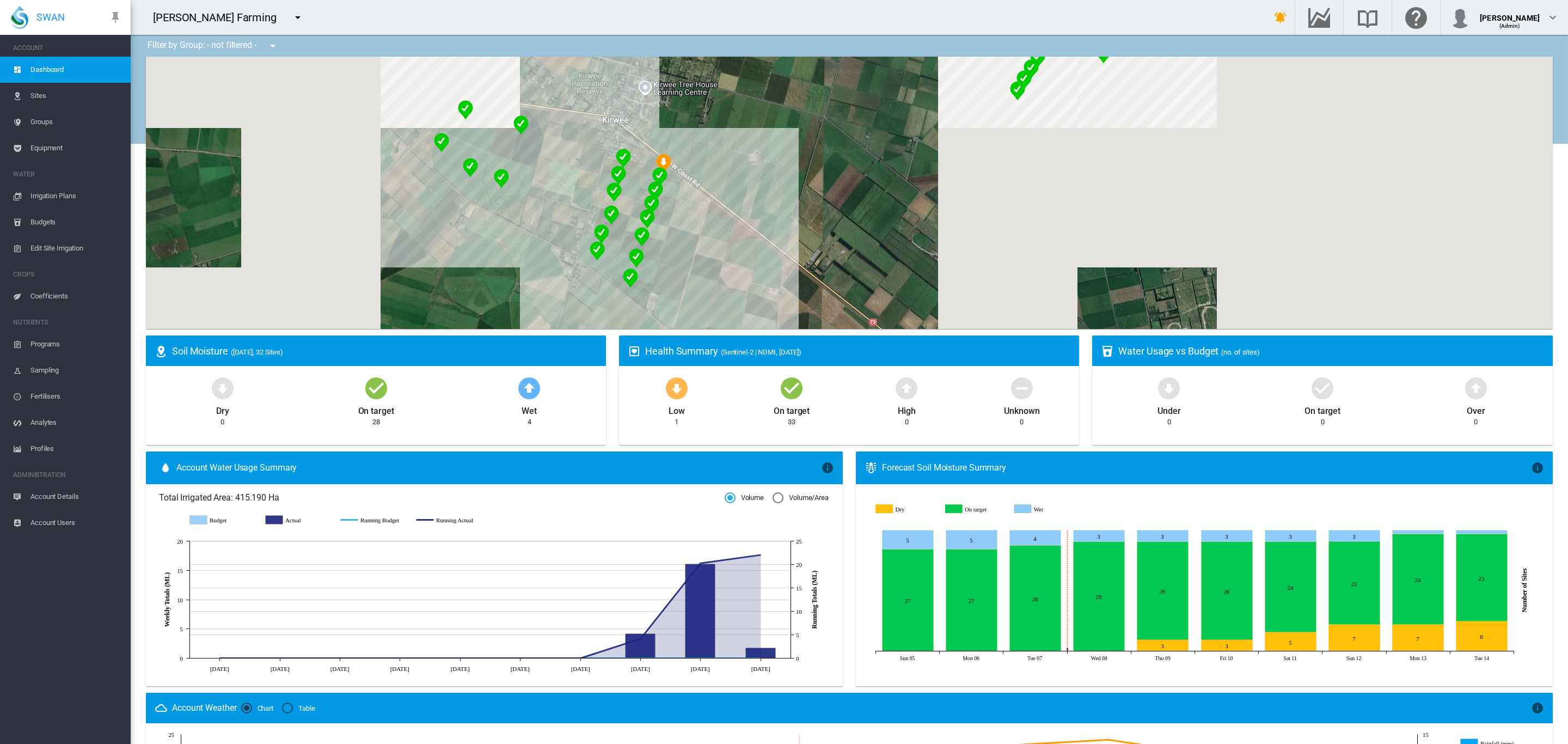
drag, startPoint x: 491, startPoint y: 180, endPoint x: 343, endPoint y: 199, distance: 149.2
click at [343, 199] on div at bounding box center [849, 193] width 1407 height 273
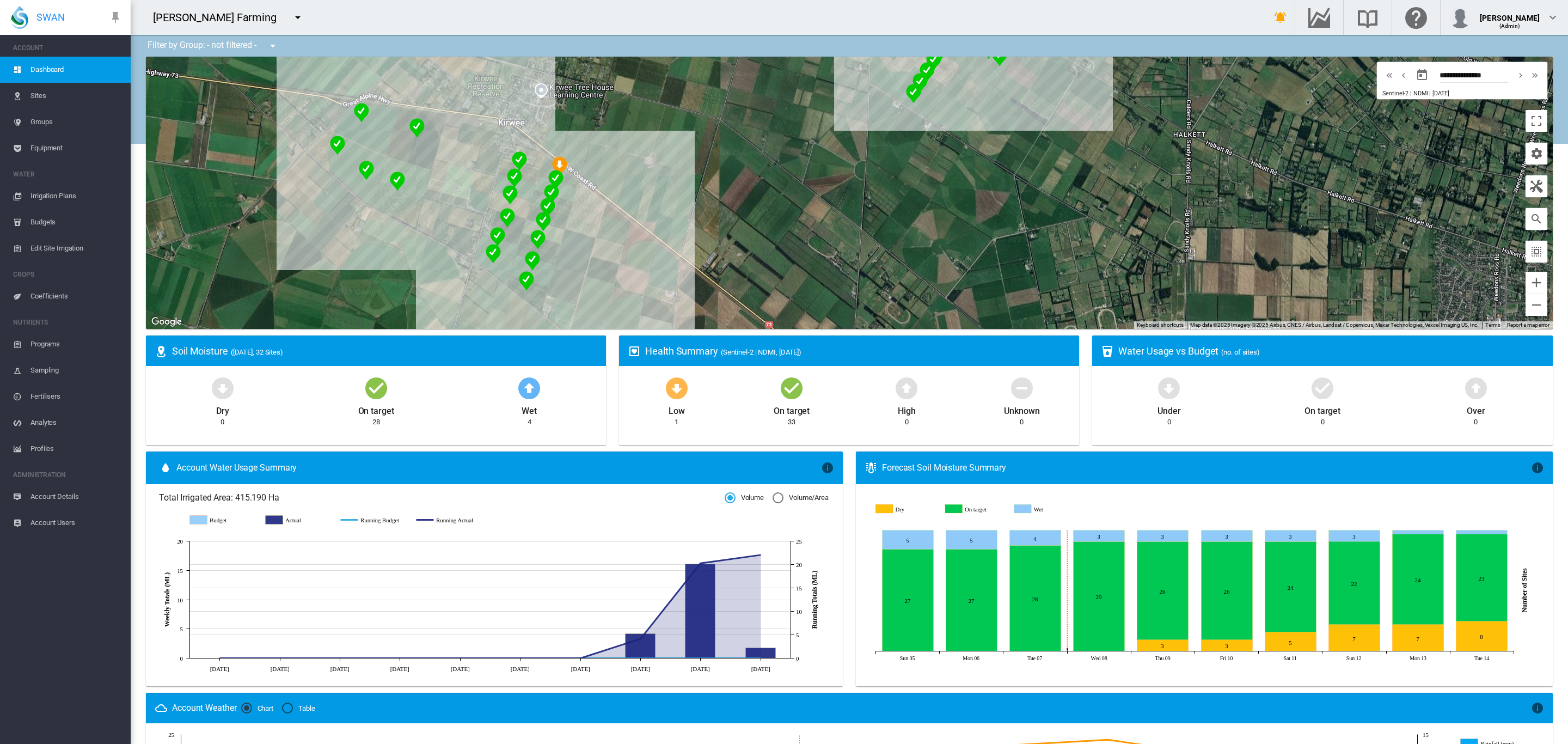
click at [371, 143] on div at bounding box center [849, 193] width 1407 height 273
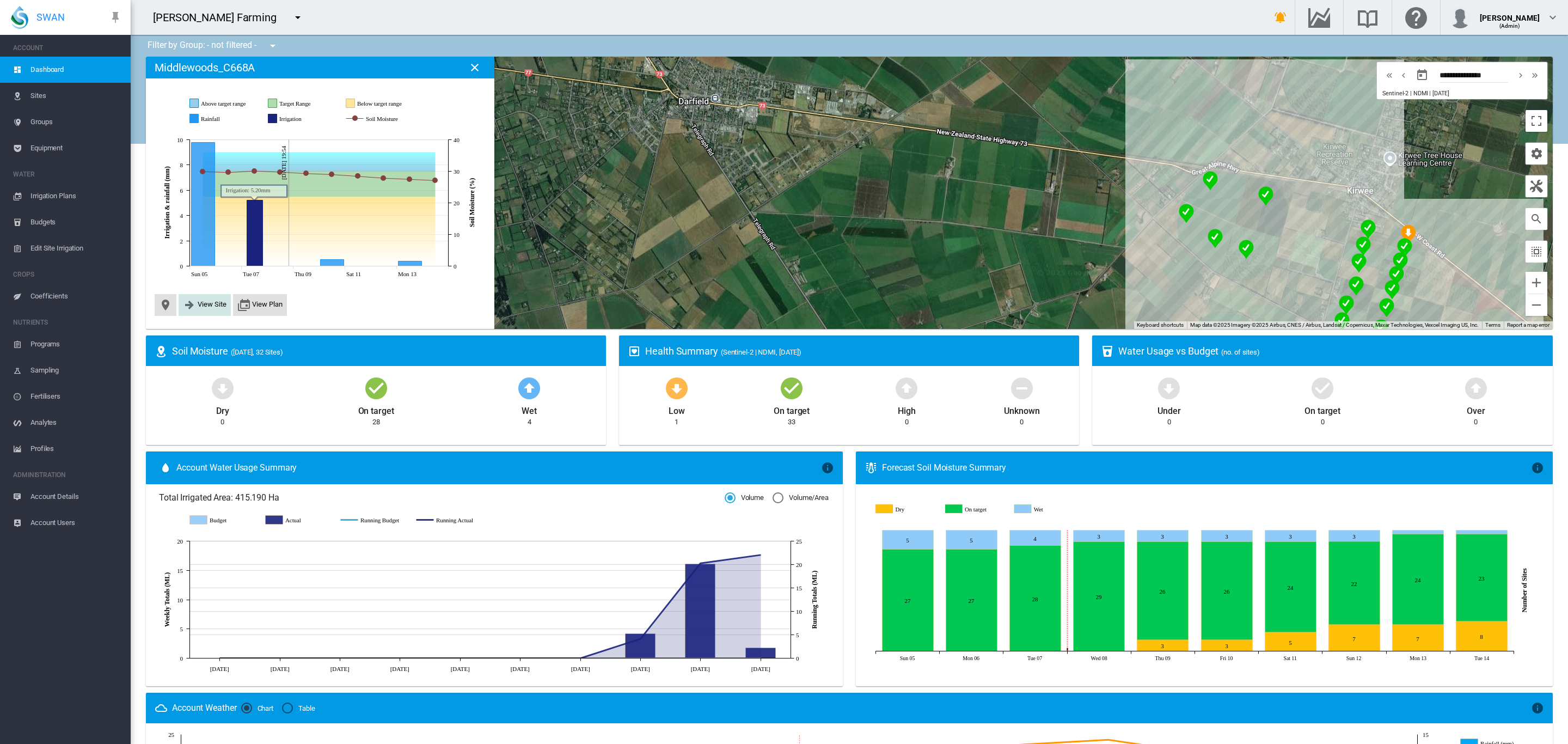
click at [216, 304] on span "View Site" at bounding box center [212, 304] width 29 height 8
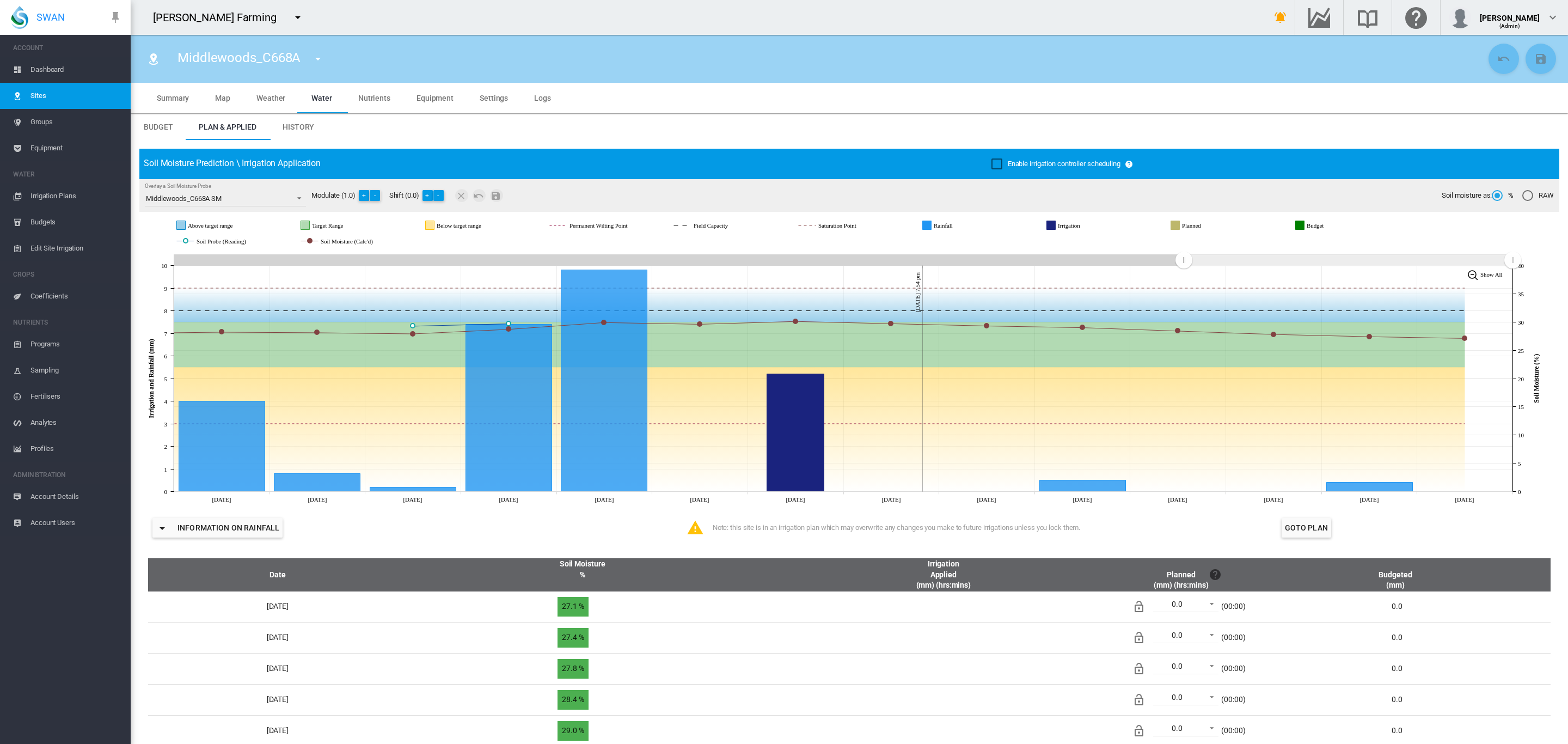
click at [222, 103] on md-tab-item "Map" at bounding box center [222, 98] width 41 height 31
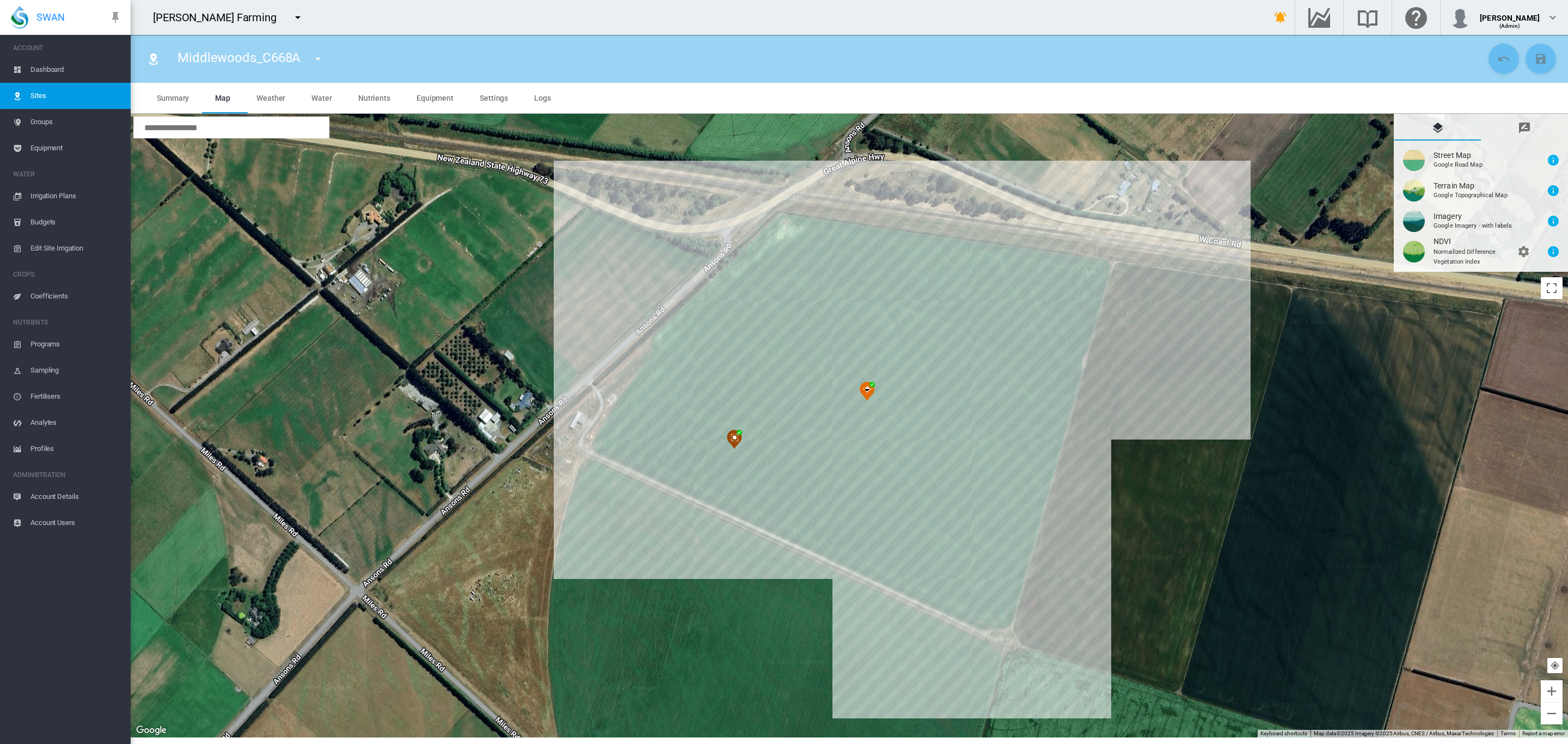
click at [430, 103] on md-tab-item "Equipment" at bounding box center [435, 98] width 64 height 31
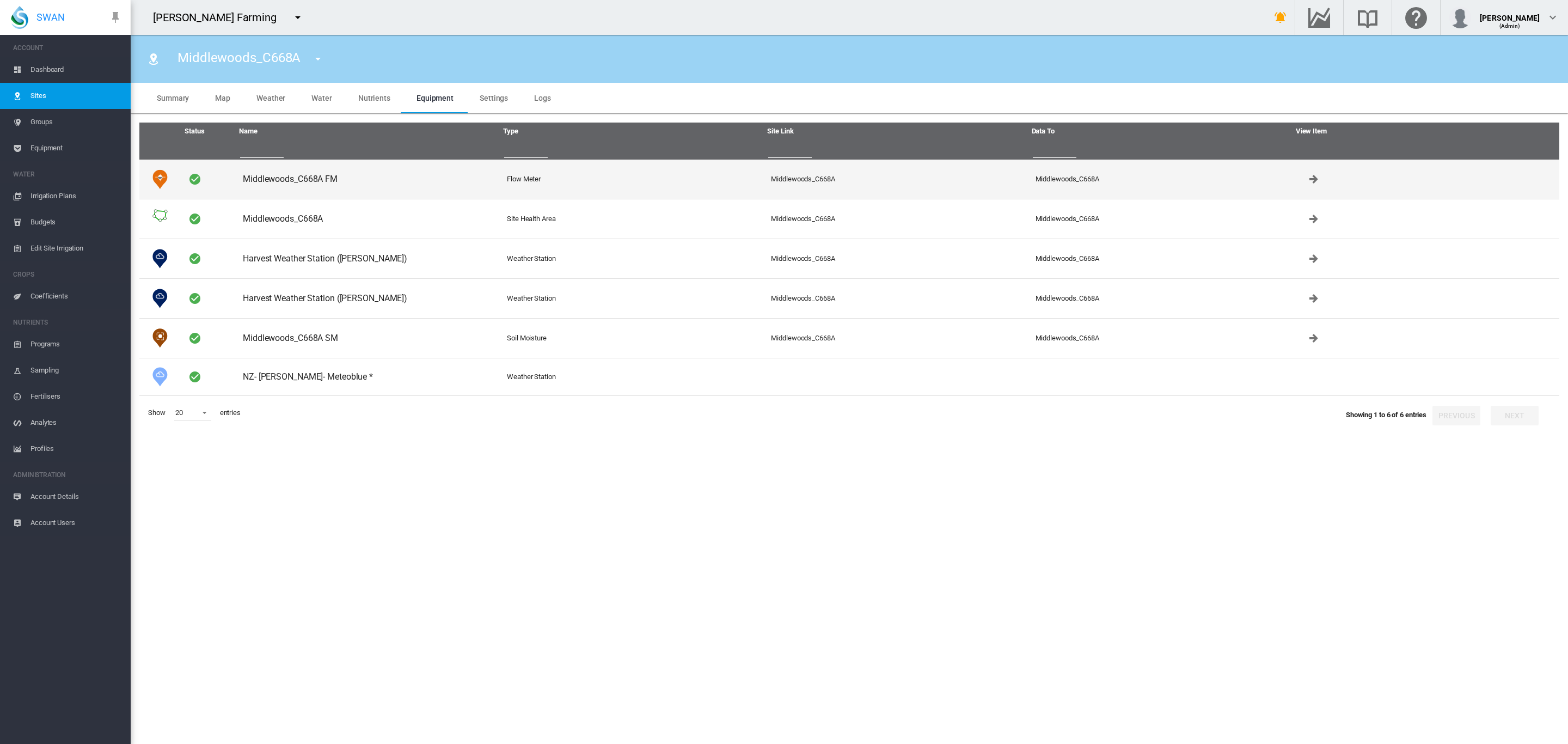
click at [305, 173] on td "Middlewoods_C668A FM" at bounding box center [371, 179] width 264 height 40
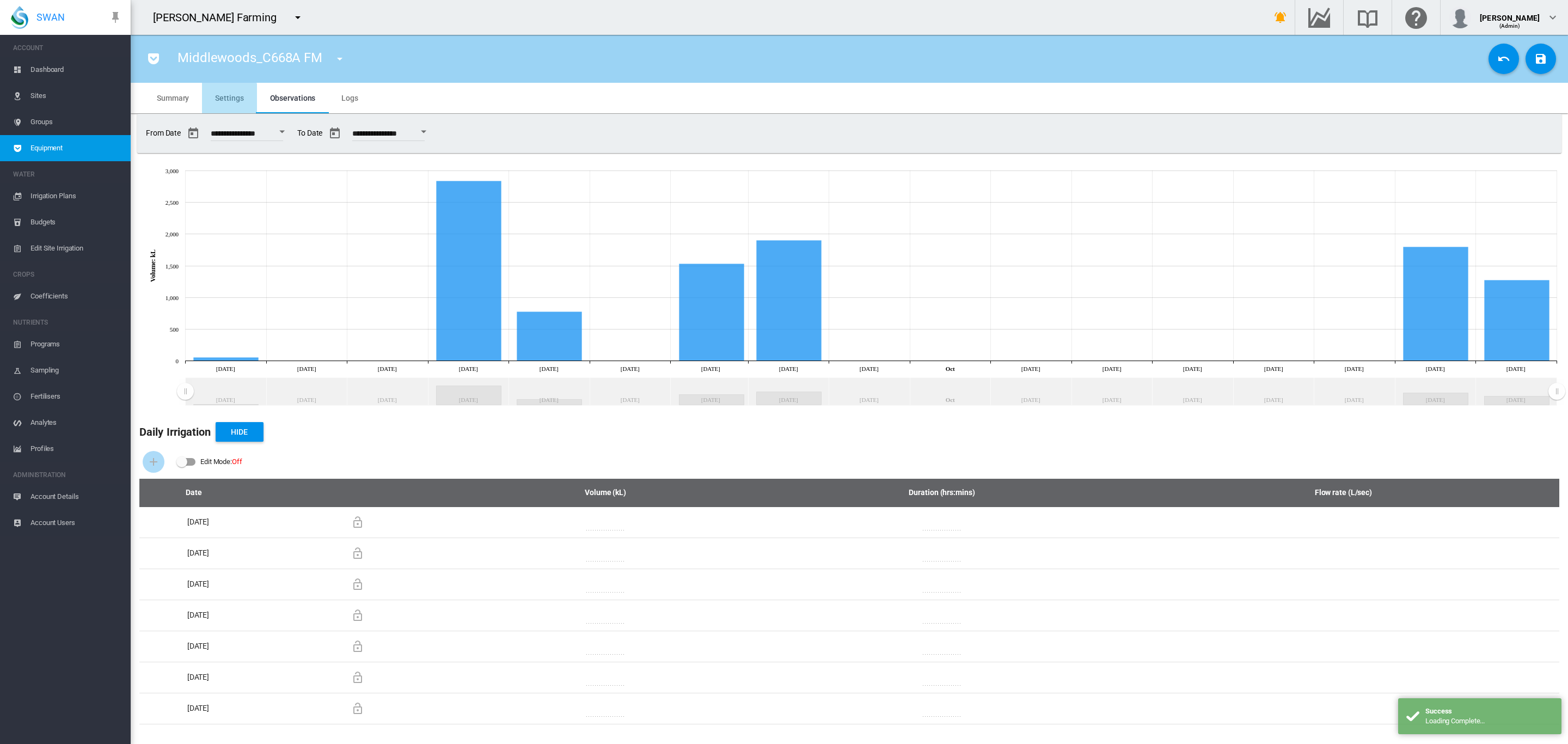
click at [227, 101] on span "Settings" at bounding box center [228, 97] width 28 height 9
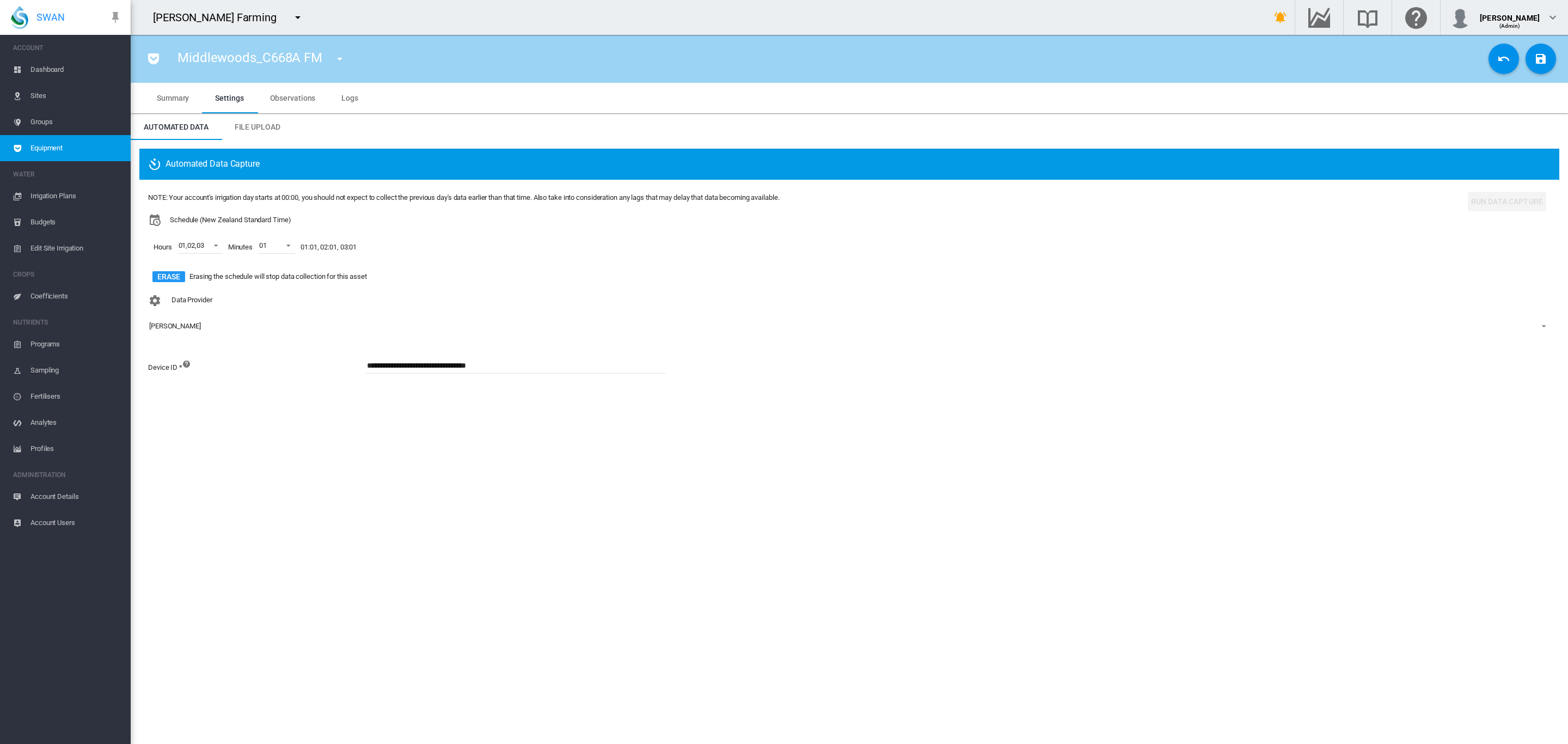
click at [56, 69] on span "Dashboard" at bounding box center [76, 69] width 91 height 26
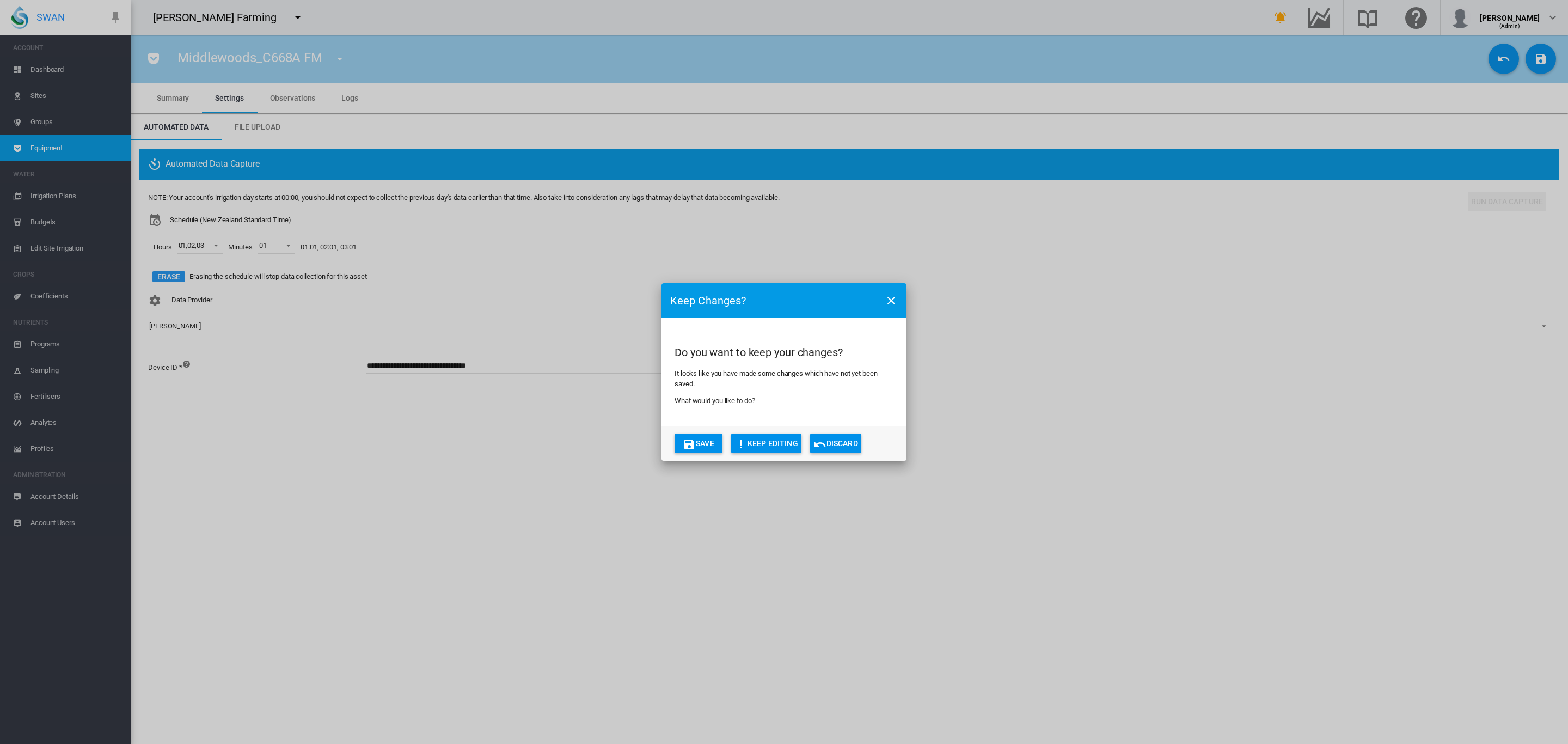
click at [845, 441] on button "Discard" at bounding box center [835, 443] width 51 height 19
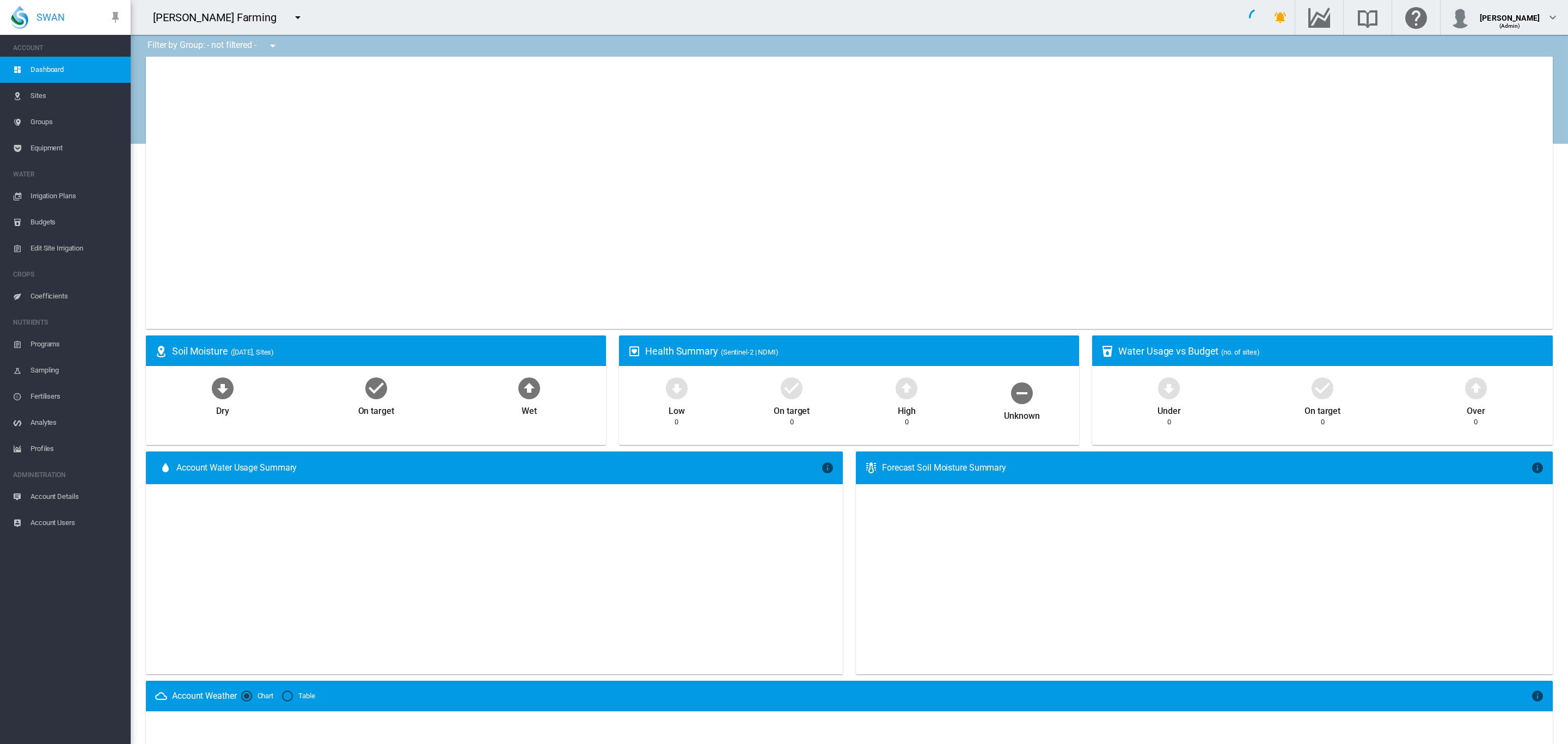
type input "**********"
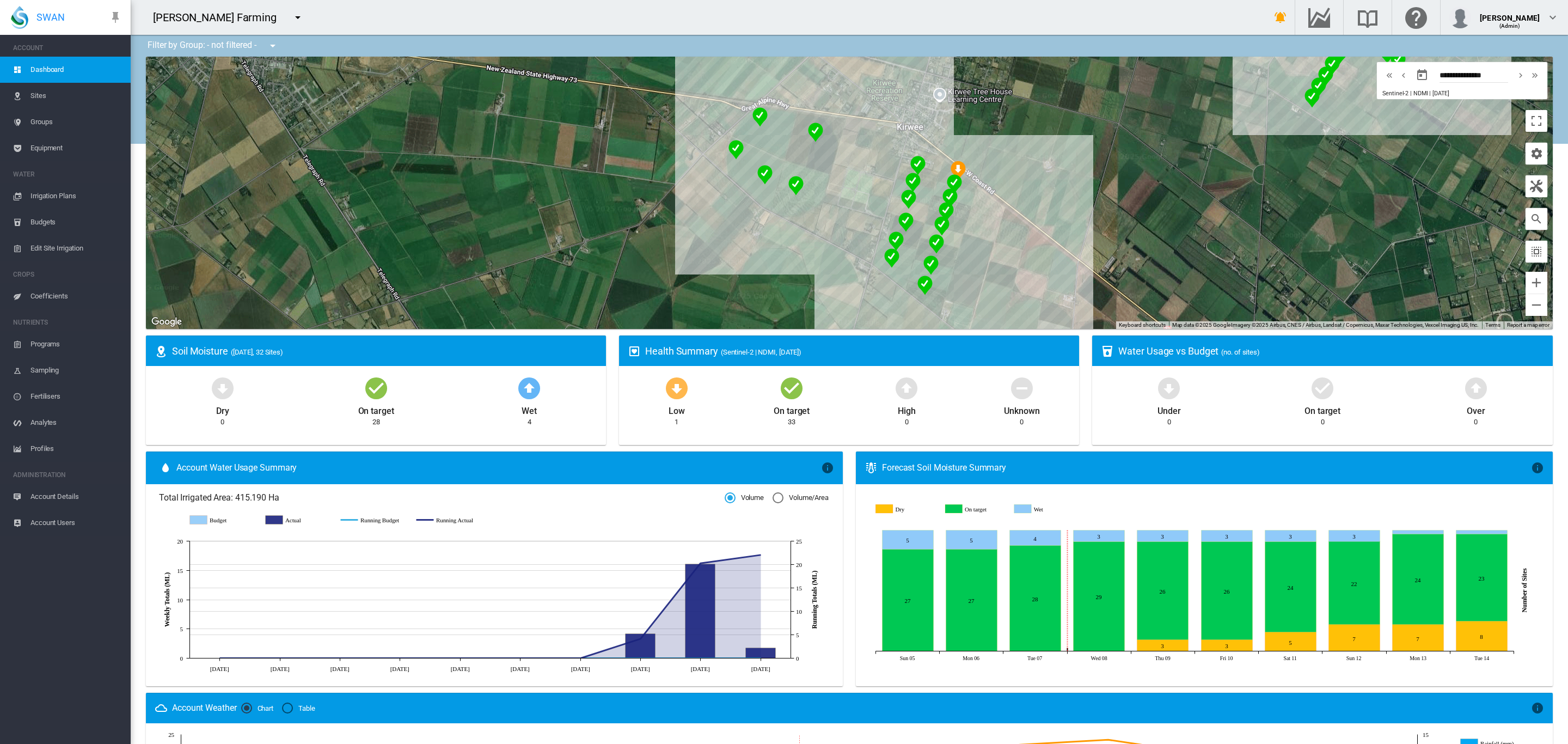
drag, startPoint x: 619, startPoint y: 178, endPoint x: 164, endPoint y: 113, distance: 459.6
click at [164, 113] on div at bounding box center [849, 193] width 1407 height 273
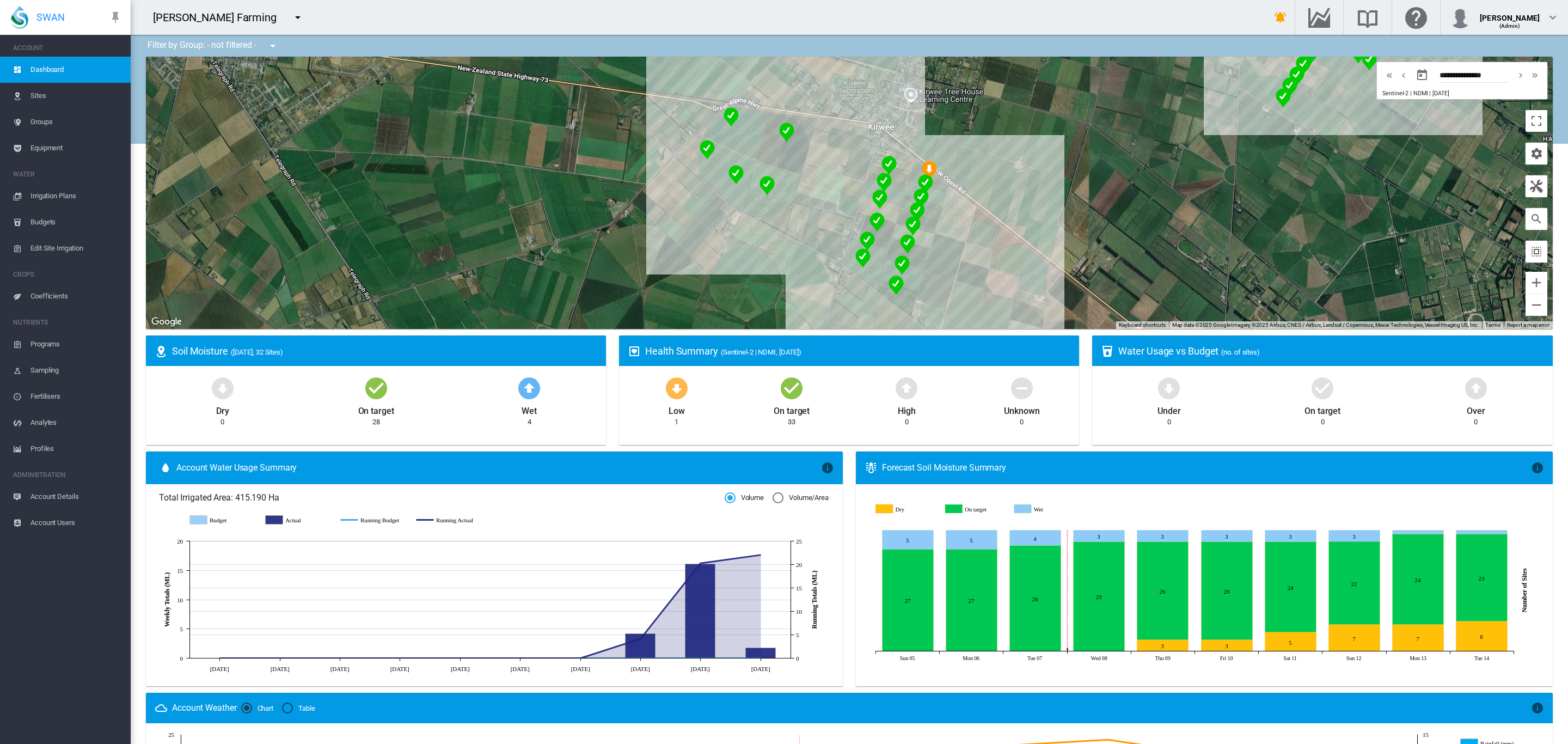
click at [266, 49] on md-icon "icon-menu-down" at bounding box center [273, 46] width 13 height 13
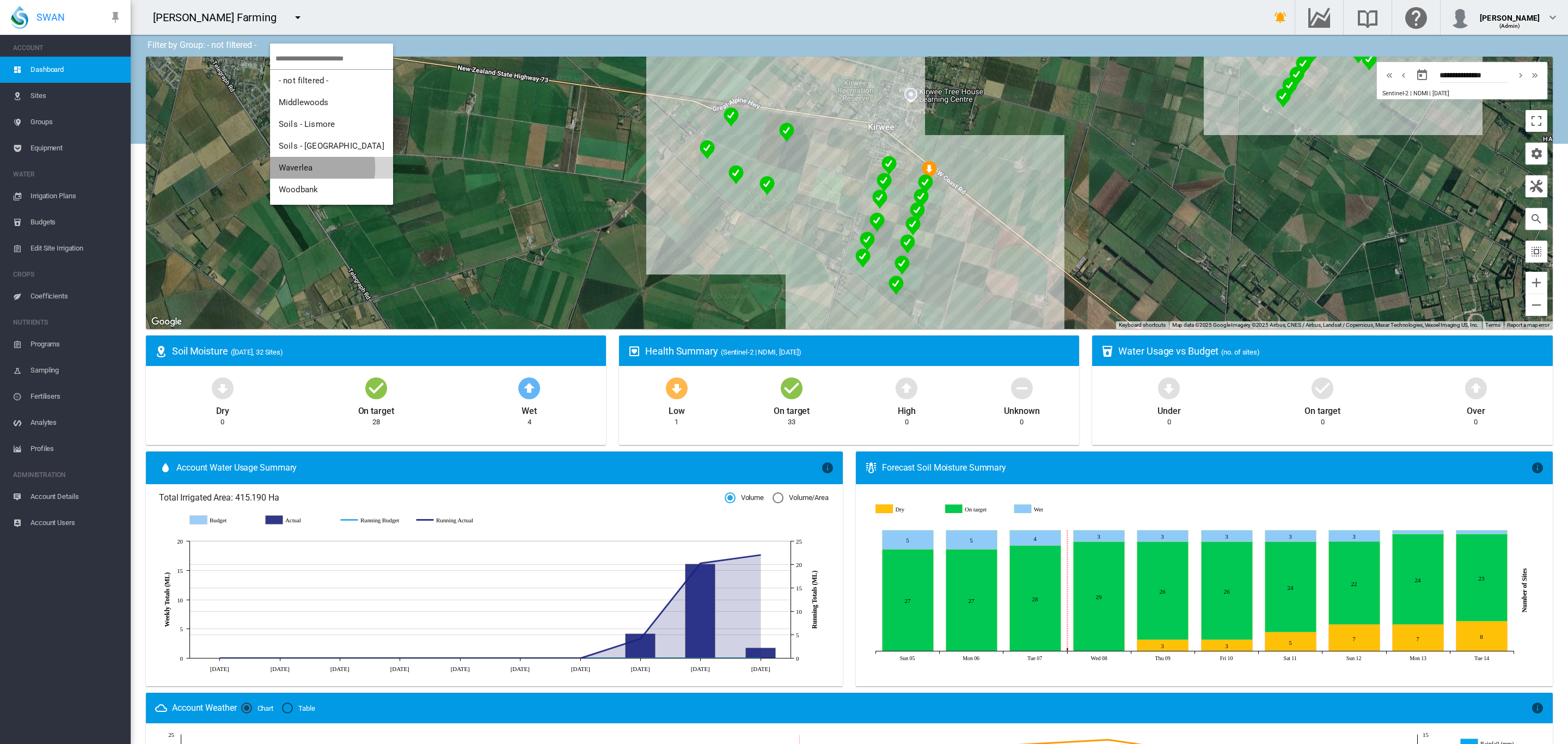
click at [307, 168] on span "Waverlea" at bounding box center [295, 168] width 34 height 10
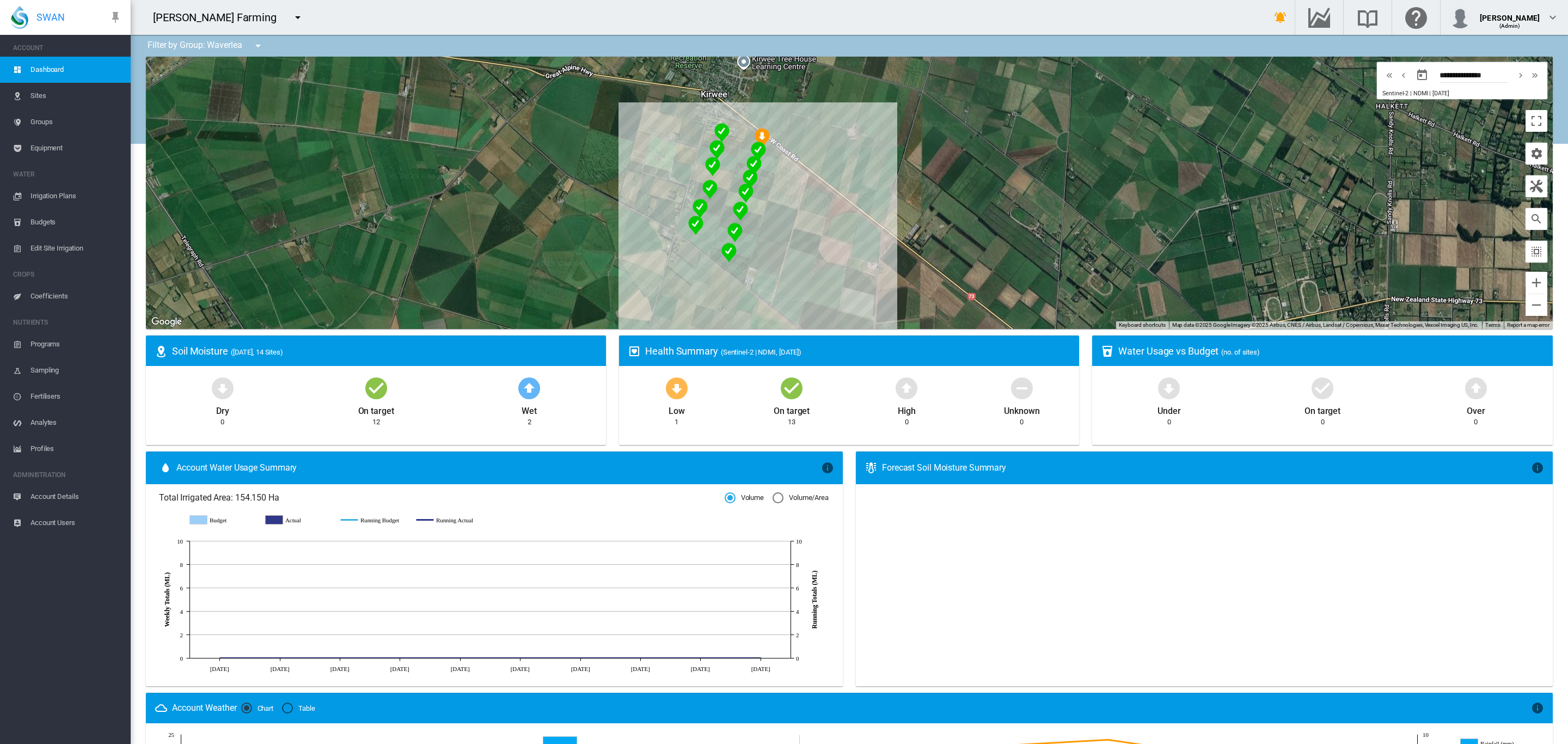
drag, startPoint x: 674, startPoint y: 189, endPoint x: 449, endPoint y: 146, distance: 229.1
click at [449, 146] on div at bounding box center [849, 193] width 1407 height 273
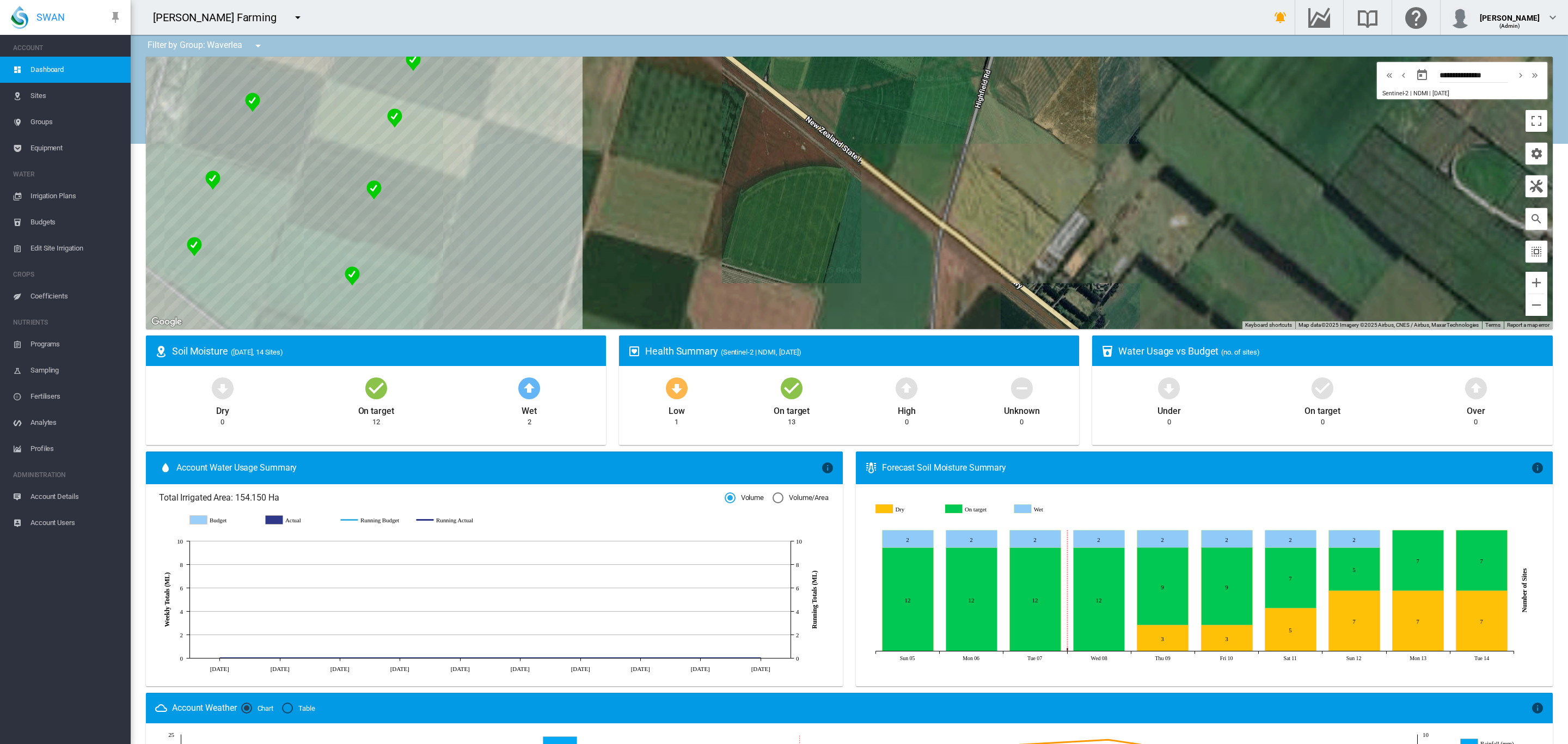
drag, startPoint x: 688, startPoint y: 210, endPoint x: 763, endPoint y: 147, distance: 97.9
click at [763, 147] on div at bounding box center [849, 193] width 1407 height 273
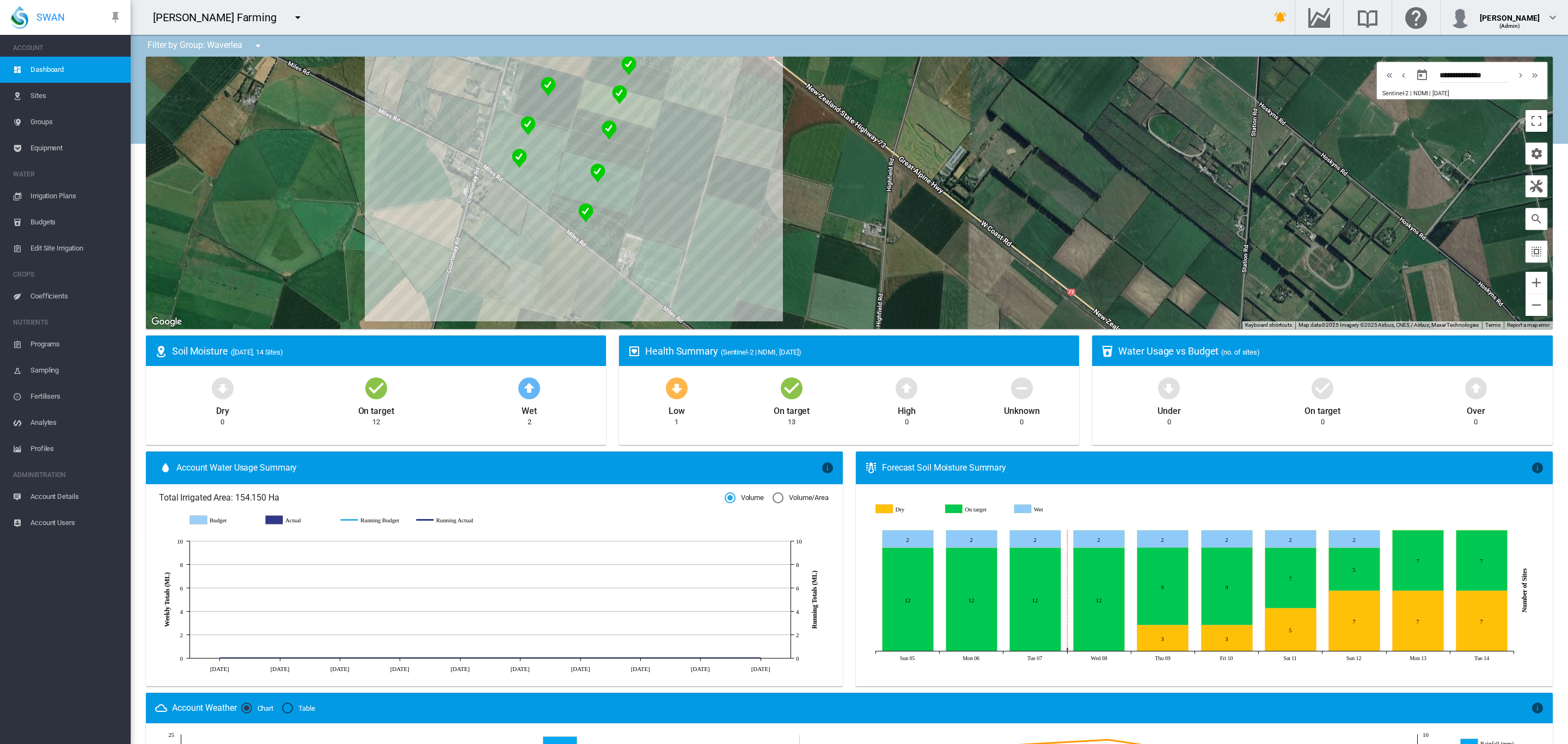
click at [531, 186] on div at bounding box center [849, 193] width 1407 height 273
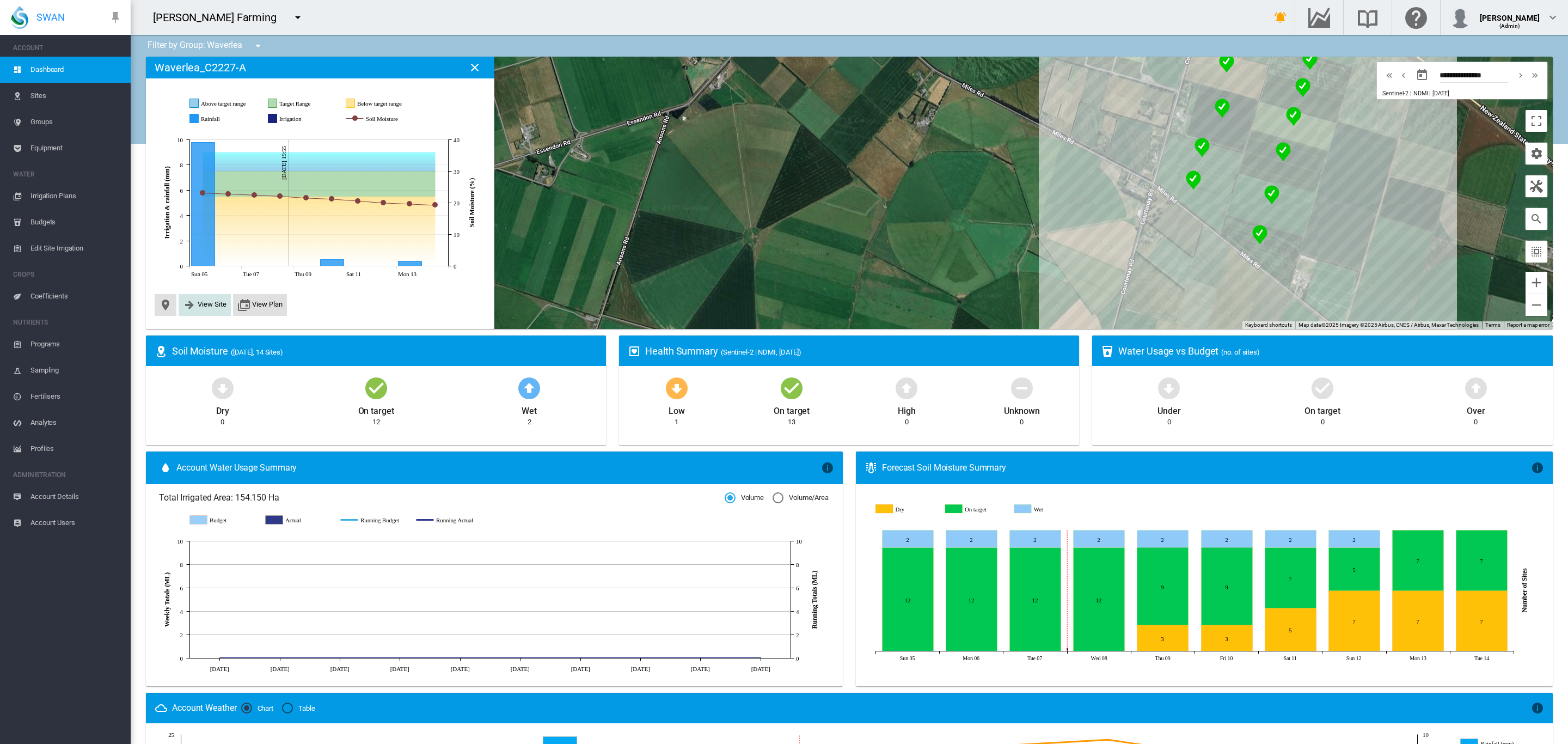
click at [213, 307] on span "View Site" at bounding box center [212, 304] width 29 height 8
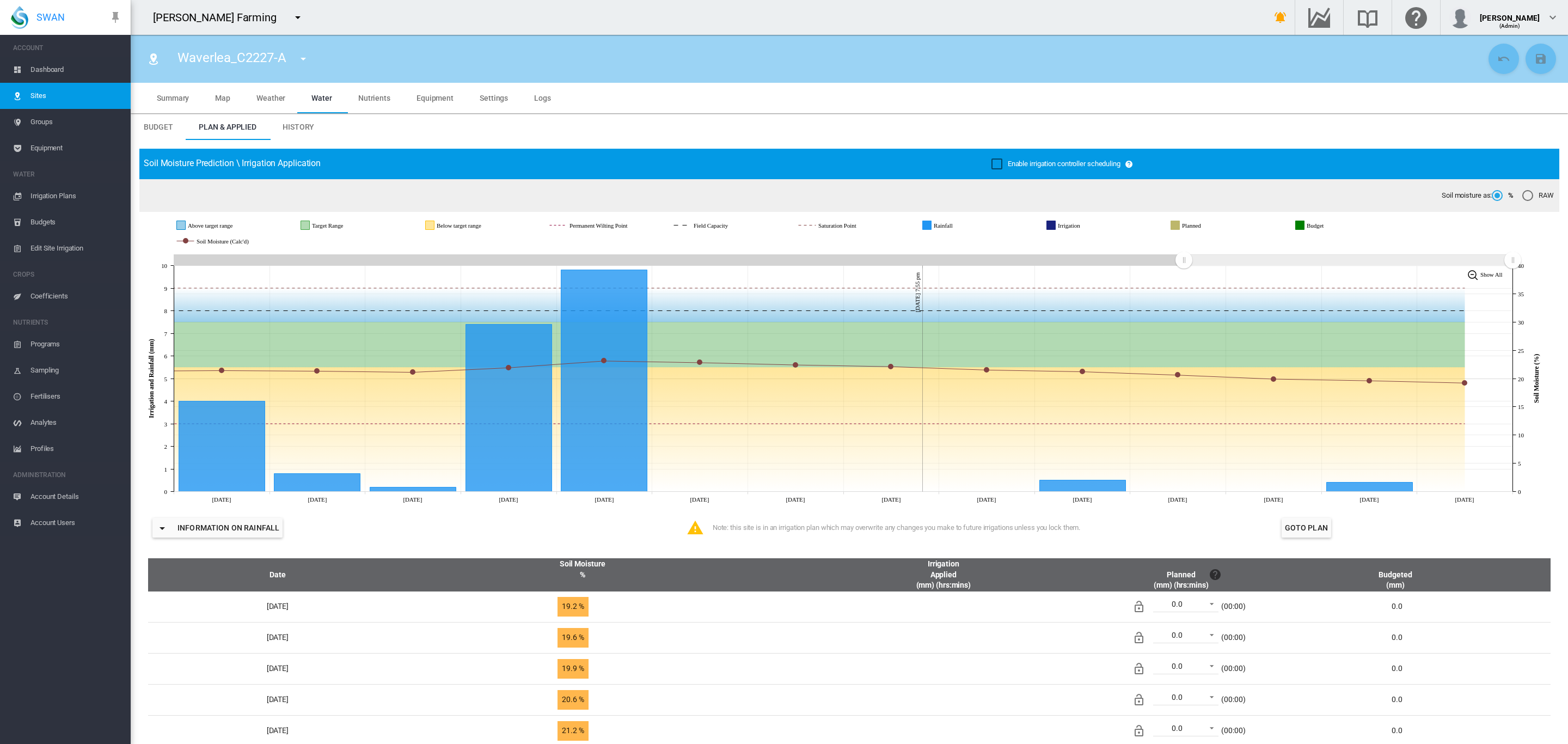
click at [439, 92] on md-tab-item "Equipment" at bounding box center [435, 98] width 64 height 31
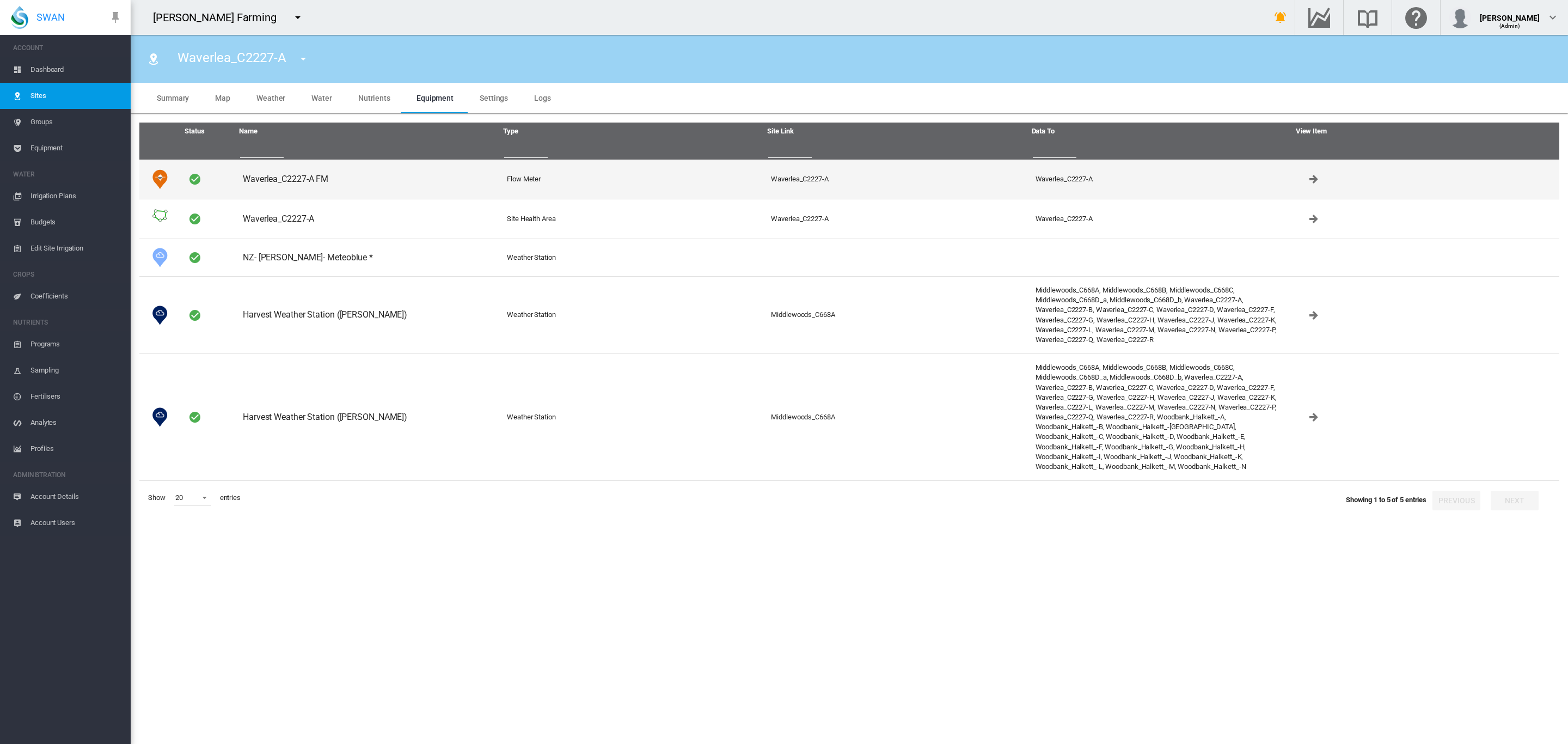
click at [295, 170] on td "Waverlea_C2227-A FM" at bounding box center [371, 179] width 264 height 40
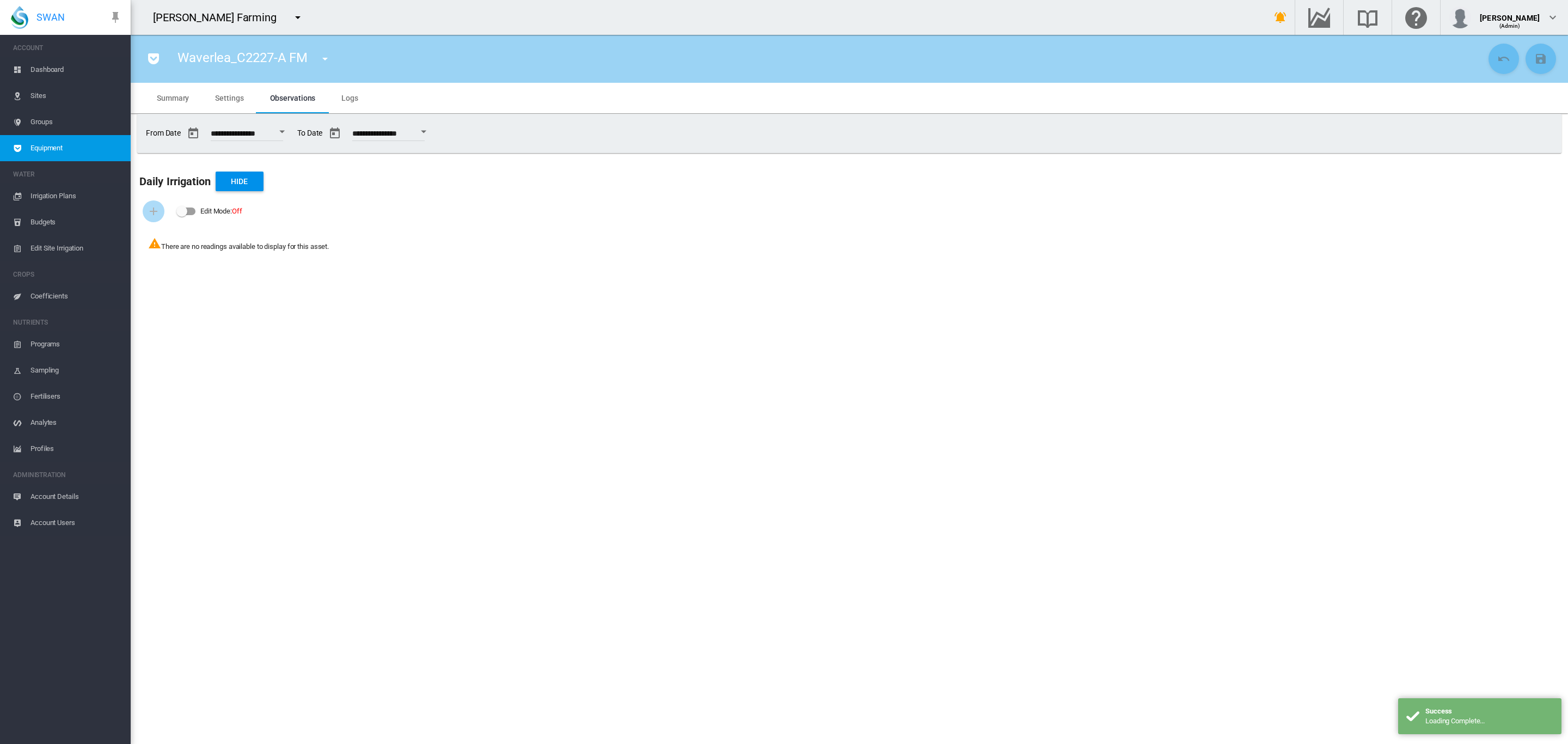
click at [222, 96] on span "Settings" at bounding box center [228, 97] width 28 height 9
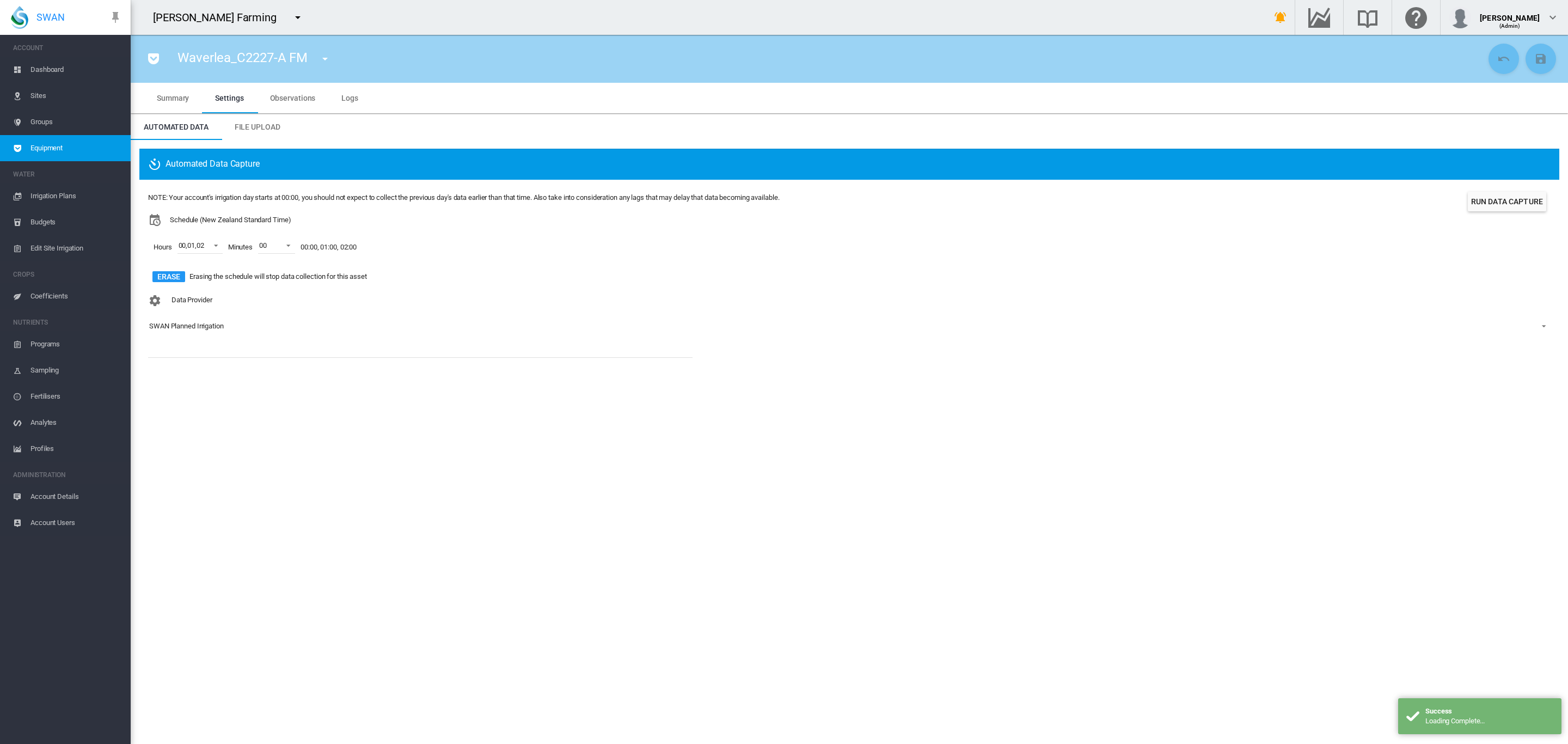
click at [213, 324] on div "SWAN Planned Irrigation" at bounding box center [186, 326] width 74 height 8
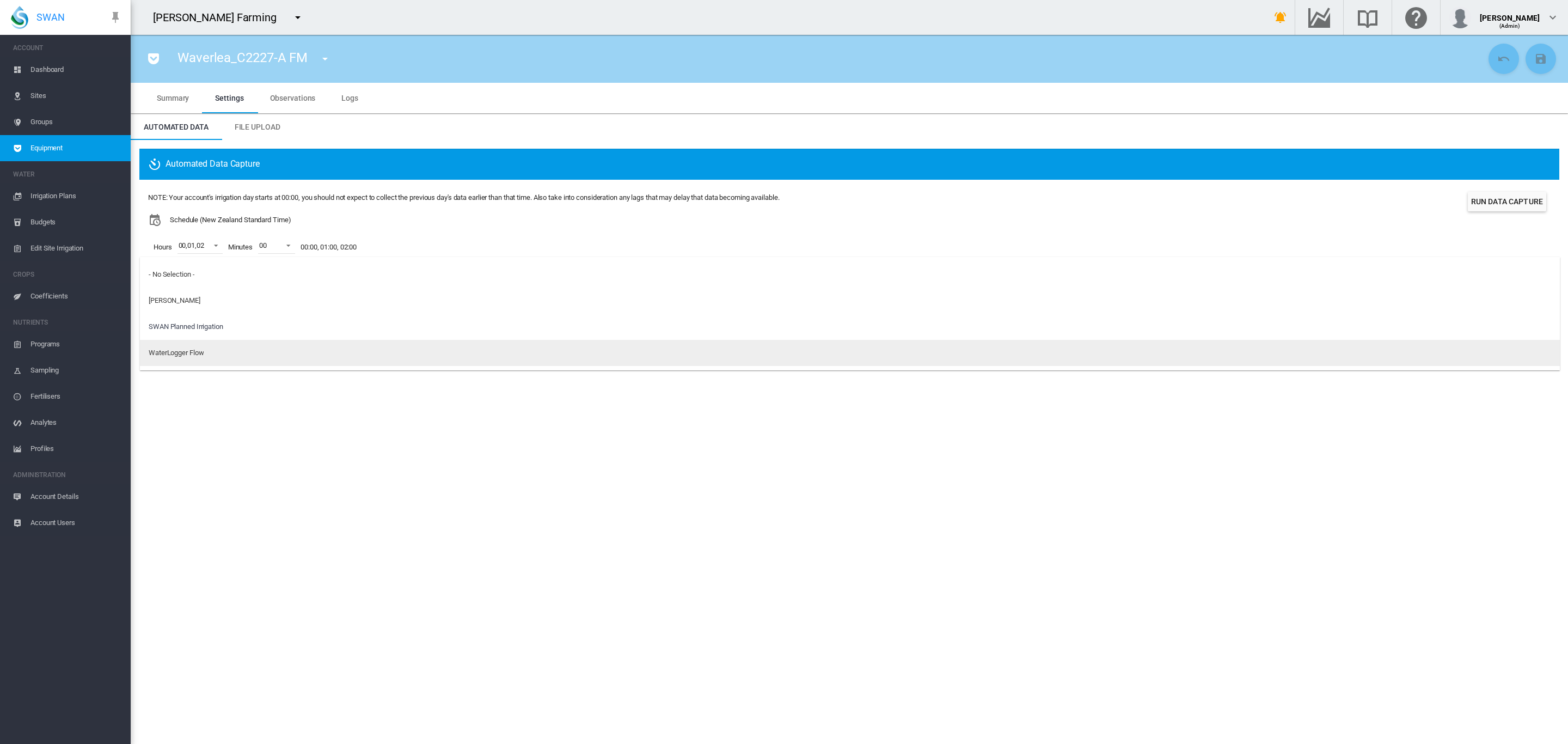
click at [206, 345] on md-option "WaterLogger Flow" at bounding box center [849, 353] width 1420 height 26
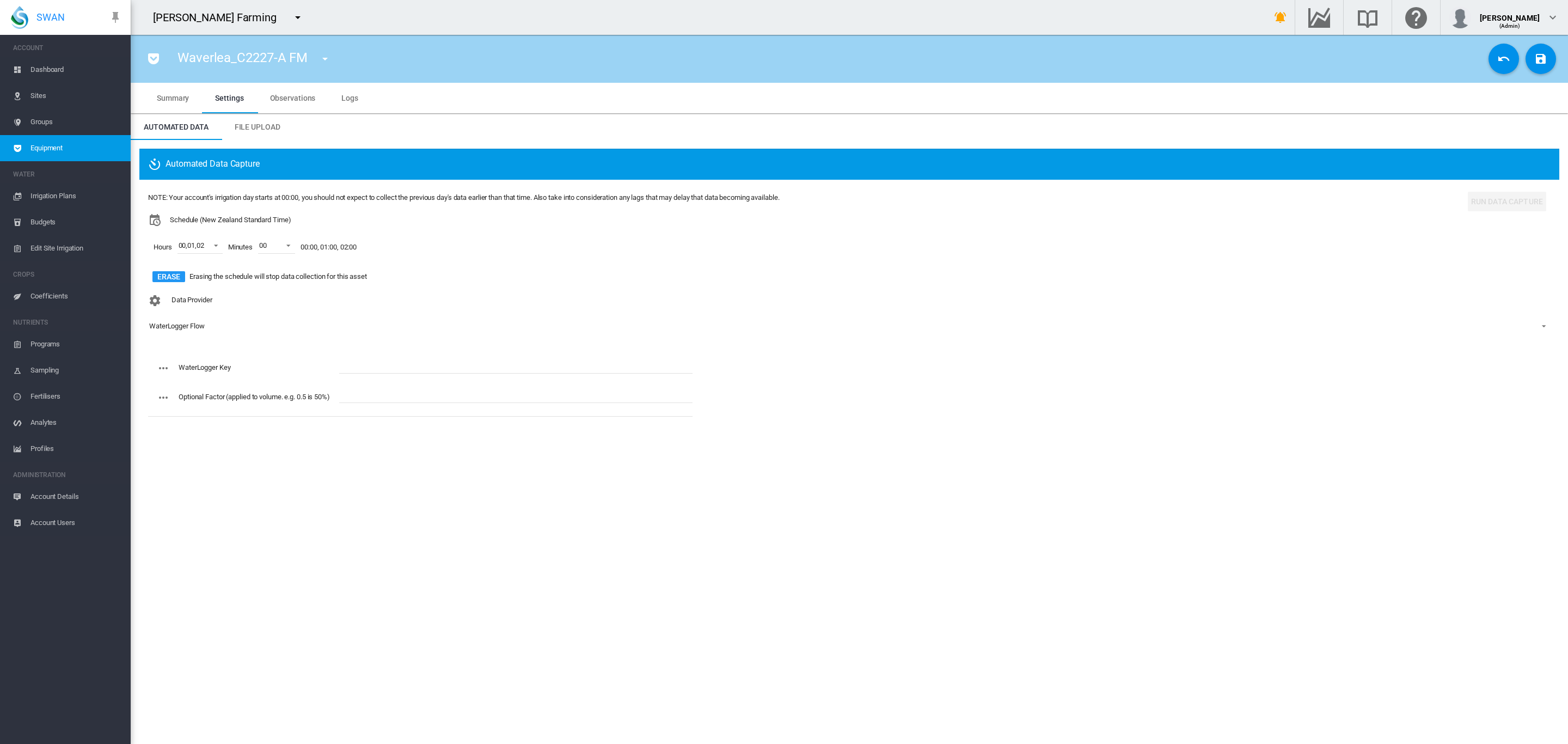
click at [368, 360] on input "text" at bounding box center [515, 365] width 353 height 16
paste input "**********"
type input "**********"
click at [1534, 59] on md-icon "icon-content-save" at bounding box center [1541, 59] width 13 height 13
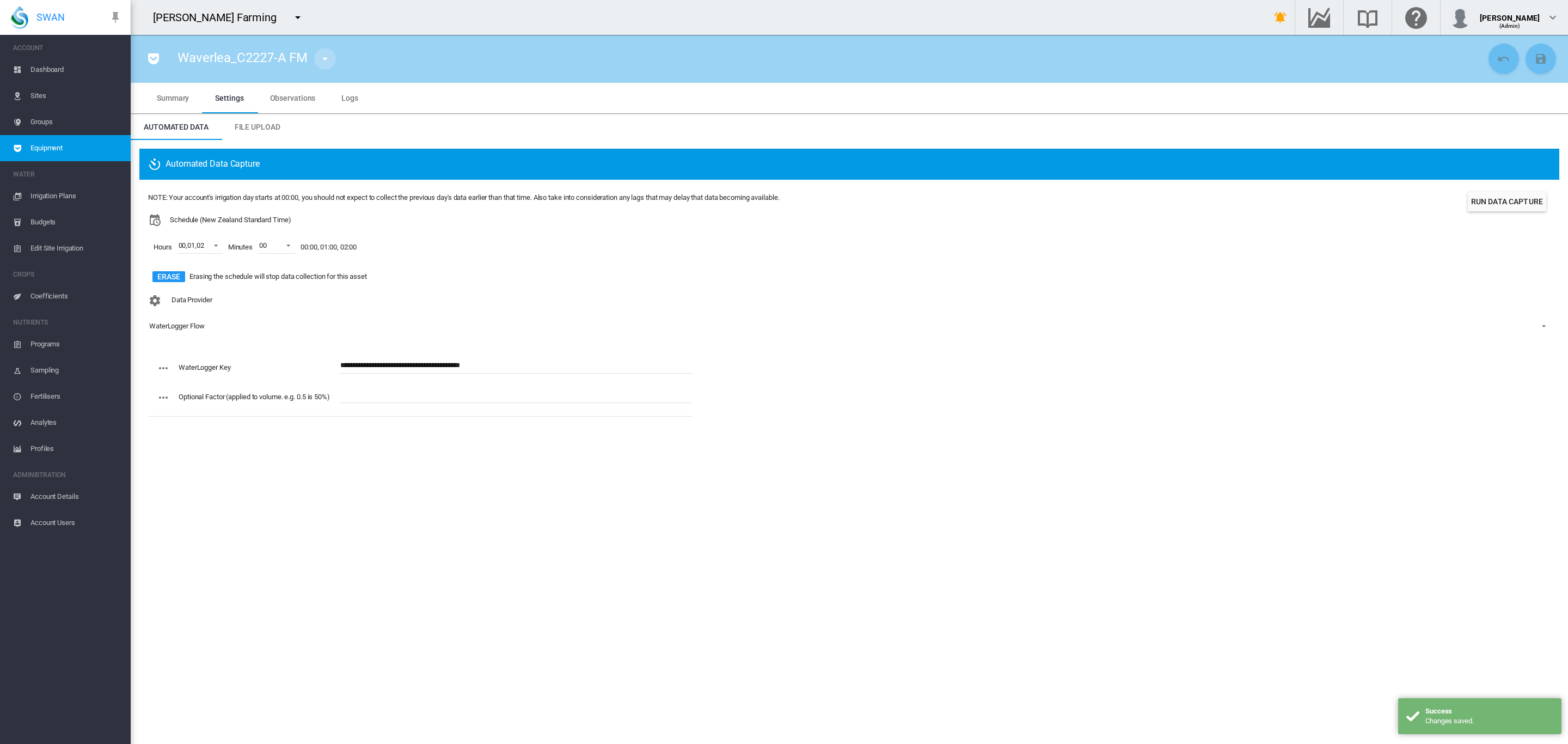
click at [316, 64] on button "button" at bounding box center [325, 59] width 22 height 22
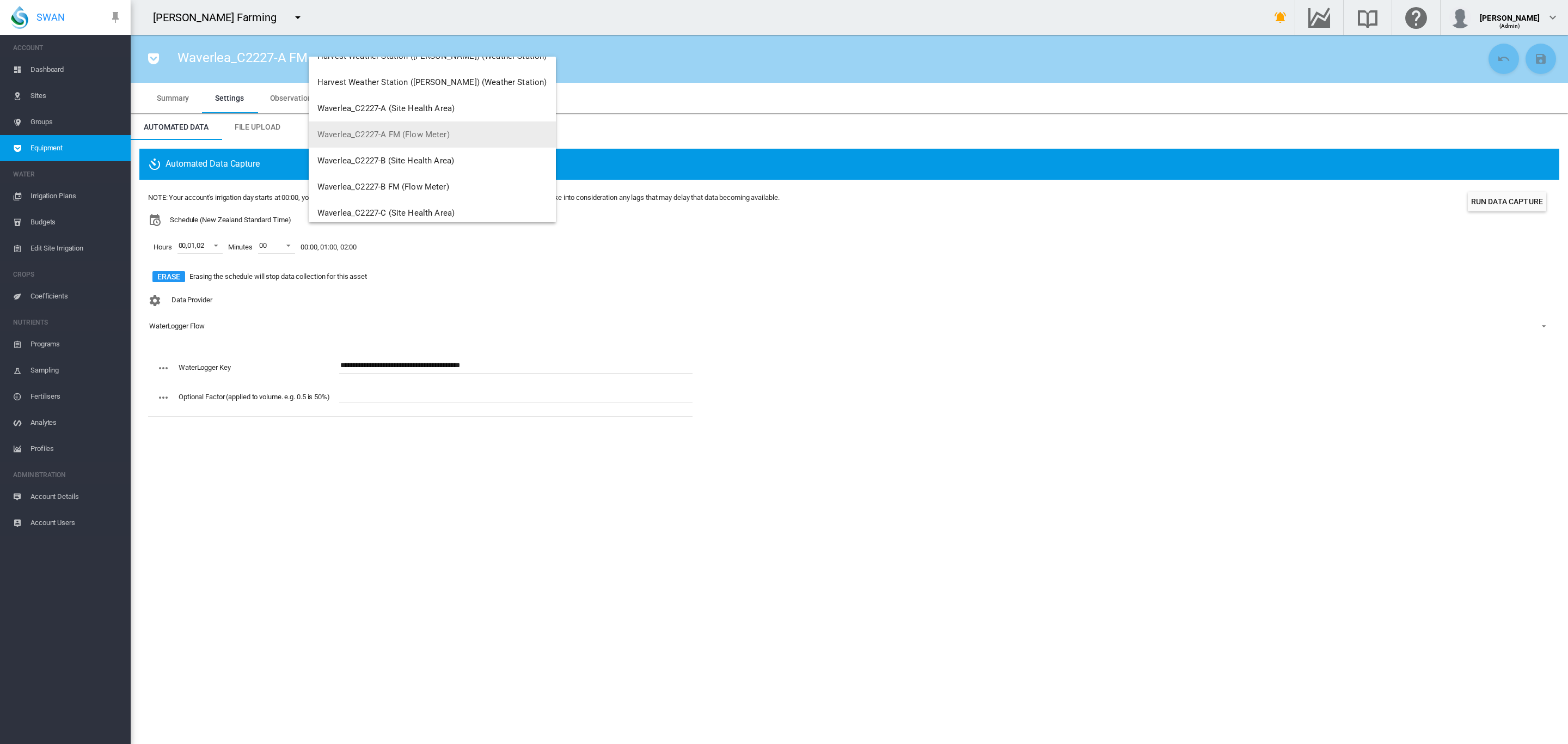
scroll to position [61, 0]
click at [423, 168] on span "Waverlea_C2227-B FM (Flow Meter)" at bounding box center [383, 170] width 132 height 10
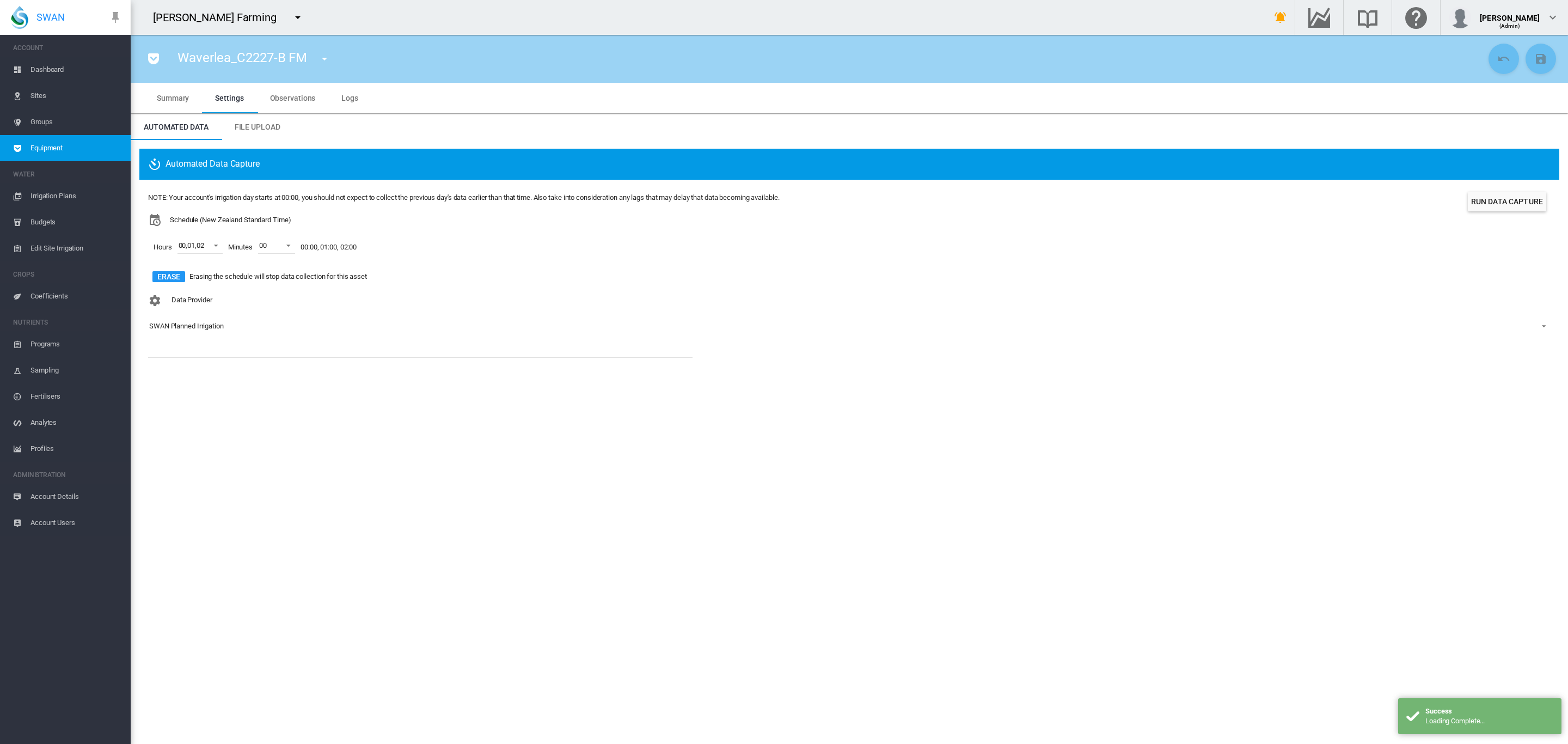
click at [190, 326] on div "SWAN Planned Irrigation" at bounding box center [186, 326] width 74 height 8
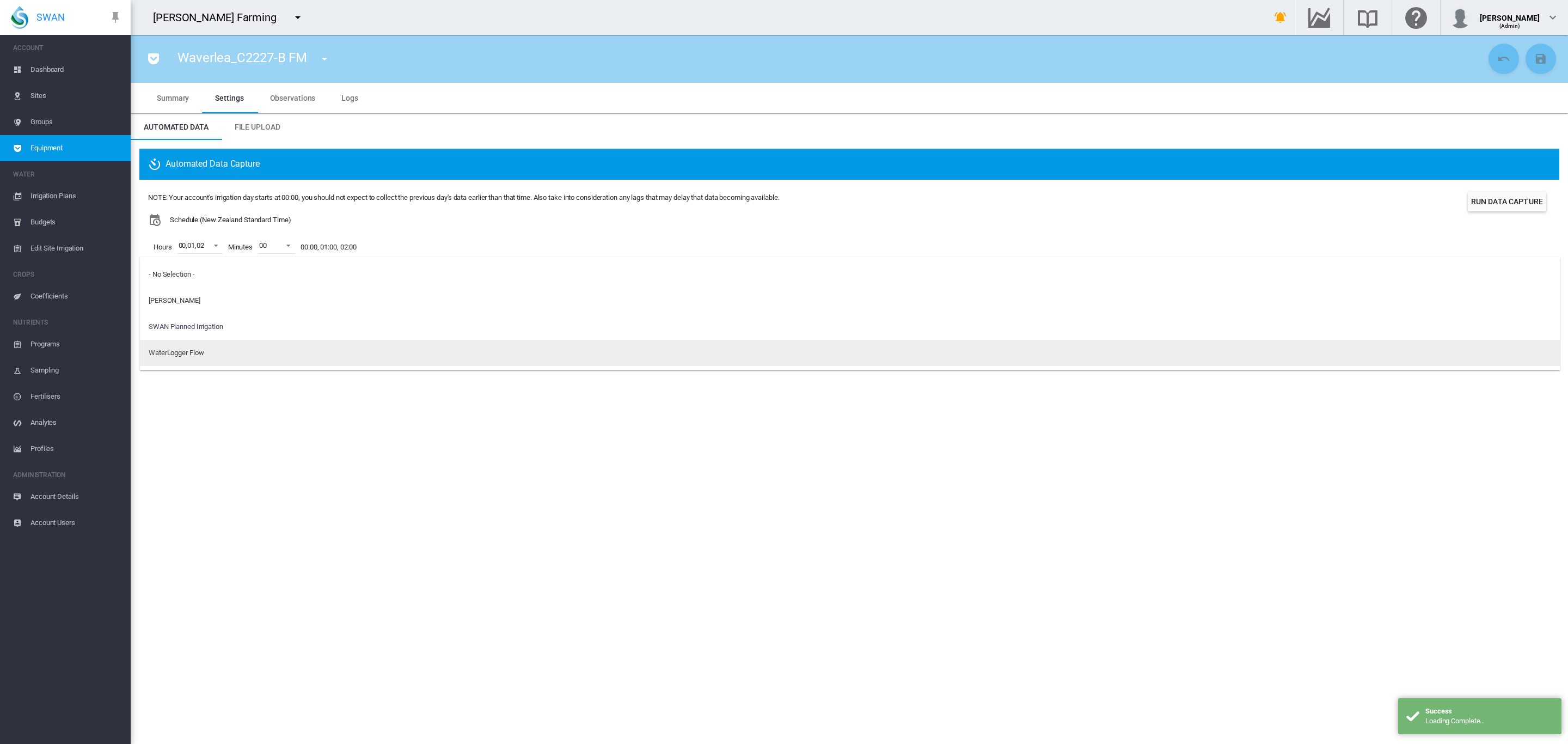
click at [201, 344] on md-option "WaterLogger Flow" at bounding box center [849, 353] width 1420 height 26
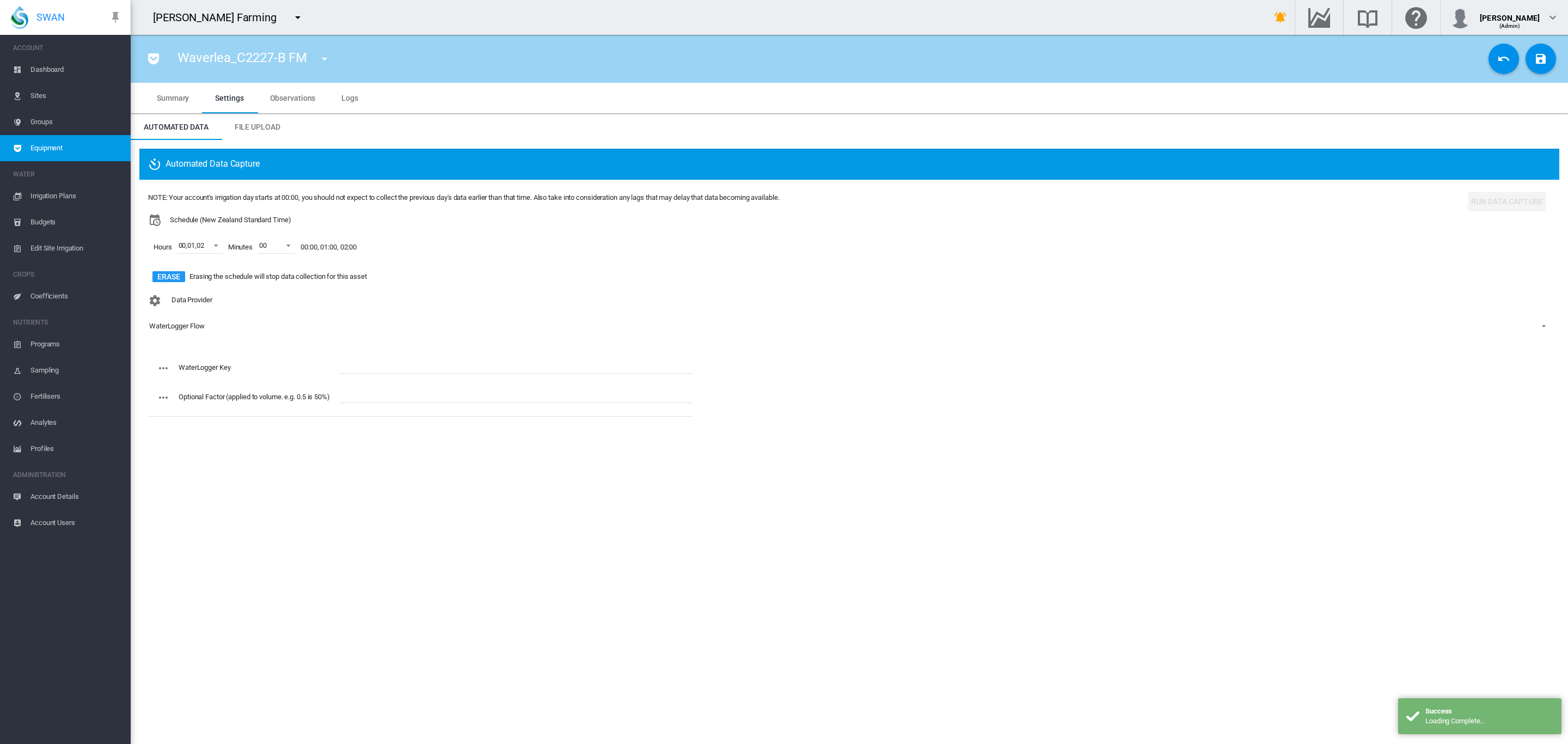
click at [399, 361] on input "text" at bounding box center [515, 365] width 353 height 16
paste input "**********"
type input "**********"
click at [1534, 56] on md-icon "icon-content-save" at bounding box center [1541, 59] width 13 height 13
click at [315, 53] on button "button" at bounding box center [325, 59] width 22 height 22
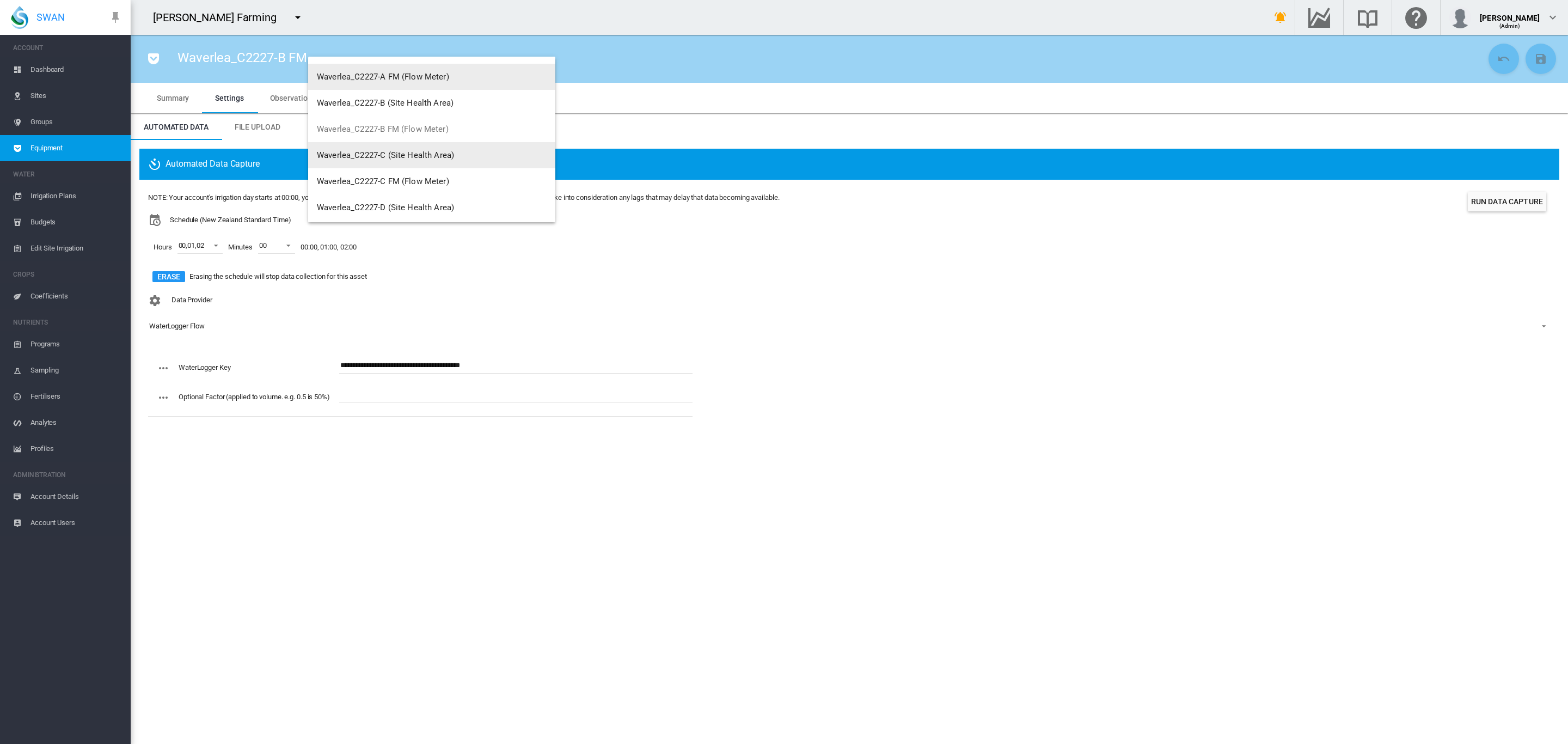
scroll to position [122, 0]
click at [422, 157] on span "Waverlea_C2227-C FM (Flow Meter)" at bounding box center [382, 161] width 132 height 10
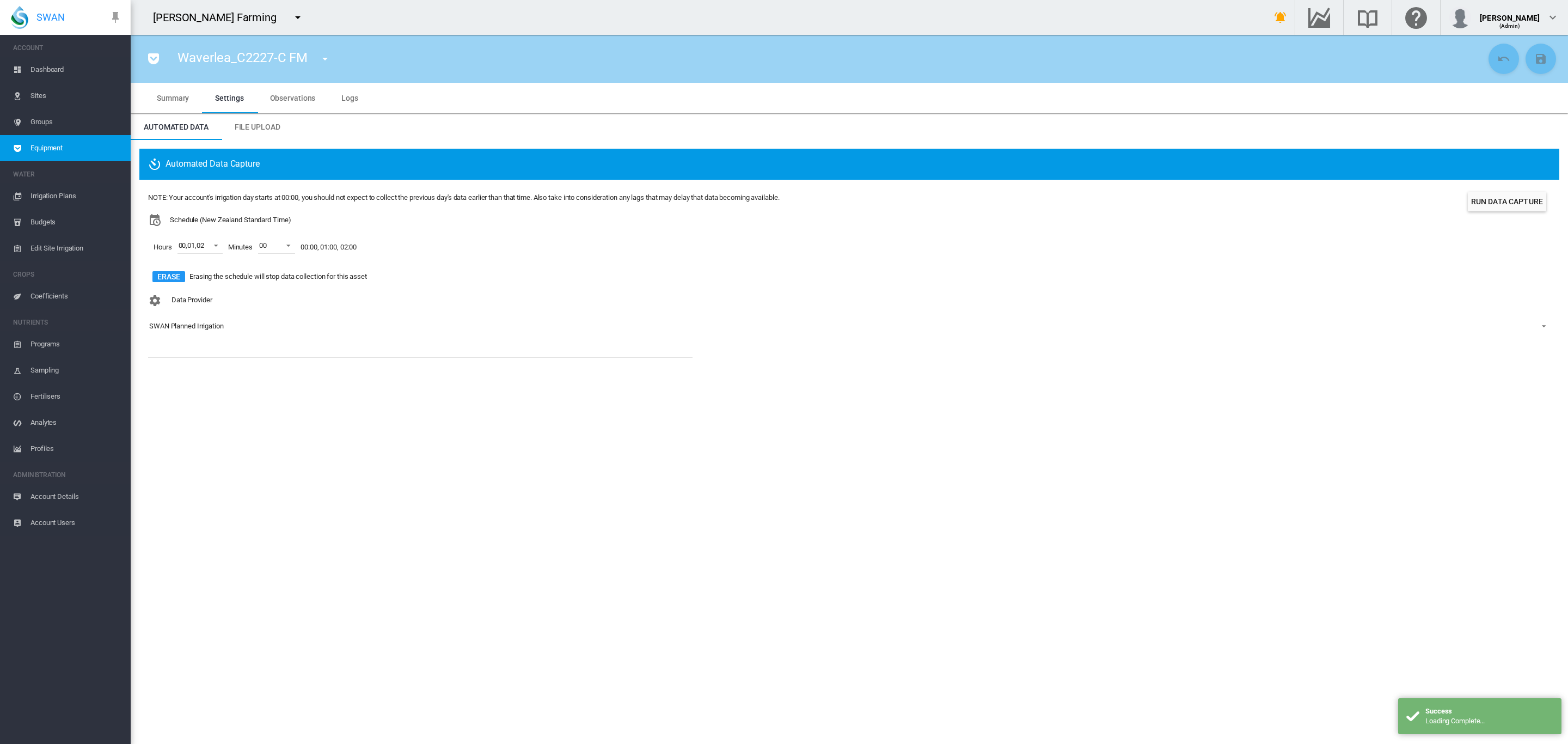
click at [199, 329] on div "SWAN Planned Irrigation" at bounding box center [186, 326] width 74 height 8
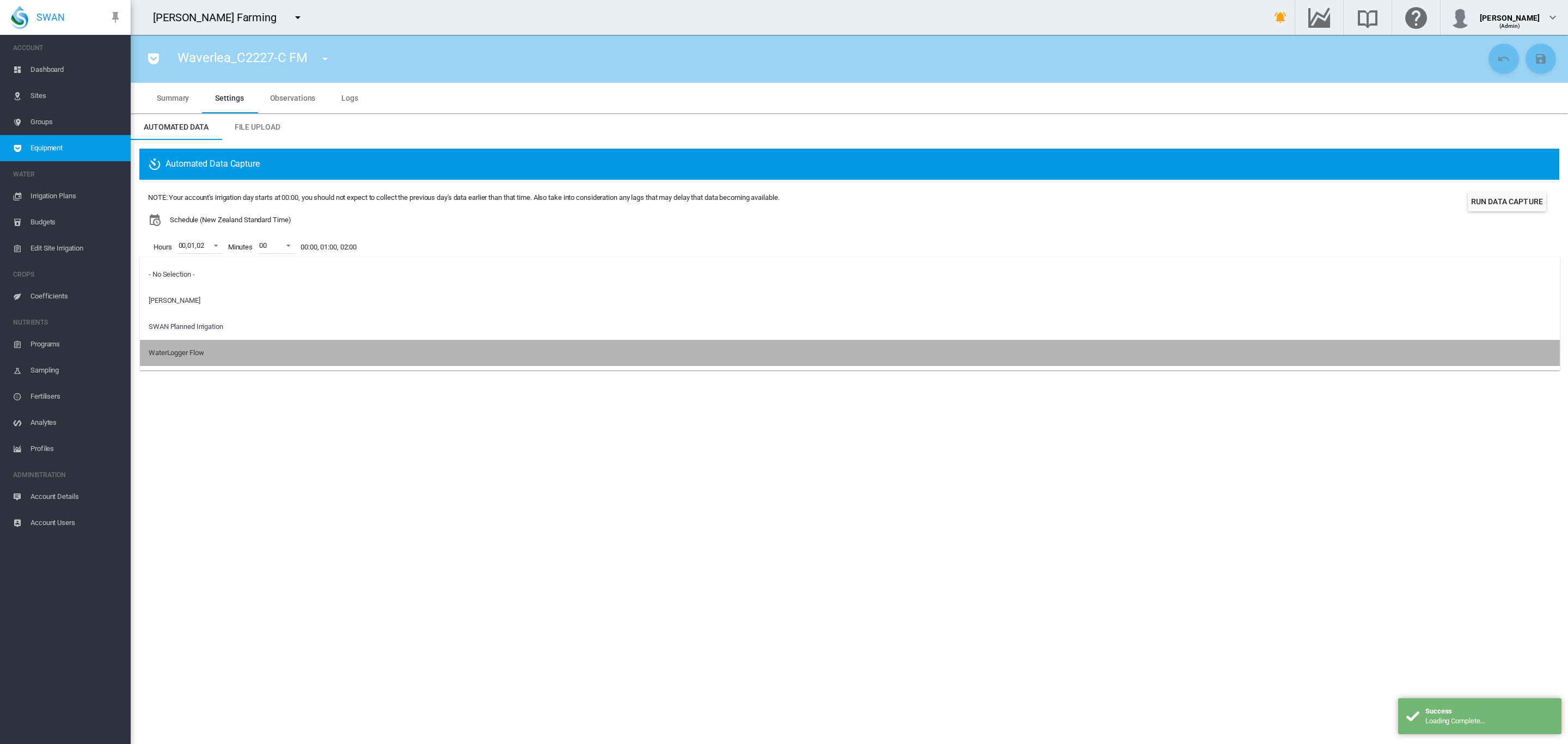
click at [203, 355] on div "WaterLogger Flow" at bounding box center [175, 353] width 55 height 10
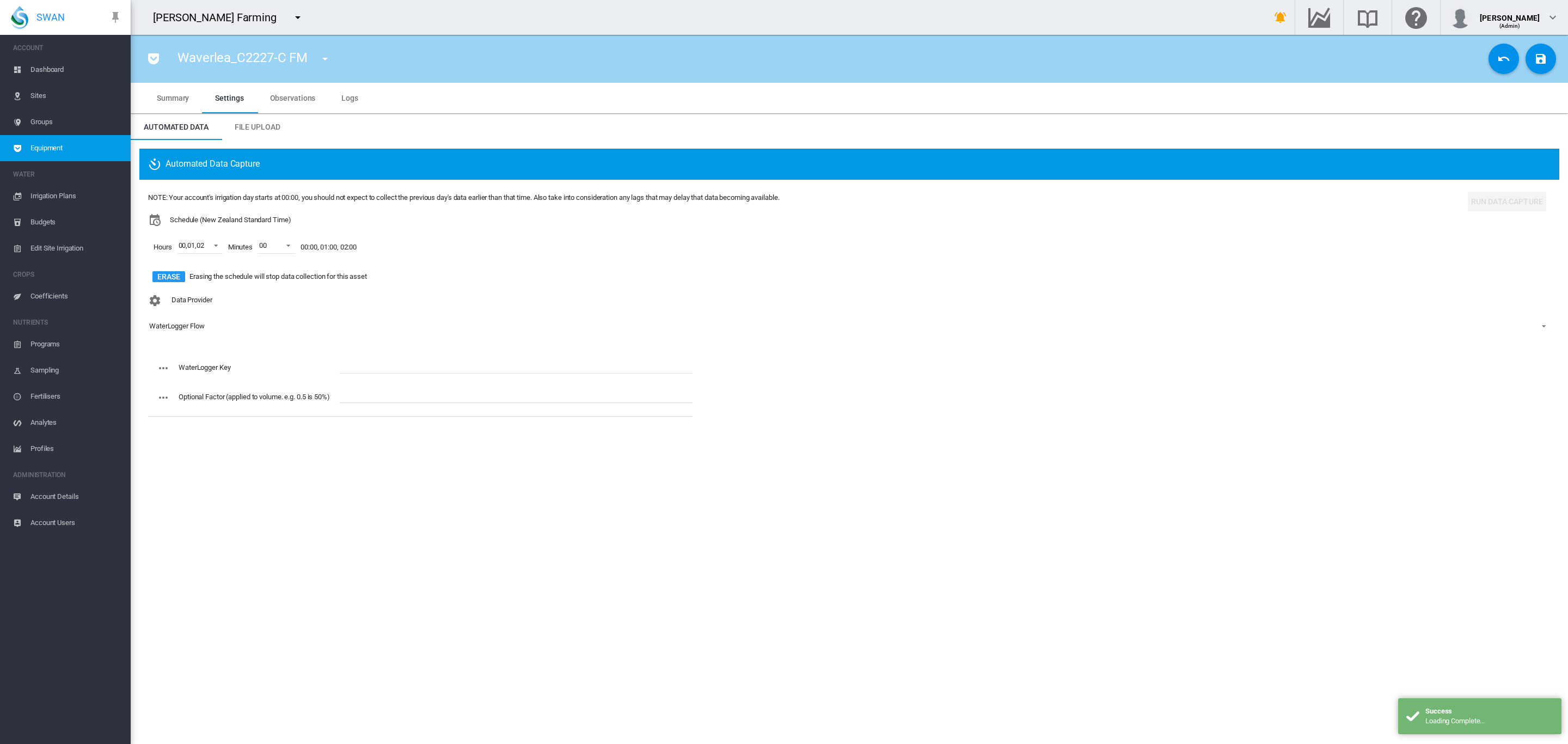
click at [396, 366] on input "text" at bounding box center [515, 365] width 353 height 16
type input "**********"
click at [1537, 56] on md-icon "icon-content-save" at bounding box center [1541, 59] width 13 height 13
click at [327, 55] on md-icon "icon-menu-down" at bounding box center [326, 59] width 13 height 13
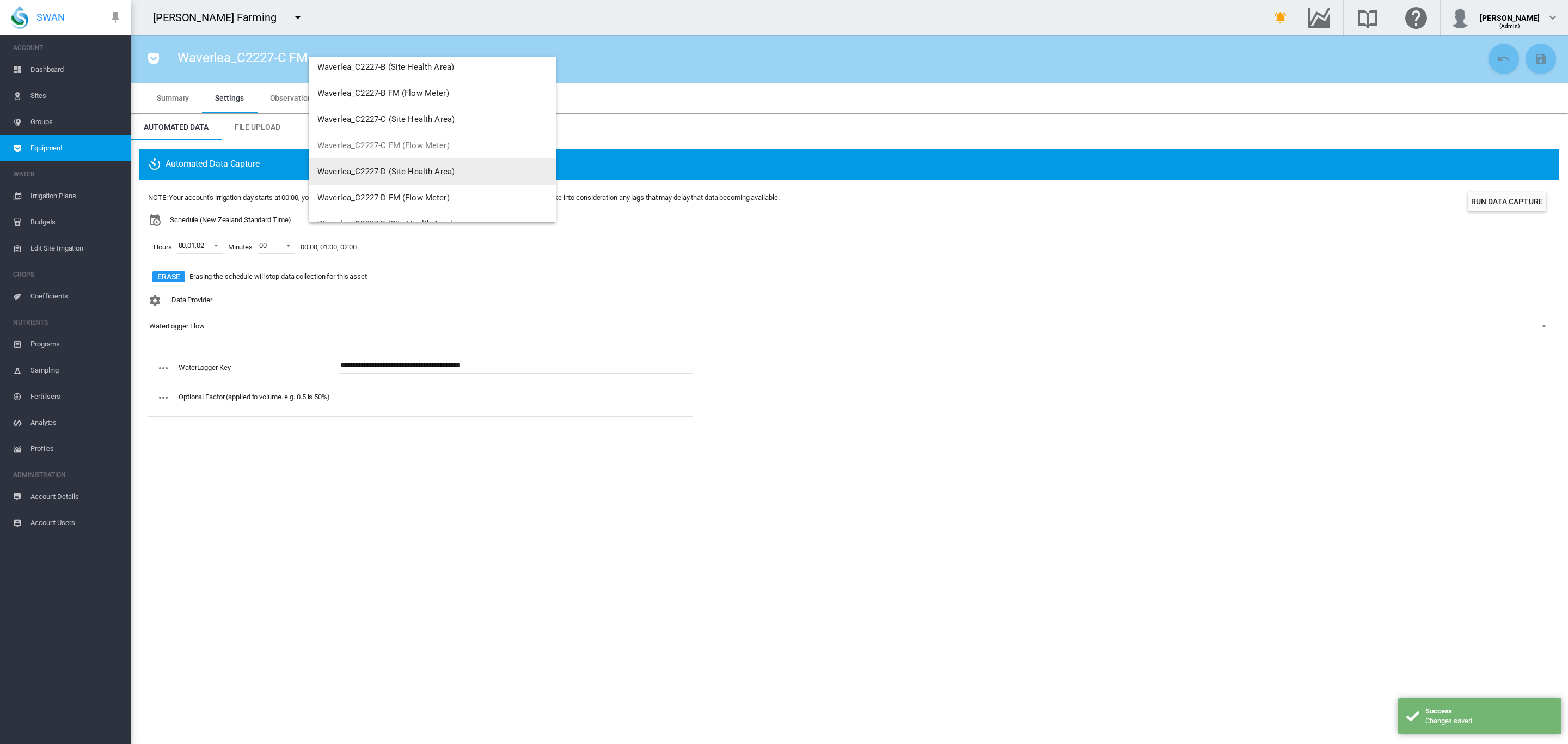
scroll to position [164, 0]
click at [422, 169] on span "Waverlea_C2227-D FM (Flow Meter)" at bounding box center [383, 173] width 132 height 10
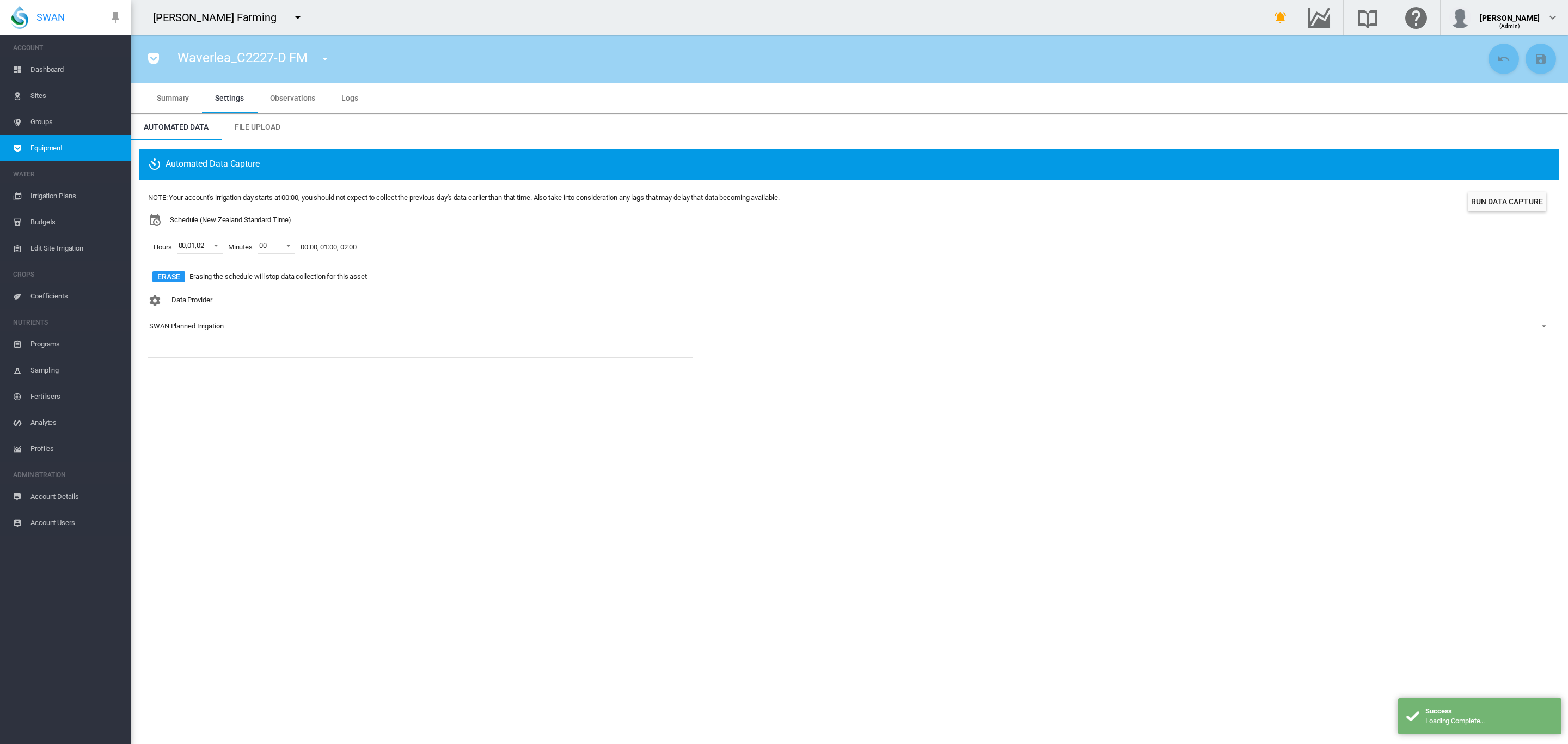
click at [216, 331] on div "SWAN Planned Irrigation" at bounding box center [186, 326] width 74 height 8
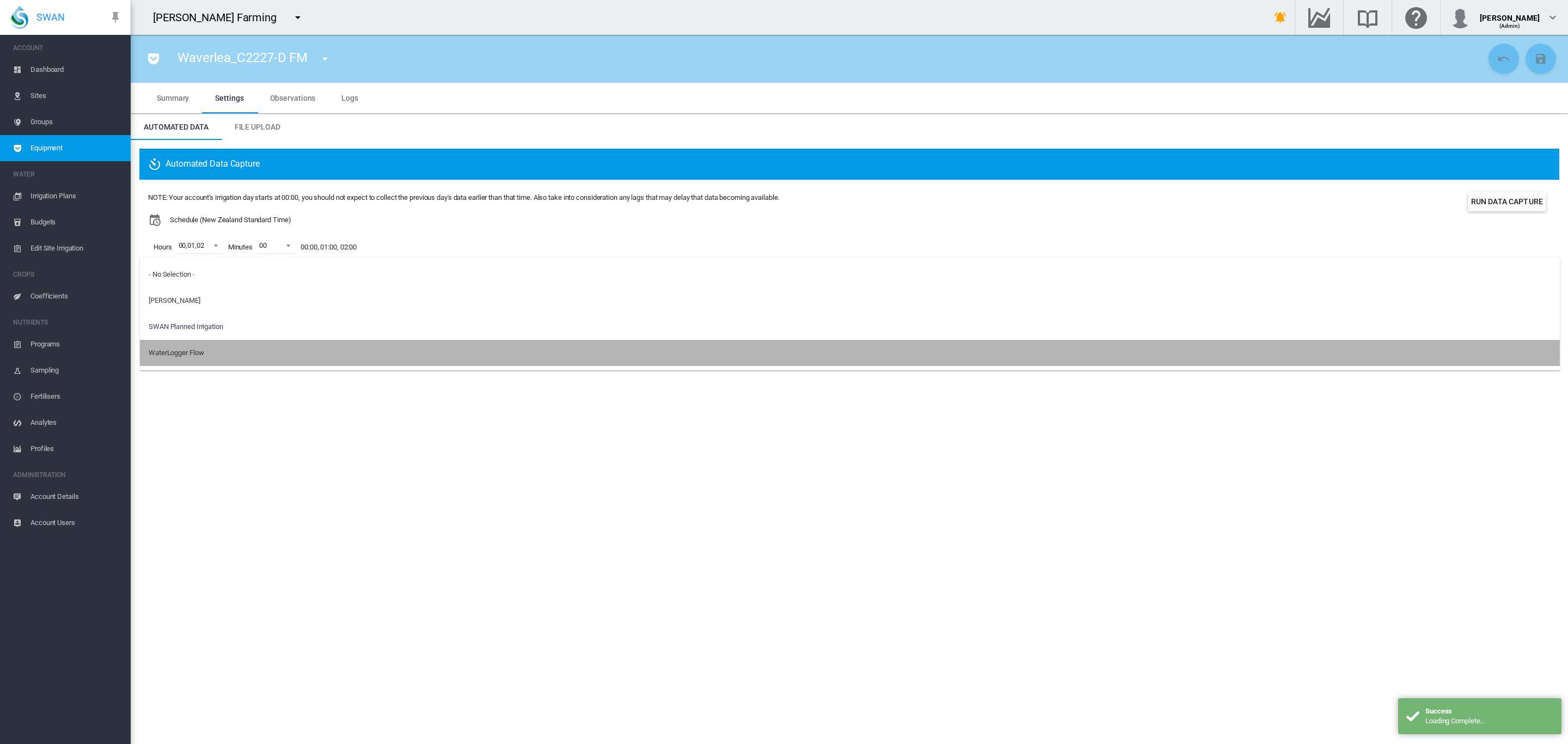
click at [203, 355] on div "WaterLogger Flow" at bounding box center [175, 353] width 55 height 10
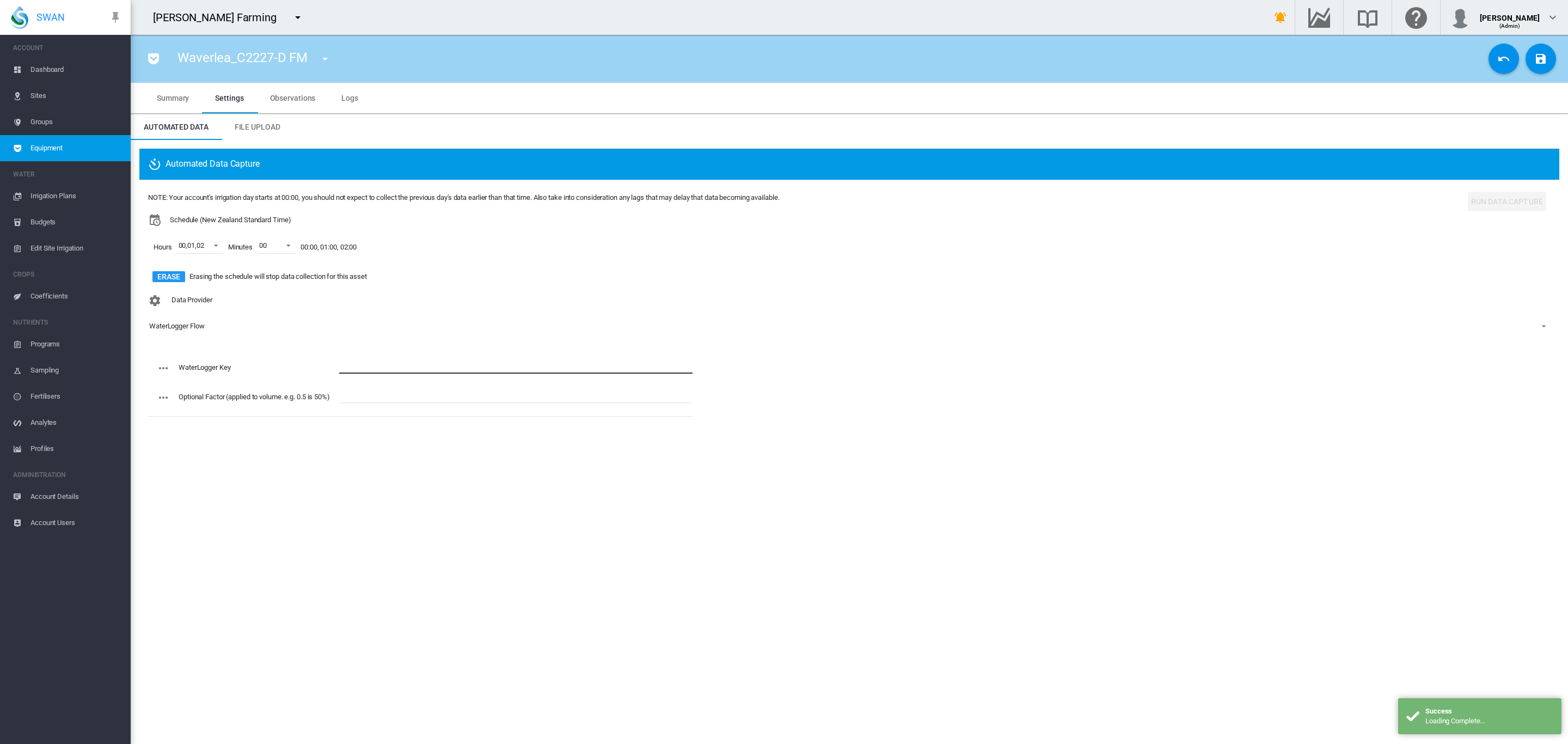
click at [394, 361] on input "text" at bounding box center [515, 365] width 353 height 16
paste input "**********"
type input "**********"
click at [1534, 52] on md-icon "icon-content-save" at bounding box center [1541, 59] width 13 height 13
click at [319, 60] on md-icon "icon-menu-down" at bounding box center [326, 59] width 13 height 13
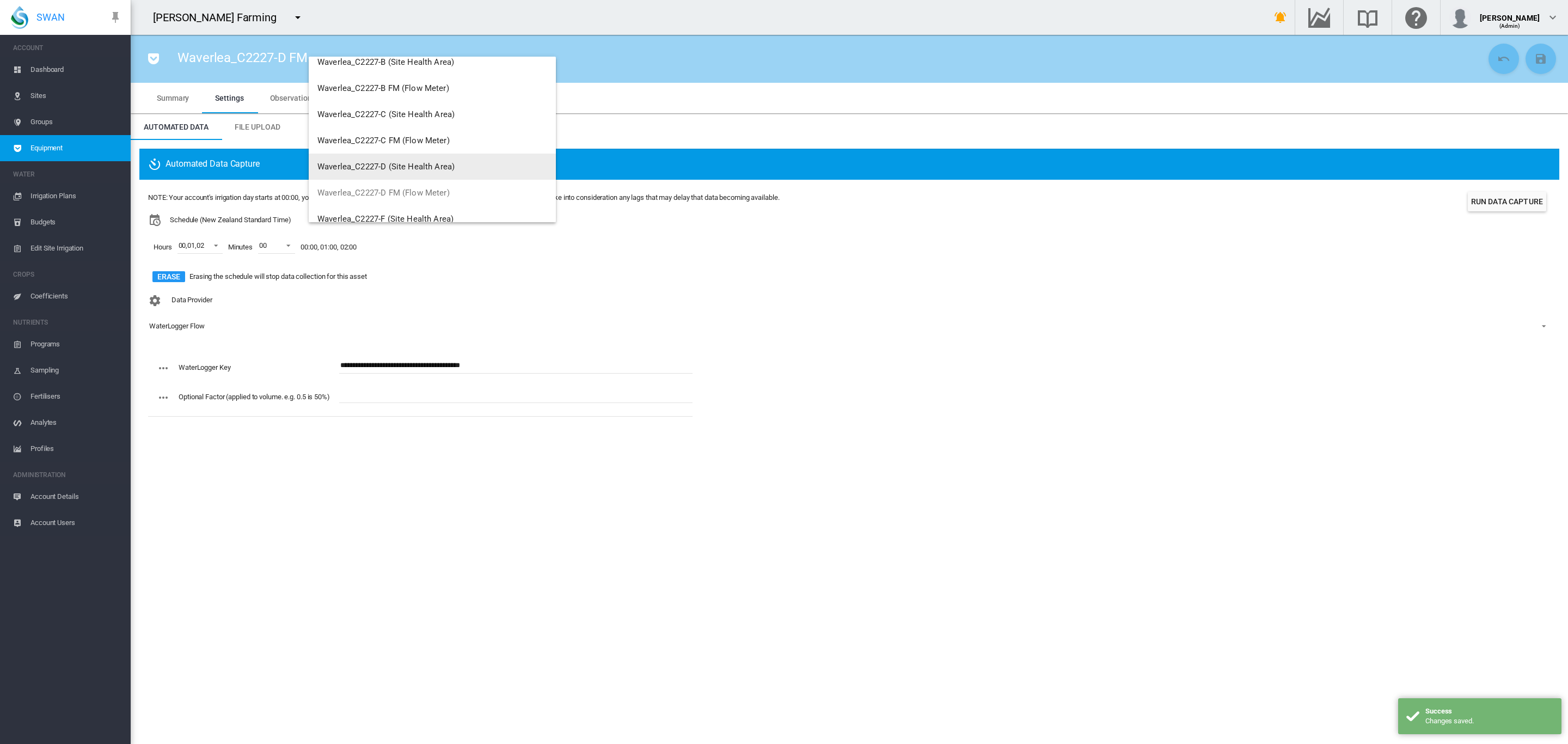
scroll to position [184, 0]
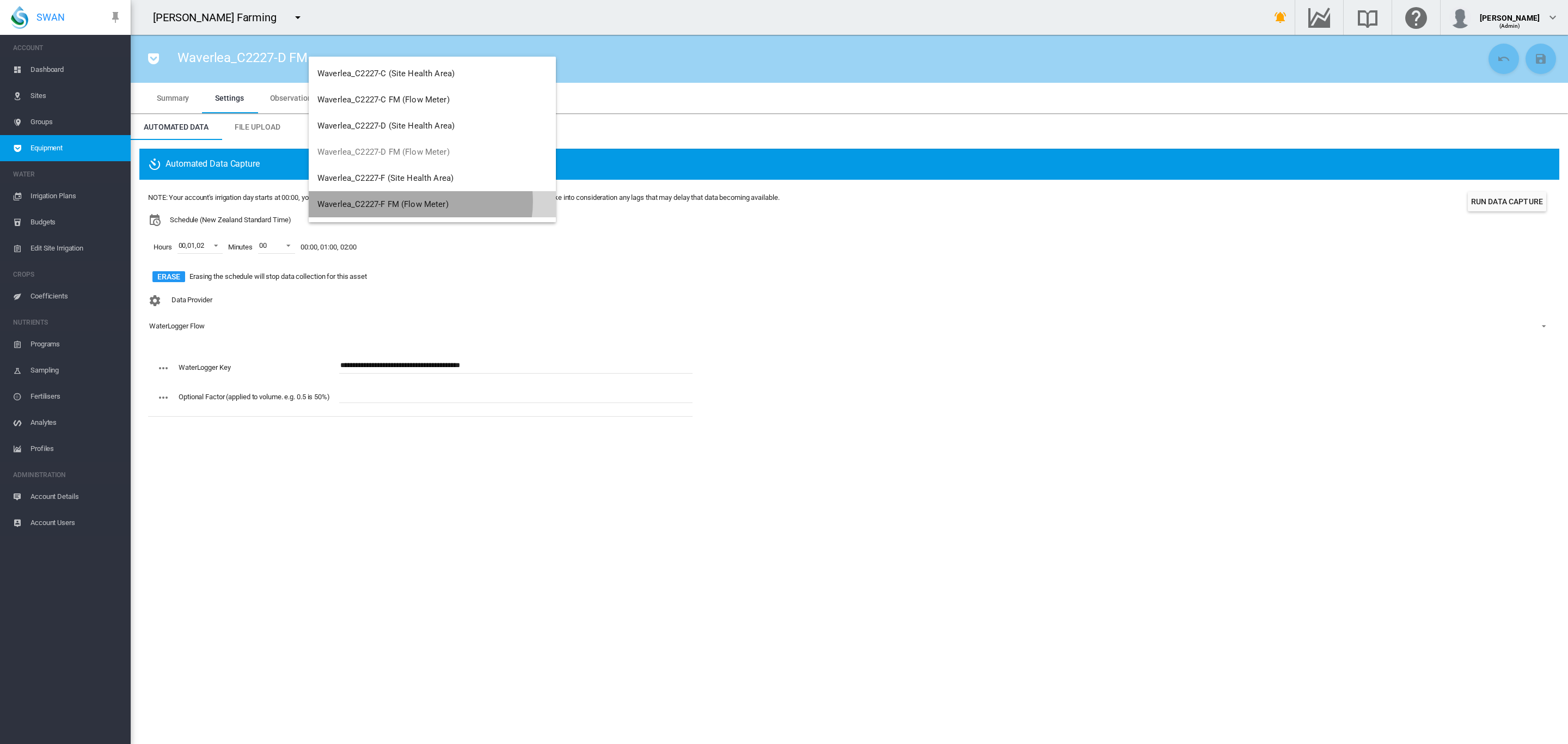
click at [420, 201] on span "Waverlea_C2227-F FM (Flow Meter)" at bounding box center [383, 204] width 131 height 10
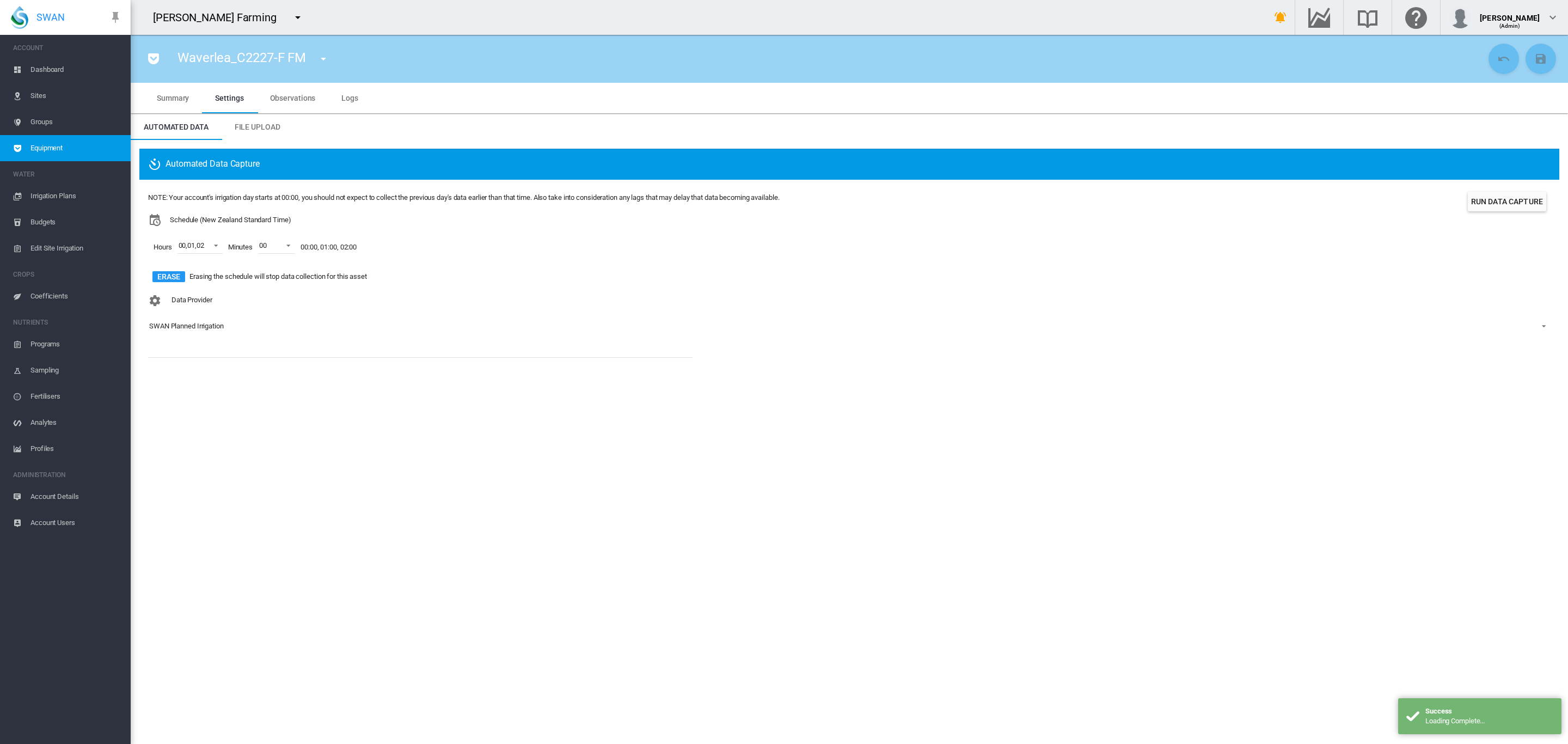
click at [207, 324] on div "SWAN Planned Irrigation" at bounding box center [186, 326] width 74 height 8
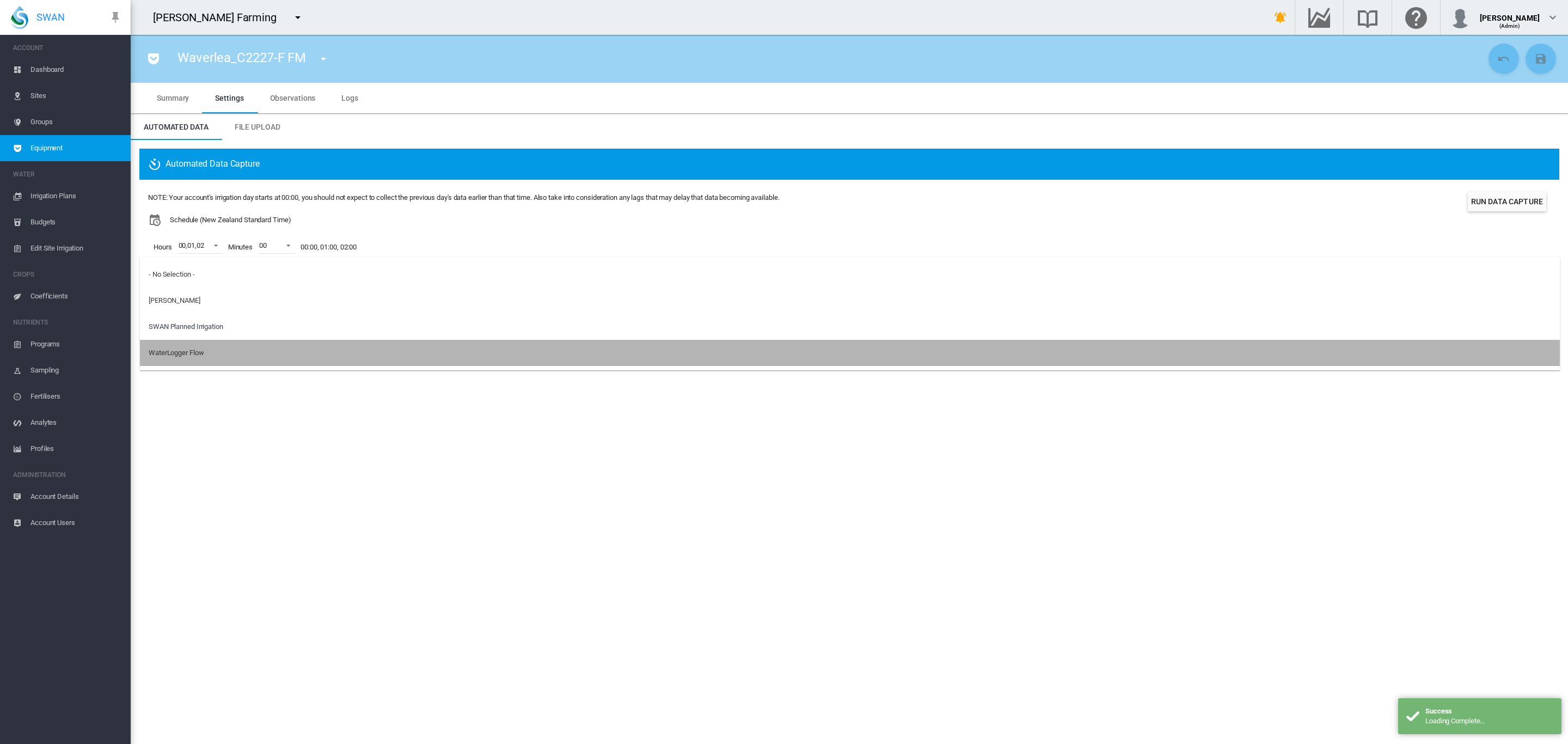
click at [191, 352] on div "WaterLogger Flow" at bounding box center [175, 353] width 55 height 10
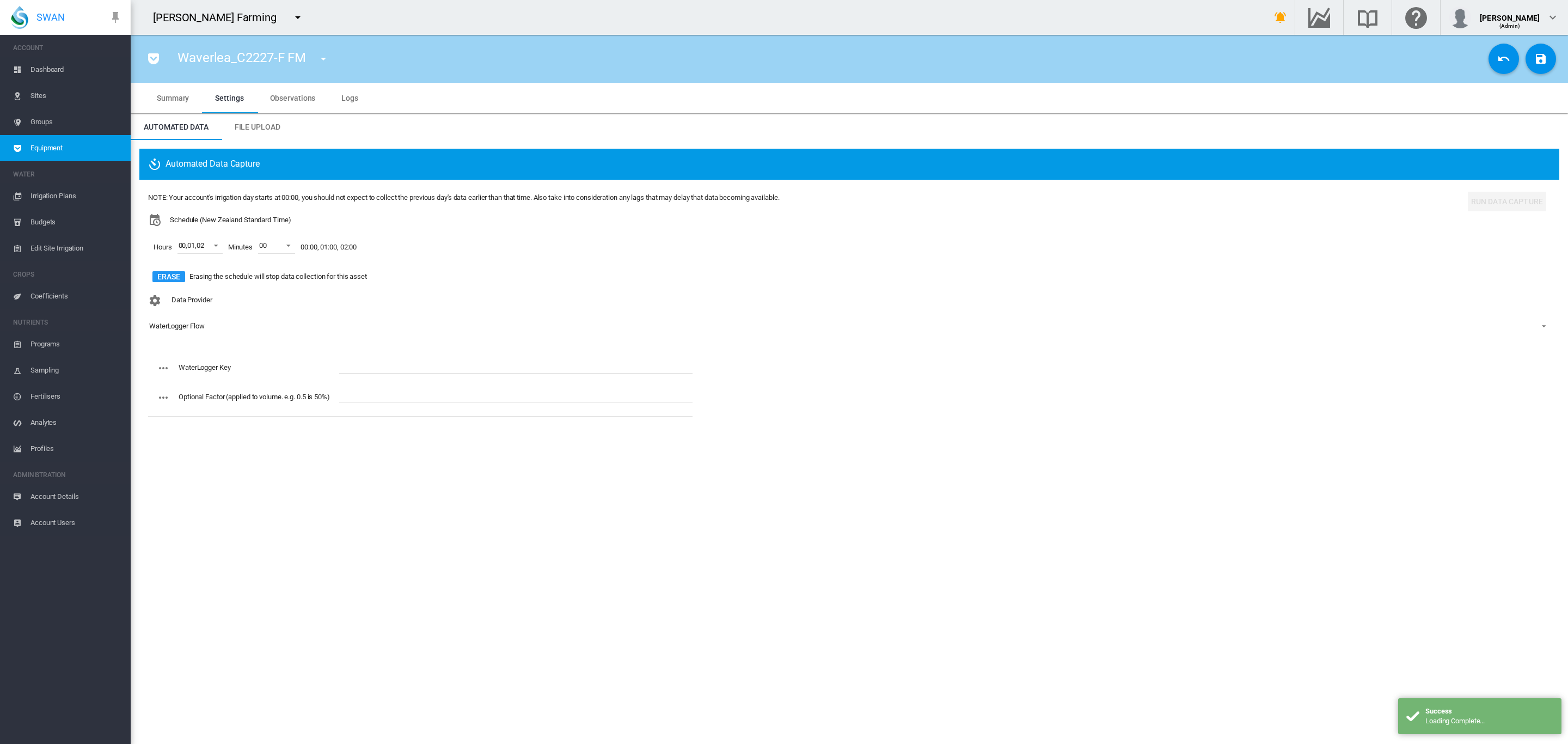
click at [380, 363] on input "text" at bounding box center [515, 365] width 353 height 16
paste input "**********"
type input "**********"
click at [1542, 58] on md-icon "icon-content-save" at bounding box center [1541, 59] width 13 height 13
click at [324, 61] on md-icon "icon-menu-down" at bounding box center [324, 59] width 13 height 13
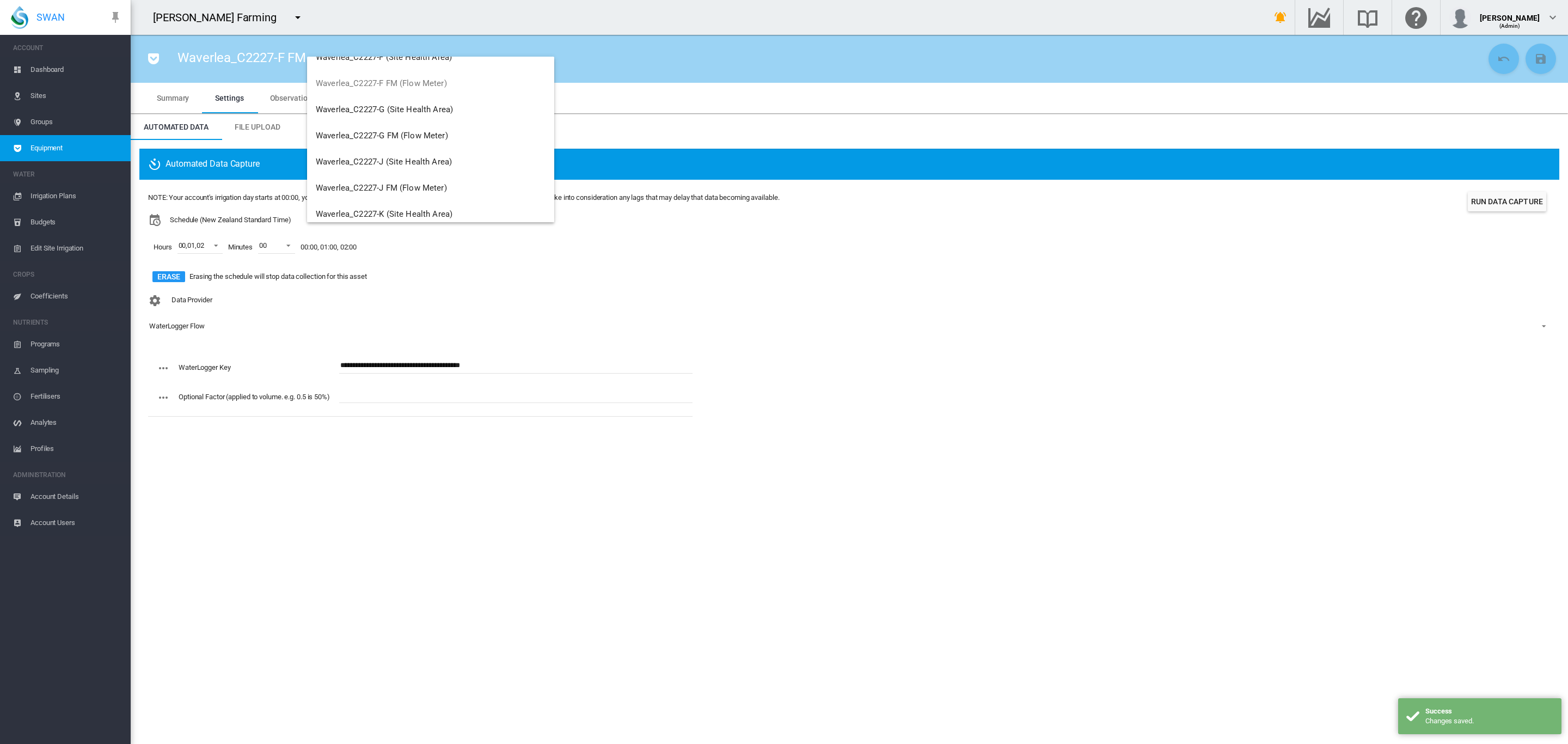
scroll to position [286, 0]
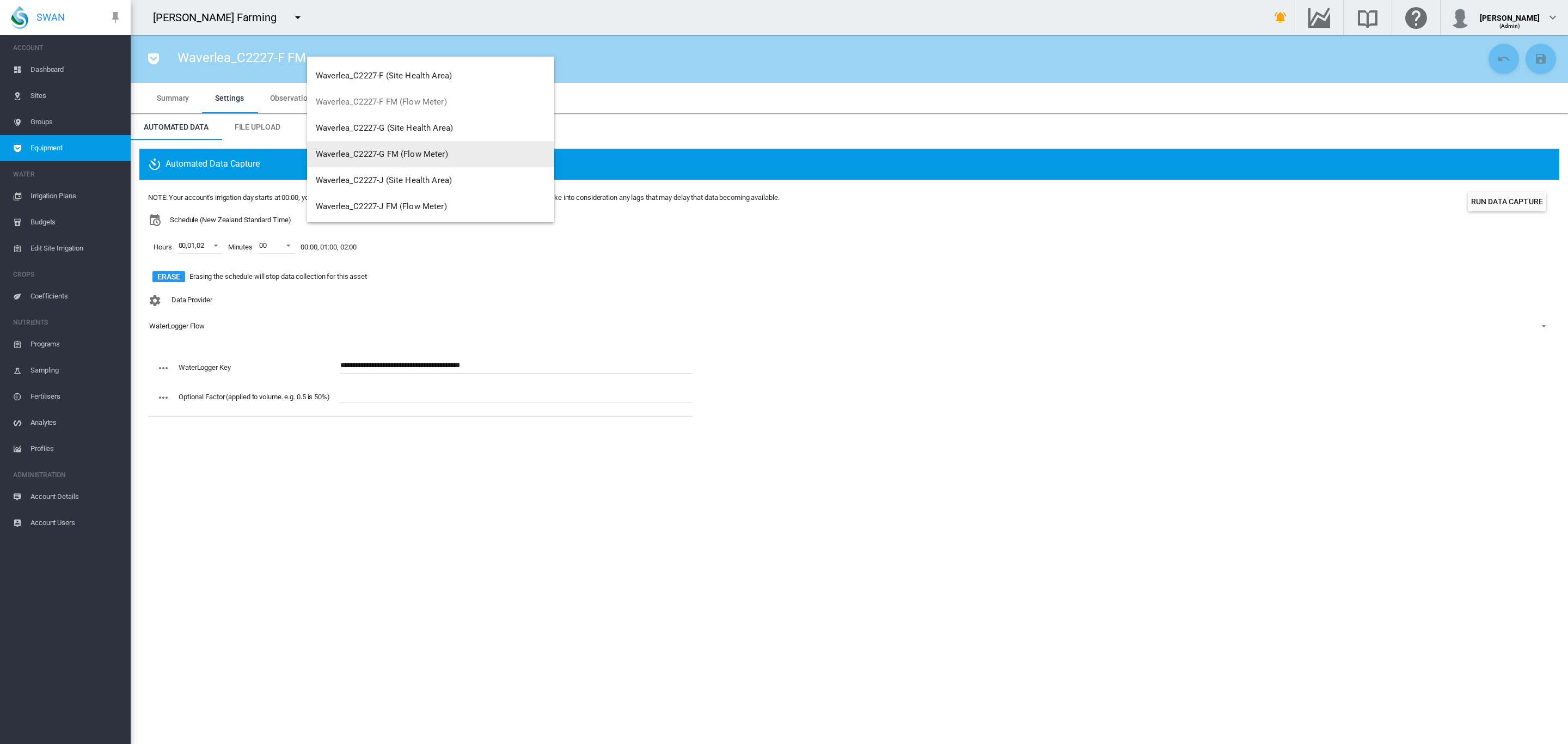
click at [430, 149] on span "Waverlea_C2227-G FM (Flow Meter)" at bounding box center [381, 154] width 132 height 10
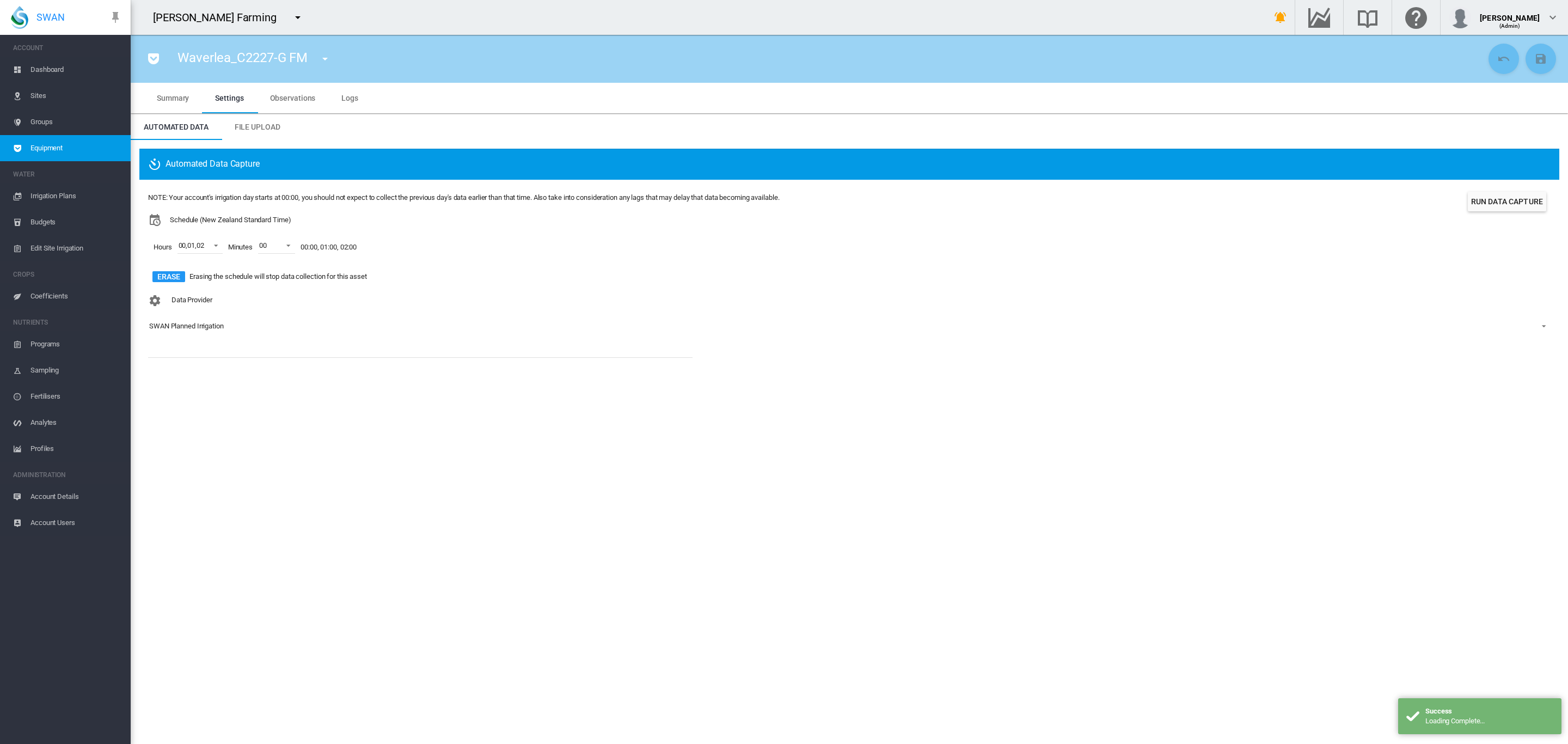
click at [218, 329] on div "SWAN Planned Irrigation" at bounding box center [186, 326] width 74 height 8
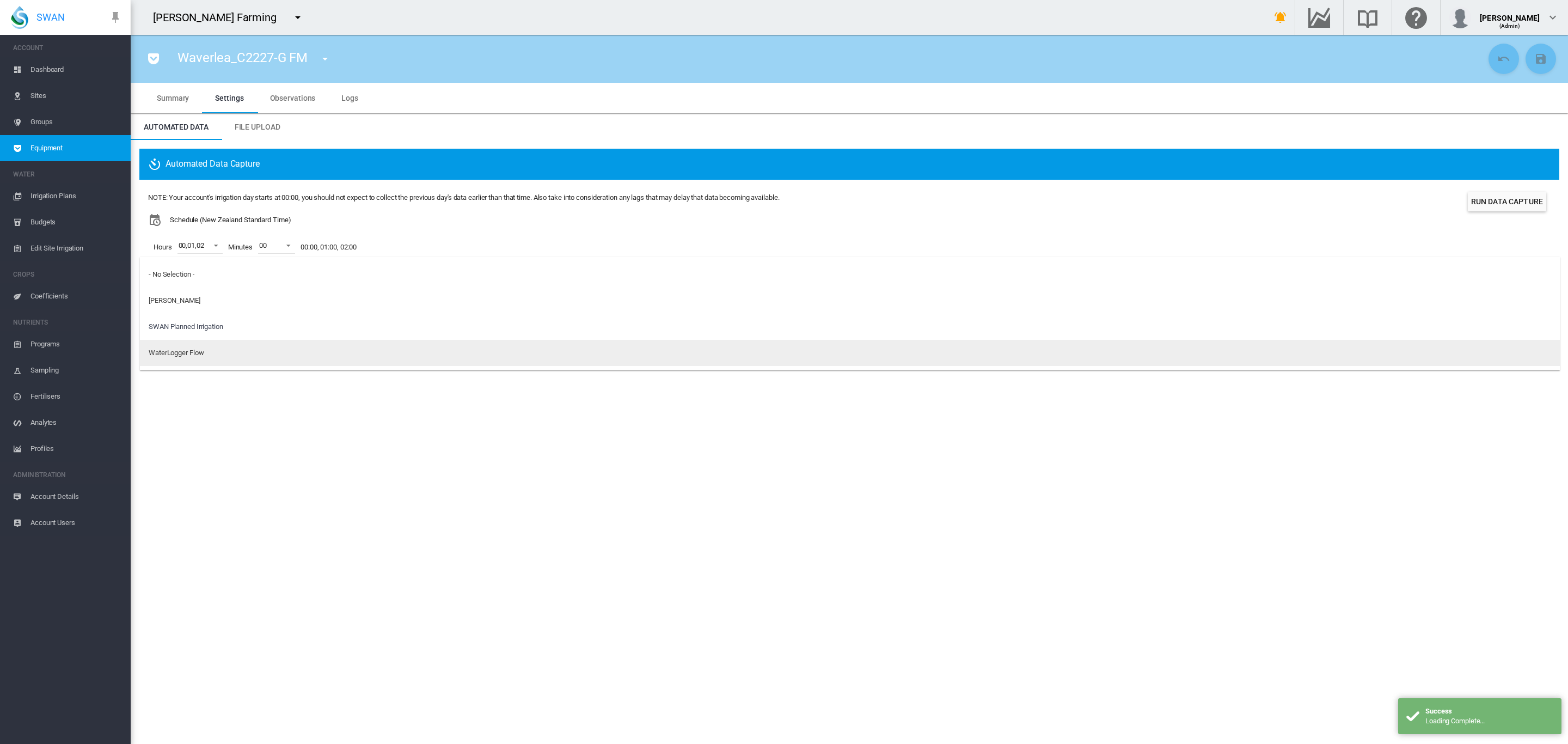
click at [201, 353] on div "WaterLogger Flow" at bounding box center [175, 353] width 55 height 10
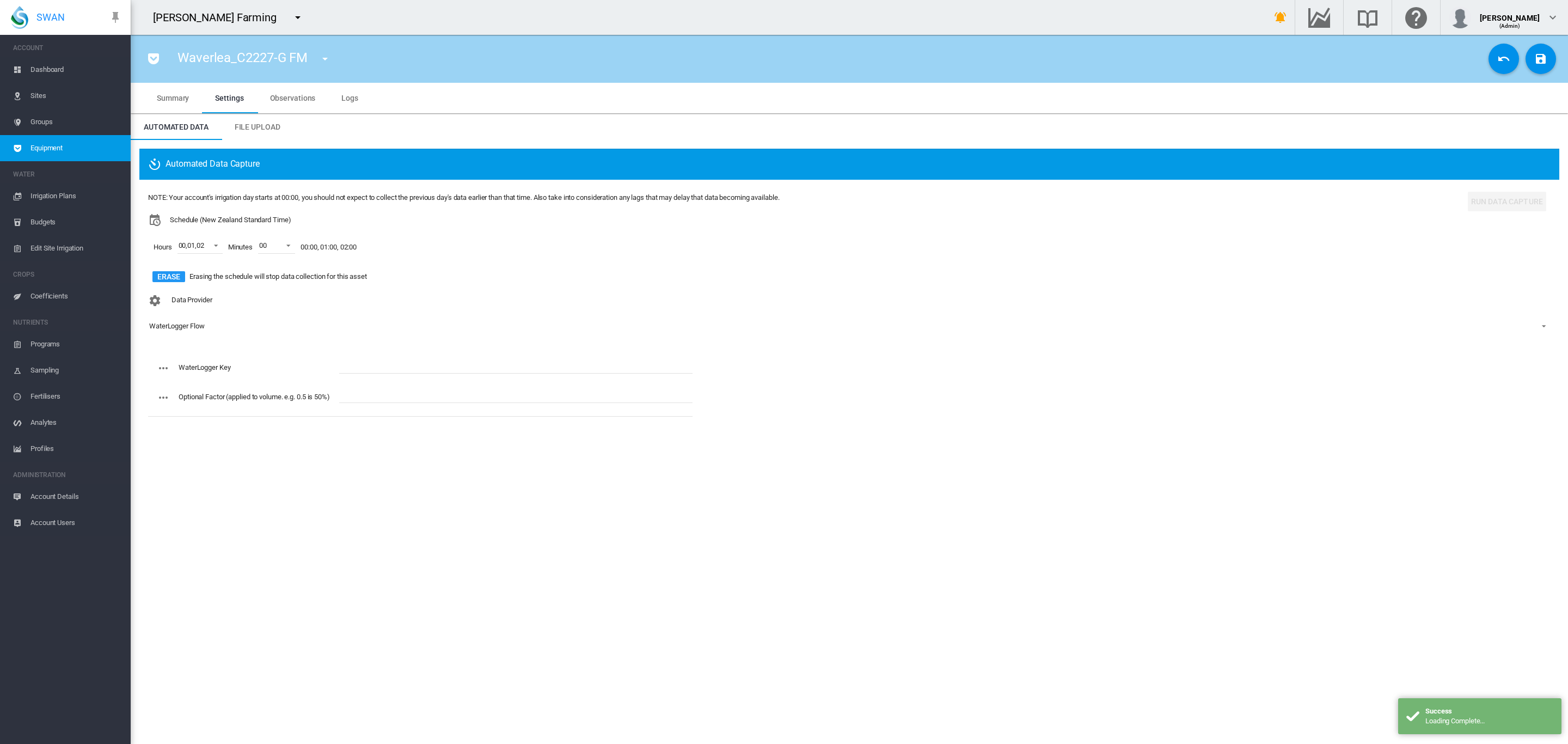
click at [384, 361] on input "text" at bounding box center [515, 365] width 353 height 16
paste input "**********"
type input "**********"
click at [1547, 51] on button "Save Changes" at bounding box center [1541, 59] width 31 height 31
click at [322, 58] on md-icon "icon-menu-down" at bounding box center [326, 59] width 13 height 13
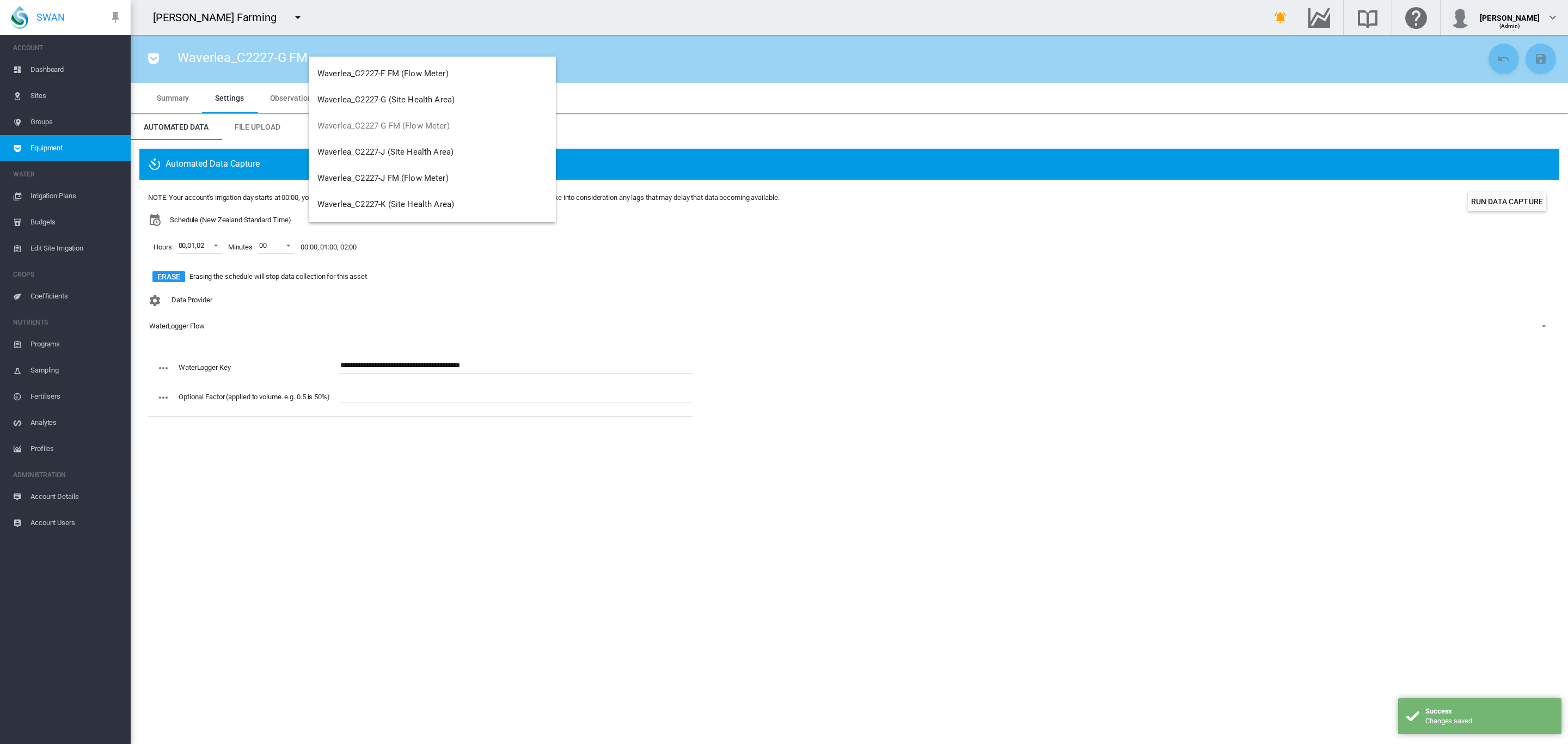
scroll to position [327, 0]
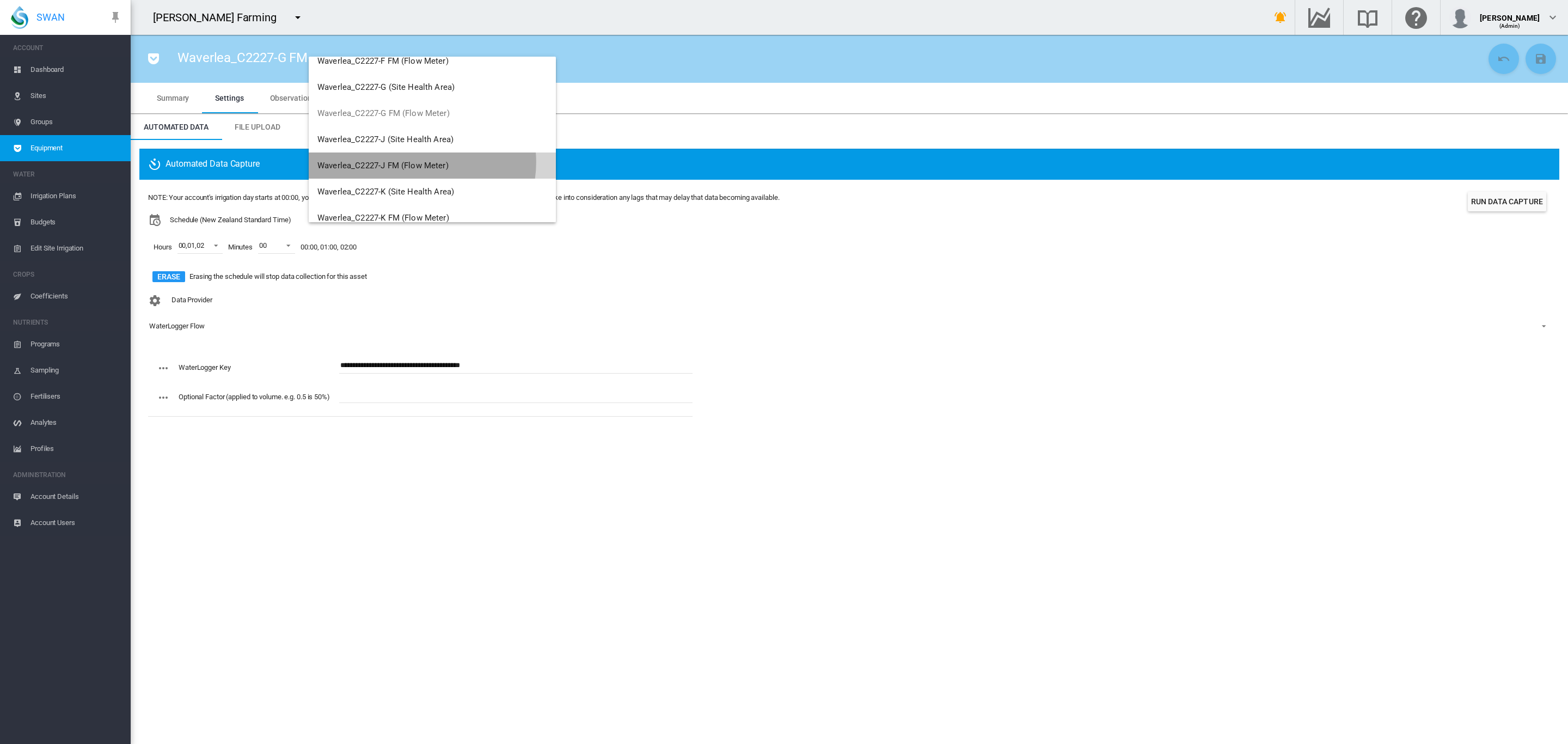
click at [422, 162] on span "Waverlea_C2227-J FM (Flow Meter)" at bounding box center [383, 166] width 131 height 10
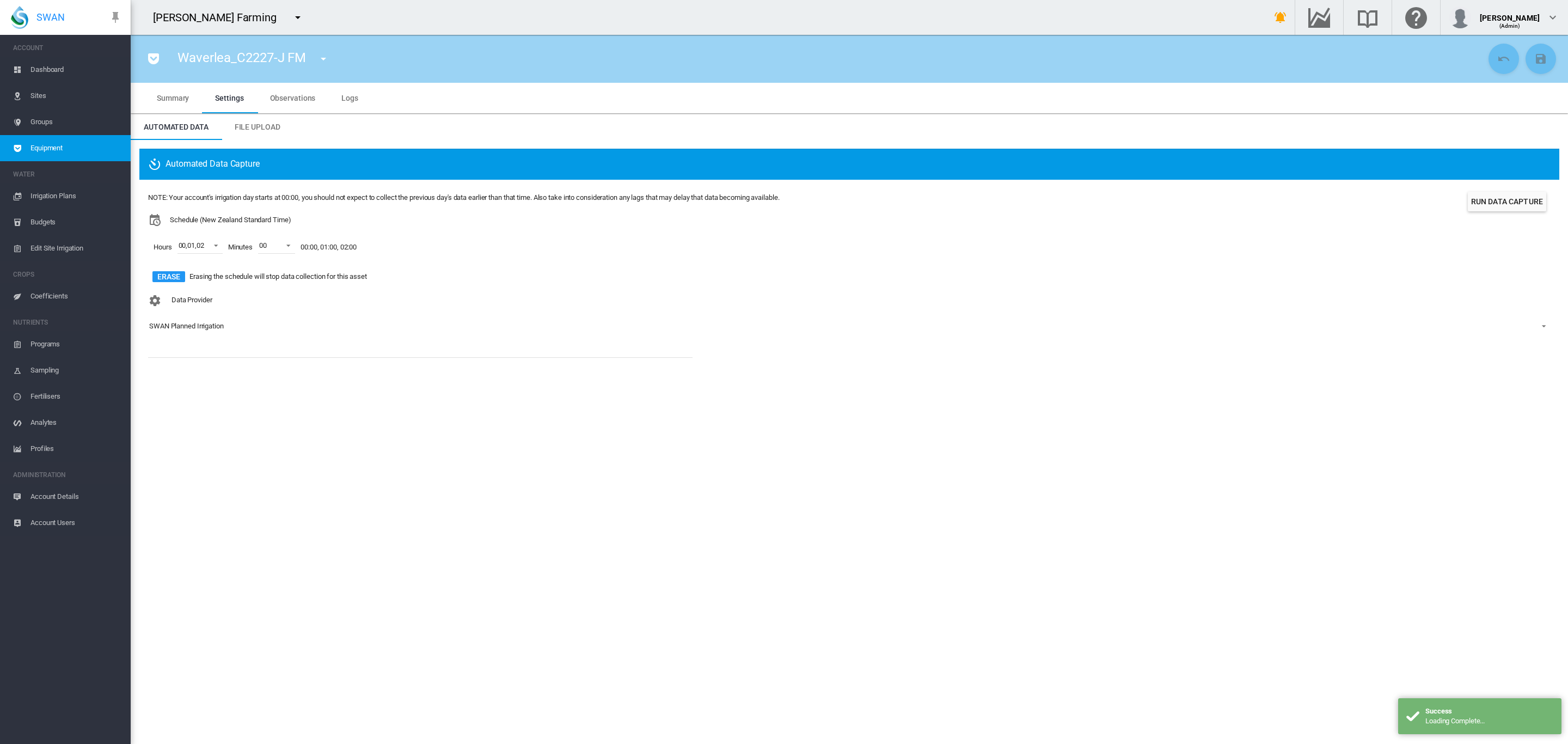
click at [195, 327] on div "SWAN Planned Irrigation" at bounding box center [186, 326] width 74 height 8
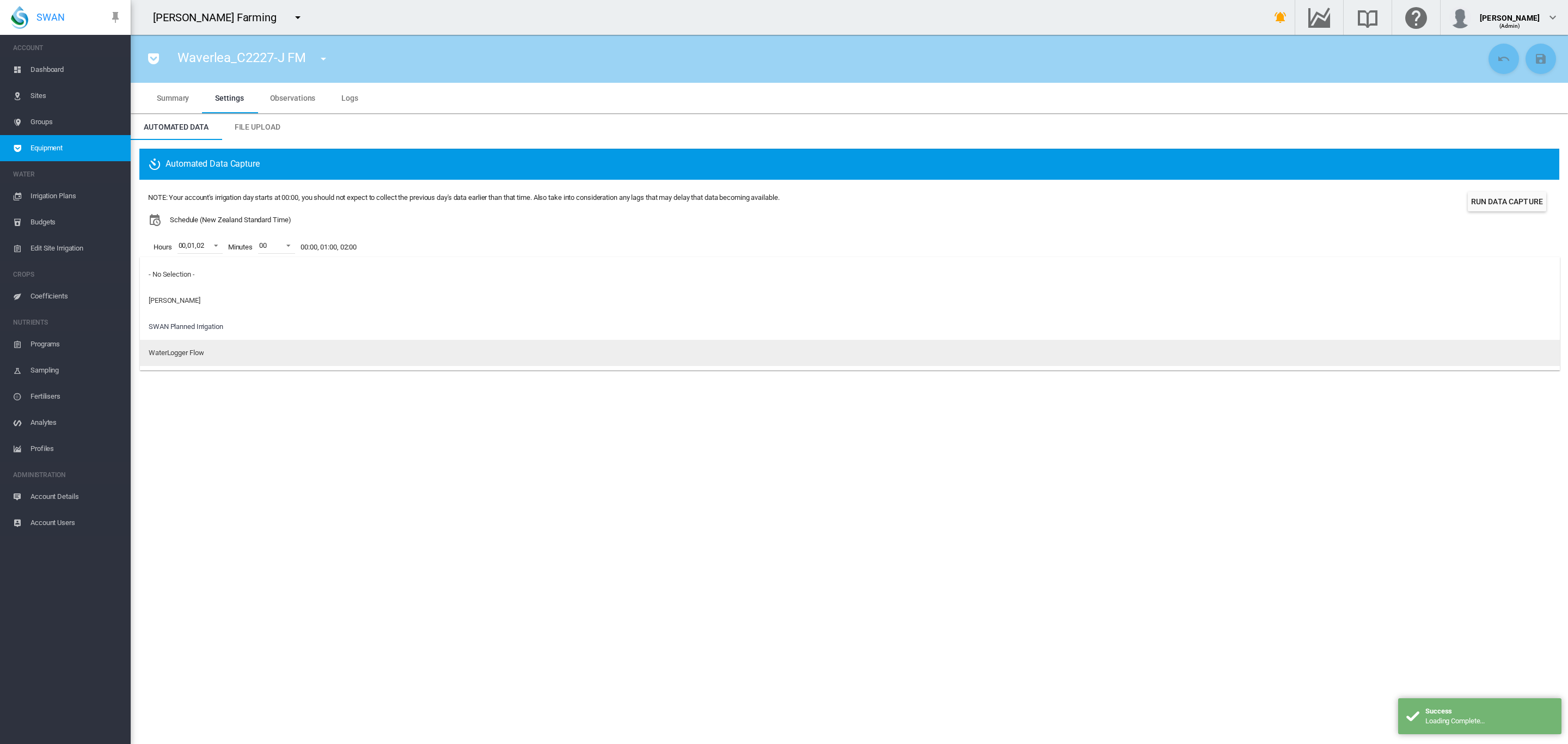
click at [193, 353] on div "WaterLogger Flow" at bounding box center [175, 353] width 55 height 10
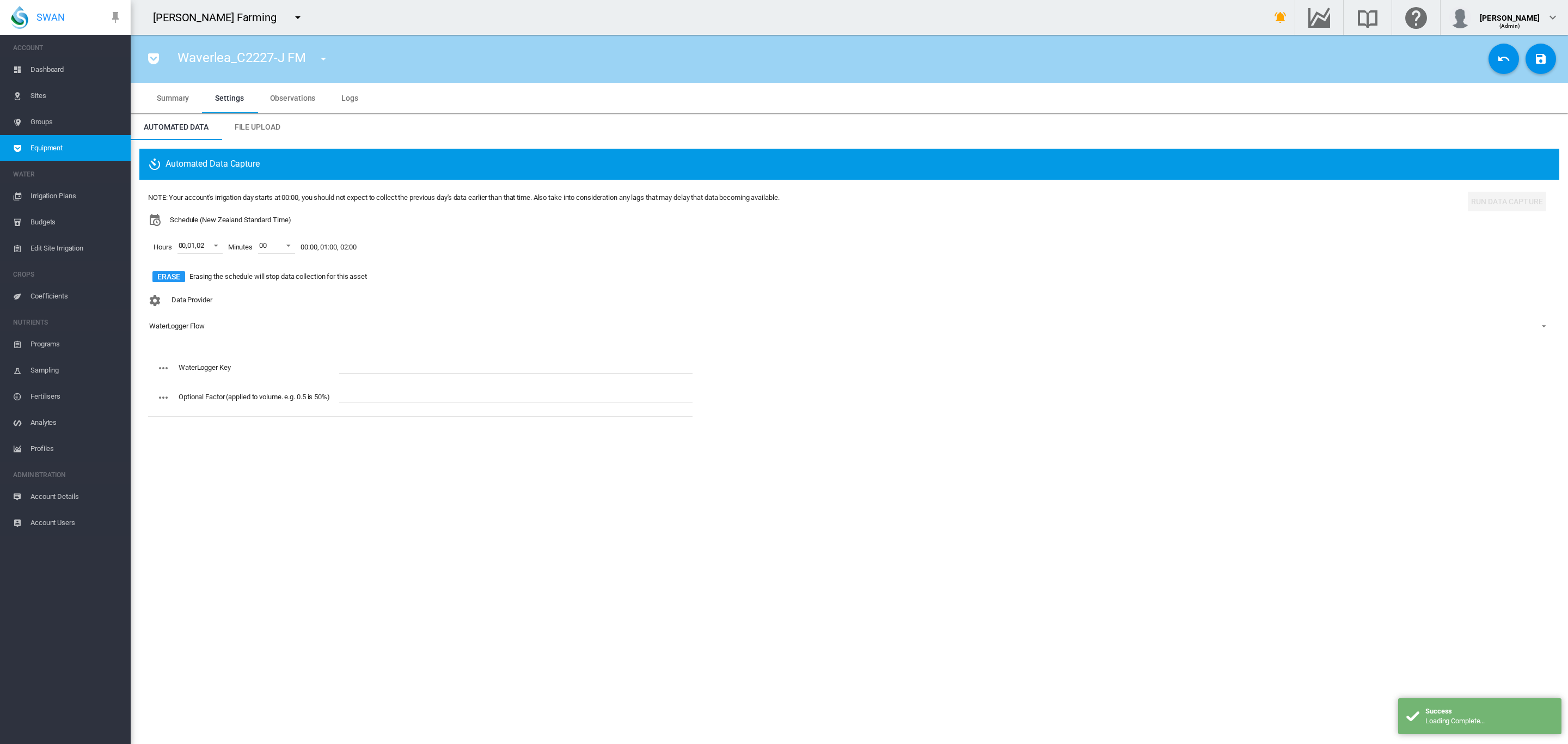
click at [373, 363] on input "text" at bounding box center [515, 365] width 353 height 16
paste input "**********"
type input "**********"
click at [1539, 54] on md-icon "icon-content-save" at bounding box center [1541, 59] width 13 height 13
click at [321, 57] on md-icon "icon-menu-down" at bounding box center [324, 59] width 13 height 13
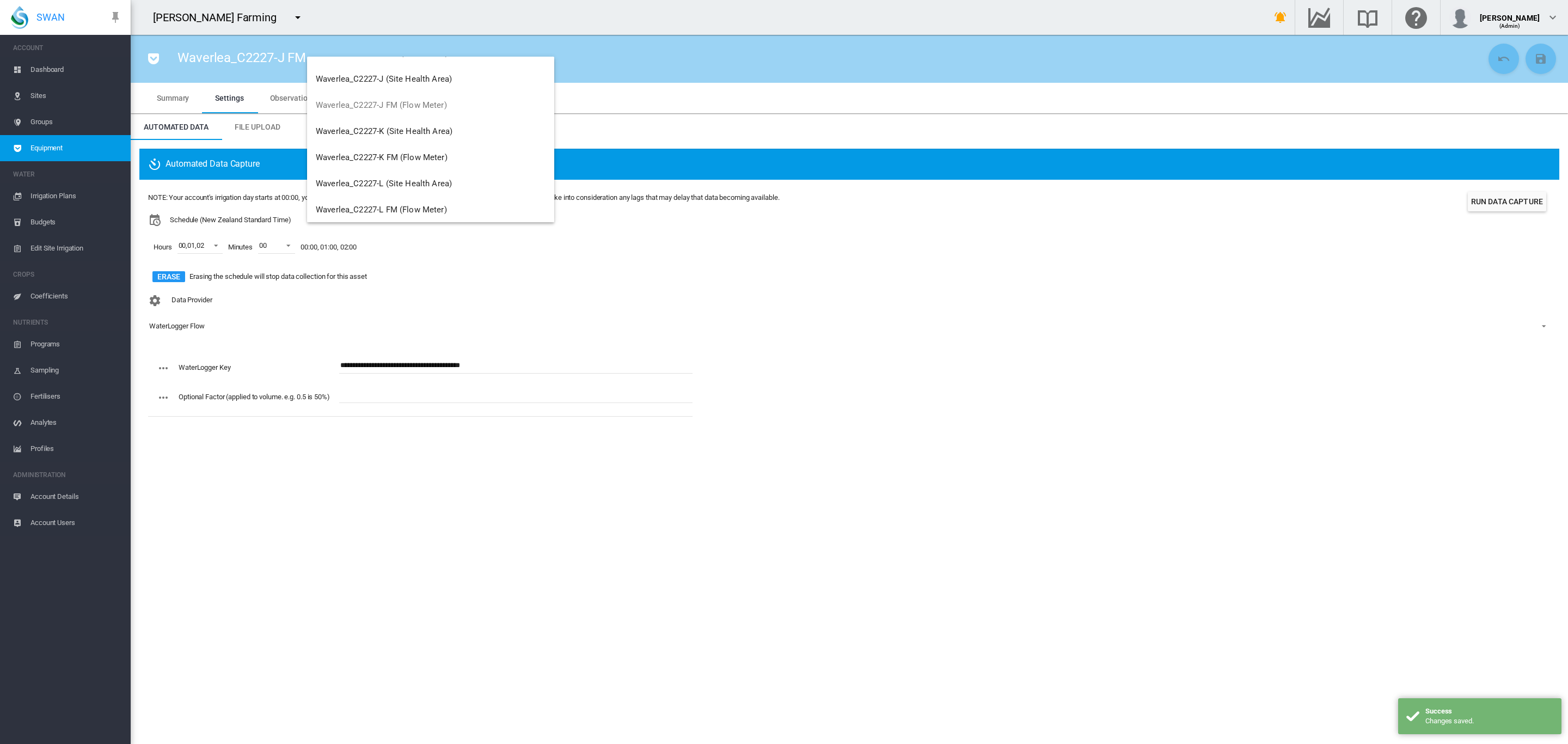
scroll to position [388, 0]
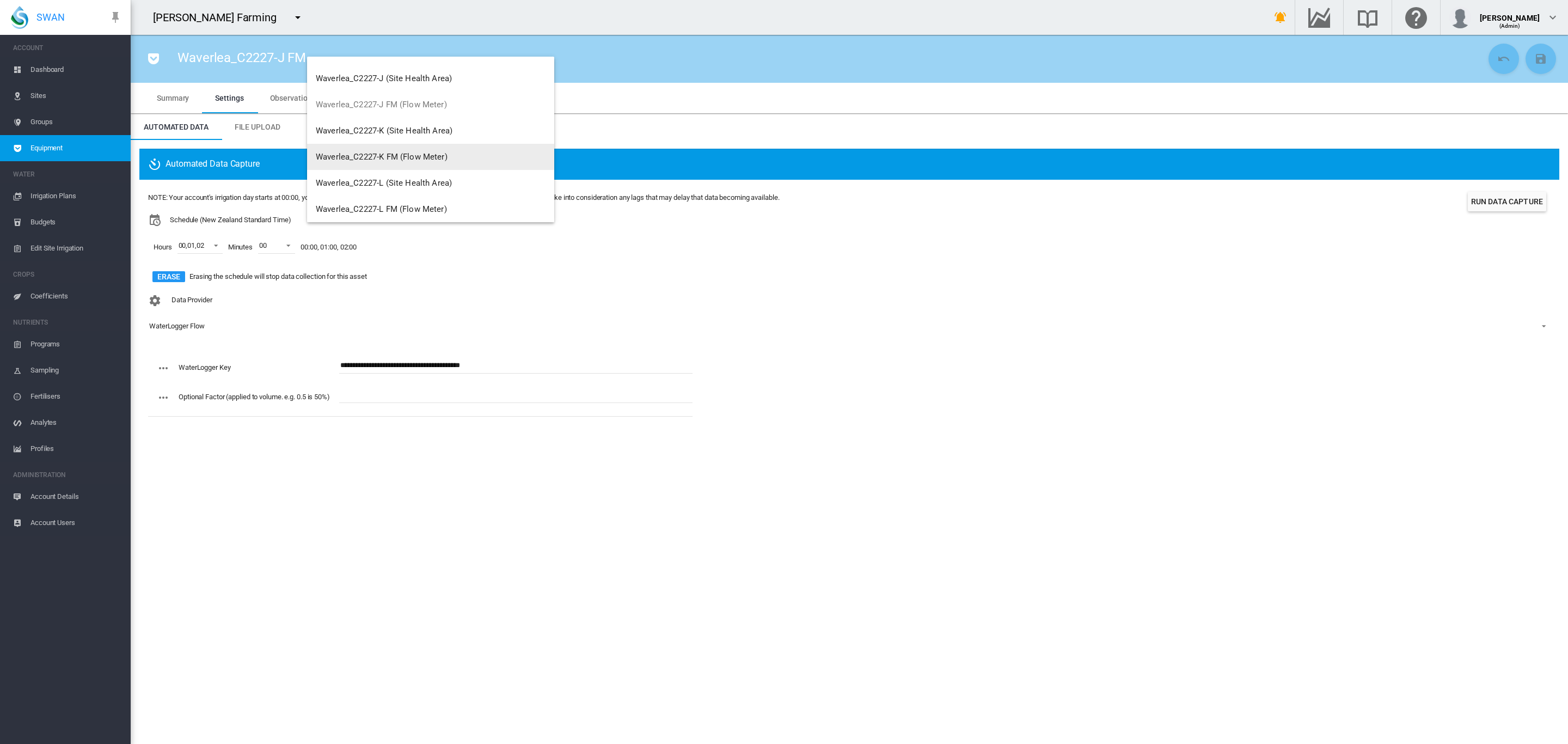
click at [418, 152] on span "Waverlea_C2227-K FM (Flow Meter)" at bounding box center [381, 157] width 132 height 10
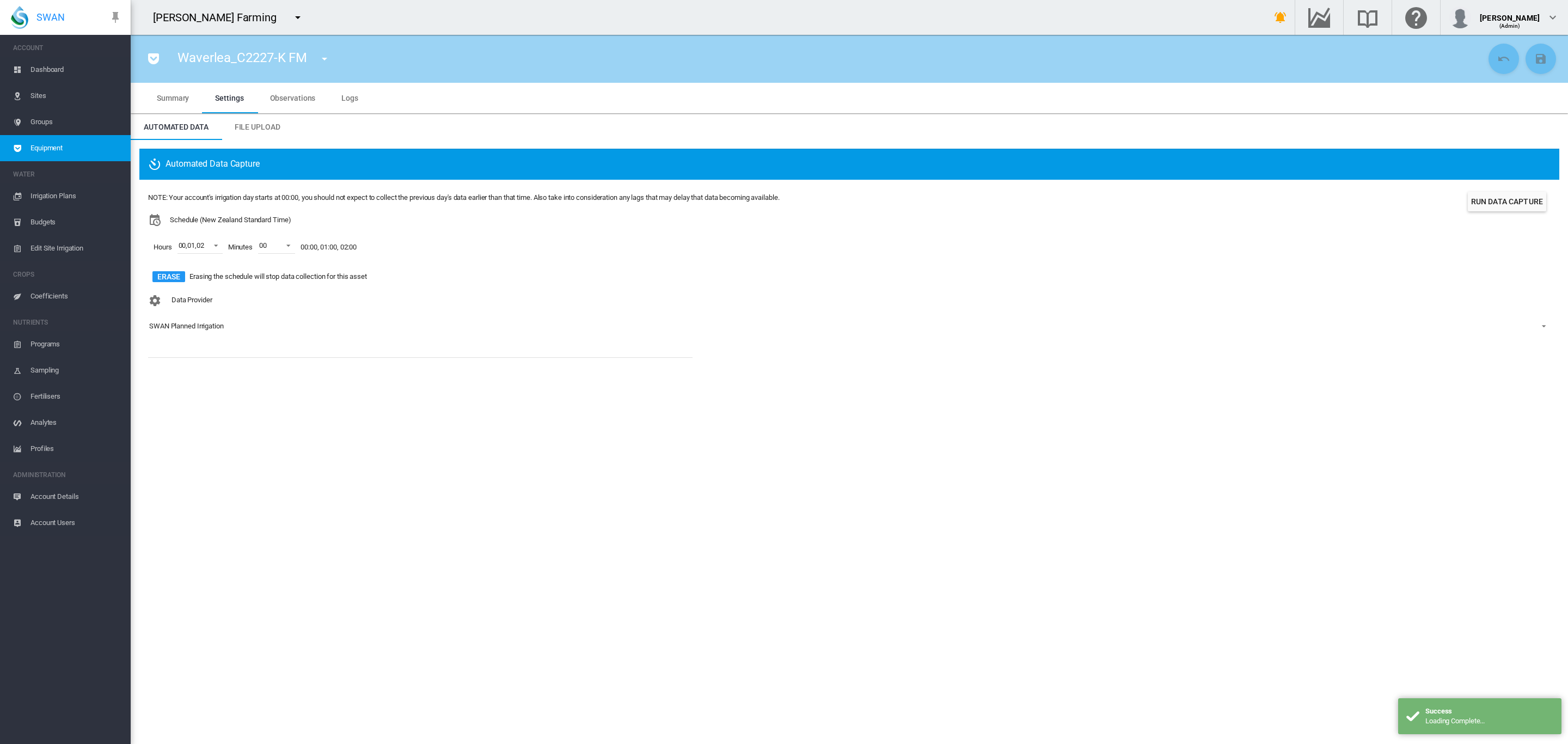
click at [201, 331] on div "SWAN Planned Irrigation" at bounding box center [186, 326] width 74 height 8
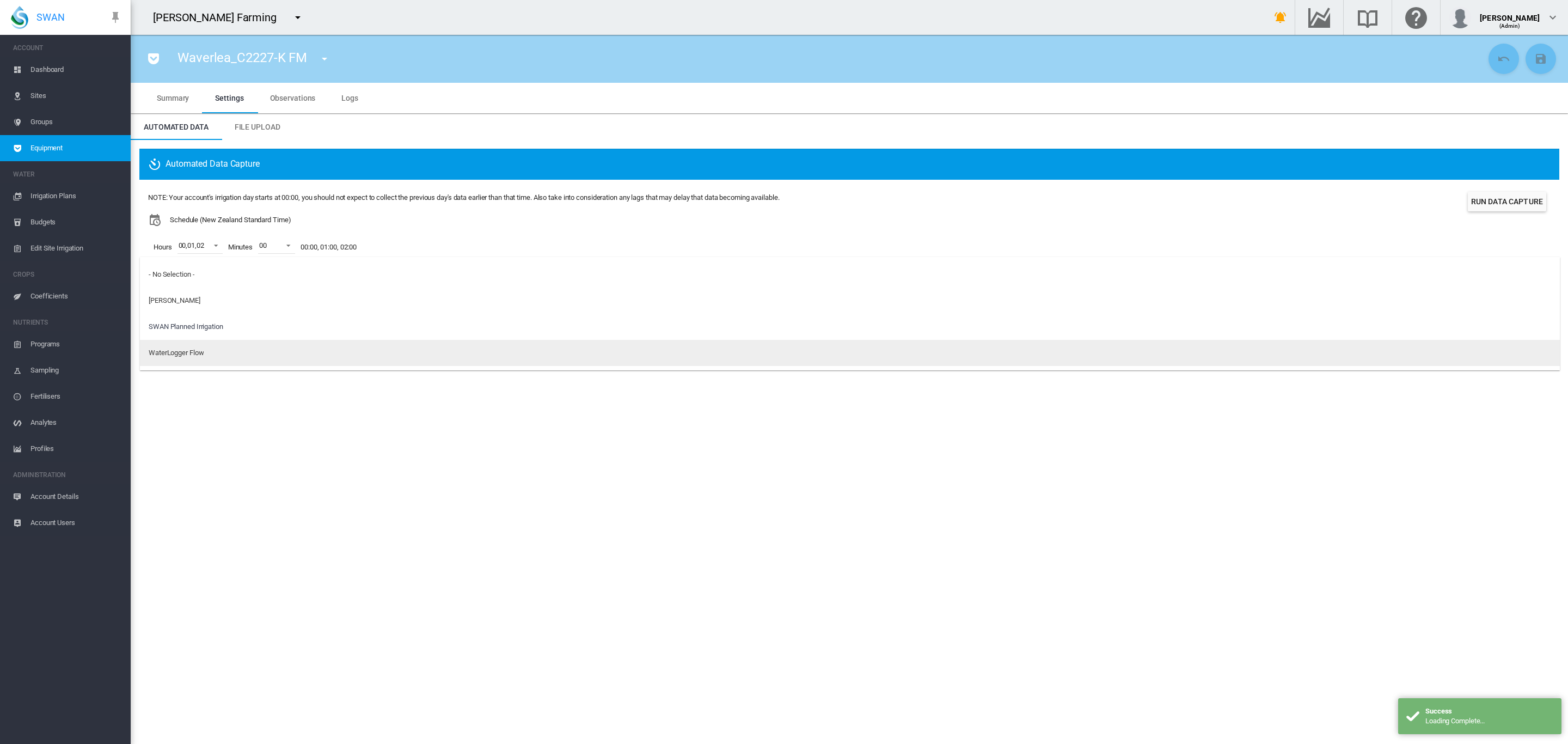
click at [194, 349] on div "WaterLogger Flow" at bounding box center [175, 353] width 55 height 10
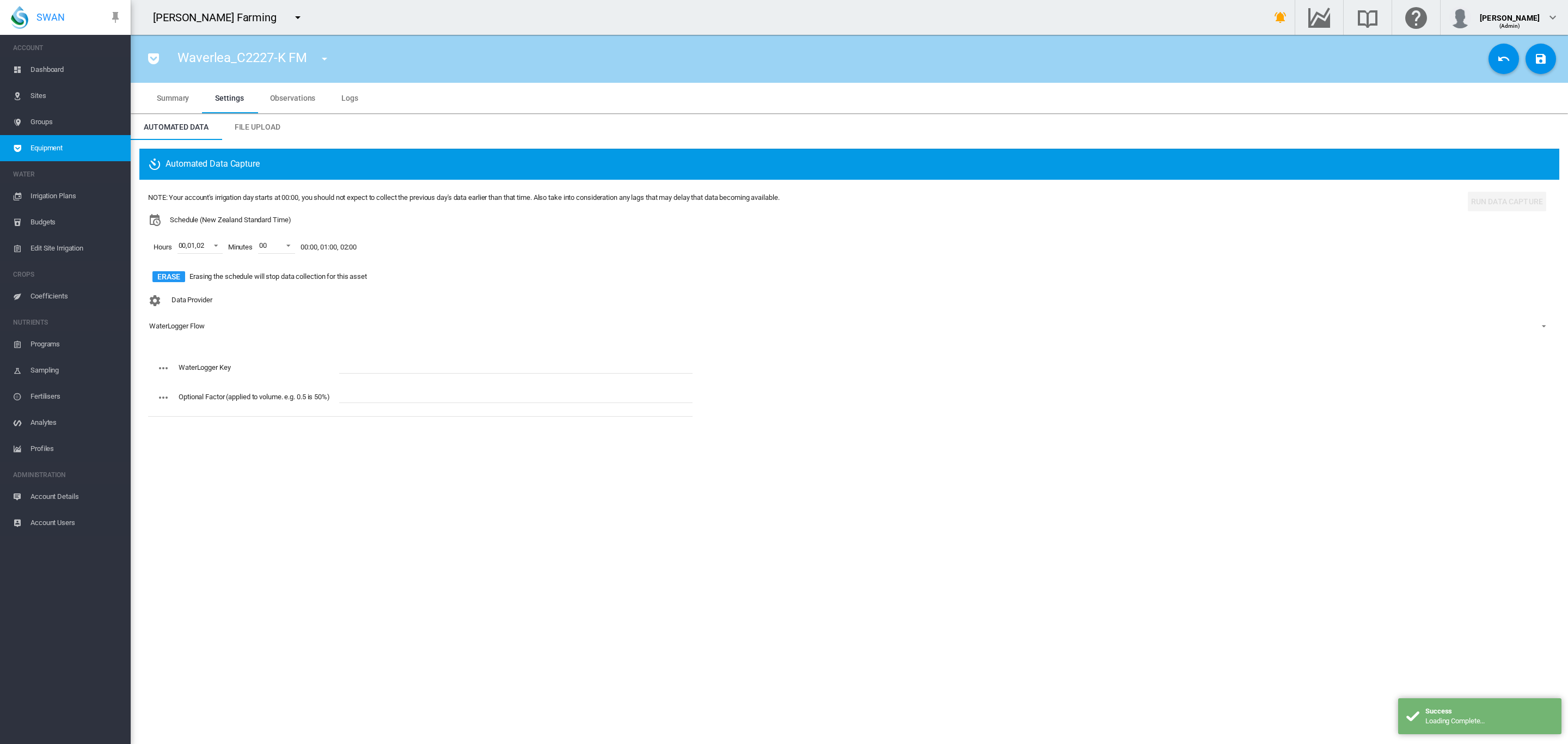
click at [410, 364] on input "text" at bounding box center [515, 365] width 353 height 16
paste input "**********"
type input "**********"
click at [1537, 66] on button "Save Changes" at bounding box center [1541, 59] width 31 height 31
click at [327, 61] on md-icon "icon-menu-down" at bounding box center [325, 59] width 13 height 13
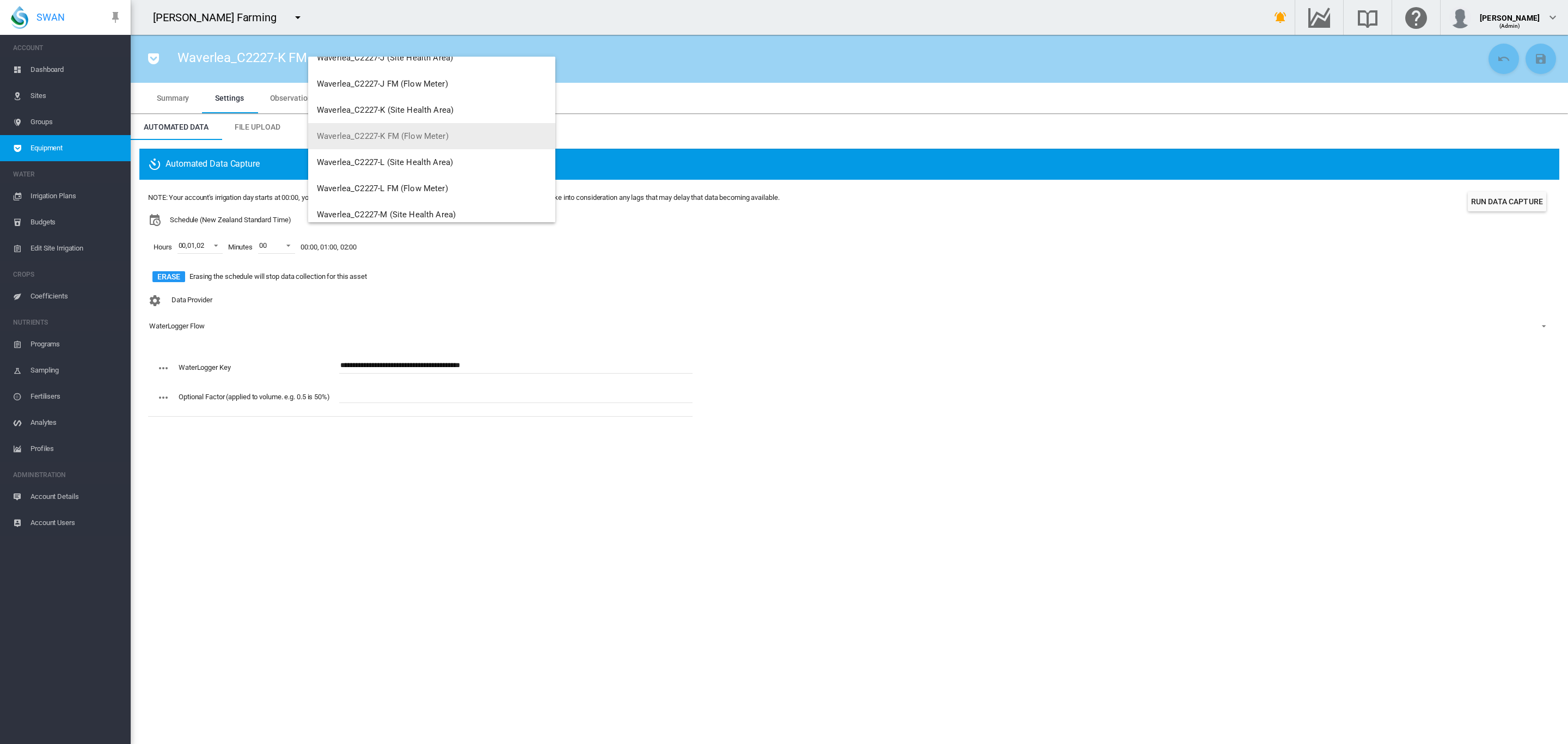
scroll to position [429, 0]
click at [417, 164] on span "Waverlea_C2227-L FM (Flow Meter)" at bounding box center [382, 169] width 131 height 10
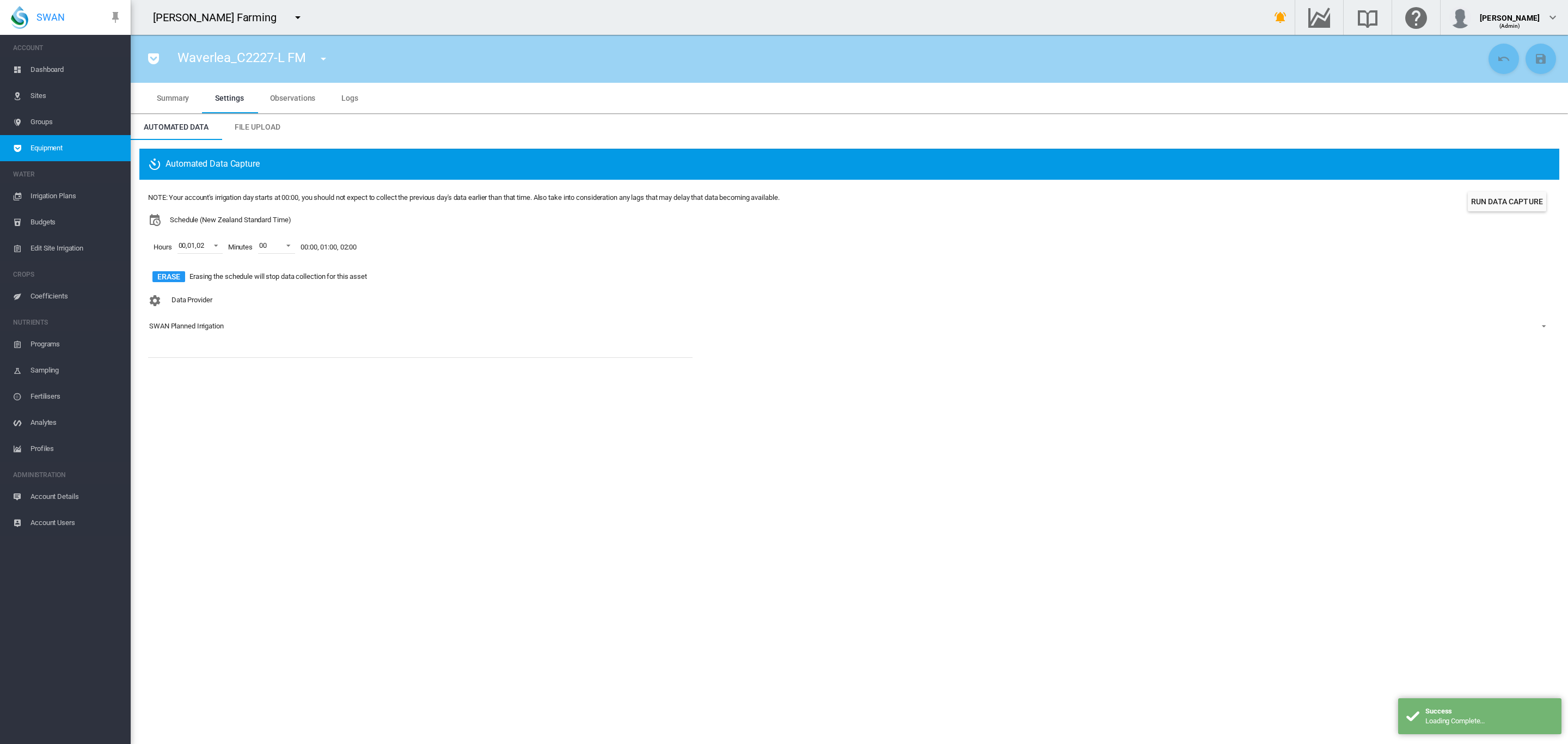
click at [186, 324] on div "SWAN Planned Irrigation" at bounding box center [186, 326] width 74 height 8
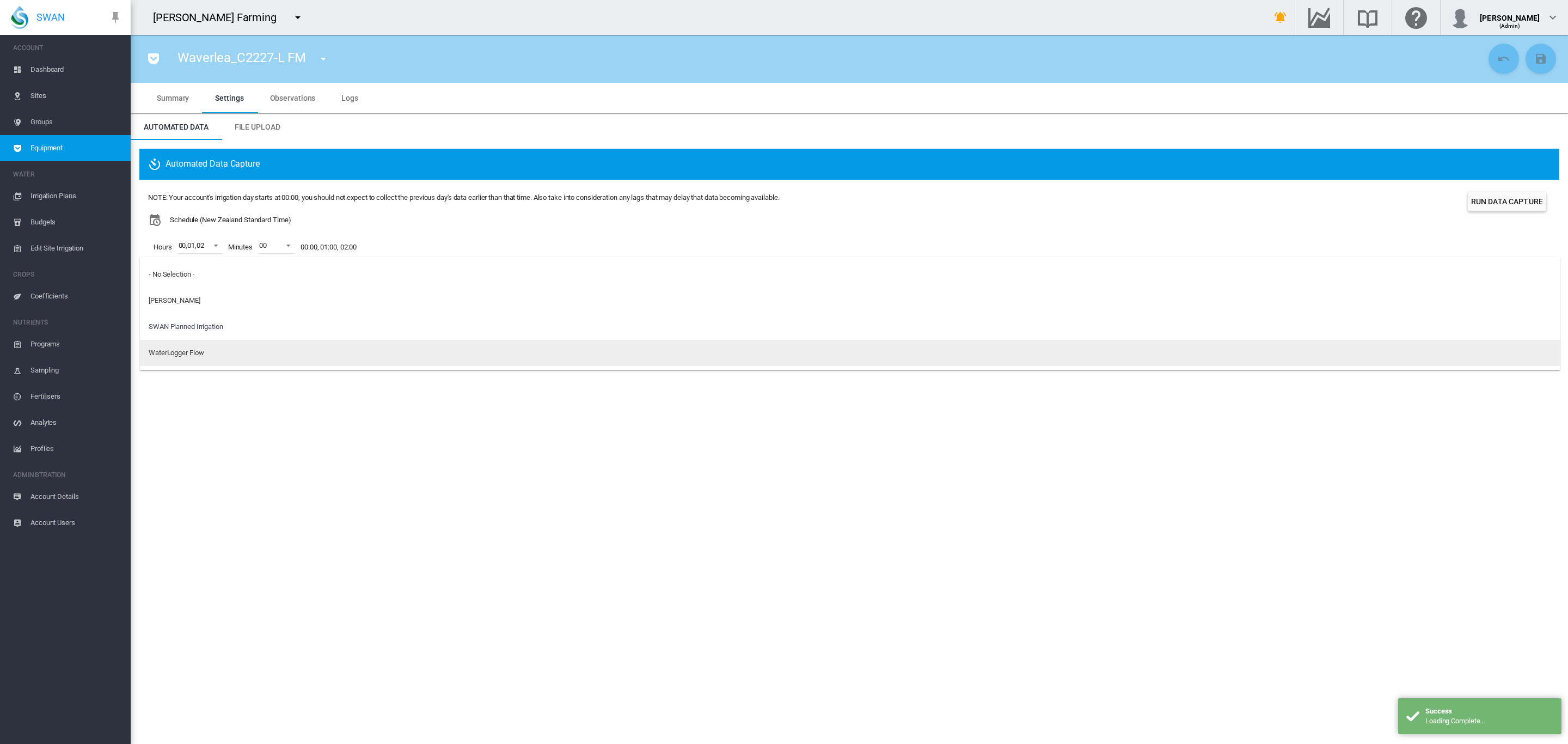
click at [192, 353] on div "WaterLogger Flow" at bounding box center [175, 353] width 55 height 10
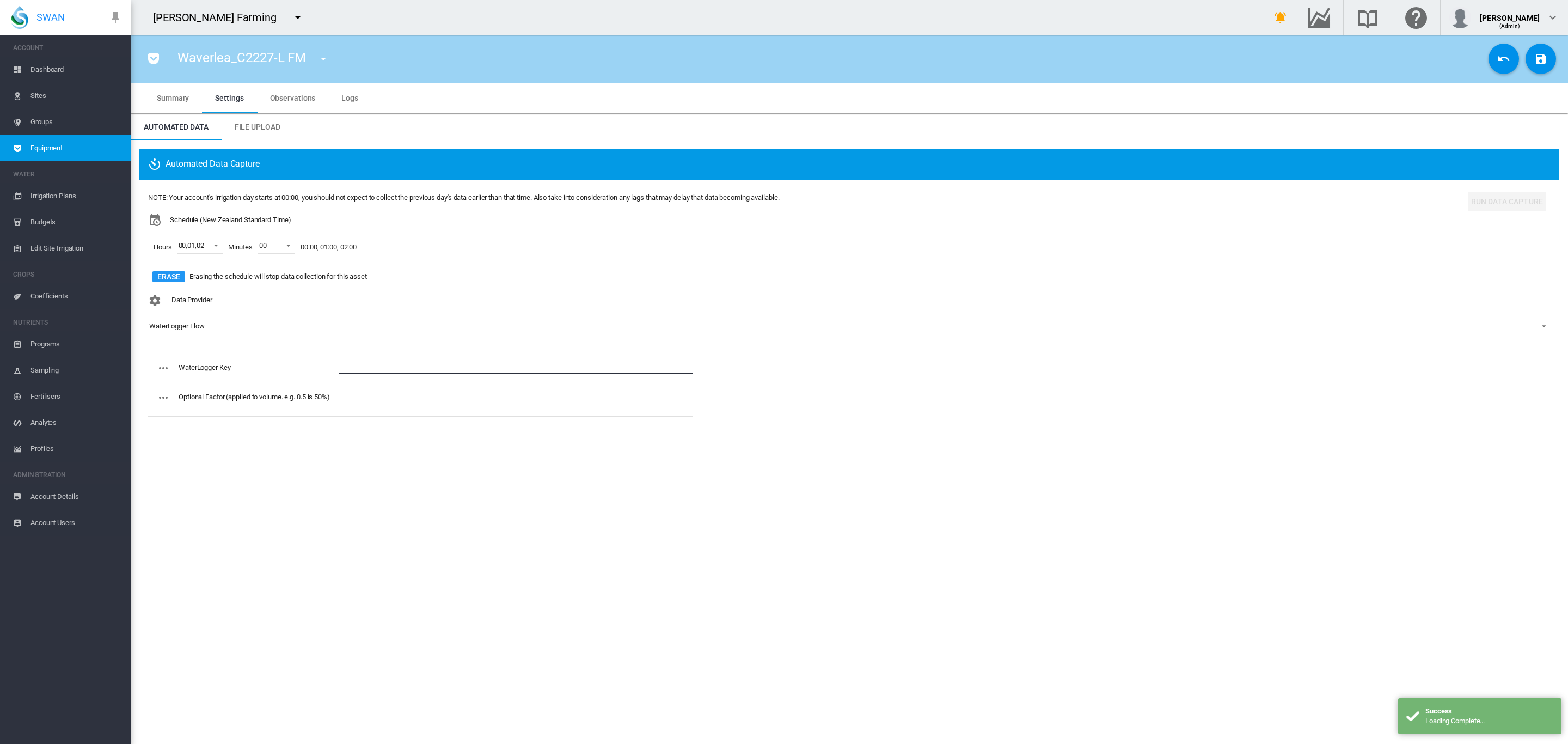
click at [375, 357] on div "WaterLogger Key Optional Factor (applied to volume. e.g. 0.5 is 50%)" at bounding box center [420, 386] width 544 height 68
drag, startPoint x: 375, startPoint y: 357, endPoint x: 357, endPoint y: 361, distance: 18.4
click at [359, 363] on input "text" at bounding box center [515, 365] width 353 height 16
paste input "**********"
type input "**********"
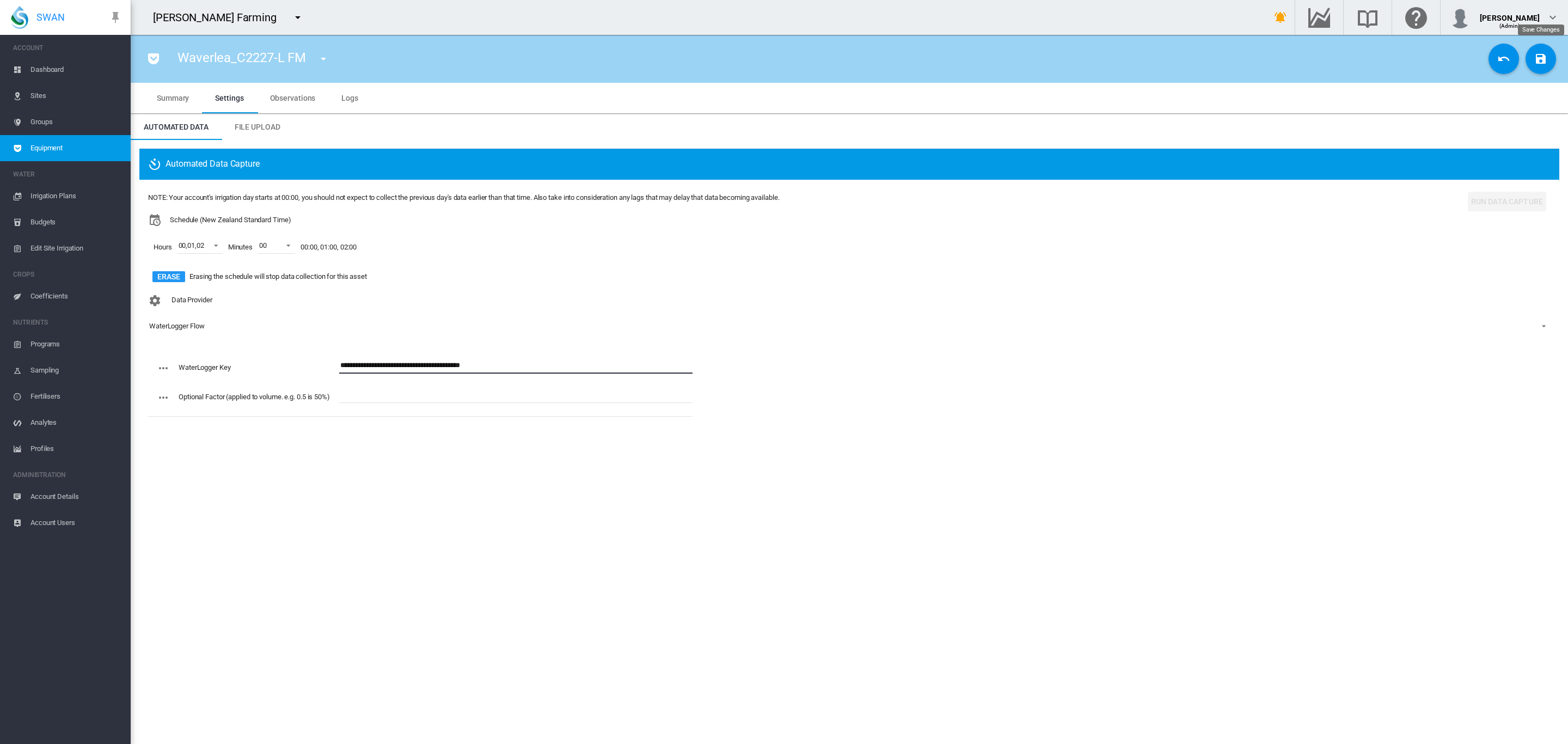
click at [1548, 61] on button "Save Changes" at bounding box center [1541, 59] width 31 height 31
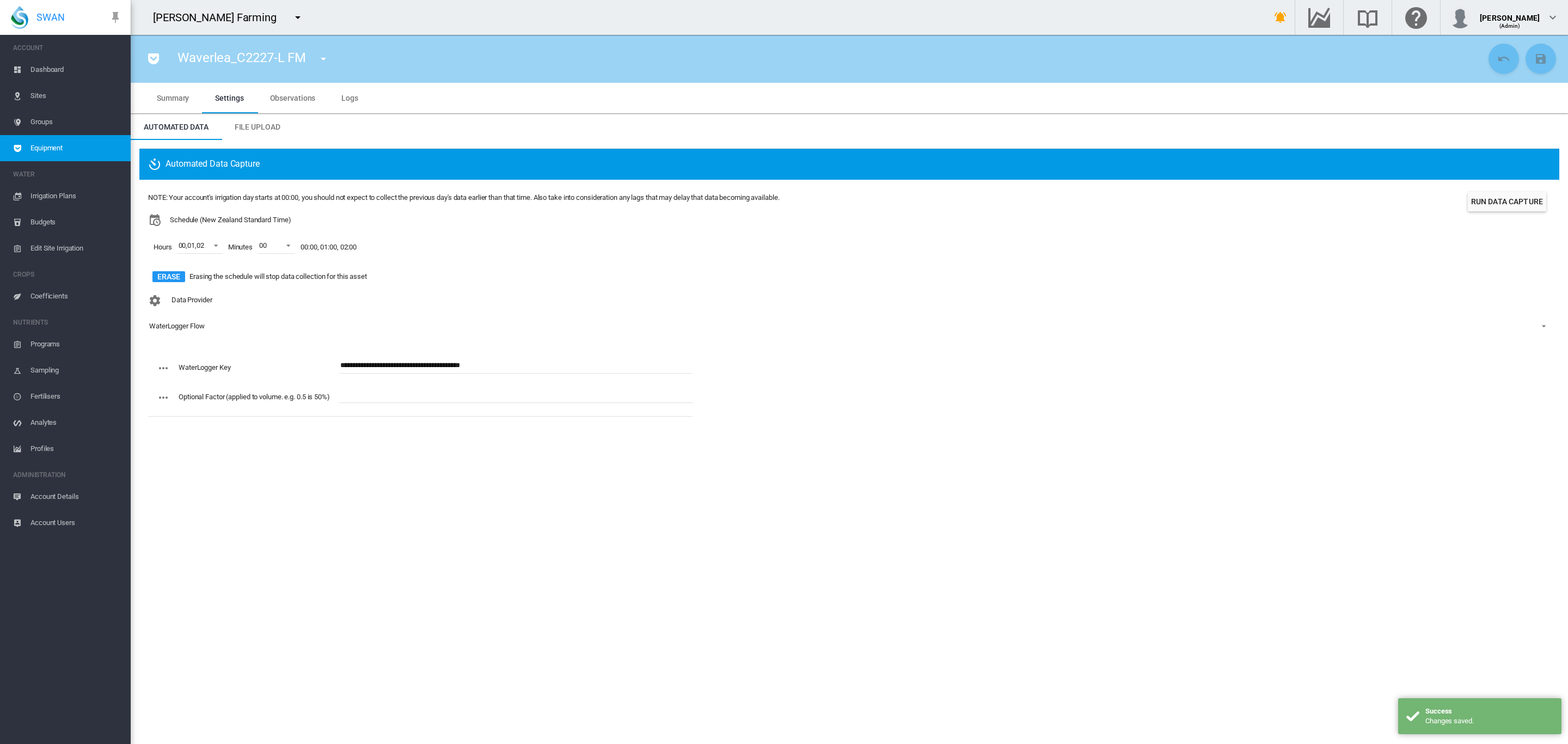
click at [334, 63] on md-menu "Harvest Weather Station ([PERSON_NAME]) (Weather Station) [GEOGRAPHIC_DATA] ([G…" at bounding box center [323, 58] width 28 height 15
click at [328, 61] on md-icon "icon-menu-down" at bounding box center [324, 59] width 13 height 13
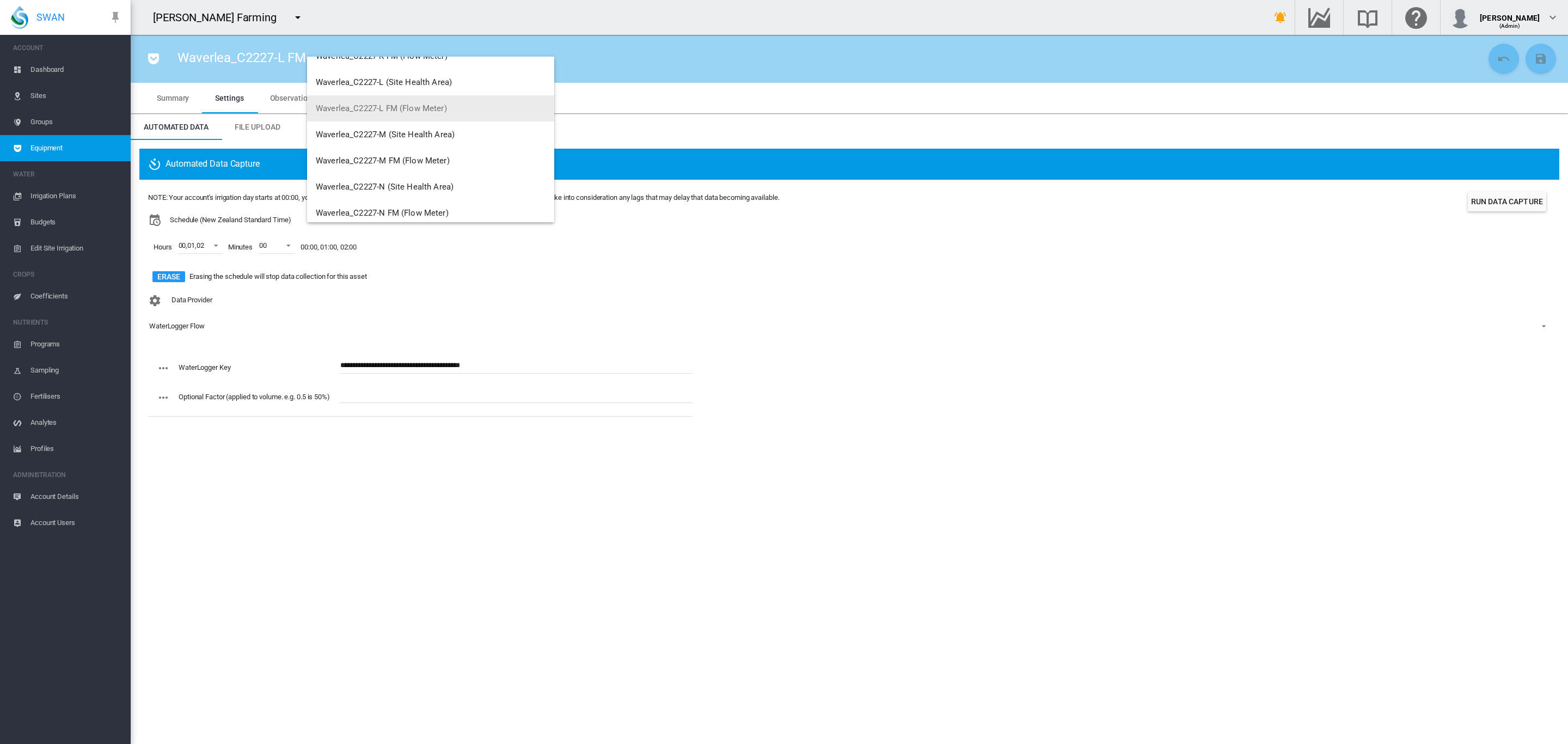
scroll to position [491, 0]
click at [426, 162] on span "Waverlea_C2227-M FM (Flow Meter)" at bounding box center [382, 159] width 134 height 10
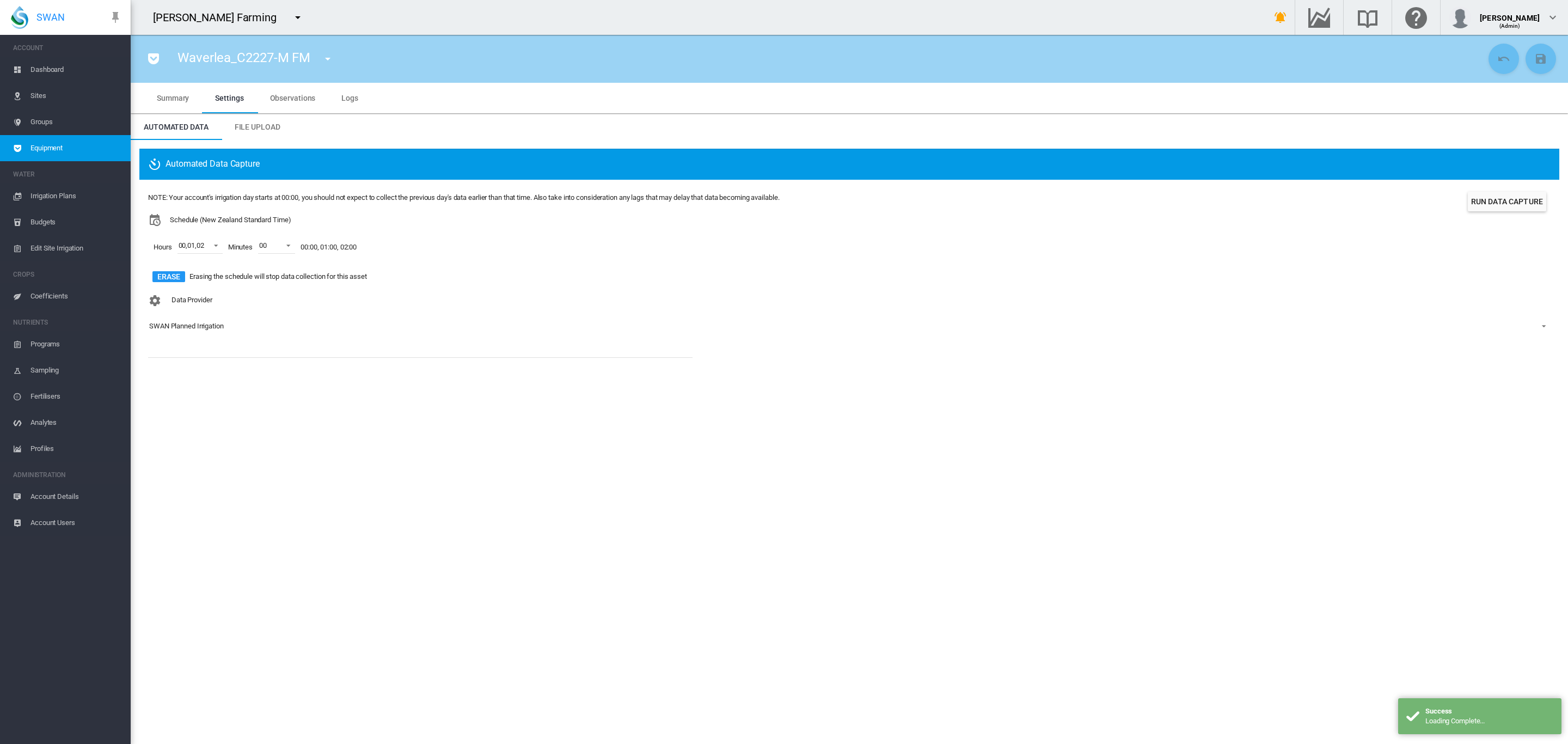
click at [207, 329] on div "SWAN Planned Irrigation" at bounding box center [186, 326] width 74 height 8
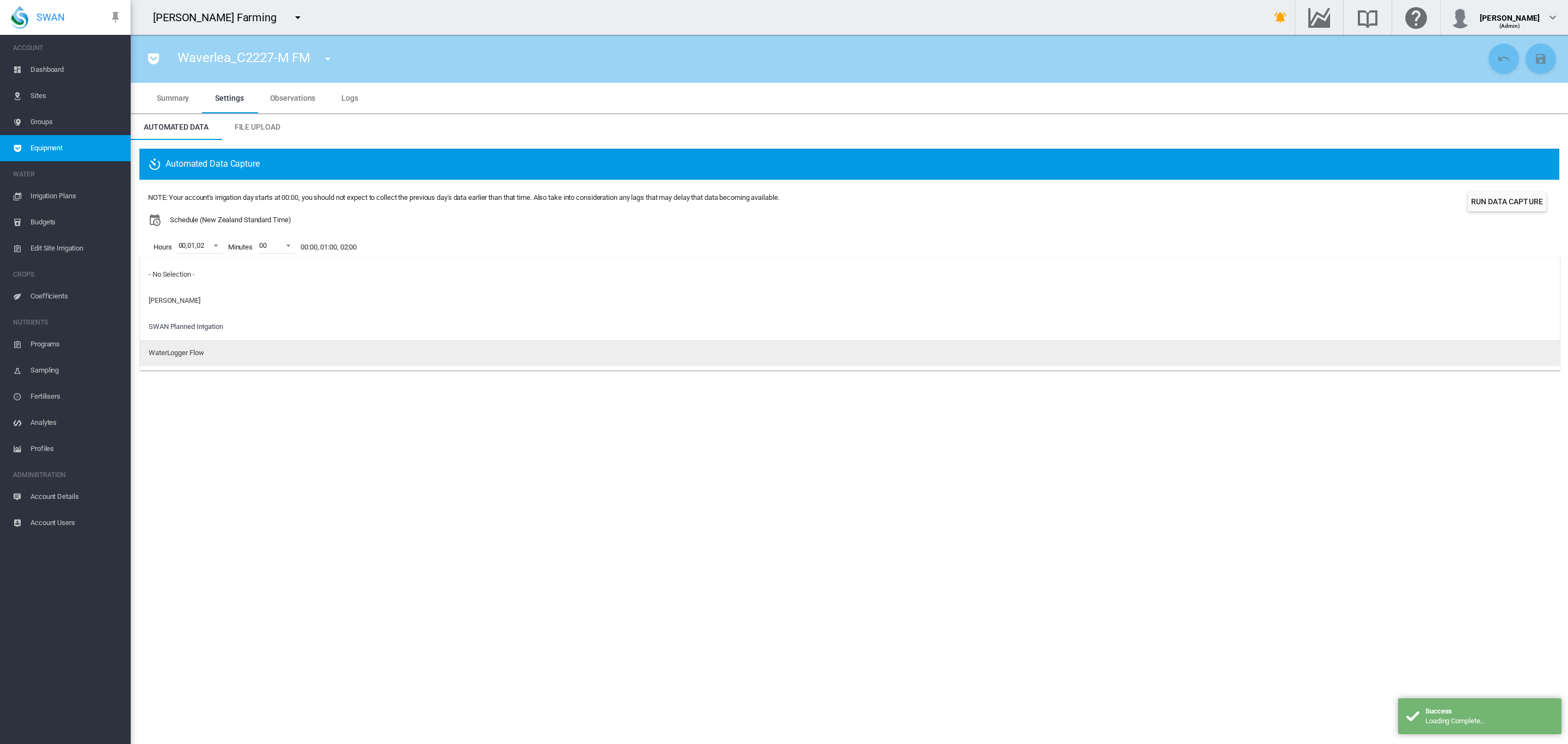
click at [202, 356] on div "WaterLogger Flow" at bounding box center [175, 353] width 55 height 10
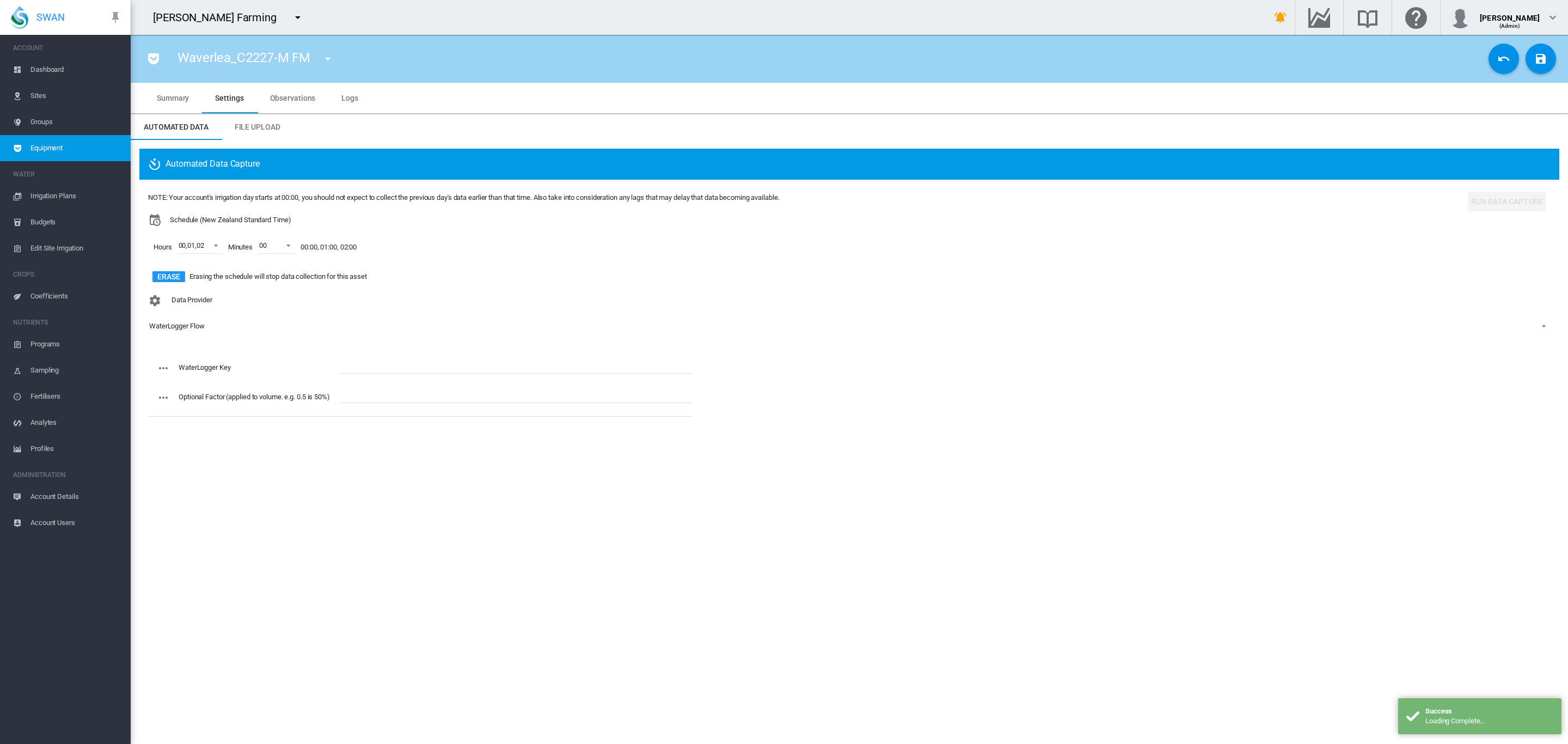
click at [379, 368] on input "text" at bounding box center [515, 365] width 353 height 16
paste input "**********"
type input "**********"
click at [1539, 62] on md-icon "icon-content-save" at bounding box center [1541, 59] width 13 height 13
click at [320, 60] on button "button" at bounding box center [327, 59] width 22 height 22
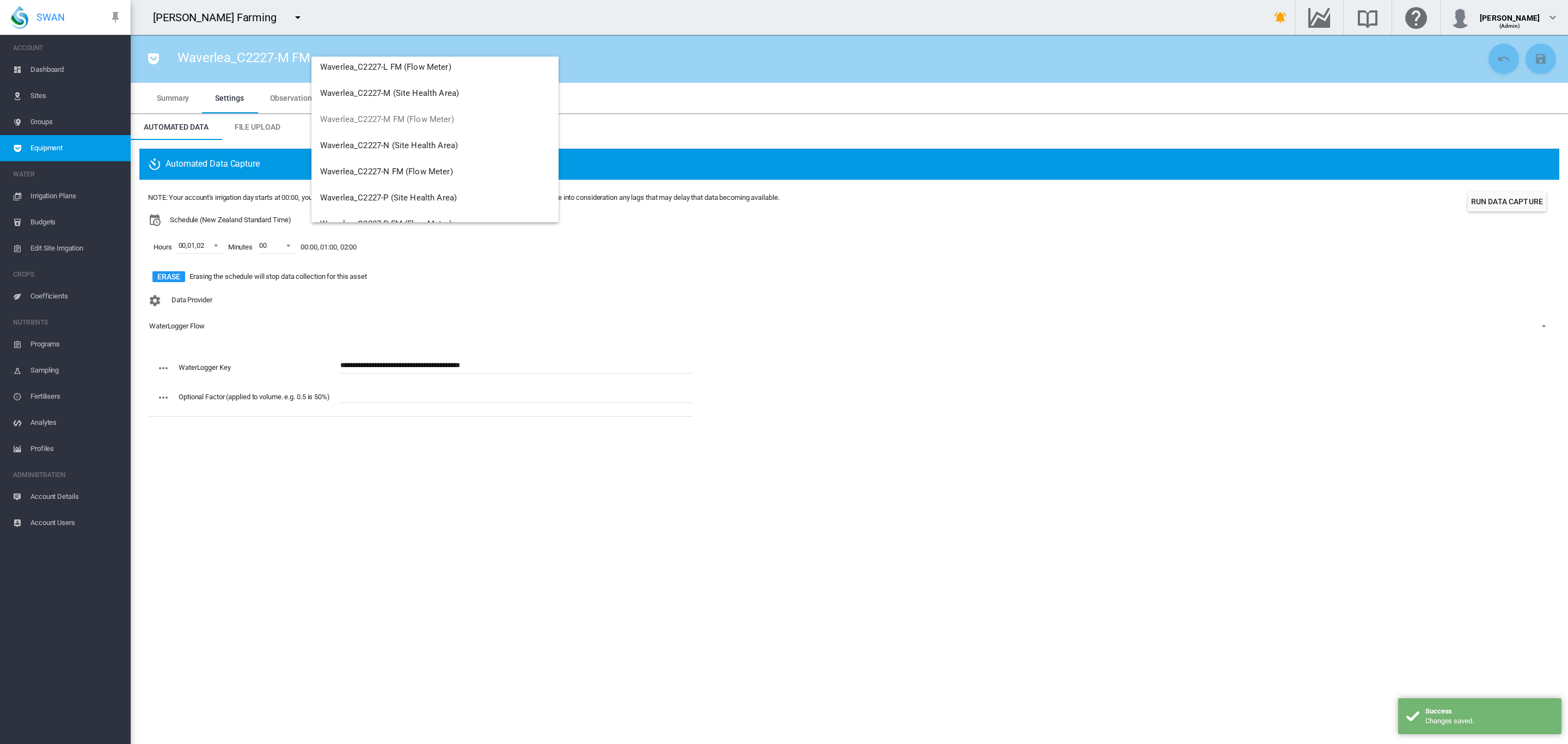
scroll to position [531, 0]
click at [417, 166] on span "Waverlea_C2227-N FM (Flow Meter)" at bounding box center [386, 171] width 133 height 10
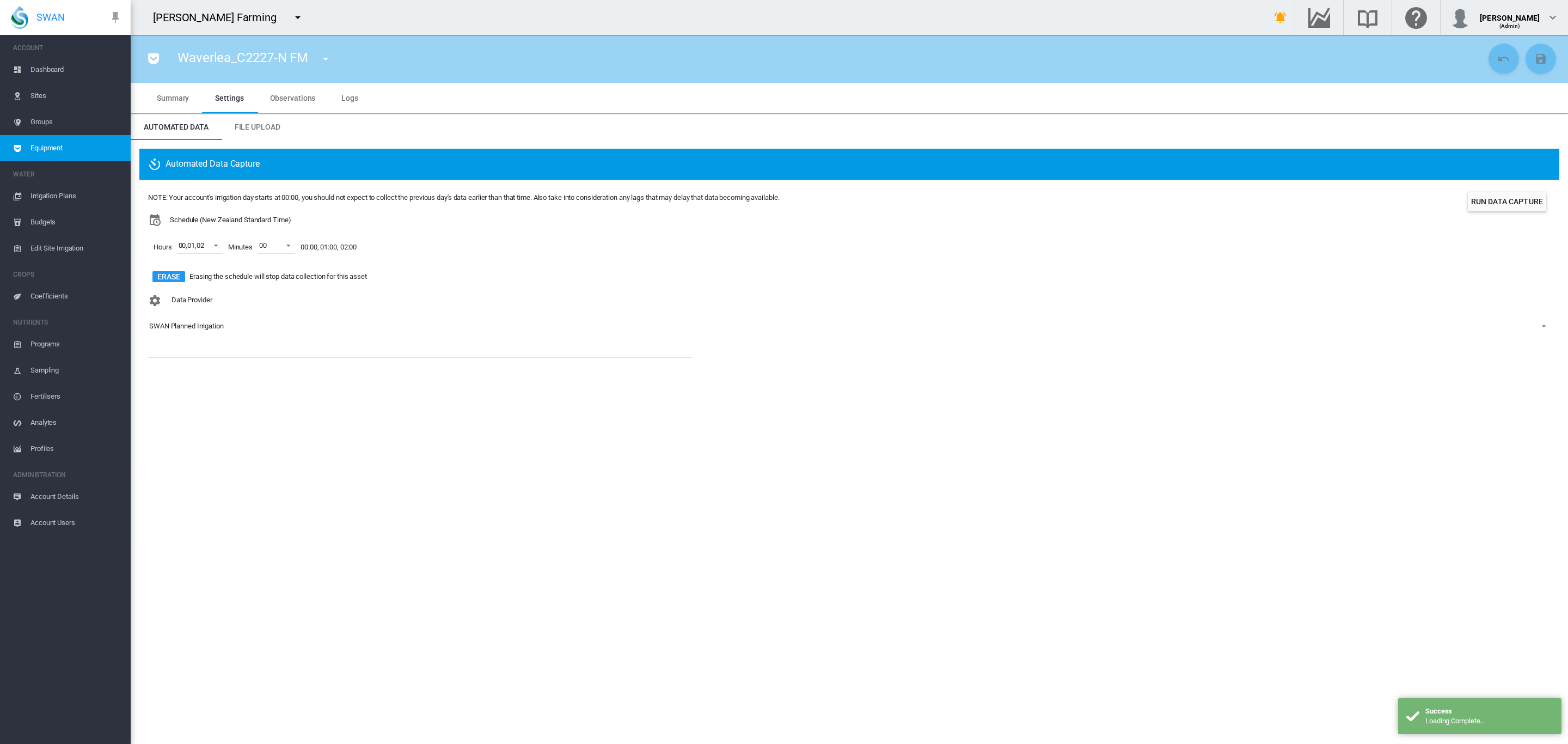
click at [207, 325] on div "SWAN Planned Irrigation" at bounding box center [186, 326] width 74 height 8
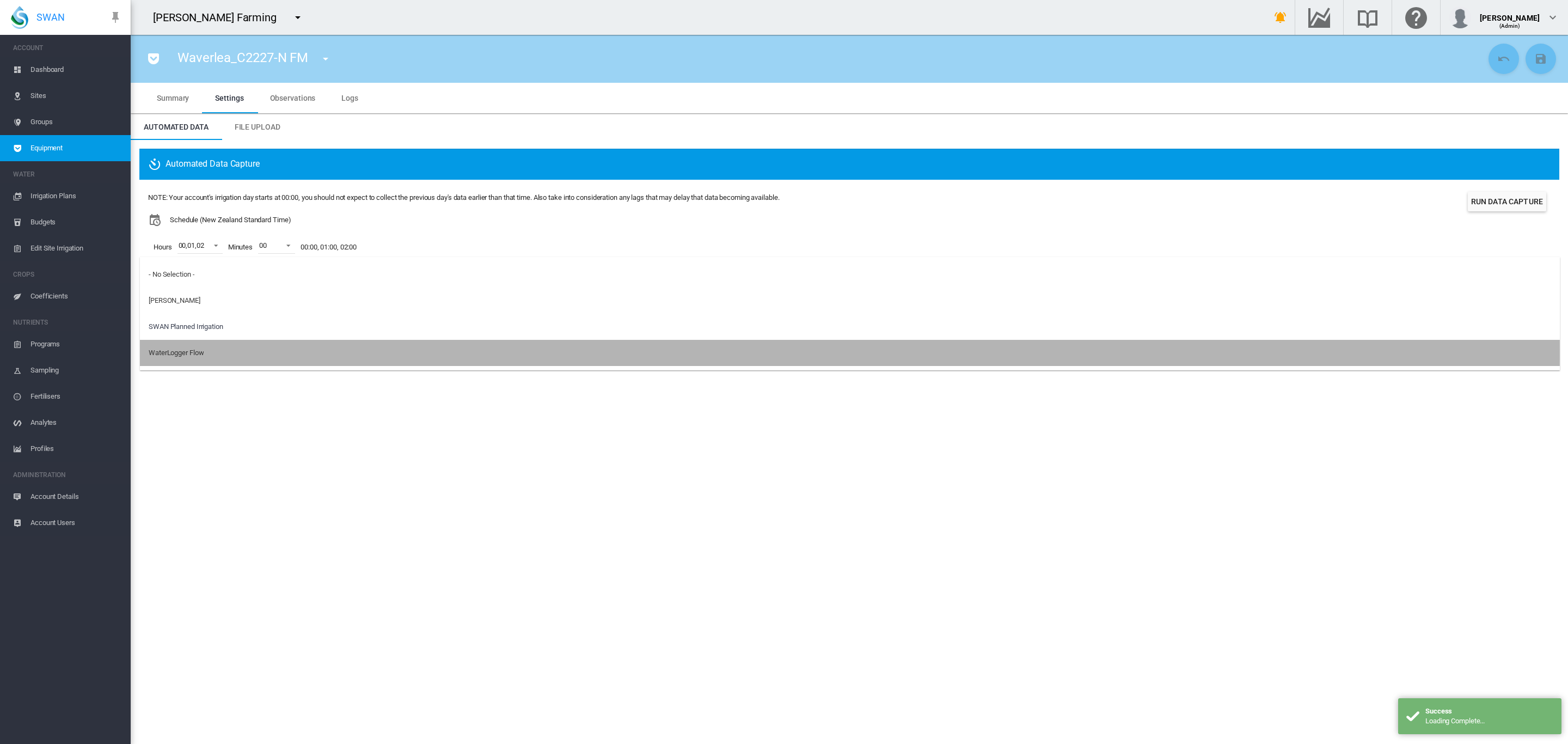
click at [196, 351] on div "WaterLogger Flow" at bounding box center [175, 353] width 55 height 10
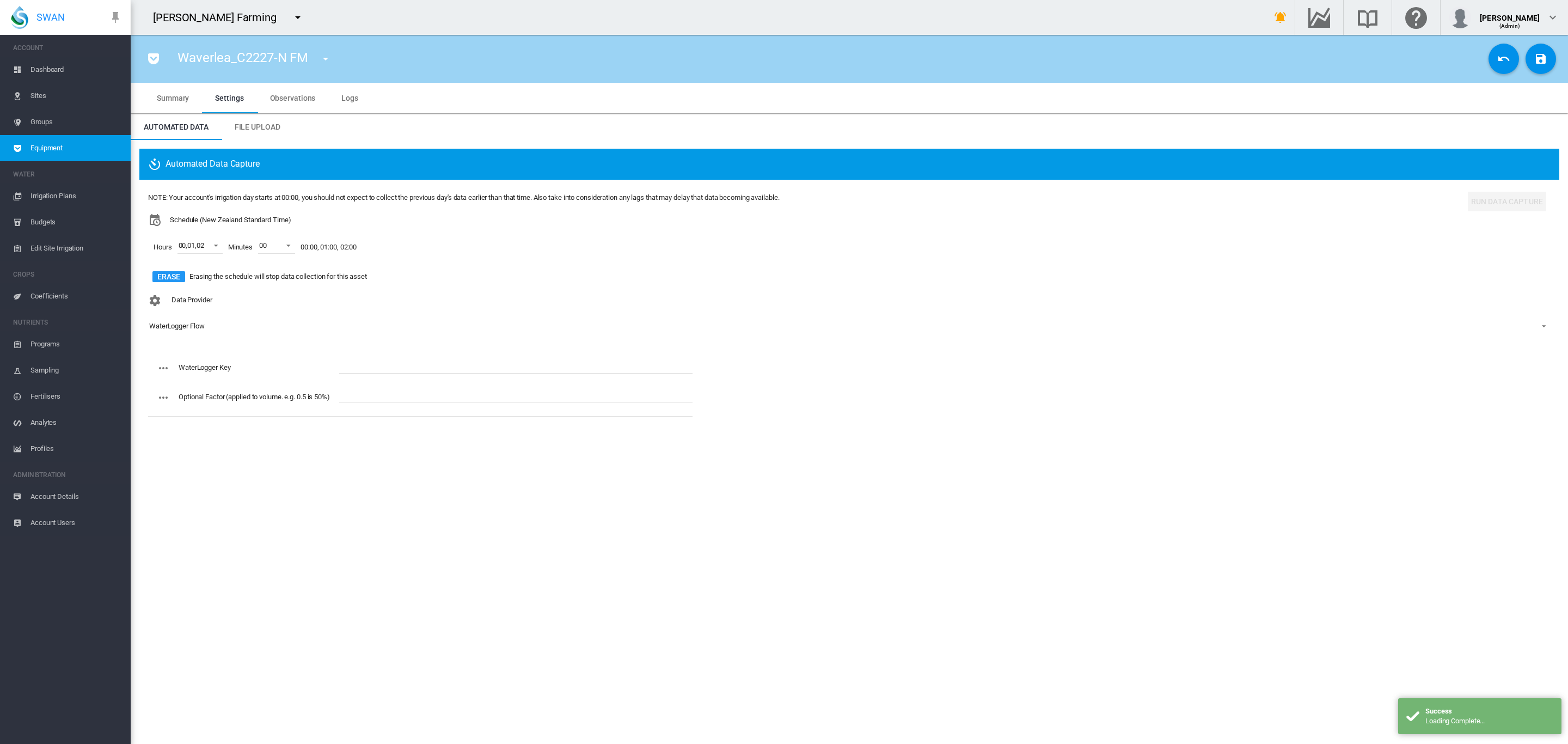
click at [344, 364] on input "text" at bounding box center [515, 365] width 353 height 16
paste input "**********"
type input "**********"
click at [1534, 61] on md-icon "icon-content-save" at bounding box center [1541, 59] width 13 height 13
click at [325, 63] on md-icon "icon-menu-down" at bounding box center [326, 59] width 13 height 13
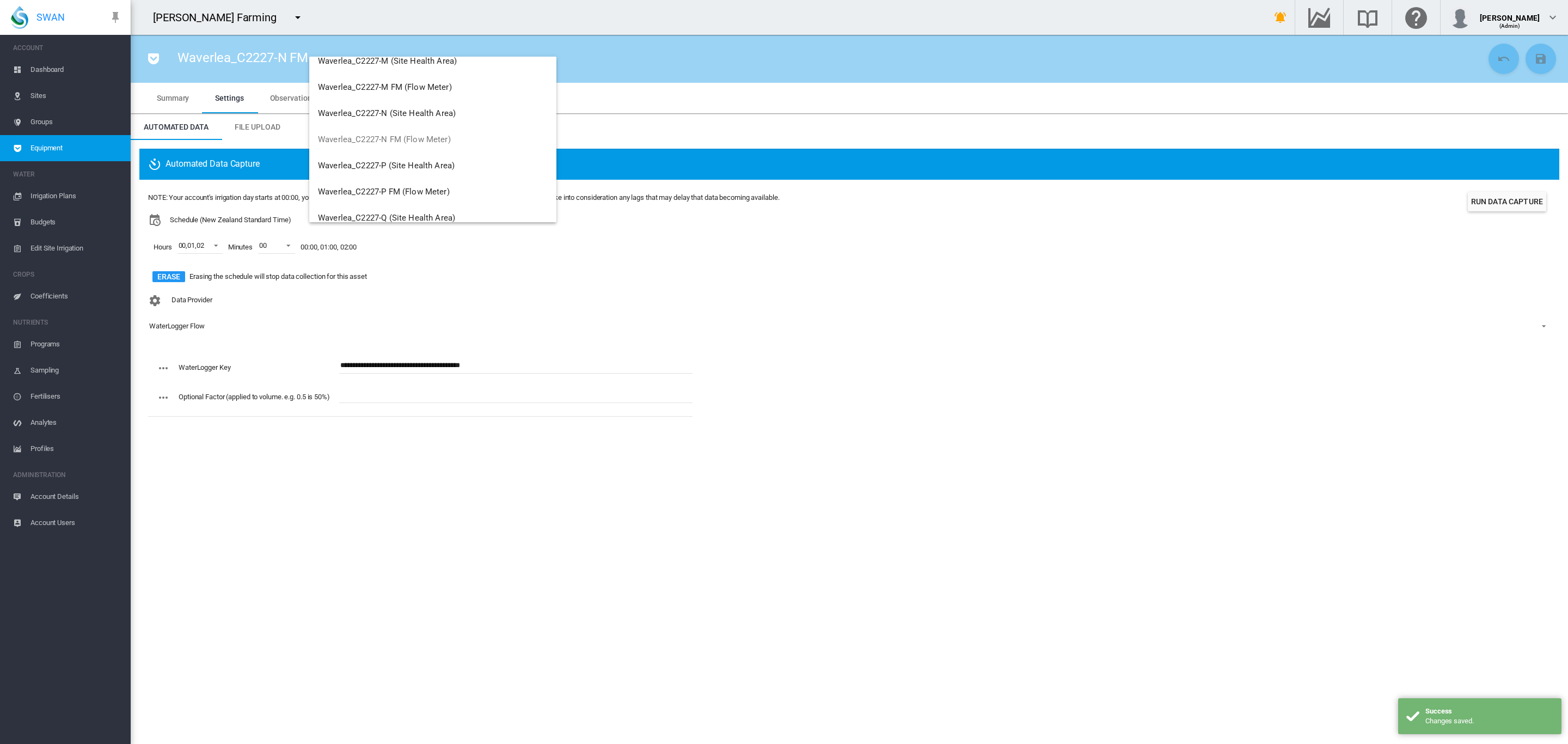
scroll to position [572, 0]
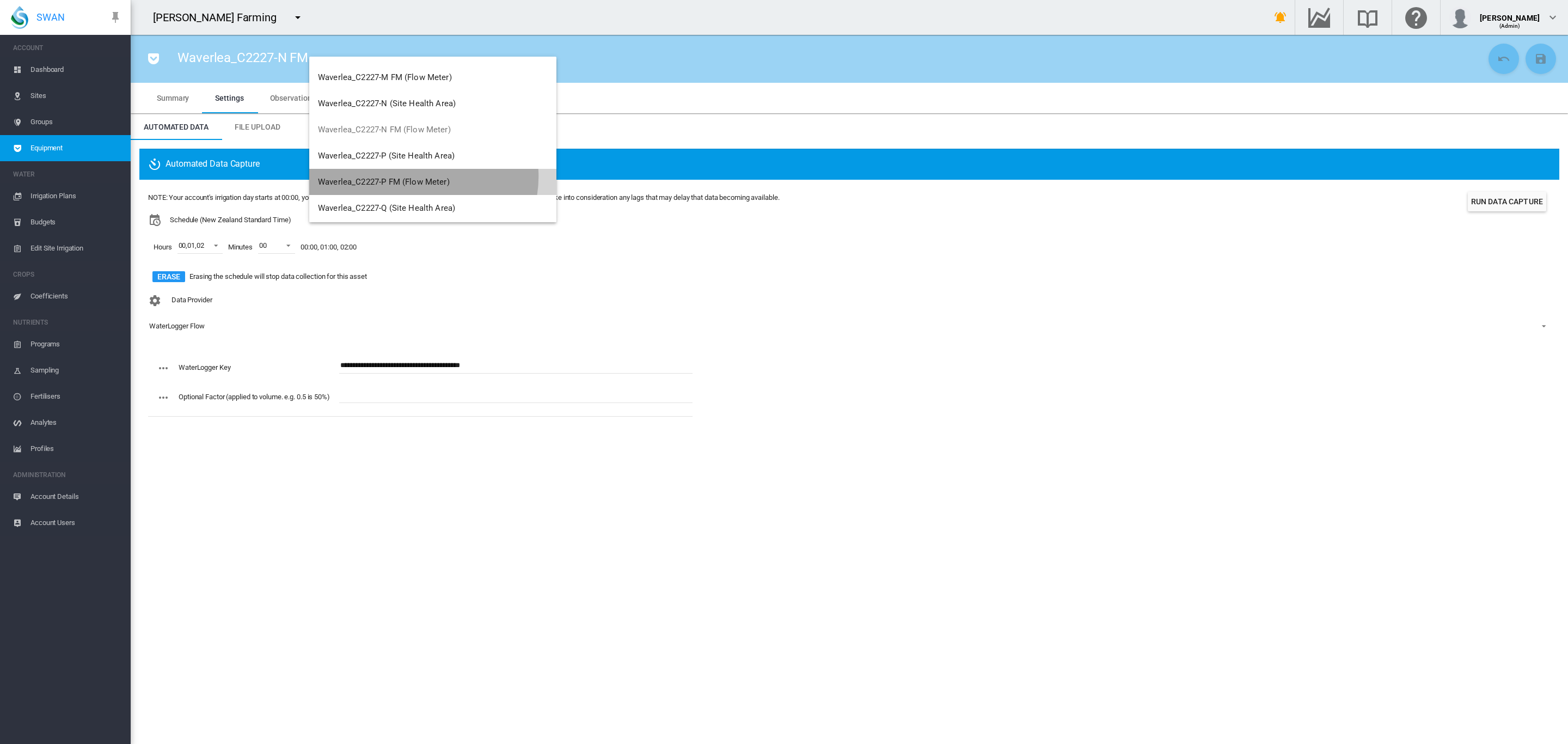
click at [423, 177] on span "Waverlea_C2227-P FM (Flow Meter)" at bounding box center [383, 182] width 132 height 10
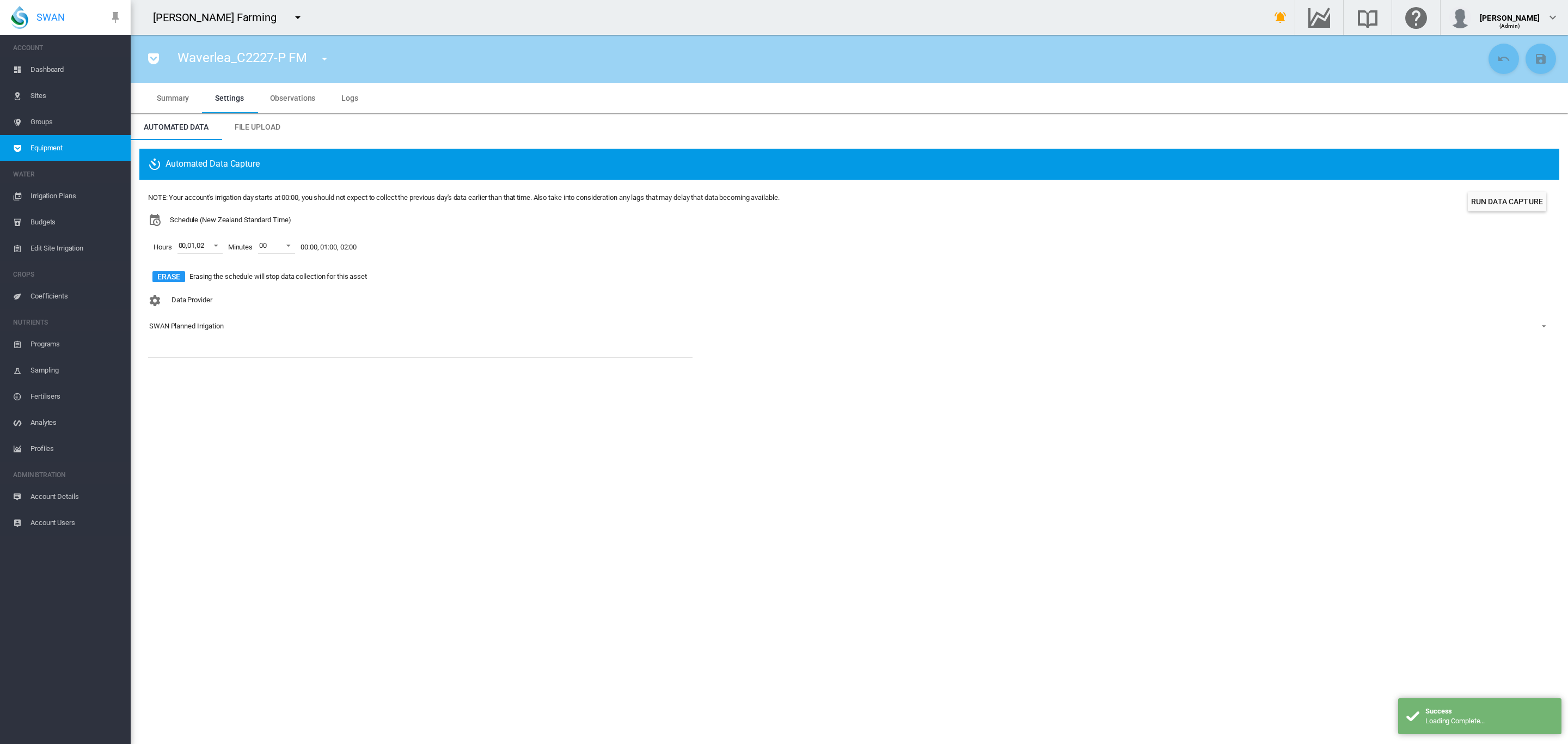
click at [199, 331] on div "SWAN Planned Irrigation" at bounding box center [186, 326] width 74 height 8
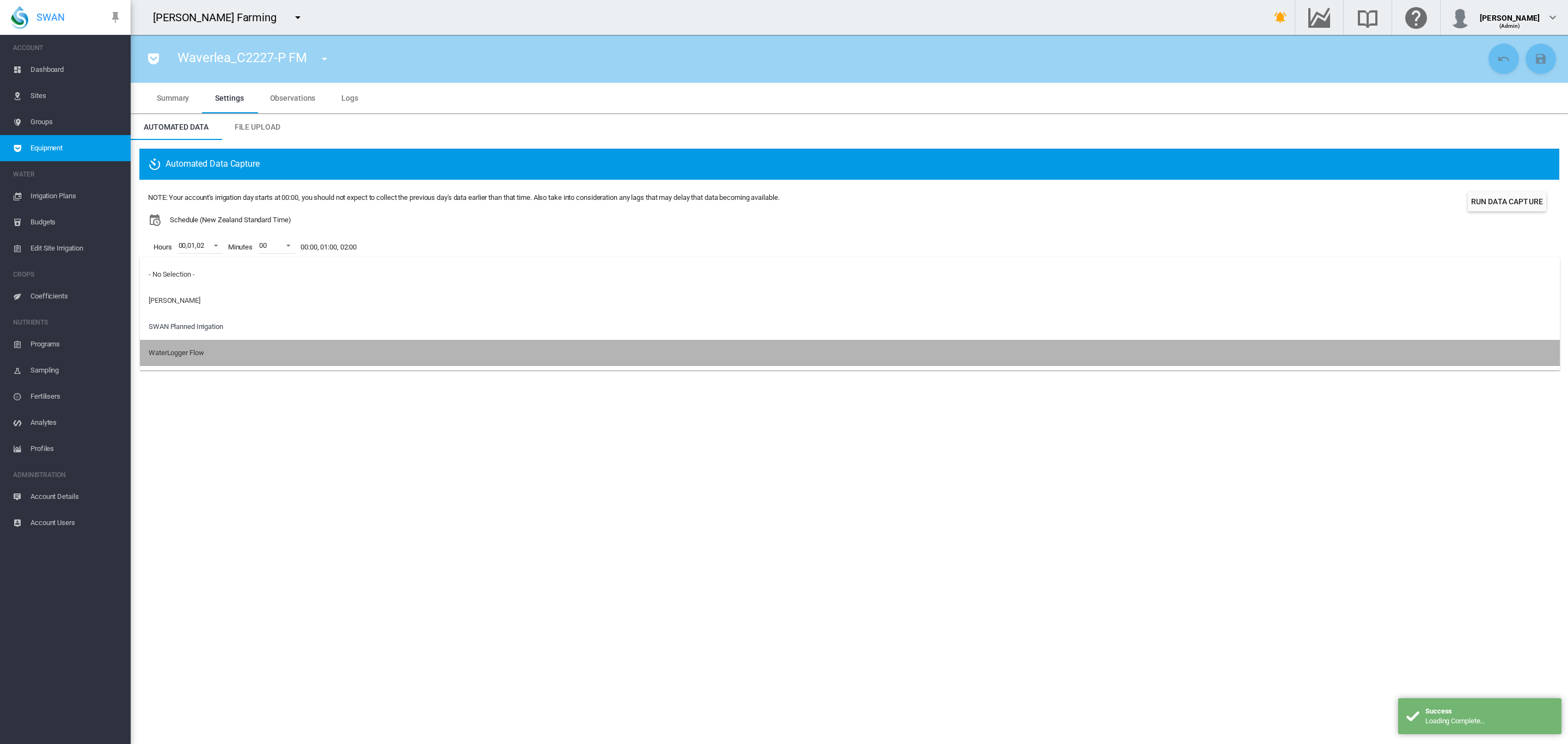
click at [185, 361] on md-option "WaterLogger Flow" at bounding box center [849, 353] width 1420 height 26
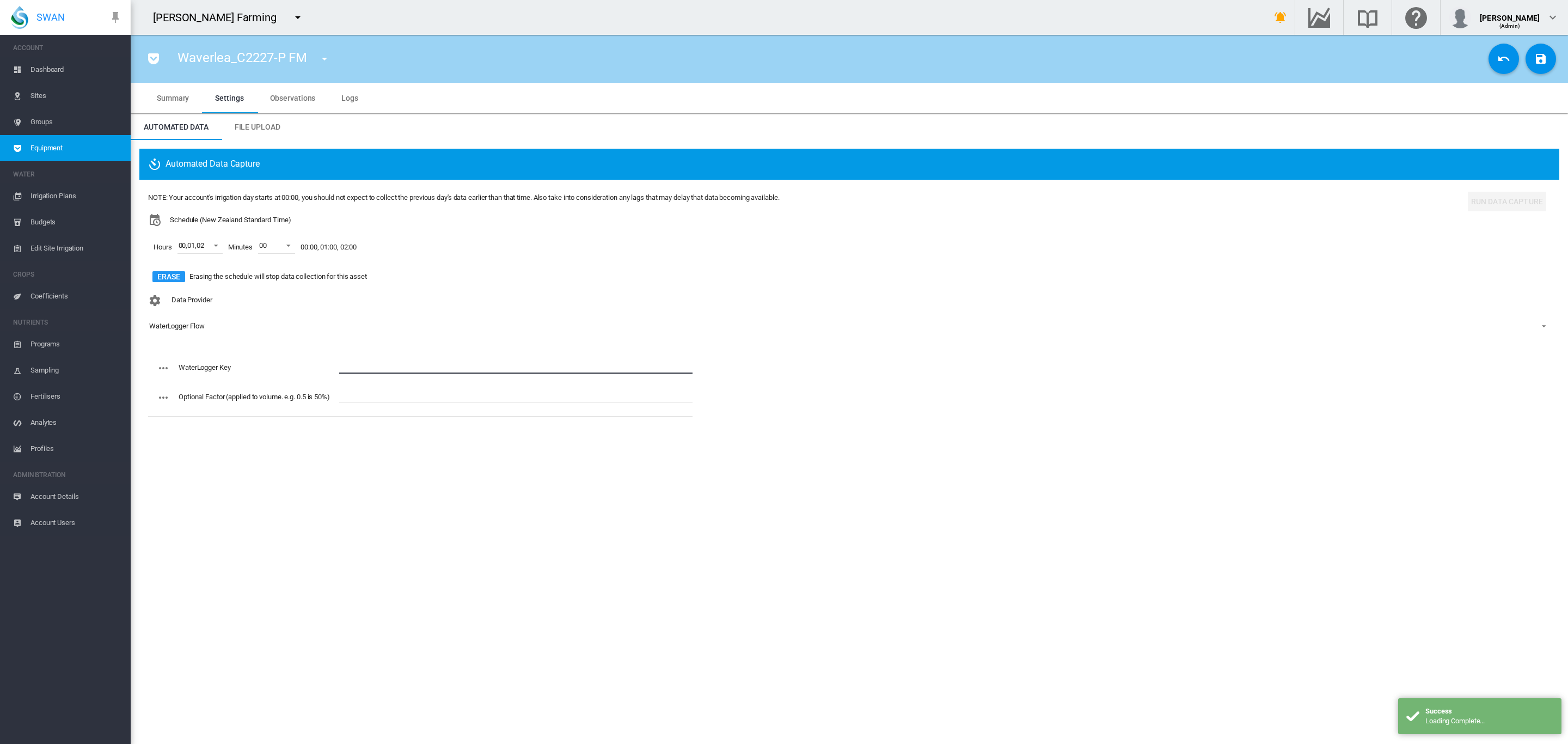
click at [358, 365] on input "text" at bounding box center [515, 365] width 353 height 16
paste input "**********"
type input "**********"
click at [1536, 60] on md-icon "icon-content-save" at bounding box center [1541, 59] width 13 height 13
click at [314, 57] on button "button" at bounding box center [325, 59] width 22 height 22
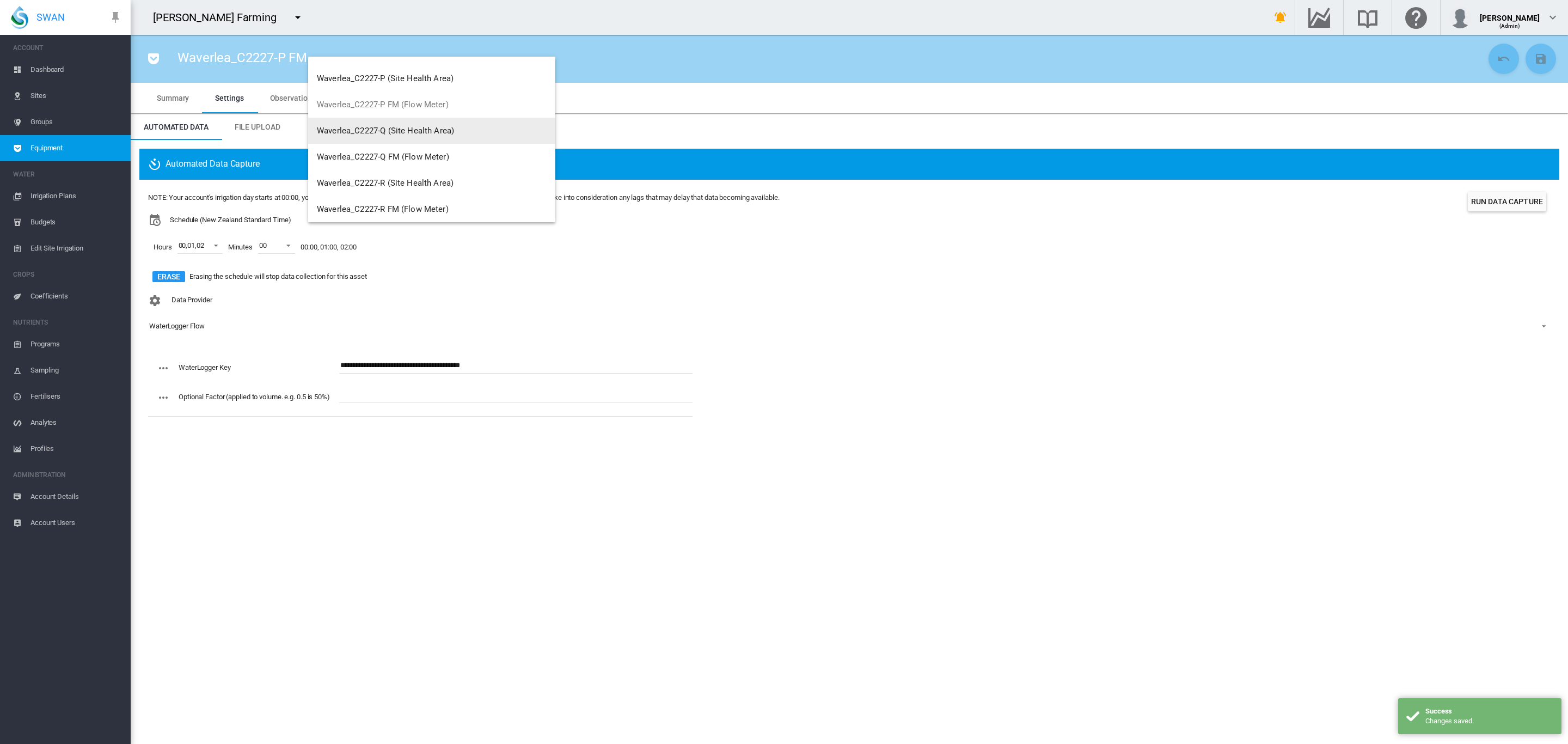
scroll to position [653, 0]
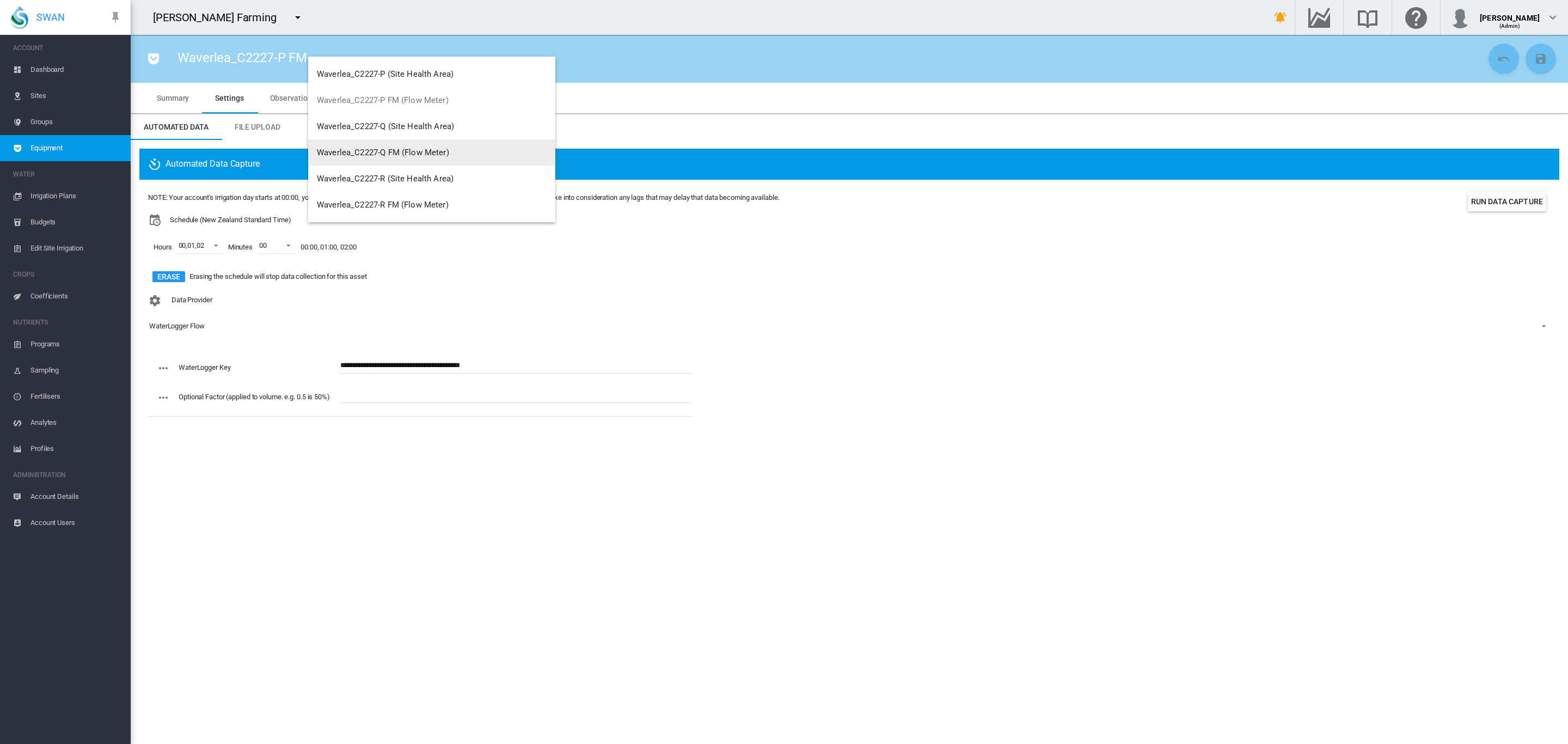
click at [431, 152] on span "Waverlea_C2227-Q FM (Flow Meter)" at bounding box center [382, 152] width 132 height 10
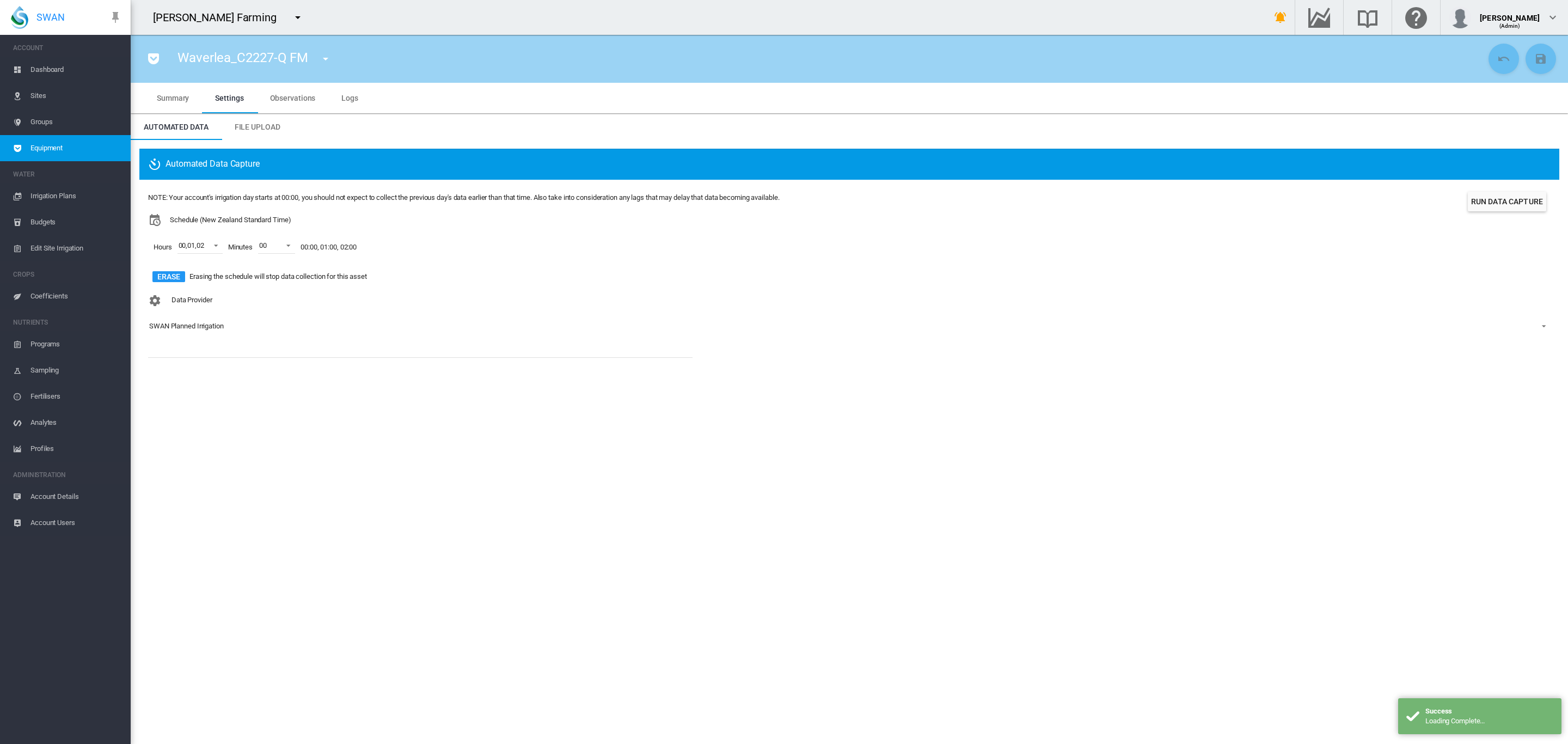
click at [206, 323] on div "SWAN Planned Irrigation" at bounding box center [186, 326] width 74 height 8
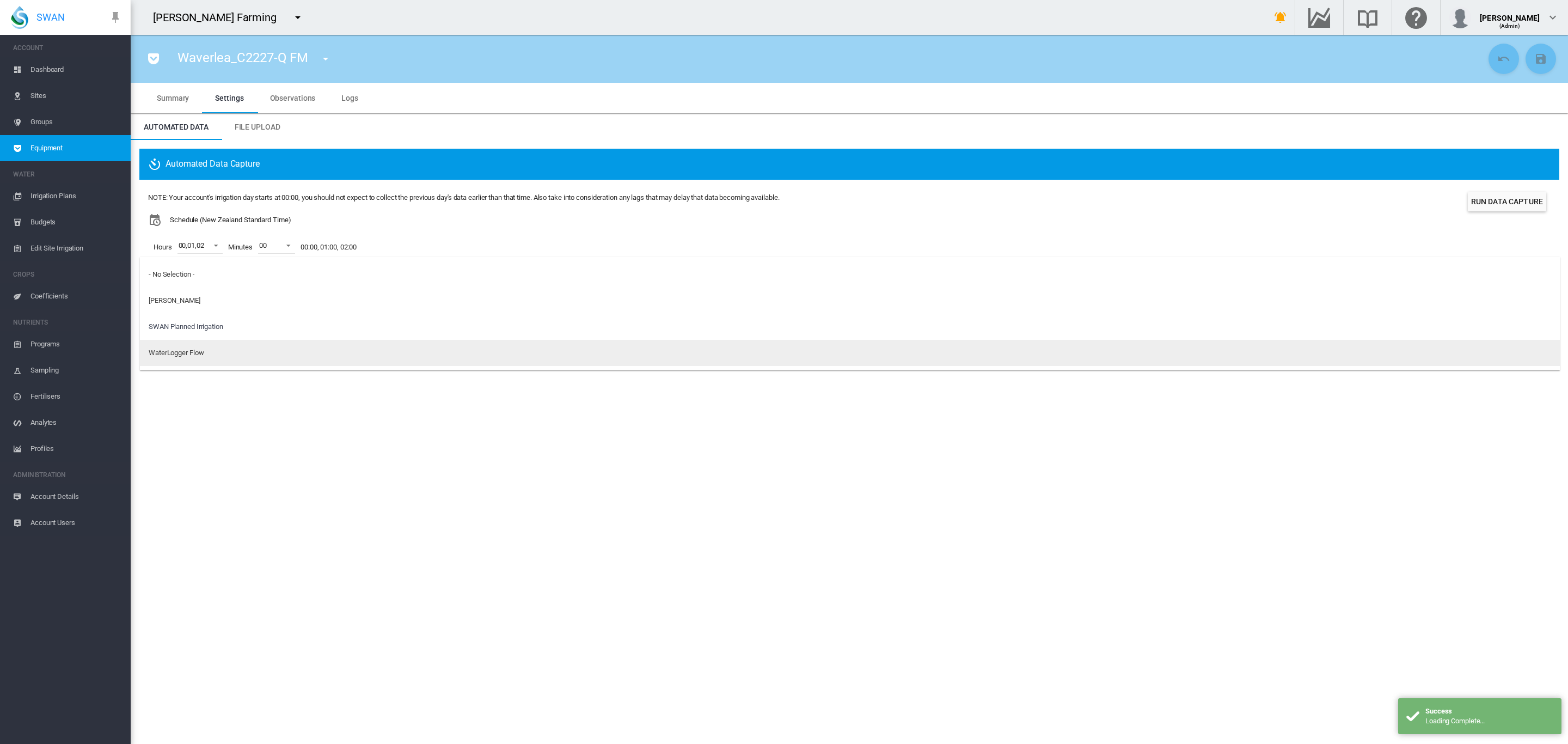
click at [202, 348] on div "WaterLogger Flow" at bounding box center [175, 353] width 55 height 10
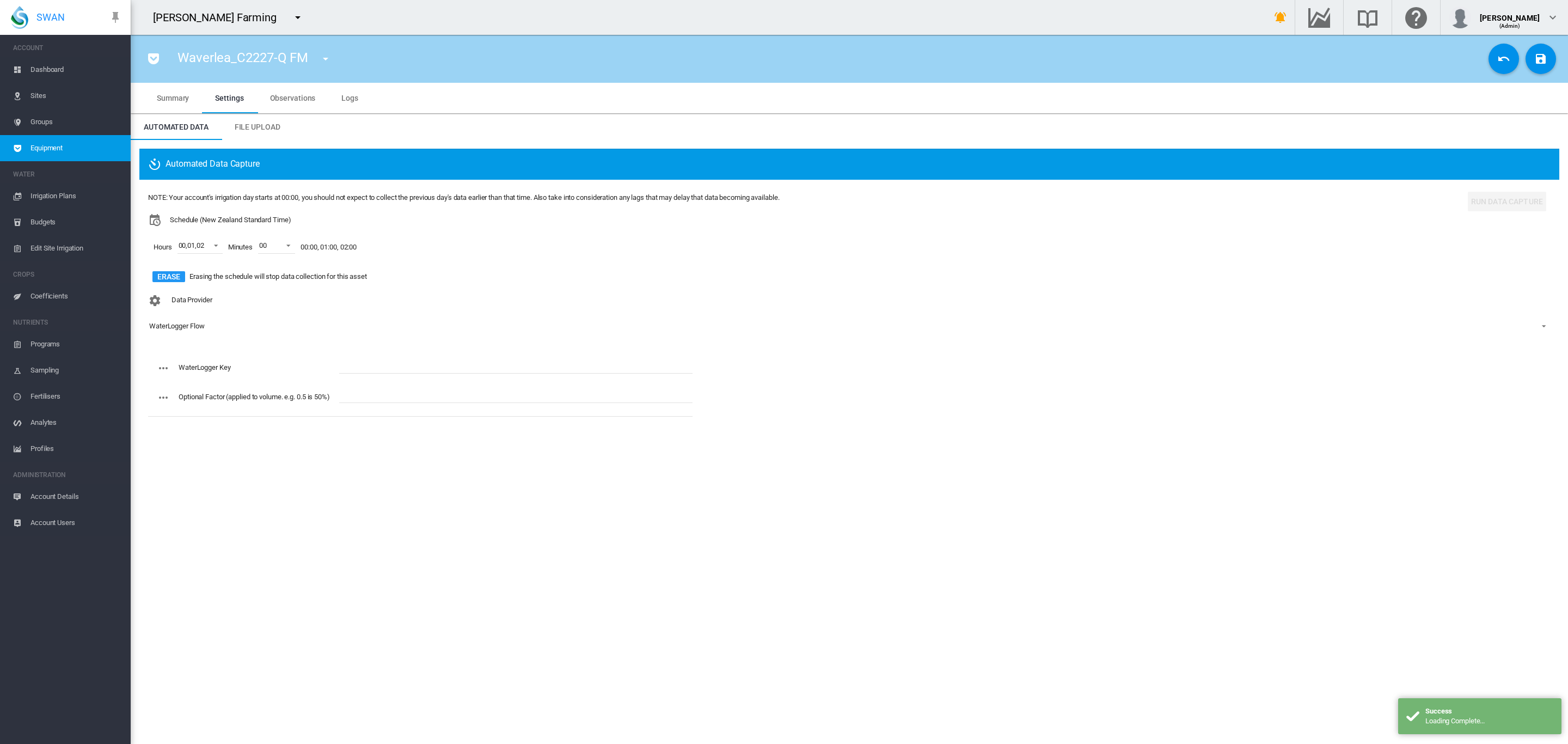
click at [392, 366] on input "text" at bounding box center [515, 365] width 353 height 16
paste input "**********"
type input "**********"
click at [1543, 62] on md-icon "icon-content-save" at bounding box center [1541, 59] width 13 height 13
click at [327, 63] on md-icon "icon-menu-down" at bounding box center [326, 59] width 13 height 13
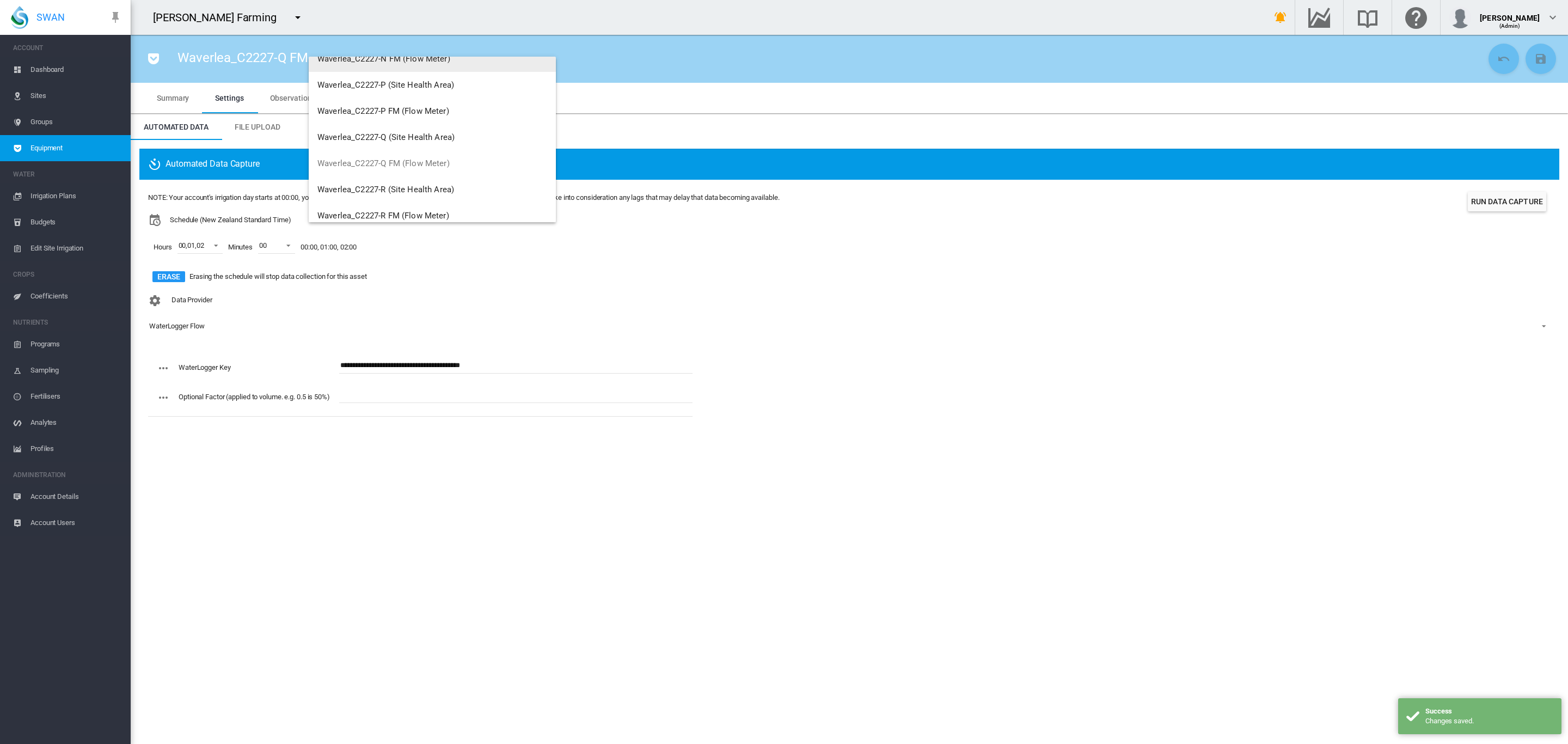
scroll to position [653, 0]
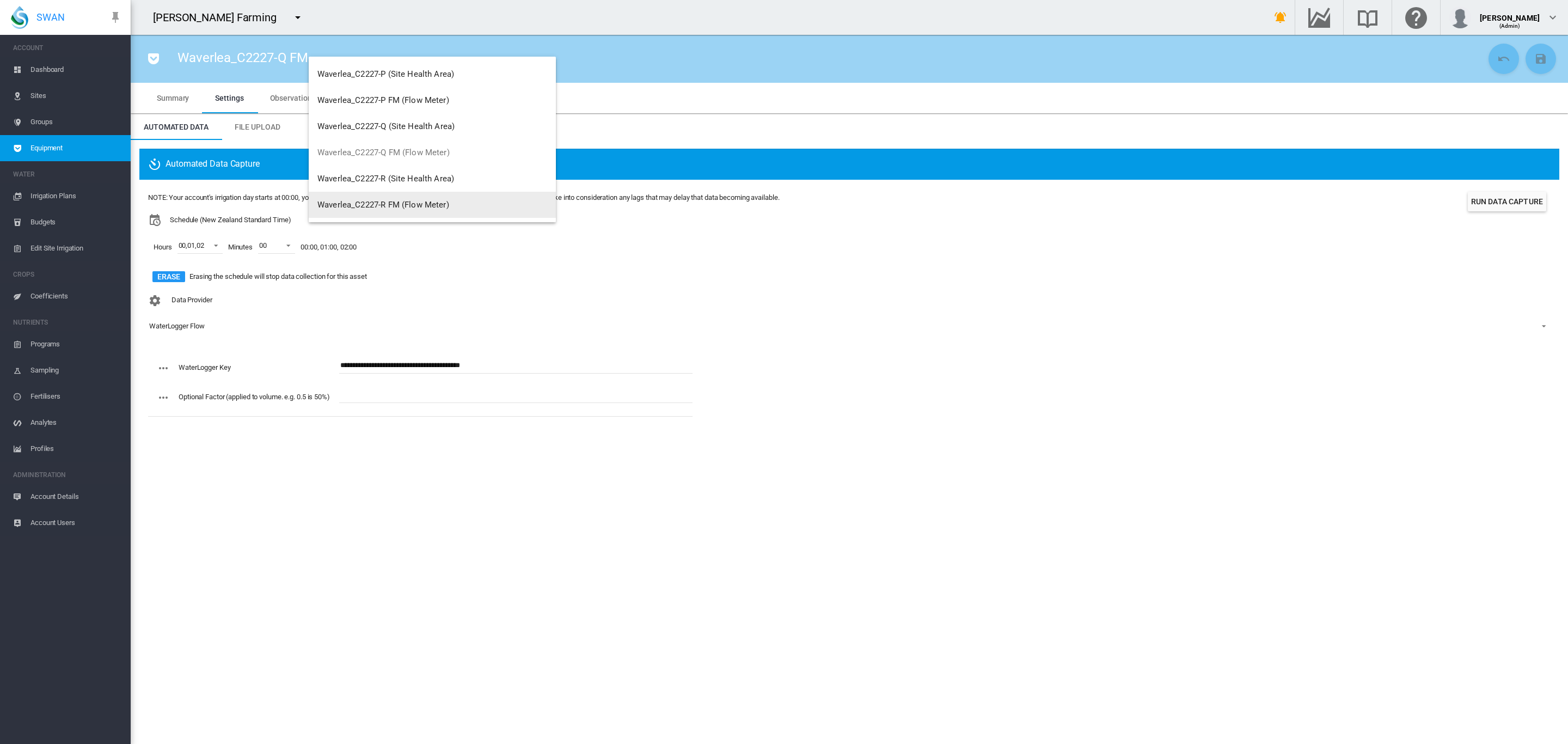
click at [414, 199] on span "Waverlea_C2227-R FM (Flow Meter)" at bounding box center [383, 204] width 132 height 10
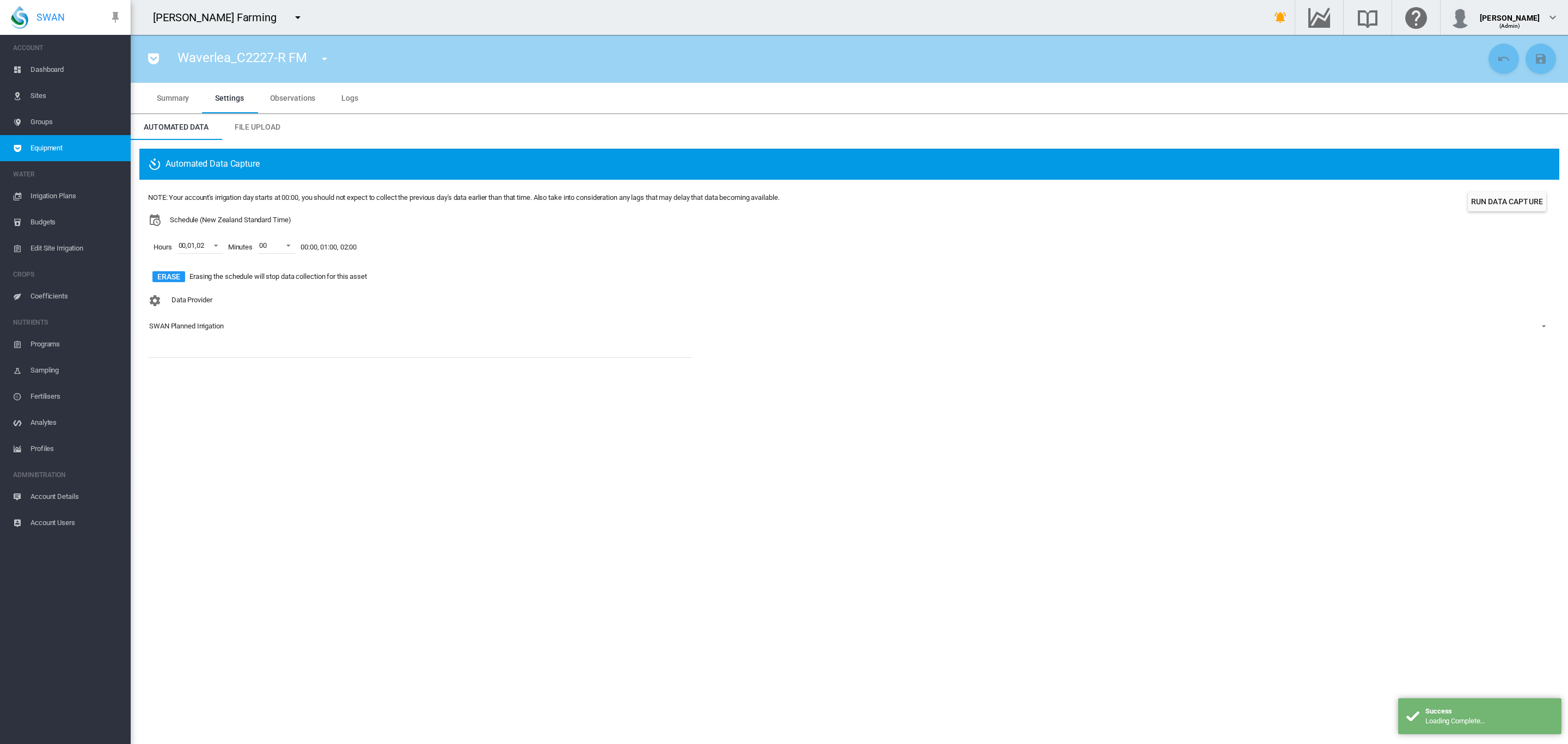
click at [198, 324] on div "SWAN Planned Irrigation" at bounding box center [186, 326] width 74 height 8
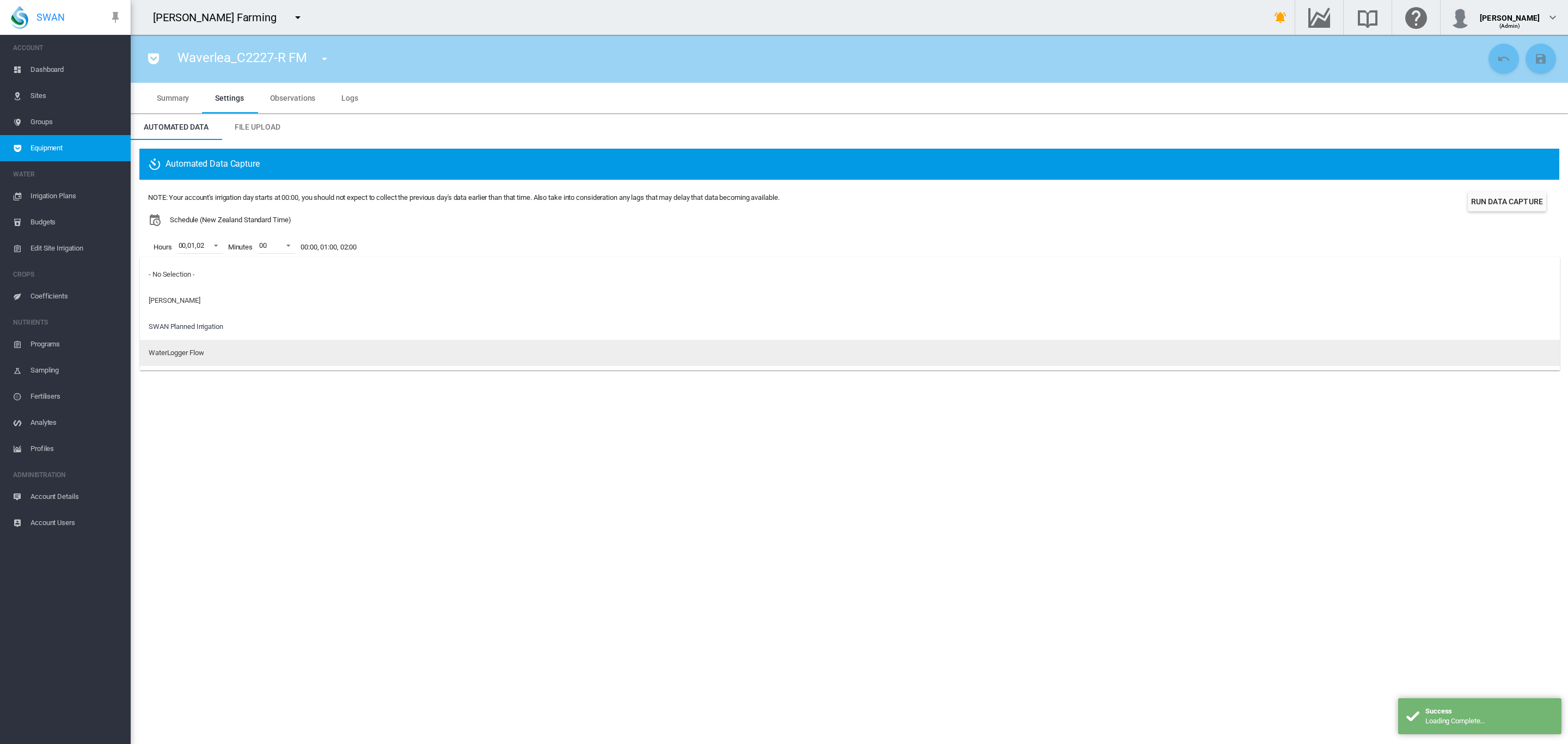
click at [193, 356] on div "WaterLogger Flow" at bounding box center [175, 353] width 55 height 10
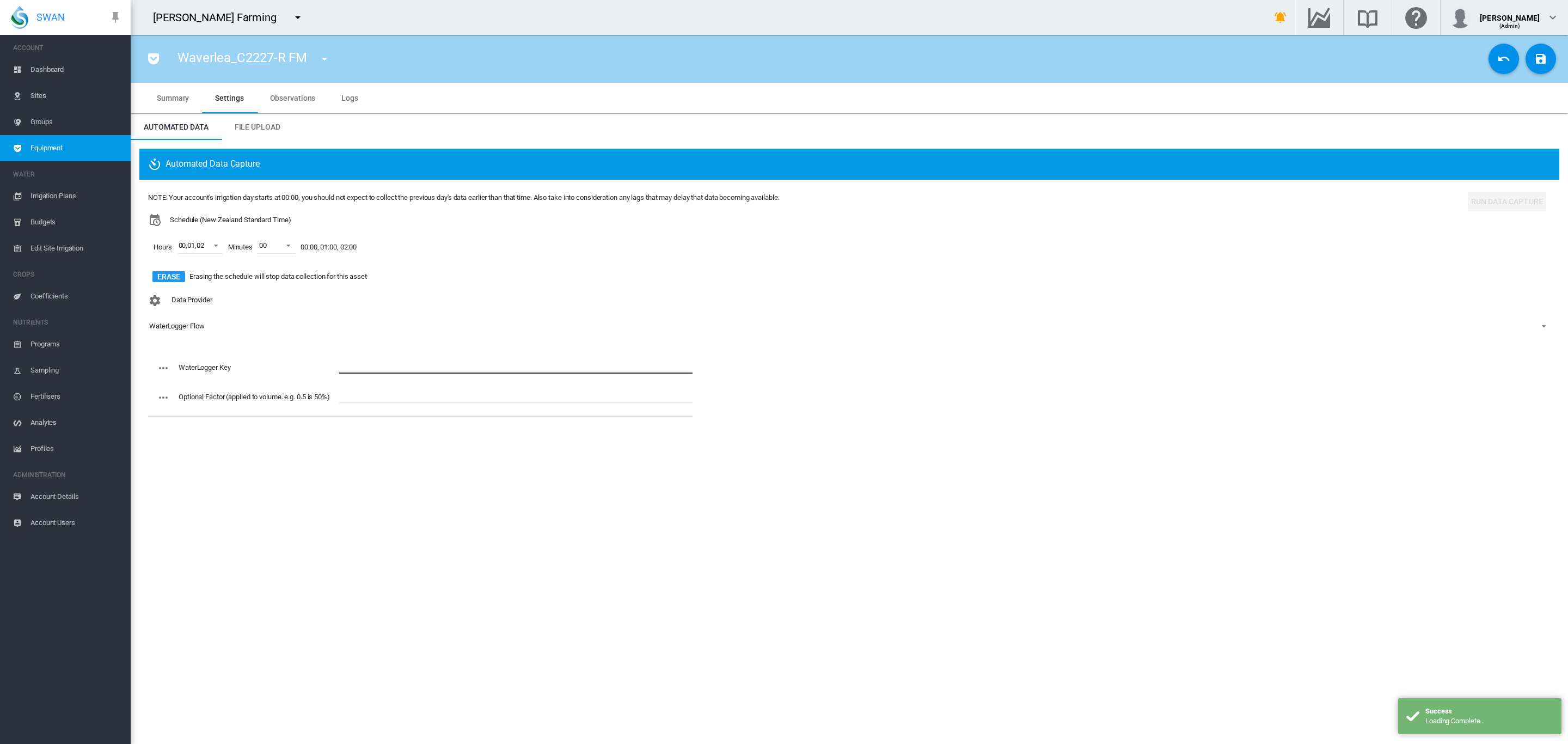
click at [379, 359] on input "text" at bounding box center [515, 365] width 353 height 16
paste input "**********"
type input "**********"
click at [1539, 58] on md-icon "icon-content-save" at bounding box center [1541, 59] width 13 height 13
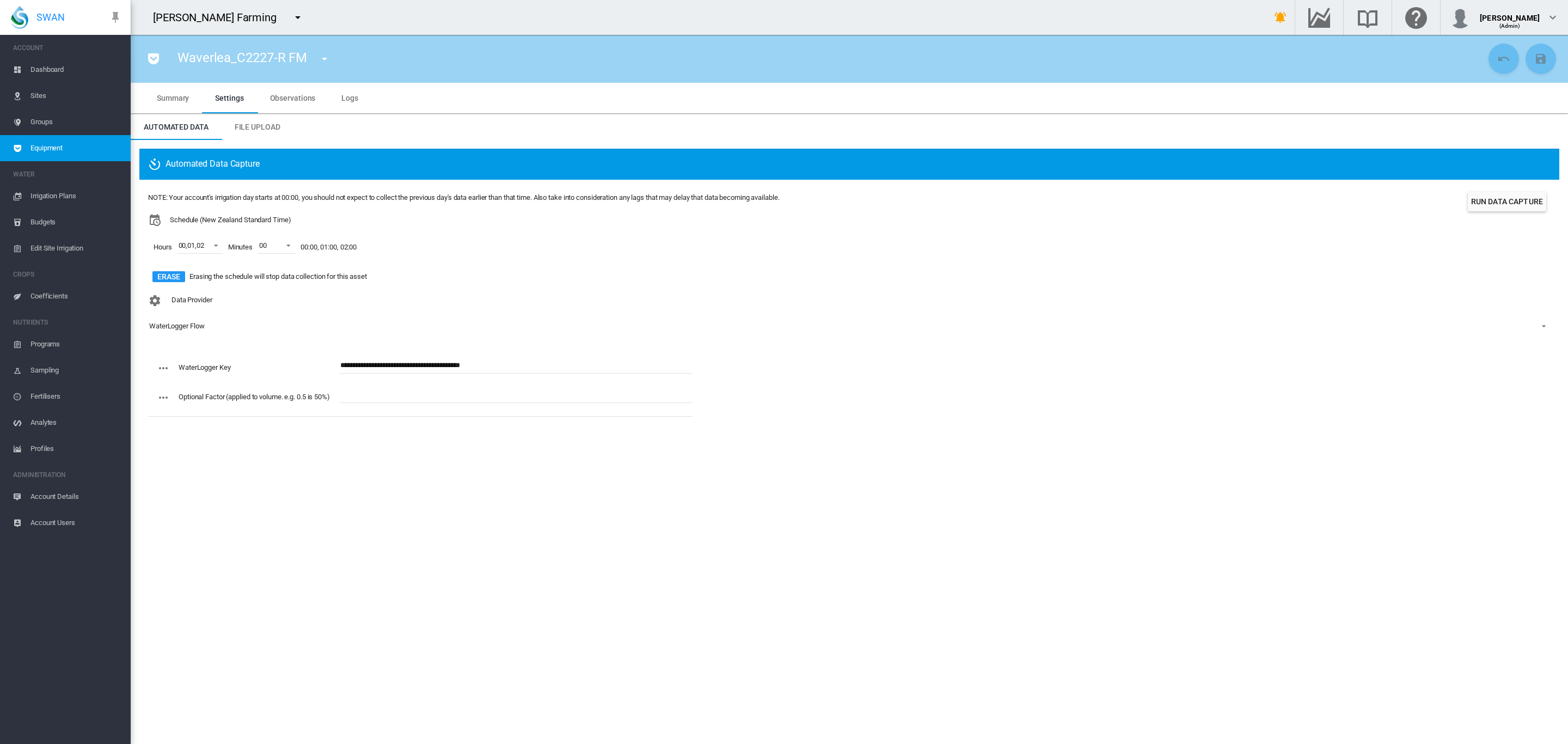
click at [36, 118] on span "Groups" at bounding box center [76, 121] width 91 height 26
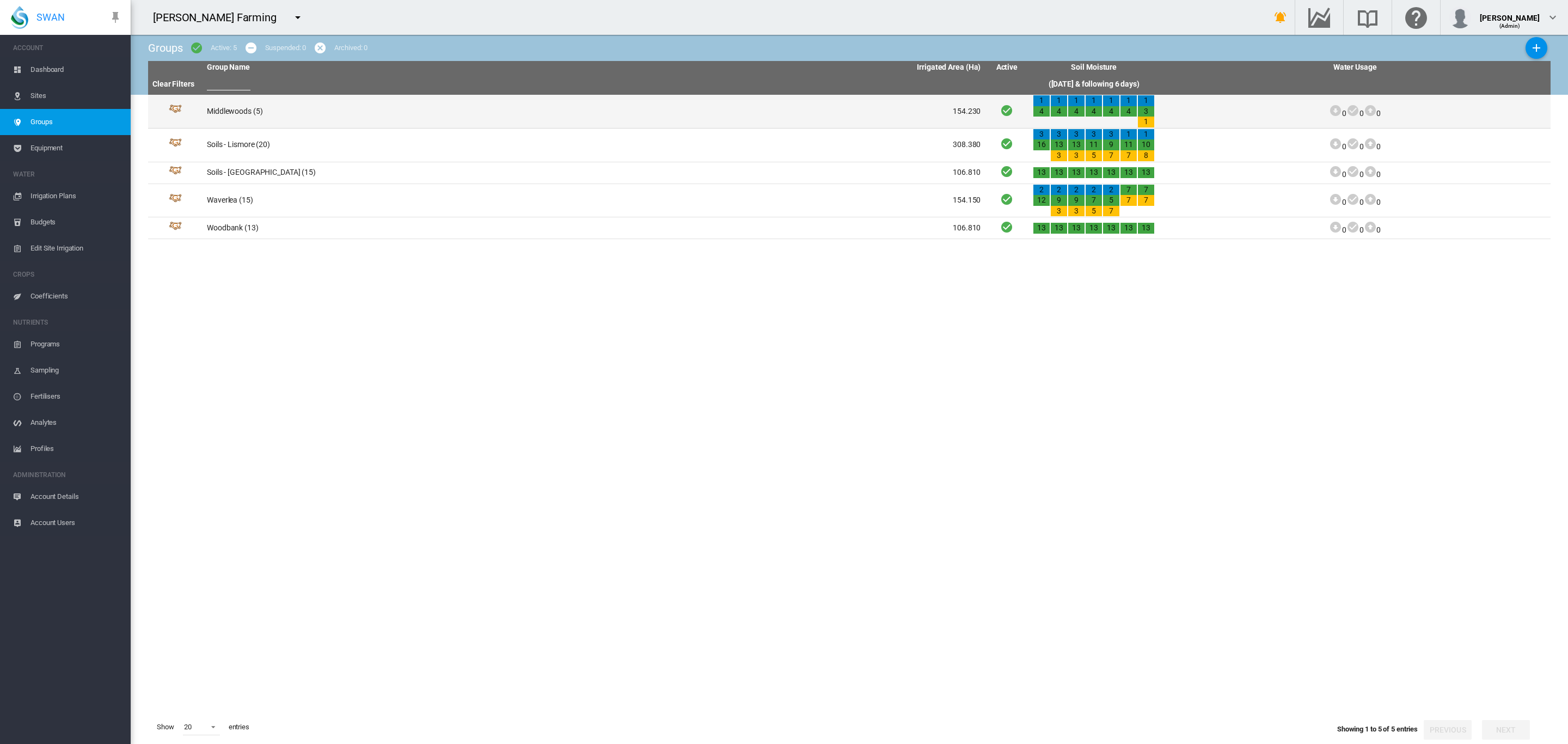
click at [237, 114] on td "Middlewoods (5)" at bounding box center [398, 111] width 391 height 33
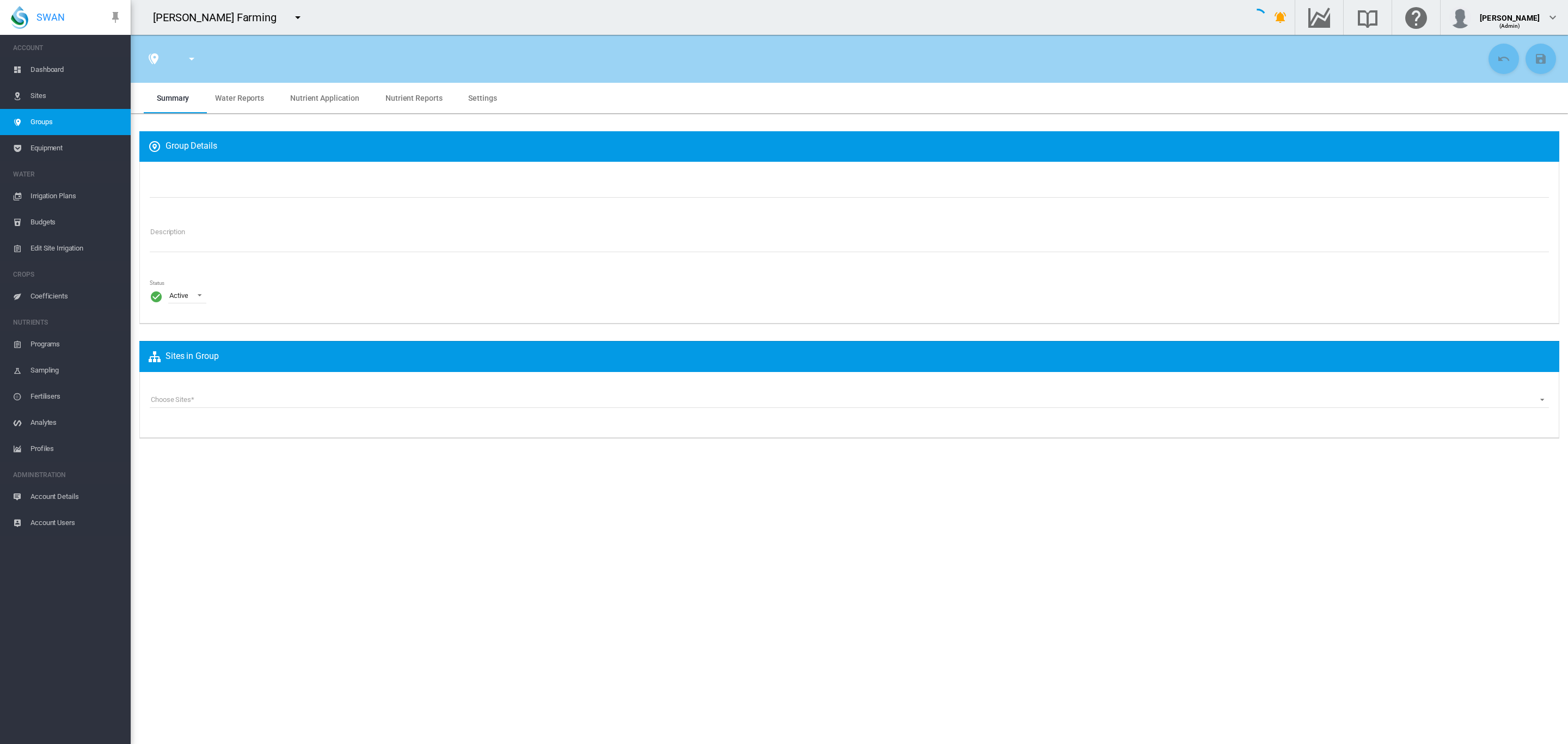
type input "**********"
type textarea "**********"
type input "*"
type input "**"
type input "*"
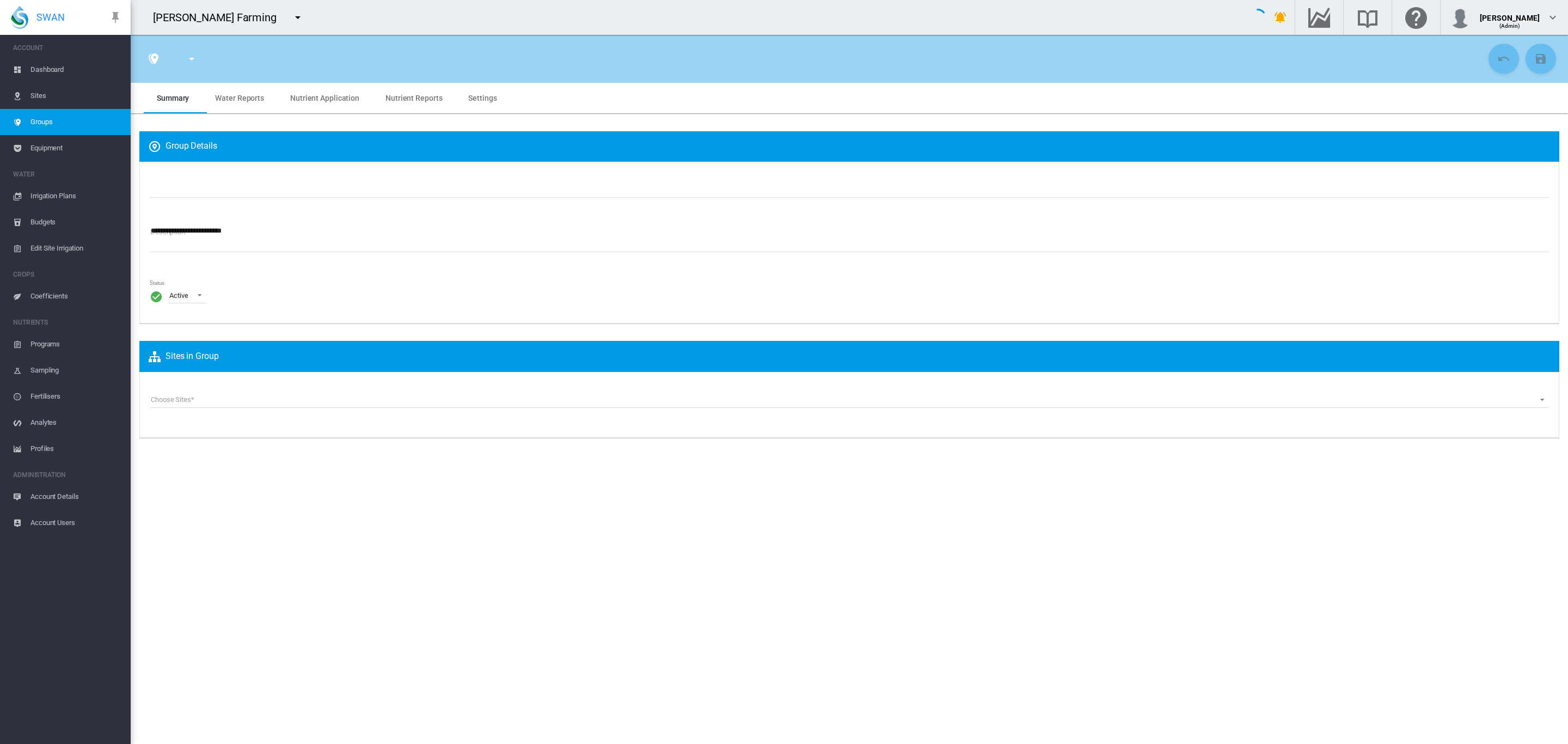
type input "***"
click at [468, 98] on span "Settings" at bounding box center [482, 97] width 28 height 9
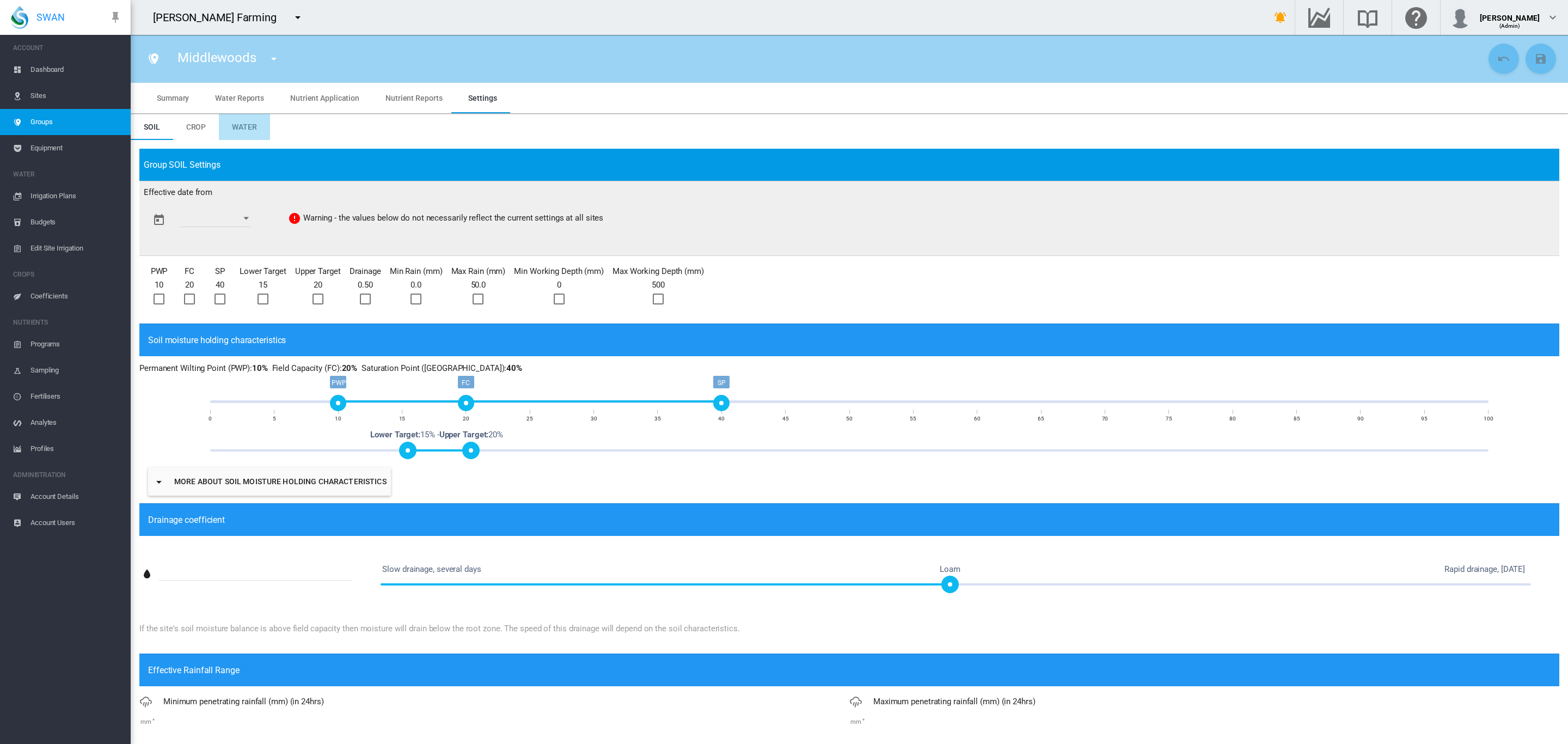
click at [248, 123] on span "Water" at bounding box center [245, 126] width 25 height 9
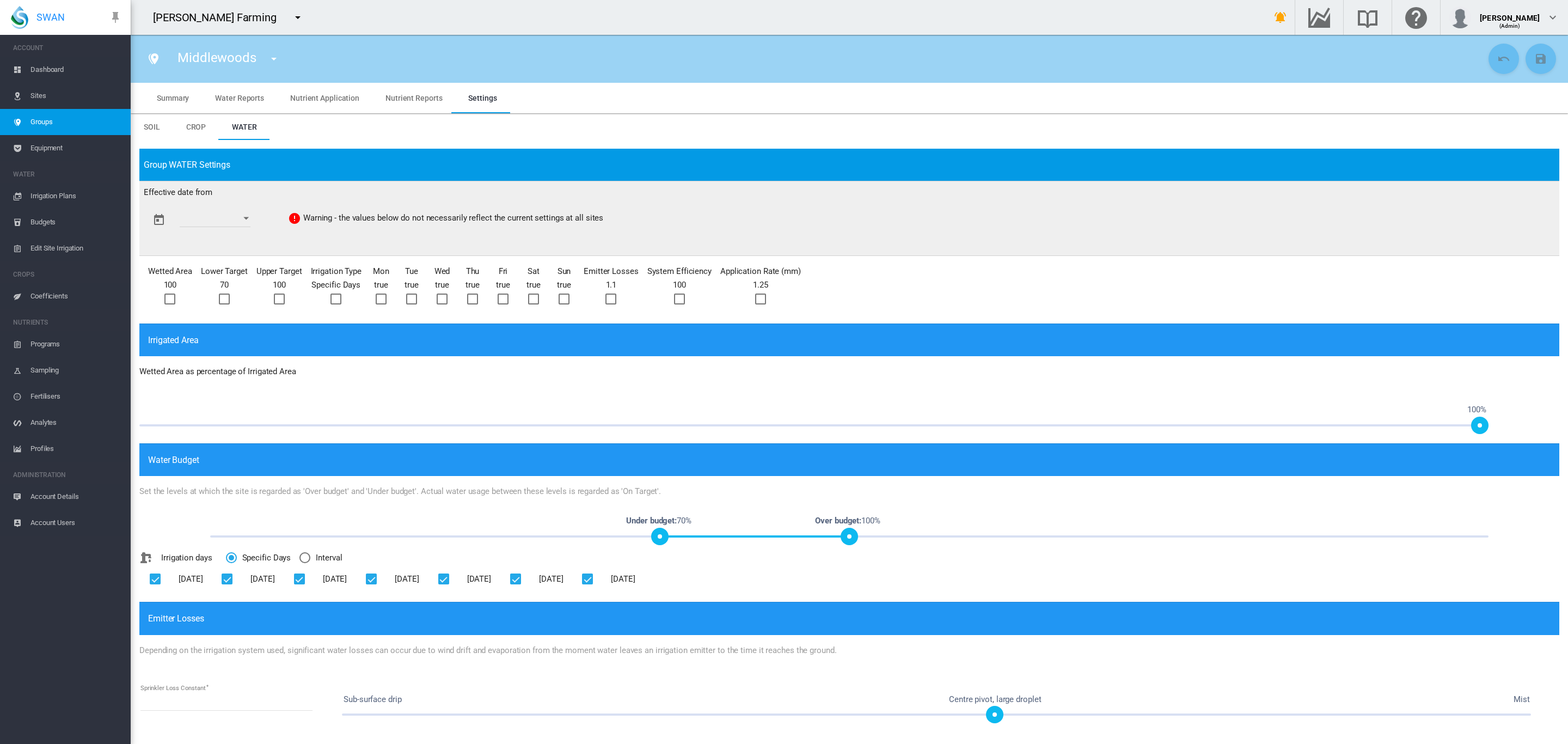
click at [669, 49] on div "Middlewoods [GEOGRAPHIC_DATA] Soils - Lismore Soils - [GEOGRAPHIC_DATA] [GEOGRA…" at bounding box center [812, 59] width 1346 height 31
click at [54, 195] on span "Irrigation Plans" at bounding box center [76, 196] width 91 height 26
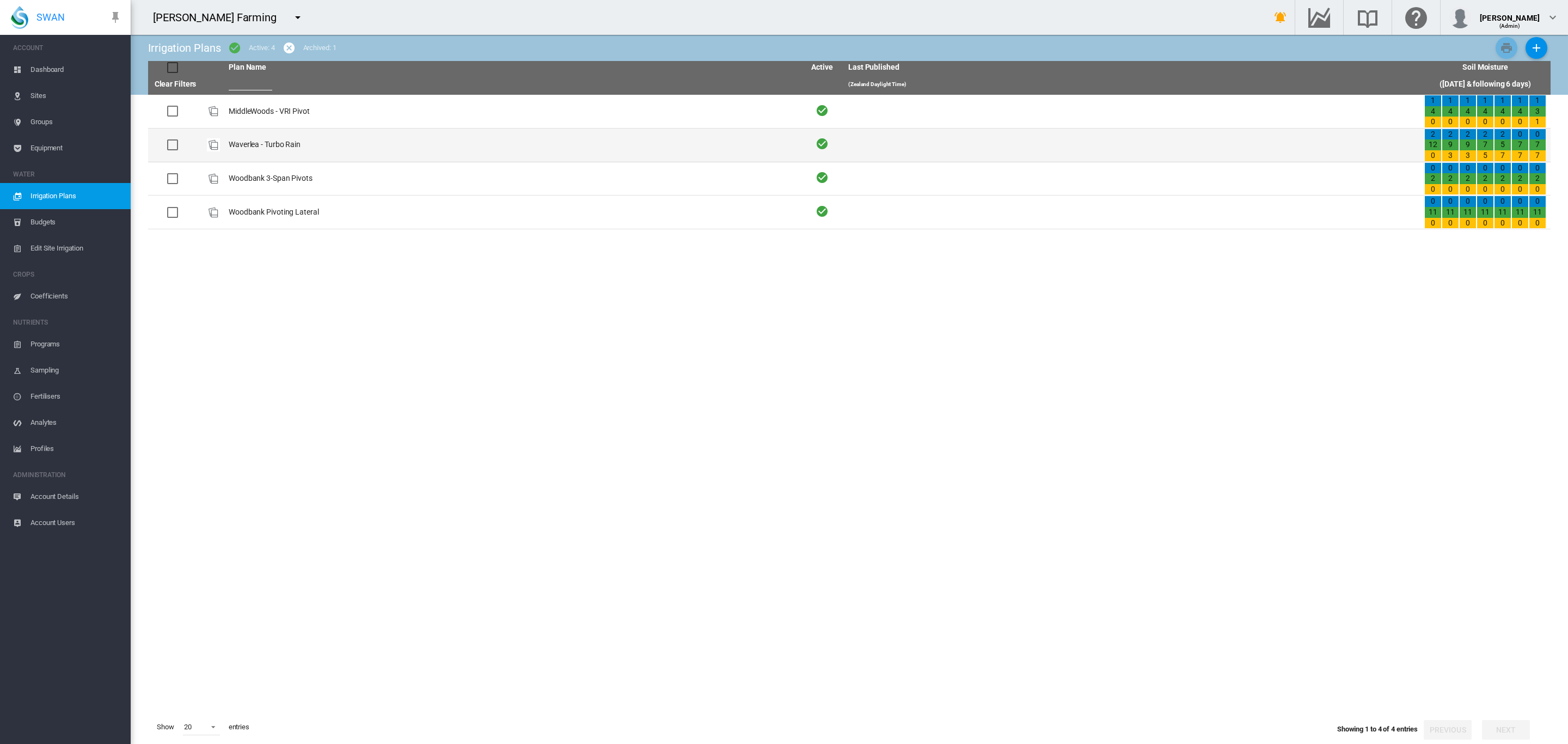
click at [293, 145] on td "Waverlea - Turbo Rain" at bounding box center [512, 145] width 576 height 33
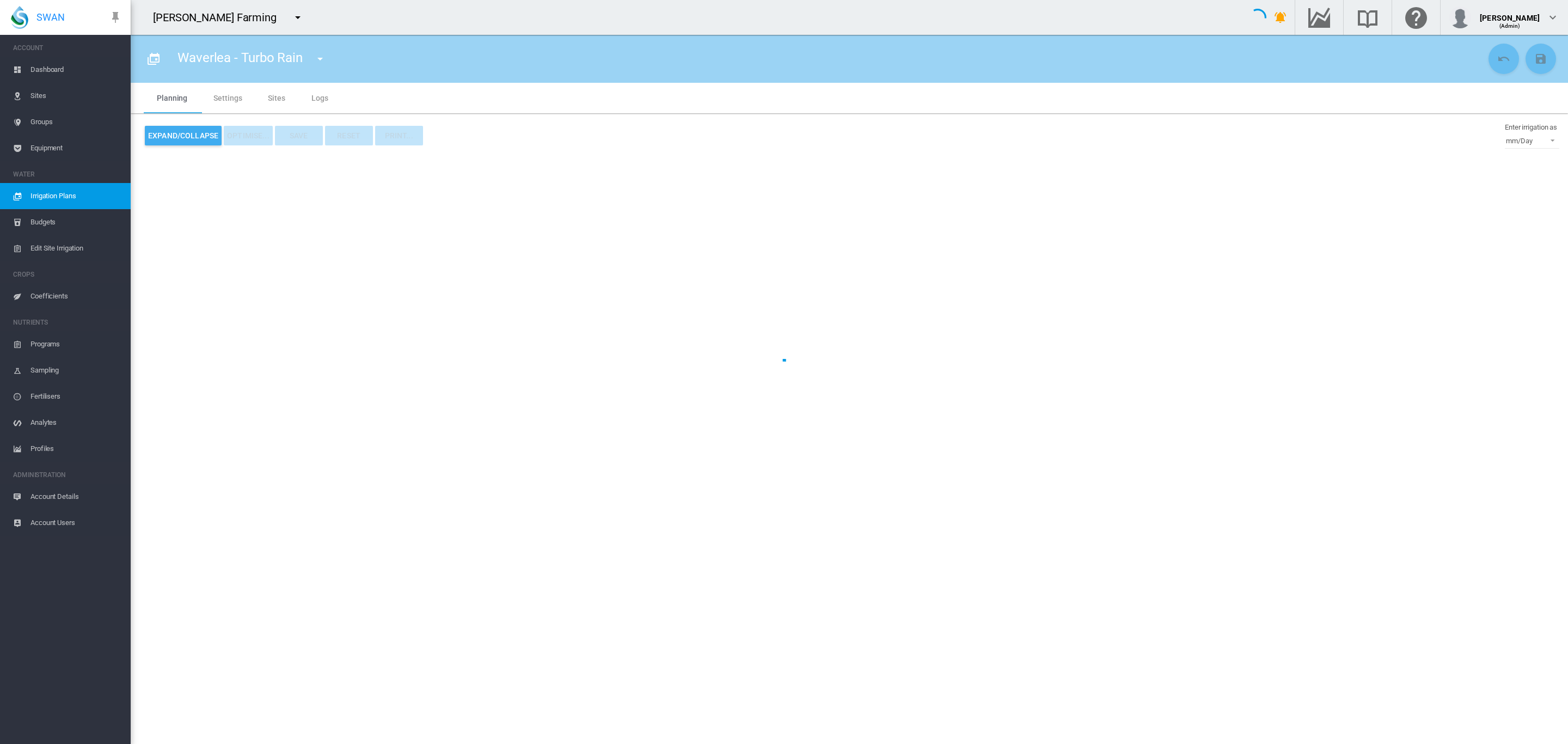
type input "**********"
type input "*"
type input "****"
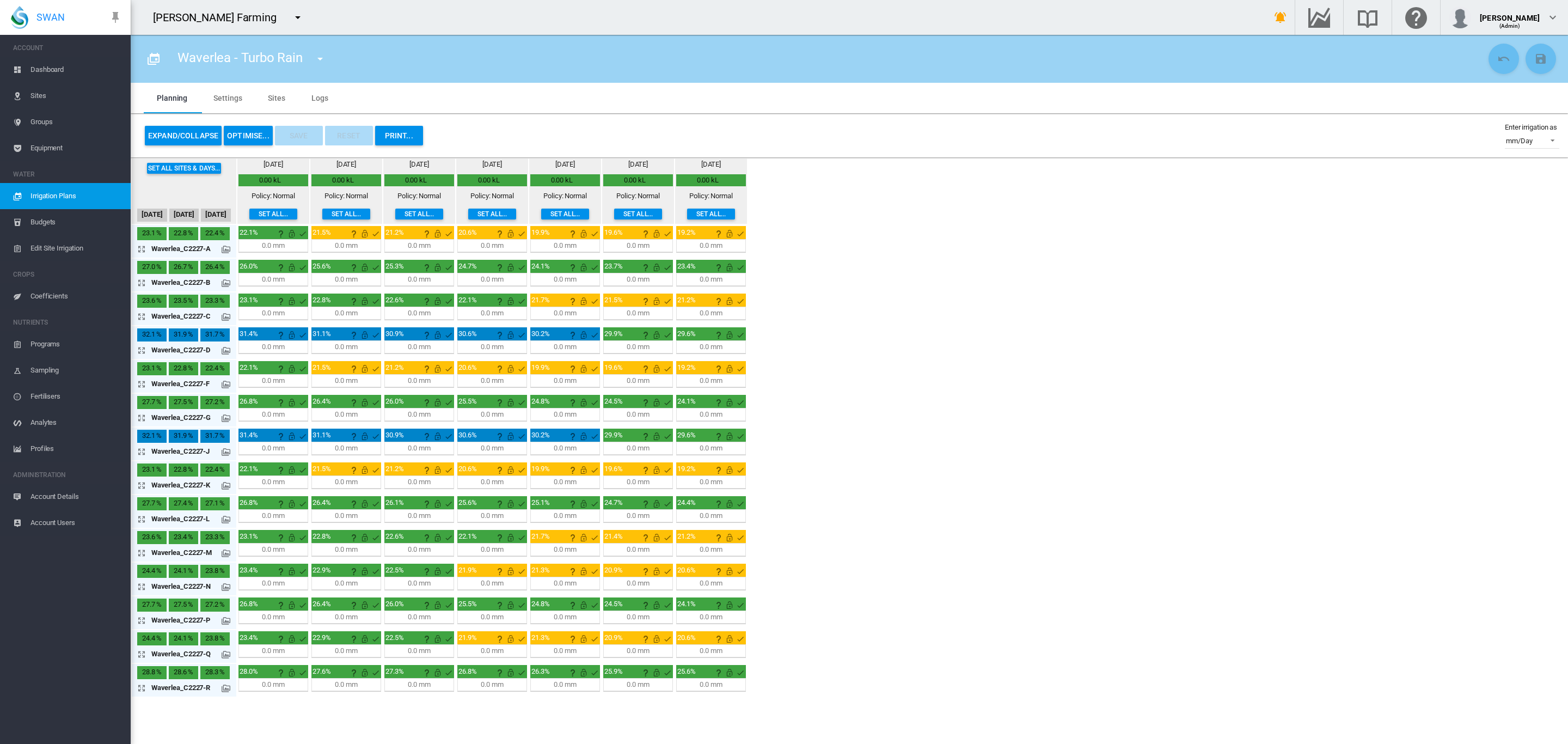
click at [274, 103] on md-tab-item "Sites" at bounding box center [276, 98] width 43 height 31
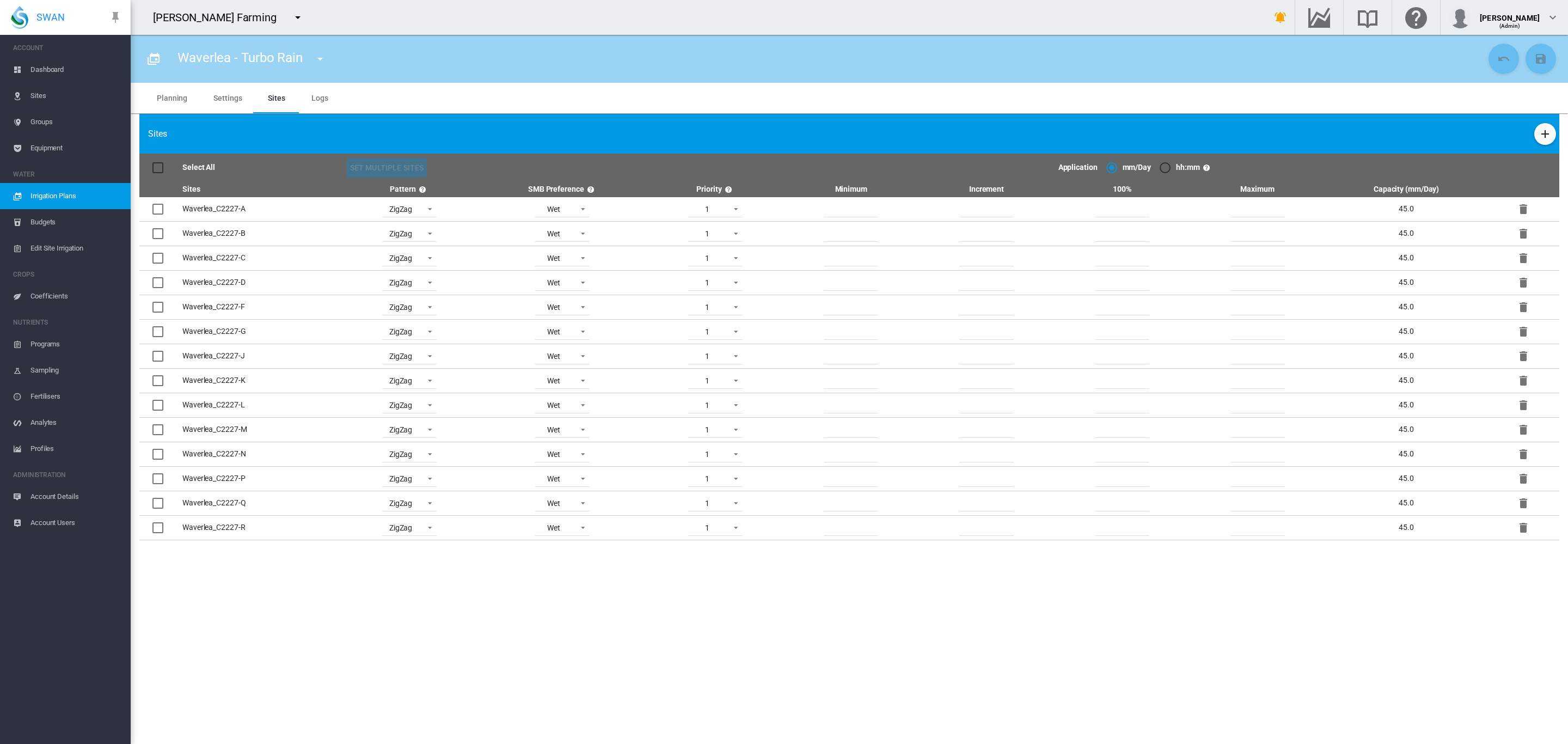
click at [41, 131] on span "Groups" at bounding box center [76, 121] width 91 height 26
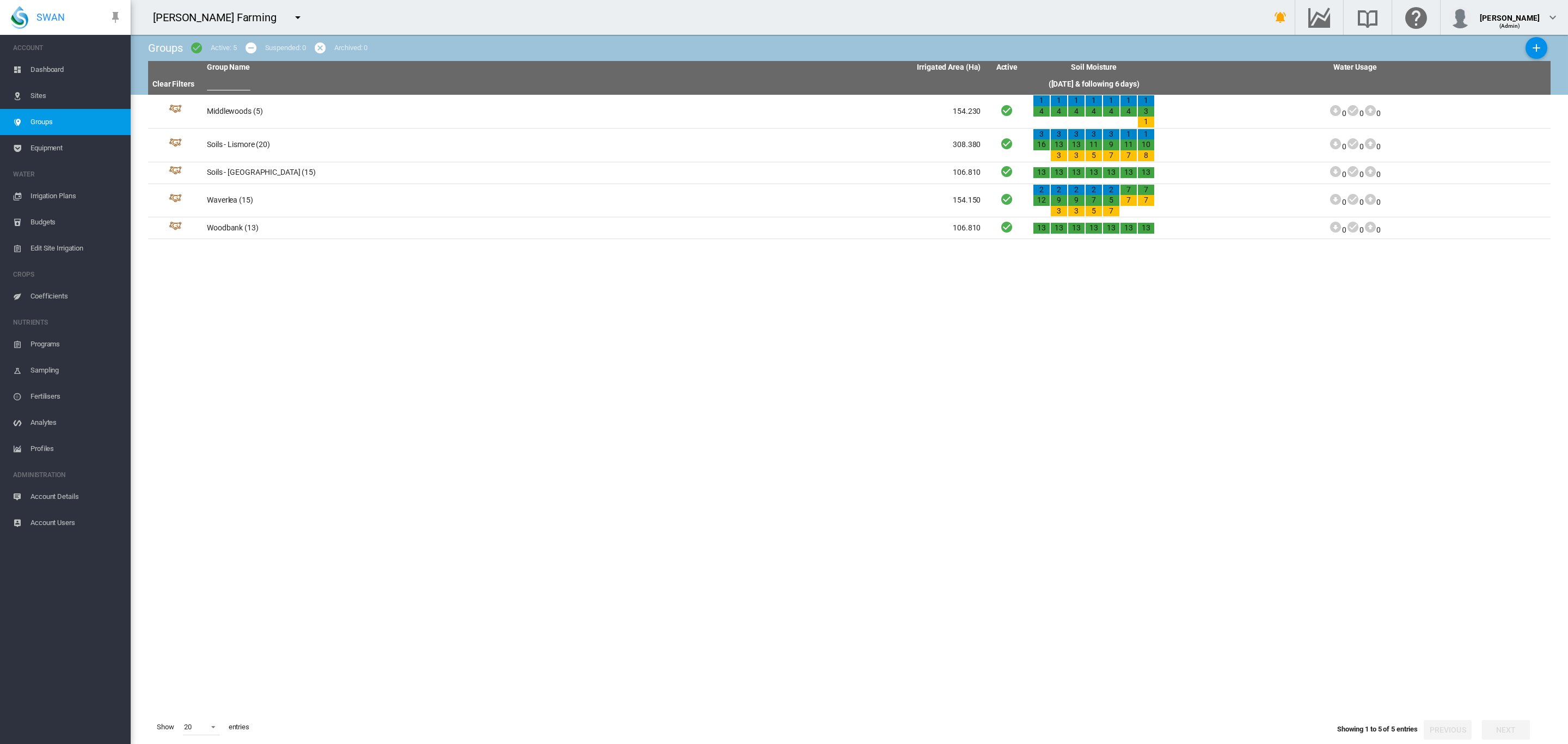
click at [64, 201] on span "Irrigation Plans" at bounding box center [76, 196] width 91 height 26
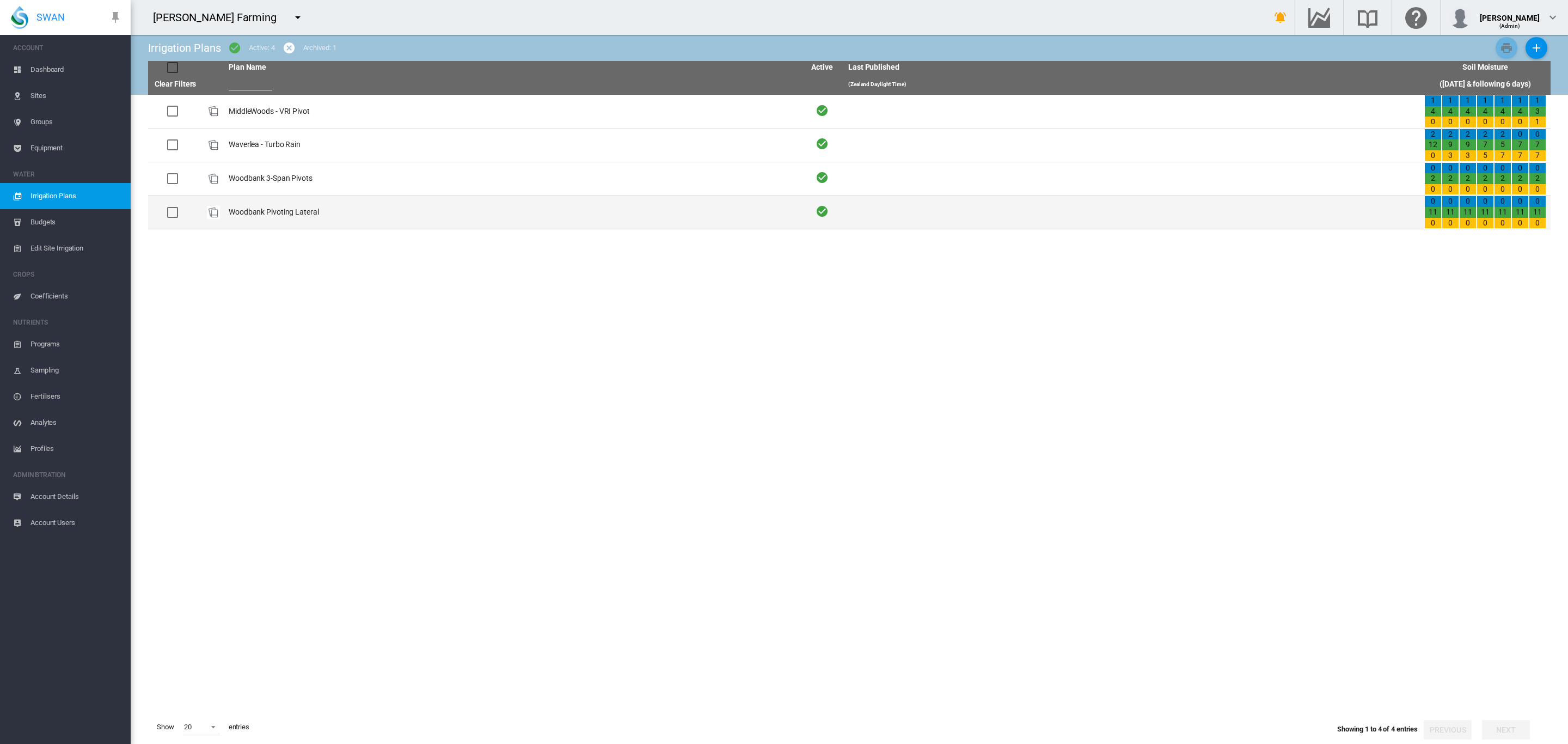
click at [276, 207] on td "Woodbank Pivoting Lateral" at bounding box center [512, 212] width 576 height 33
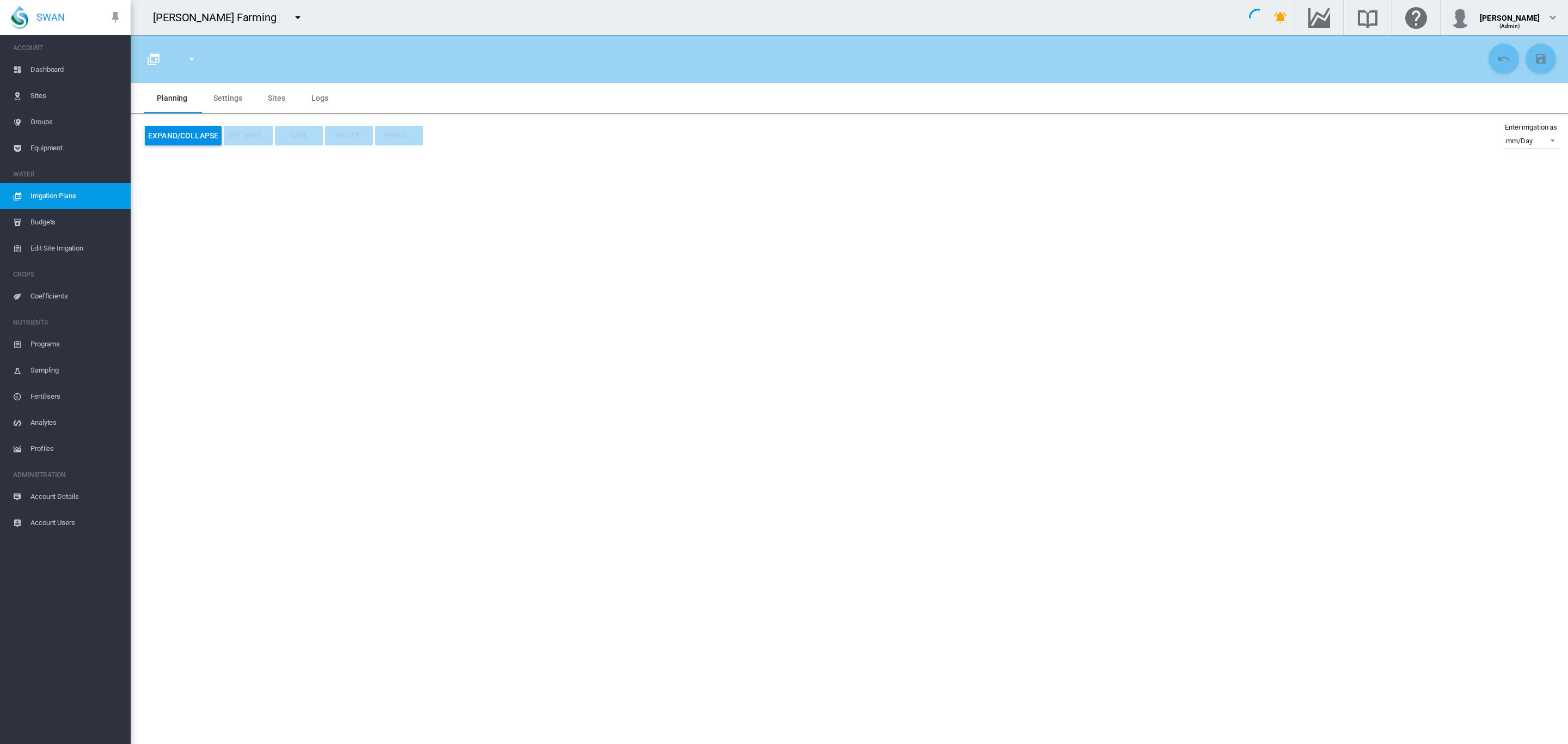
type input "**********"
type input "*"
type input "****"
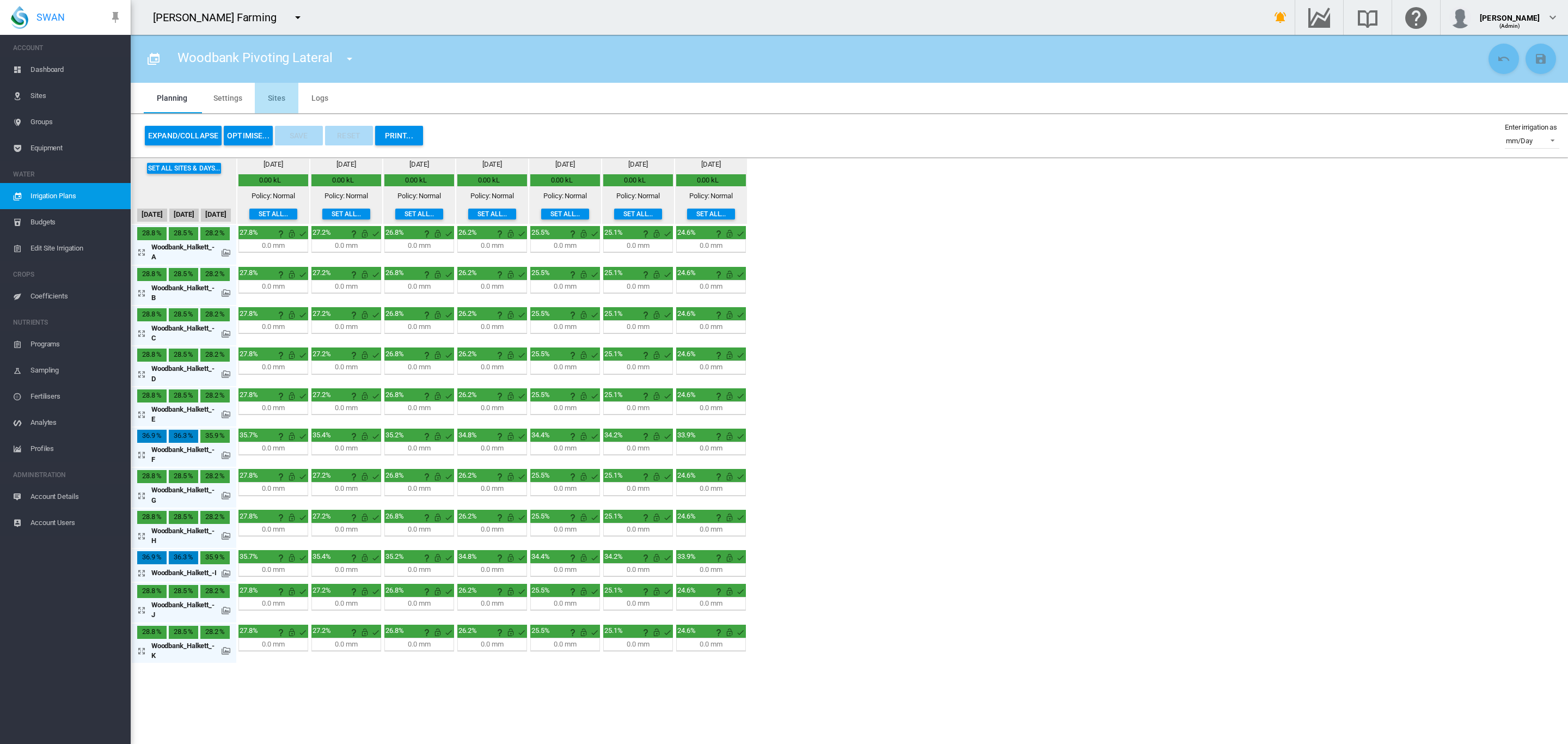
click at [274, 105] on md-tab-item "Sites" at bounding box center [276, 98] width 43 height 31
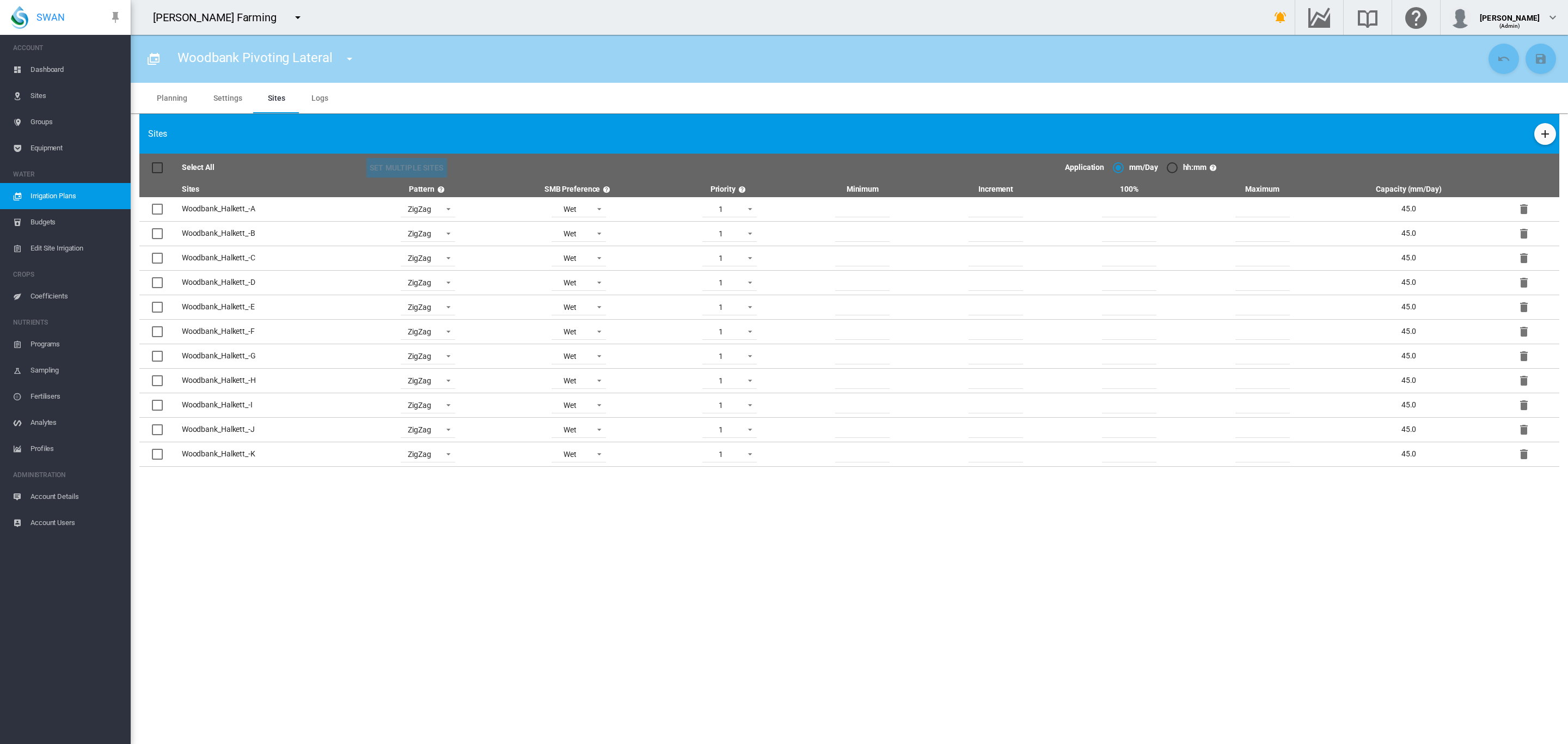
click at [65, 201] on span "Irrigation Plans" at bounding box center [76, 196] width 91 height 26
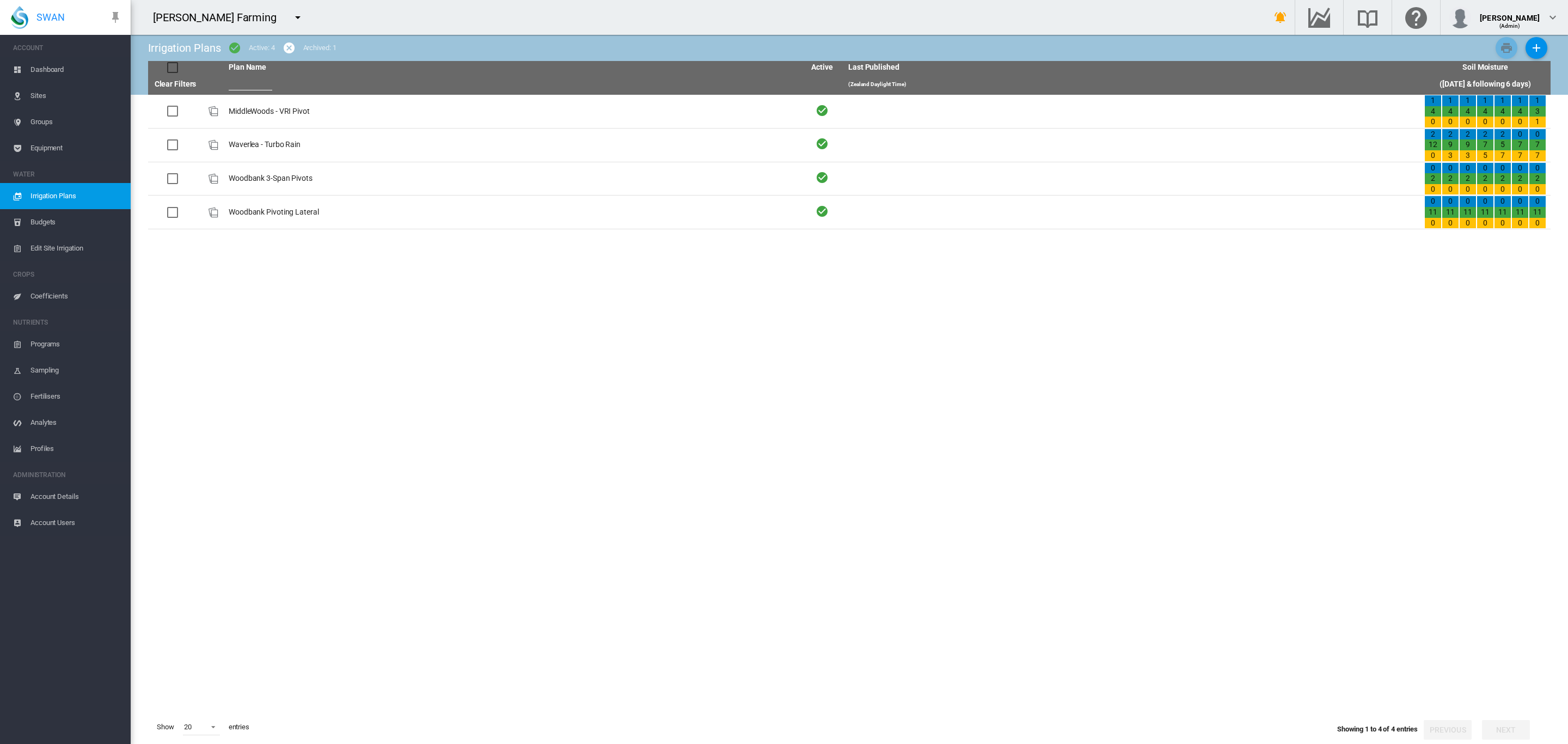
click at [32, 124] on span "Groups" at bounding box center [76, 121] width 91 height 26
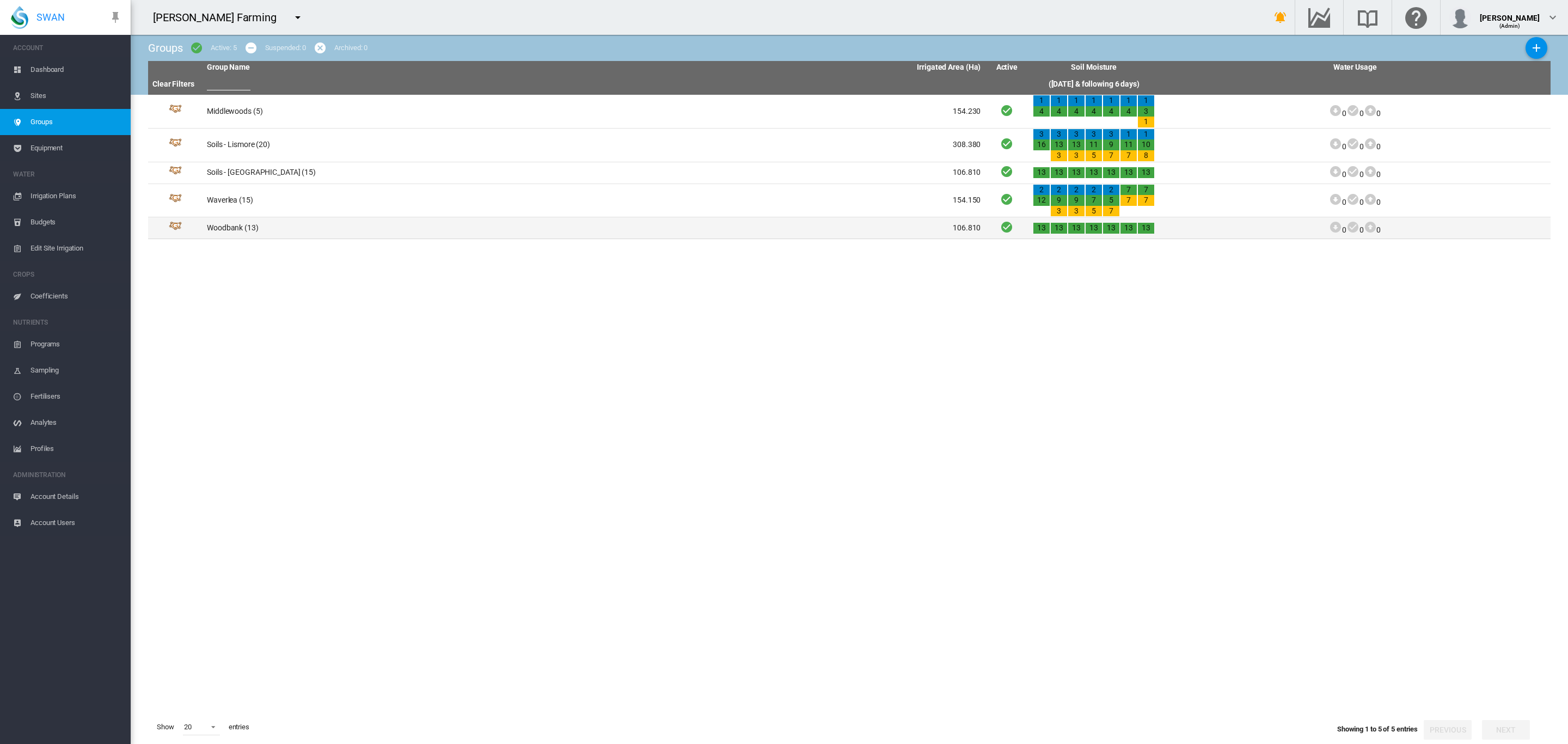
click at [239, 231] on td "Woodbank (13)" at bounding box center [398, 228] width 391 height 21
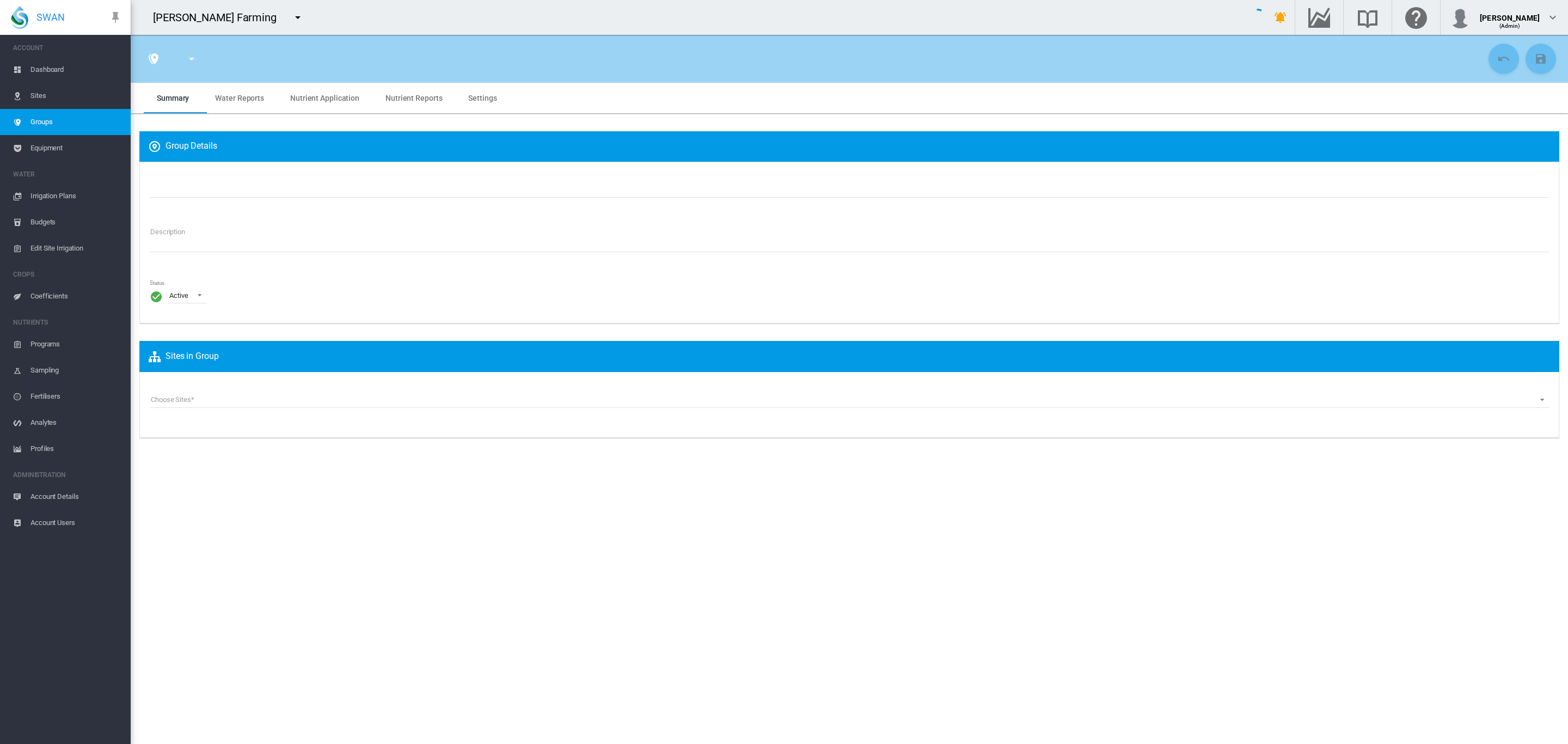
type input "********"
type textarea "**********"
click at [479, 98] on span "Settings" at bounding box center [482, 97] width 28 height 9
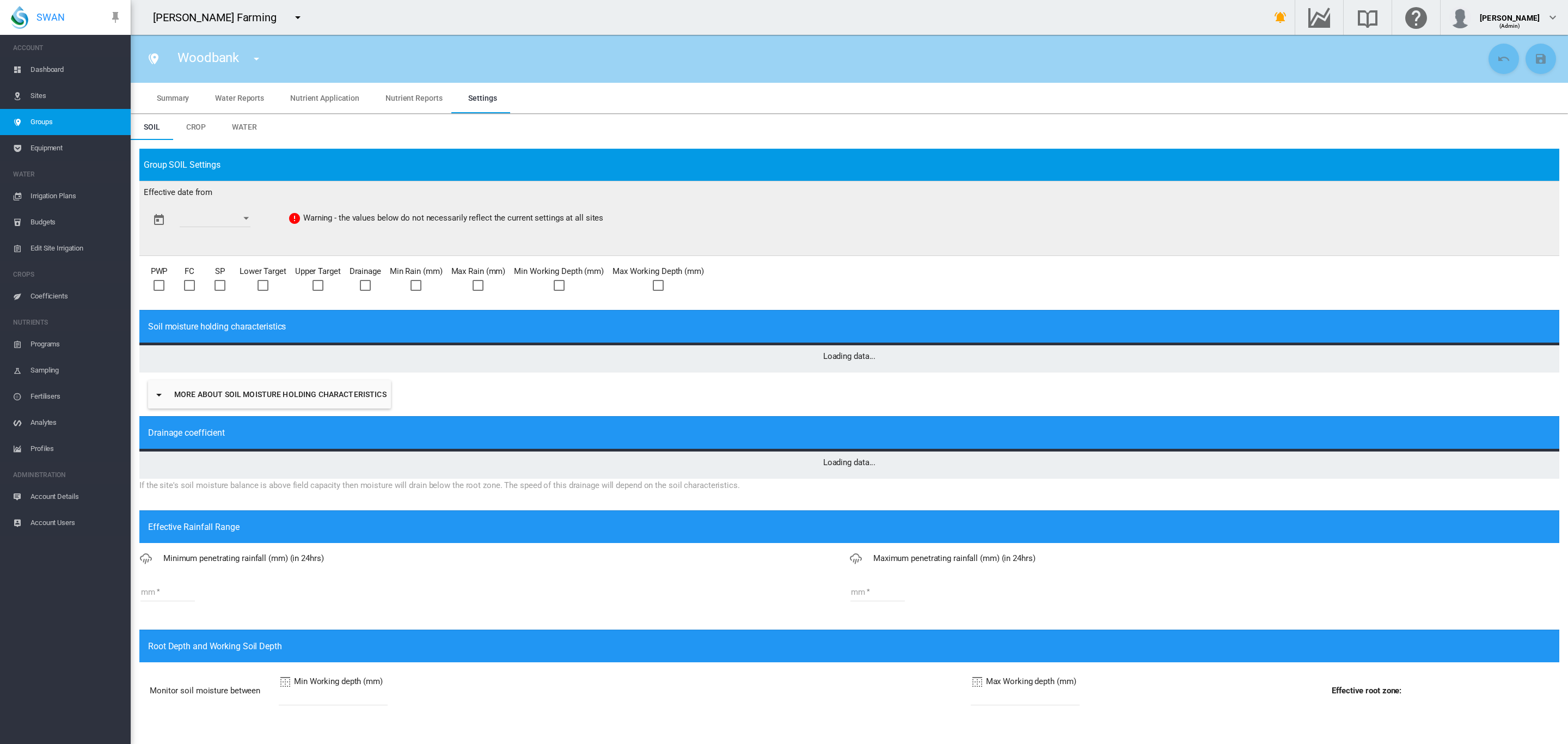
click at [41, 98] on span "Sites" at bounding box center [76, 95] width 91 height 26
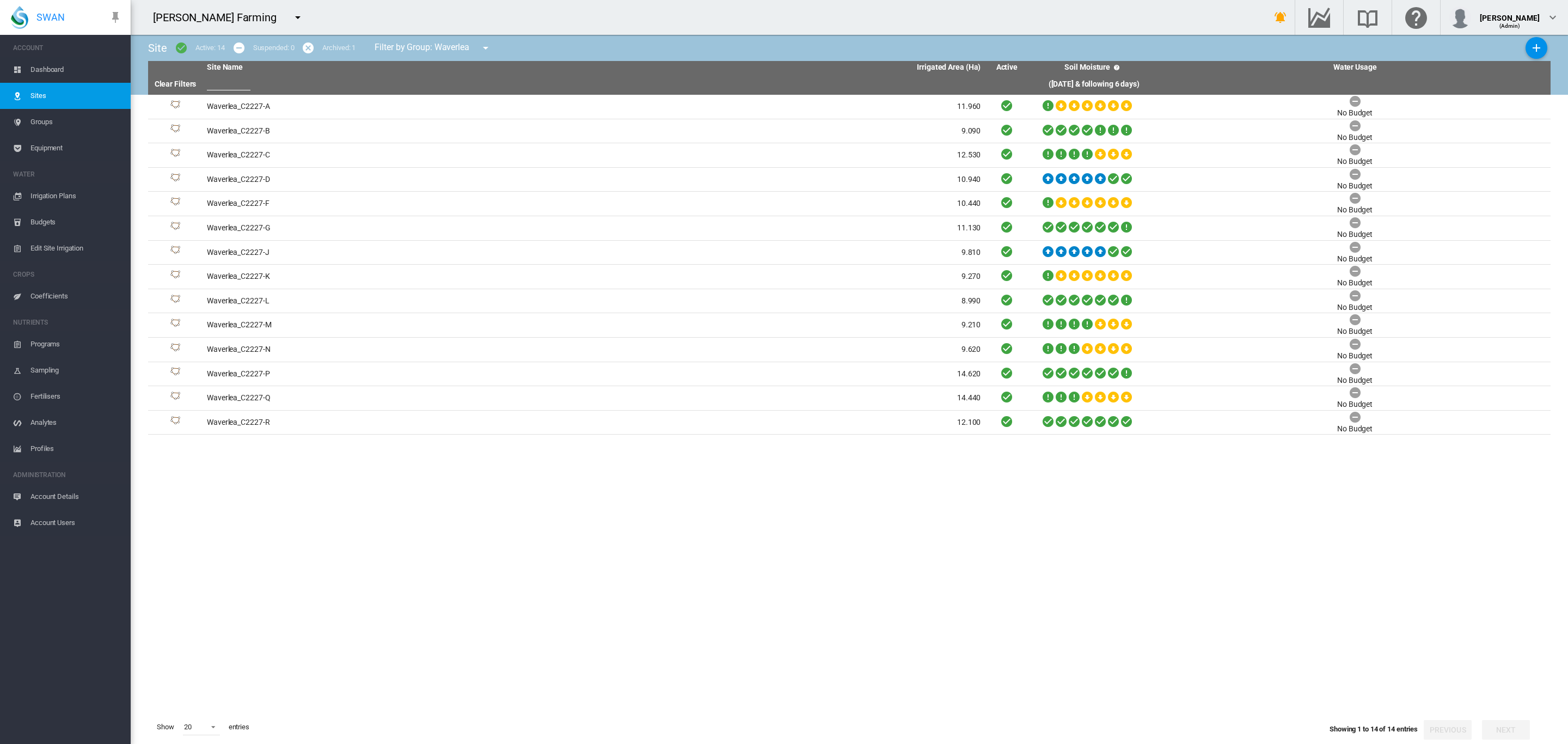
click at [42, 115] on span "Groups" at bounding box center [76, 121] width 91 height 26
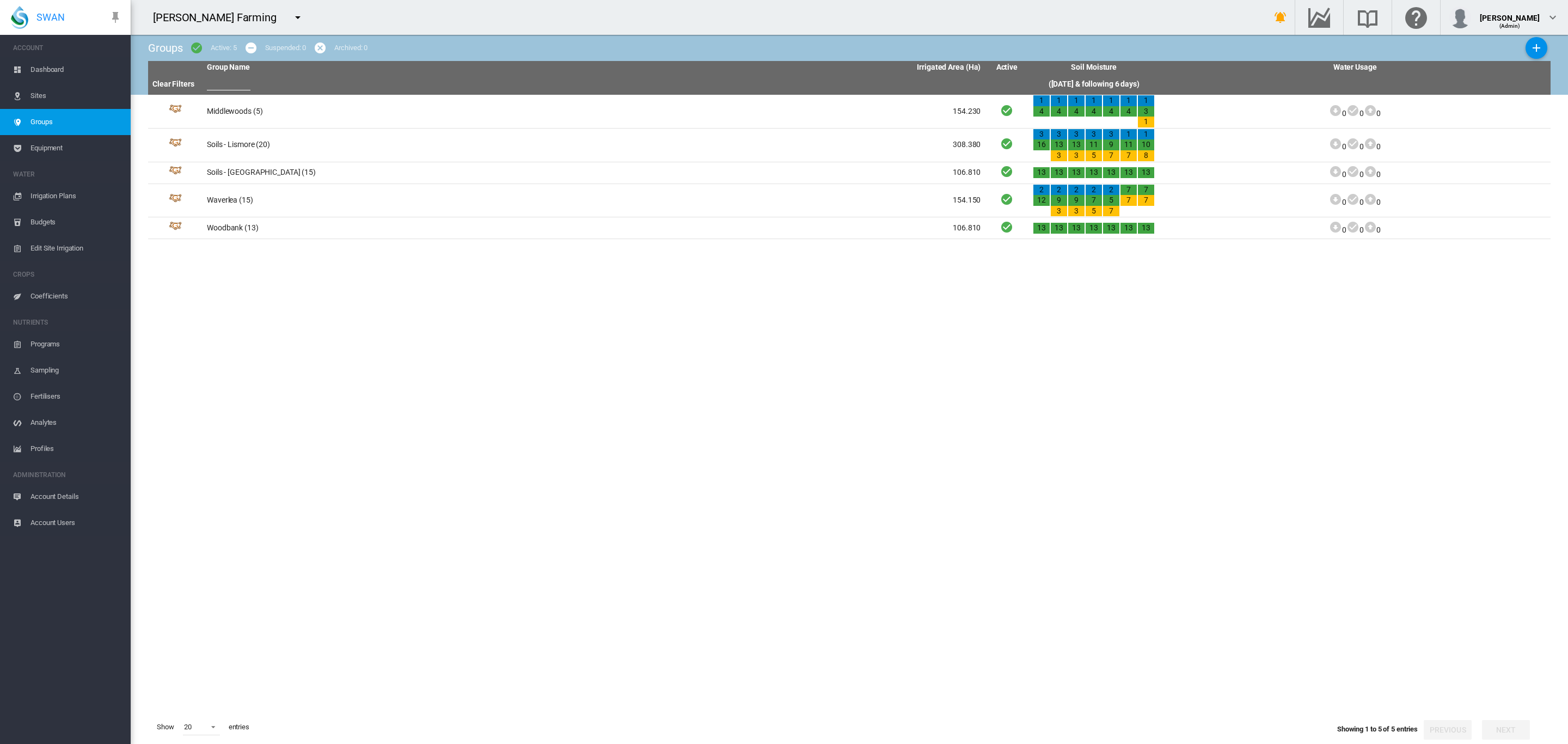
click at [65, 198] on span "Irrigation Plans" at bounding box center [76, 196] width 91 height 26
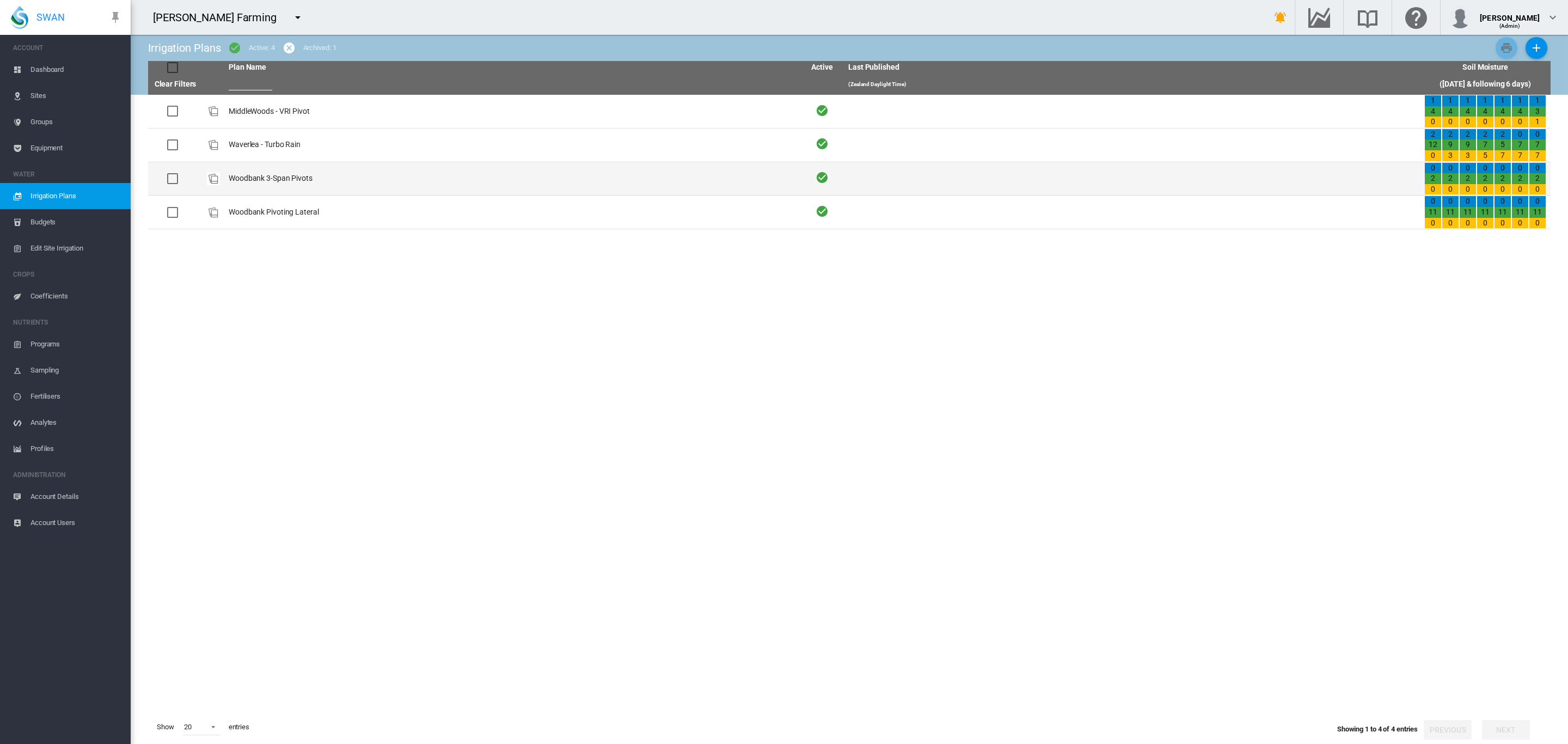
click at [301, 180] on td "Woodbank 3-Span Pivots" at bounding box center [512, 178] width 576 height 33
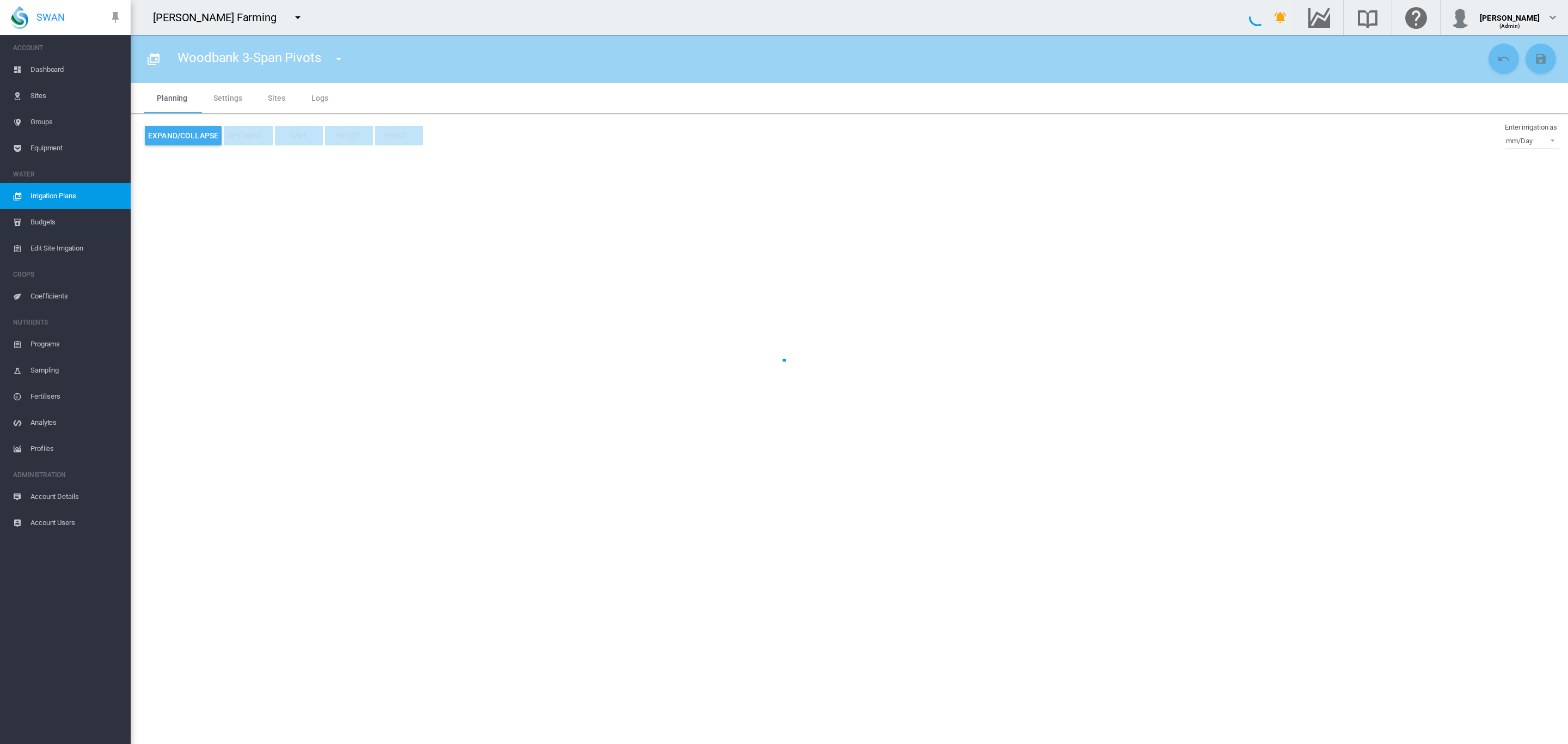
type input "**********"
type input "*"
type input "***"
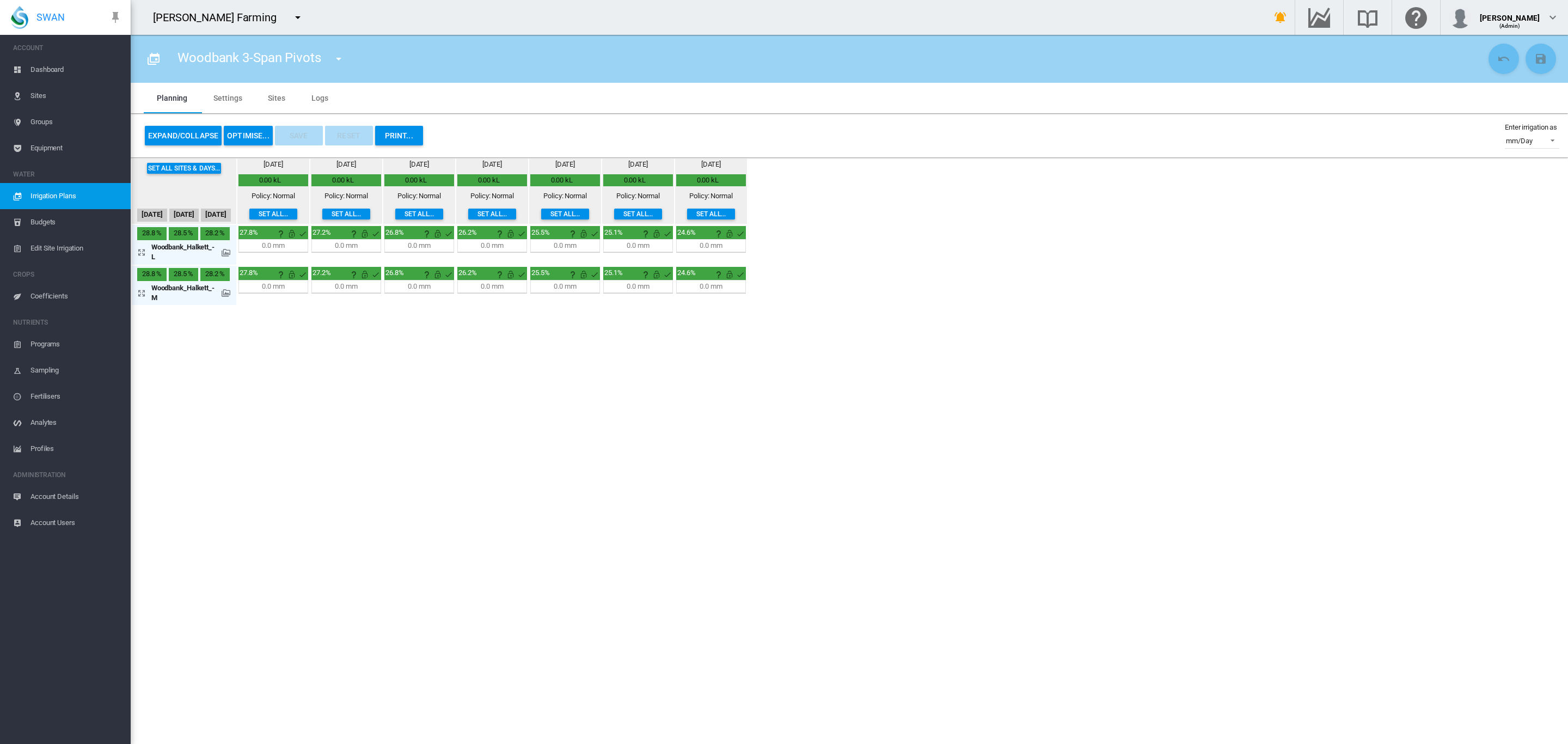
click at [274, 103] on md-tab-item "Sites" at bounding box center [276, 98] width 43 height 31
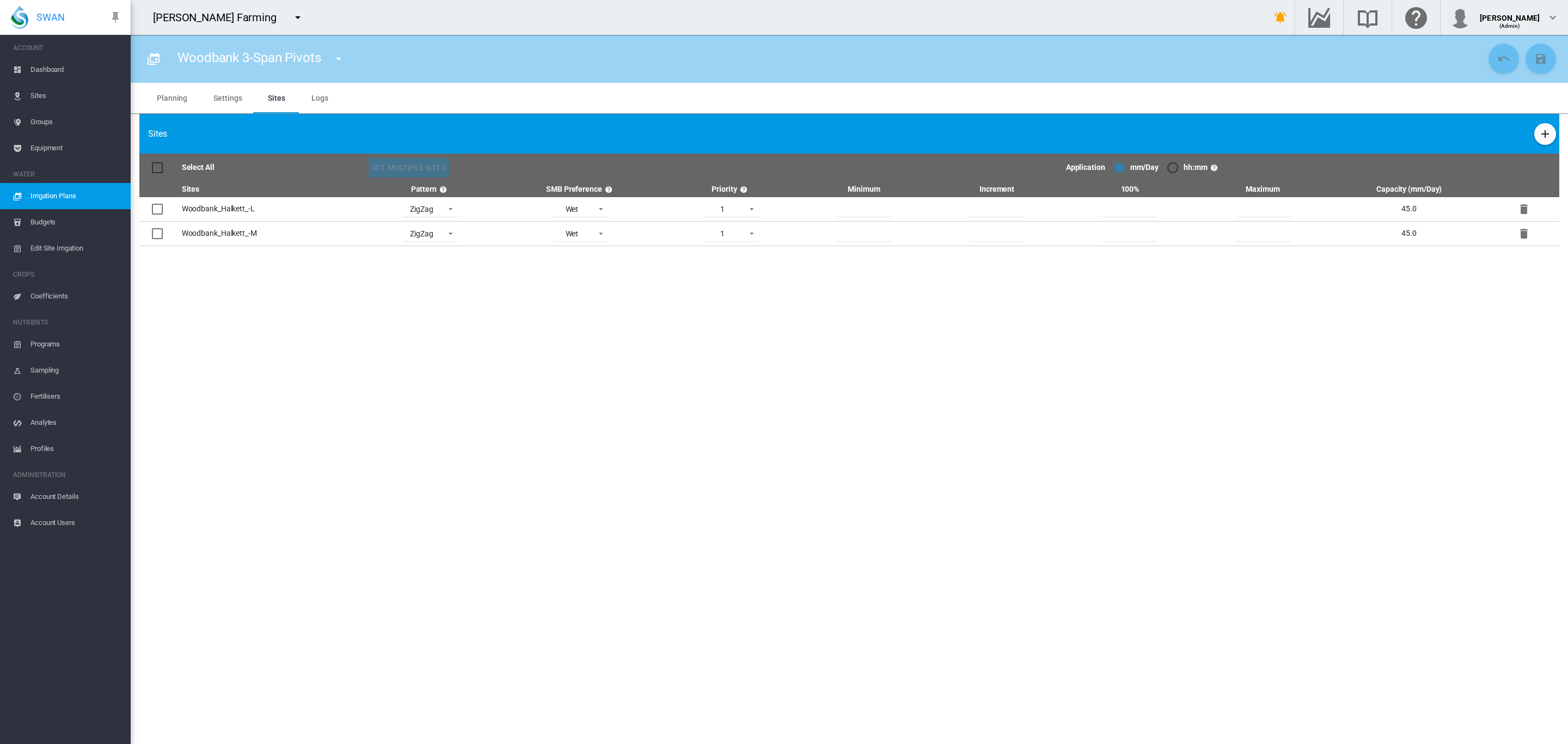
click at [44, 120] on span "Groups" at bounding box center [76, 121] width 91 height 26
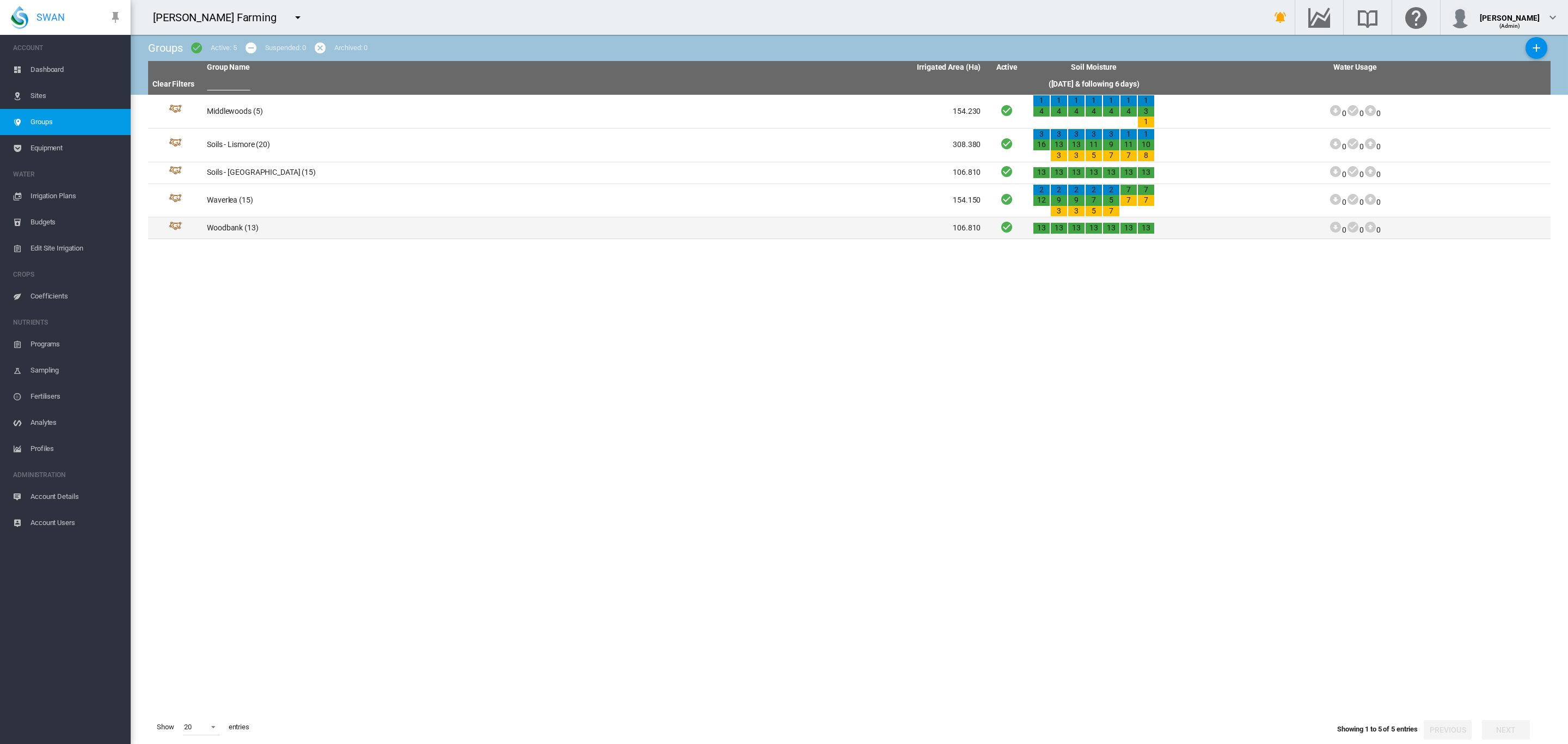
click at [220, 225] on td "Woodbank (13)" at bounding box center [398, 228] width 391 height 21
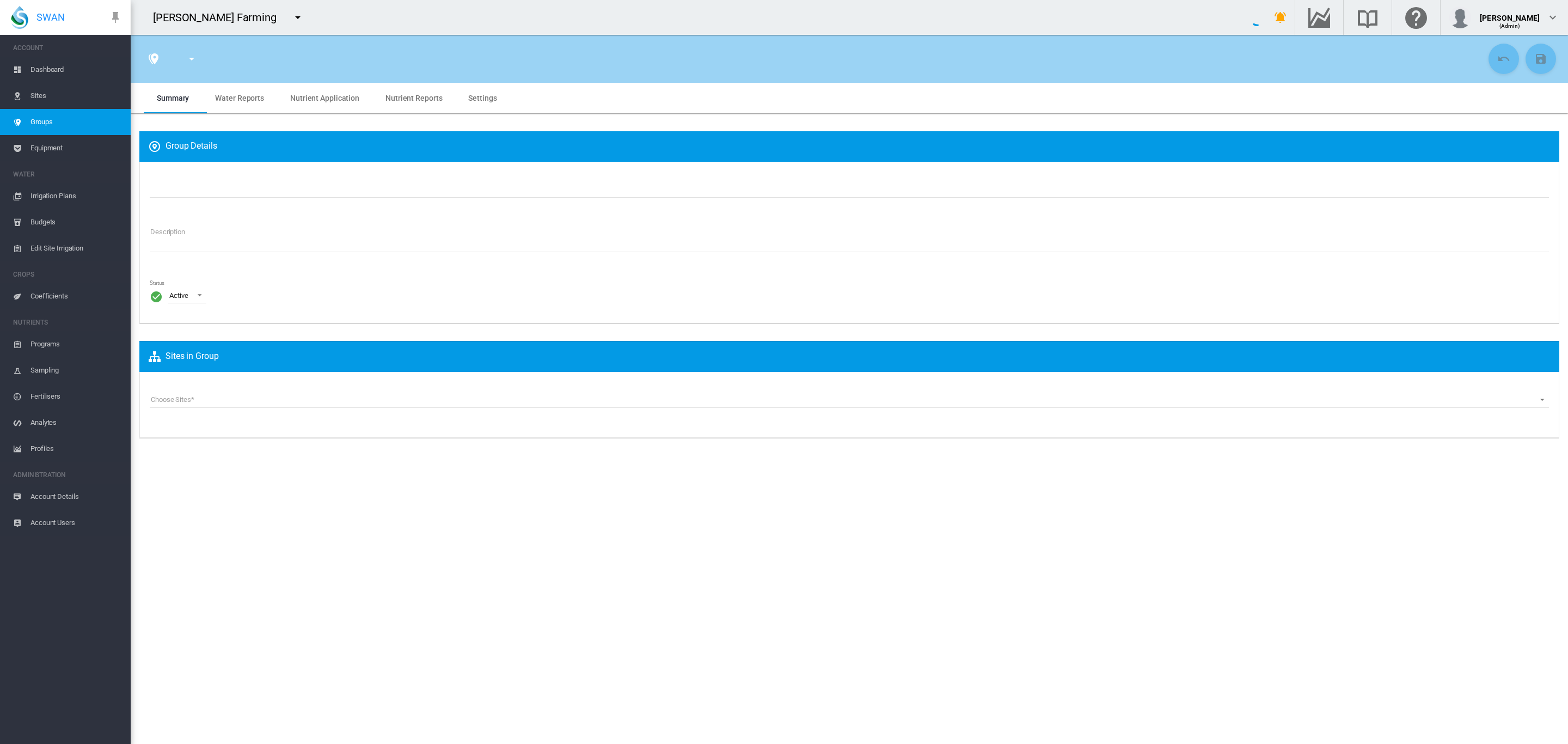
type input "********"
type textarea "**********"
click at [43, 98] on span "Sites" at bounding box center [76, 95] width 91 height 26
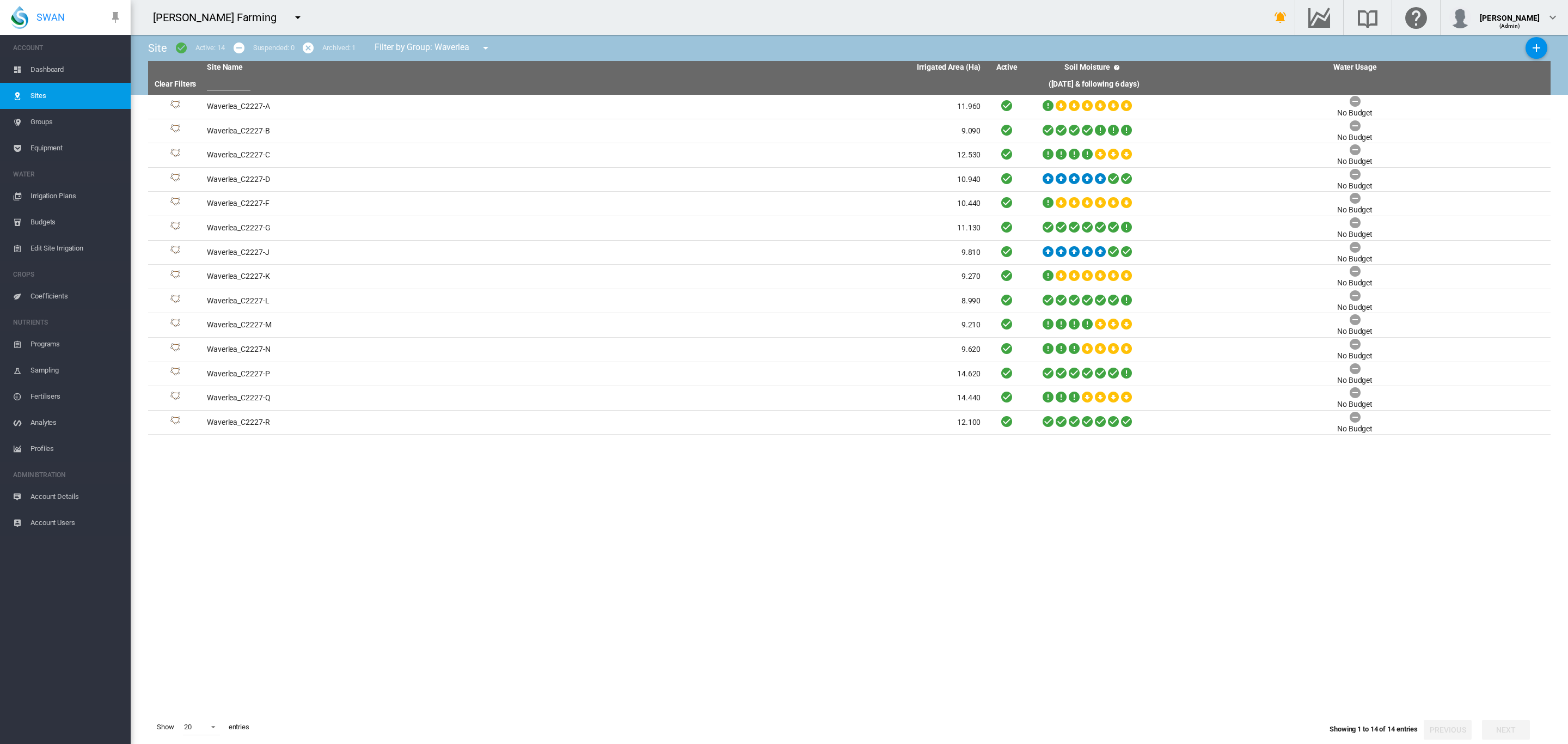
click at [52, 187] on span "Irrigation Plans" at bounding box center [76, 196] width 91 height 26
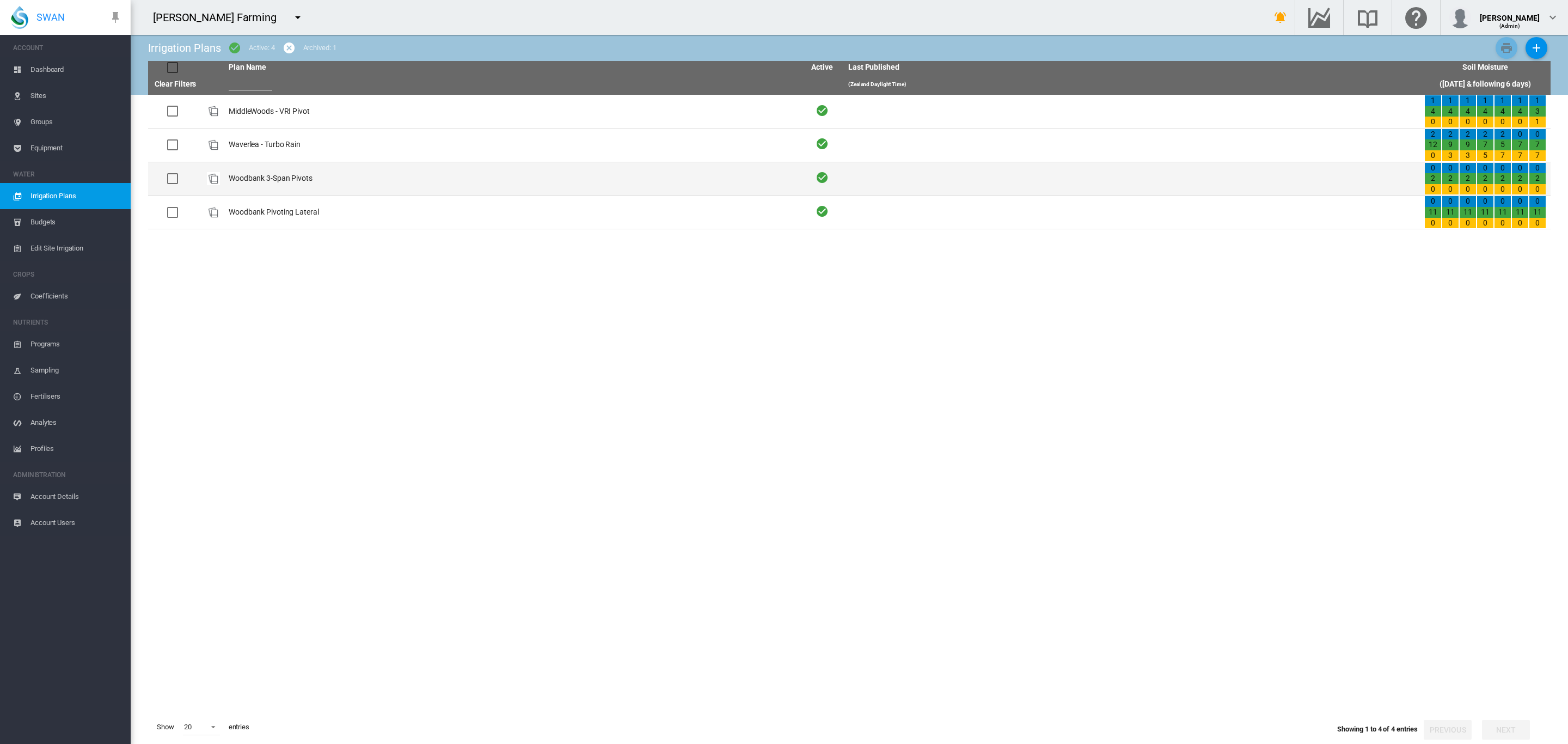
click at [286, 178] on td "Woodbank 3-Span Pivots" at bounding box center [512, 178] width 576 height 33
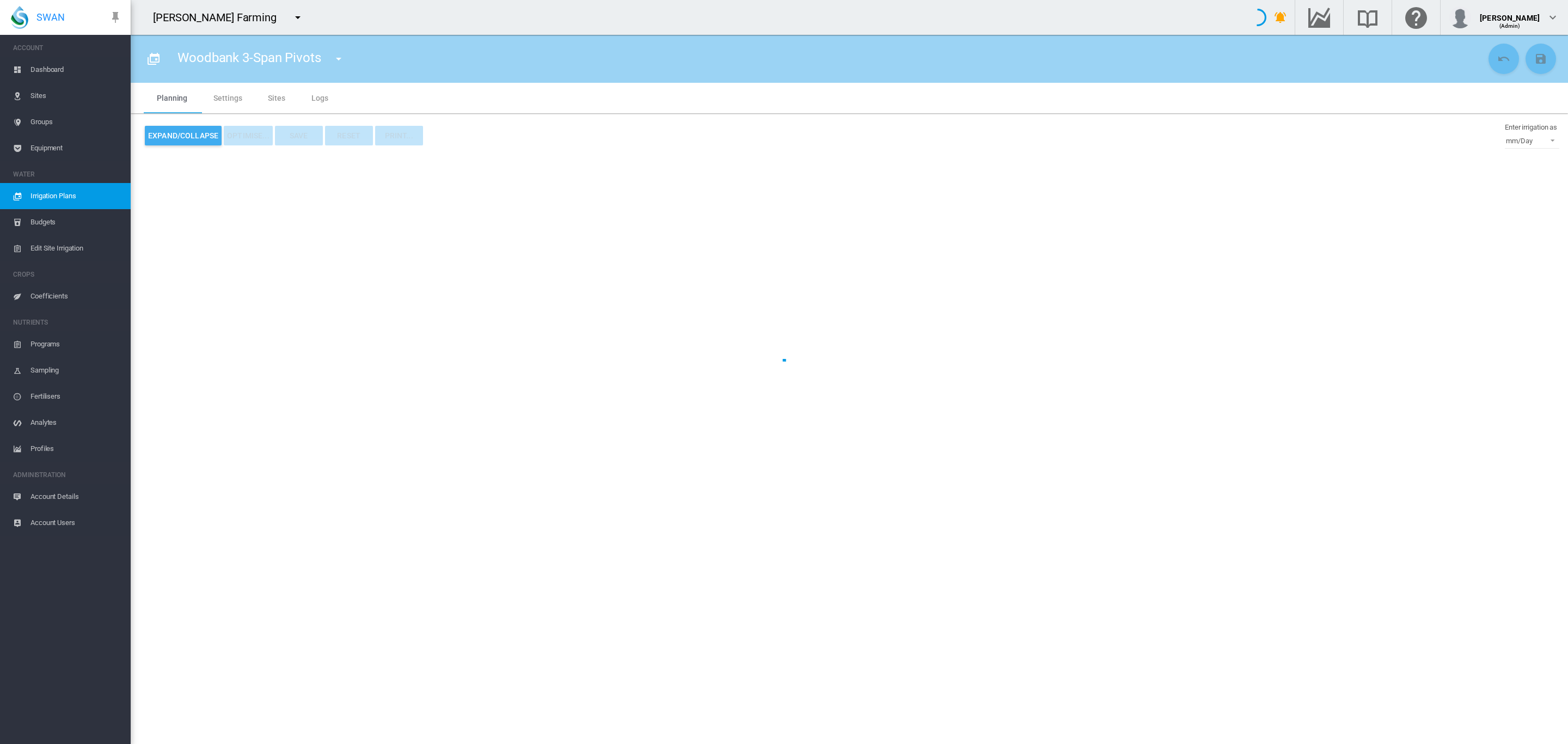
type input "**********"
type input "*"
type input "***"
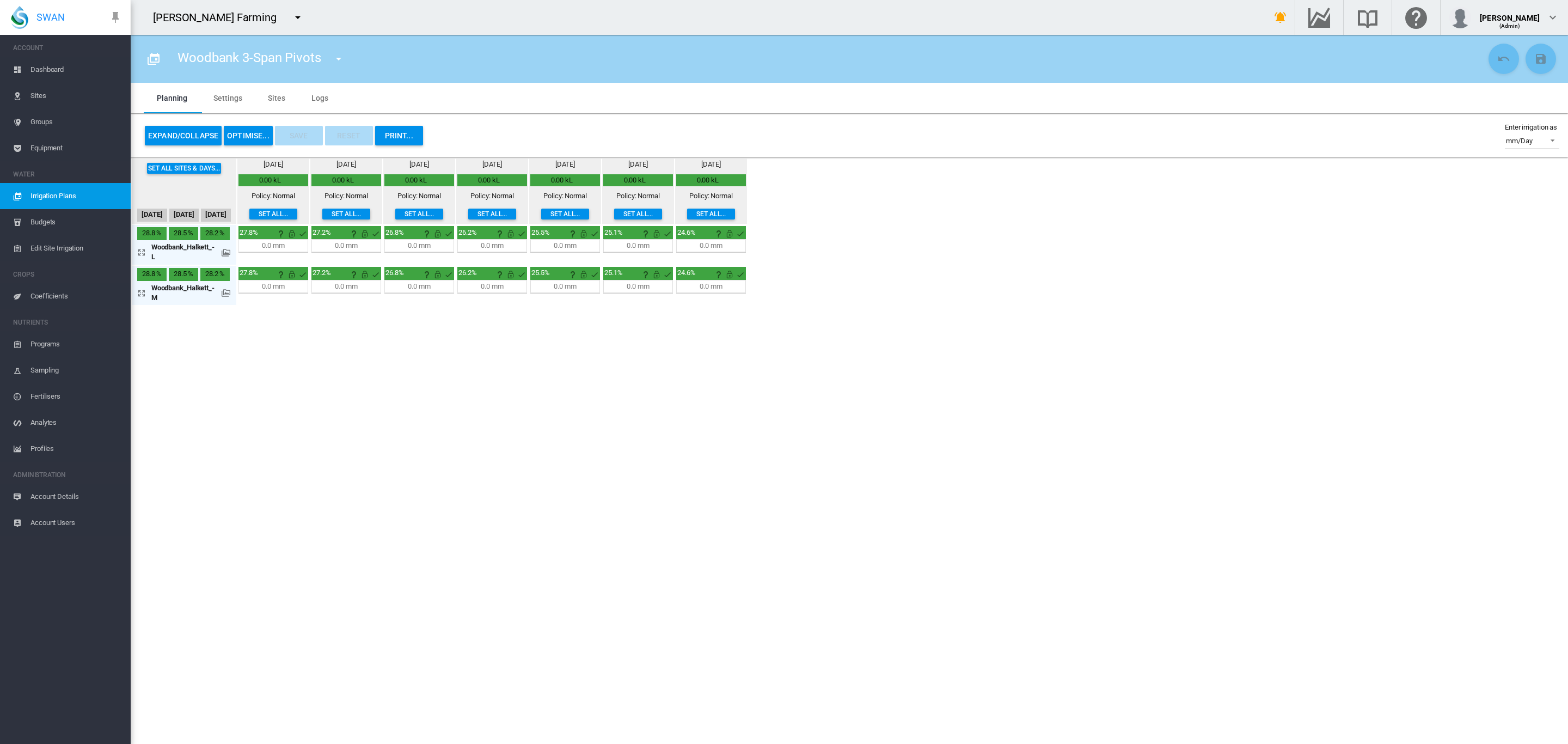
click at [56, 124] on span "Groups" at bounding box center [76, 121] width 91 height 26
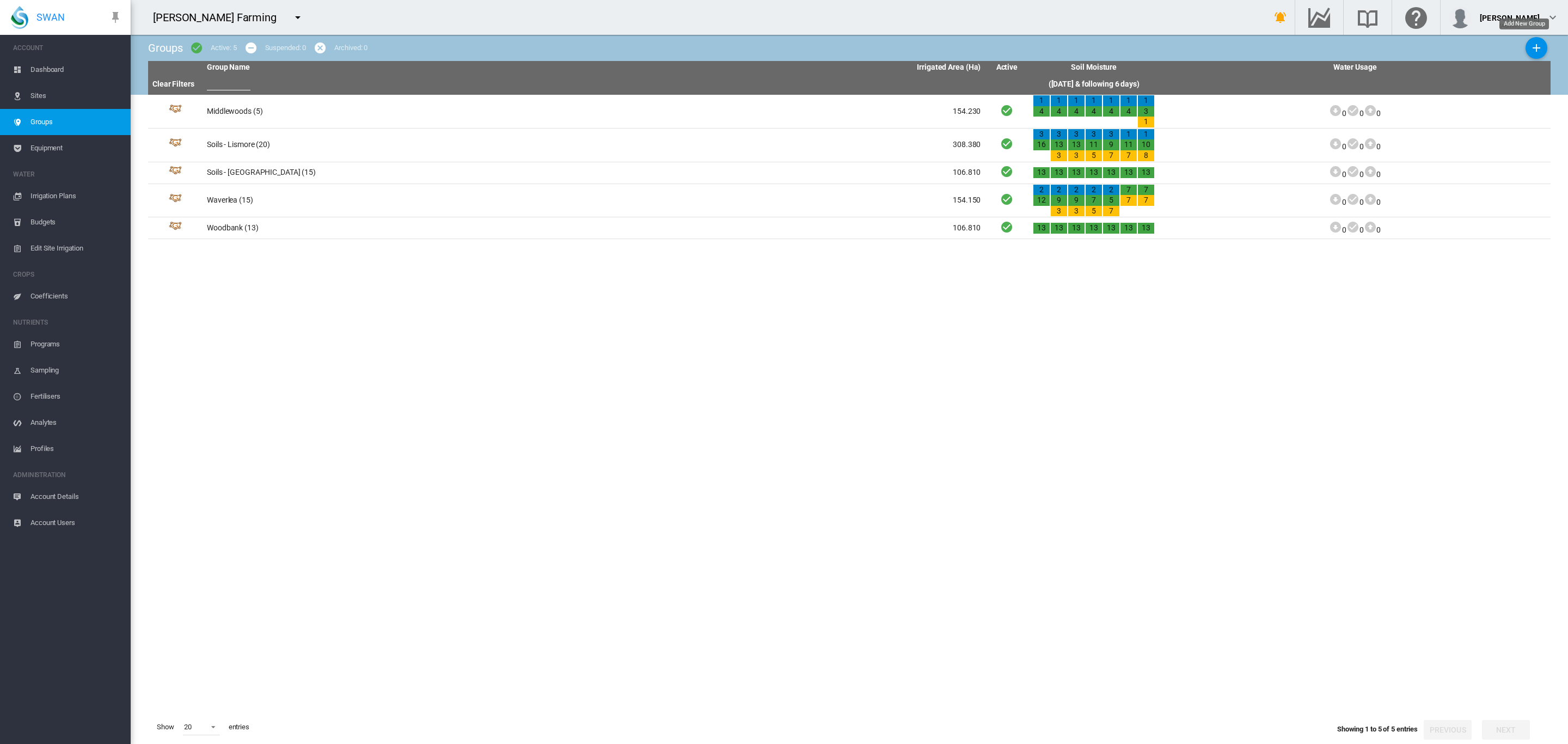
click at [1531, 45] on button "Add New Group" at bounding box center [1536, 47] width 22 height 22
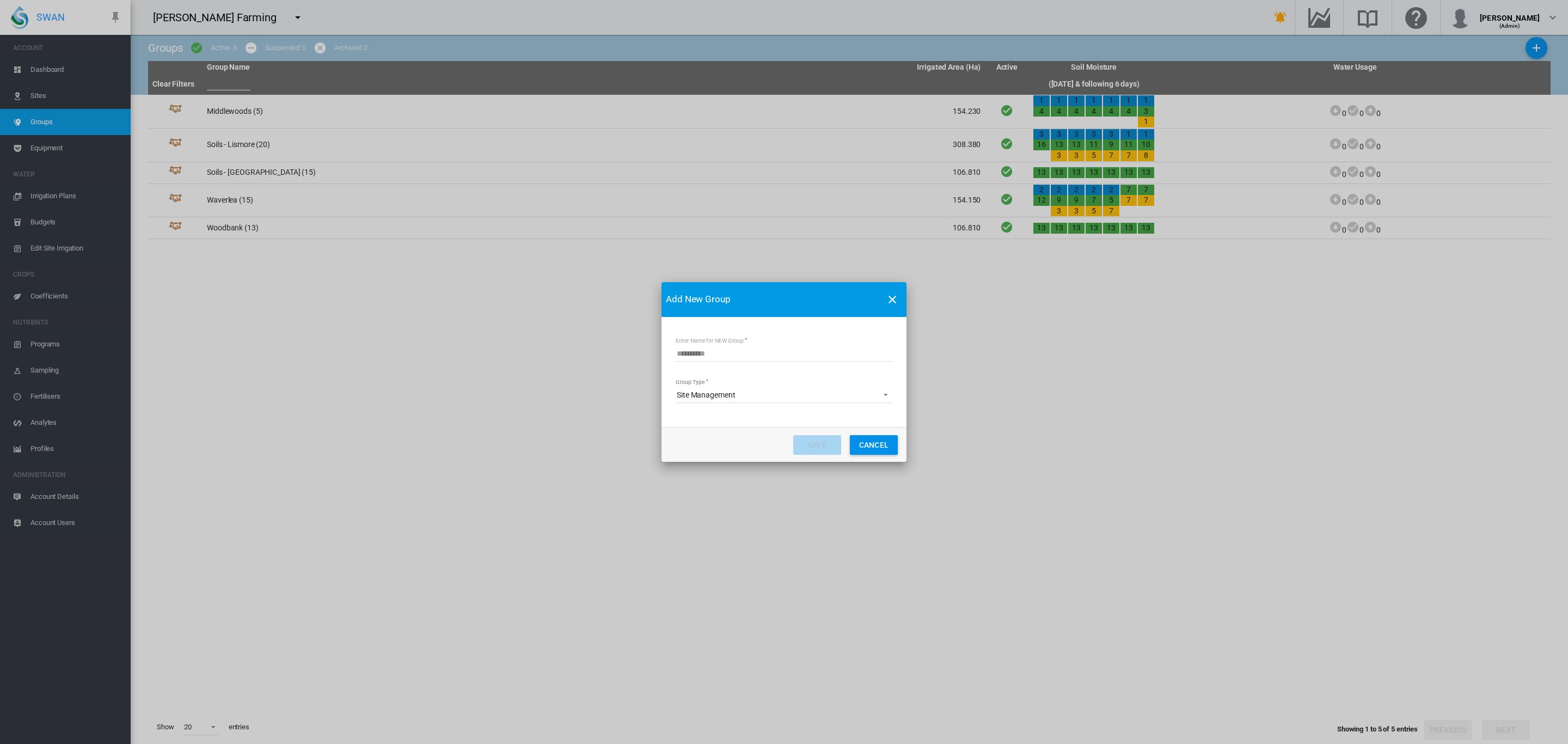
click at [704, 352] on input "Enter Name for NEW Group" at bounding box center [784, 353] width 217 height 16
type input "**********"
click at [817, 441] on button "Save" at bounding box center [818, 445] width 48 height 19
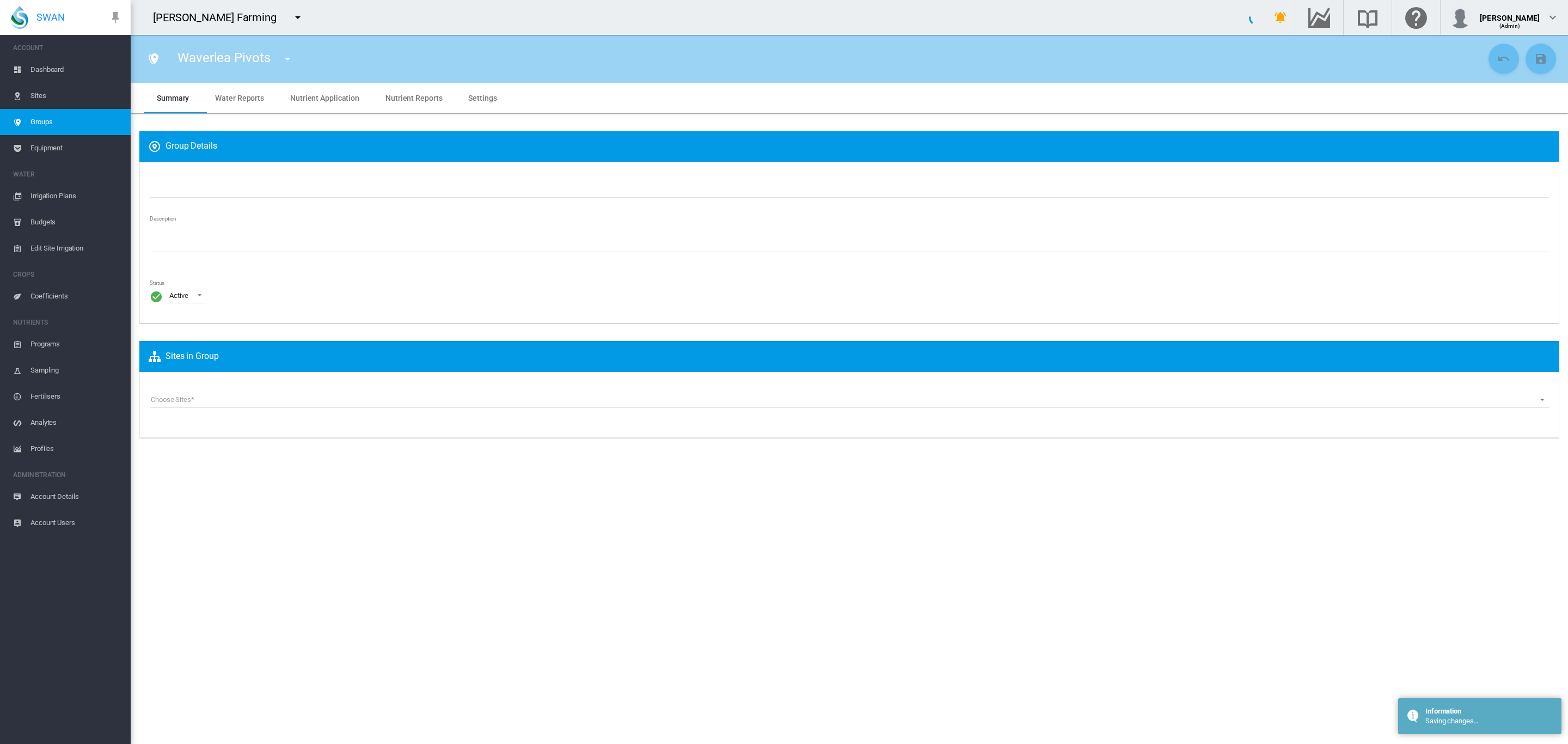
type input "**********"
type textarea "**********"
type input "*"
type input "**"
type input "*"
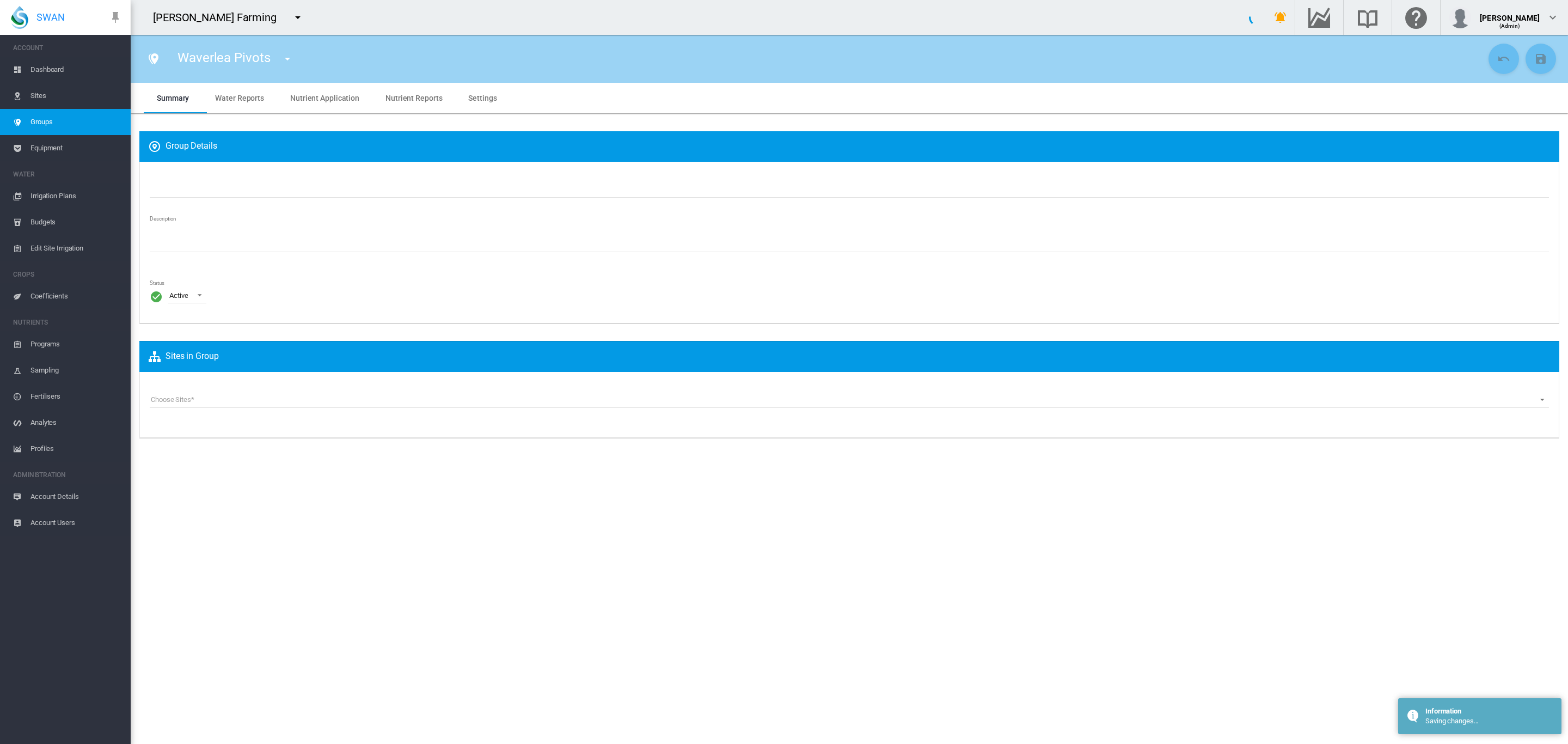
type input "***"
type input "**"
click at [335, 388] on div "Choose Sites Choose Sites Middlewoods_C668A (Site) Middlewoods_C668B (Site) Mid…" at bounding box center [849, 405] width 1420 height 66
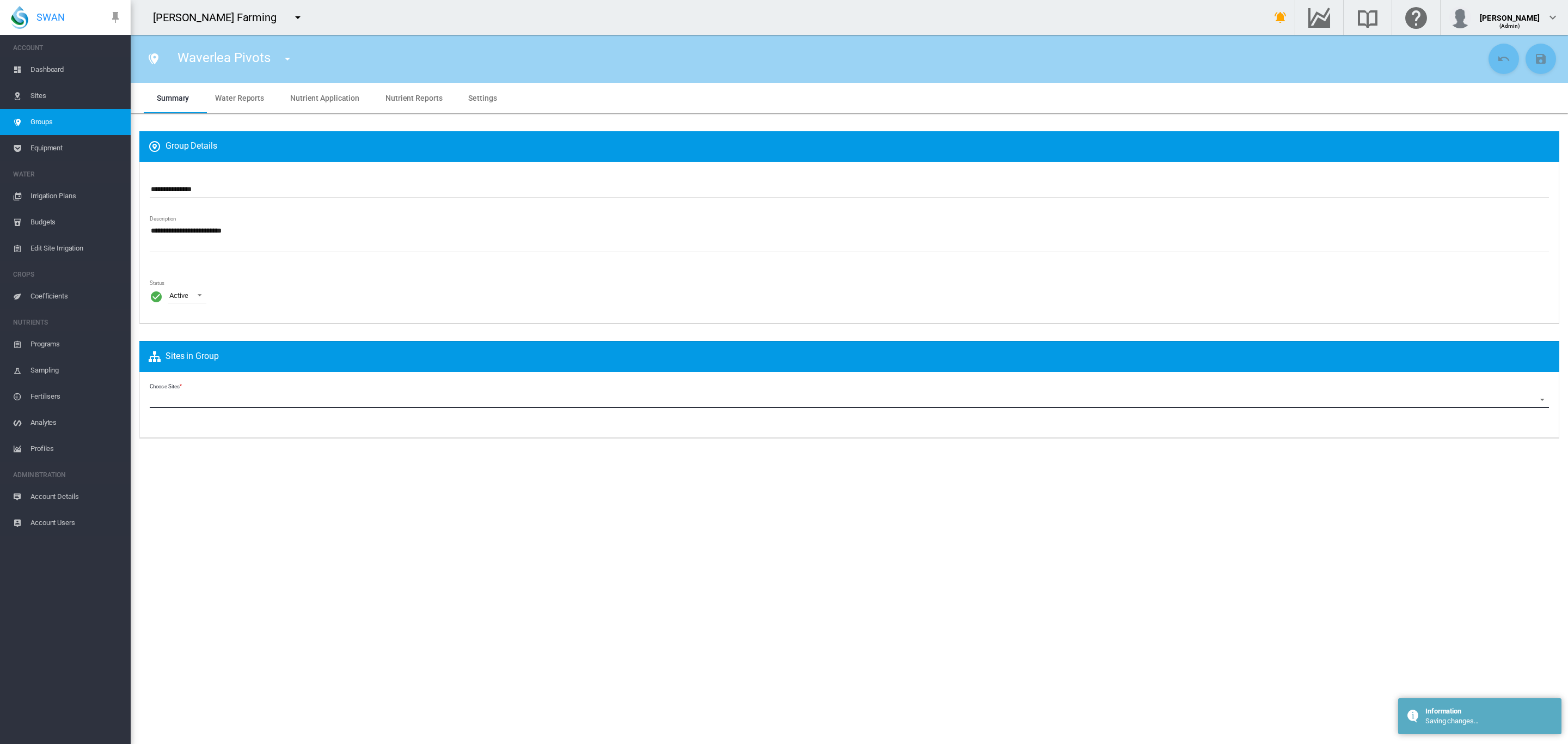
click at [317, 404] on md-select "Choose Sites Middlewoods_C668A (Site) Middlewoods_C668B (Site) Middlewoods_C668…" at bounding box center [849, 399] width 1399 height 16
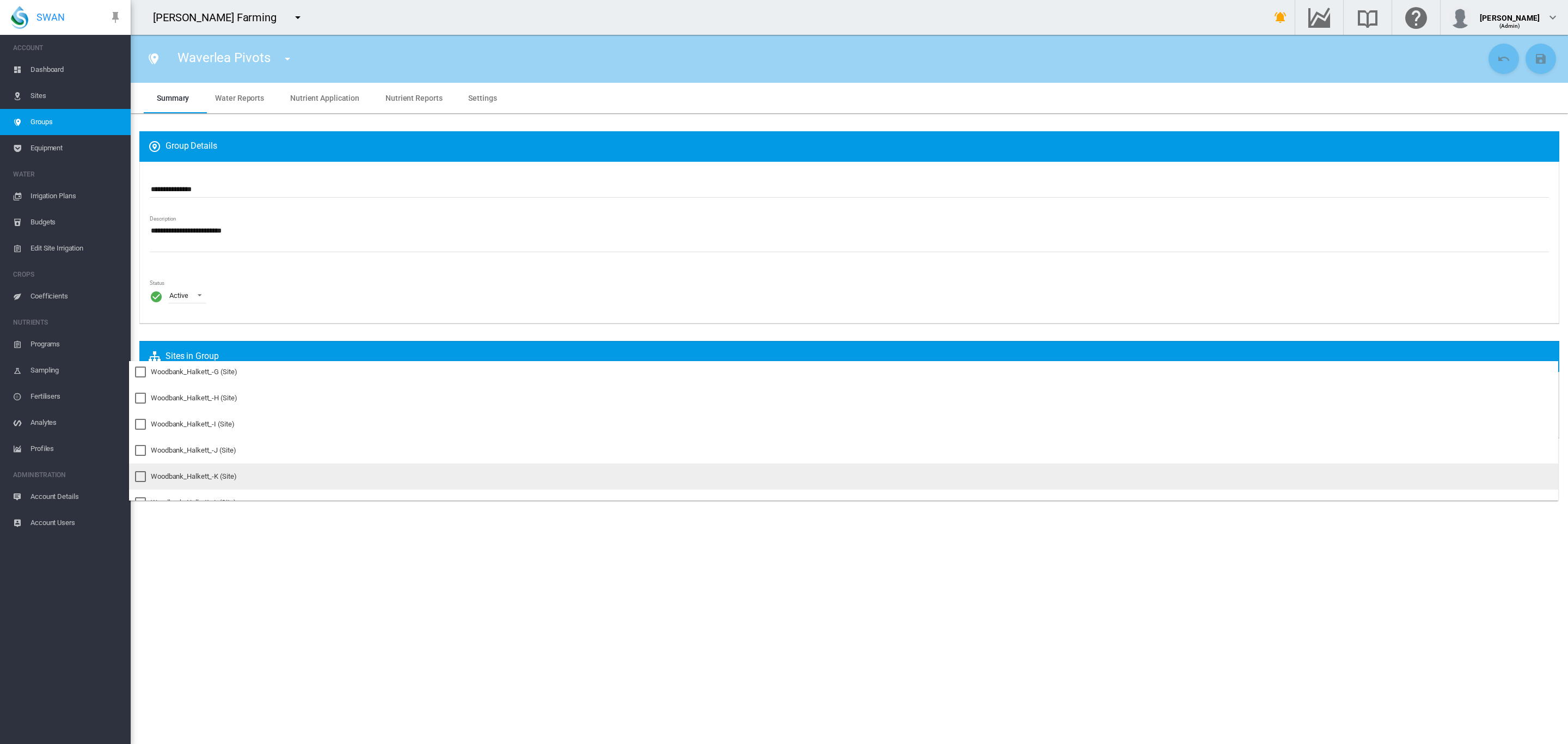
scroll to position [723, 0]
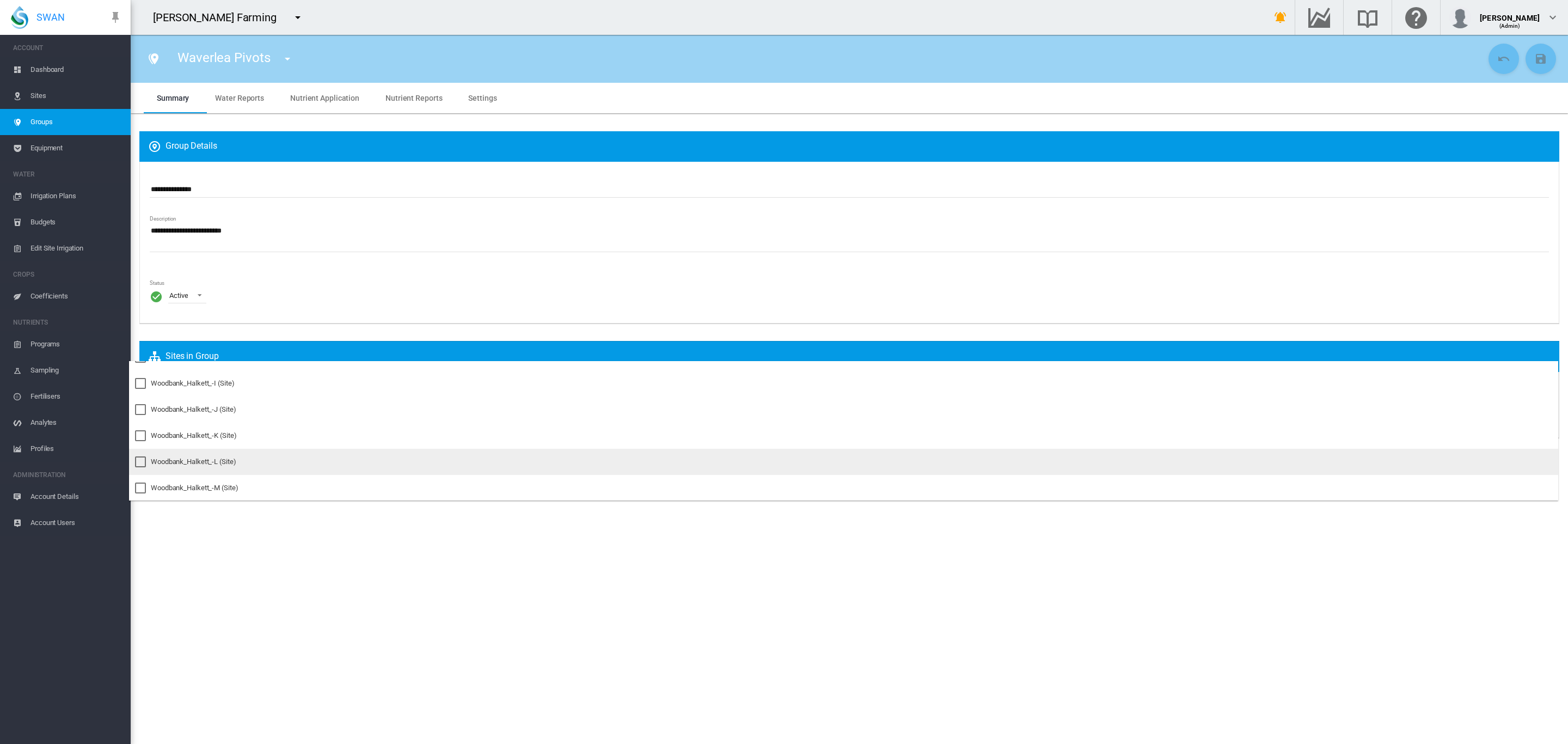
click at [146, 461] on div at bounding box center [140, 462] width 11 height 11
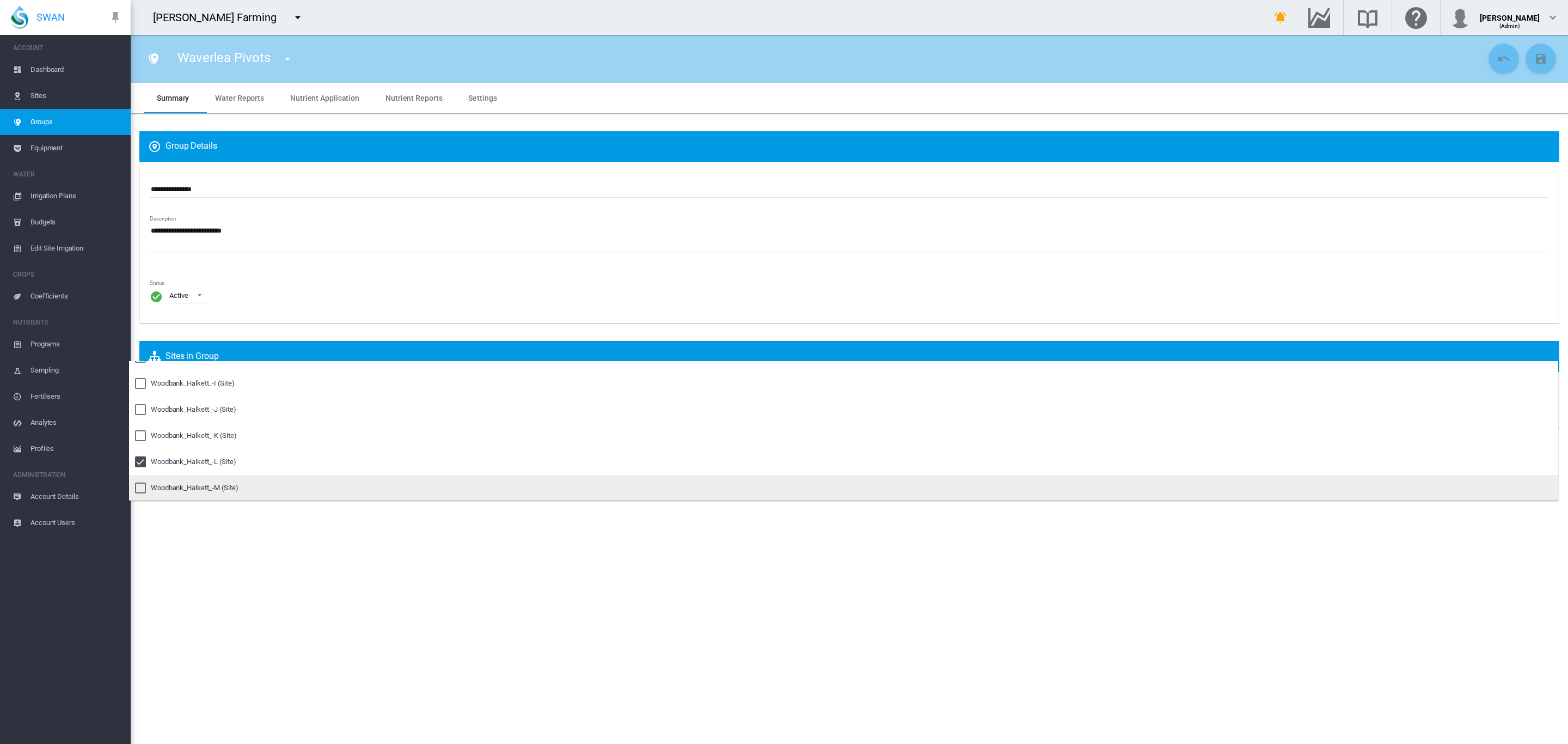
click at [141, 485] on div at bounding box center [140, 488] width 11 height 11
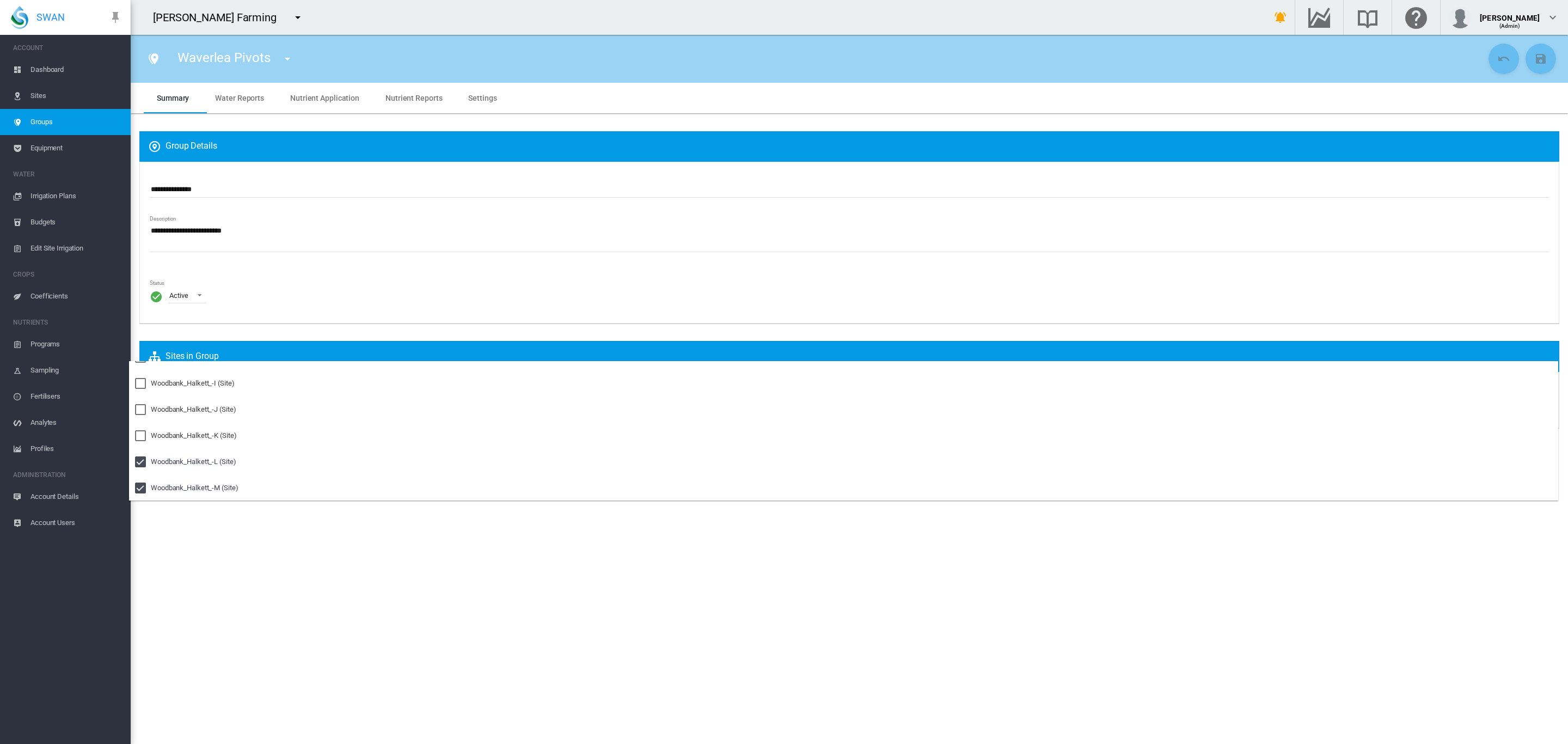
click at [330, 540] on md-backdrop at bounding box center [784, 372] width 1568 height 744
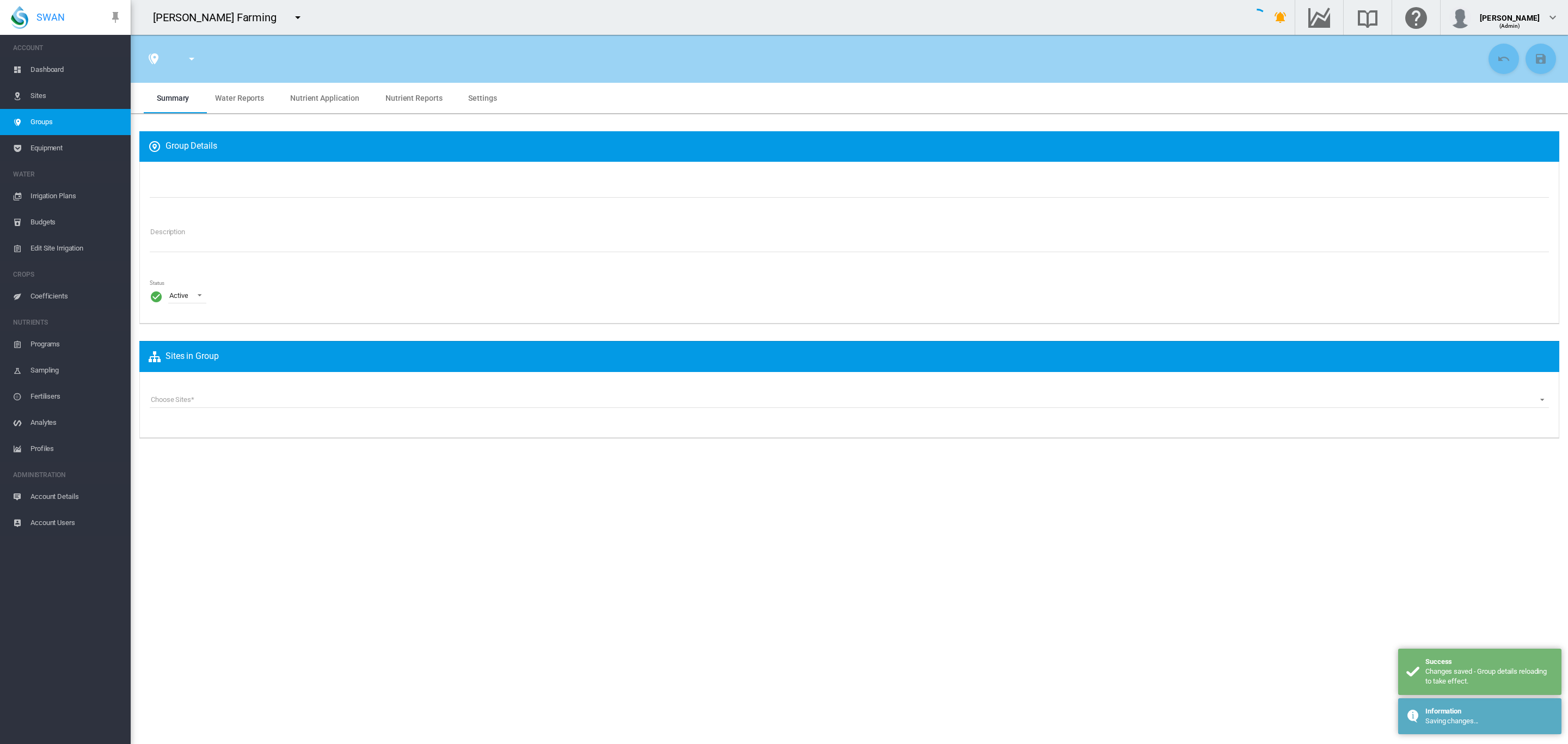
type input "**********"
type textarea "**********"
click at [485, 103] on md-tab-item "Settings" at bounding box center [483, 98] width 55 height 31
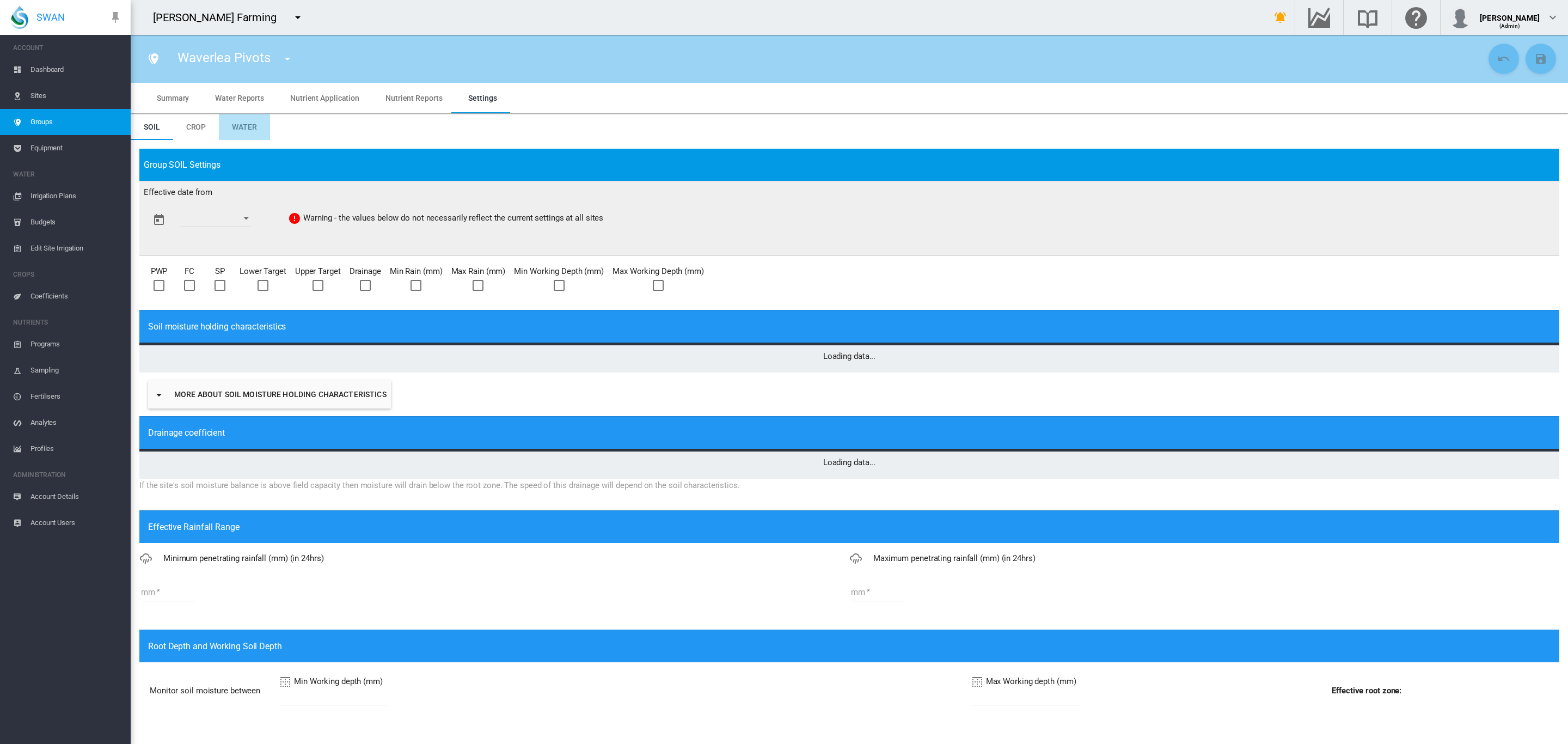
click at [248, 131] on span "Water" at bounding box center [245, 126] width 25 height 9
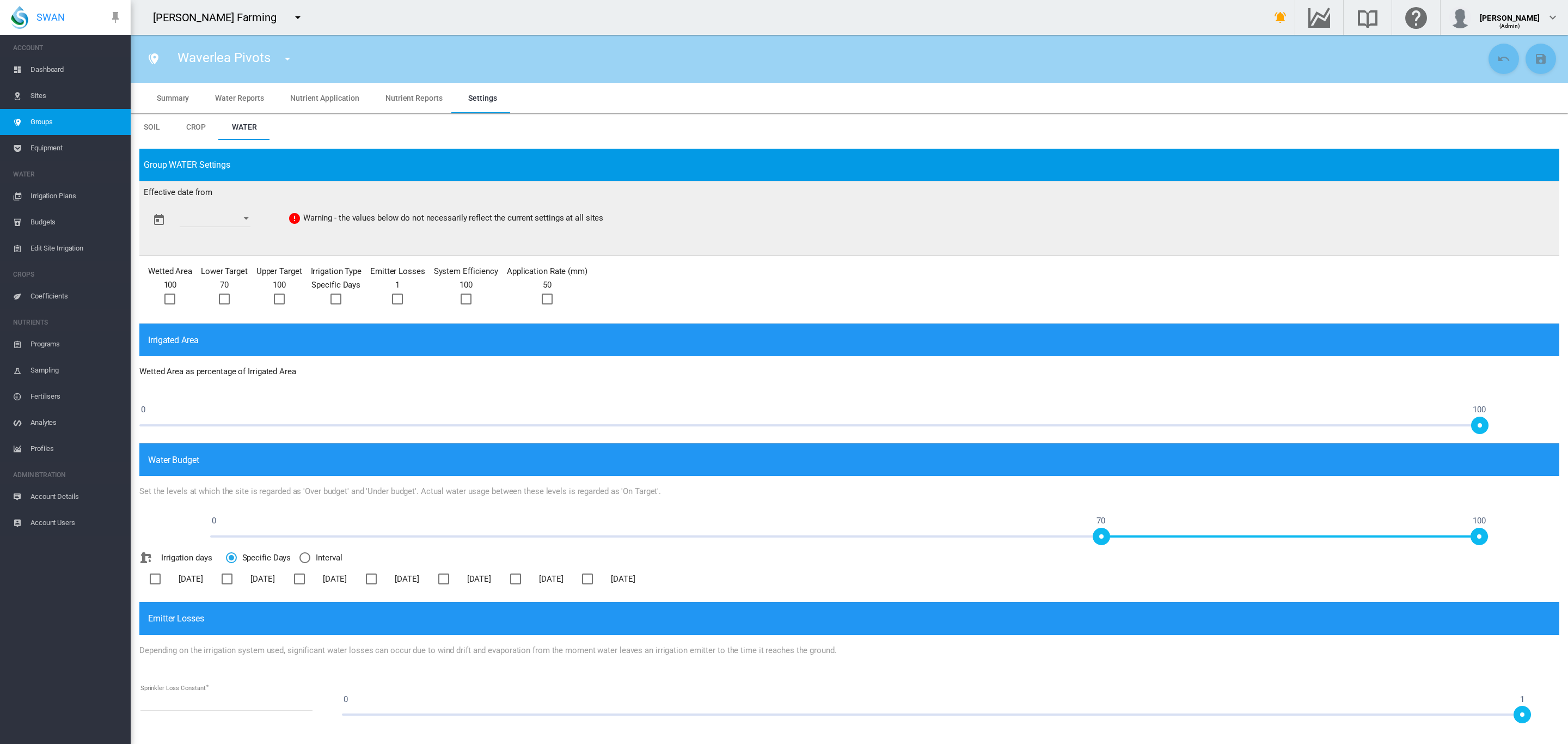
click at [248, 218] on div "Open calendar" at bounding box center [247, 219] width 6 height 3
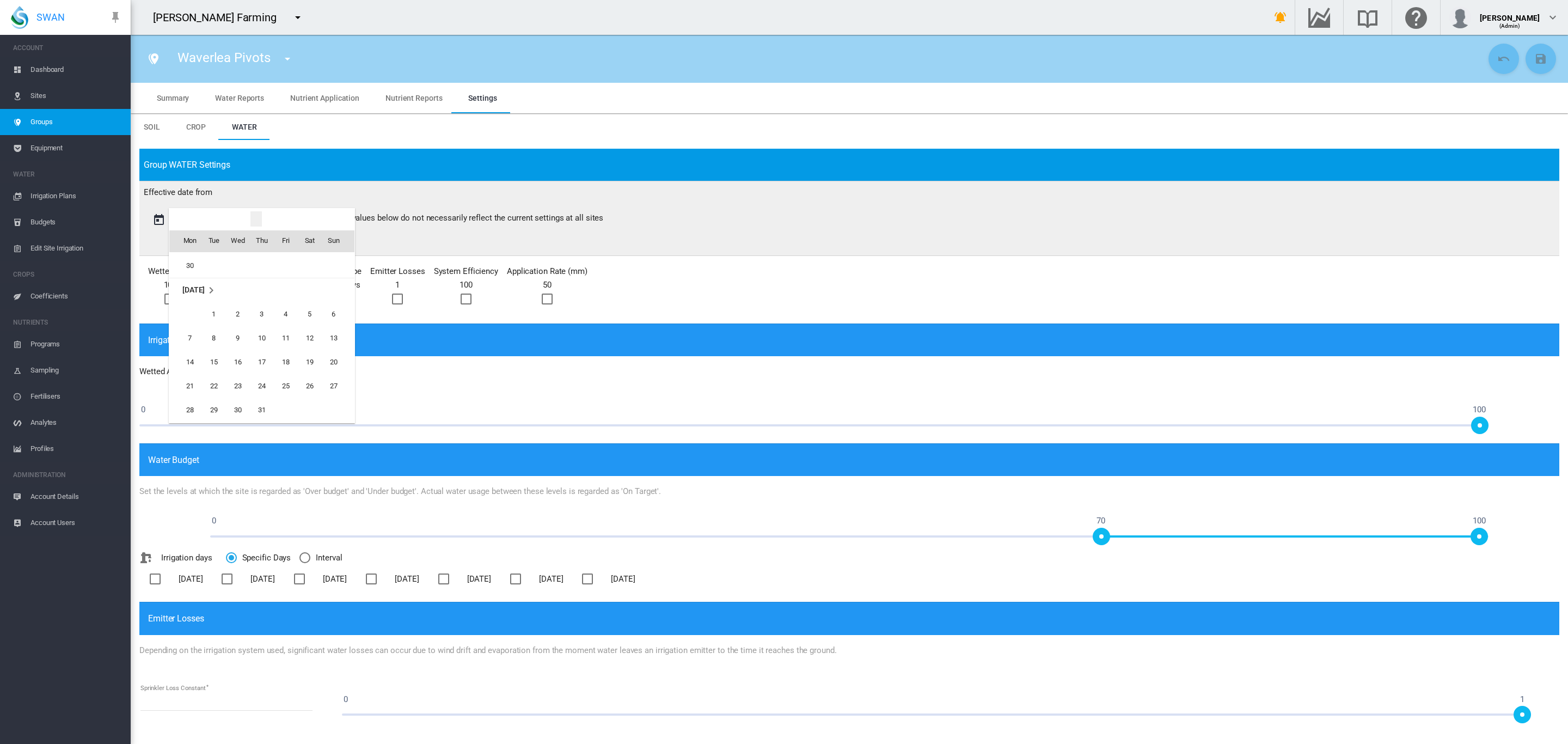
scroll to position [1695, 0]
click at [216, 323] on span "1" at bounding box center [214, 326] width 22 height 22
type input "**********"
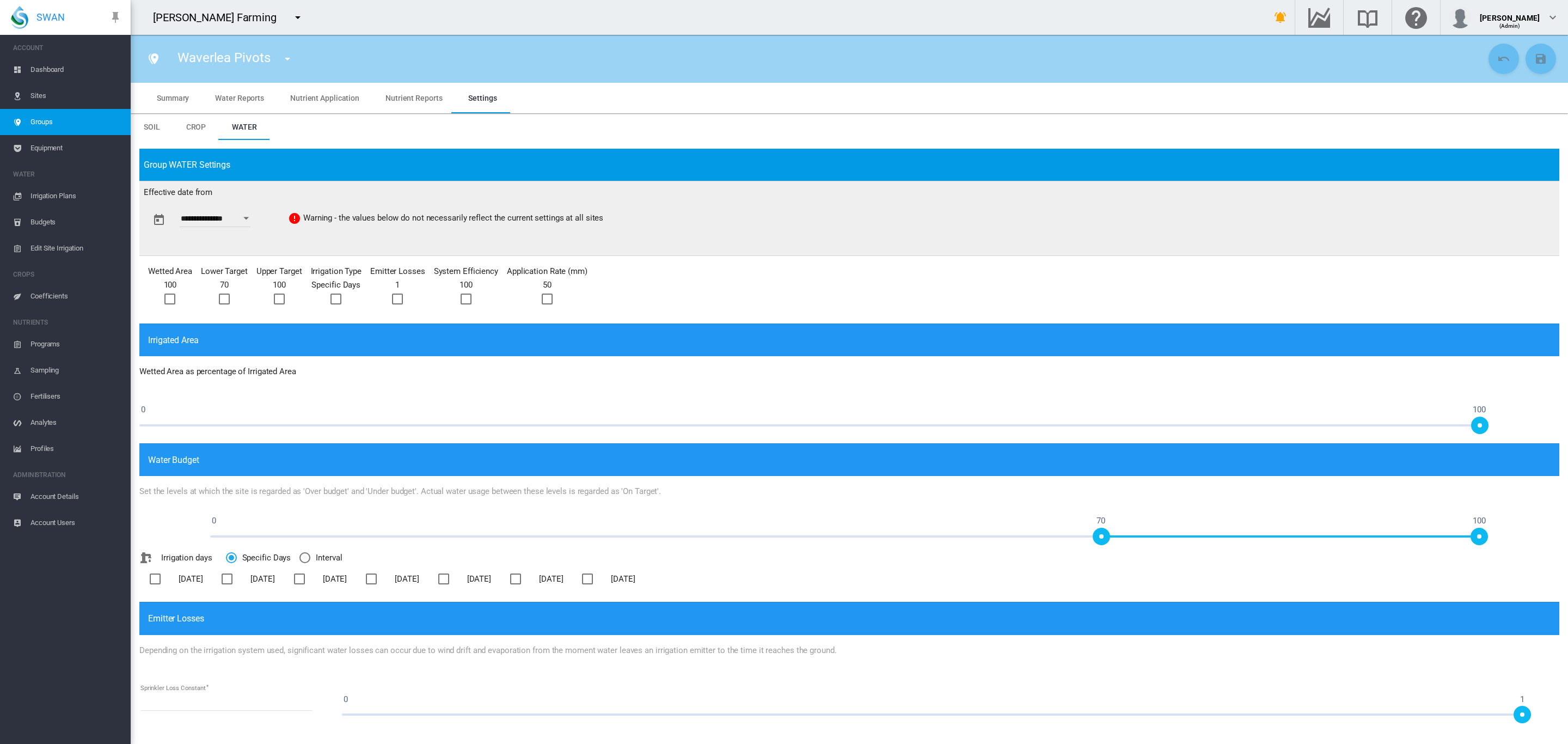
click at [541, 297] on div at bounding box center [546, 299] width 11 height 11
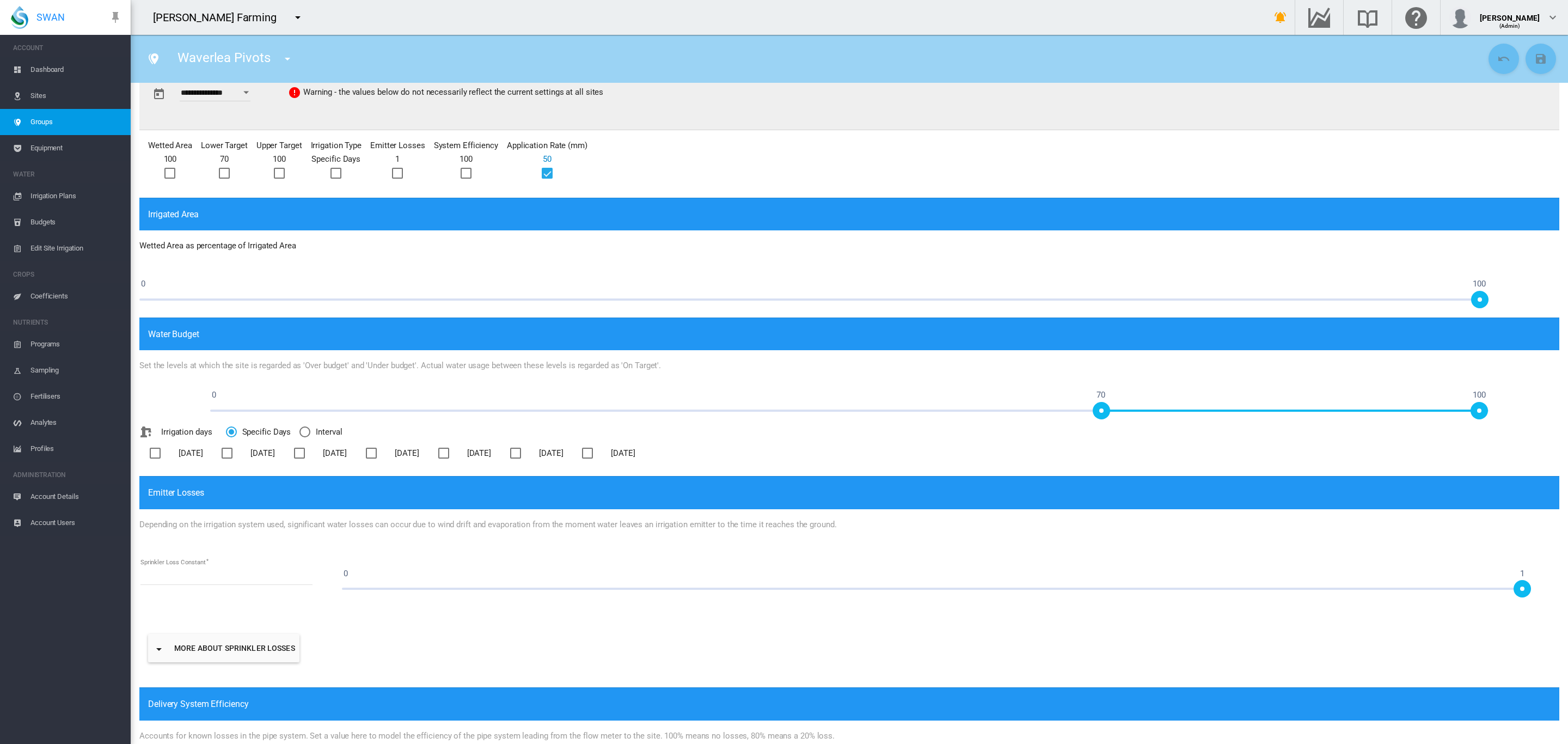
scroll to position [303, 0]
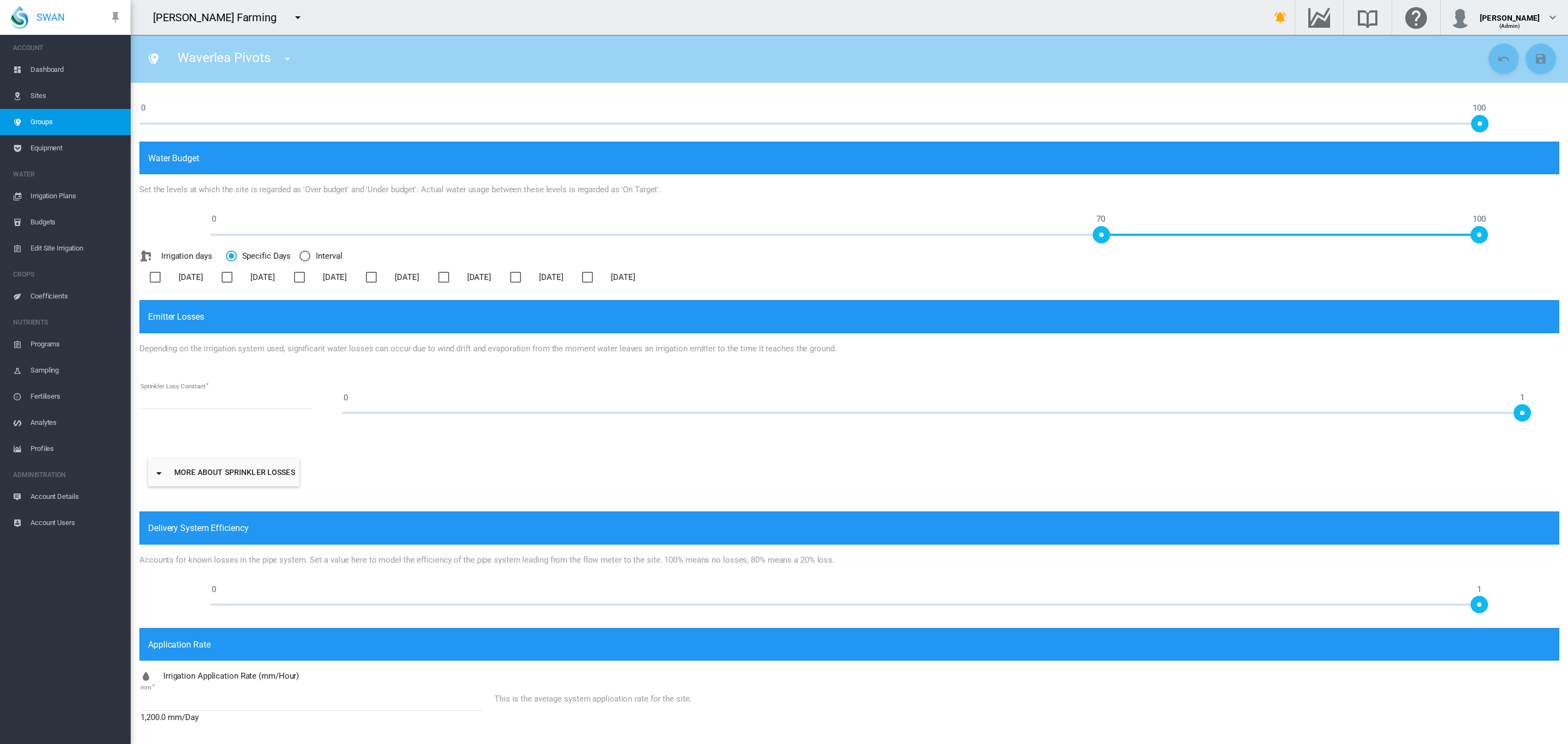
click at [195, 695] on input "**" at bounding box center [311, 703] width 342 height 16
type input "*"
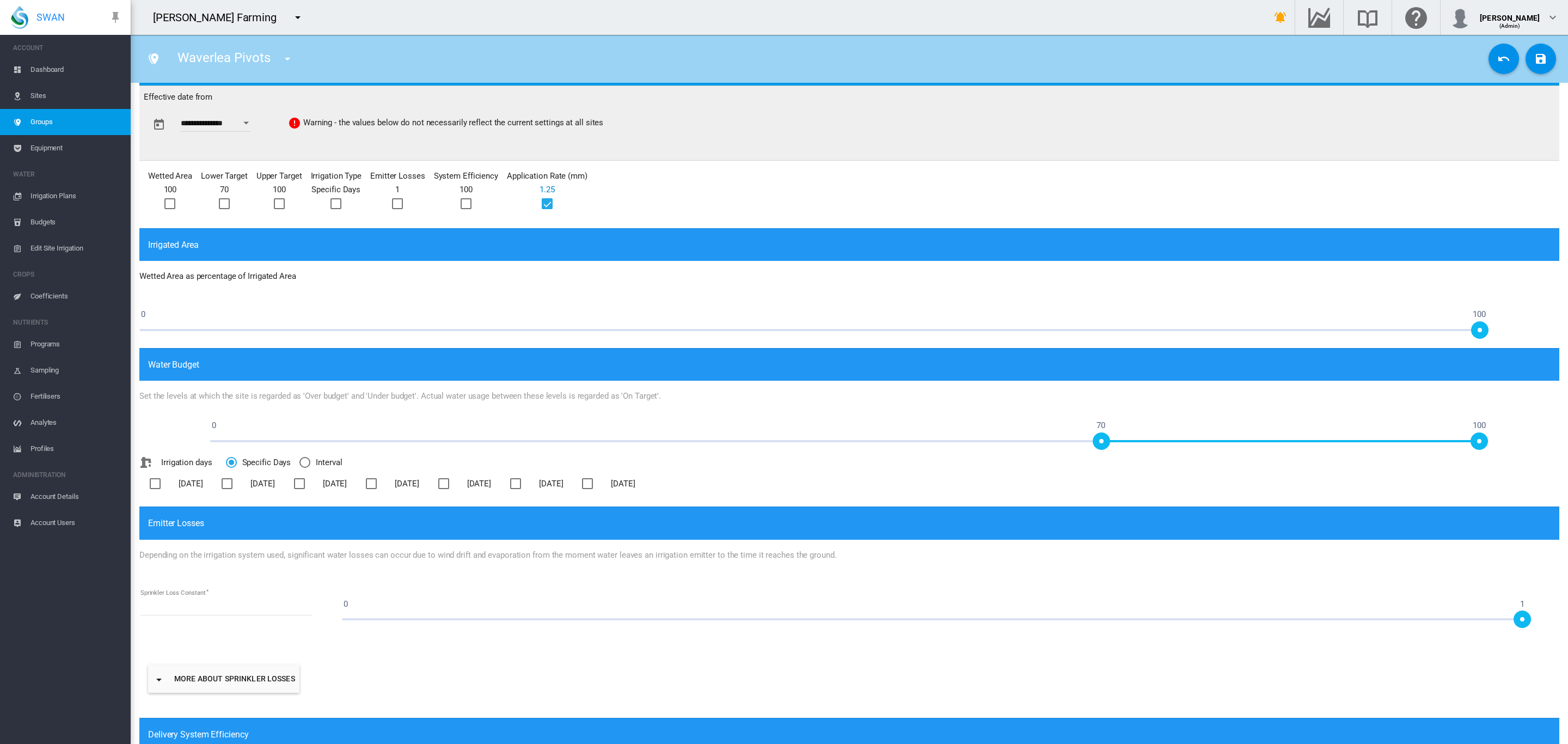
scroll to position [78, 0]
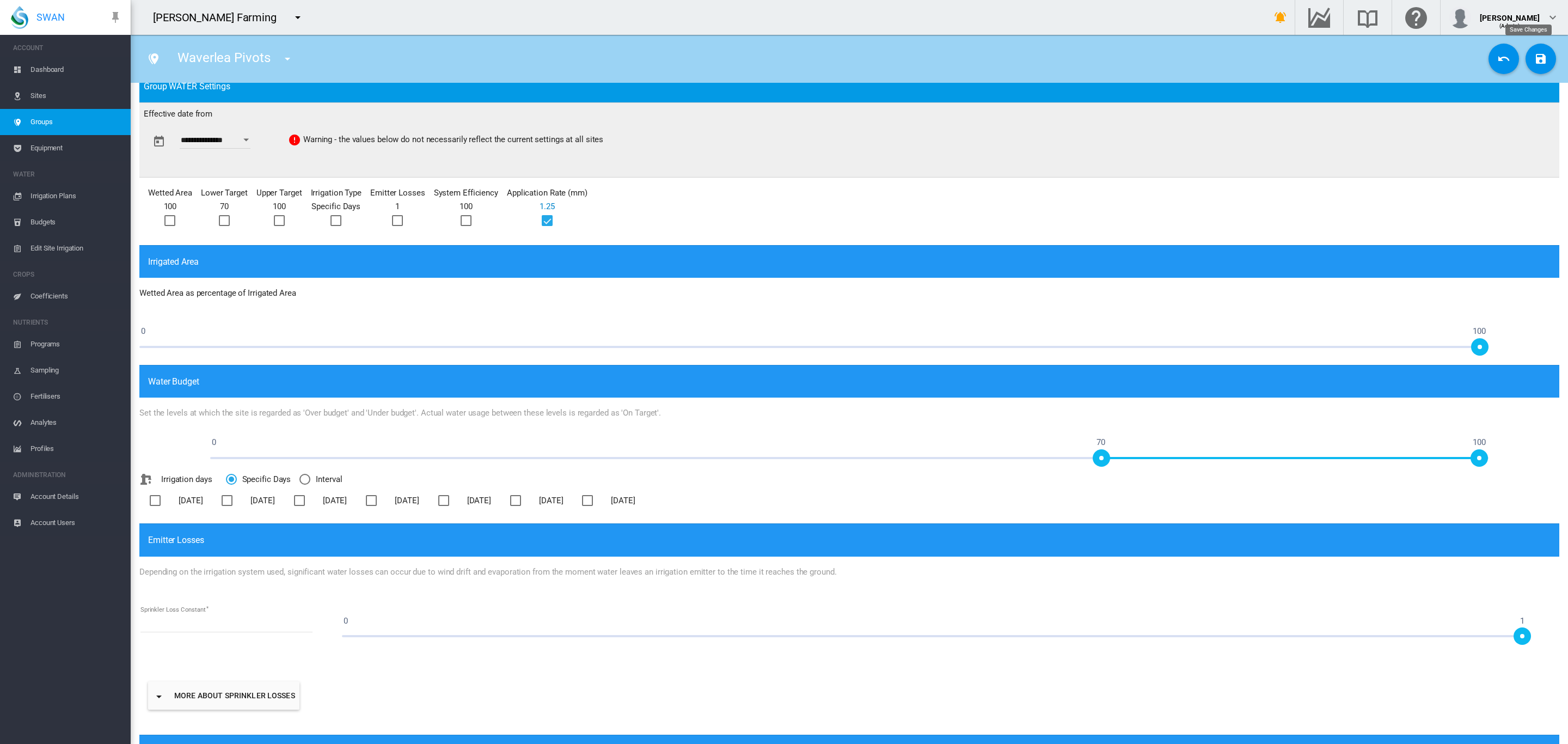
type input "****"
click at [1534, 58] on md-icon "icon-content-save" at bounding box center [1541, 59] width 13 height 13
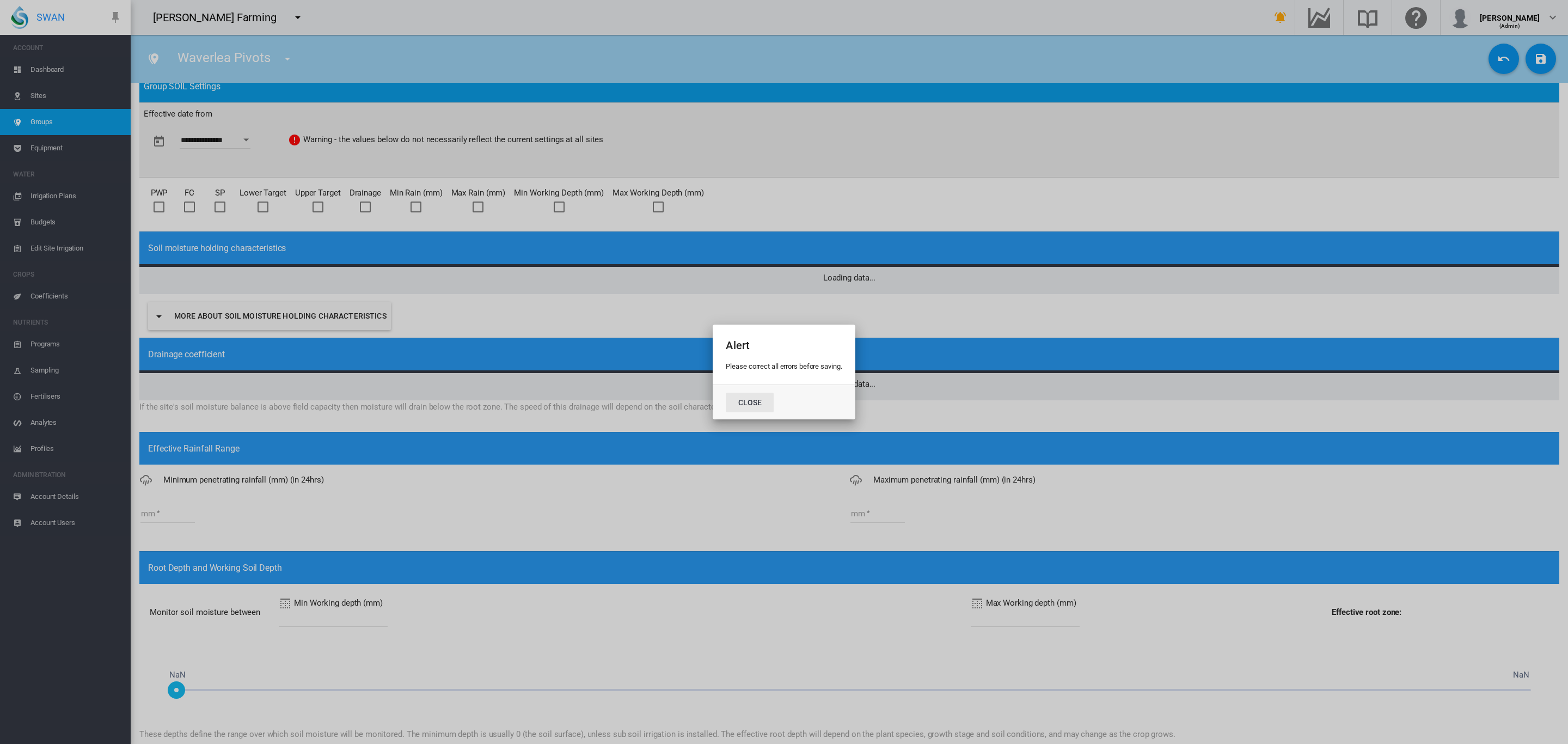
click at [755, 409] on button "Close" at bounding box center [750, 403] width 48 height 19
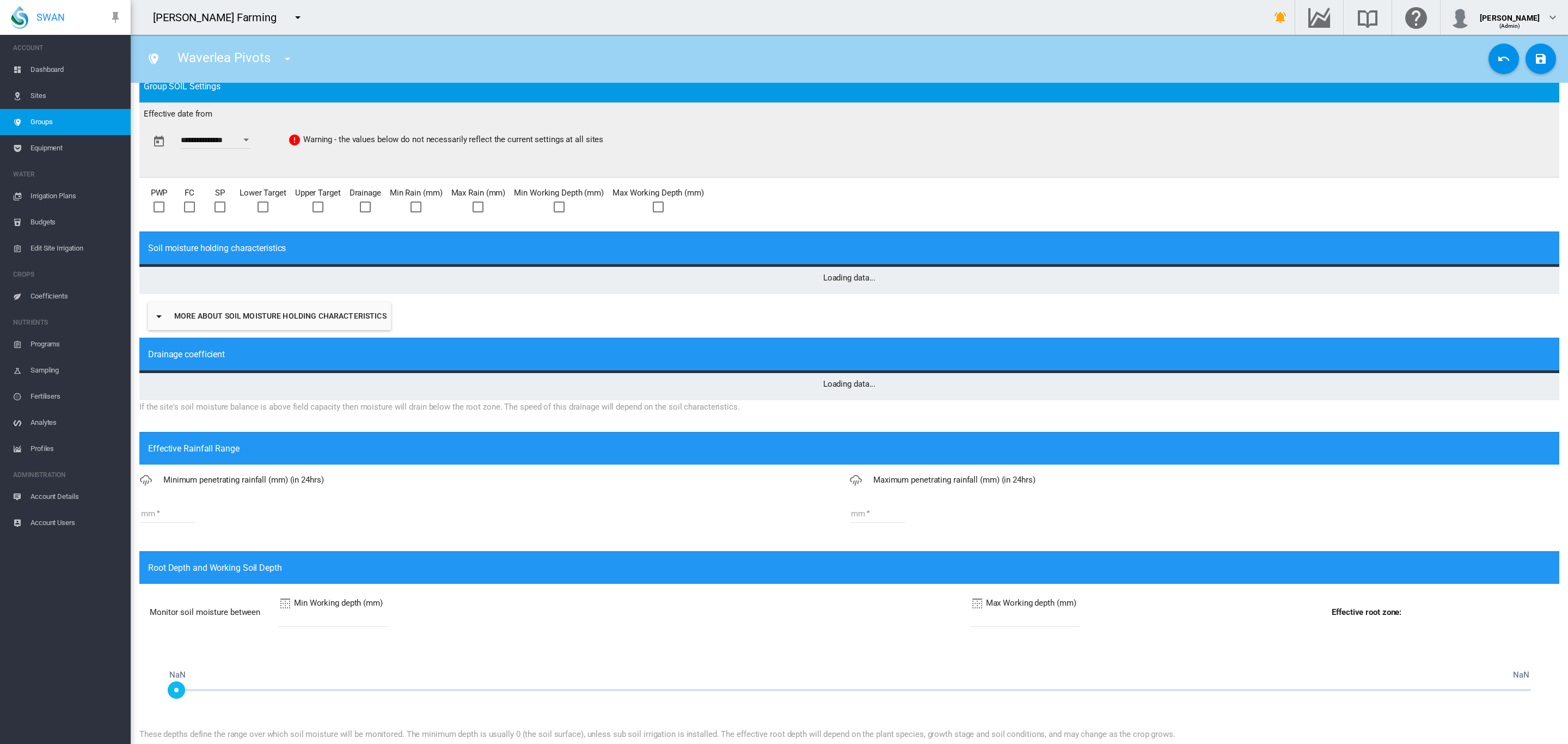
click at [41, 149] on span "Equipment" at bounding box center [76, 147] width 91 height 26
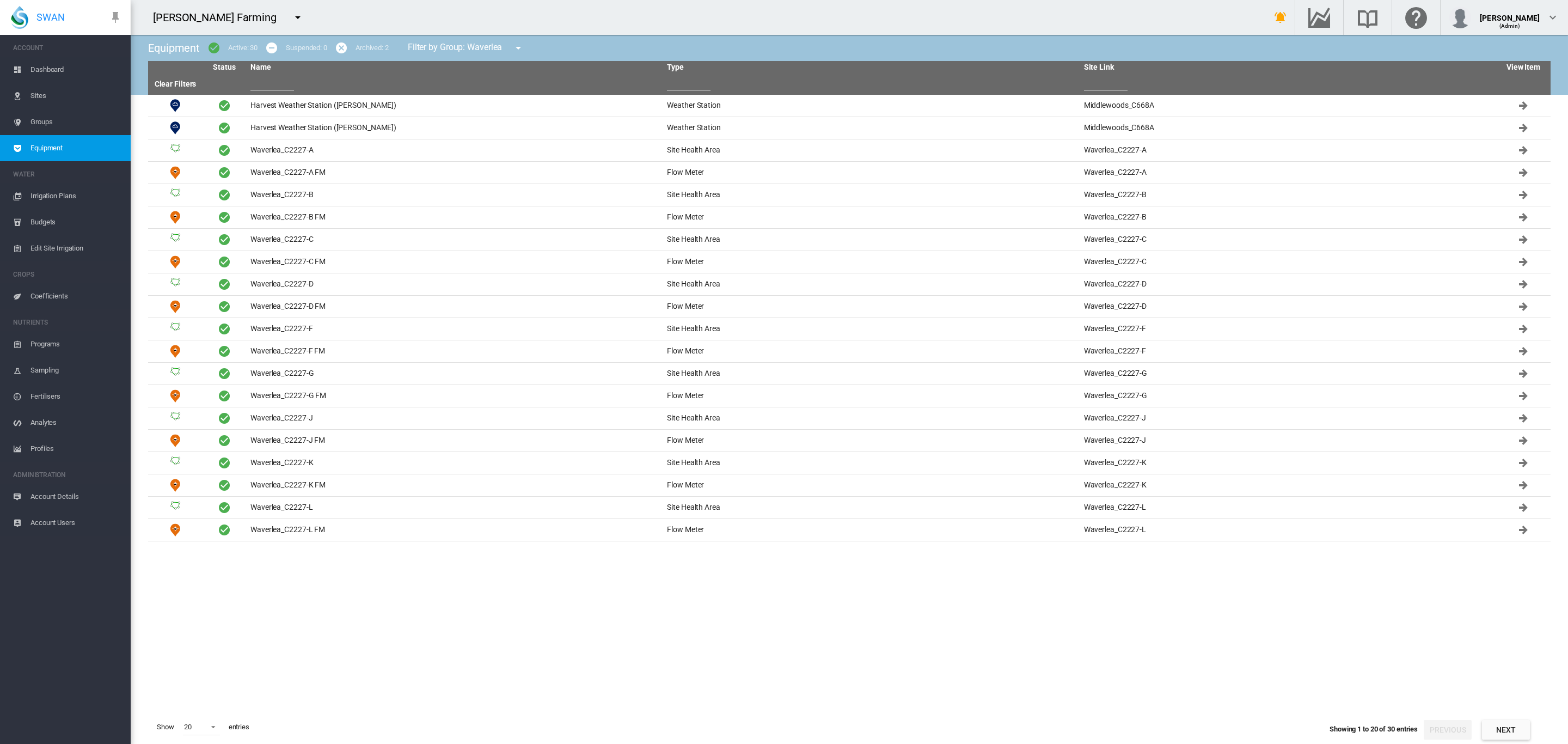
click at [41, 98] on span "Sites" at bounding box center [76, 95] width 91 height 26
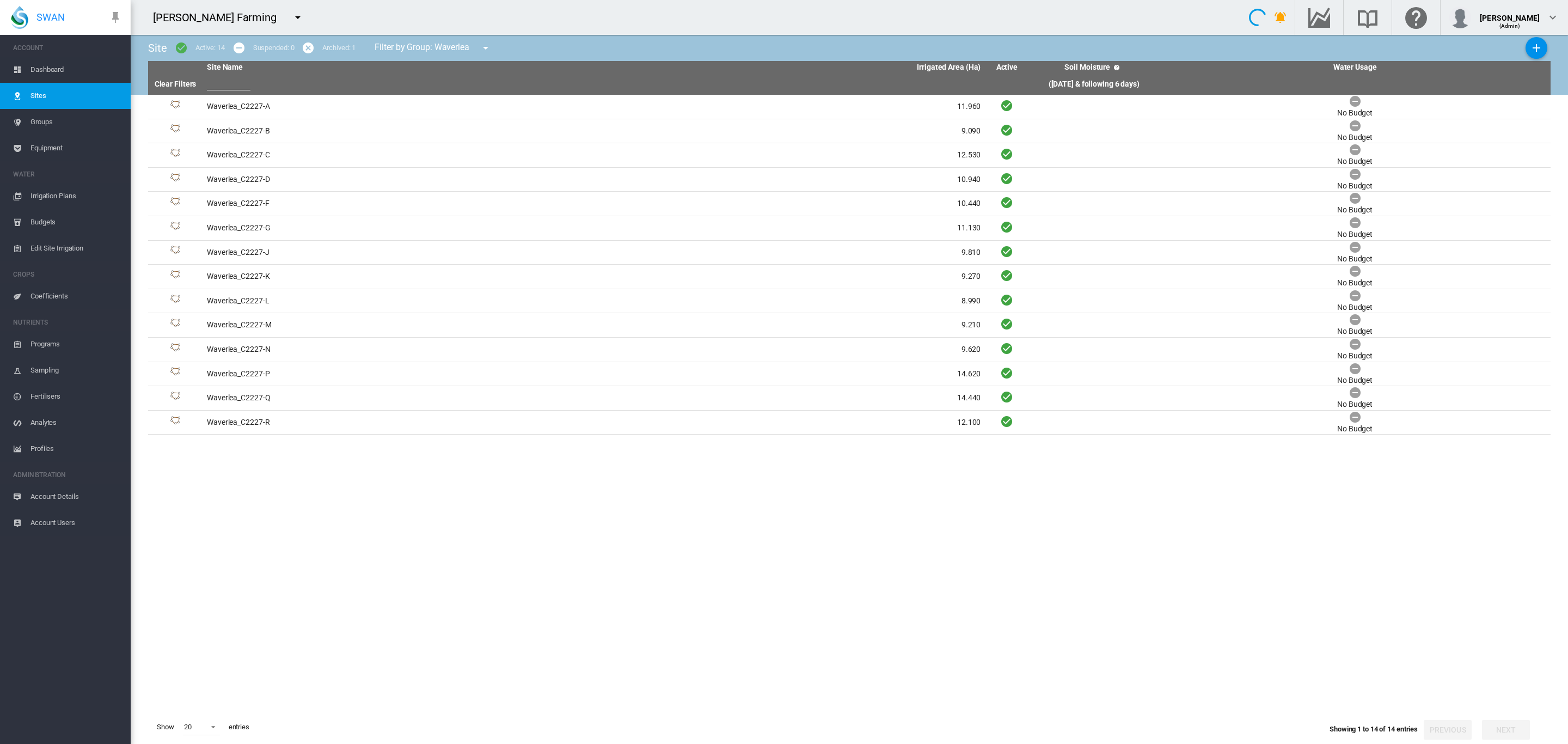
click at [43, 119] on span "Groups" at bounding box center [76, 121] width 91 height 26
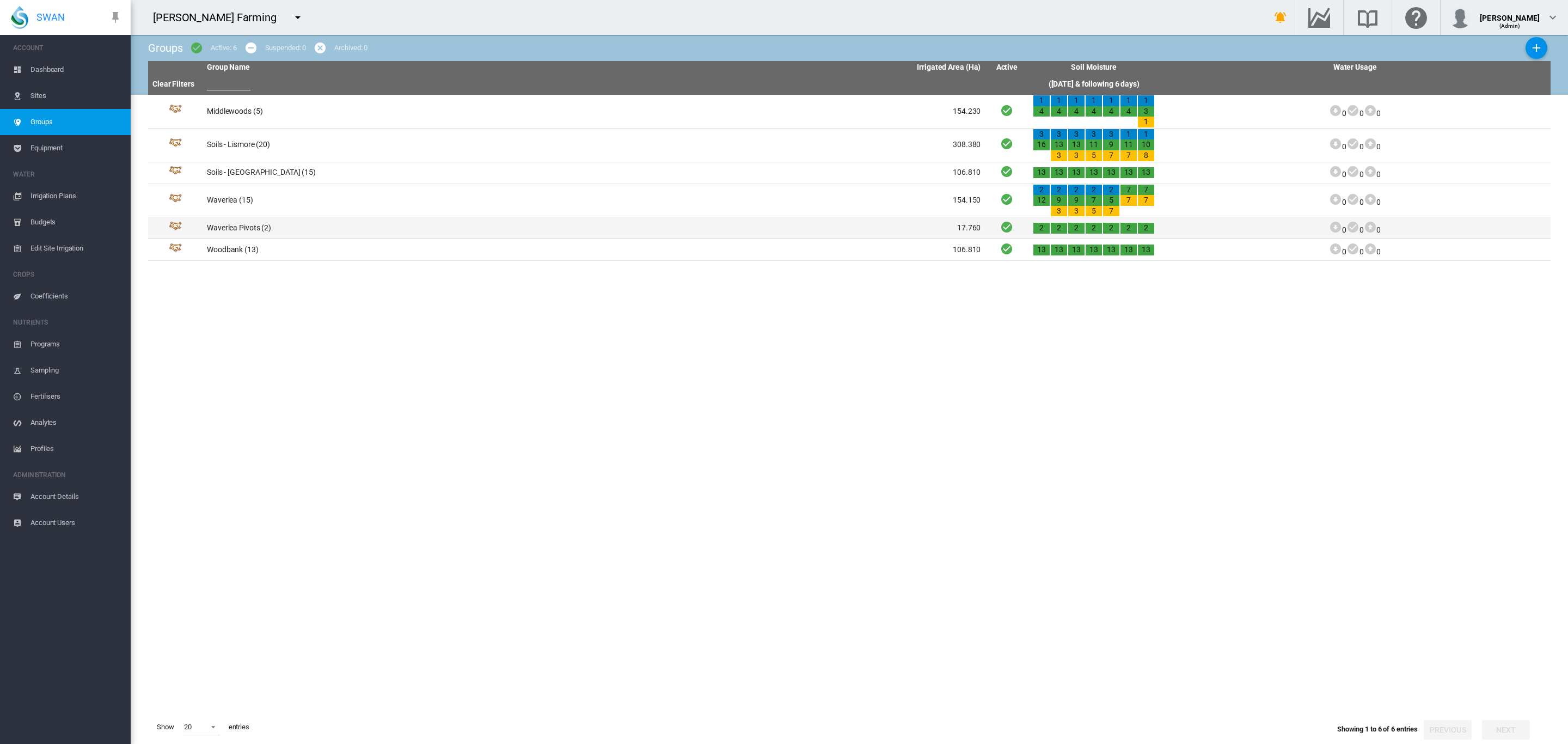
click at [260, 227] on td "Waverlea Pivots (2)" at bounding box center [398, 228] width 391 height 21
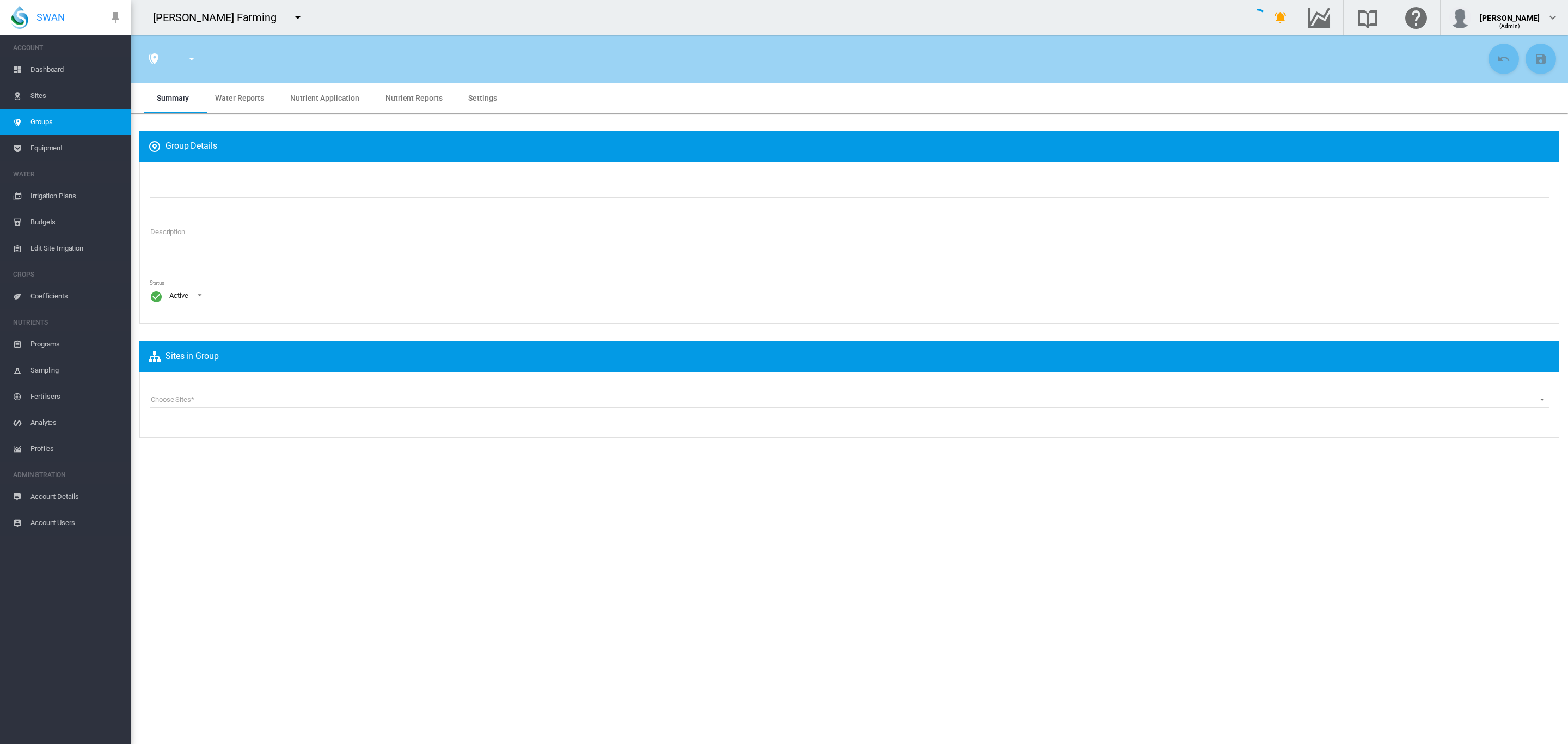
type input "**********"
type textarea "**********"
type input "*"
type input "**"
type input "*"
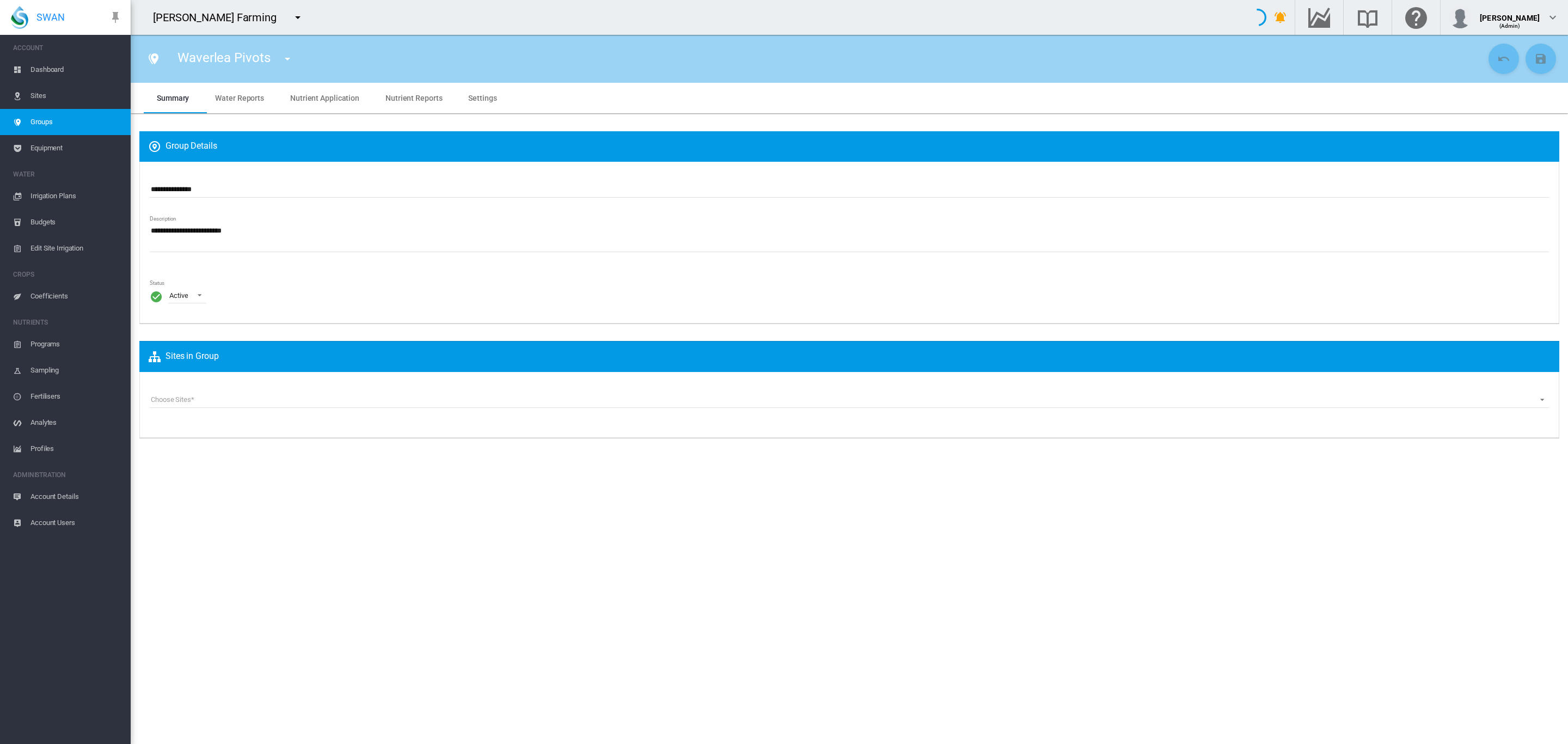
type input "***"
type input "**"
click at [478, 96] on span "Settings" at bounding box center [482, 97] width 28 height 9
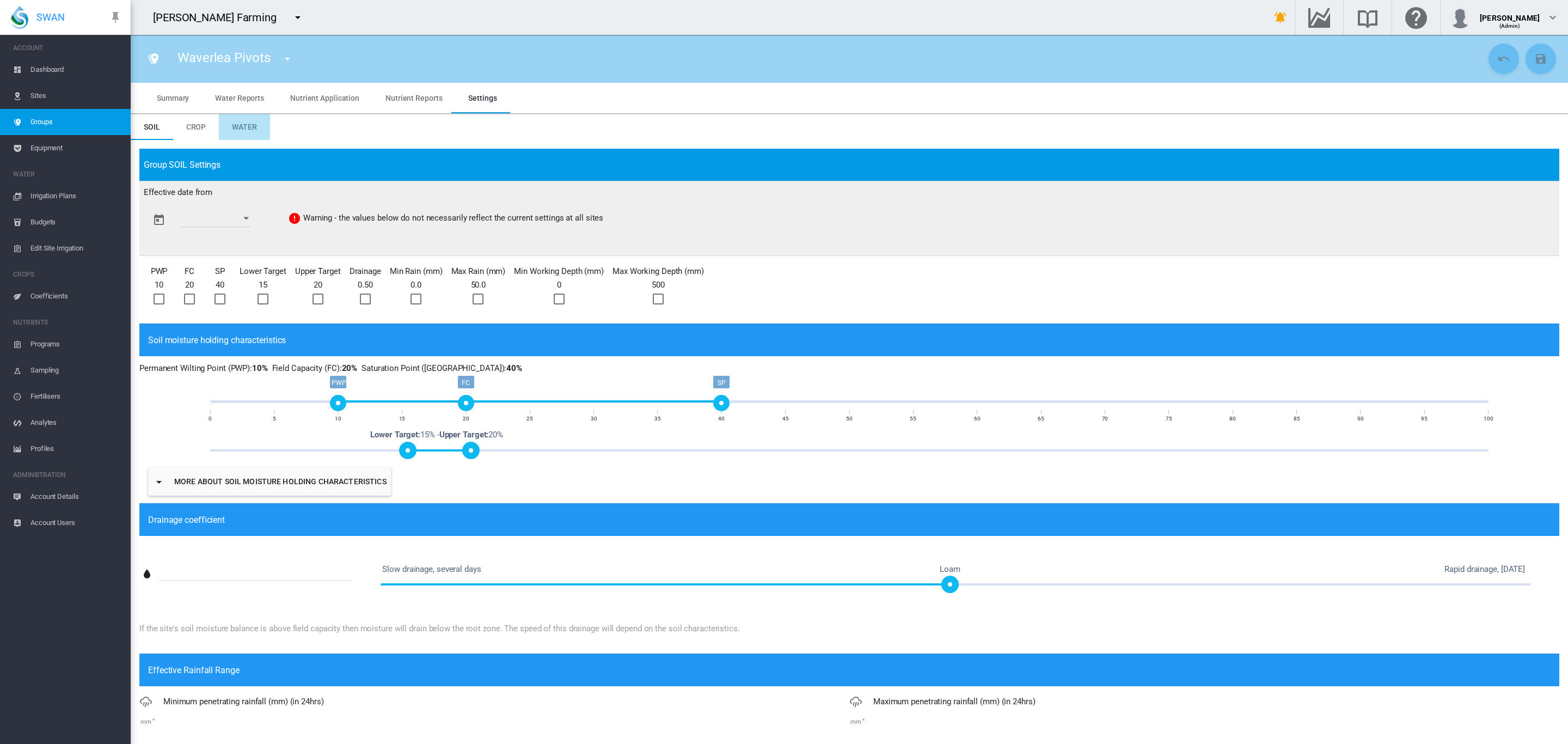
click at [244, 124] on span "Water" at bounding box center [245, 126] width 25 height 9
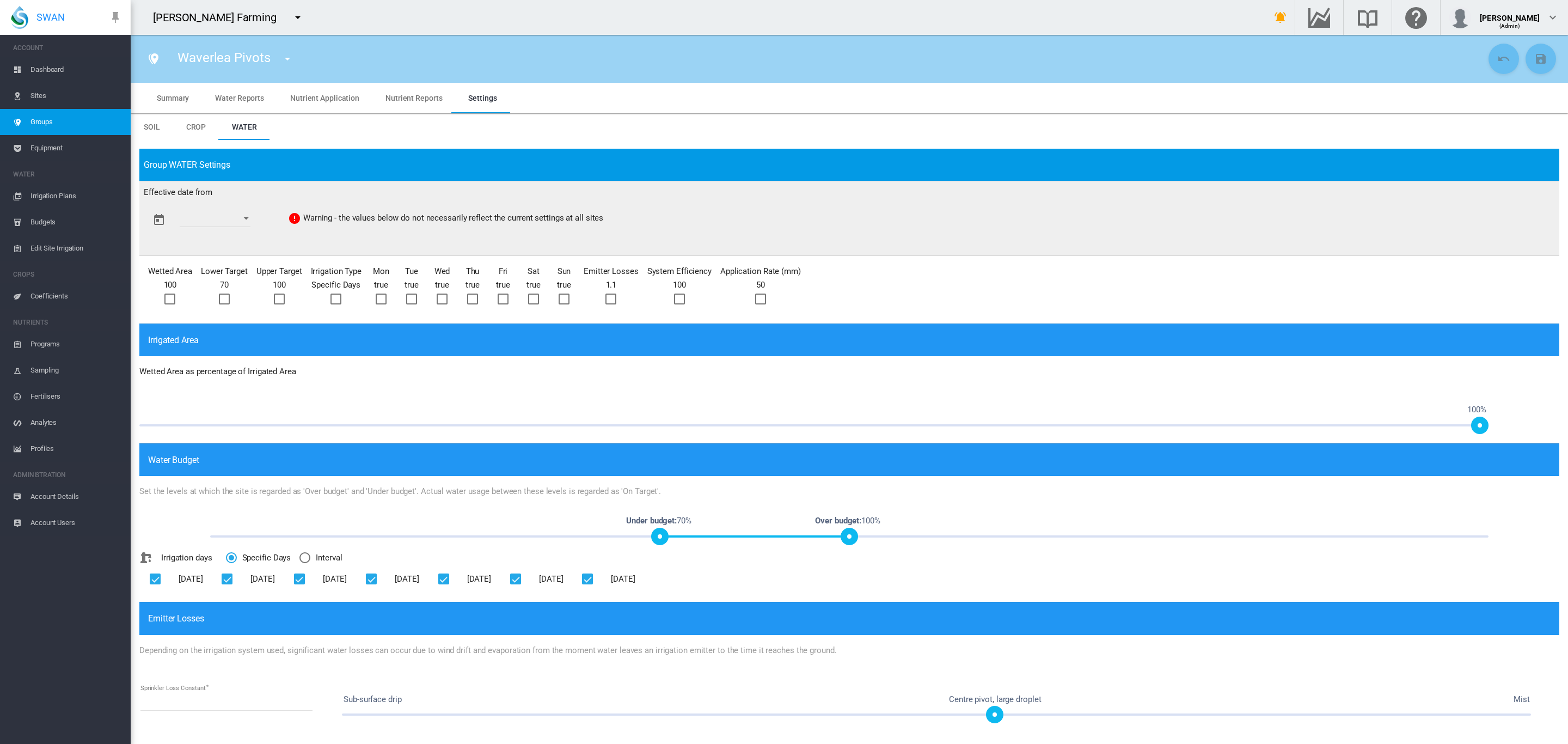
click at [755, 299] on div at bounding box center [760, 299] width 11 height 11
click at [256, 221] on button "Open calendar" at bounding box center [246, 219] width 19 height 19
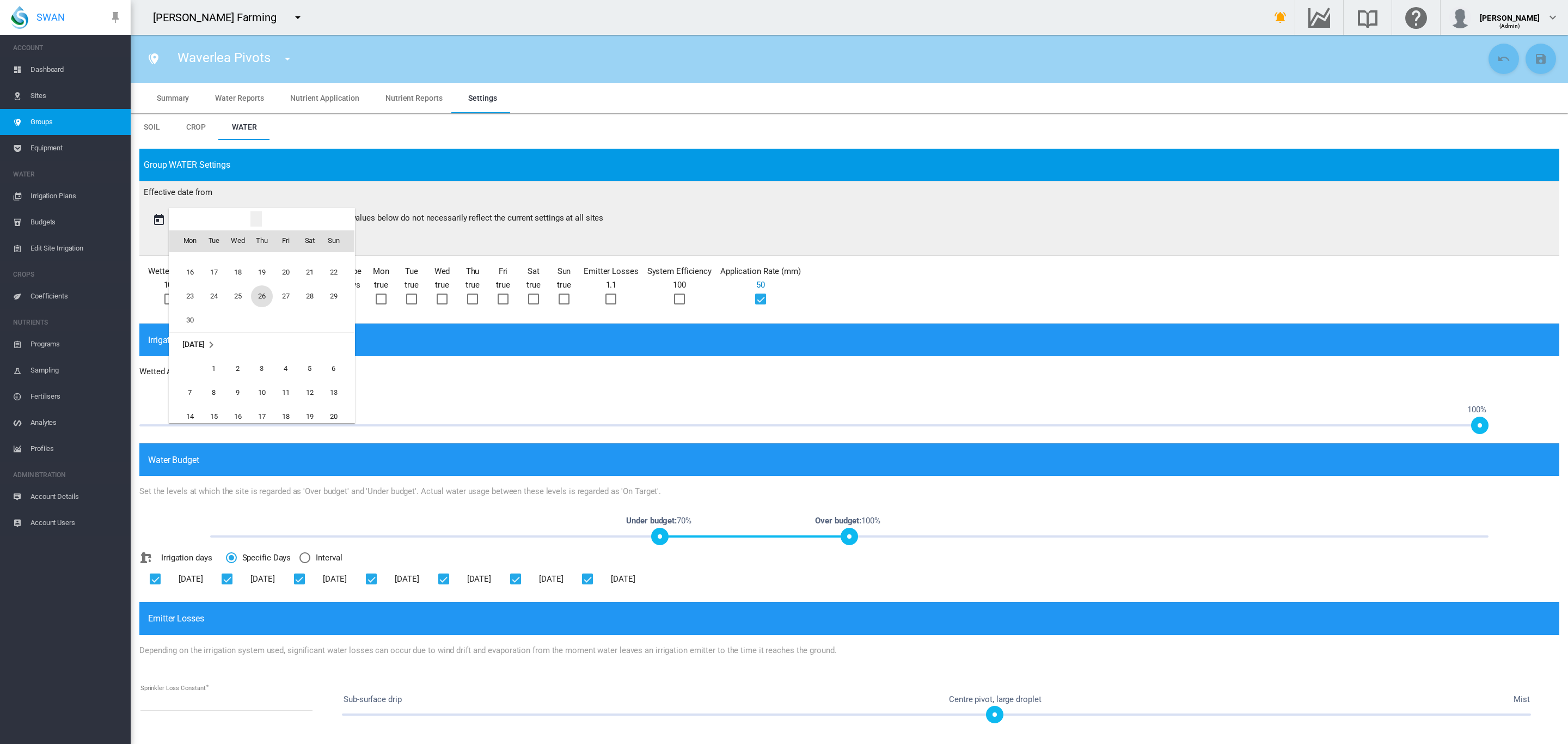
scroll to position [1655, 0]
click at [218, 361] on span "1" at bounding box center [214, 366] width 22 height 22
type input "**********"
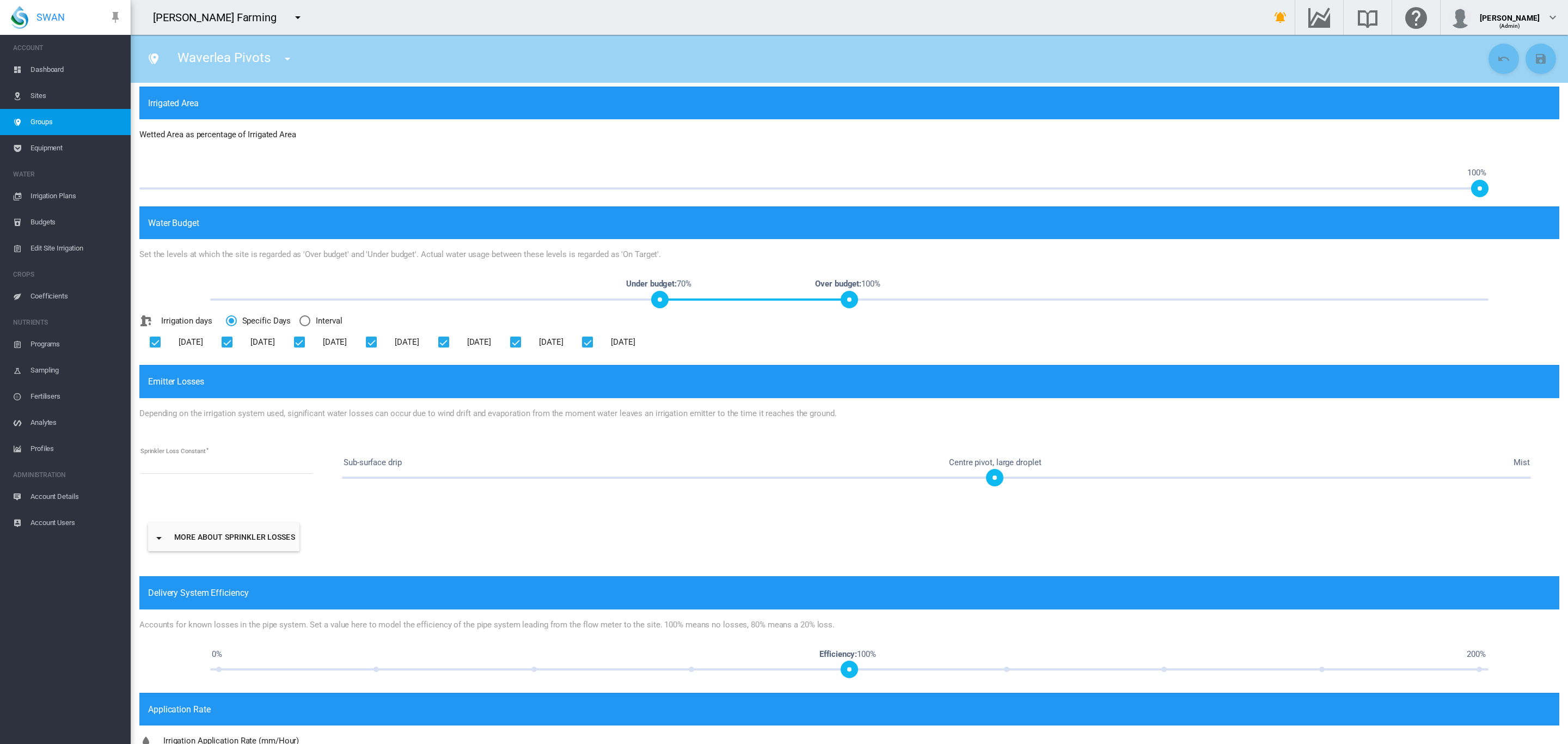
scroll to position [303, 0]
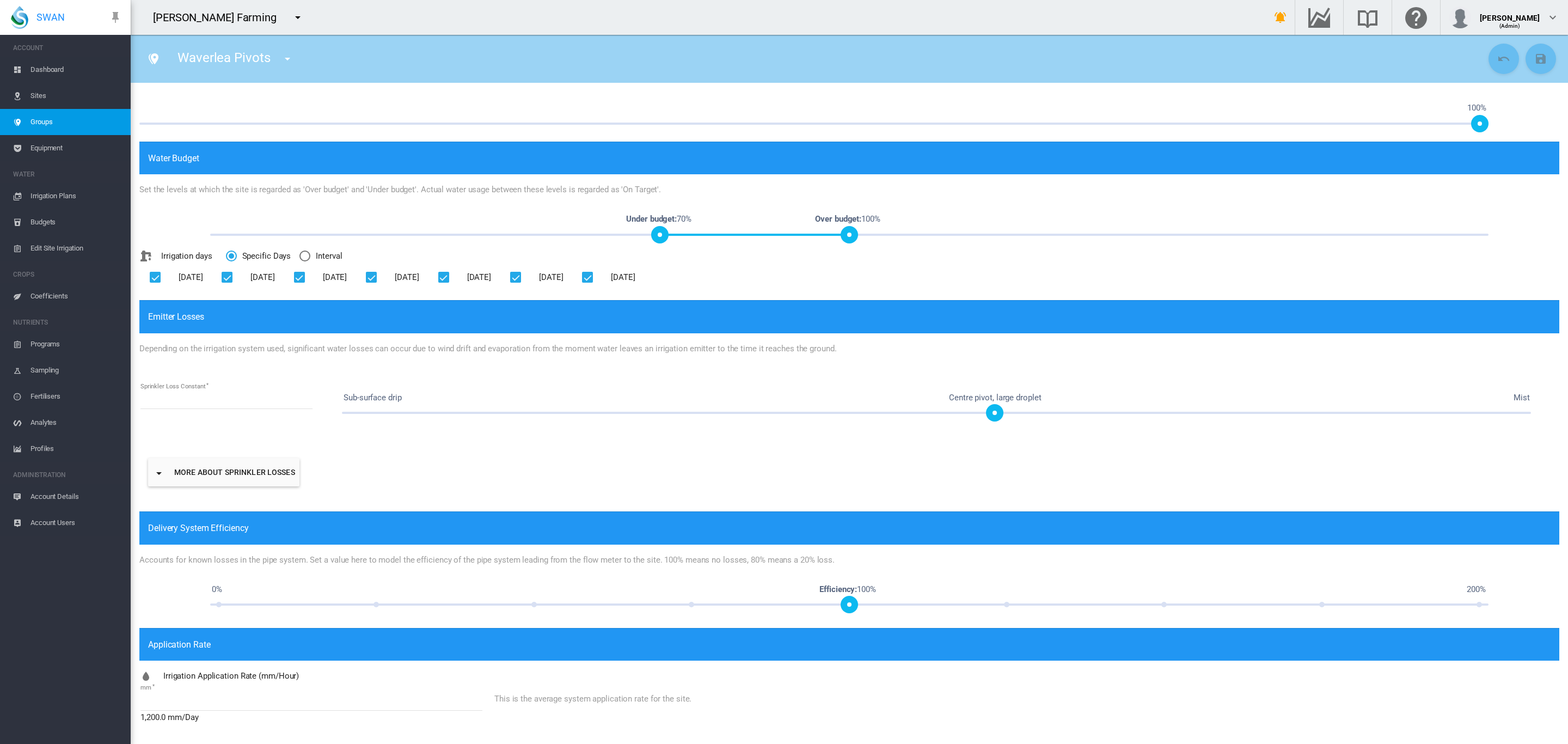
click at [180, 700] on input "**" at bounding box center [311, 703] width 342 height 16
type input "*"
type input "****"
click at [1534, 66] on button "Save Changes" at bounding box center [1541, 59] width 31 height 31
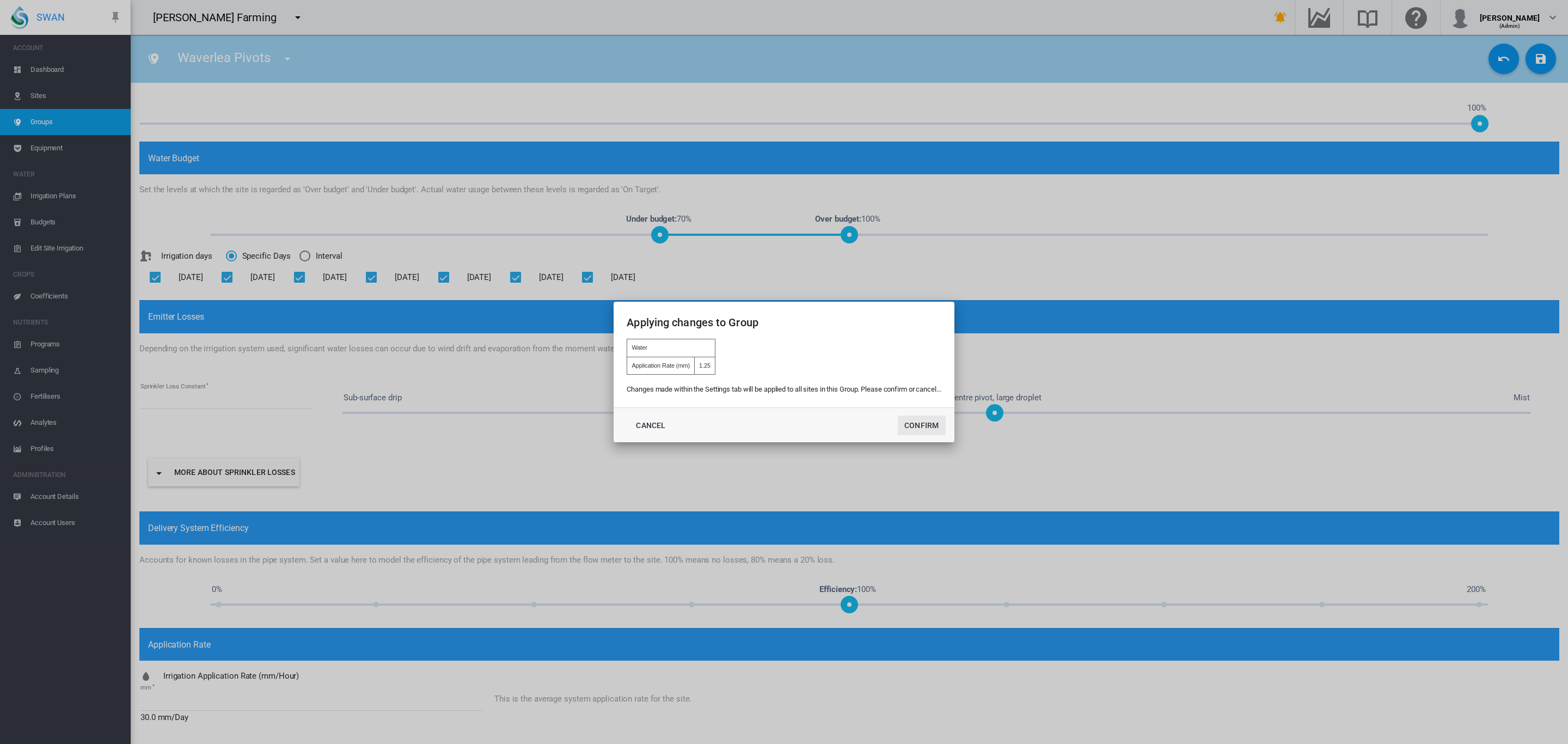
click at [927, 422] on button "Confirm" at bounding box center [922, 425] width 48 height 19
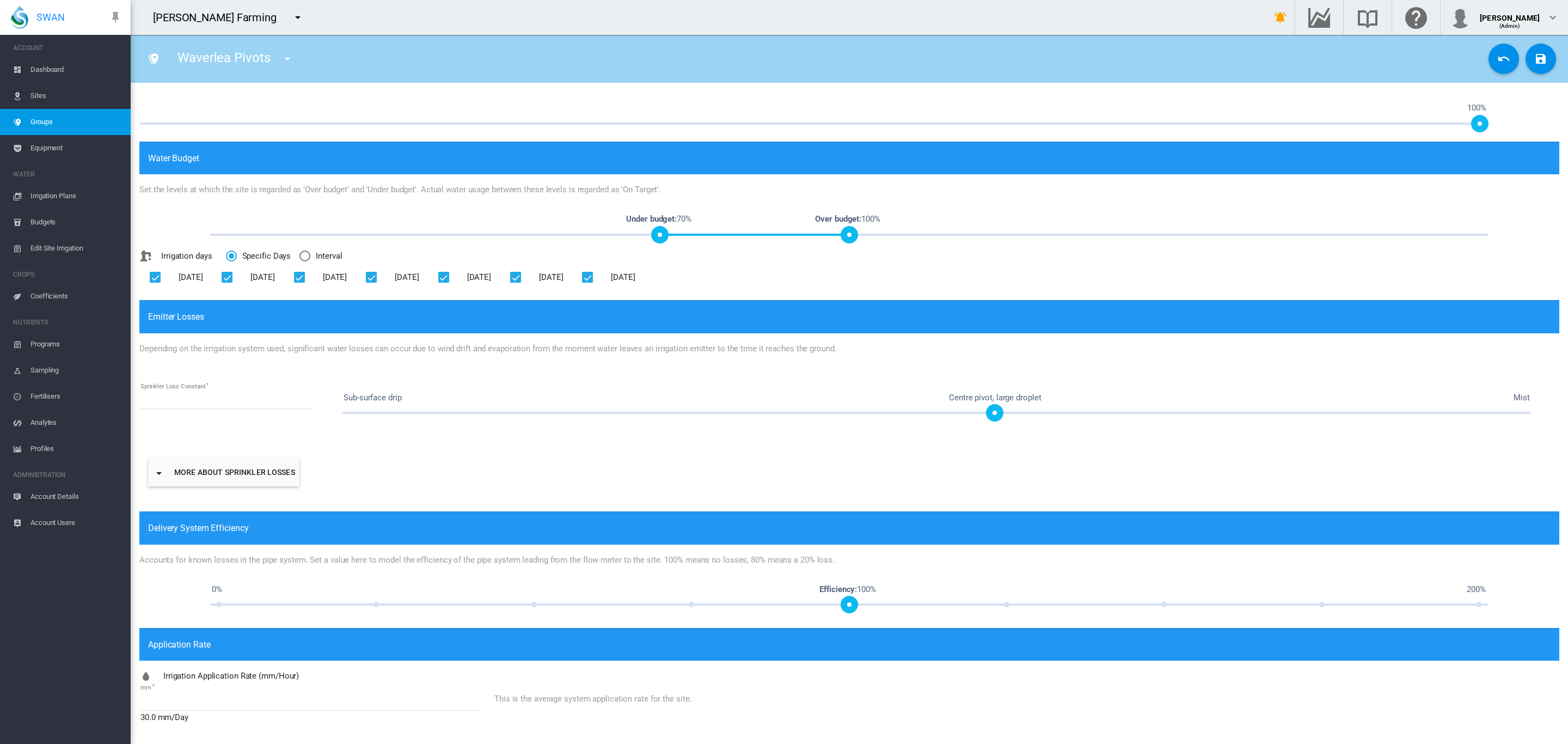
type input "**********"
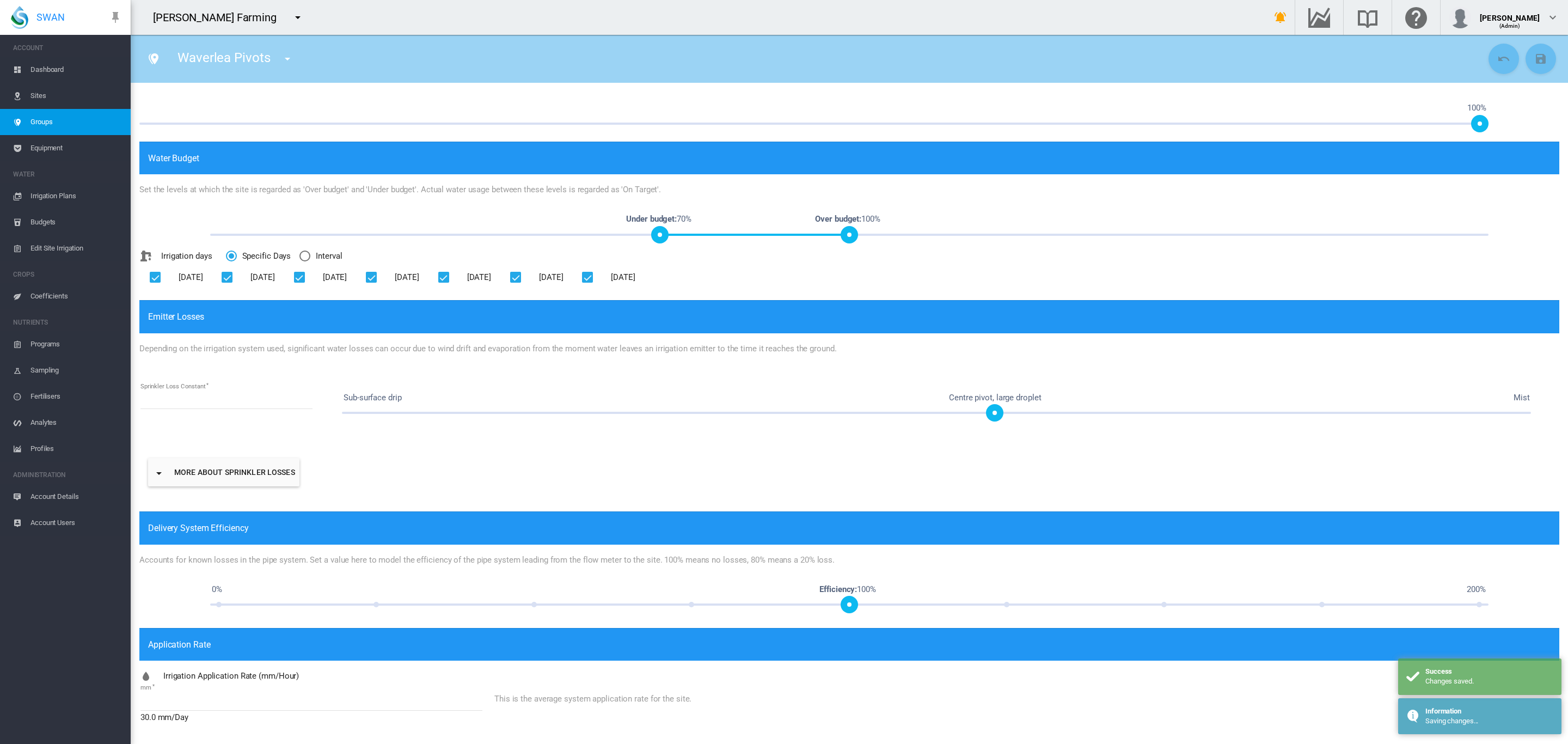
click at [47, 124] on span "Groups" at bounding box center [76, 121] width 91 height 26
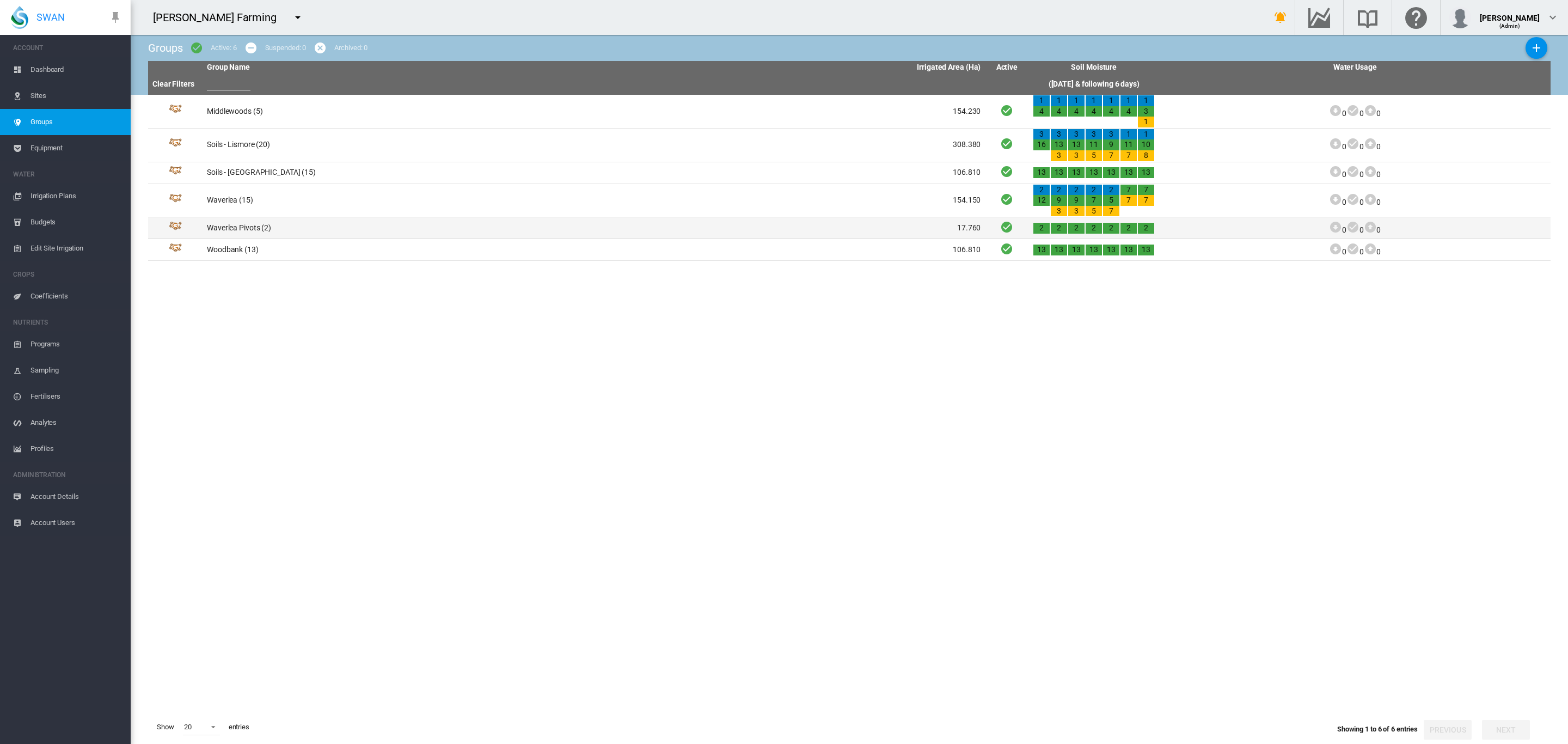
click at [260, 232] on td "Waverlea Pivots (2)" at bounding box center [398, 228] width 391 height 21
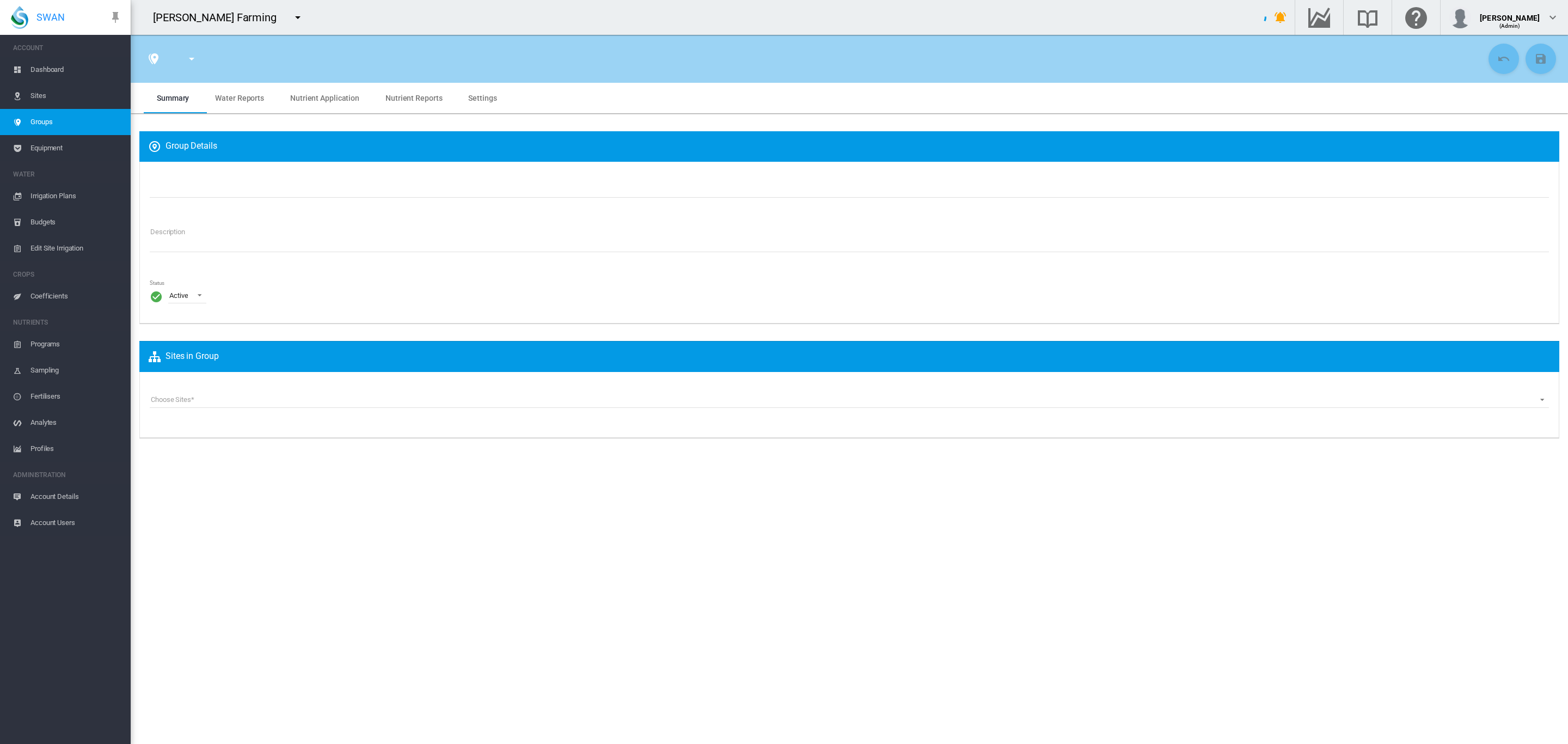
type input "**********"
type textarea "**********"
type input "*"
type input "**"
type input "*"
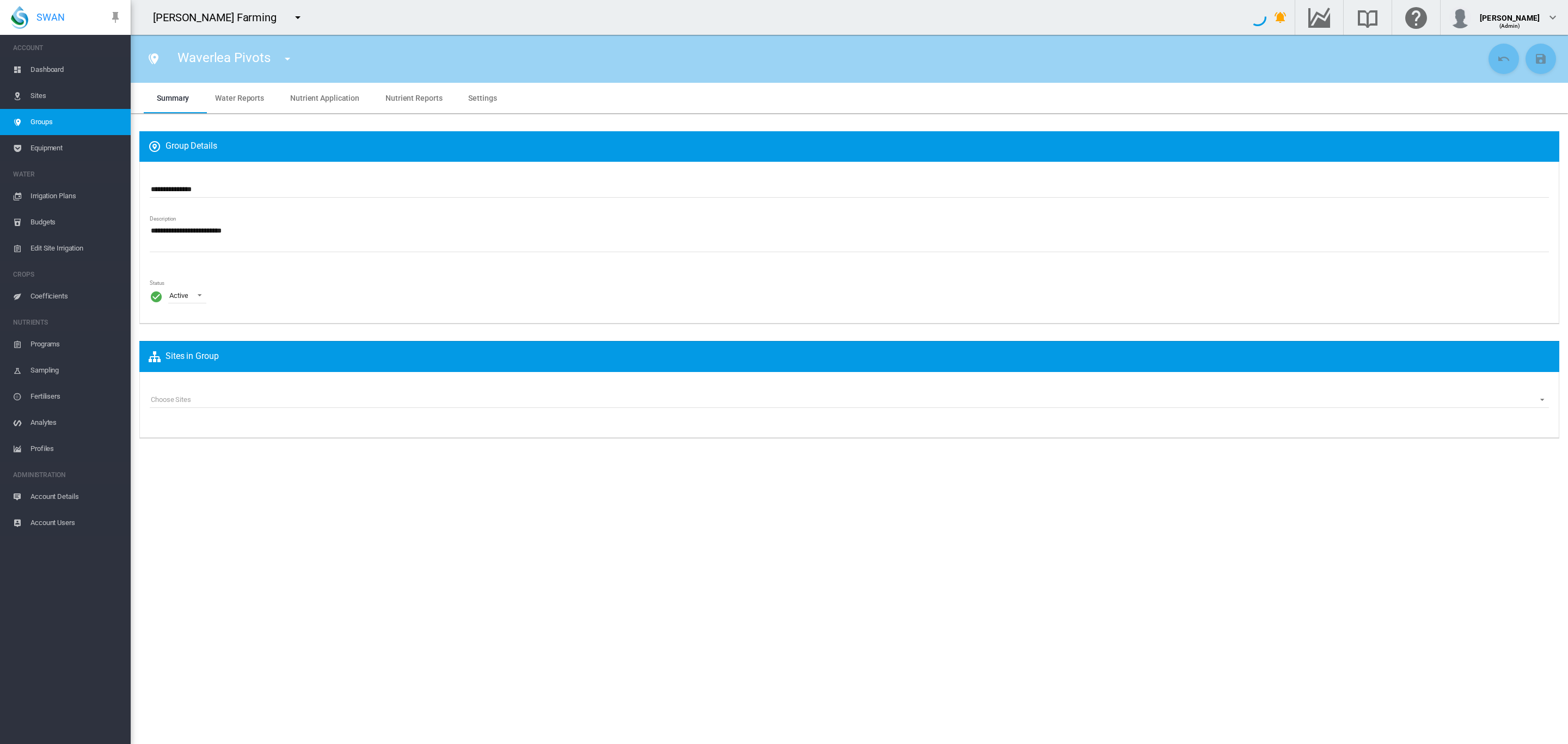
type input "***"
click at [213, 177] on div "**********" at bounding box center [849, 243] width 1420 height 162
click at [222, 183] on input "**********" at bounding box center [849, 189] width 1399 height 16
type input "**********"
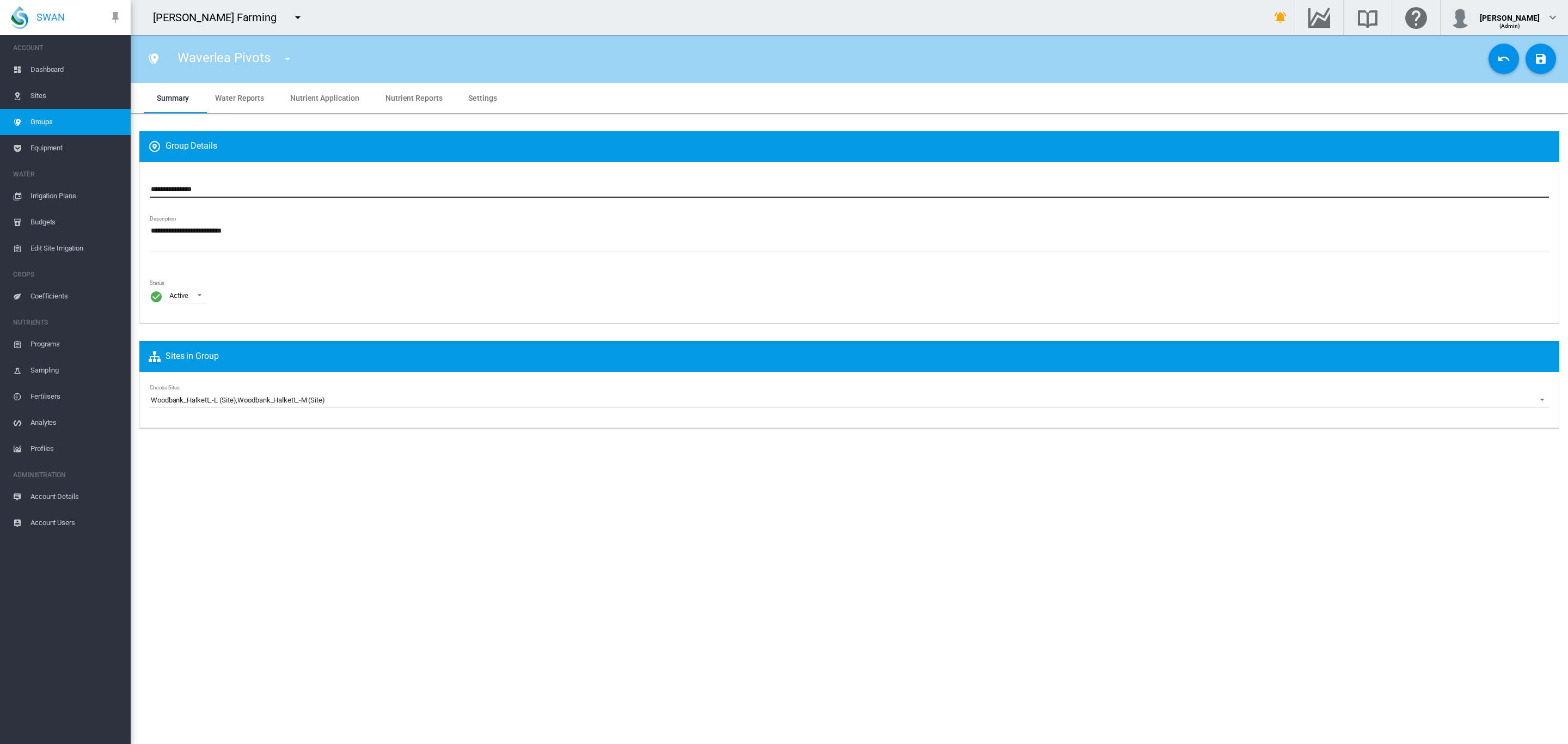
click at [687, 72] on div "Waverlea Pivots [GEOGRAPHIC_DATA] Soils - Lismore Soils - [GEOGRAPHIC_DATA] [GE…" at bounding box center [812, 59] width 1346 height 31
click at [36, 116] on span "Groups" at bounding box center [76, 121] width 91 height 26
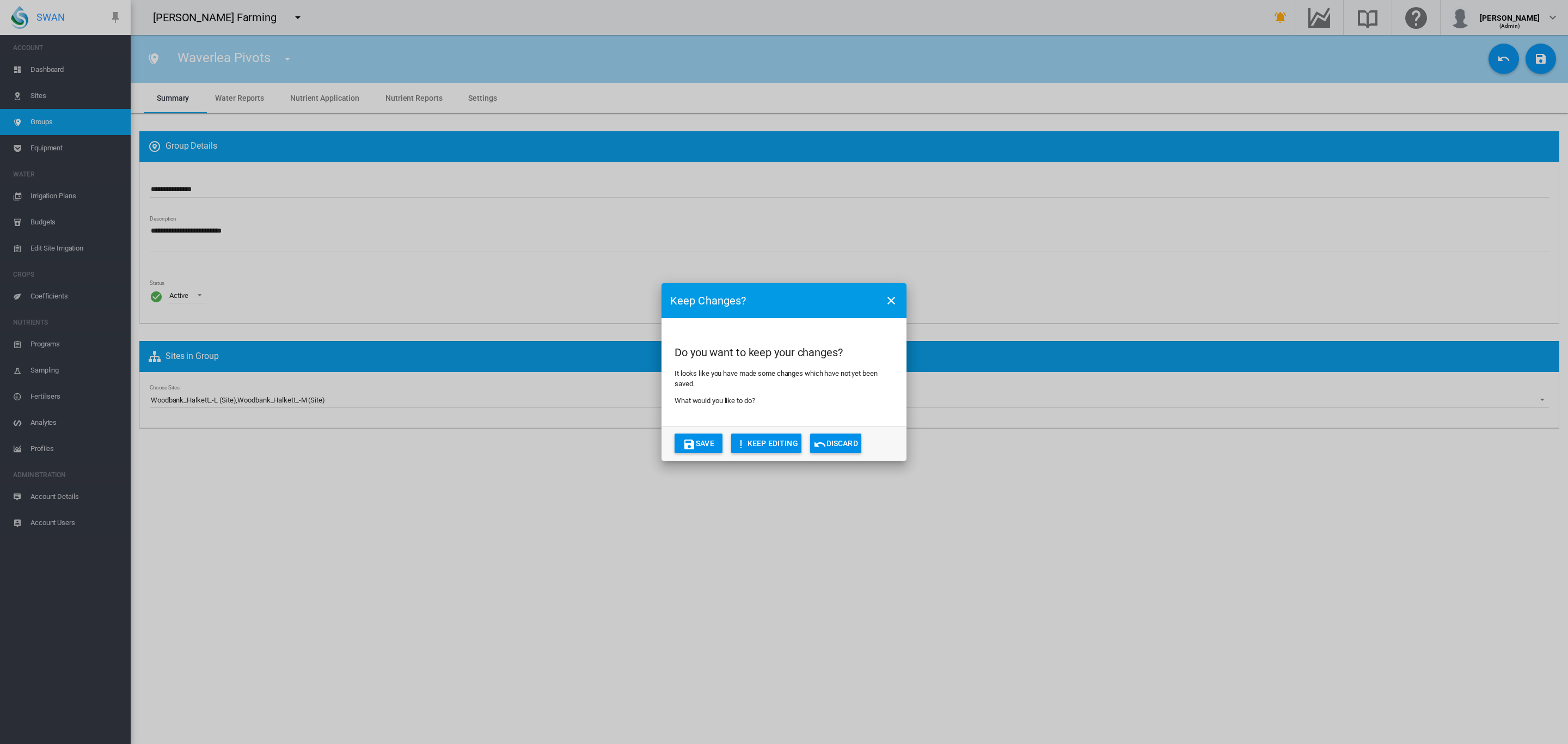
click at [840, 440] on button "Discard" at bounding box center [835, 443] width 51 height 19
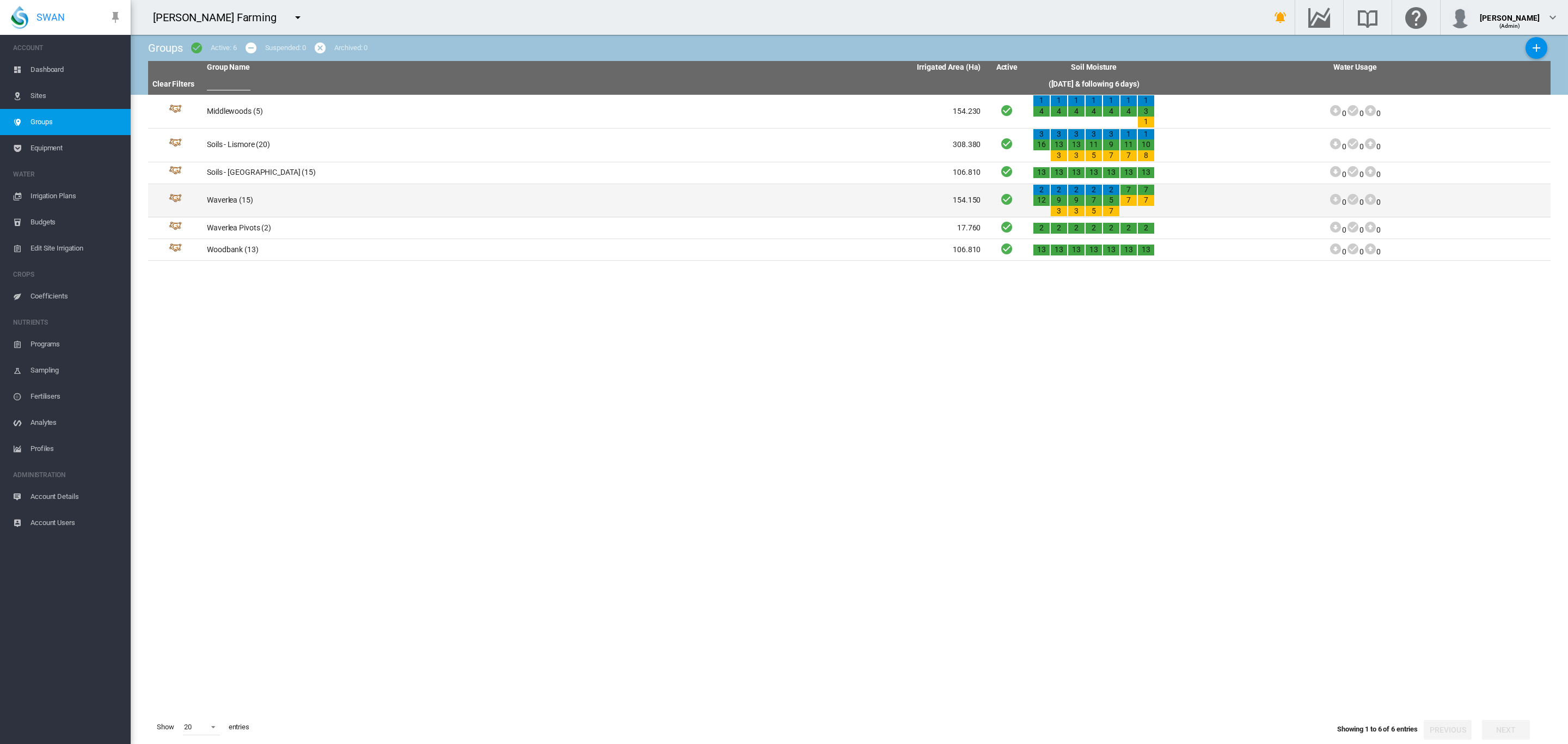
click at [232, 199] on td "Waverlea (15)" at bounding box center [398, 200] width 391 height 33
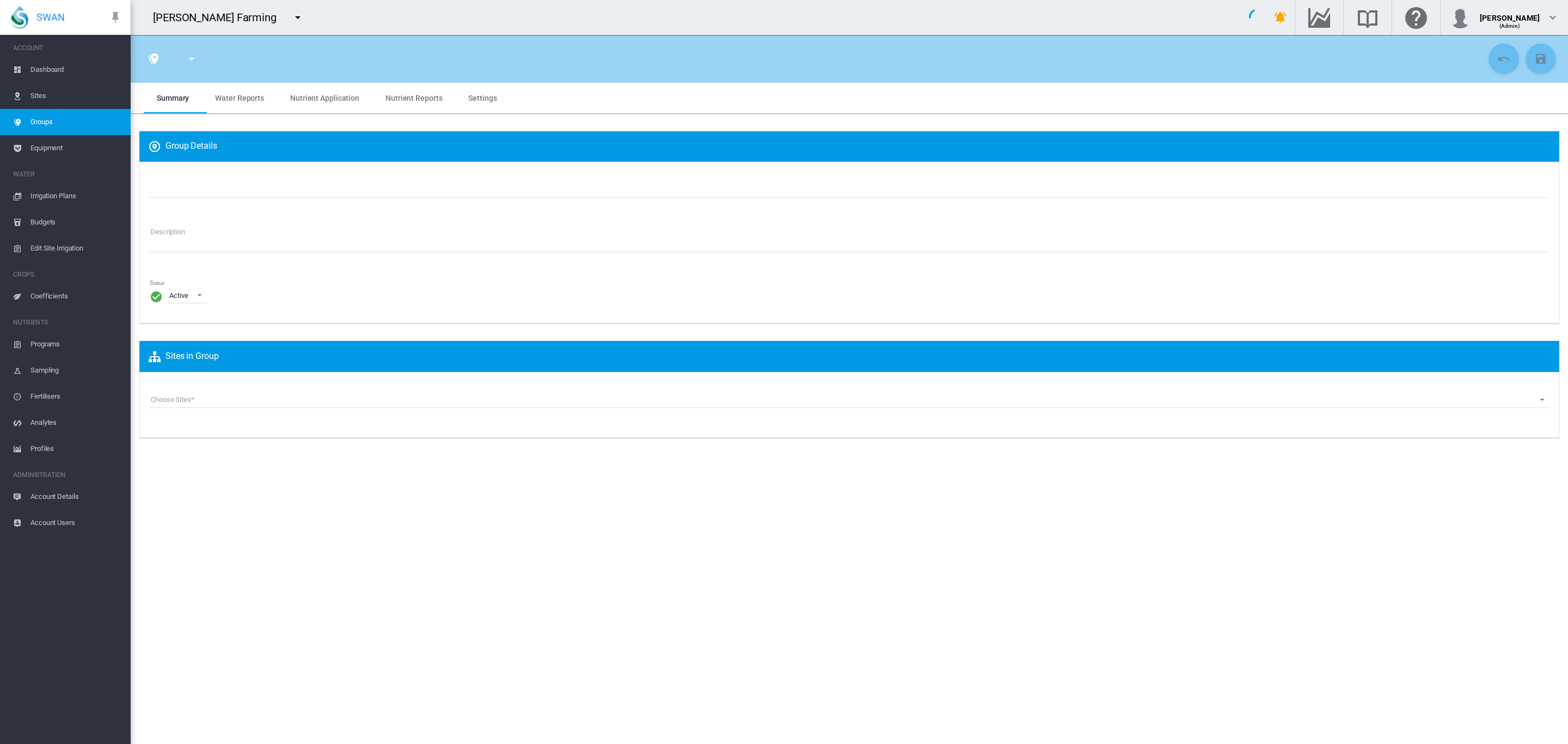
type input "********"
type textarea "**********"
type input "*"
type input "**"
type input "*"
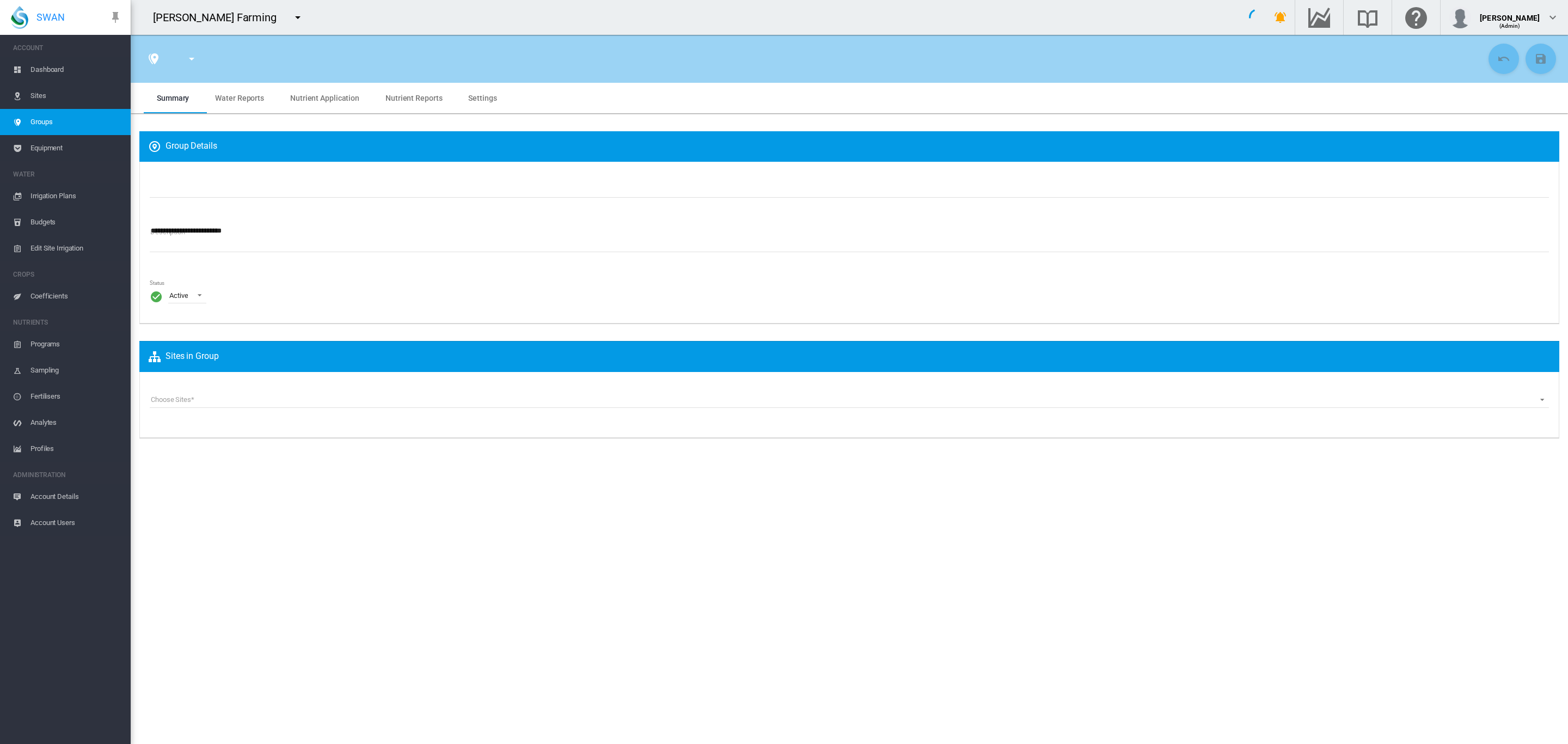
type input "***"
type input "*****"
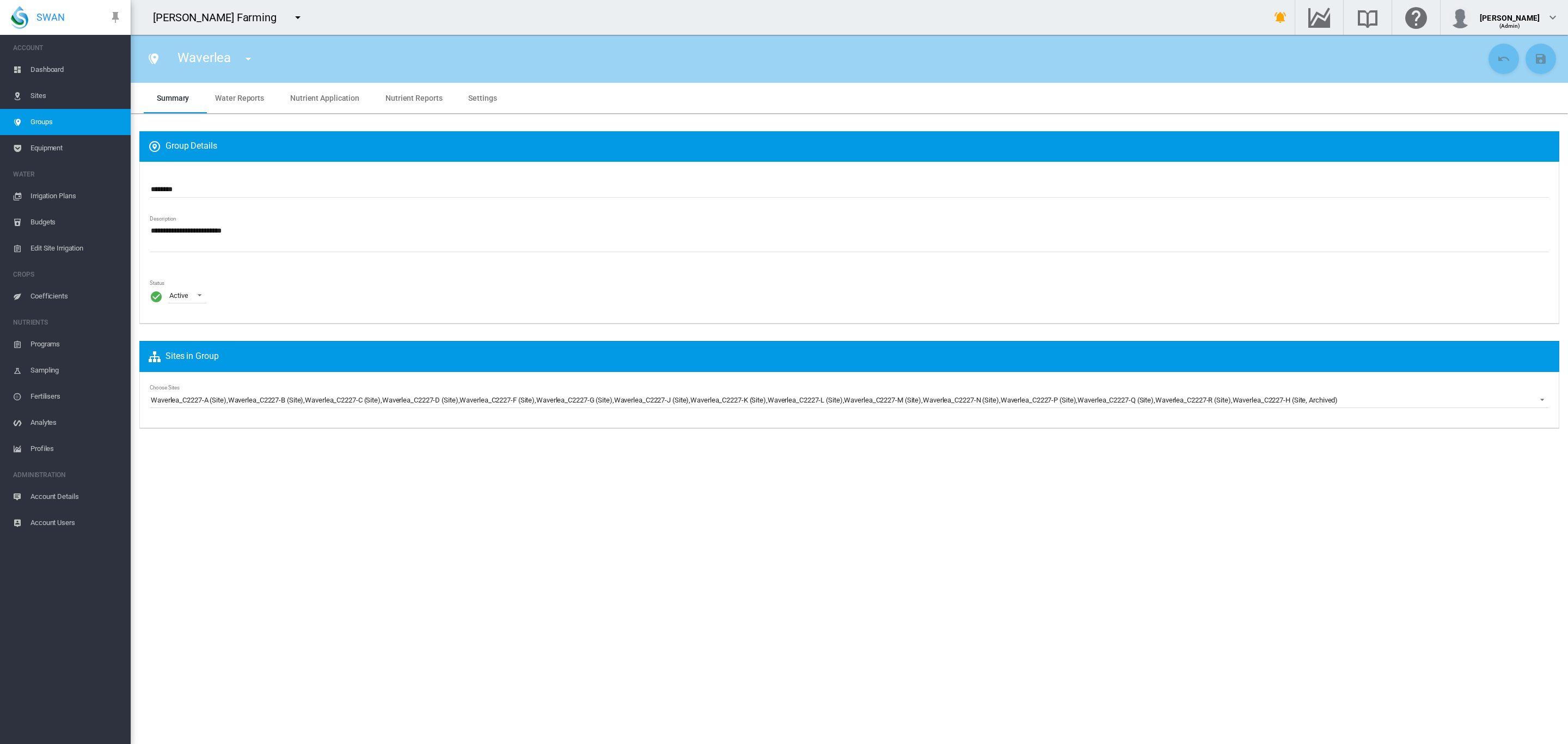
click at [45, 121] on span "Groups" at bounding box center [76, 121] width 91 height 26
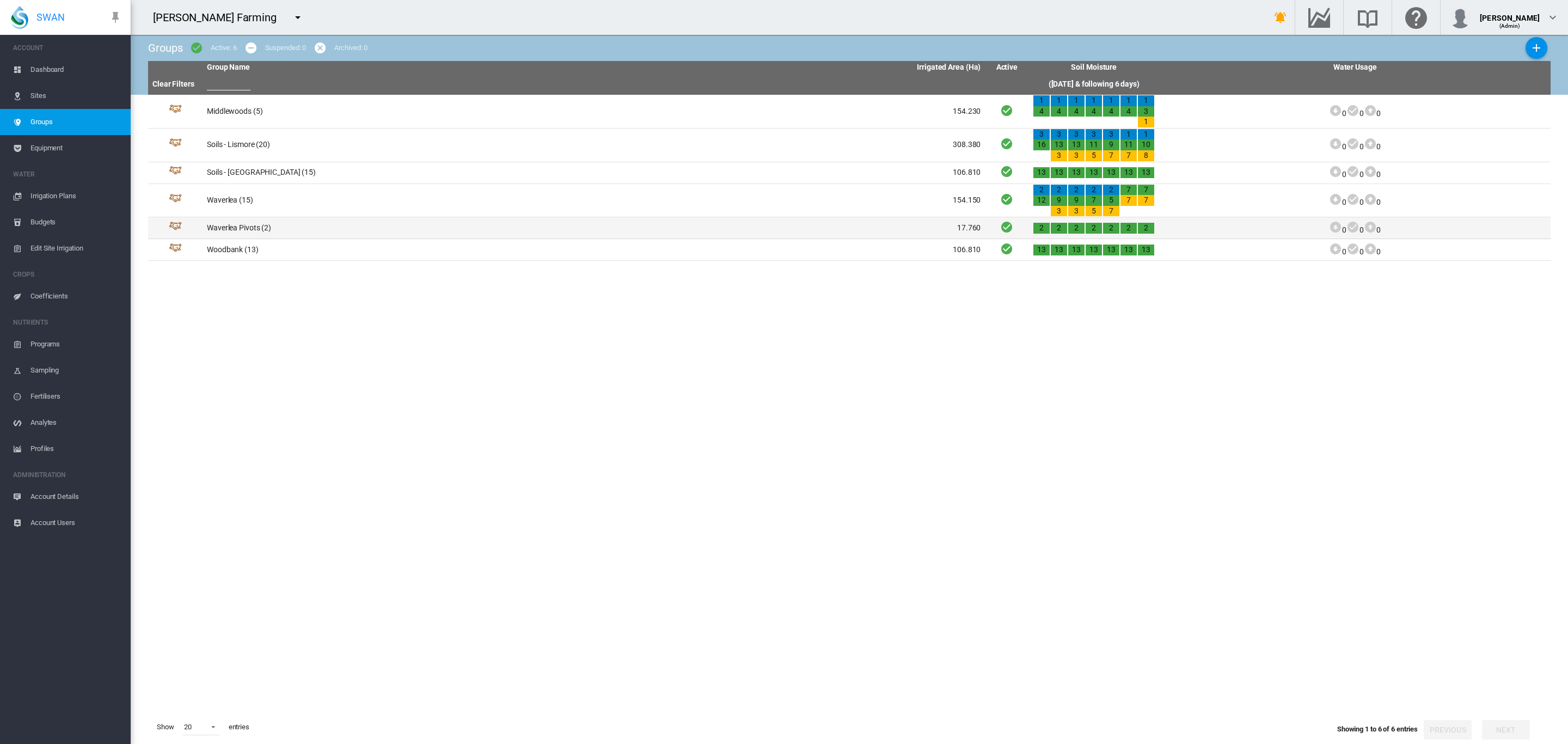
click at [246, 228] on td "Waverlea Pivots (2)" at bounding box center [398, 228] width 391 height 21
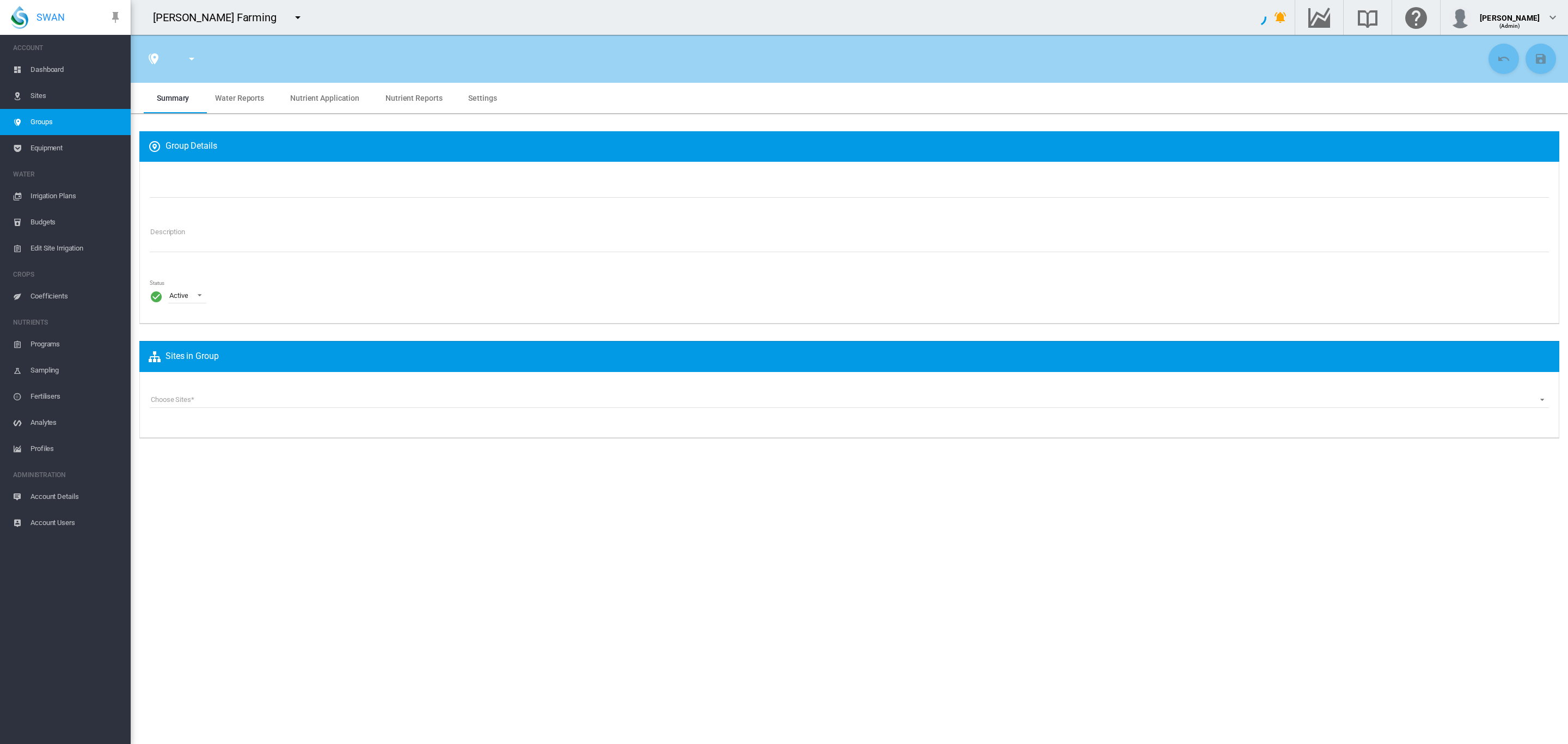
type input "**********"
type textarea "**********"
type input "*"
type input "**"
type input "*"
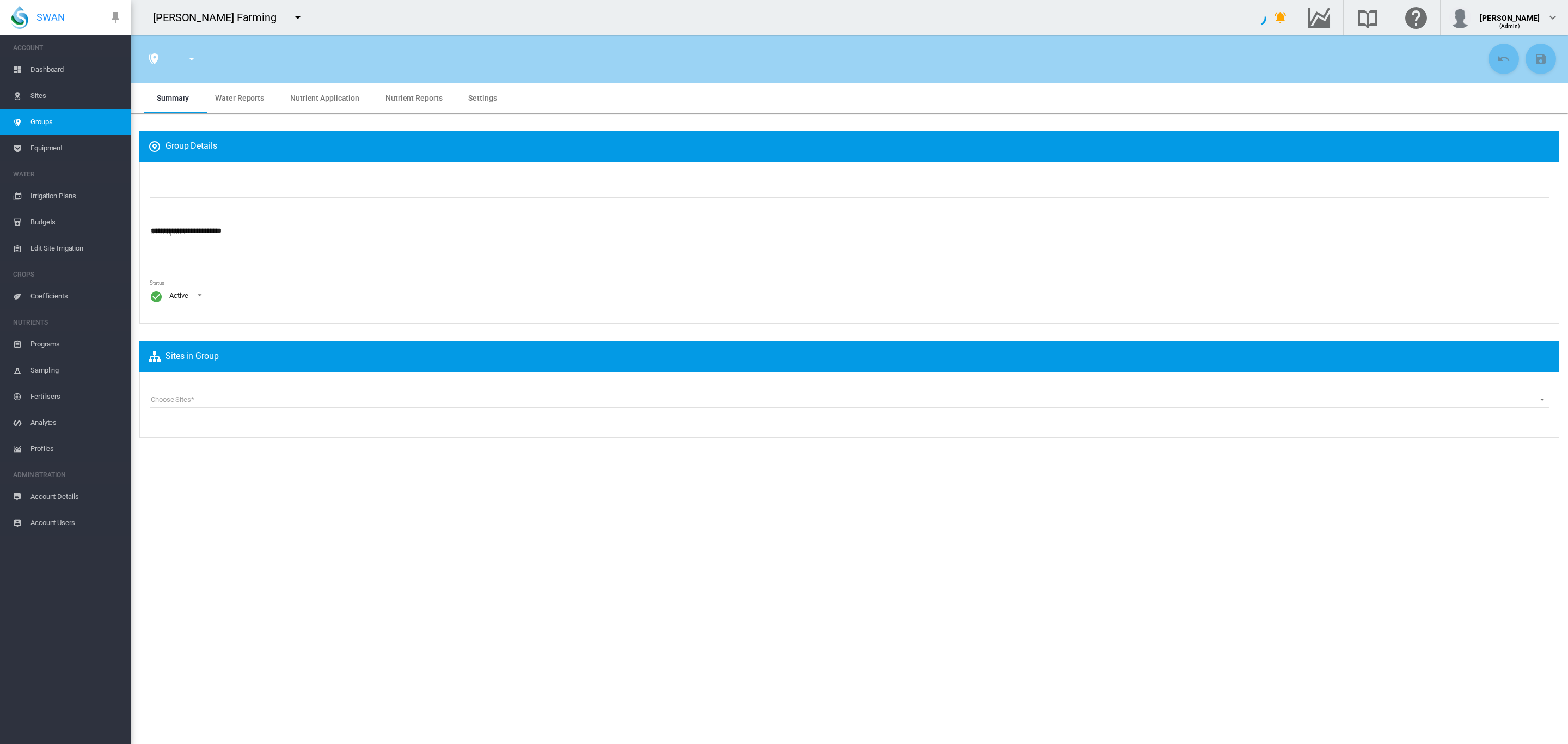
type input "***"
type input "****"
click at [180, 189] on input "**********" at bounding box center [849, 189] width 1399 height 16
type input "**********"
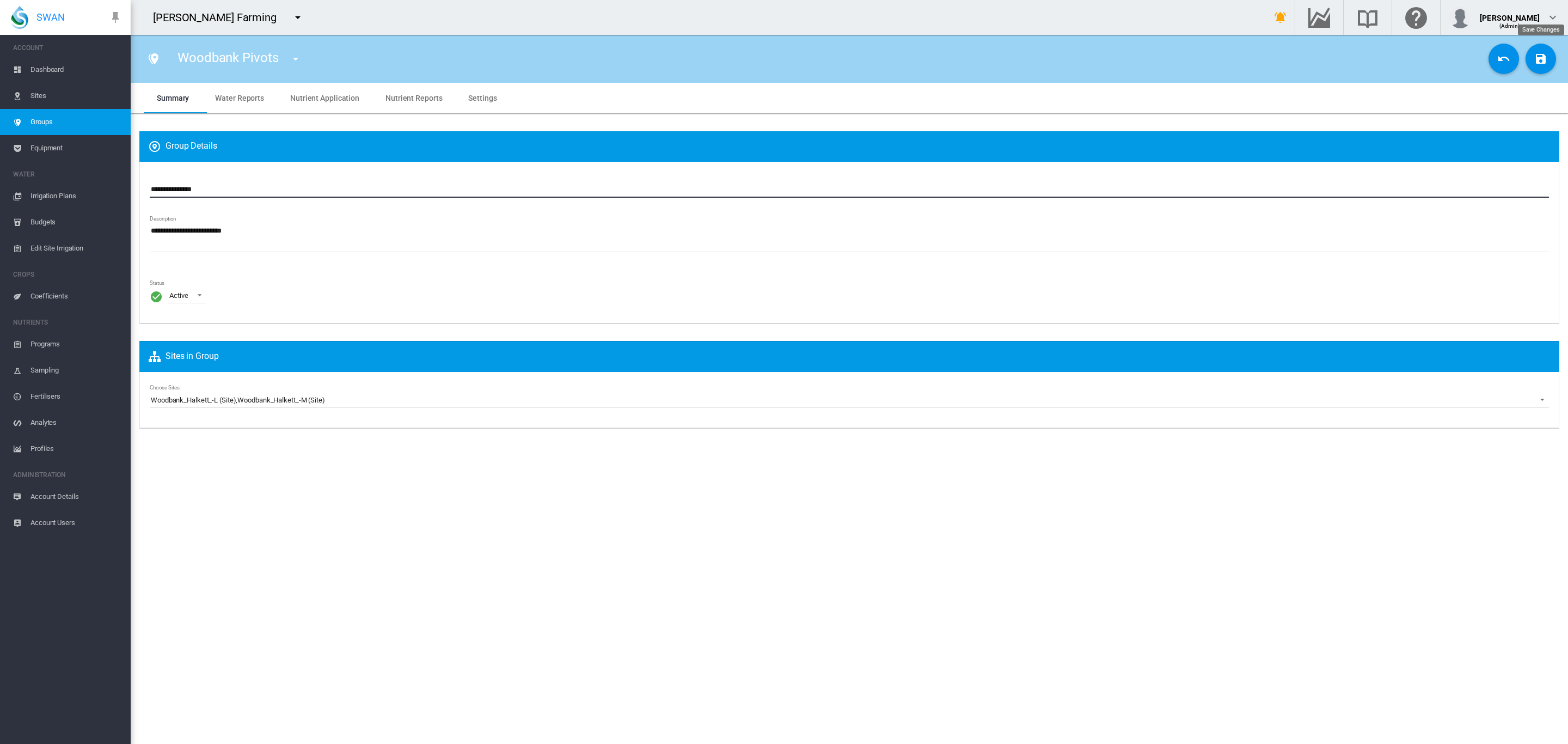
click at [1544, 64] on md-icon "icon-content-save" at bounding box center [1541, 59] width 13 height 13
click at [36, 121] on span "Groups" at bounding box center [76, 121] width 91 height 26
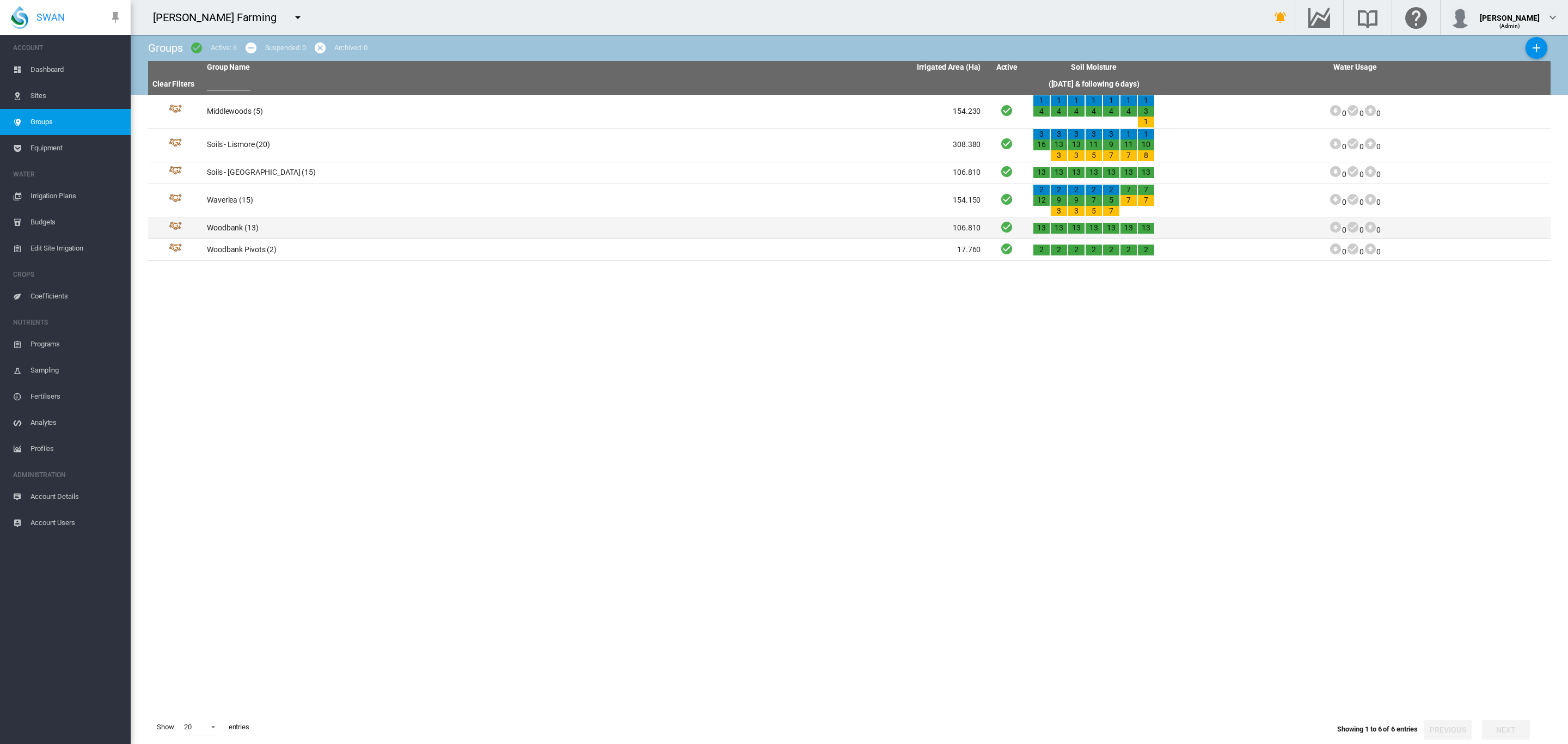
click at [229, 227] on td "Woodbank (13)" at bounding box center [398, 228] width 391 height 21
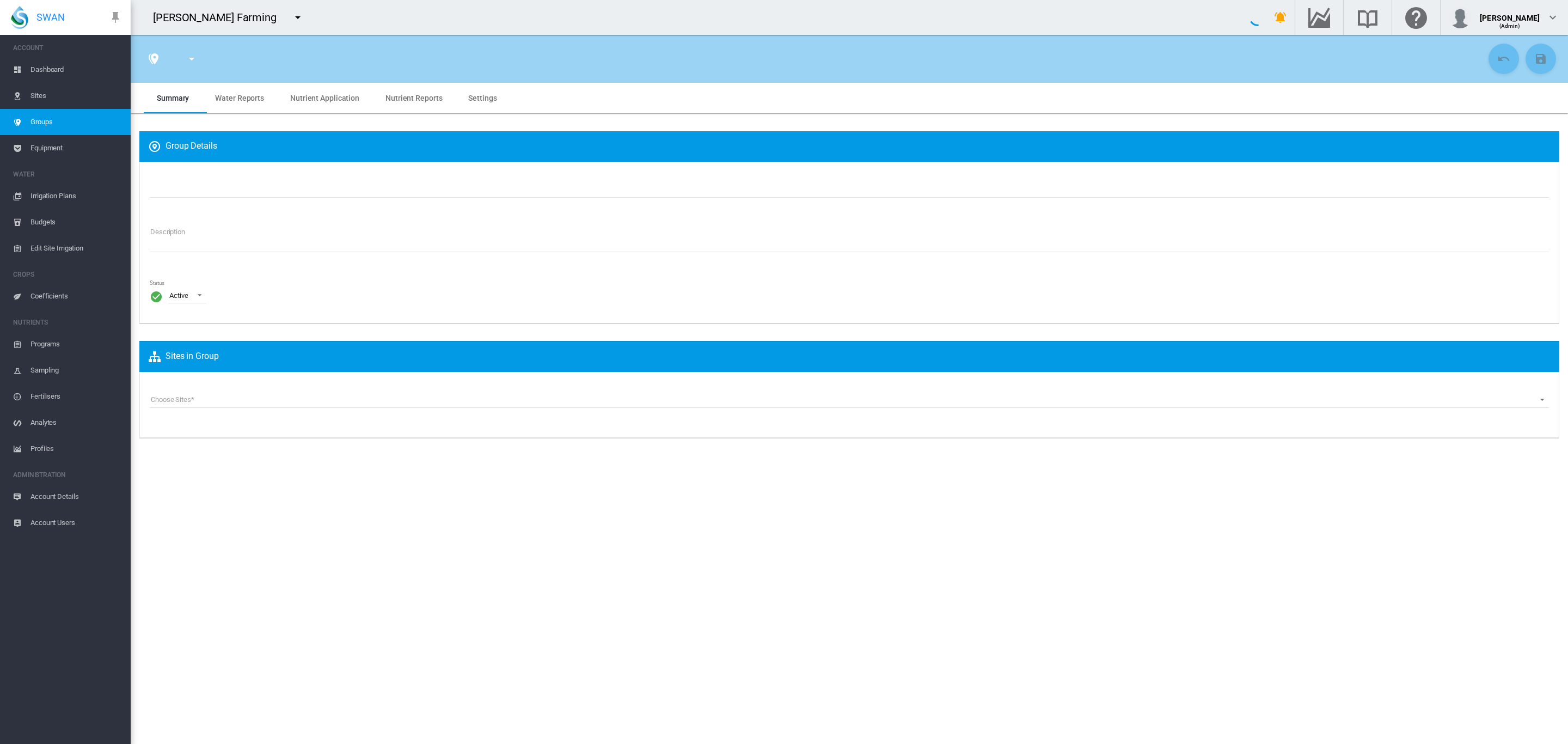
type input "********"
type textarea "**********"
type input "*"
type input "**"
type input "*"
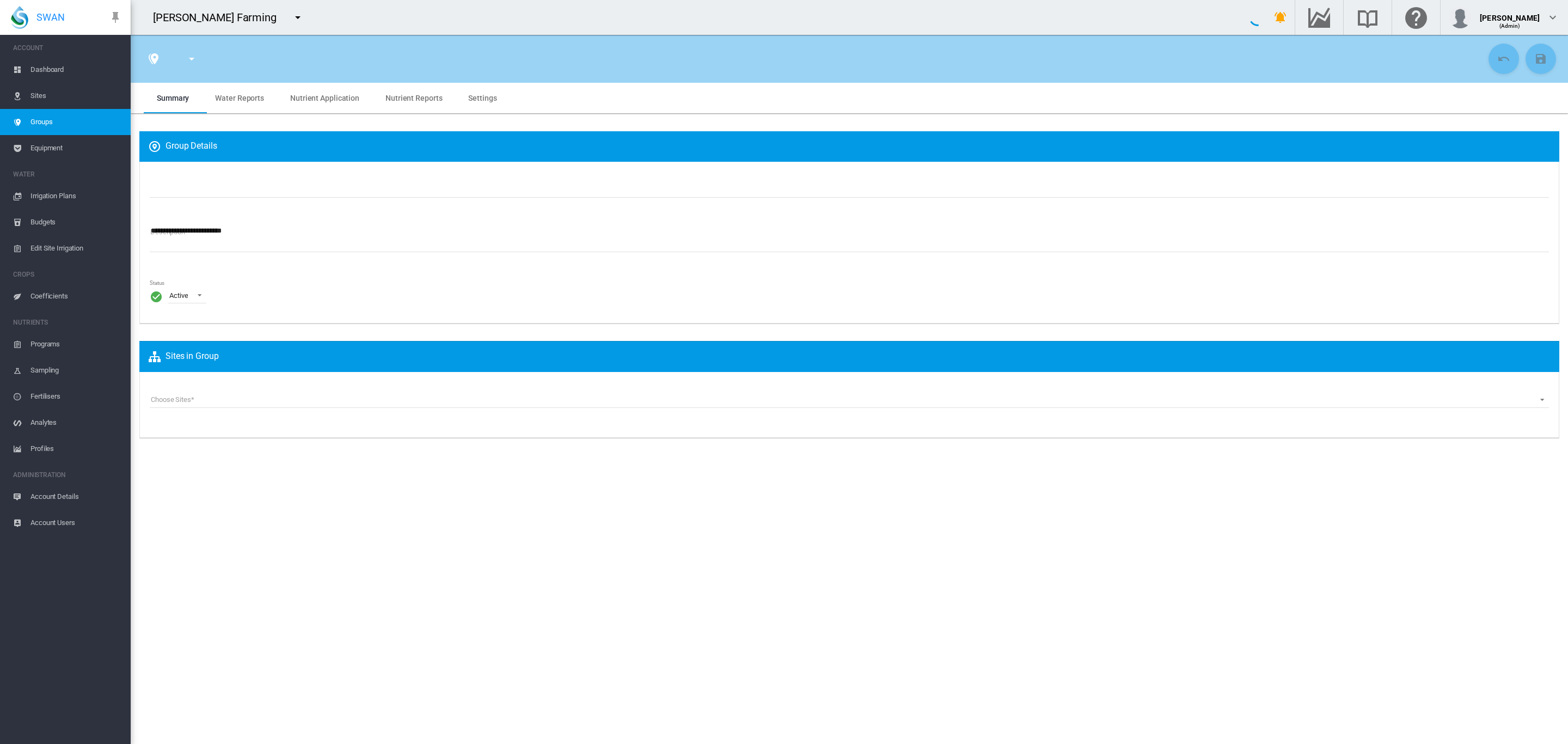
type input "***"
type input "*****"
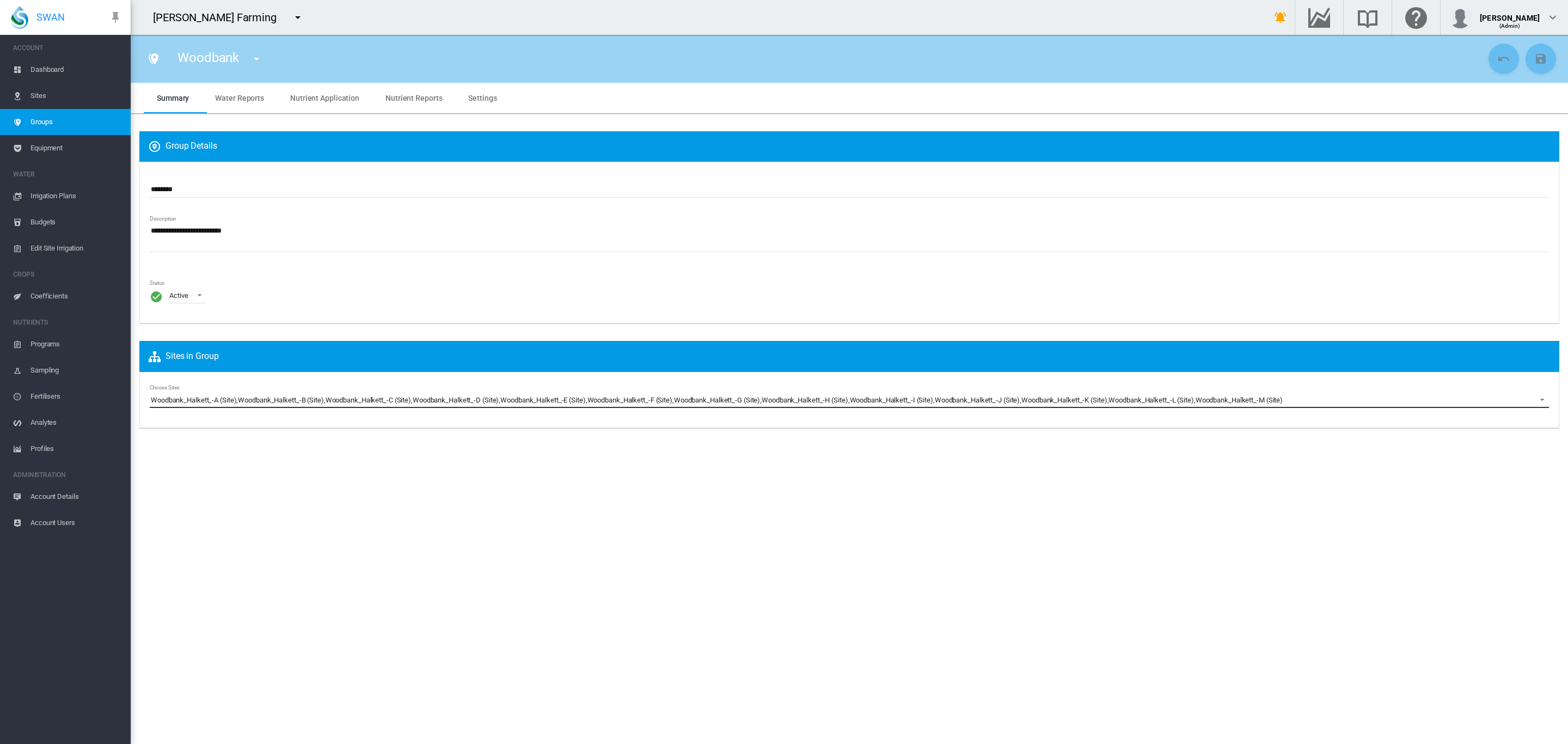
click at [441, 394] on md-select-value "Woodbank_Halkett_-A (Site) , Woodbank_Halkett_-B (Site) , Woodbank_Halkett_-C (…" at bounding box center [849, 399] width 1399 height 16
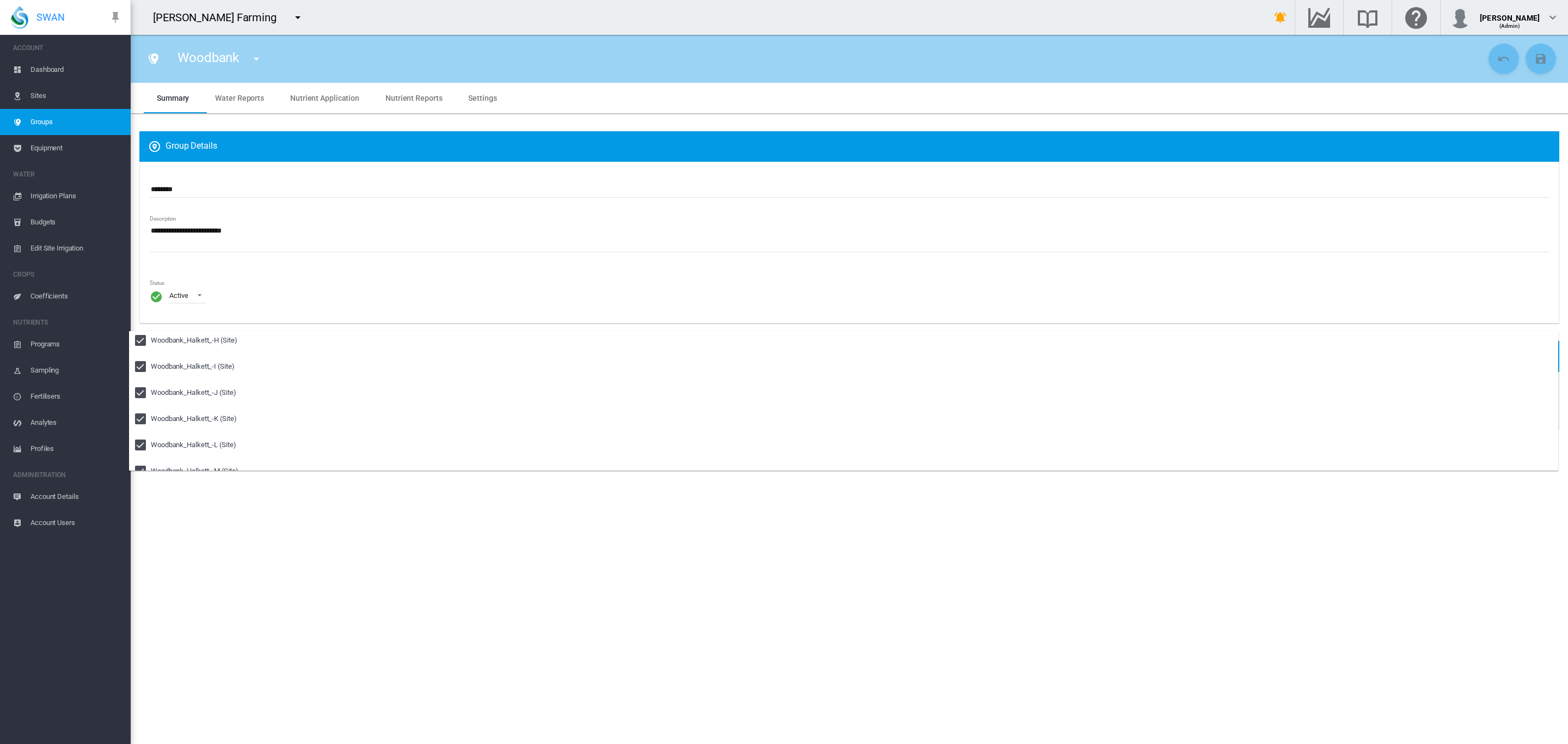
scroll to position [723, 0]
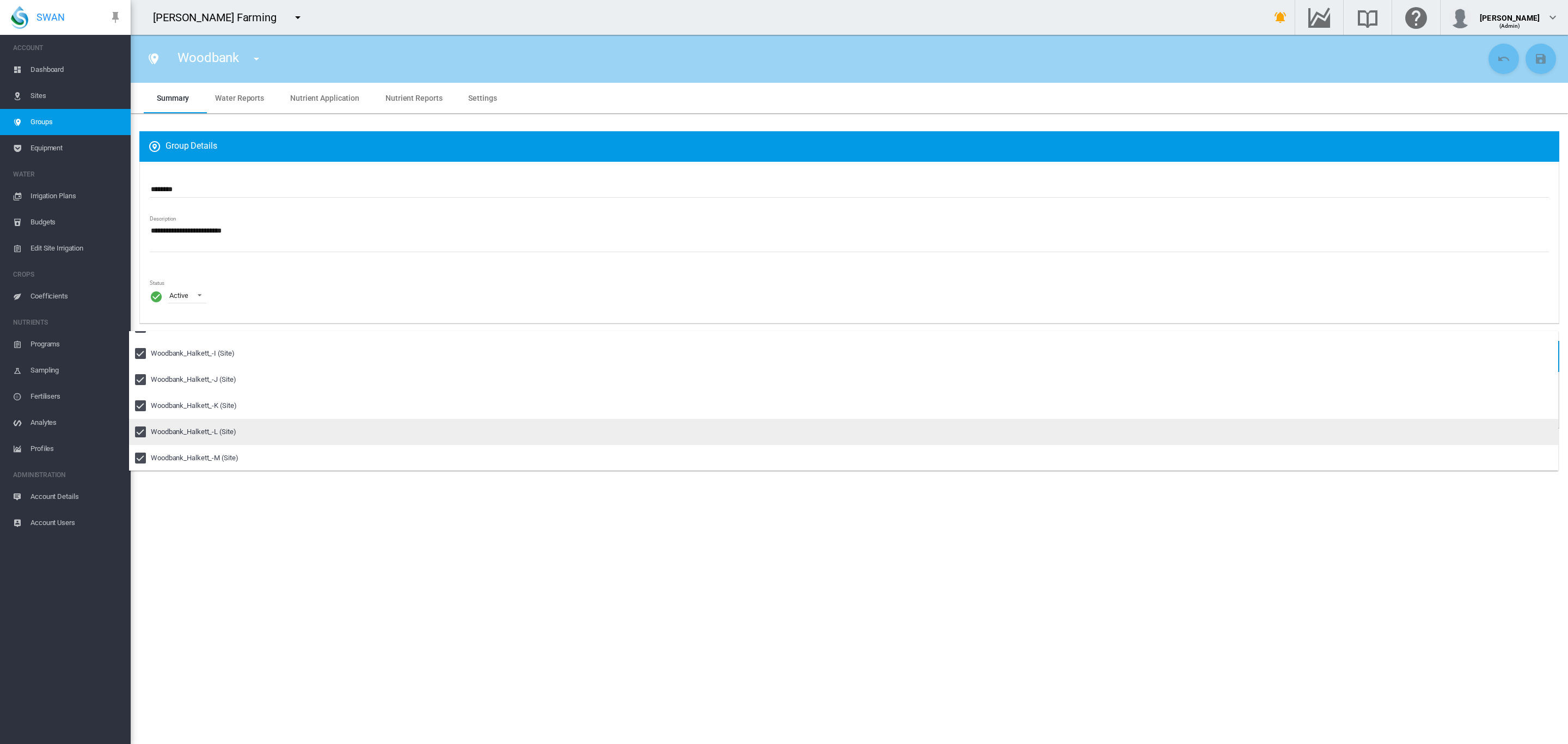
click at [144, 436] on div at bounding box center [140, 432] width 11 height 11
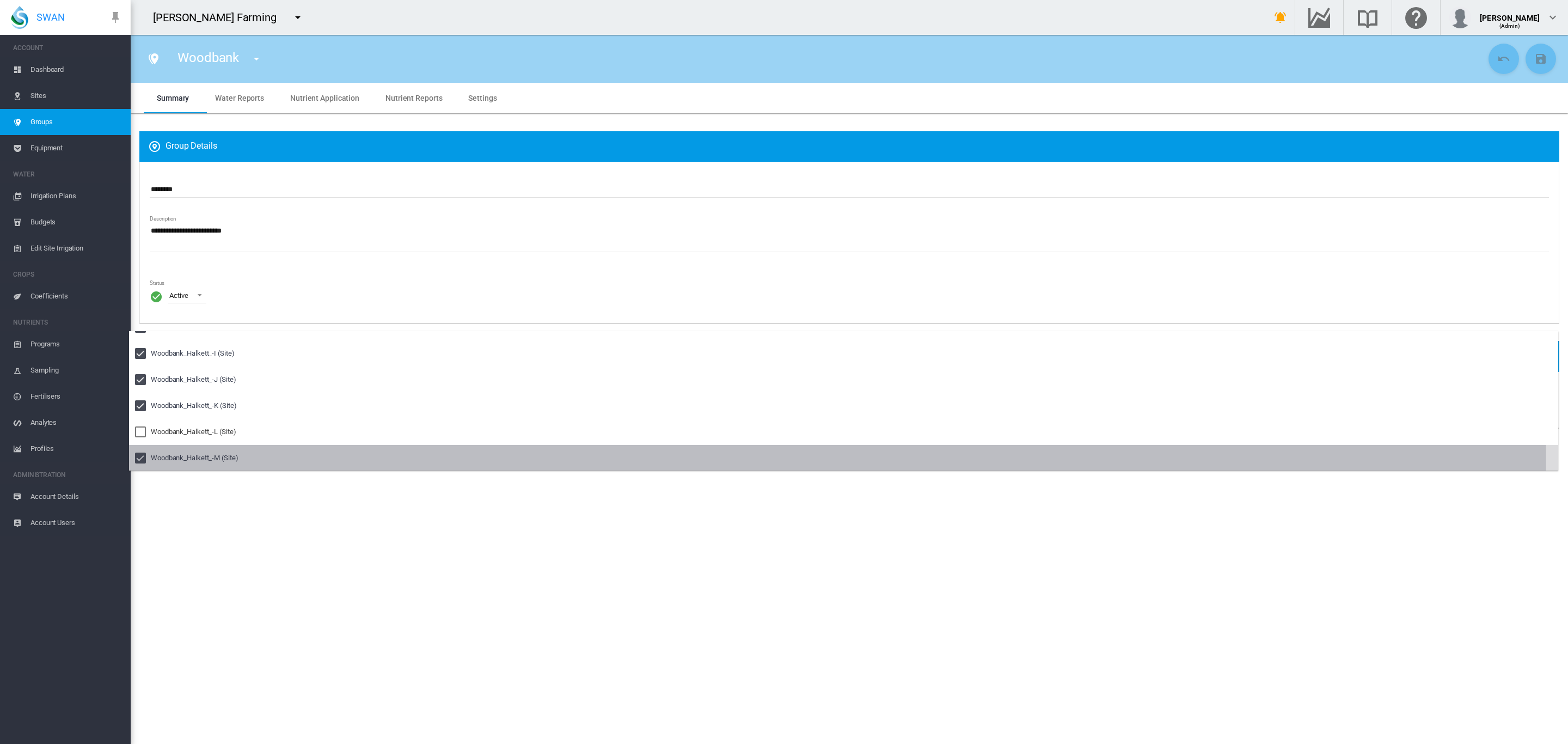
click at [144, 453] on div at bounding box center [140, 458] width 11 height 11
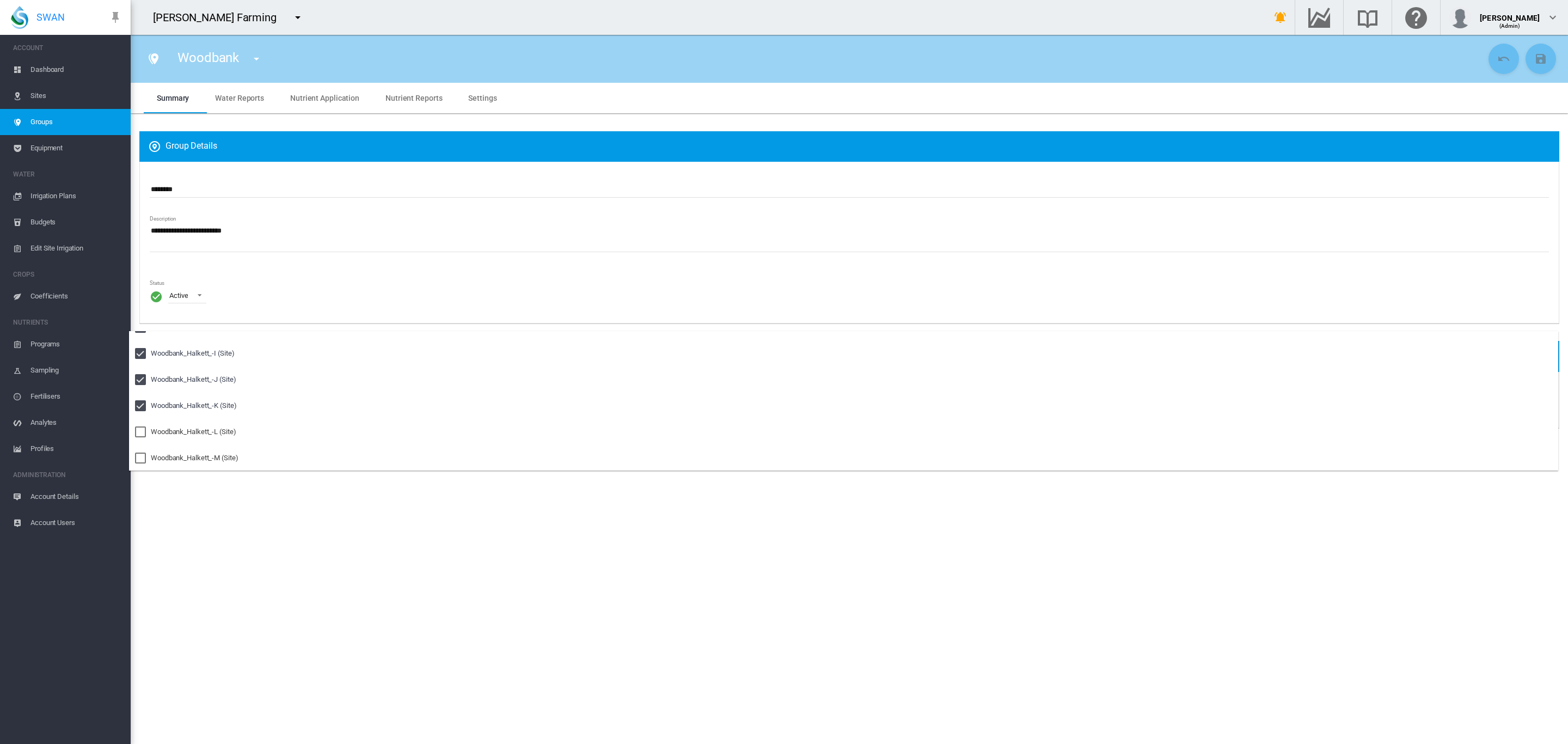
click at [790, 239] on md-backdrop at bounding box center [784, 372] width 1568 height 744
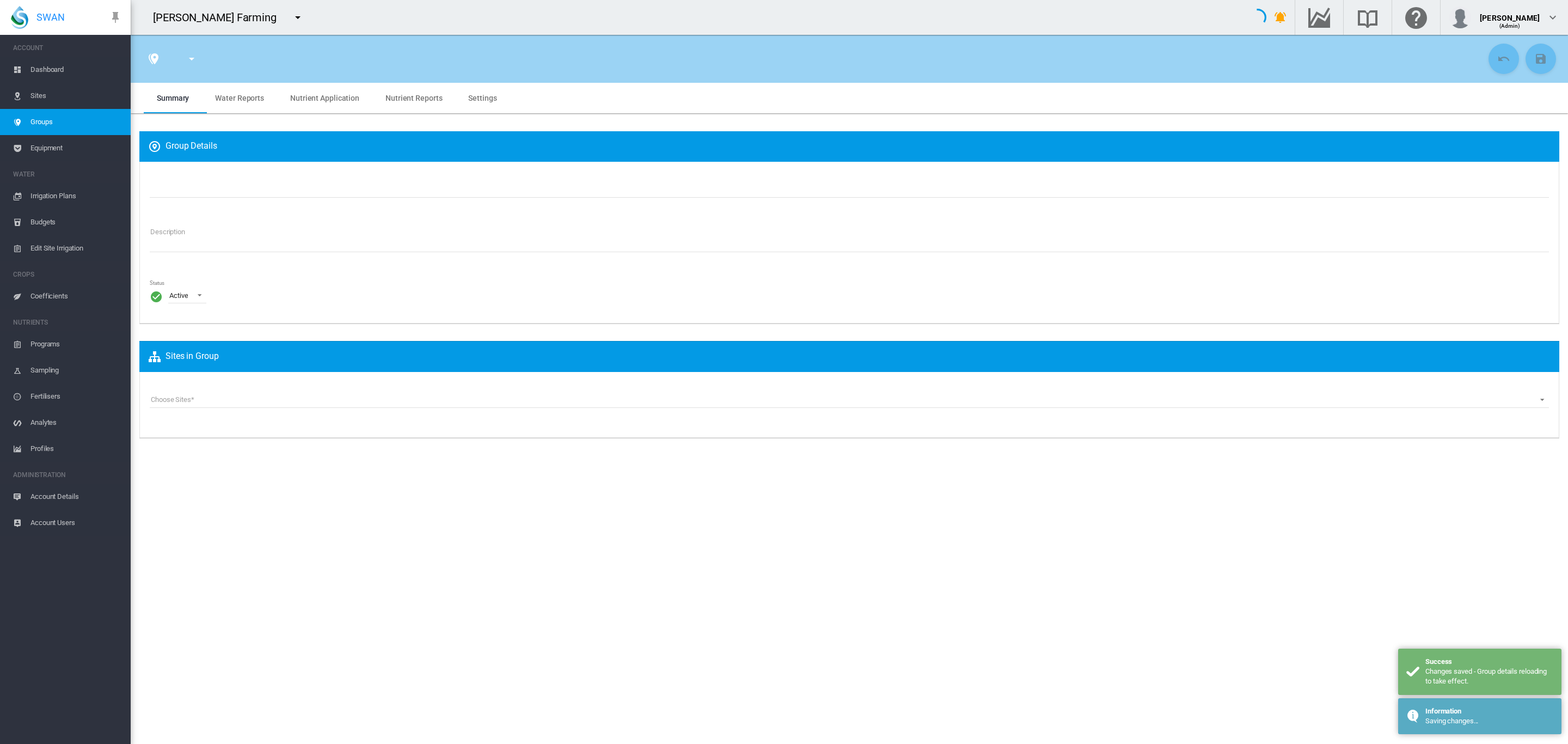
type input "********"
type textarea "**********"
type input "*"
type input "**"
type input "*"
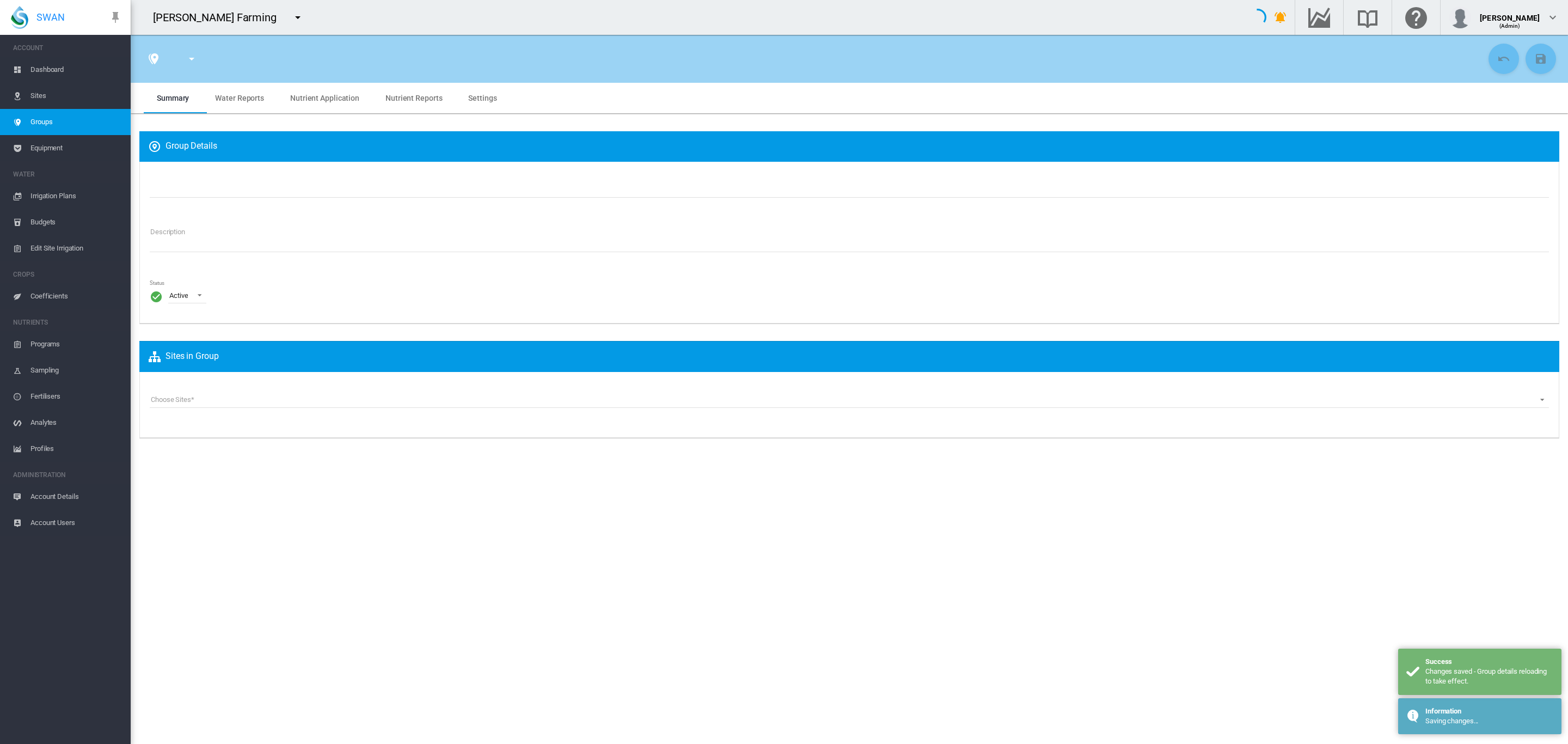
type input "***"
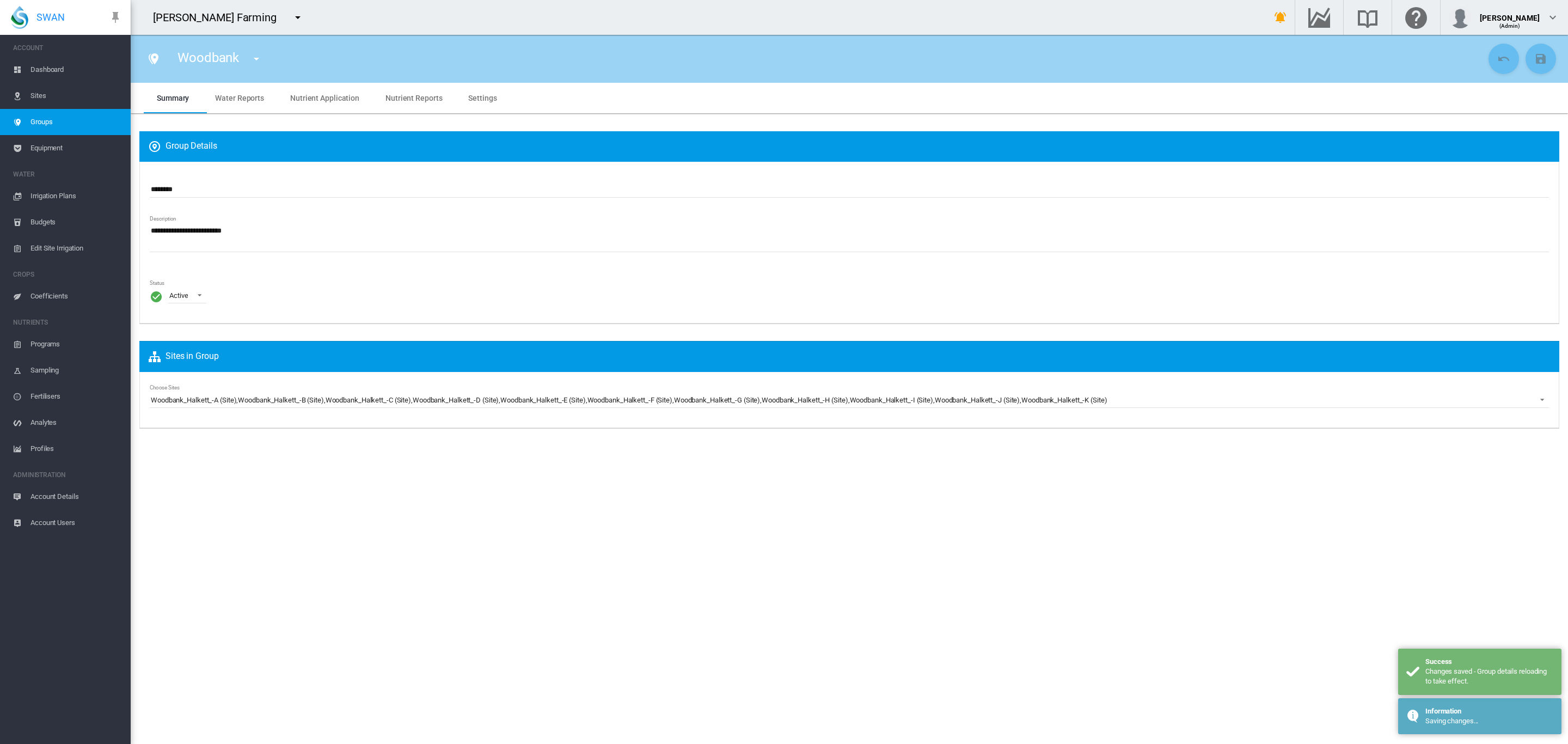
click at [483, 99] on span "Settings" at bounding box center [482, 97] width 28 height 9
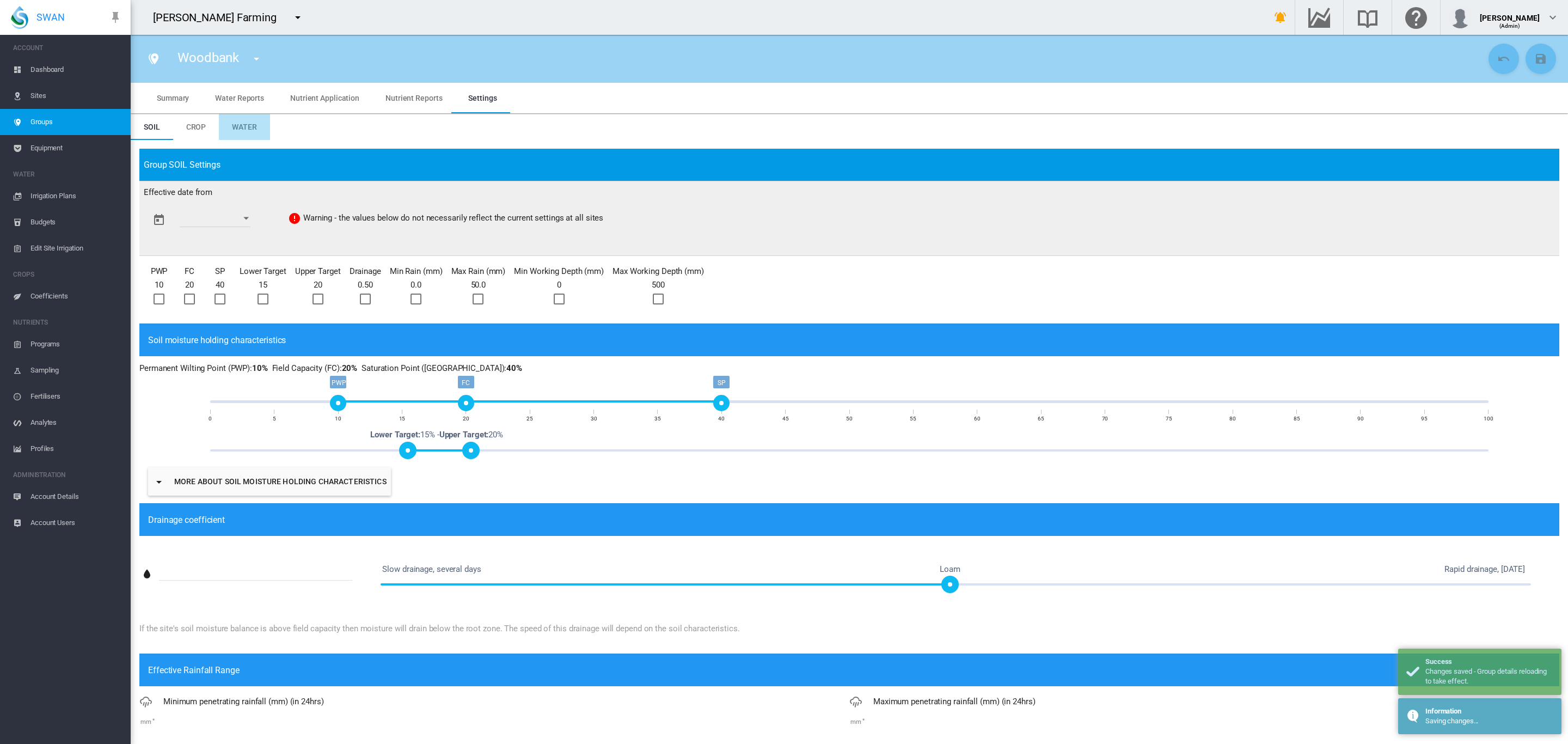
click at [245, 126] on span "Water" at bounding box center [245, 126] width 25 height 9
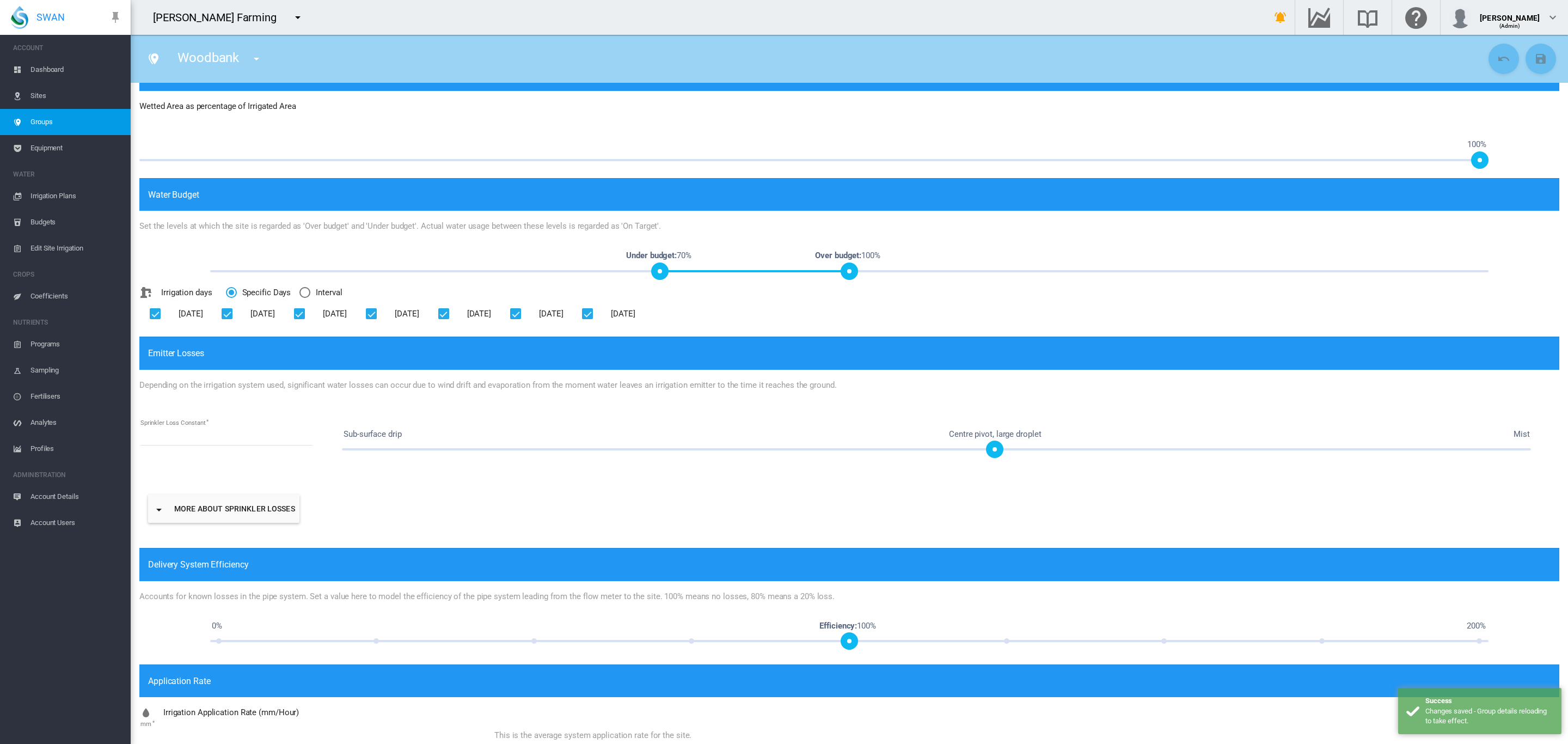
scroll to position [303, 0]
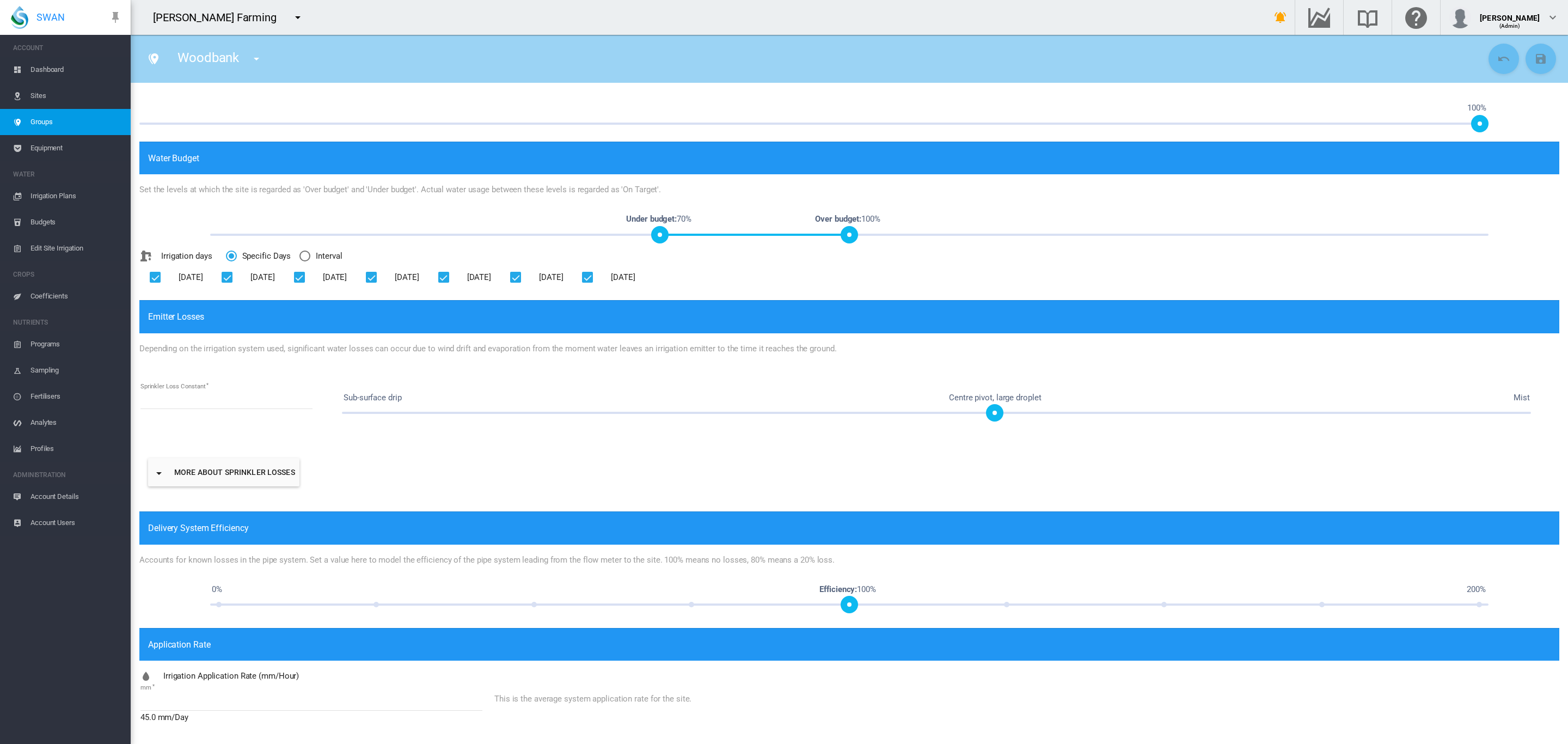
click at [159, 704] on input "*****" at bounding box center [311, 703] width 342 height 16
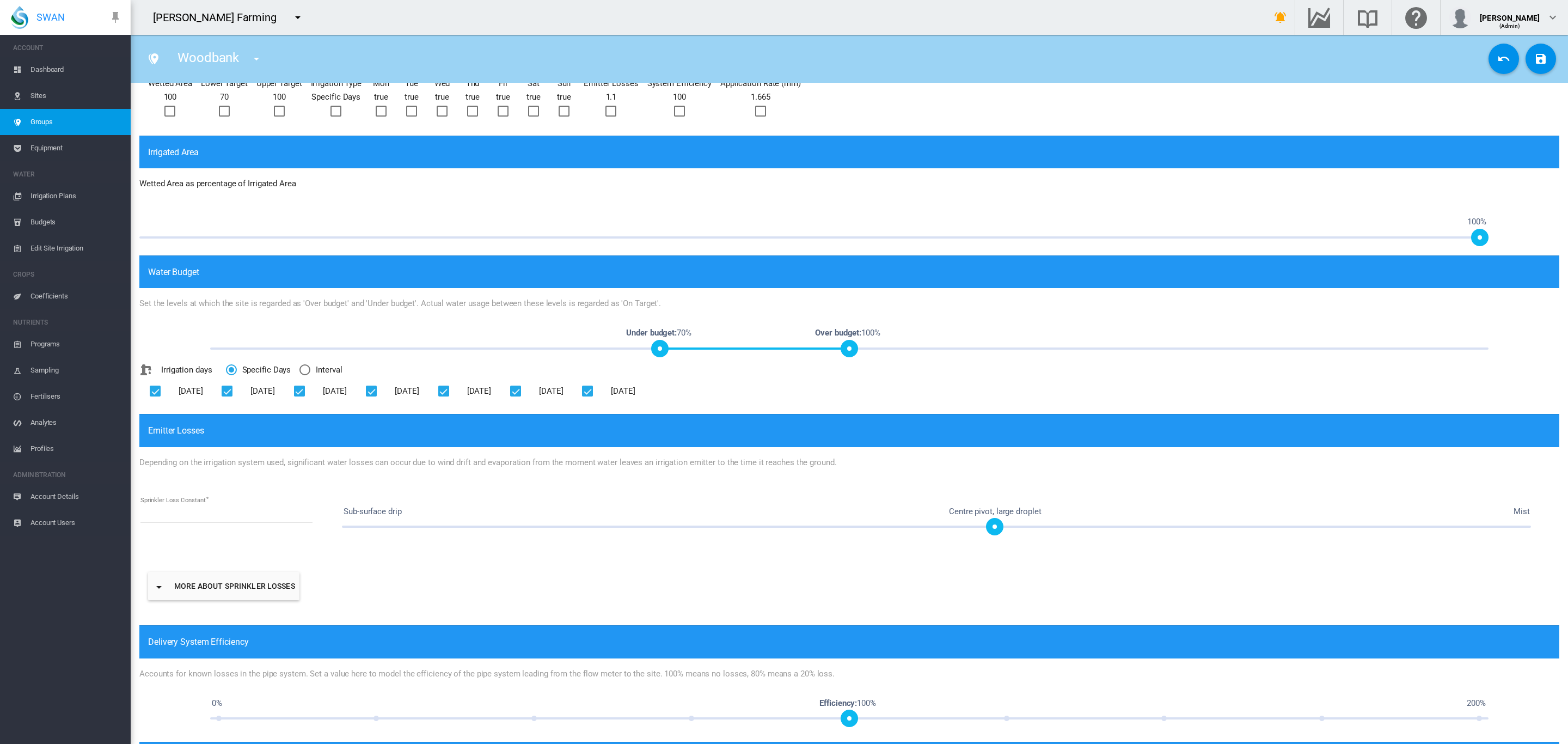
scroll to position [0, 0]
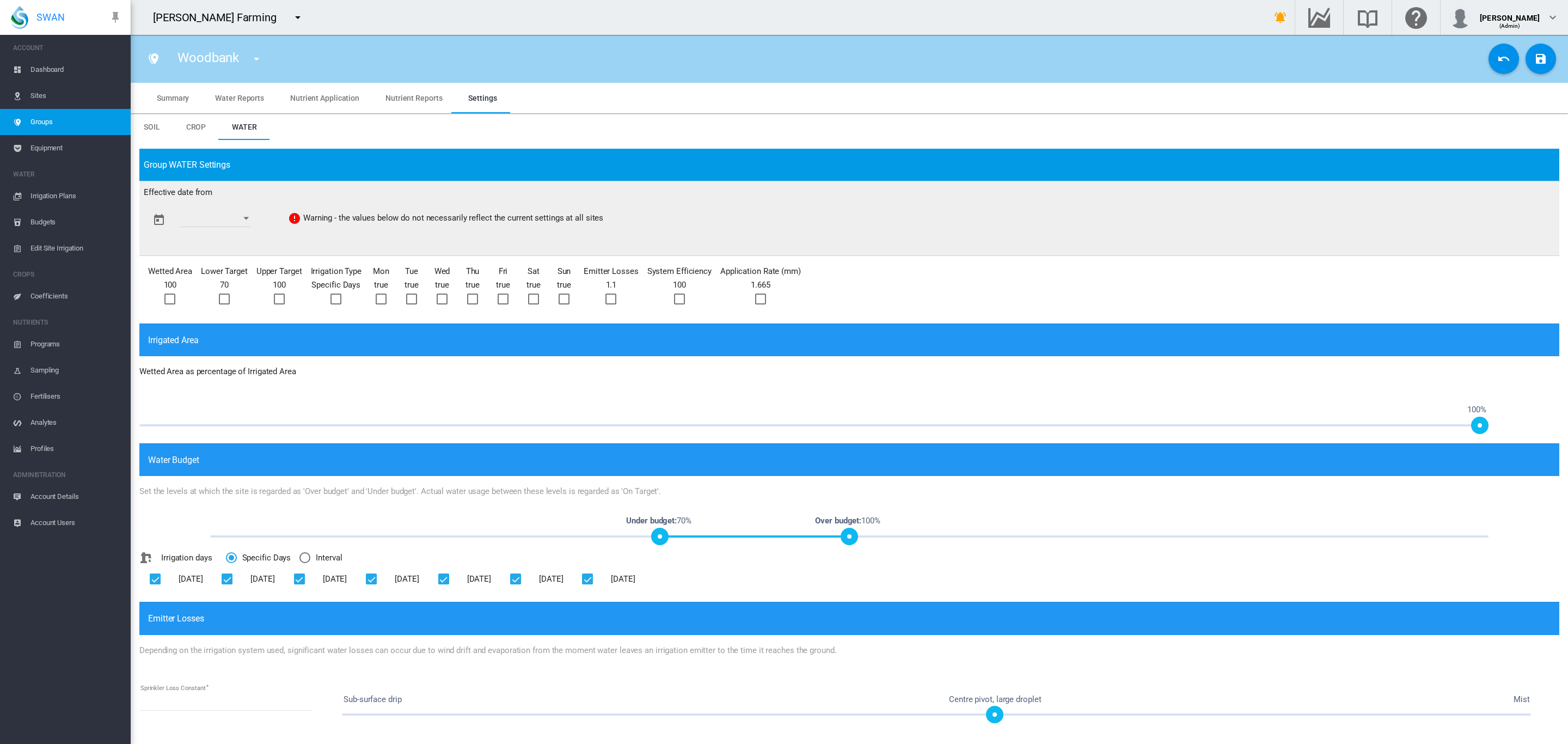
type input "*****"
click at [250, 216] on button "Open calendar" at bounding box center [246, 219] width 19 height 19
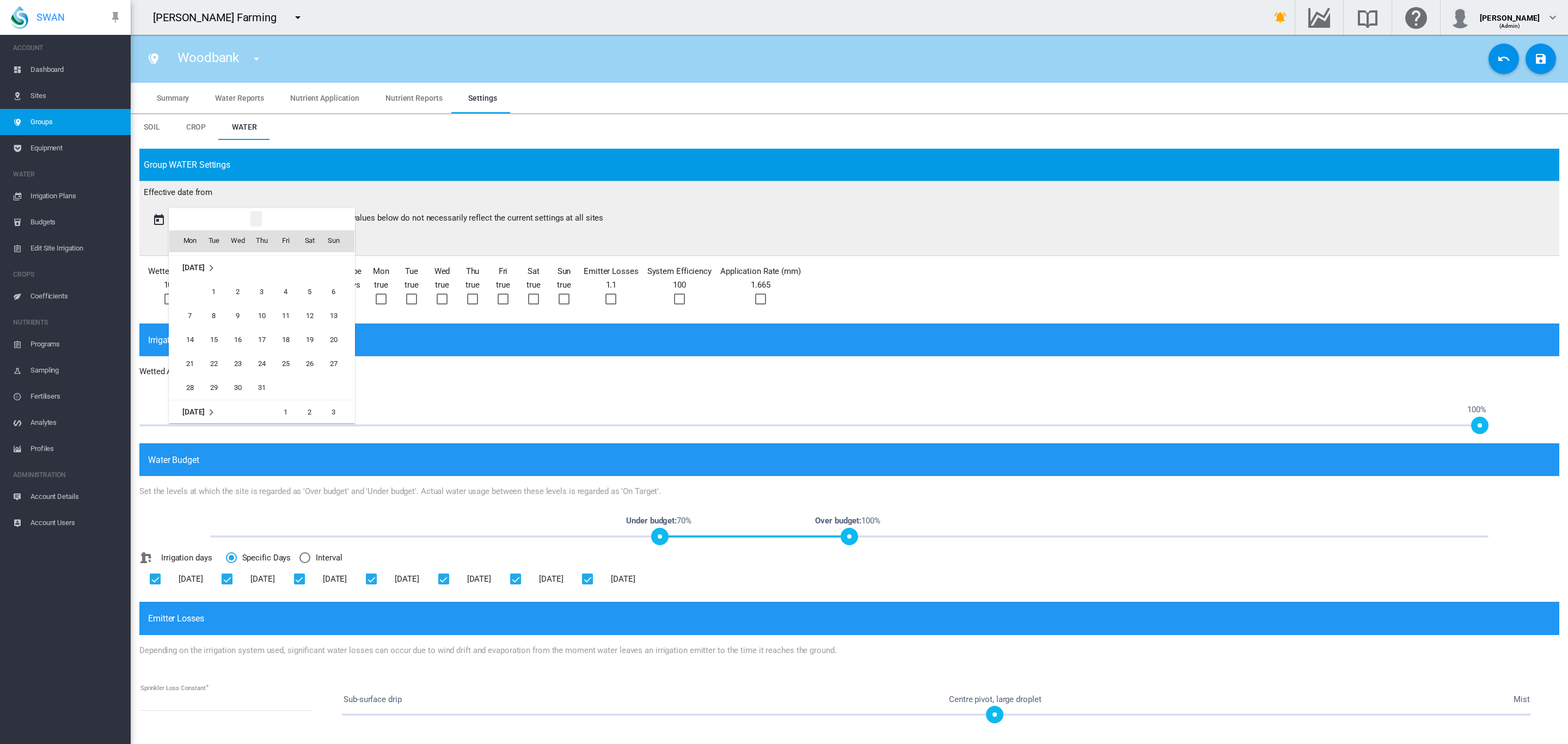
scroll to position [1716, 0]
click at [221, 306] on span "1" at bounding box center [214, 305] width 22 height 22
type input "**********"
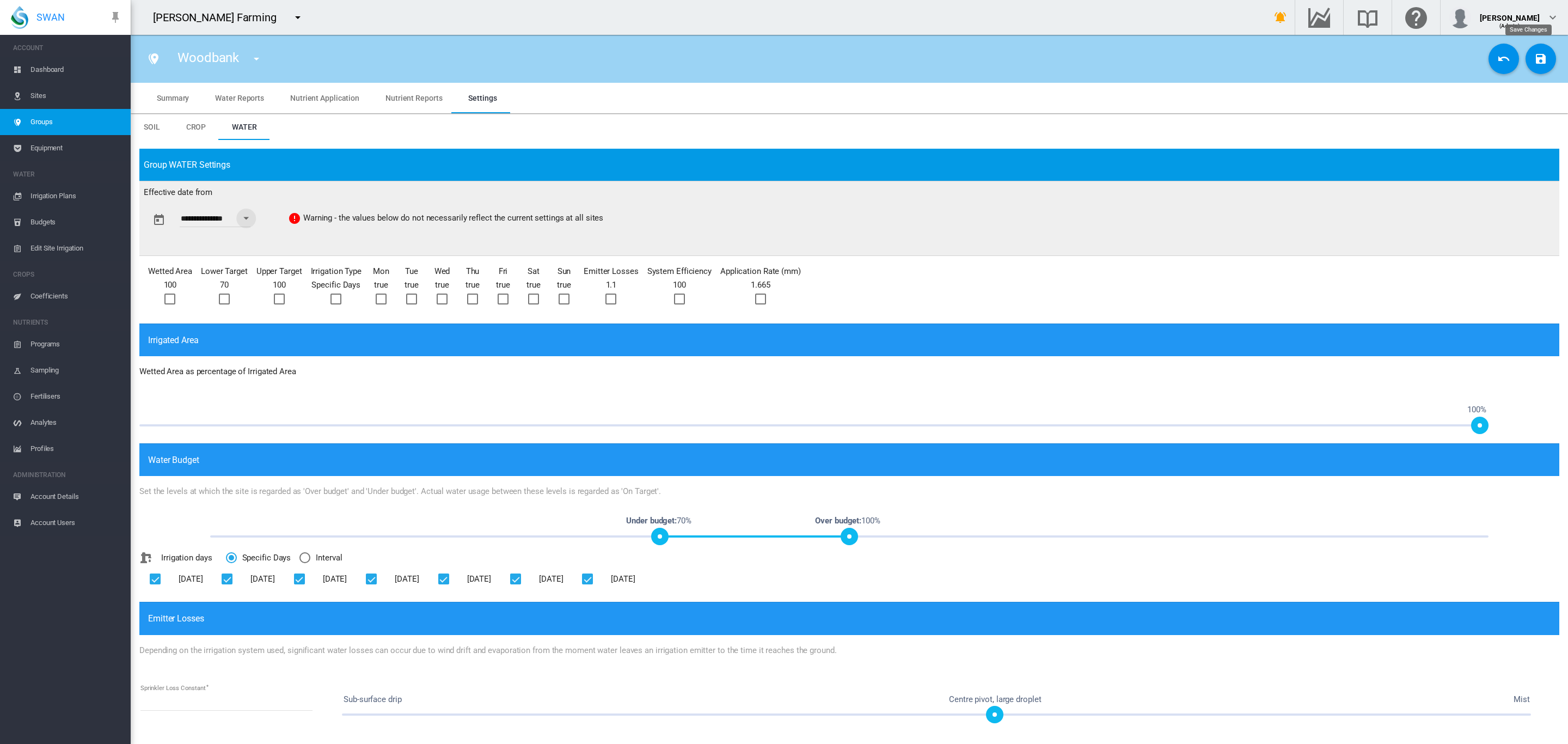
click at [1534, 60] on md-icon "icon-content-save" at bounding box center [1541, 59] width 13 height 13
type input "**********"
click at [48, 120] on span "Groups" at bounding box center [76, 121] width 91 height 26
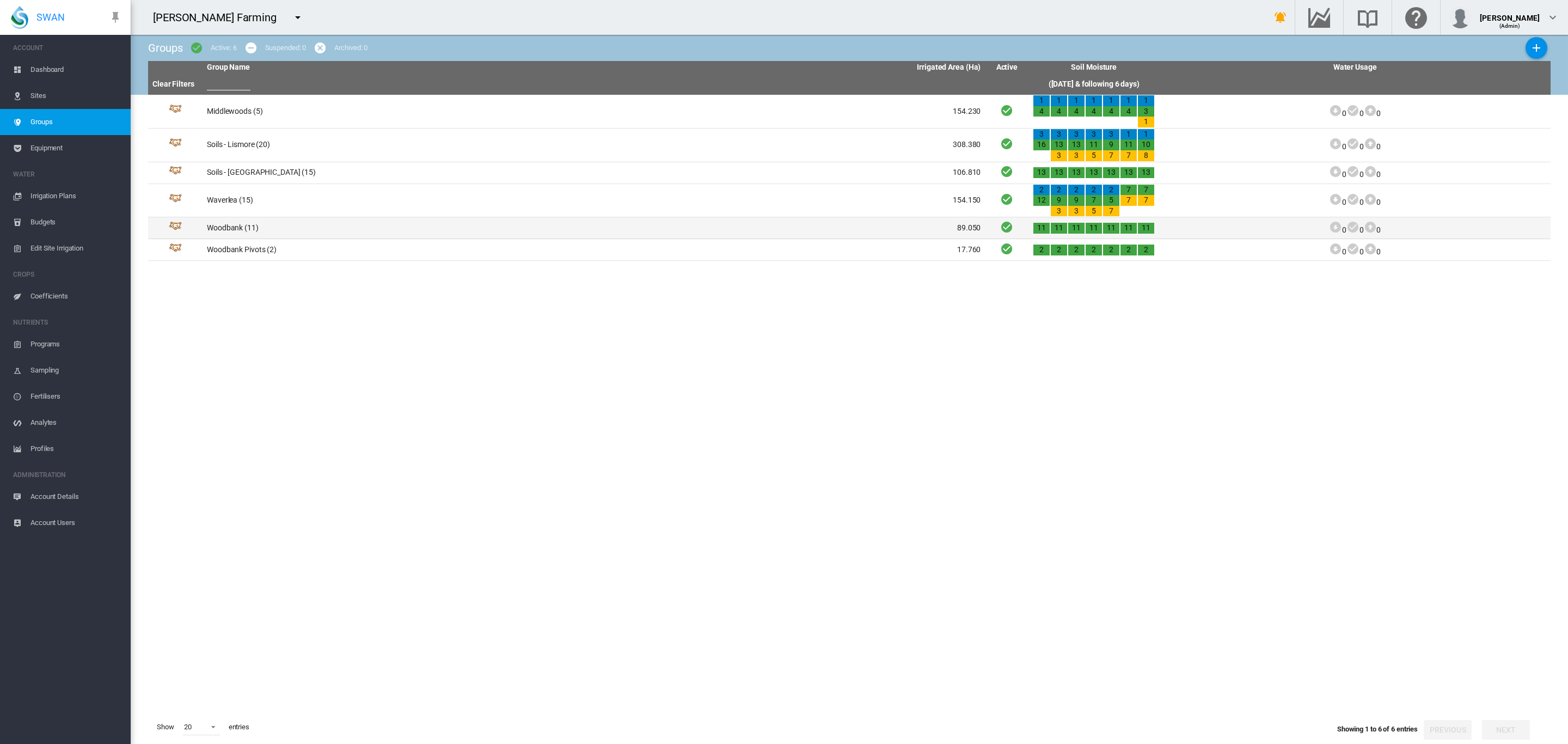
click at [232, 227] on td "Woodbank (11)" at bounding box center [398, 228] width 391 height 21
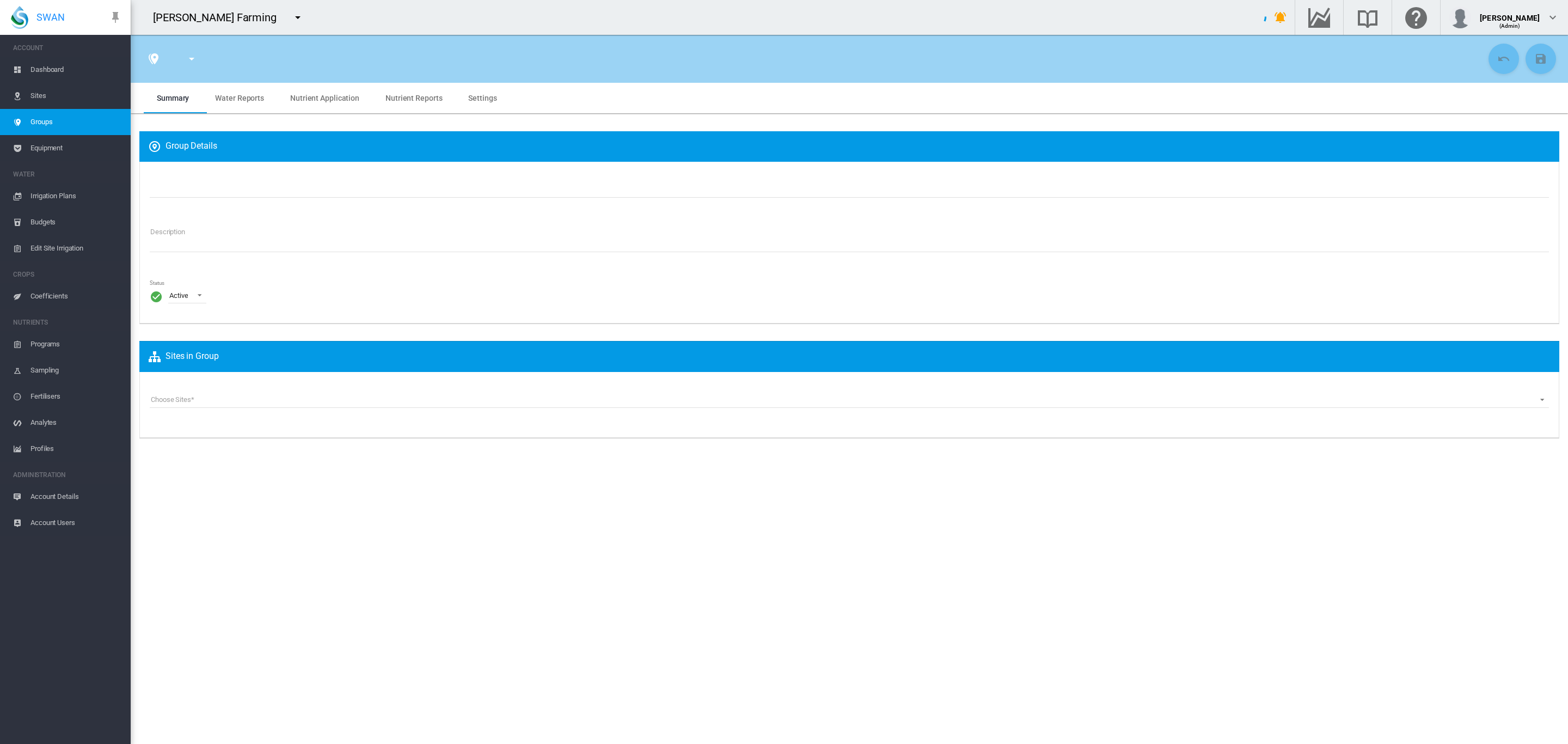
type input "********"
type textarea "**********"
type input "*"
type input "**"
type input "*"
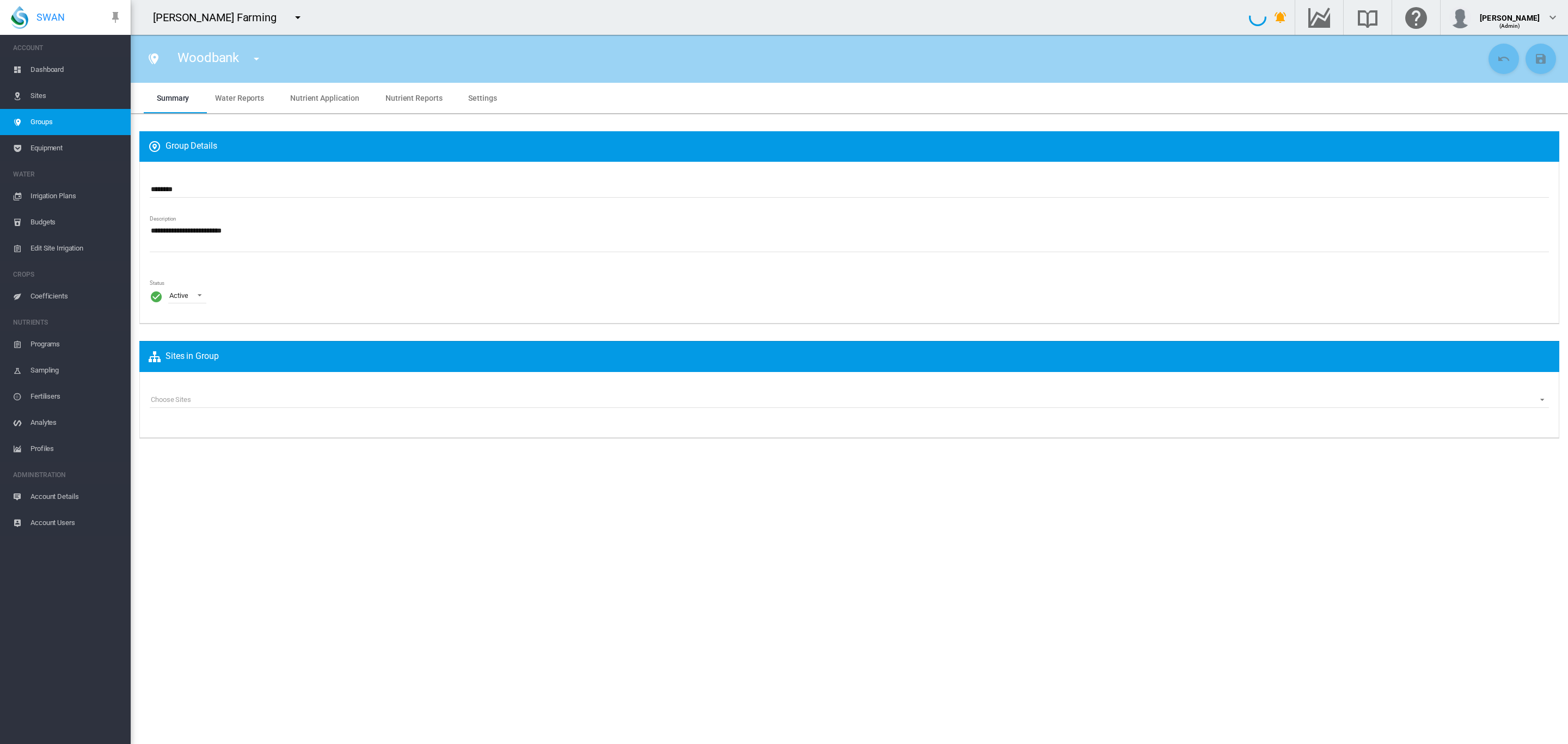
type input "***"
click at [206, 188] on input "********" at bounding box center [849, 189] width 1399 height 16
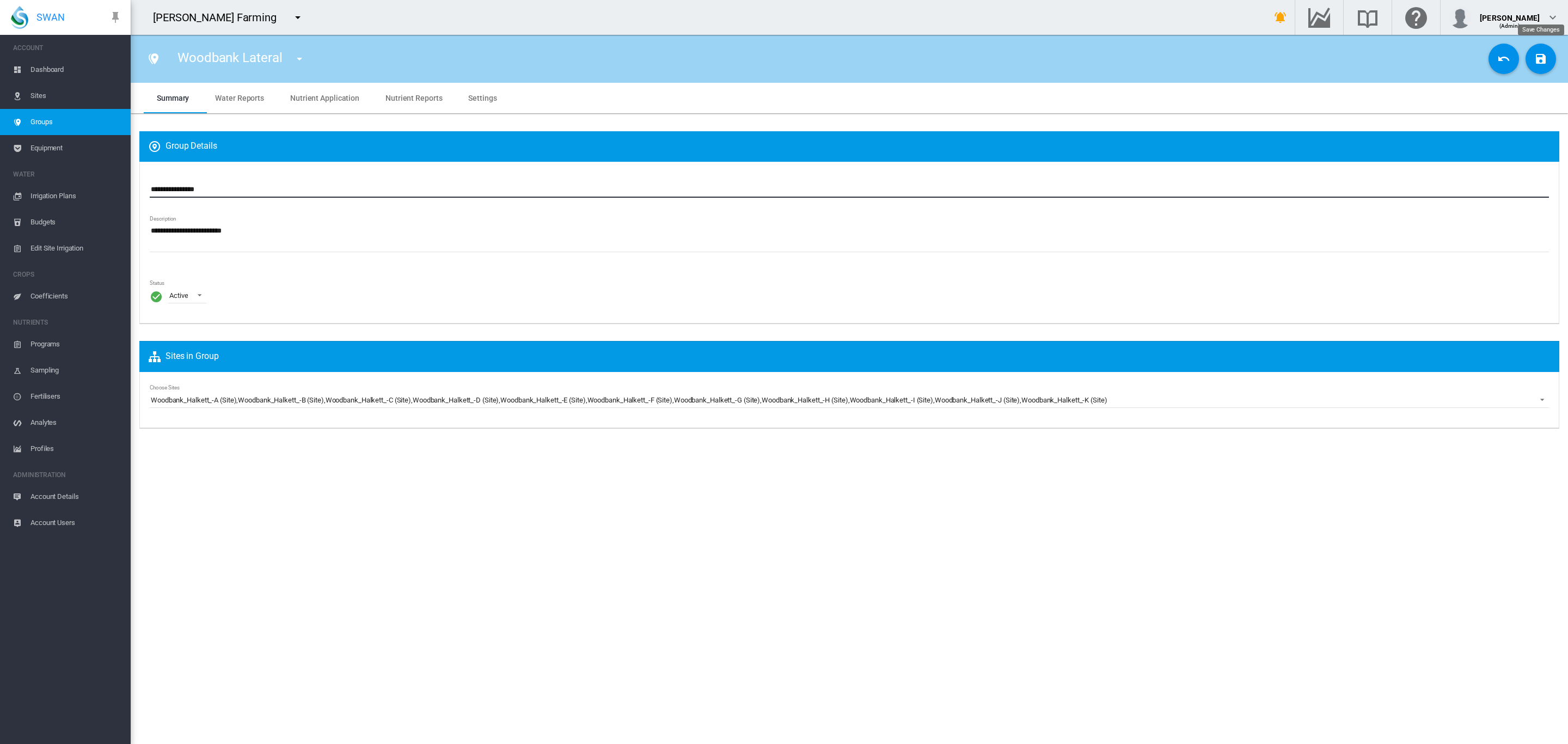
type input "**********"
click at [1540, 60] on md-icon "icon-content-save" at bounding box center [1541, 59] width 13 height 13
click at [53, 70] on span "Dashboard" at bounding box center [76, 69] width 91 height 26
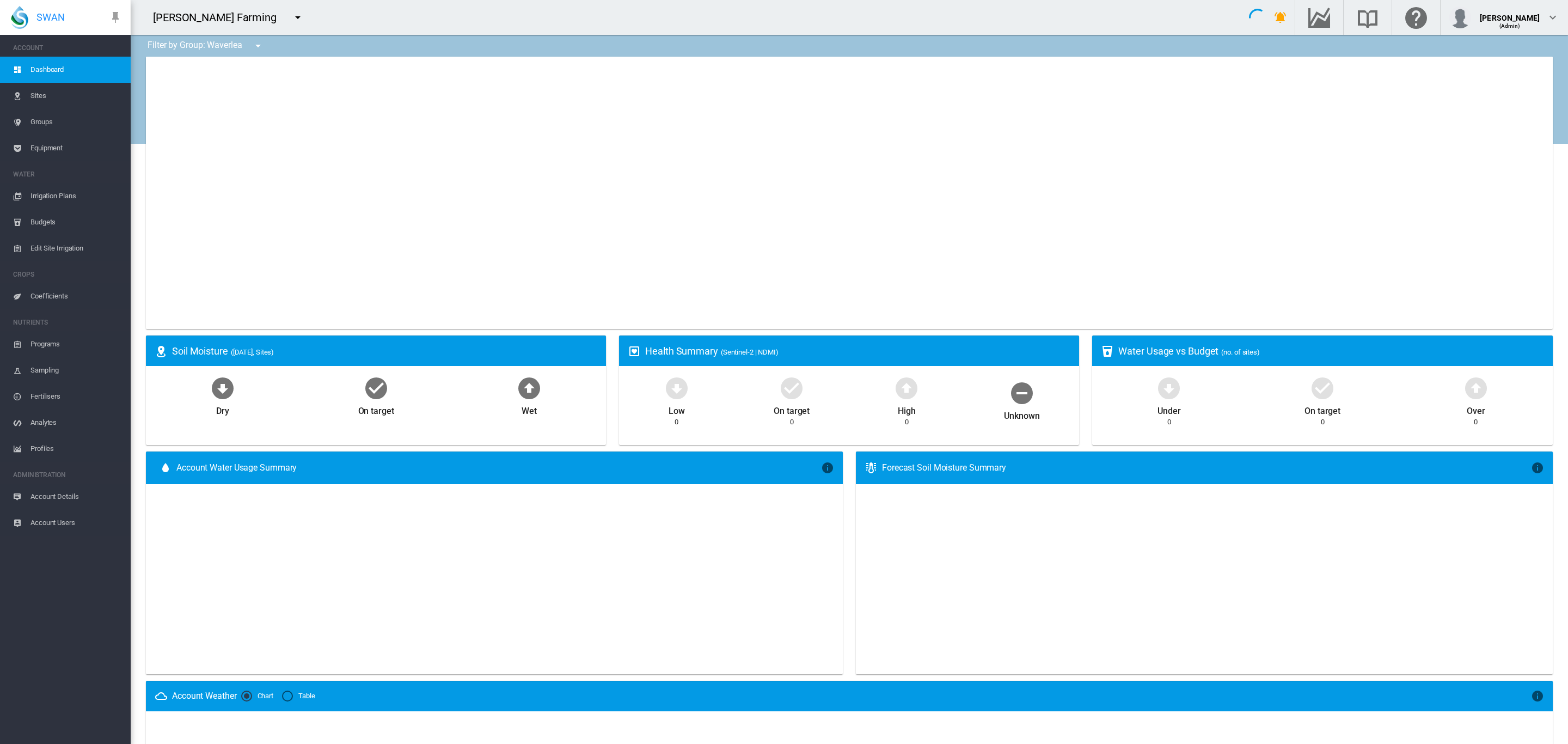
type input "**********"
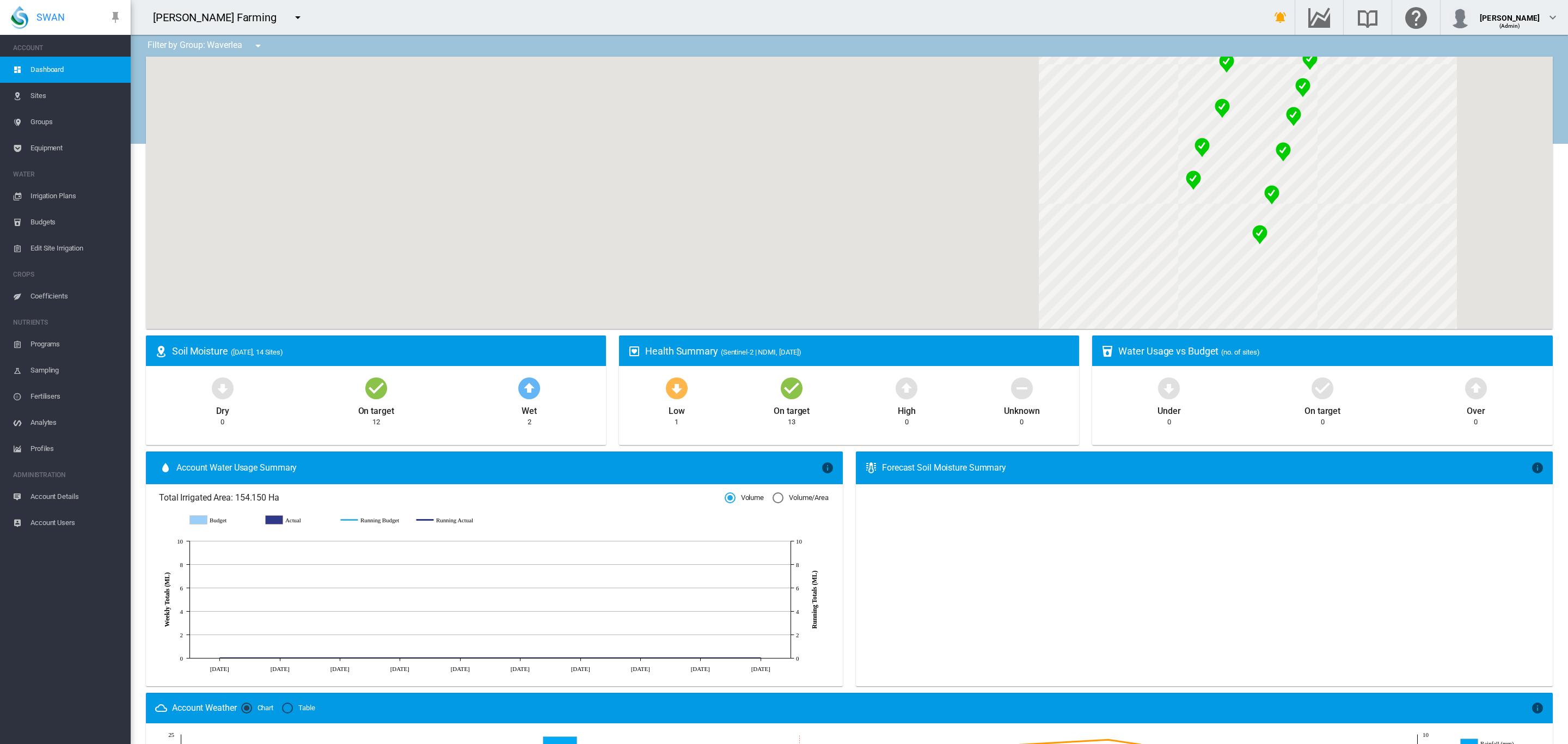
click at [257, 51] on md-icon "icon-menu-down" at bounding box center [258, 46] width 13 height 13
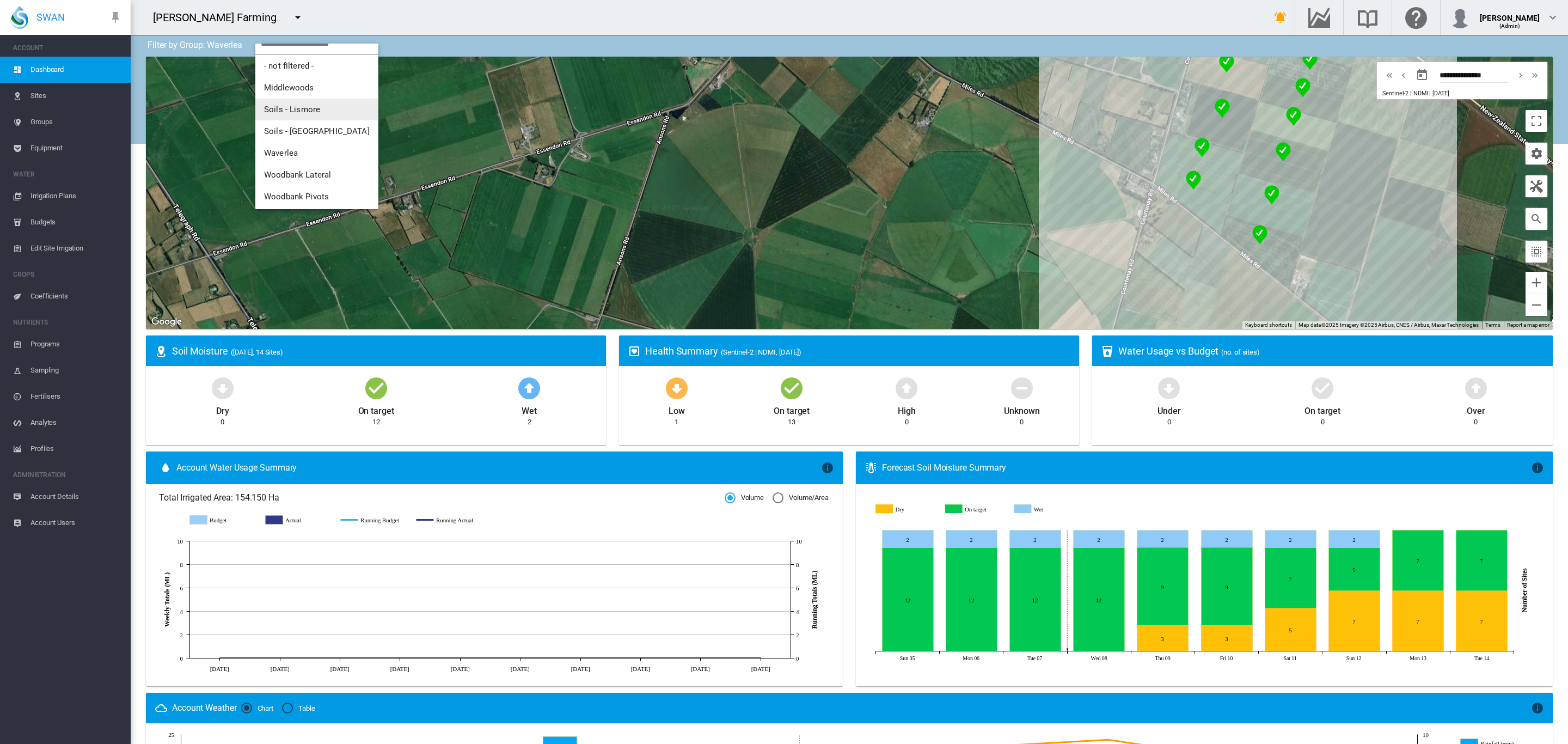
scroll to position [17, 0]
click at [319, 172] on span "Woodbank Lateral" at bounding box center [298, 173] width 67 height 10
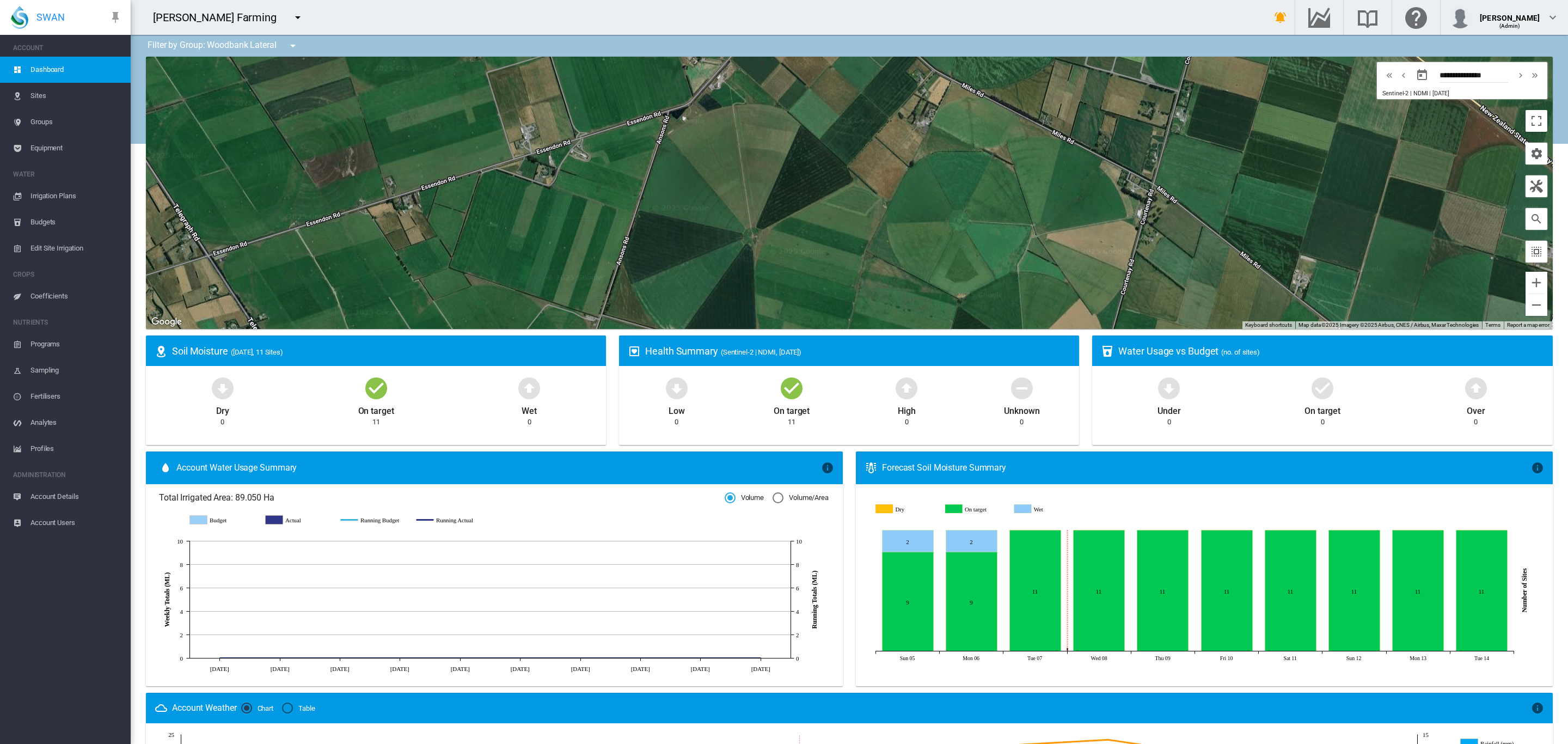
click at [41, 143] on span "Equipment" at bounding box center [76, 147] width 91 height 26
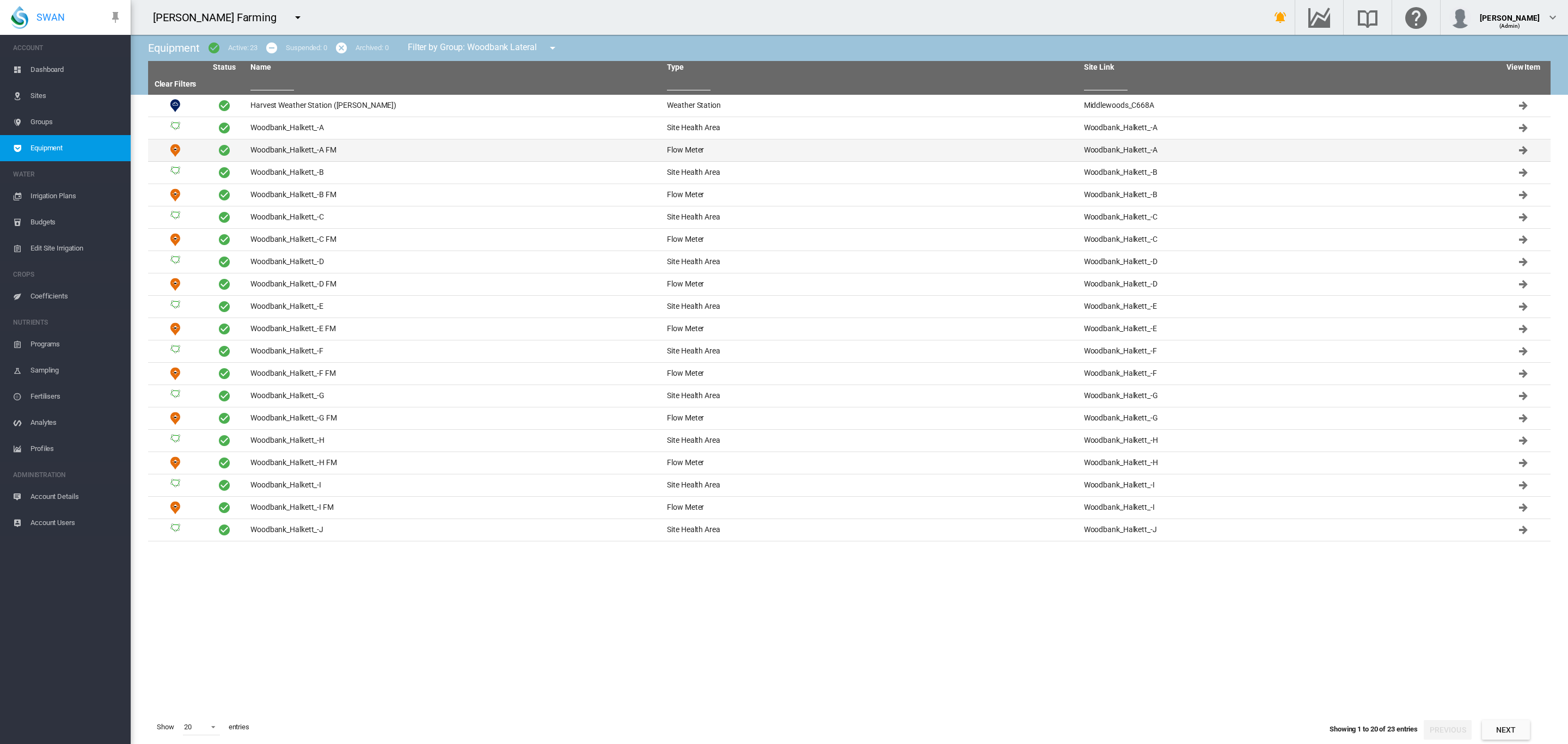
click at [310, 149] on td "Woodbank_Halkett_-A FM" at bounding box center [455, 150] width 416 height 22
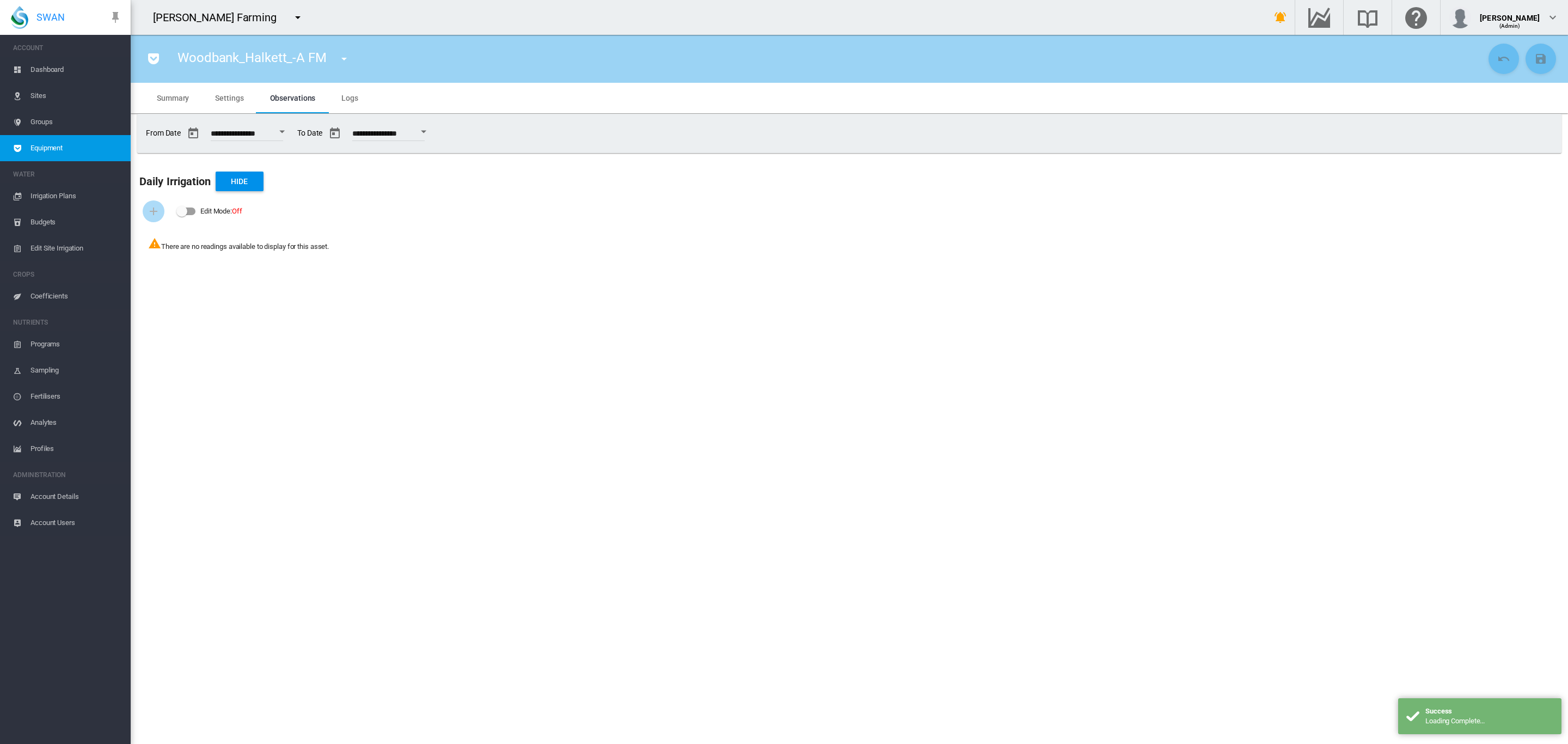
click at [234, 98] on span "Settings" at bounding box center [228, 97] width 28 height 9
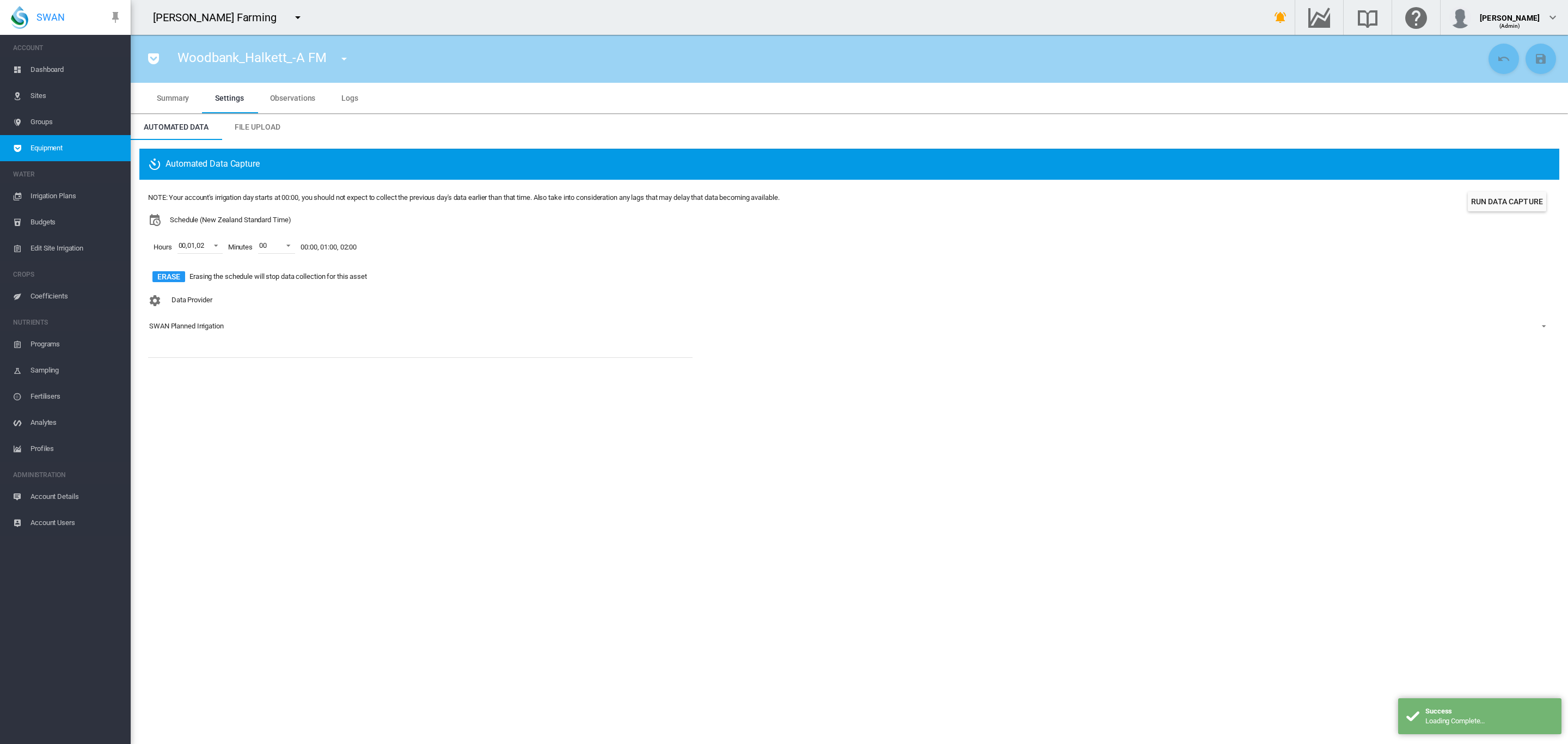
click at [192, 324] on div "SWAN Planned Irrigation" at bounding box center [186, 326] width 74 height 8
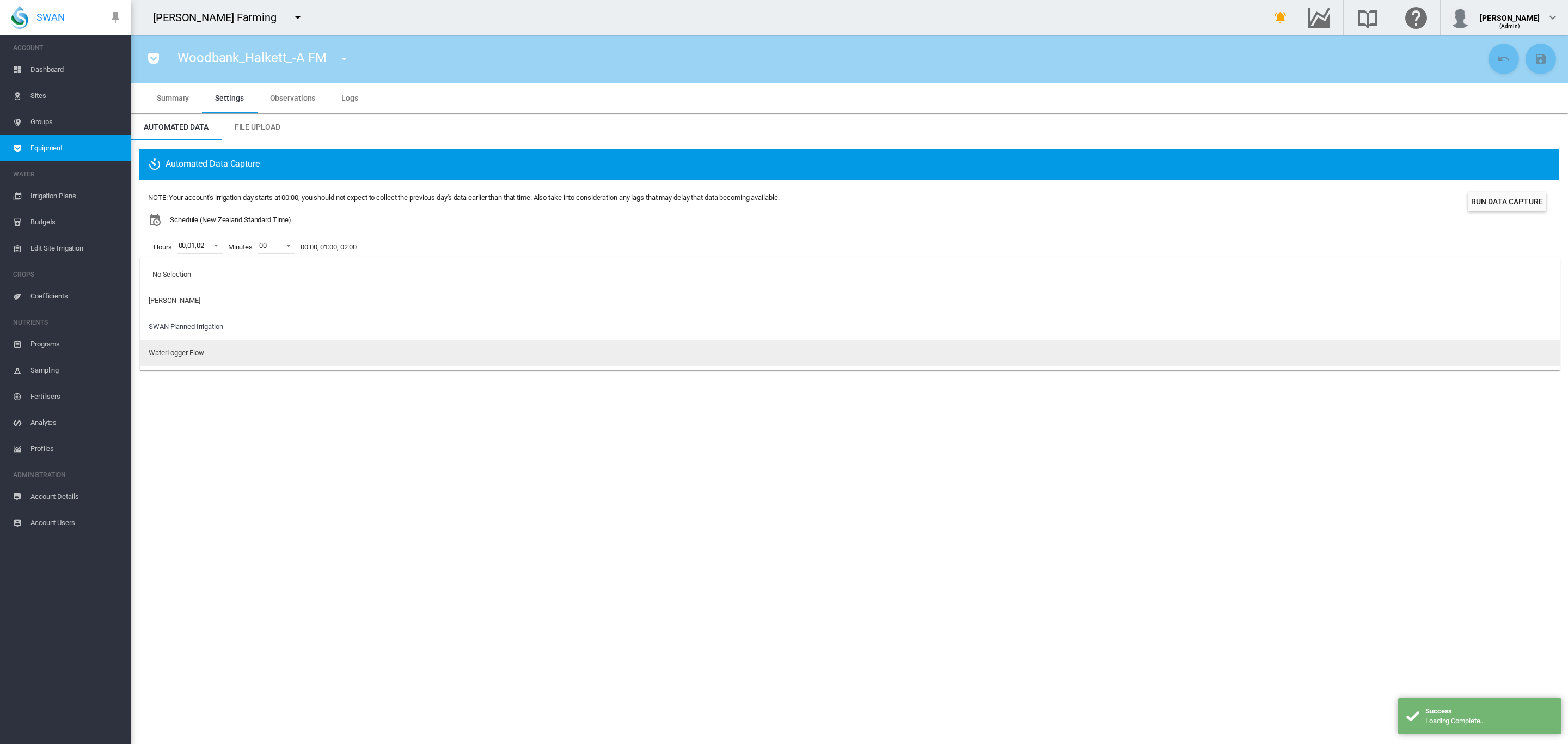
click at [199, 352] on div "WaterLogger Flow" at bounding box center [175, 353] width 55 height 10
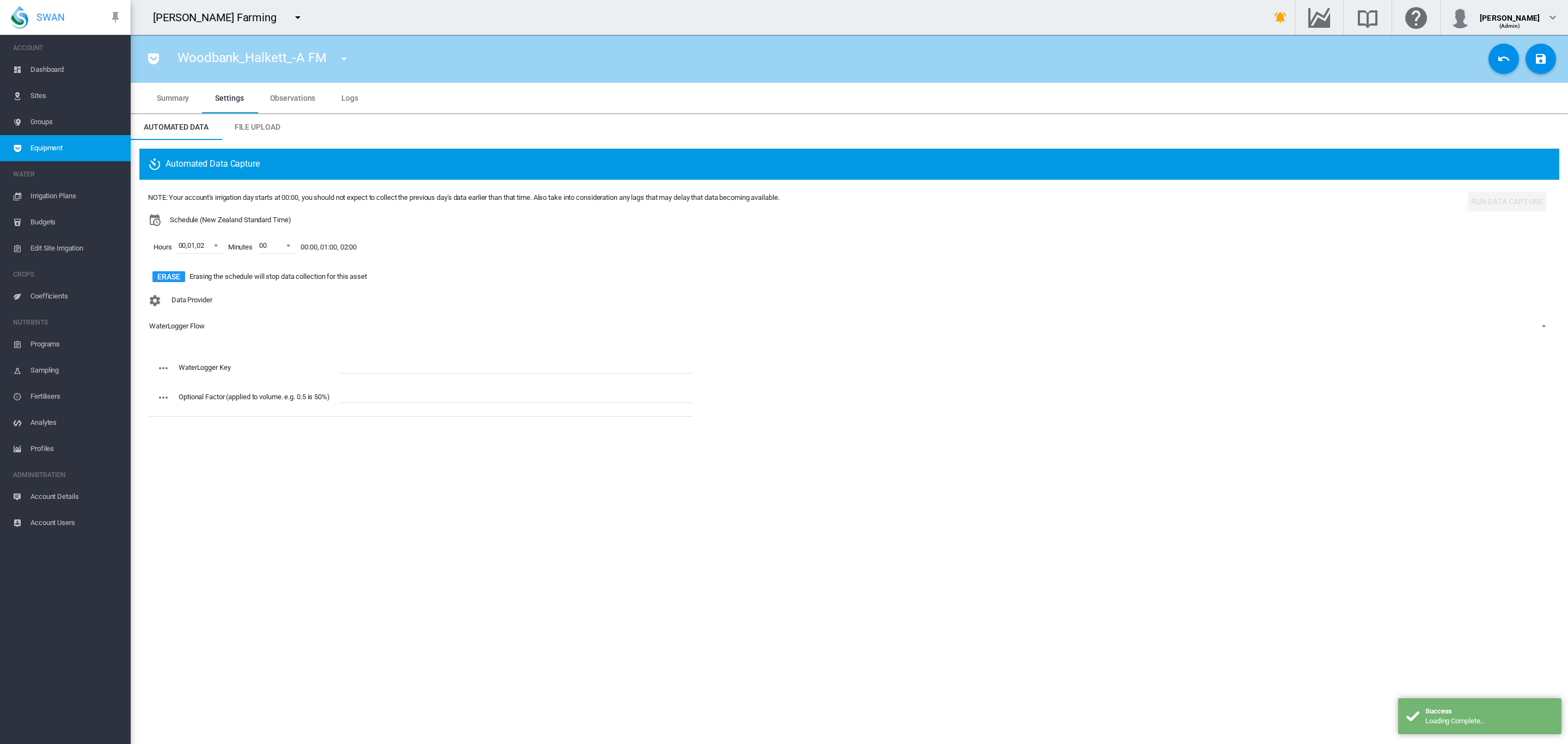
click at [384, 366] on input "text" at bounding box center [515, 365] width 353 height 16
paste input "**********"
type input "**********"
click at [1546, 53] on md-icon "icon-content-save" at bounding box center [1541, 59] width 13 height 13
click at [335, 62] on button "button" at bounding box center [344, 59] width 22 height 22
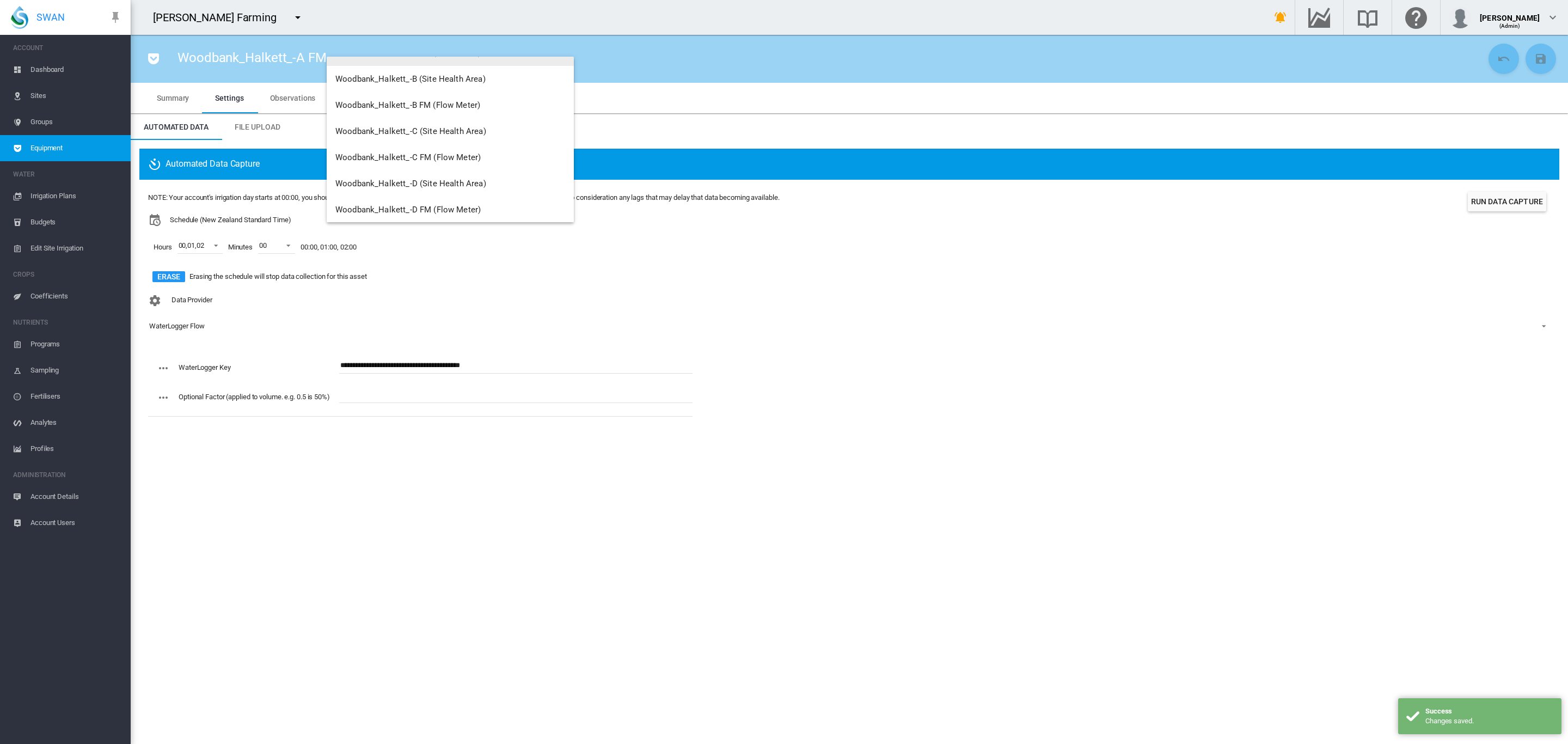
scroll to position [102, 0]
click at [427, 105] on span "Woodbank_Halkett_-B FM (Flow Meter)" at bounding box center [407, 103] width 144 height 10
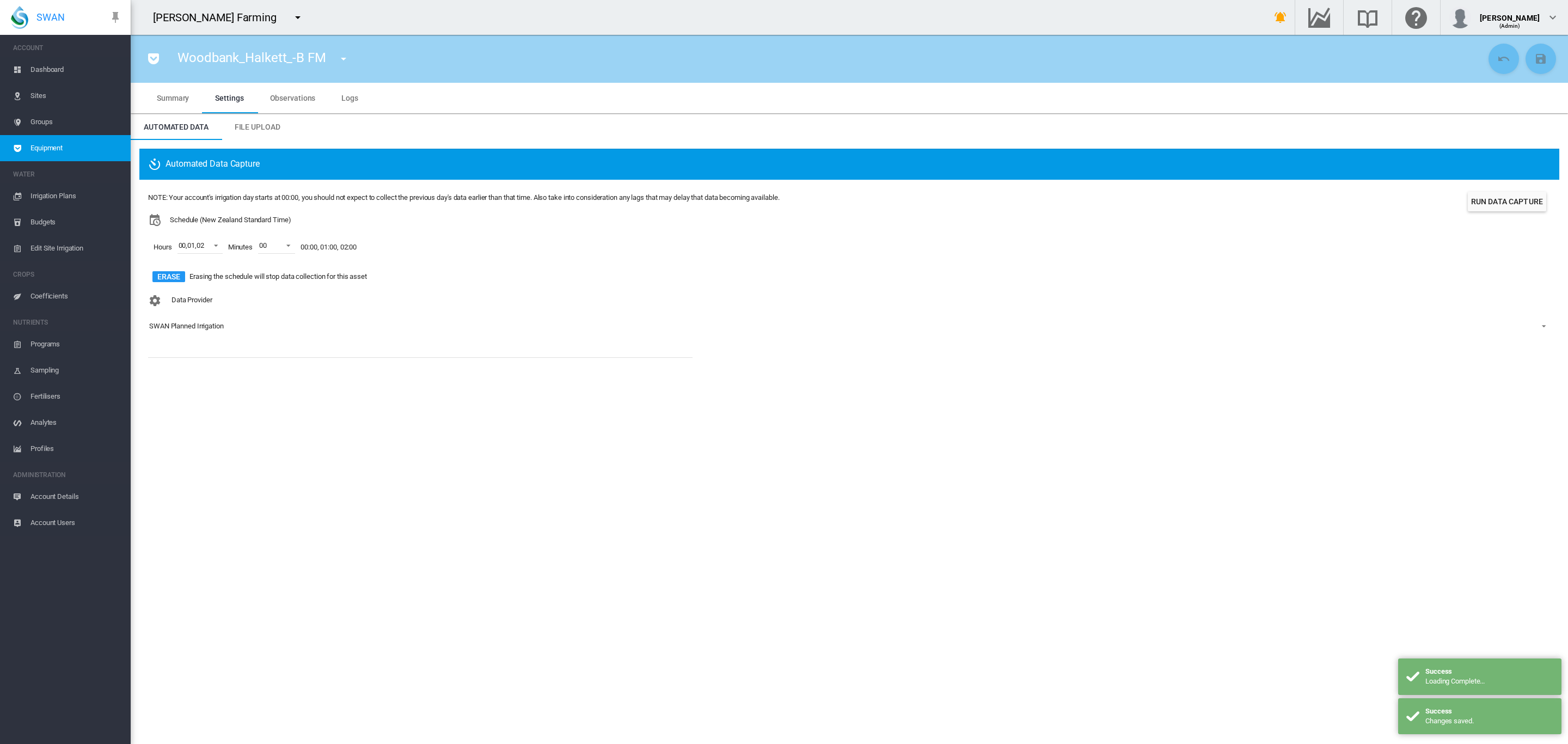
click at [214, 329] on div "SWAN Planned Irrigation" at bounding box center [186, 326] width 74 height 8
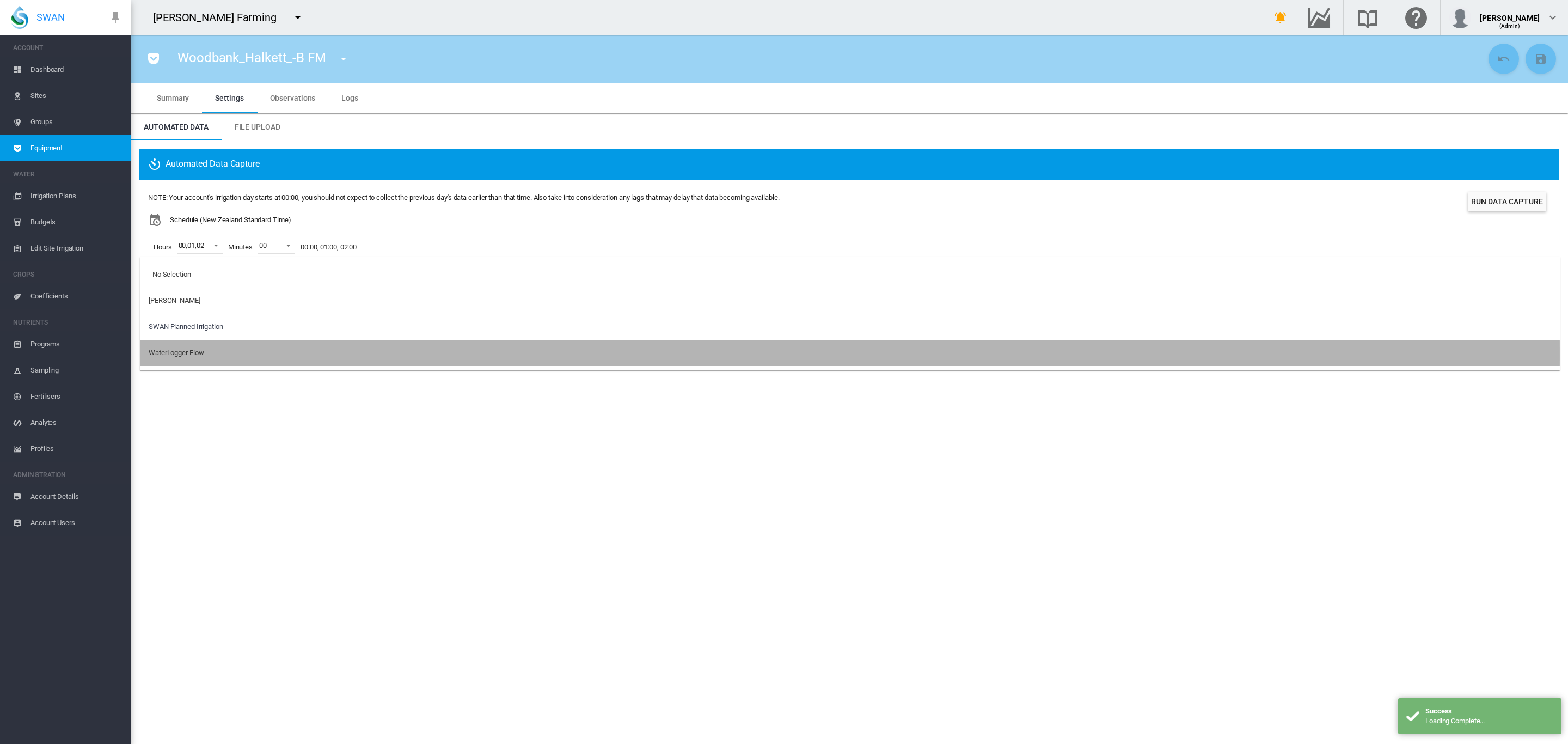
click at [202, 354] on div "WaterLogger Flow" at bounding box center [175, 353] width 55 height 10
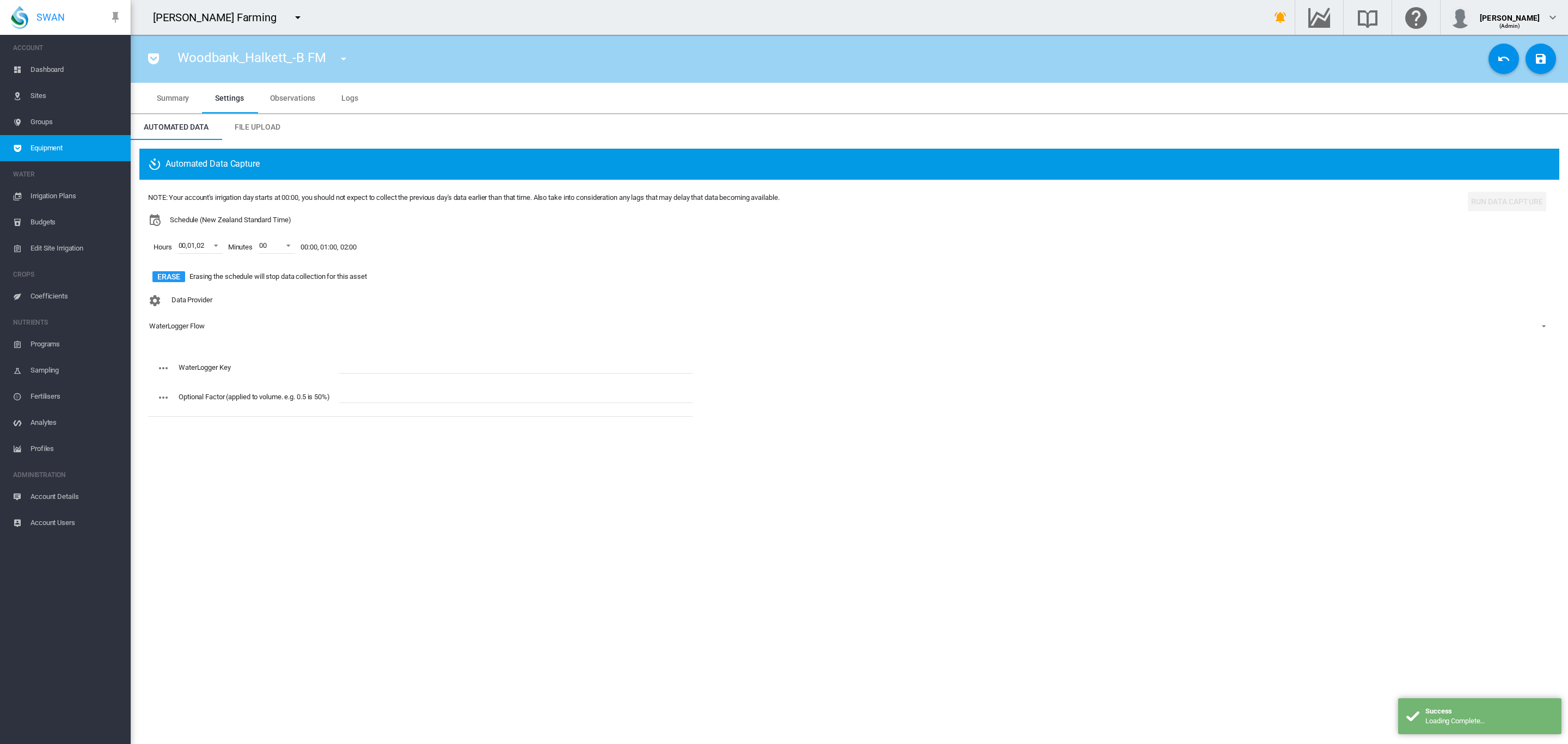
click at [363, 359] on input "text" at bounding box center [515, 365] width 353 height 16
paste input "**********"
type input "**********"
click at [1531, 59] on button "Save Changes" at bounding box center [1541, 59] width 31 height 31
click at [345, 57] on md-icon "icon-menu-down" at bounding box center [344, 59] width 13 height 13
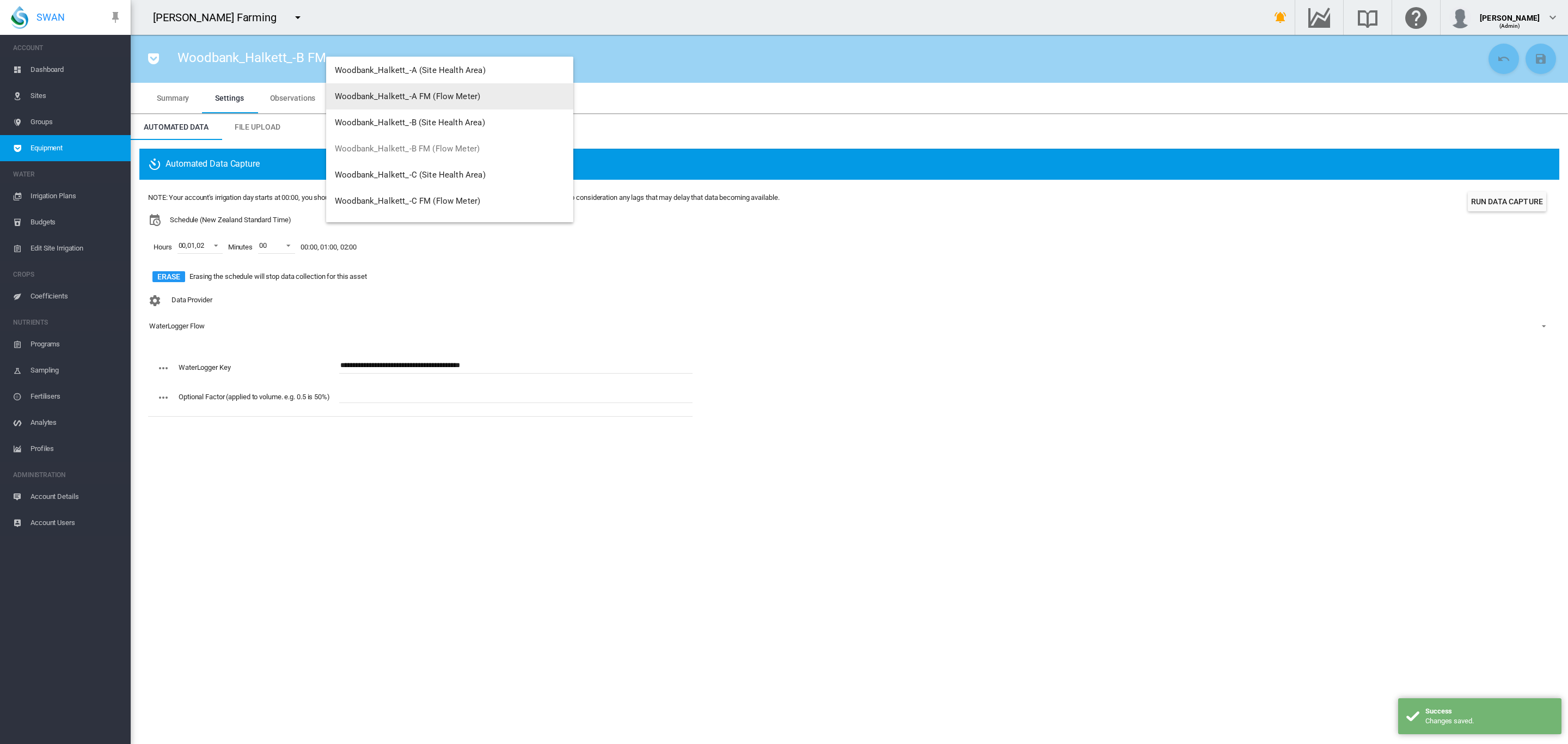
scroll to position [61, 0]
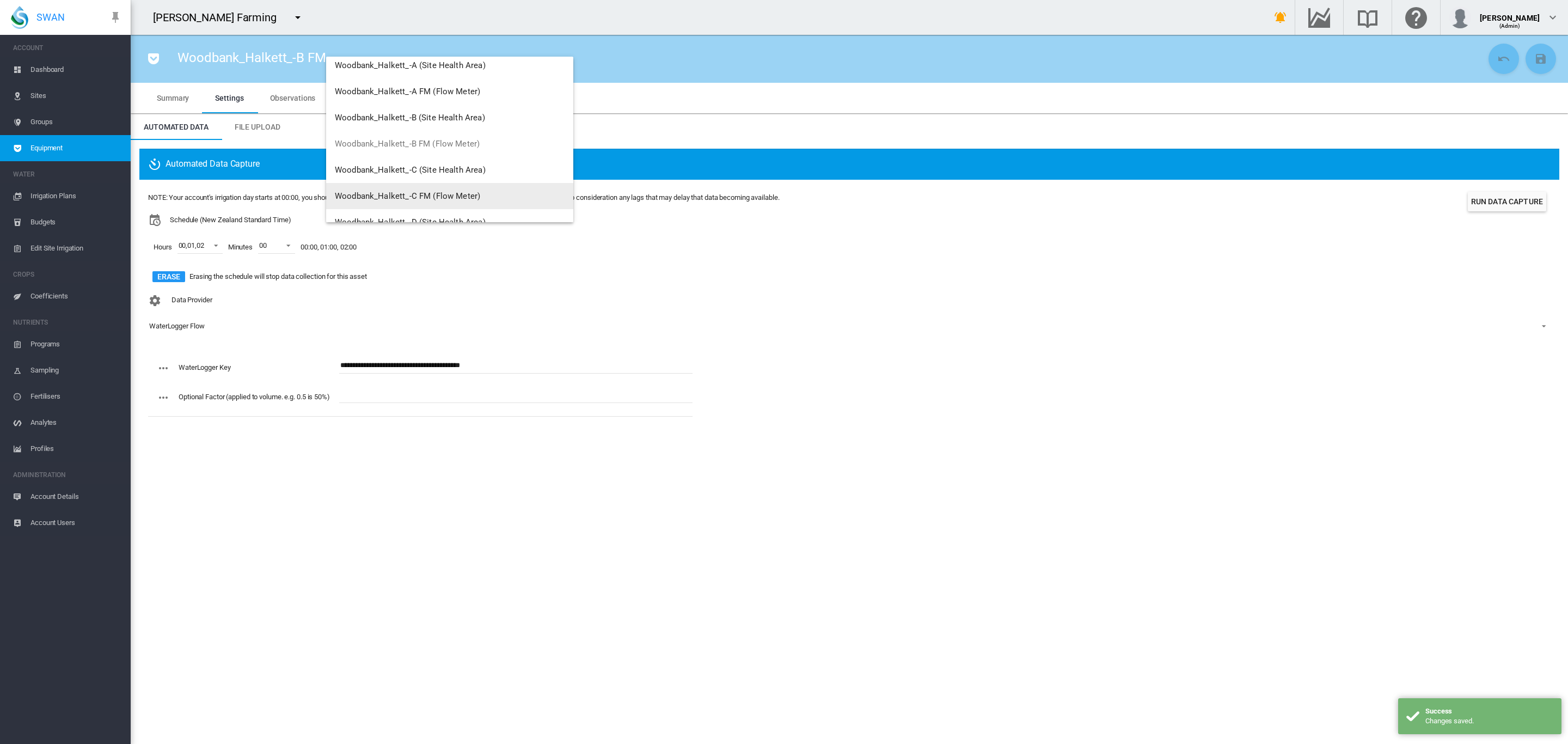
click at [416, 193] on span "Woodbank_Halkett_-C FM (Flow Meter)" at bounding box center [407, 196] width 145 height 10
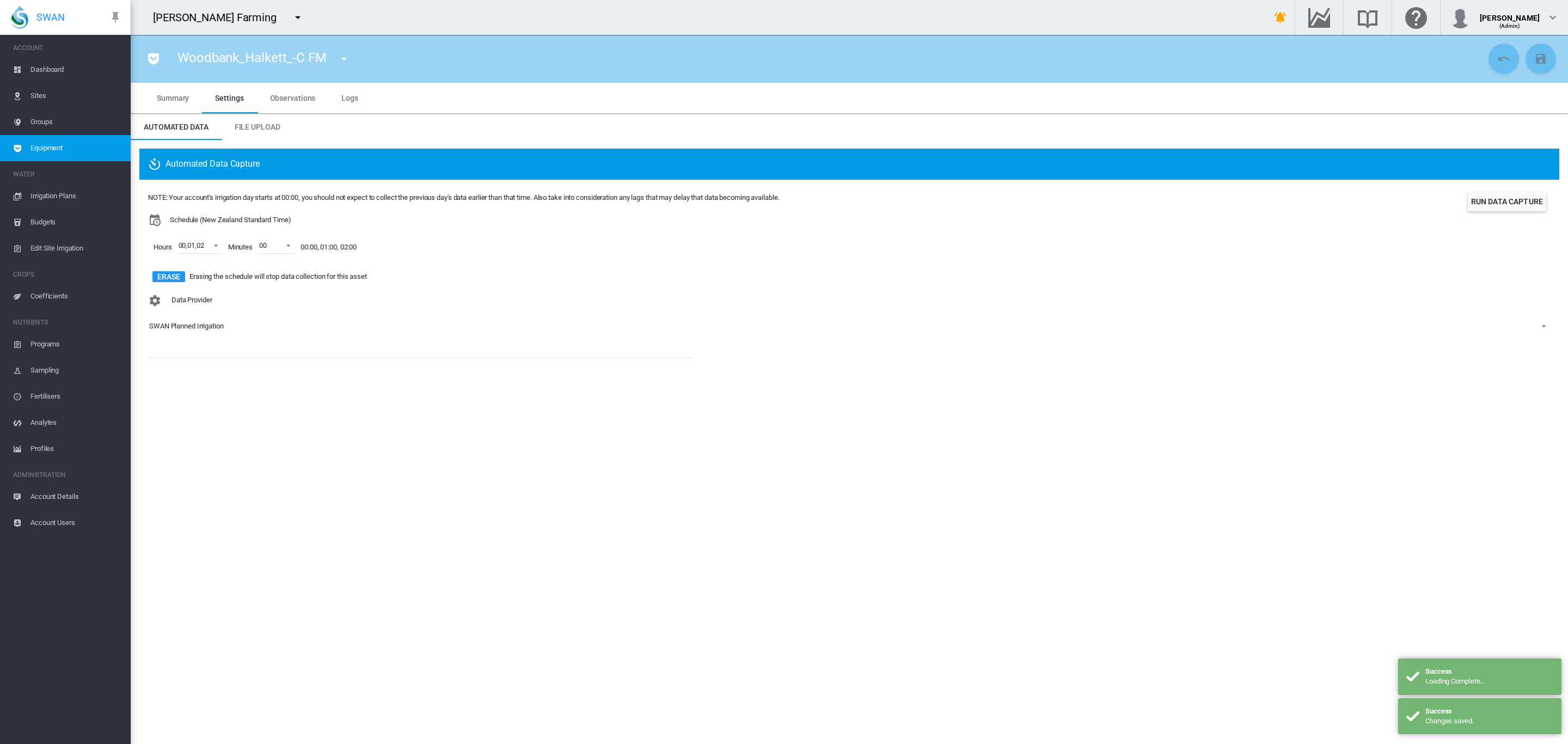
click at [207, 329] on div "SWAN Planned Irrigation" at bounding box center [186, 326] width 74 height 8
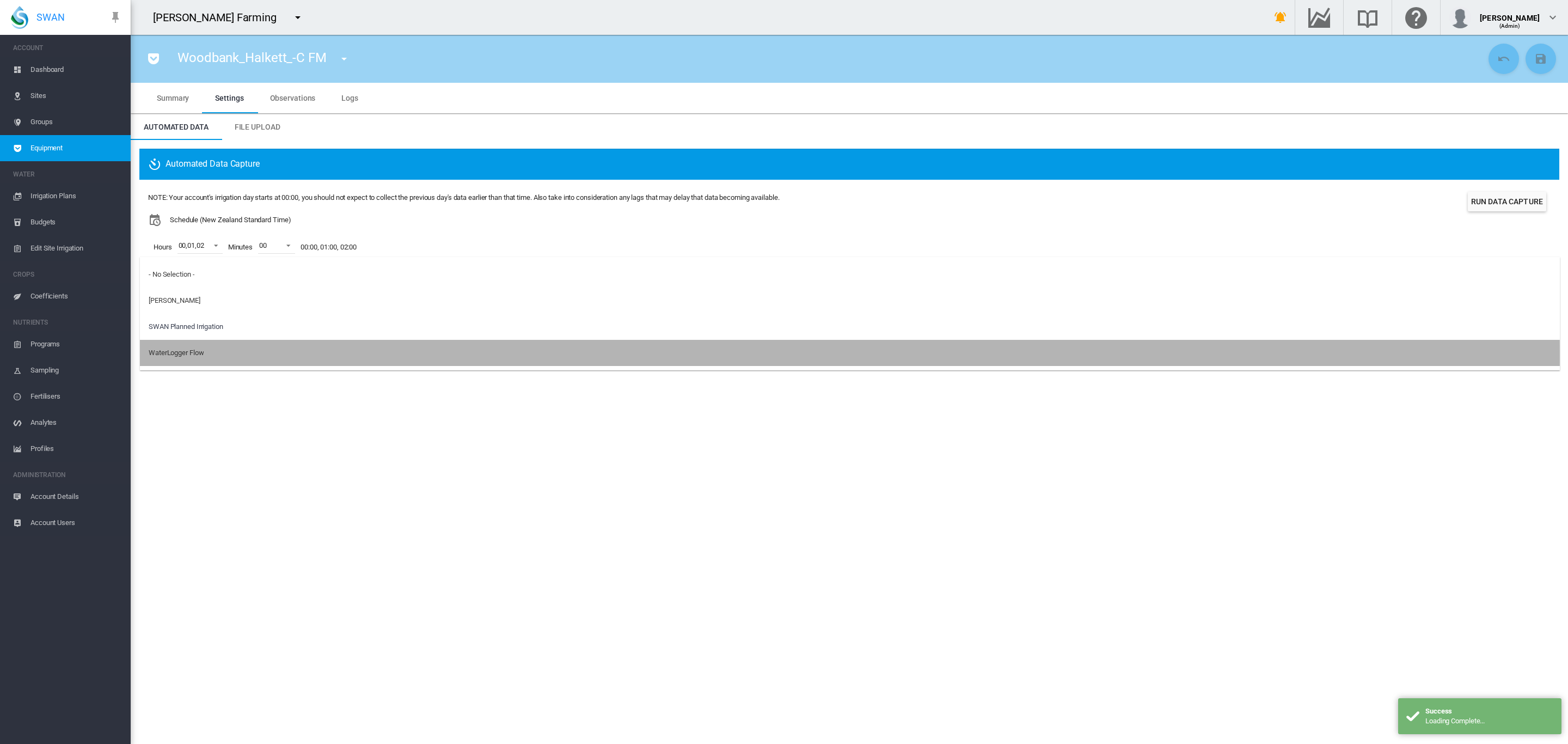
click at [196, 357] on div "WaterLogger Flow" at bounding box center [175, 353] width 55 height 10
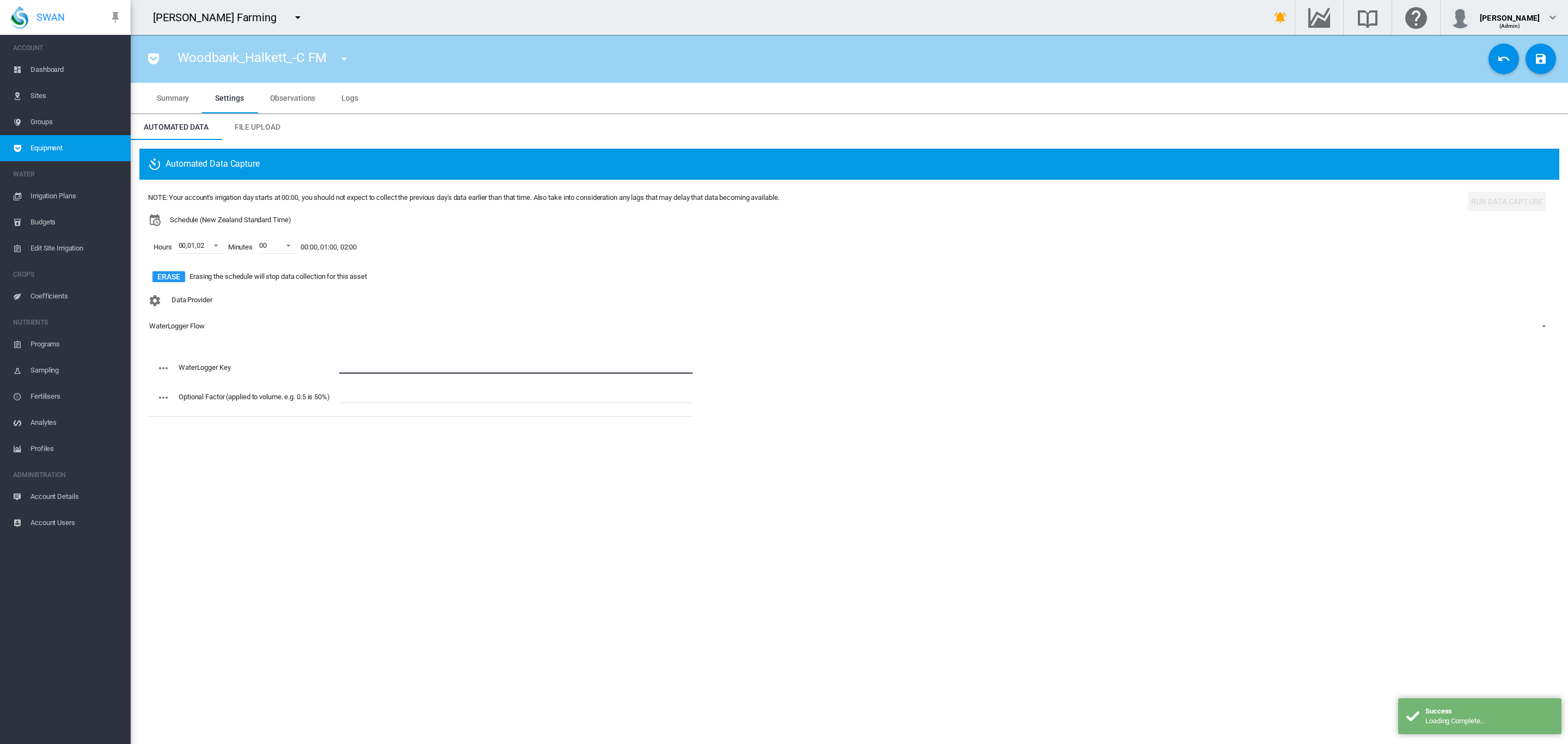
click at [382, 364] on input "text" at bounding box center [515, 365] width 353 height 16
paste input "**********"
type input "**********"
click at [1536, 56] on md-icon "icon-content-save" at bounding box center [1541, 59] width 13 height 13
click at [337, 57] on md-icon "icon-menu-down" at bounding box center [344, 59] width 13 height 13
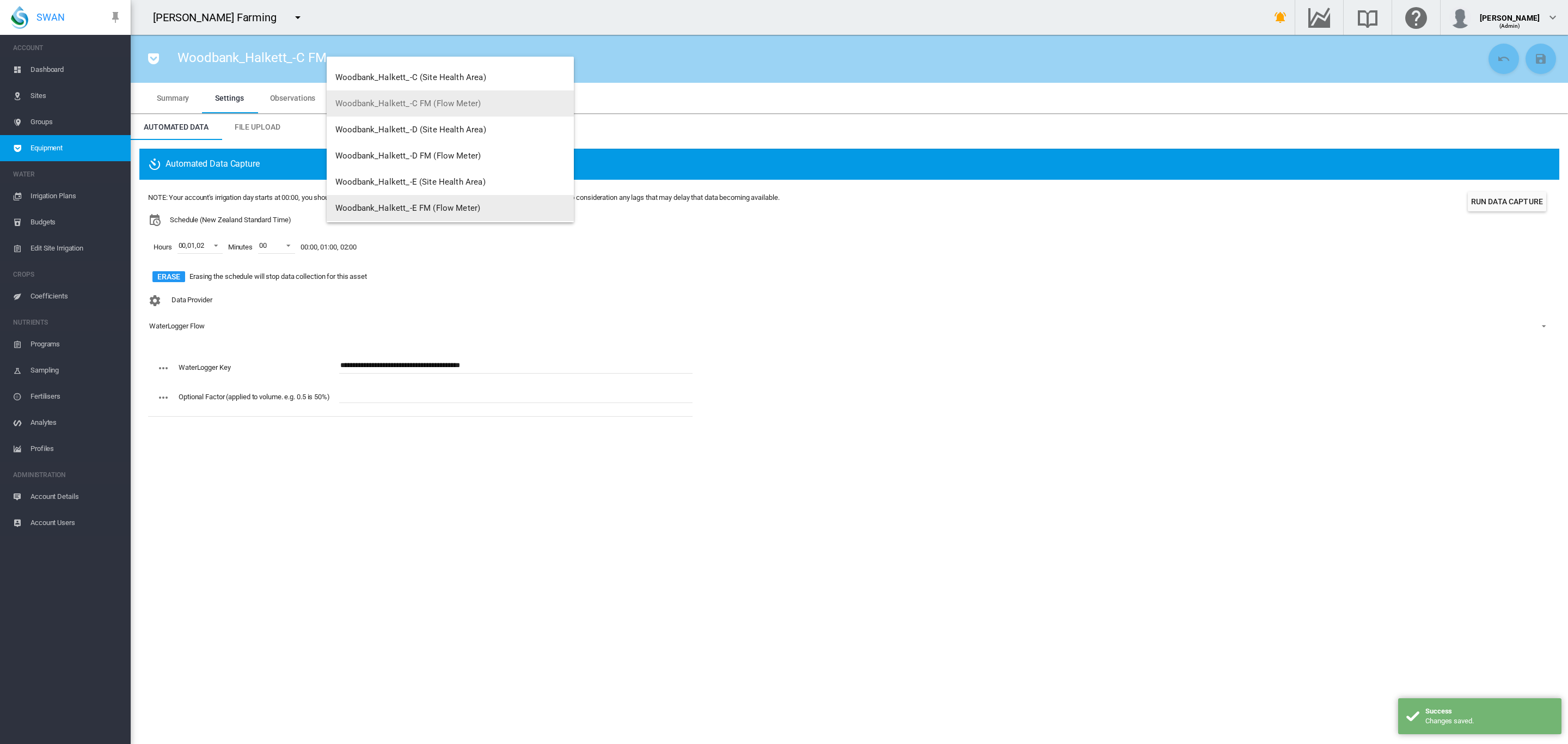
scroll to position [204, 0]
click at [439, 100] on span "Woodbank_Halkett_-D FM (Flow Meter)" at bounding box center [407, 105] width 145 height 10
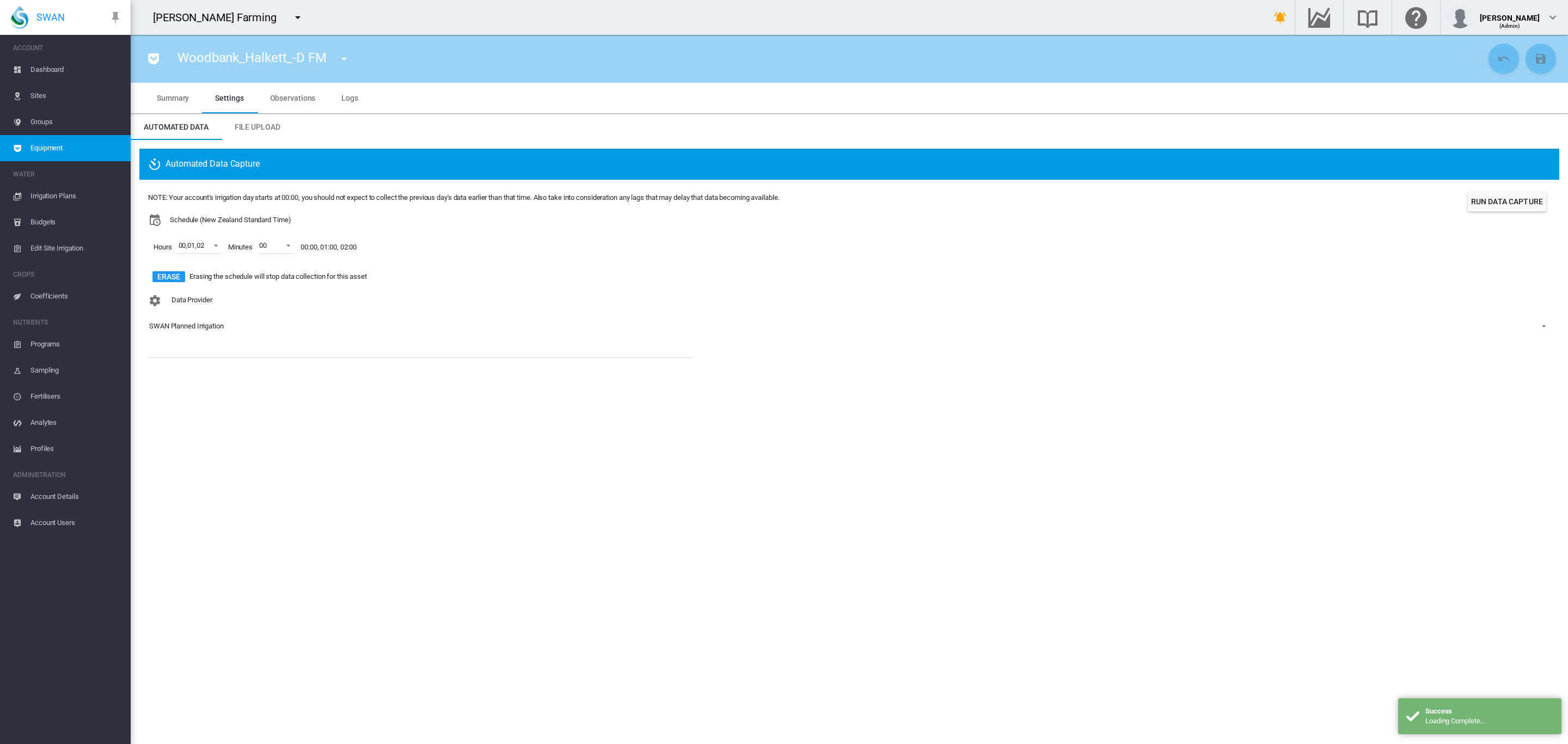
click at [206, 326] on div "SWAN Planned Irrigation" at bounding box center [186, 326] width 74 height 8
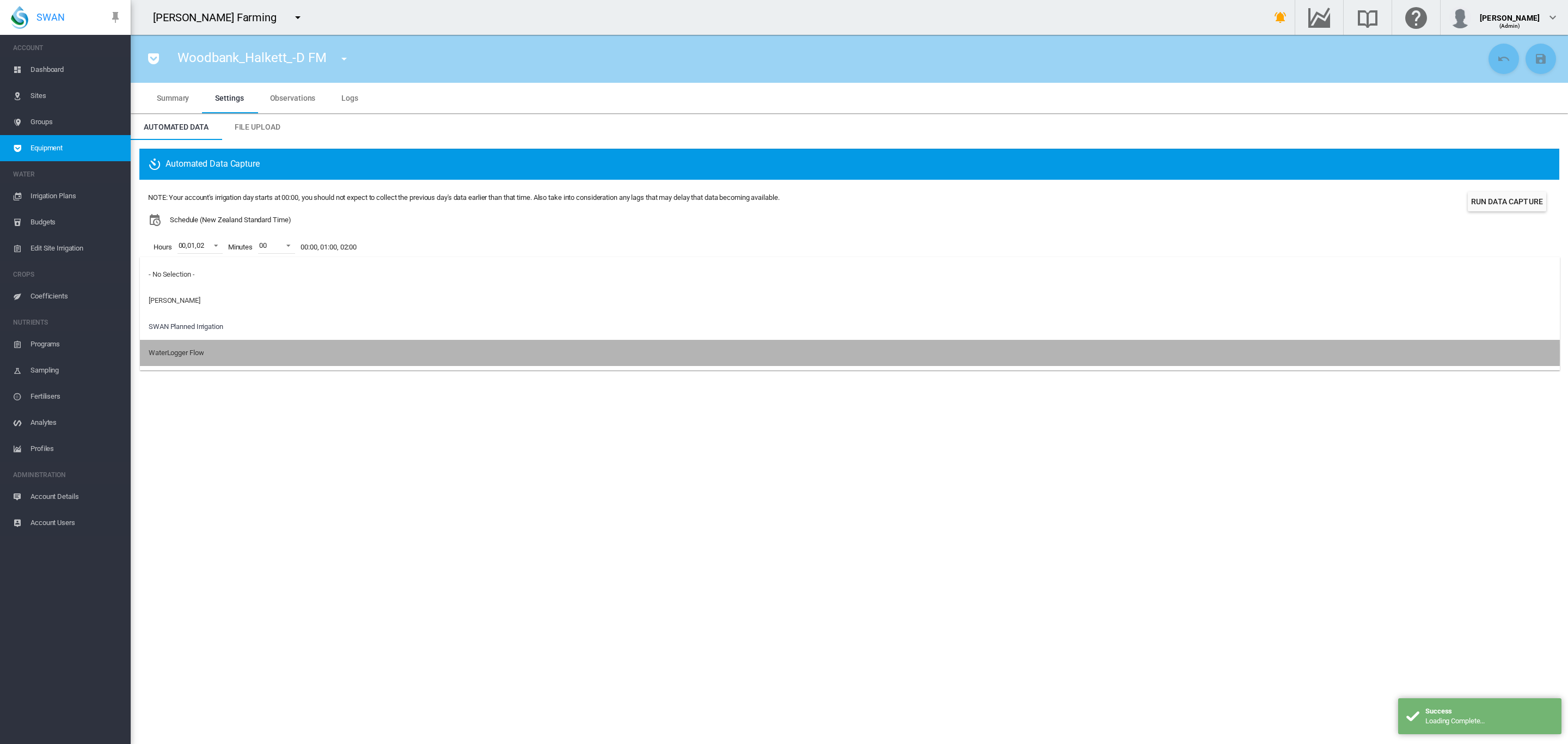
click at [193, 353] on div "WaterLogger Flow" at bounding box center [175, 353] width 55 height 10
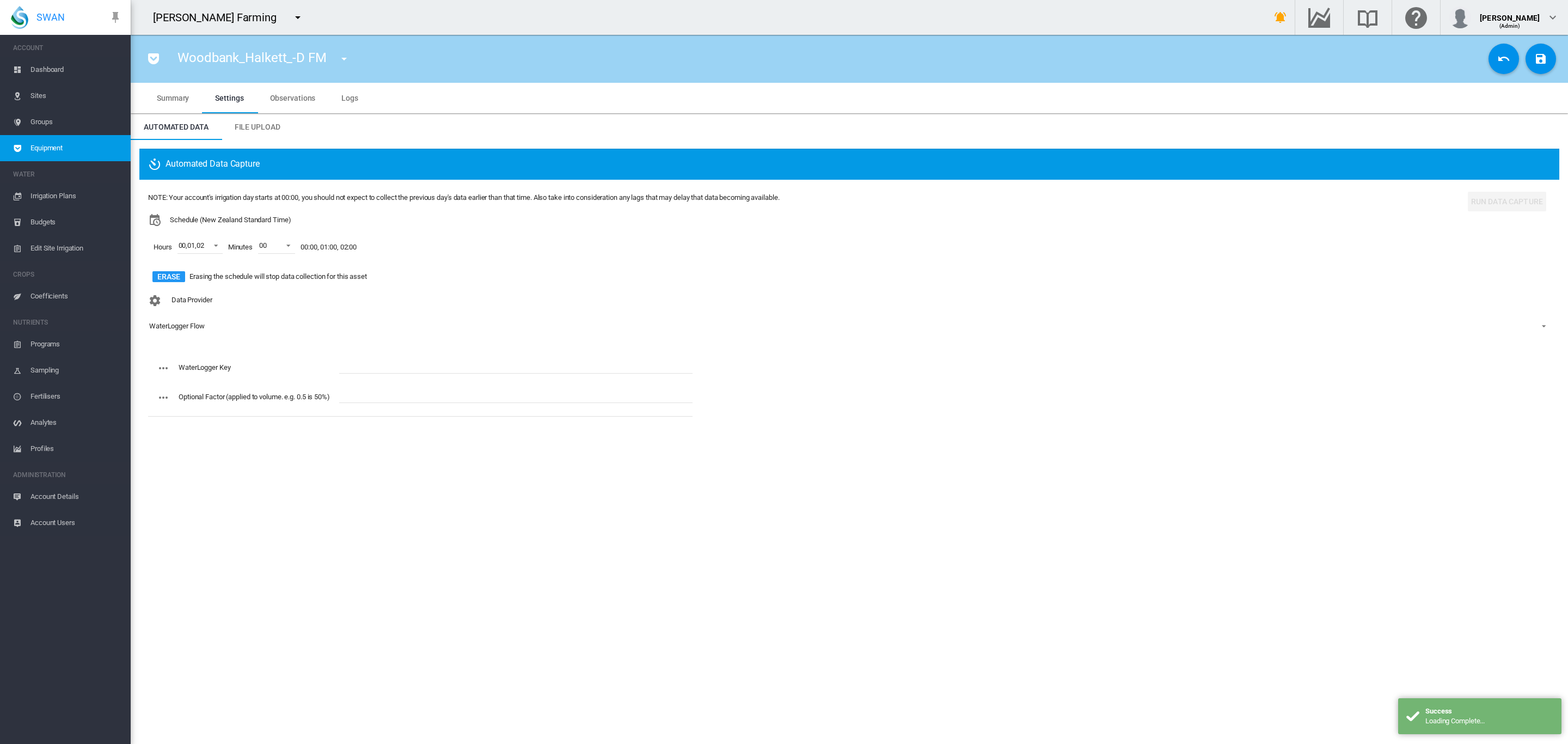
click at [374, 364] on input "text" at bounding box center [515, 365] width 353 height 16
paste input "**********"
type input "**********"
click at [1544, 61] on md-icon "icon-content-save" at bounding box center [1541, 59] width 13 height 13
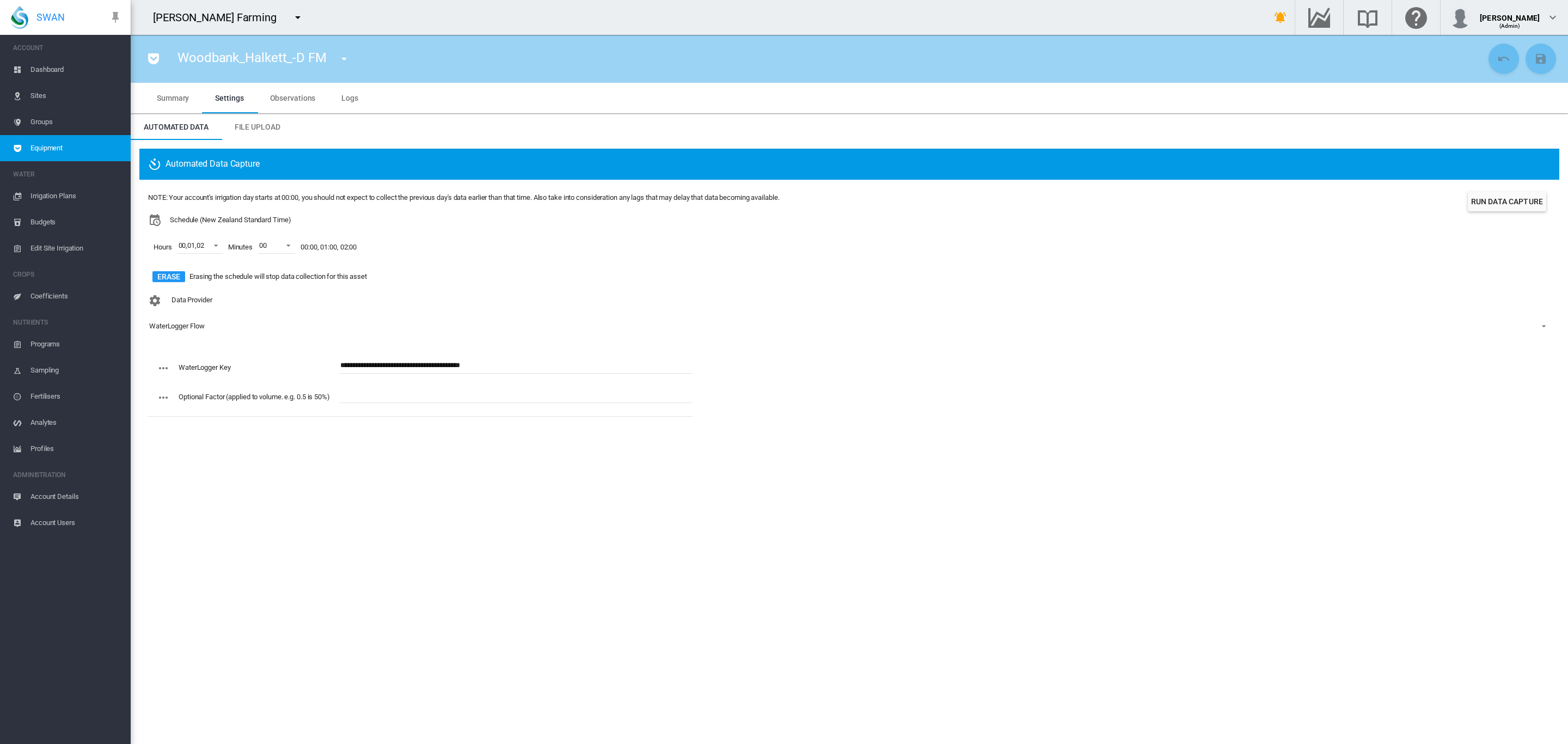
click at [342, 56] on md-icon "icon-menu-down" at bounding box center [344, 59] width 13 height 13
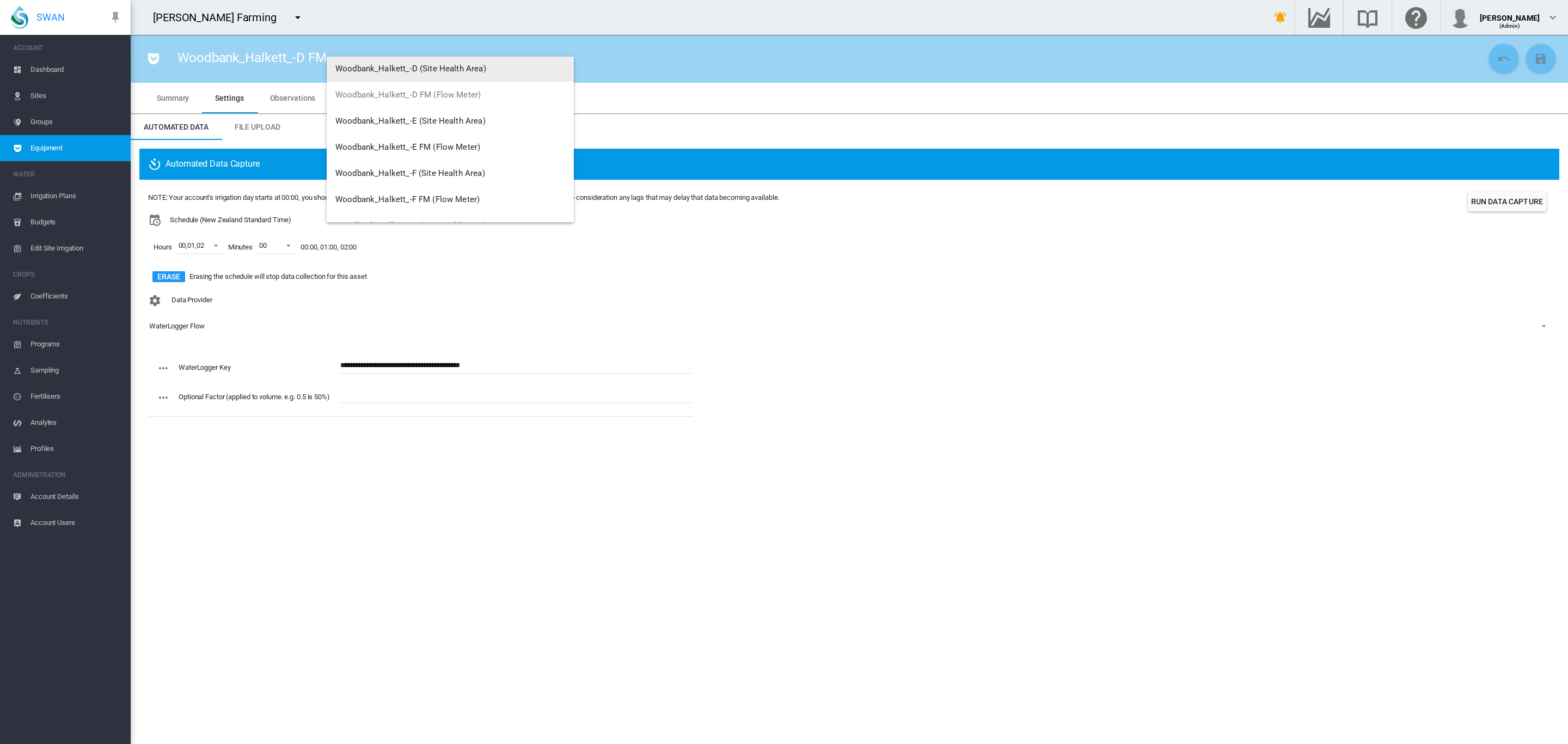
scroll to position [225, 0]
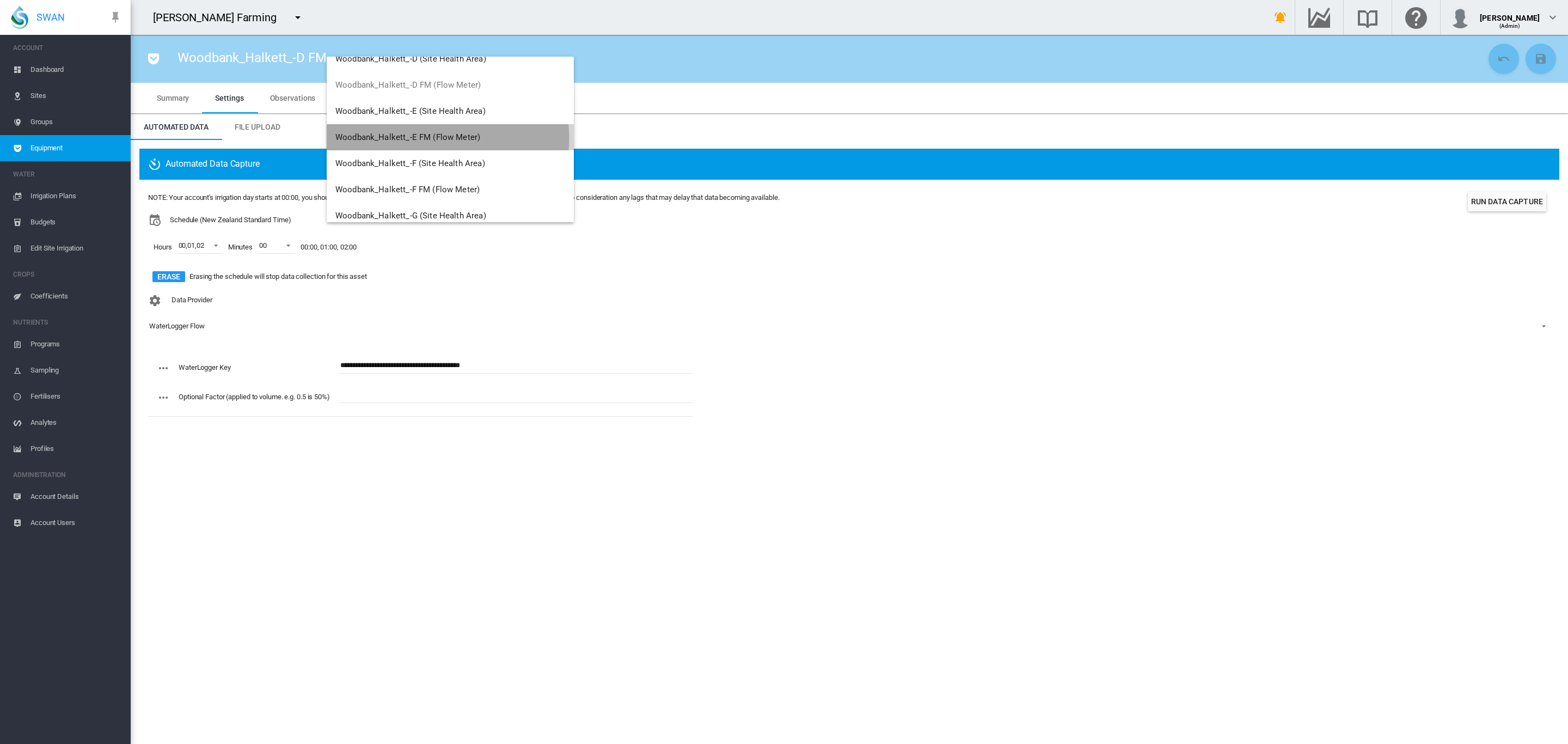
click at [448, 138] on span "Woodbank_Halkett_-E FM (Flow Meter)" at bounding box center [407, 137] width 144 height 10
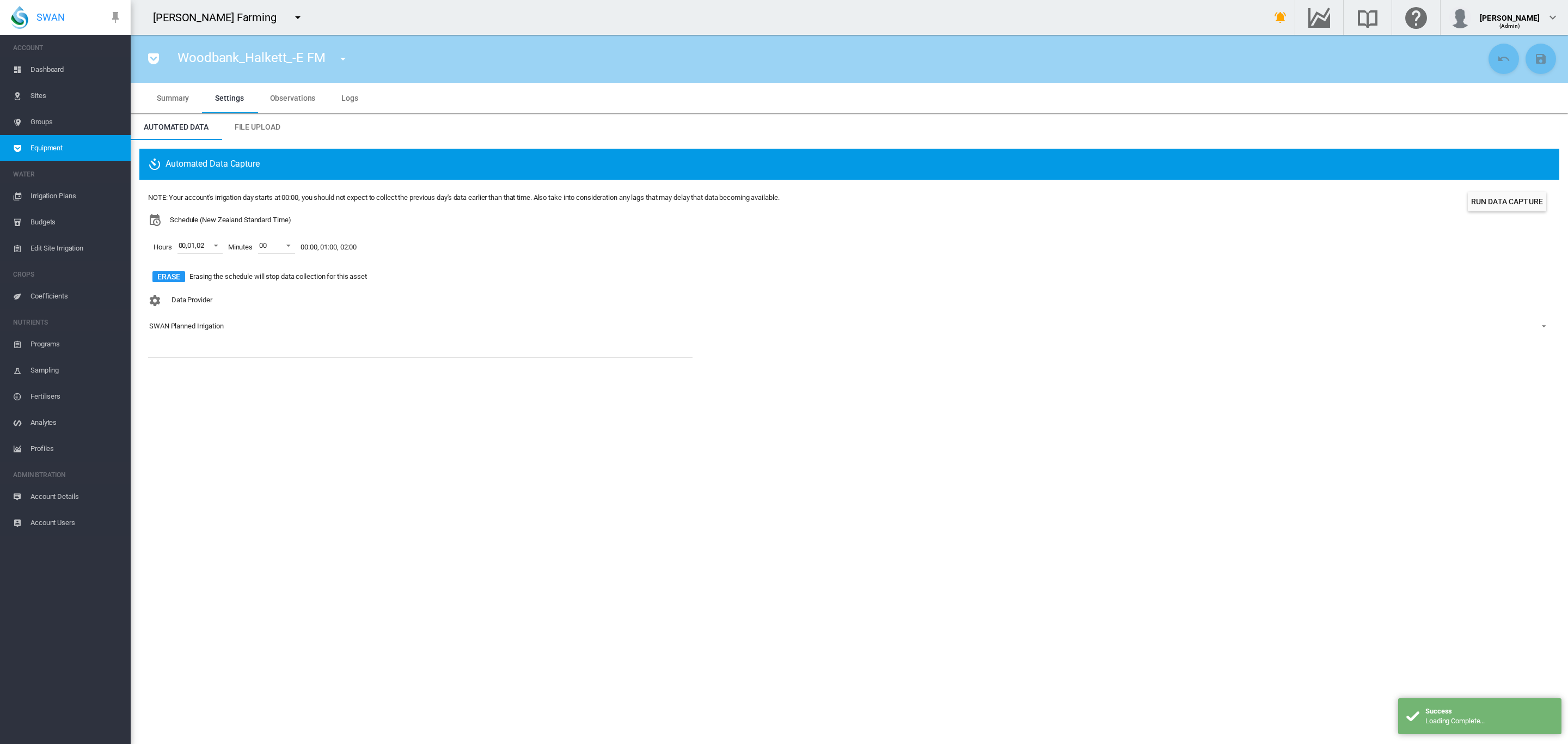
click at [205, 327] on div "SWAN Planned Irrigation" at bounding box center [186, 326] width 74 height 8
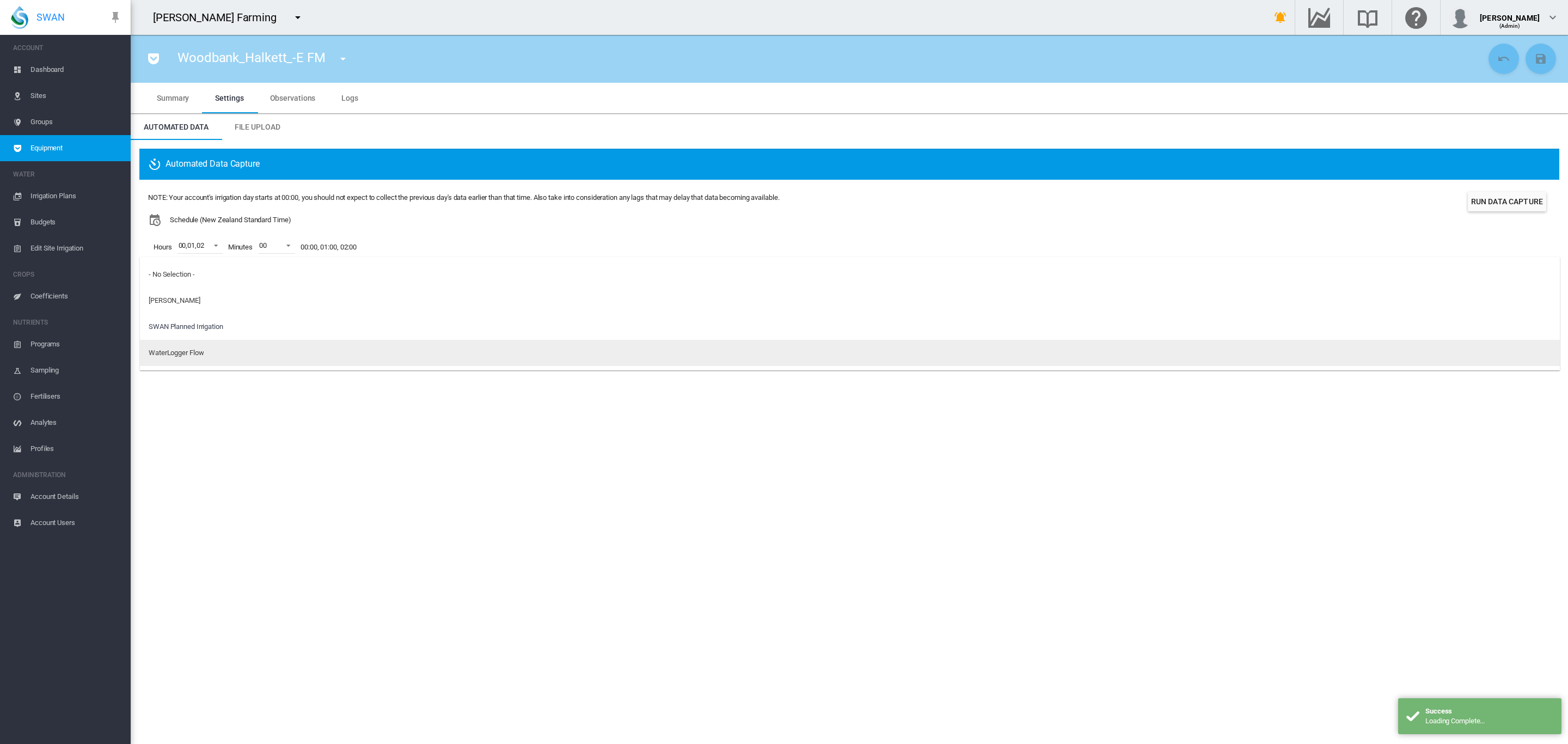
click at [190, 350] on div "WaterLogger Flow" at bounding box center [175, 353] width 55 height 10
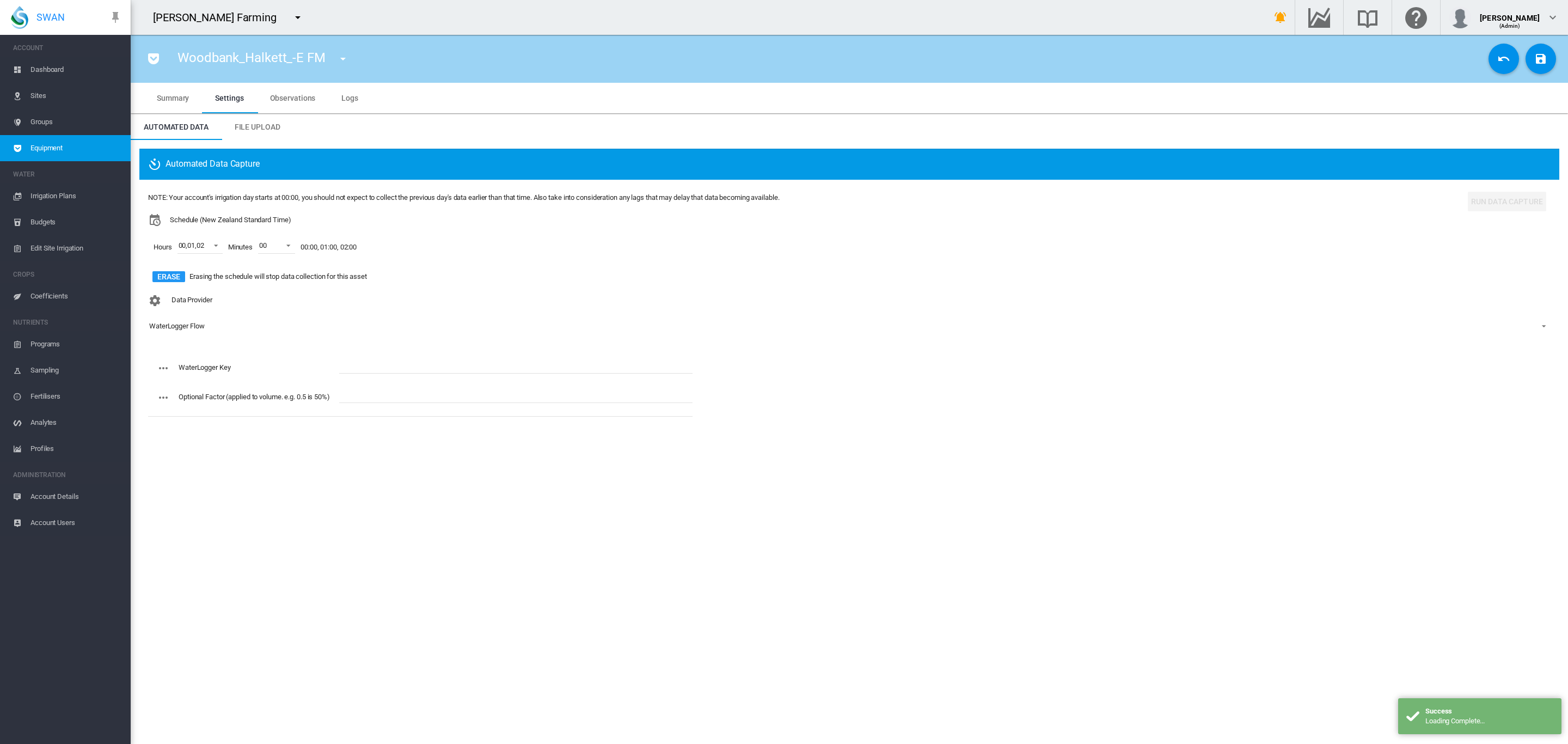
click at [394, 361] on input "text" at bounding box center [515, 365] width 353 height 16
paste input "**********"
type input "**********"
click at [1534, 56] on md-icon "icon-content-save" at bounding box center [1541, 59] width 13 height 13
click at [347, 55] on md-icon "icon-menu-down" at bounding box center [343, 59] width 13 height 13
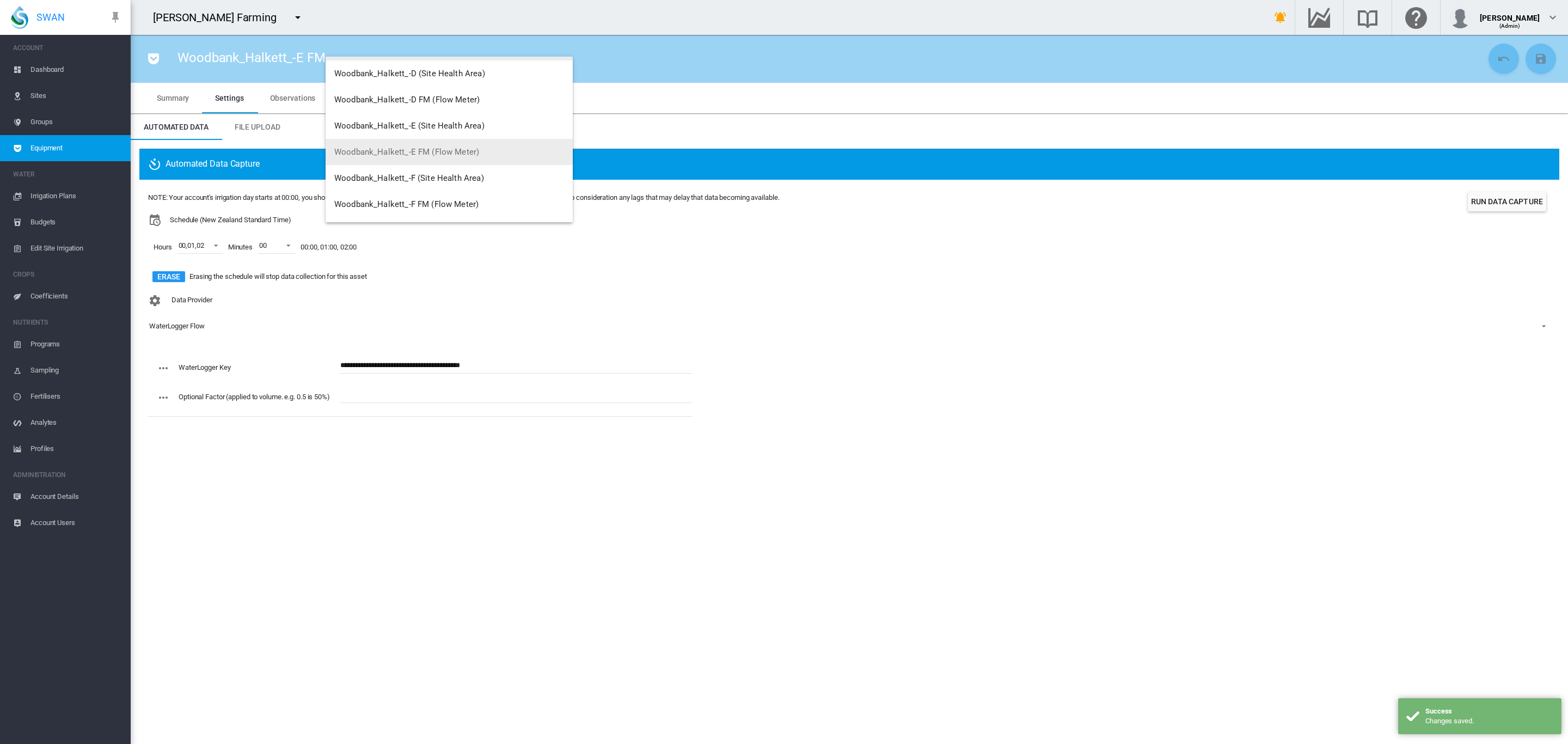
scroll to position [286, 0]
click at [441, 127] on span "Woodbank_Halkett_-F FM (Flow Meter)" at bounding box center [406, 128] width 144 height 10
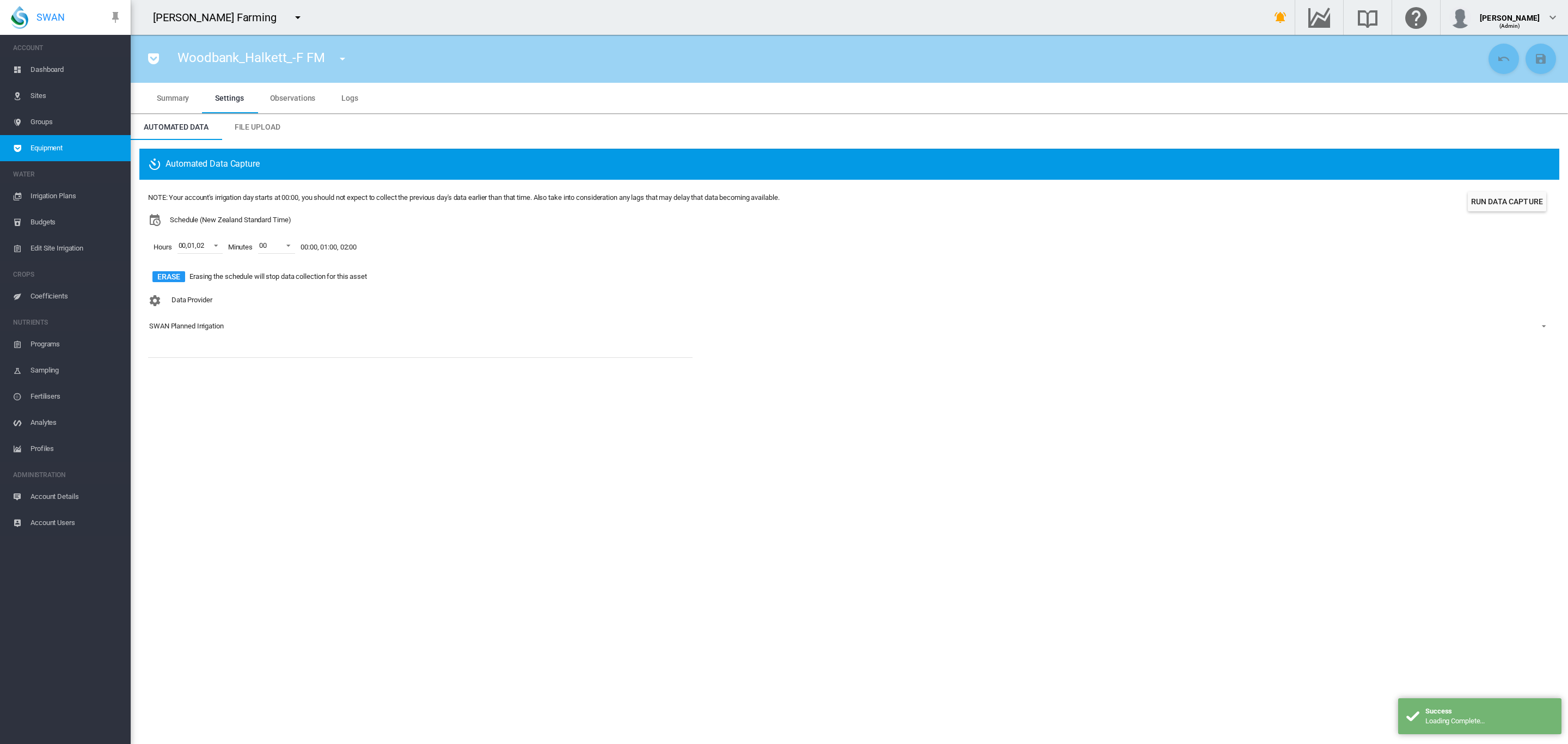
click at [201, 328] on div "SWAN Planned Irrigation" at bounding box center [186, 326] width 74 height 8
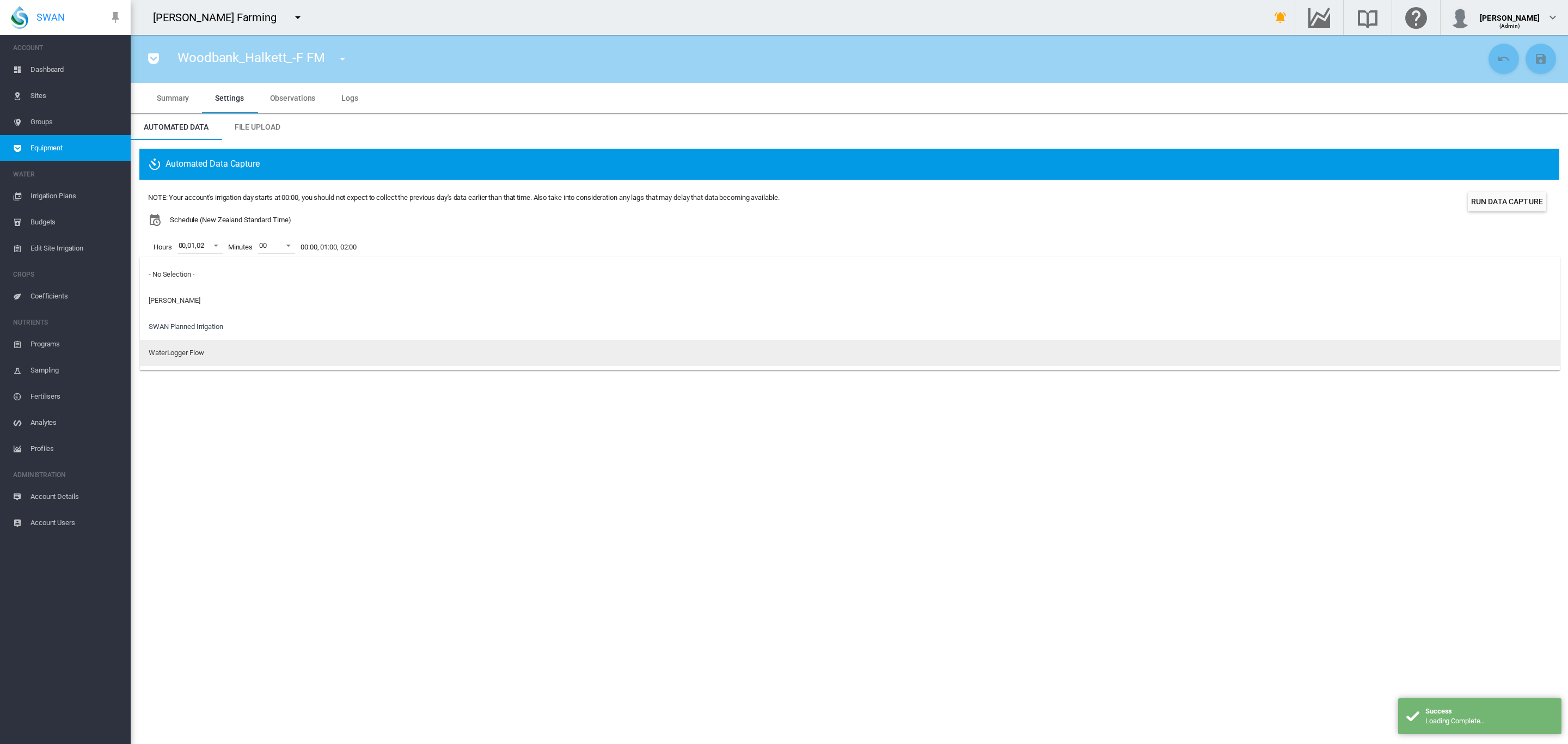
click at [199, 351] on div "WaterLogger Flow" at bounding box center [175, 353] width 55 height 10
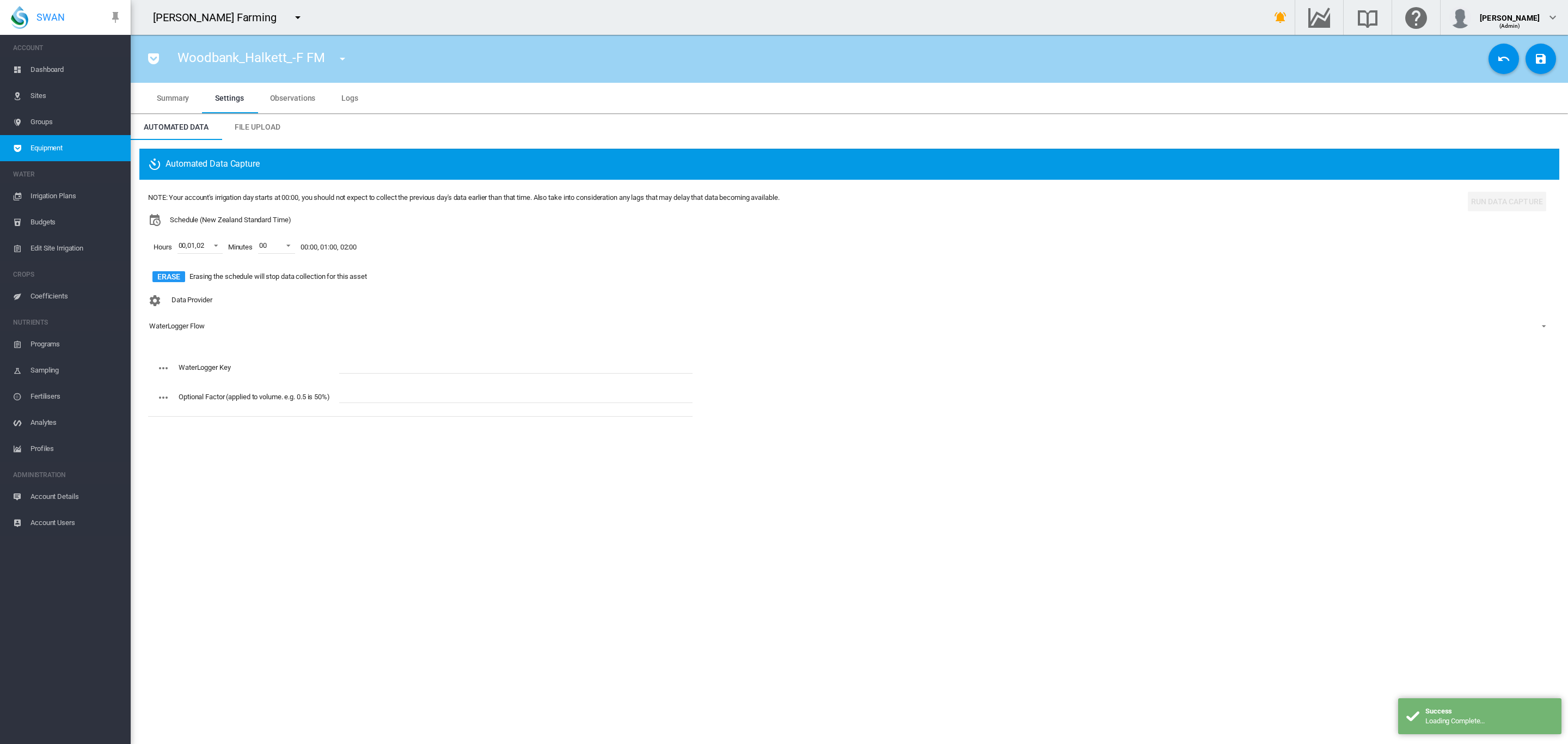
click at [360, 361] on input "text" at bounding box center [515, 365] width 353 height 16
paste input "**********"
type input "**********"
click at [1539, 58] on md-icon "icon-content-save" at bounding box center [1541, 59] width 13 height 13
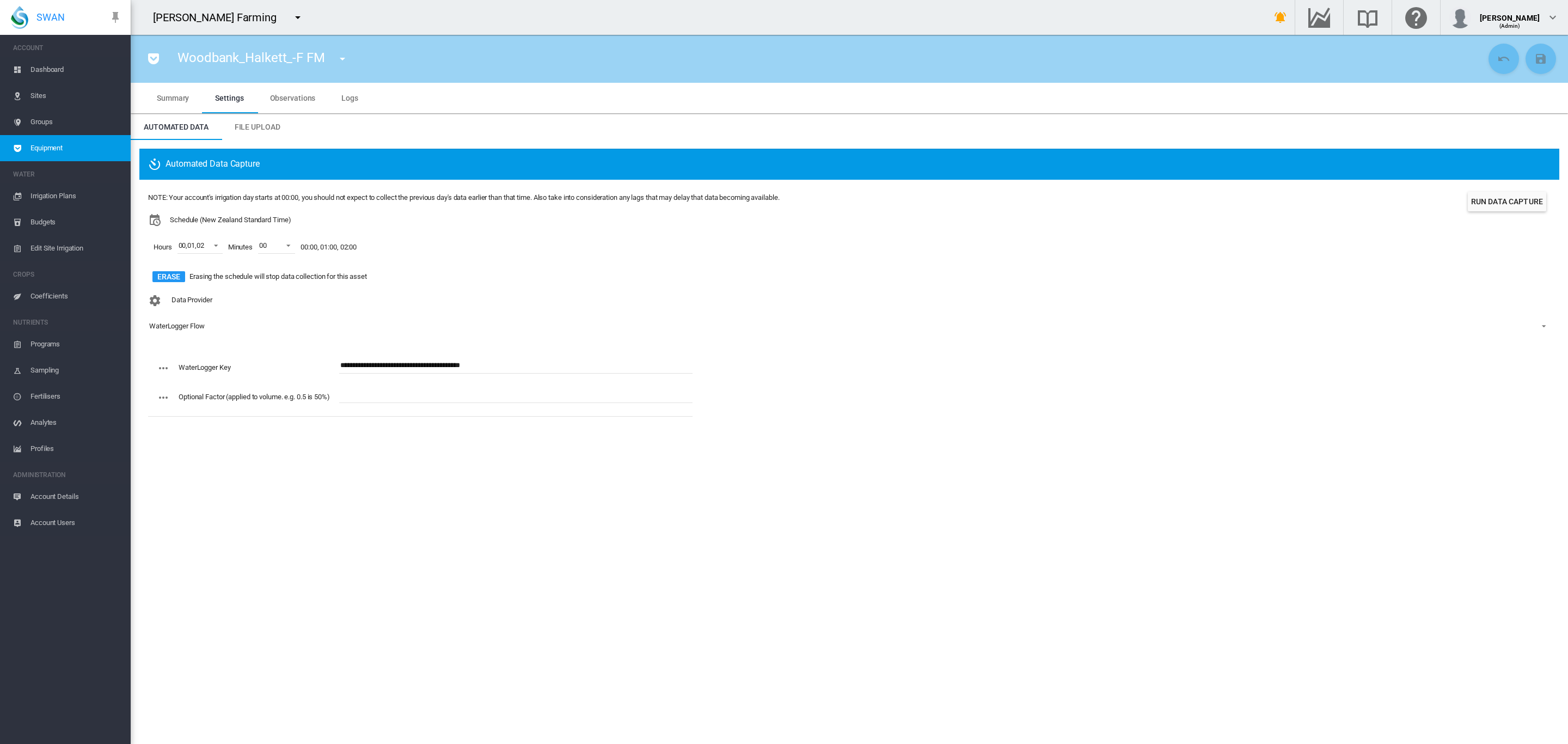
click at [341, 64] on md-icon "icon-menu-down" at bounding box center [343, 59] width 13 height 13
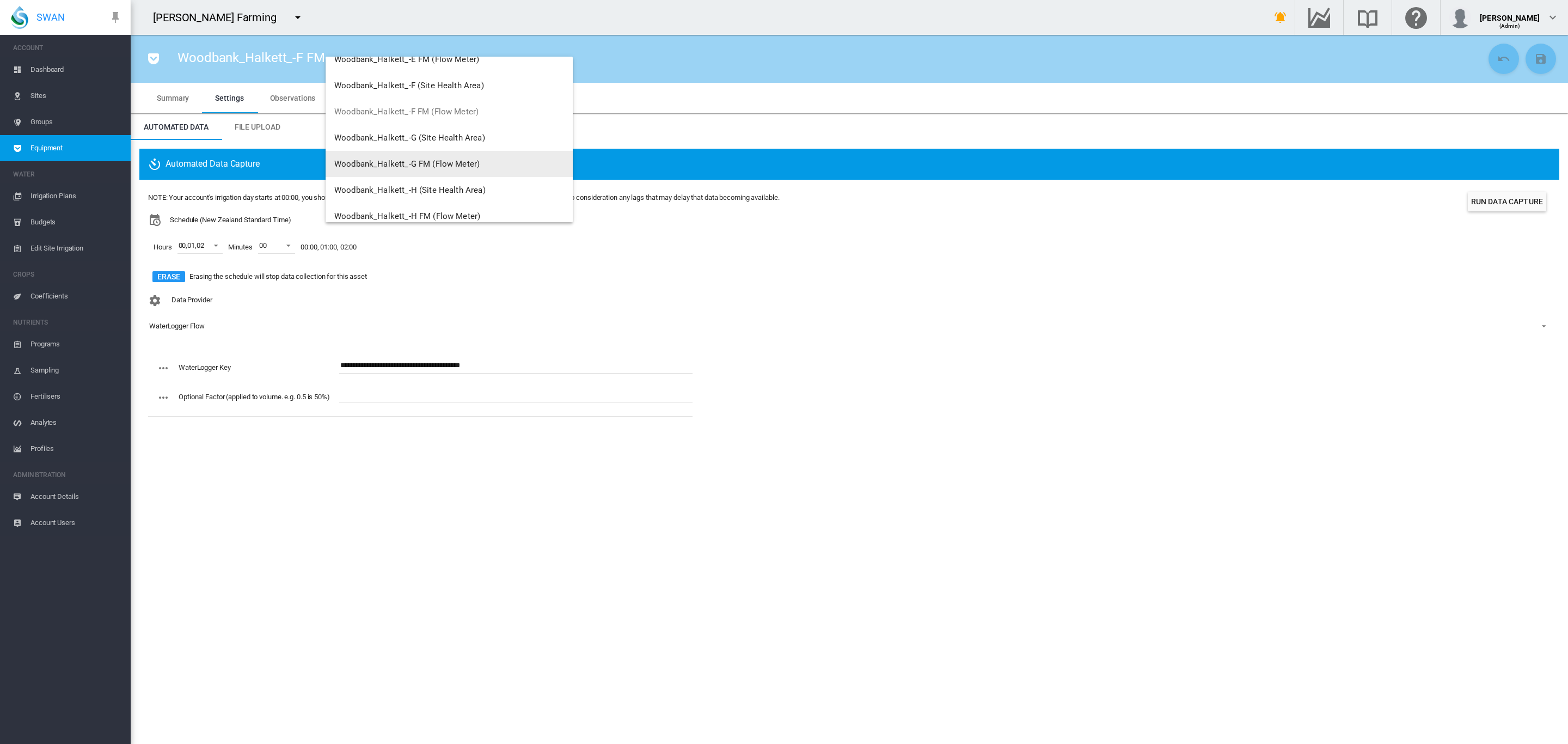
scroll to position [306, 0]
click at [459, 164] on span "Woodbank_Halkett_-G FM (Flow Meter)" at bounding box center [406, 160] width 145 height 10
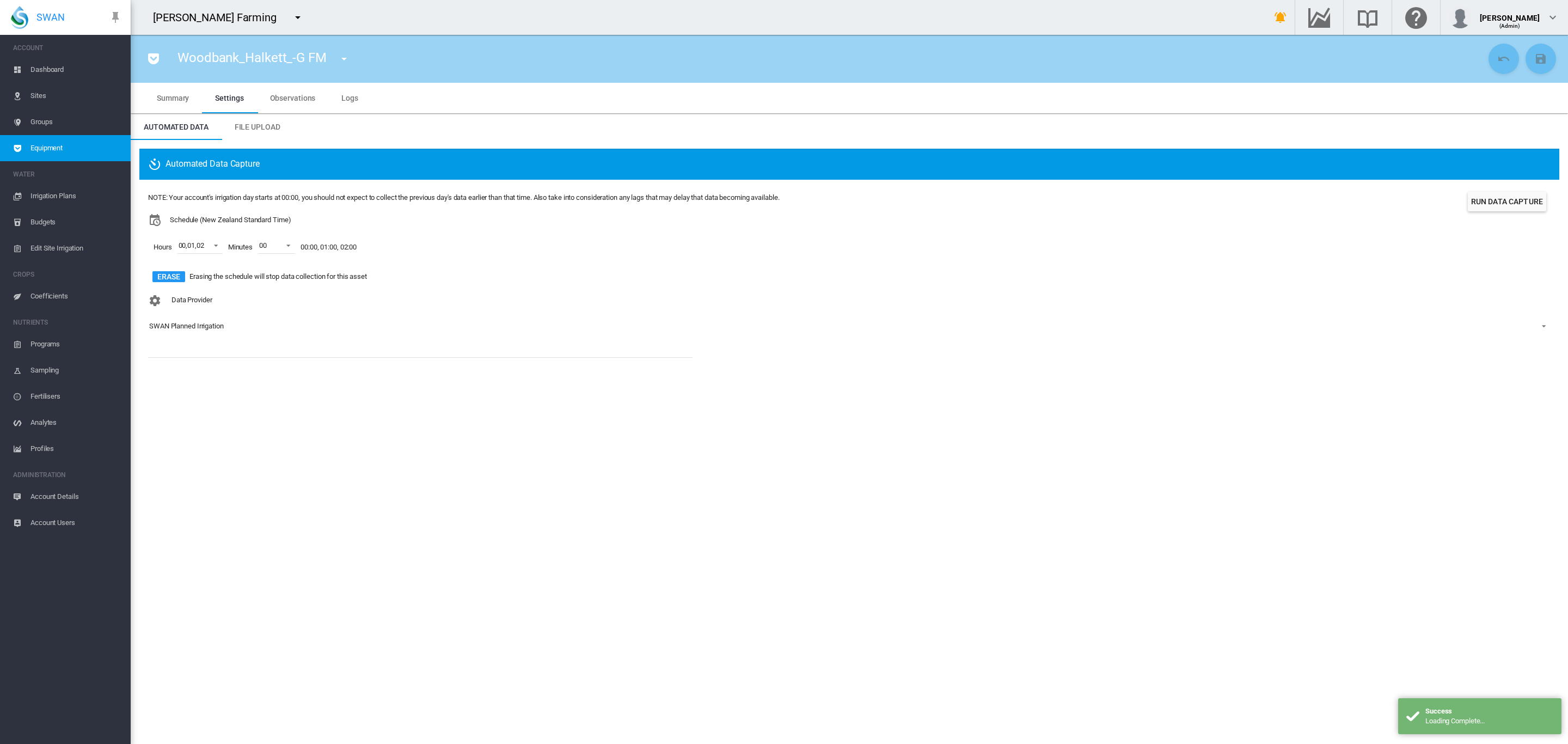
click at [203, 328] on div "SWAN Planned Irrigation" at bounding box center [186, 326] width 74 height 8
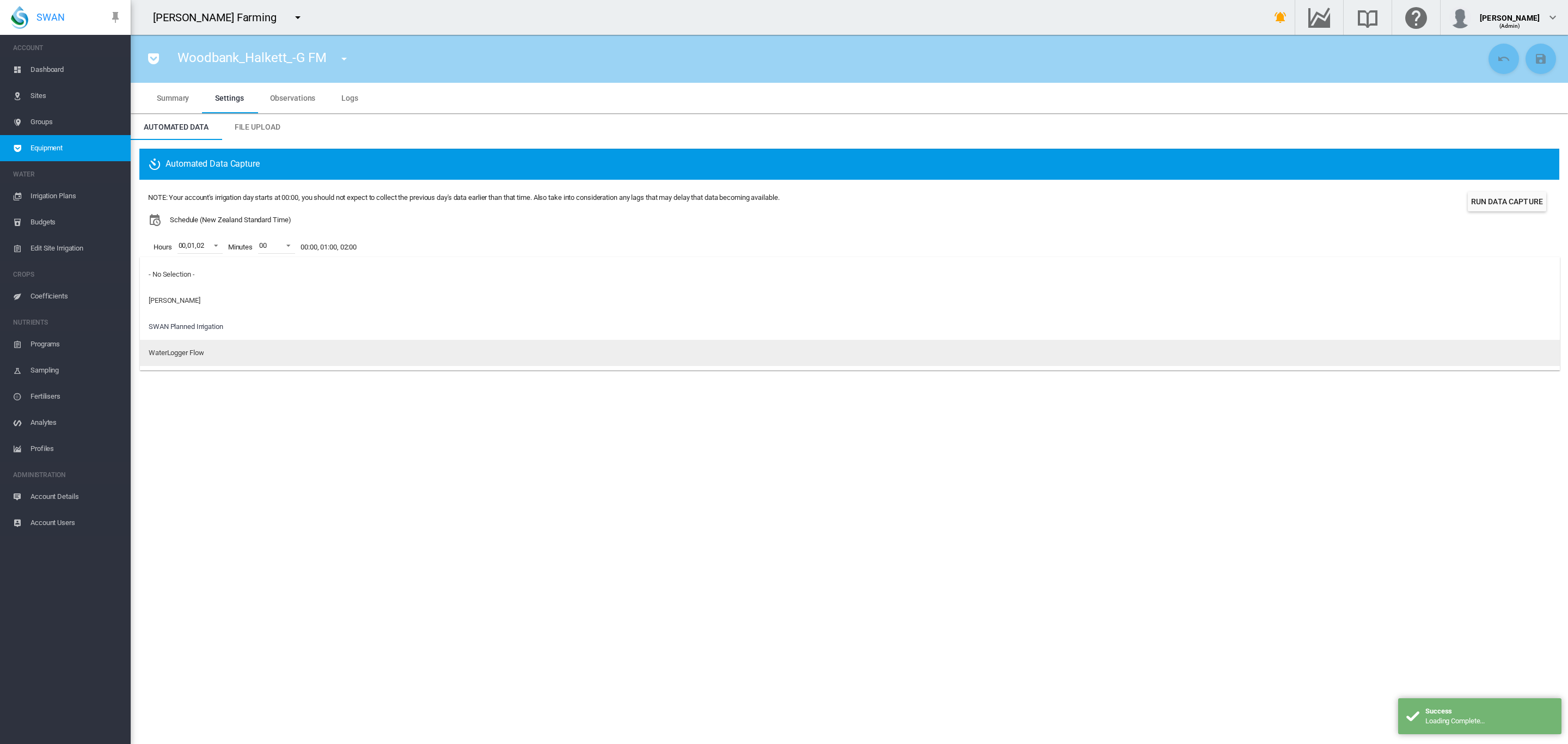
click at [185, 357] on div "WaterLogger Flow" at bounding box center [175, 353] width 55 height 10
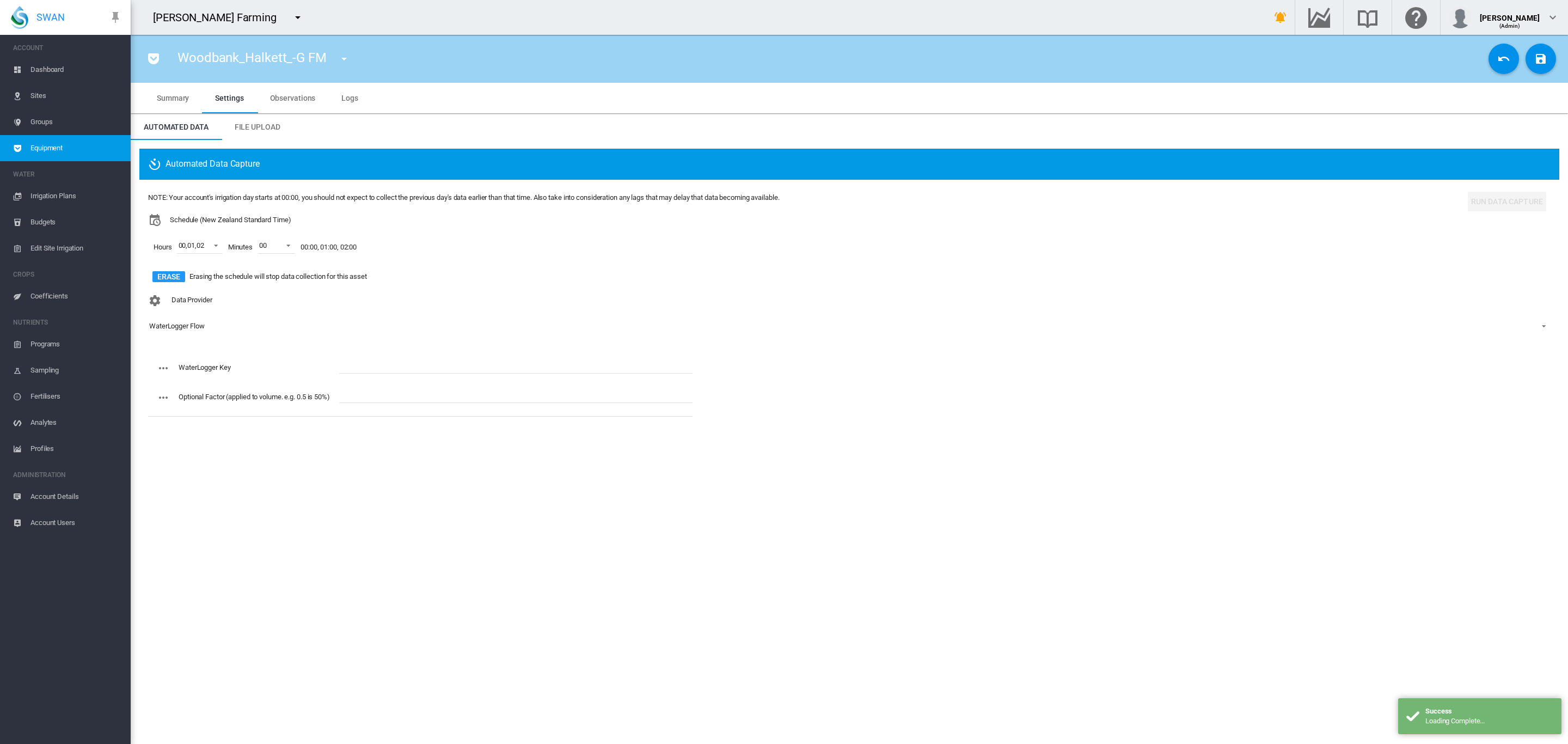
click at [370, 368] on input "text" at bounding box center [515, 365] width 353 height 16
paste input "**********"
type input "**********"
click at [1539, 58] on md-icon "icon-content-save" at bounding box center [1541, 59] width 13 height 13
click at [343, 56] on md-icon "icon-menu-down" at bounding box center [344, 59] width 13 height 13
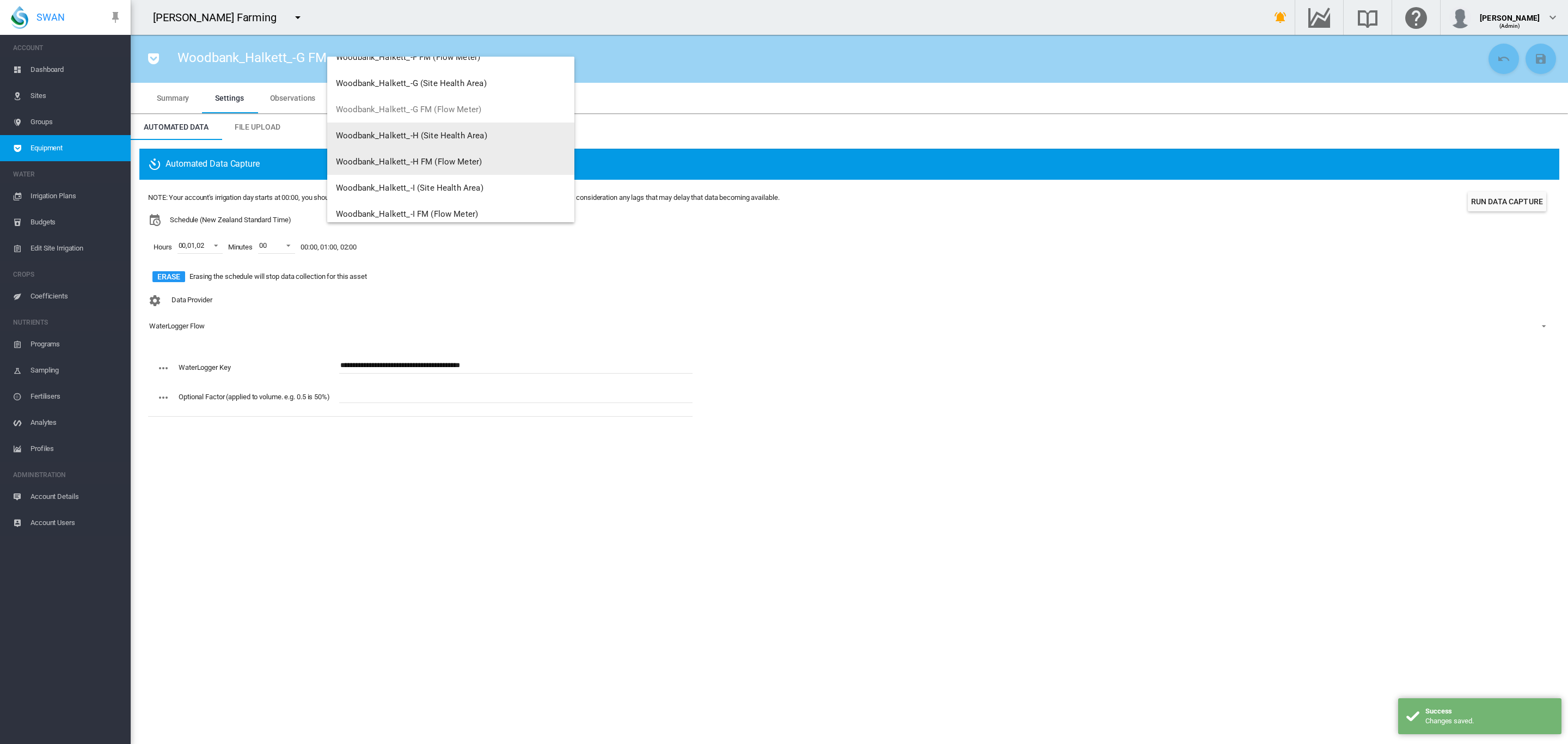
scroll to position [347, 0]
click at [460, 169] on span "Woodbank_Halkett_-H FM (Flow Meter)" at bounding box center [409, 172] width 146 height 10
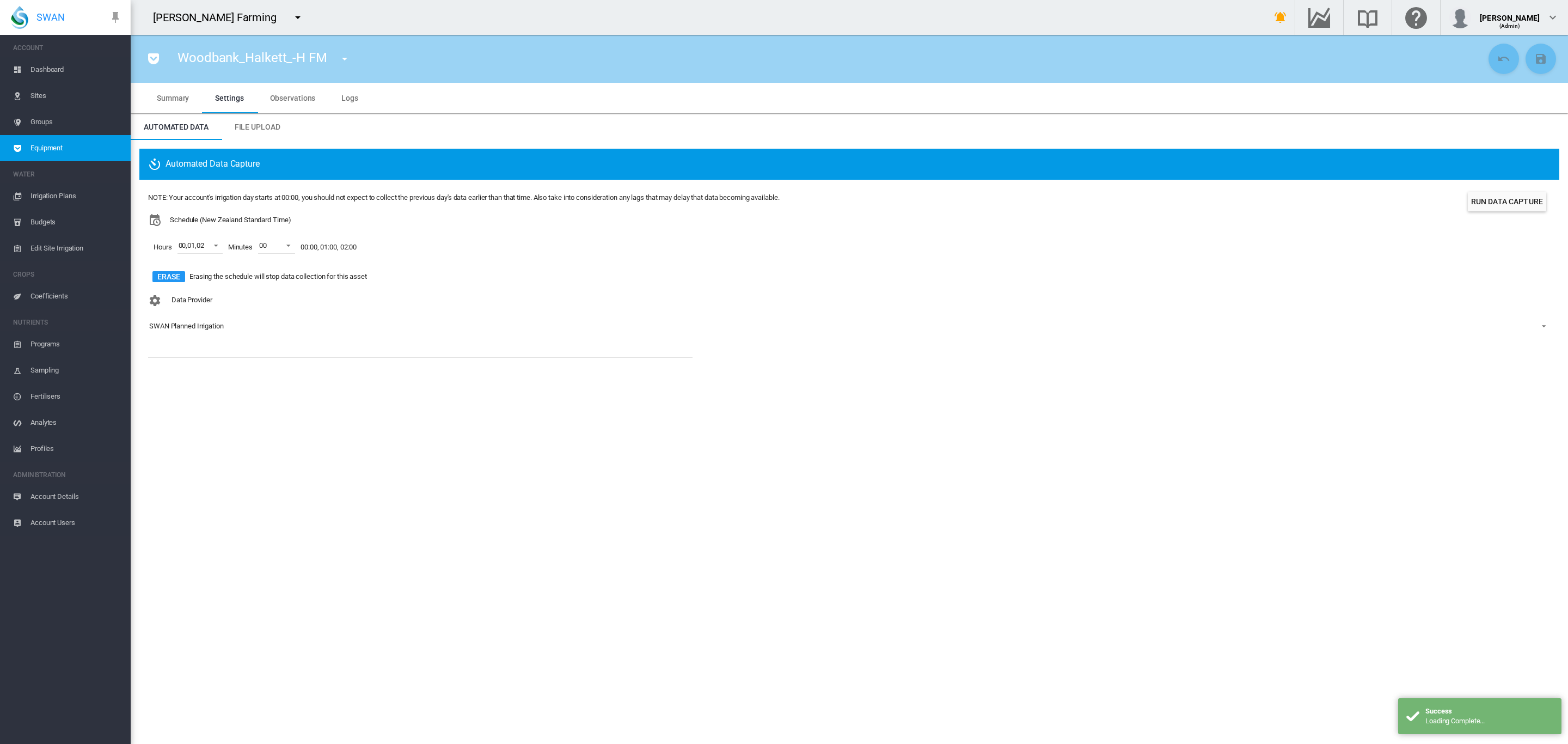
click at [187, 319] on md-select-value "SWAN Planned Irrigation" at bounding box center [849, 326] width 1402 height 16
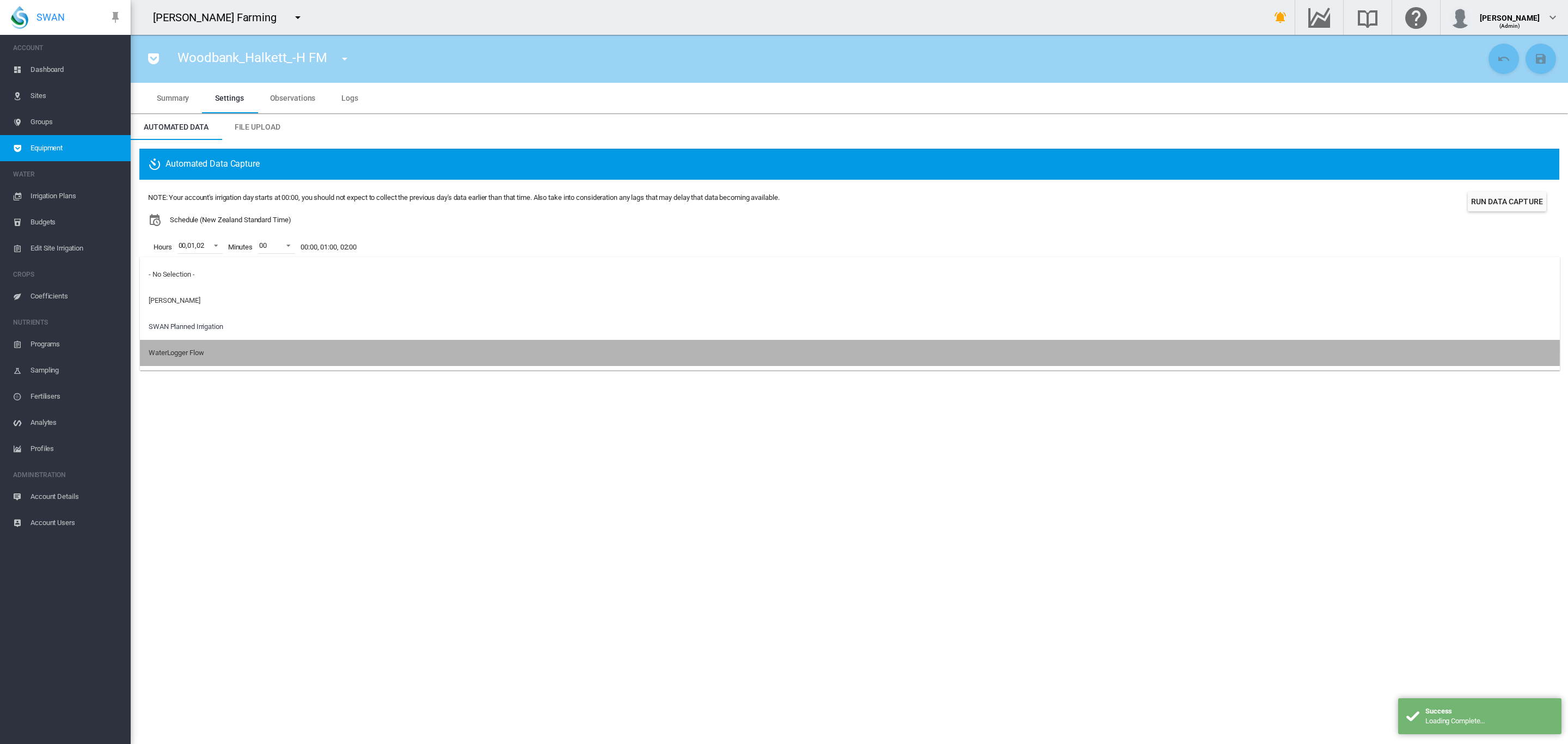
click at [194, 349] on div "WaterLogger Flow" at bounding box center [175, 353] width 55 height 10
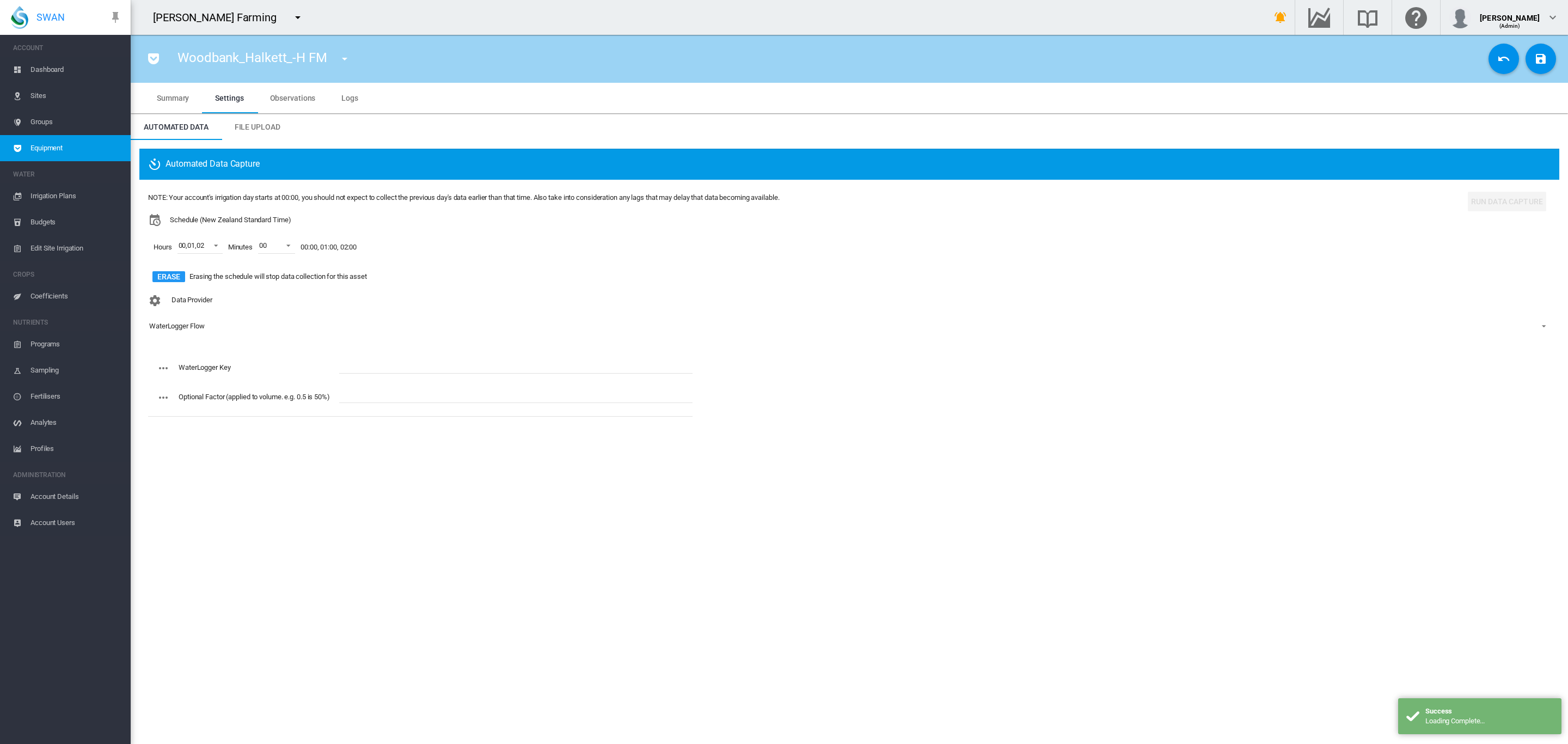
click at [382, 360] on input "text" at bounding box center [515, 365] width 353 height 16
paste input "**********"
type input "**********"
click at [1541, 66] on button "Save Changes" at bounding box center [1541, 59] width 31 height 31
click at [347, 62] on md-icon "icon-menu-down" at bounding box center [345, 59] width 13 height 13
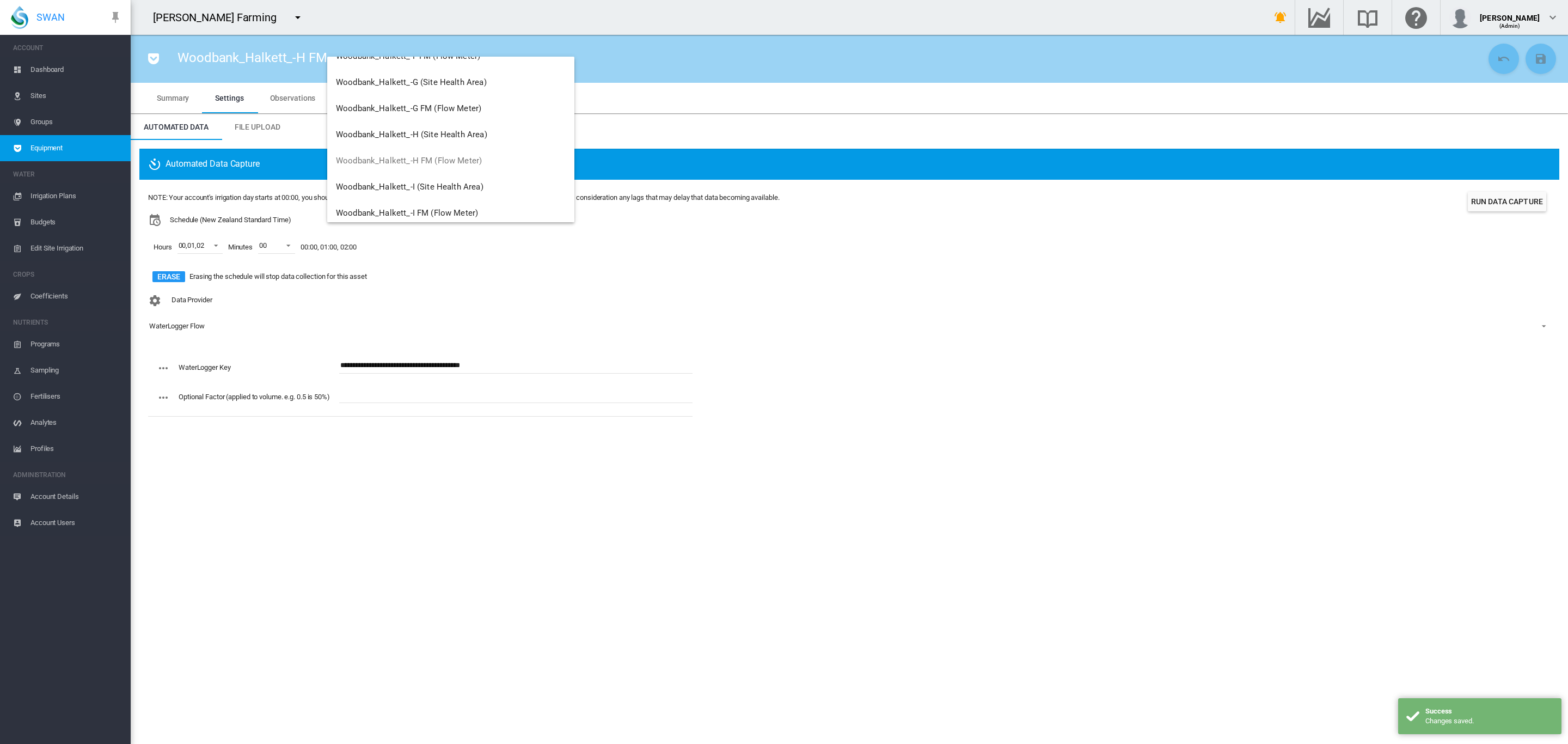
scroll to position [409, 0]
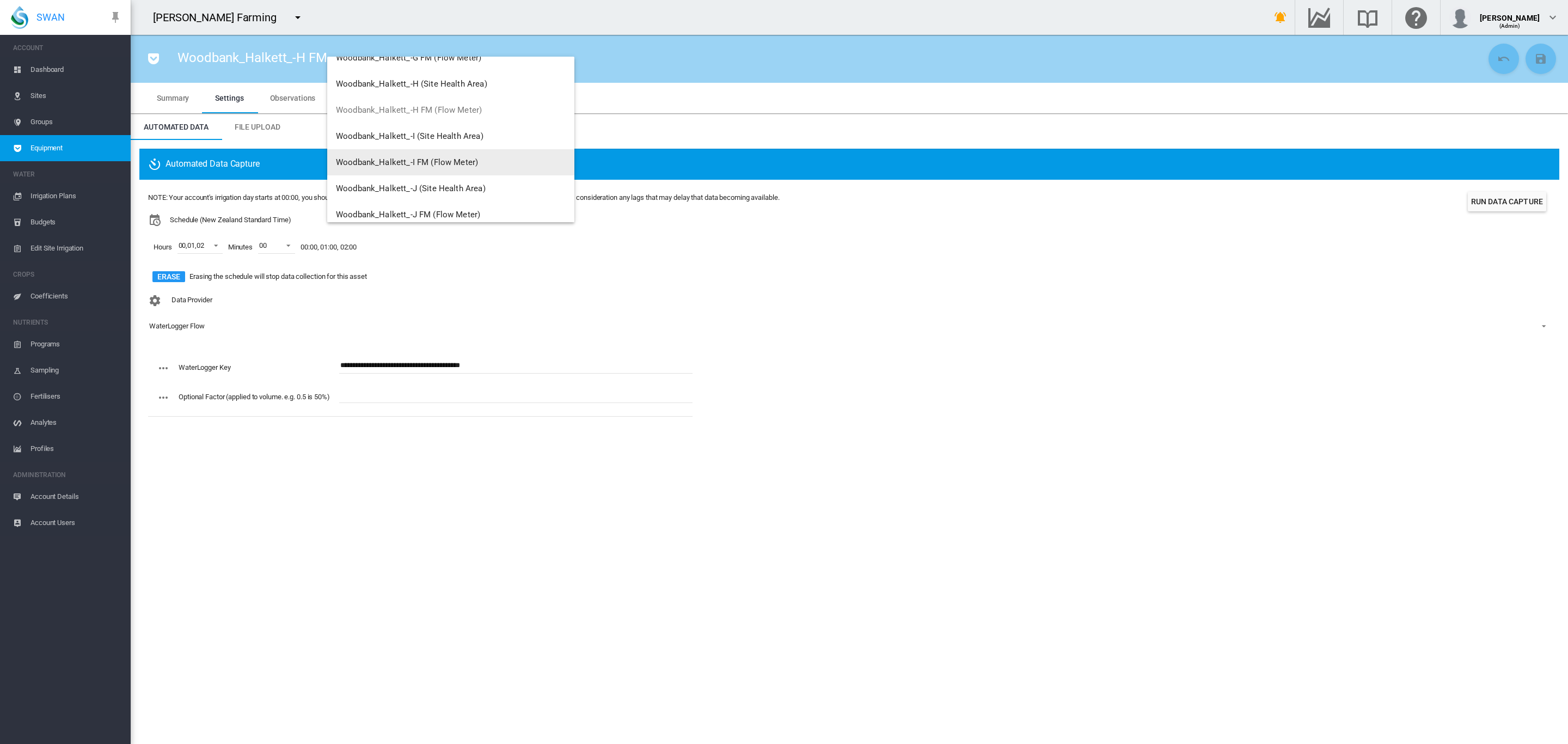
click at [459, 167] on span "Woodbank_Halkett_-I FM (Flow Meter)" at bounding box center [407, 162] width 143 height 10
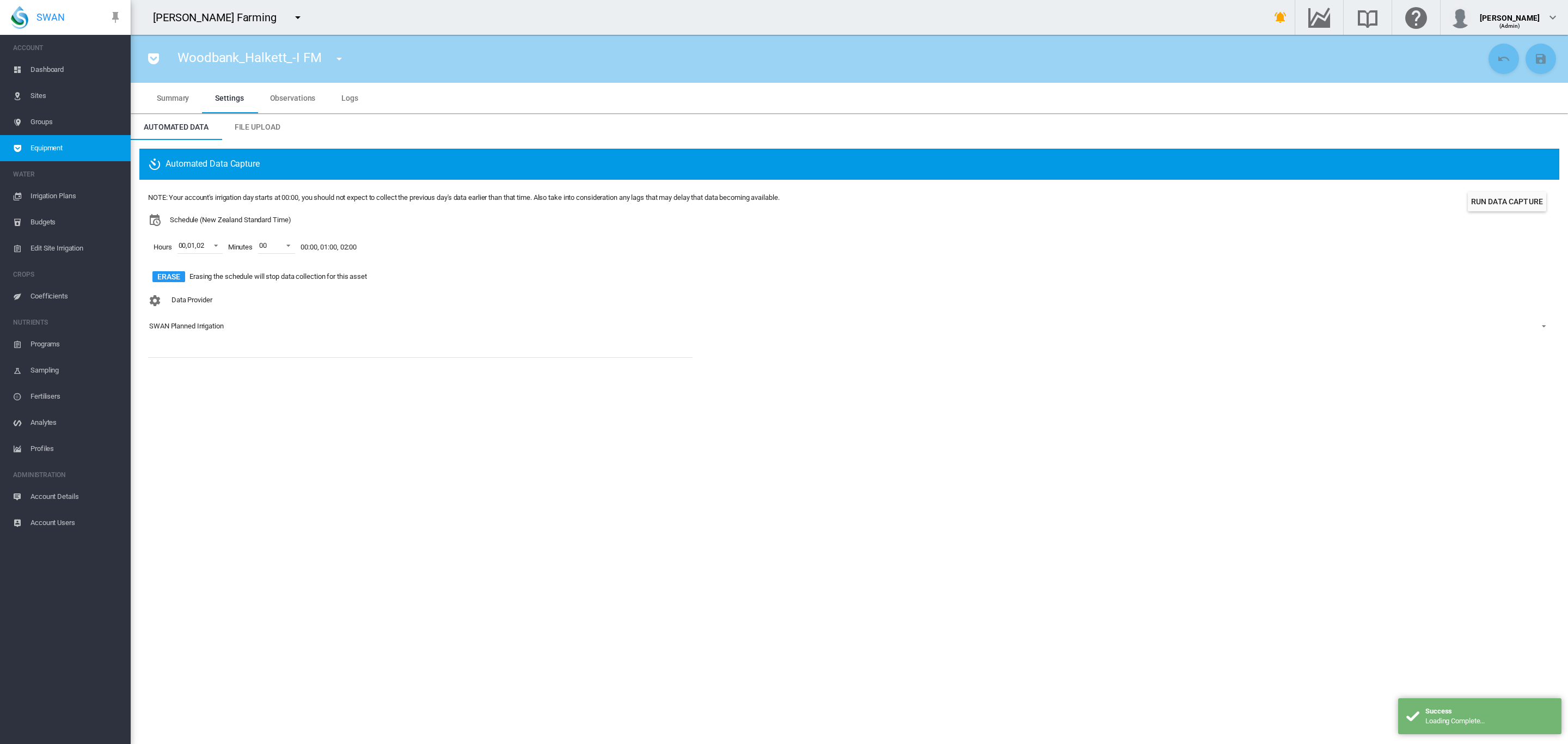
click at [199, 329] on div "SWAN Planned Irrigation" at bounding box center [186, 326] width 74 height 8
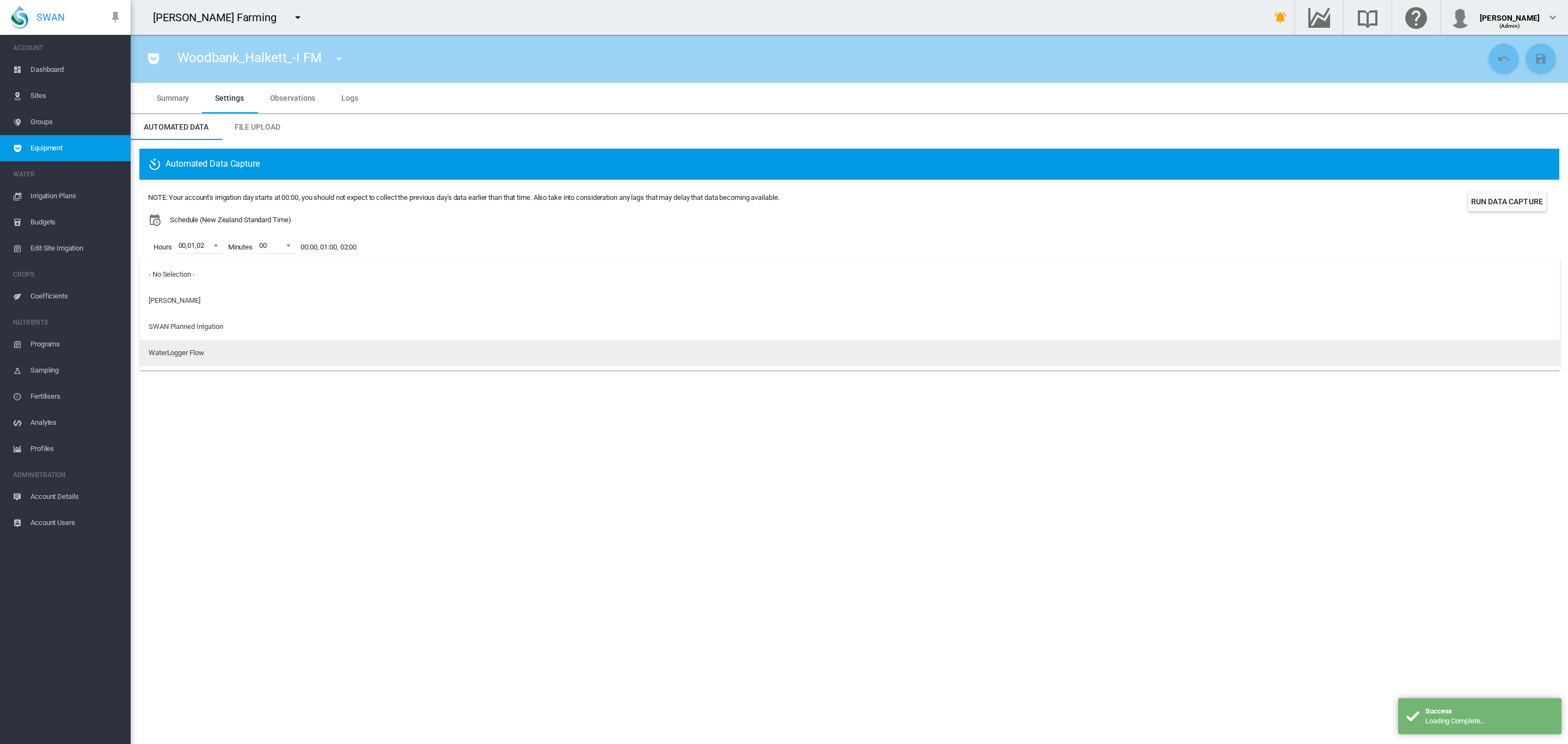
click at [194, 353] on div "WaterLogger Flow" at bounding box center [175, 353] width 55 height 10
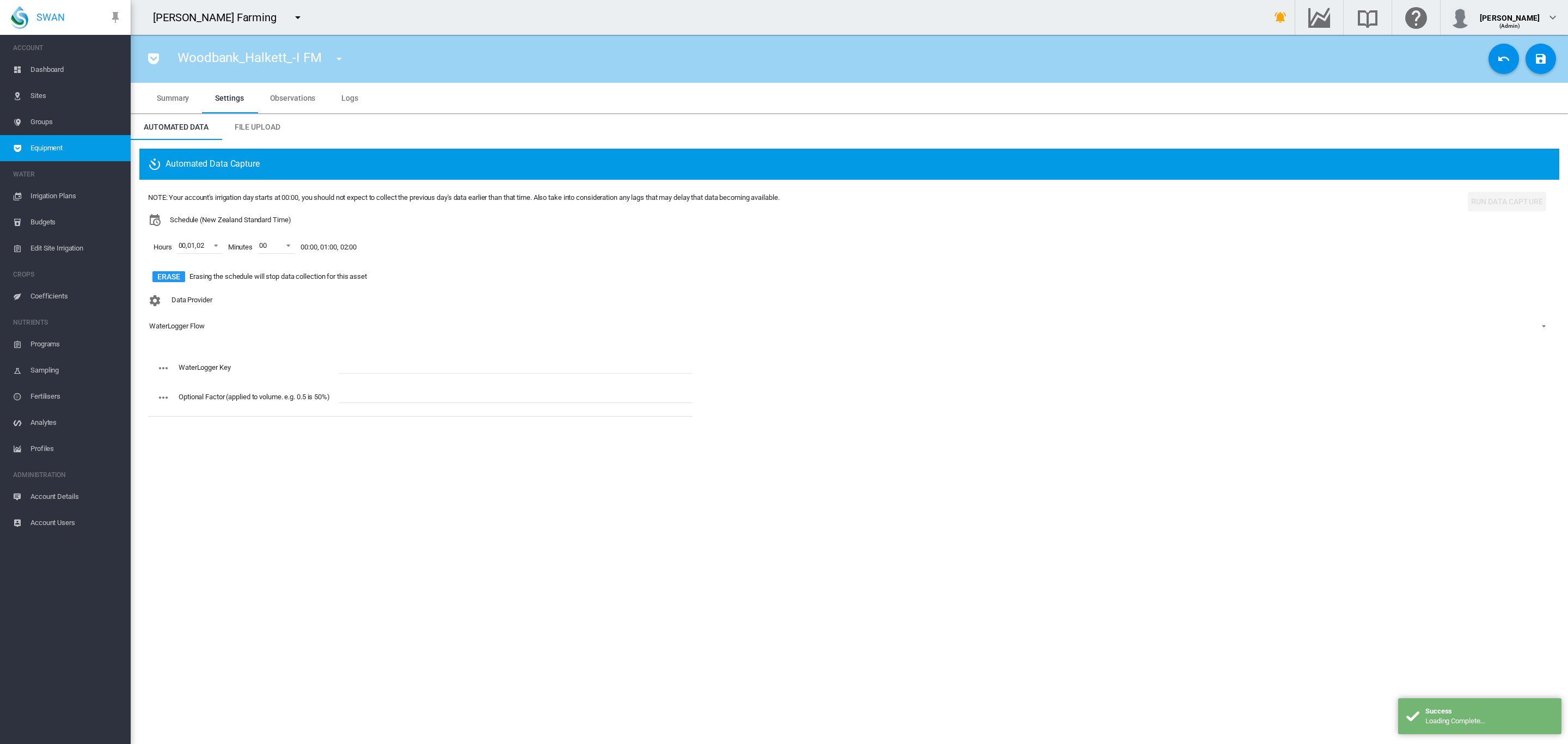
click at [368, 366] on input "text" at bounding box center [515, 365] width 353 height 16
paste input "**********"
type input "**********"
click at [1528, 62] on button "Save Changes" at bounding box center [1541, 59] width 31 height 31
click at [340, 57] on md-icon "icon-menu-down" at bounding box center [339, 59] width 13 height 13
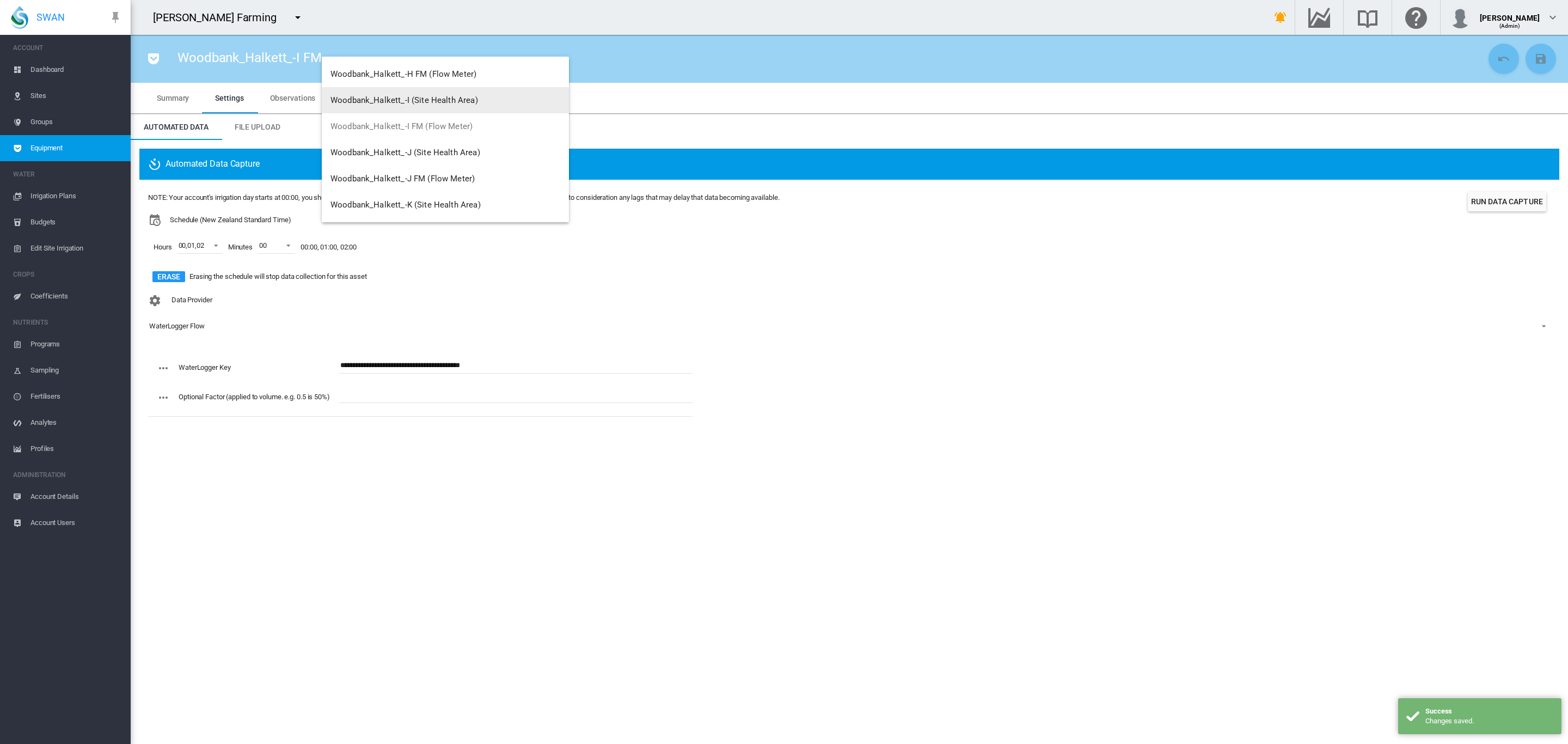
scroll to position [470, 0]
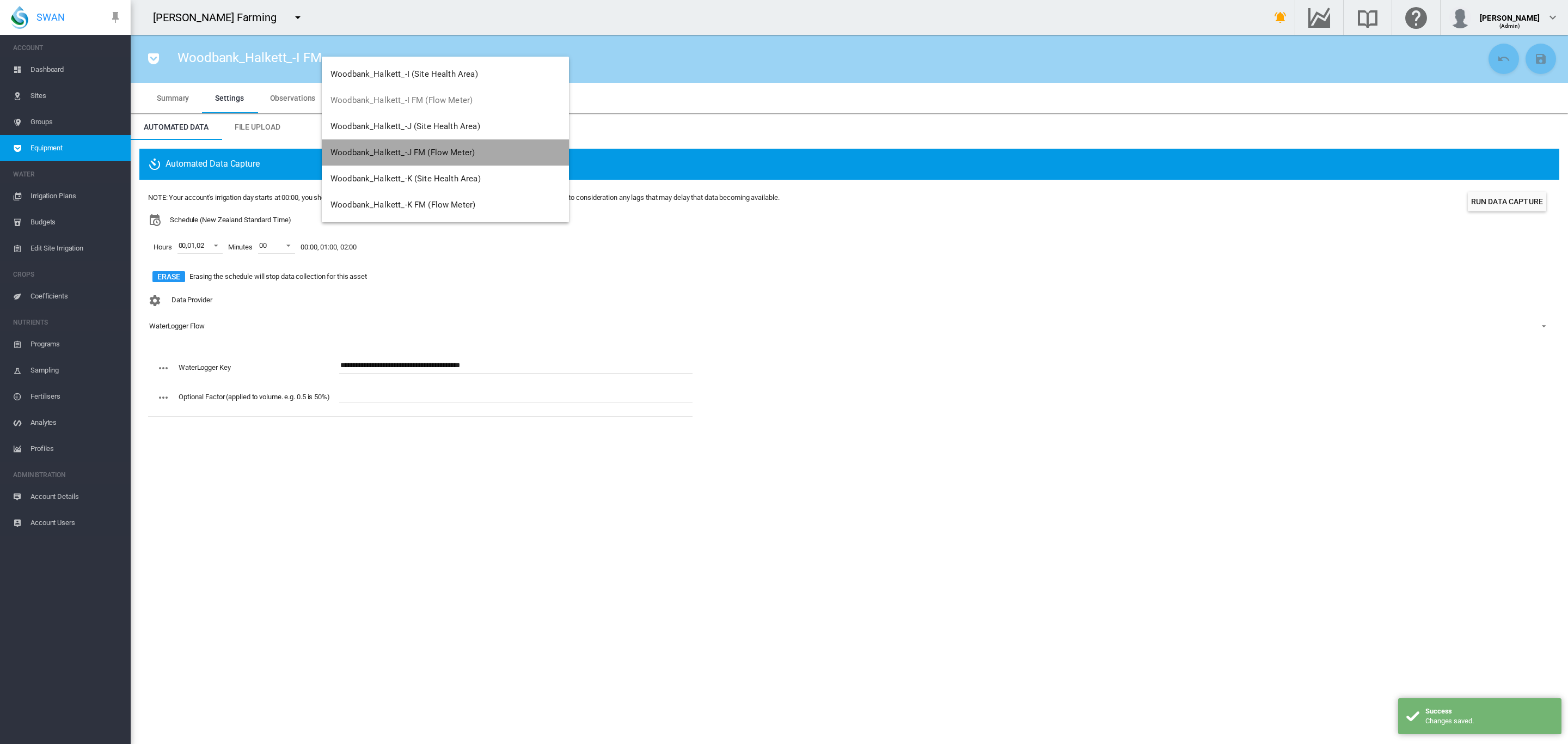
click at [457, 153] on span "Woodbank_Halkett_-J FM (Flow Meter)" at bounding box center [403, 152] width 144 height 10
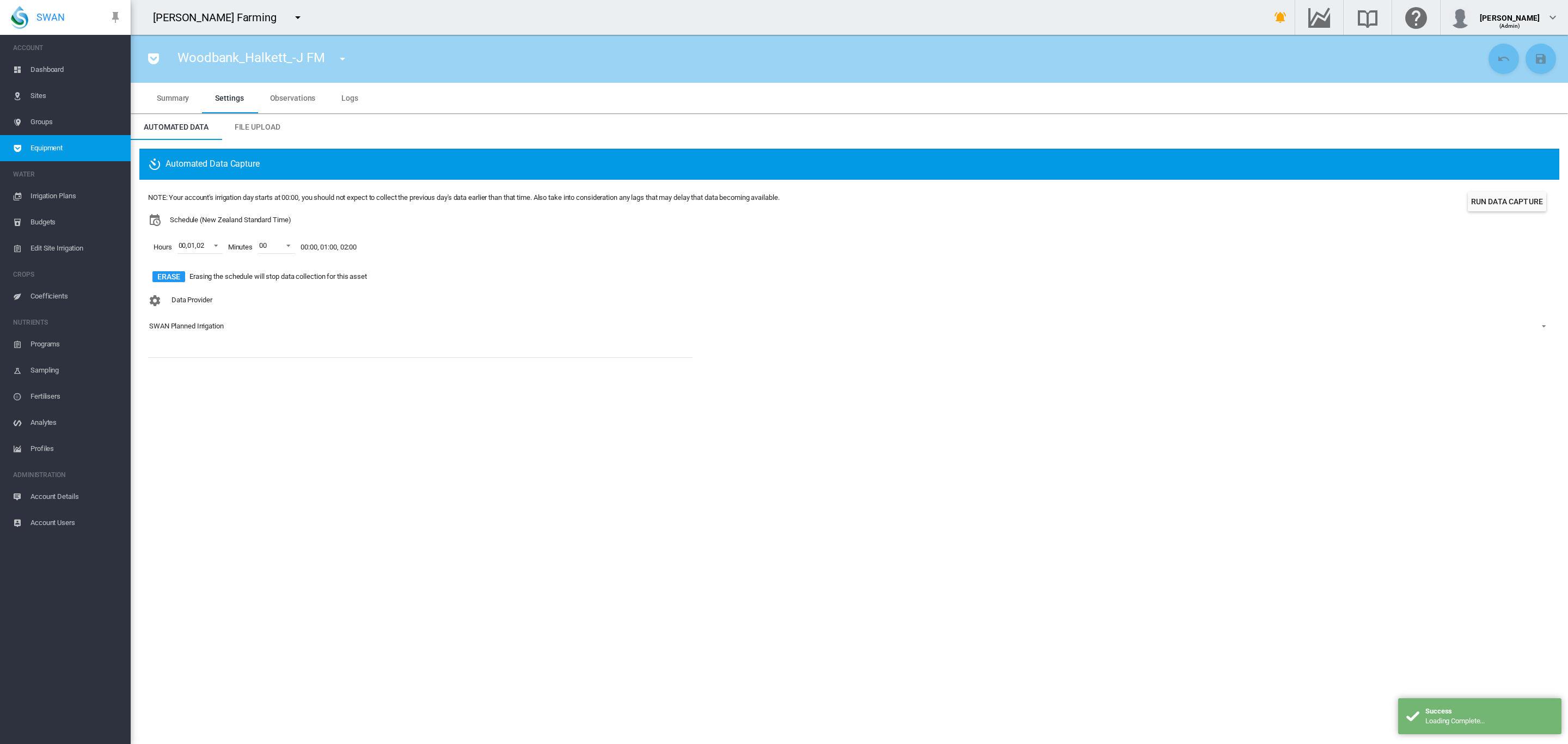
click at [206, 323] on div "SWAN Planned Irrigation" at bounding box center [186, 326] width 74 height 8
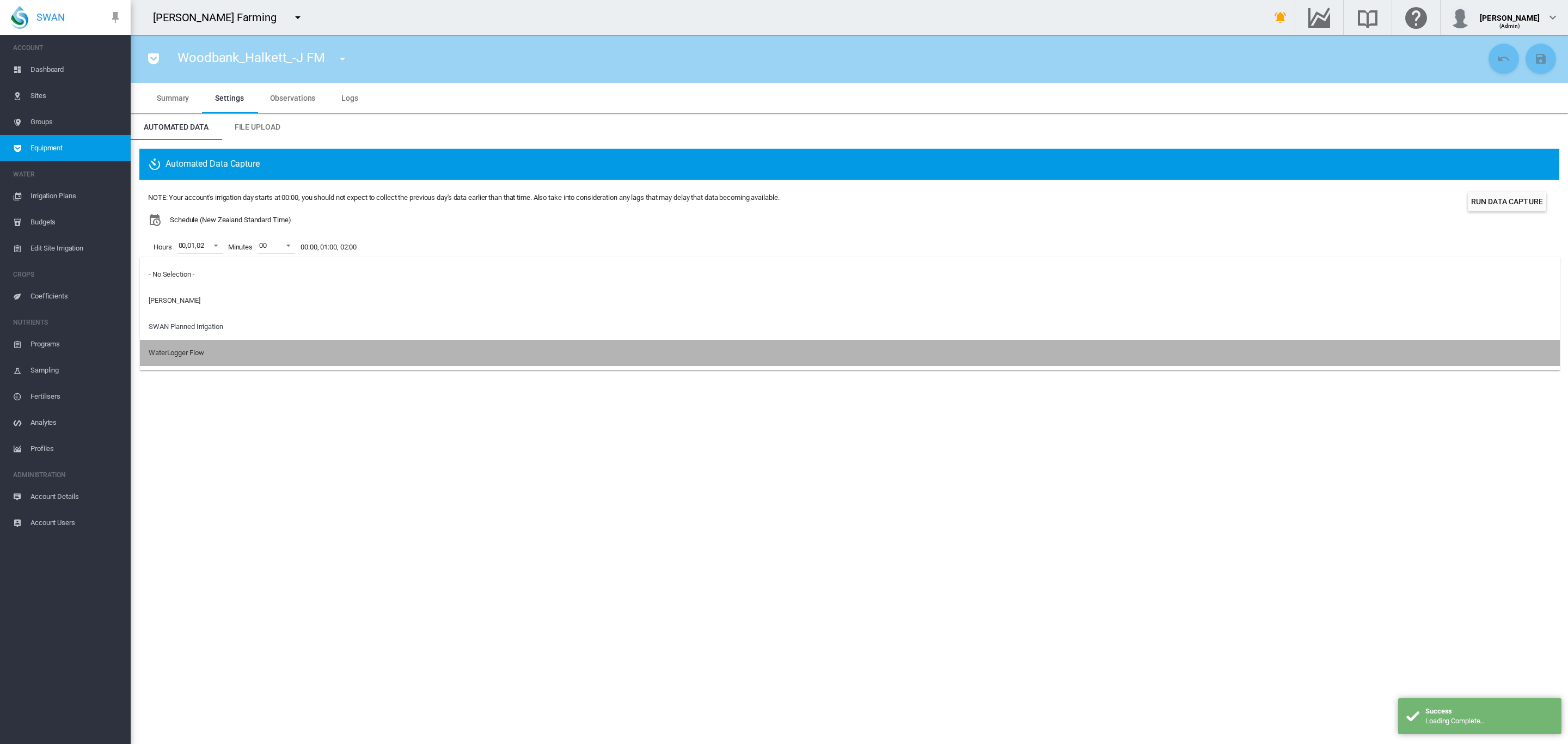
click at [190, 345] on md-option "WaterLogger Flow" at bounding box center [849, 353] width 1420 height 26
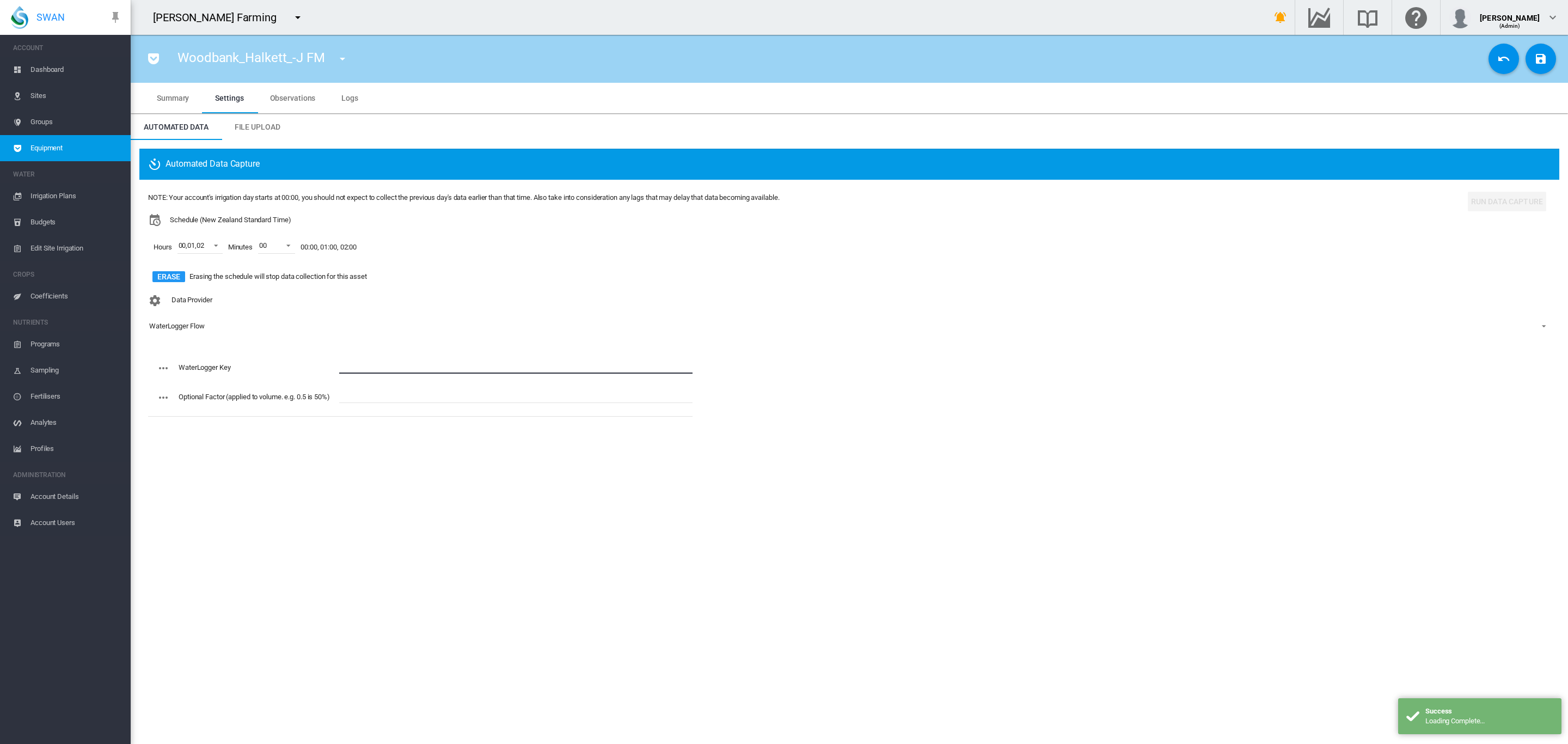
click at [366, 359] on input "text" at bounding box center [515, 365] width 353 height 16
paste input "**********"
type input "**********"
click at [1548, 54] on button "Save Changes" at bounding box center [1541, 59] width 31 height 31
click at [348, 58] on md-icon "icon-menu-down" at bounding box center [343, 59] width 13 height 13
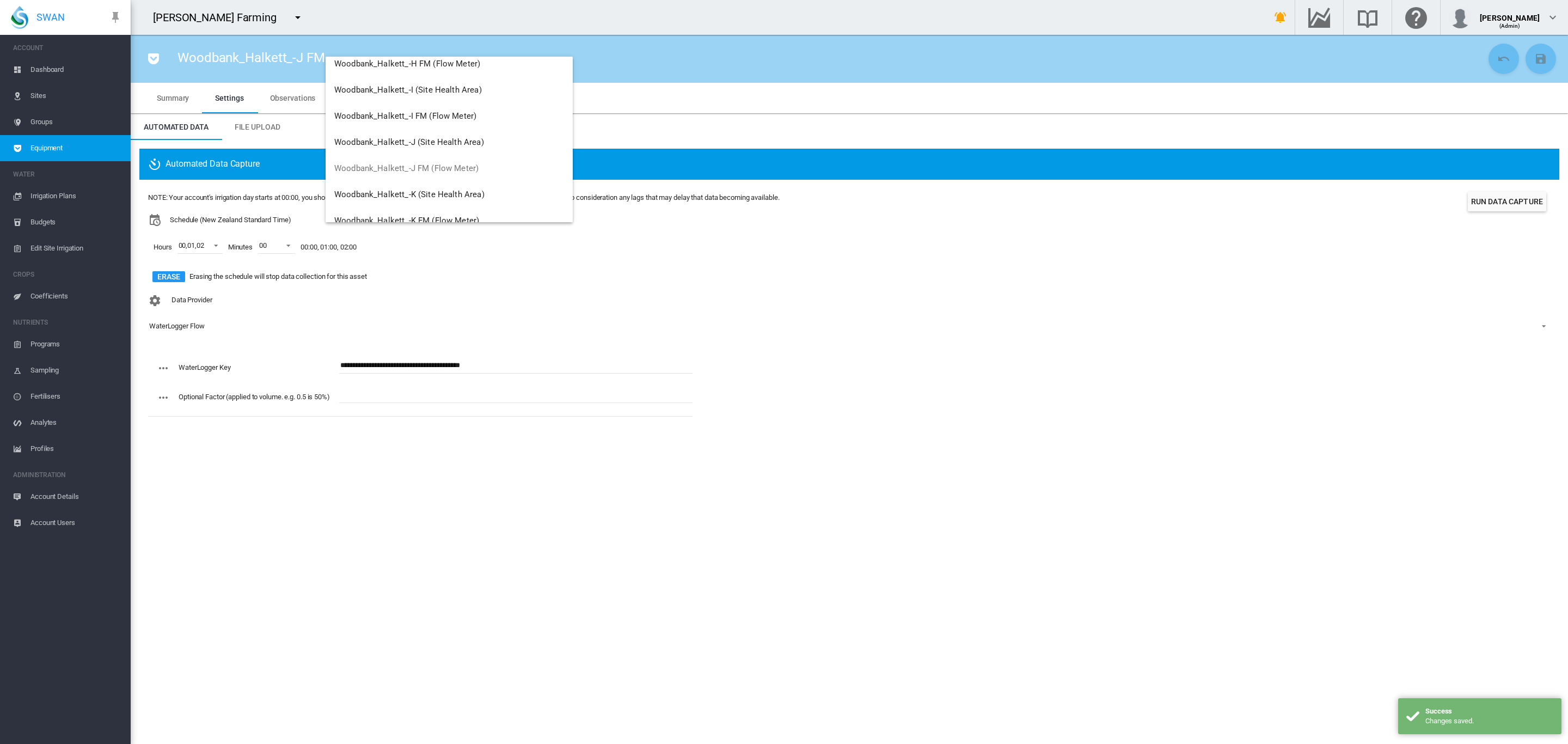
scroll to position [470, 0]
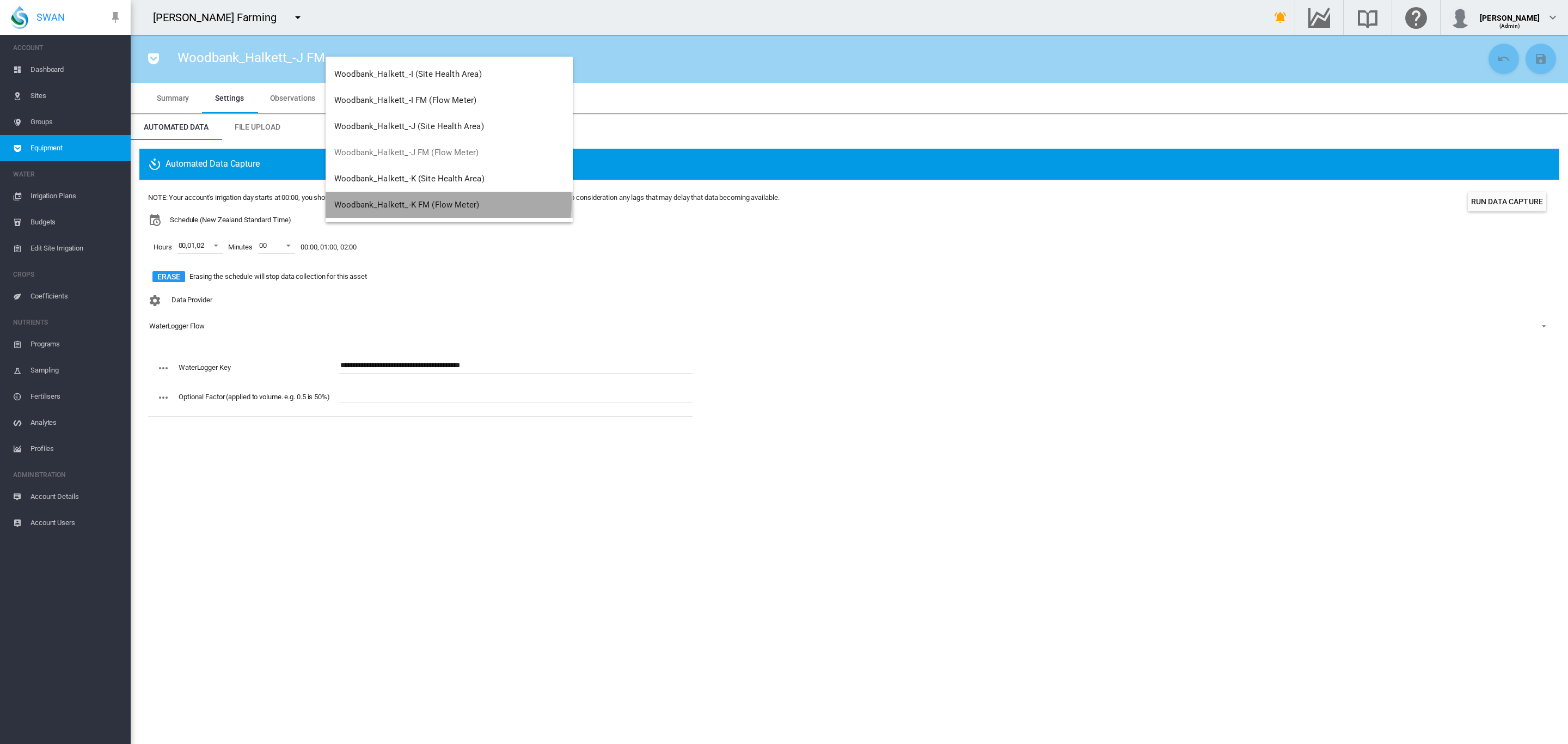
click at [448, 201] on span "Woodbank_Halkett_-K FM (Flow Meter)" at bounding box center [406, 204] width 144 height 10
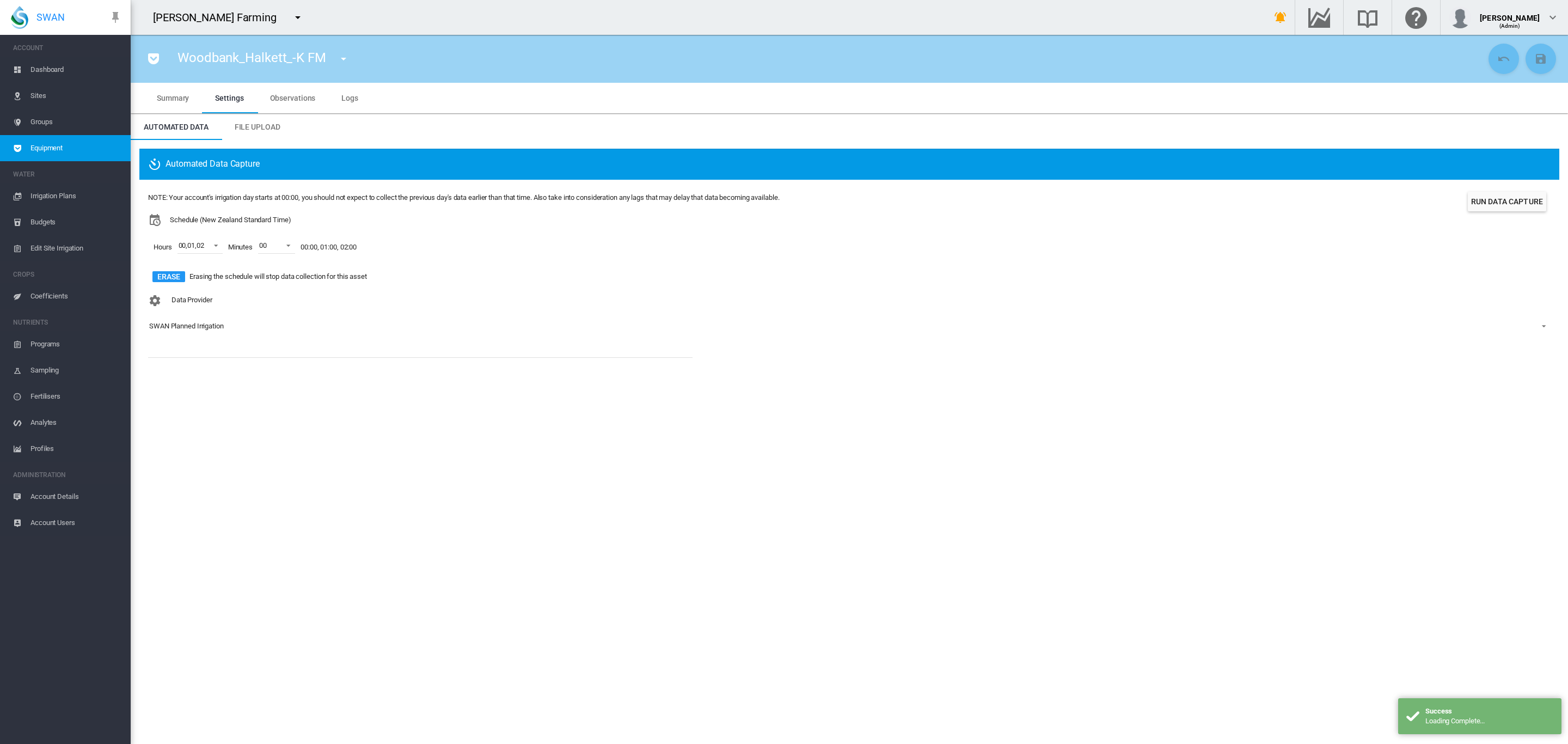
click at [201, 325] on div "SWAN Planned Irrigation" at bounding box center [186, 326] width 74 height 8
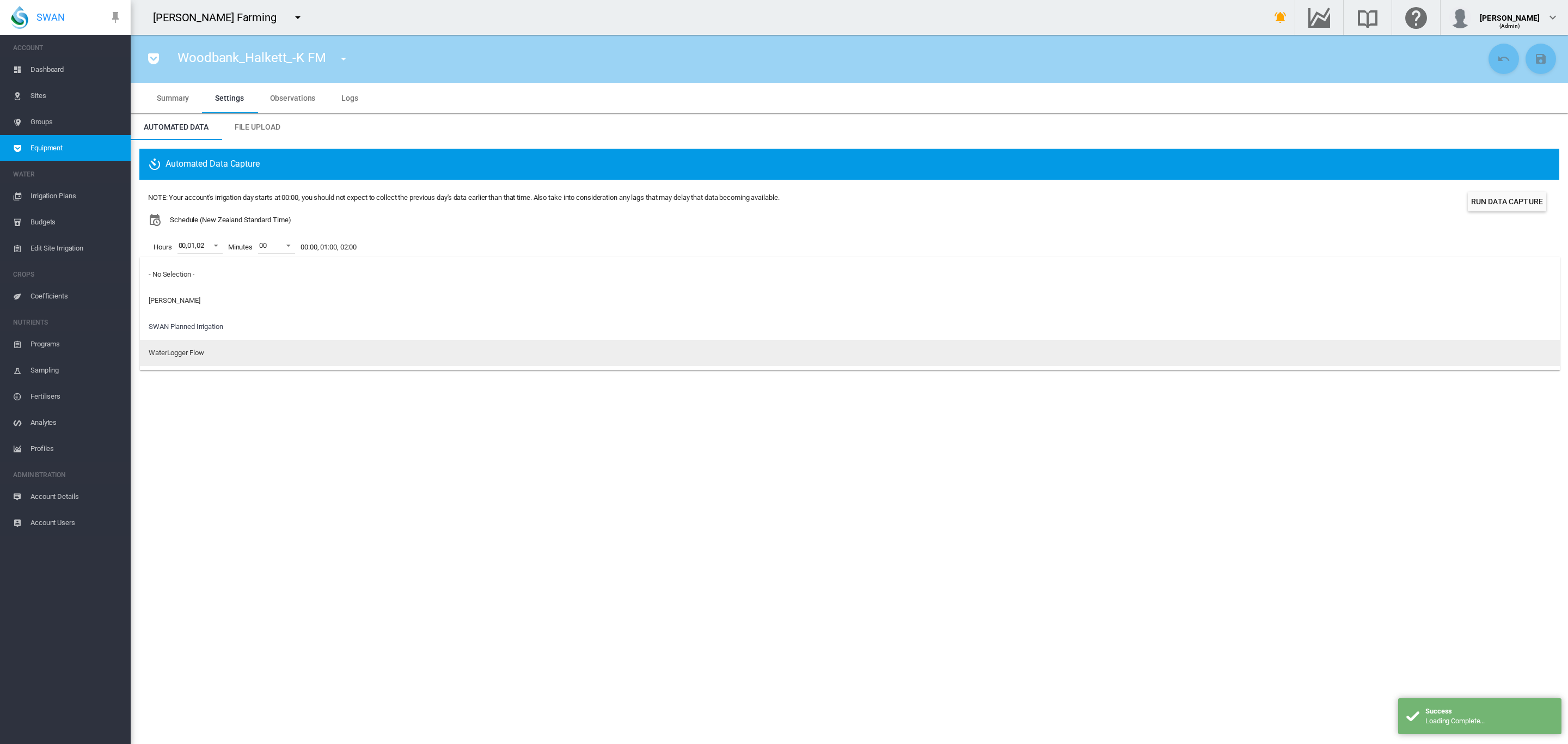
click at [198, 352] on div "WaterLogger Flow" at bounding box center [175, 353] width 55 height 10
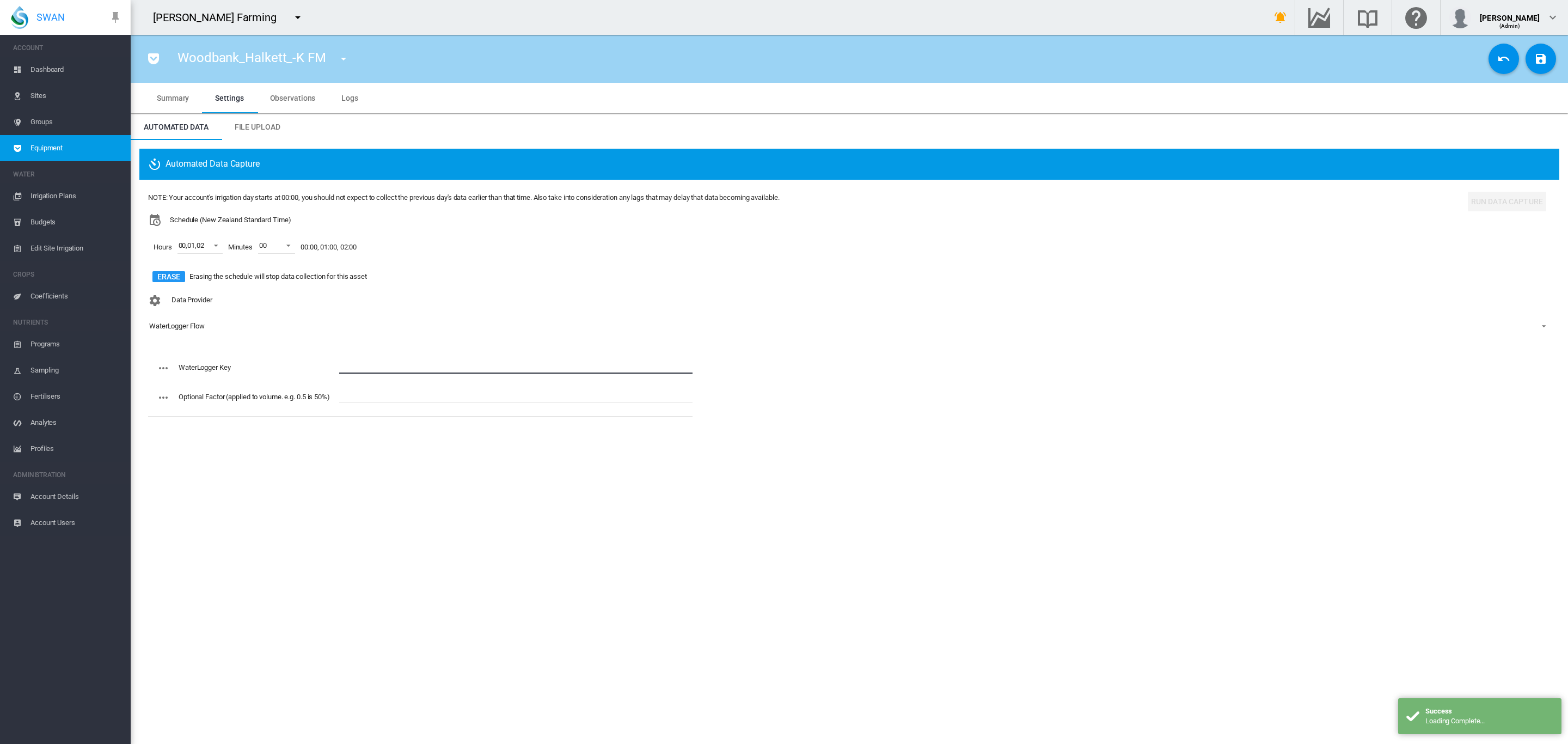
click at [361, 359] on input "text" at bounding box center [515, 365] width 353 height 16
paste input "**********"
type input "**********"
click at [1542, 58] on md-icon "icon-content-save" at bounding box center [1541, 59] width 13 height 13
click at [345, 62] on md-icon "icon-menu-down" at bounding box center [344, 59] width 13 height 13
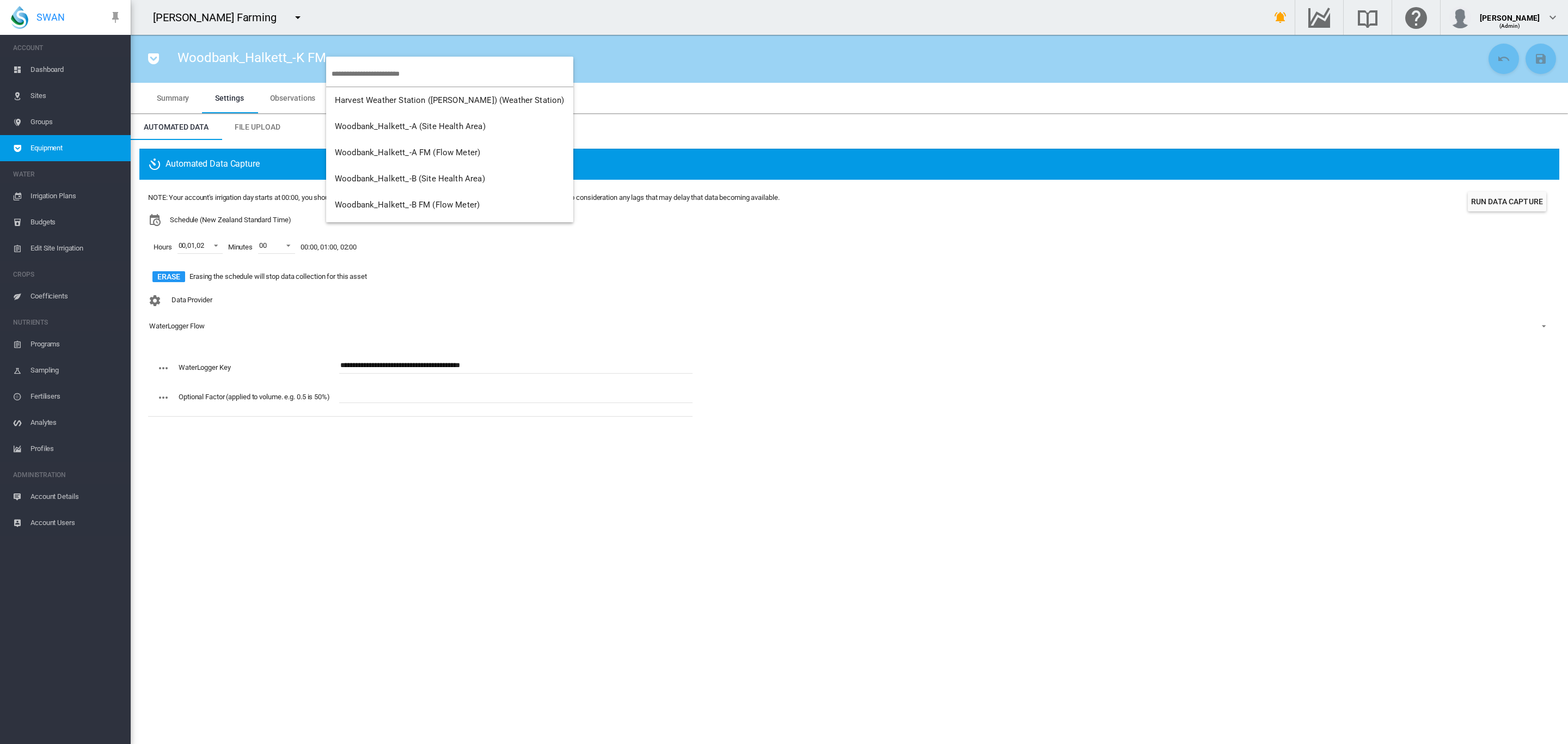
click at [42, 124] on md-backdrop at bounding box center [784, 372] width 1568 height 744
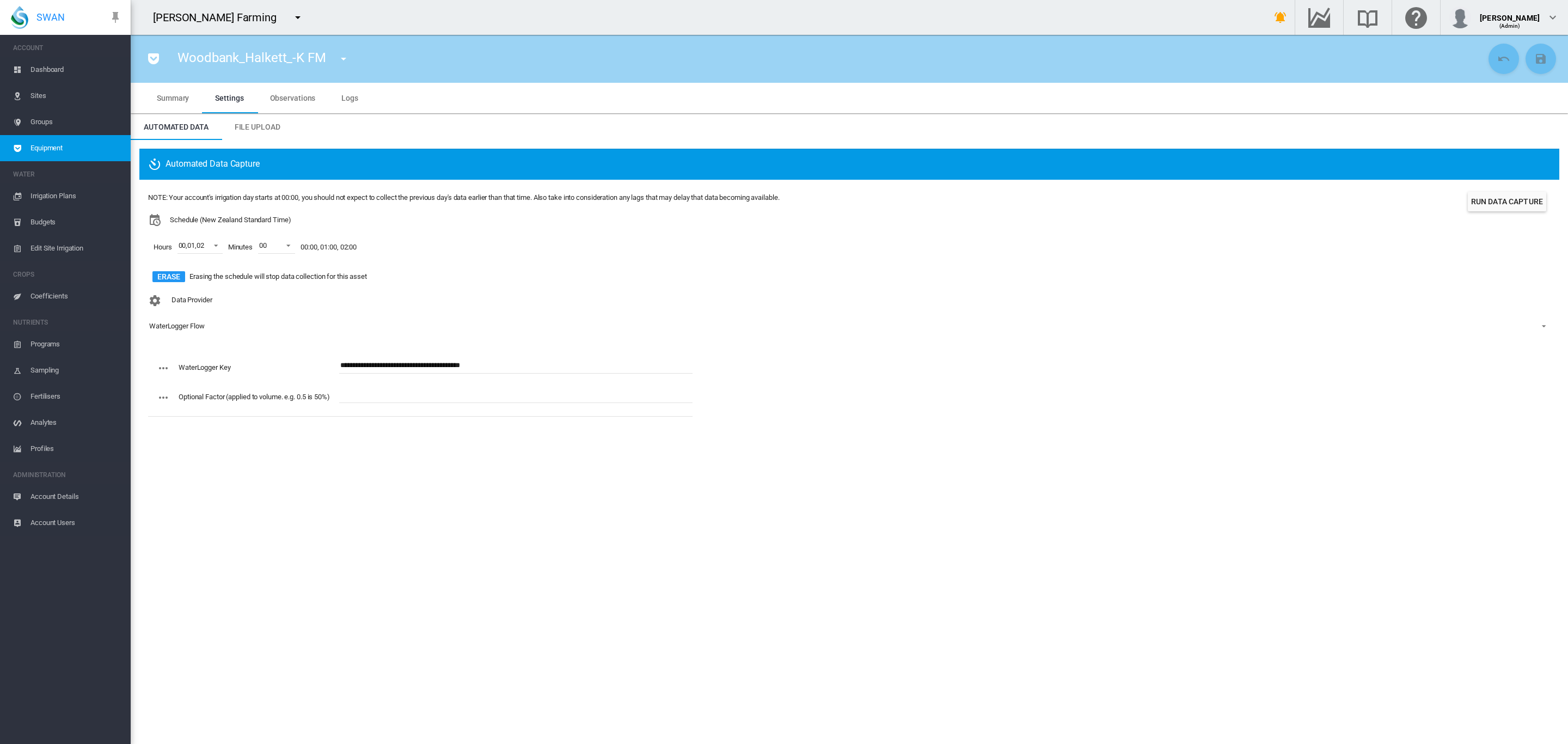
click at [54, 67] on span "Dashboard" at bounding box center [76, 69] width 91 height 26
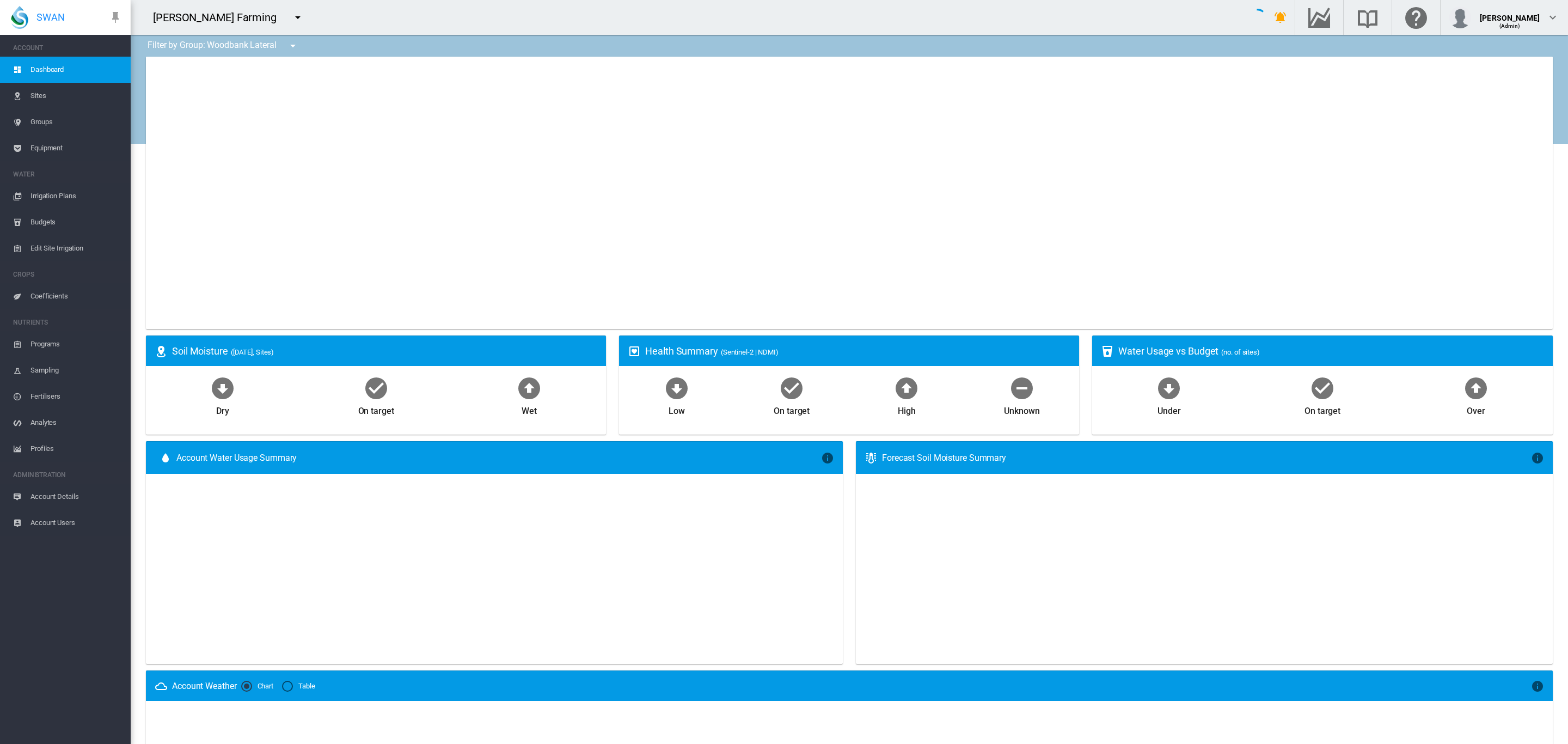
type input "**********"
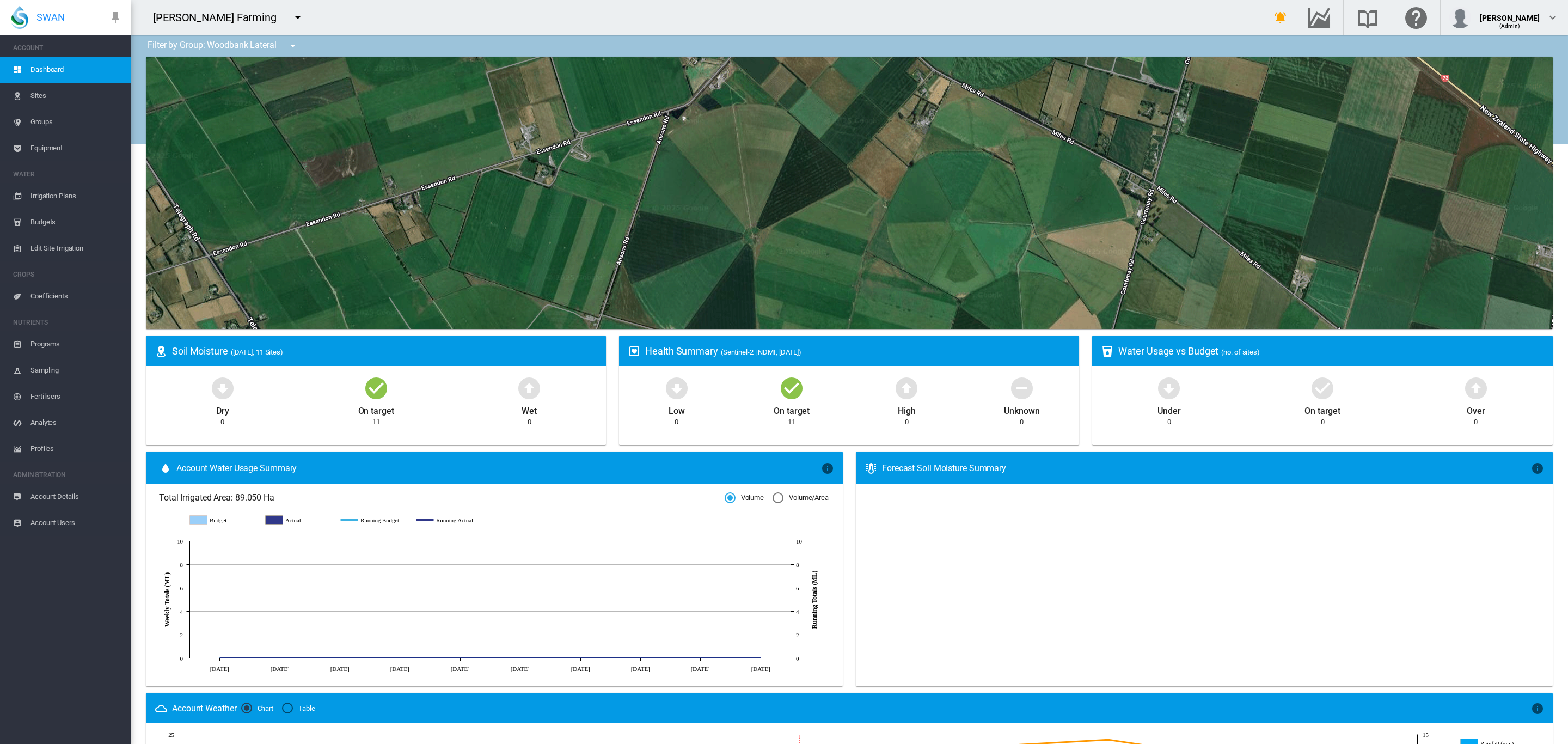
click at [286, 52] on button "button" at bounding box center [293, 45] width 22 height 22
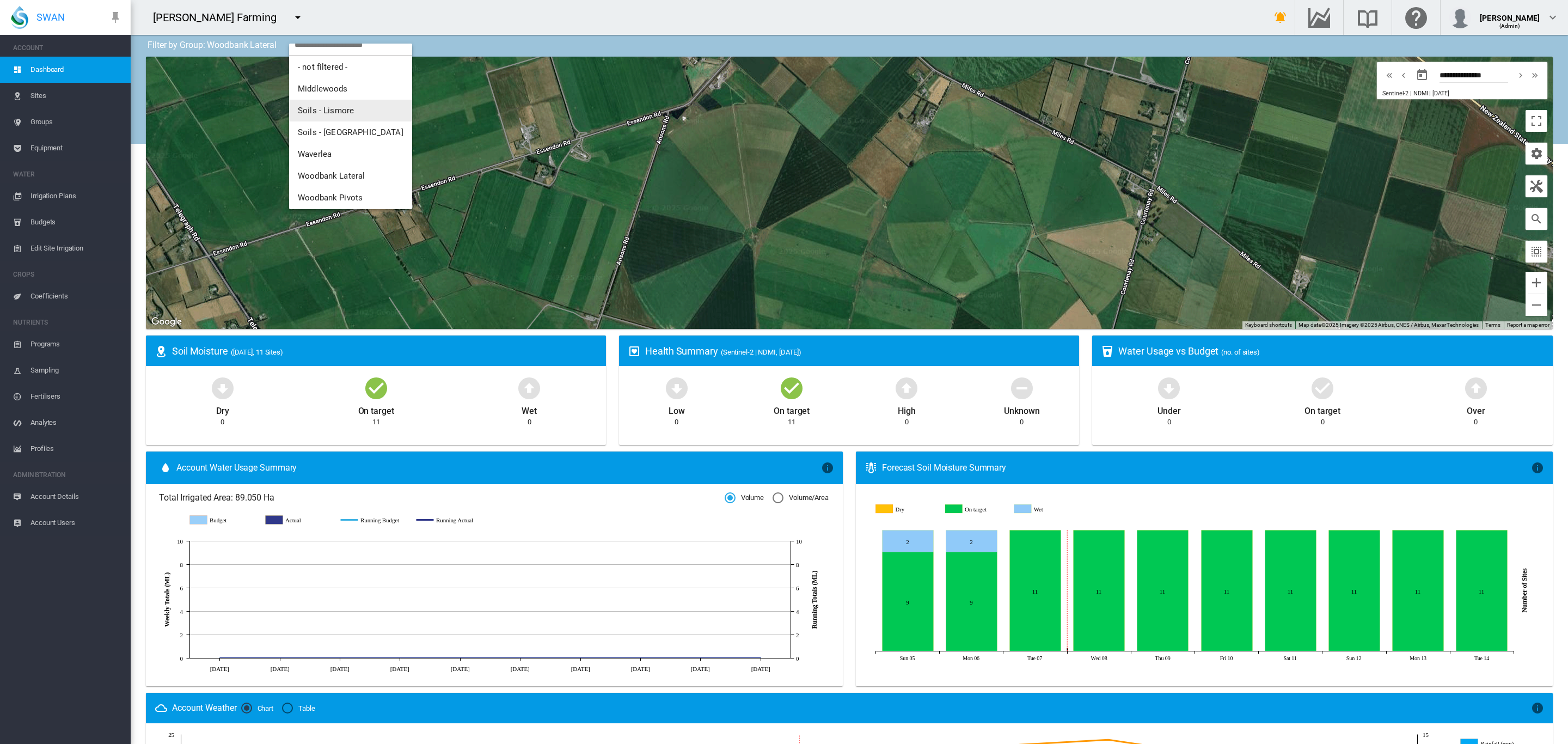
scroll to position [17, 0]
click at [339, 194] on span "Woodbank Pivots" at bounding box center [329, 195] width 65 height 10
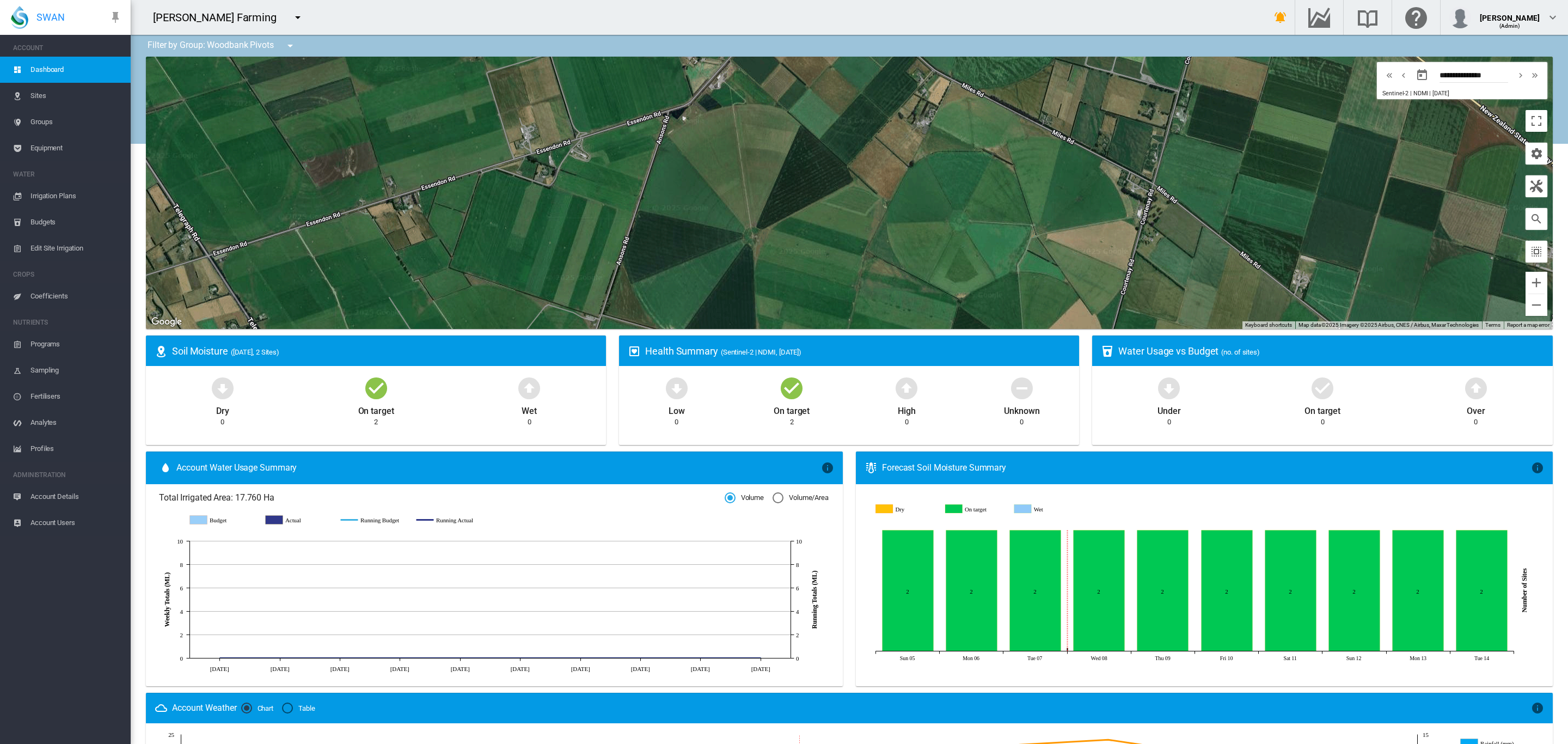
click at [49, 147] on span "Equipment" at bounding box center [76, 147] width 91 height 26
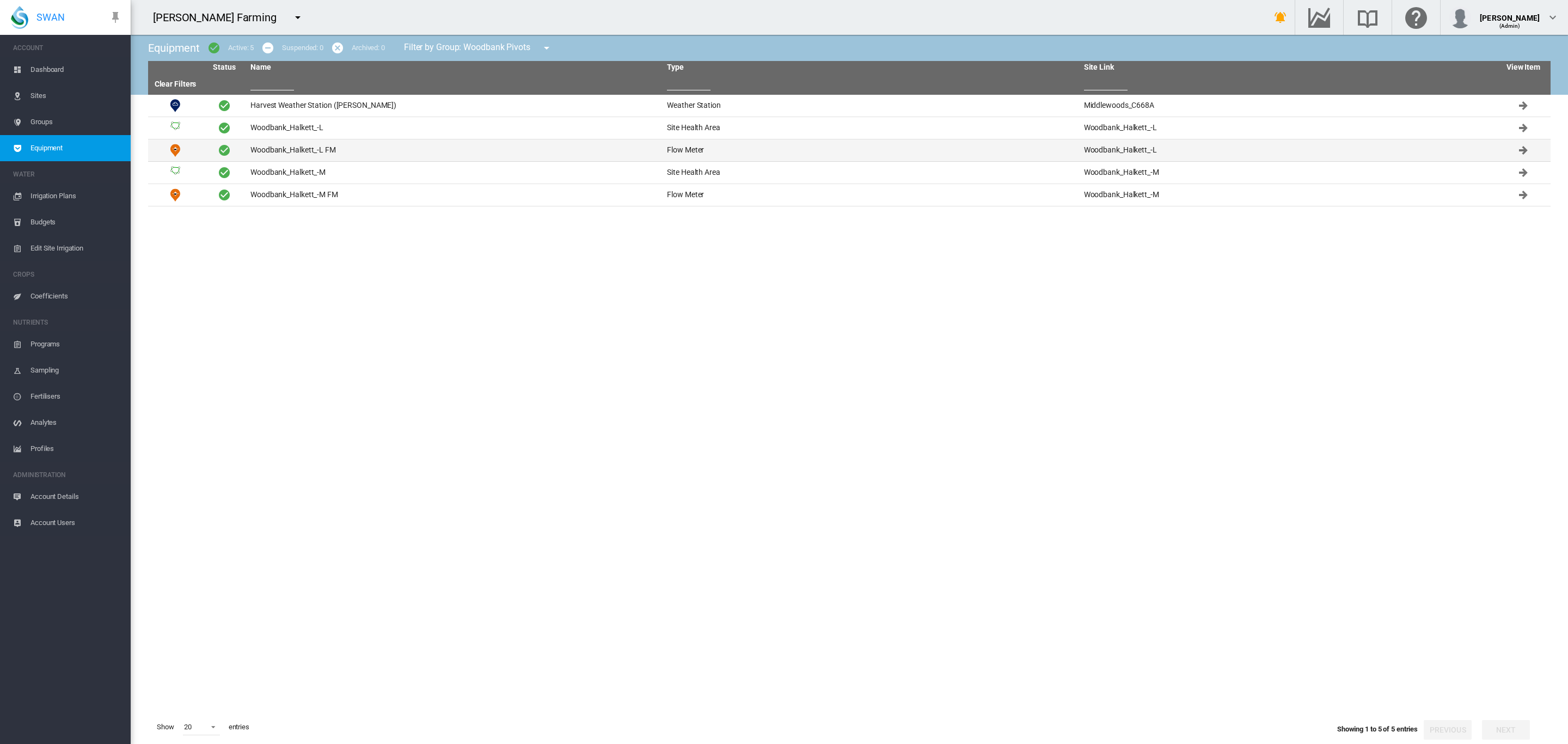
click at [325, 150] on td "Woodbank_Halkett_-L FM" at bounding box center [455, 150] width 416 height 22
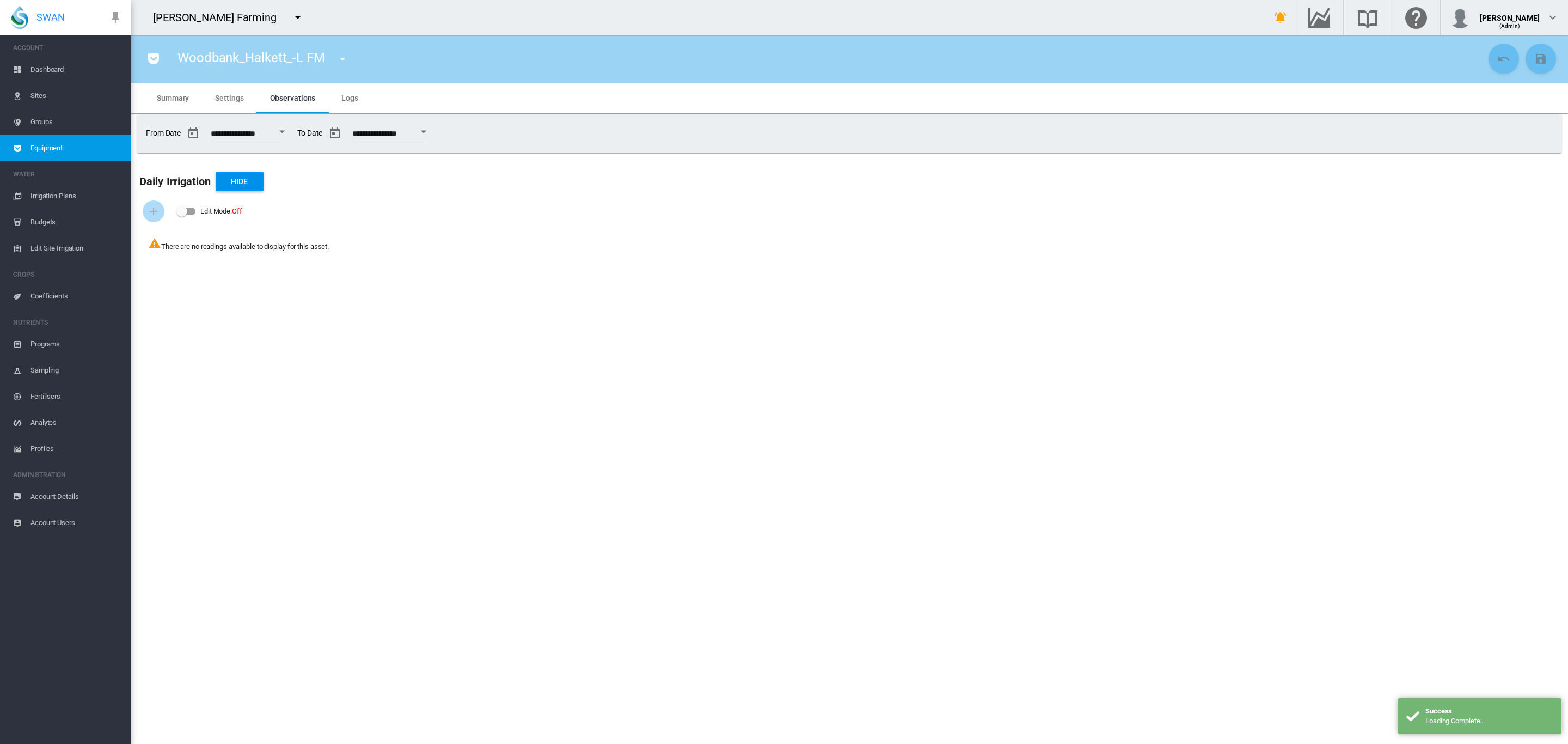
click at [234, 92] on md-tab-item "Settings" at bounding box center [229, 98] width 55 height 31
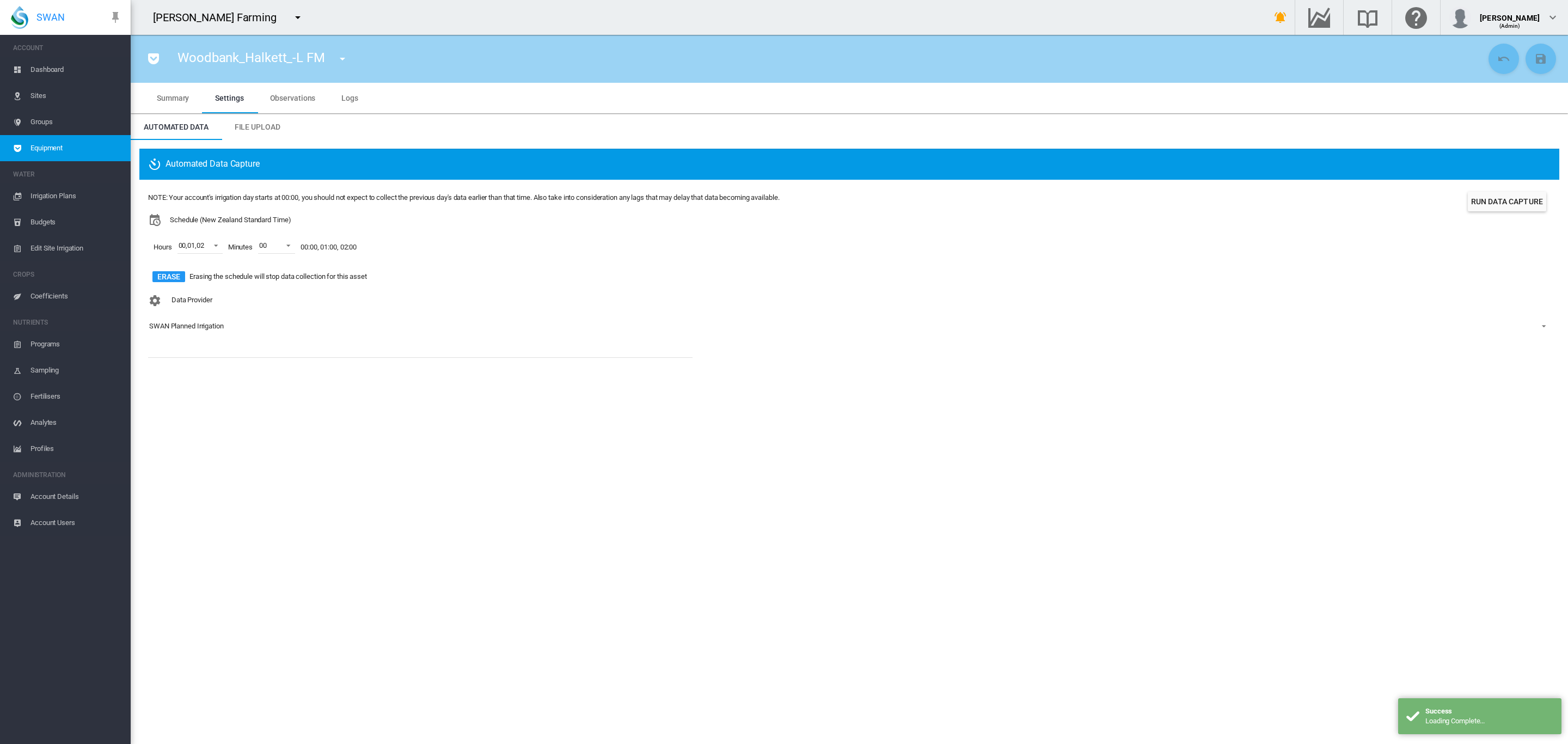
click at [201, 319] on md-select-value "SWAN Planned Irrigation" at bounding box center [849, 326] width 1402 height 16
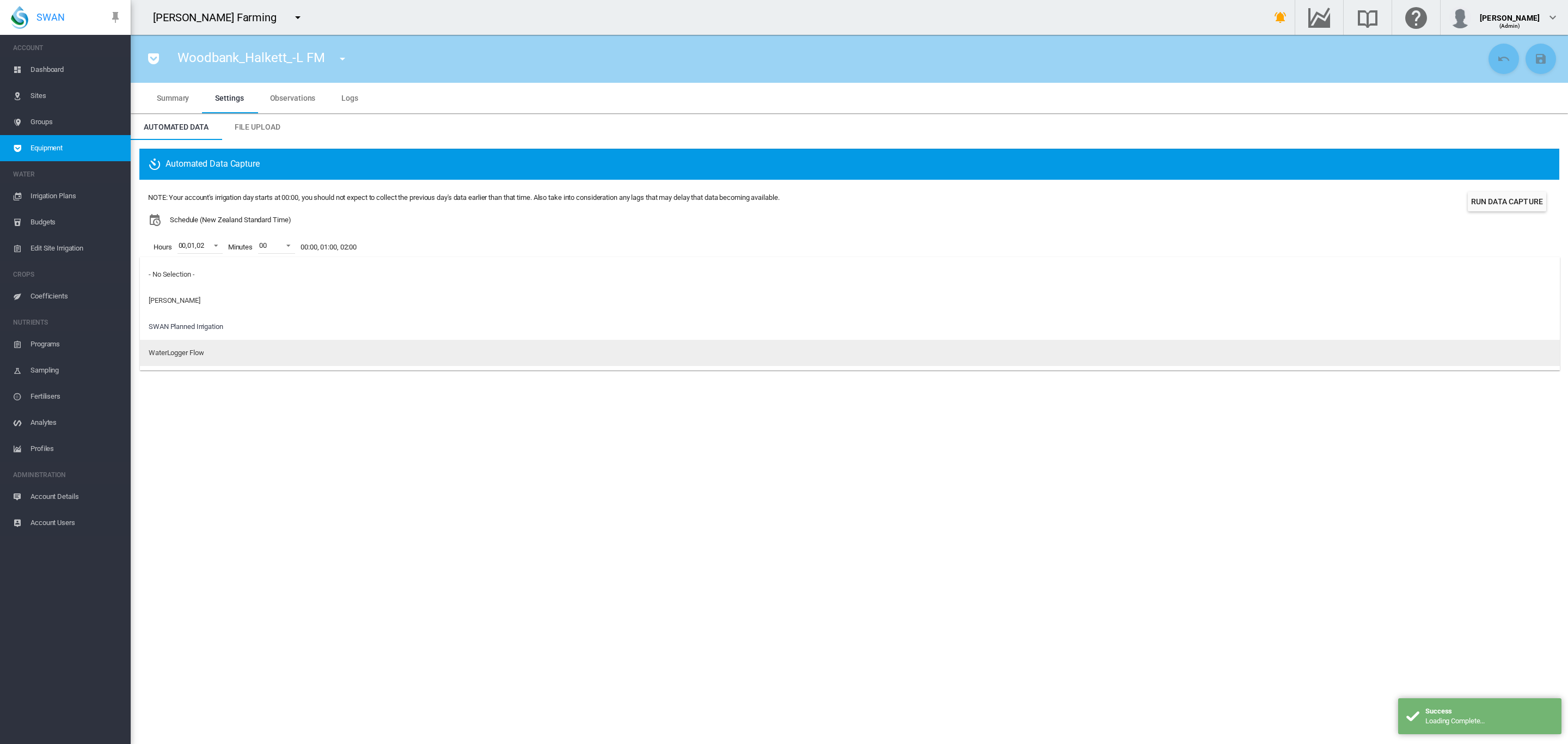
click at [173, 352] on div "WaterLogger Flow" at bounding box center [175, 353] width 55 height 10
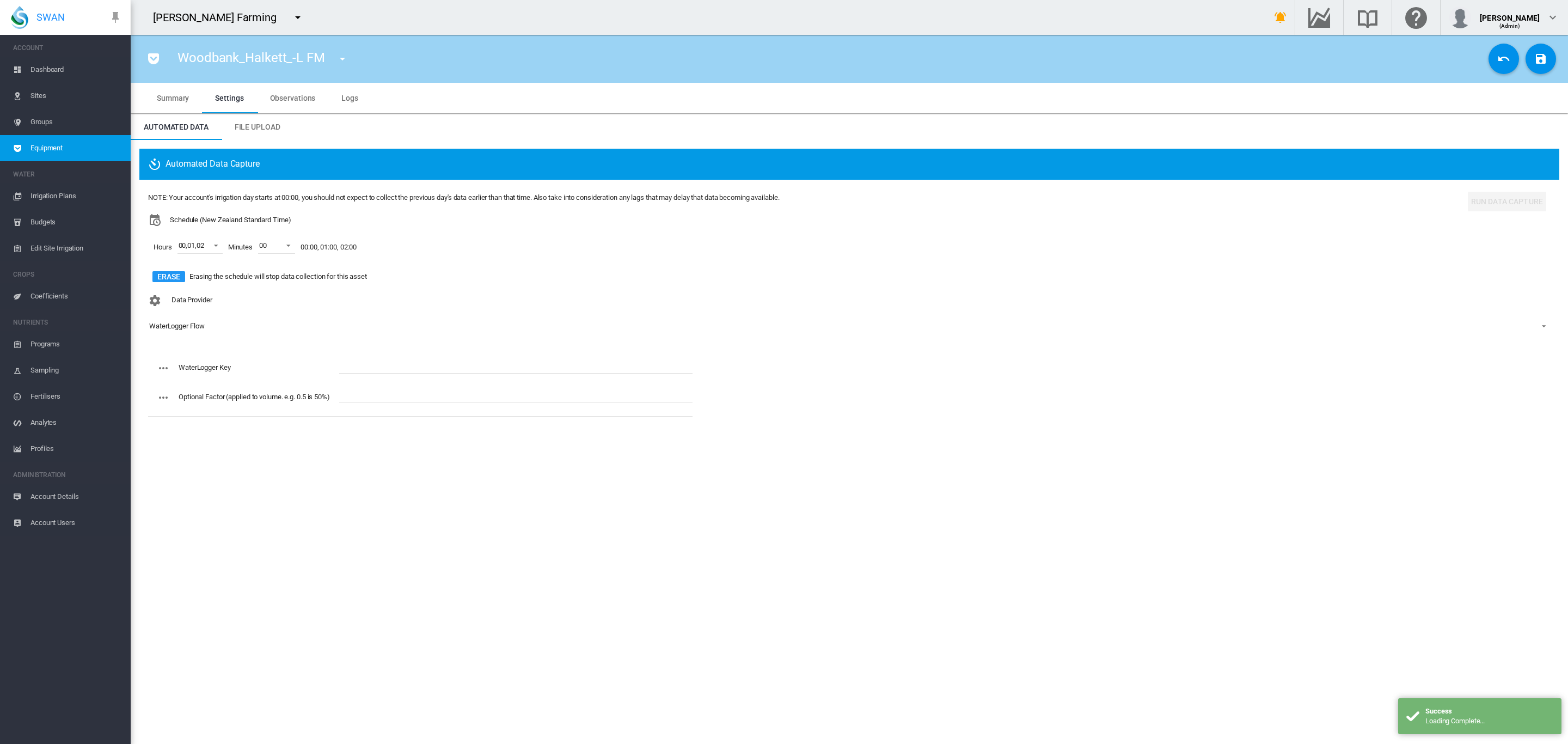
click at [436, 366] on input "text" at bounding box center [515, 365] width 353 height 16
paste input "**********"
type input "**********"
click at [1540, 63] on md-icon "icon-content-save" at bounding box center [1541, 59] width 13 height 13
click at [345, 59] on md-icon "icon-menu-down" at bounding box center [343, 59] width 13 height 13
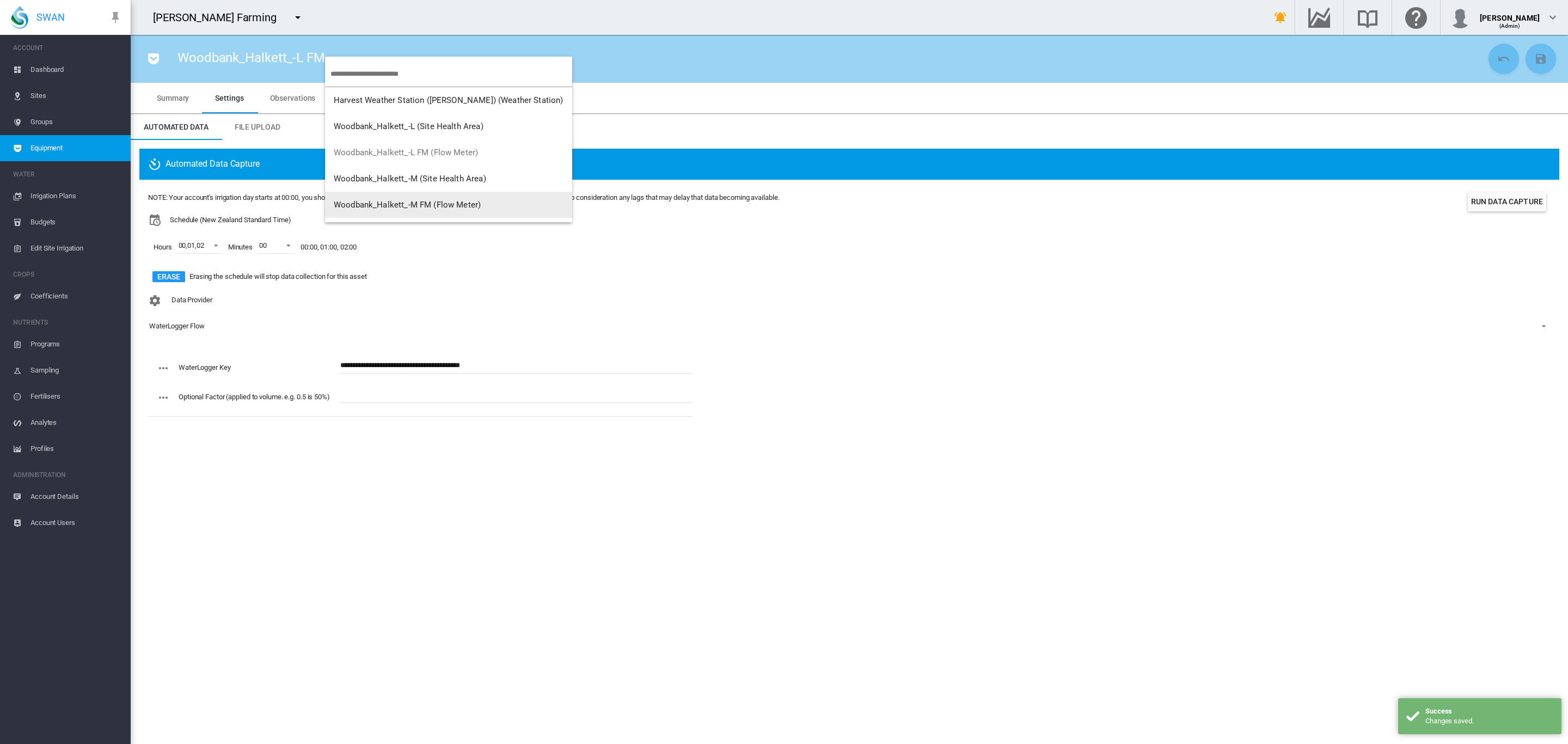
click at [445, 202] on span "Woodbank_Halkett_-M FM (Flow Meter)" at bounding box center [407, 204] width 147 height 10
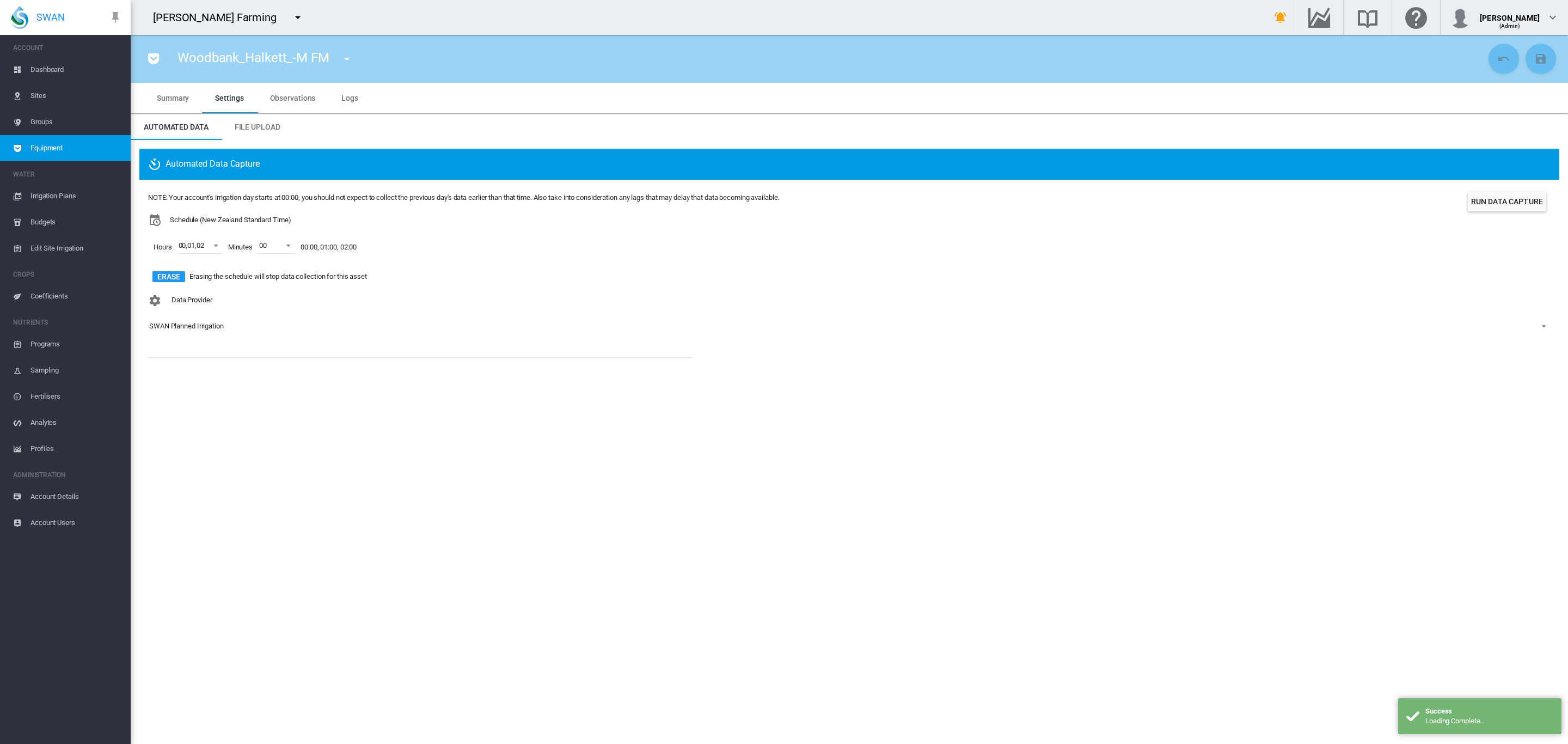
click at [192, 320] on md-select-value "SWAN Planned Irrigation" at bounding box center [849, 326] width 1402 height 16
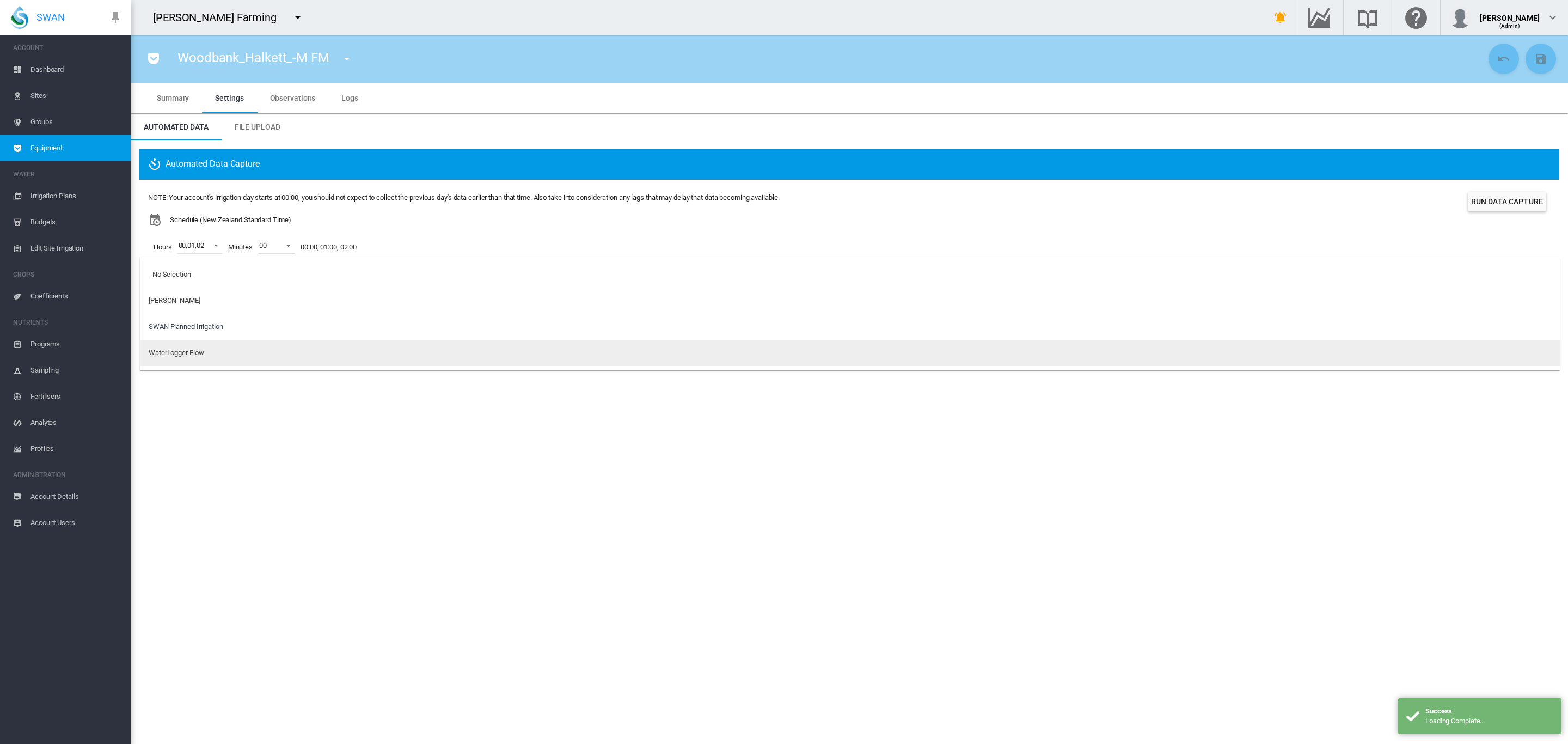
click at [183, 357] on div "WaterLogger Flow" at bounding box center [175, 353] width 55 height 10
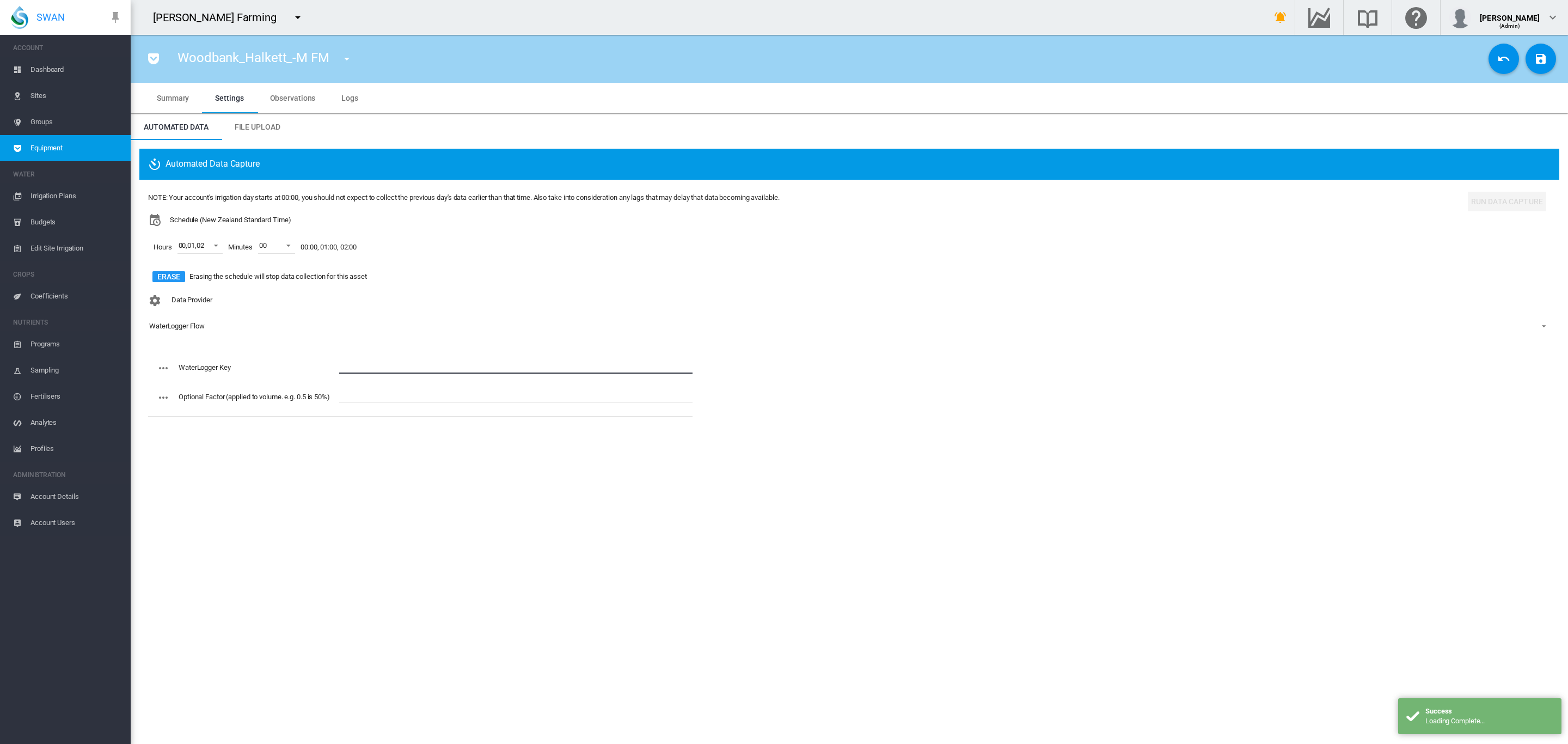
click at [368, 363] on input "text" at bounding box center [515, 365] width 353 height 16
paste input "**********"
type input "**********"
click at [1544, 61] on md-icon "icon-content-save" at bounding box center [1541, 59] width 13 height 13
click at [899, 334] on md-select-value "WaterLogger Flow" at bounding box center [849, 326] width 1402 height 16
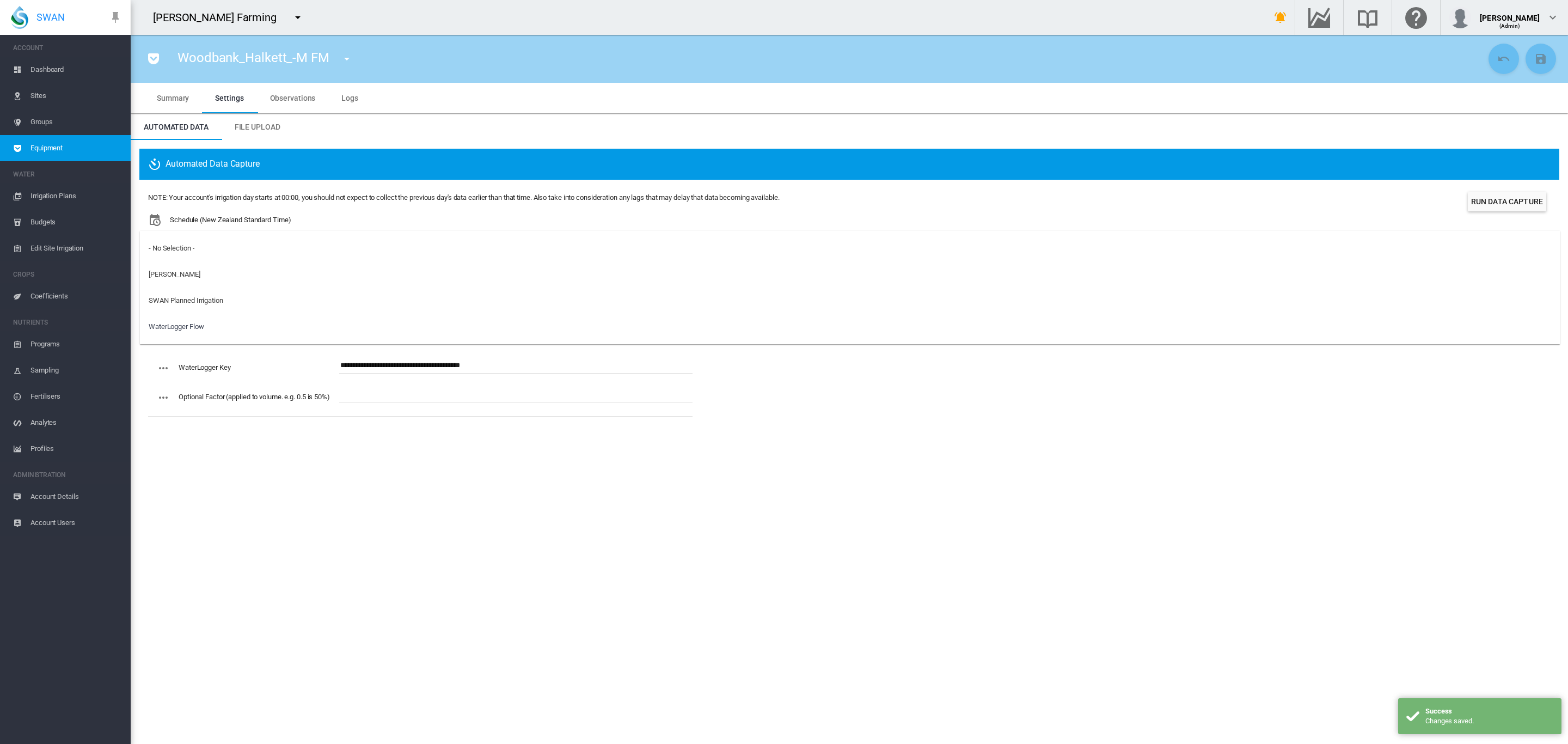
click at [56, 73] on md-backdrop at bounding box center [784, 372] width 1568 height 744
click at [56, 73] on span "Dashboard" at bounding box center [76, 69] width 91 height 26
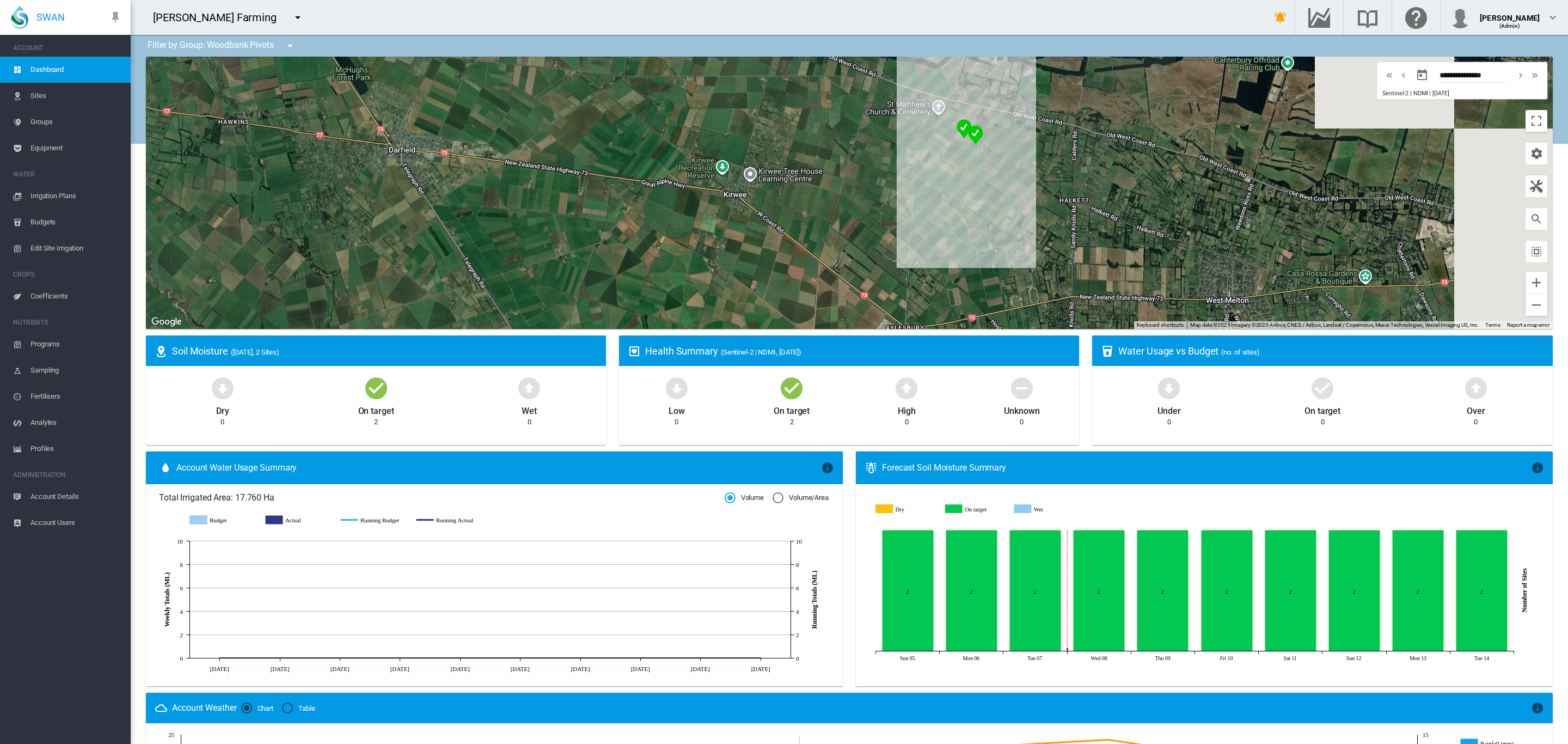
drag, startPoint x: 810, startPoint y: 173, endPoint x: 670, endPoint y: 261, distance: 165.4
click at [672, 260] on div at bounding box center [849, 193] width 1407 height 273
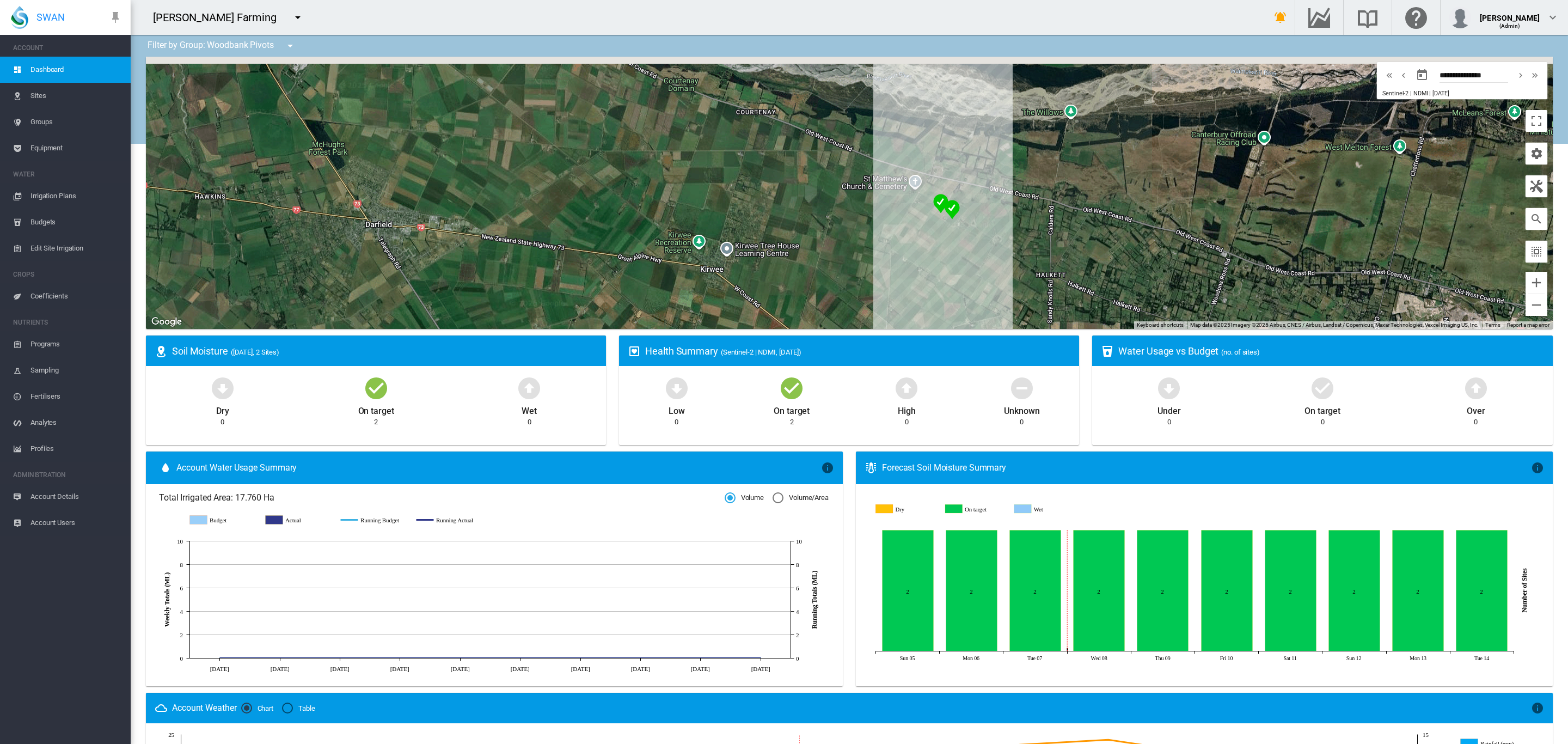
drag, startPoint x: 835, startPoint y: 147, endPoint x: 770, endPoint y: 224, distance: 100.8
click at [805, 226] on div at bounding box center [849, 193] width 1407 height 273
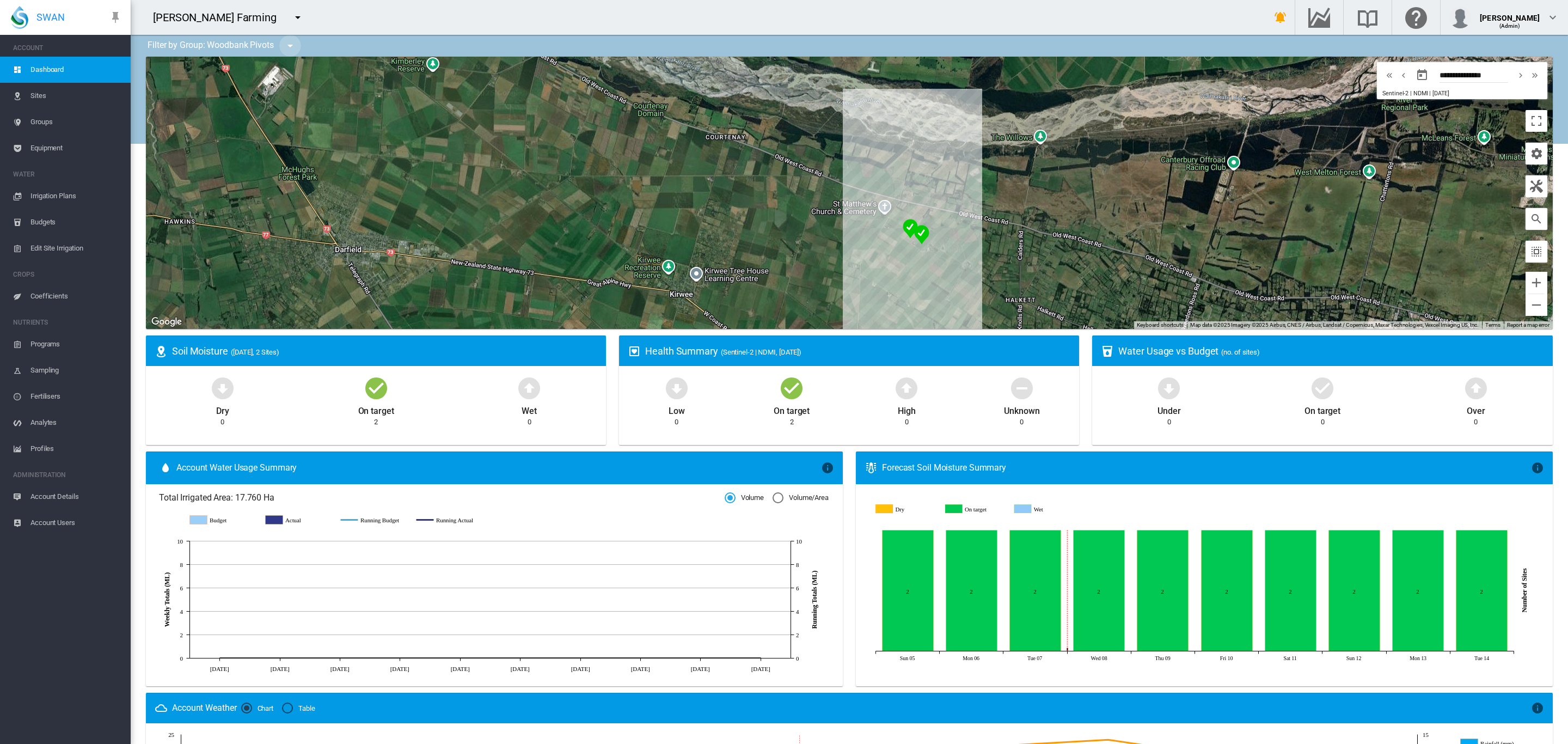
click at [291, 48] on md-icon "icon-menu-down" at bounding box center [291, 46] width 13 height 13
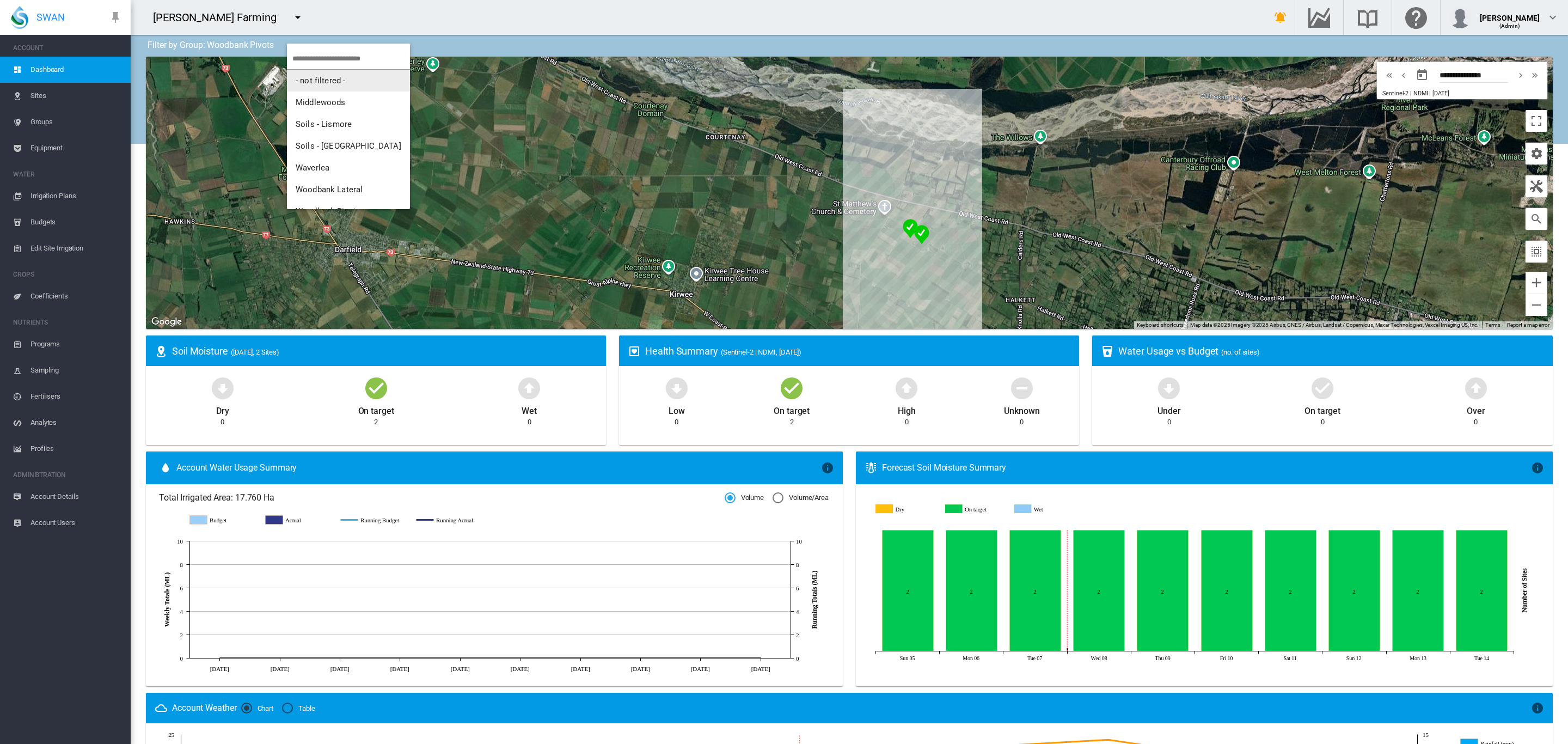
click at [316, 76] on span "- not filtered -" at bounding box center [320, 81] width 49 height 10
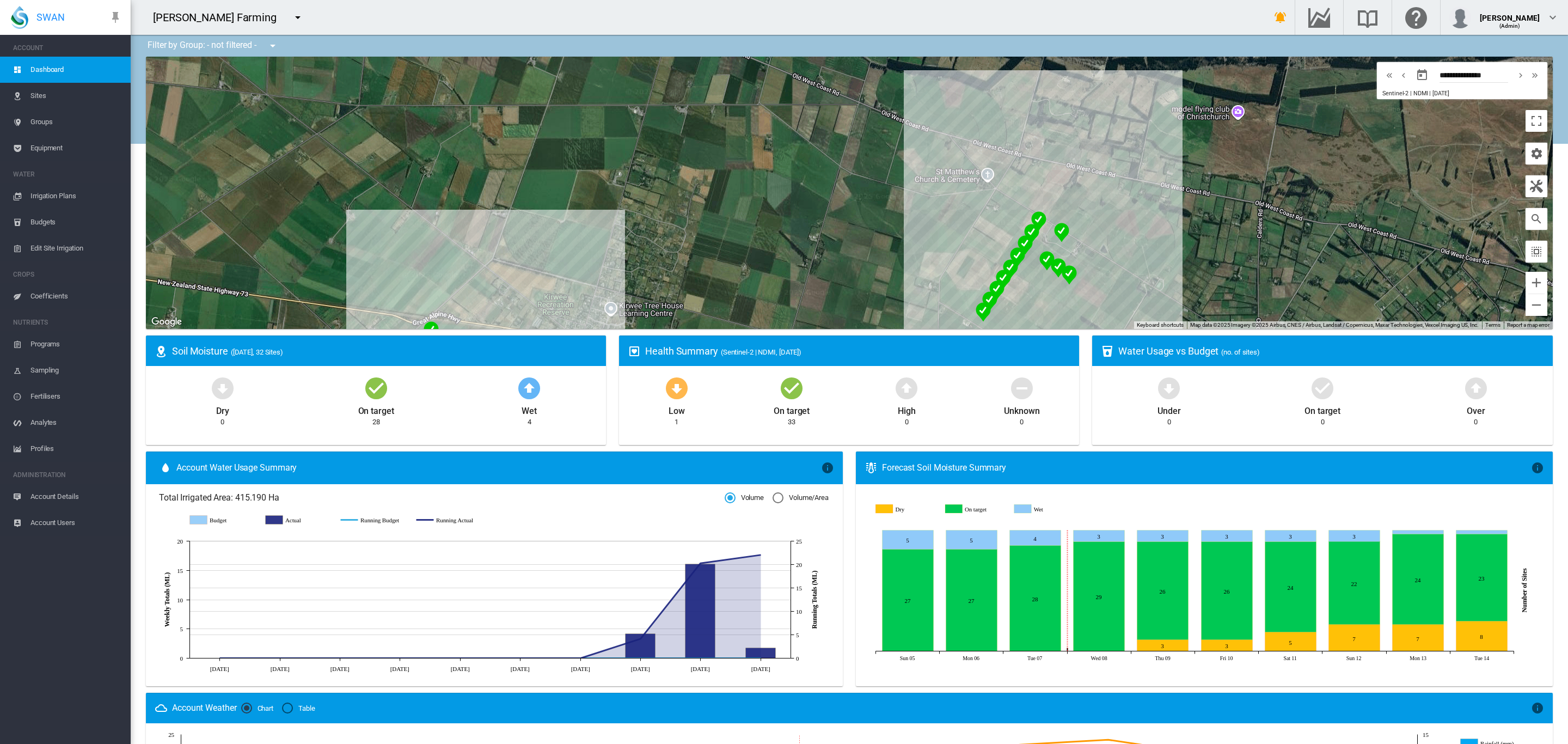
drag, startPoint x: 732, startPoint y: 227, endPoint x: 698, endPoint y: 127, distance: 105.6
click at [699, 130] on div at bounding box center [849, 193] width 1407 height 273
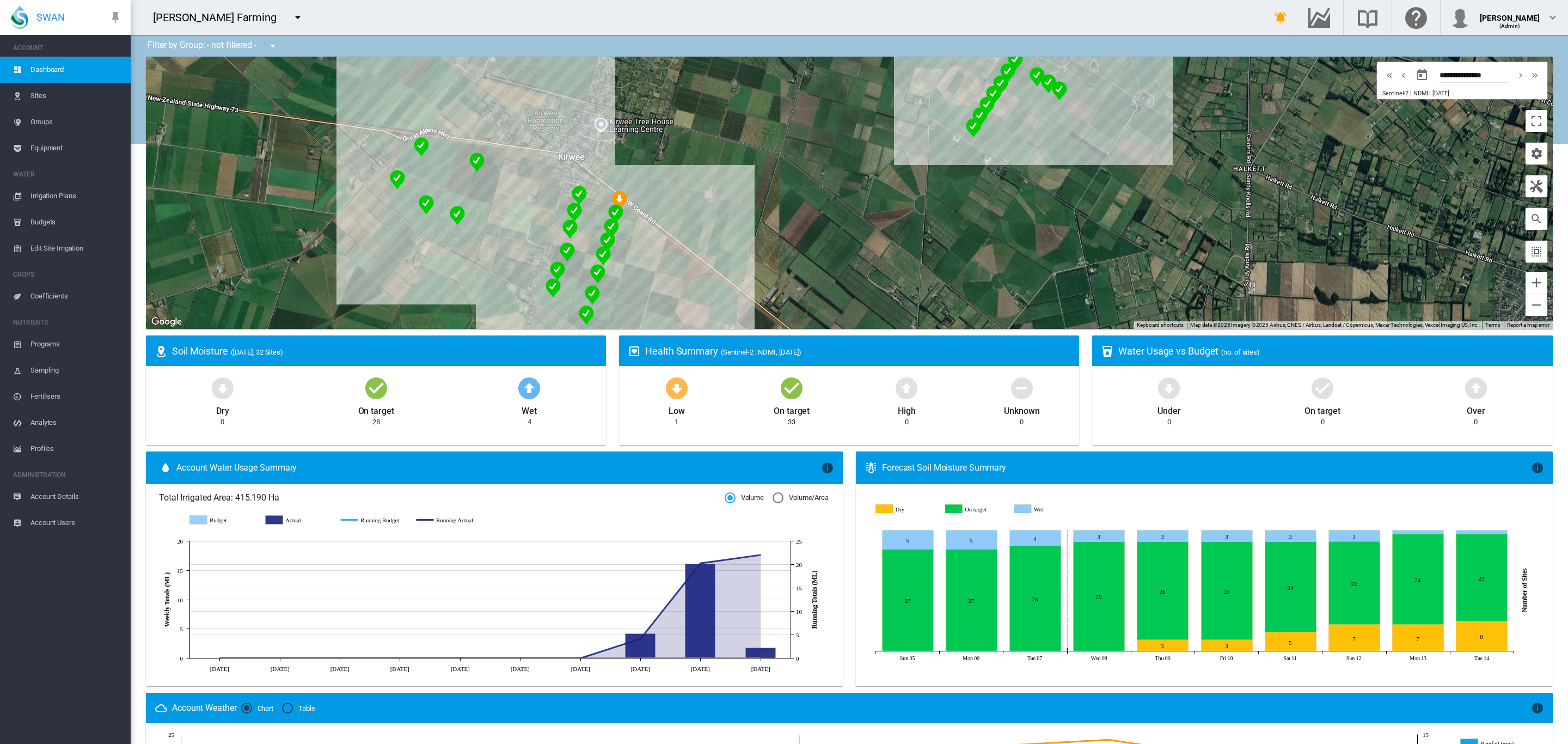
drag, startPoint x: 724, startPoint y: 216, endPoint x: 781, endPoint y: 178, distance: 68.5
click at [762, 182] on div at bounding box center [849, 193] width 1407 height 273
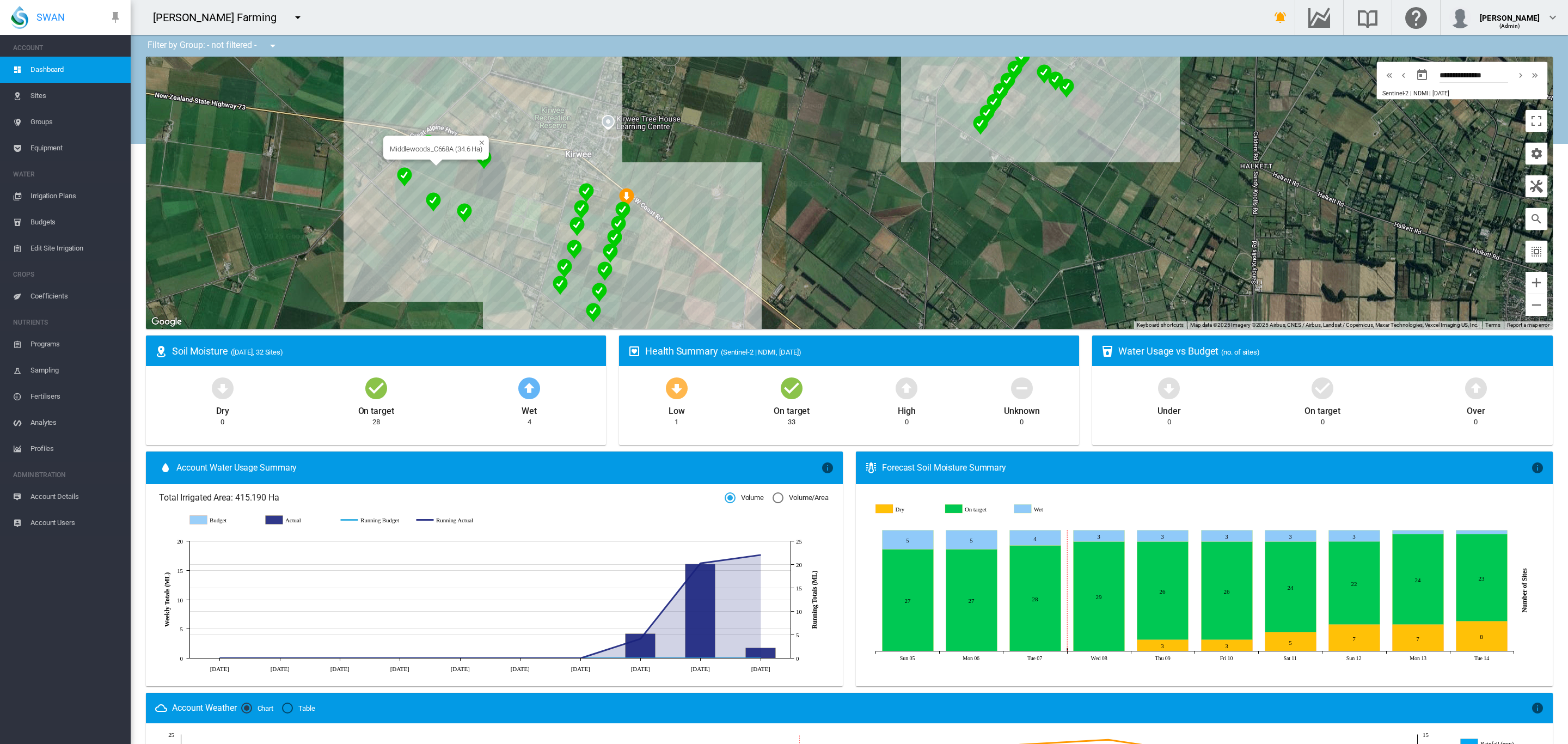
click at [413, 159] on div "Middlewoods_C668A (34.6 Ha)" at bounding box center [436, 147] width 106 height 24
click at [446, 172] on div "Middlewoods_C668A (34.6 Ha)" at bounding box center [849, 193] width 1407 height 273
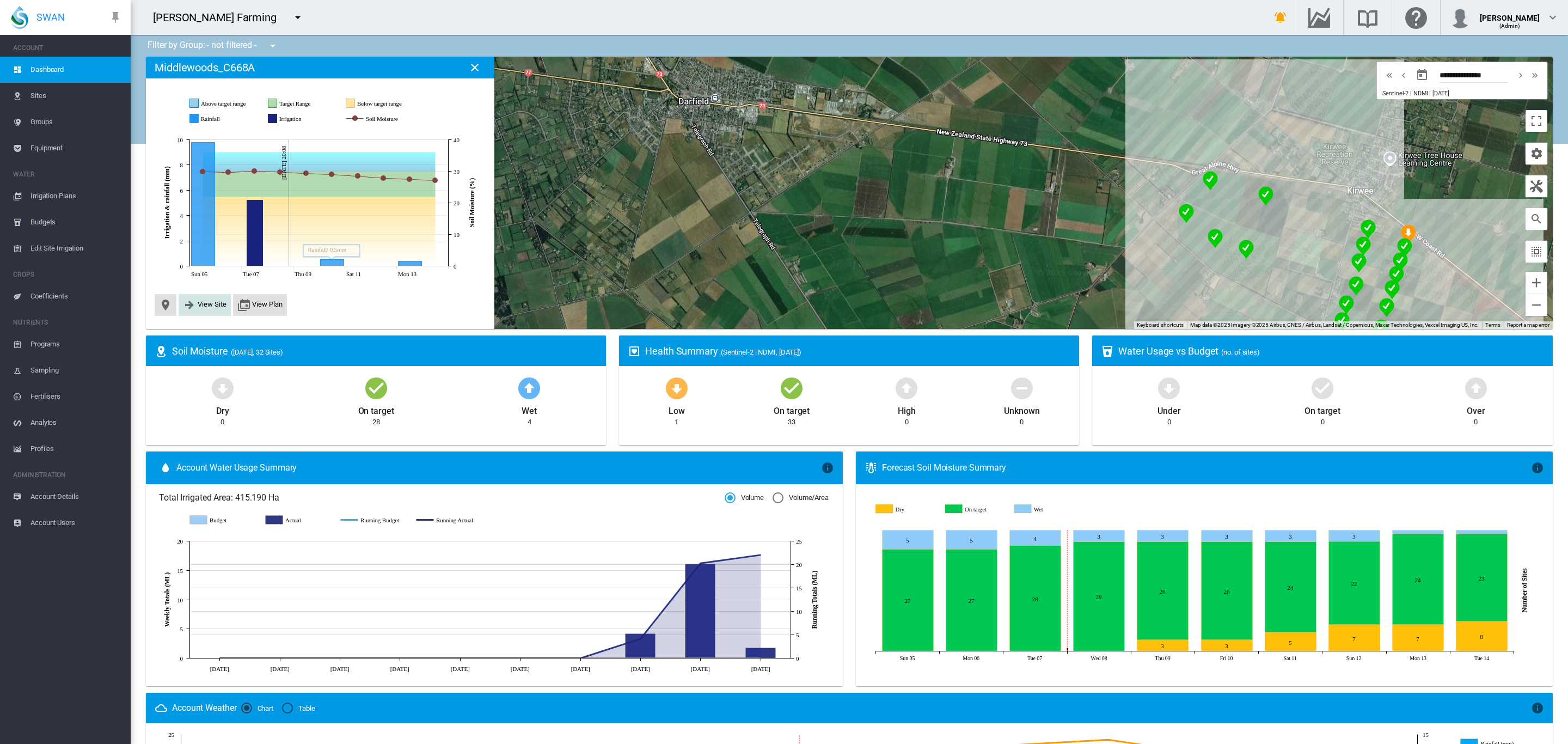
click at [216, 305] on span "View Site" at bounding box center [212, 304] width 29 height 8
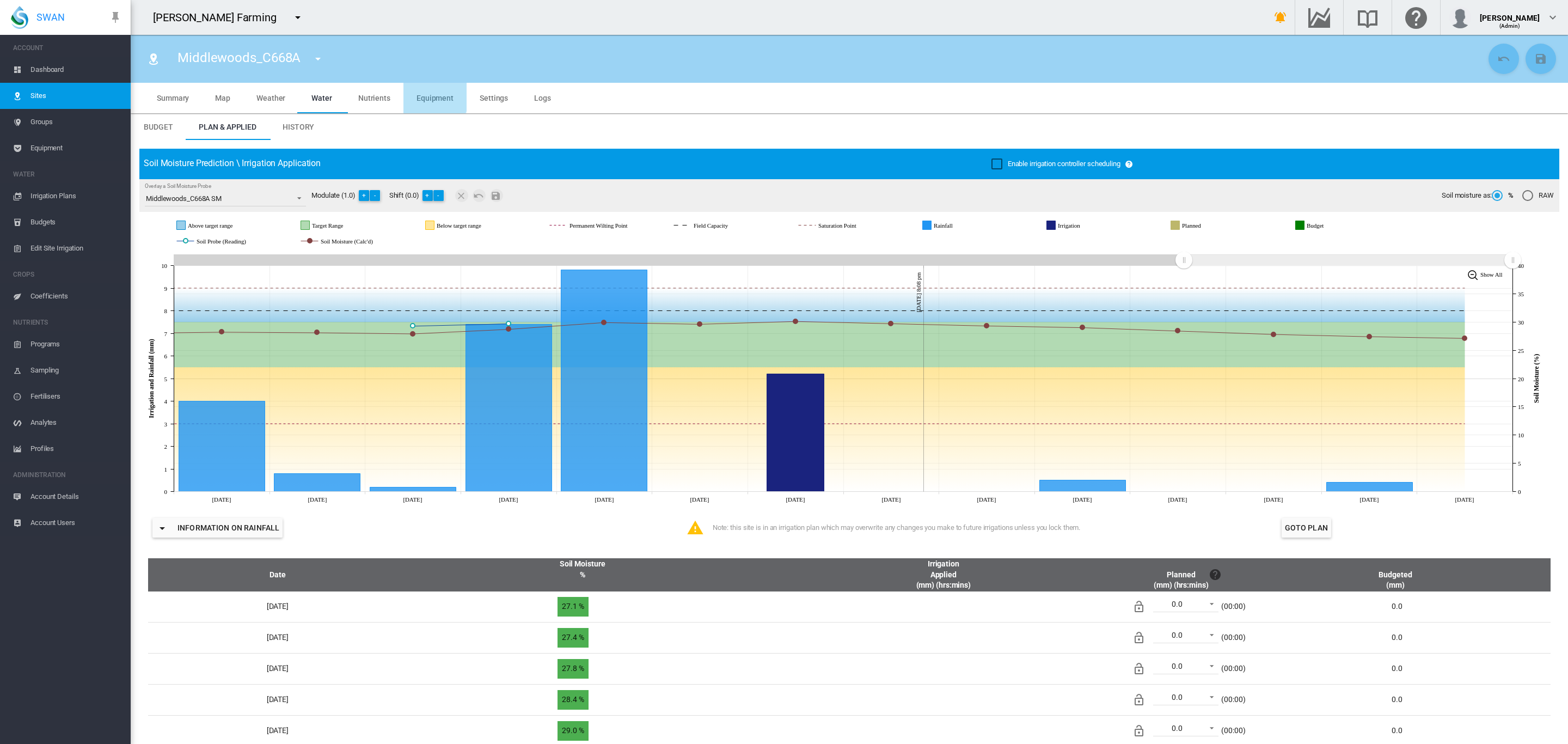
click at [431, 97] on span "Equipment" at bounding box center [434, 97] width 37 height 9
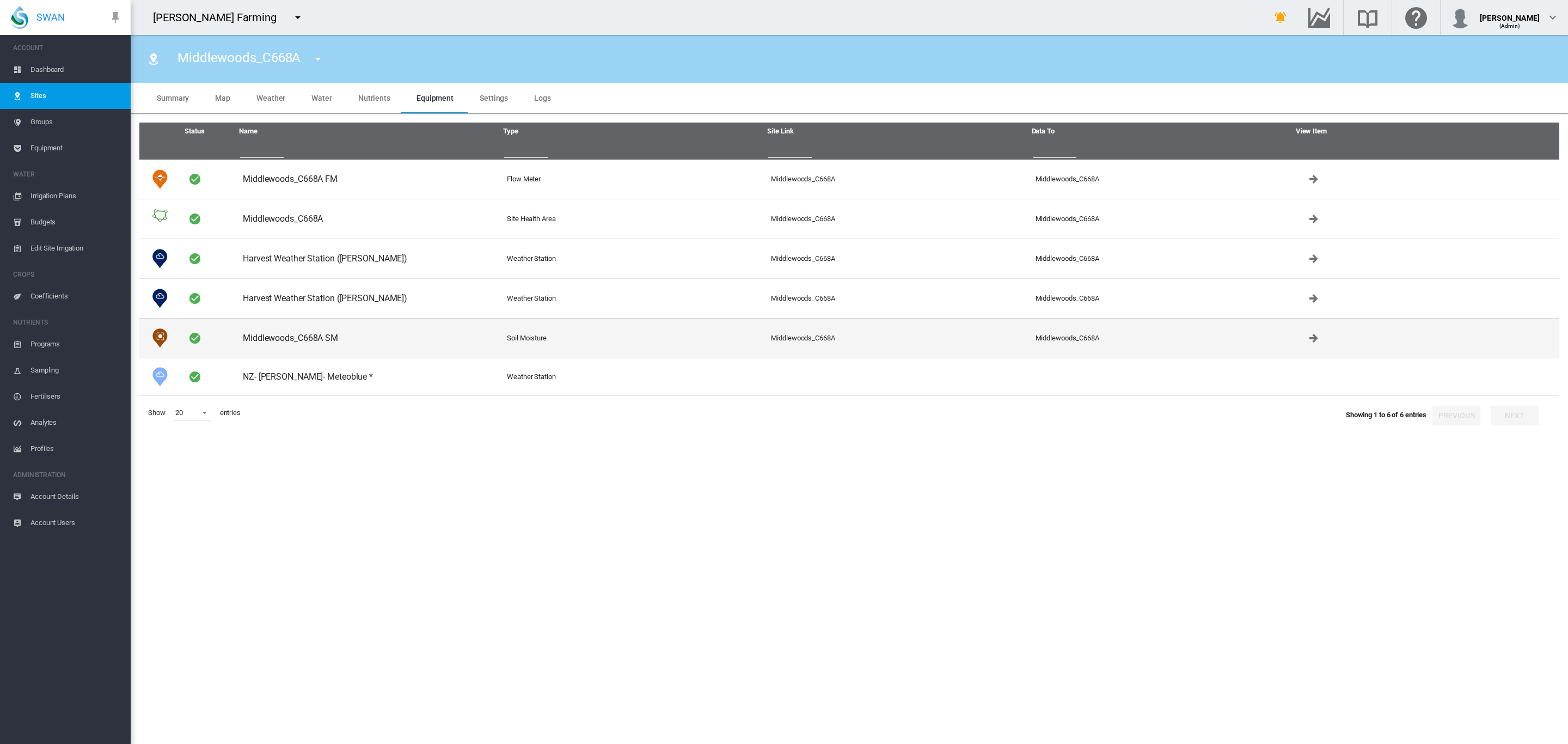
click at [309, 340] on td "Middlewoods_C668A SM" at bounding box center [371, 337] width 264 height 40
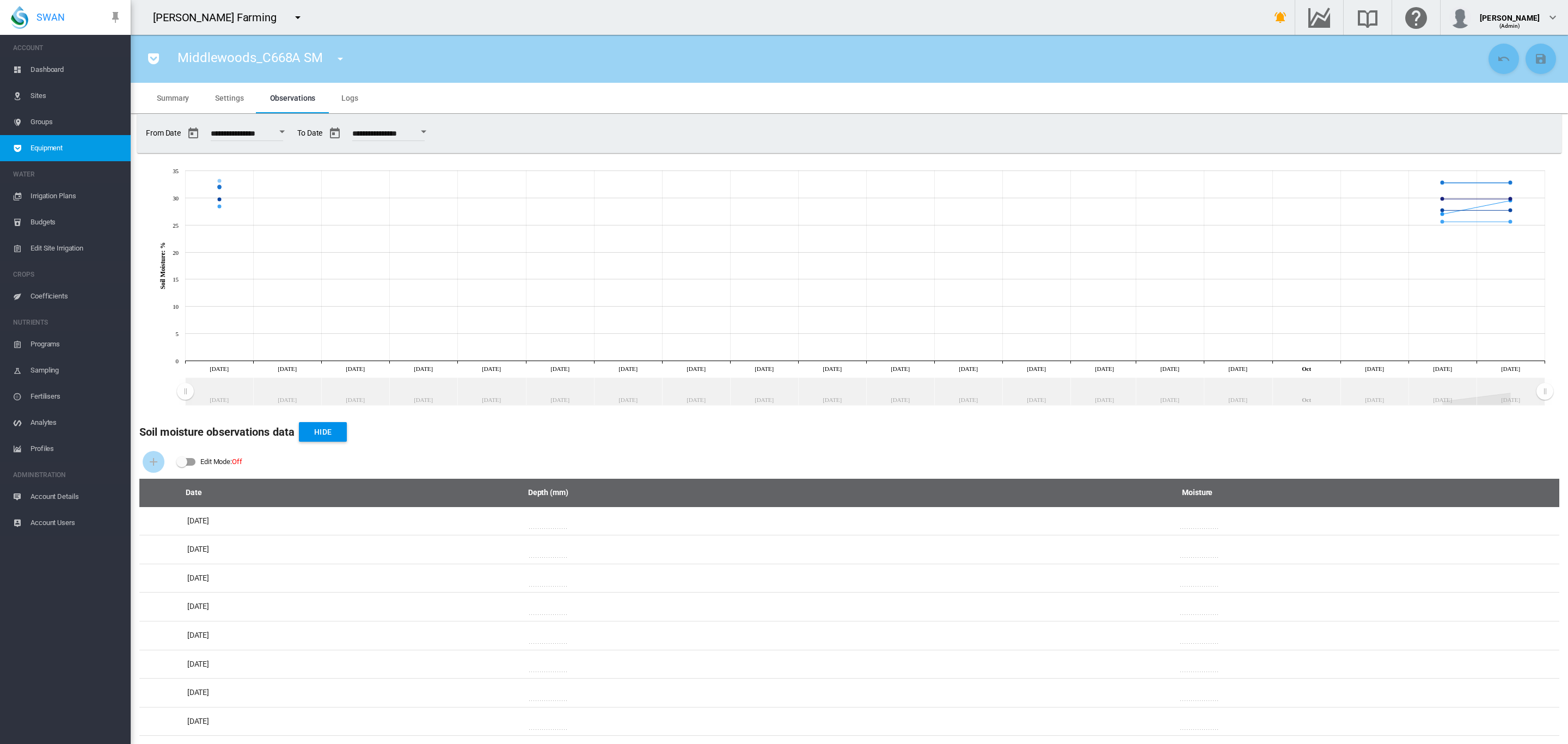
click at [225, 97] on span "Settings" at bounding box center [228, 97] width 28 height 9
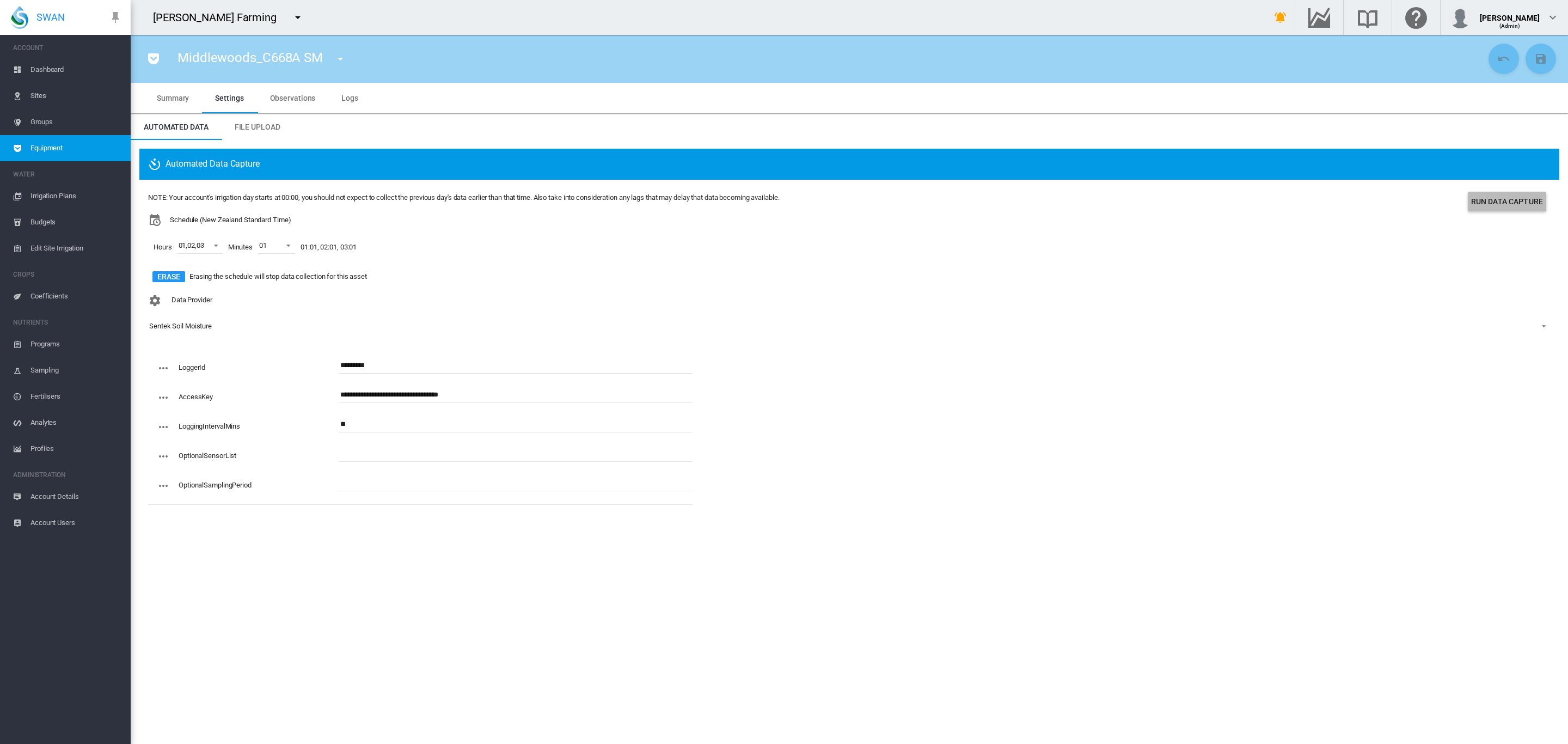
click at [1509, 206] on button "Run Data Capture" at bounding box center [1506, 201] width 78 height 19
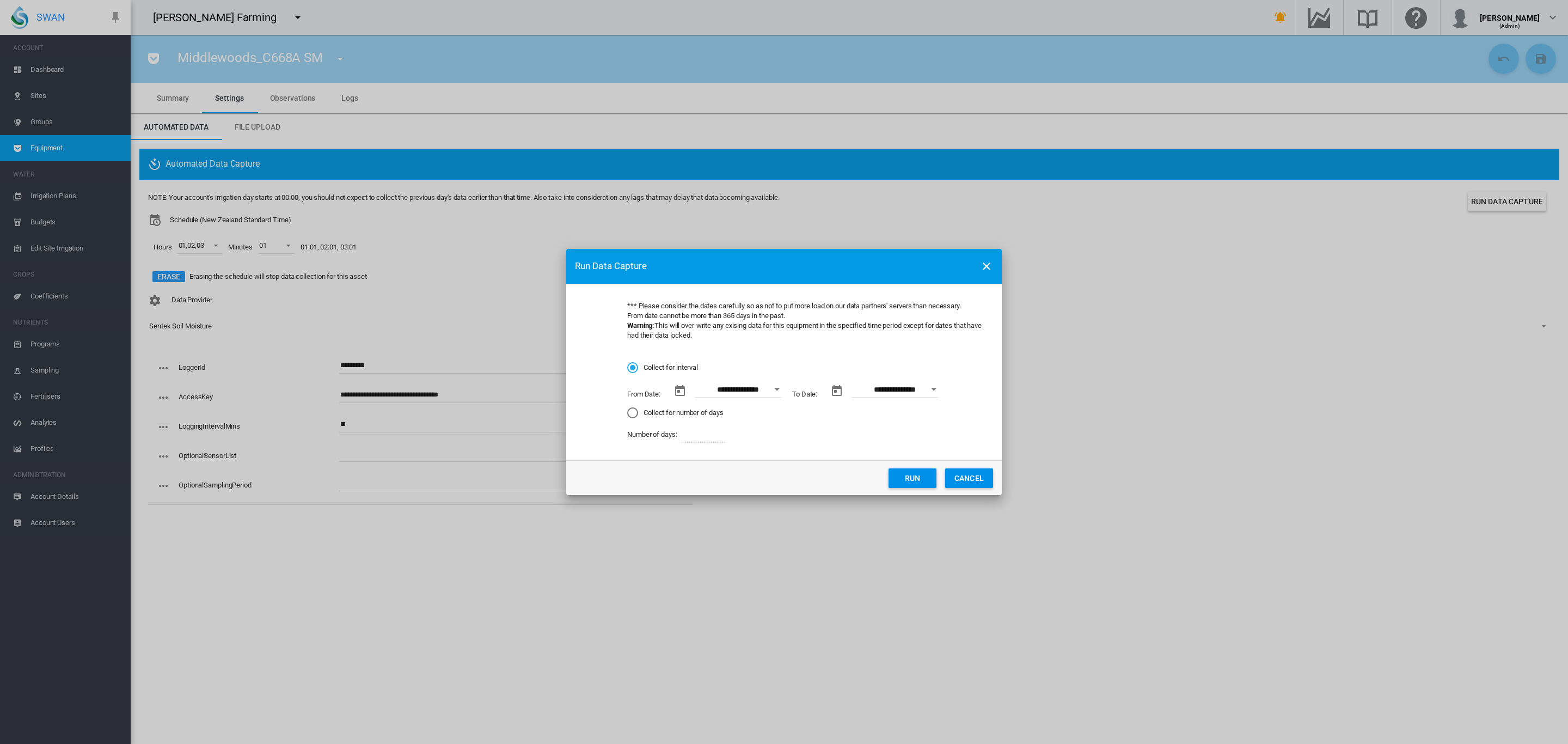
click at [774, 382] on button "Open calendar" at bounding box center [777, 389] width 19 height 19
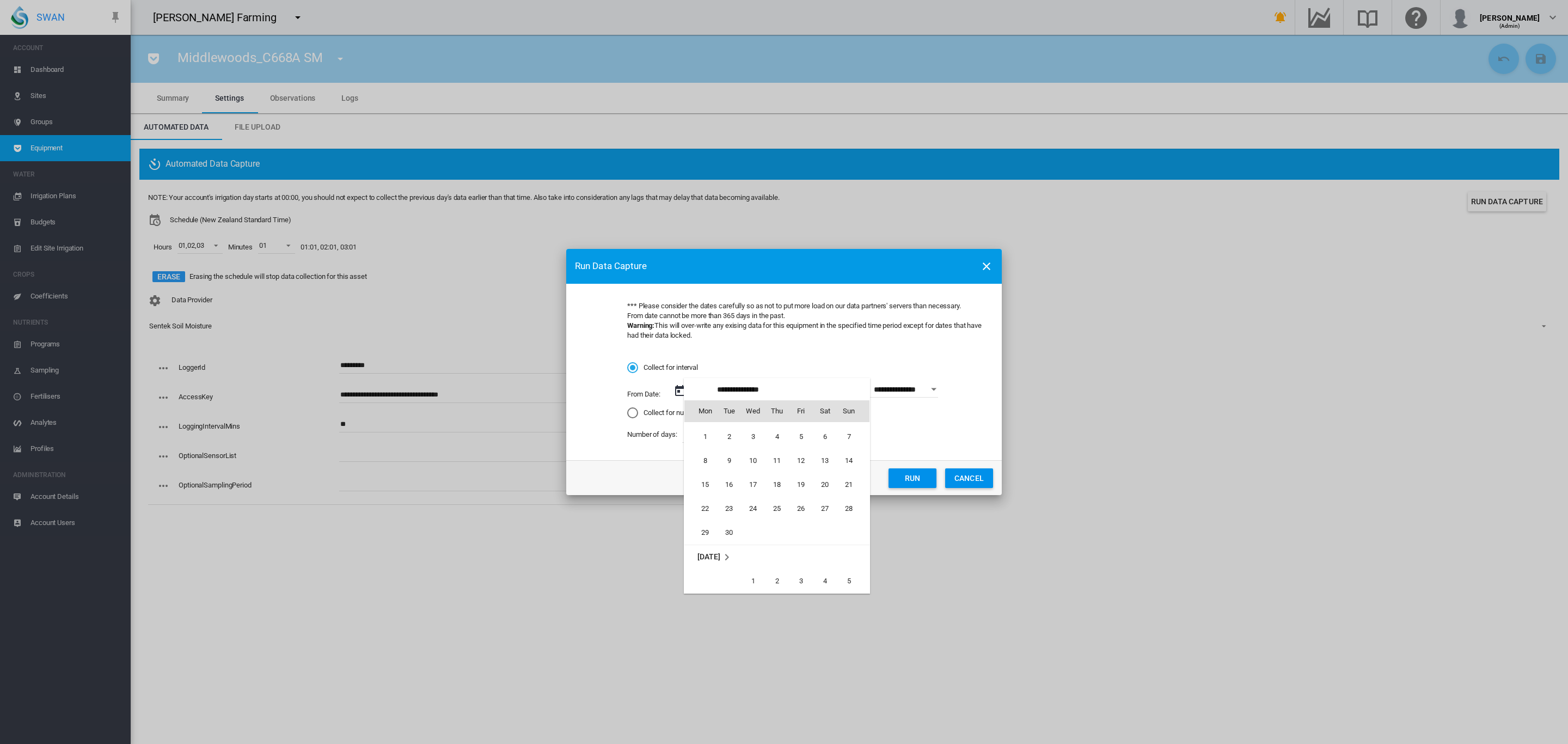
scroll to position [1569, 0]
click at [706, 485] on span "1" at bounding box center [705, 477] width 22 height 22
type input "**********"
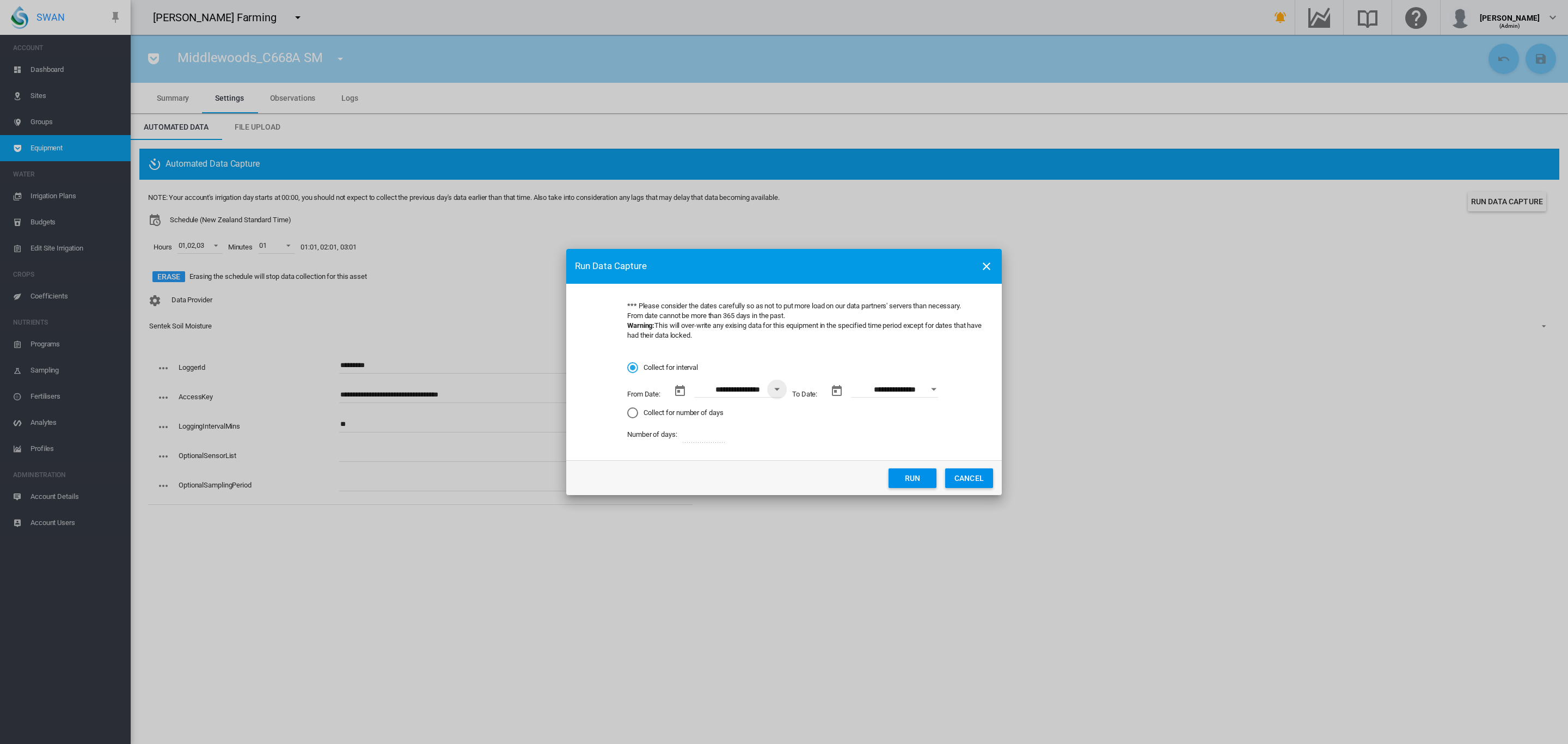
click at [911, 476] on button "Run" at bounding box center [913, 478] width 48 height 19
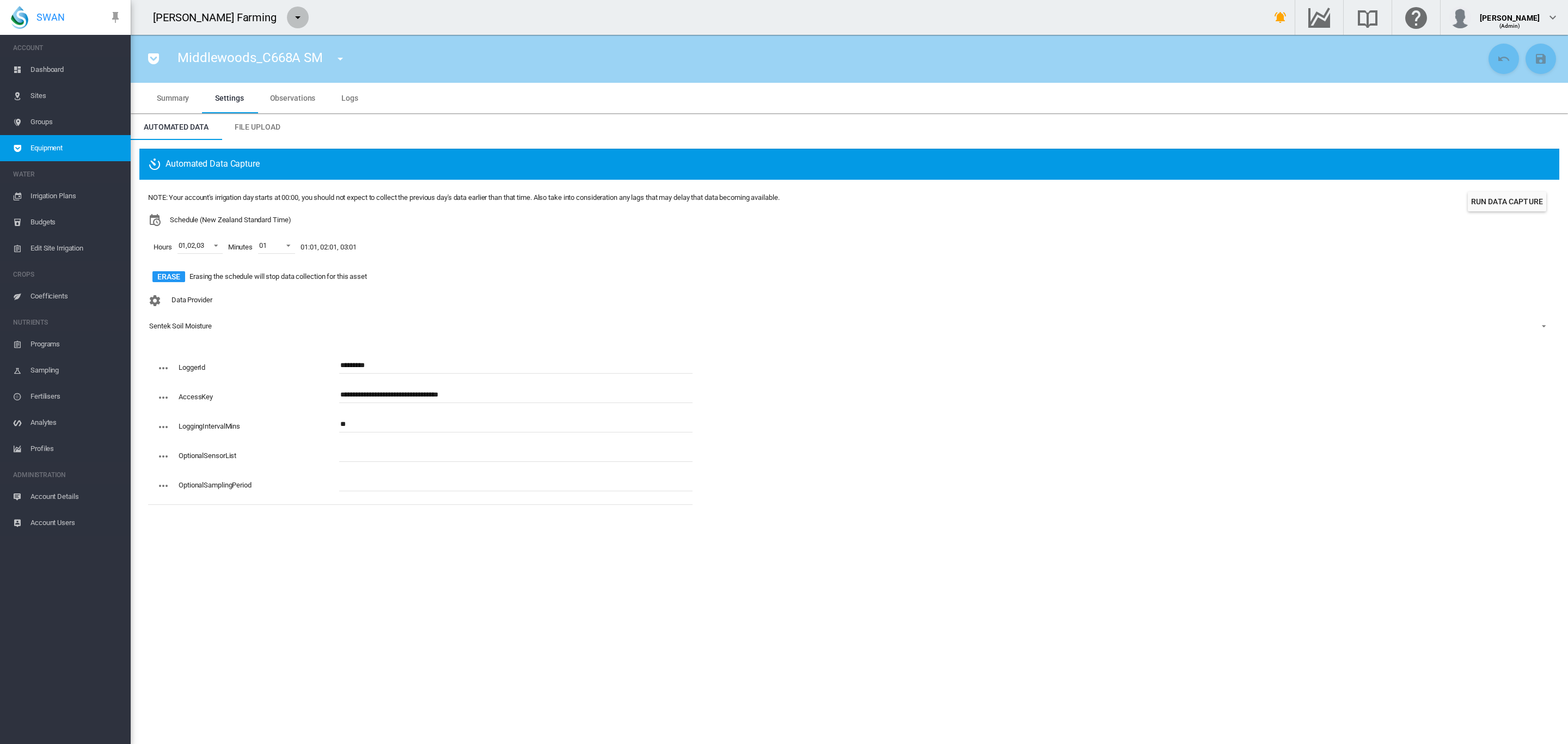
click at [291, 18] on md-icon "icon-menu-down" at bounding box center [298, 17] width 13 height 13
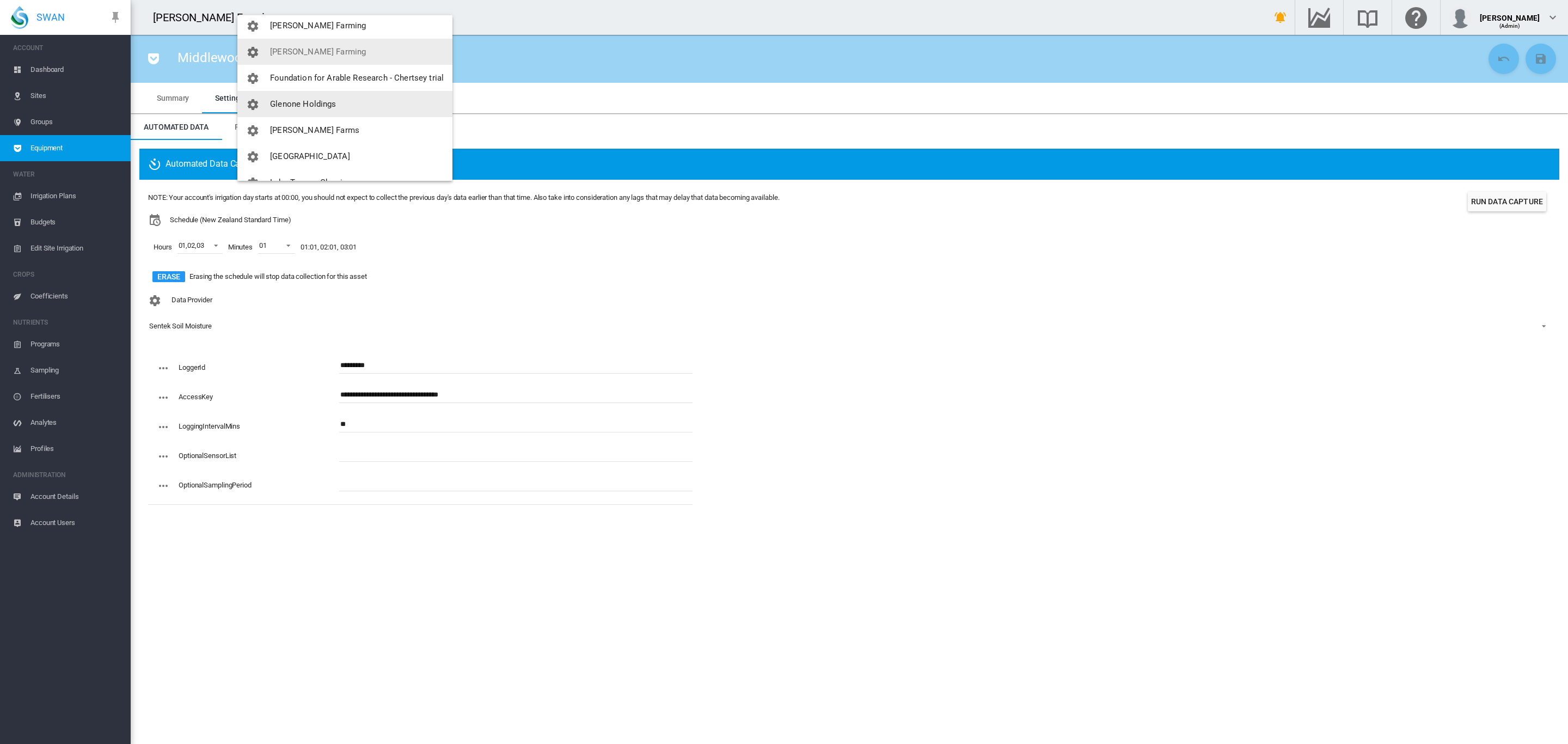
scroll to position [143, 0]
click at [331, 105] on button "Glenone Holdings" at bounding box center [344, 98] width 215 height 26
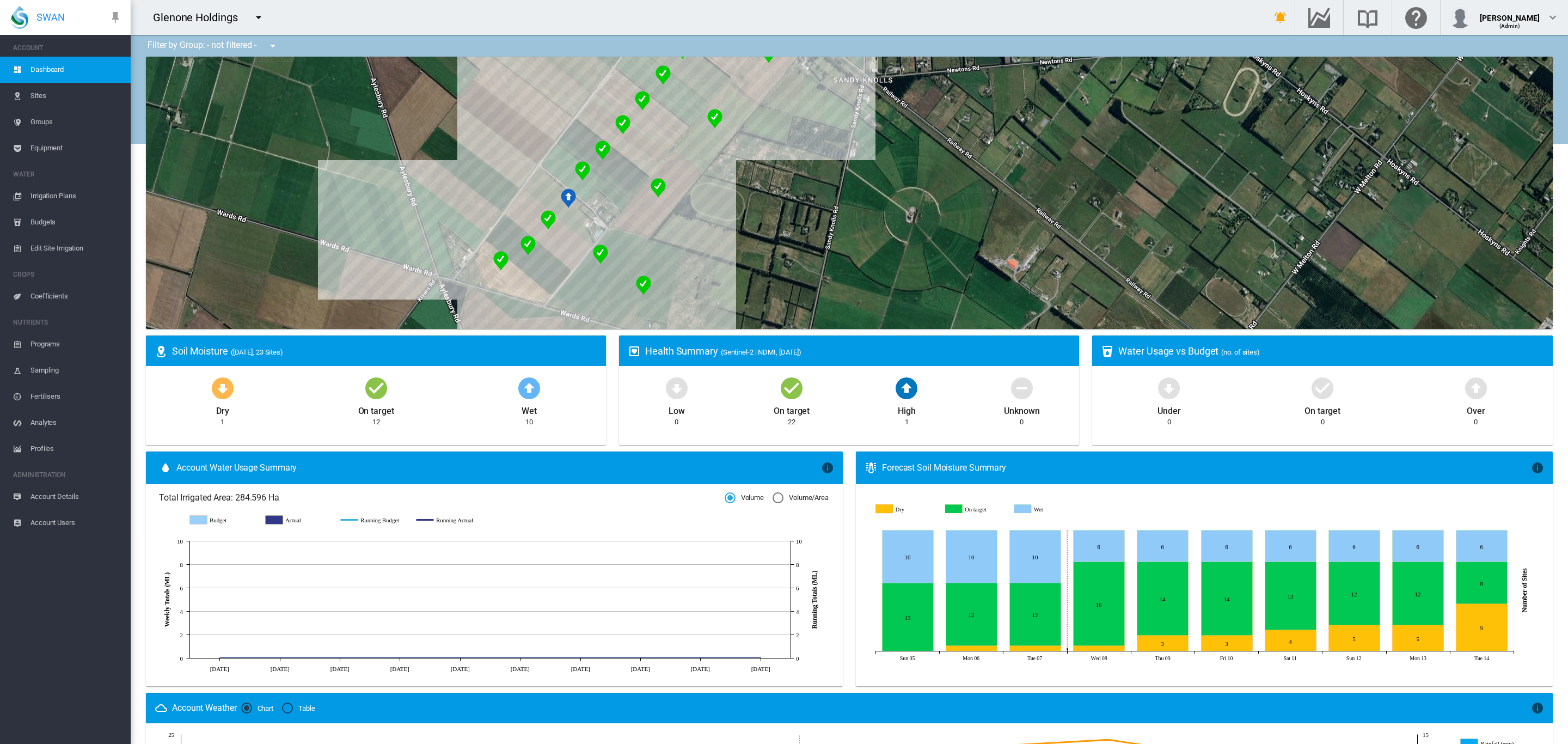
drag, startPoint x: 884, startPoint y: 183, endPoint x: 936, endPoint y: 126, distance: 77.2
click at [907, 157] on div at bounding box center [849, 193] width 1407 height 273
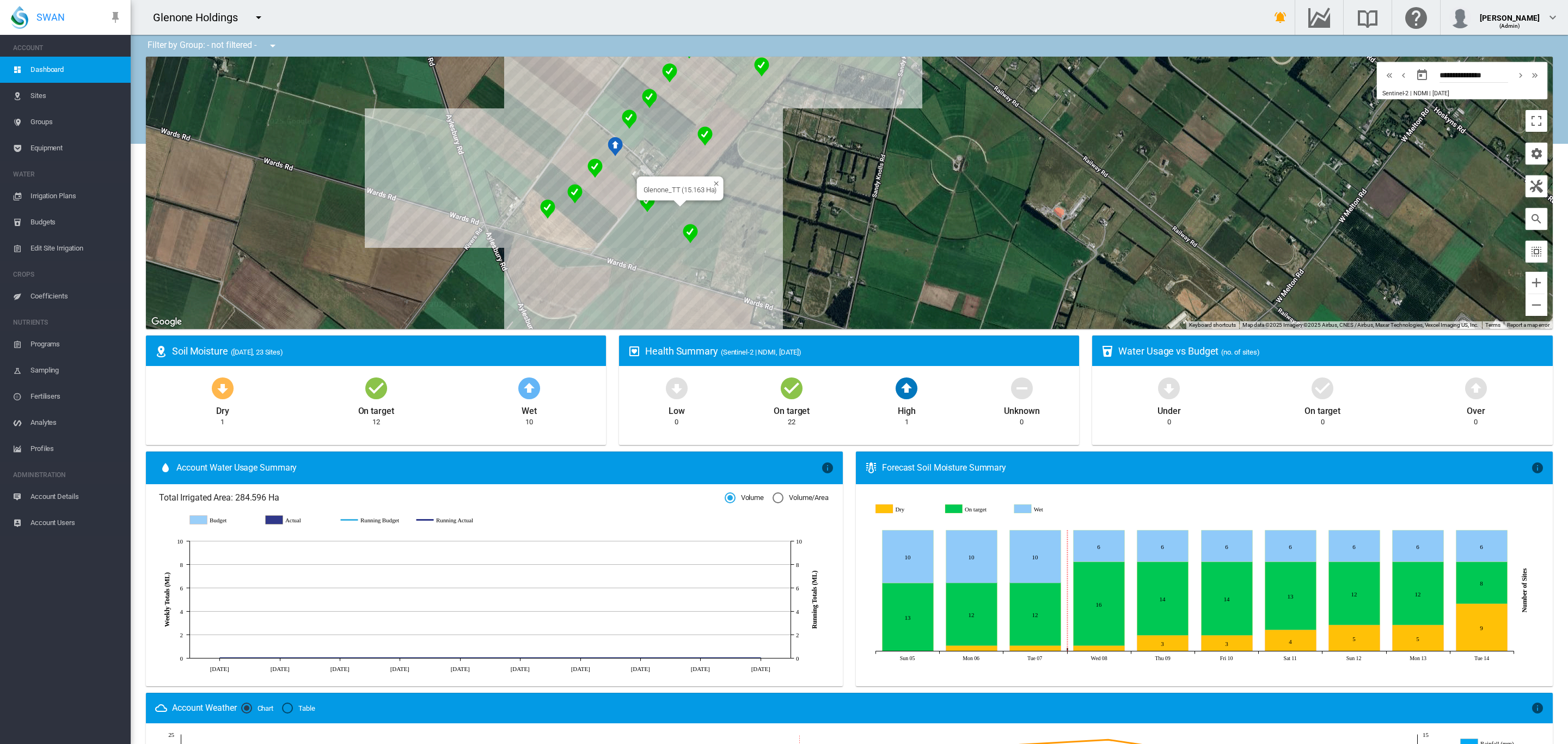
click at [618, 239] on div "Glenone_TT (15.163 Ha)" at bounding box center [849, 193] width 1407 height 273
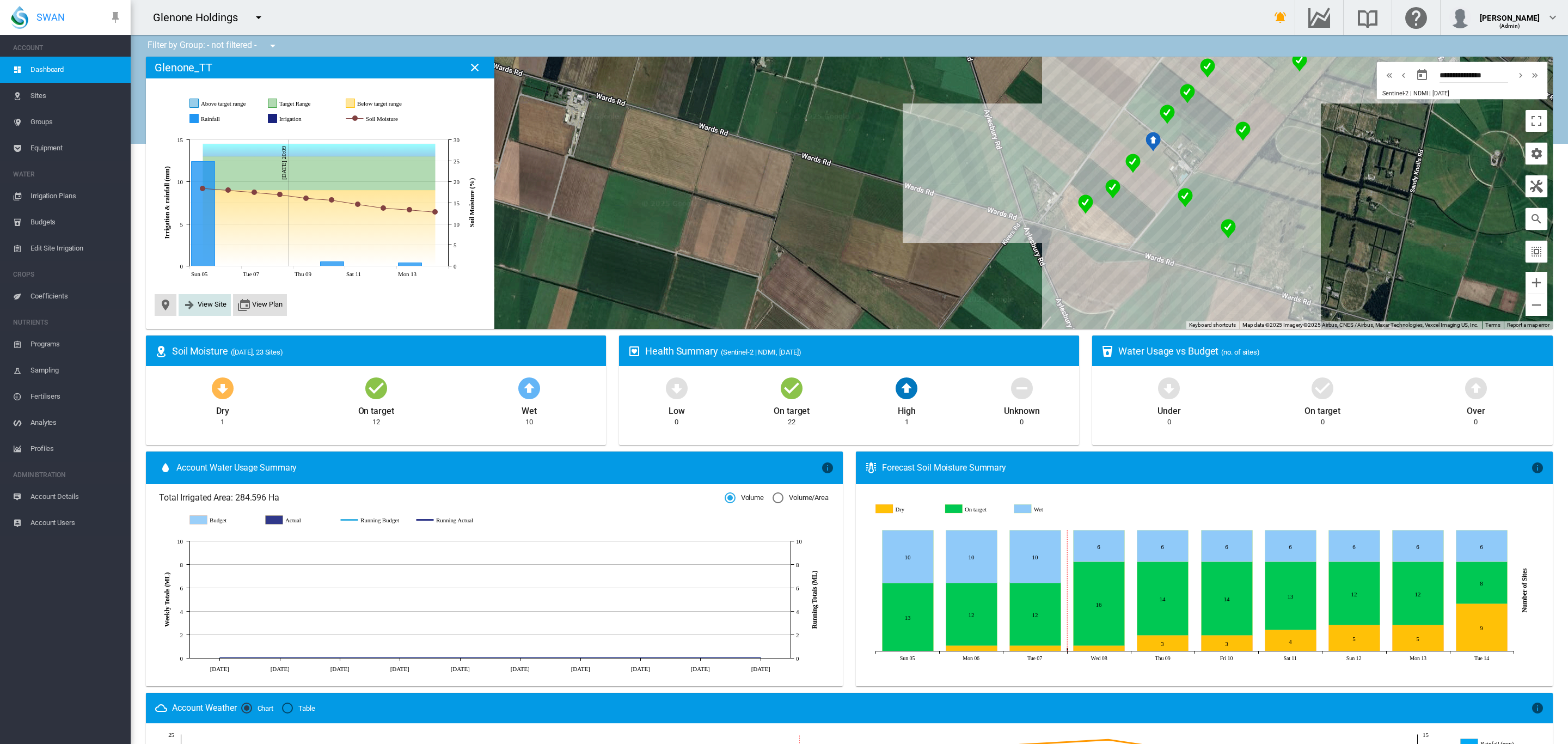
click at [216, 309] on button "View Site" at bounding box center [204, 306] width 43 height 13
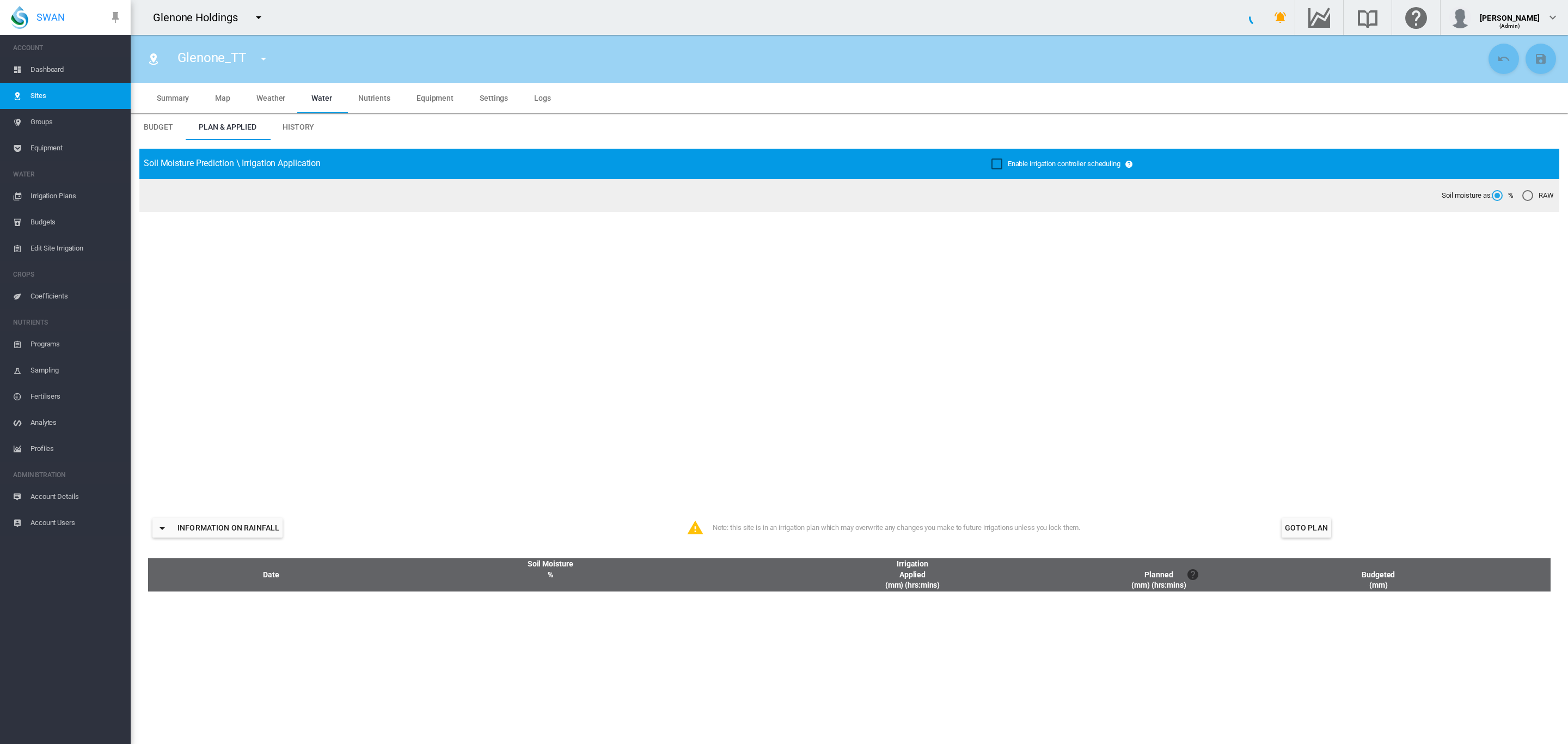
type input "**********"
type input "*********"
type input "**"
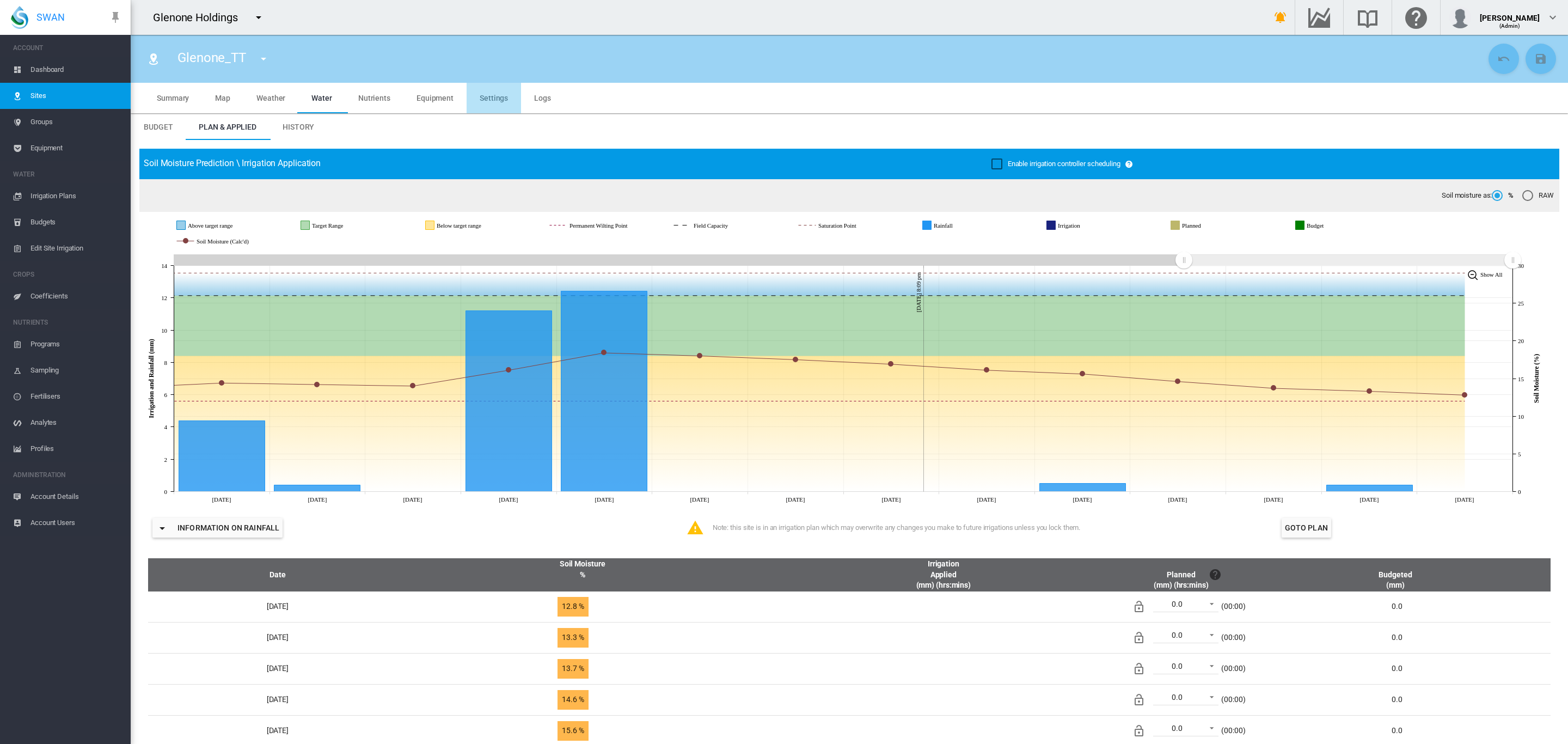
click at [493, 93] on span "Settings" at bounding box center [493, 97] width 28 height 9
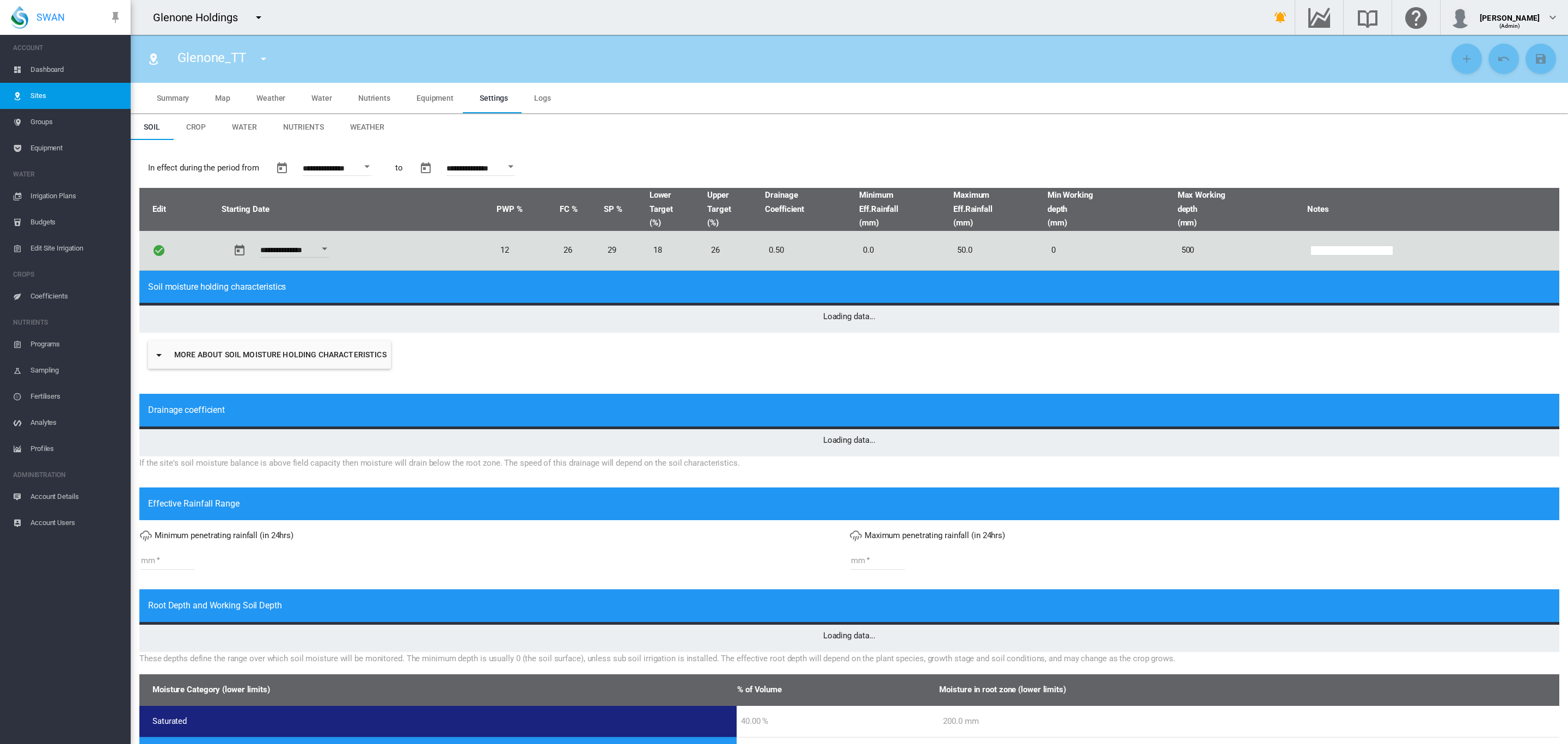
click at [206, 124] on md-tab-item "Crop" at bounding box center [196, 126] width 46 height 26
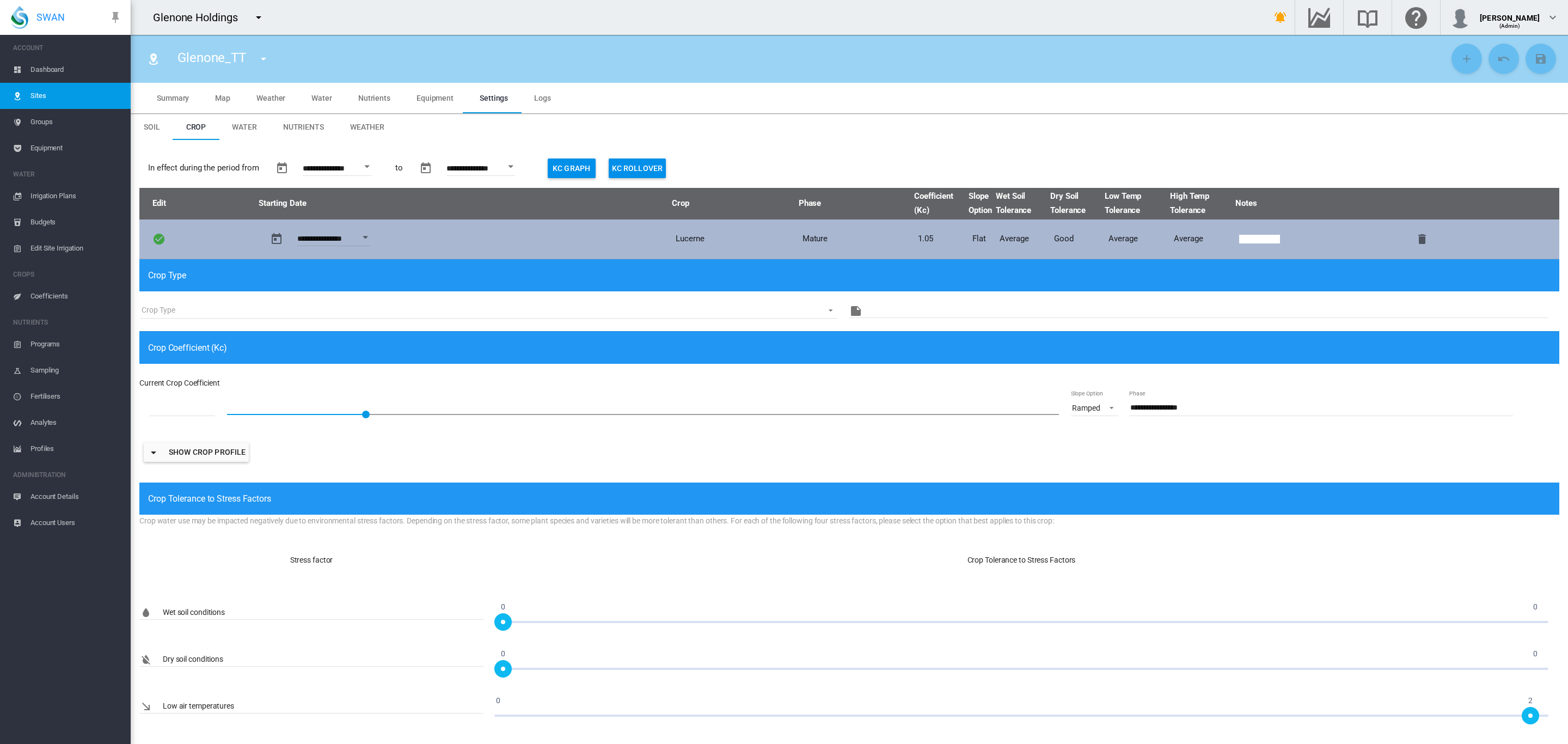
type input "*"
type input "**"
type input "****"
type input "******"
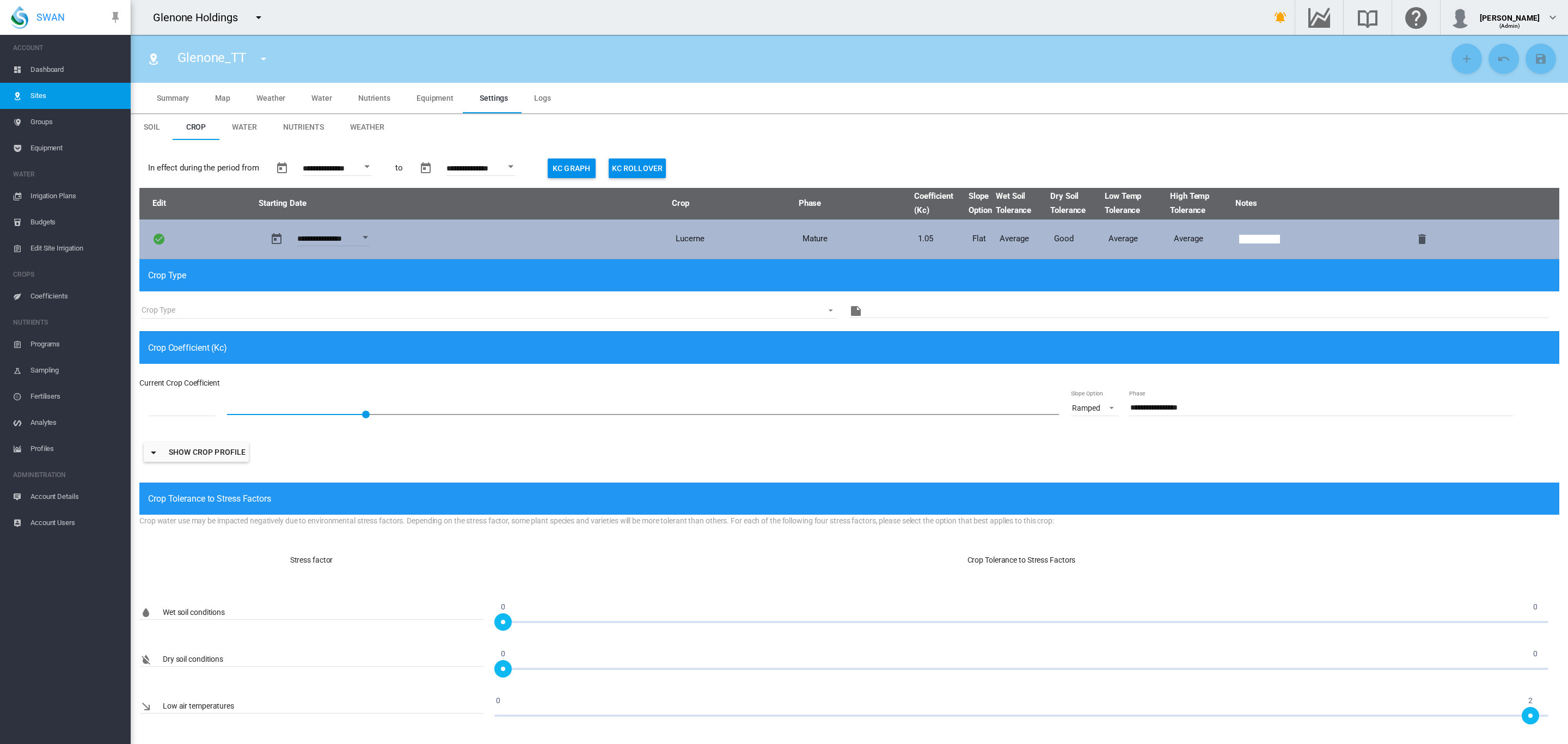
type input "****"
type input "******"
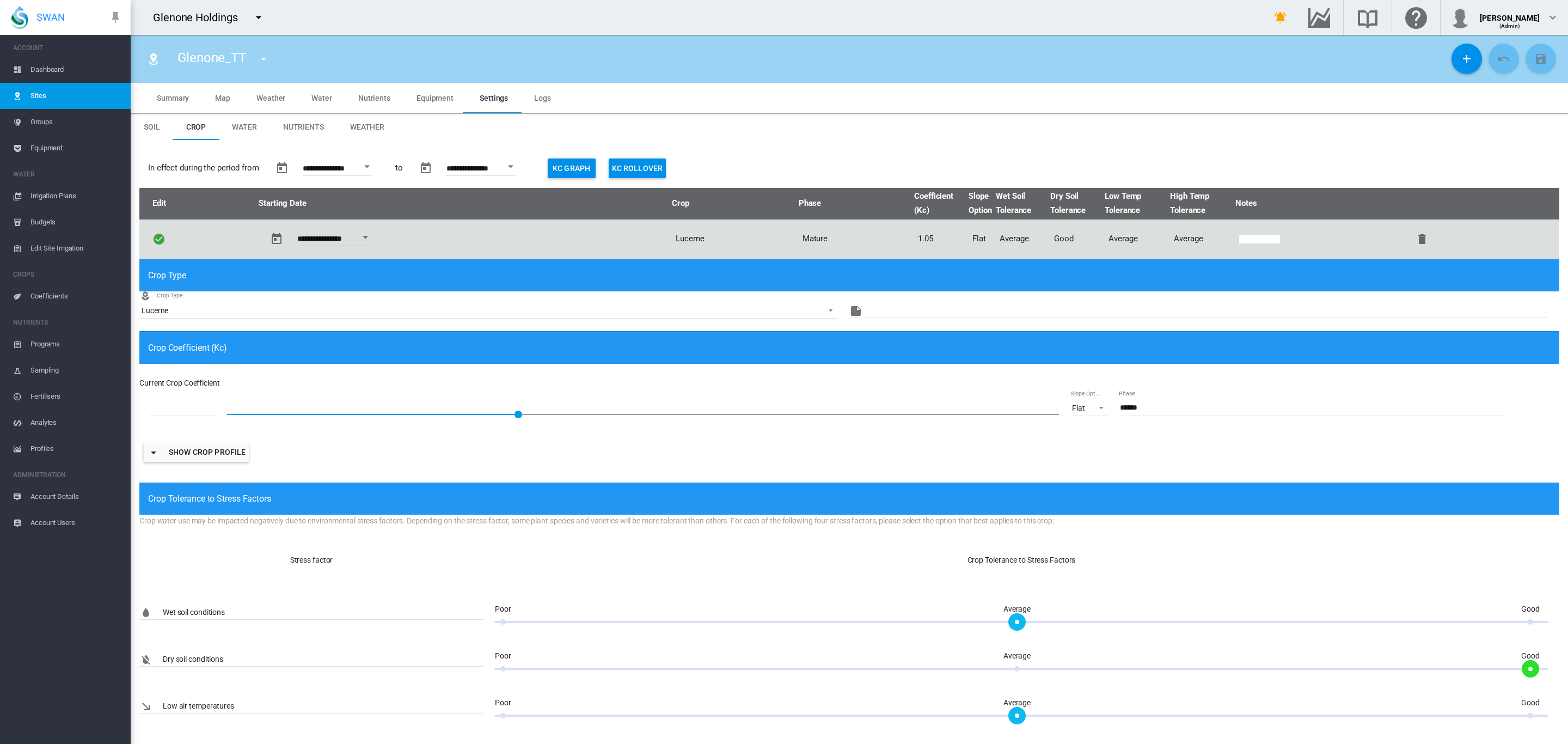
click at [56, 70] on span "Dashboard" at bounding box center [76, 69] width 91 height 26
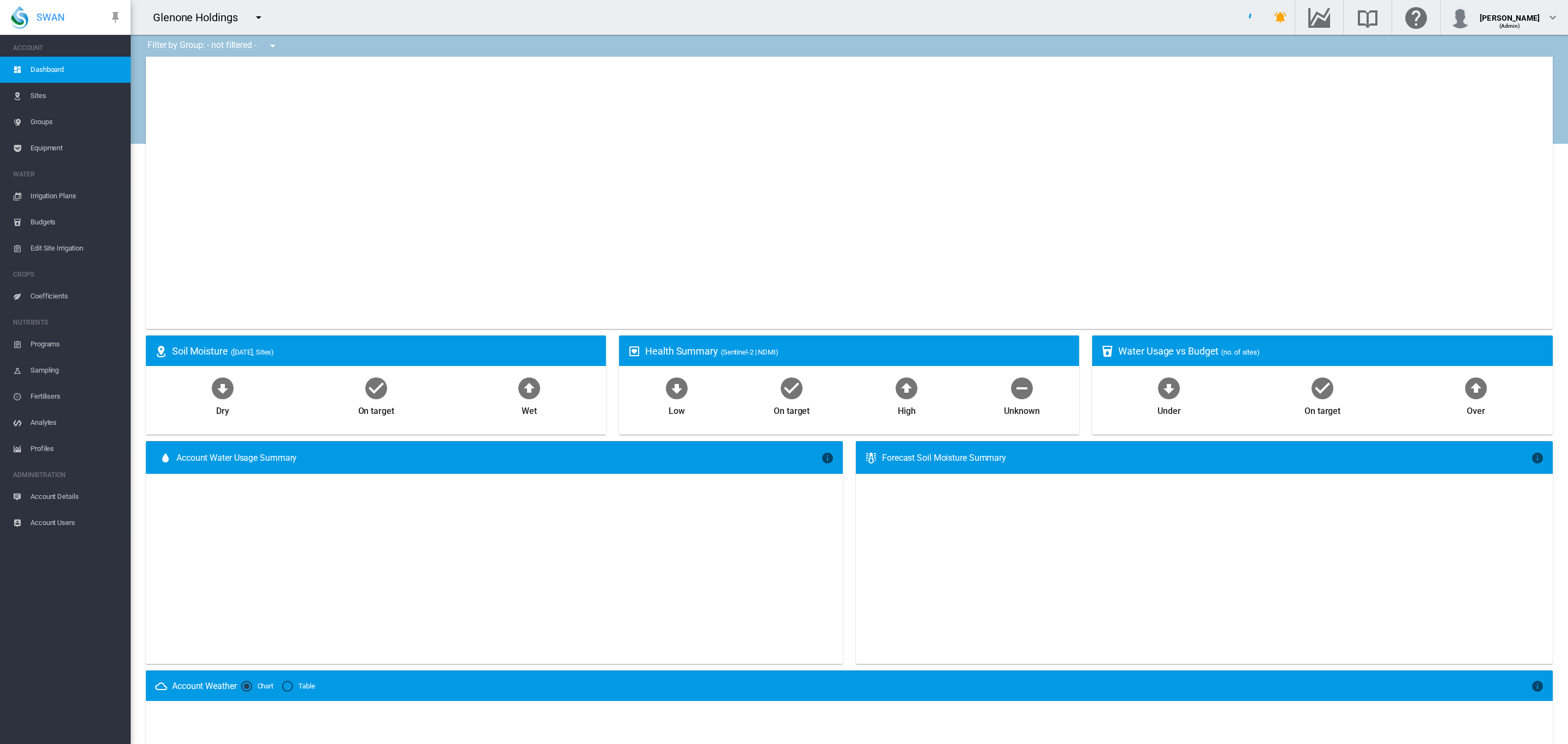
type input "**********"
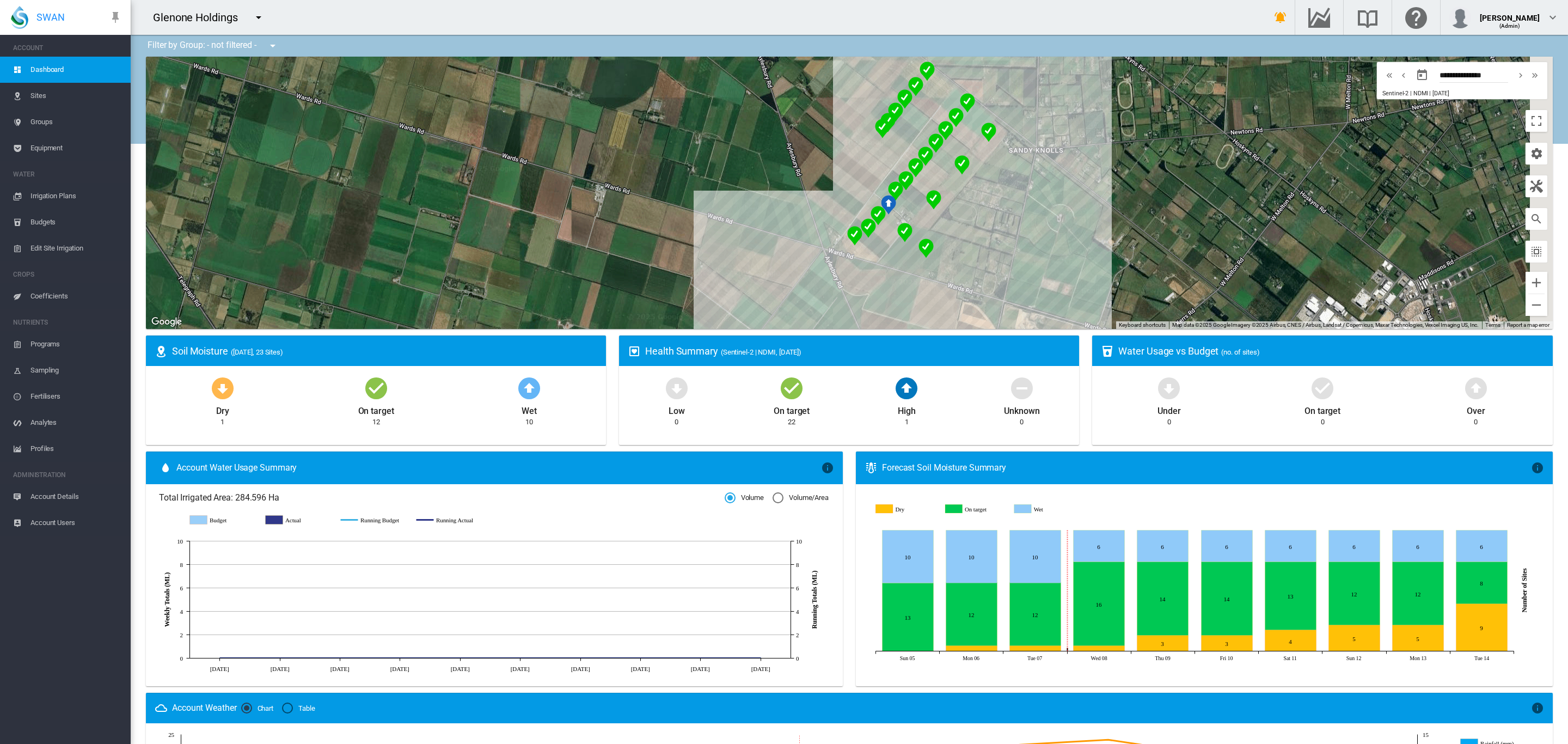
drag, startPoint x: 1088, startPoint y: 157, endPoint x: 1036, endPoint y: 226, distance: 86.4
click at [1036, 226] on div at bounding box center [849, 193] width 1407 height 273
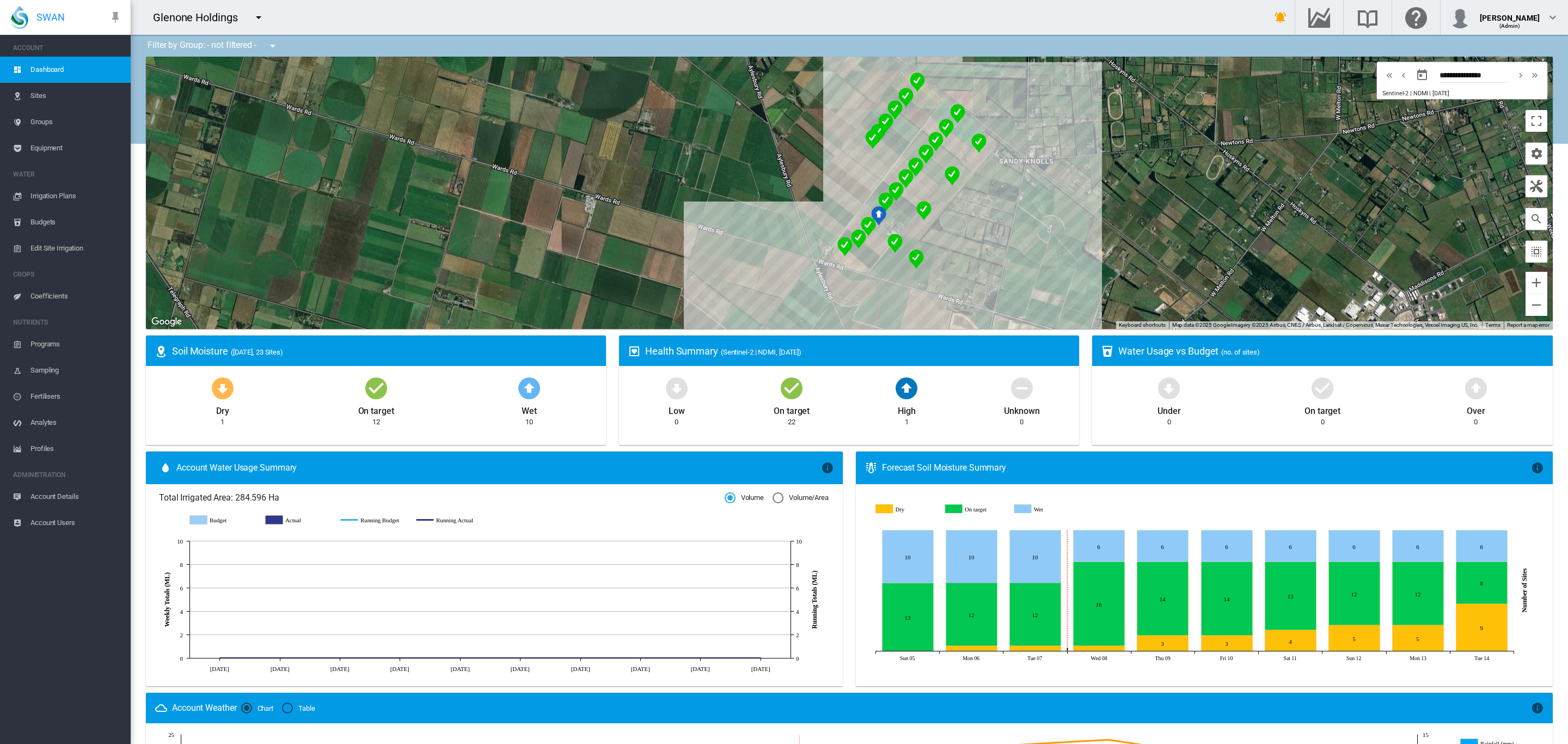
click at [274, 47] on md-icon "icon-menu-down" at bounding box center [273, 46] width 13 height 13
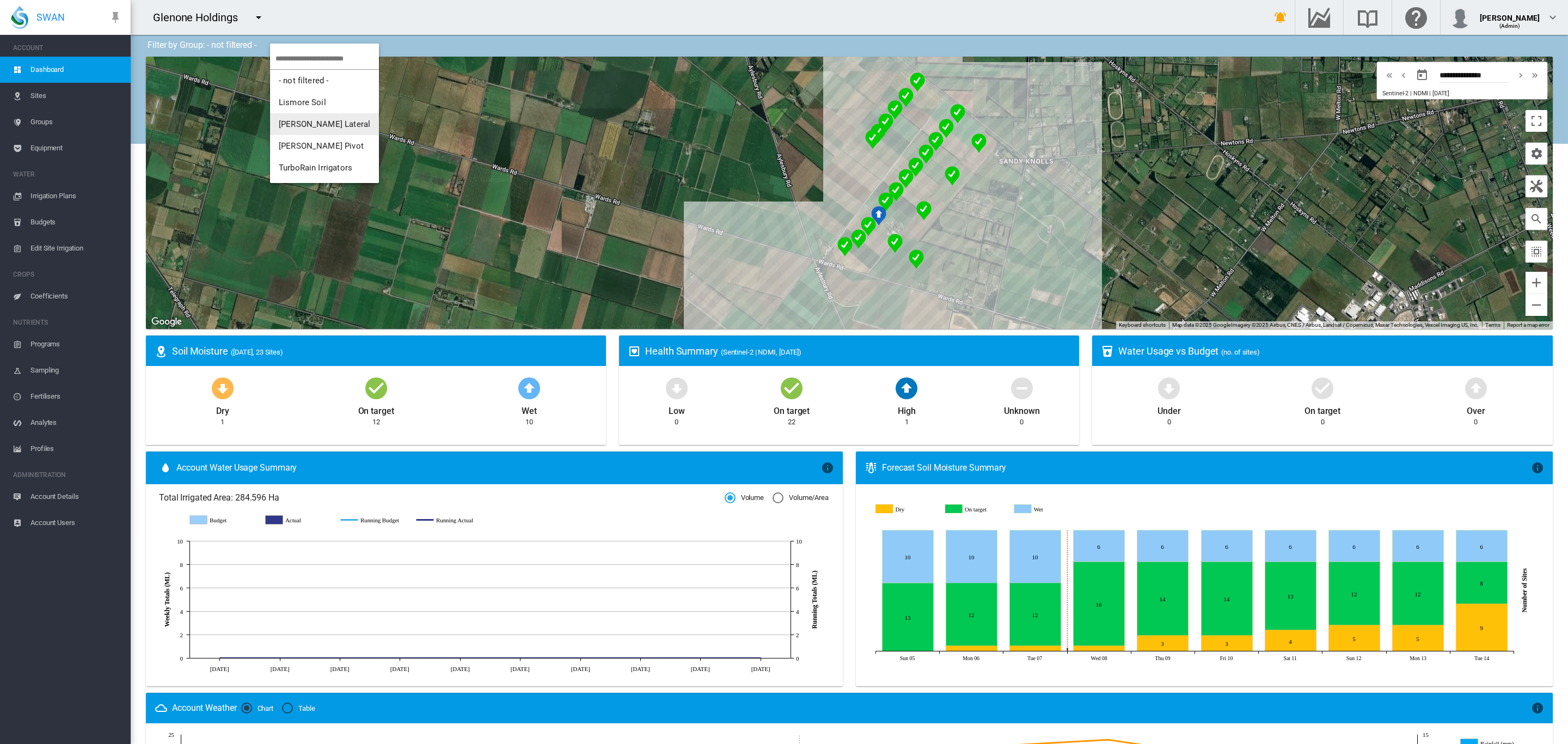
click at [309, 120] on span "[PERSON_NAME] Lateral" at bounding box center [324, 124] width 91 height 10
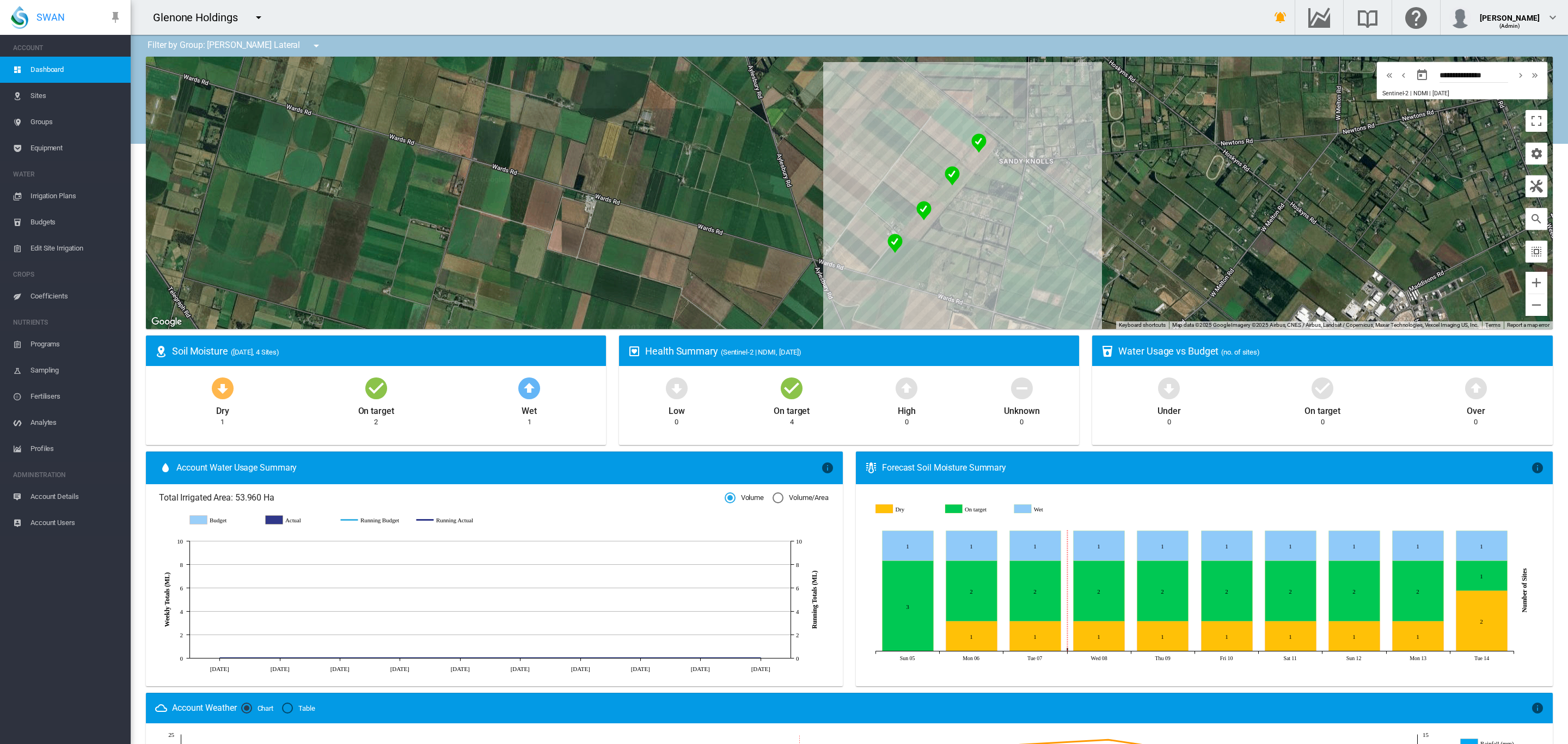
click at [53, 149] on span "Equipment" at bounding box center [76, 147] width 91 height 26
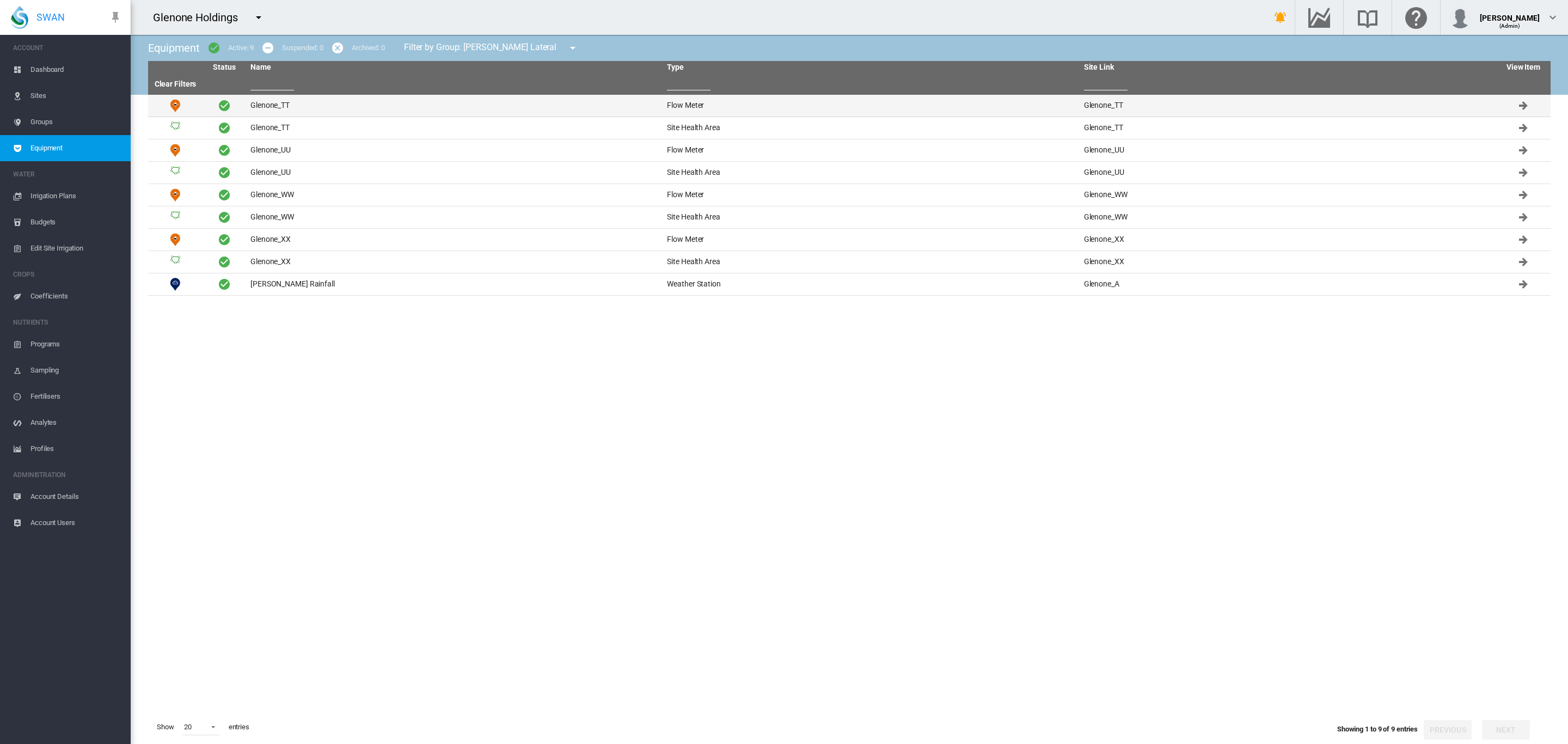
click at [261, 103] on td "Glenone_TT" at bounding box center [455, 105] width 416 height 22
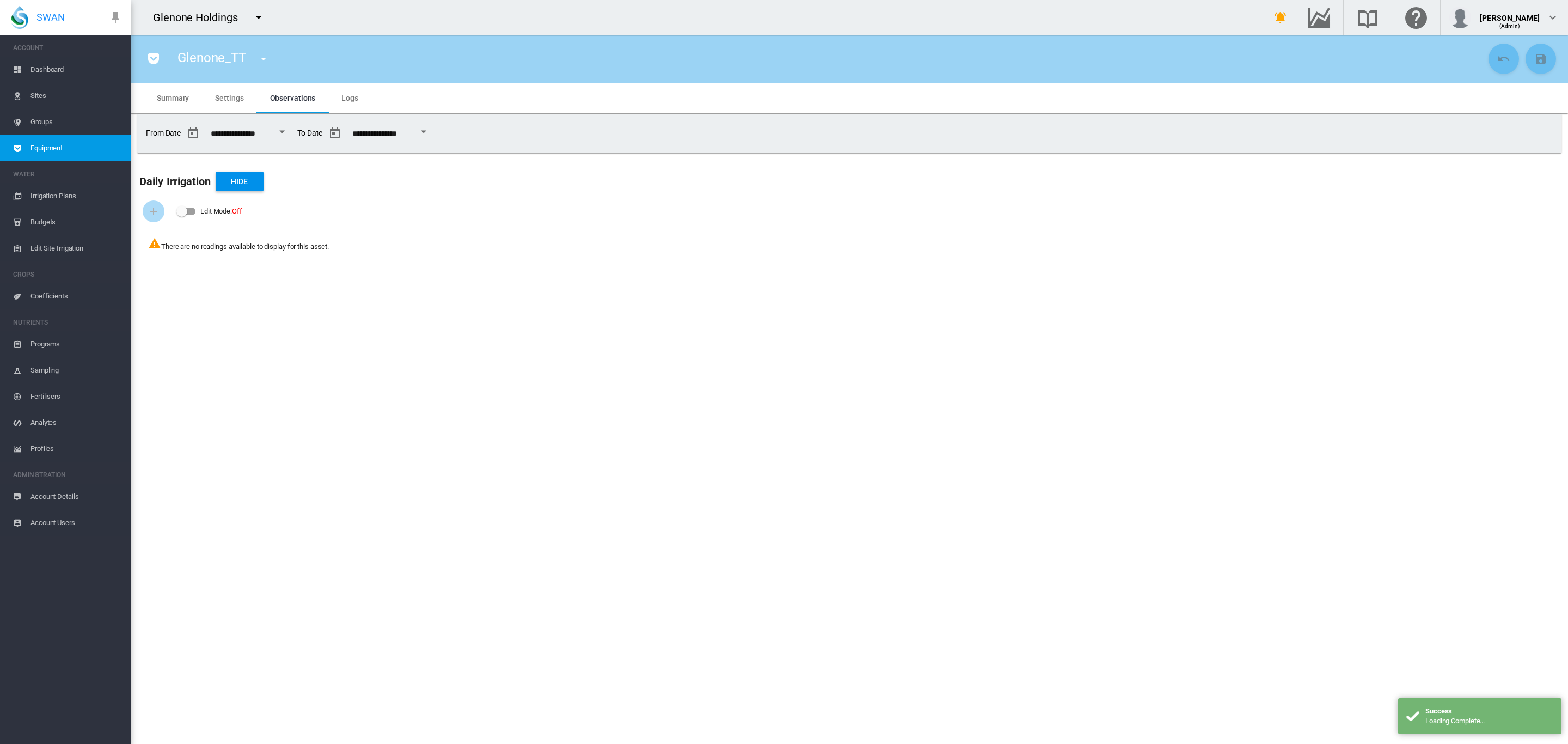
click at [218, 102] on span "Settings" at bounding box center [228, 97] width 28 height 9
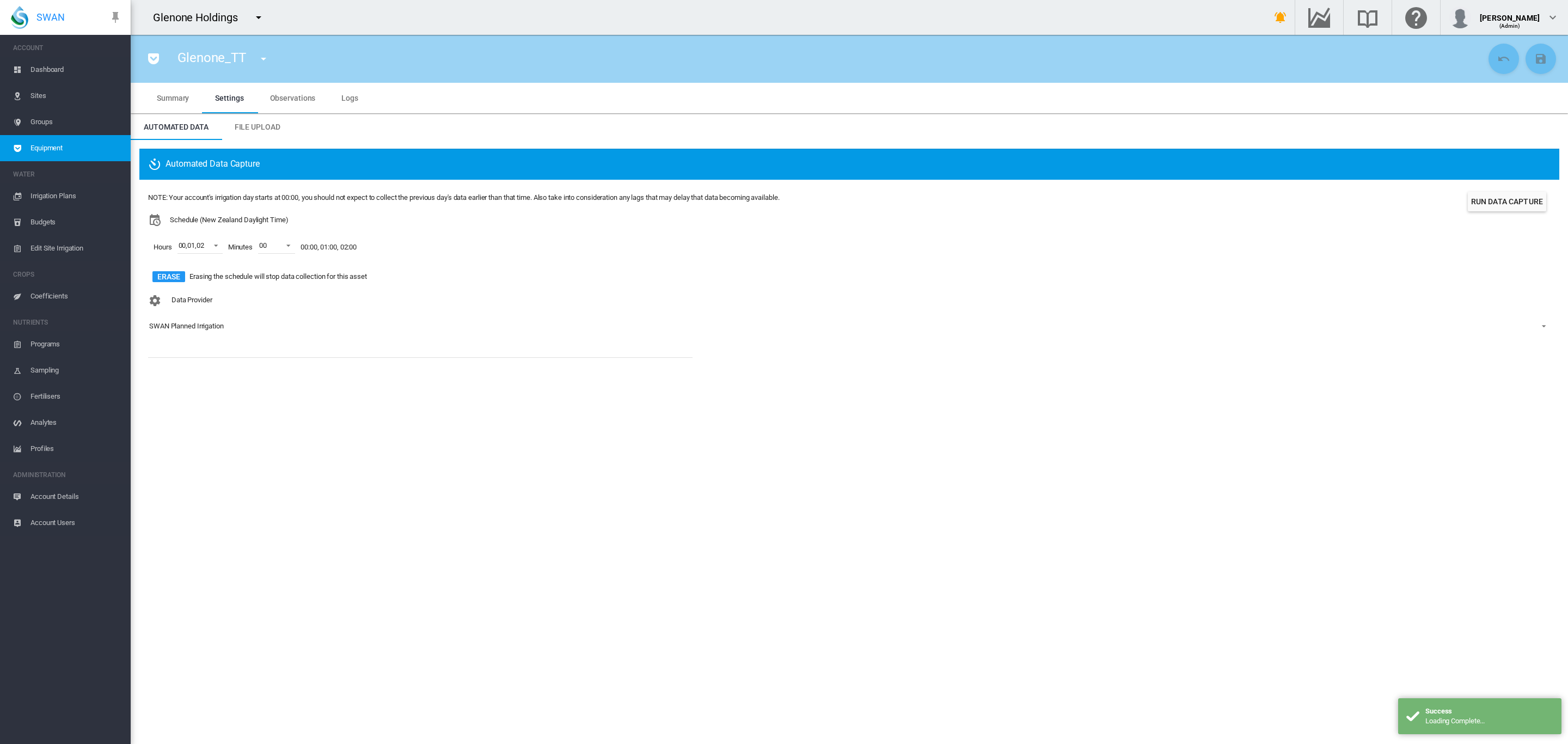
click at [193, 328] on div "SWAN Planned Irrigation" at bounding box center [186, 326] width 74 height 8
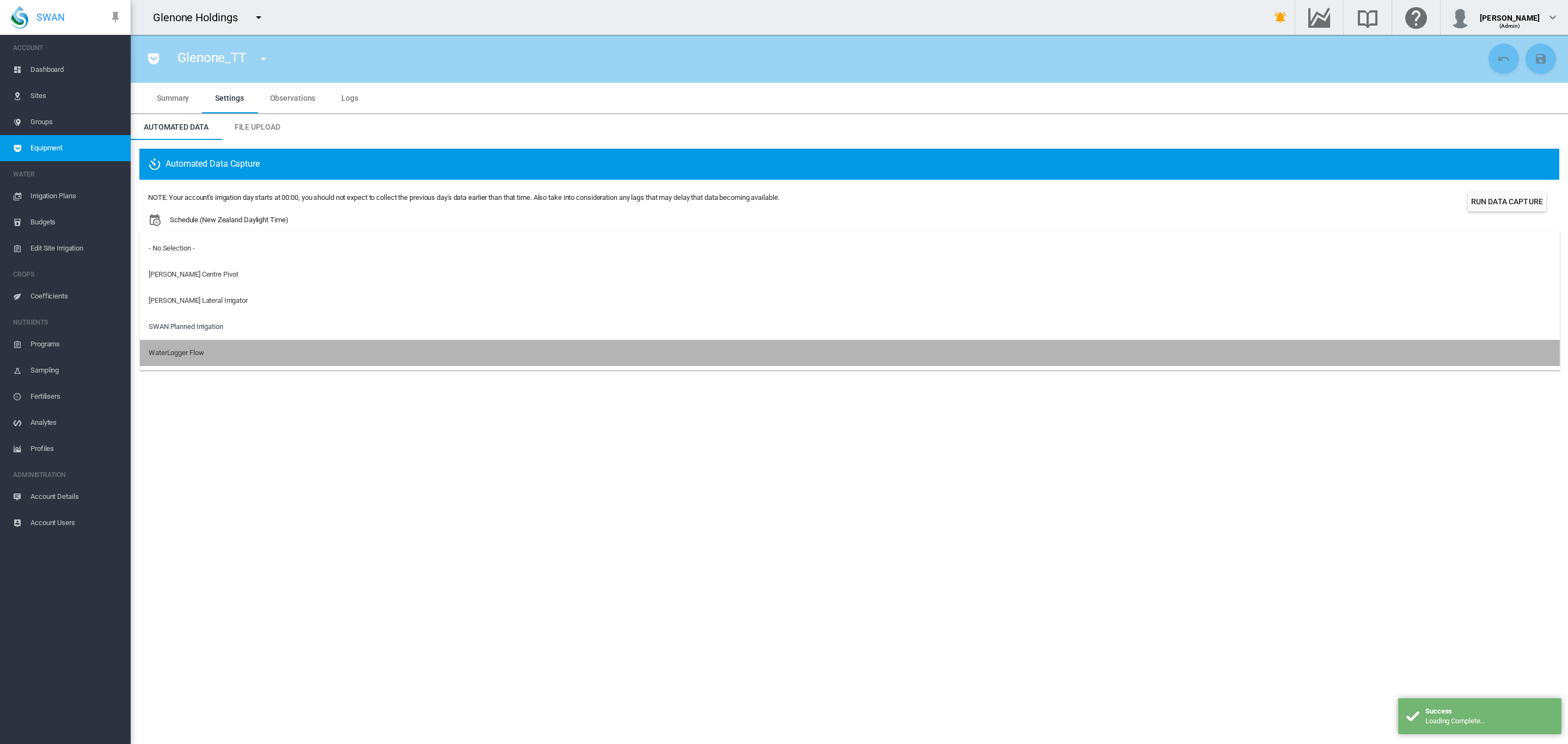
click at [197, 348] on div "WaterLogger Flow" at bounding box center [175, 353] width 55 height 10
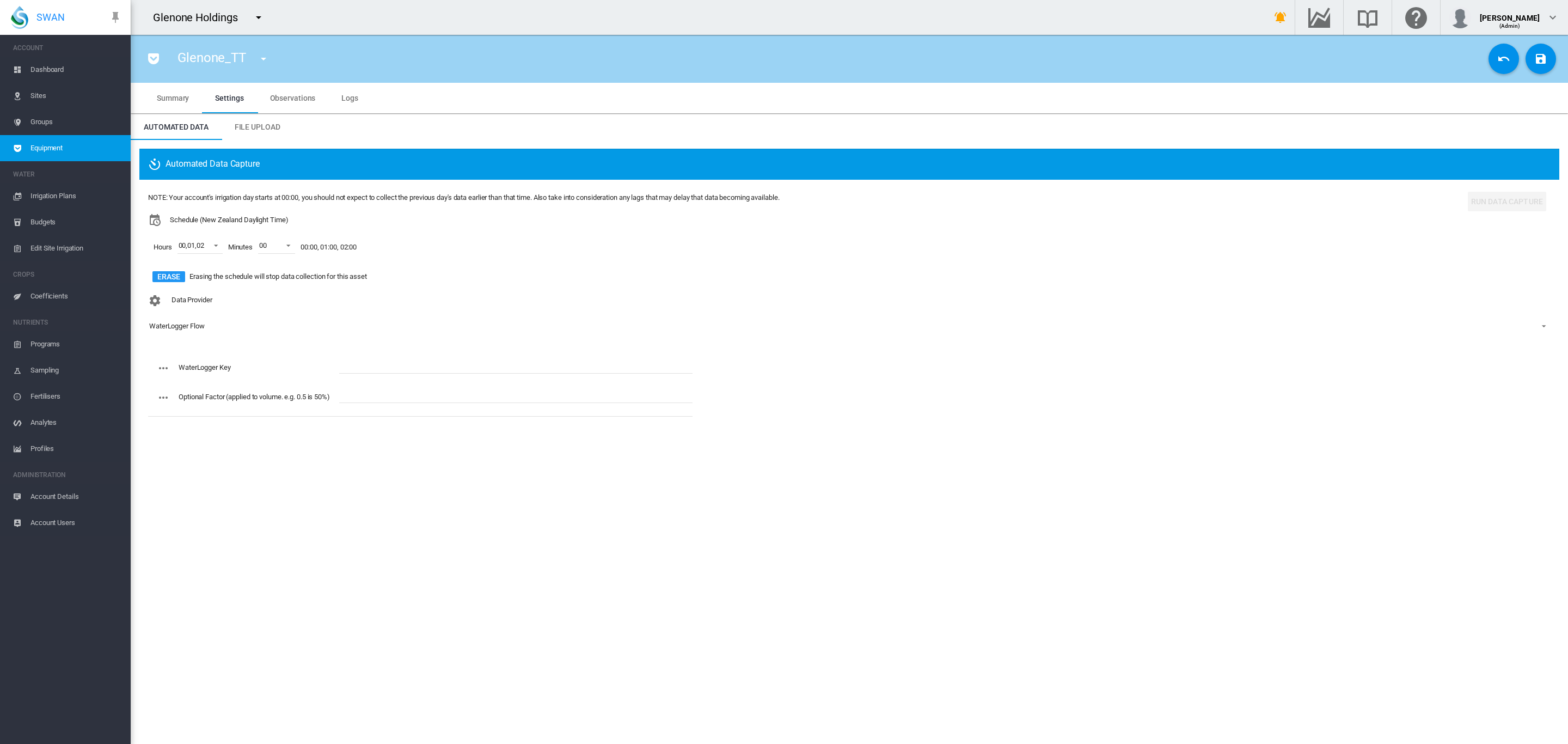
click at [405, 361] on input "text" at bounding box center [515, 365] width 353 height 16
paste input "**********"
type input "**********"
click at [1537, 54] on md-icon "icon-content-save" at bounding box center [1541, 59] width 13 height 13
click at [257, 65] on md-icon "icon-menu-down" at bounding box center [264, 59] width 13 height 13
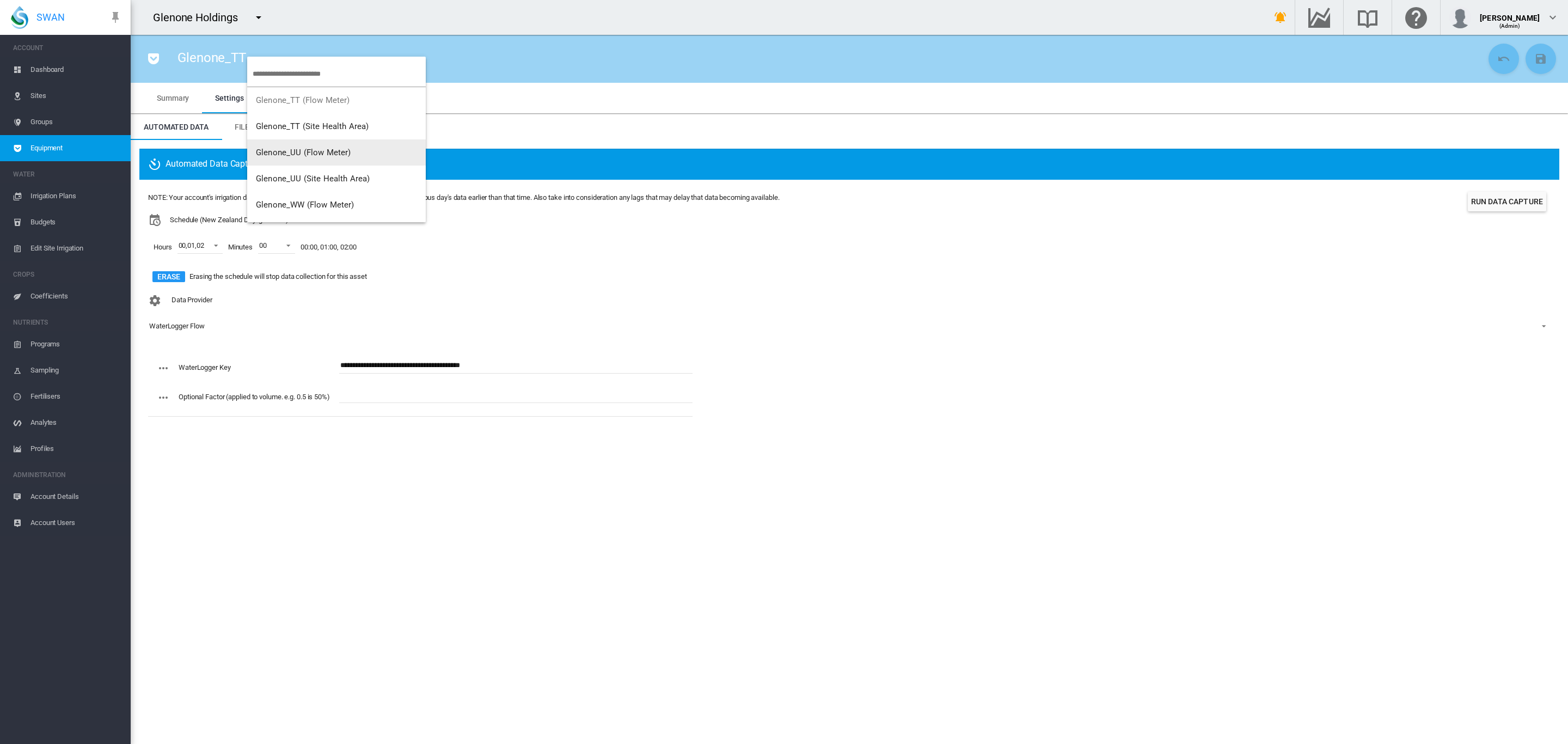
click at [306, 148] on span "Glenone_UU (Flow Meter)" at bounding box center [303, 152] width 94 height 10
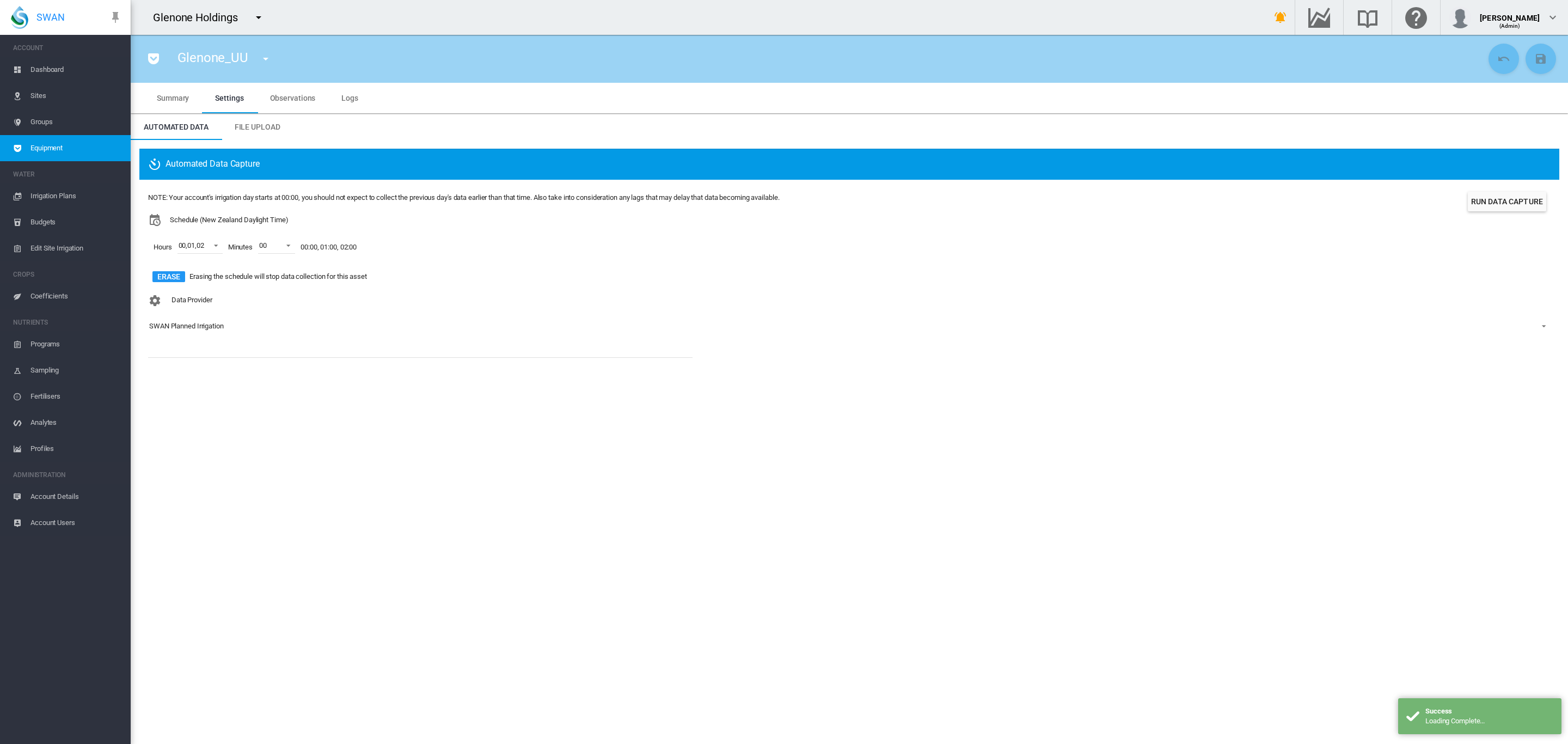
click at [195, 329] on div "SWAN Planned Irrigation" at bounding box center [186, 326] width 74 height 8
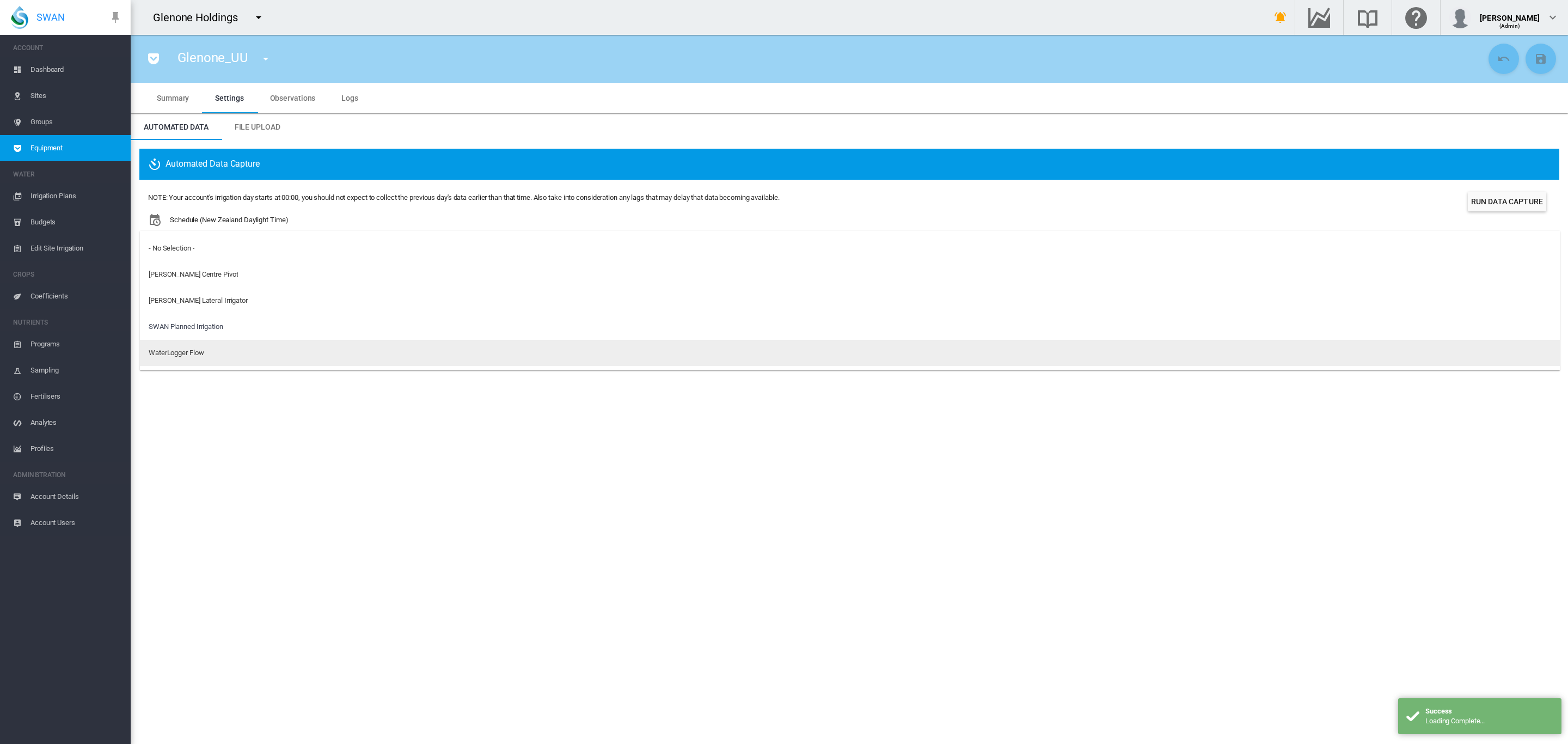
drag, startPoint x: 201, startPoint y: 354, endPoint x: 211, endPoint y: 349, distance: 11.2
click at [201, 354] on div "WaterLogger Flow" at bounding box center [175, 353] width 55 height 10
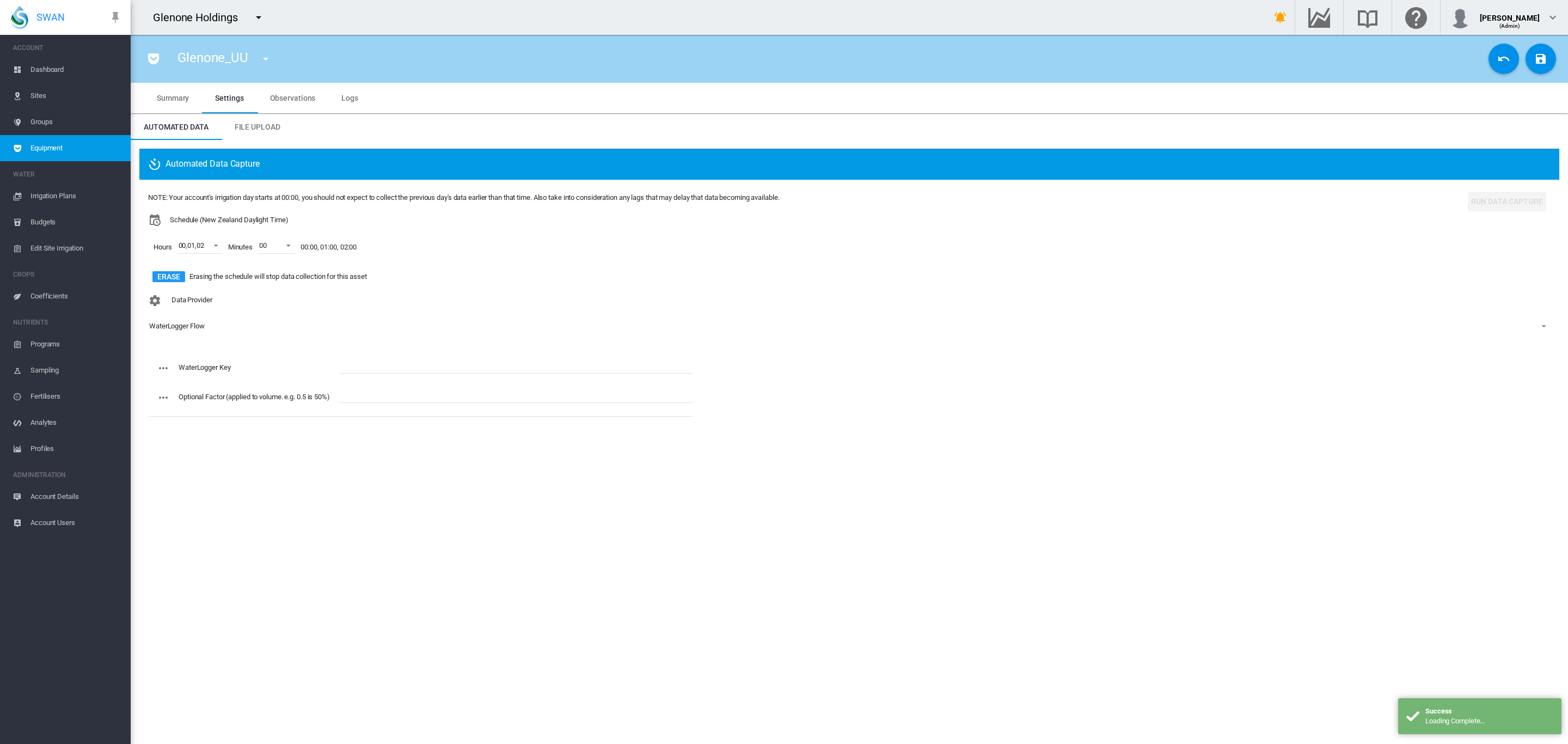
click at [433, 368] on input "text" at bounding box center [515, 365] width 353 height 16
paste input "**********"
type input "**********"
click at [1539, 57] on md-icon "icon-content-save" at bounding box center [1541, 59] width 13 height 13
click at [270, 56] on md-icon "icon-menu-down" at bounding box center [266, 59] width 13 height 13
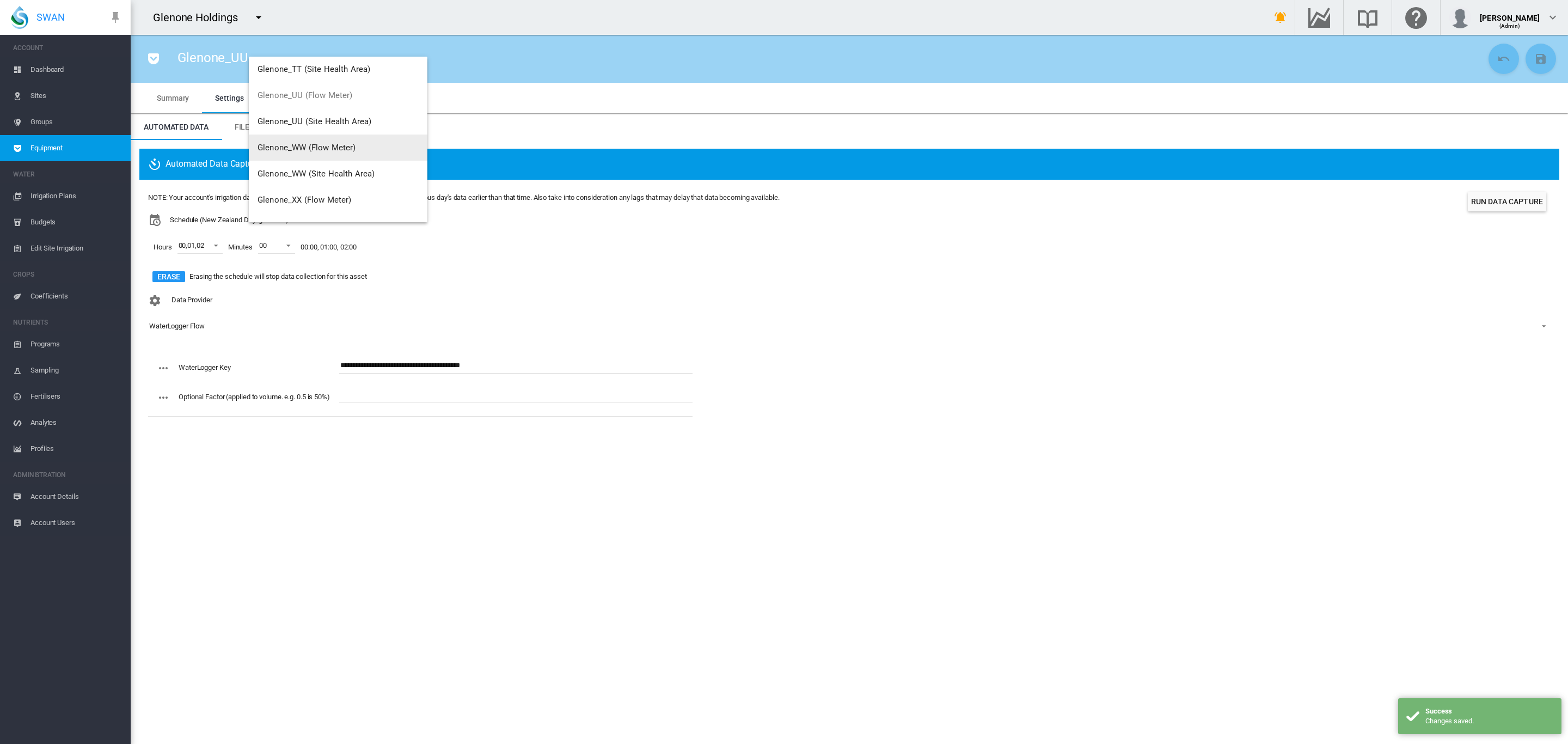
scroll to position [61, 0]
click at [337, 147] on span "Glenone_WW (Flow Meter)" at bounding box center [306, 144] width 98 height 10
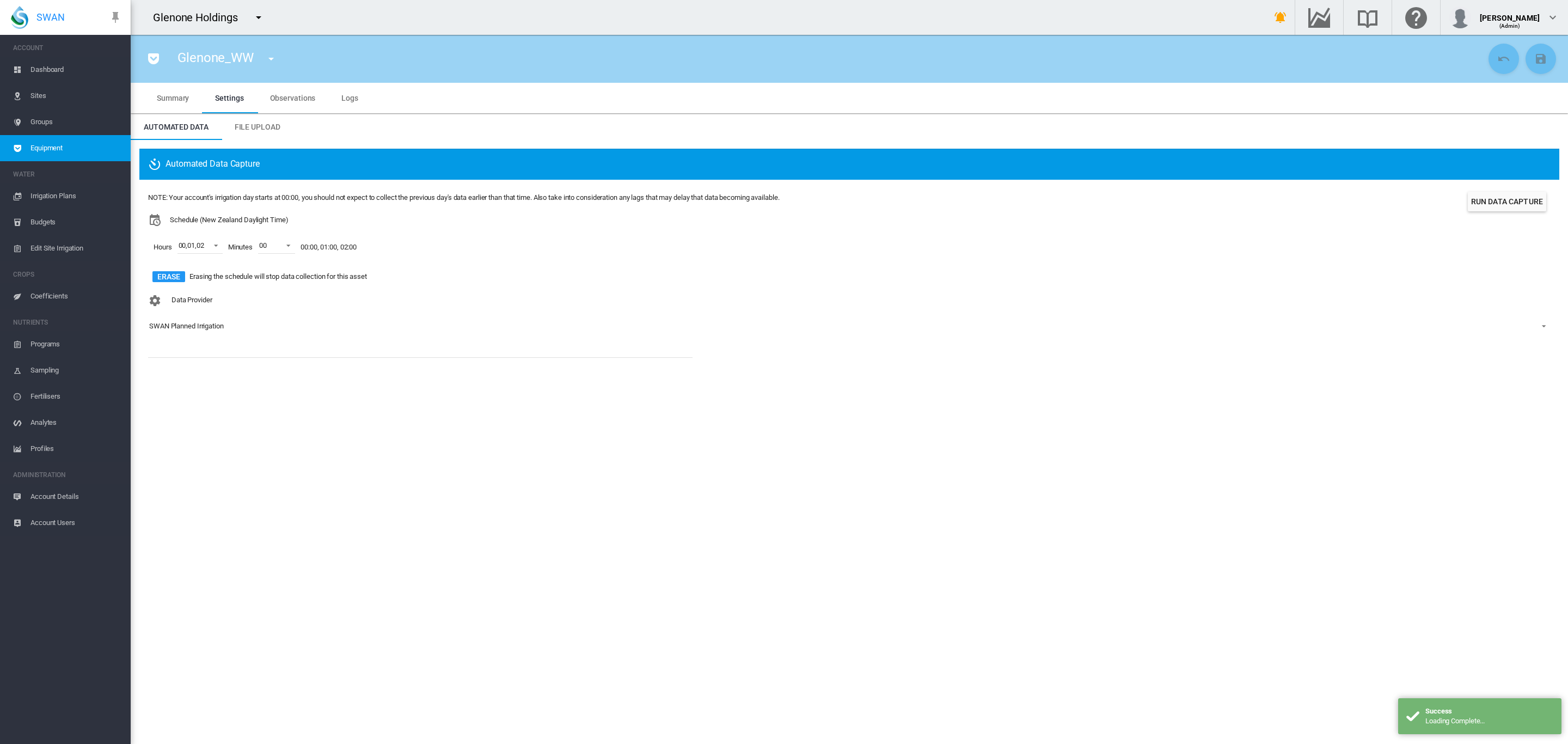
click at [188, 326] on div "SWAN Planned Irrigation" at bounding box center [186, 326] width 74 height 8
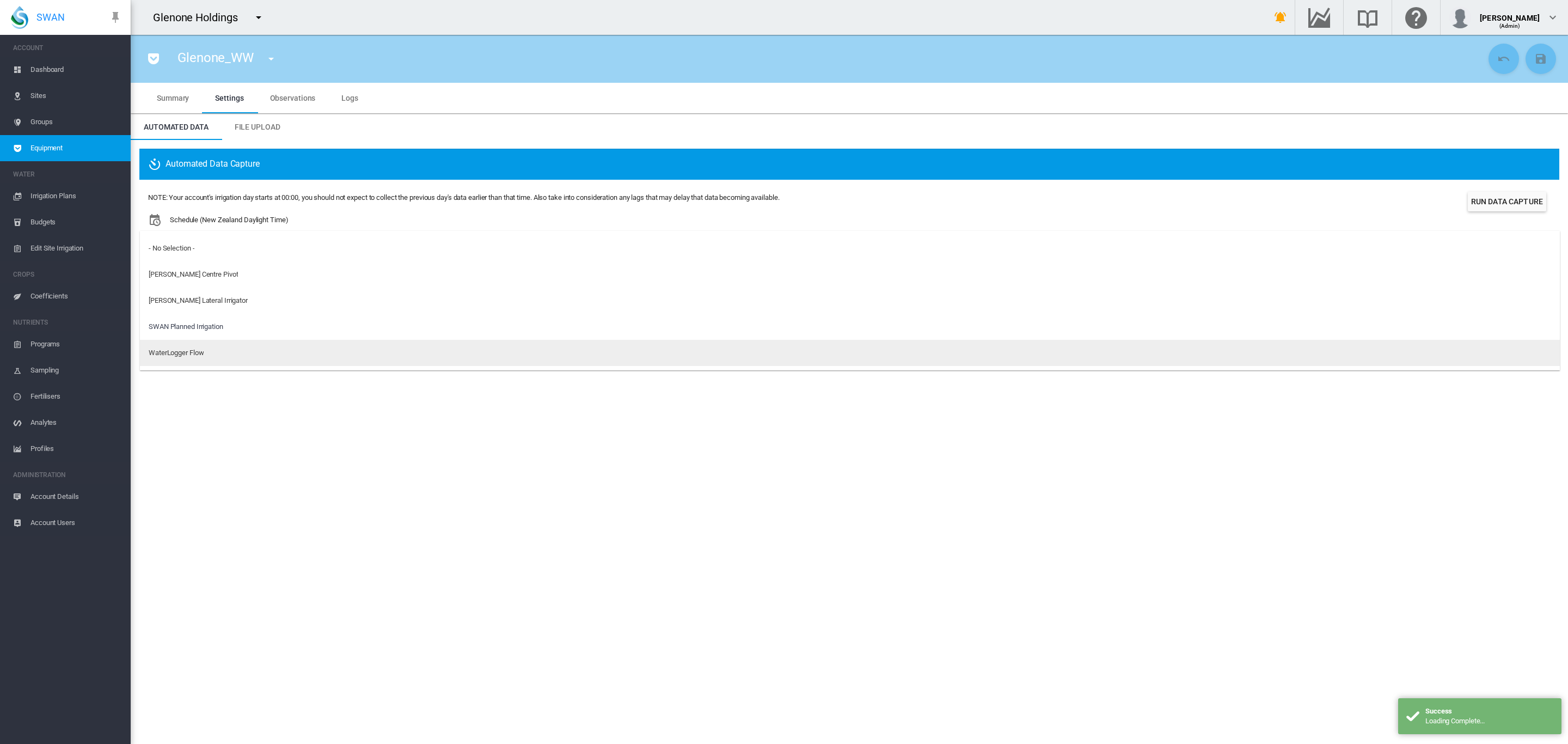
click at [180, 349] on div "WaterLogger Flow" at bounding box center [175, 353] width 55 height 10
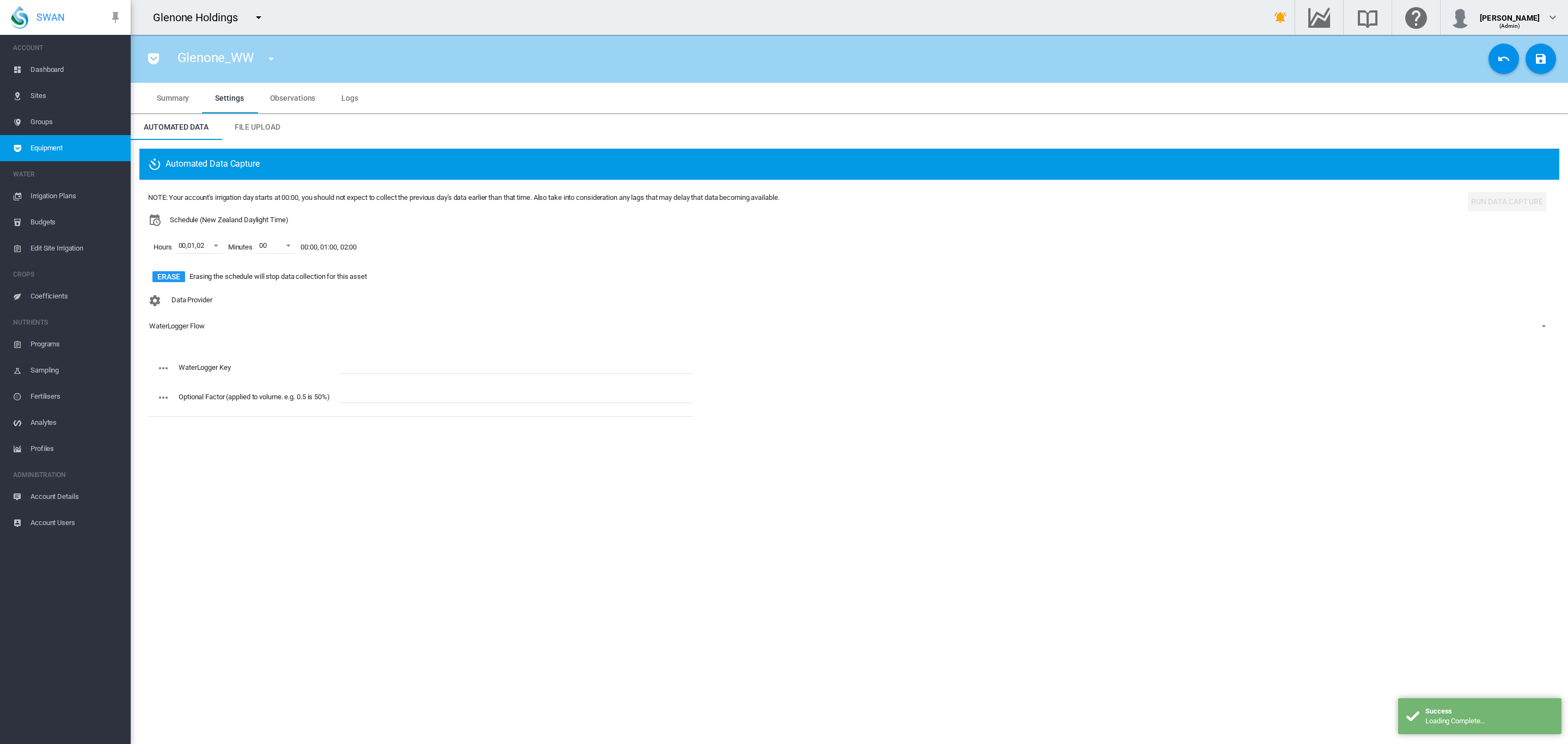
click at [405, 361] on input "text" at bounding box center [515, 365] width 353 height 16
paste input "**********"
type input "**********"
click at [1545, 56] on md-icon "icon-content-save" at bounding box center [1541, 59] width 13 height 13
click at [273, 60] on md-icon "icon-menu-down" at bounding box center [272, 59] width 13 height 13
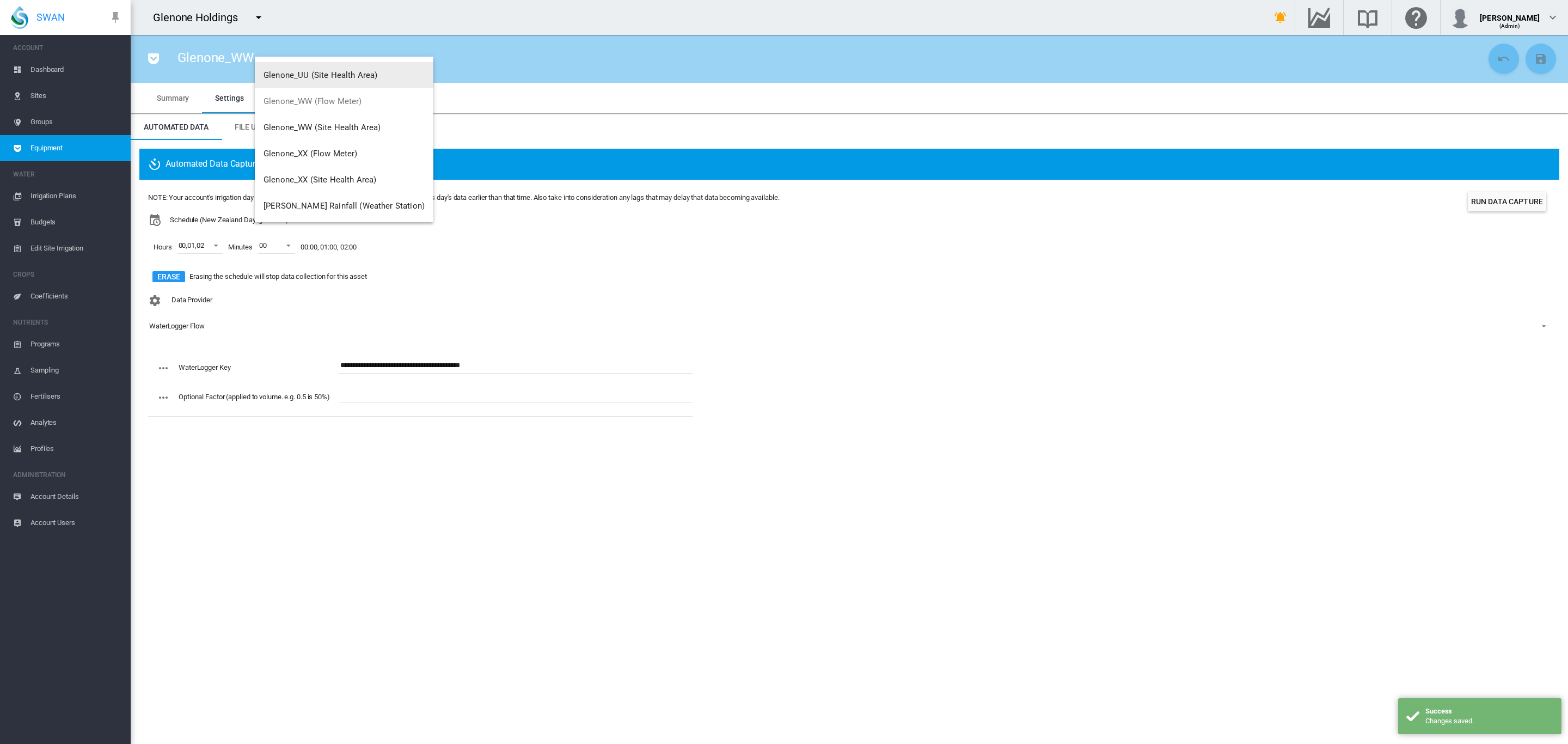
scroll to position [105, 0]
click at [343, 143] on button "Glenone_XX (Flow Meter)" at bounding box center [344, 152] width 178 height 26
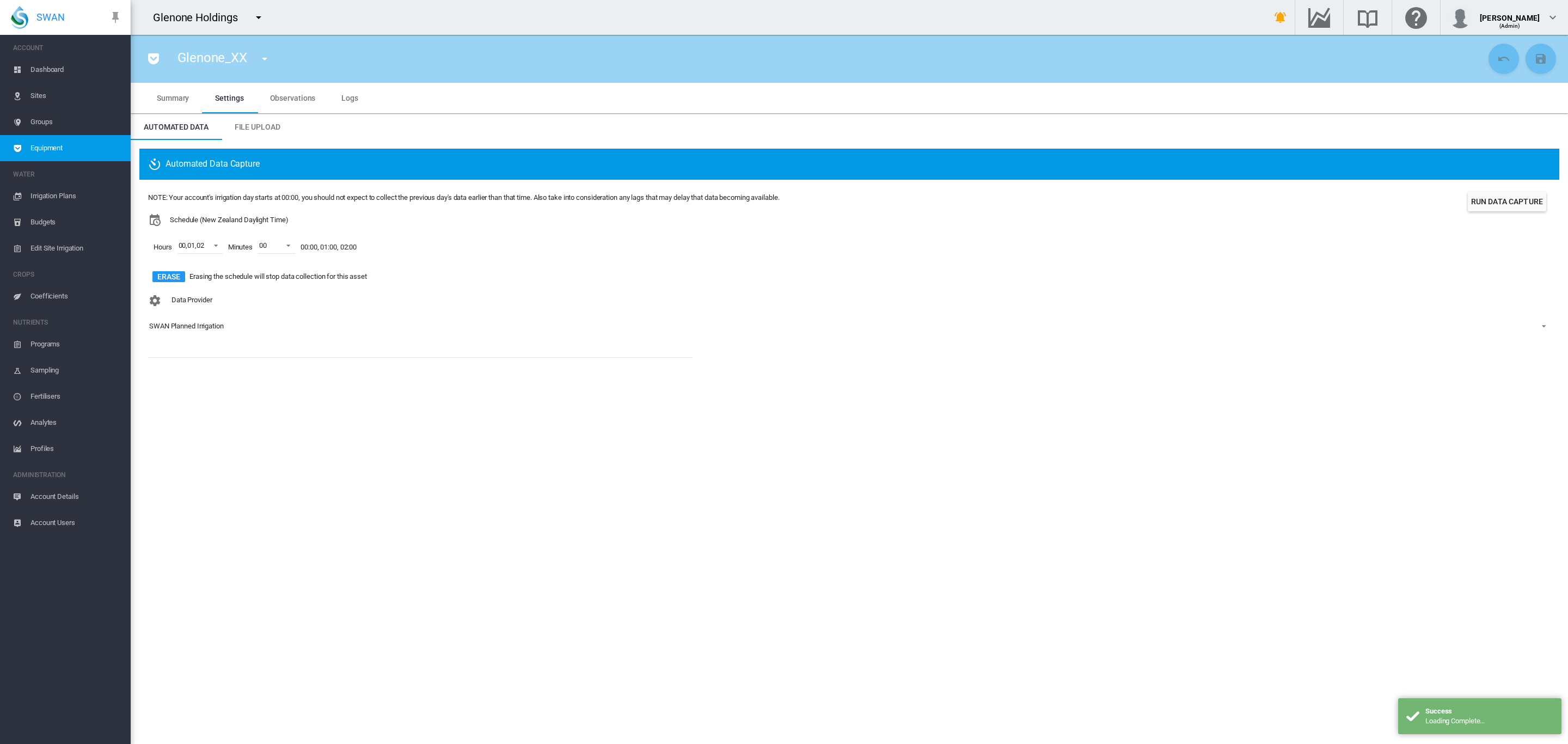
click at [210, 327] on div "SWAN Planned Irrigation" at bounding box center [186, 326] width 74 height 8
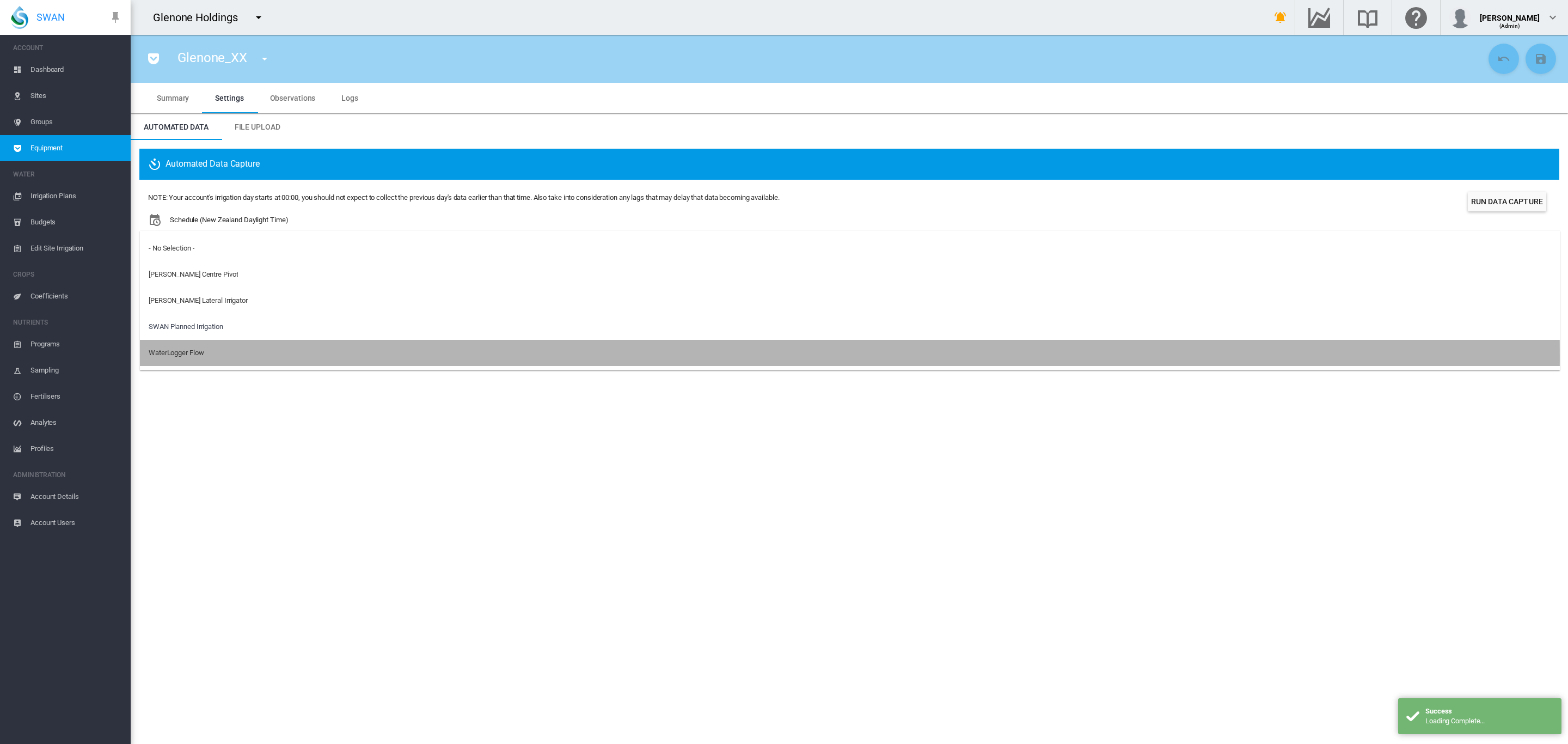
click at [201, 358] on div "WaterLogger Flow" at bounding box center [175, 353] width 55 height 10
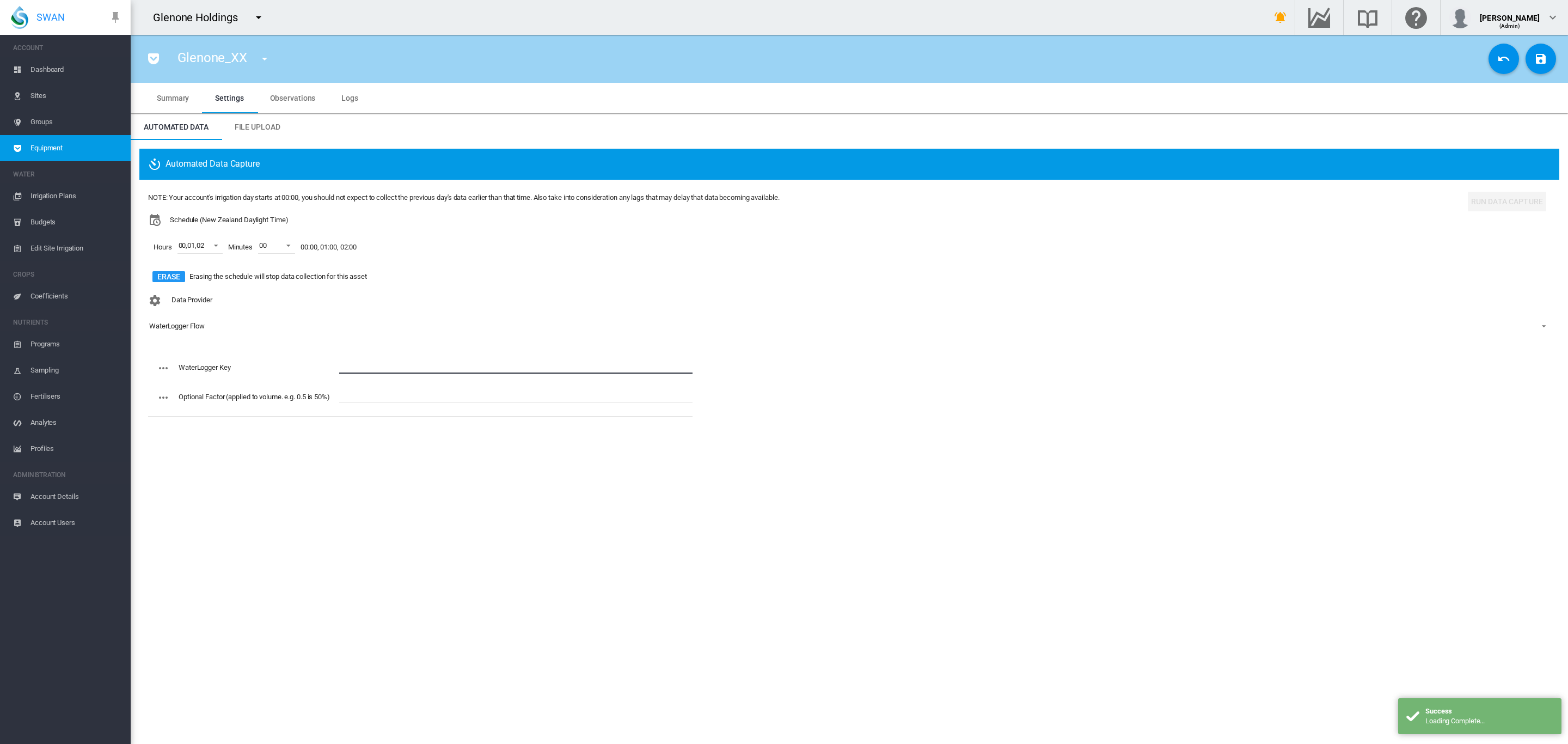
click at [371, 366] on input "text" at bounding box center [515, 365] width 353 height 16
paste input "**********"
type input "**********"
click at [1555, 57] on button "Save Changes" at bounding box center [1541, 59] width 31 height 31
click at [52, 67] on span "Dashboard" at bounding box center [76, 69] width 91 height 26
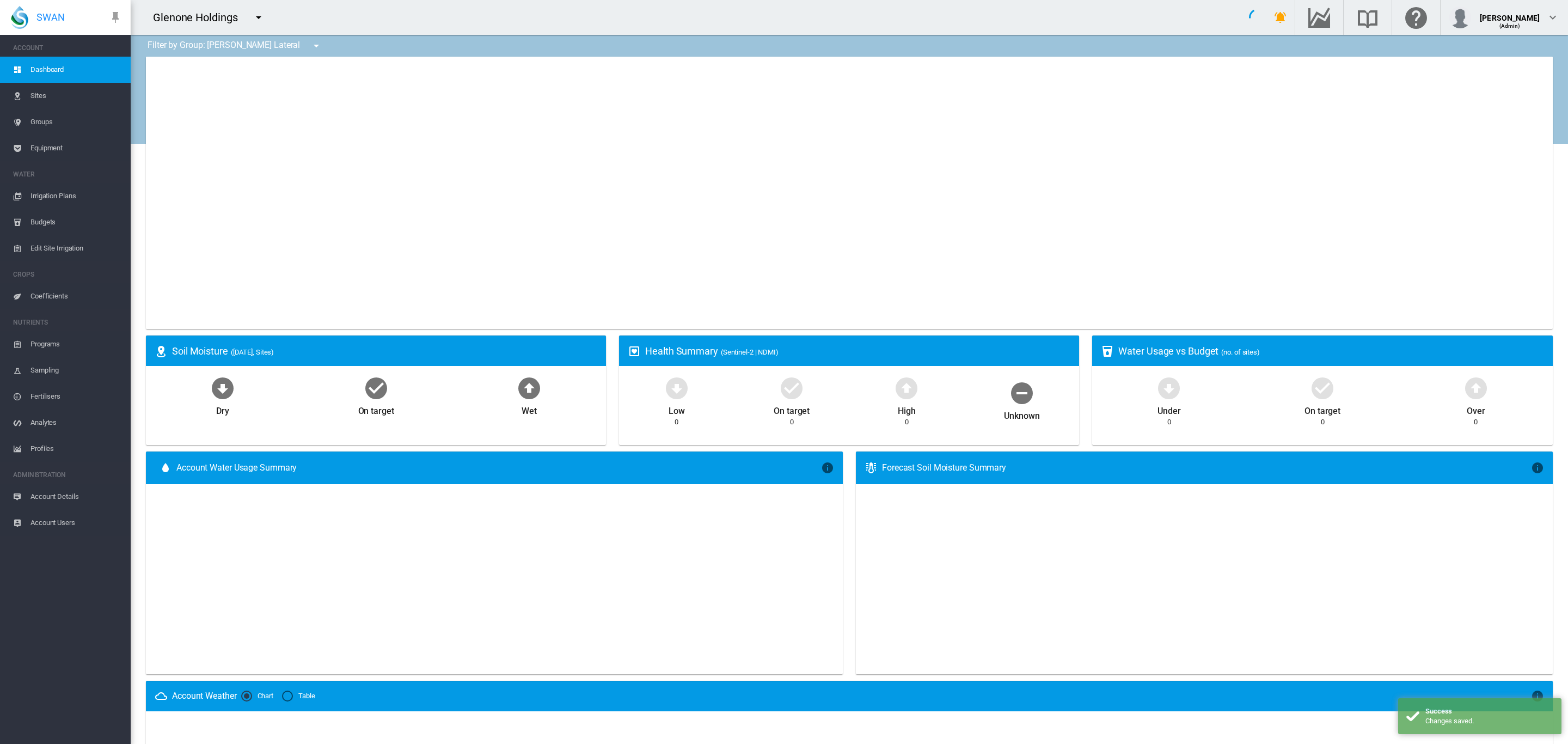
type input "**********"
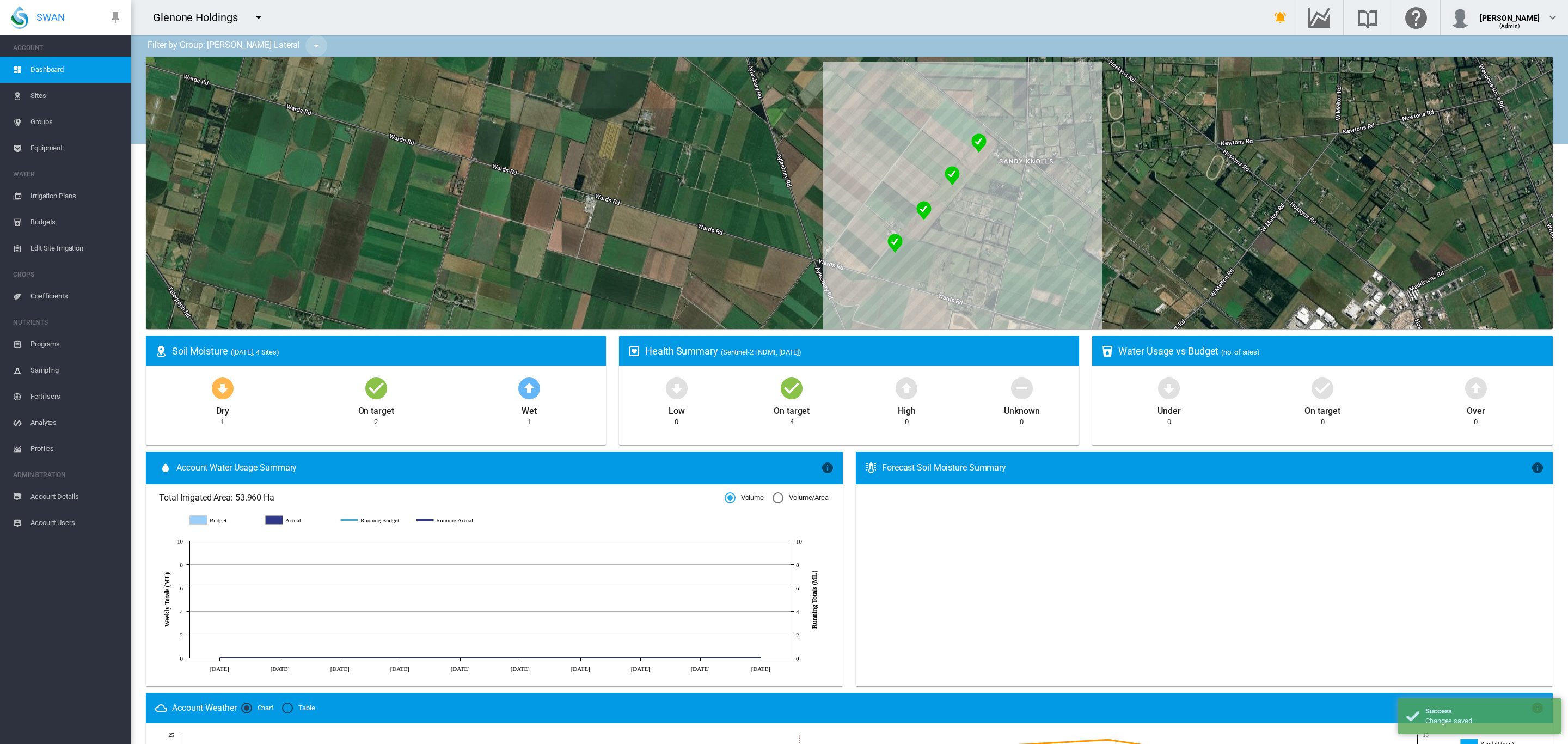
click at [310, 51] on md-icon "icon-menu-down" at bounding box center [317, 46] width 13 height 13
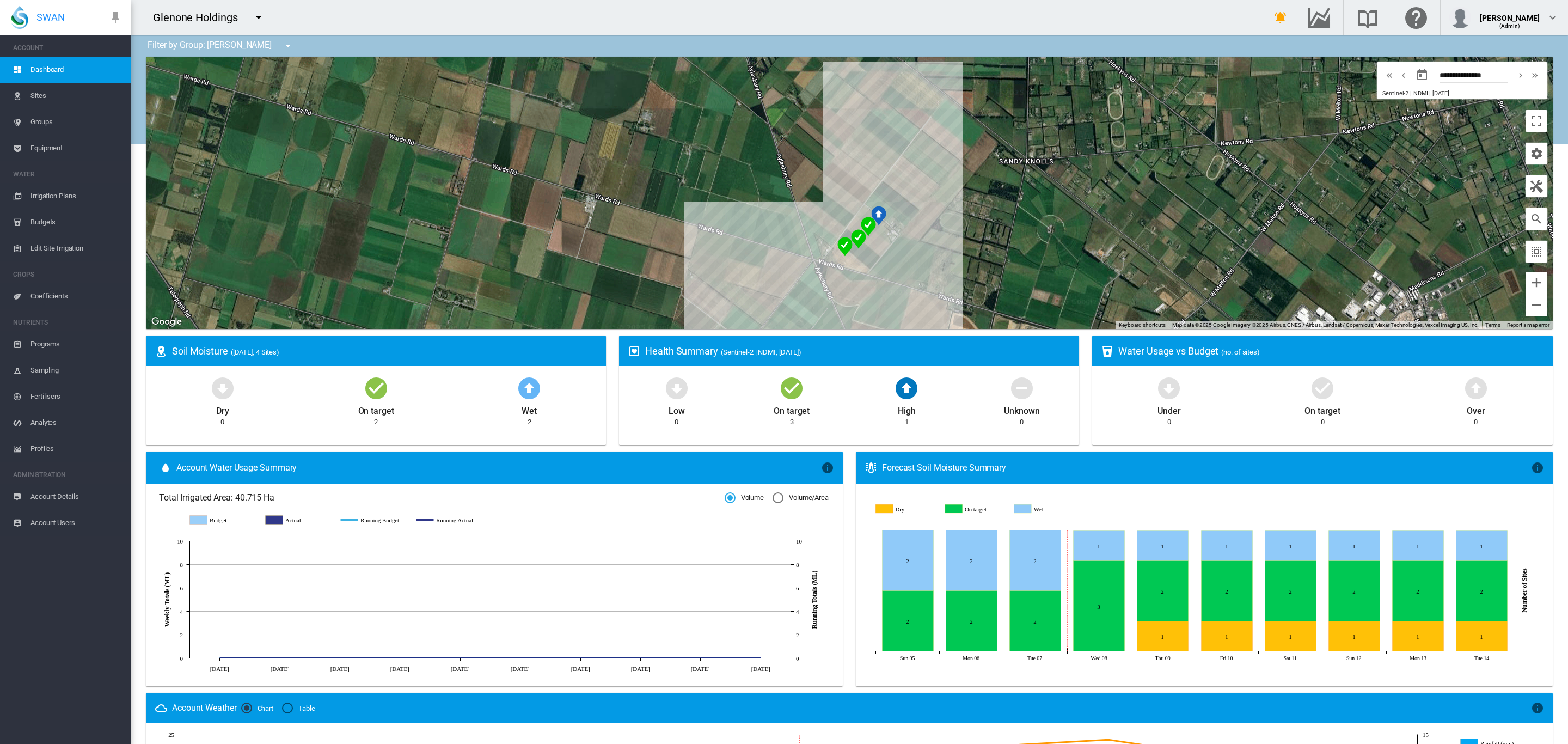
click at [62, 143] on span "Equipment" at bounding box center [76, 147] width 91 height 26
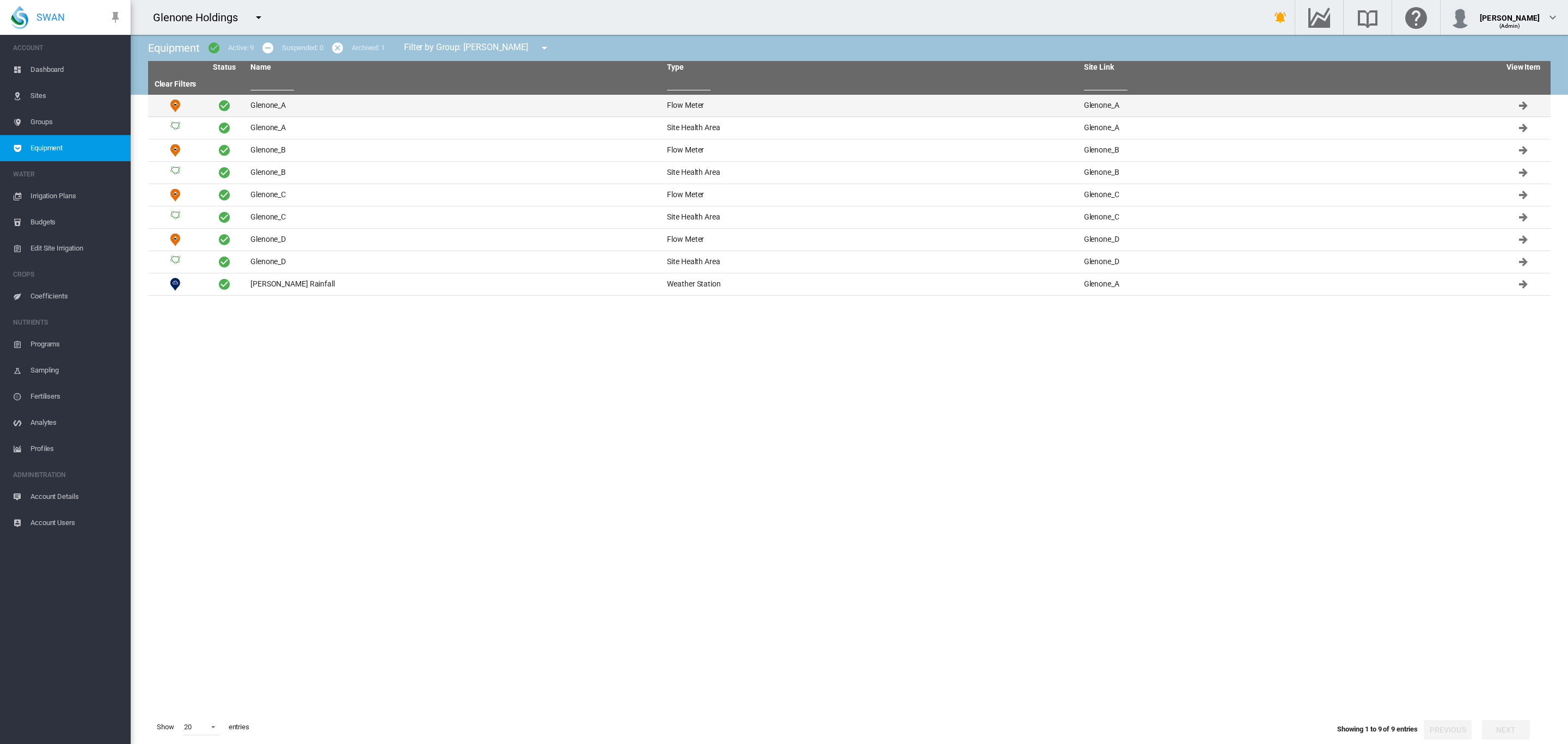
click at [273, 105] on td "Glenone_A" at bounding box center [455, 105] width 416 height 22
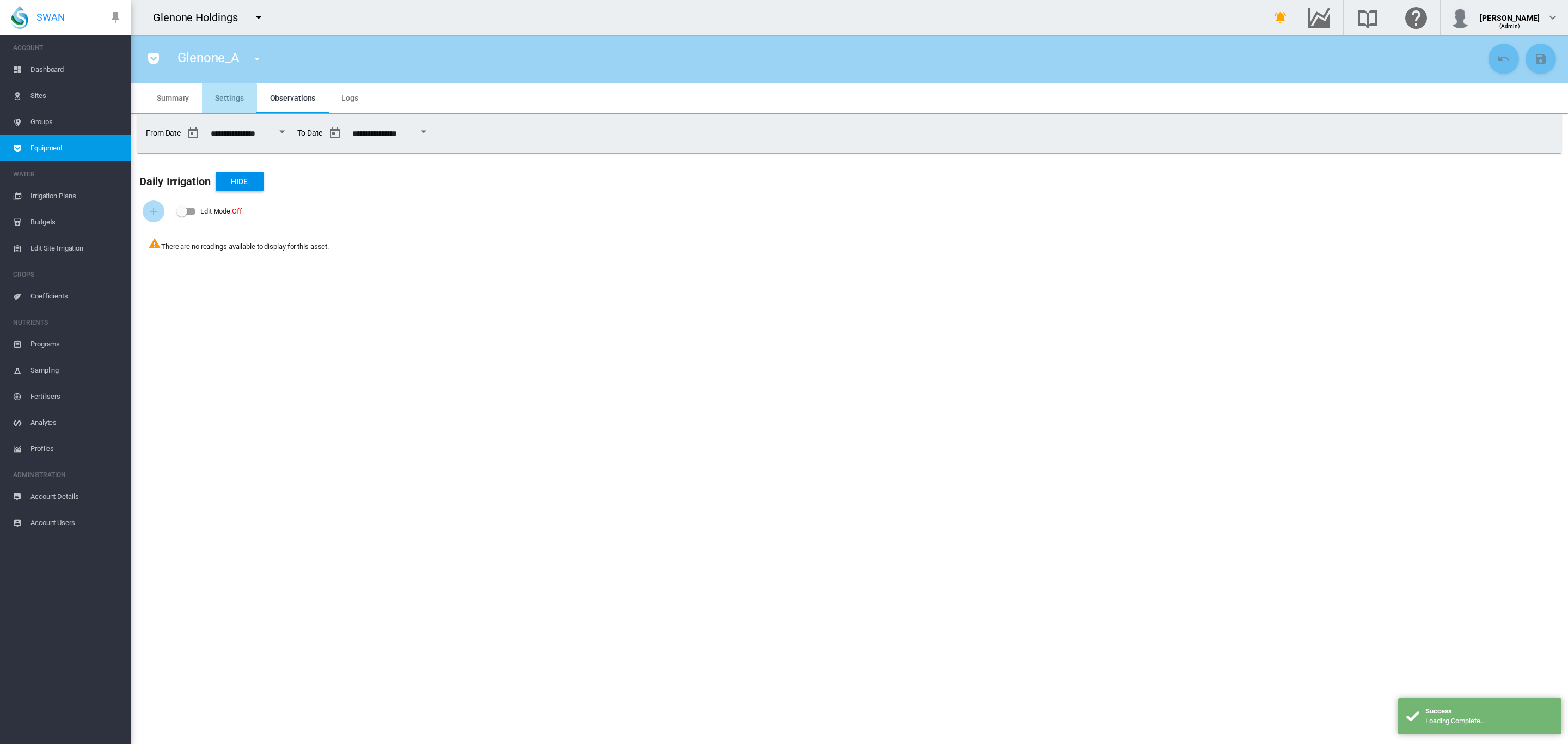
click at [222, 105] on md-tab-item "Settings" at bounding box center [229, 98] width 55 height 31
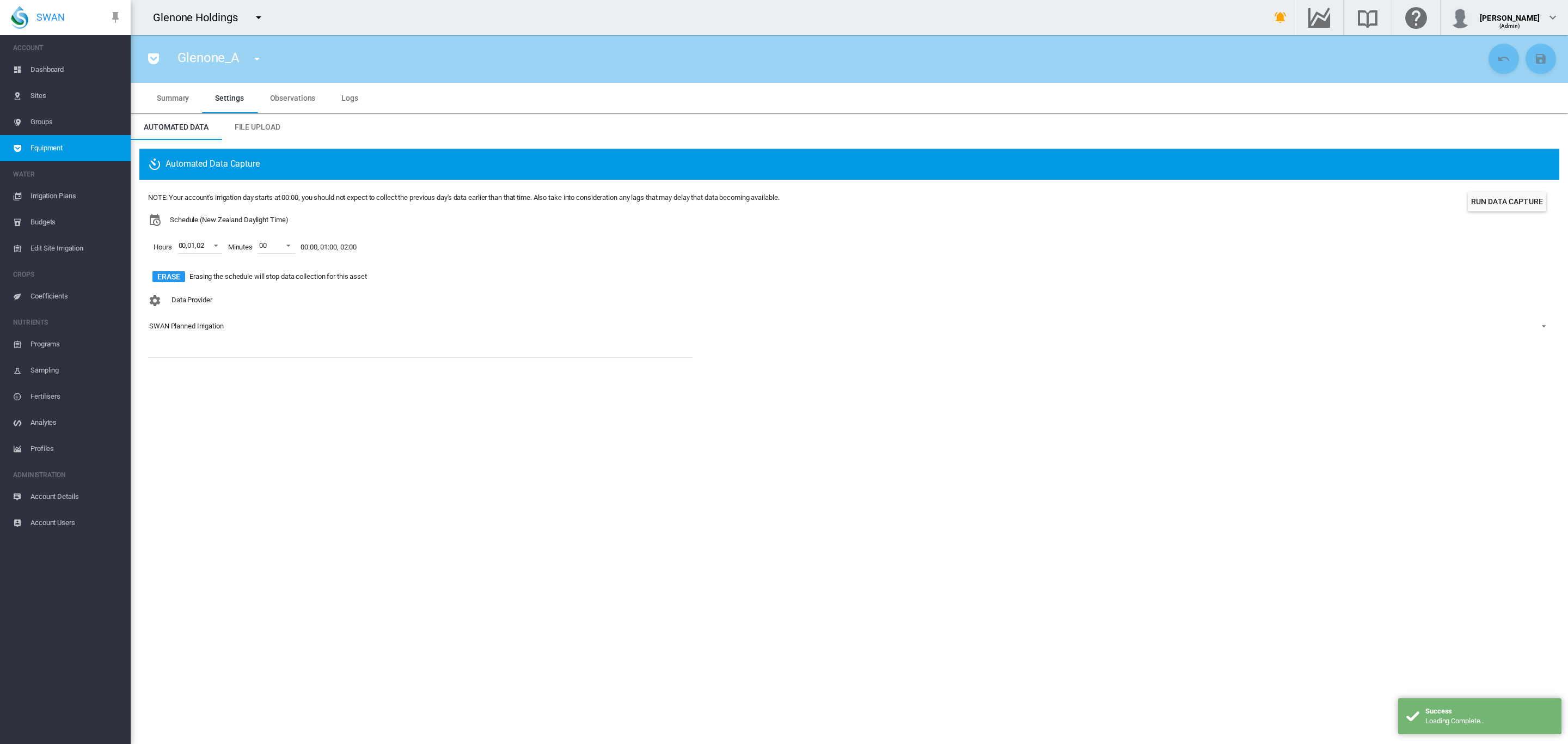
click at [201, 326] on div "SWAN Planned Irrigation" at bounding box center [186, 326] width 74 height 8
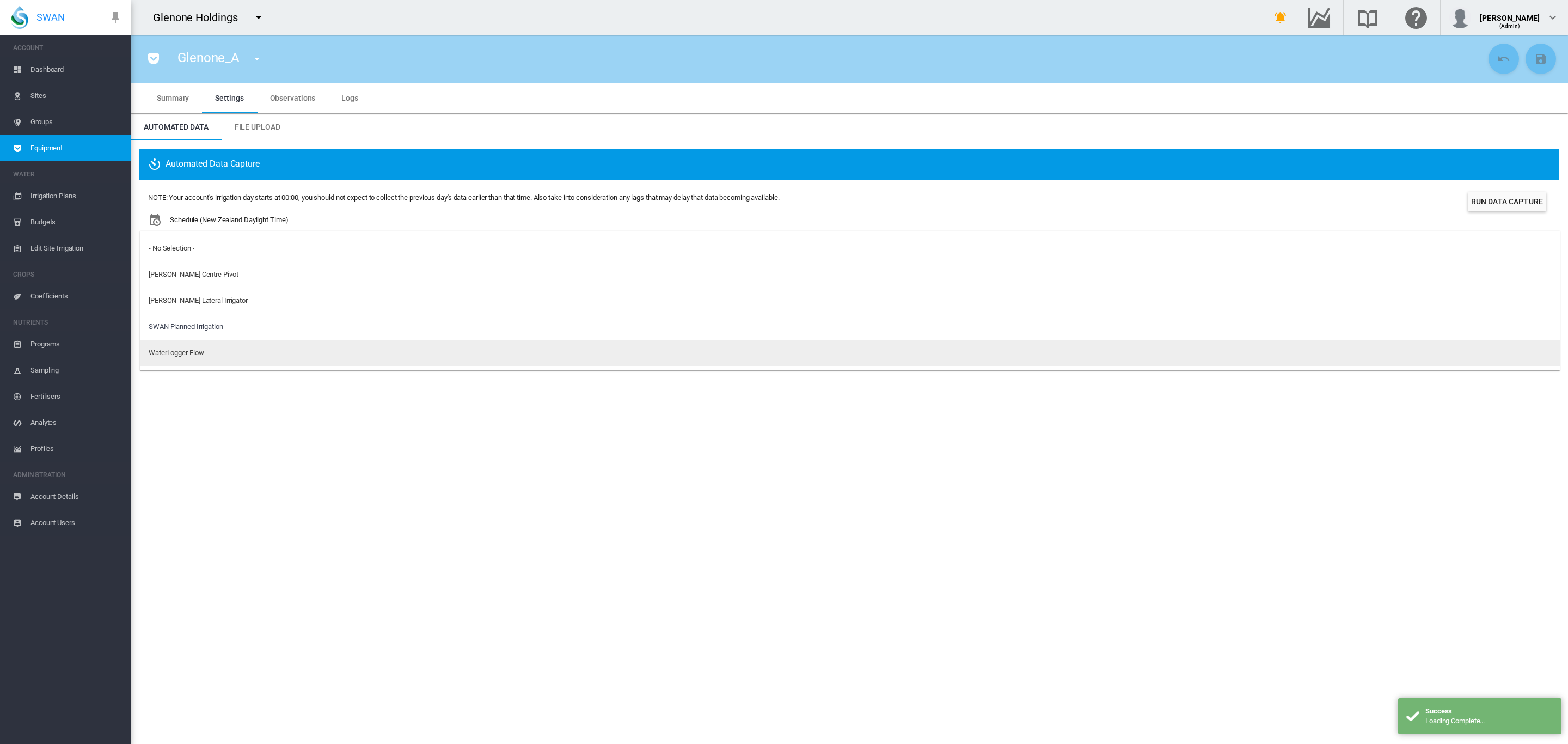
click at [186, 347] on md-option "WaterLogger Flow" at bounding box center [849, 353] width 1420 height 26
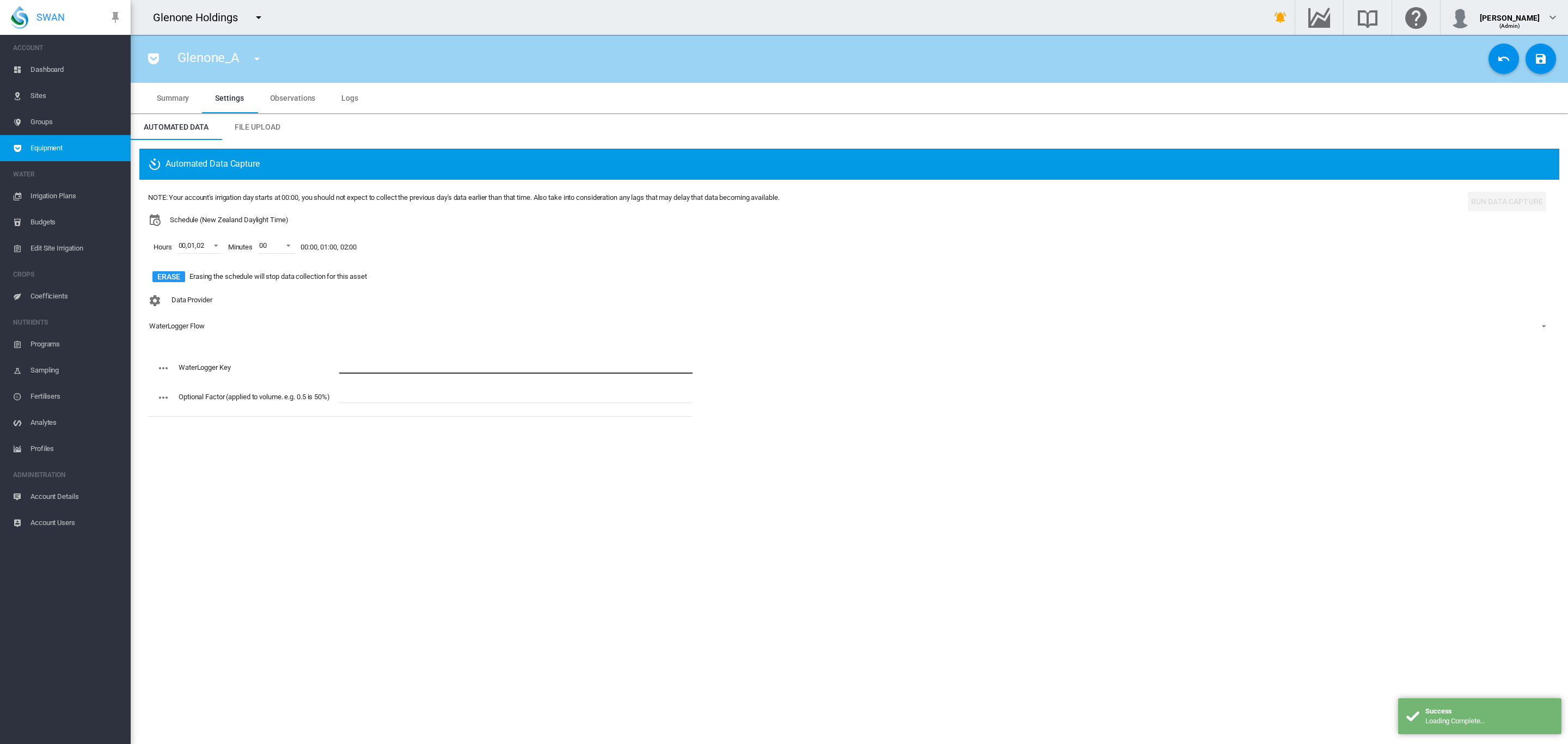
click at [413, 361] on input "text" at bounding box center [515, 365] width 353 height 16
paste input "**********"
type input "**********"
click at [1536, 66] on button "Save Changes" at bounding box center [1541, 59] width 31 height 31
click at [260, 57] on md-icon "icon-menu-down" at bounding box center [257, 59] width 13 height 13
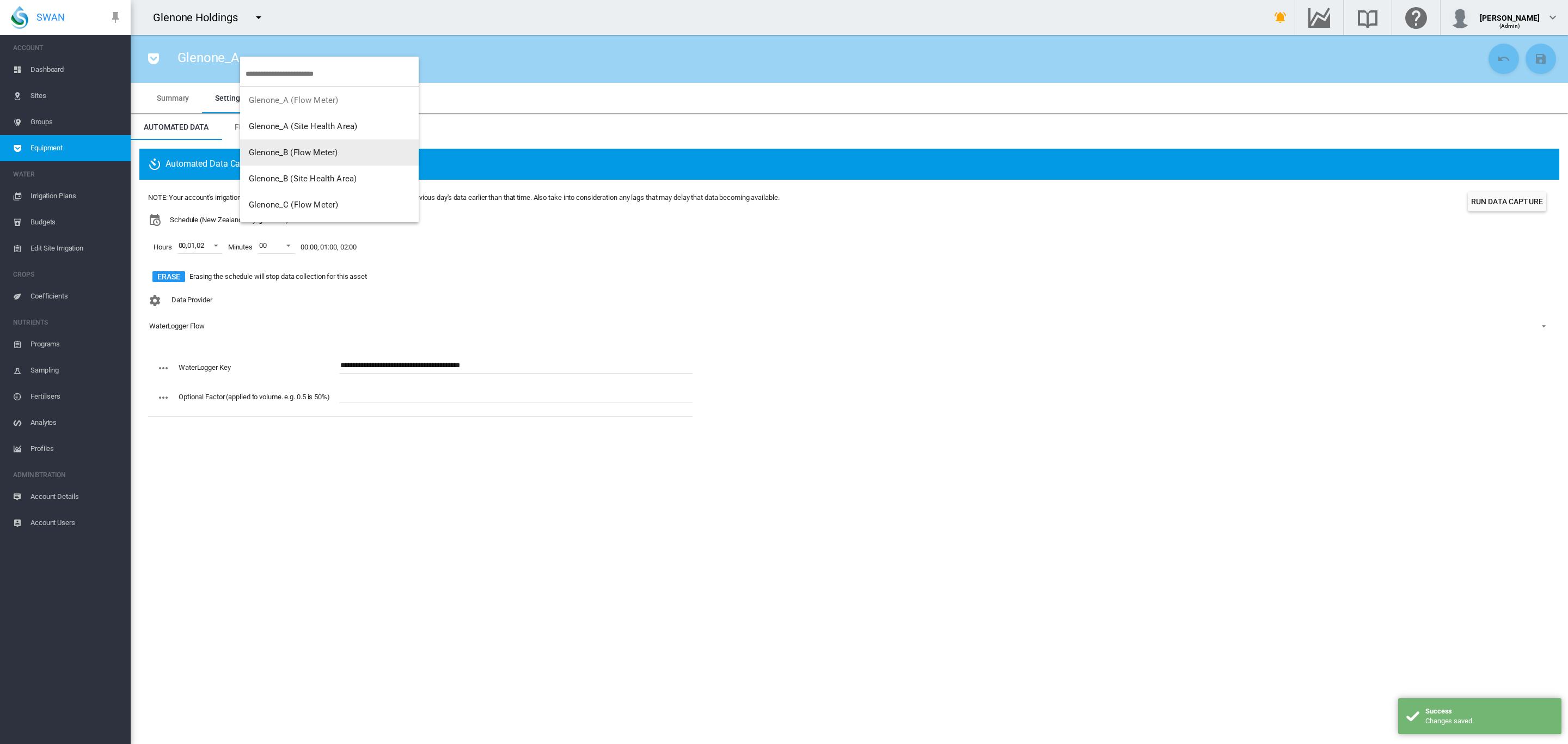
click at [320, 157] on span "Glenone_B (Flow Meter)" at bounding box center [293, 152] width 89 height 10
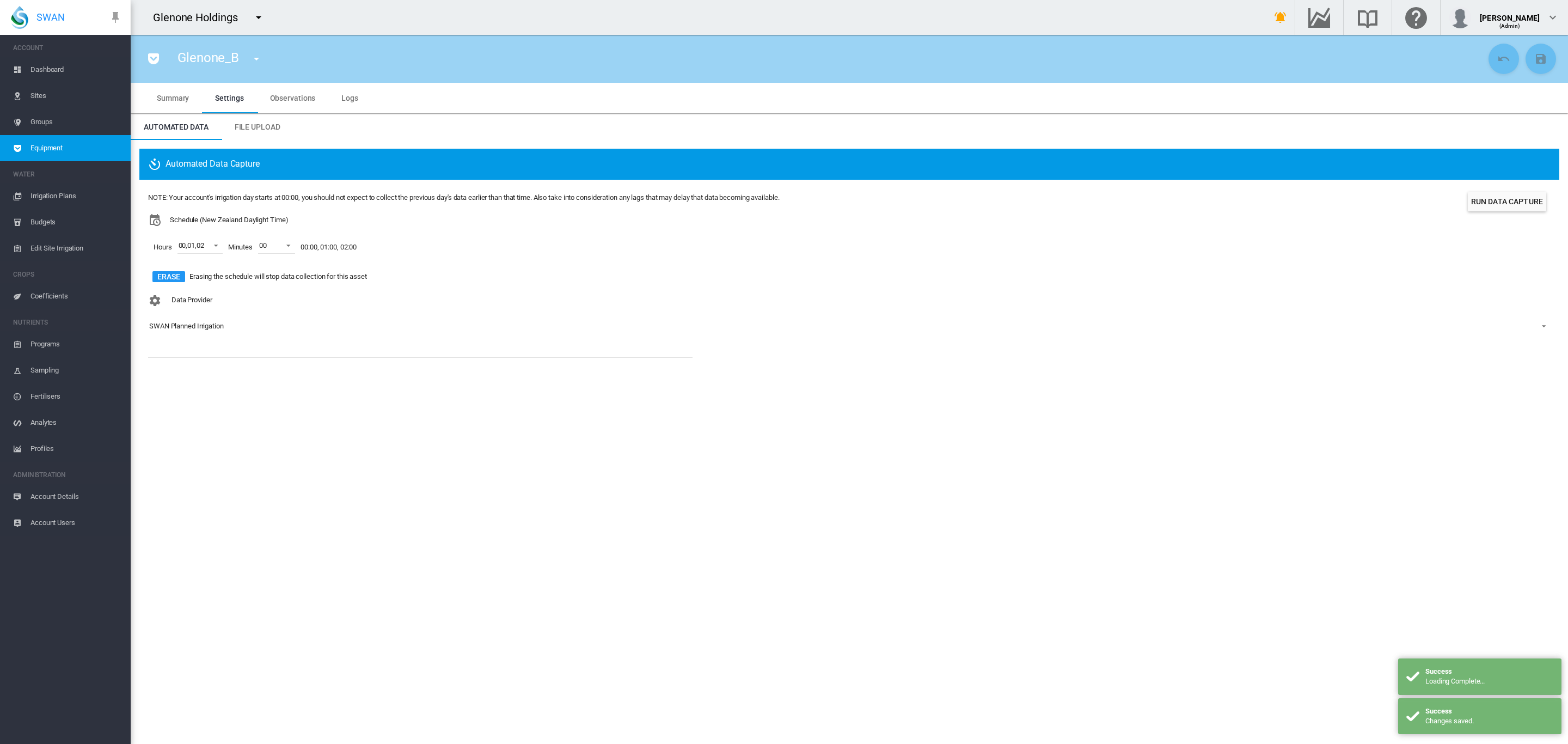
click at [193, 316] on div "Data Provider SWAN Planned Irrigation - No Selection - [PERSON_NAME] Centre Piv…" at bounding box center [849, 322] width 1402 height 64
click at [191, 324] on div "SWAN Planned Irrigation" at bounding box center [186, 326] width 74 height 8
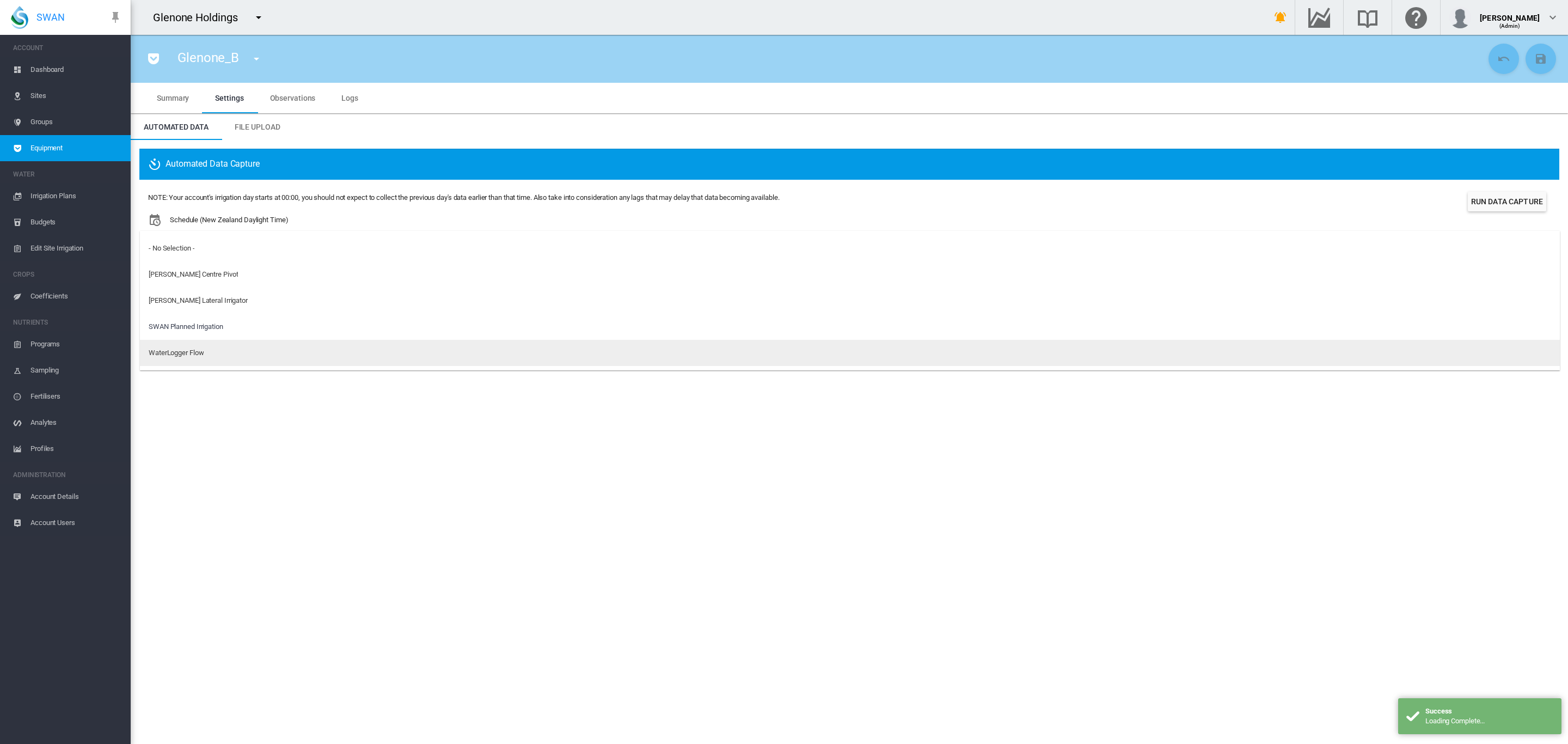
click at [181, 357] on div "WaterLogger Flow" at bounding box center [175, 353] width 55 height 10
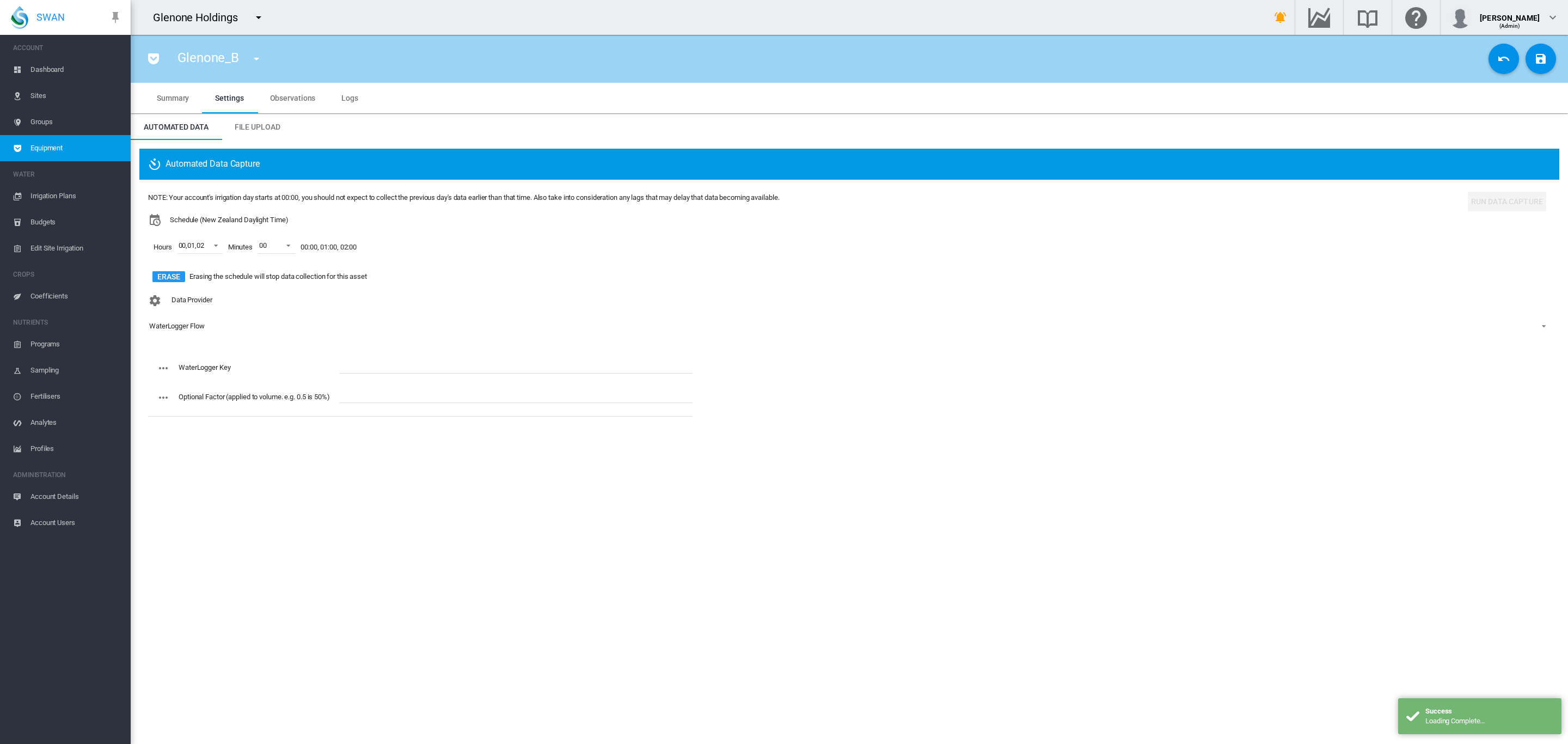
click at [373, 366] on input "text" at bounding box center [515, 365] width 353 height 16
paste input "**********"
type input "**********"
click at [1547, 59] on md-icon "icon-content-save" at bounding box center [1541, 59] width 13 height 13
click at [248, 54] on button "button" at bounding box center [256, 59] width 22 height 22
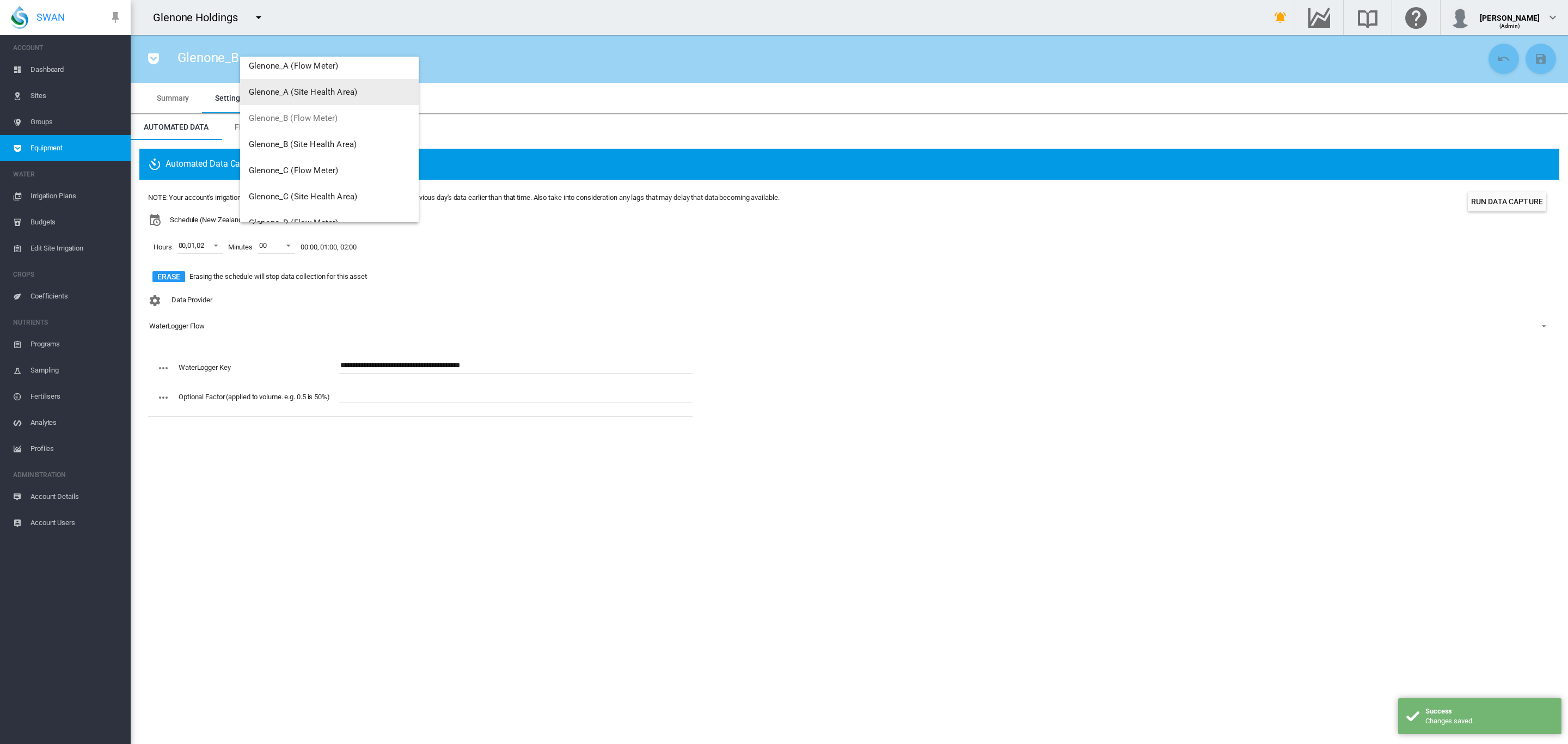
scroll to position [102, 0]
click at [307, 106] on span "Glenone_C (Flow Meter)" at bounding box center [293, 103] width 90 height 10
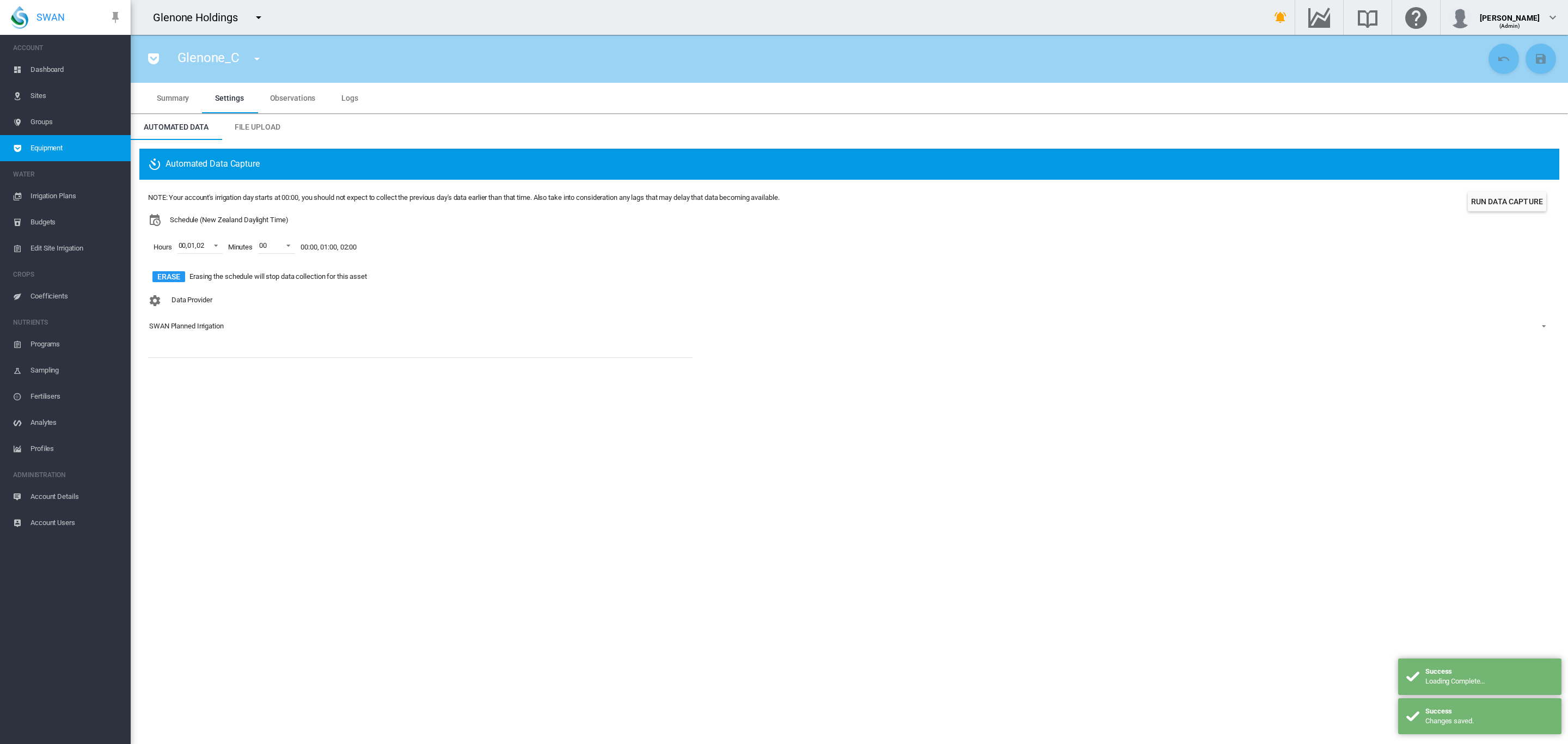
click at [210, 325] on div "SWAN Planned Irrigation" at bounding box center [186, 326] width 74 height 8
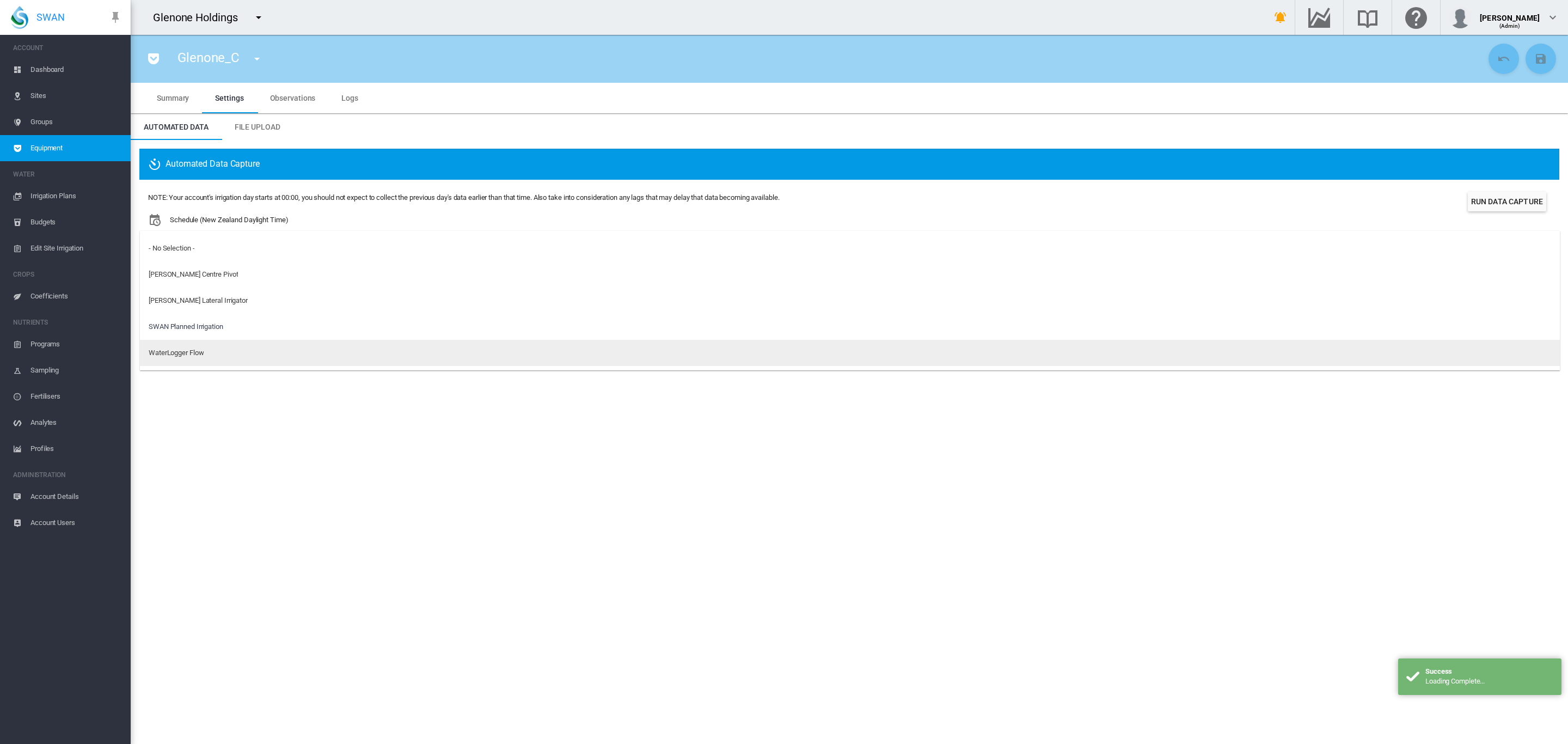
drag, startPoint x: 197, startPoint y: 351, endPoint x: 258, endPoint y: 347, distance: 61.1
click at [196, 351] on div "WaterLogger Flow" at bounding box center [175, 353] width 55 height 10
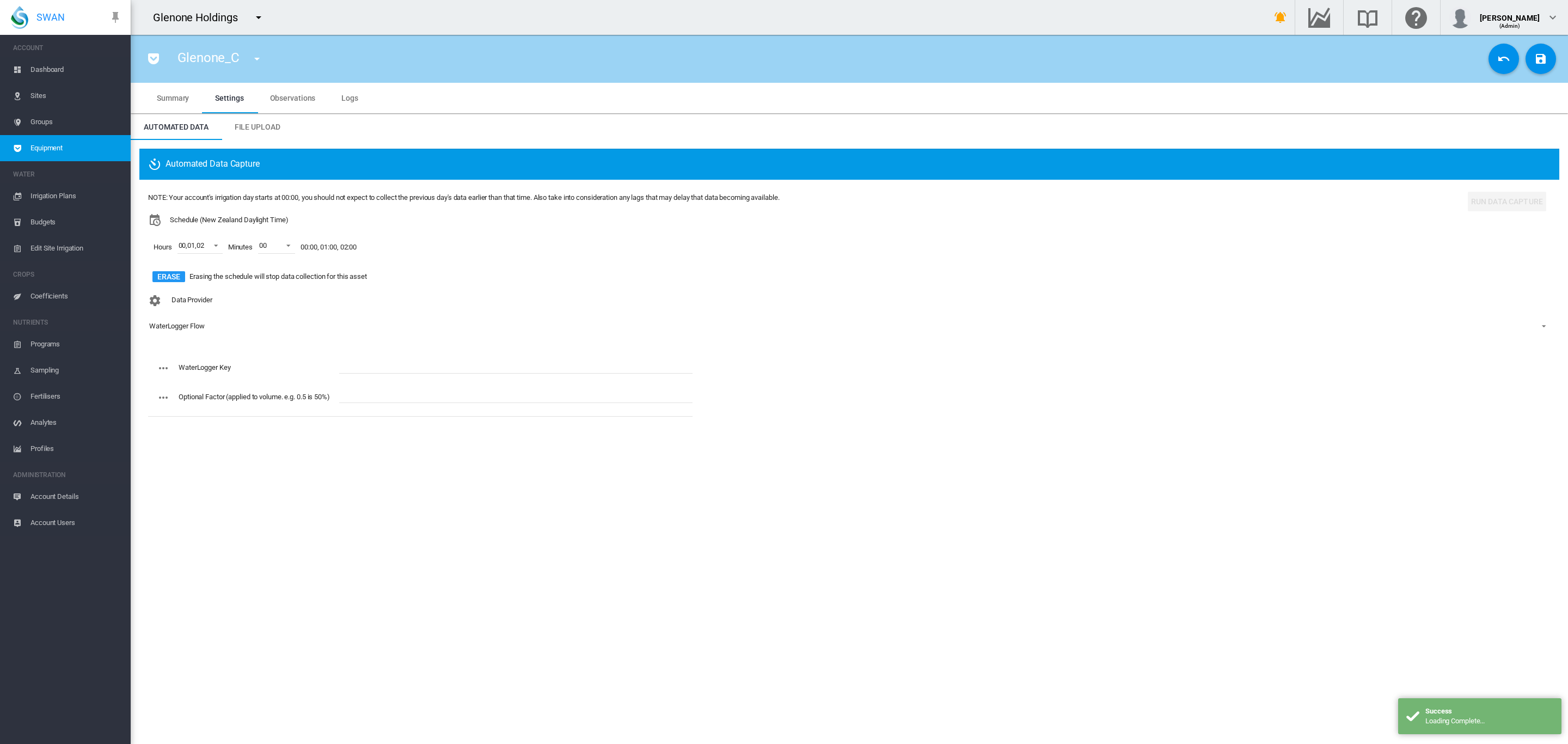
click at [393, 363] on input "text" at bounding box center [515, 365] width 353 height 16
paste input "**********"
type input "**********"
click at [1539, 66] on button "Save Changes" at bounding box center [1541, 59] width 31 height 31
click at [255, 54] on md-icon "icon-menu-down" at bounding box center [257, 59] width 13 height 13
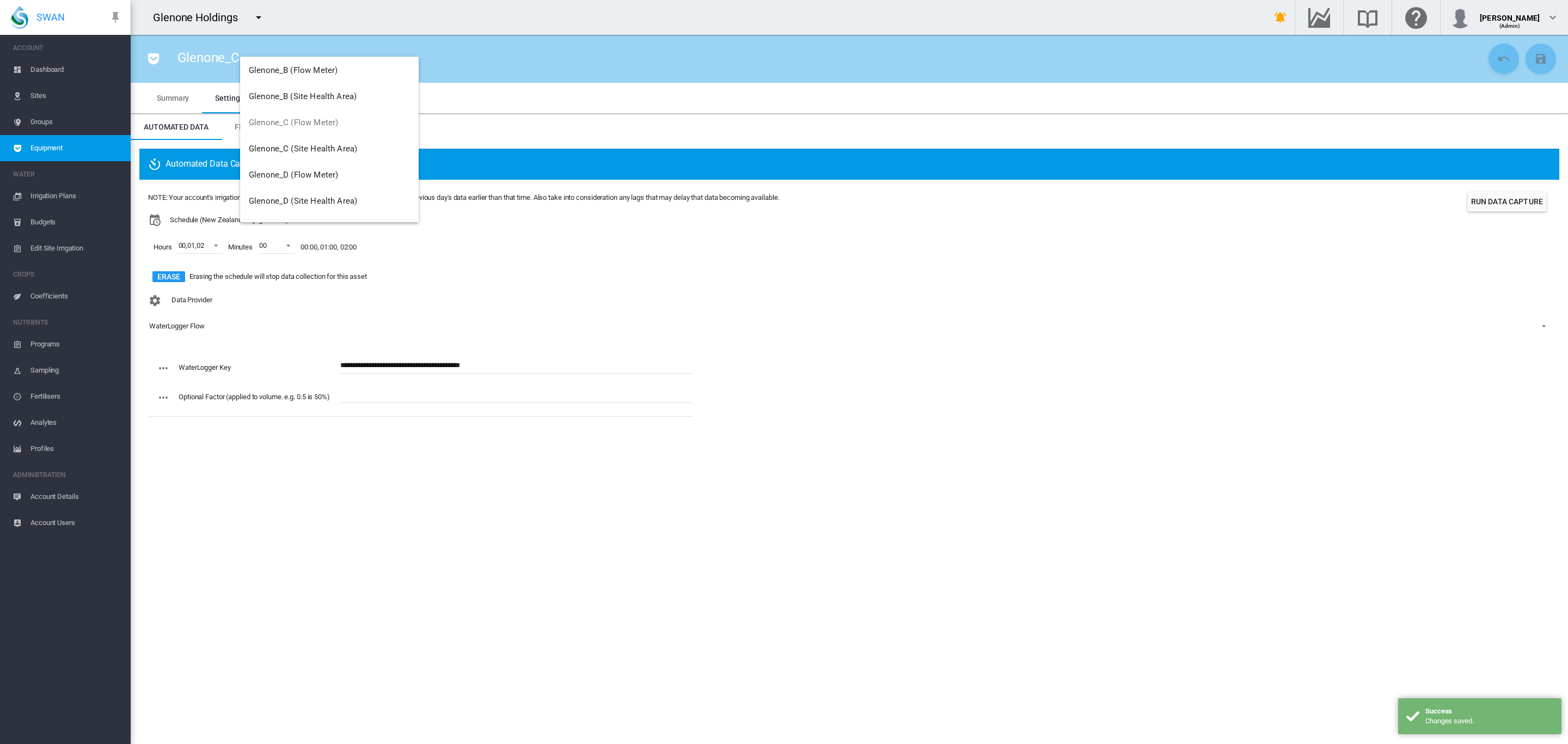
scroll to position [105, 0]
click at [321, 152] on span "Glenone_D (Flow Meter)" at bounding box center [293, 152] width 90 height 10
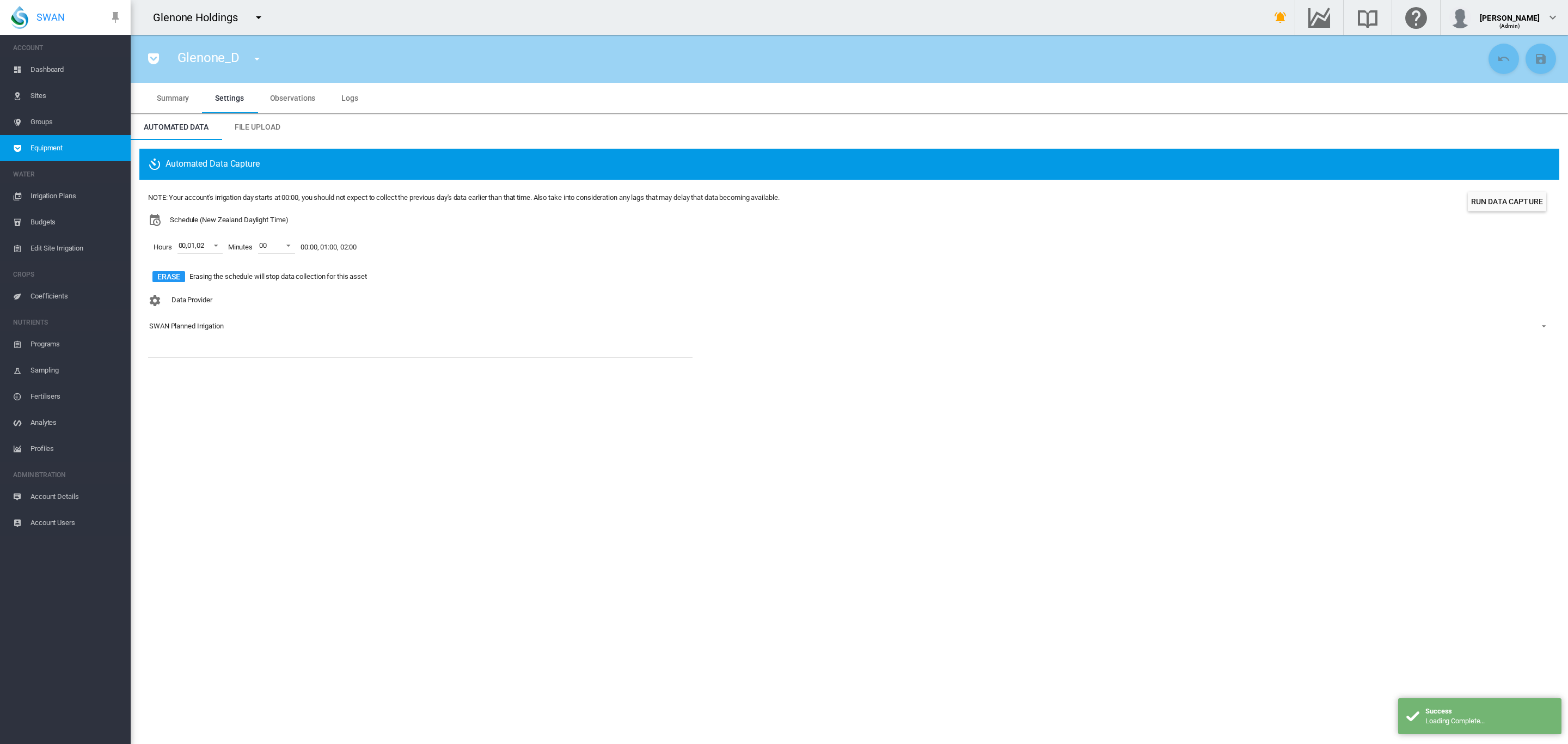
click at [187, 324] on div "SWAN Planned Irrigation" at bounding box center [186, 326] width 74 height 8
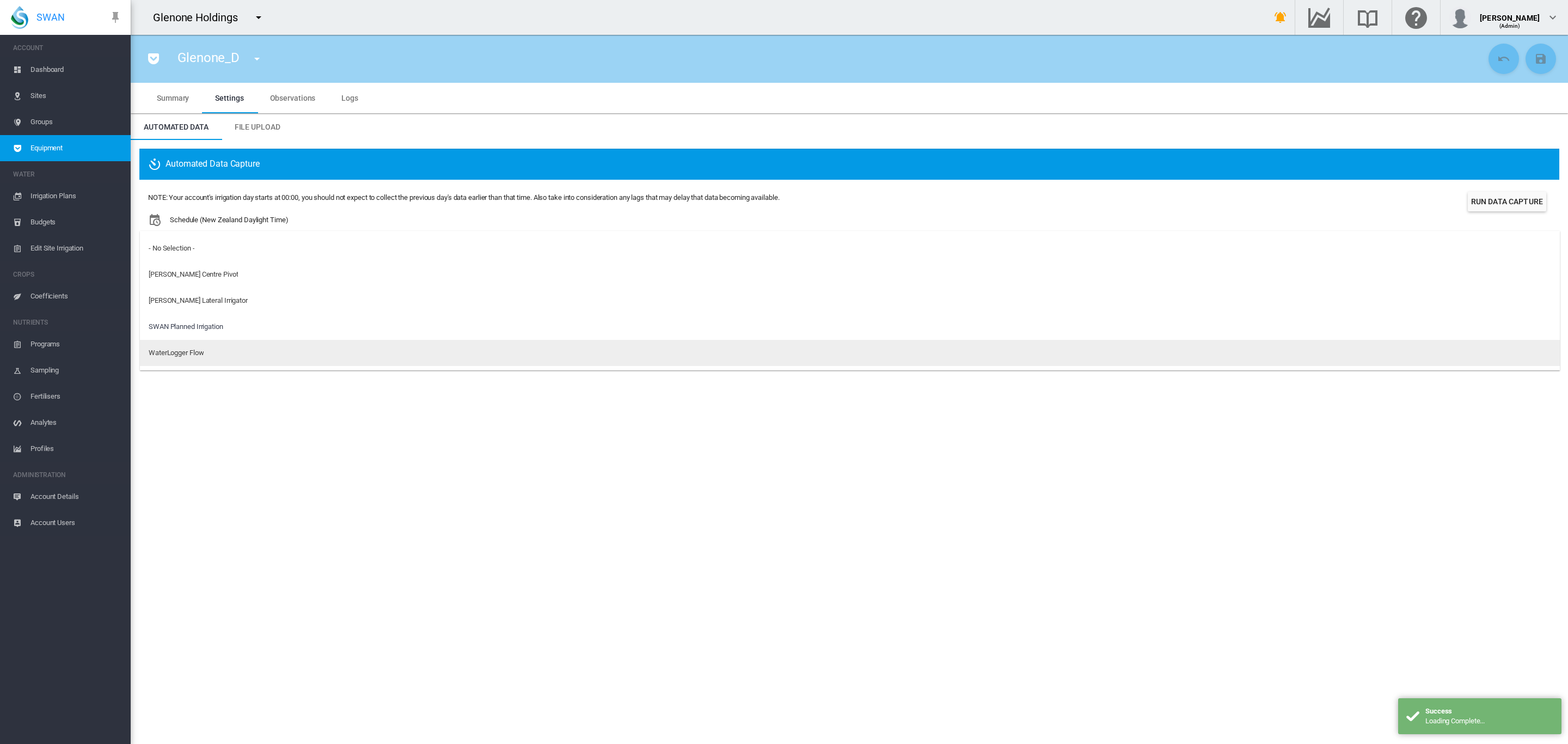
click at [185, 350] on div "WaterLogger Flow" at bounding box center [175, 353] width 55 height 10
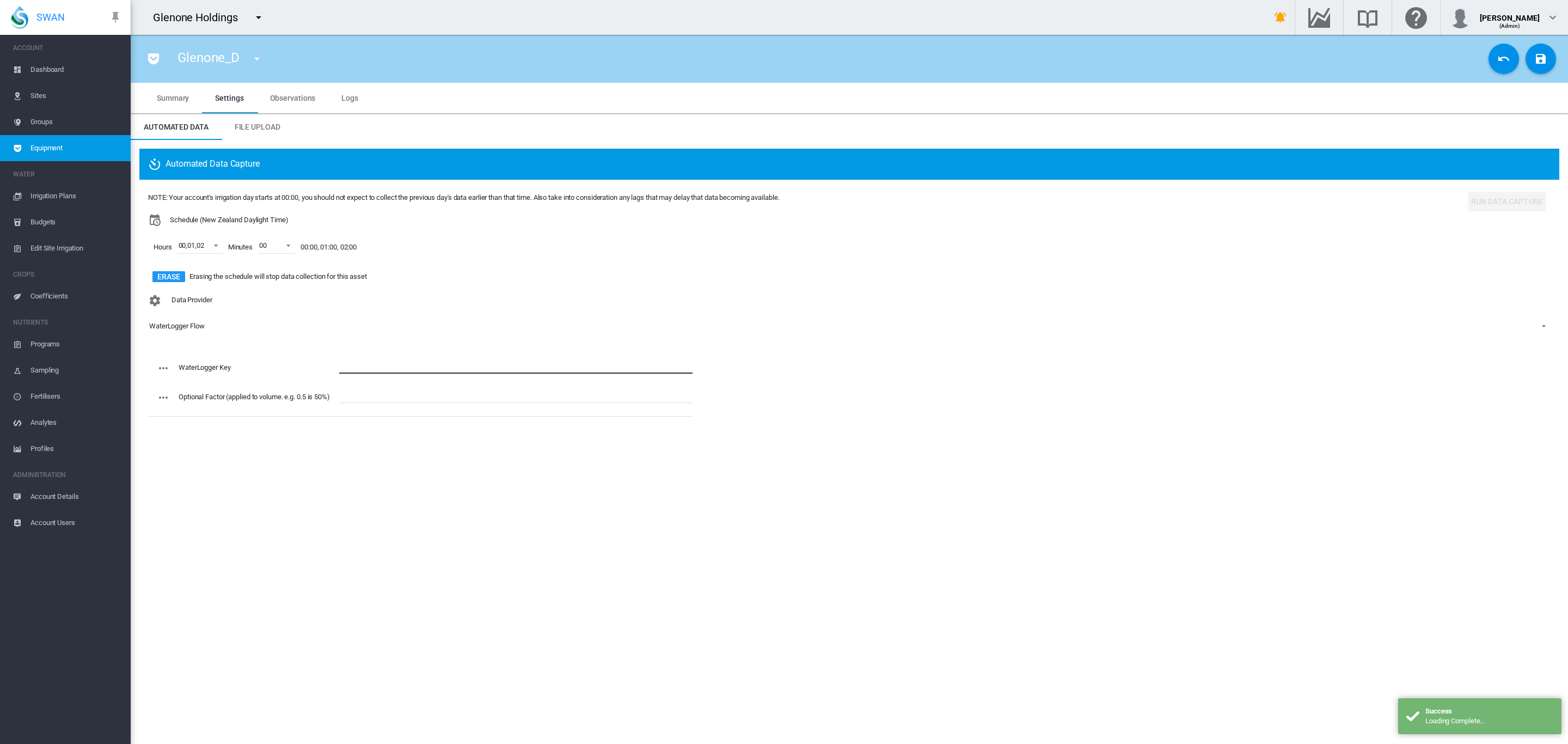
click at [368, 366] on input "text" at bounding box center [515, 365] width 353 height 16
paste input "**********"
type input "**********"
click at [1542, 62] on md-icon "icon-content-save" at bounding box center [1541, 59] width 13 height 13
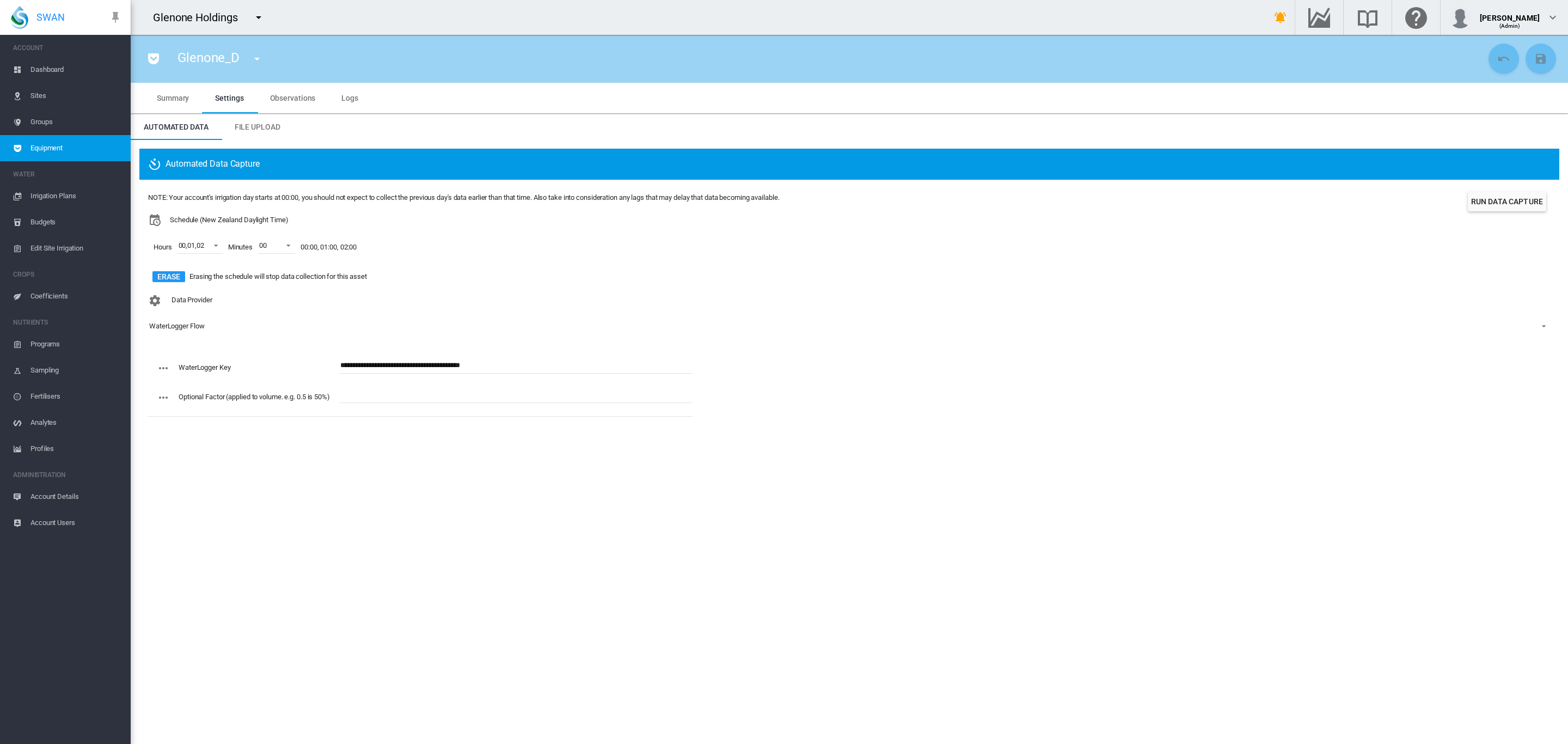
click at [49, 64] on span "Dashboard" at bounding box center [76, 69] width 91 height 26
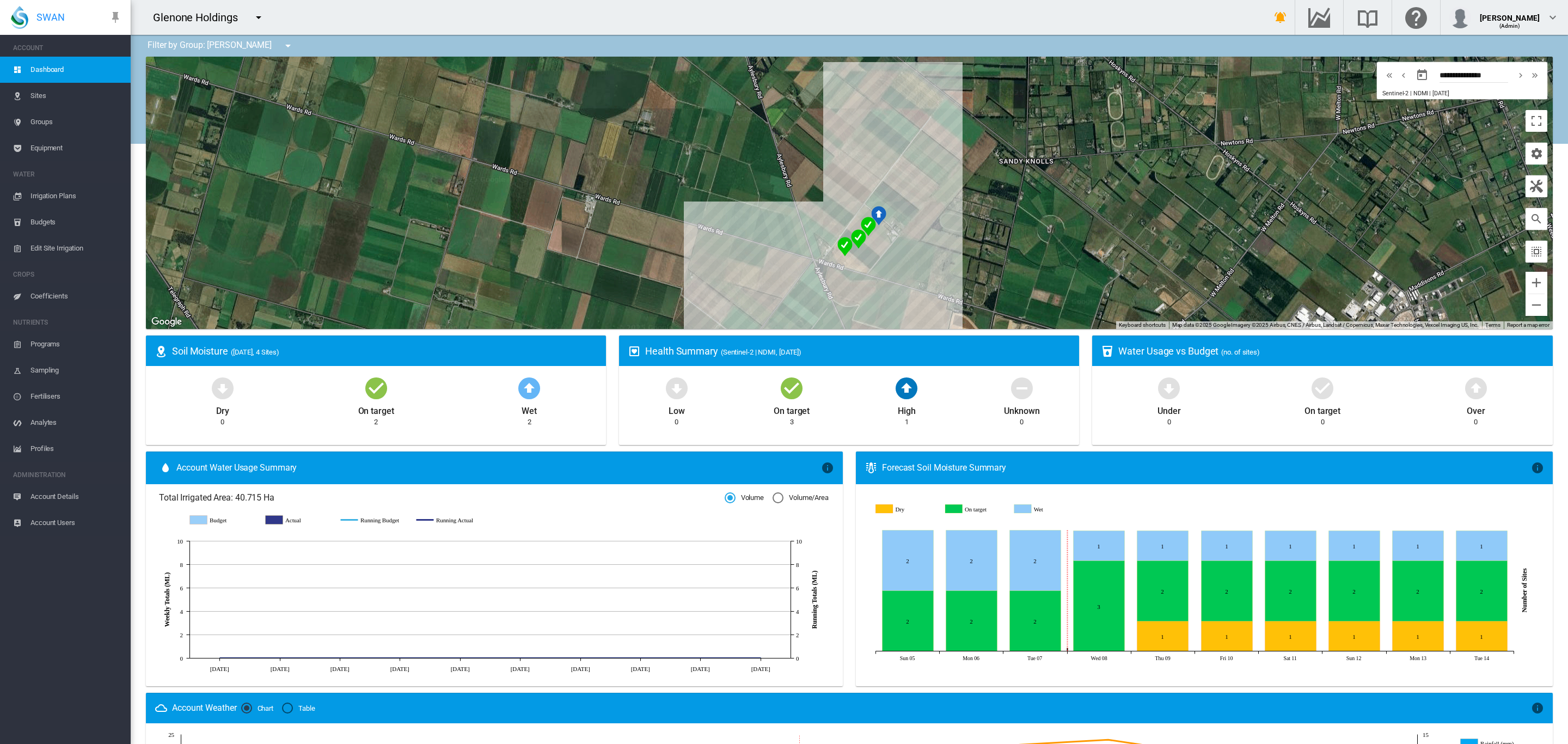
click at [281, 44] on md-icon "icon-menu-down" at bounding box center [288, 46] width 13 height 13
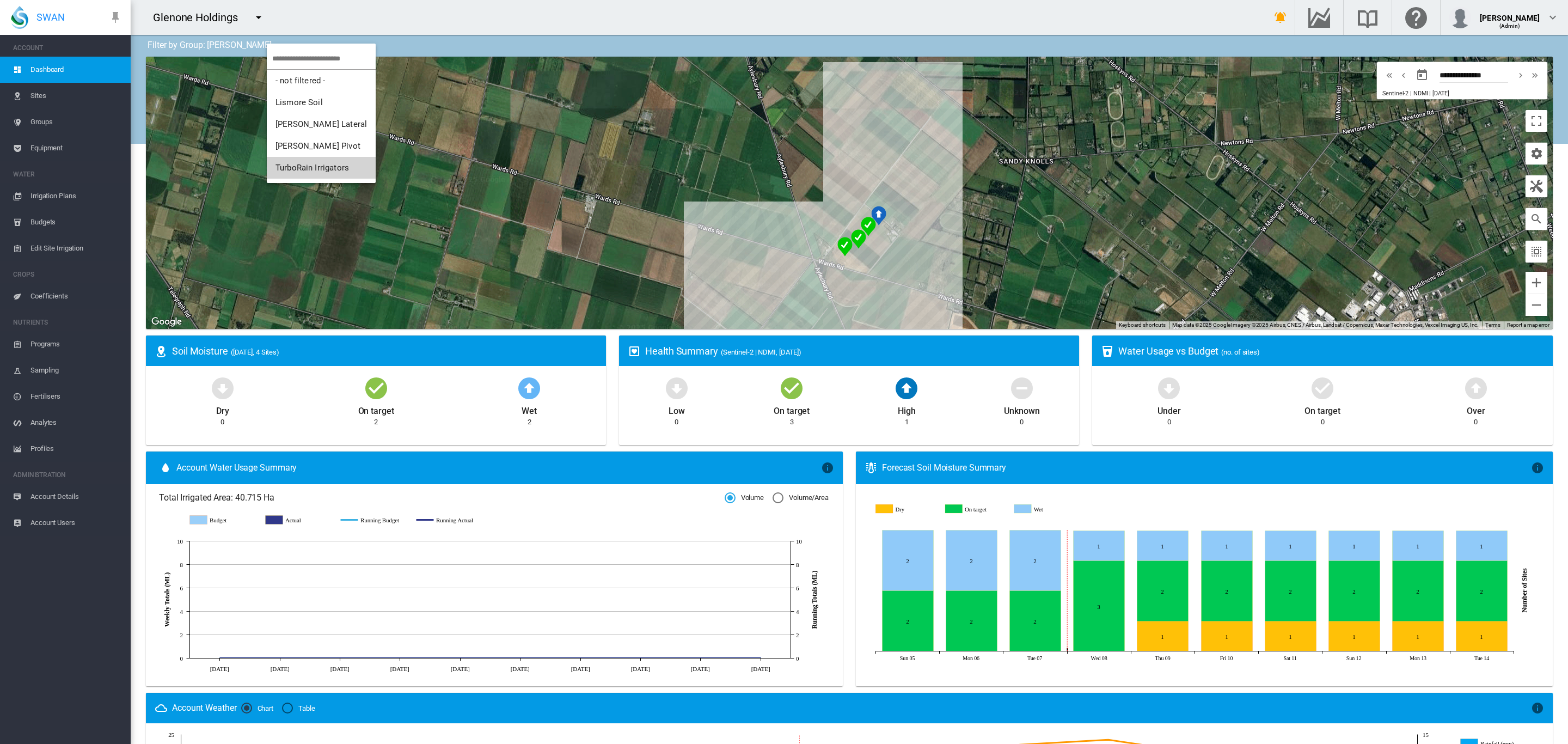
click at [321, 165] on span "TurboRain Irrigators" at bounding box center [312, 168] width 73 height 10
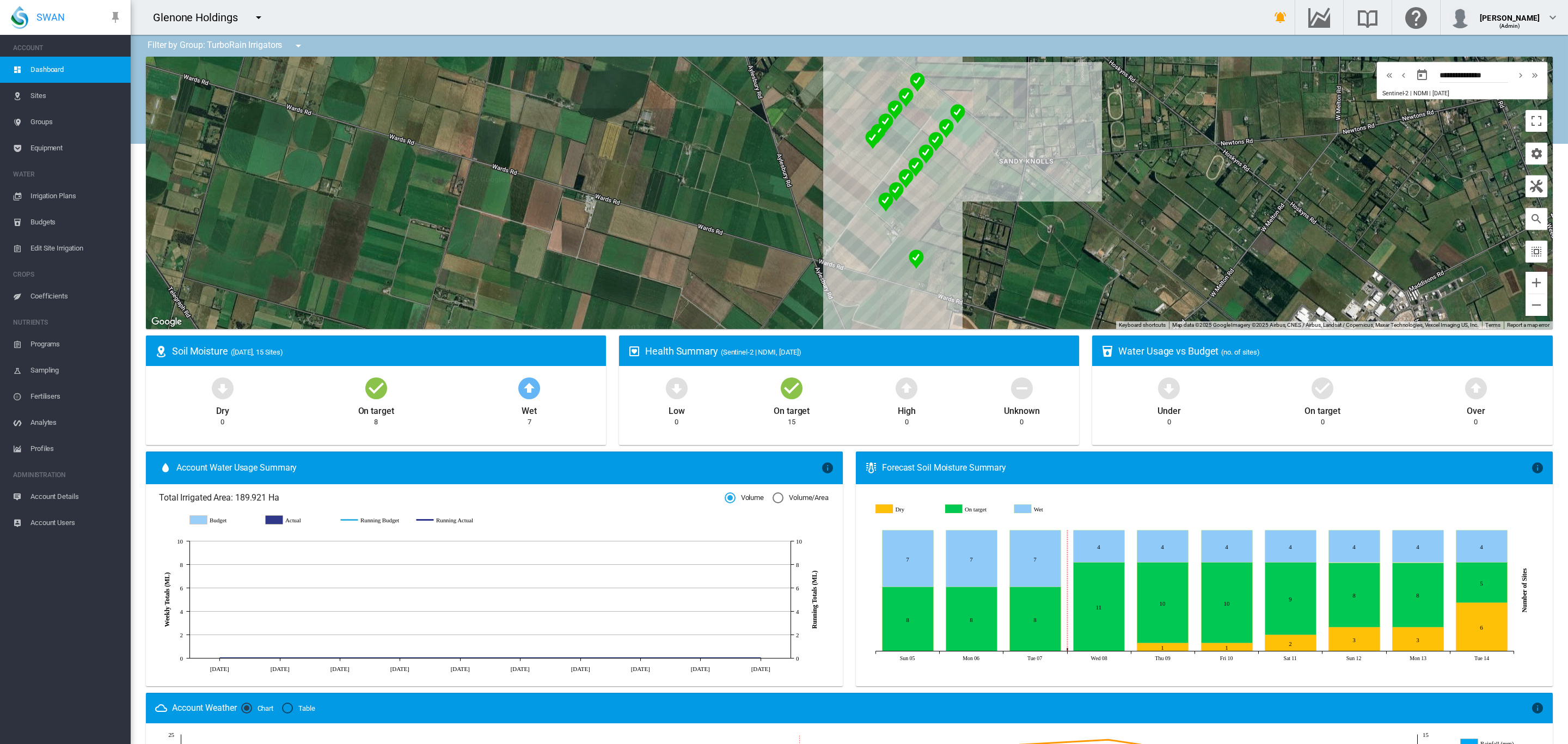
click at [49, 147] on span "Equipment" at bounding box center [76, 147] width 91 height 26
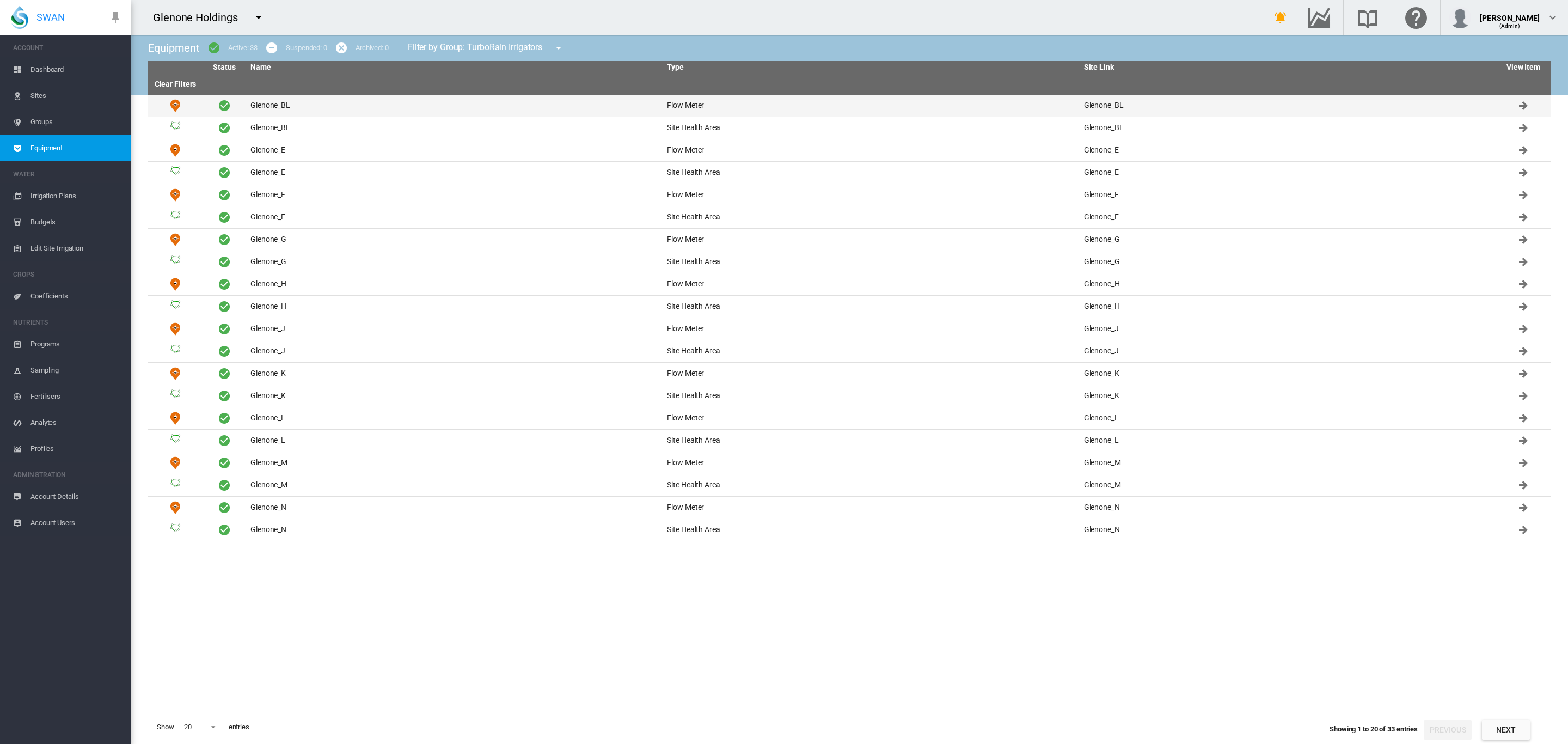
click at [272, 106] on td "Glenone_BL" at bounding box center [455, 105] width 416 height 22
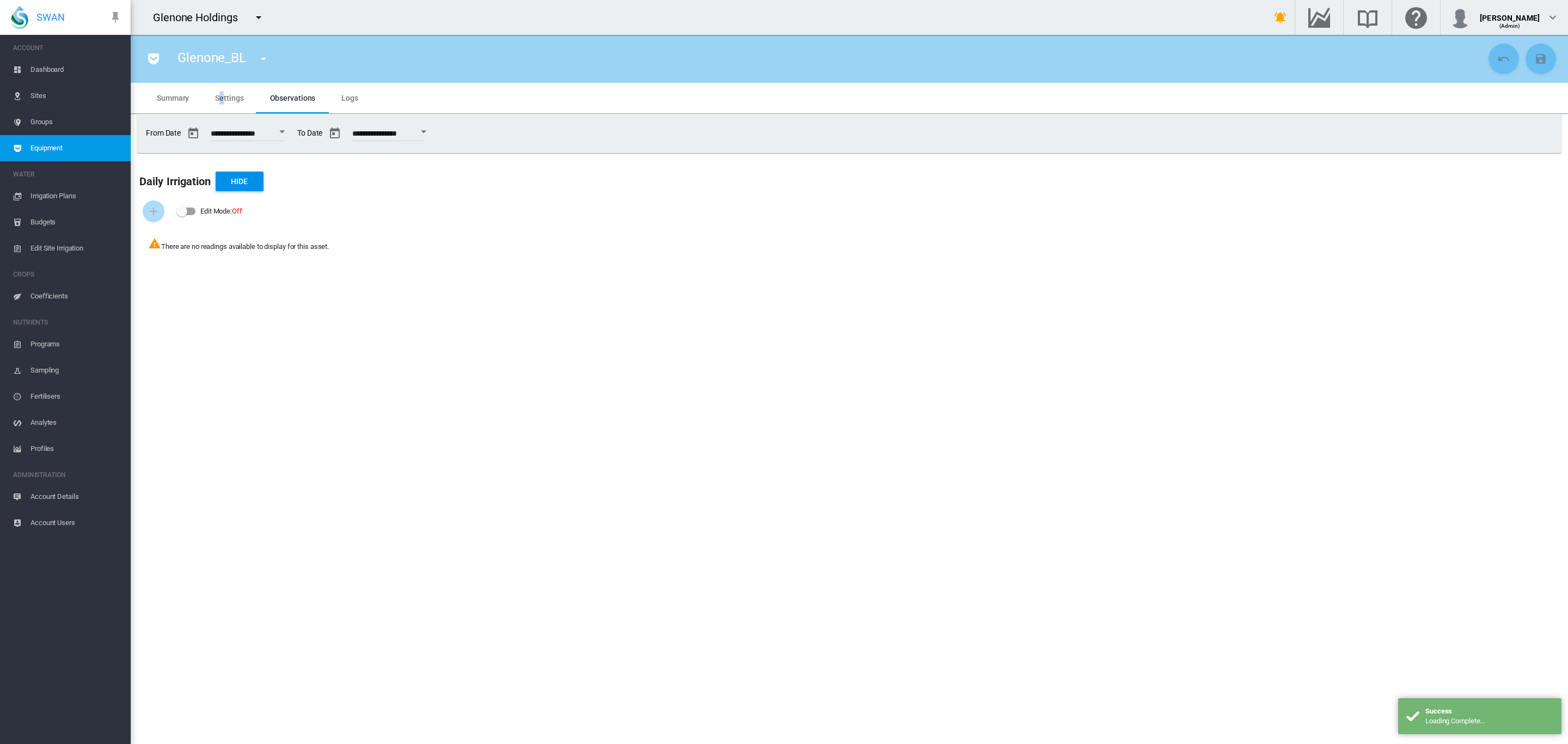
click at [222, 103] on md-tab-item "Settings" at bounding box center [229, 98] width 55 height 31
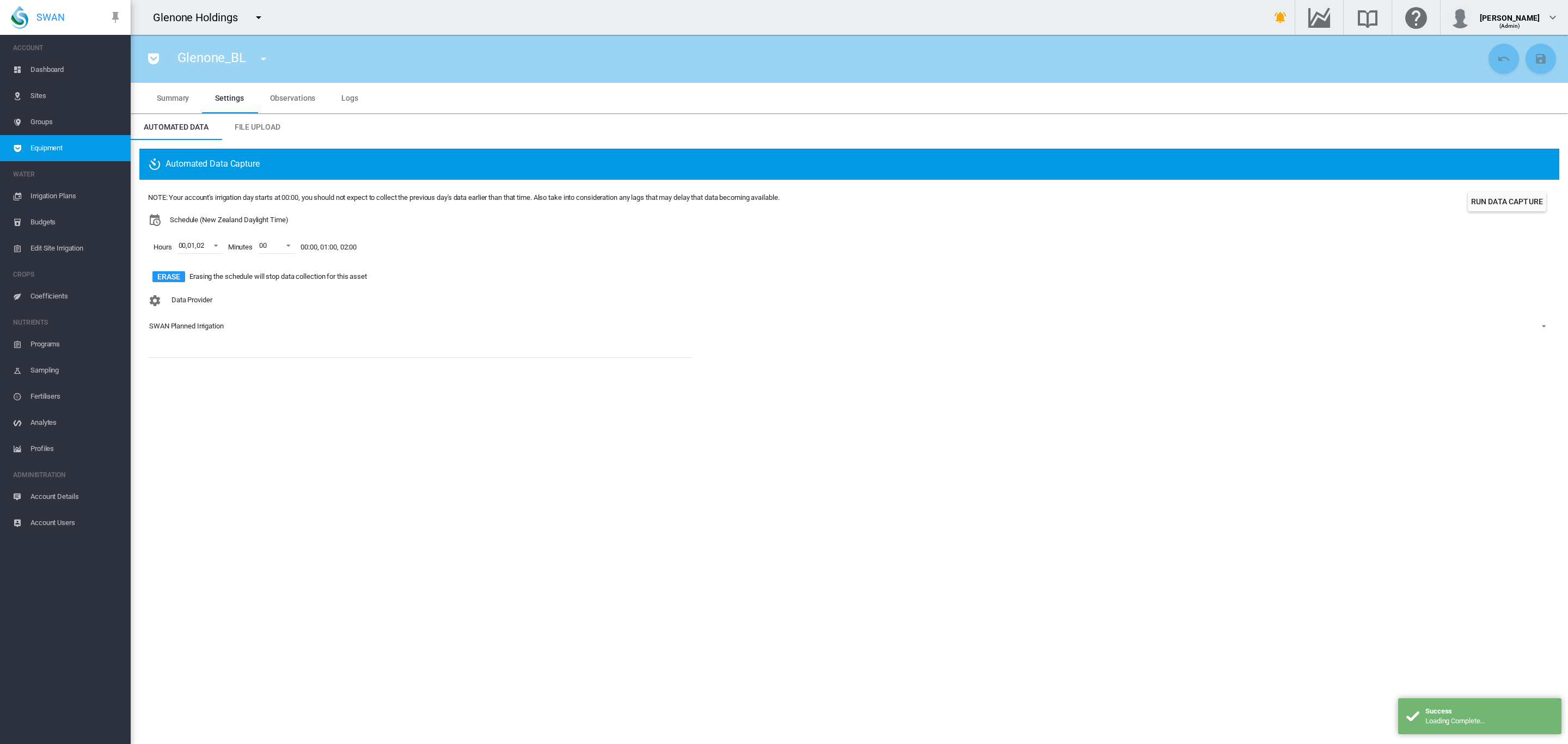
click at [207, 322] on span "SWAN Planned Irrigation" at bounding box center [841, 327] width 1383 height 10
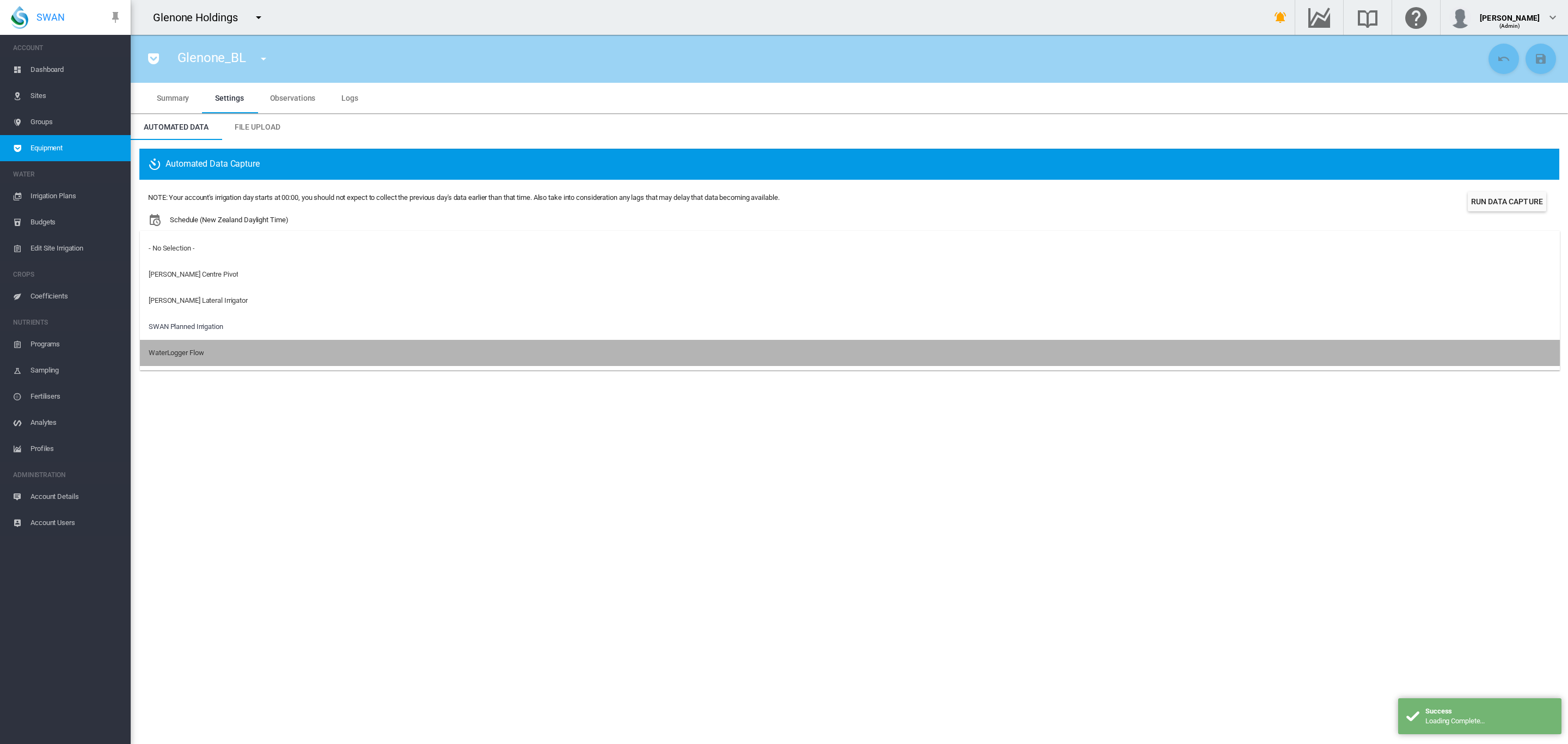
click at [210, 347] on md-option "WaterLogger Flow" at bounding box center [849, 353] width 1420 height 26
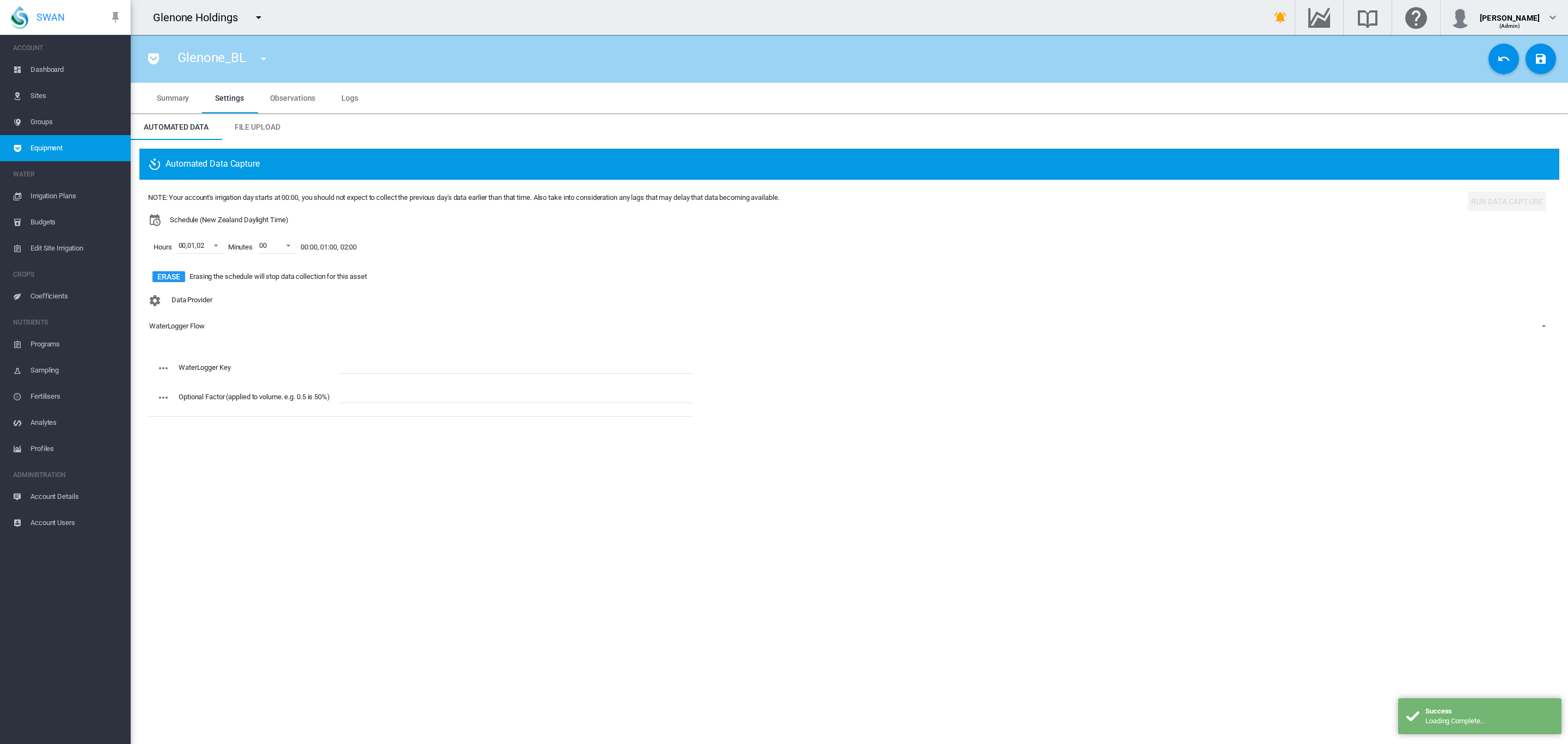
click at [446, 359] on input "text" at bounding box center [515, 365] width 353 height 16
paste input "**********"
type input "**********"
click at [1532, 66] on button "Save Changes" at bounding box center [1541, 59] width 31 height 31
click at [257, 57] on md-icon "icon-menu-down" at bounding box center [264, 59] width 13 height 13
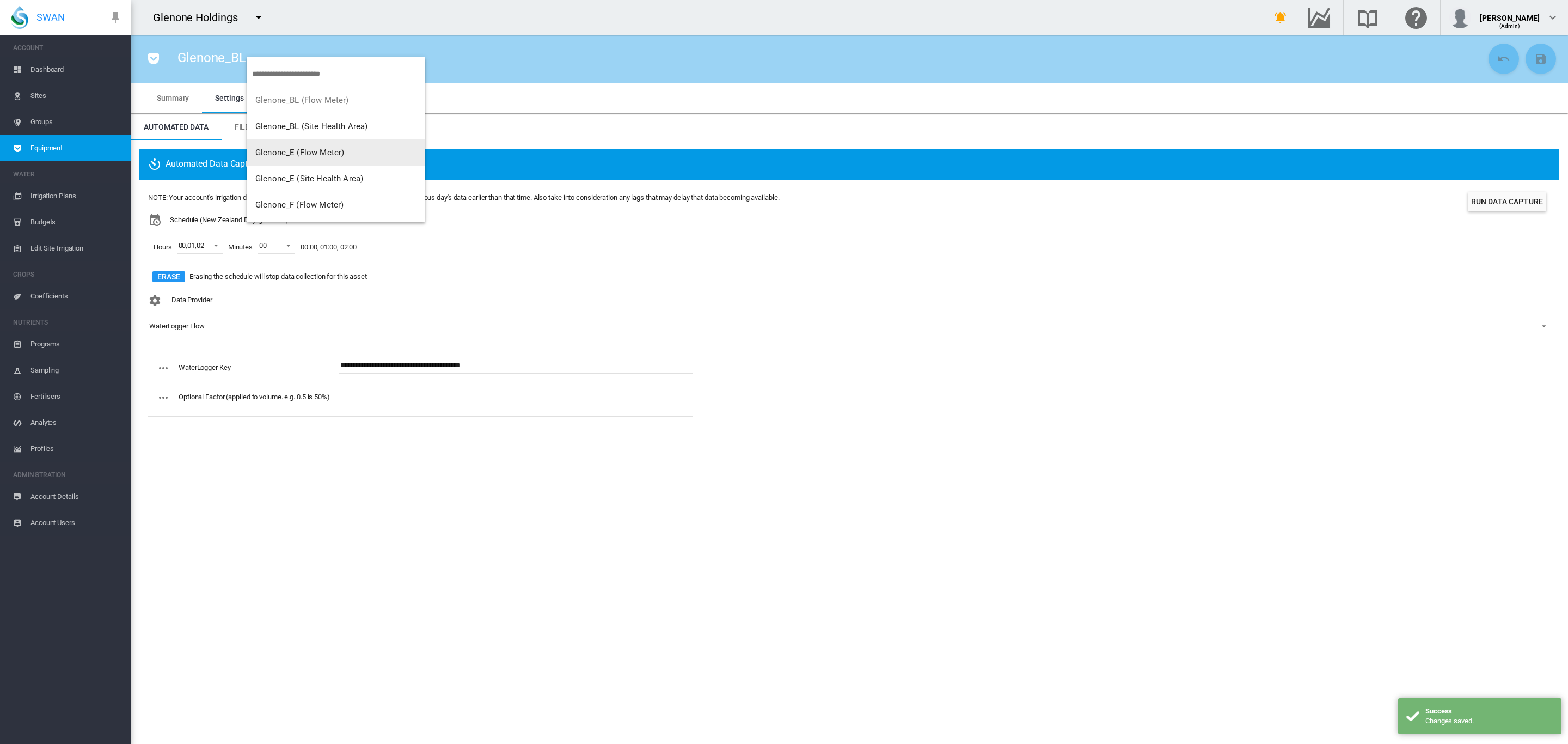
click at [324, 154] on span "Glenone_E (Flow Meter)" at bounding box center [300, 152] width 89 height 10
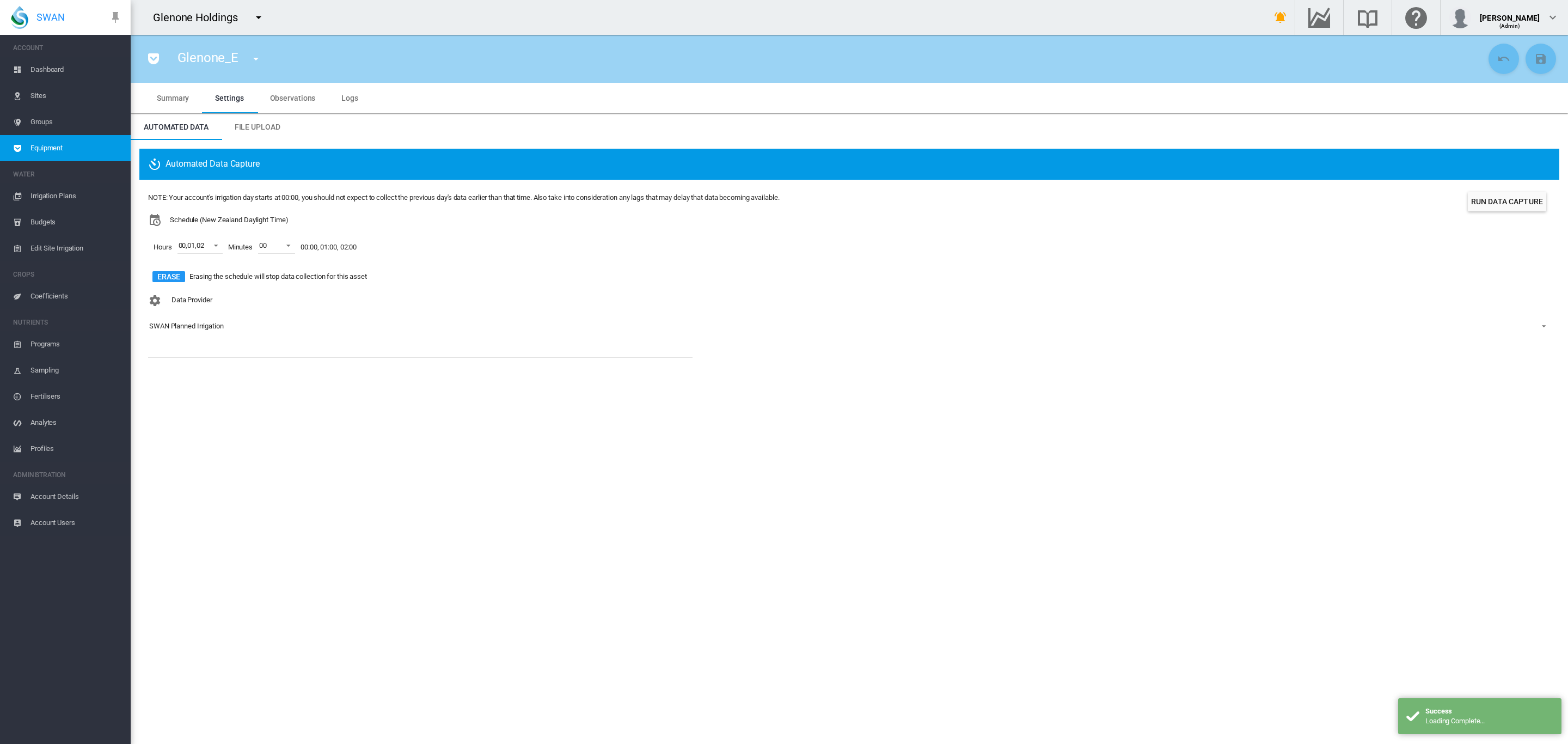
click at [206, 322] on span "SWAN Planned Irrigation" at bounding box center [841, 327] width 1383 height 10
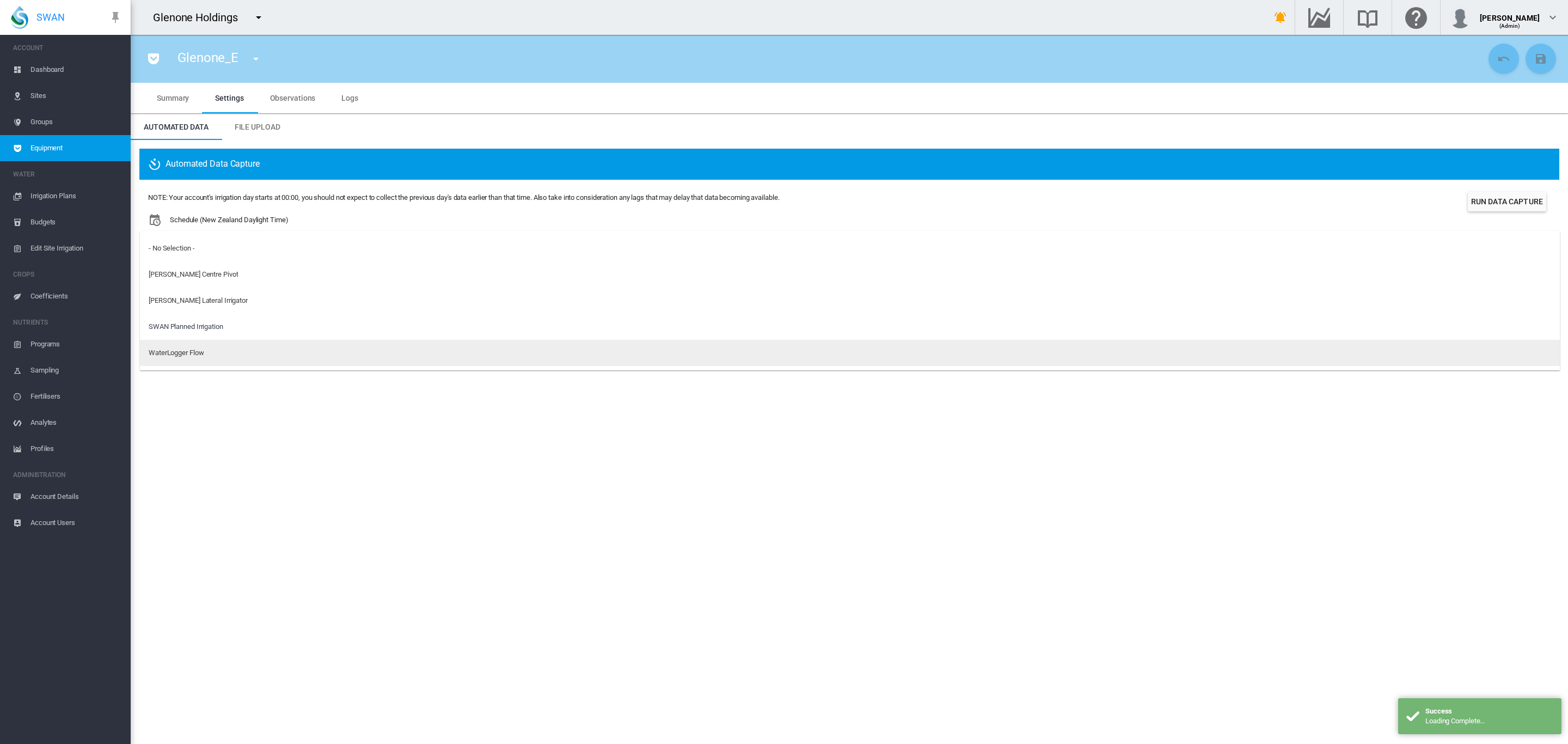
click at [192, 348] on div "WaterLogger Flow" at bounding box center [175, 353] width 55 height 10
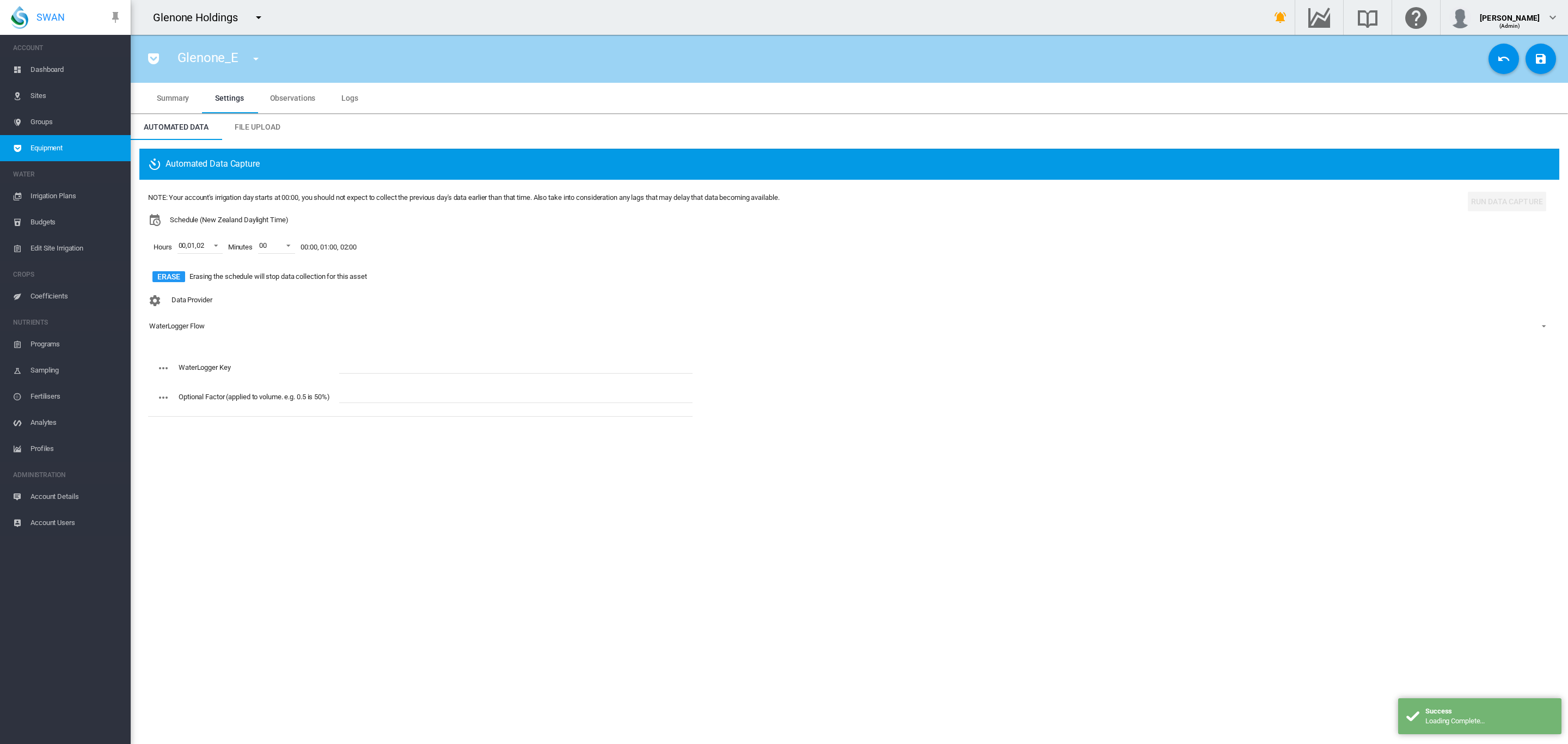
click at [363, 361] on input "text" at bounding box center [515, 365] width 353 height 16
paste input "**********"
type input "**********"
click at [1552, 58] on button "Save Changes" at bounding box center [1541, 59] width 31 height 31
click at [253, 56] on md-icon "icon-menu-down" at bounding box center [256, 59] width 13 height 13
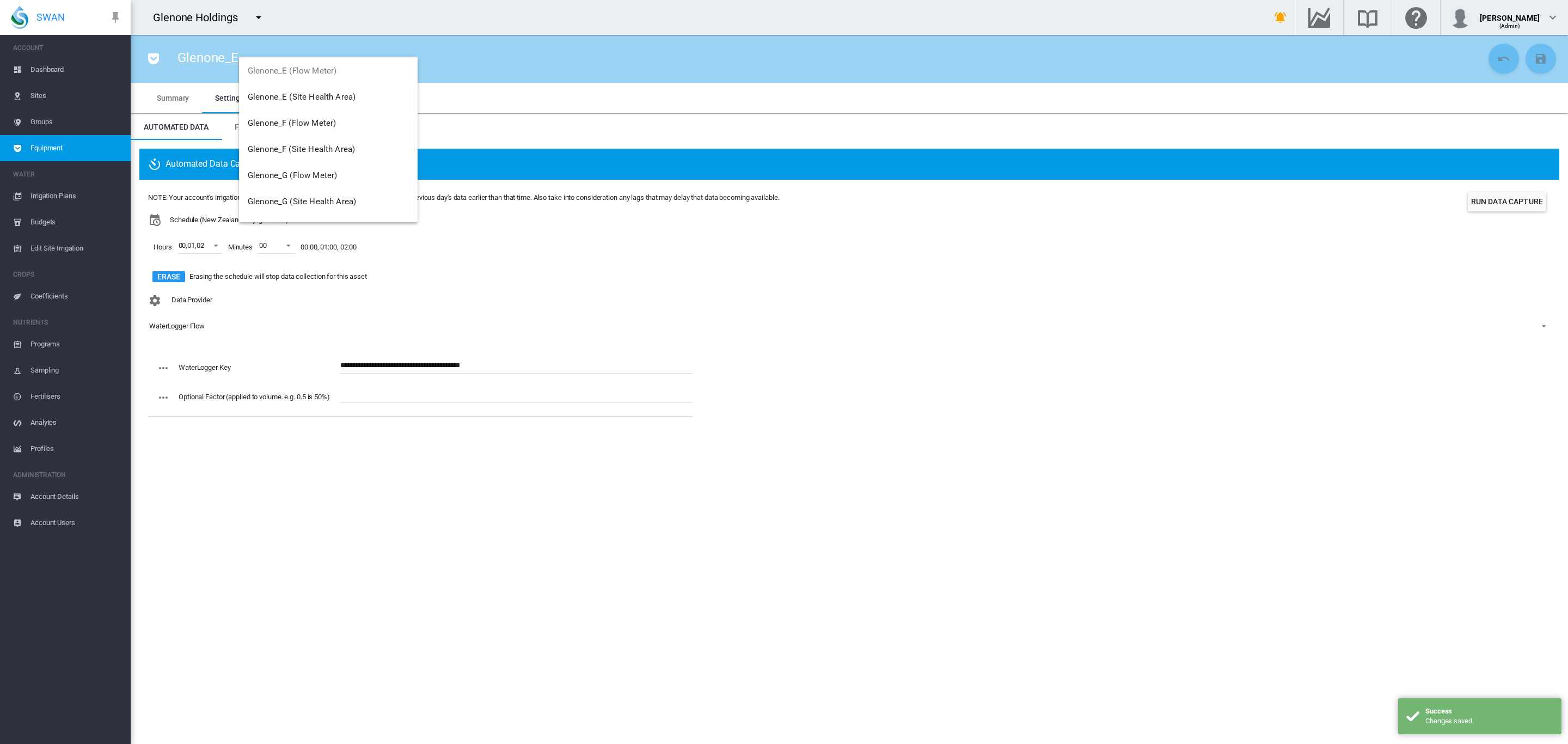
scroll to position [122, 0]
click at [305, 84] on span "Glenone_F (Flow Meter)" at bounding box center [292, 82] width 89 height 10
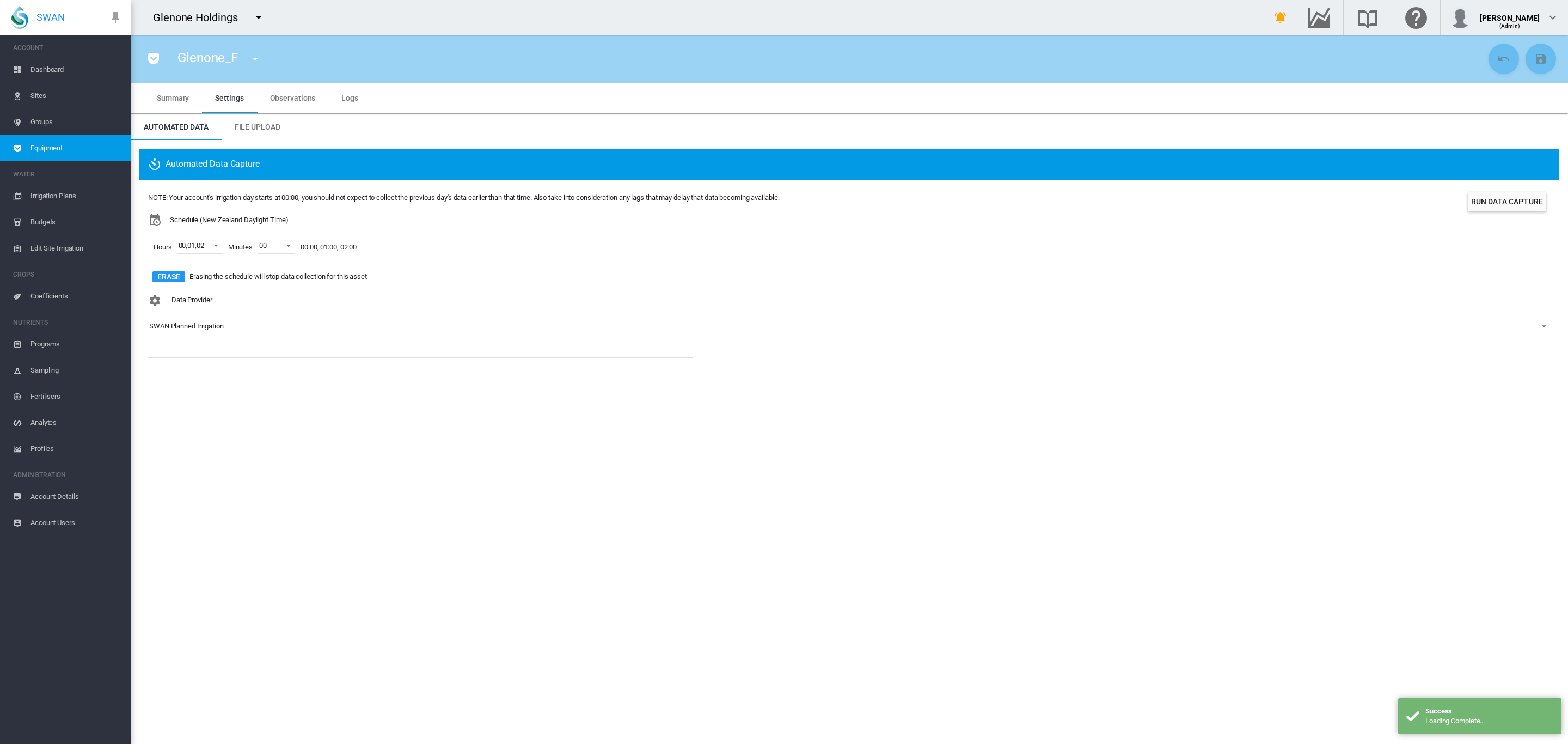
click at [185, 323] on div "SWAN Planned Irrigation" at bounding box center [186, 326] width 74 height 8
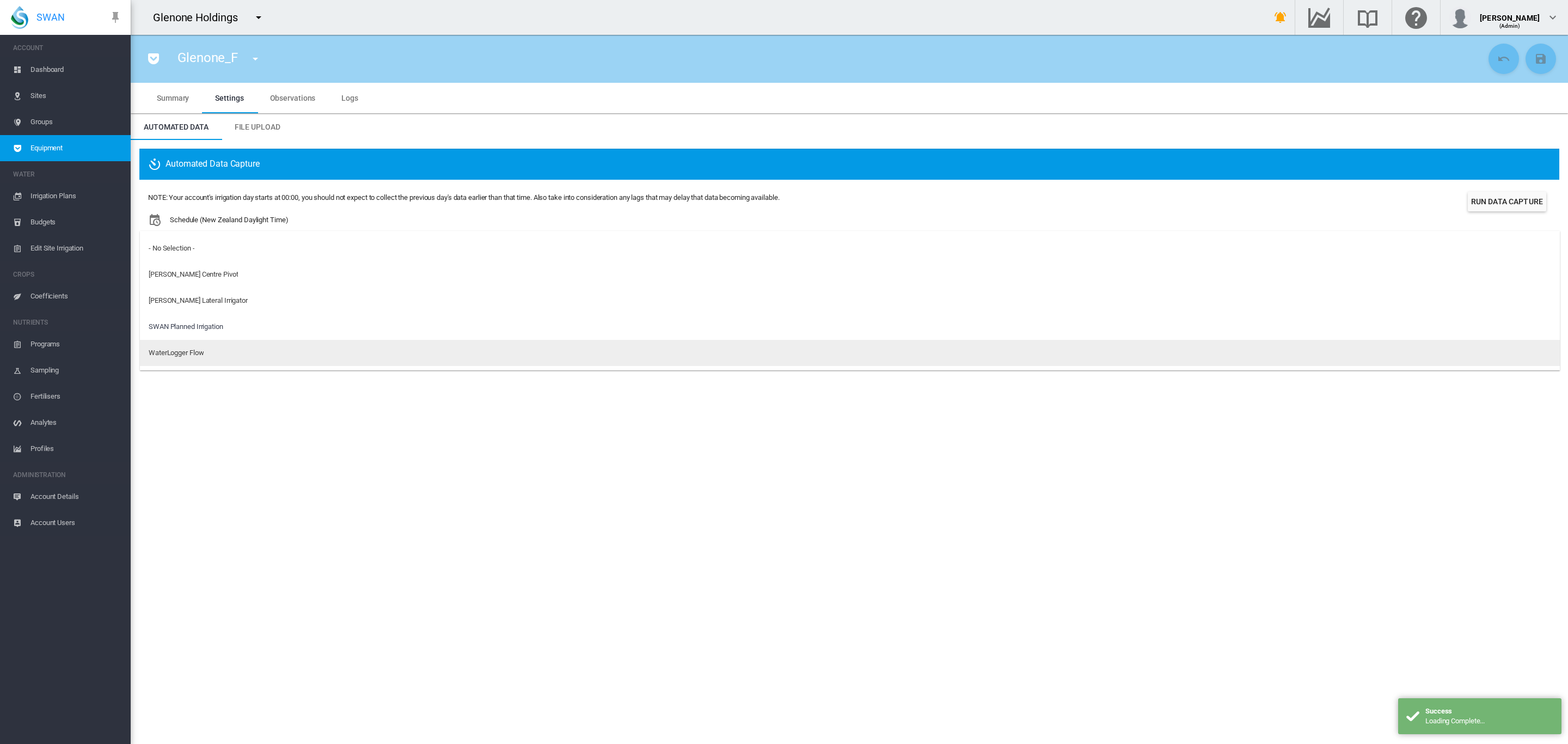
drag, startPoint x: 188, startPoint y: 345, endPoint x: 214, endPoint y: 342, distance: 26.2
click at [187, 345] on md-option "WaterLogger Flow" at bounding box center [849, 353] width 1420 height 26
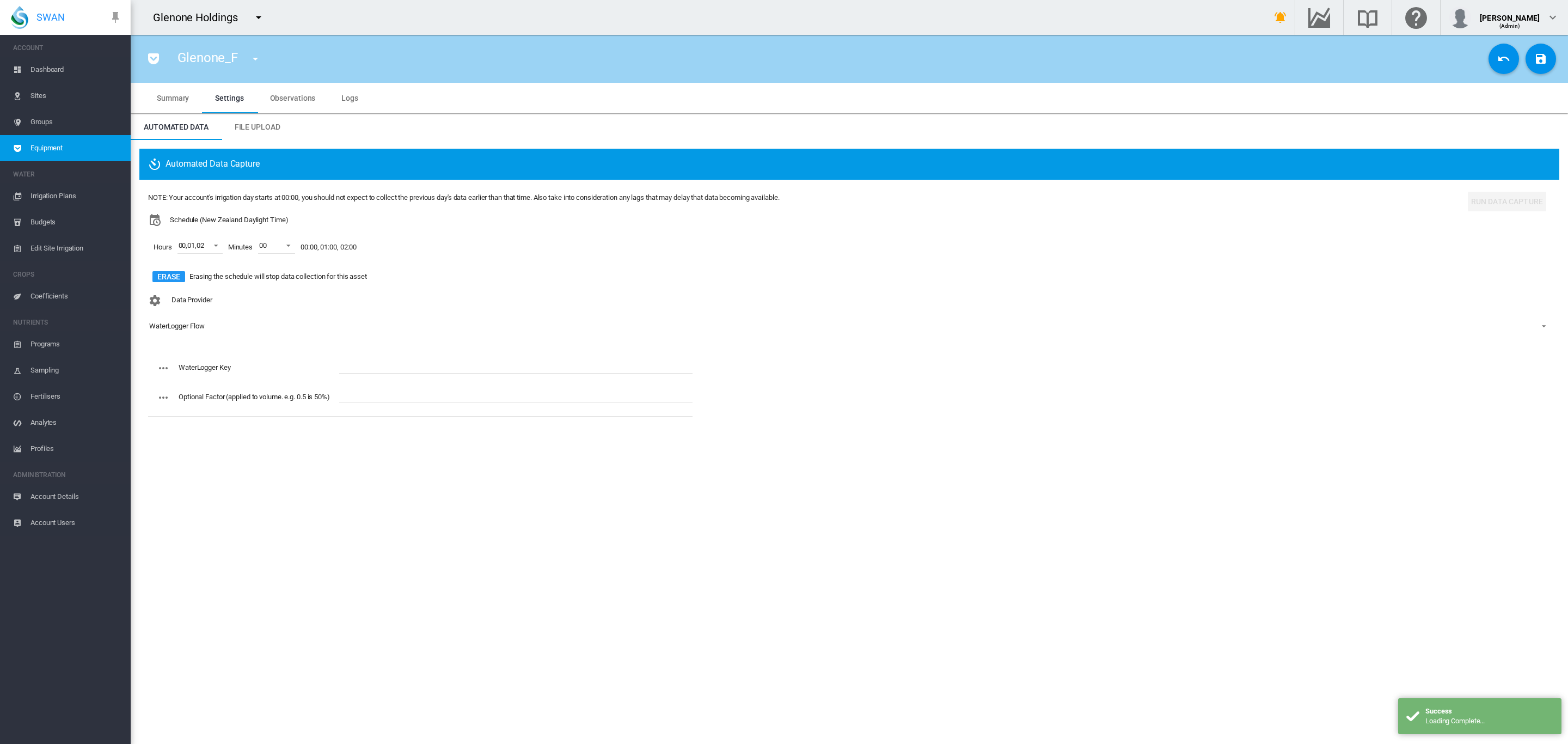
click at [394, 359] on input "text" at bounding box center [515, 365] width 353 height 16
paste input "**********"
type input "**********"
click at [1553, 57] on button "Save Changes" at bounding box center [1541, 59] width 31 height 31
click at [253, 55] on md-icon "icon-menu-down" at bounding box center [255, 59] width 13 height 13
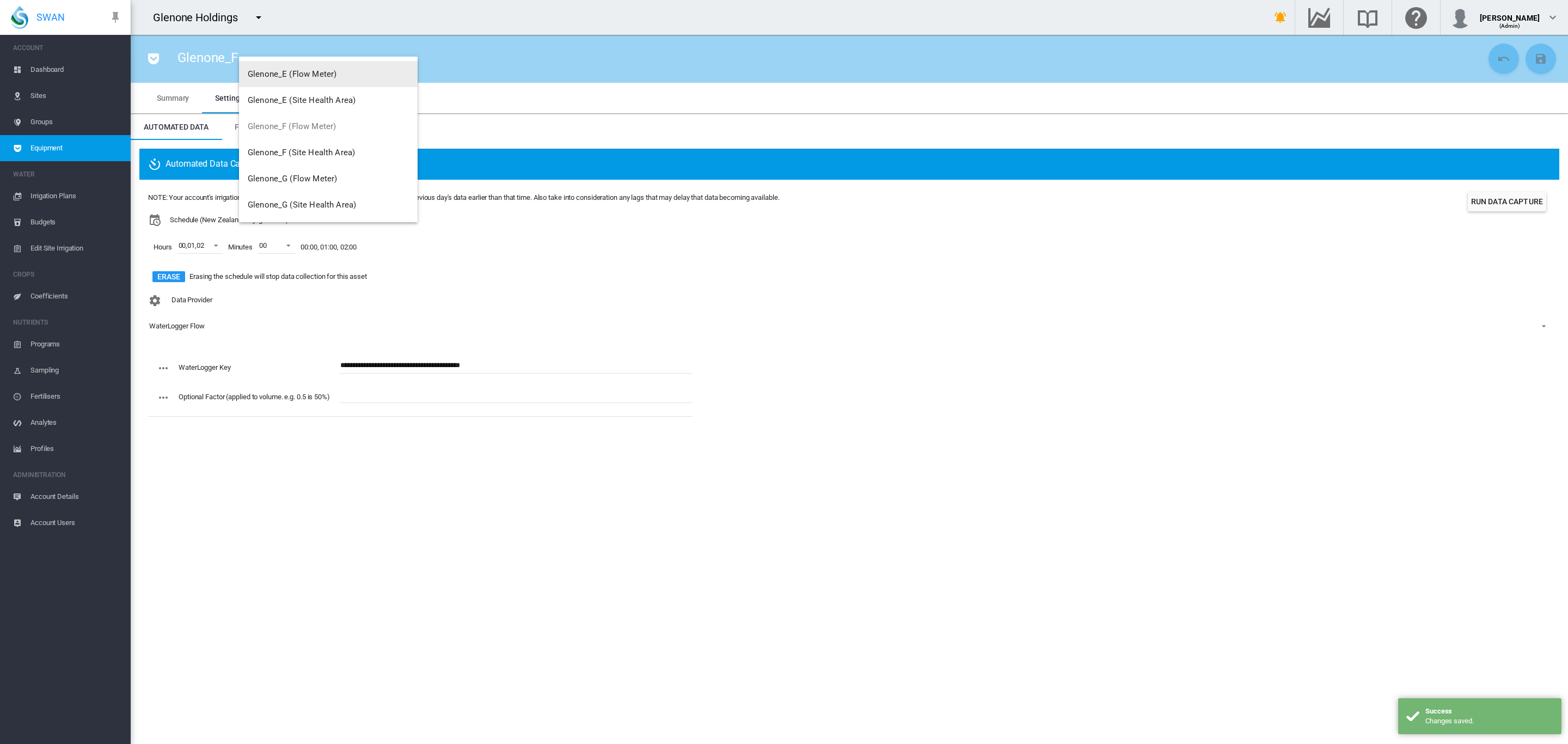
scroll to position [82, 0]
click at [314, 169] on button "Glenone_G (Flow Meter)" at bounding box center [327, 174] width 178 height 26
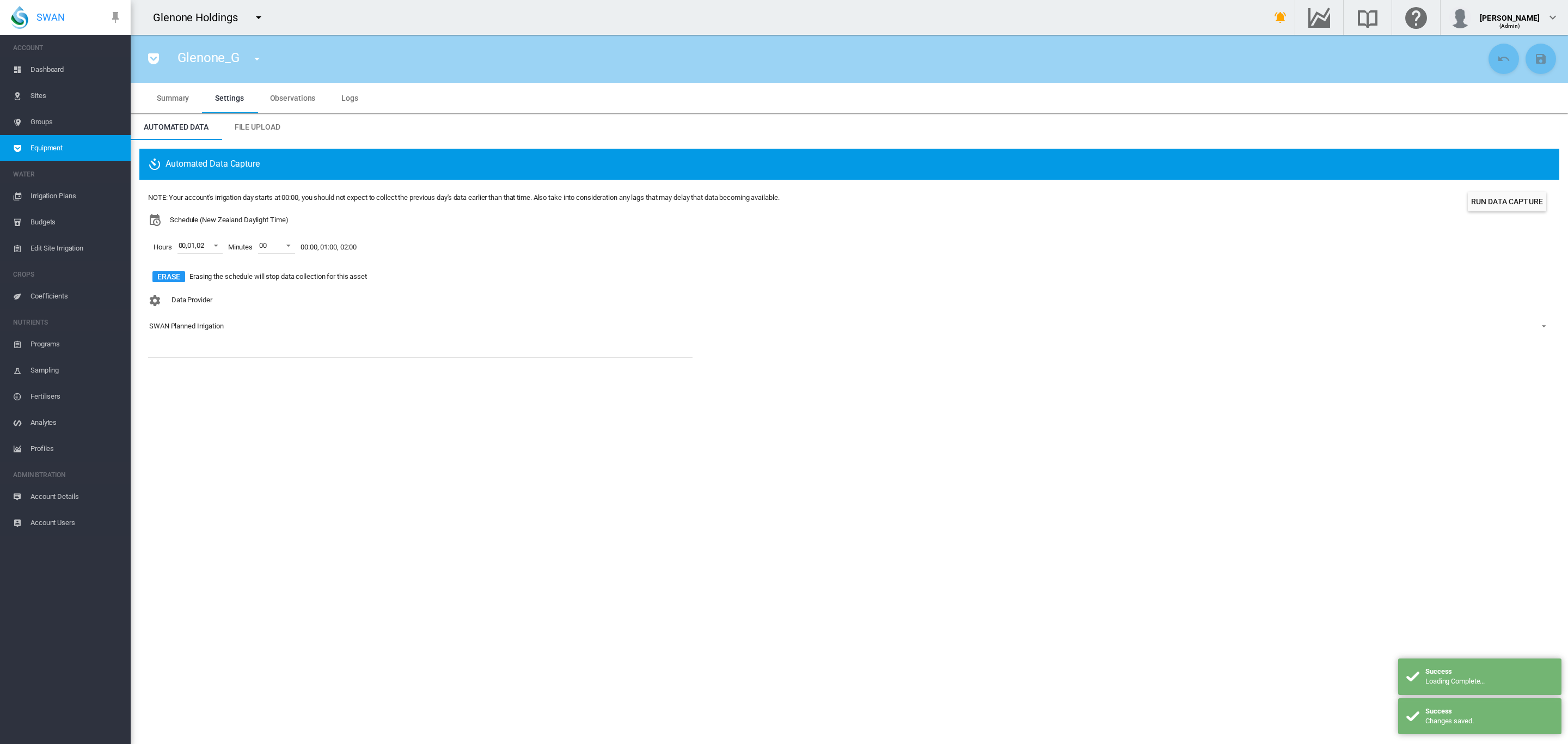
click at [195, 329] on div "SWAN Planned Irrigation" at bounding box center [186, 326] width 74 height 8
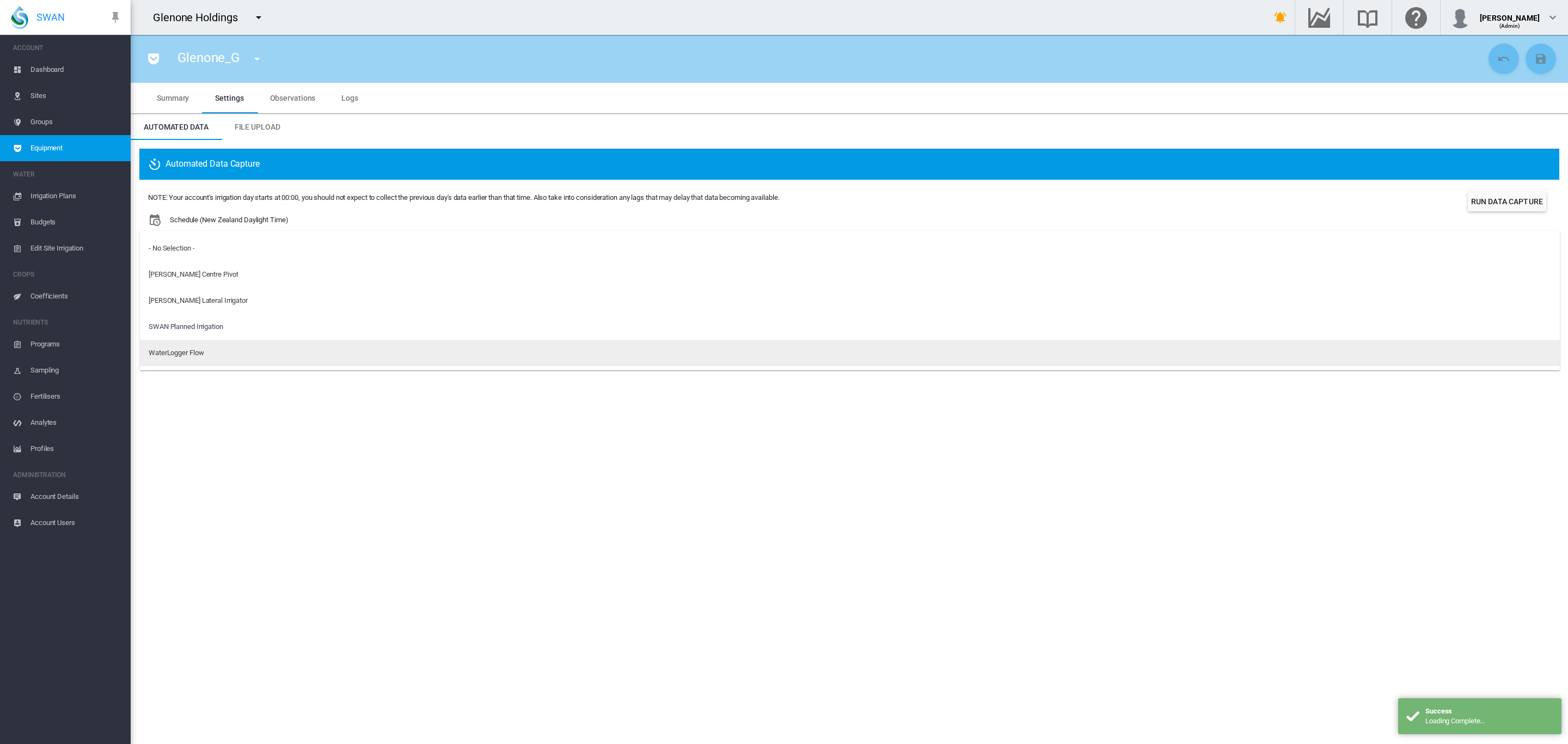
click at [201, 344] on md-option "WaterLogger Flow" at bounding box center [849, 353] width 1420 height 26
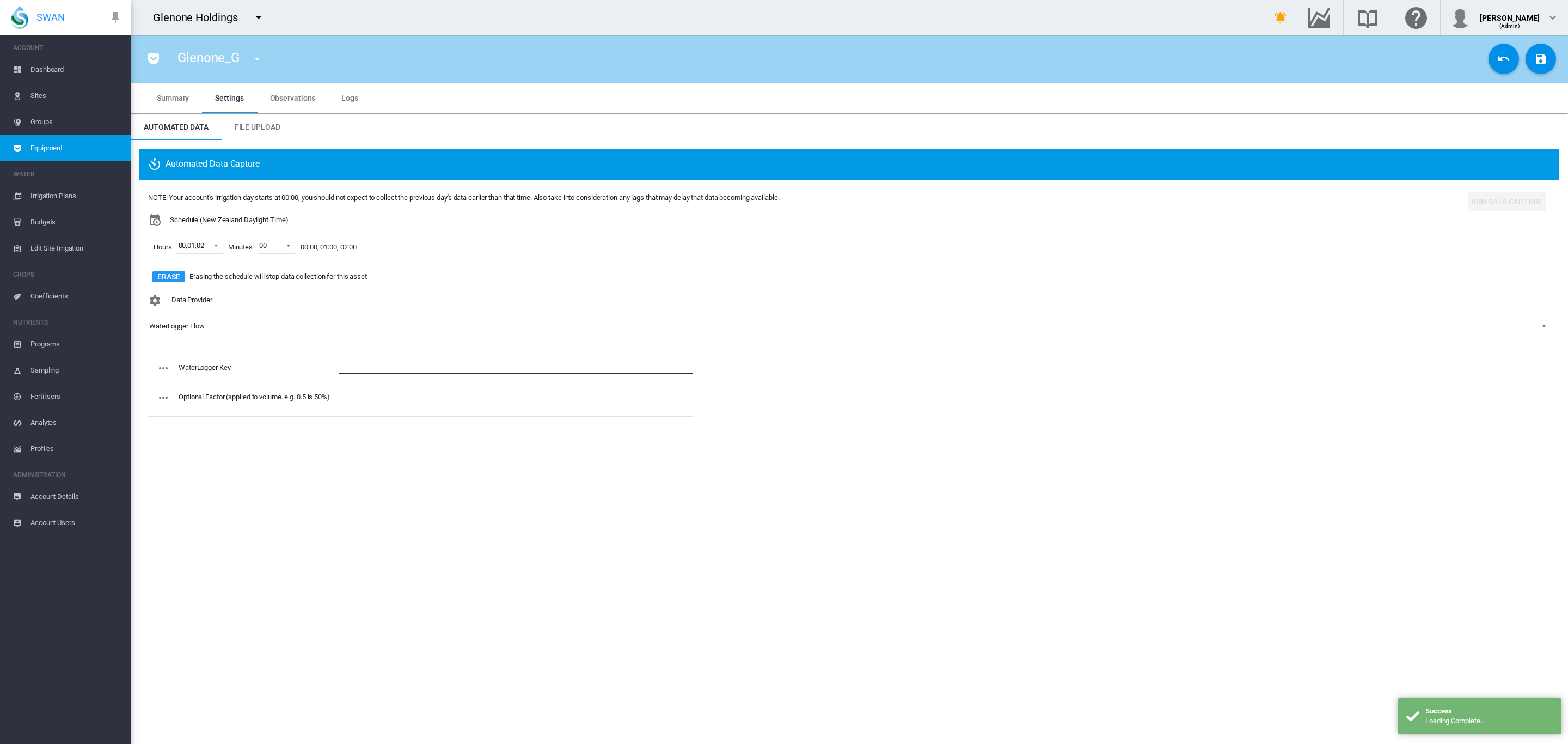
click at [376, 363] on input "text" at bounding box center [515, 365] width 353 height 16
paste input "**********"
type input "**********"
click at [1536, 69] on button "Save Changes" at bounding box center [1541, 59] width 31 height 31
click at [260, 60] on md-icon "icon-menu-down" at bounding box center [257, 59] width 13 height 13
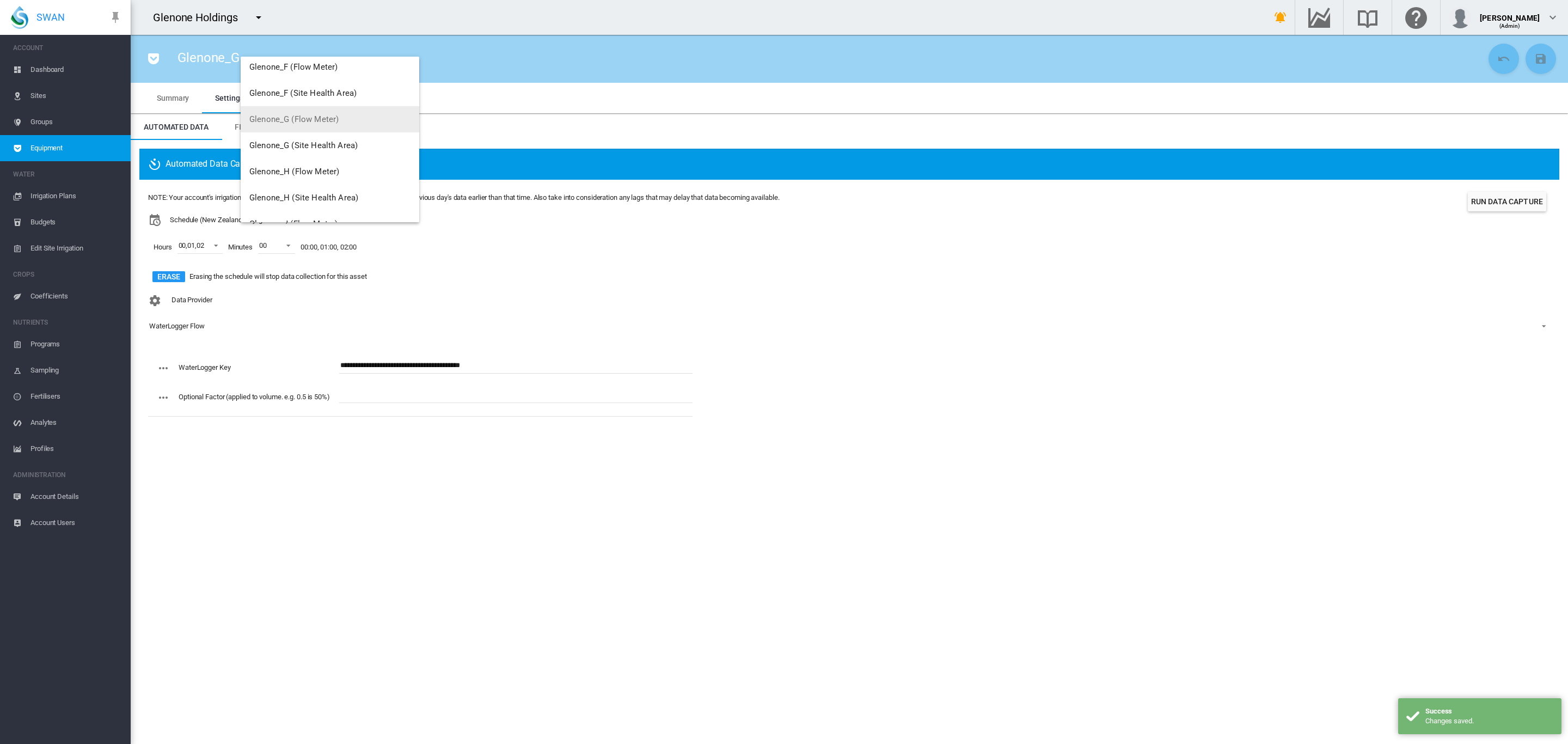
scroll to position [143, 0]
click at [319, 169] on span "Glenone_H (Flow Meter)" at bounding box center [294, 167] width 90 height 10
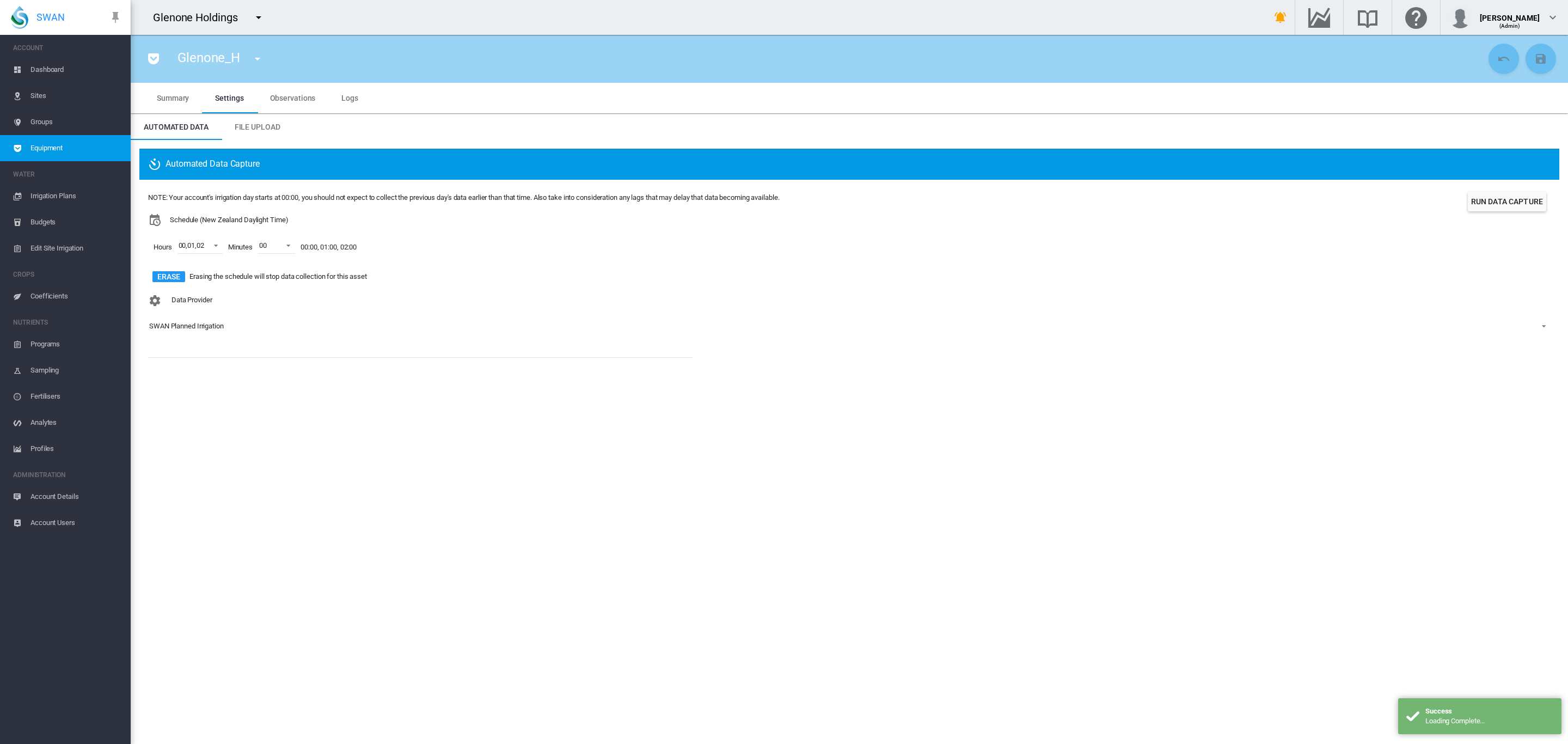
click at [196, 326] on div "SWAN Planned Irrigation" at bounding box center [186, 326] width 74 height 8
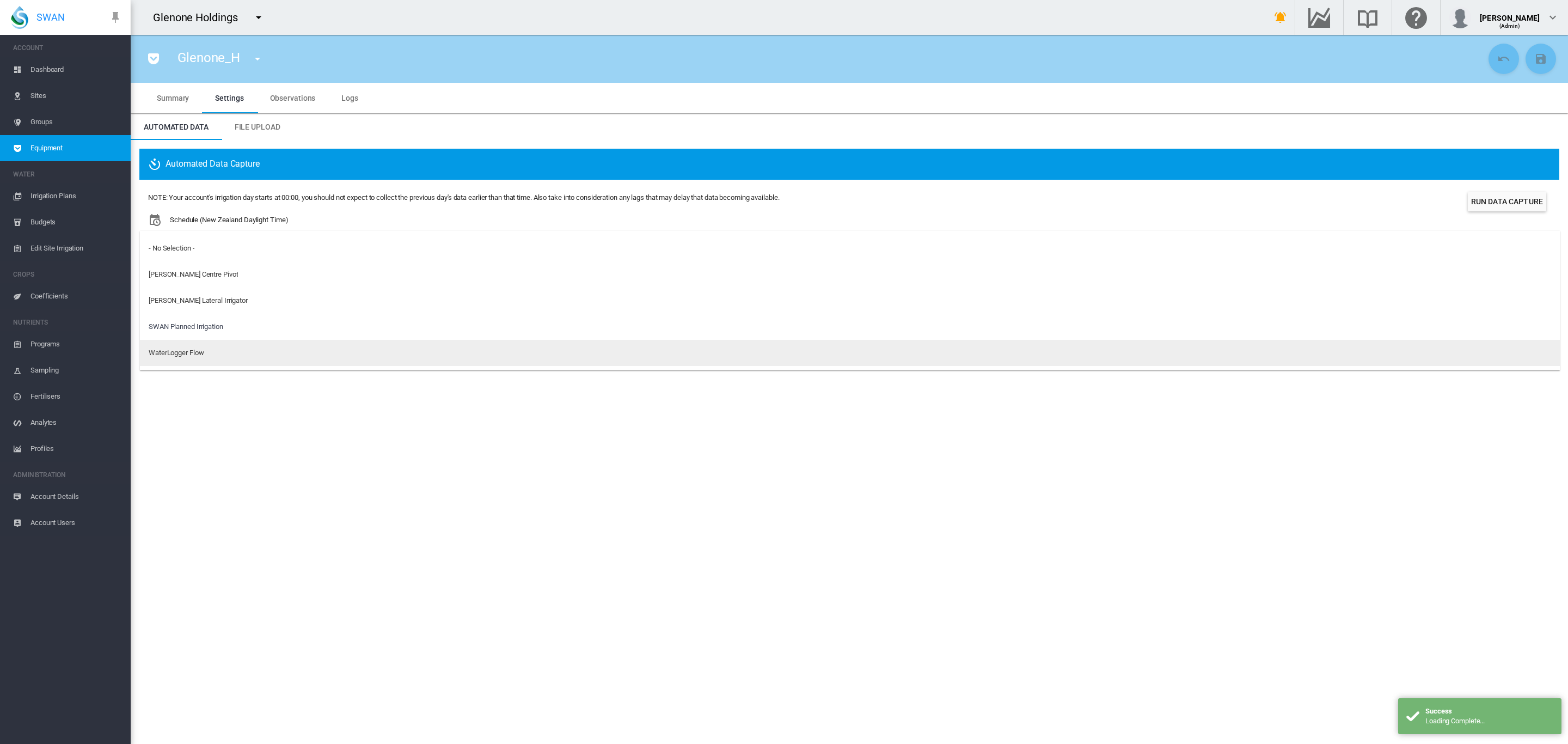
click at [172, 357] on div "WaterLogger Flow" at bounding box center [175, 353] width 55 height 10
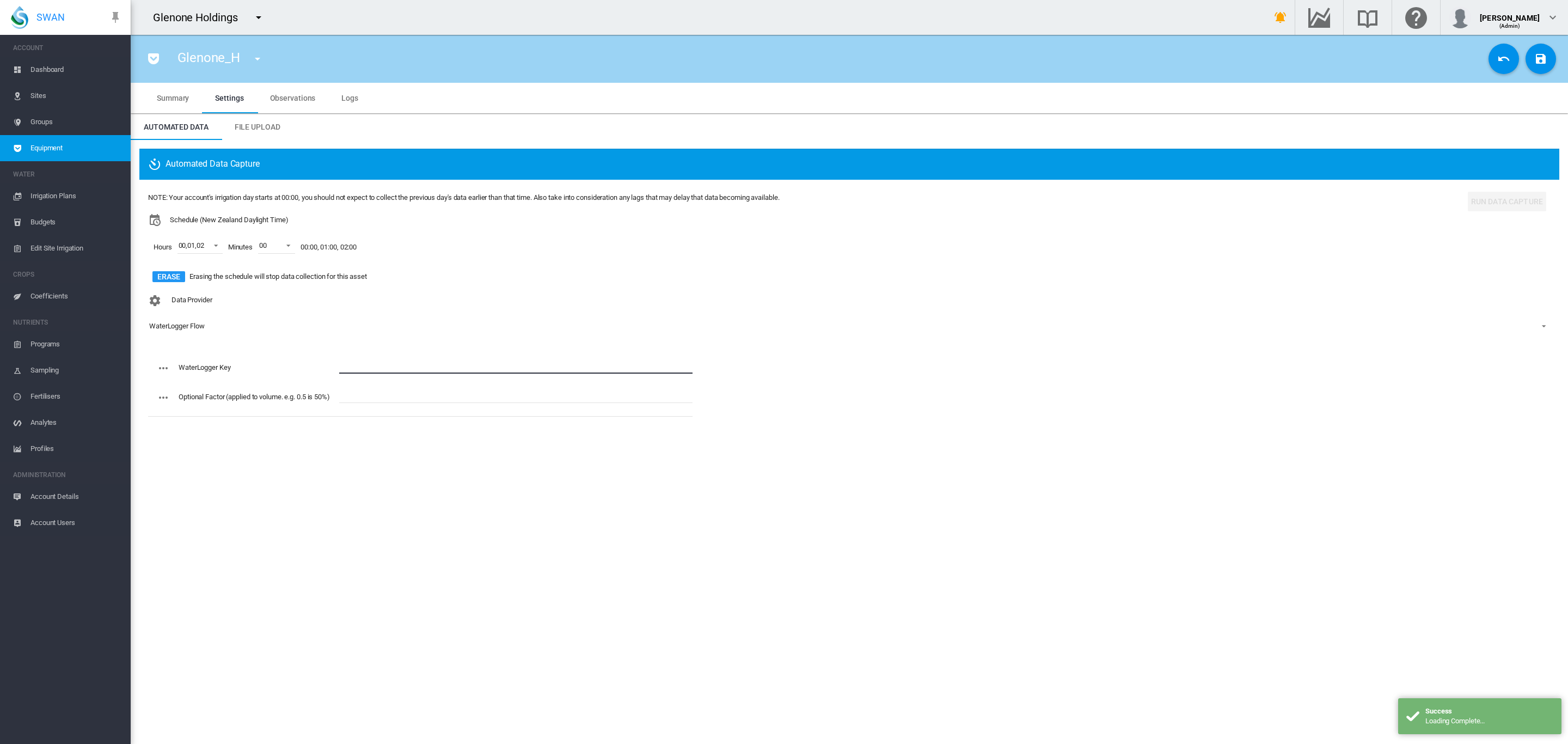
click at [357, 368] on input "text" at bounding box center [515, 365] width 353 height 16
paste input "**********"
type input "**********"
click at [1532, 57] on button "Save Changes" at bounding box center [1541, 59] width 31 height 31
click at [267, 57] on button "button" at bounding box center [257, 59] width 22 height 22
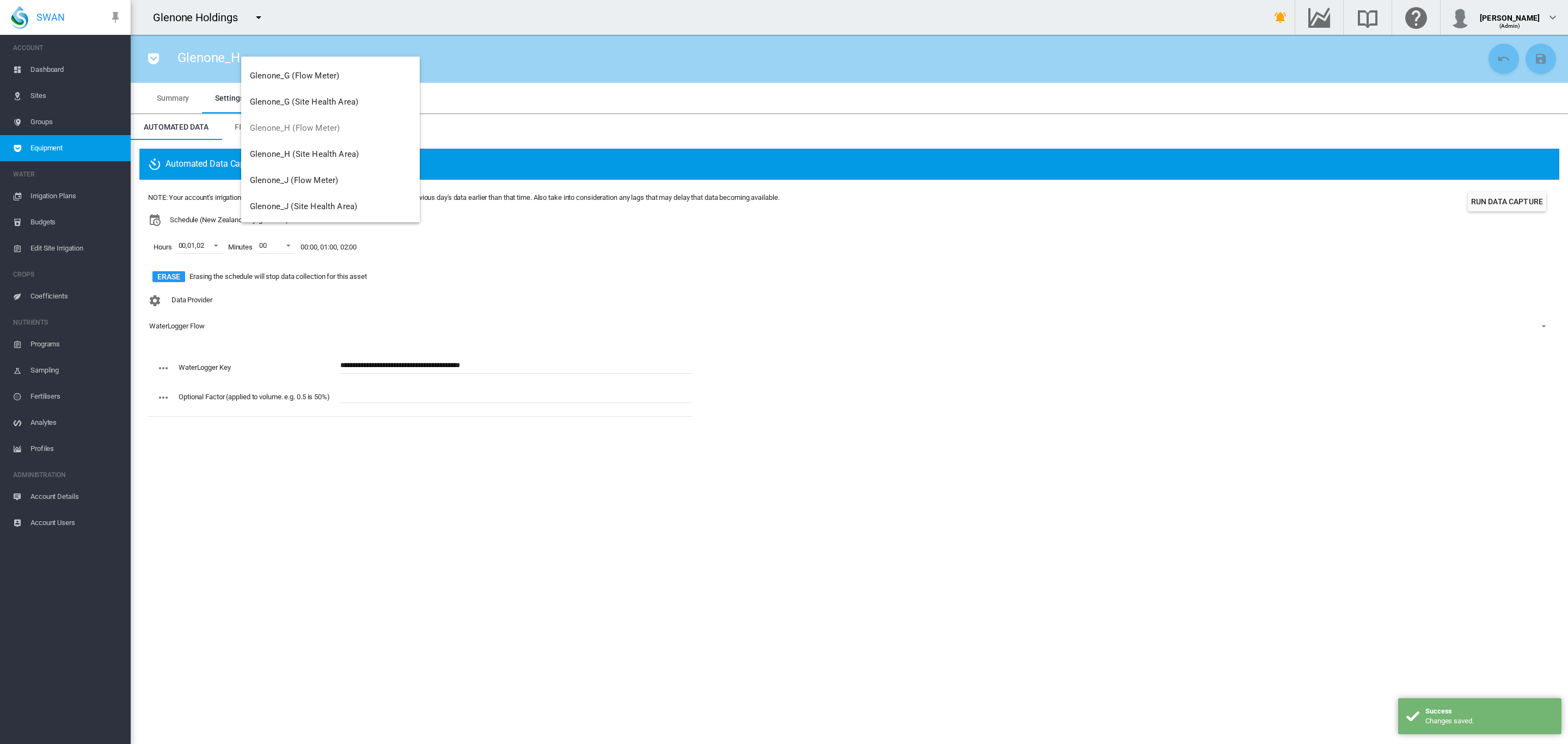
scroll to position [204, 0]
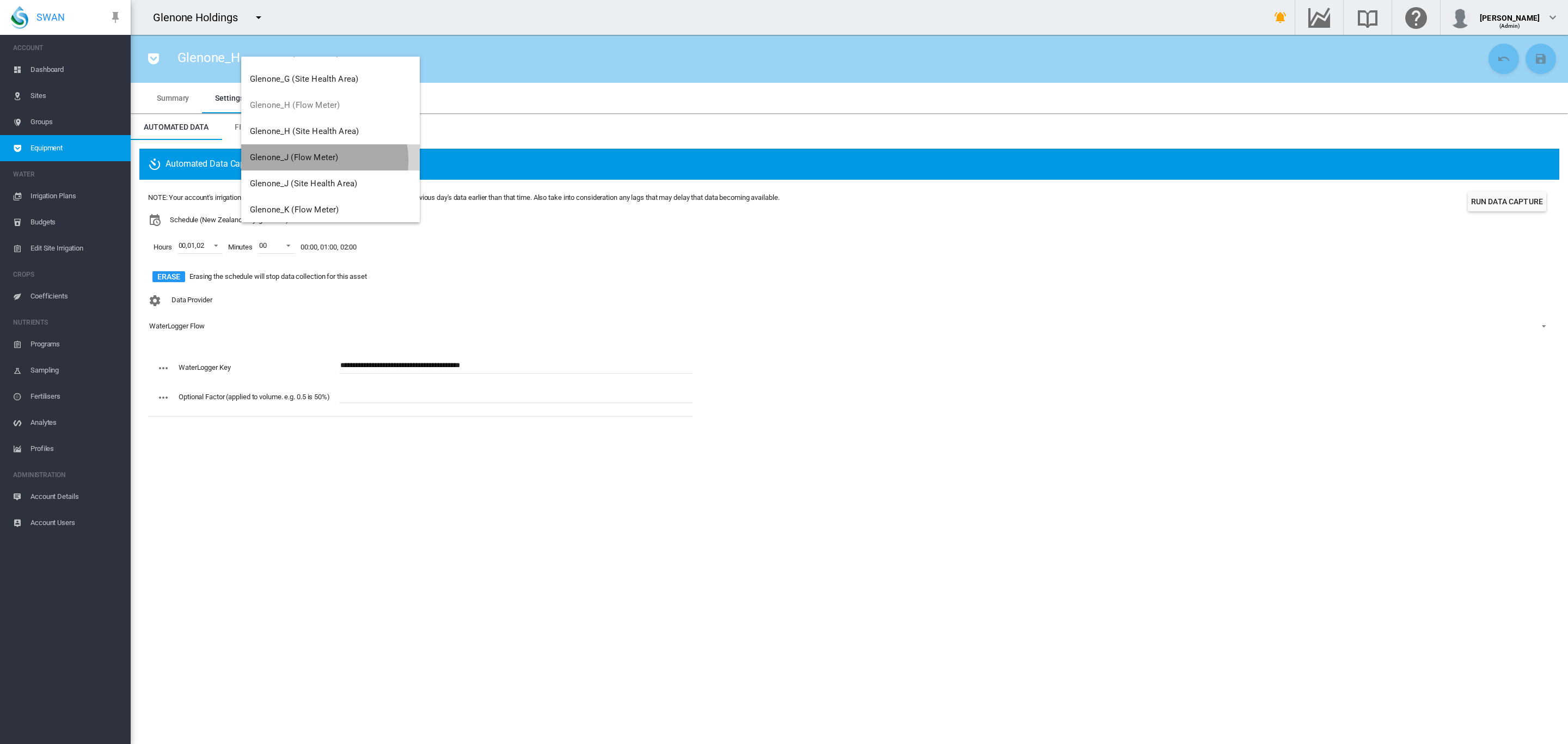
click at [324, 160] on span "Glenone_J (Flow Meter)" at bounding box center [294, 157] width 89 height 10
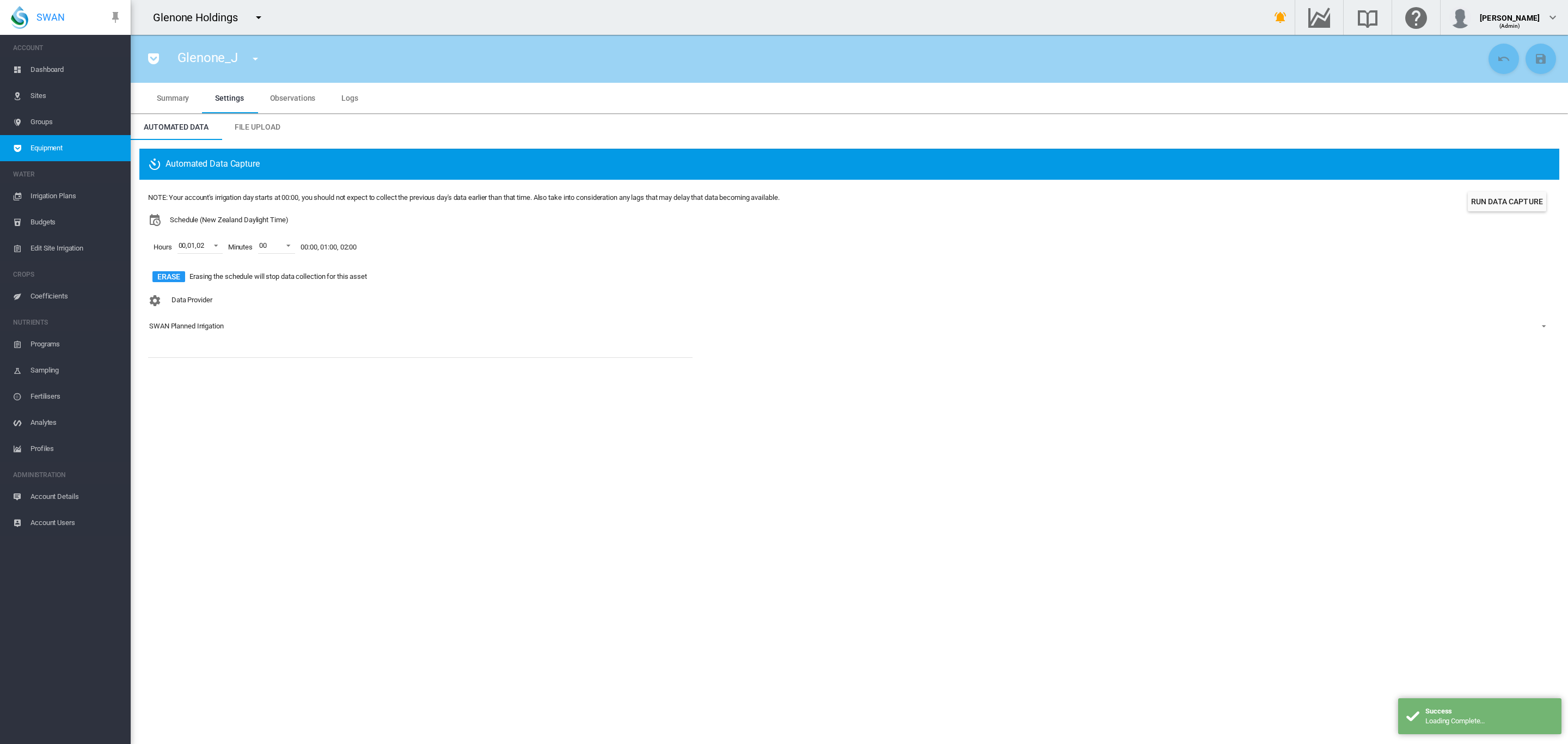
click at [205, 328] on div "SWAN Planned Irrigation" at bounding box center [186, 326] width 74 height 8
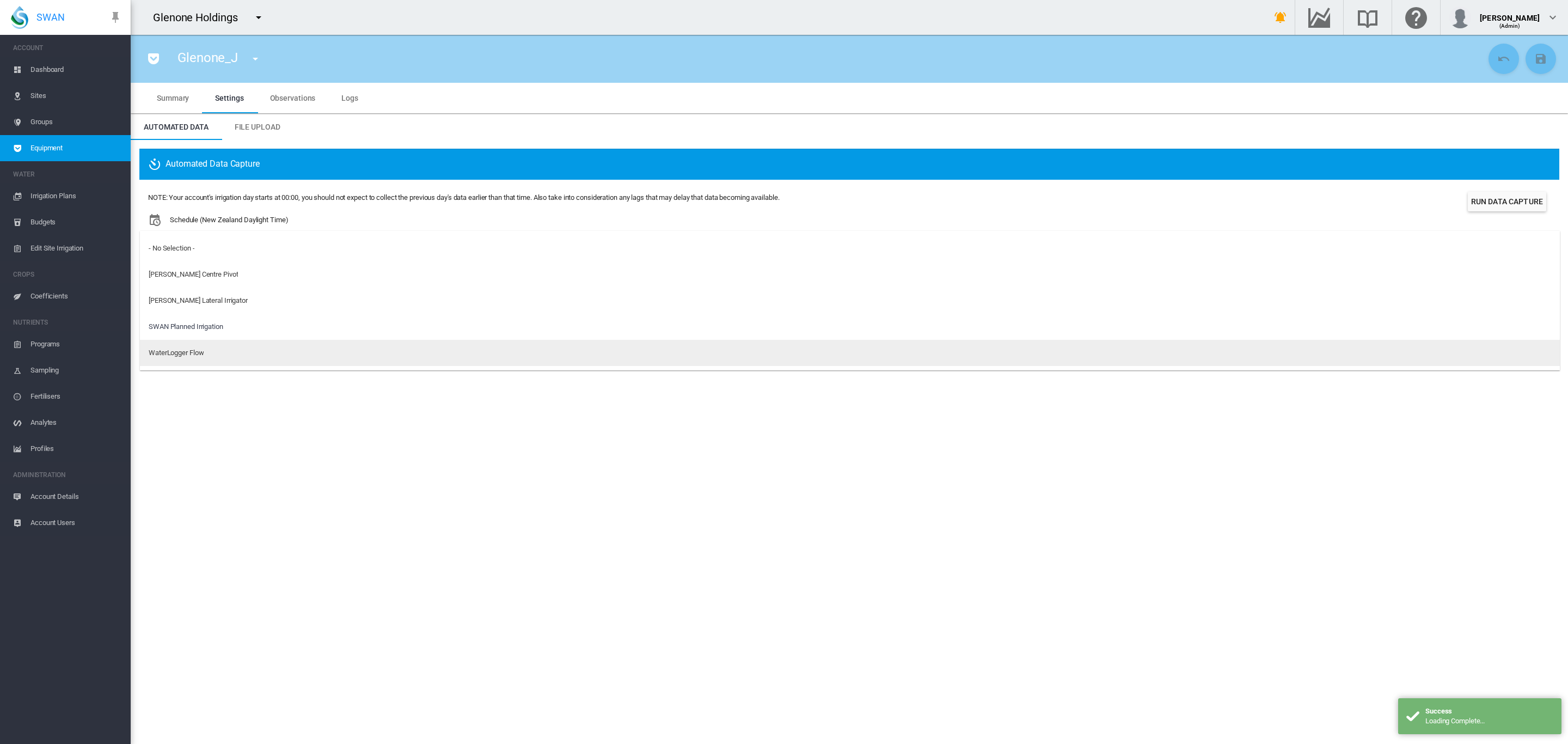
click at [201, 351] on div "WaterLogger Flow" at bounding box center [175, 353] width 55 height 10
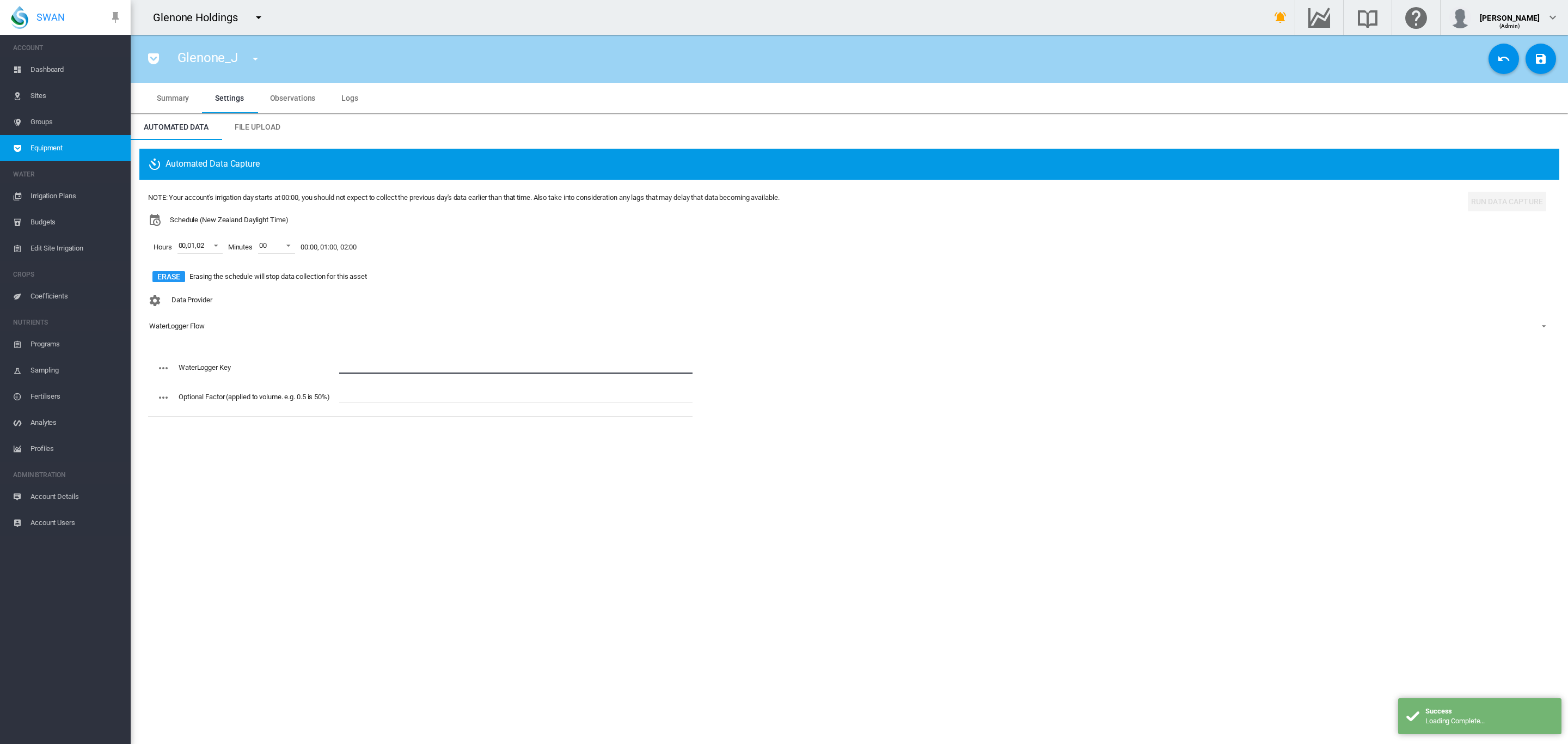
click at [377, 366] on input "text" at bounding box center [515, 365] width 353 height 16
paste input "**********"
type input "**********"
click at [1548, 57] on button "Save Changes" at bounding box center [1541, 59] width 31 height 31
click at [256, 57] on md-icon "icon-menu-down" at bounding box center [255, 59] width 13 height 13
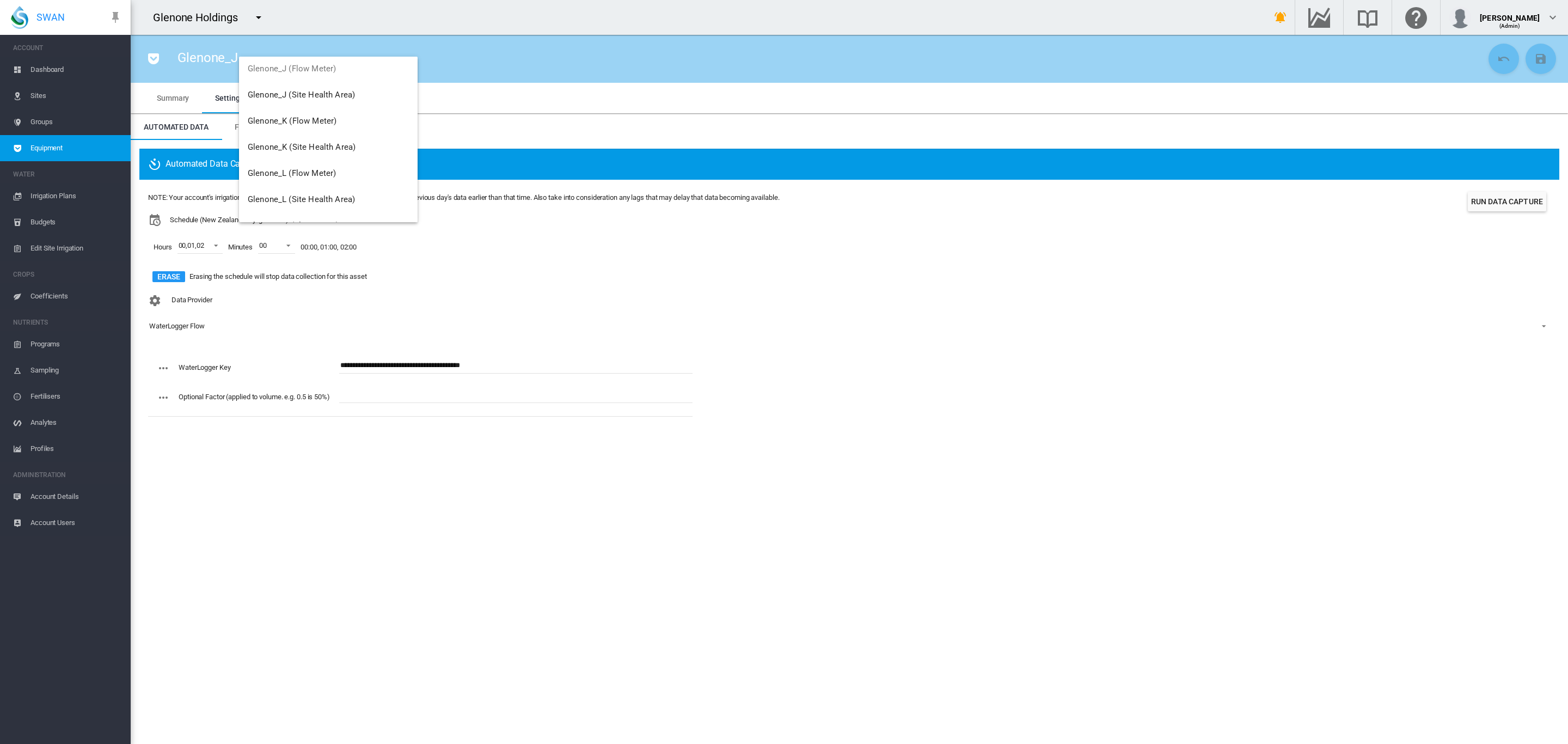
scroll to position [306, 0]
click at [310, 110] on span "Glenone_K (Flow Meter)" at bounding box center [292, 108] width 89 height 10
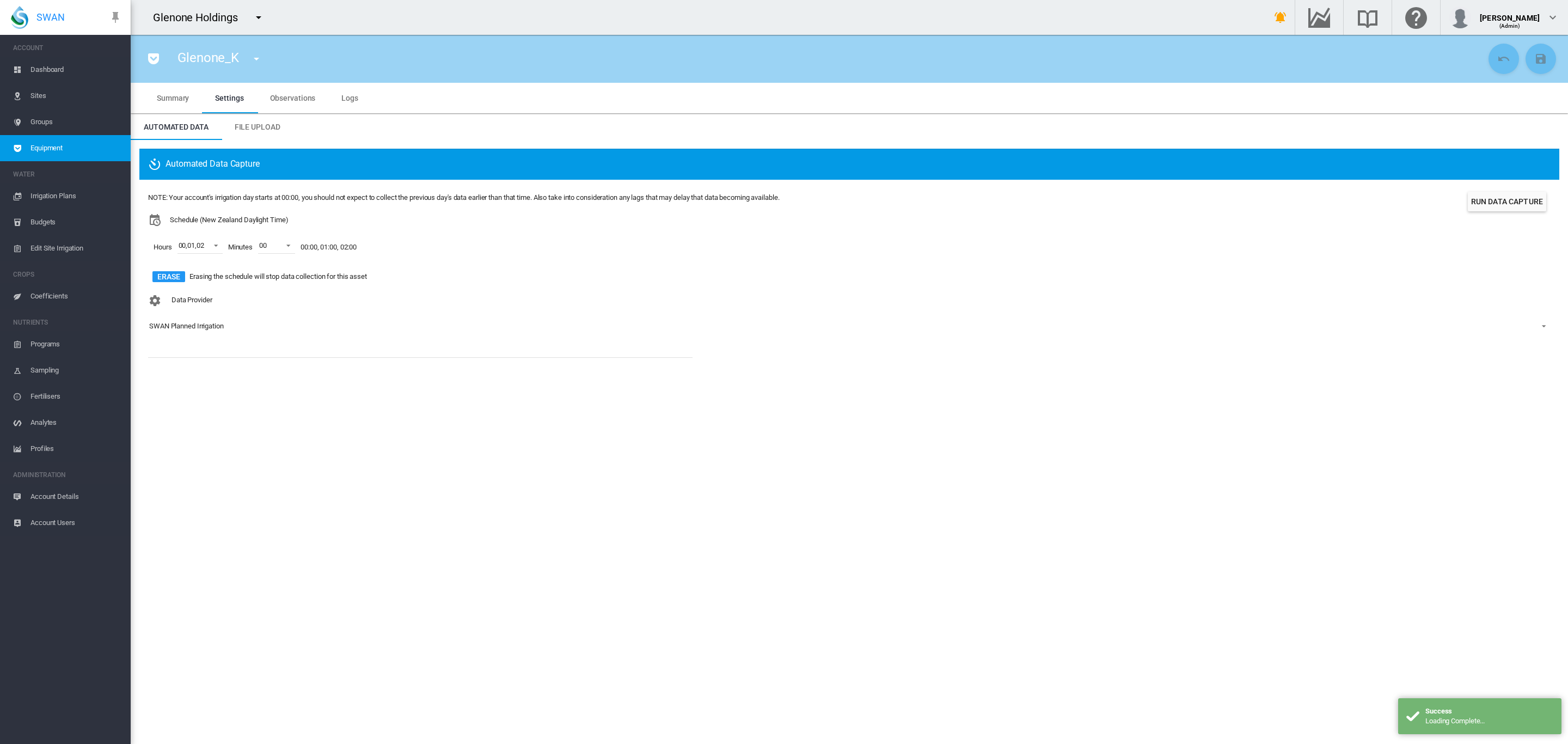
click at [195, 327] on div "SWAN Planned Irrigation" at bounding box center [186, 326] width 74 height 8
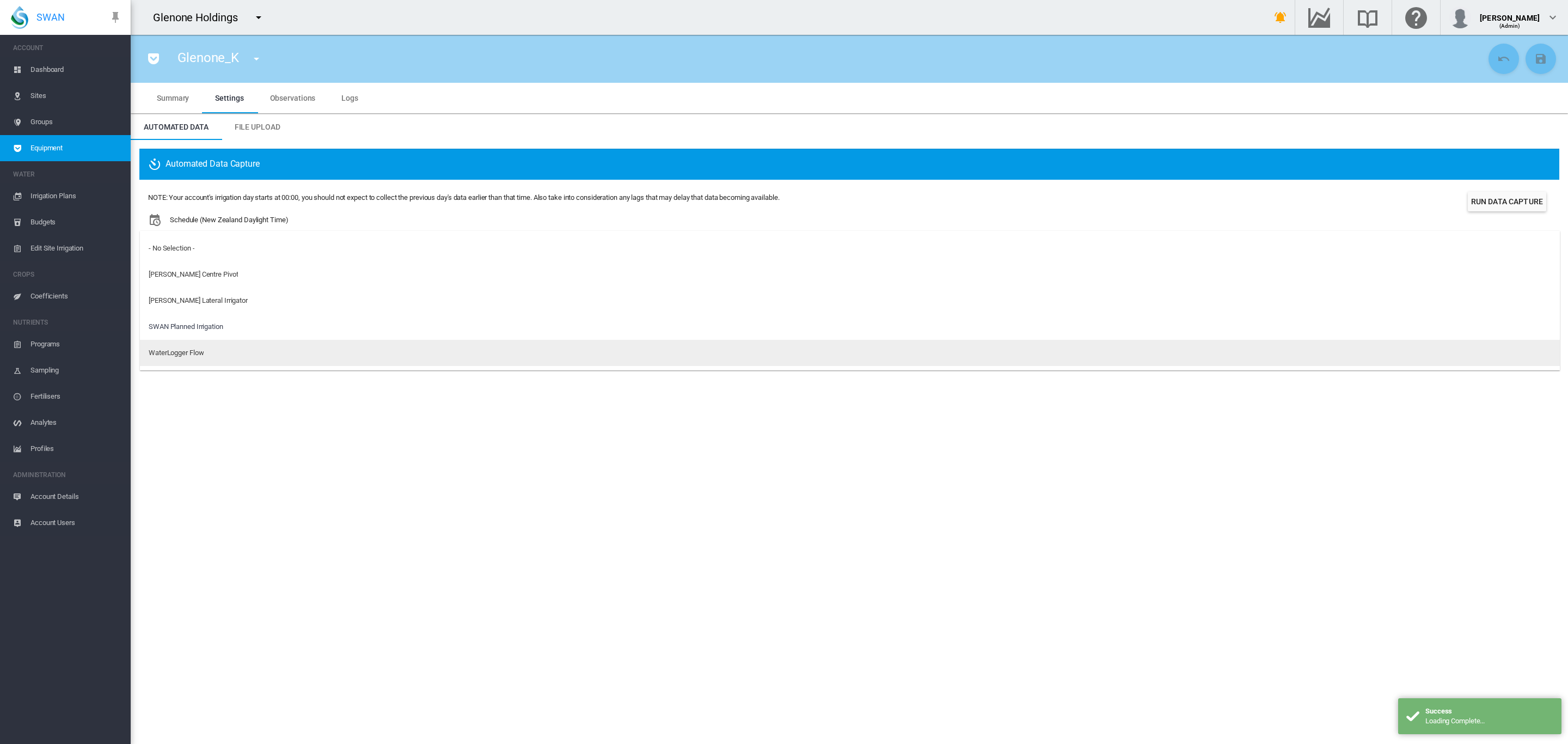
click at [176, 352] on div "WaterLogger Flow" at bounding box center [175, 353] width 55 height 10
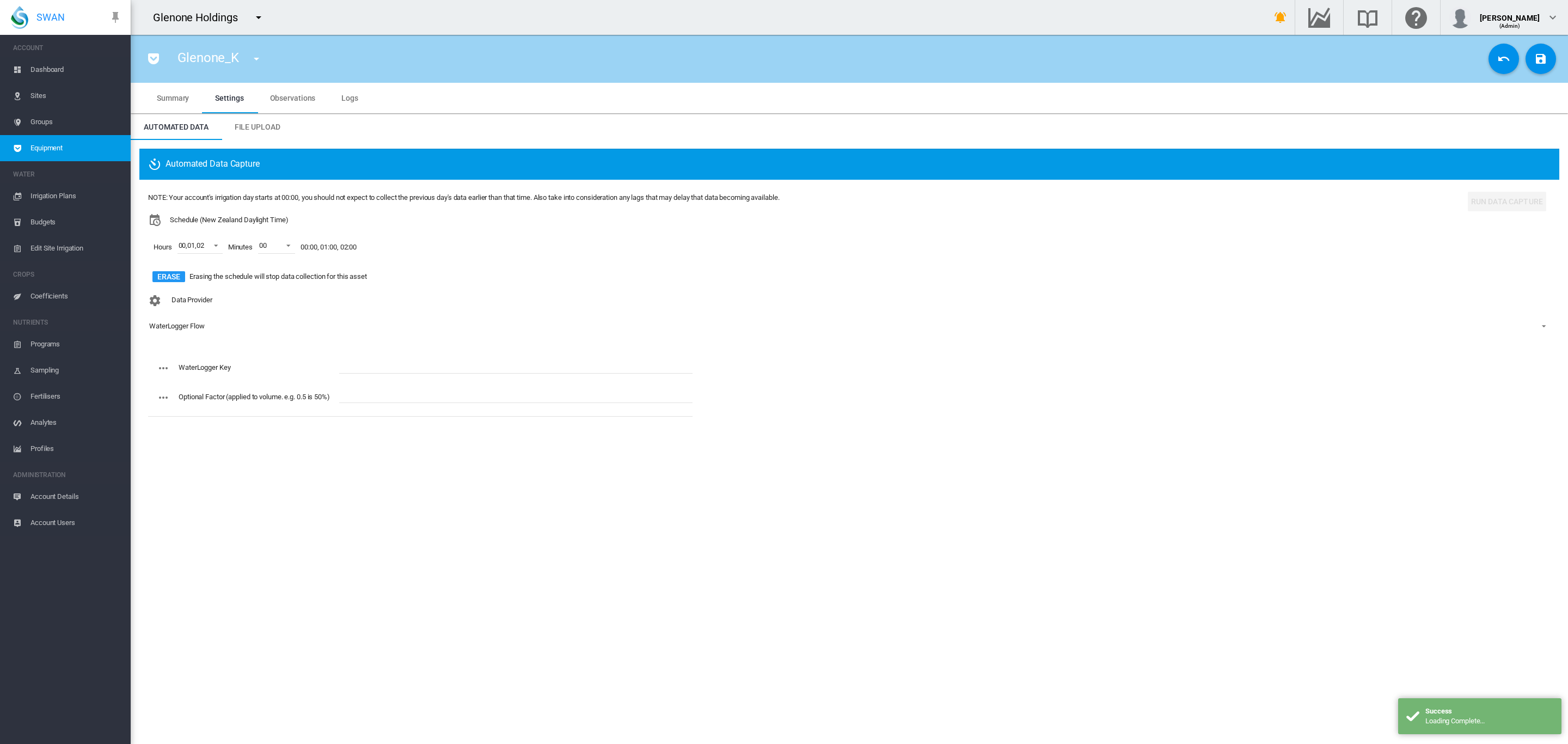
click at [368, 363] on input "text" at bounding box center [515, 365] width 353 height 16
paste input "**********"
type input "**********"
click at [1535, 61] on md-icon "icon-content-save" at bounding box center [1541, 59] width 13 height 13
click at [258, 51] on button "button" at bounding box center [256, 59] width 22 height 22
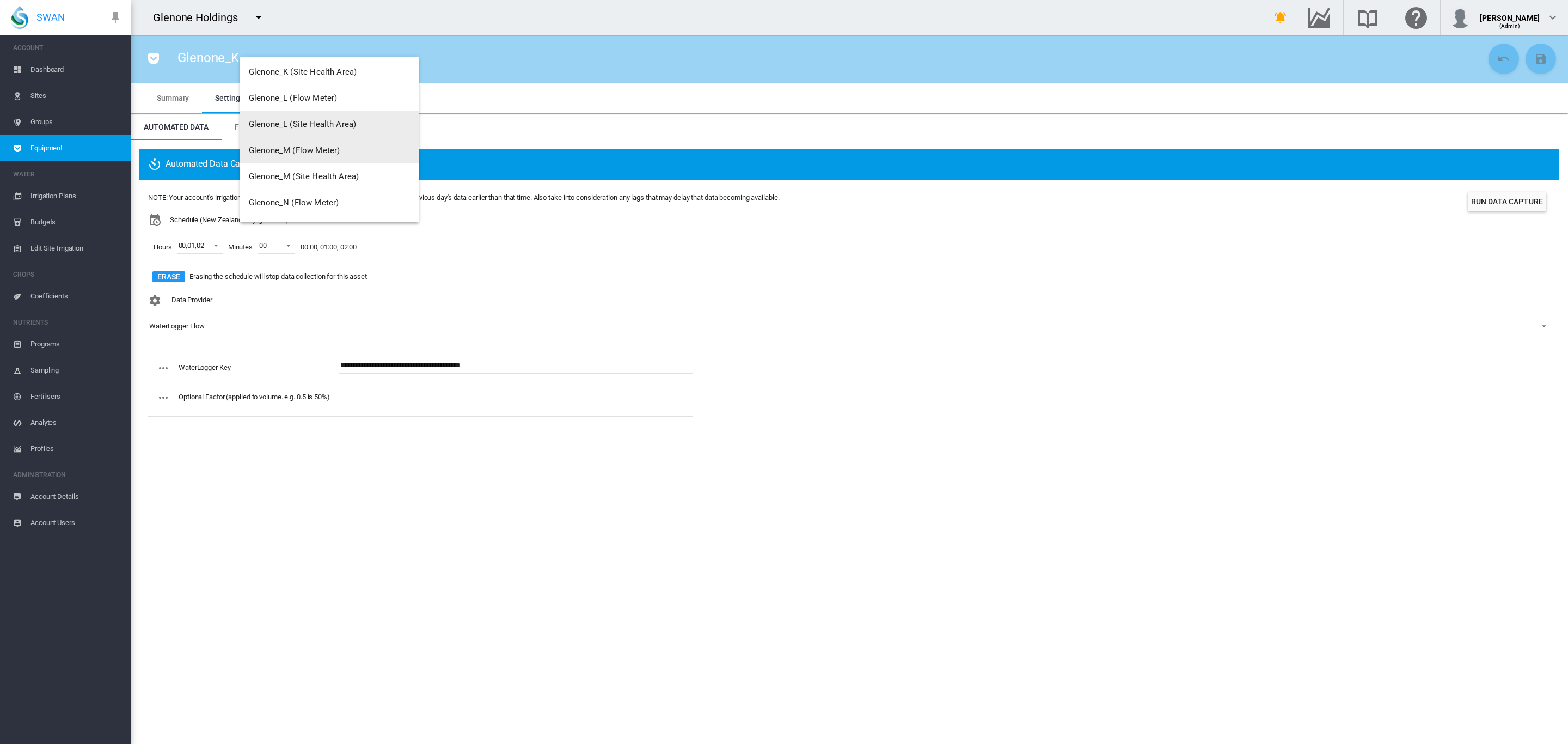
scroll to position [368, 0]
click at [324, 102] on span "Glenone_L (Flow Meter)" at bounding box center [293, 98] width 89 height 10
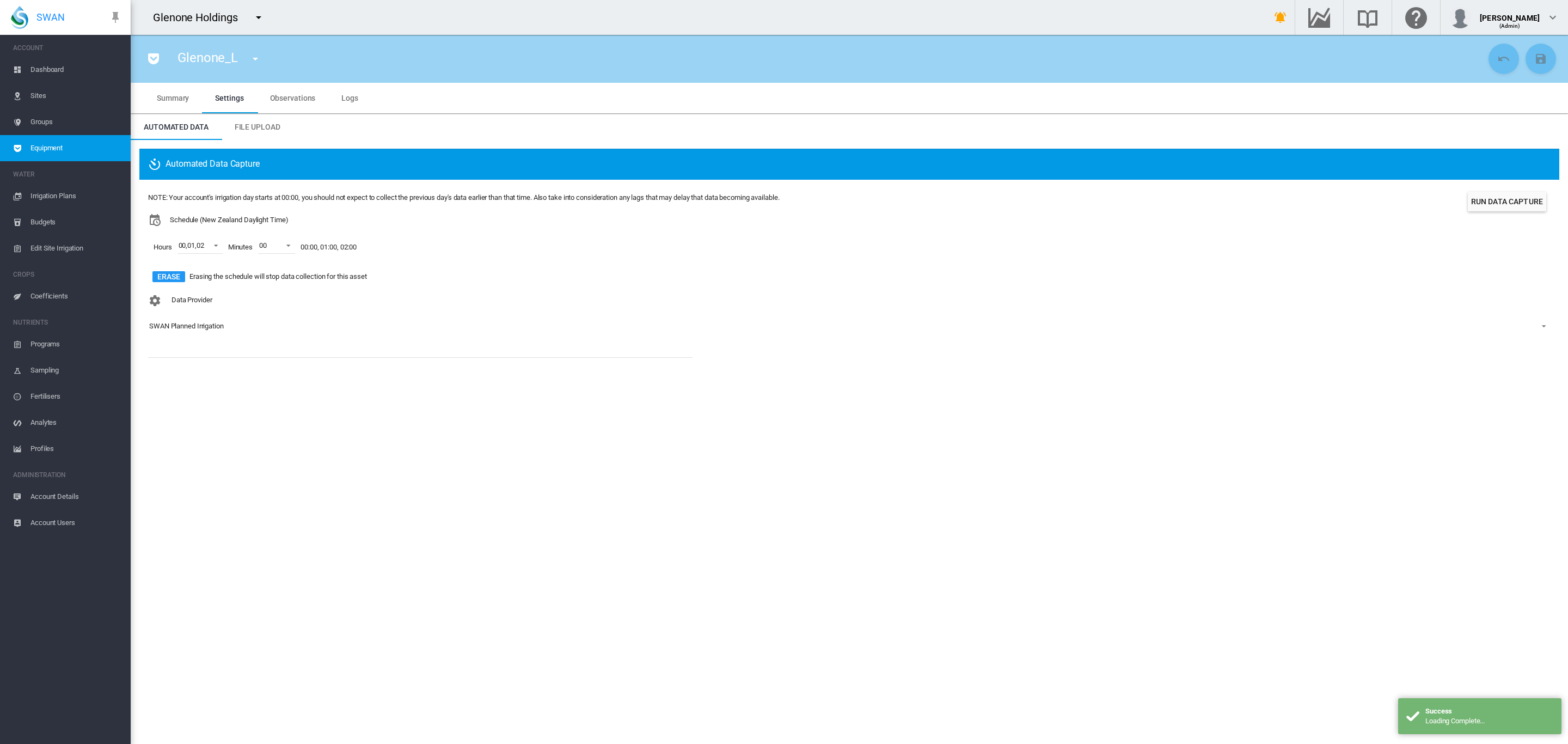
click at [206, 328] on div "SWAN Planned Irrigation" at bounding box center [186, 326] width 74 height 8
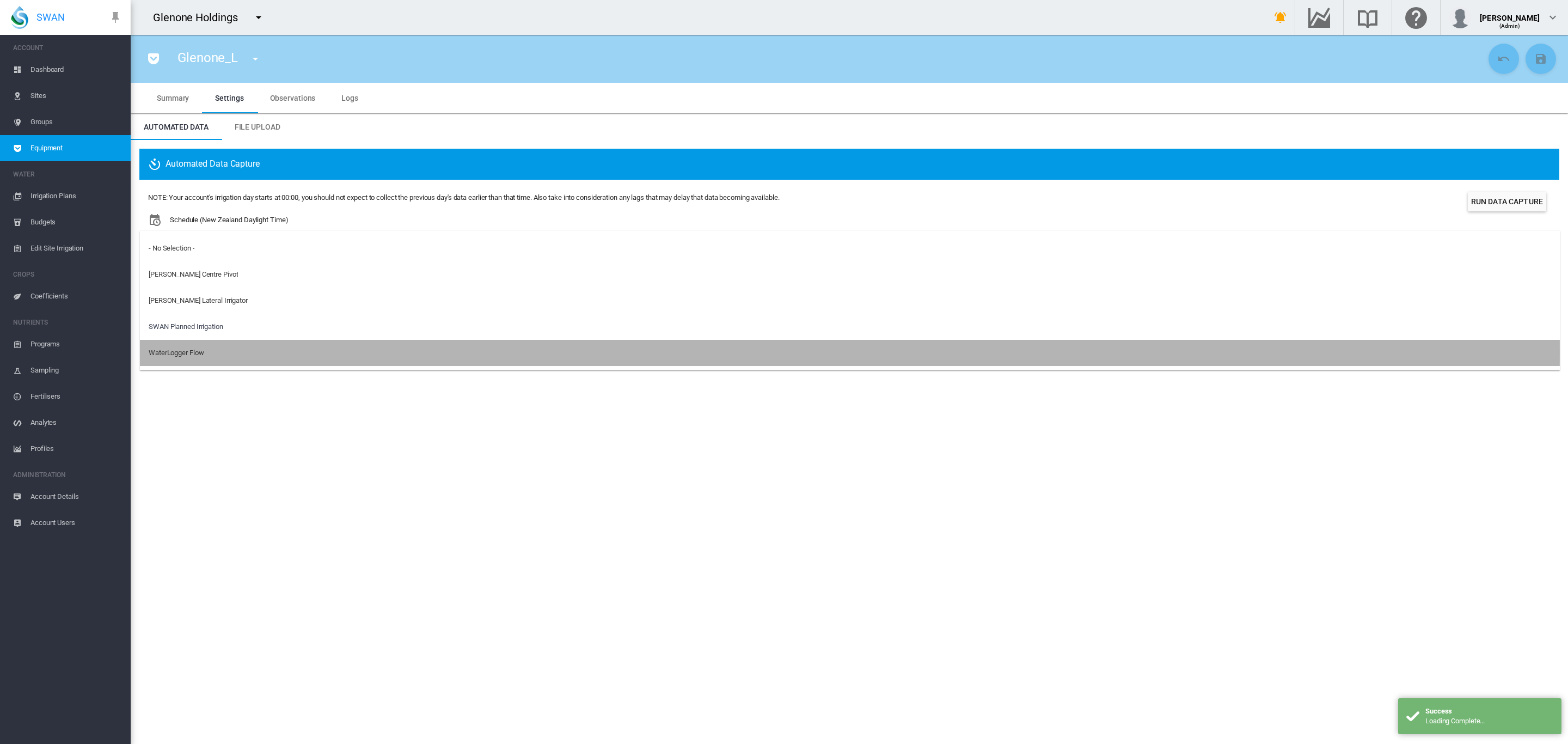
click at [190, 352] on div "WaterLogger Flow" at bounding box center [175, 353] width 55 height 10
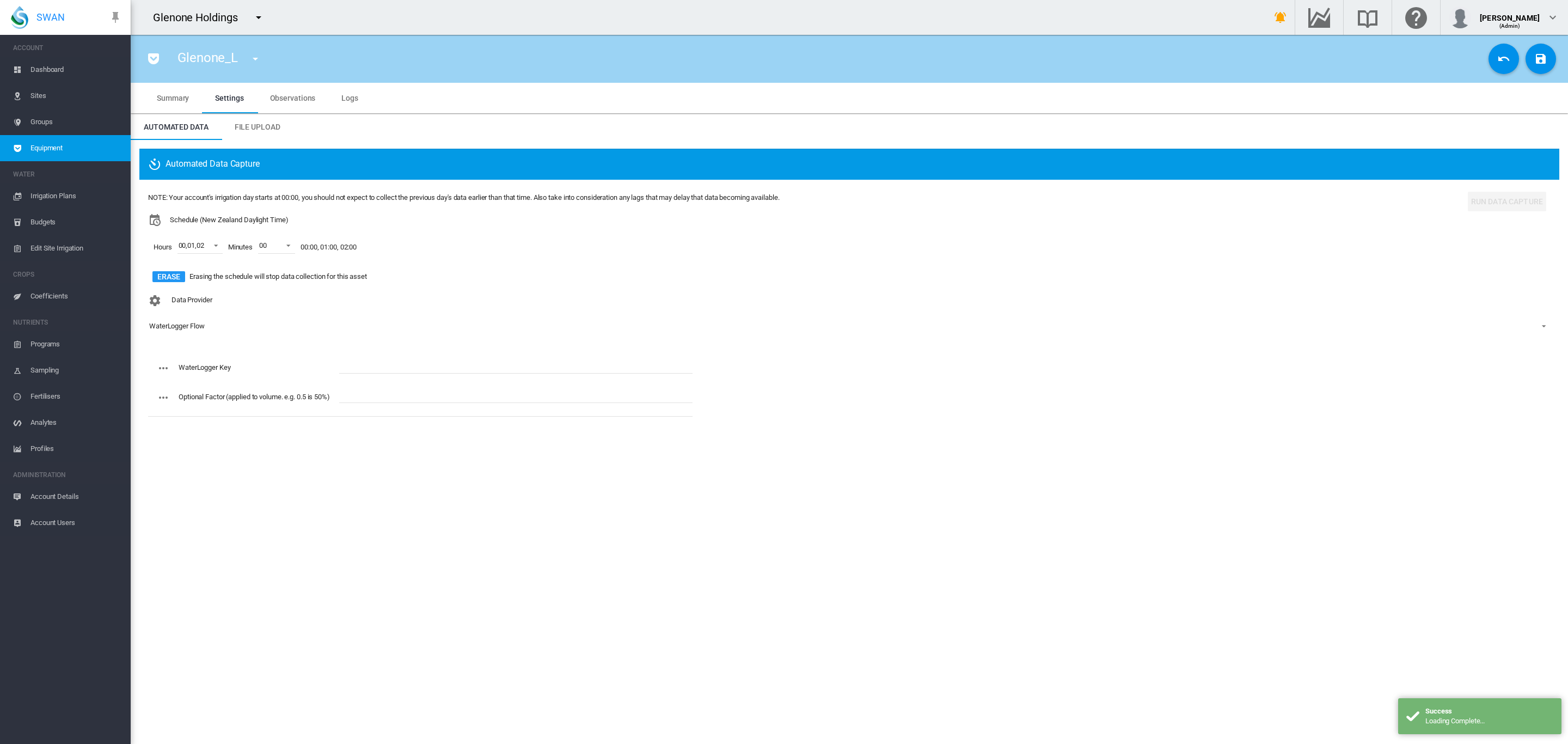
click at [370, 366] on input "text" at bounding box center [515, 365] width 353 height 16
paste input "**********"
type input "**********"
click at [1540, 63] on md-icon "icon-content-save" at bounding box center [1541, 59] width 13 height 13
click at [266, 58] on md-menu "Glenone_BL (Flow Meter) Glenone_BL (Site Health Area) Glenone_E (Flow Meter) Gl…" at bounding box center [254, 58] width 28 height 15
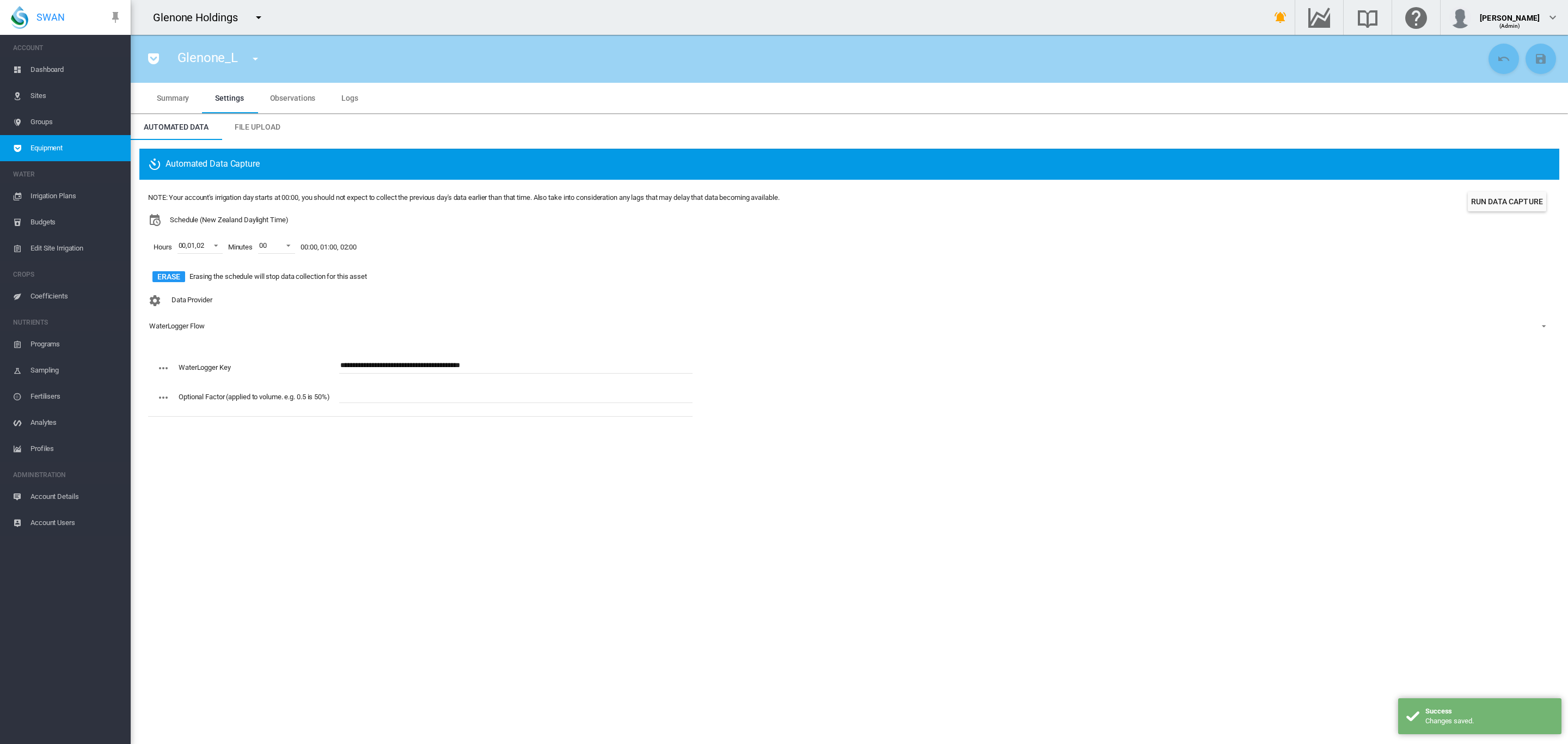
click at [258, 60] on md-icon "icon-menu-down" at bounding box center [255, 59] width 13 height 13
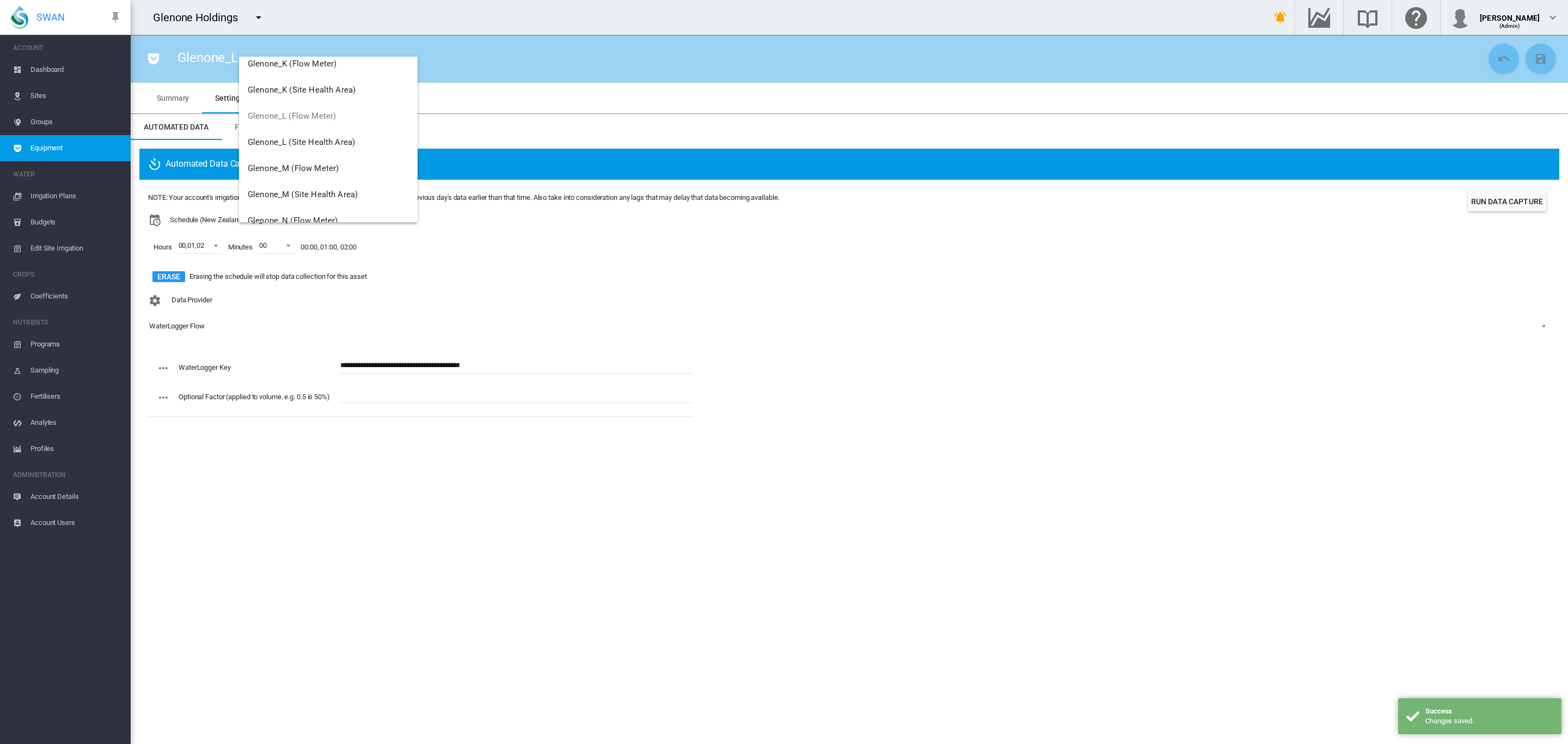
scroll to position [409, 0]
click at [320, 110] on span "Glenone_M (Flow Meter)" at bounding box center [293, 110] width 91 height 10
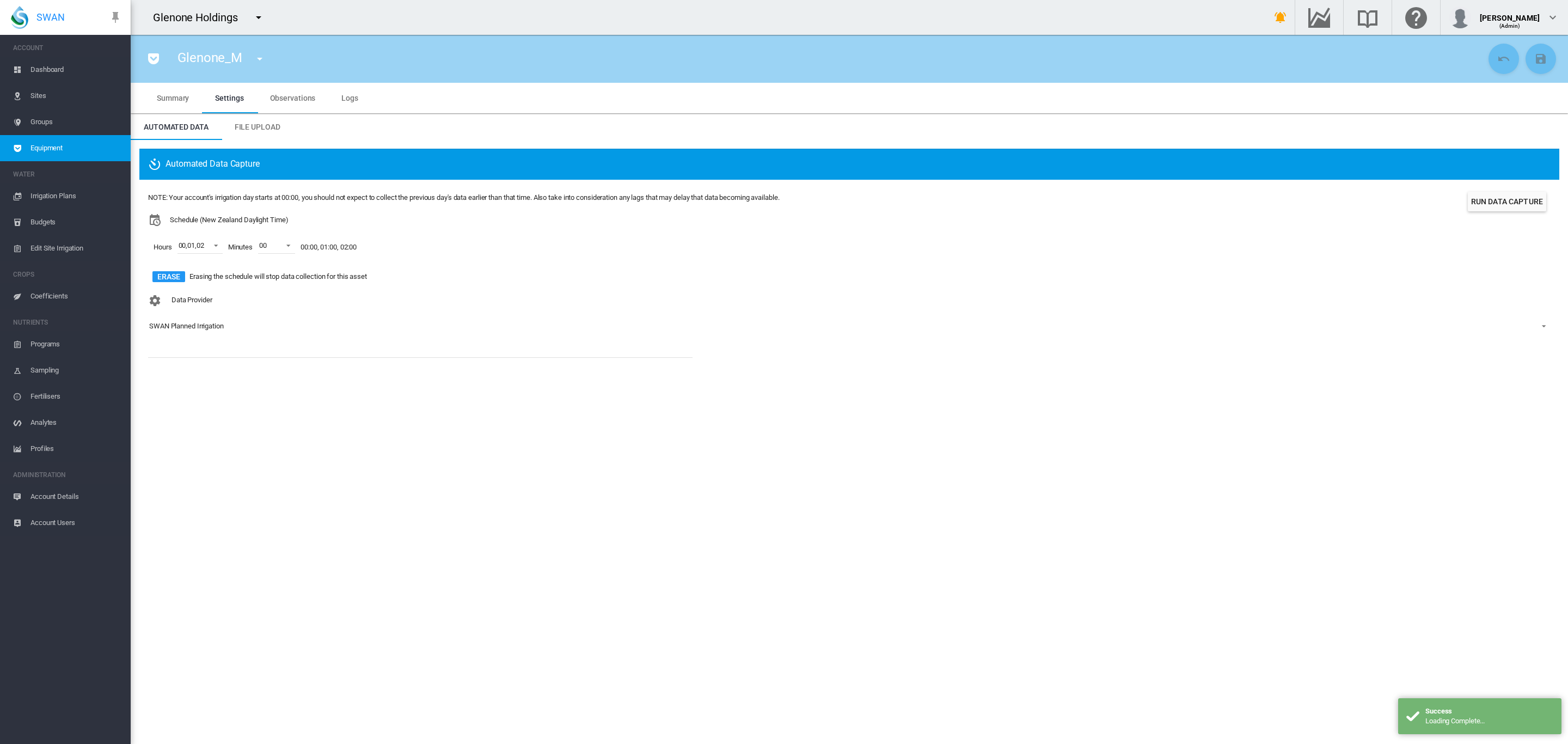
click at [212, 326] on div "SWAN Planned Irrigation" at bounding box center [186, 326] width 74 height 8
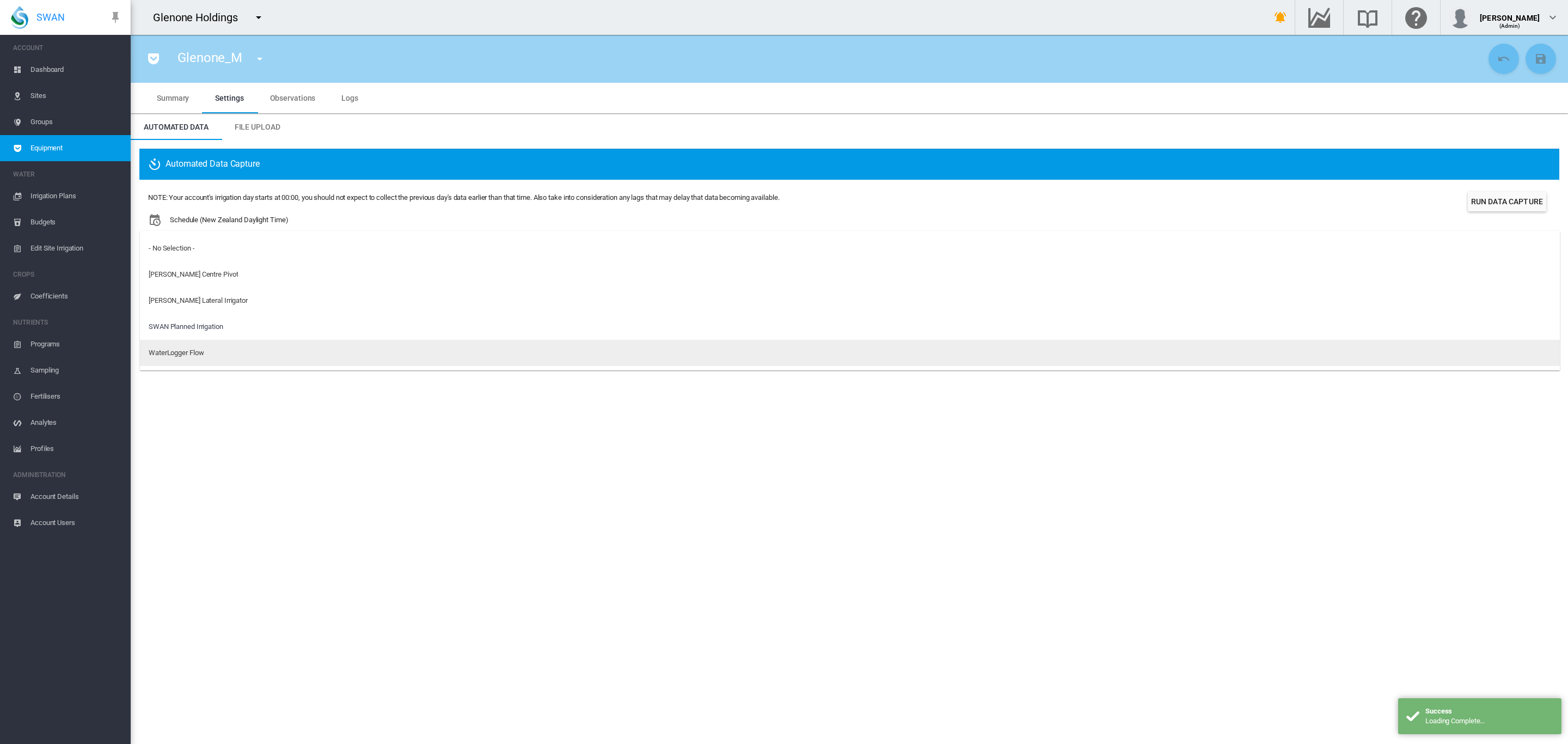
click at [203, 353] on div "WaterLogger Flow" at bounding box center [175, 353] width 55 height 10
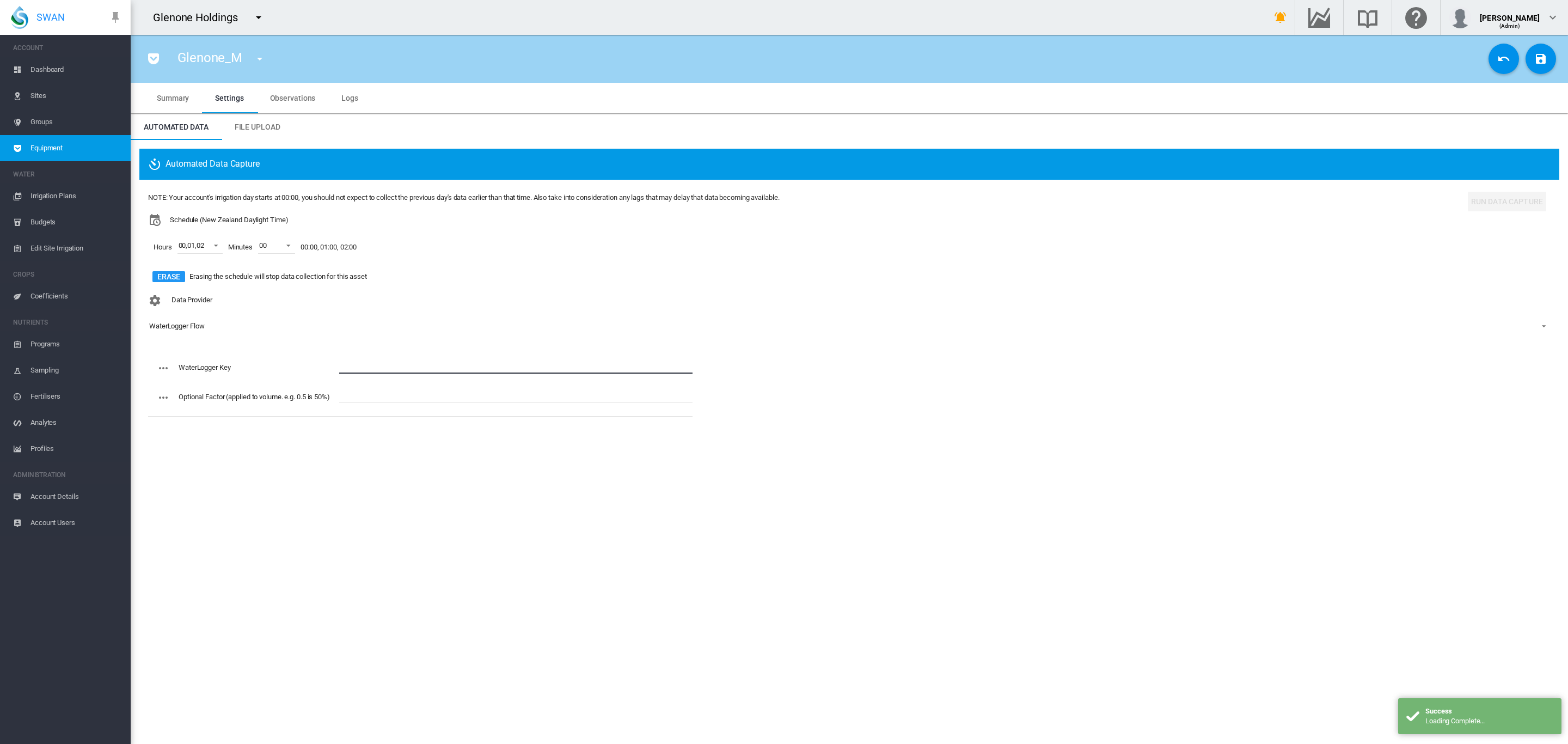
click at [373, 359] on input "text" at bounding box center [515, 365] width 353 height 16
paste input "**********"
type input "**********"
click at [1539, 62] on md-icon "icon-content-save" at bounding box center [1541, 59] width 13 height 13
click at [258, 61] on md-icon "icon-menu-down" at bounding box center [260, 59] width 13 height 13
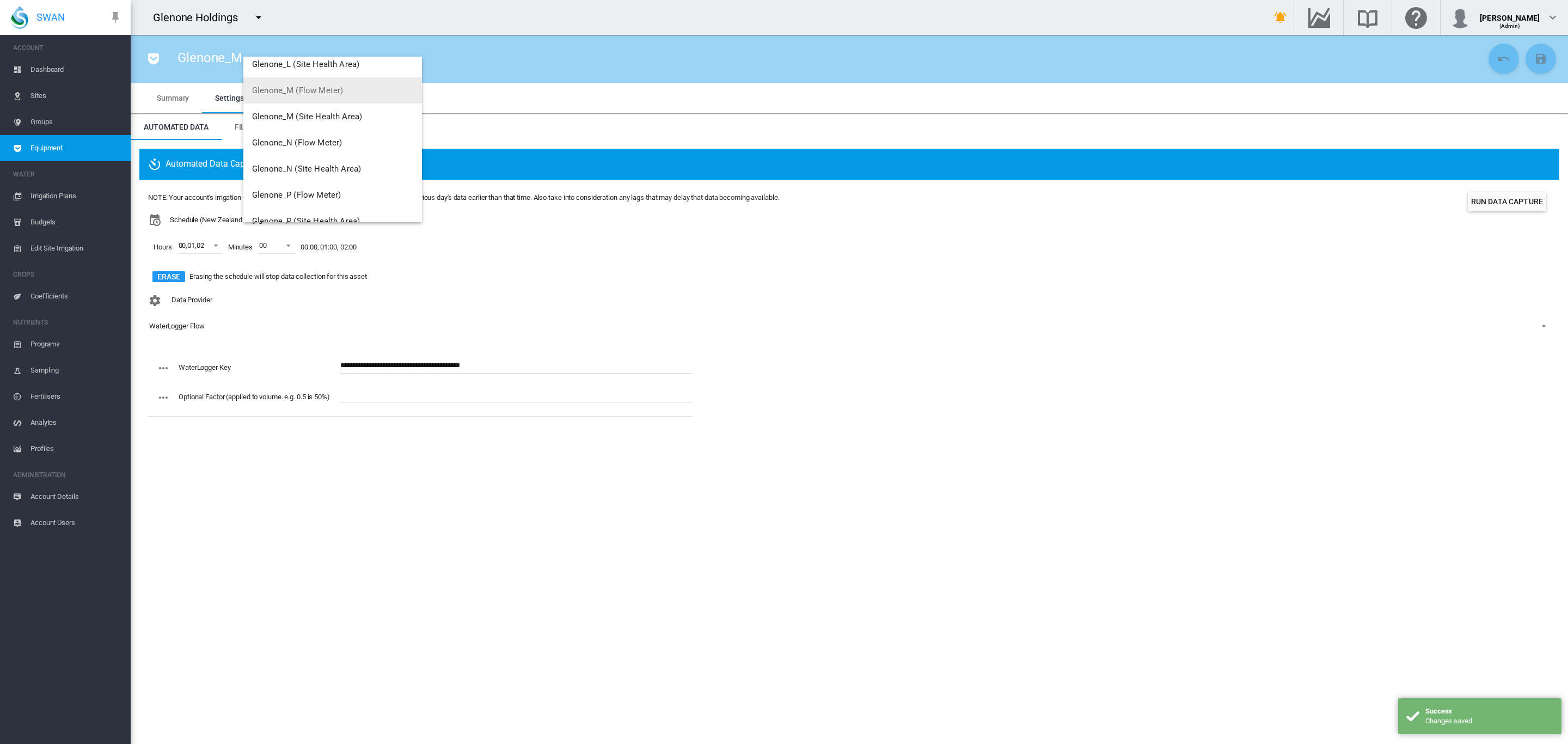
scroll to position [429, 0]
click at [330, 137] on span "Glenone_N (Flow Meter)" at bounding box center [297, 142] width 90 height 10
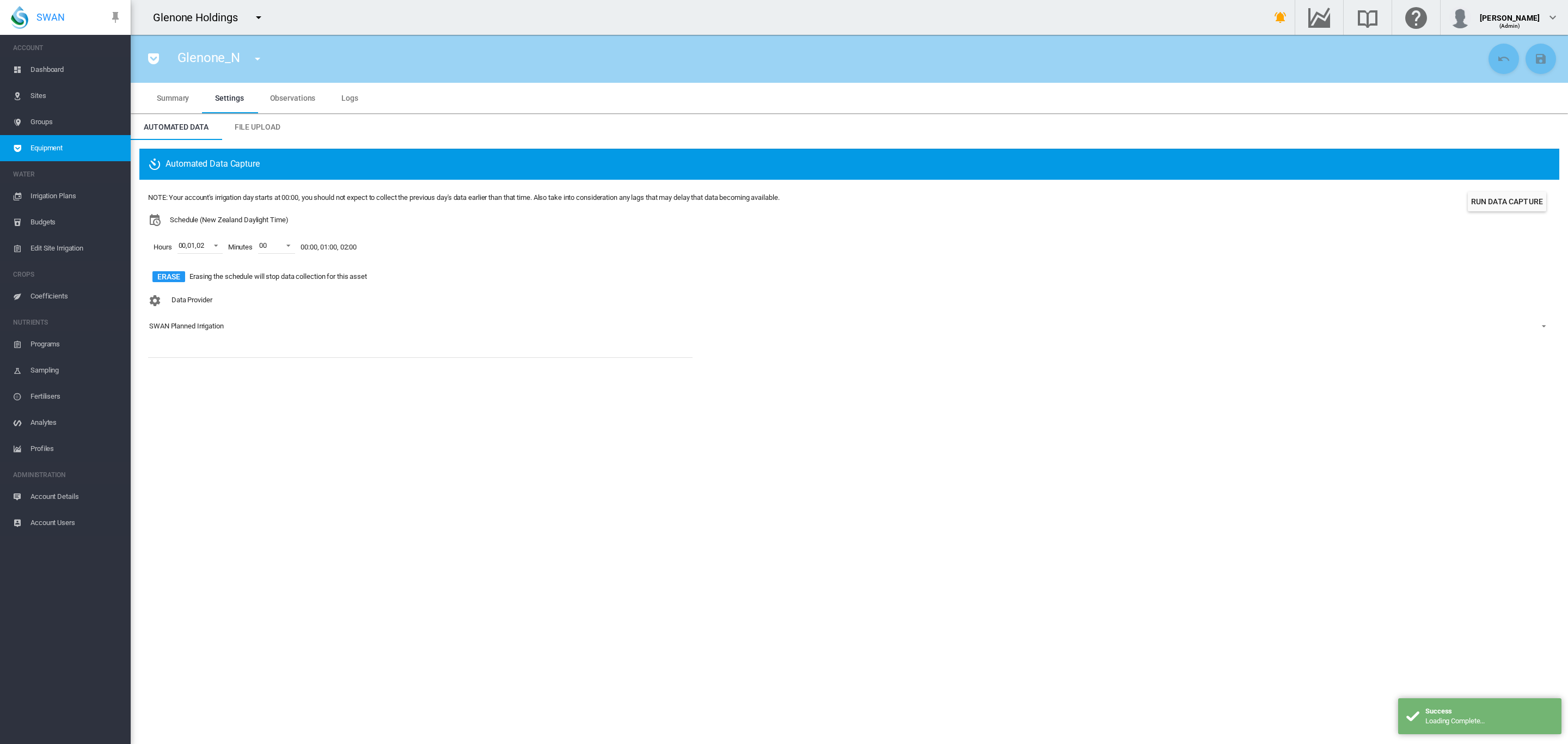
click at [185, 322] on div "SWAN Planned Irrigation" at bounding box center [186, 326] width 74 height 8
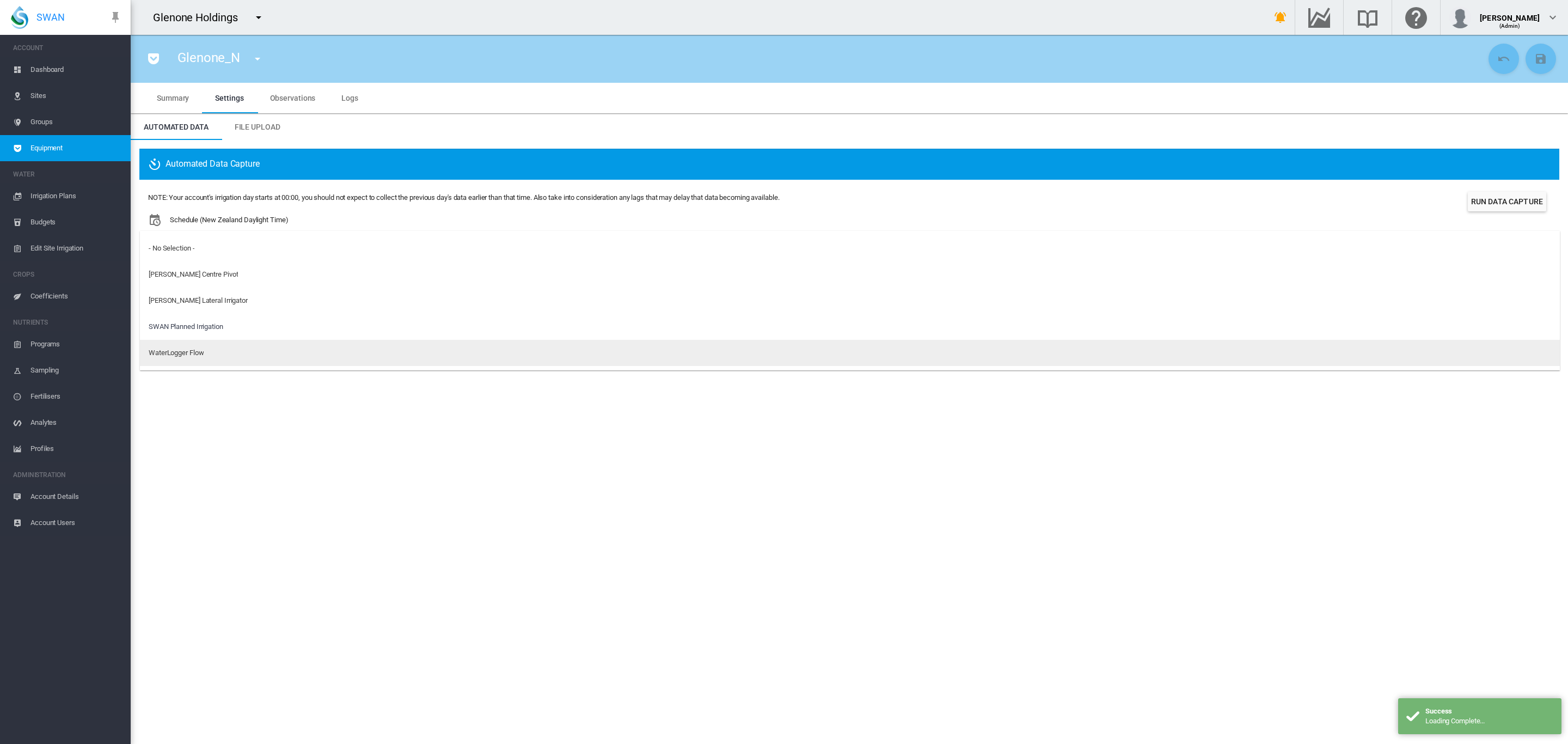
click at [180, 352] on div "WaterLogger Flow" at bounding box center [175, 353] width 55 height 10
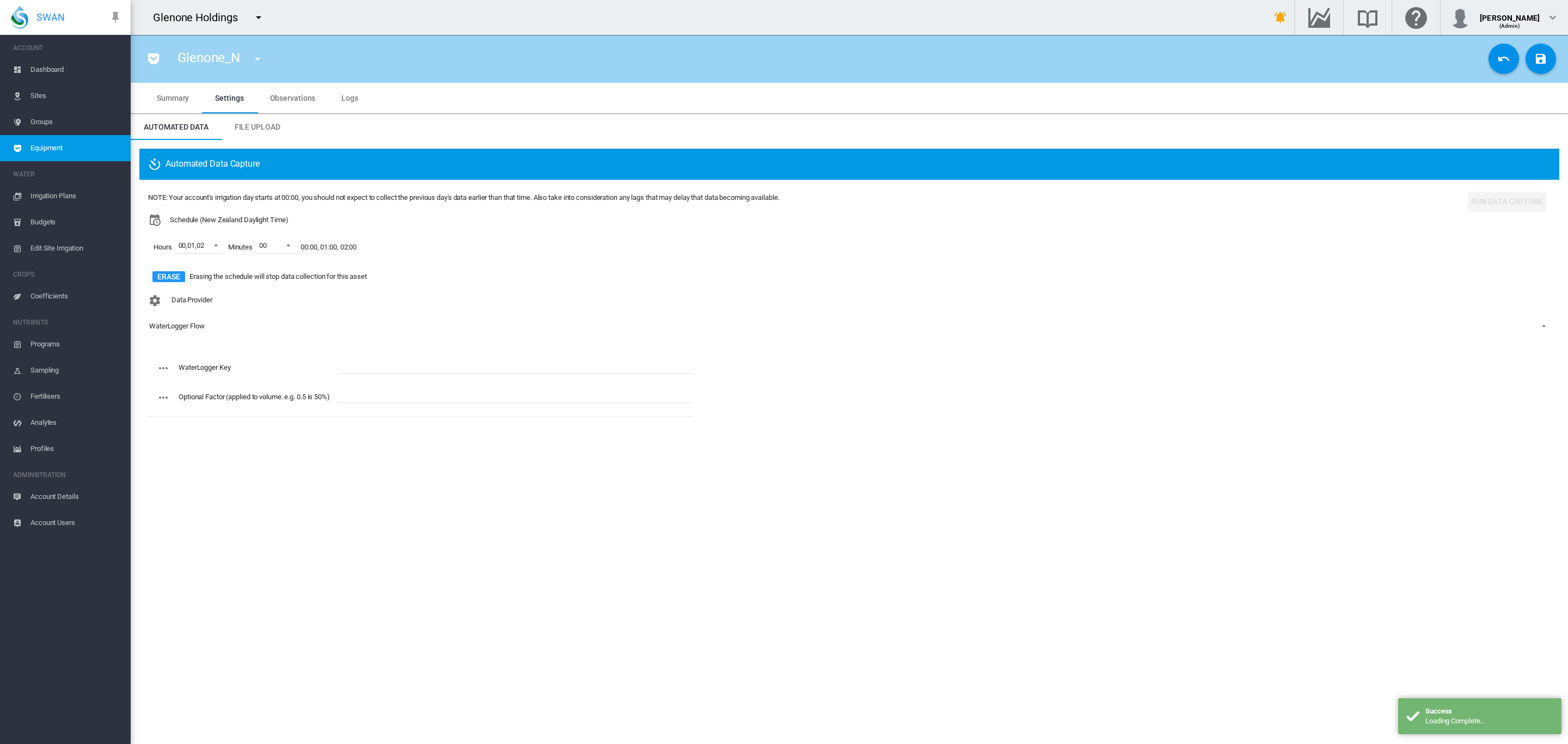
click at [368, 360] on input "text" at bounding box center [515, 365] width 353 height 16
paste input "**********"
type input "**********"
click at [1532, 62] on button "Save Changes" at bounding box center [1541, 59] width 31 height 31
click at [259, 61] on md-icon "icon-menu-down" at bounding box center [258, 59] width 13 height 13
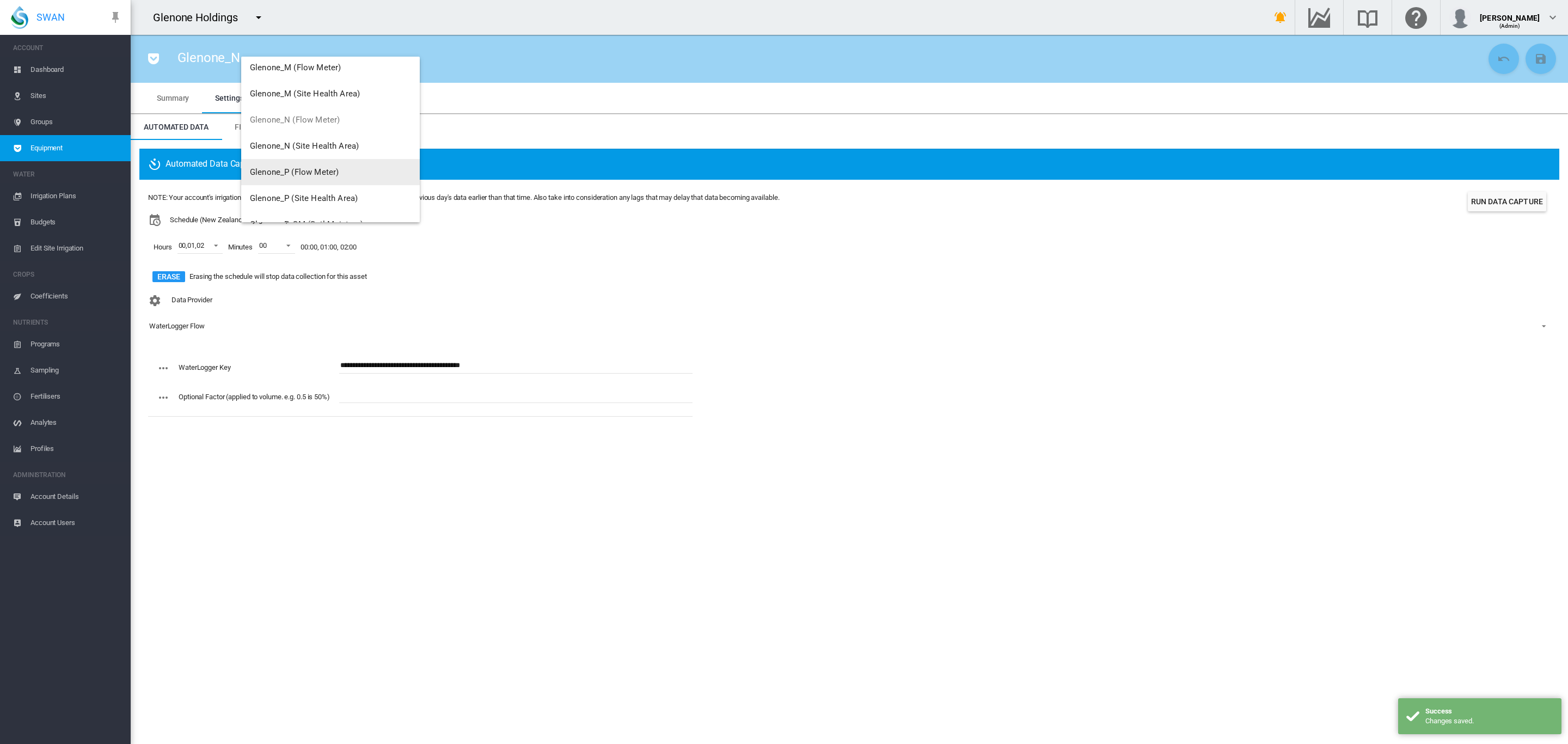
scroll to position [469, 0]
click at [328, 150] on span "Glenone_P (Flow Meter)" at bounding box center [294, 153] width 89 height 10
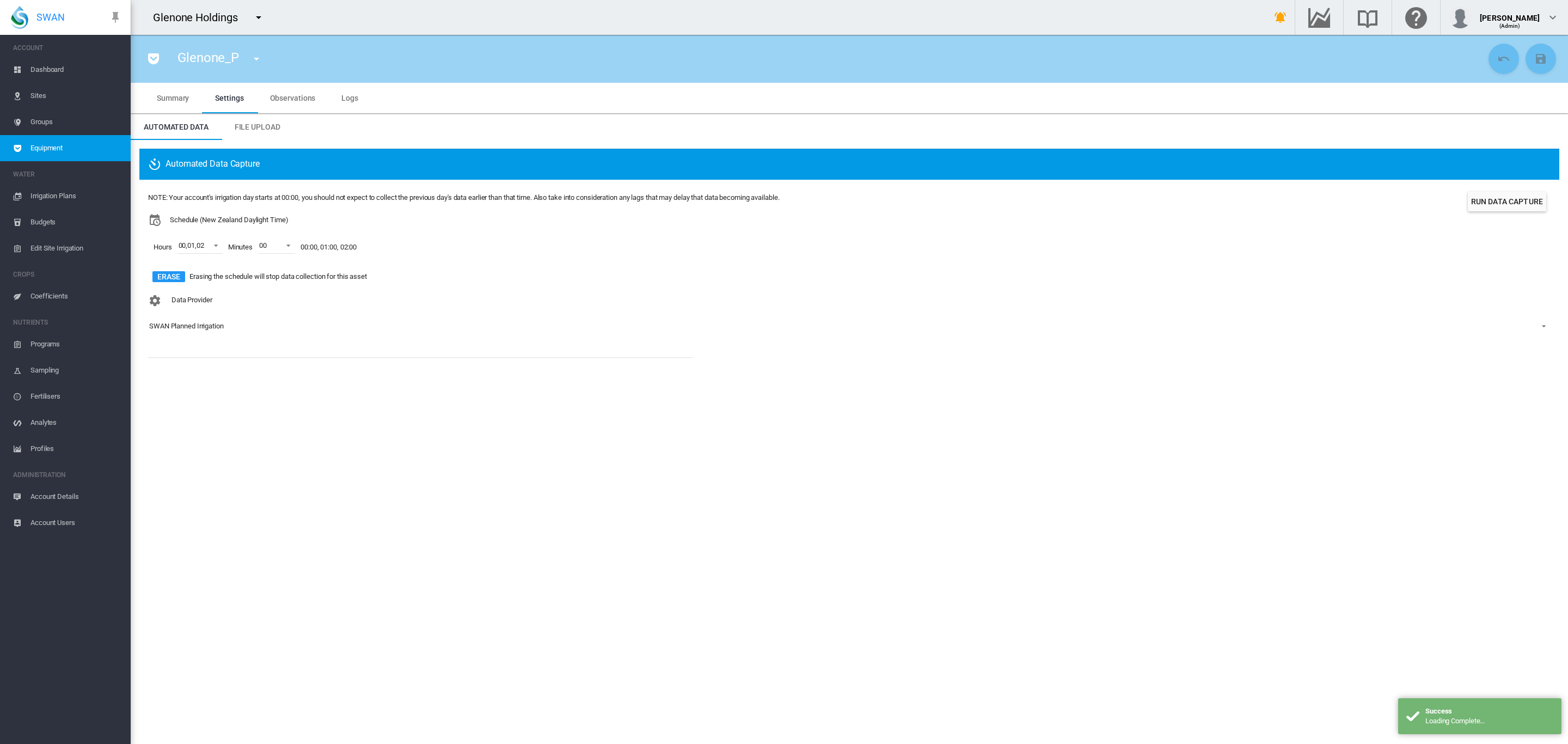
click at [191, 324] on div "SWAN Planned Irrigation" at bounding box center [186, 326] width 74 height 8
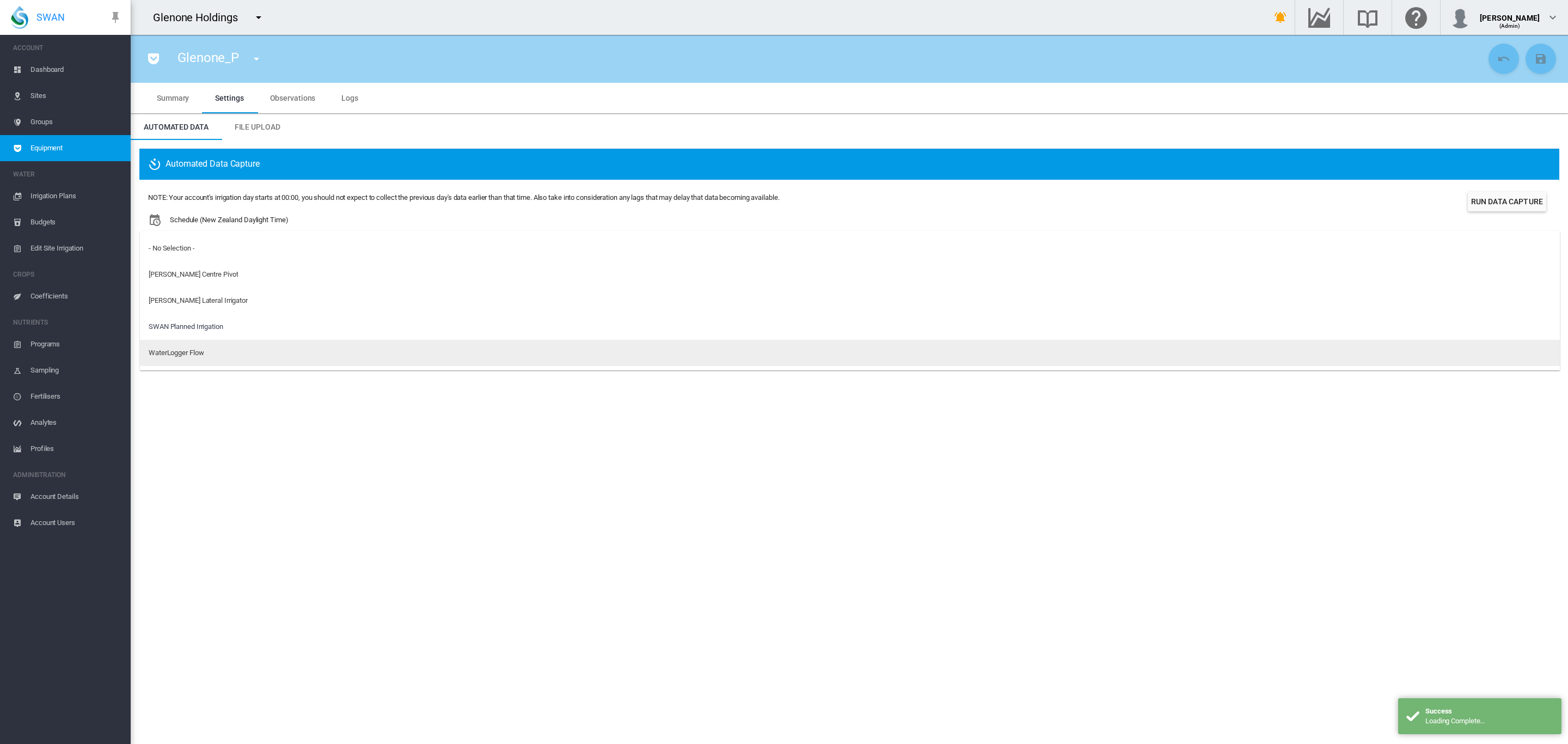
click at [189, 352] on div "WaterLogger Flow" at bounding box center [175, 353] width 55 height 10
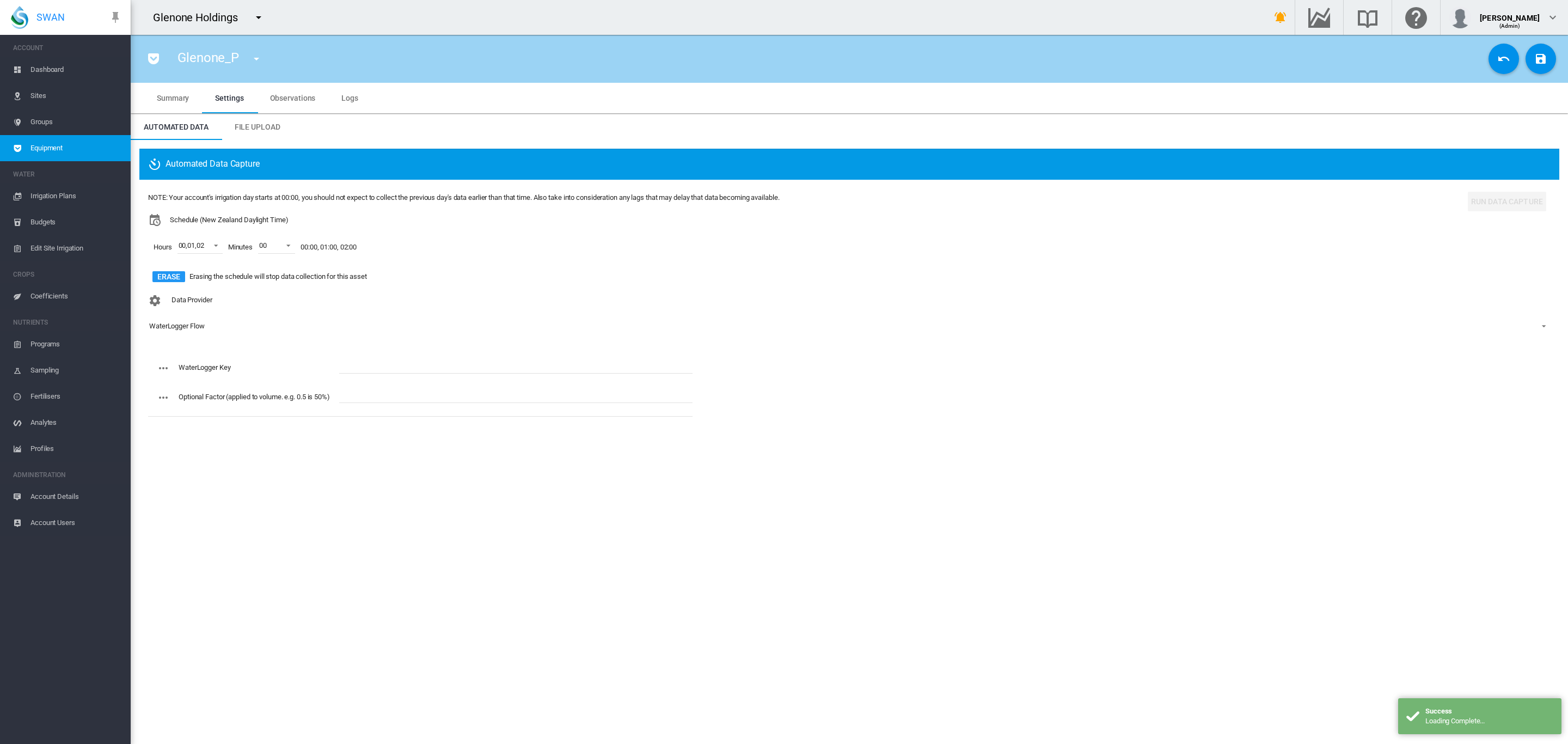
click at [357, 359] on input "text" at bounding box center [515, 365] width 353 height 16
paste input "**********"
type input "**********"
click at [1537, 66] on button "Save Changes" at bounding box center [1541, 59] width 31 height 31
click at [255, 61] on md-icon "icon-menu-down" at bounding box center [256, 59] width 13 height 13
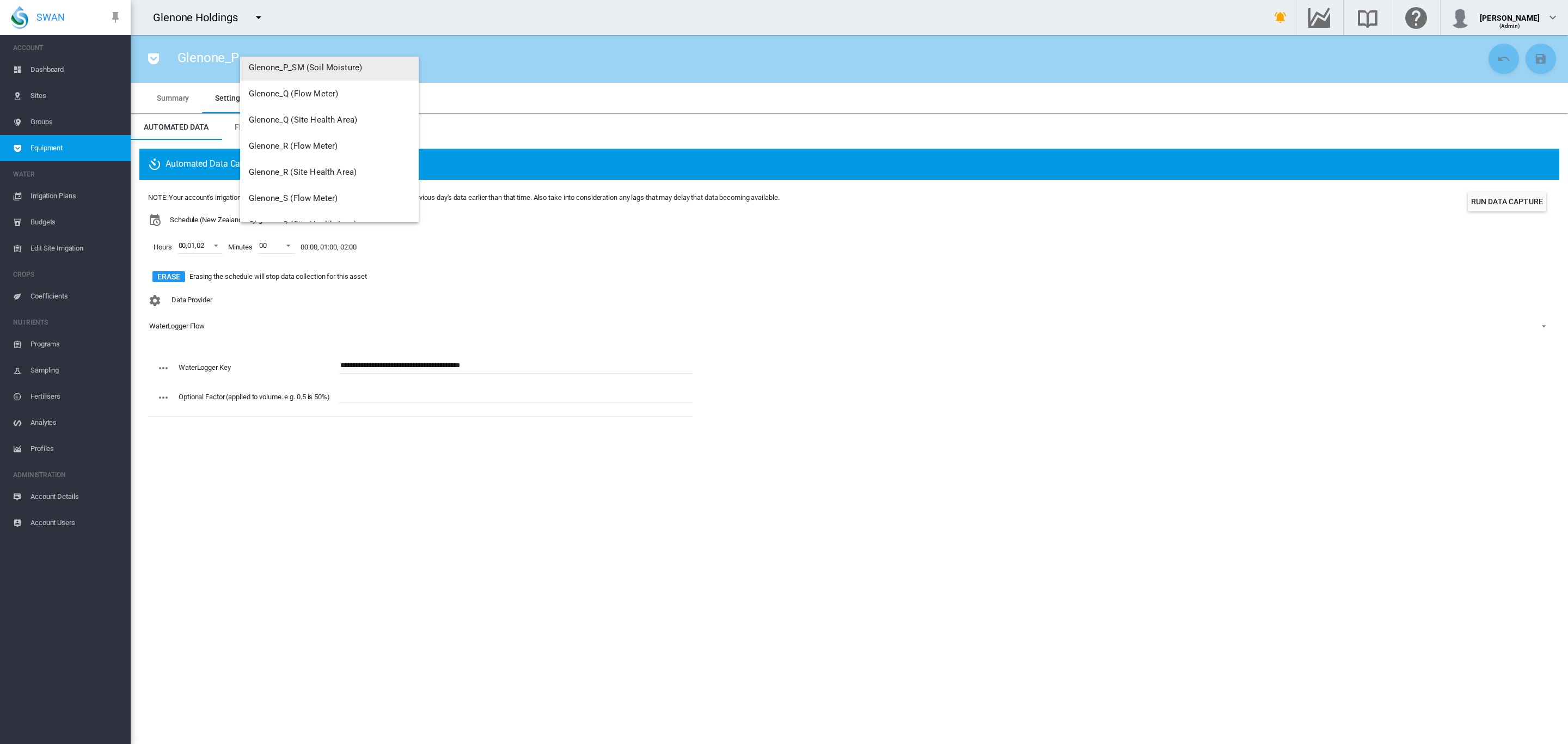
scroll to position [613, 0]
click at [324, 89] on span "Glenone_Q (Flow Meter)" at bounding box center [293, 89] width 90 height 10
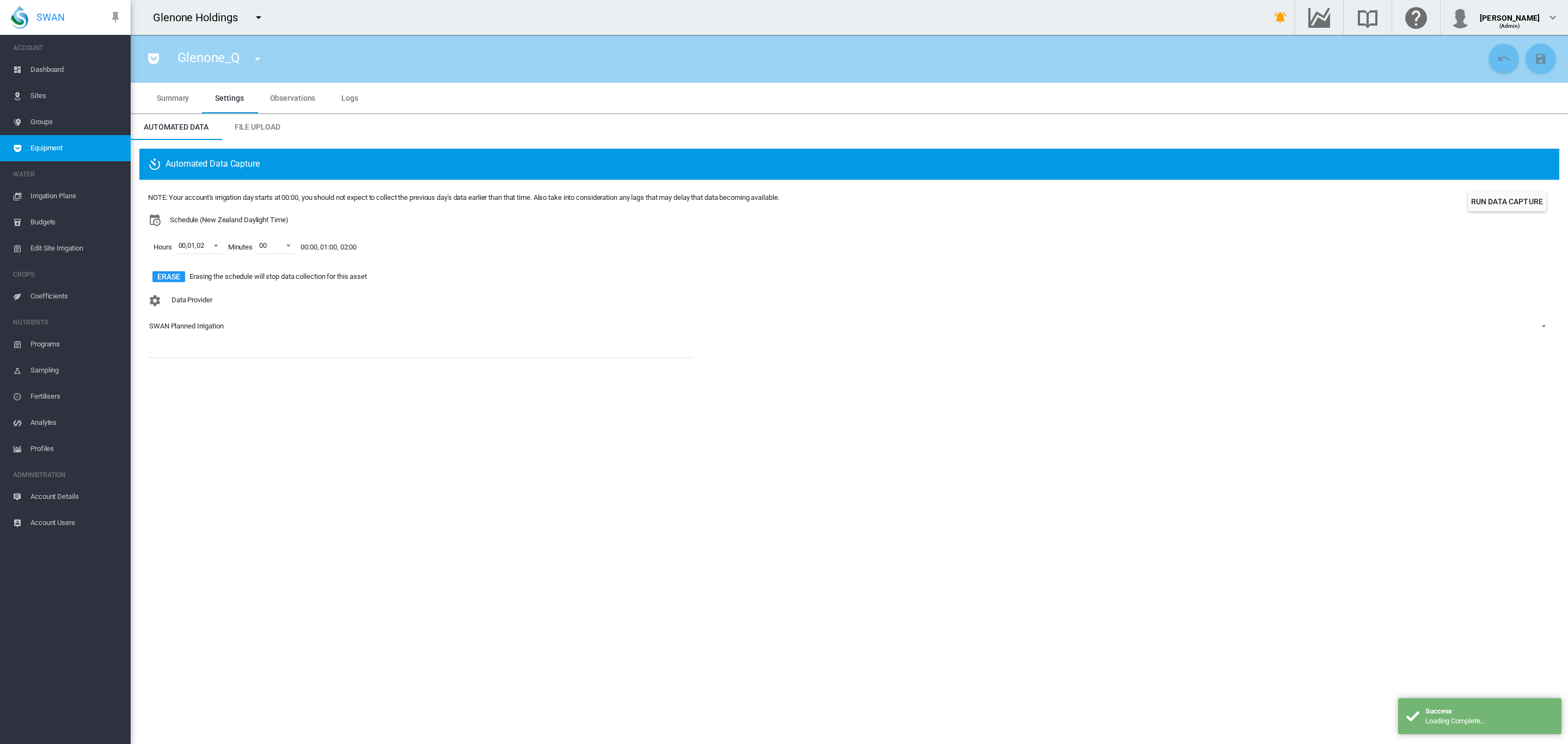
click at [196, 329] on div "SWAN Planned Irrigation" at bounding box center [186, 326] width 74 height 8
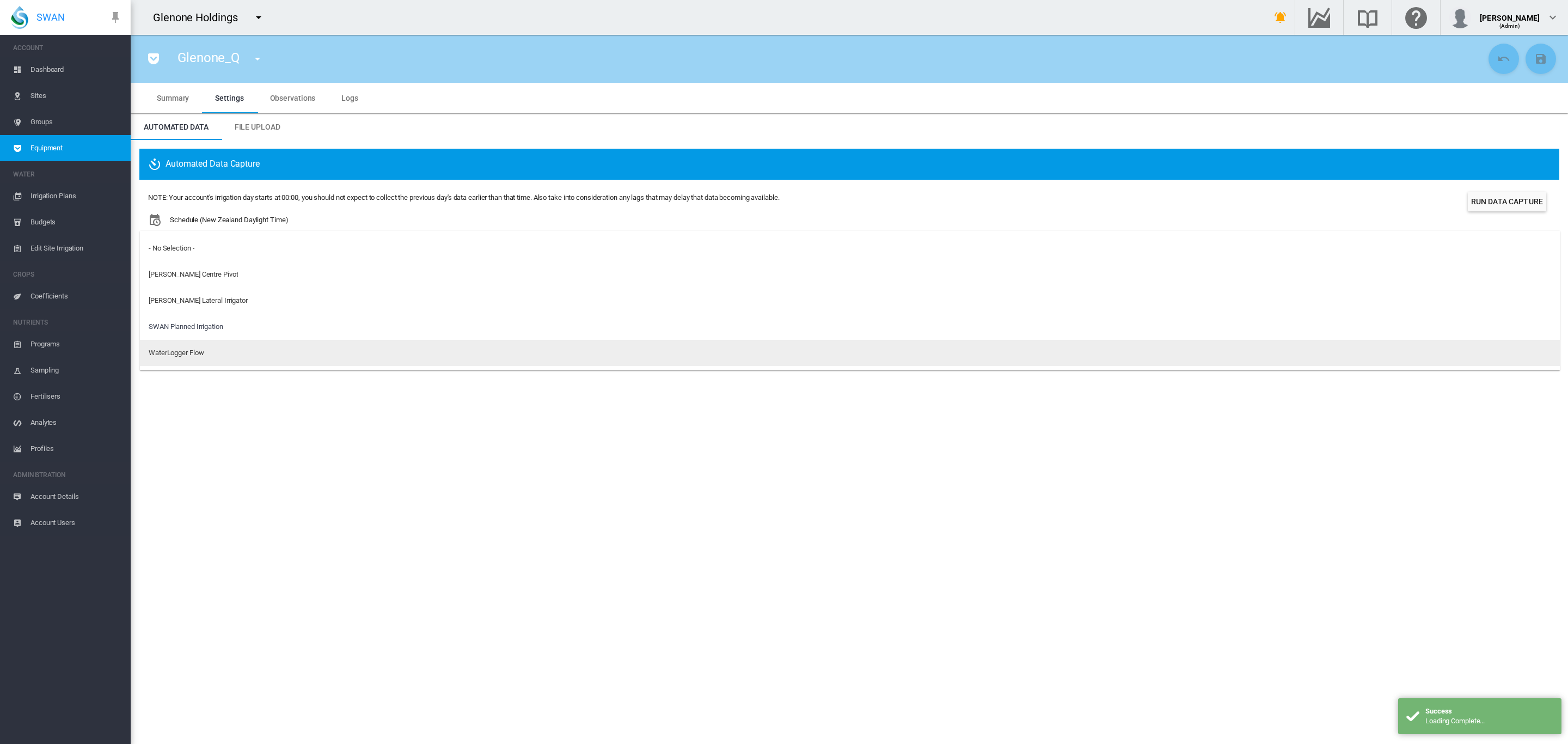
click at [180, 352] on div "WaterLogger Flow" at bounding box center [175, 353] width 55 height 10
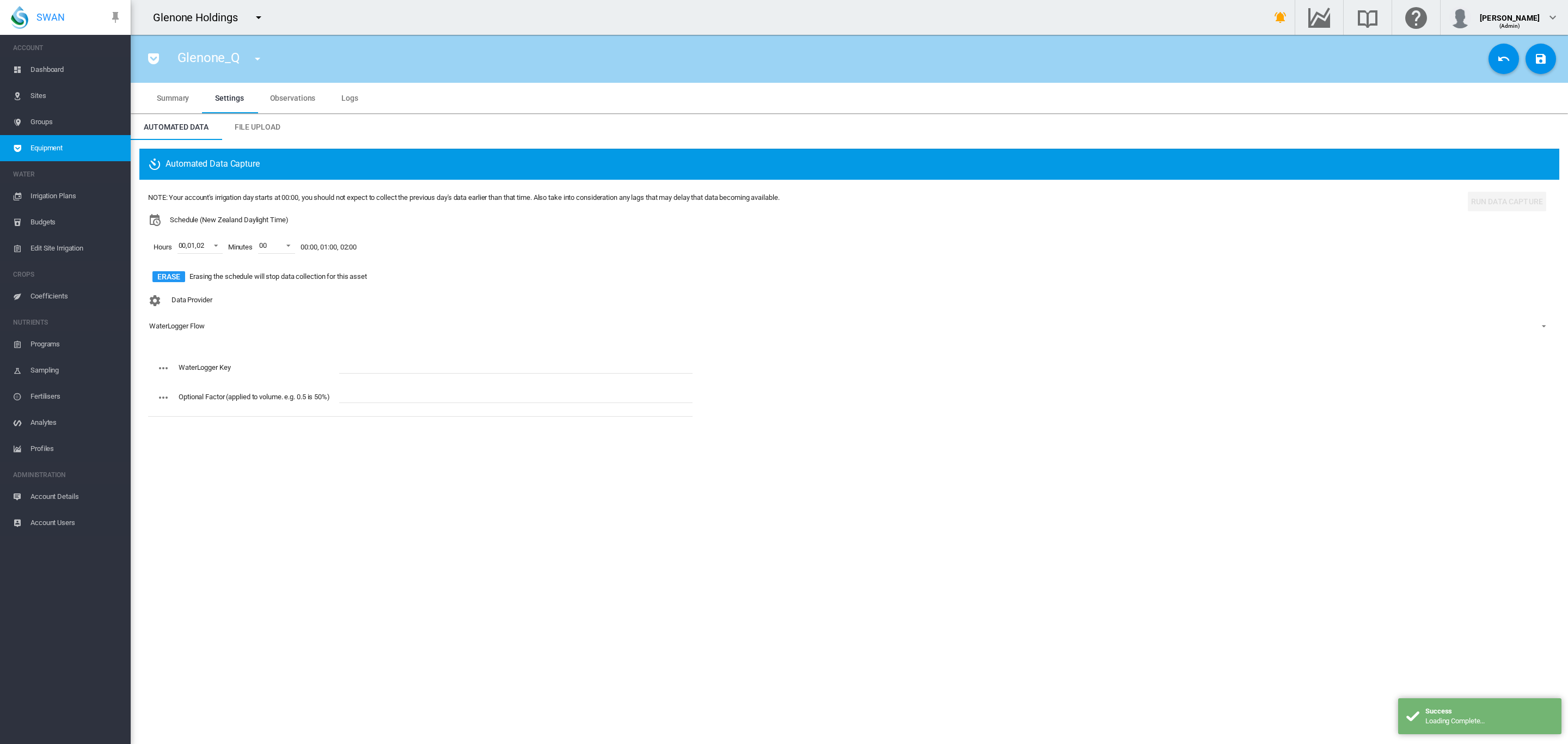
click at [379, 355] on div "WaterLogger Key Optional Factor (applied to volume. e.g. 0.5 is 50%)" at bounding box center [420, 386] width 544 height 68
click at [379, 363] on input "text" at bounding box center [515, 365] width 353 height 16
paste input "**********"
type input "**********"
click at [1539, 59] on md-icon "icon-content-save" at bounding box center [1541, 59] width 13 height 13
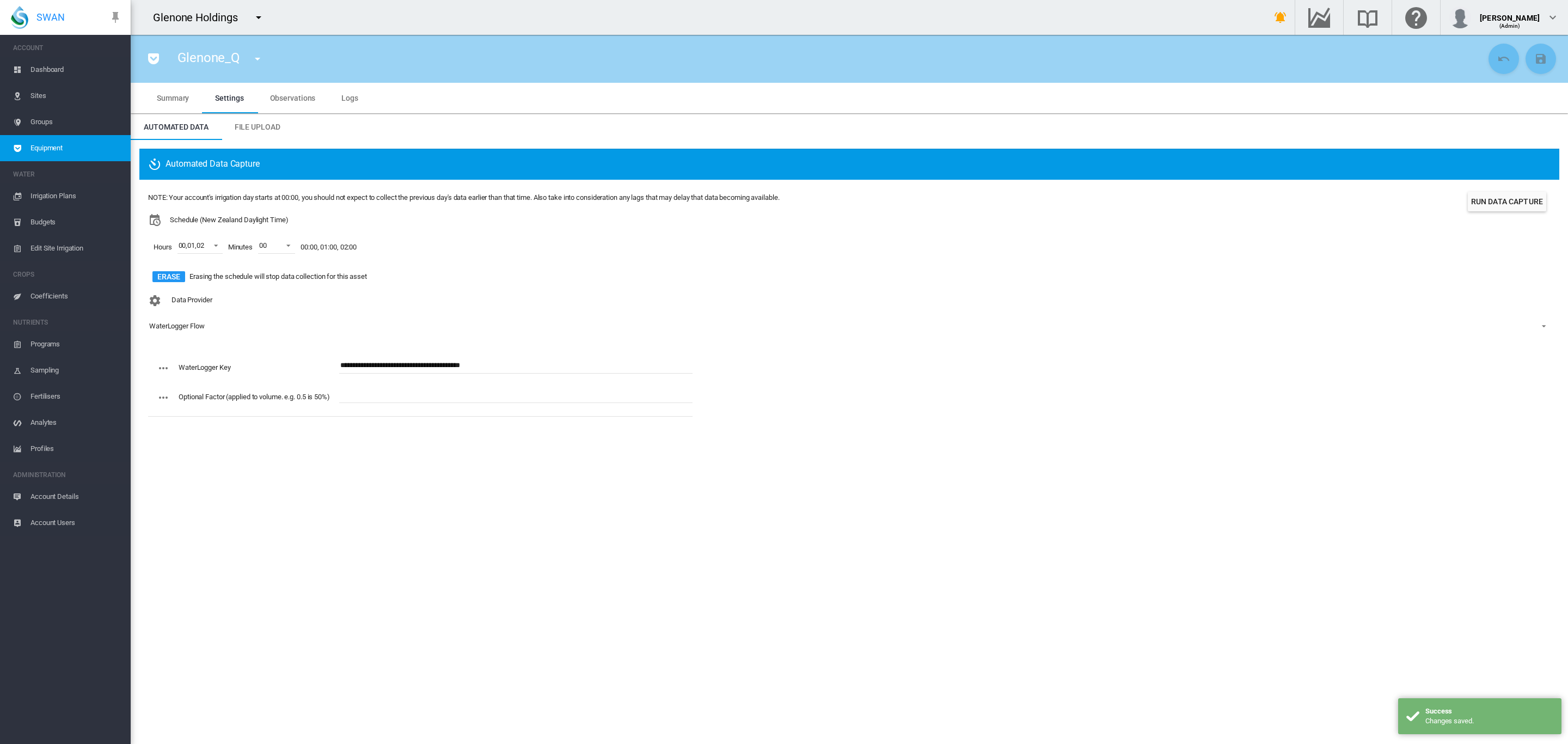
click at [257, 61] on md-icon "icon-menu-down" at bounding box center [258, 59] width 13 height 13
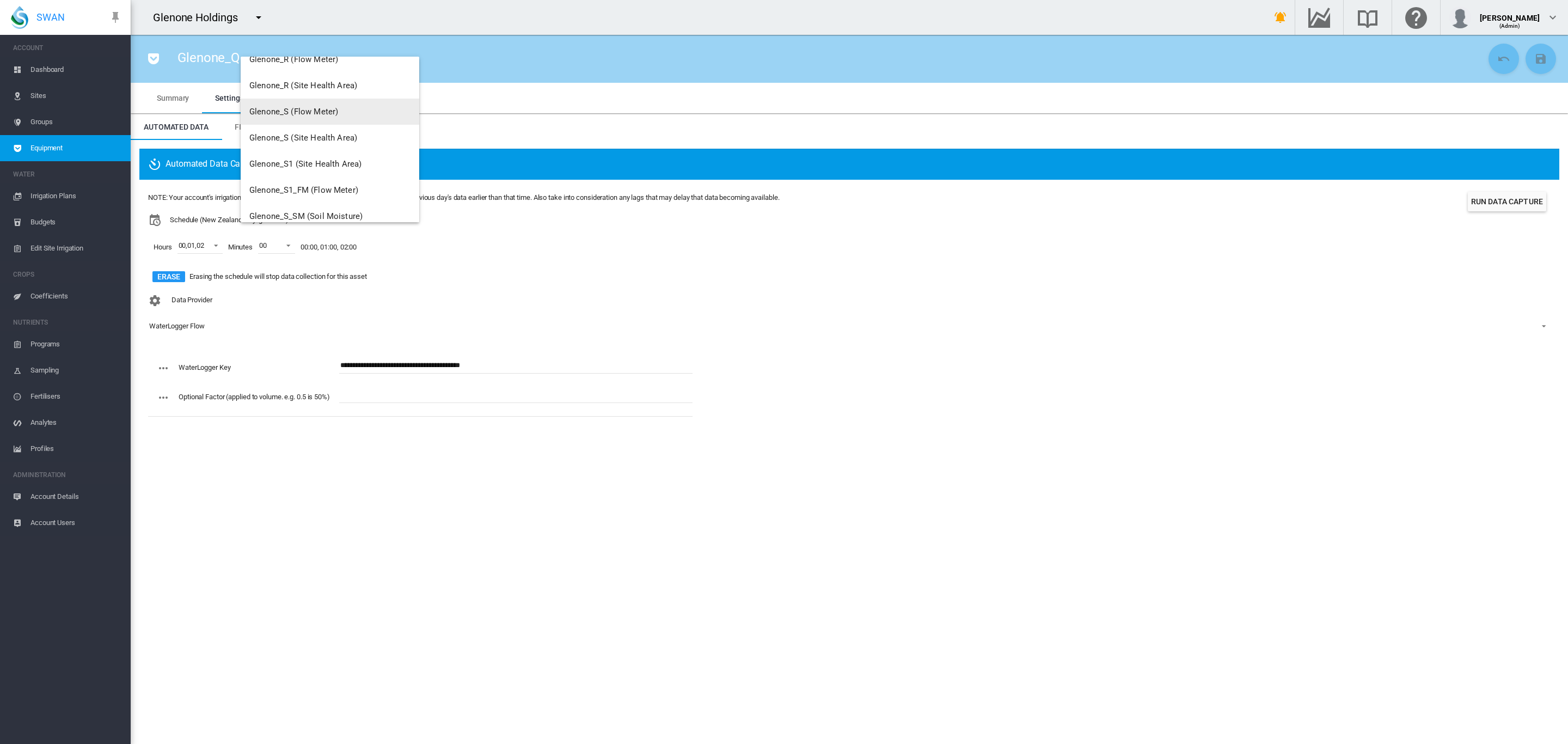
scroll to position [683, 0]
click at [307, 69] on span "Glenone_R (Flow Meter)" at bounding box center [294, 70] width 89 height 10
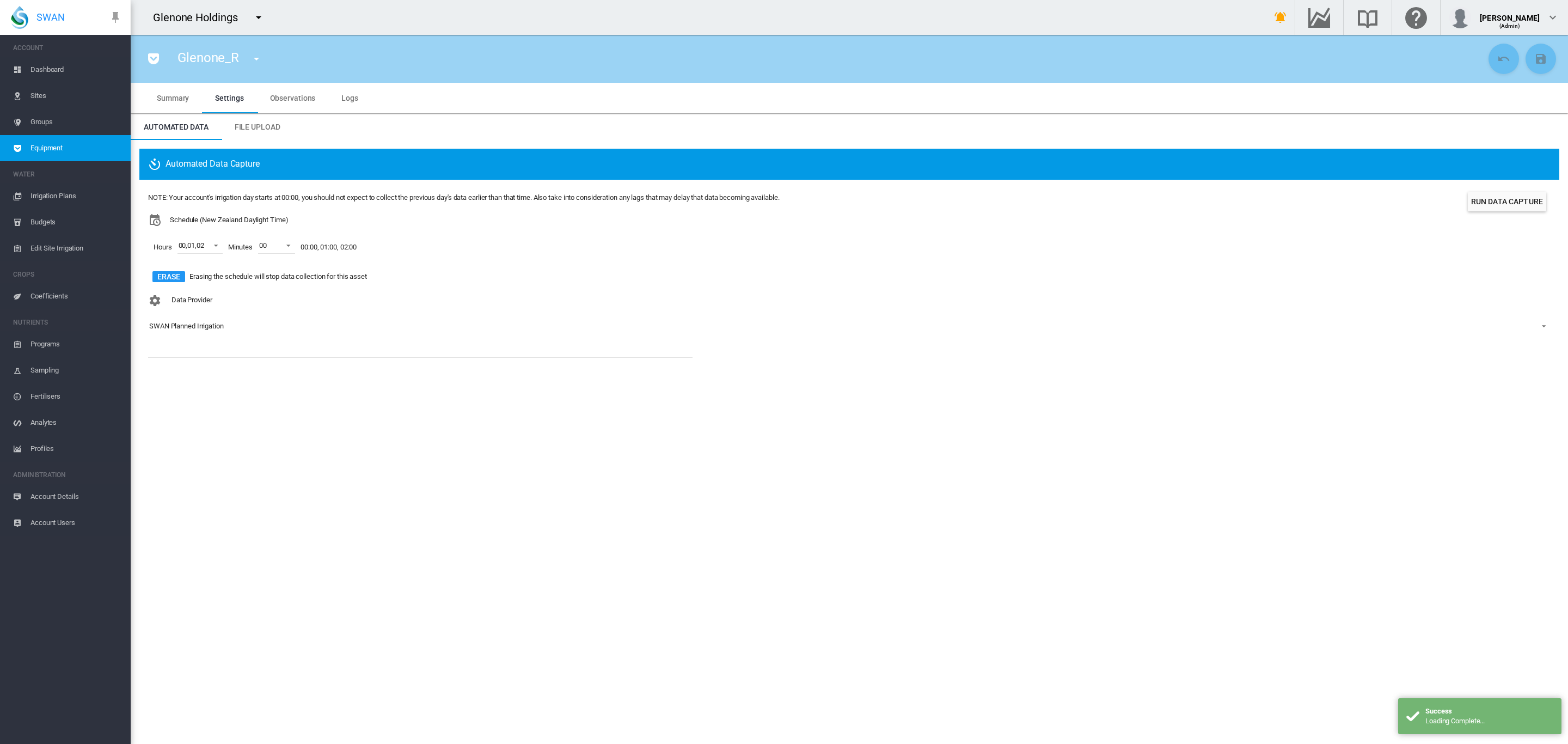
click at [216, 322] on span "SWAN Planned Irrigation" at bounding box center [841, 327] width 1383 height 10
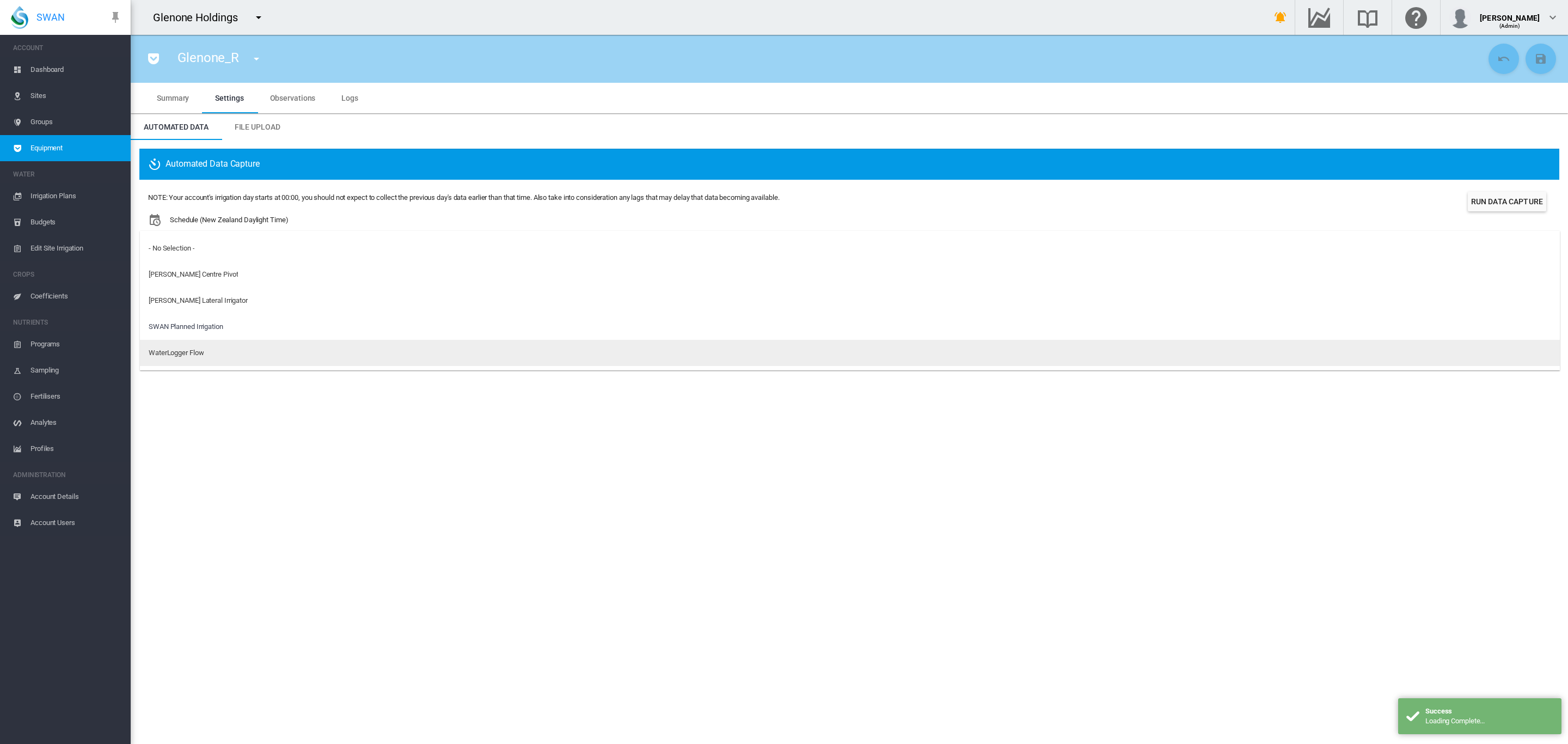
click at [196, 354] on div "WaterLogger Flow" at bounding box center [175, 353] width 55 height 10
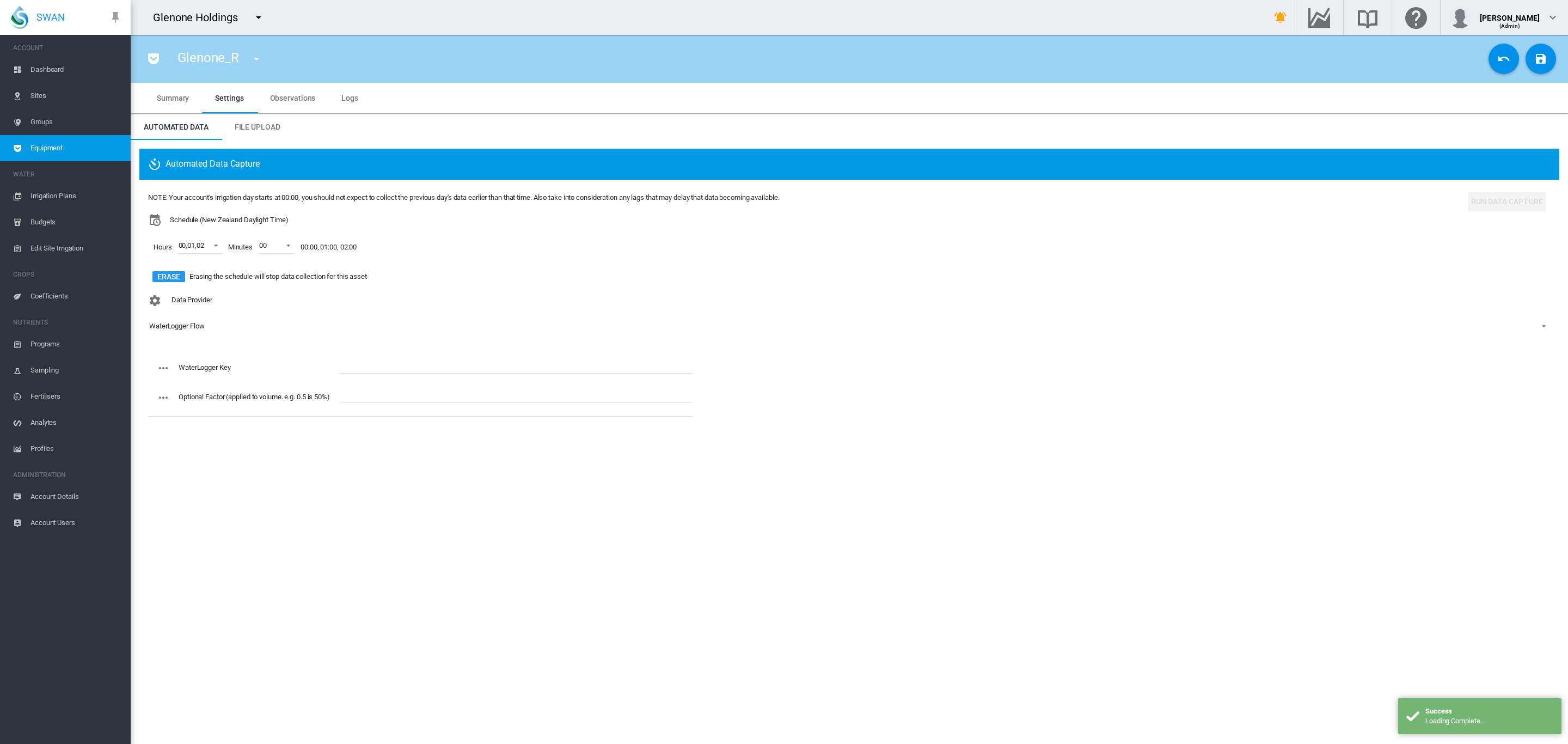
click at [430, 368] on input "text" at bounding box center [515, 365] width 353 height 16
paste input "**********"
type input "**********"
click at [1531, 56] on button "Save Changes" at bounding box center [1541, 59] width 31 height 31
click at [251, 61] on md-icon "icon-menu-down" at bounding box center [256, 59] width 13 height 13
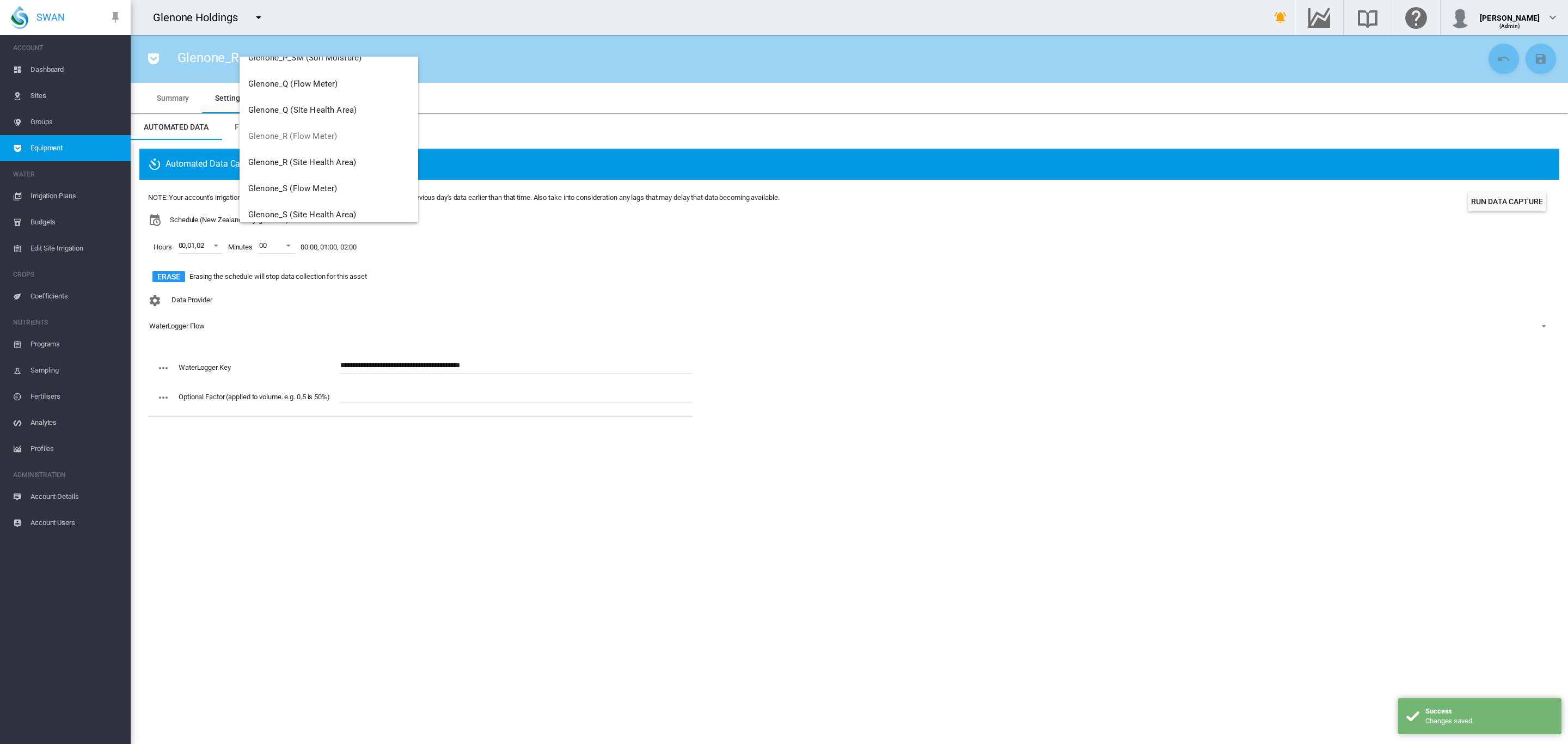
scroll to position [633, 0]
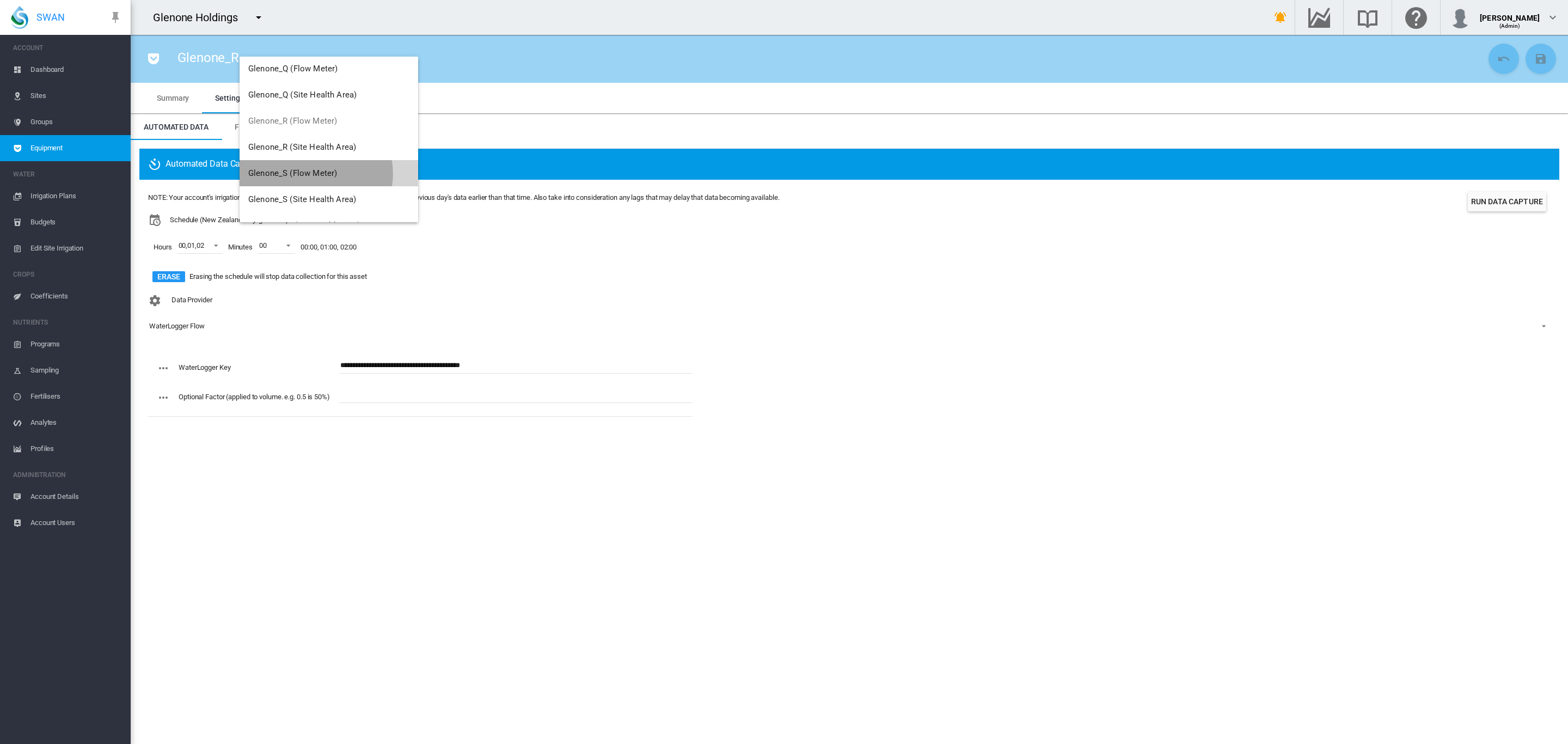
click at [316, 173] on span "Glenone_S (Flow Meter)" at bounding box center [293, 173] width 89 height 10
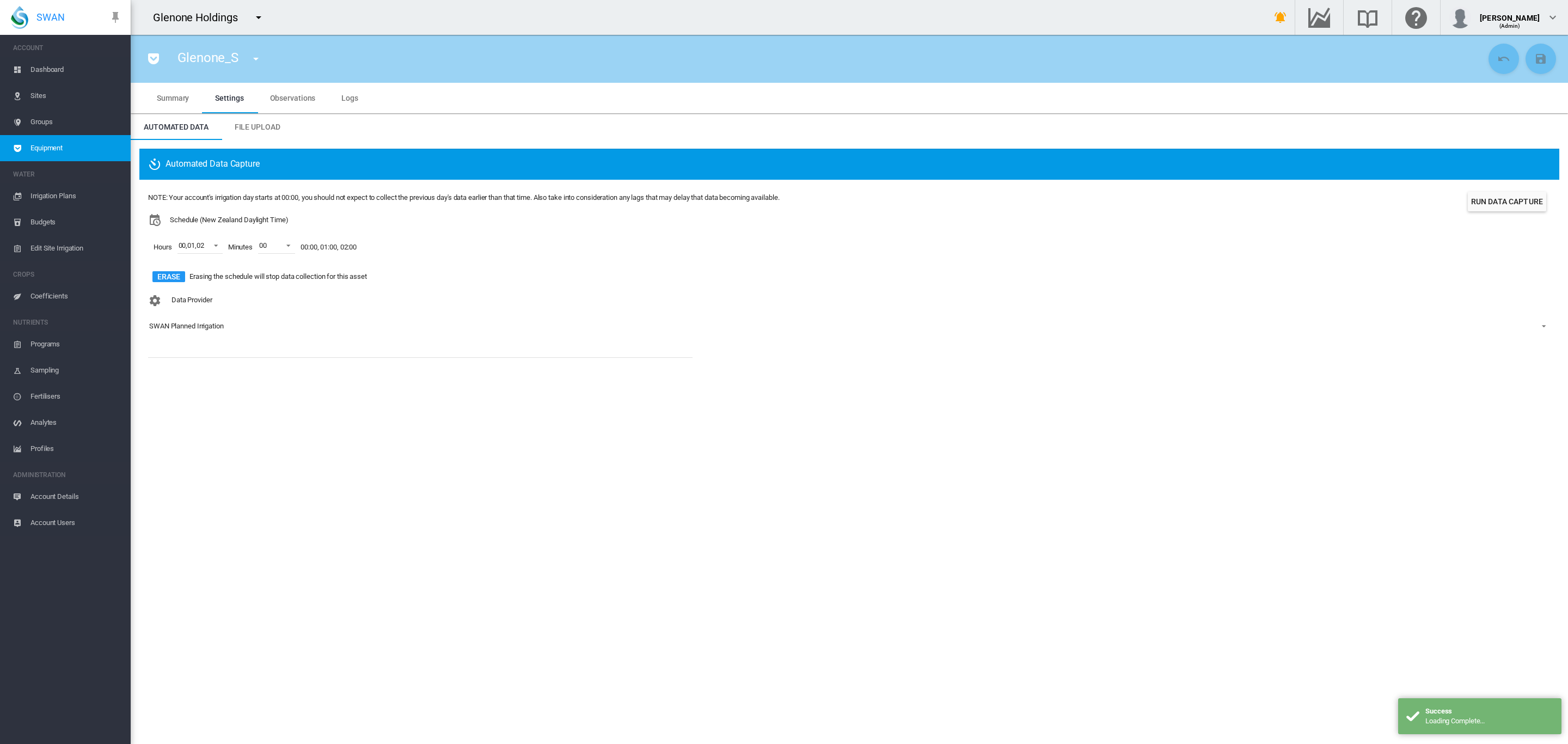
click at [199, 319] on md-select-value "SWAN Planned Irrigation" at bounding box center [849, 326] width 1402 height 16
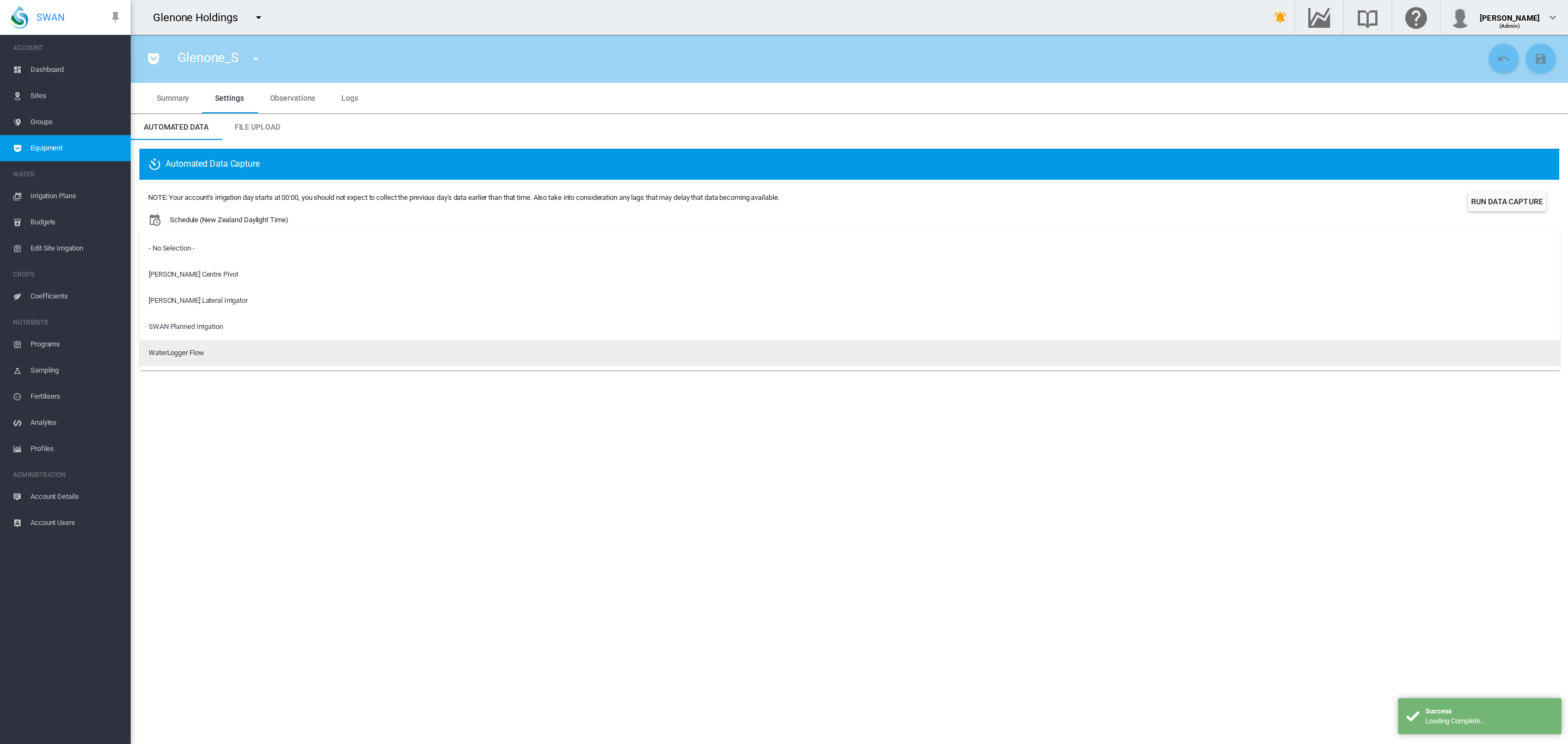
click at [183, 352] on div "WaterLogger Flow" at bounding box center [175, 353] width 55 height 10
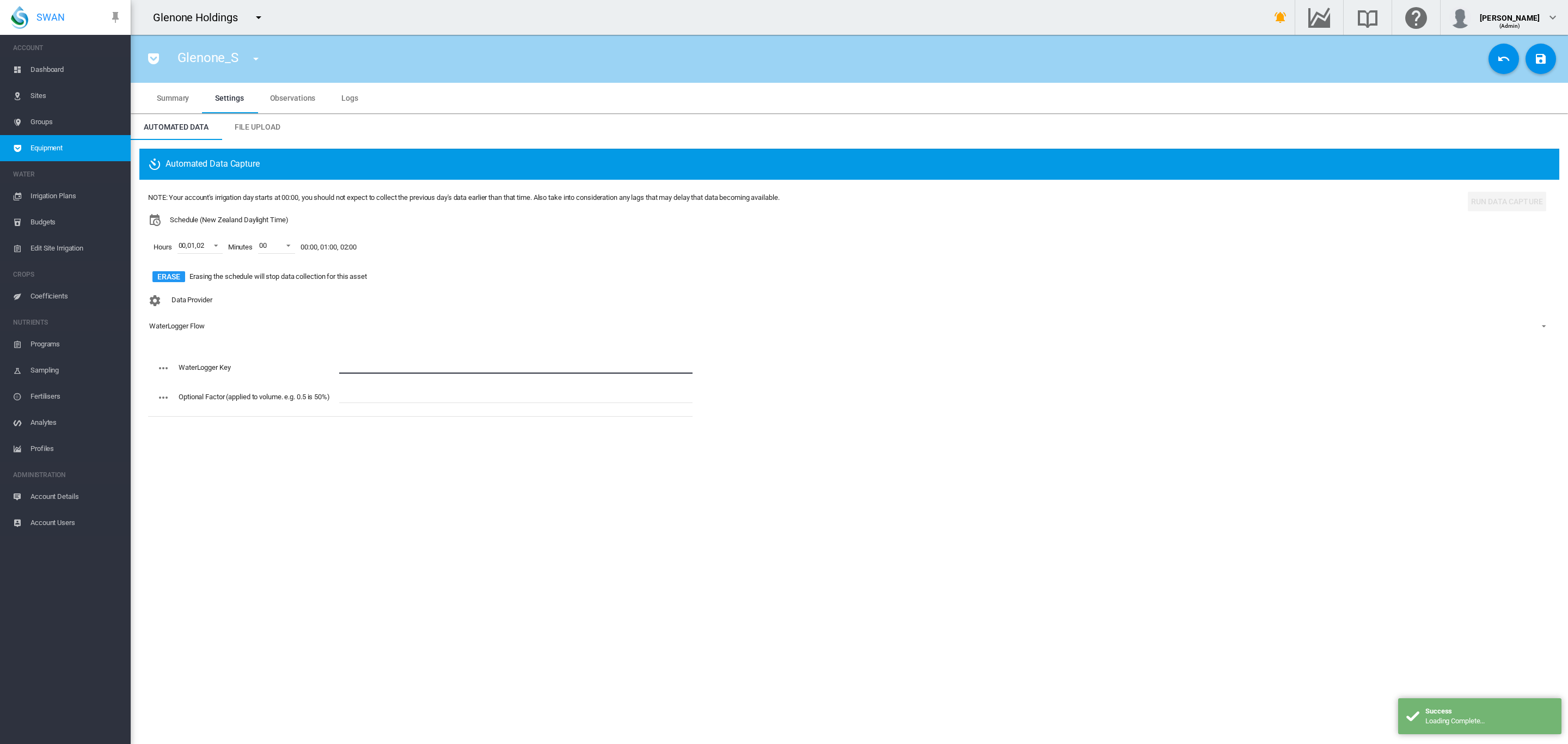
click at [386, 363] on input "text" at bounding box center [515, 365] width 353 height 16
paste input "**********"
type input "**********"
click at [1544, 61] on md-icon "icon-content-save" at bounding box center [1541, 59] width 13 height 13
click at [252, 56] on md-icon "icon-menu-down" at bounding box center [256, 59] width 13 height 13
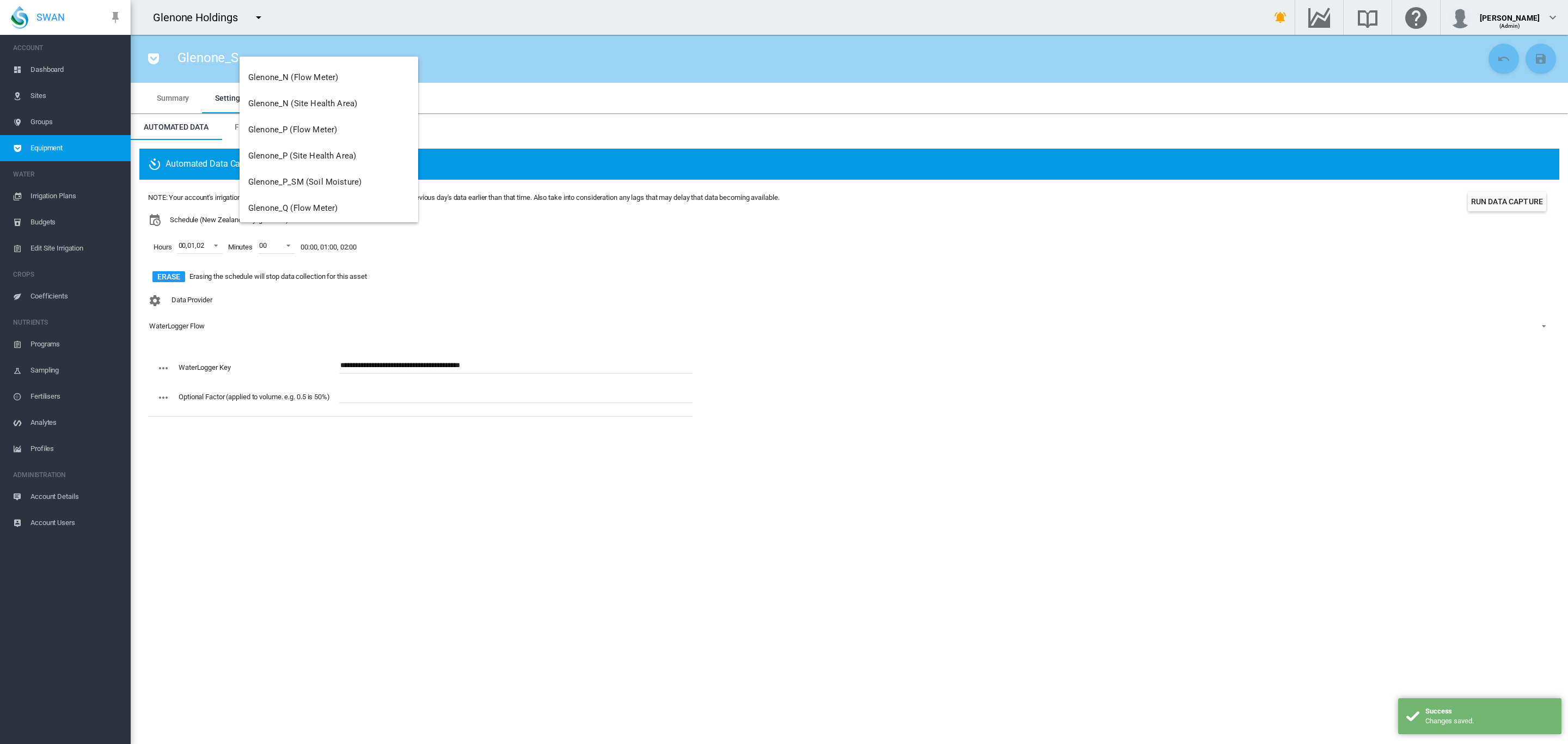
scroll to position [732, 0]
click at [1020, 250] on md-backdrop at bounding box center [784, 372] width 1568 height 744
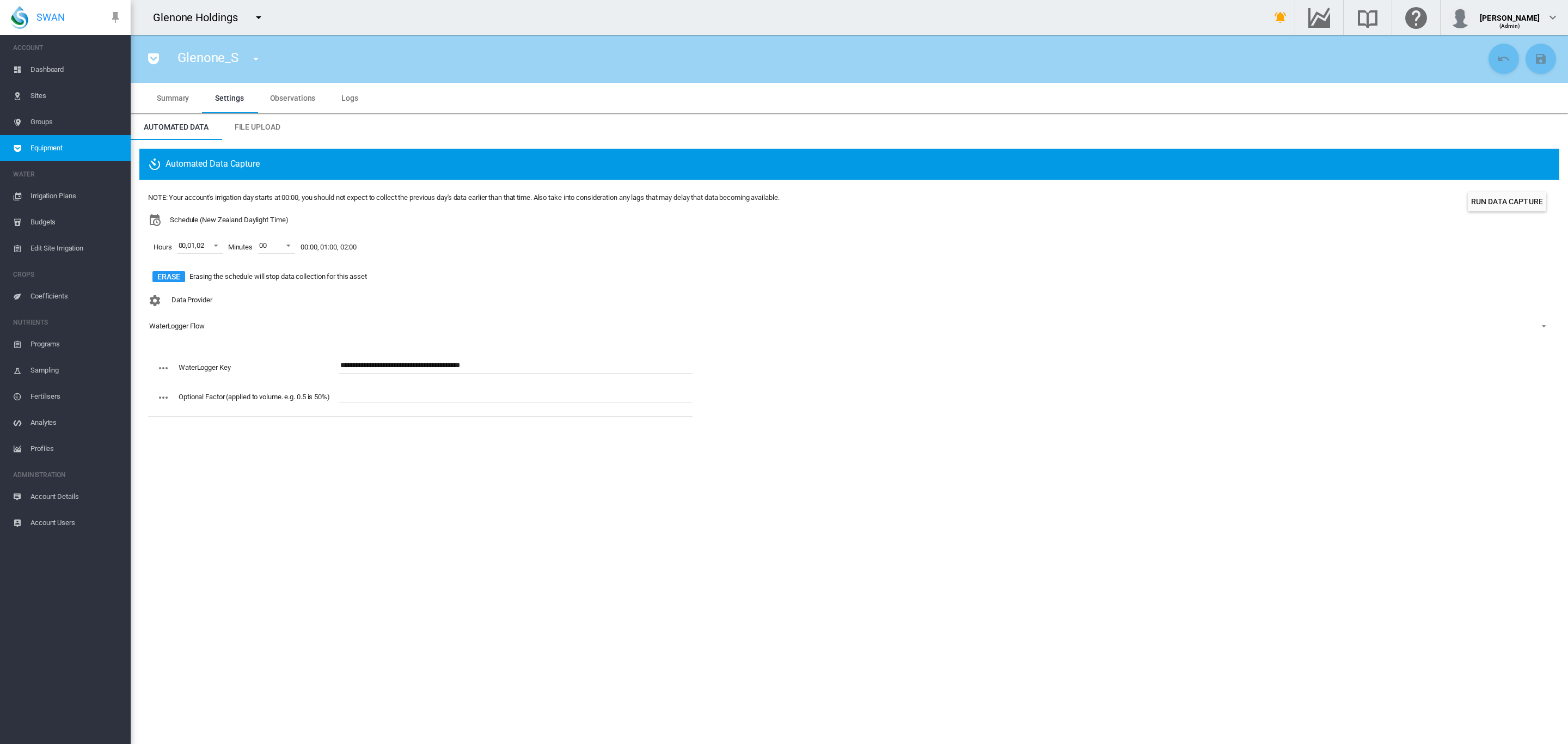
click at [54, 199] on span "Irrigation Plans" at bounding box center [76, 196] width 91 height 26
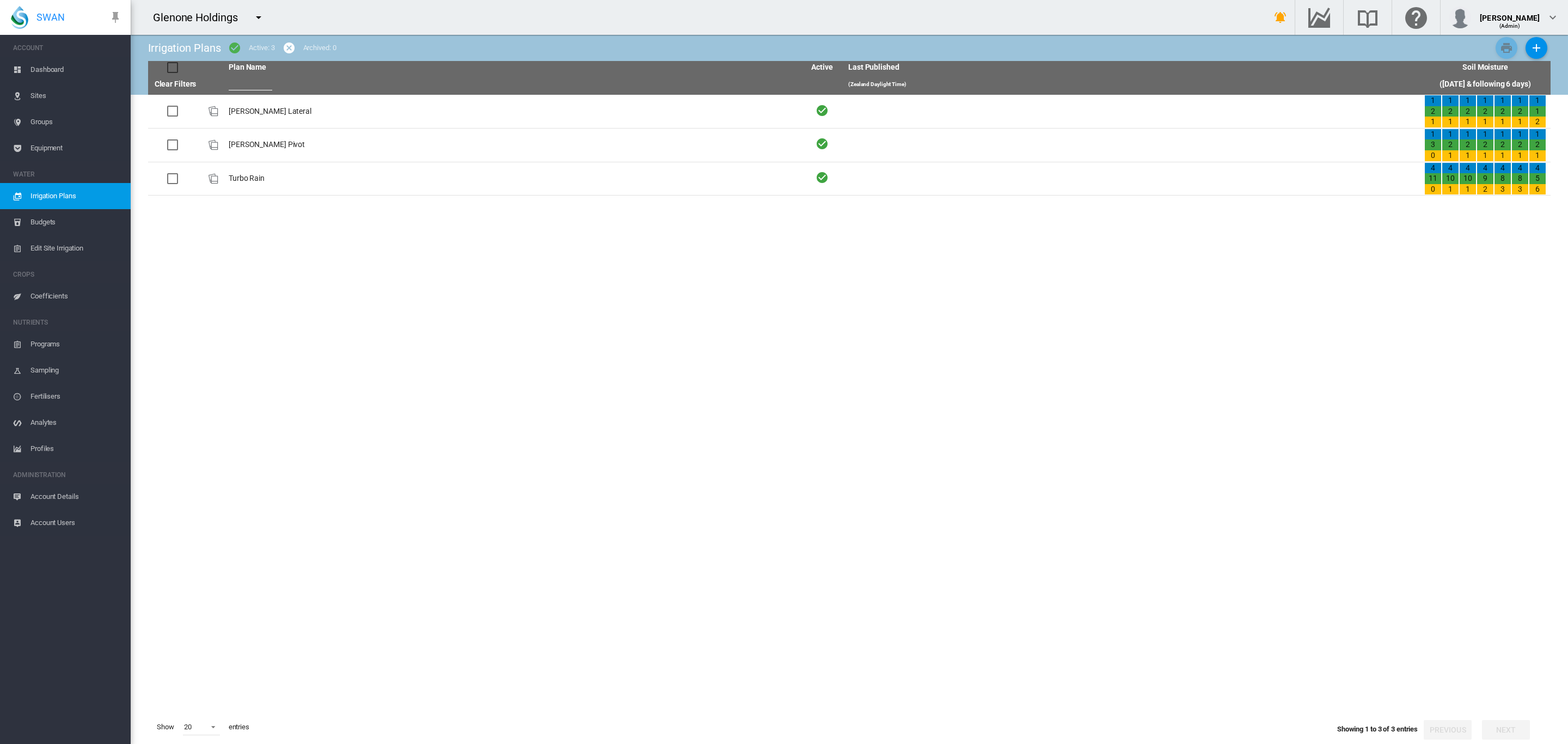
click at [63, 241] on span "Edit Site Irrigation" at bounding box center [76, 248] width 91 height 26
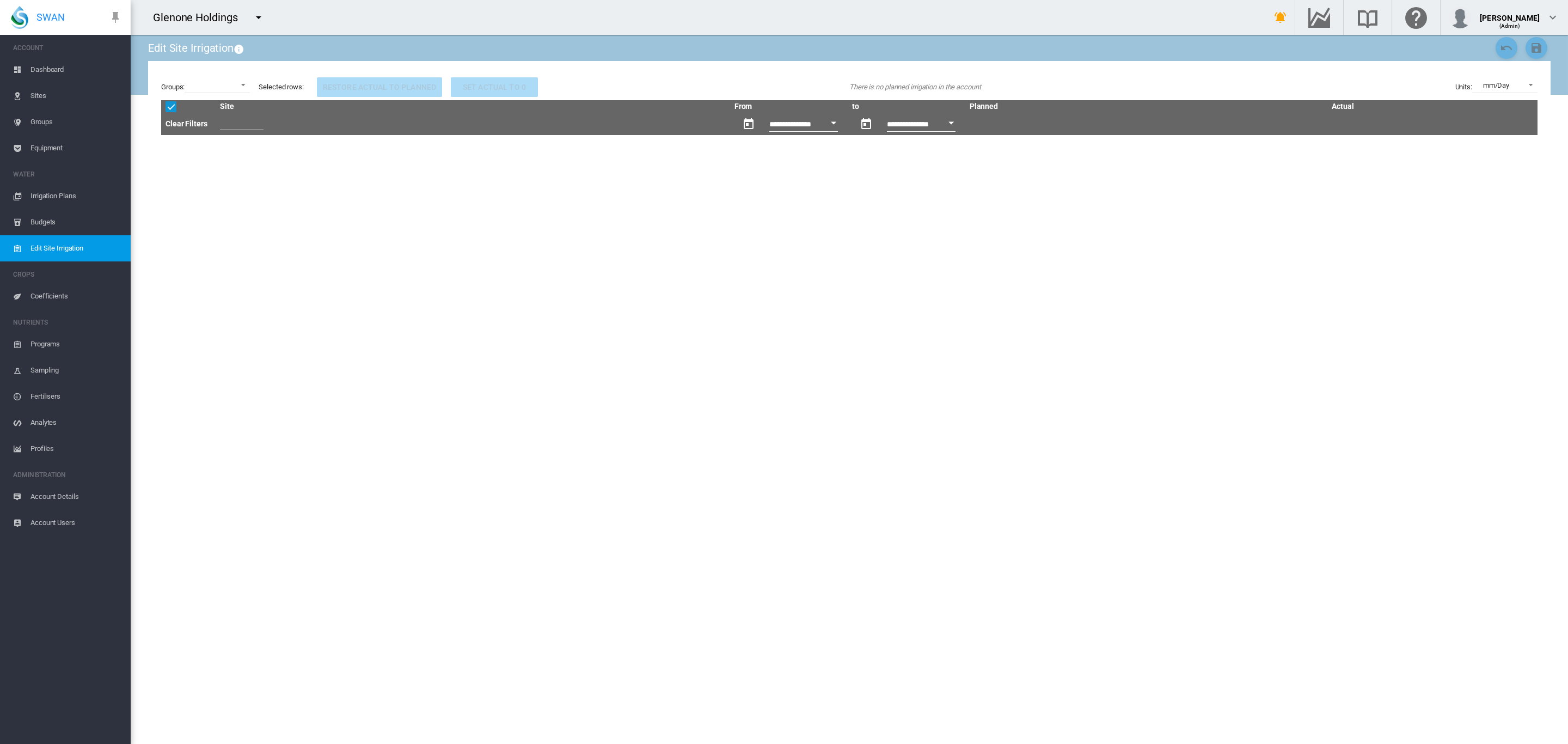
click at [257, 16] on md-icon "icon-menu-down" at bounding box center [259, 17] width 13 height 13
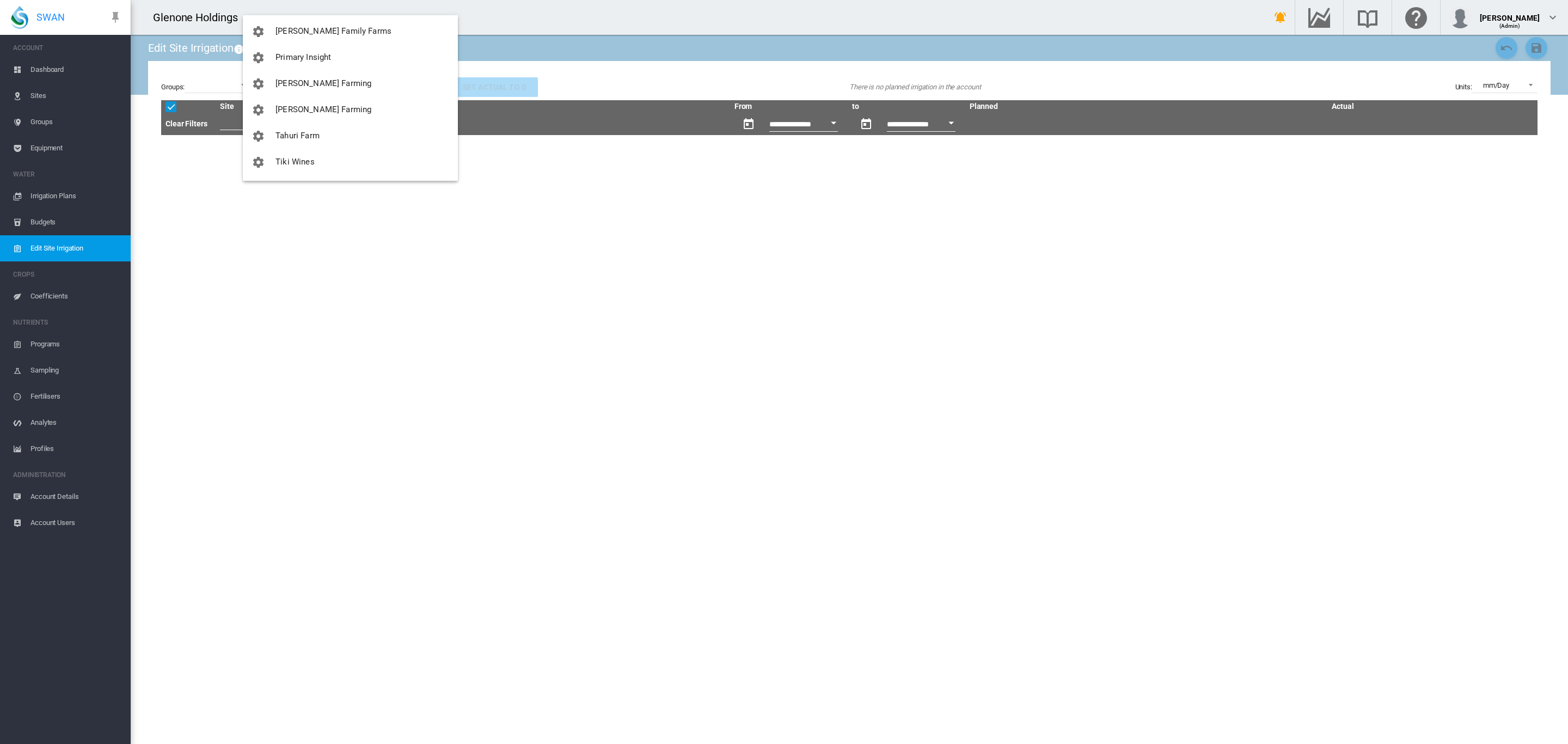
scroll to position [392, 0]
click at [309, 114] on span "Tahuri Farm" at bounding box center [298, 111] width 44 height 10
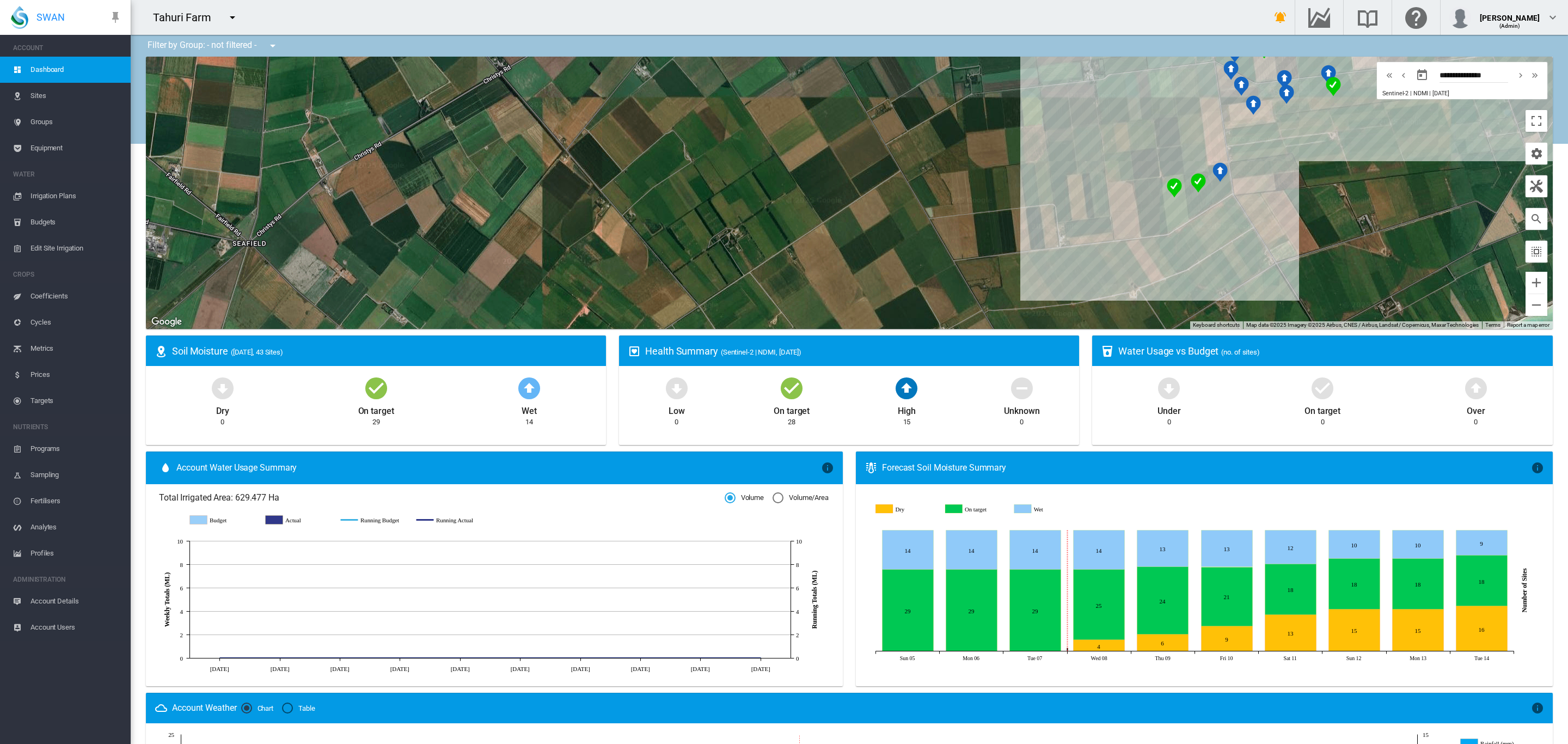
click at [44, 251] on span "Edit Site Irrigation" at bounding box center [76, 248] width 91 height 26
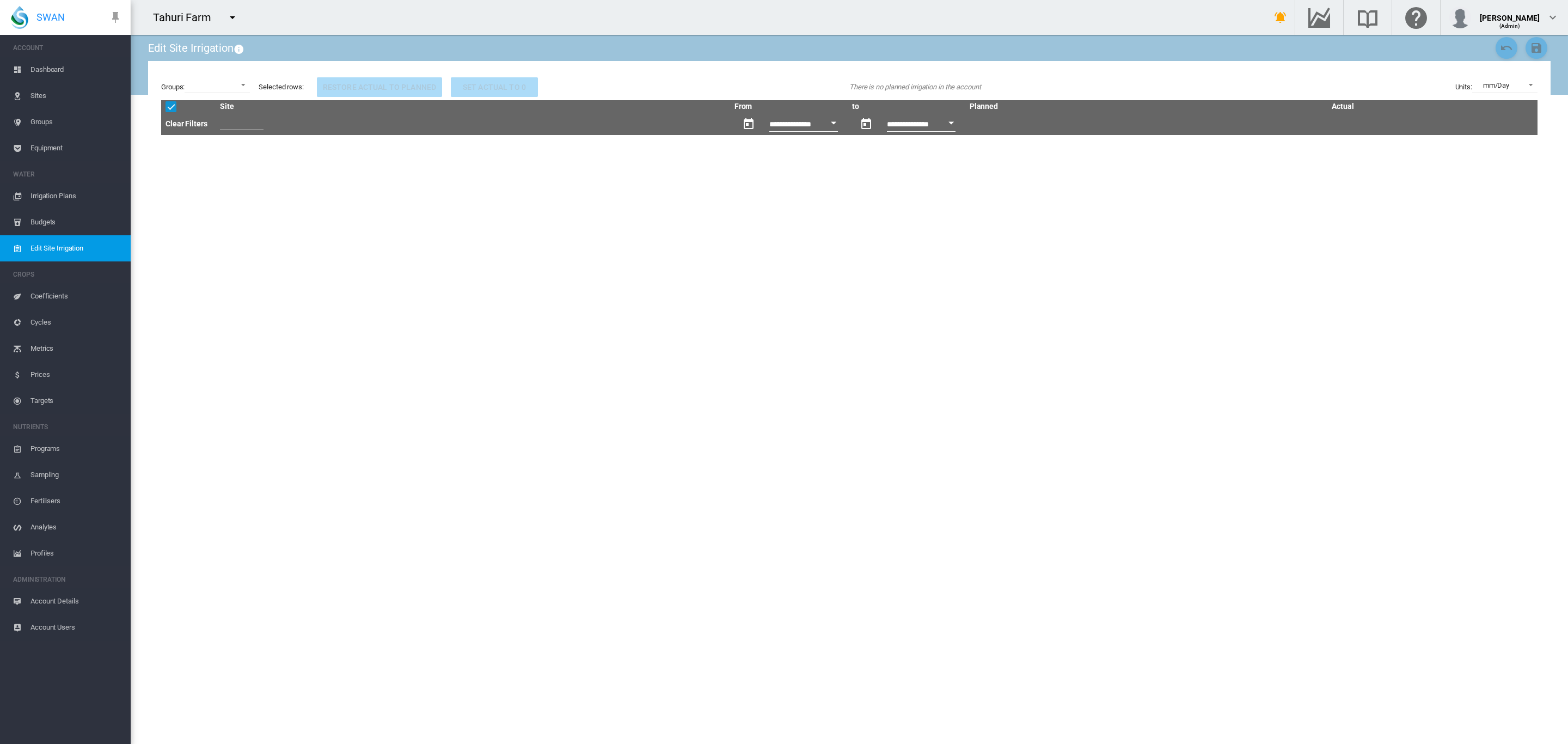
click at [227, 17] on md-icon "icon-menu-down" at bounding box center [233, 17] width 13 height 13
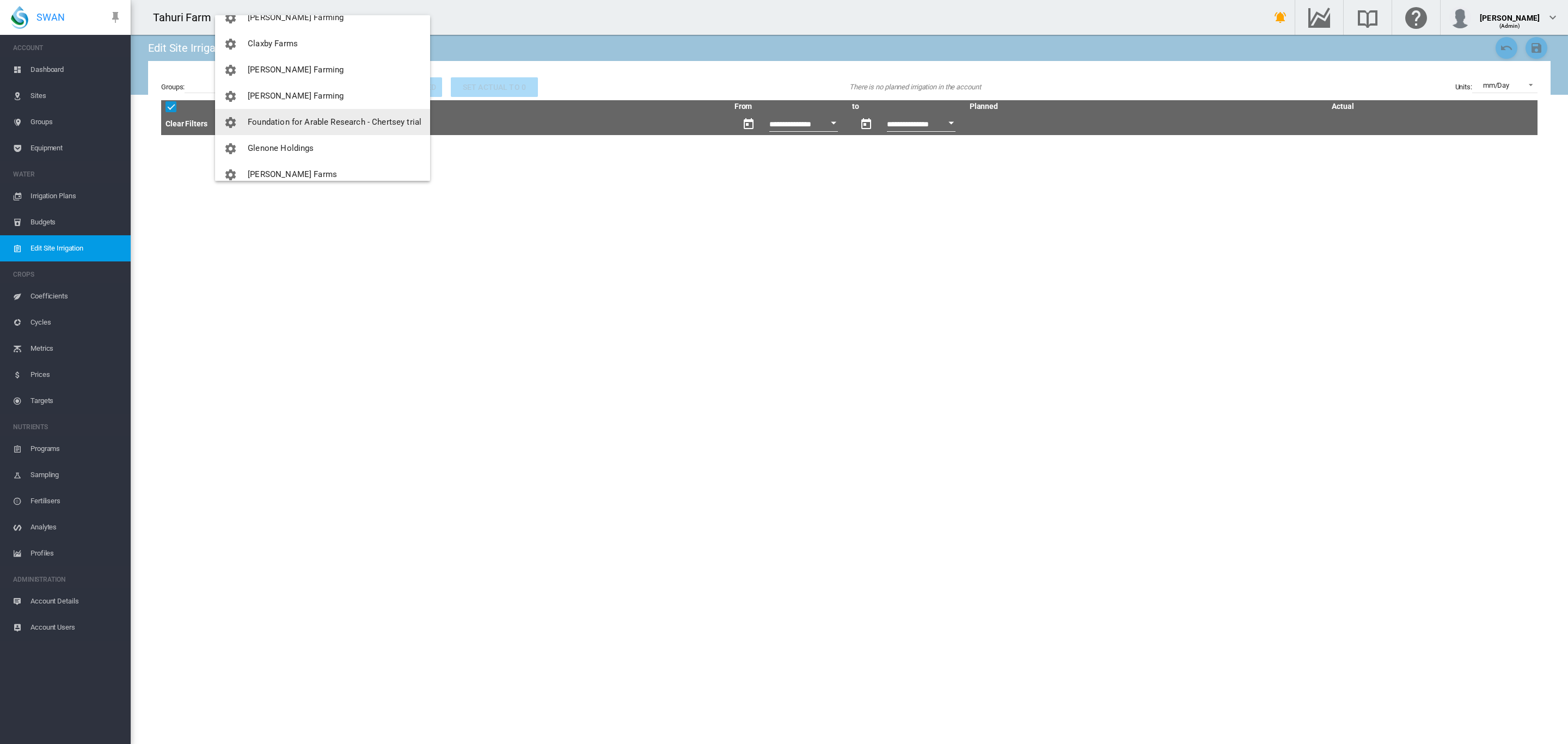
scroll to position [82, 0]
click at [293, 105] on span "[PERSON_NAME] Farming" at bounding box center [295, 108] width 95 height 10
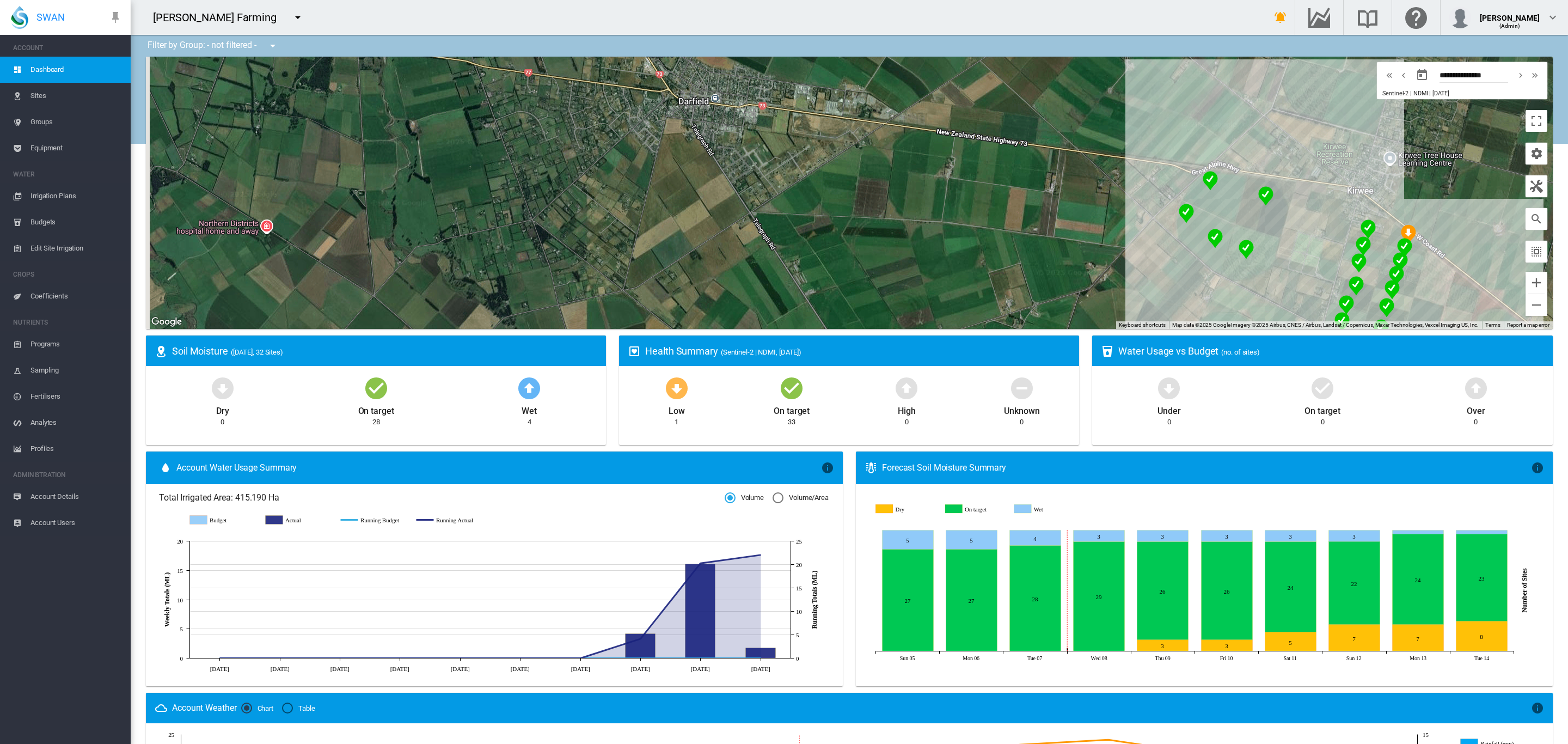
click at [69, 249] on span "Edit Site Irrigation" at bounding box center [76, 248] width 91 height 26
